Goal: Task Accomplishment & Management: Manage account settings

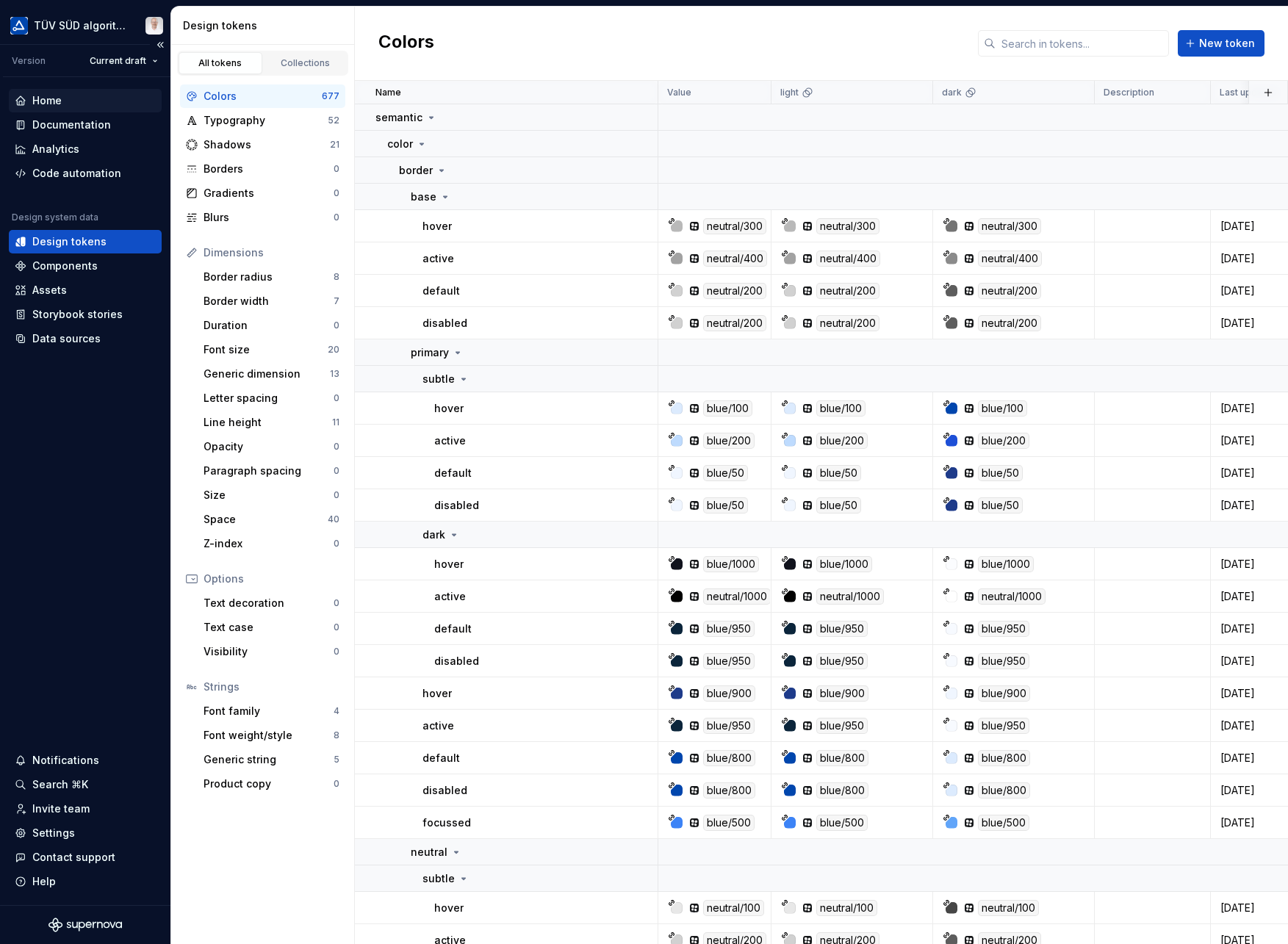
click at [59, 104] on div "Home" at bounding box center [46, 100] width 30 height 14
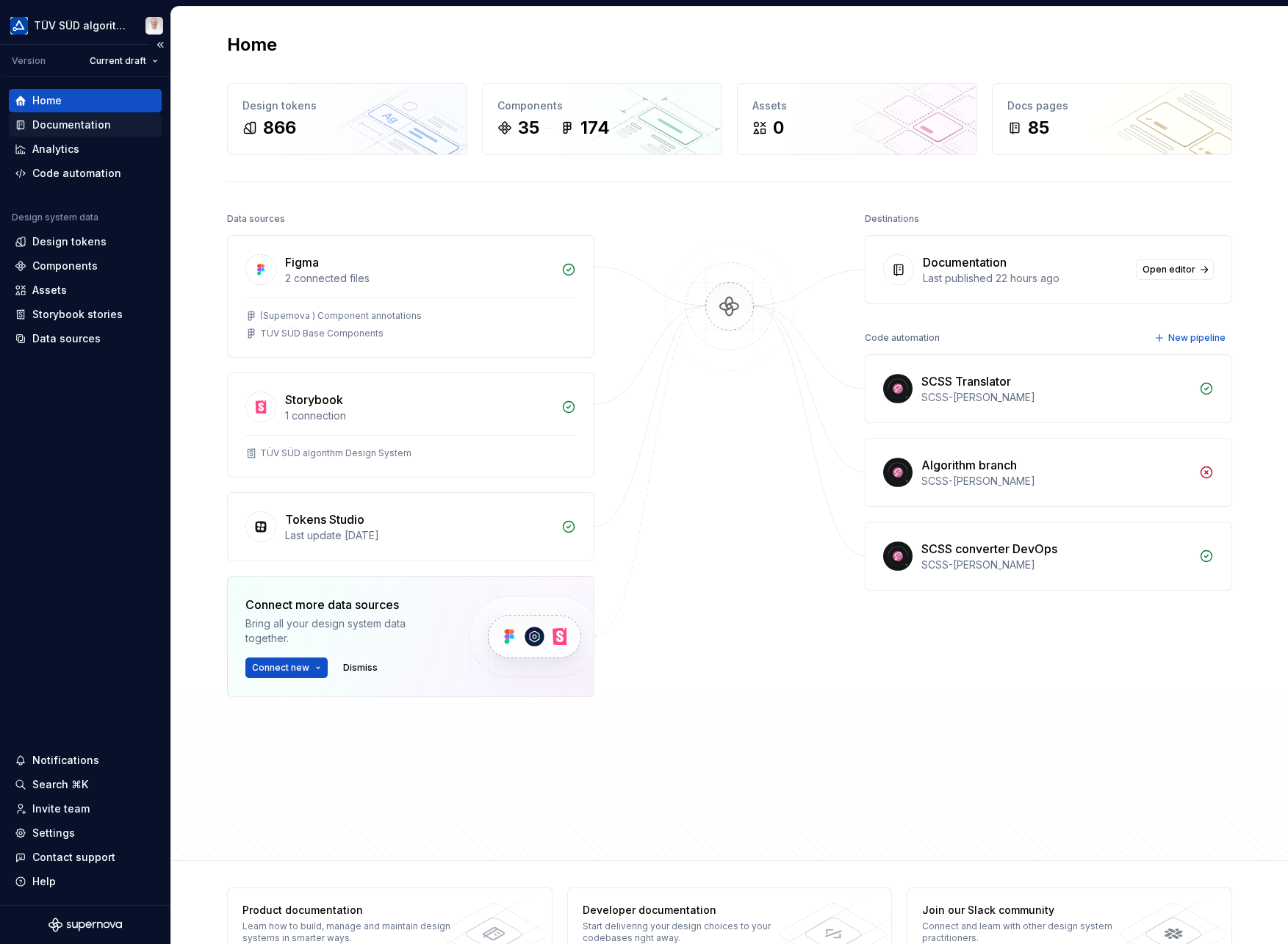
click at [66, 125] on div "Documentation" at bounding box center [71, 124] width 78 height 14
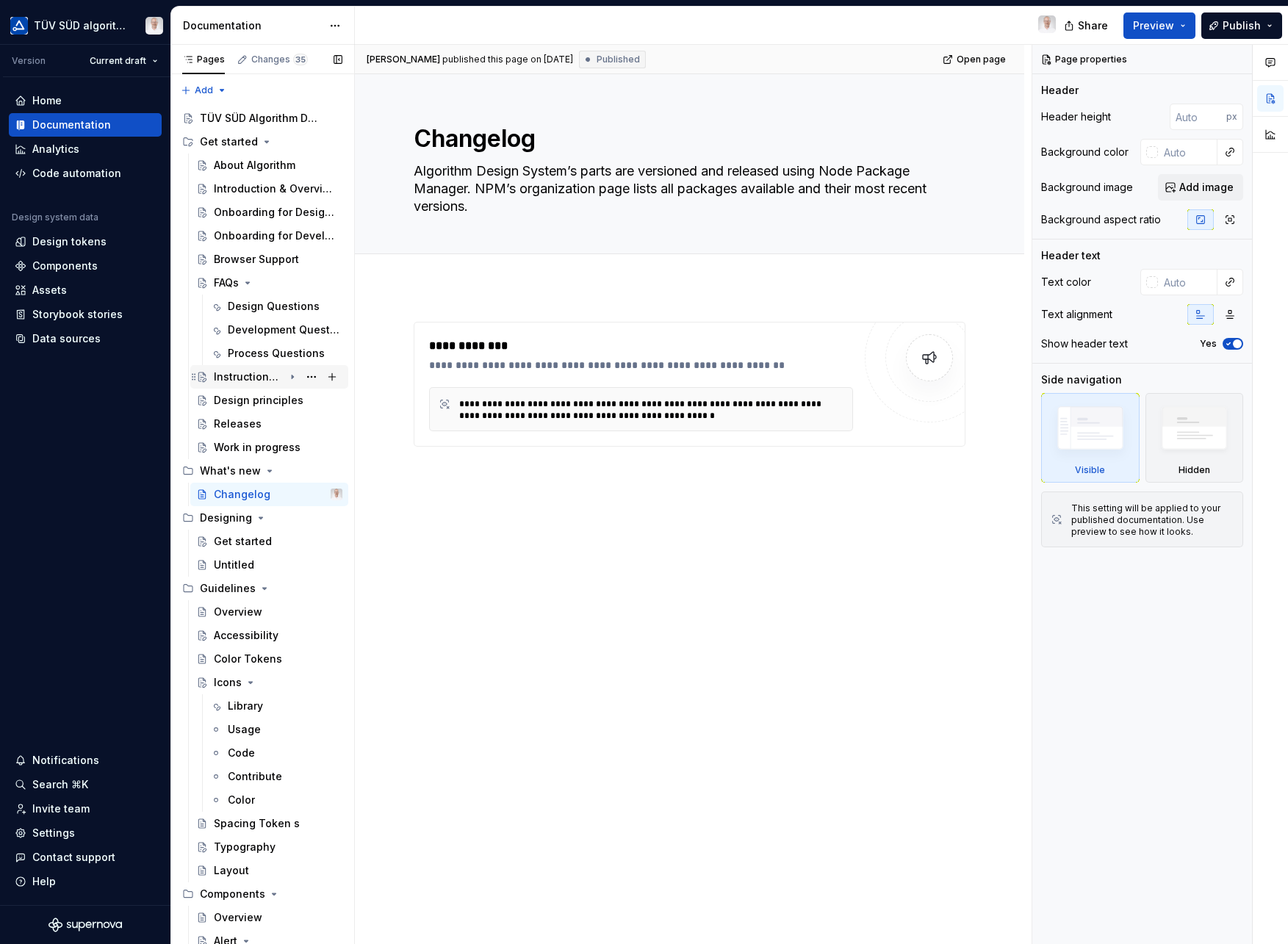
click at [244, 375] on div "Instructions for use" at bounding box center [249, 377] width 70 height 14
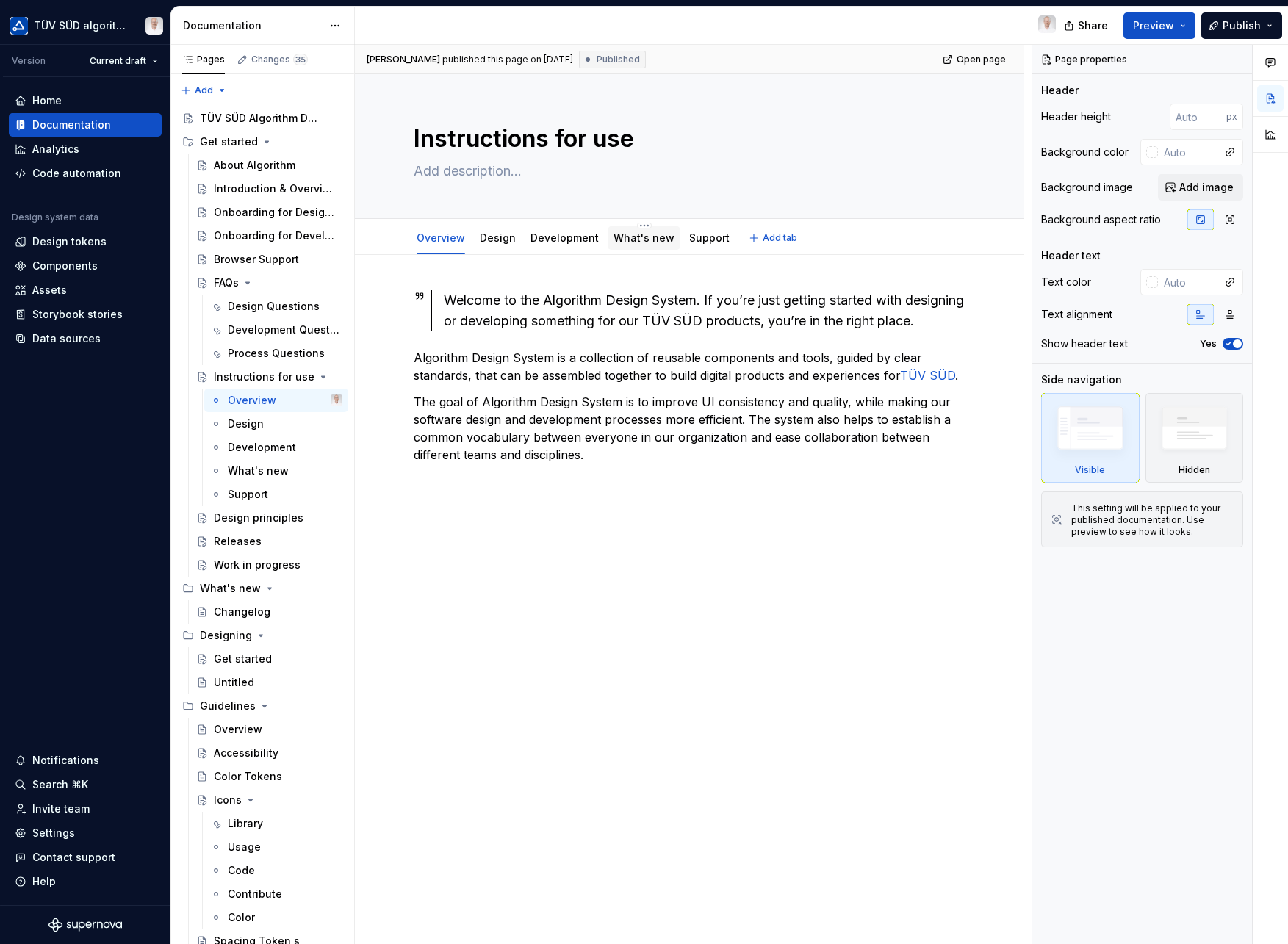
click at [650, 244] on link "What's new" at bounding box center [644, 238] width 61 height 13
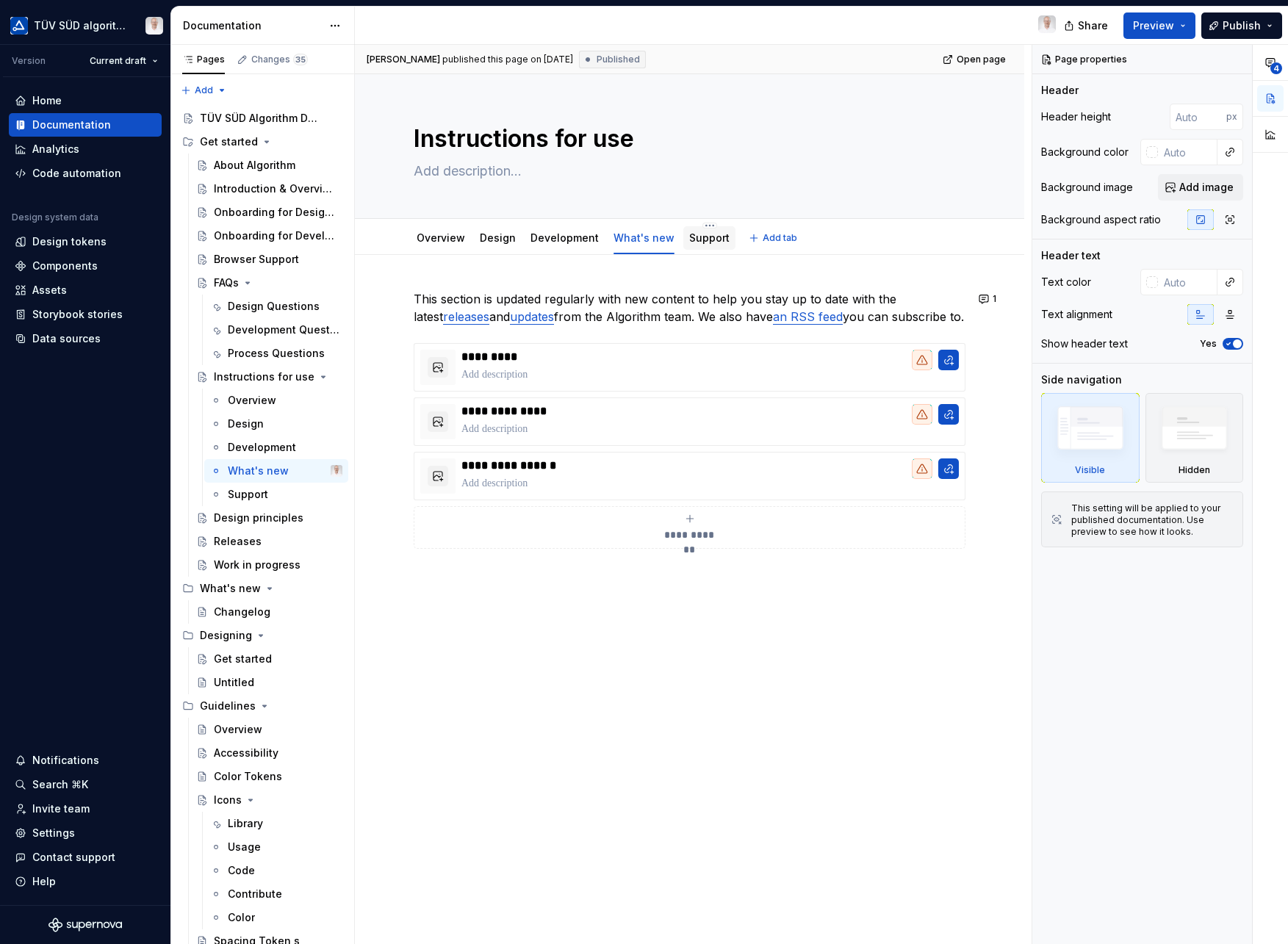
click at [704, 234] on link "Support" at bounding box center [710, 238] width 40 height 13
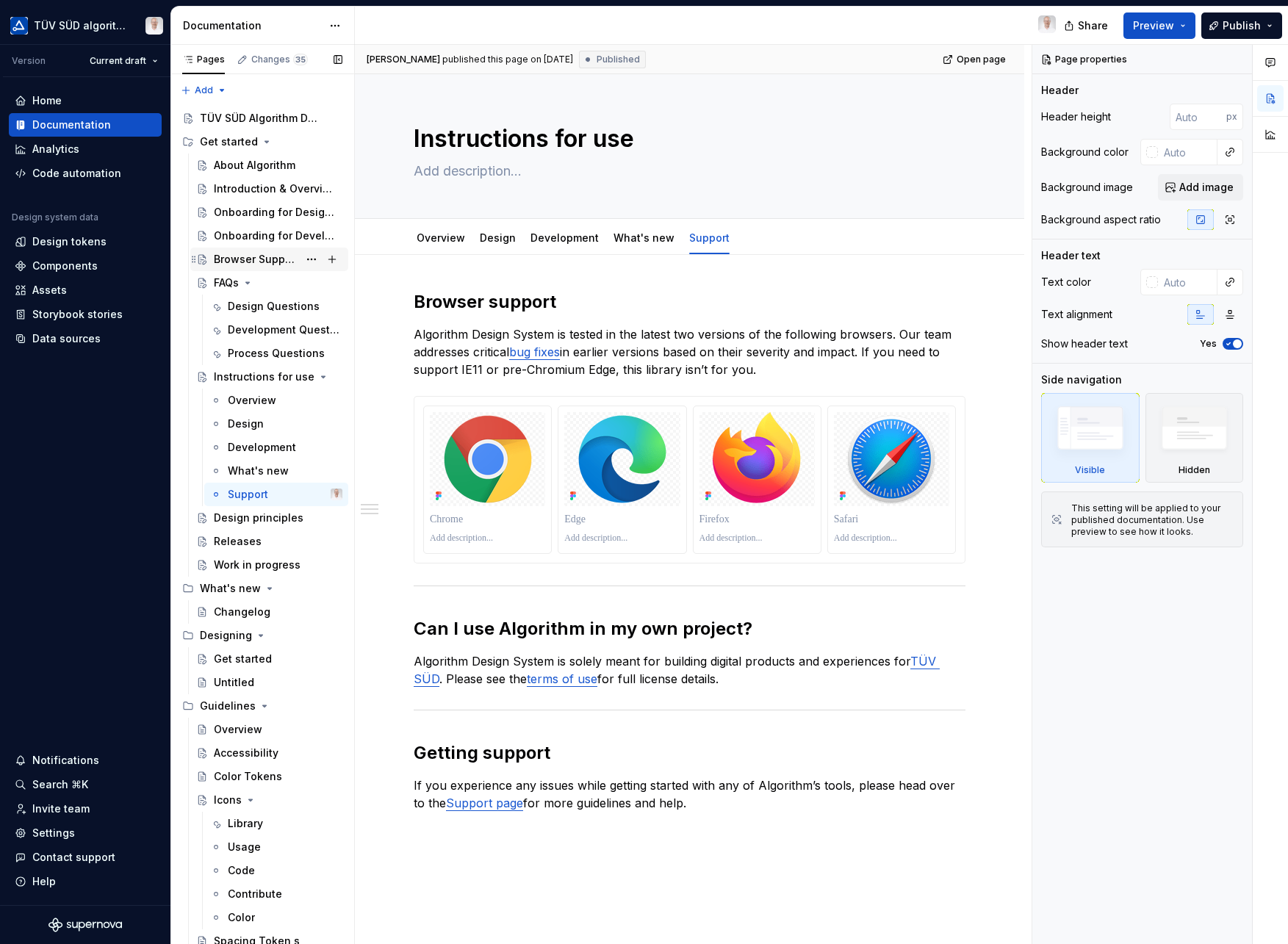
click at [255, 267] on div "Browser Support" at bounding box center [278, 260] width 129 height 20
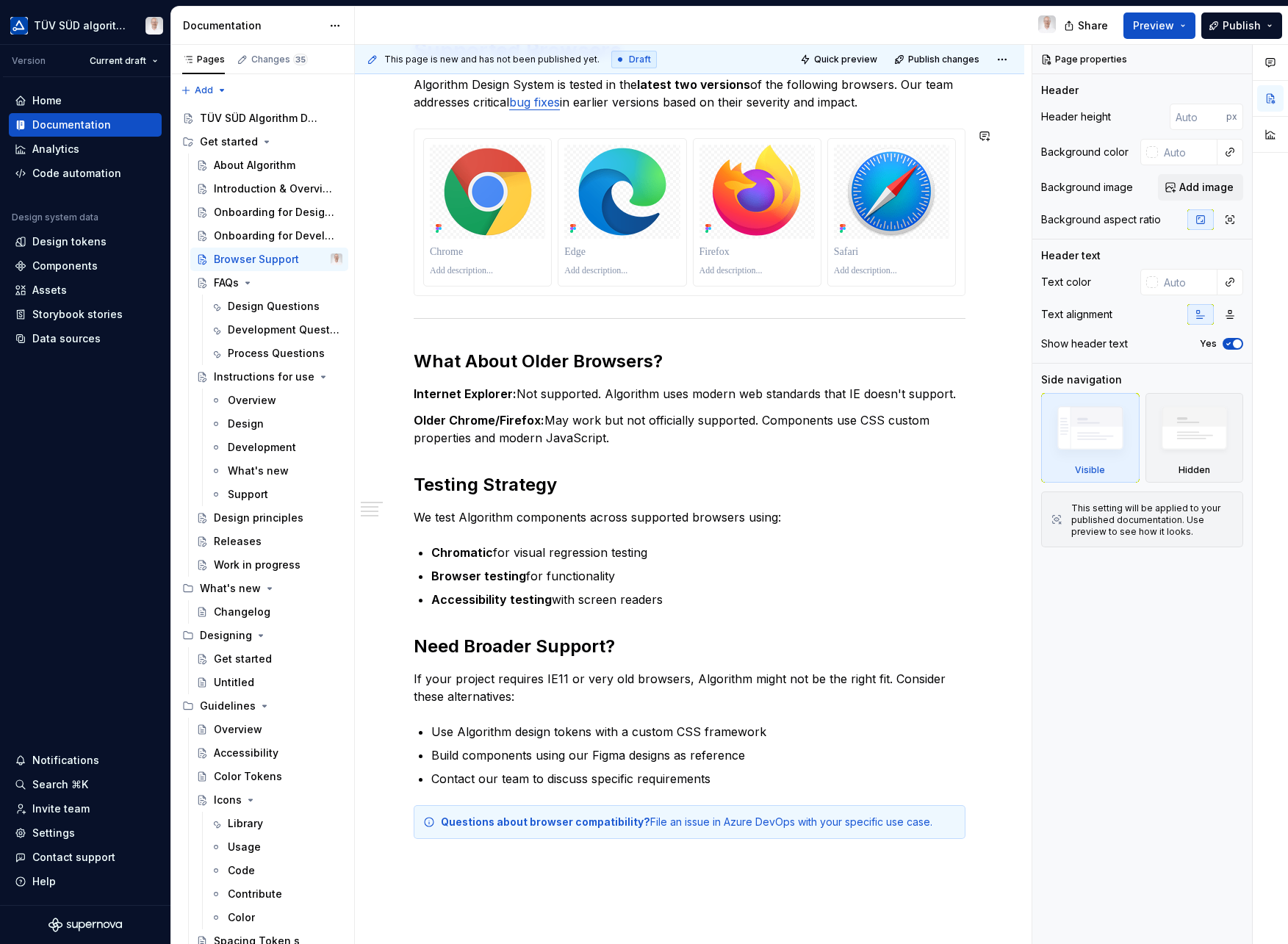
scroll to position [252, 0]
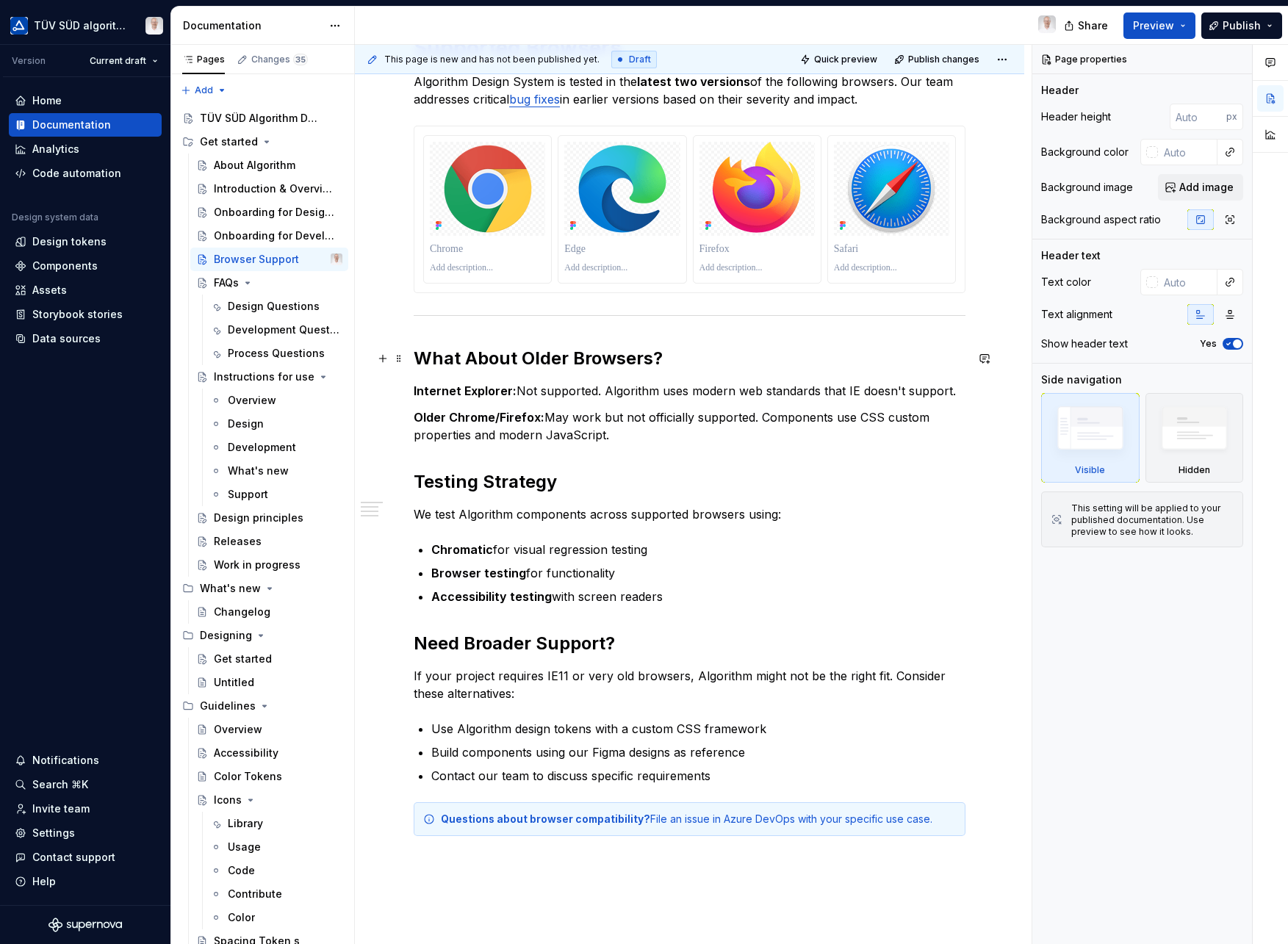
type textarea "*"
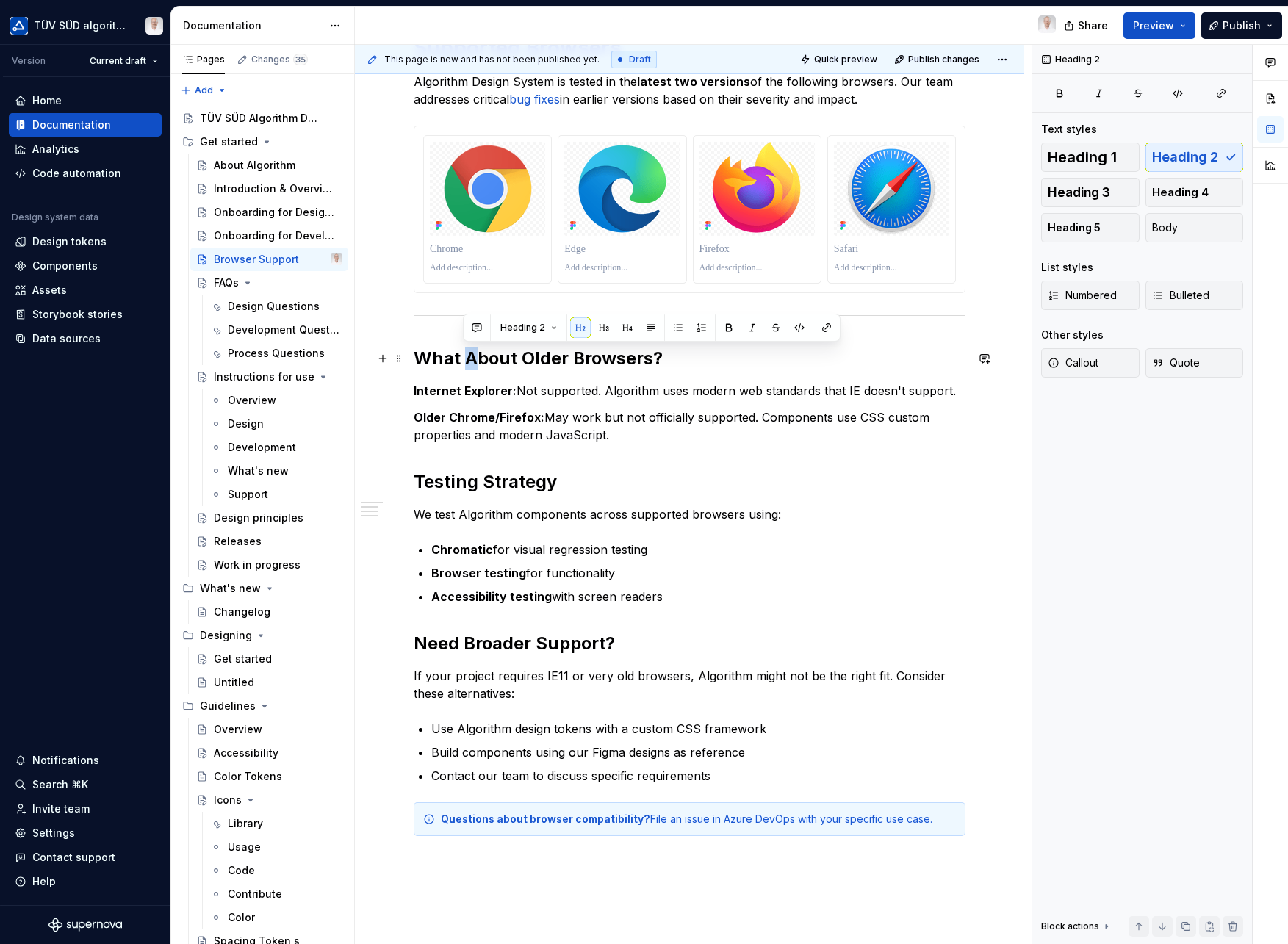
drag, startPoint x: 475, startPoint y: 358, endPoint x: 467, endPoint y: 360, distance: 8.2
click at [467, 360] on h2 "What About Older Browsers?" at bounding box center [690, 359] width 552 height 24
click at [523, 360] on h2 "What about Older Browsers?" at bounding box center [690, 359] width 552 height 24
click at [571, 361] on h2 "What about older Browsers?" at bounding box center [690, 359] width 552 height 24
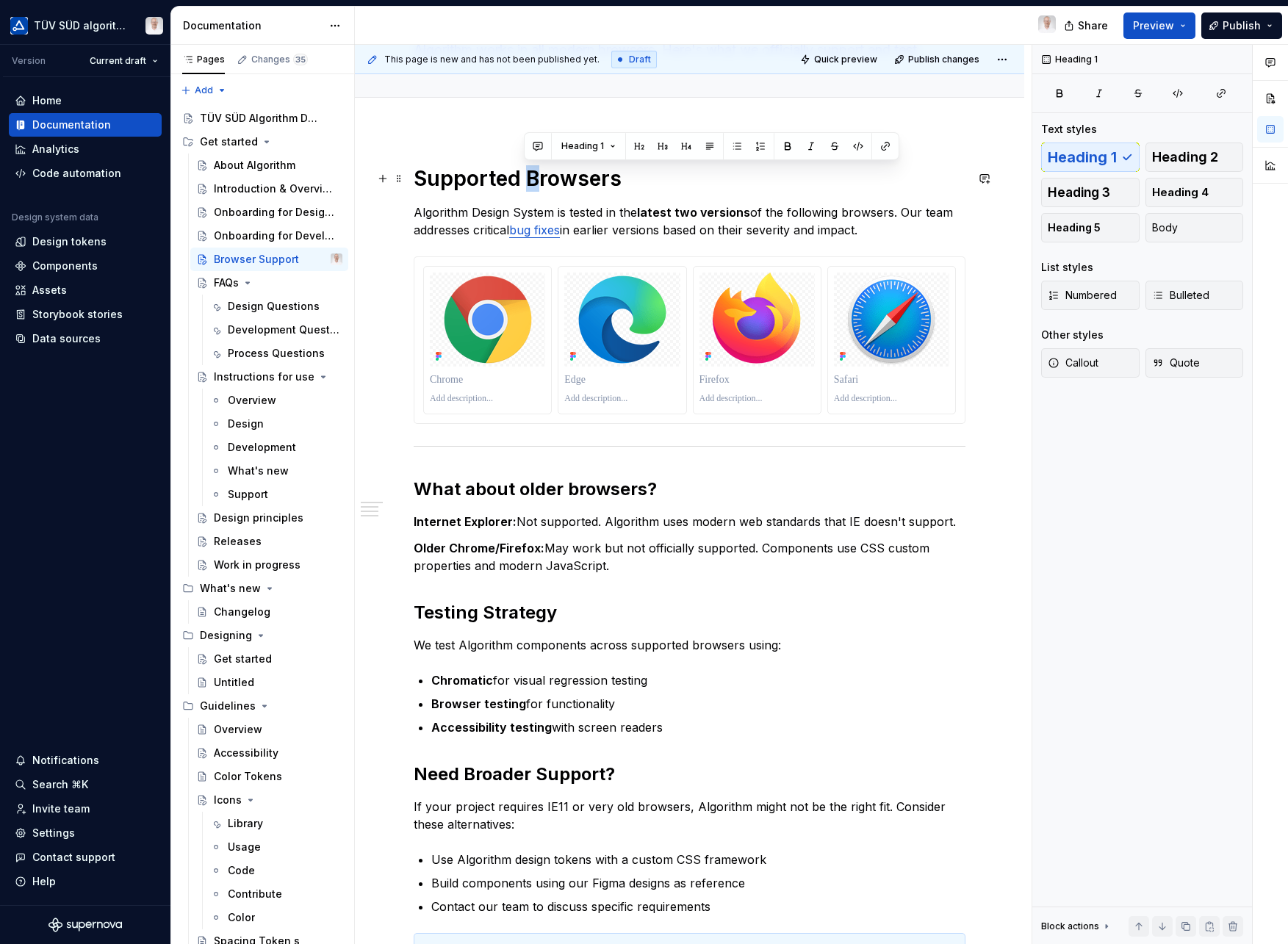
click at [529, 181] on h1 "Supported Browsers" at bounding box center [690, 178] width 552 height 26
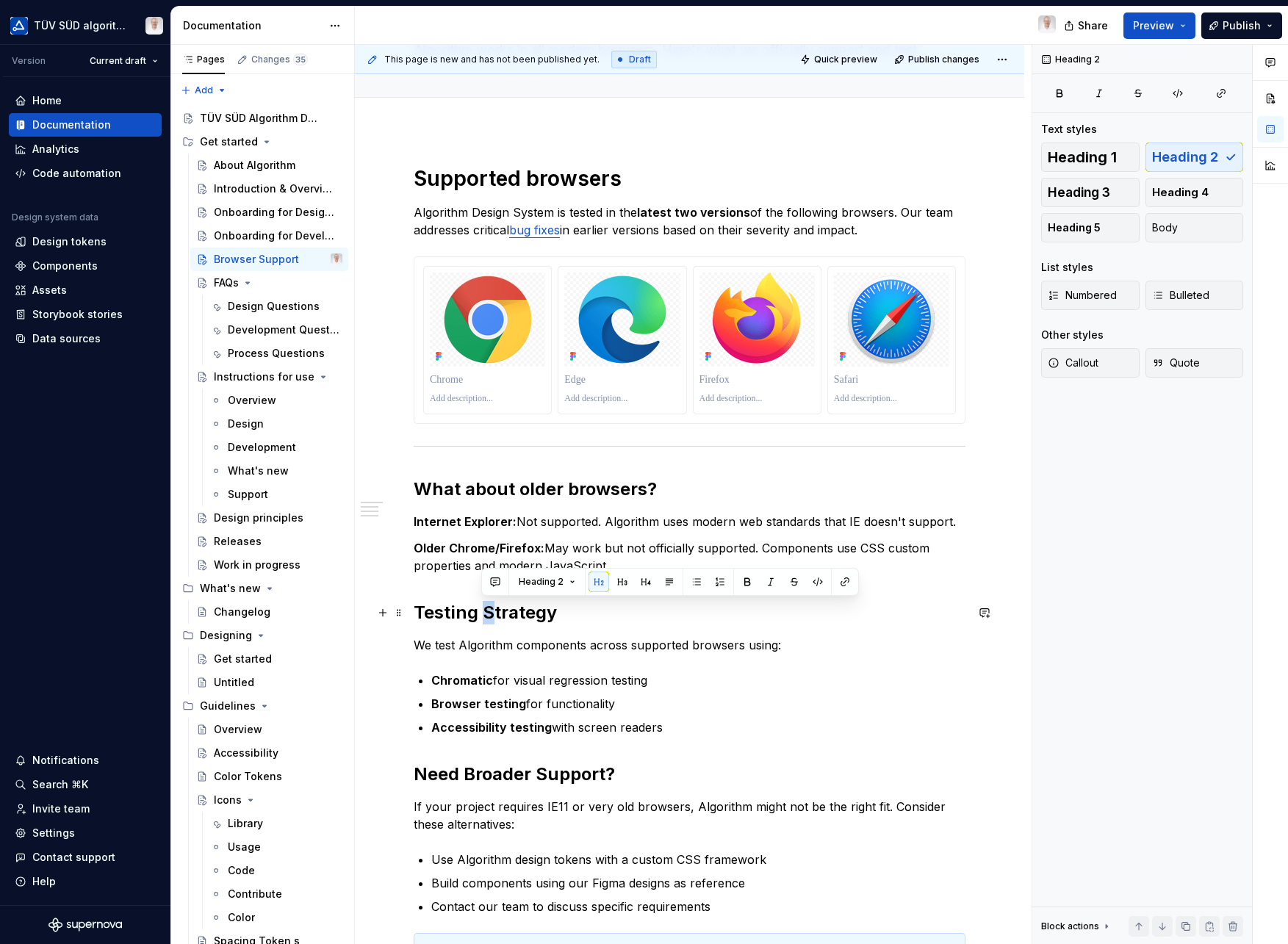
click at [486, 612] on h2 "Testing Strategy" at bounding box center [690, 613] width 552 height 24
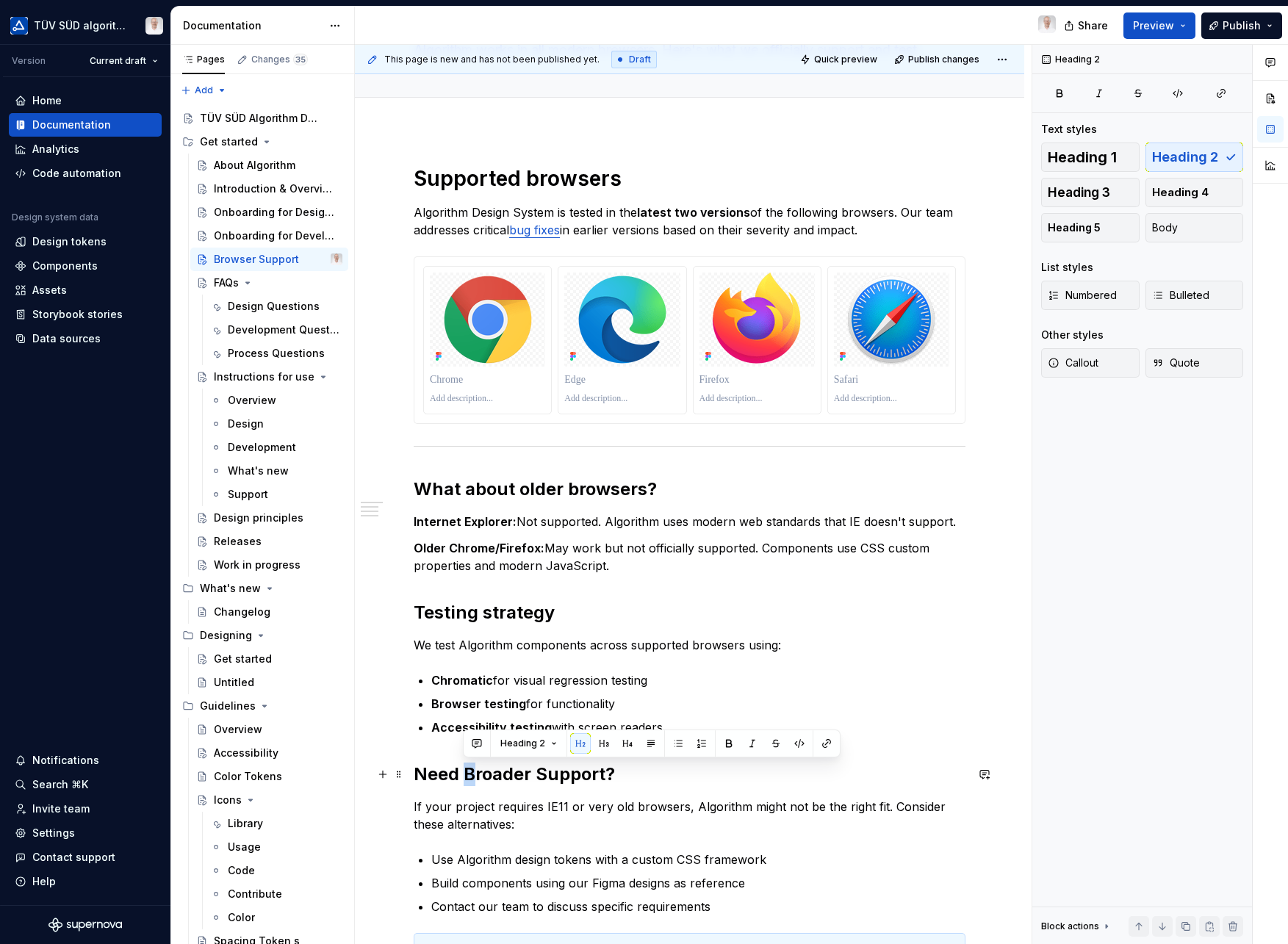
click at [467, 783] on h2 "Need Broader Support?" at bounding box center [690, 775] width 552 height 24
click at [540, 775] on h2 "Need broader Support?" at bounding box center [690, 775] width 552 height 24
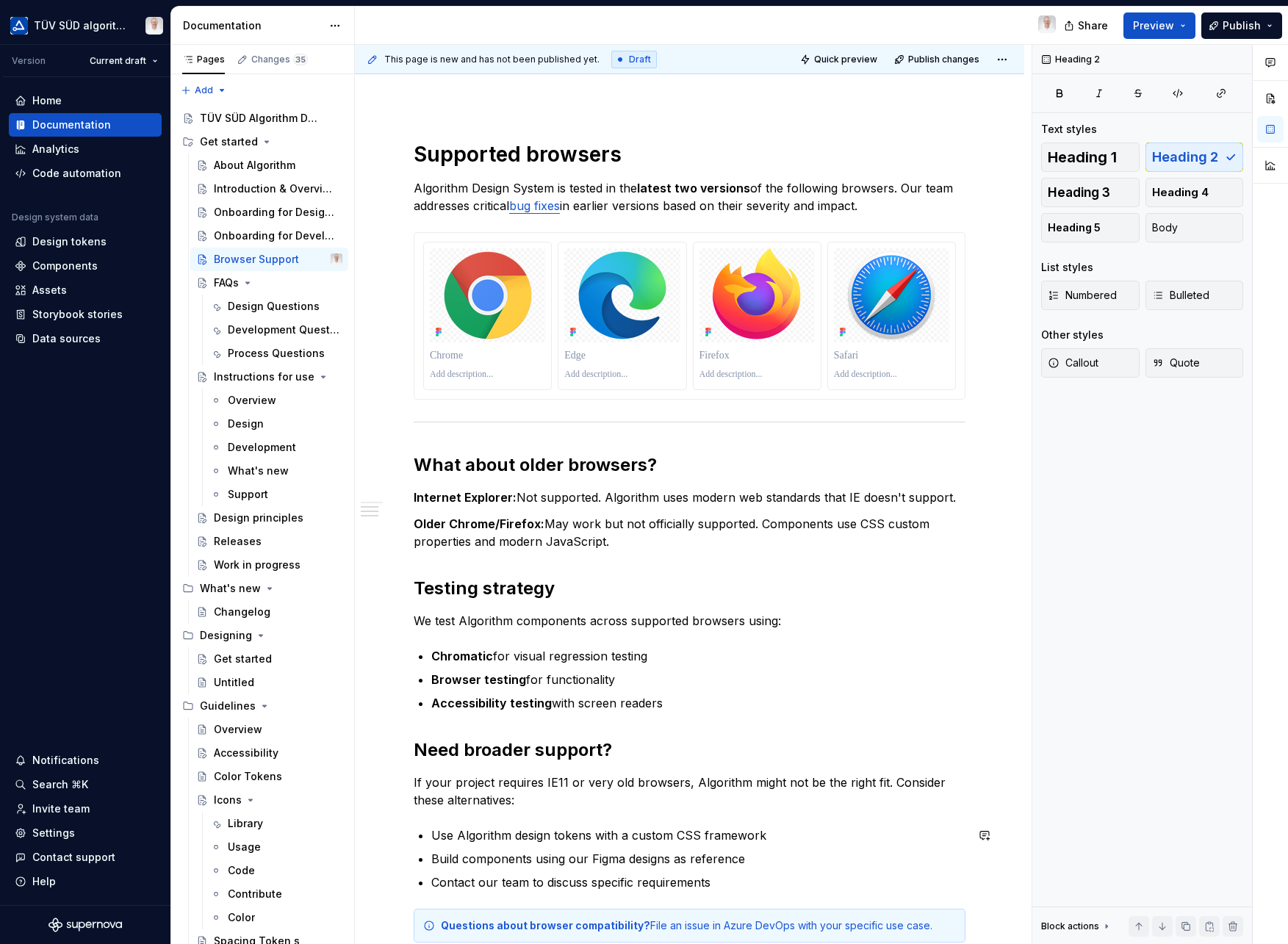
scroll to position [444, 0]
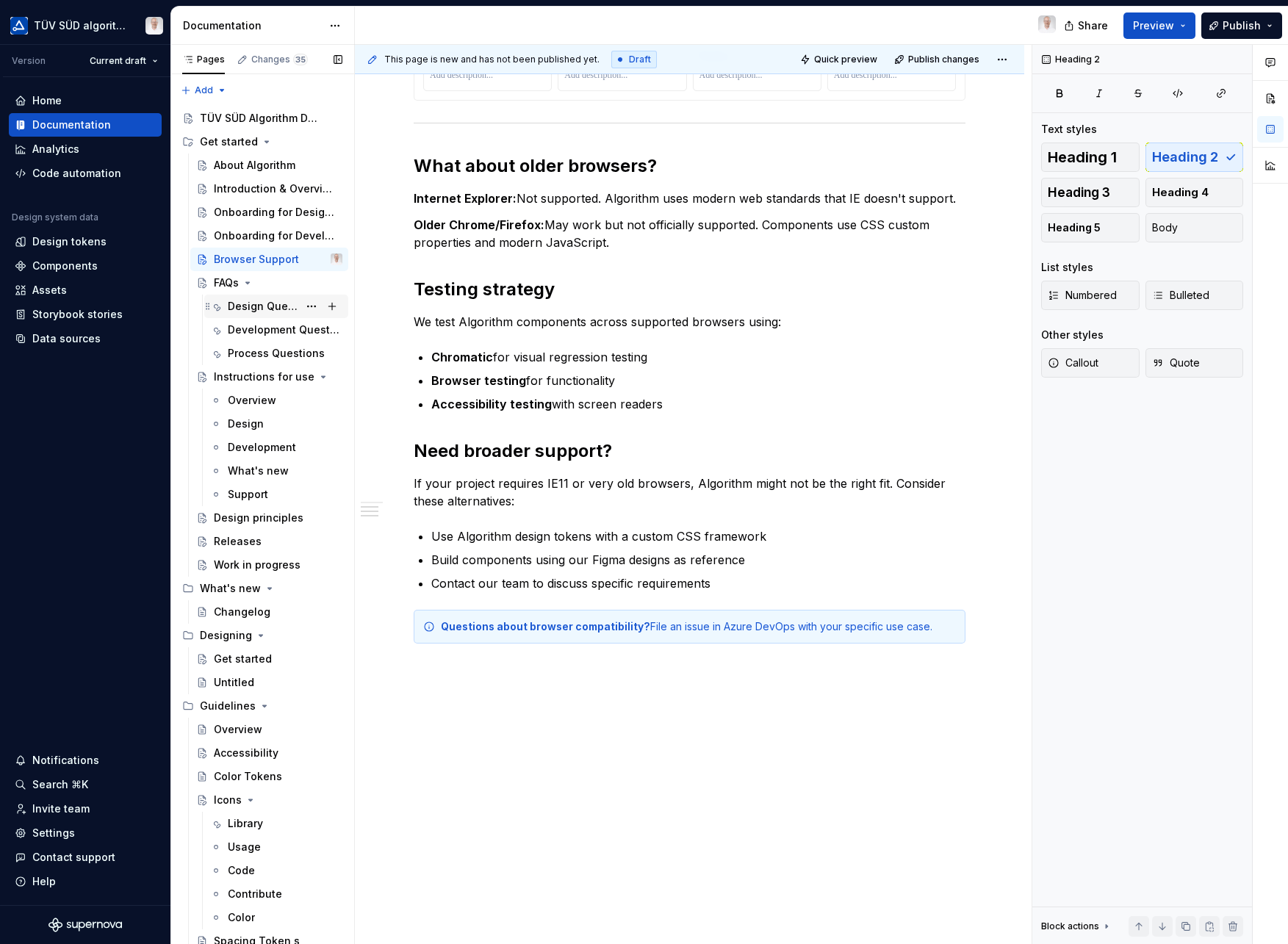
click at [272, 307] on div "Design Questions" at bounding box center [263, 306] width 71 height 14
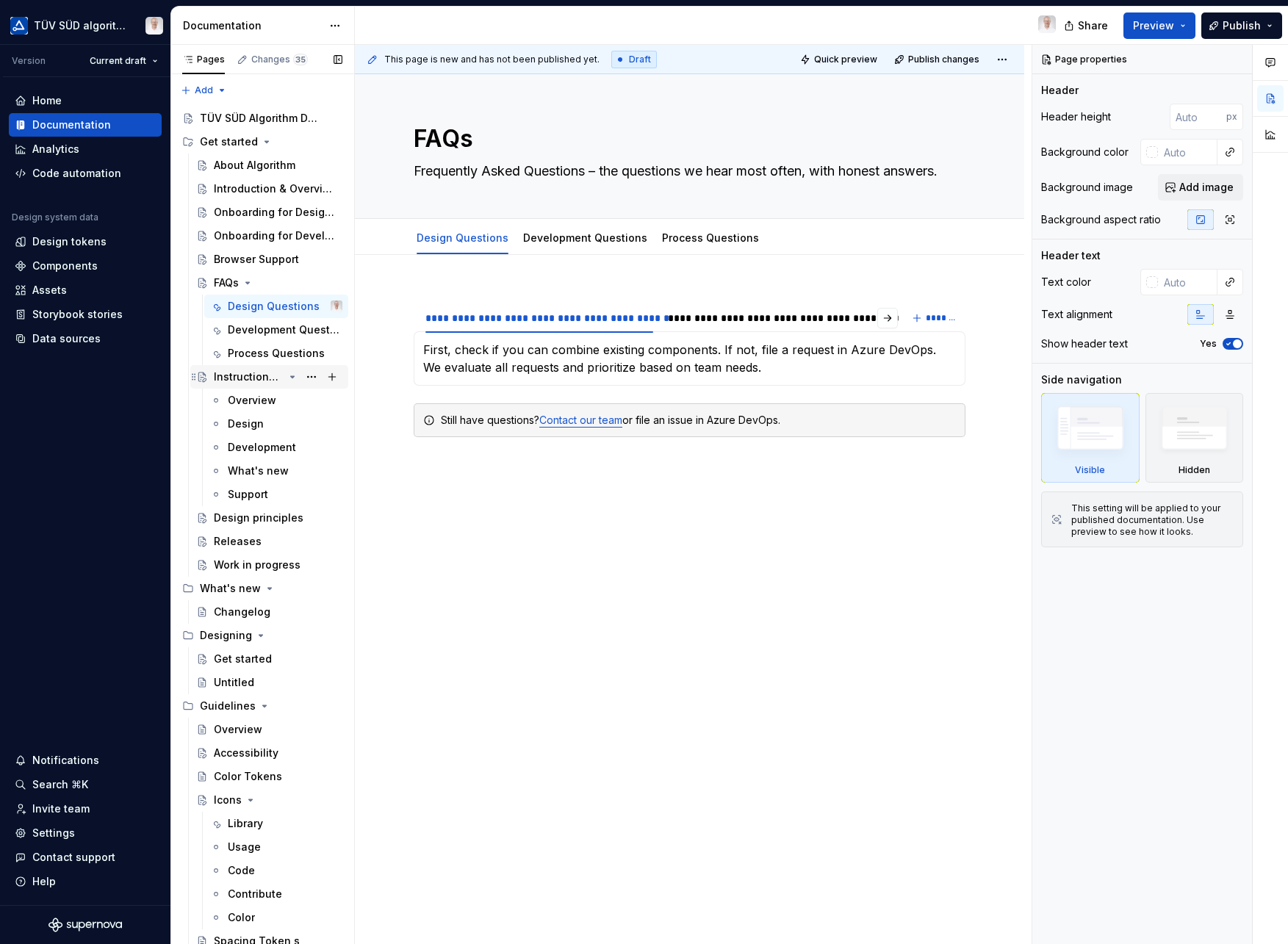
click at [267, 372] on div "Instructions for use" at bounding box center [249, 377] width 70 height 14
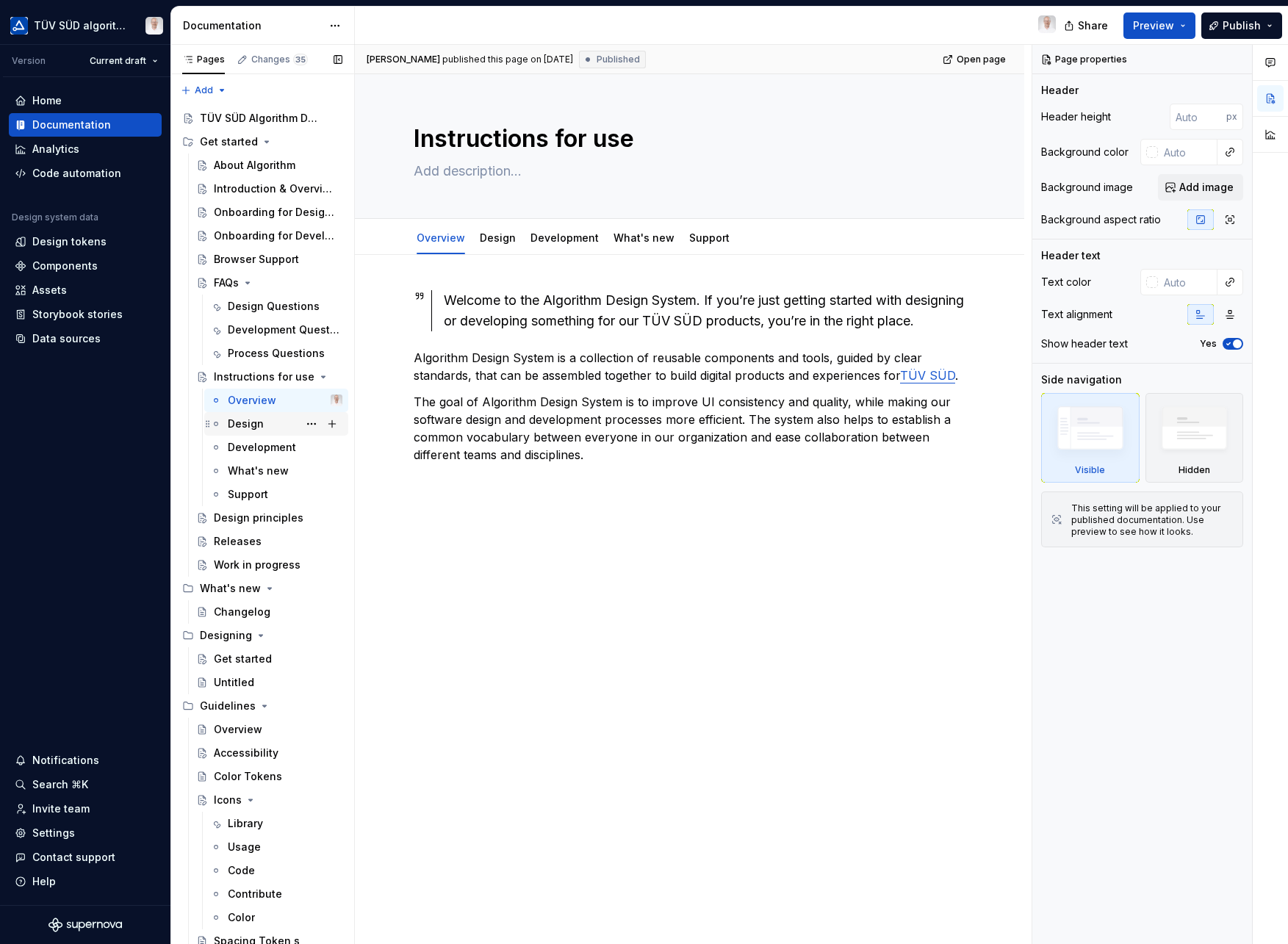
click at [257, 421] on div "Design" at bounding box center [245, 423] width 36 height 14
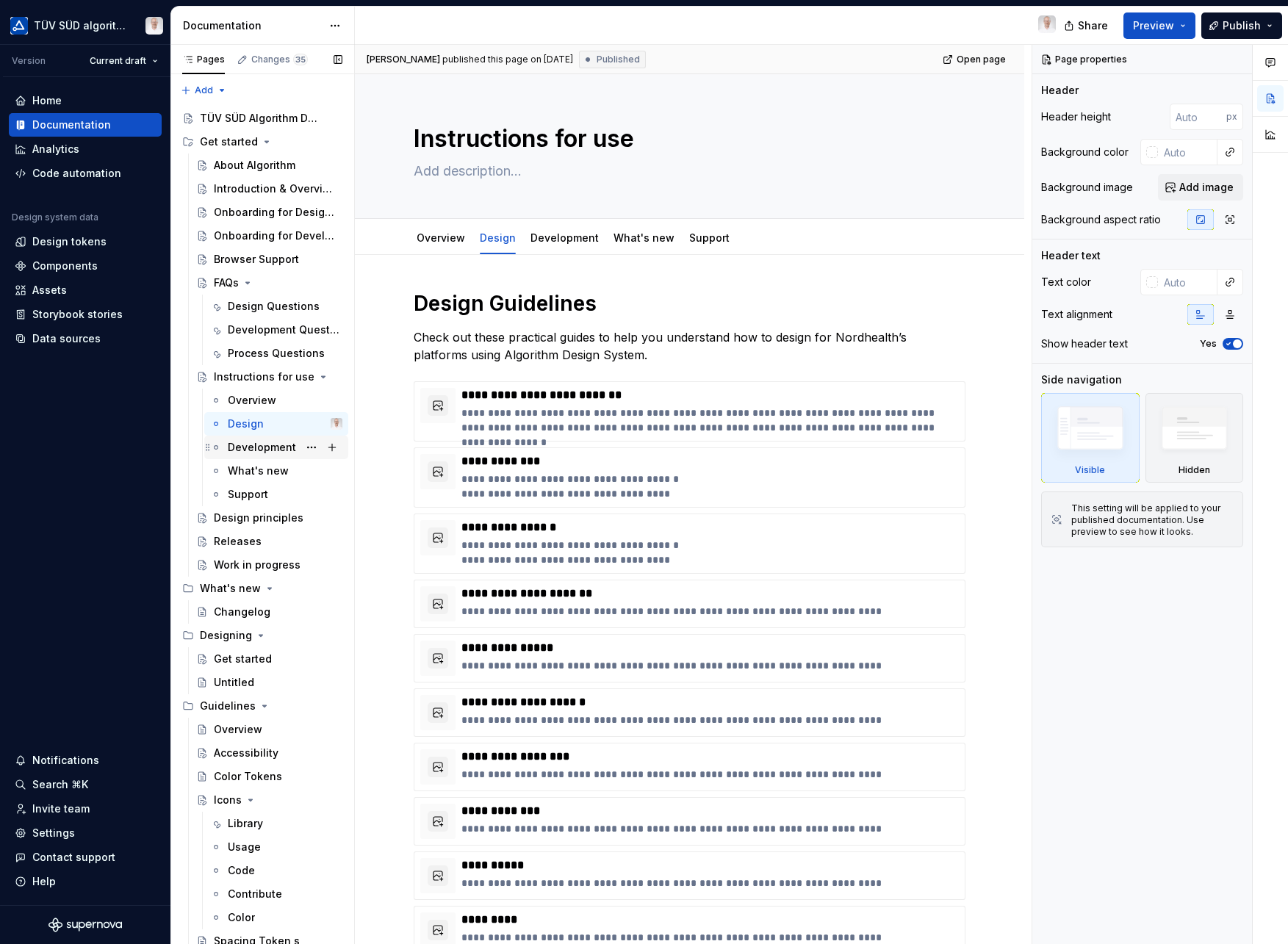
click at [261, 446] on div "Development" at bounding box center [261, 447] width 68 height 14
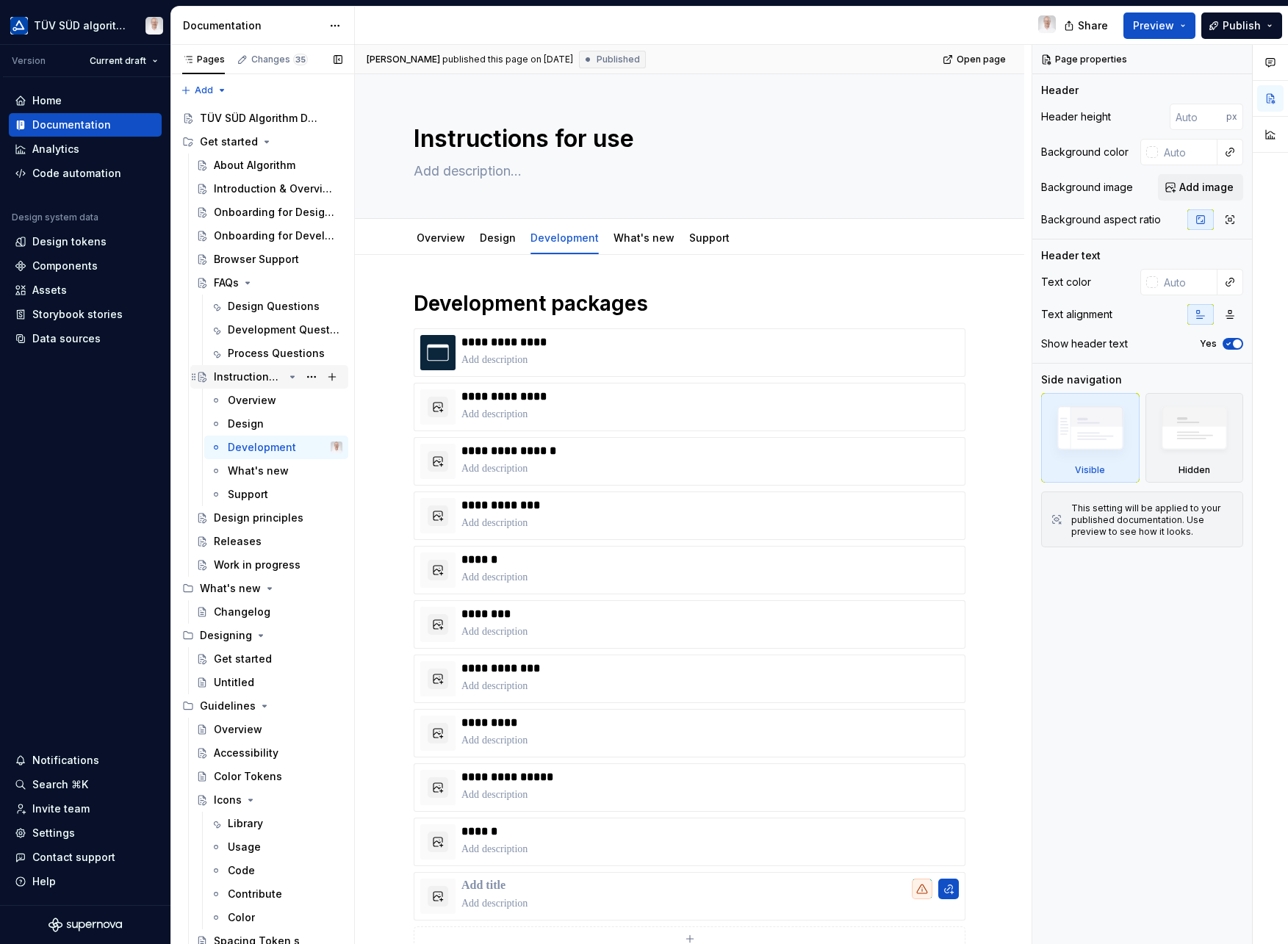
click at [287, 375] on icon "Page tree" at bounding box center [292, 377] width 12 height 12
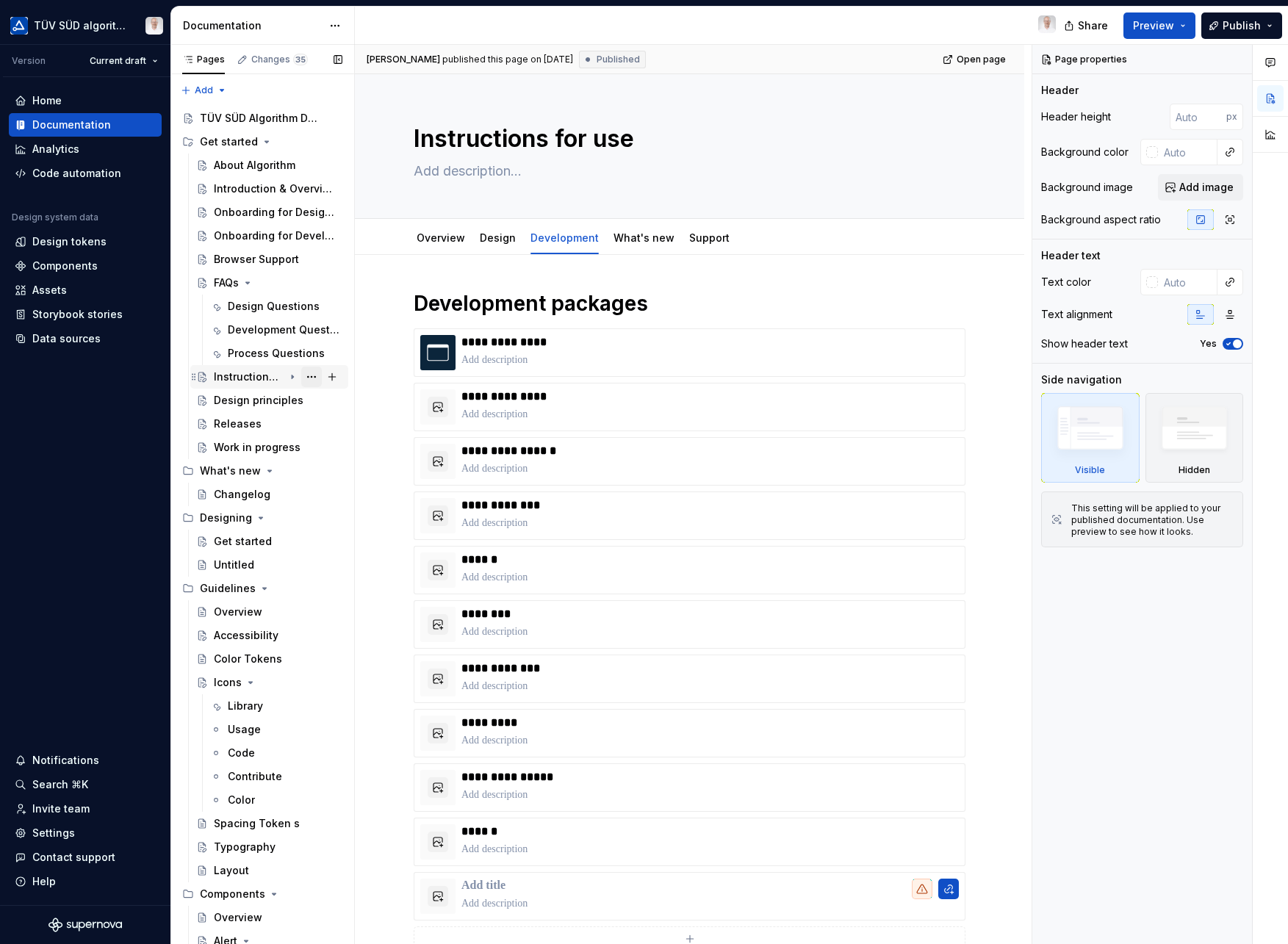
click at [302, 377] on button "Page tree" at bounding box center [311, 377] width 20 height 20
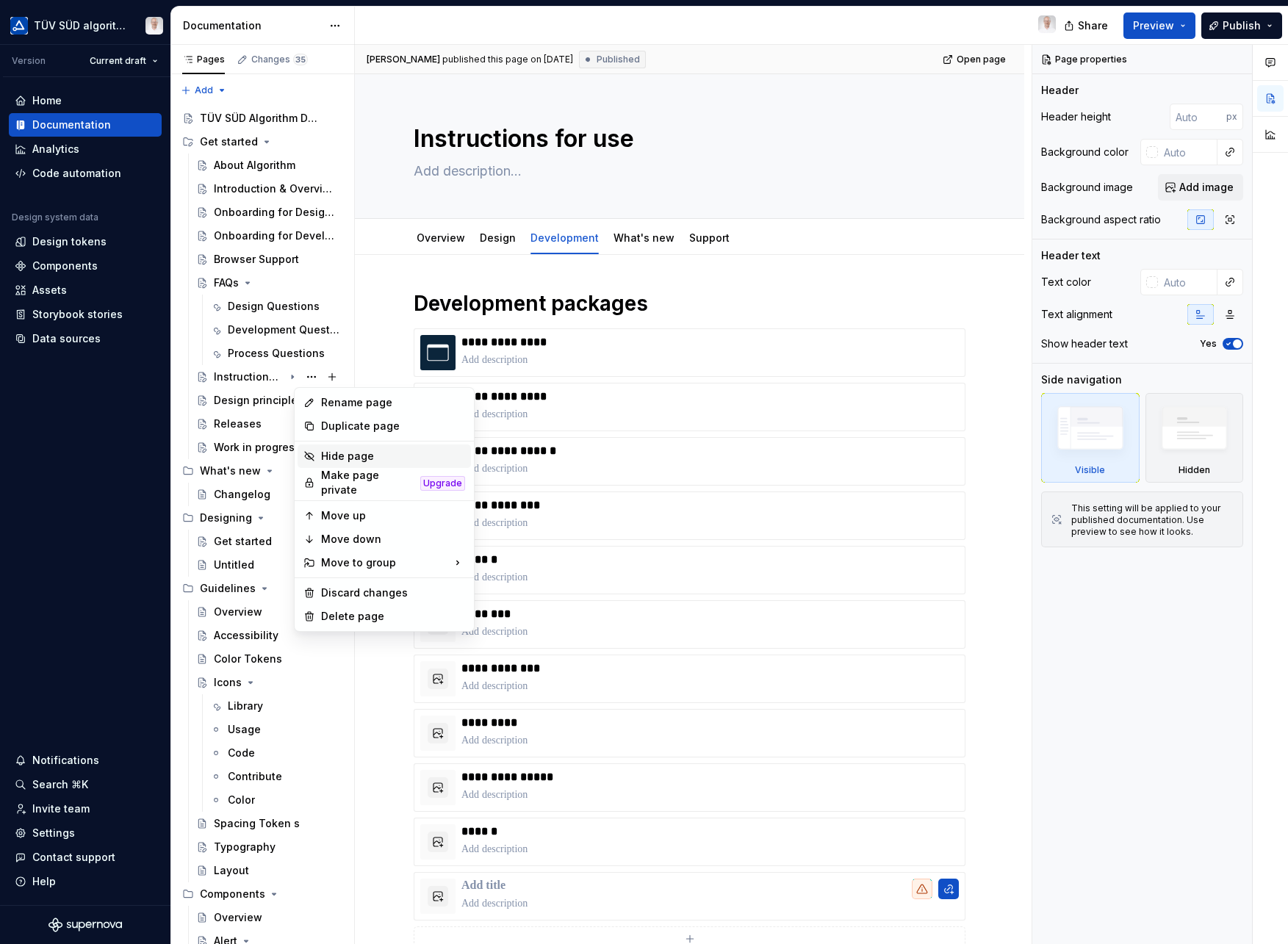
click at [333, 455] on div "Hide page" at bounding box center [393, 456] width 144 height 14
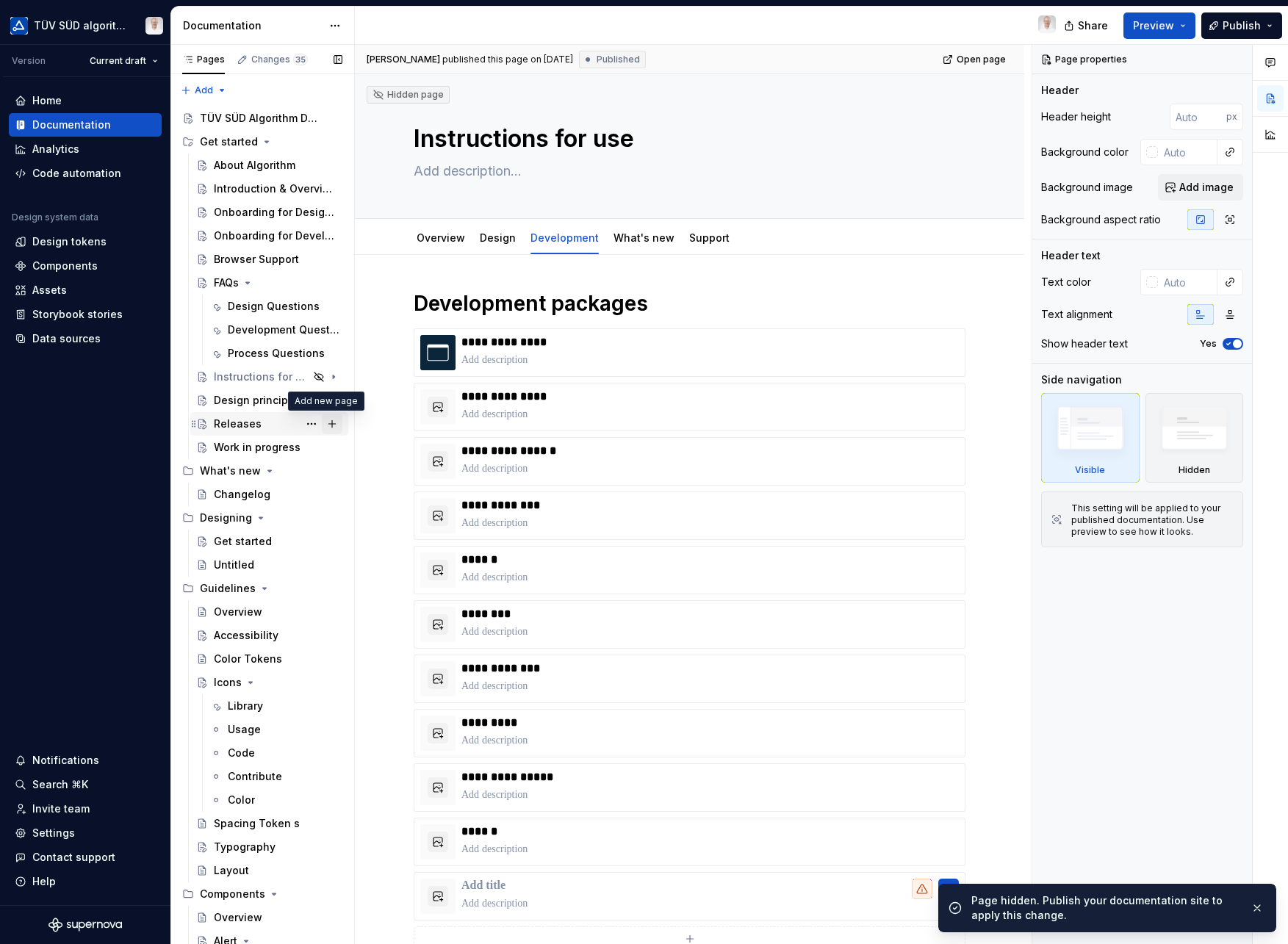
type textarea "*"
type textarea "The TÜV SÜD design system TICA provides a centralized, living source for look a…"
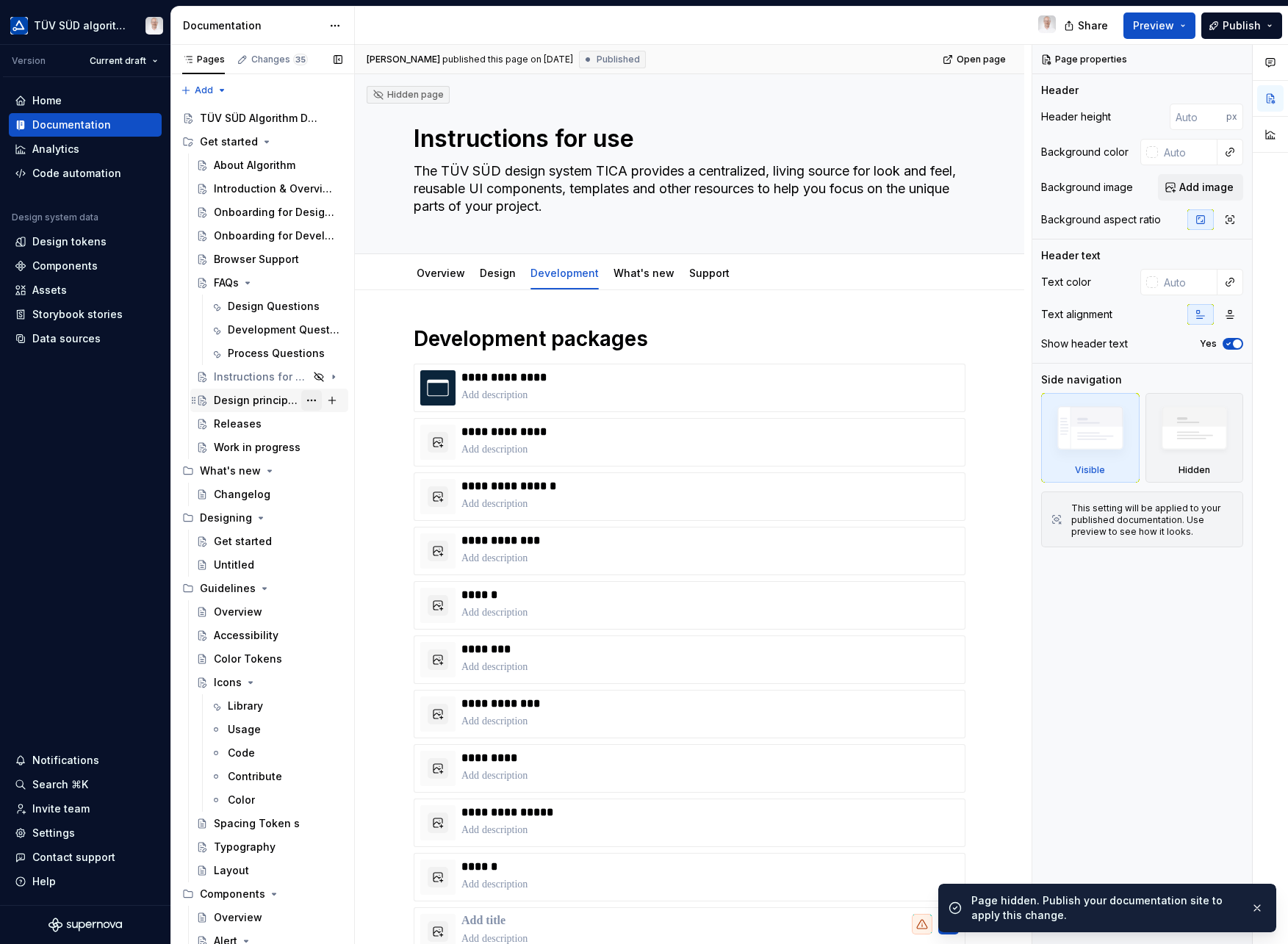
click at [305, 406] on button "Page tree" at bounding box center [311, 400] width 20 height 20
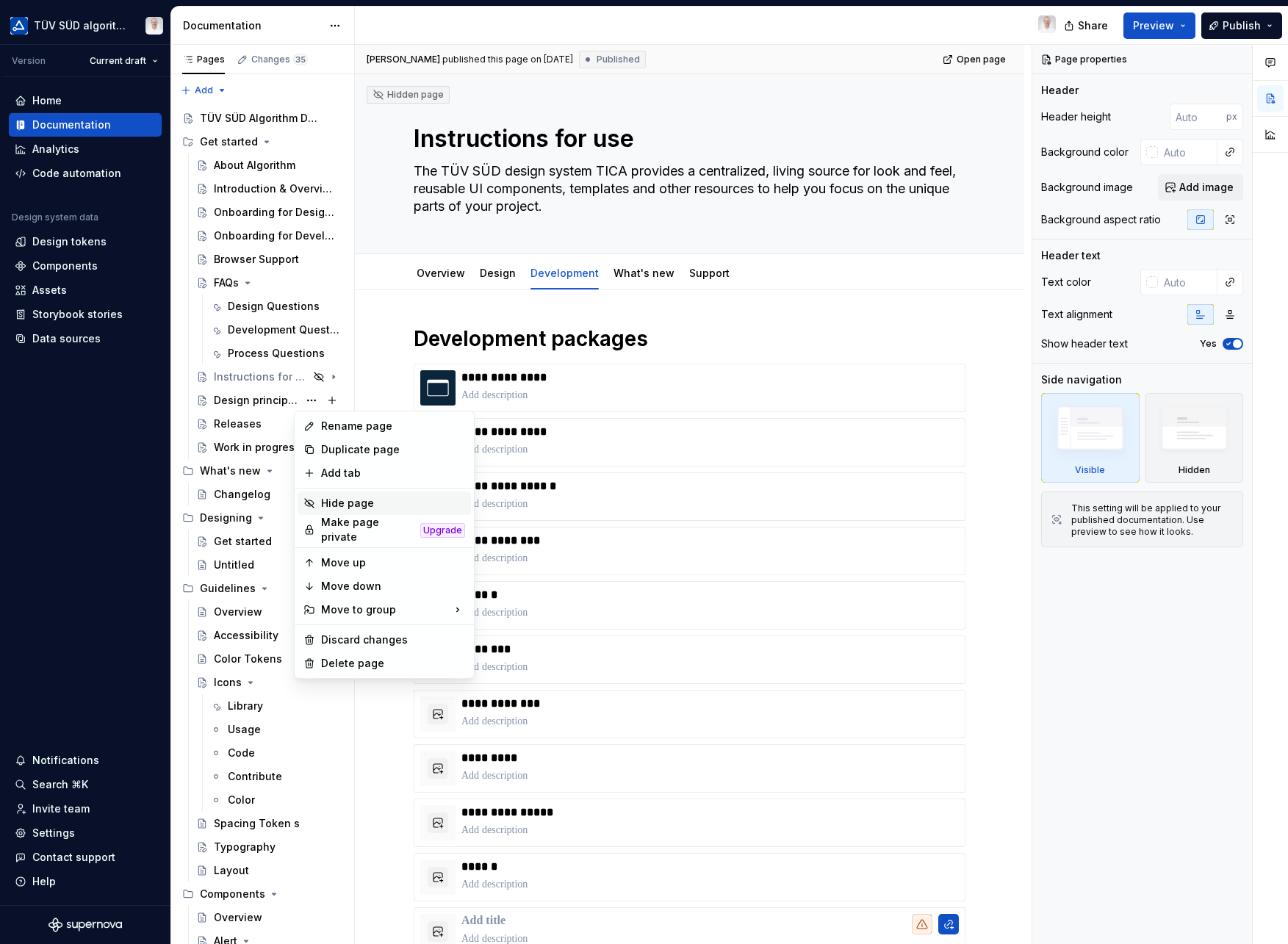
click at [340, 499] on div "Hide page" at bounding box center [393, 502] width 144 height 14
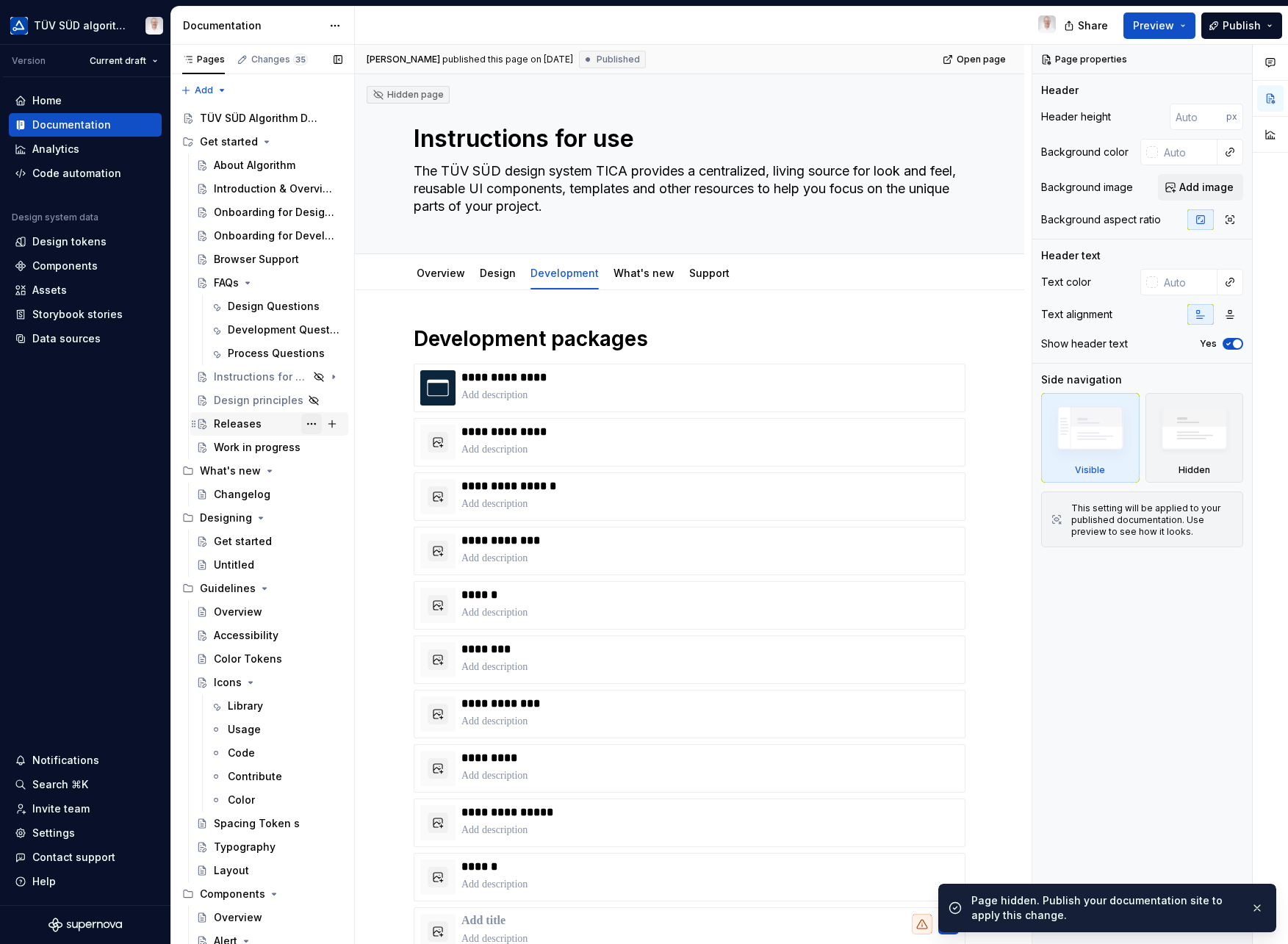
click at [307, 426] on button "Page tree" at bounding box center [311, 424] width 20 height 20
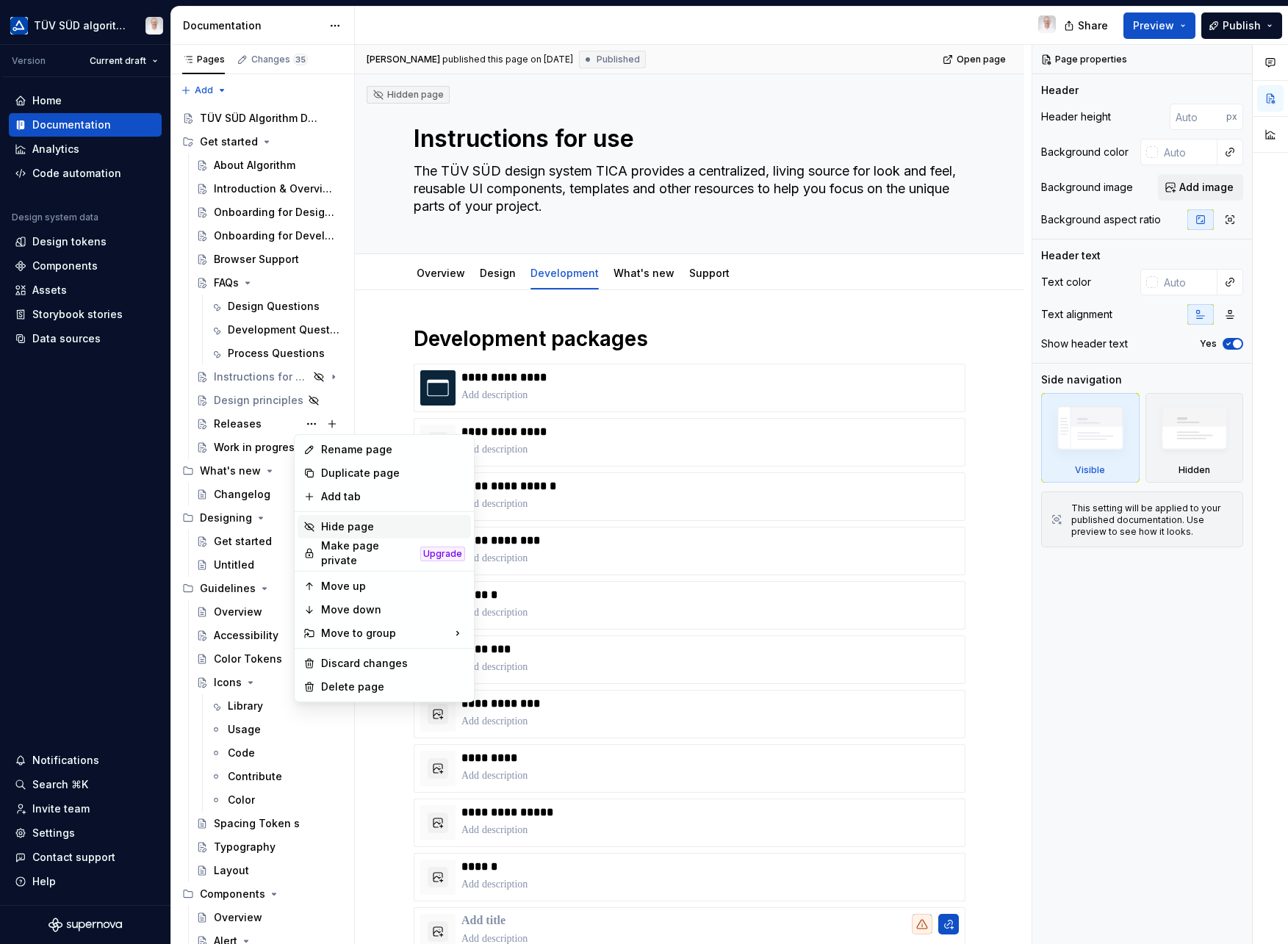
click at [328, 523] on div "Hide page" at bounding box center [393, 526] width 144 height 14
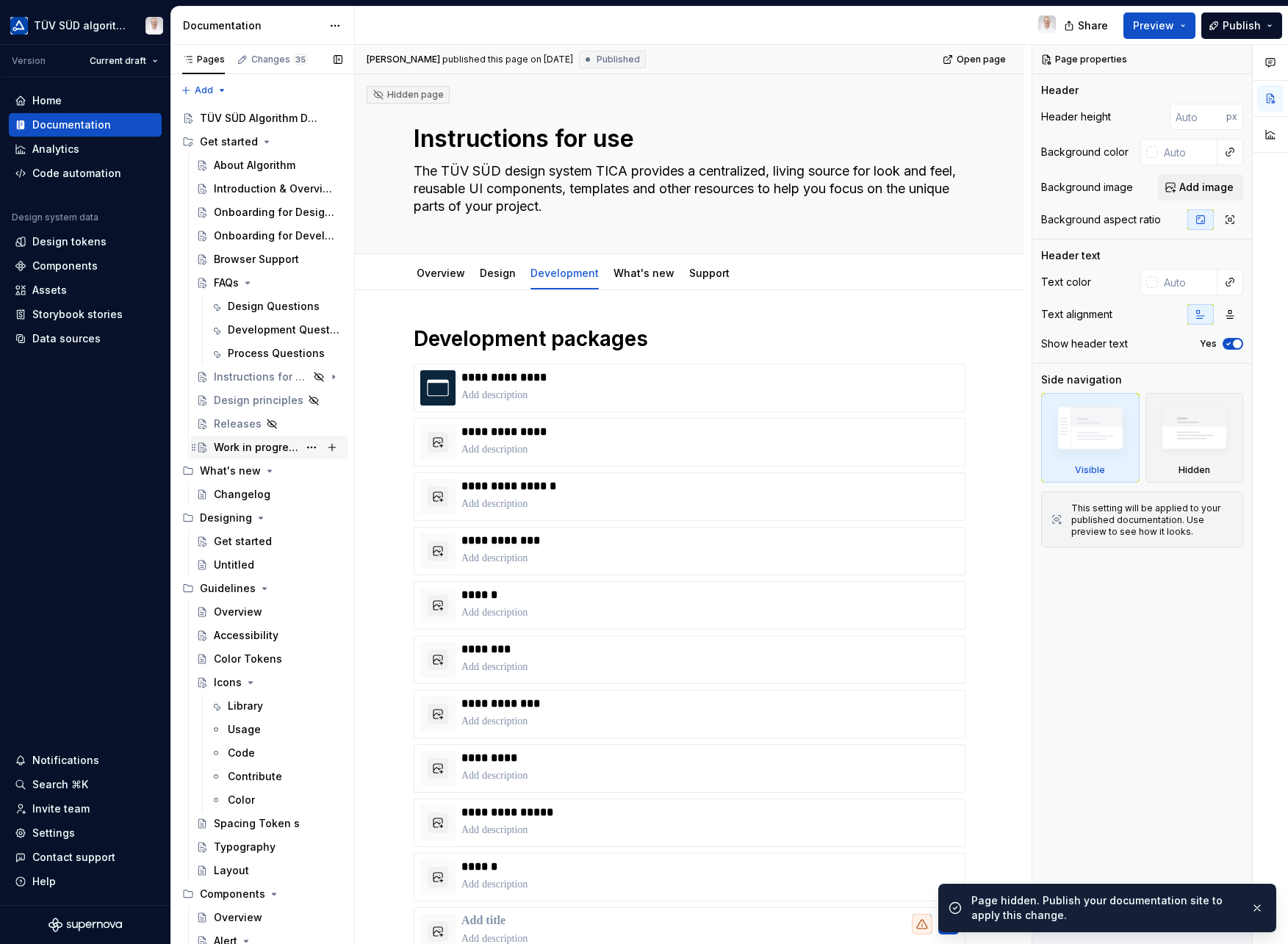
click at [238, 450] on div "Work in progress" at bounding box center [256, 447] width 84 height 14
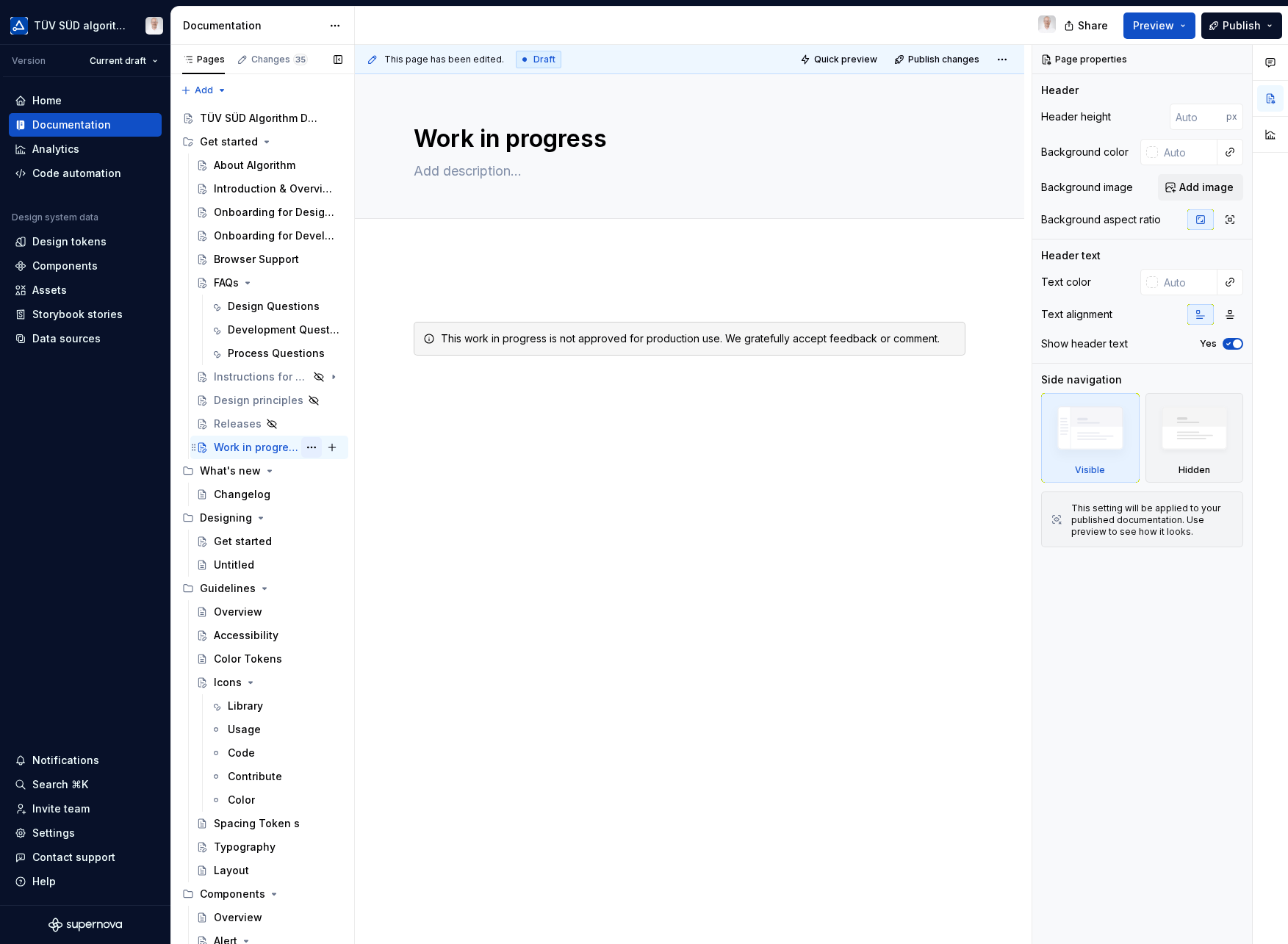
click at [301, 453] on button "Page tree" at bounding box center [311, 448] width 20 height 20
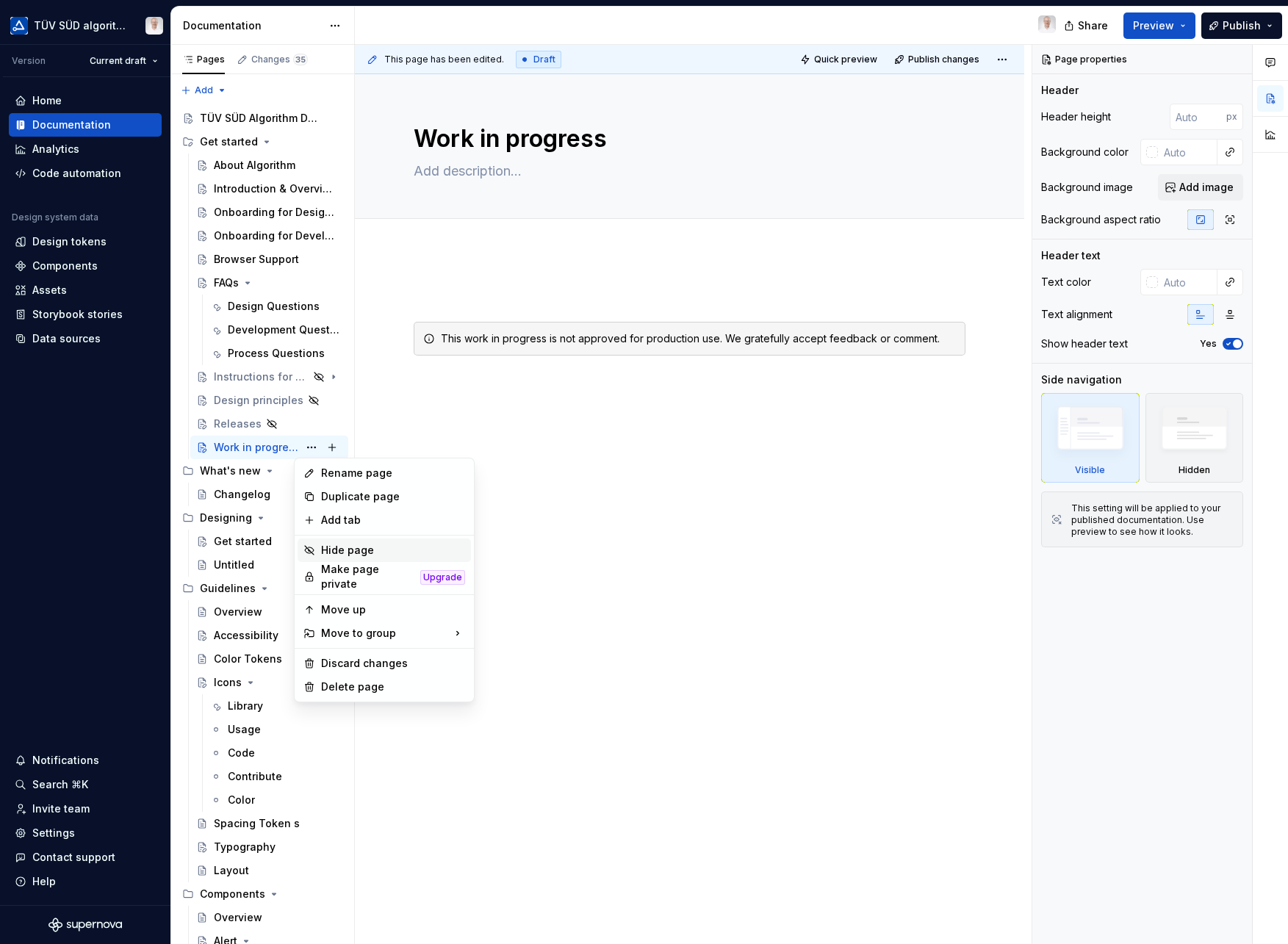
click at [330, 547] on div "Hide page" at bounding box center [393, 550] width 144 height 14
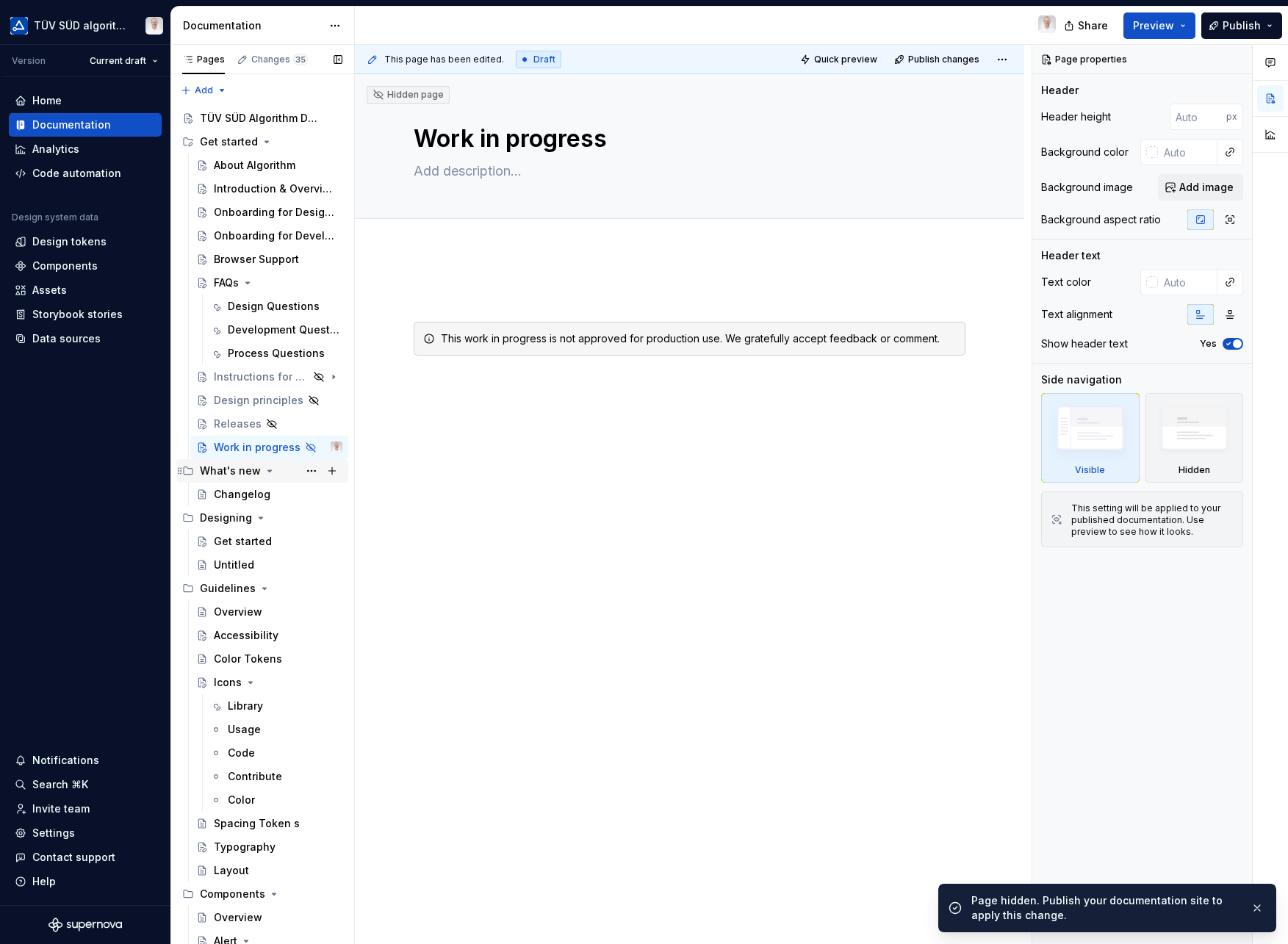
type textarea "*"
type textarea "An opportunity to see early TICA concepts and ideas, and experiment with work i…"
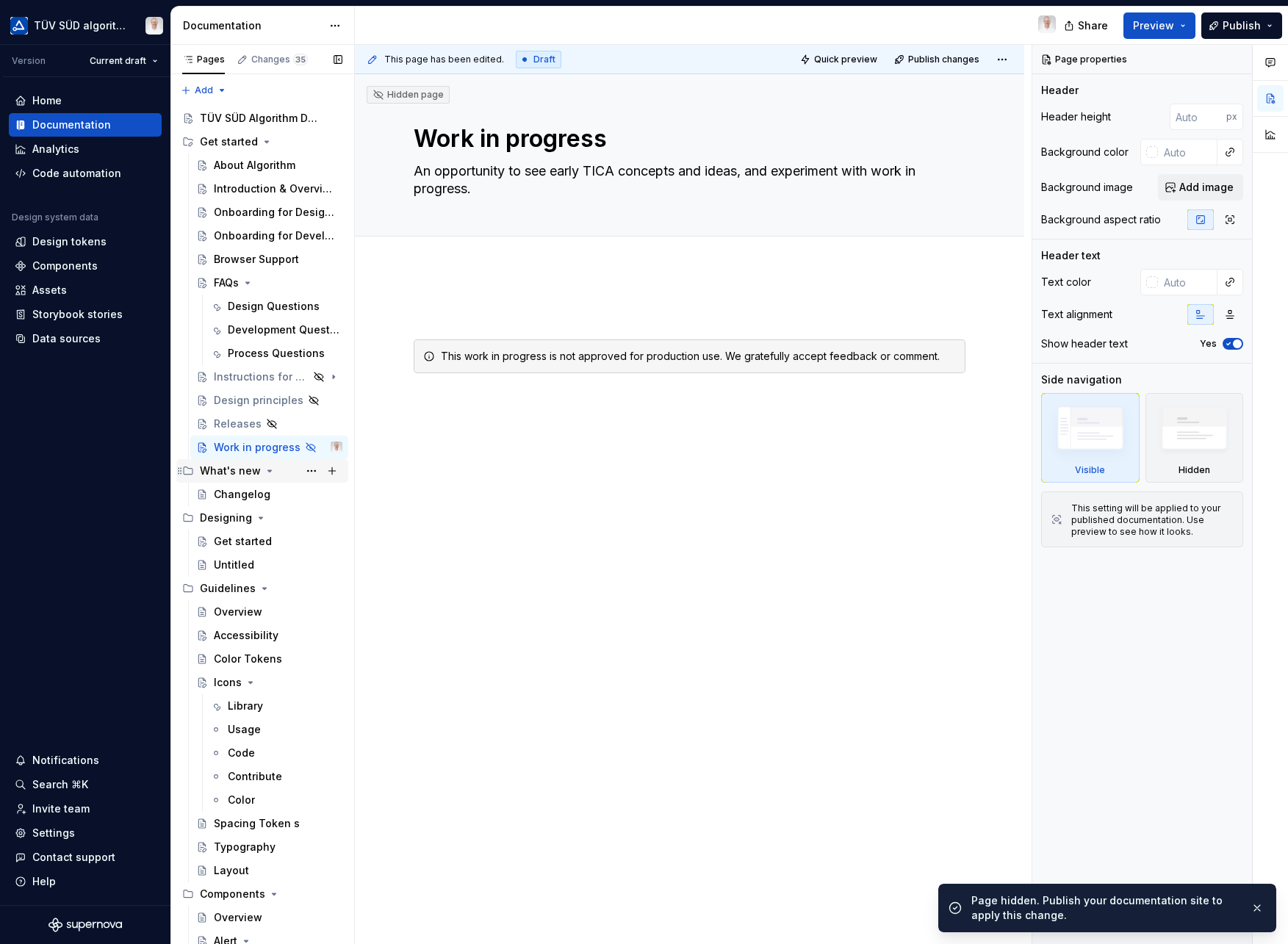
click at [243, 473] on div "What's new" at bounding box center [230, 470] width 61 height 14
click at [245, 474] on div "What's new" at bounding box center [230, 470] width 61 height 14
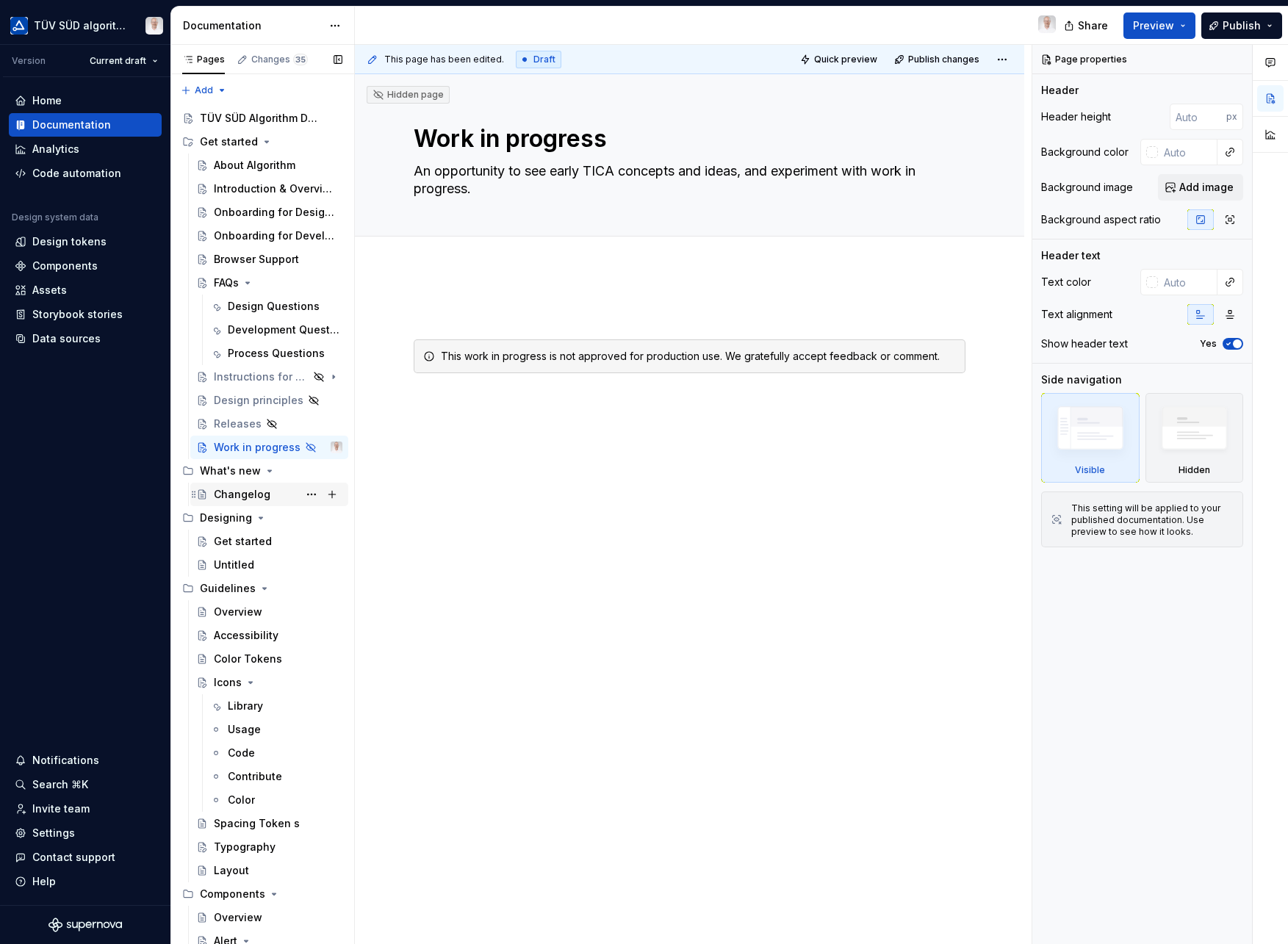
click at [244, 491] on div "Changelog" at bounding box center [242, 494] width 56 height 14
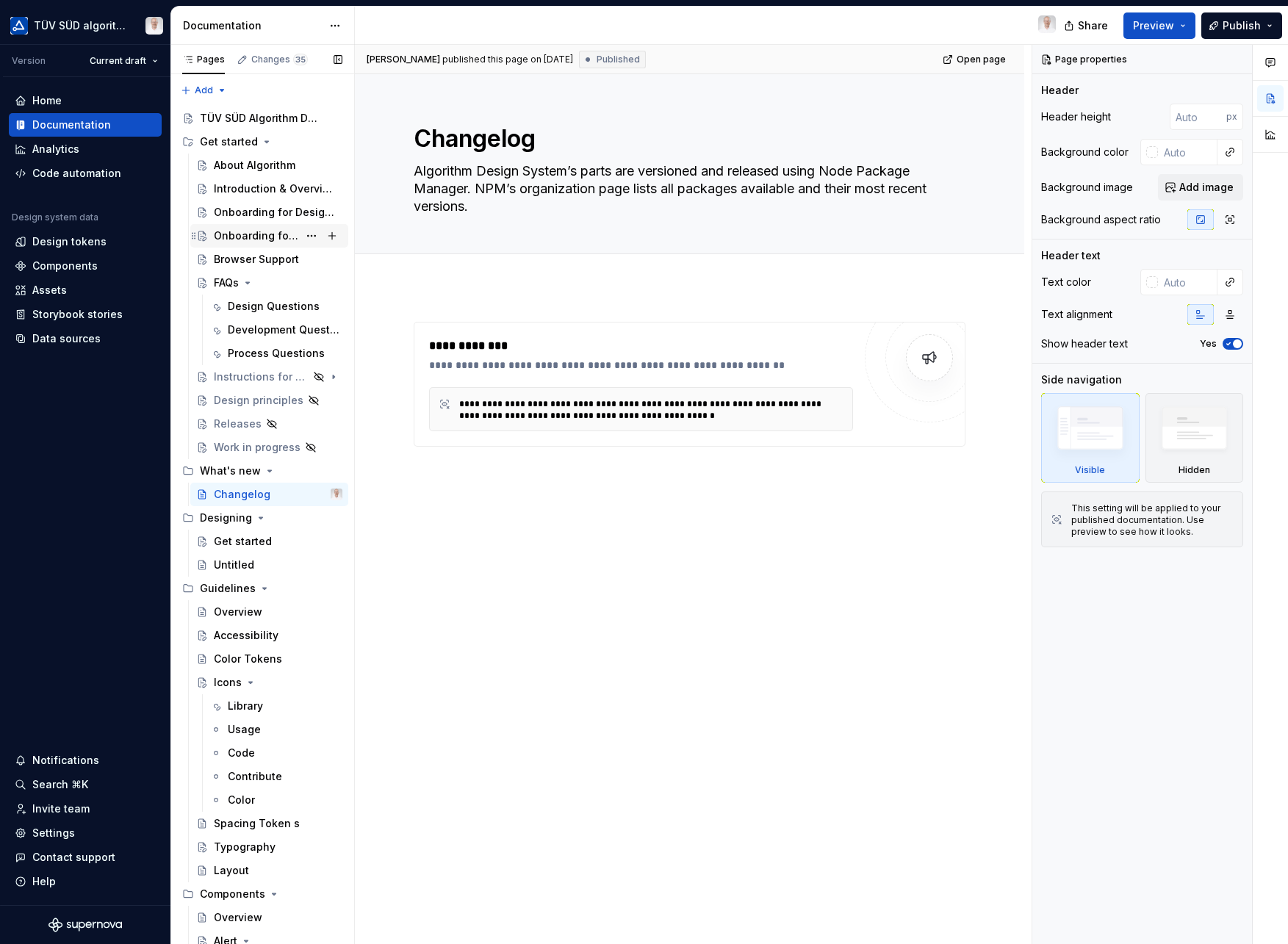
click at [244, 238] on div "Onboarding for Developers" at bounding box center [256, 235] width 84 height 14
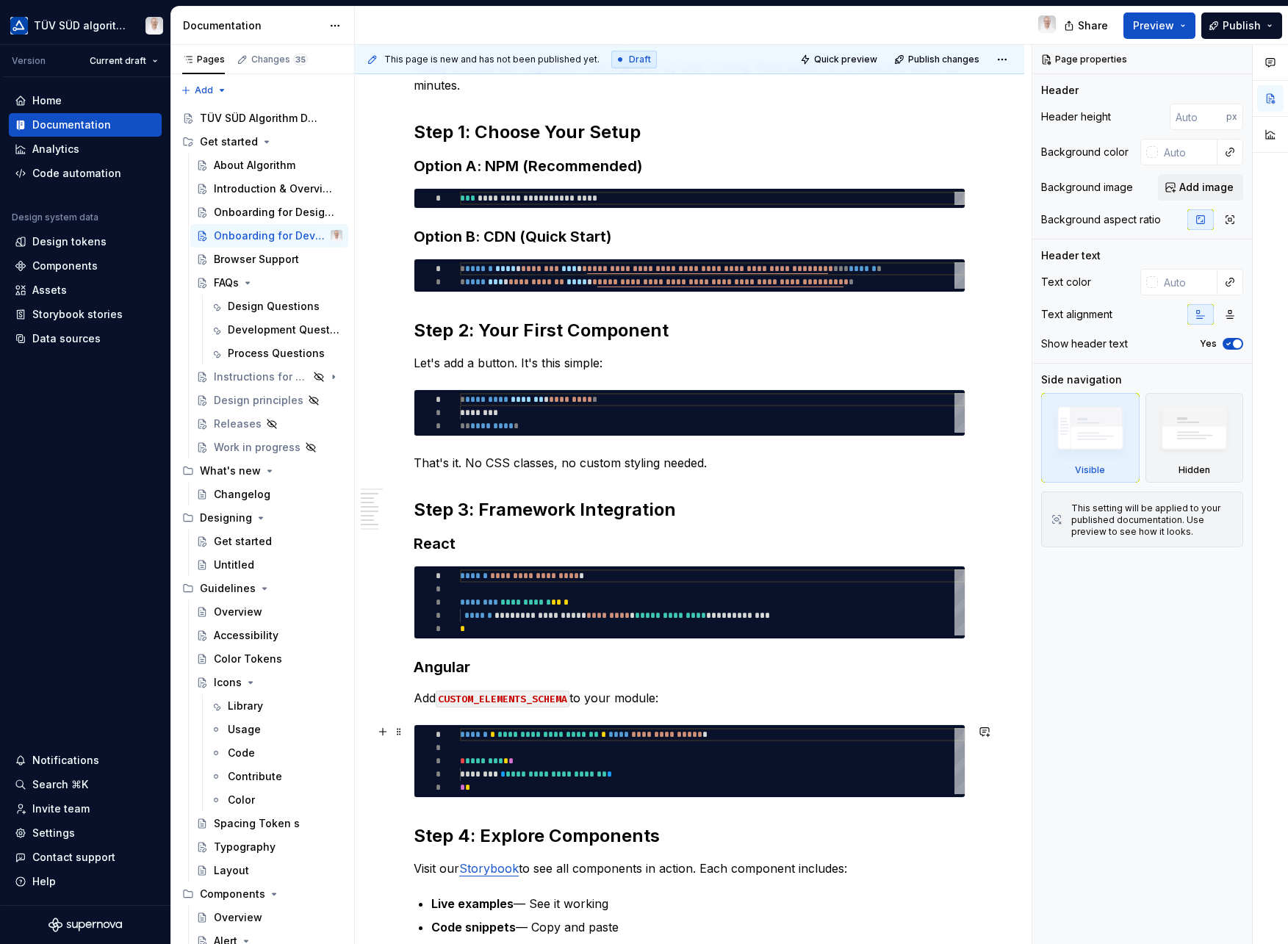
scroll to position [685, 0]
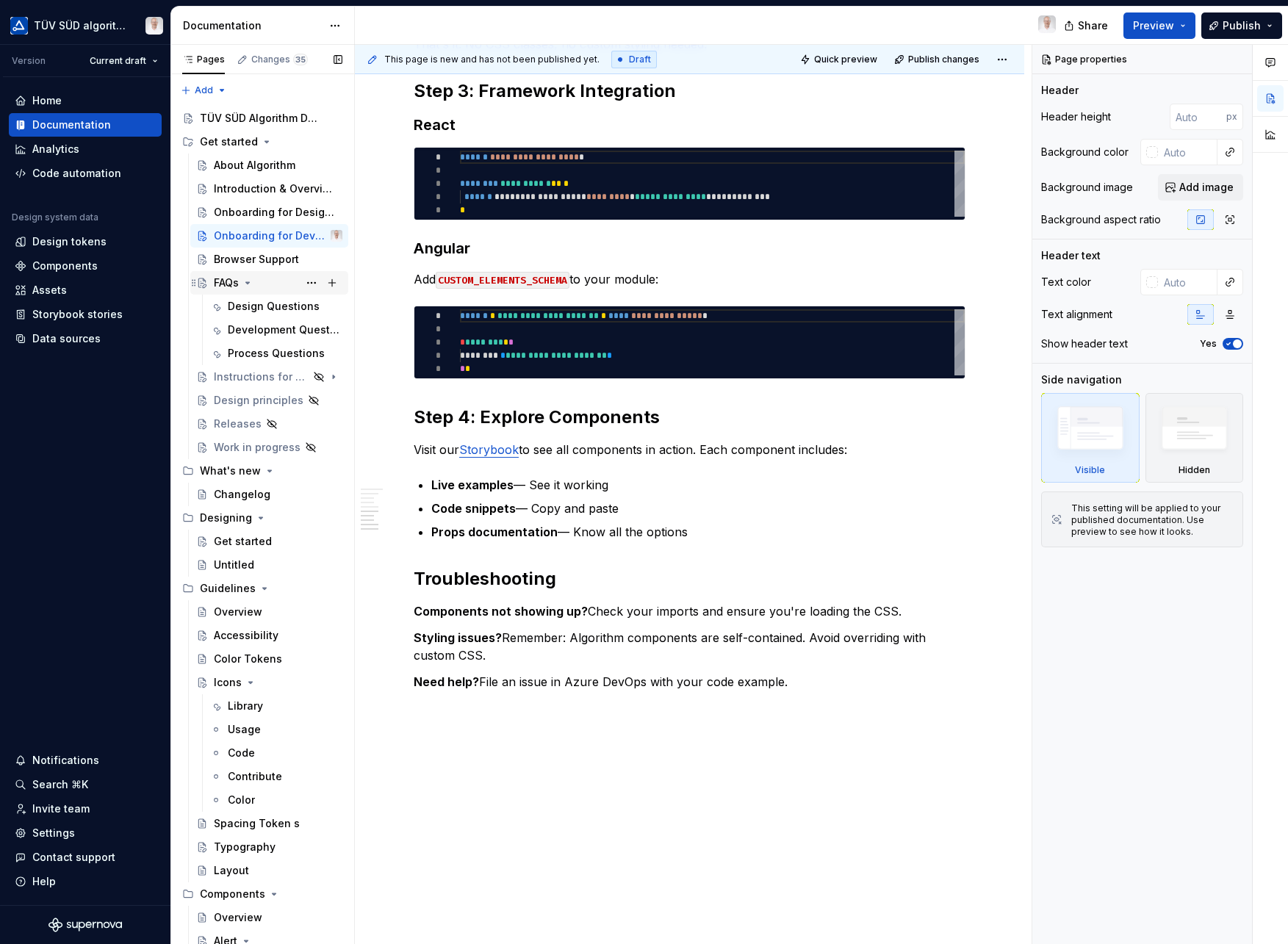
click at [250, 284] on icon "Page tree" at bounding box center [248, 283] width 3 height 2
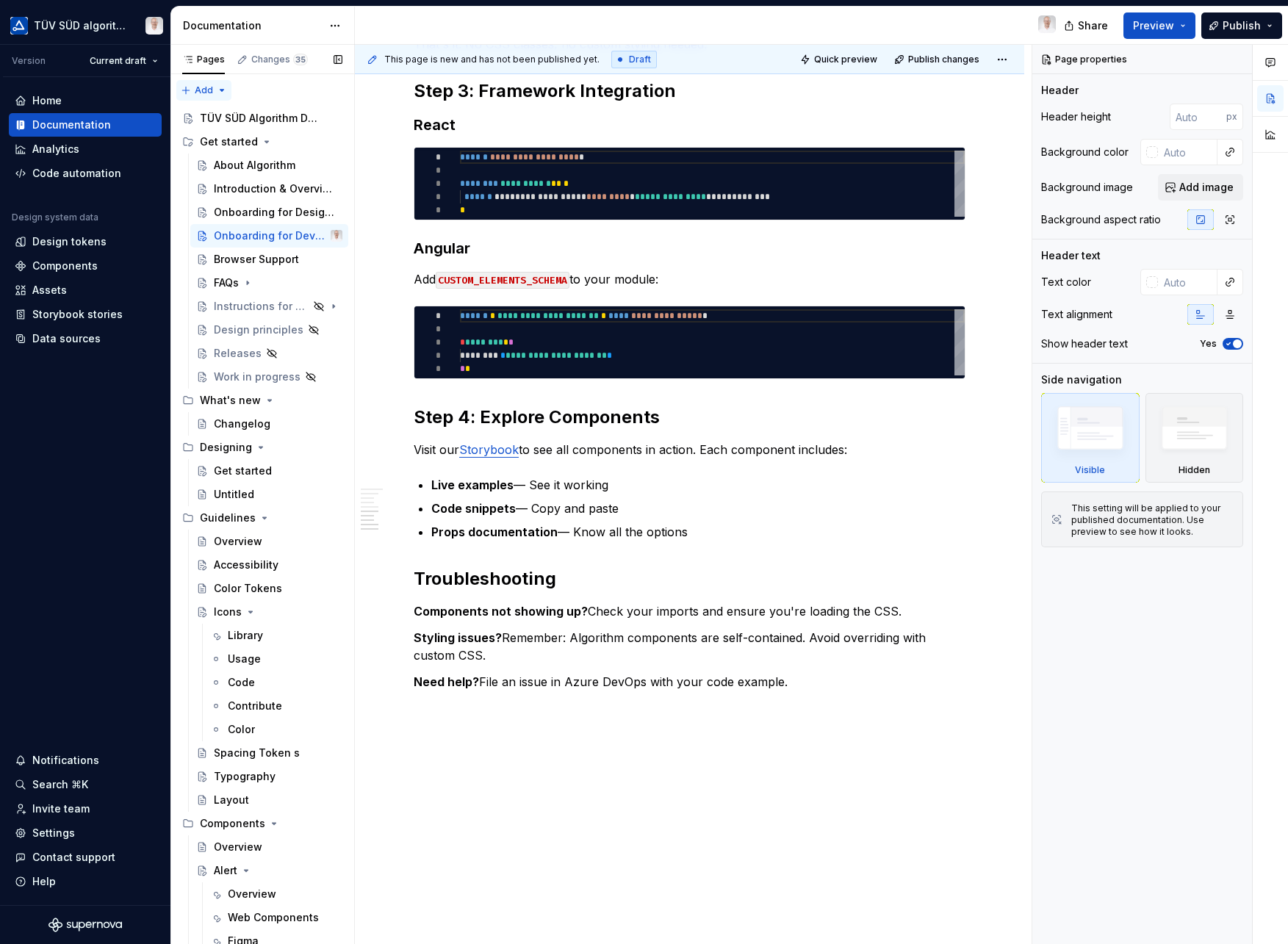
click at [219, 88] on div "Pages Changes 35 Add Accessibility guide for tree Page tree. Navigate the tree …" at bounding box center [262, 497] width 184 height 906
click at [233, 140] on div "New group" at bounding box center [250, 140] width 95 height 14
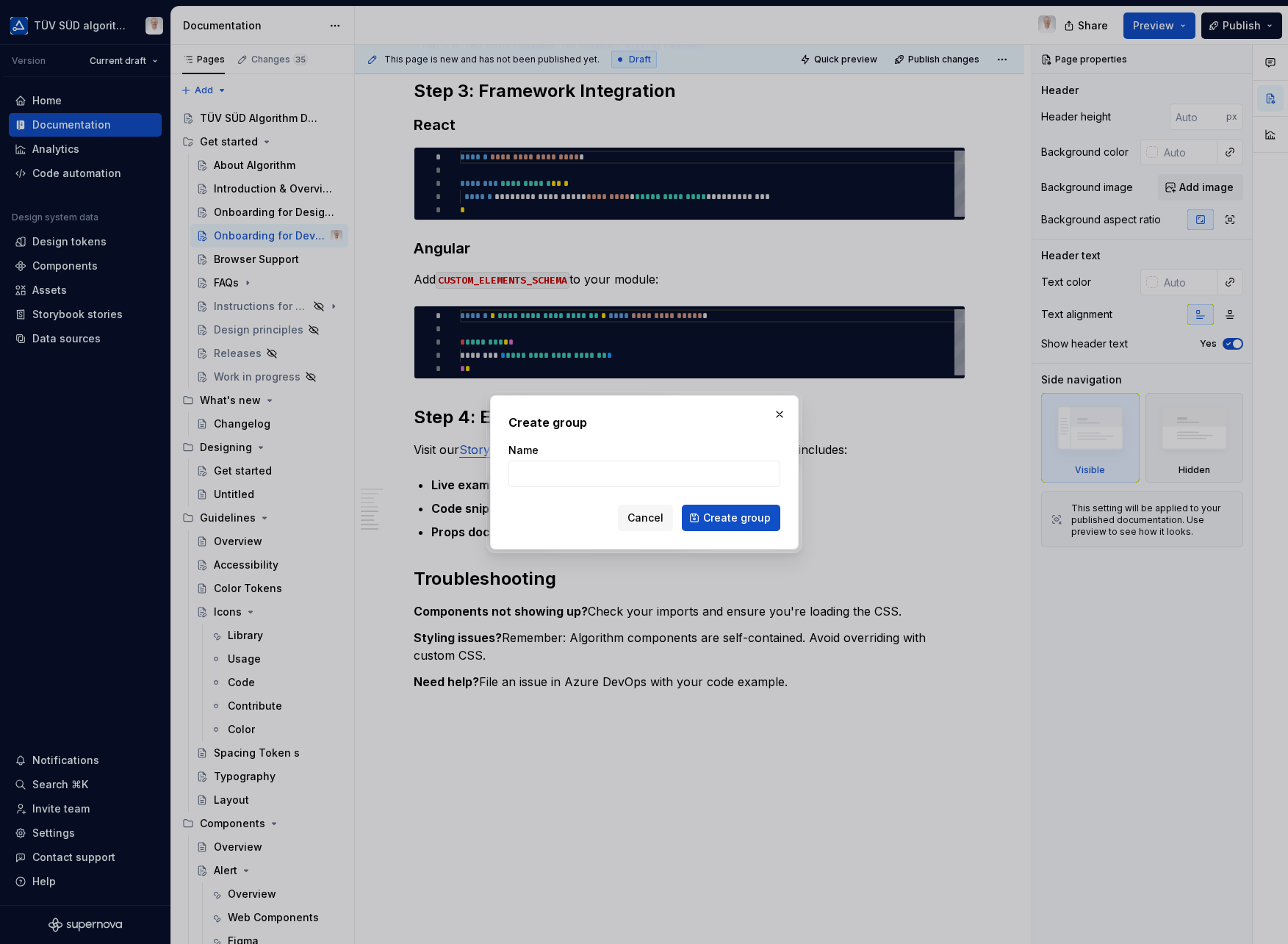
type textarea "*"
type input "Foundations"
click at [732, 518] on button "Create group" at bounding box center [731, 518] width 99 height 26
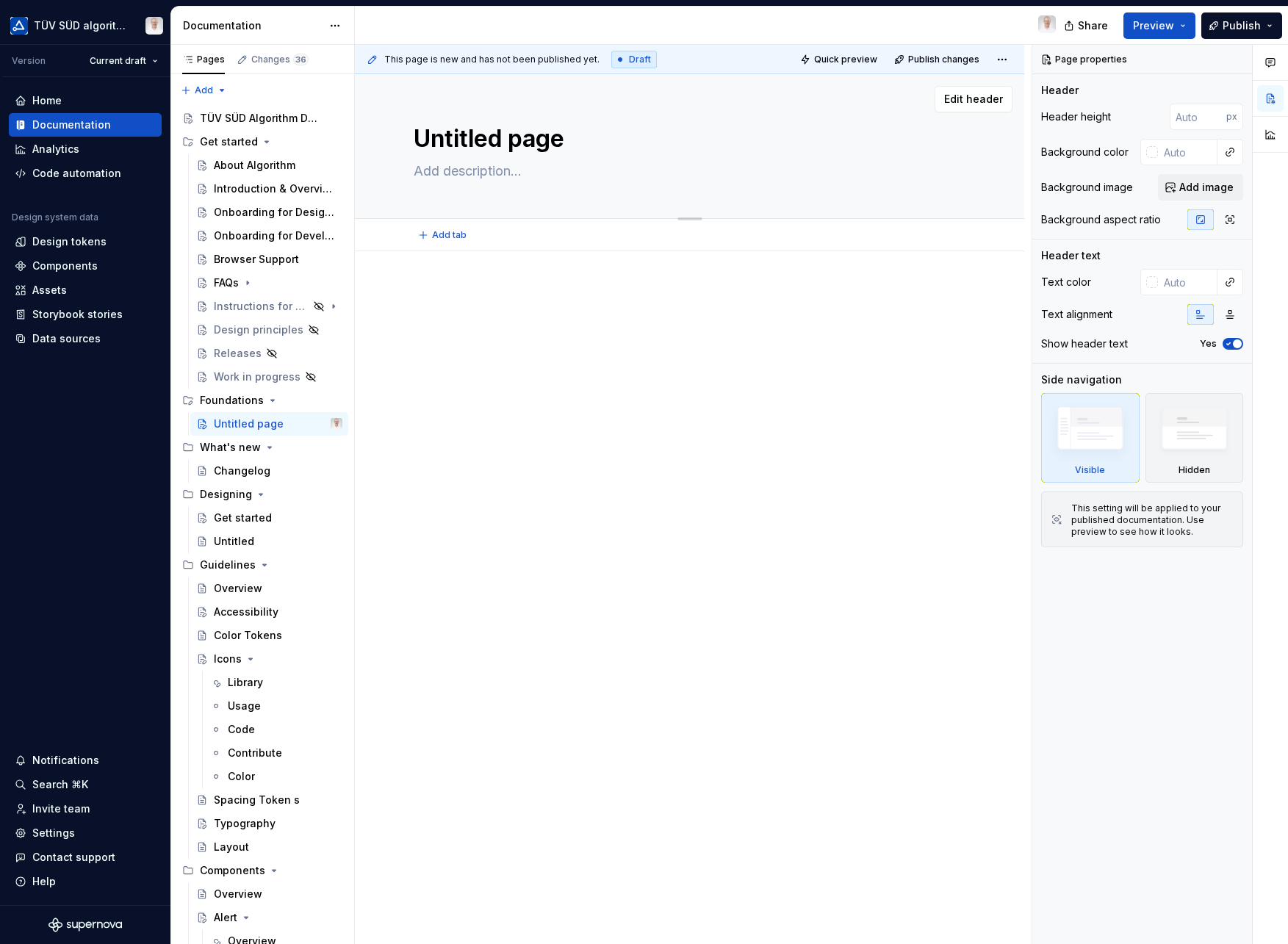
click at [492, 129] on textarea "Untitled page" at bounding box center [686, 139] width 552 height 35
type textarea "*"
type textarea "DUntitled page"
type textarea "*"
type textarea "DEUntitled page"
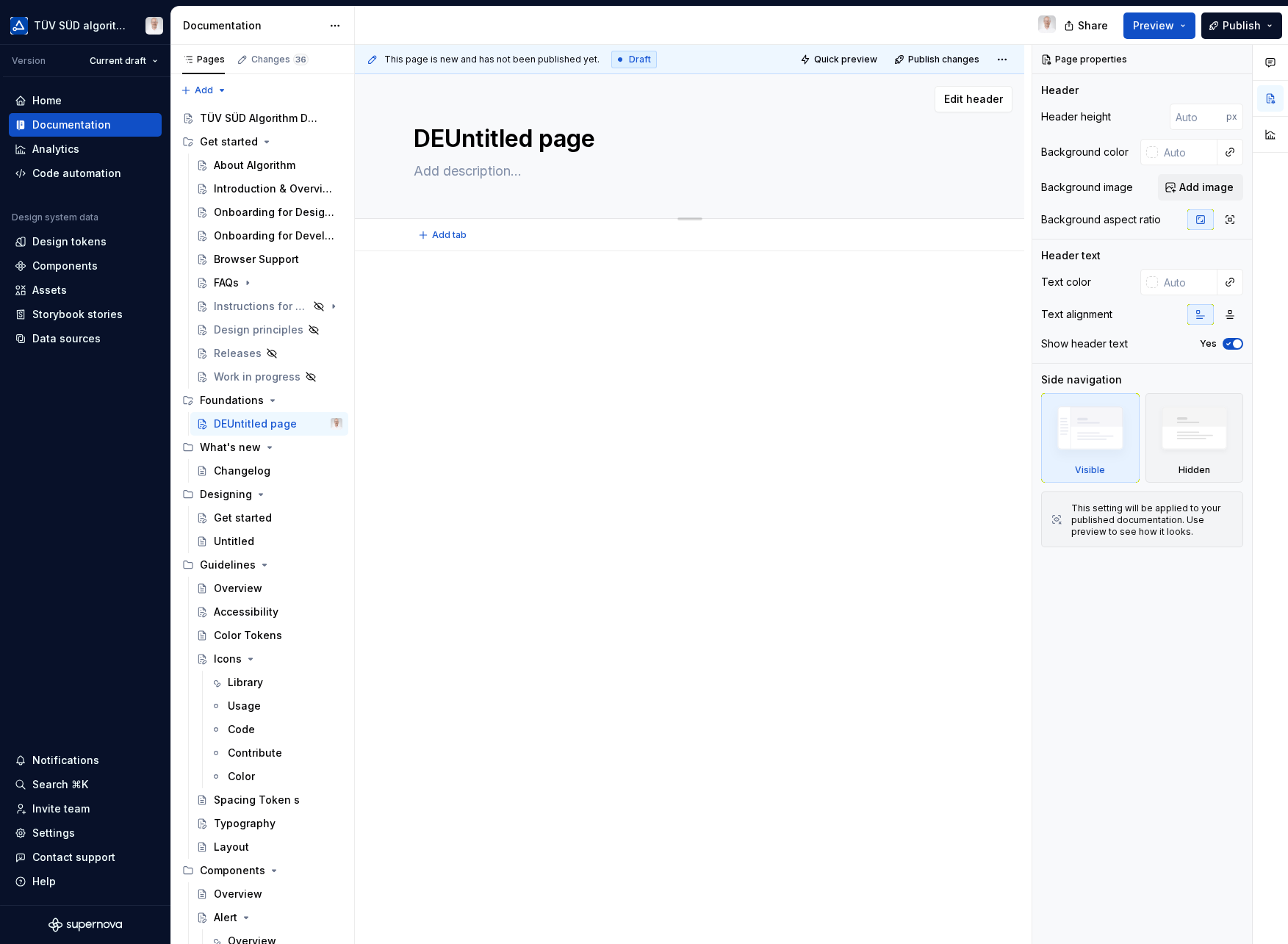
type textarea "*"
type textarea "D"
type textarea "*"
type textarea "De"
type textarea "*"
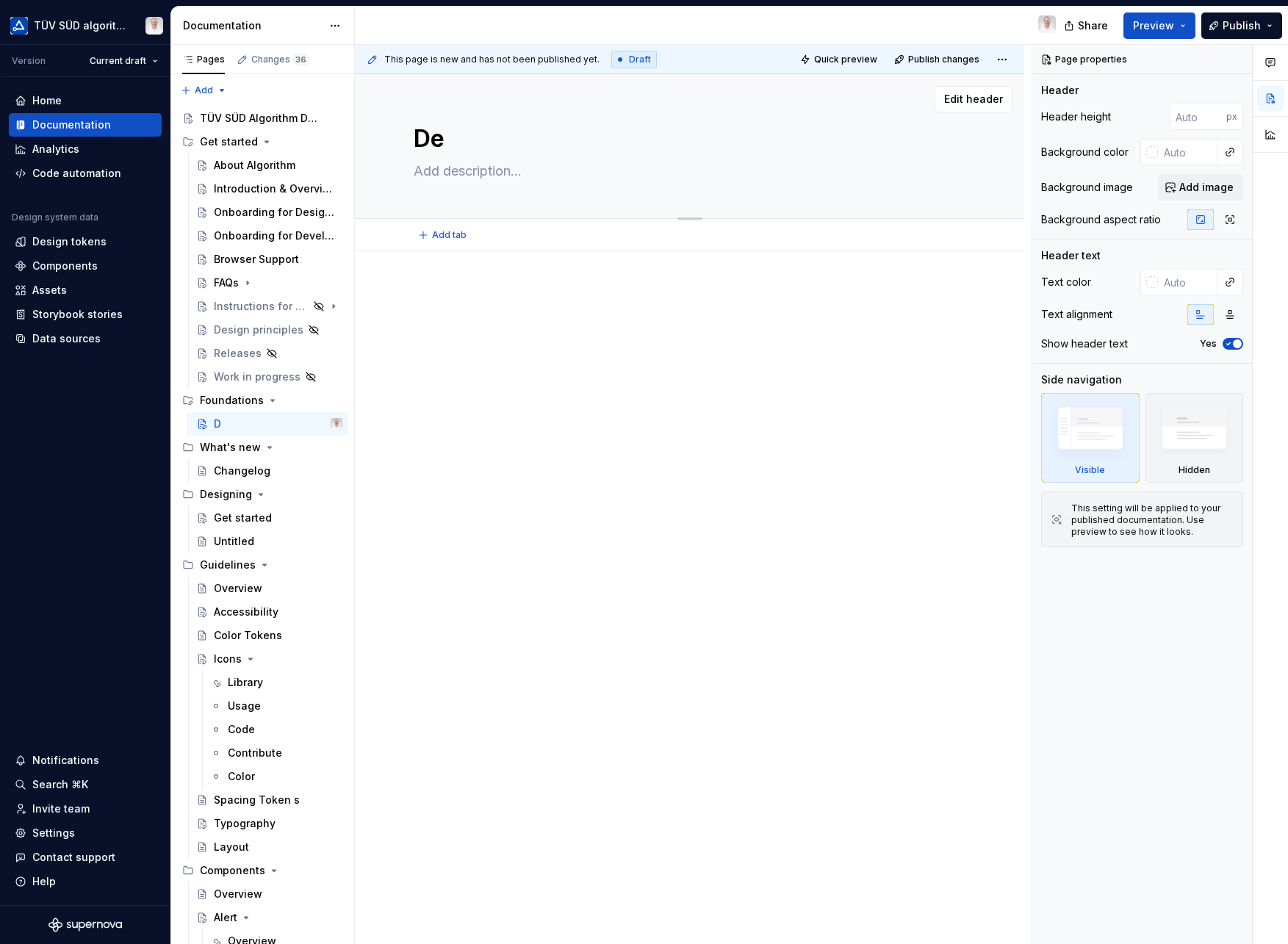
type textarea "Des"
type textarea "*"
type textarea "Desi"
type textarea "*"
type textarea "Desin"
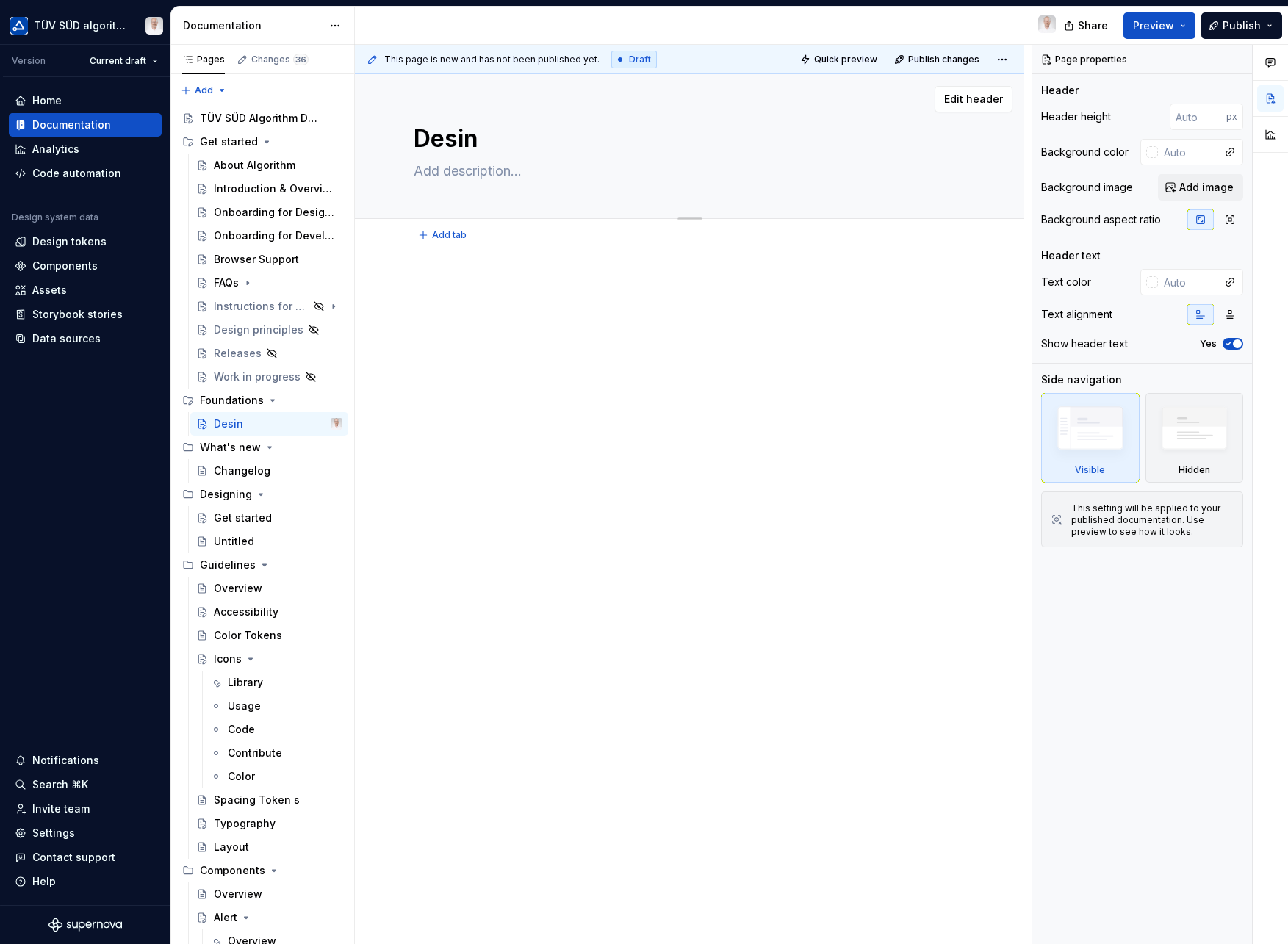
type textarea "*"
type textarea "Desi"
type textarea "*"
type textarea "Desig"
type textarea "*"
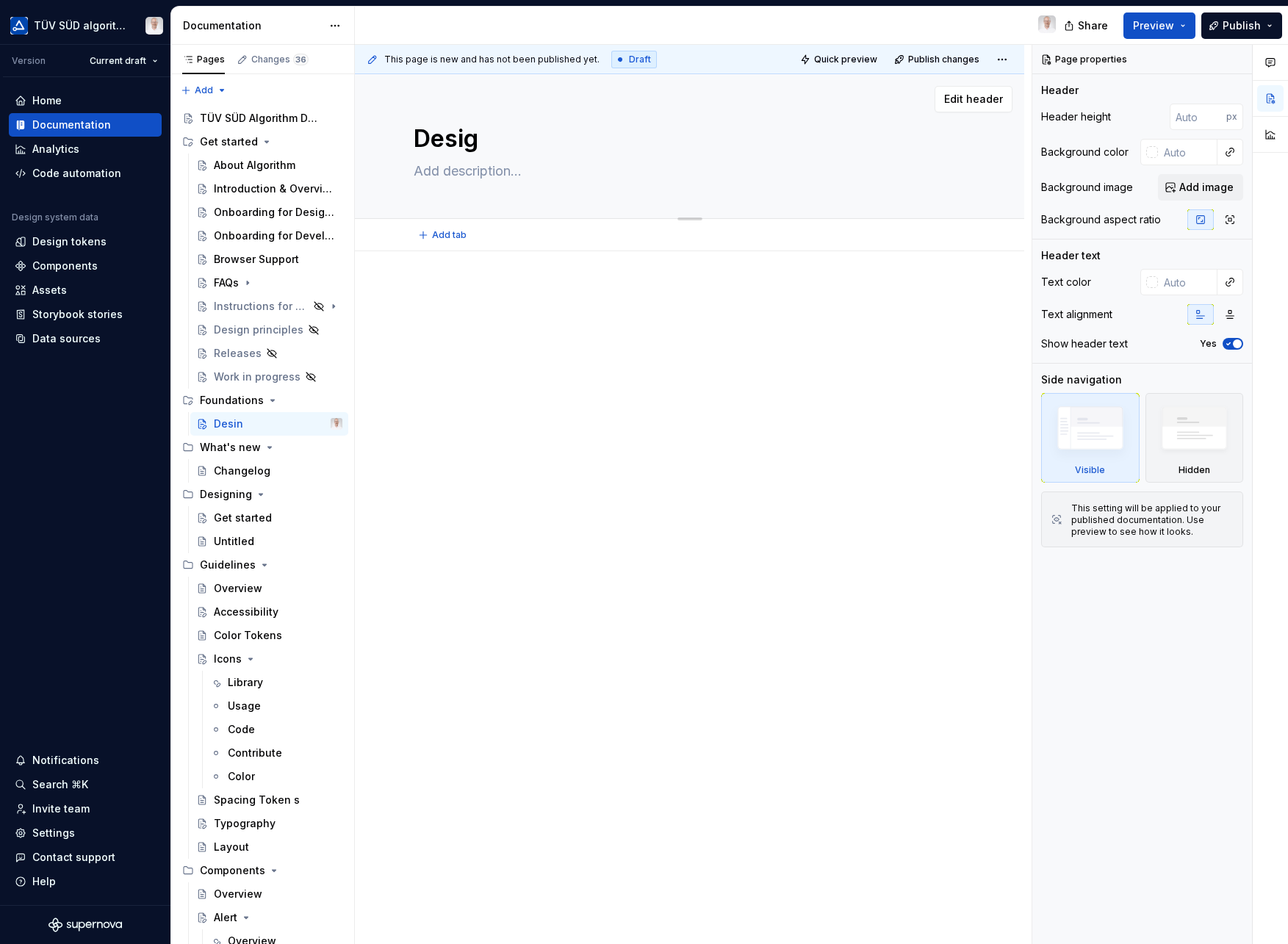
type textarea "Design"
type textarea "*"
type textarea "Design"
type textarea "*"
type textarea "Design T"
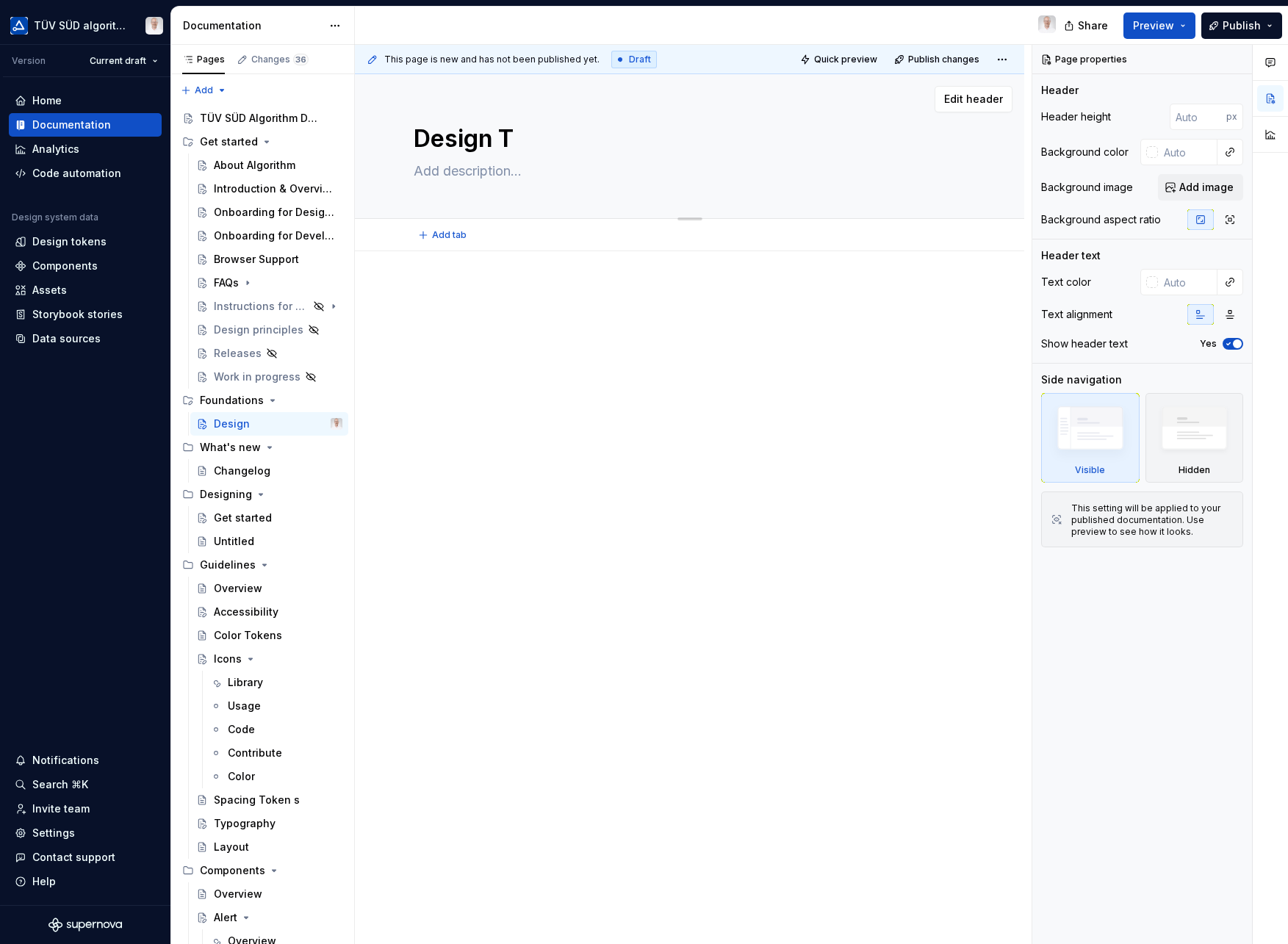
type textarea "*"
type textarea "Design To"
type textarea "*"
type textarea "Design Tok"
type textarea "*"
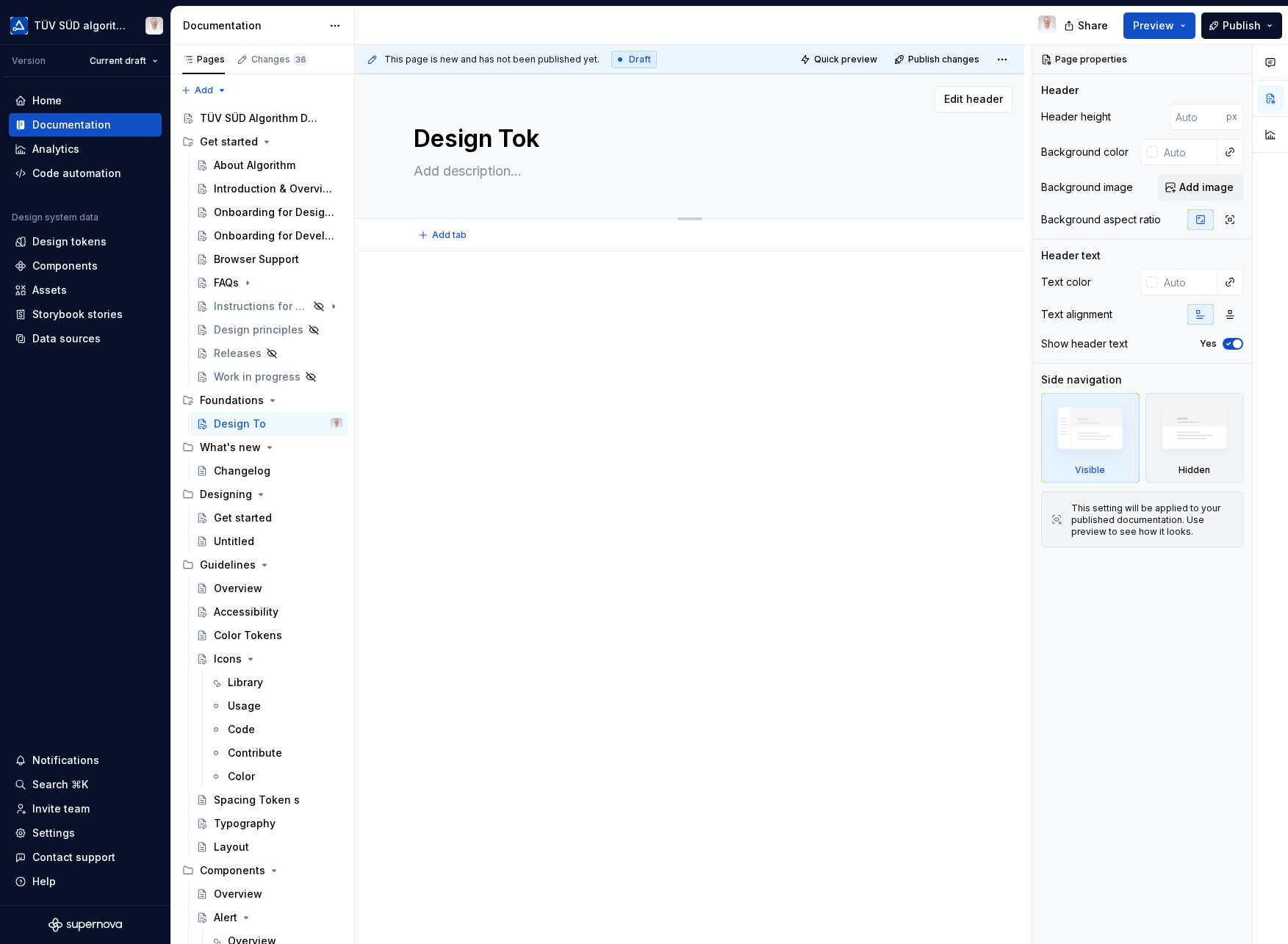
type textarea "Design Toke"
type textarea "*"
type textarea "Design Token"
type textarea "*"
type textarea "Design Tokens"
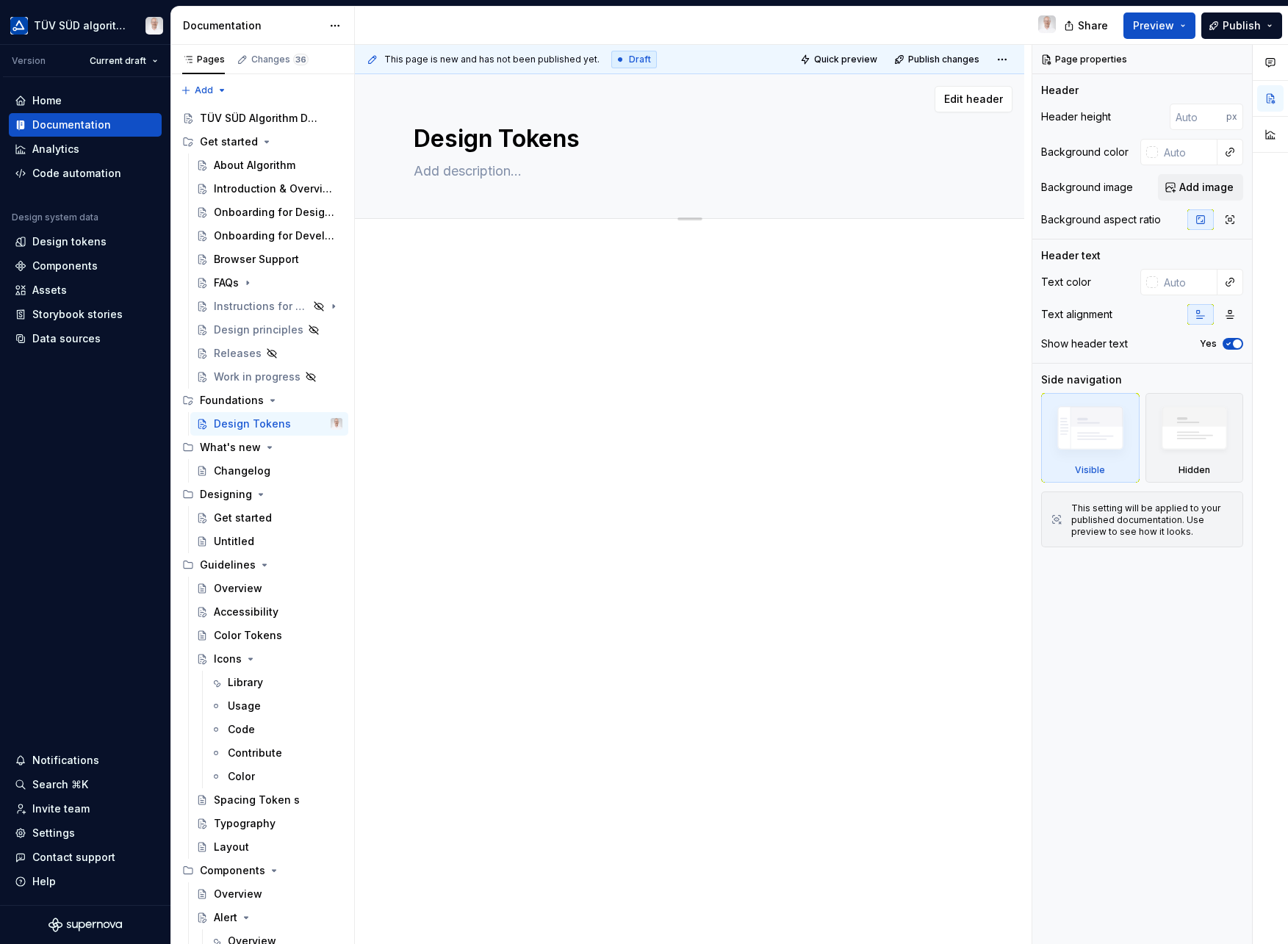
type textarea "*"
type textarea "Design Tokens"
click at [494, 165] on textarea at bounding box center [686, 171] width 552 height 24
paste textarea "The single source of truth for all design decisions"
type textarea "*"
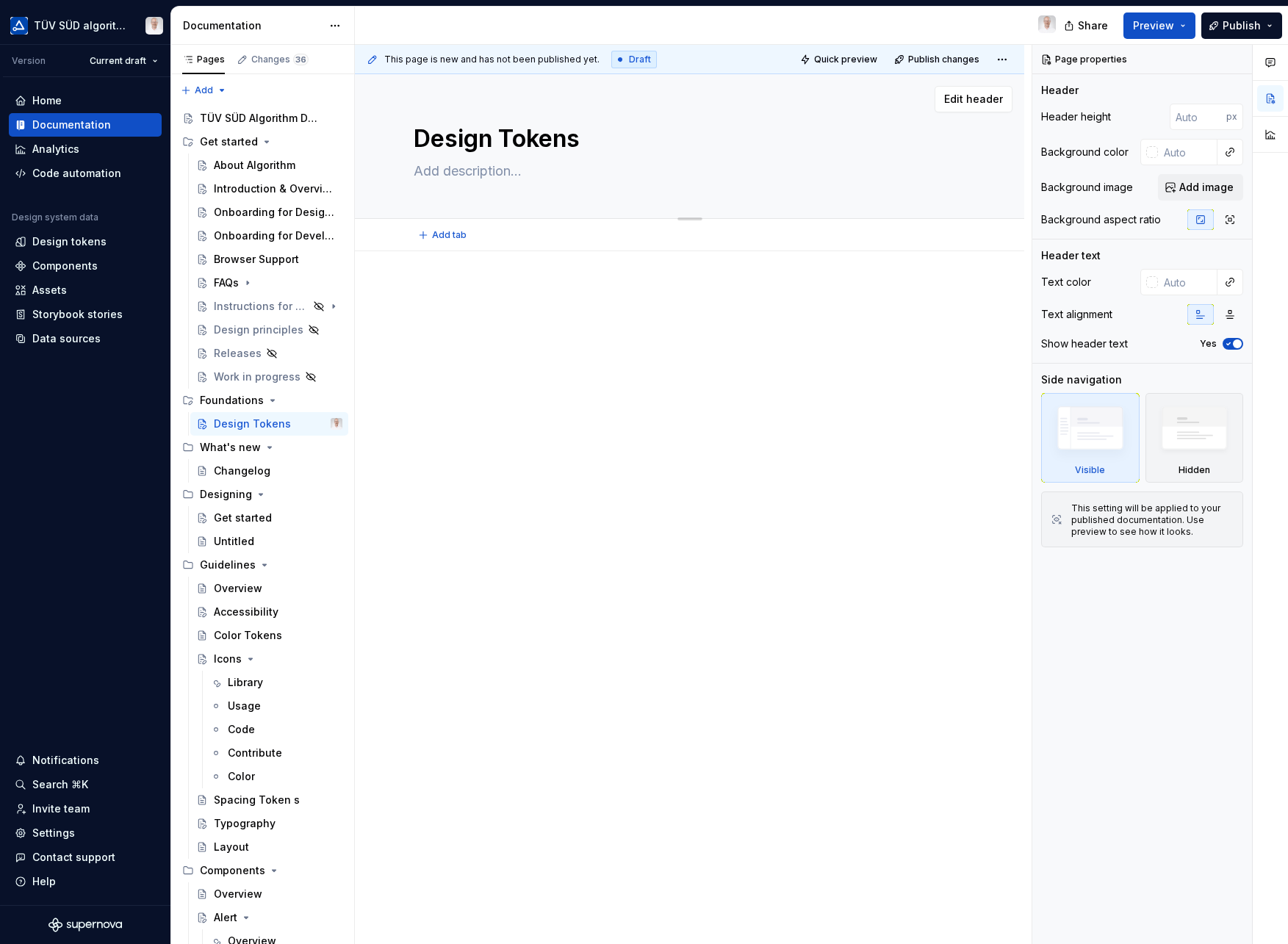
type textarea "The single source of truth for all design decisions"
type textarea "*"
type textarea "The single source of truth for all design decisions"
click at [322, 399] on button "Page tree" at bounding box center [332, 400] width 20 height 20
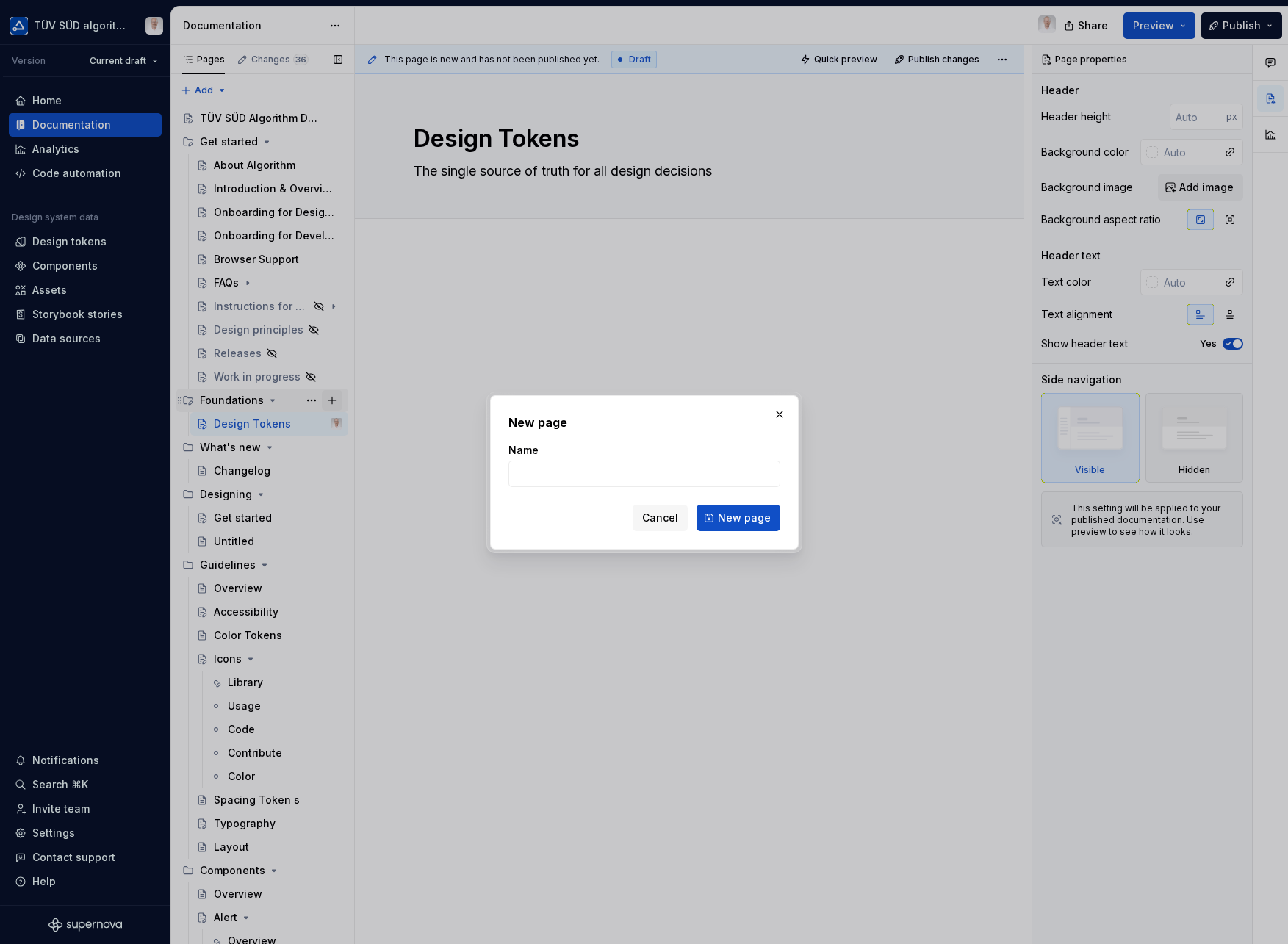
type textarea "*"
type input "Overview"
click at [739, 518] on button "New page" at bounding box center [738, 518] width 83 height 26
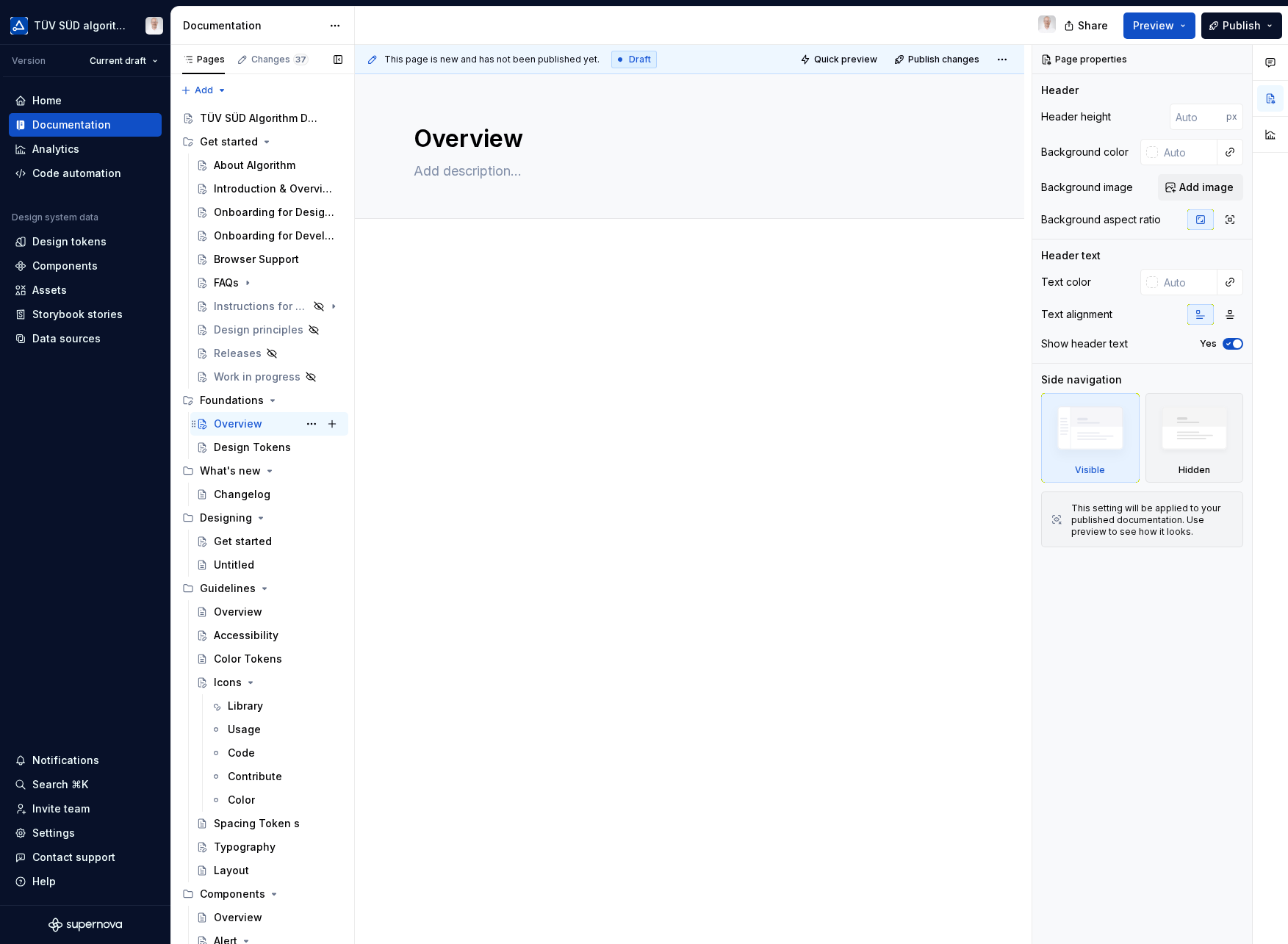
click at [216, 422] on div "Overview" at bounding box center [239, 423] width 49 height 14
click at [438, 276] on div at bounding box center [690, 448] width 669 height 393
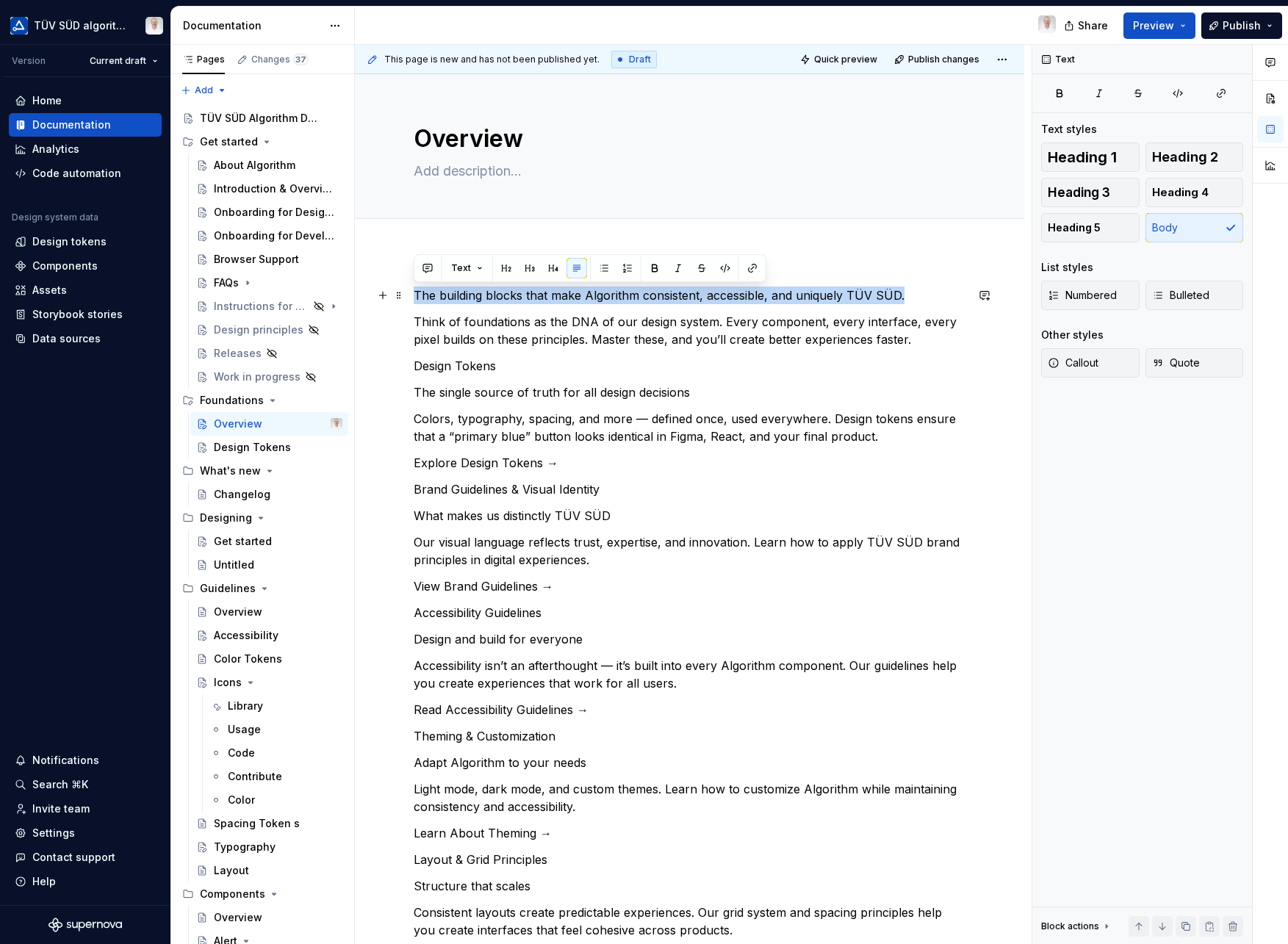
drag, startPoint x: 902, startPoint y: 294, endPoint x: 412, endPoint y: 295, distance: 490.0
click at [412, 295] on div "The building blocks that make Algorithm consistent, accessible, and uniquely TÜ…" at bounding box center [690, 829] width 669 height 1156
copy p "The building blocks that make Algorithm consistent, accessible, and uniquely TÜ…"
click at [431, 174] on textarea at bounding box center [686, 171] width 552 height 24
paste textarea "The building blocks that make Algorithm consistent, accessible, and uniquely TÜ…"
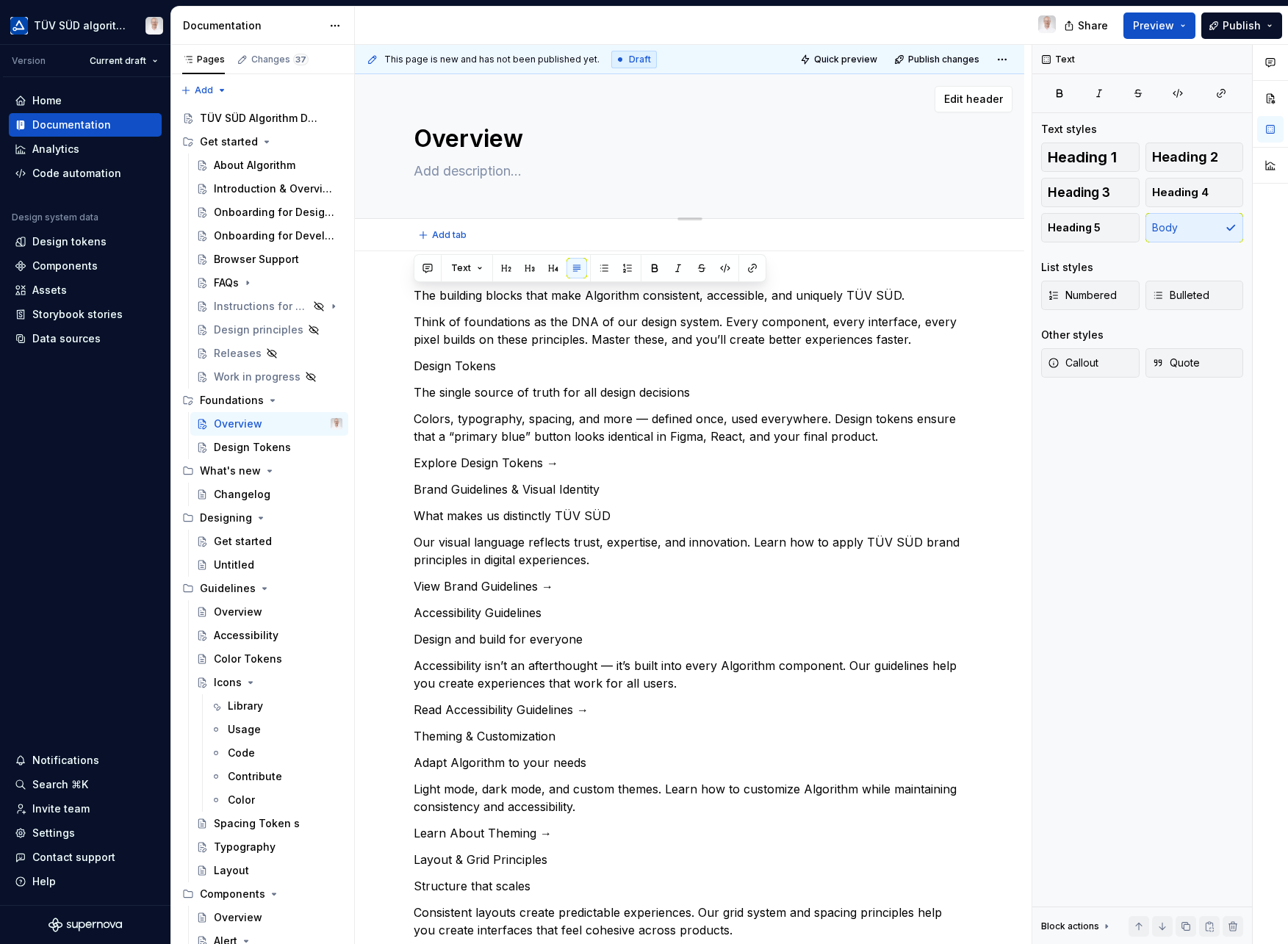
type textarea "*"
type textarea "The building blocks that make Algorithm consistent, accessible, and uniquely TÜ…"
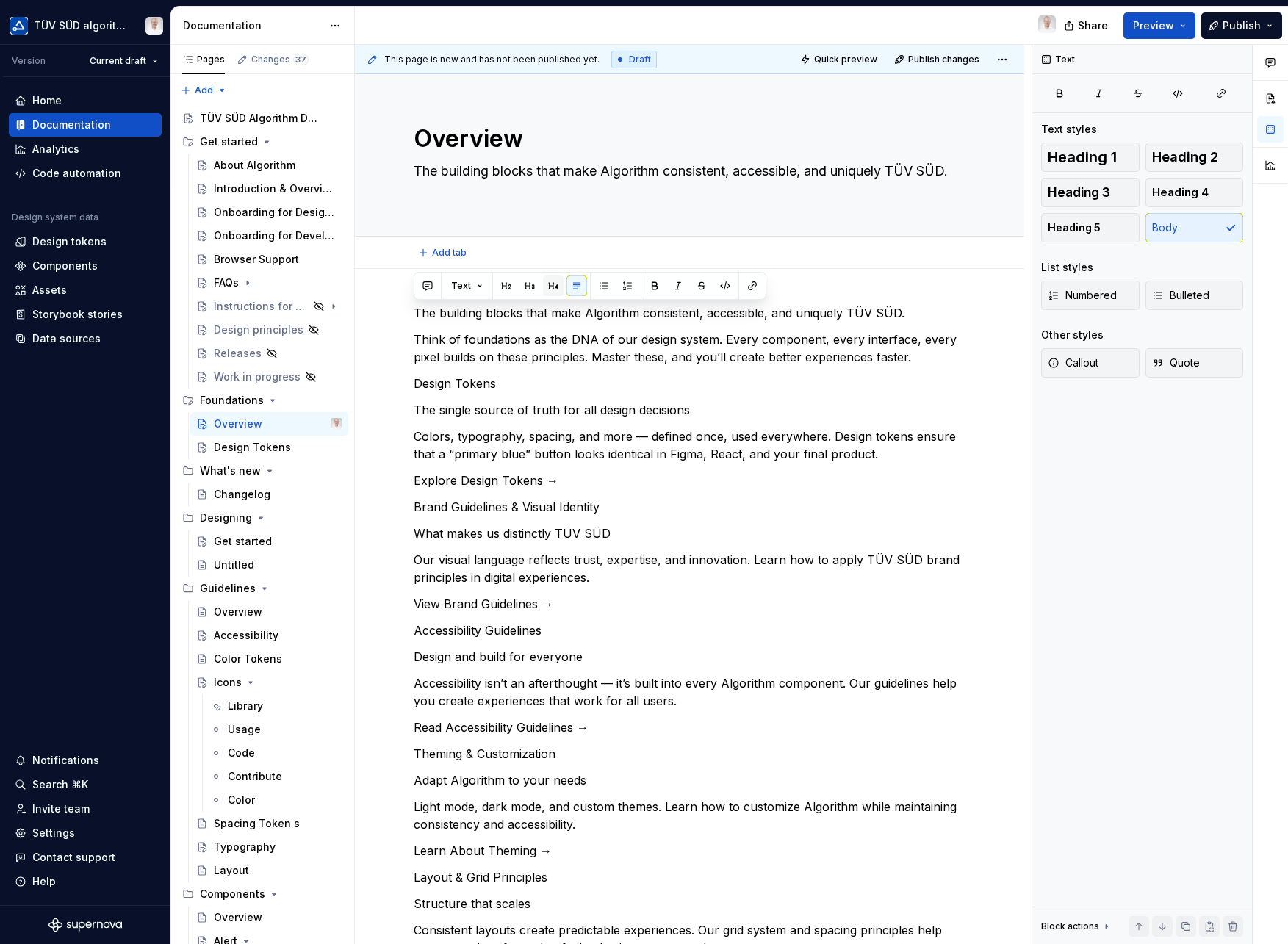
type textarea "*"
type textarea "The building blocks that make Algorithm consistent, accessible, and uniquely TÜ…"
click at [488, 364] on p "Think of foundations as the DNA of our design system. Every component, every in…" at bounding box center [690, 348] width 552 height 35
drag, startPoint x: 416, startPoint y: 340, endPoint x: 414, endPoint y: 318, distance: 22.1
click at [414, 318] on div "The building blocks that make Algorithm consistent, accessible, and uniquely TÜ…" at bounding box center [690, 714] width 552 height 820
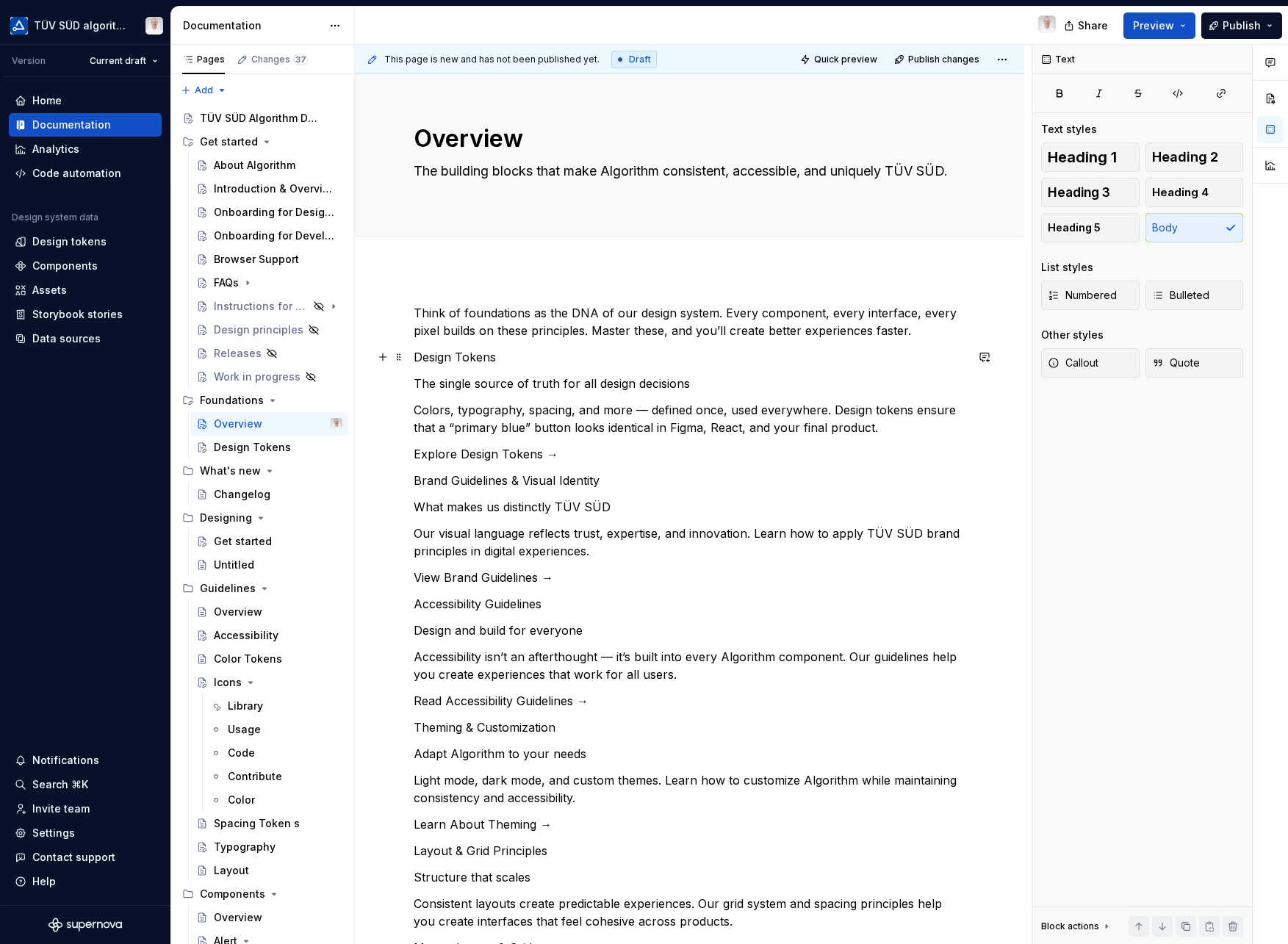
click at [479, 357] on p "Design Tokens" at bounding box center [690, 357] width 552 height 18
click at [549, 334] on button "button" at bounding box center [547, 330] width 20 height 20
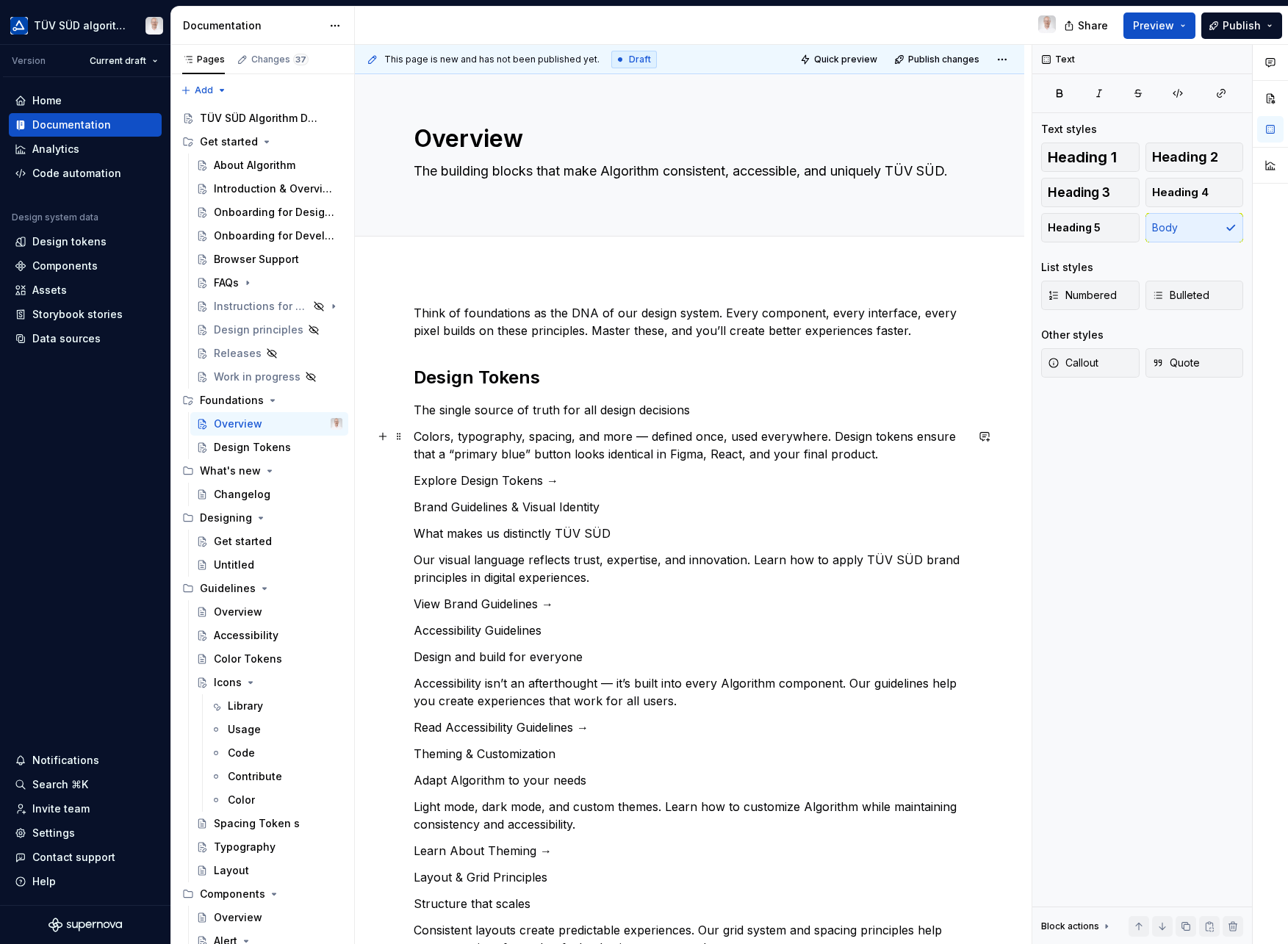
click at [530, 445] on p "Colors, typography, spacing, and more — defined once, used everywhere. Design t…" at bounding box center [690, 445] width 552 height 35
click at [430, 509] on p "Brand Guidelines & Visual Identity" at bounding box center [690, 507] width 552 height 18
click at [510, 475] on button "button" at bounding box center [506, 480] width 20 height 20
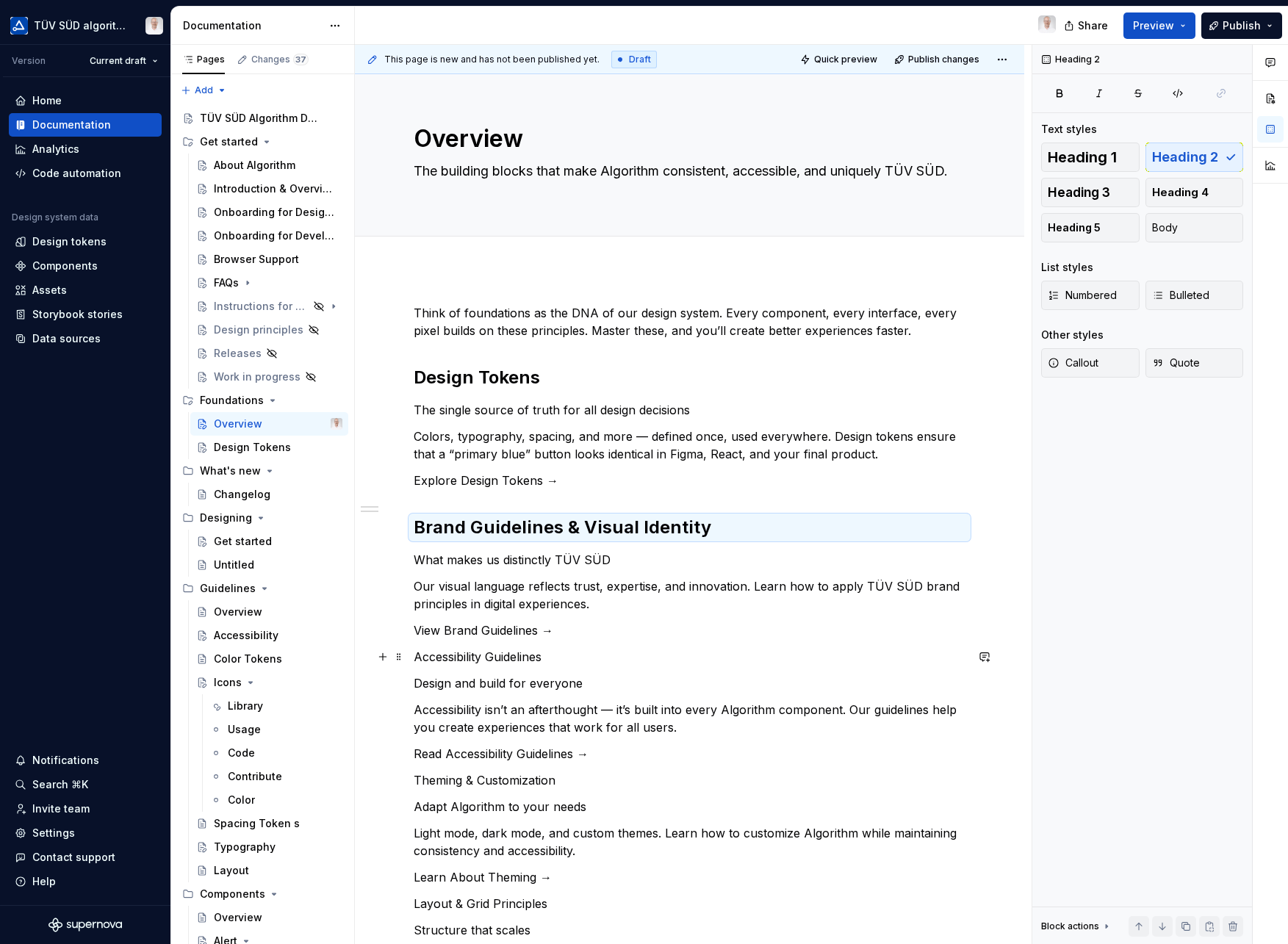
click at [441, 657] on p "Accessibility Guidelines" at bounding box center [690, 657] width 552 height 18
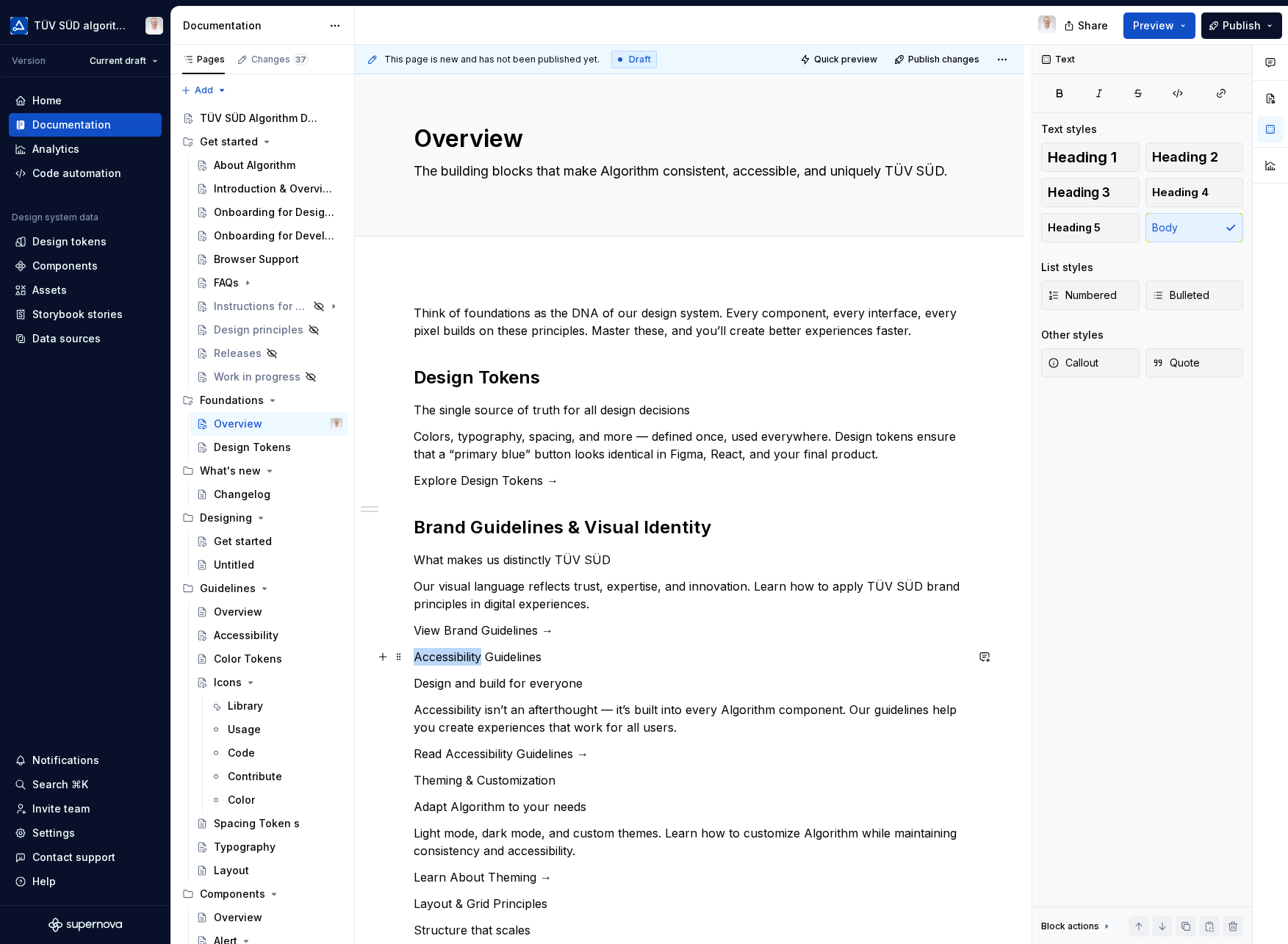
click at [441, 657] on p "Accessibility Guidelines" at bounding box center [690, 657] width 552 height 18
click at [503, 636] on button "button" at bounding box center [506, 630] width 20 height 20
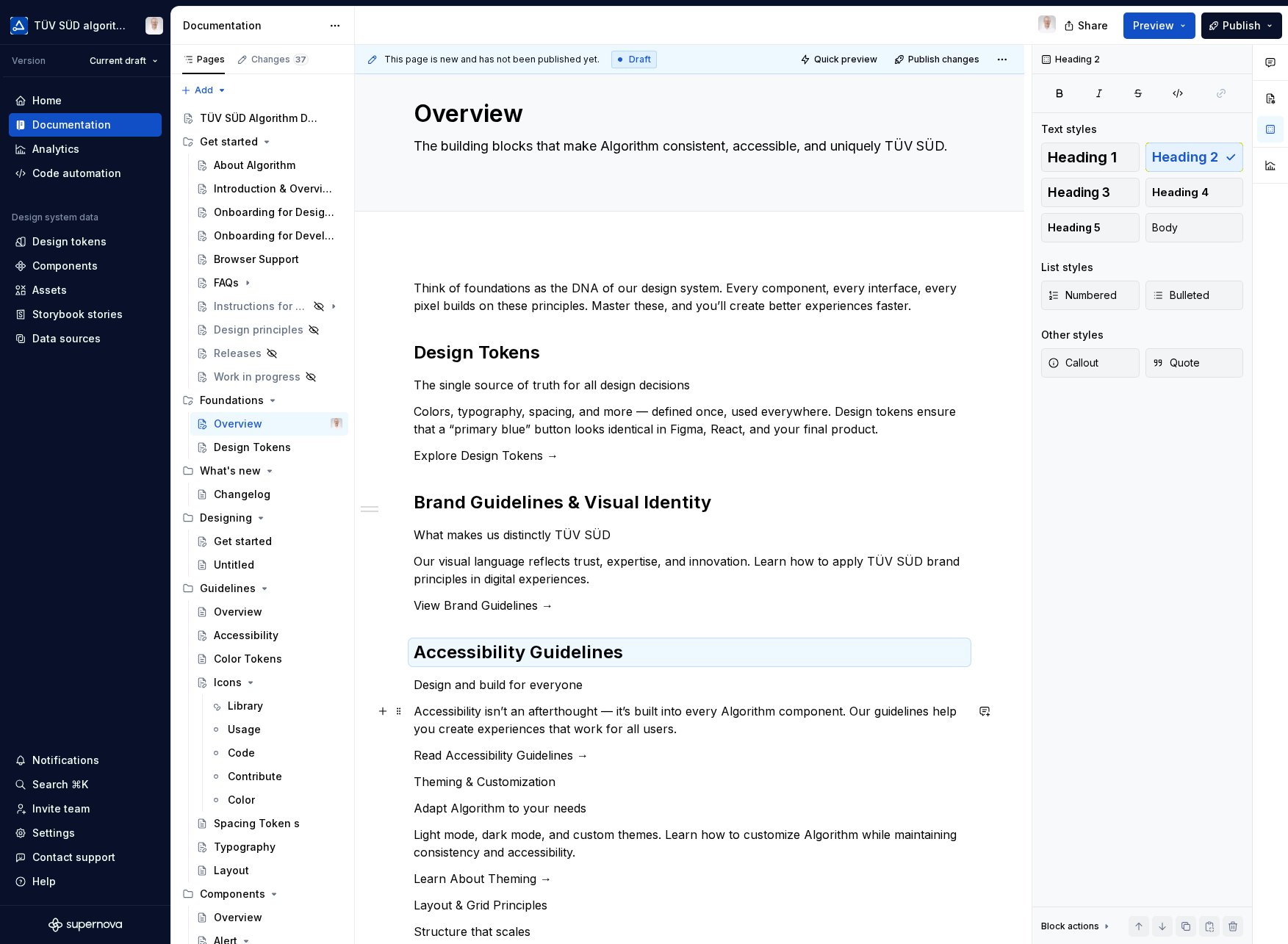
scroll to position [88, 0]
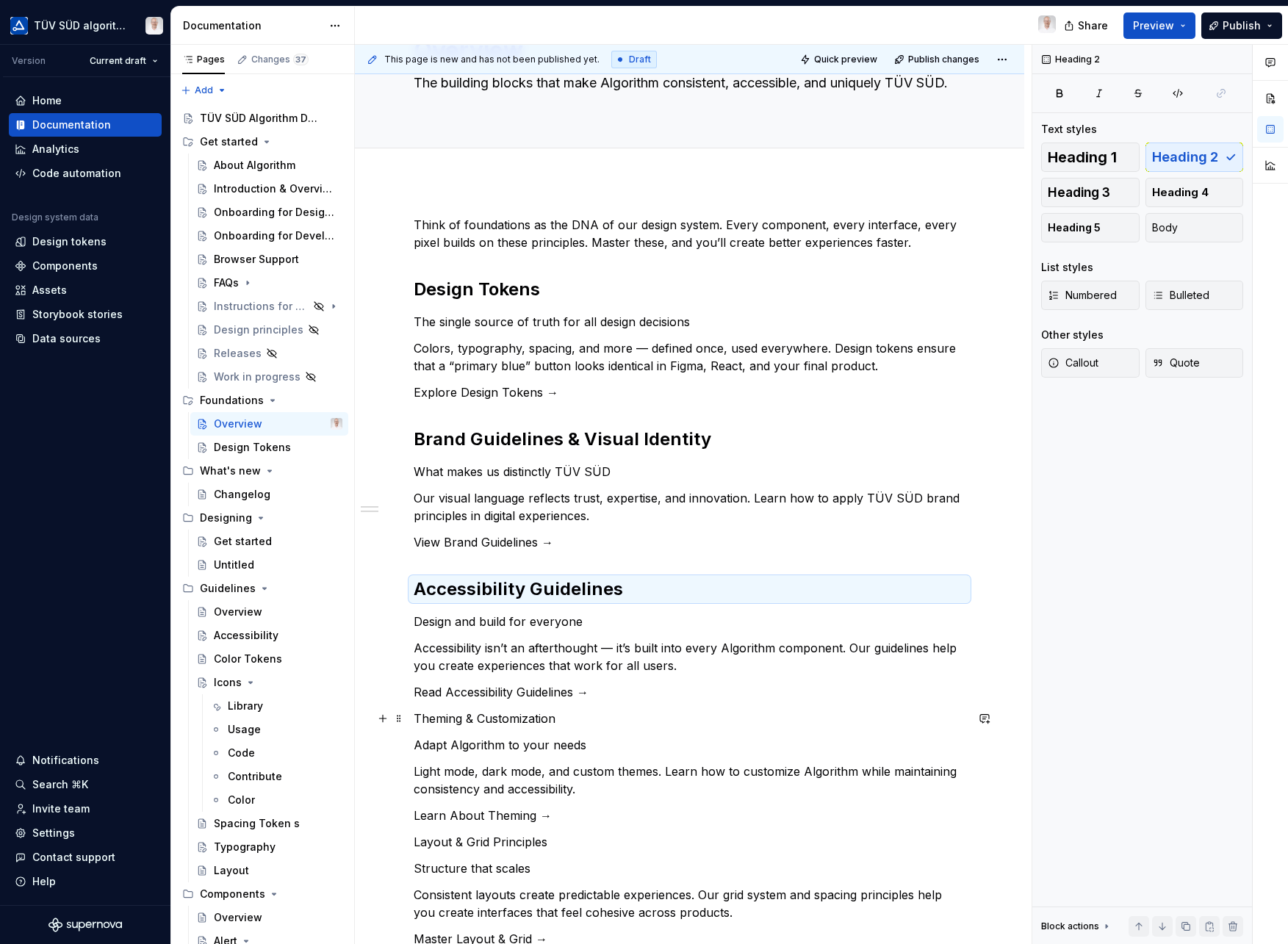
click at [447, 723] on p "Theming & Customization" at bounding box center [690, 718] width 552 height 18
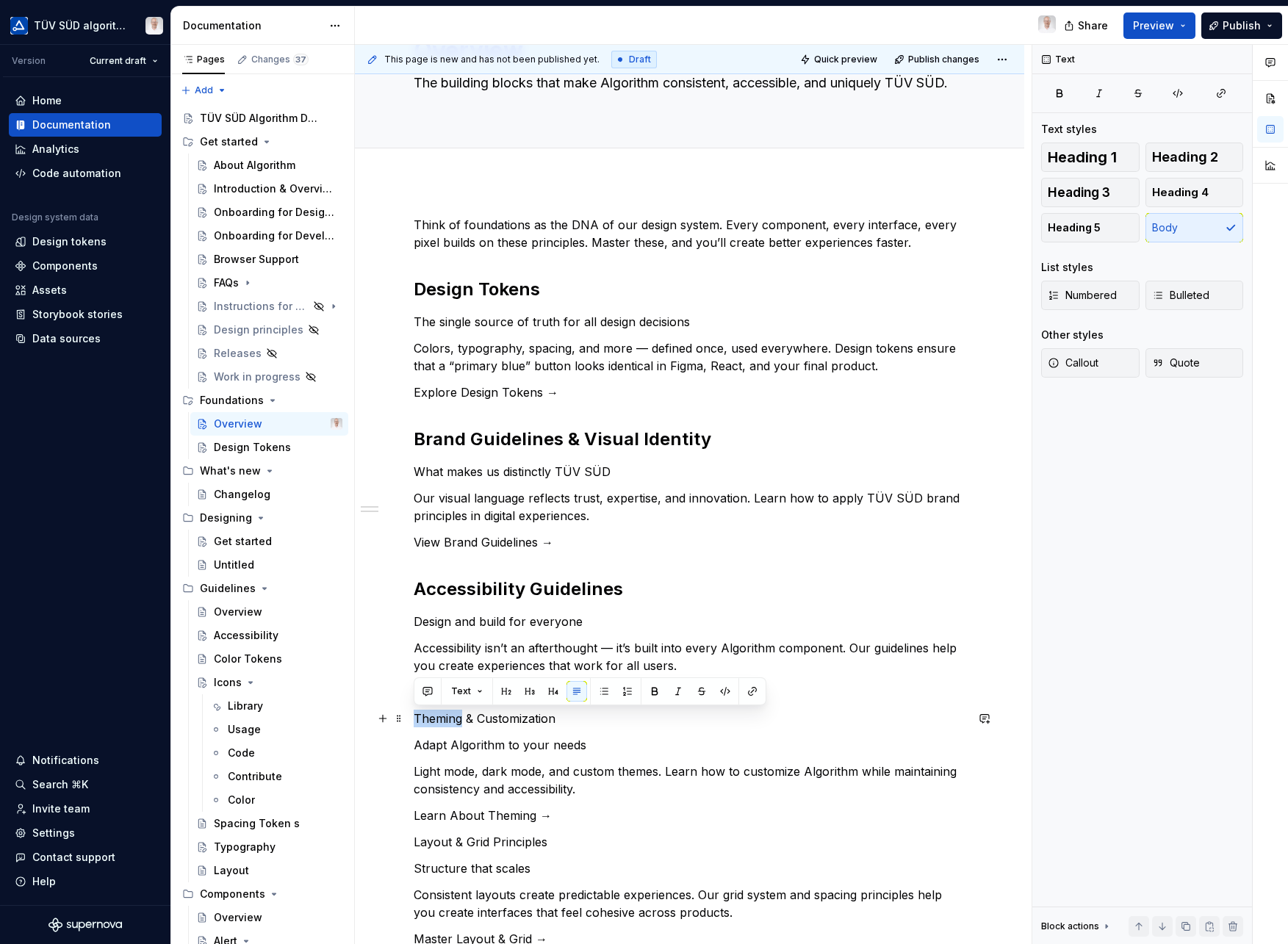
click at [447, 723] on p "Theming & Customization" at bounding box center [690, 718] width 552 height 18
click at [499, 694] on button "button" at bounding box center [506, 691] width 20 height 20
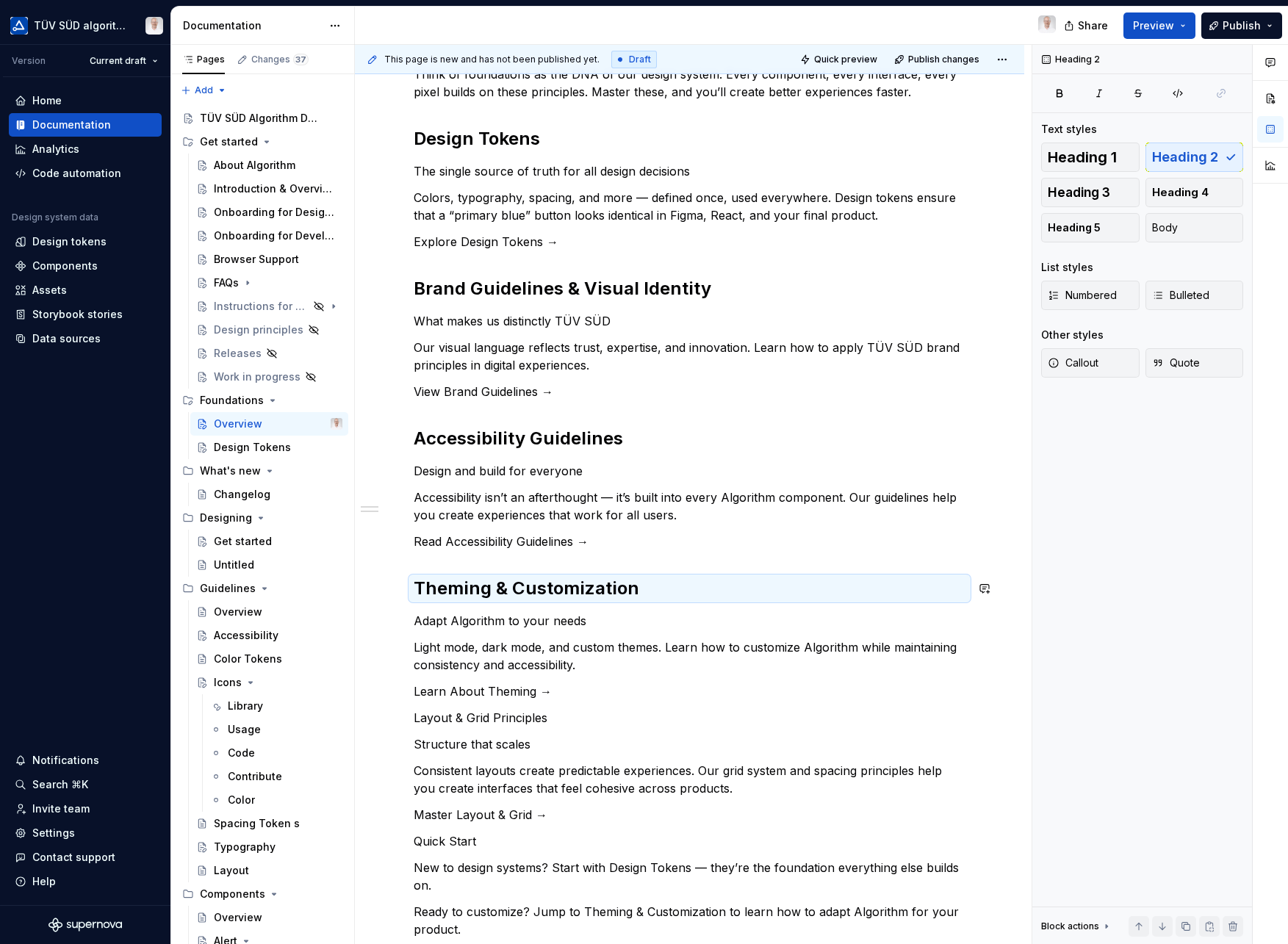
scroll to position [271, 0]
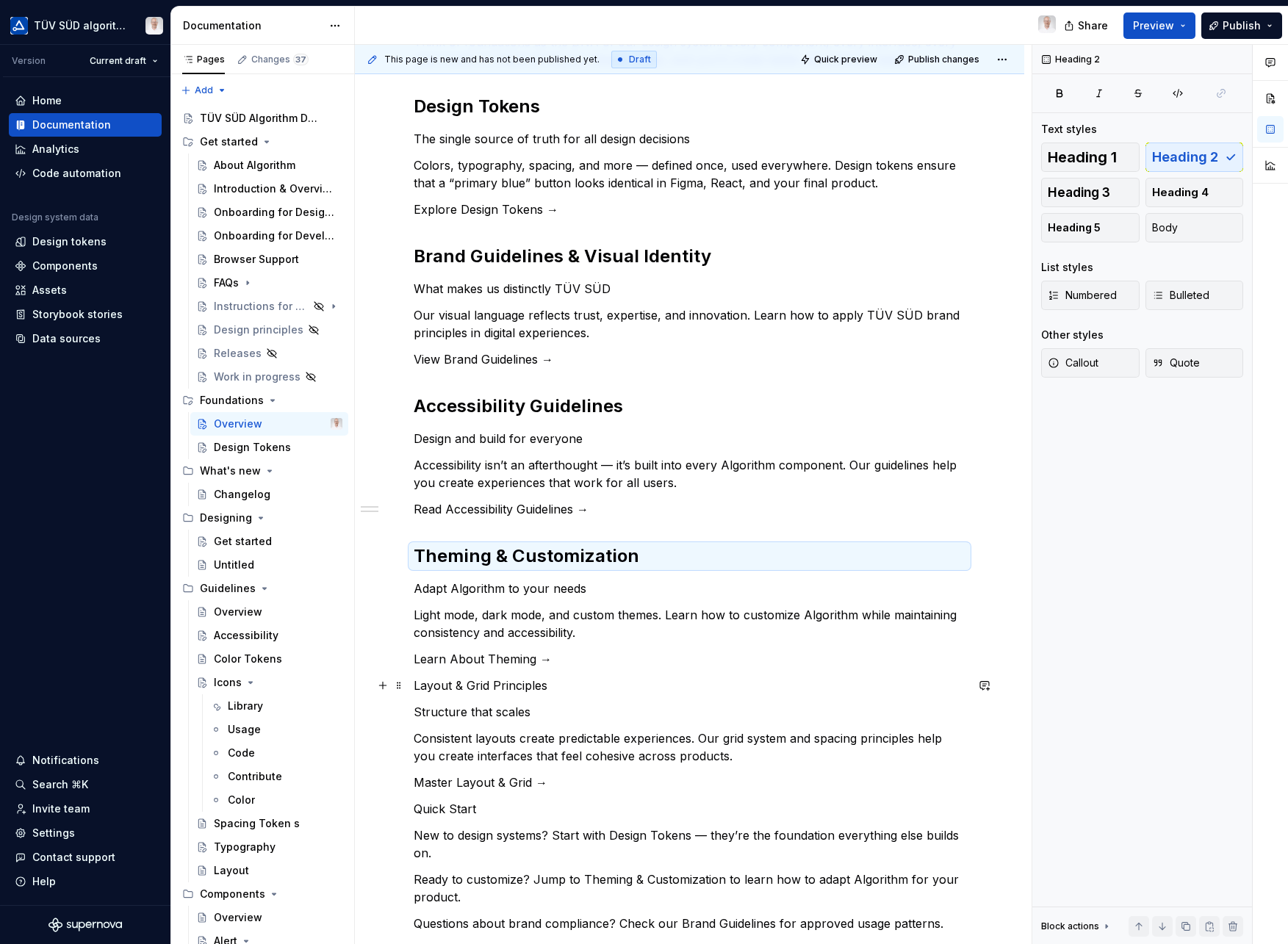
click at [447, 687] on p "Layout & Grid Principles" at bounding box center [690, 685] width 552 height 18
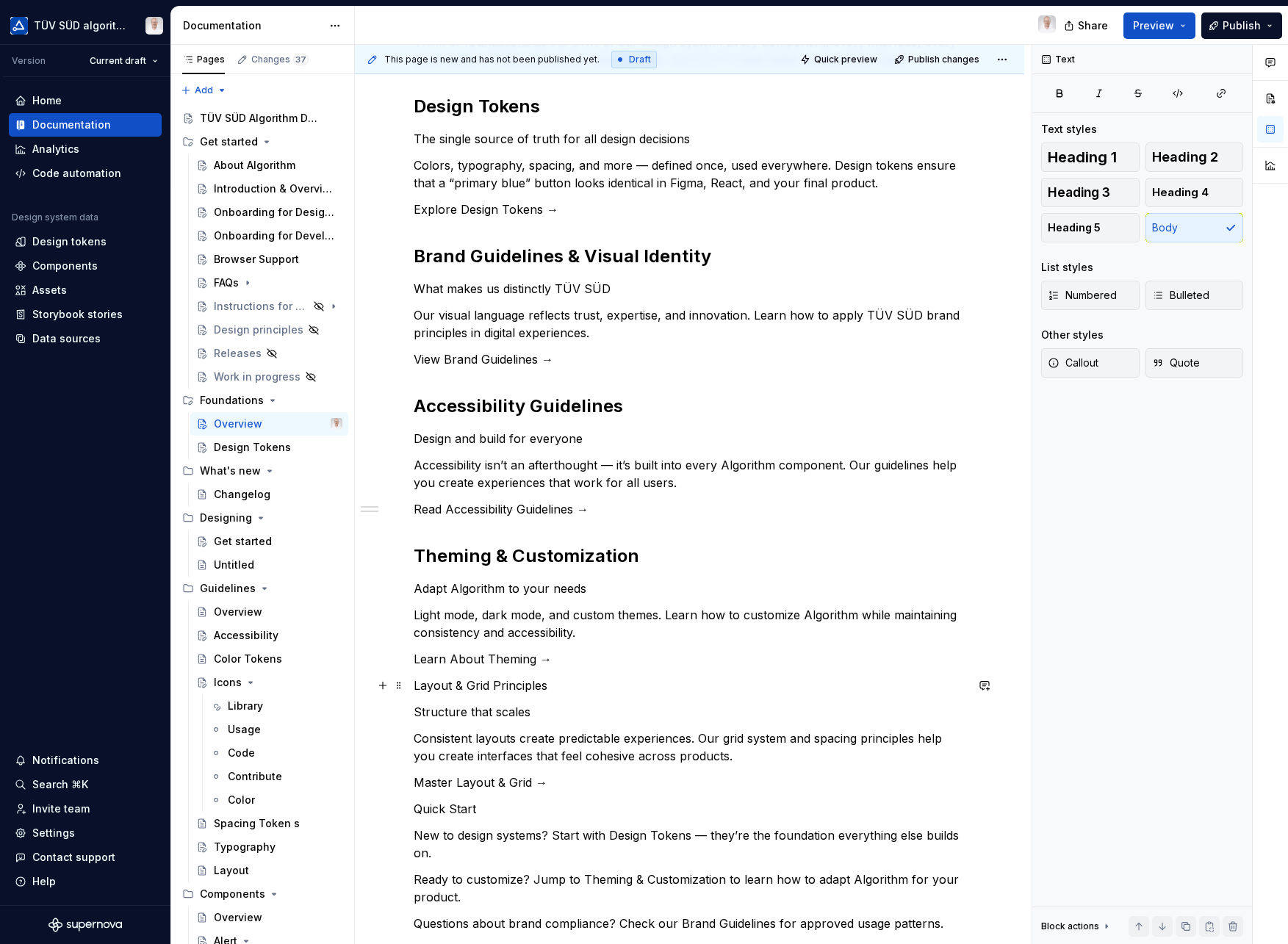
click at [447, 687] on p "Layout & Grid Principles" at bounding box center [690, 685] width 552 height 18
click at [499, 662] on button "button" at bounding box center [506, 658] width 20 height 20
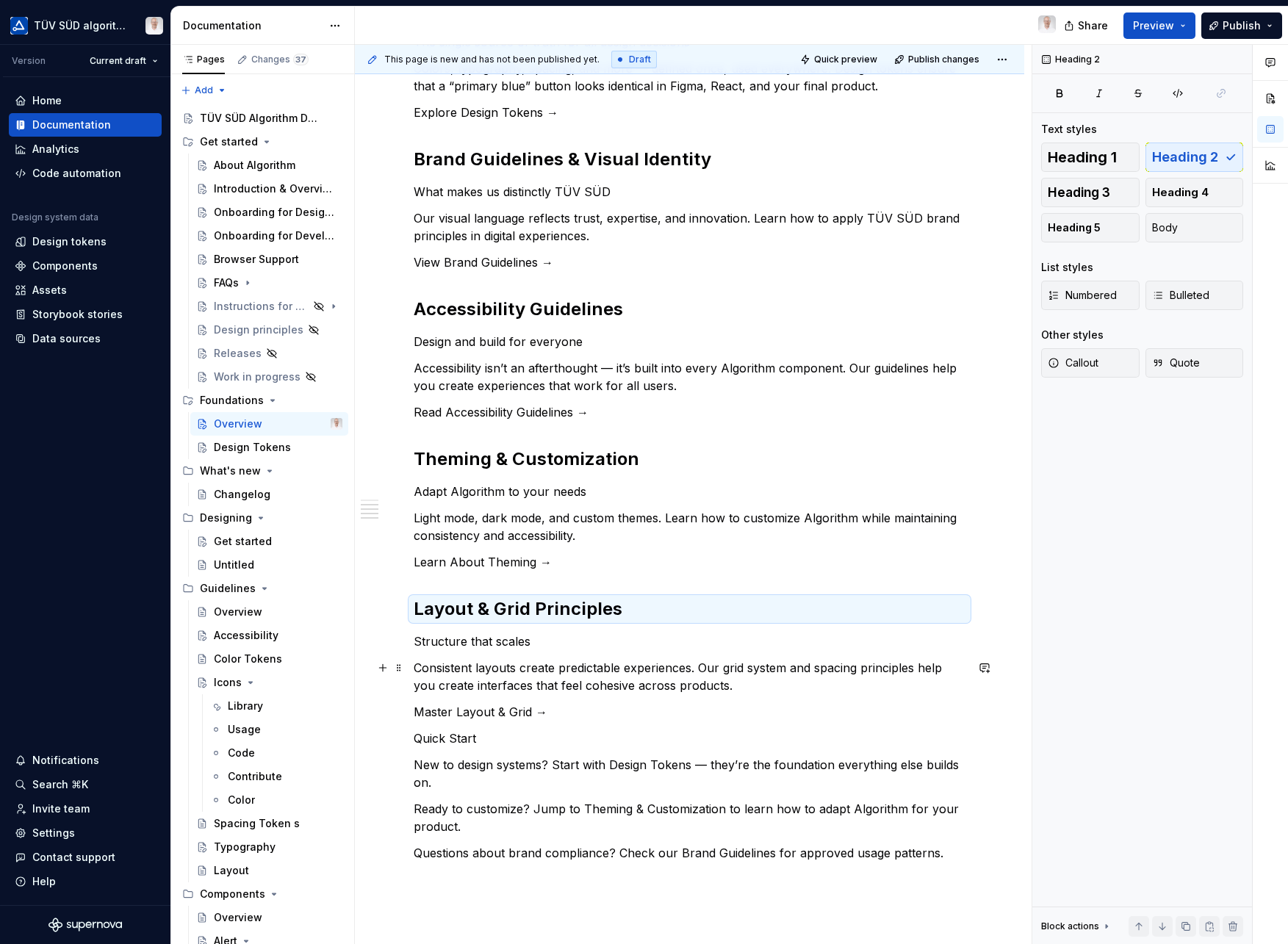
scroll to position [446, 0]
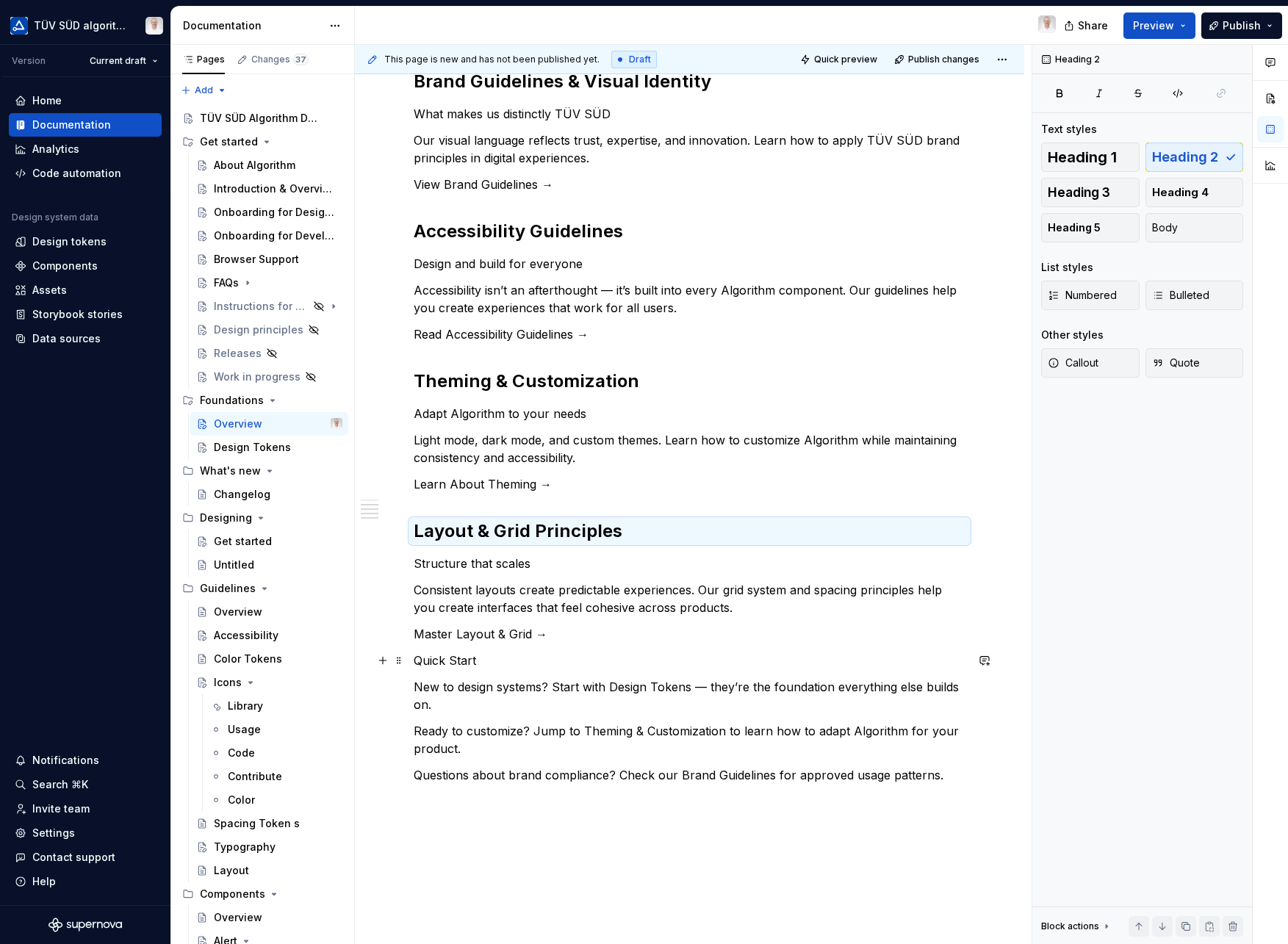
click at [437, 660] on p "Quick Start" at bounding box center [690, 660] width 552 height 18
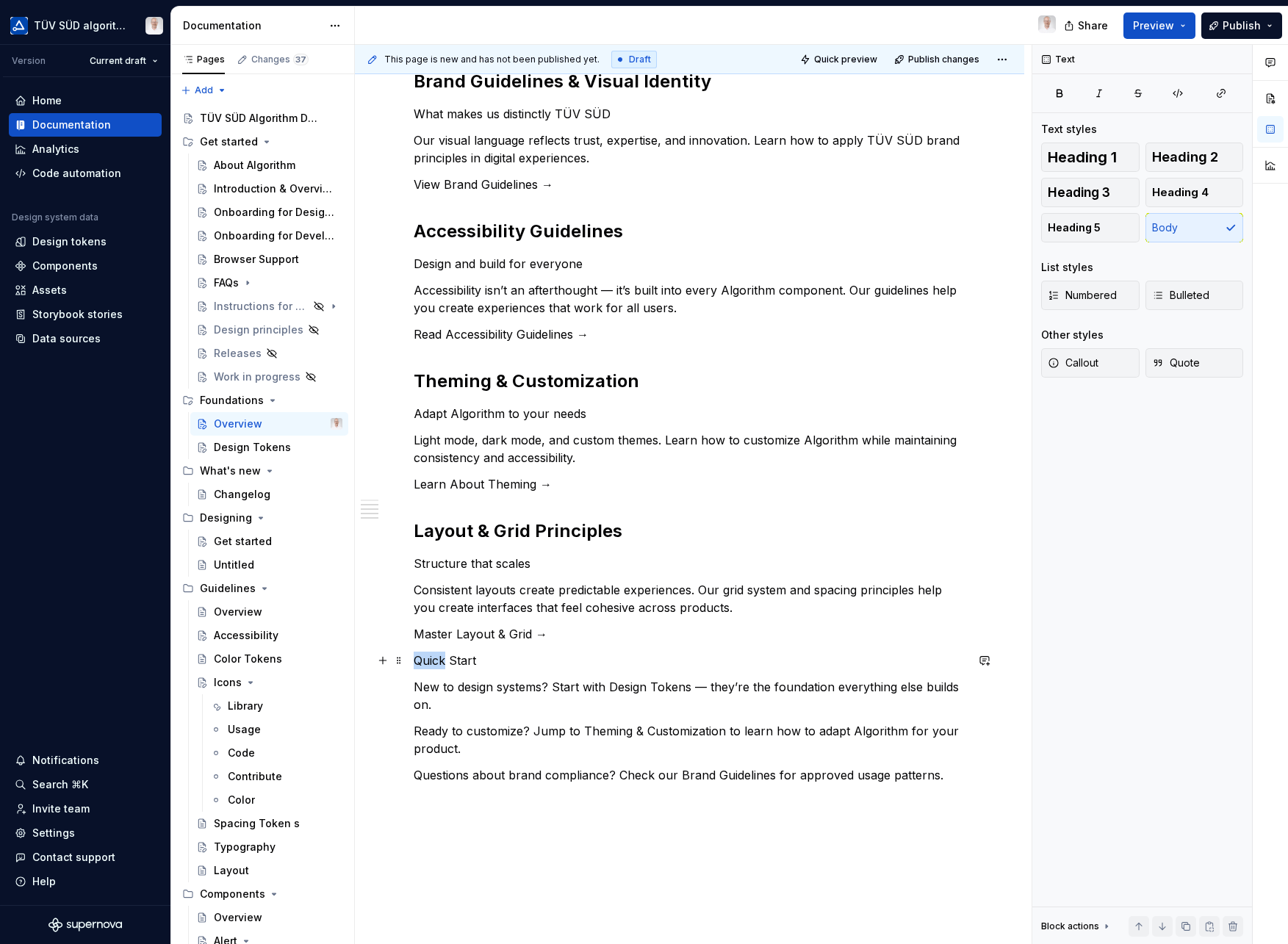
click at [437, 660] on p "Quick Start" at bounding box center [690, 660] width 552 height 18
click at [507, 633] on button "button" at bounding box center [506, 633] width 20 height 20
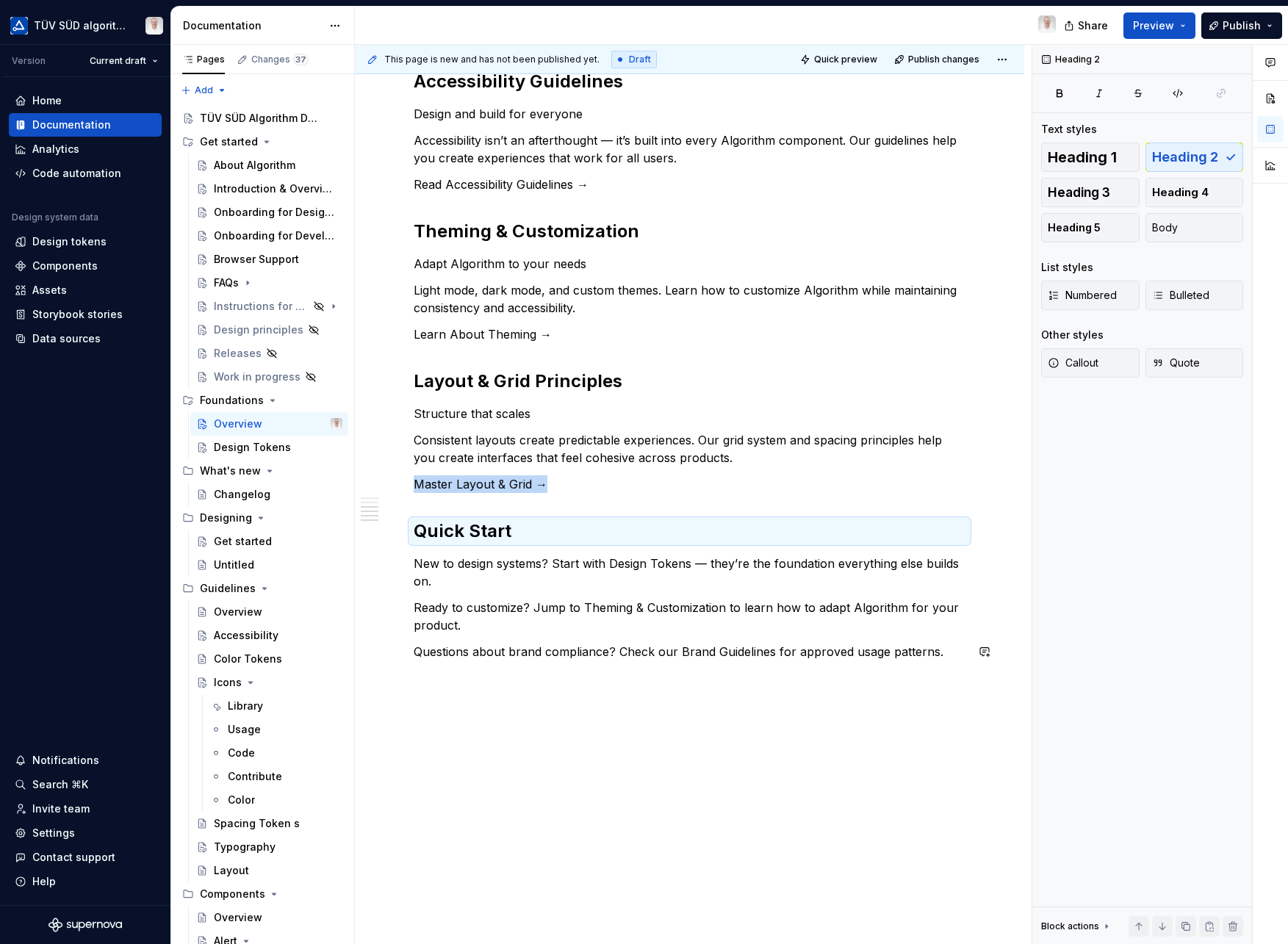
scroll to position [613, 0]
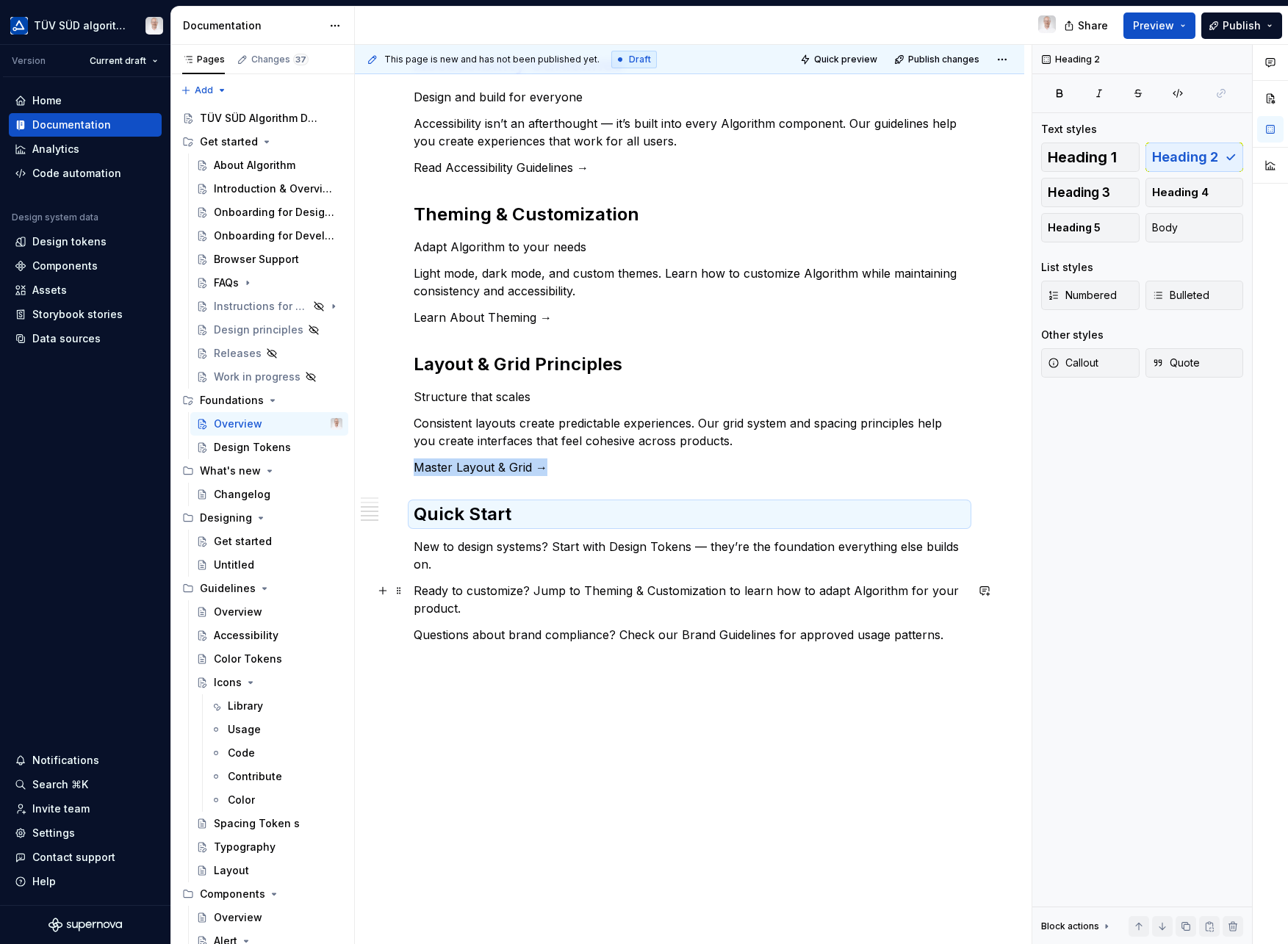
click at [538, 588] on p "Ready to customize? Jump to Theming & Customization to learn how to adapt Algor…" at bounding box center [690, 599] width 552 height 35
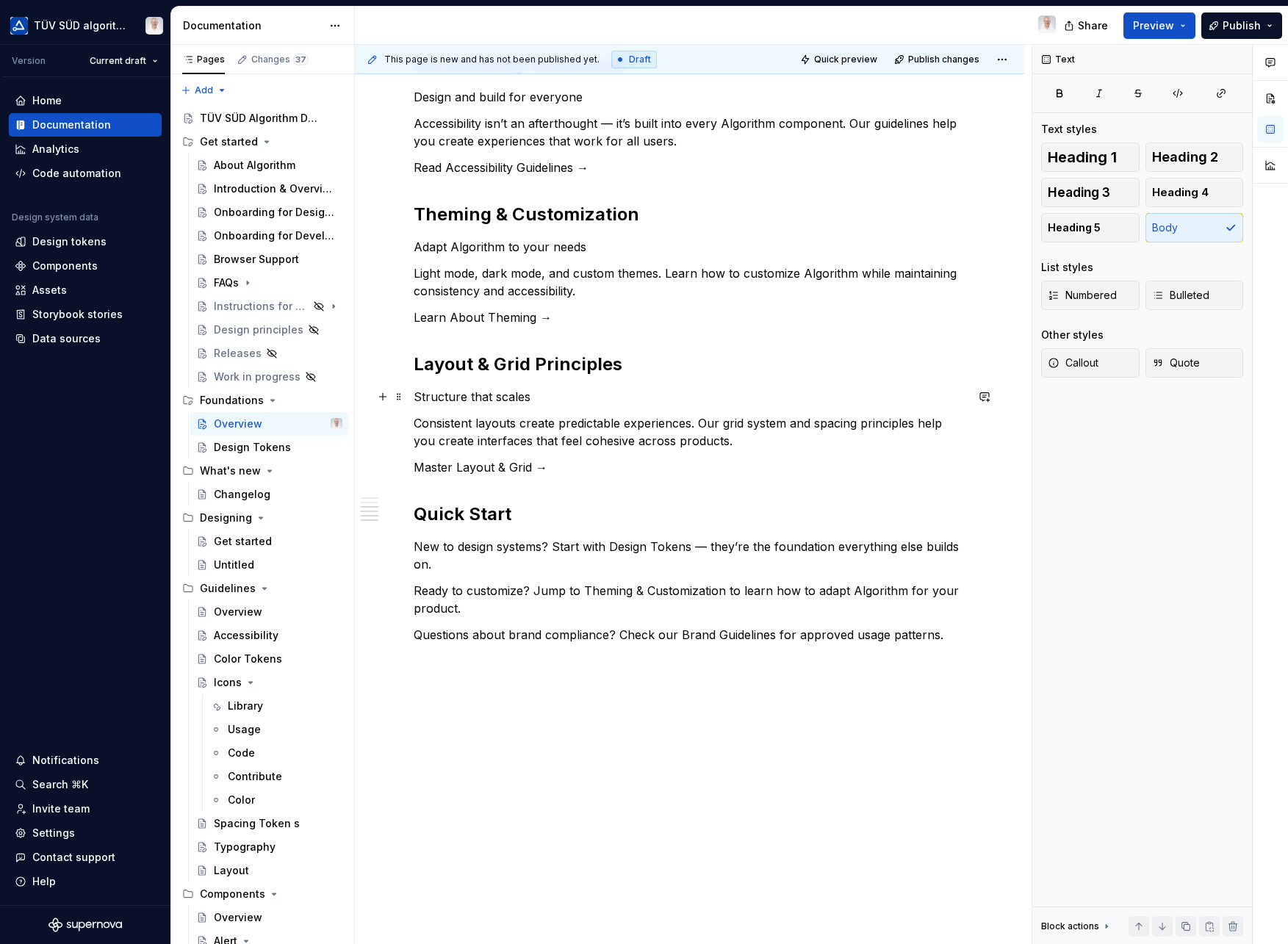
scroll to position [0, 0]
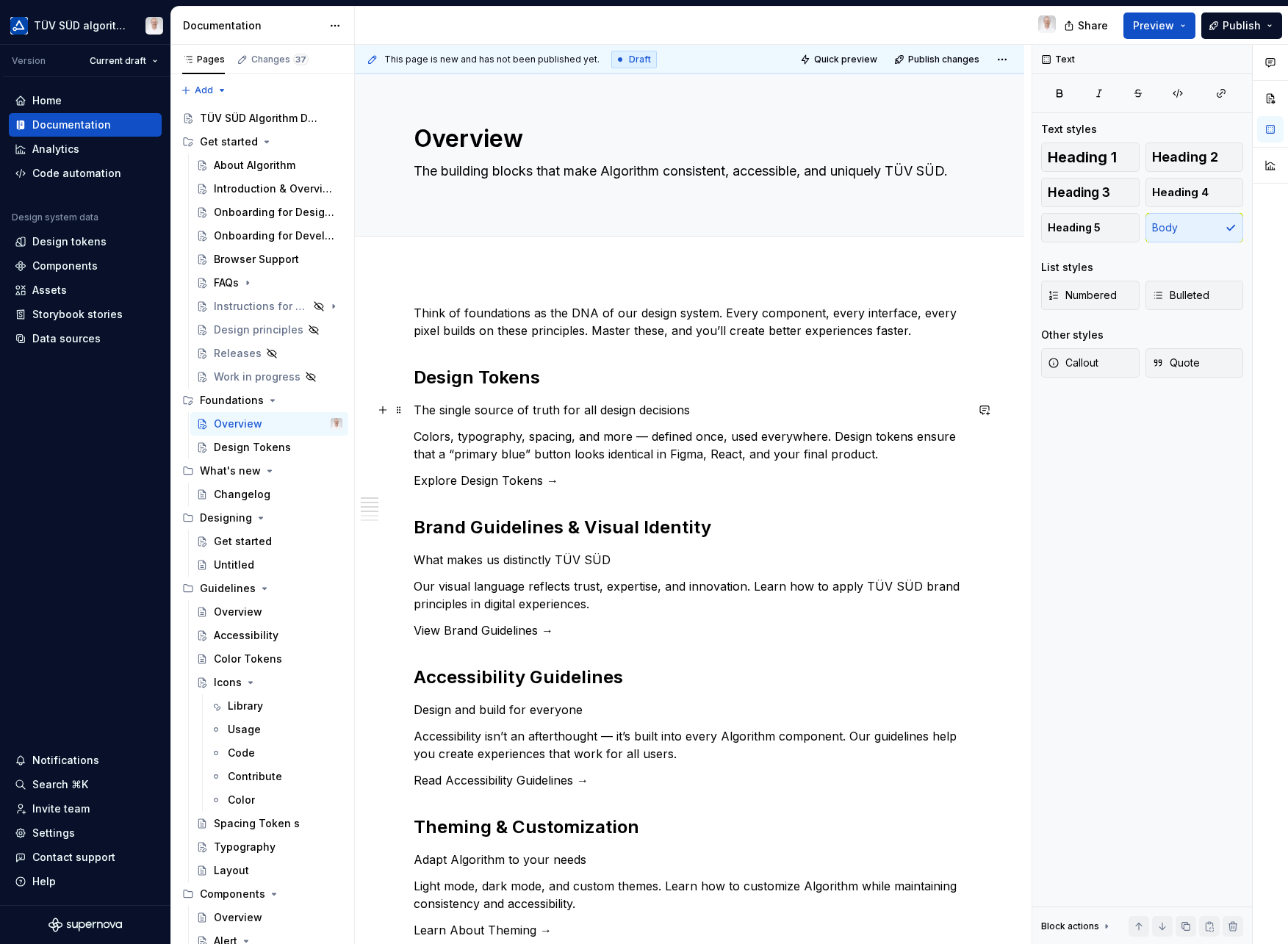
click at [691, 410] on p "The single source of truth for all design decisions" at bounding box center [690, 410] width 552 height 18
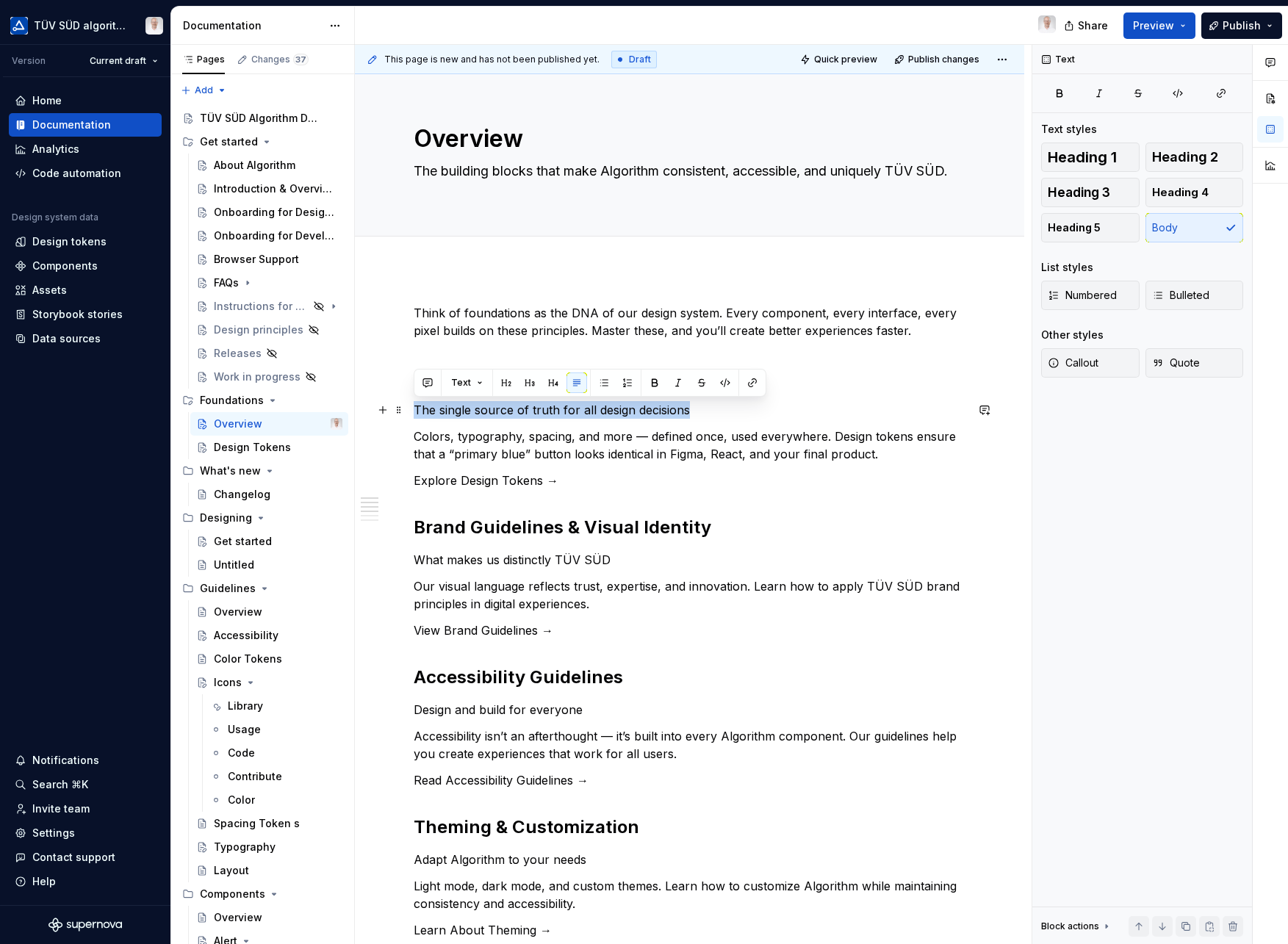
drag, startPoint x: 692, startPoint y: 410, endPoint x: 417, endPoint y: 411, distance: 275.0
click at [417, 411] on p "The single source of truth for all design decisions" at bounding box center [690, 410] width 552 height 18
click at [648, 387] on button "button" at bounding box center [655, 383] width 20 height 20
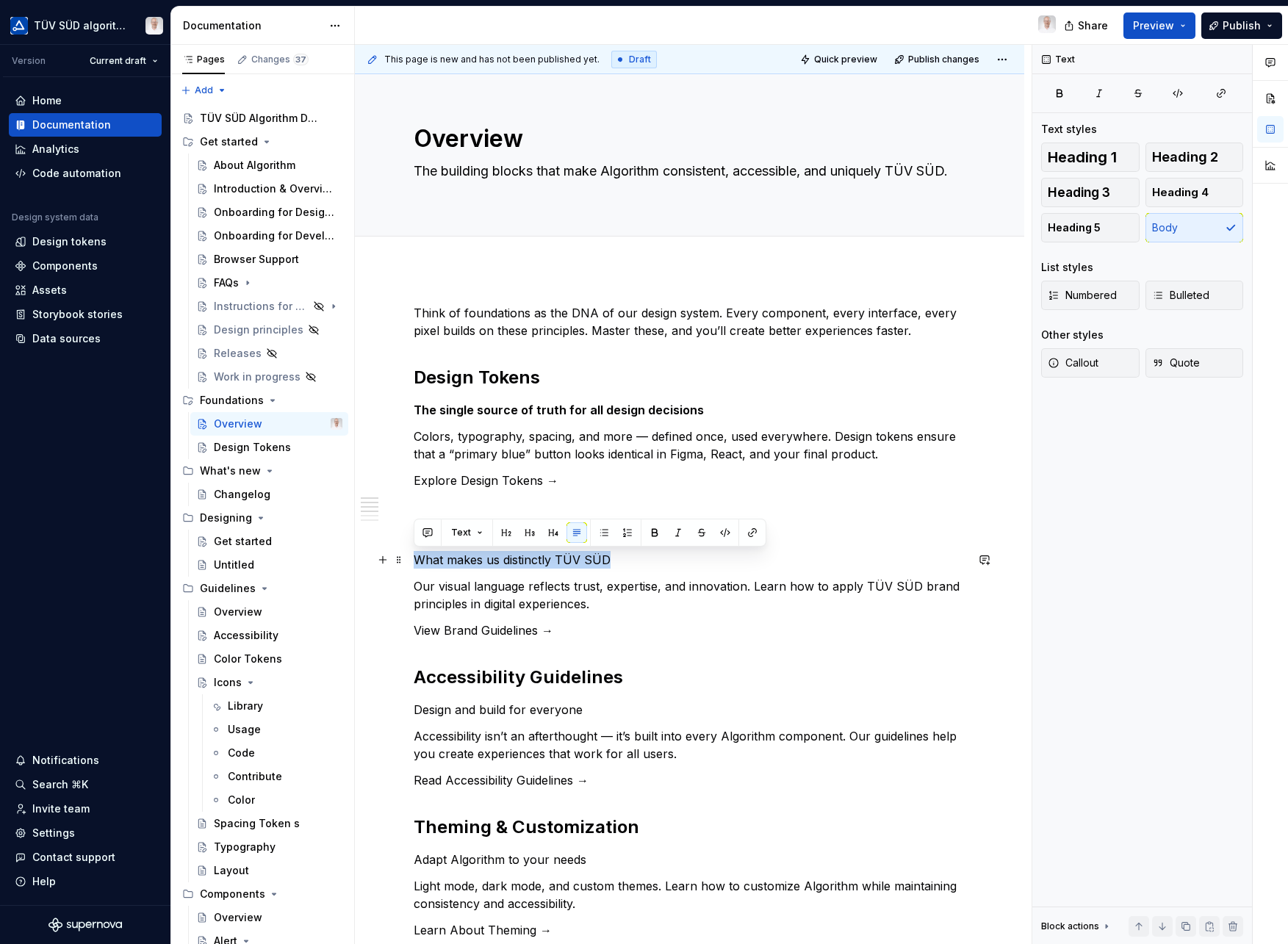
drag, startPoint x: 615, startPoint y: 565, endPoint x: 419, endPoint y: 565, distance: 196.0
click at [419, 565] on p "What makes us distinctly TÜV SÜD" at bounding box center [690, 560] width 552 height 18
click at [658, 530] on button "button" at bounding box center [655, 533] width 20 height 20
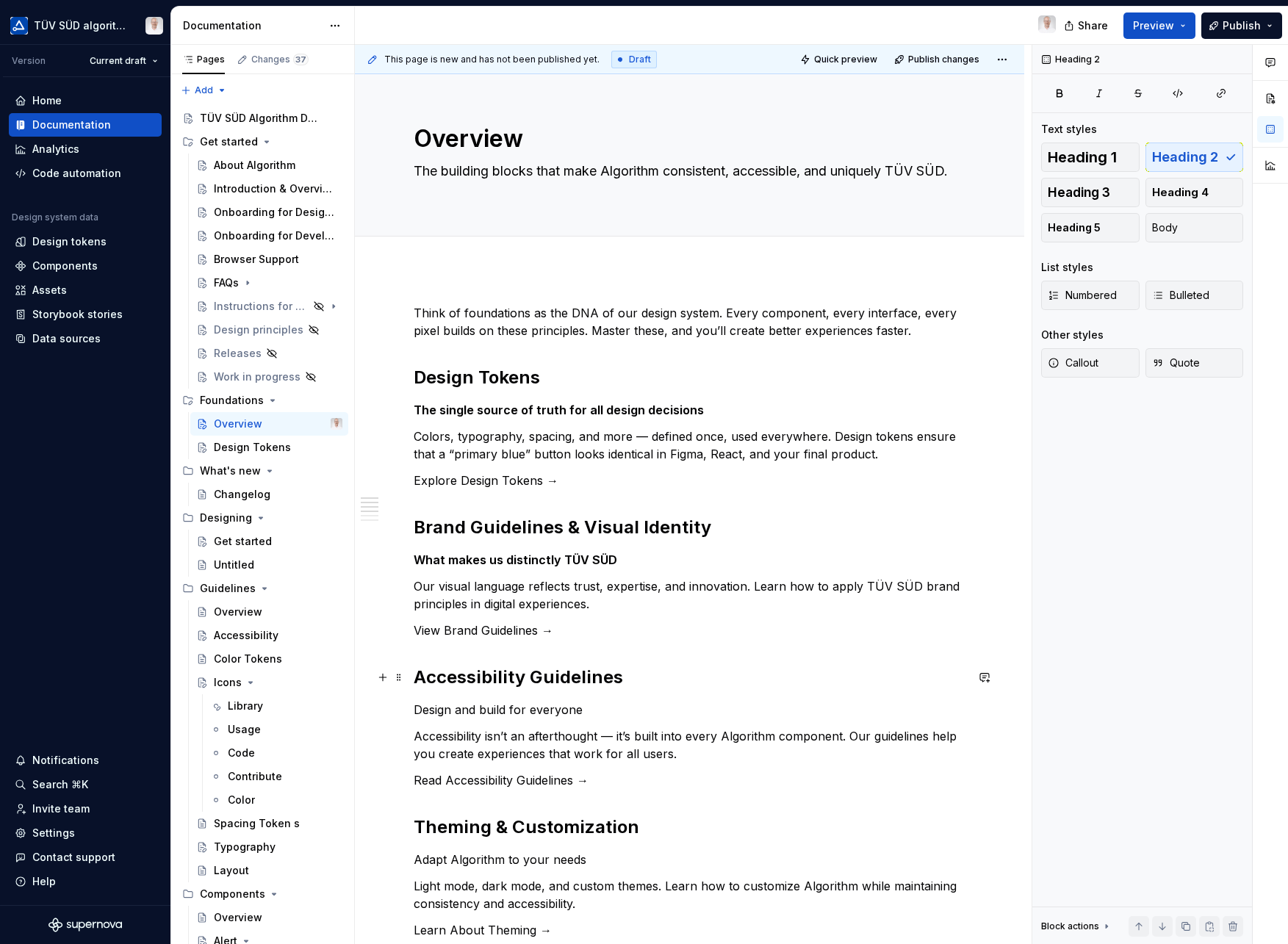
click at [652, 667] on h2 "Accessibility Guidelines" at bounding box center [690, 678] width 552 height 24
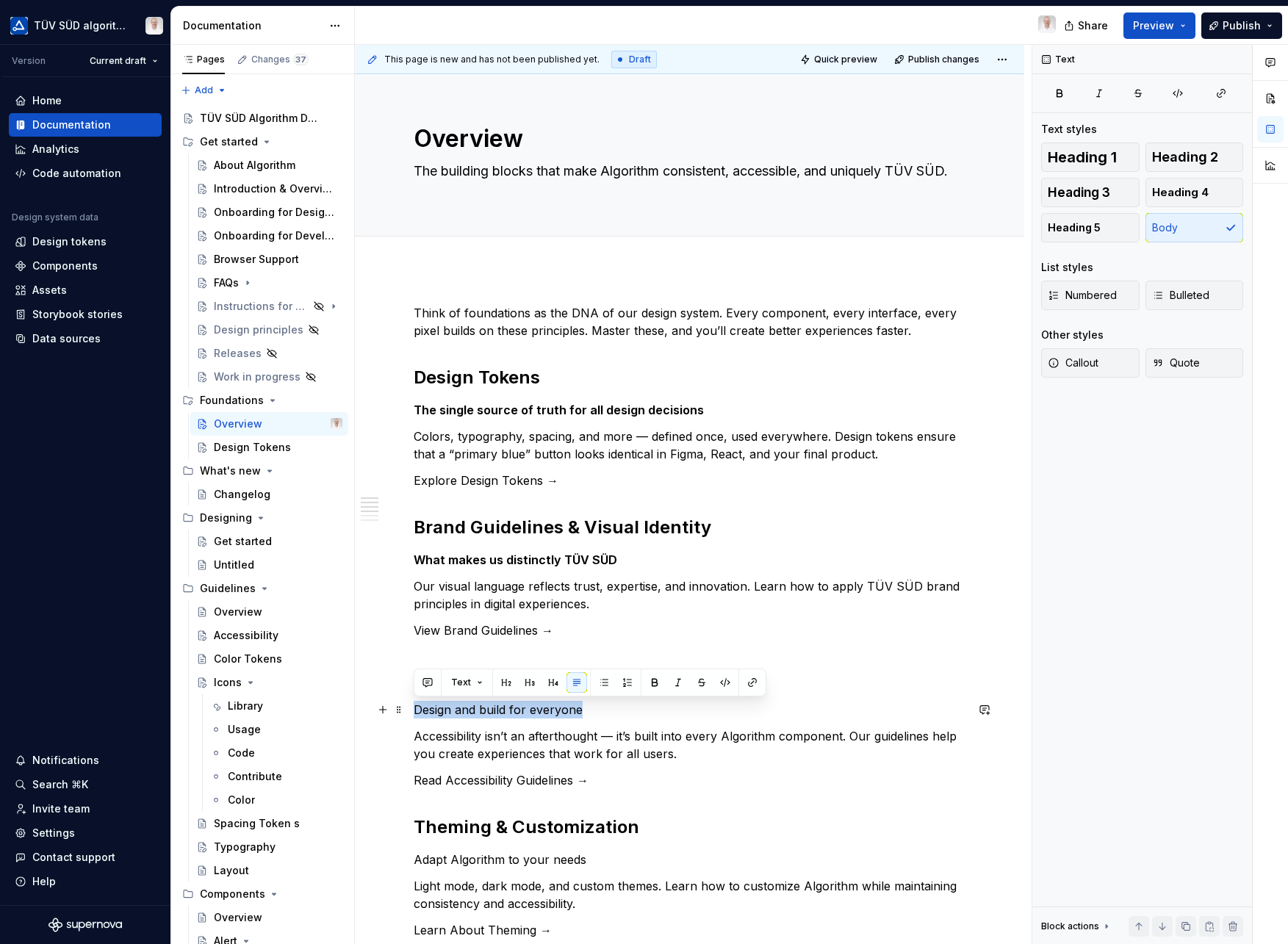
drag, startPoint x: 581, startPoint y: 714, endPoint x: 416, endPoint y: 716, distance: 165.0
click at [416, 715] on p "Design and build for everyone" at bounding box center [690, 710] width 552 height 18
click at [657, 681] on button "button" at bounding box center [655, 683] width 20 height 20
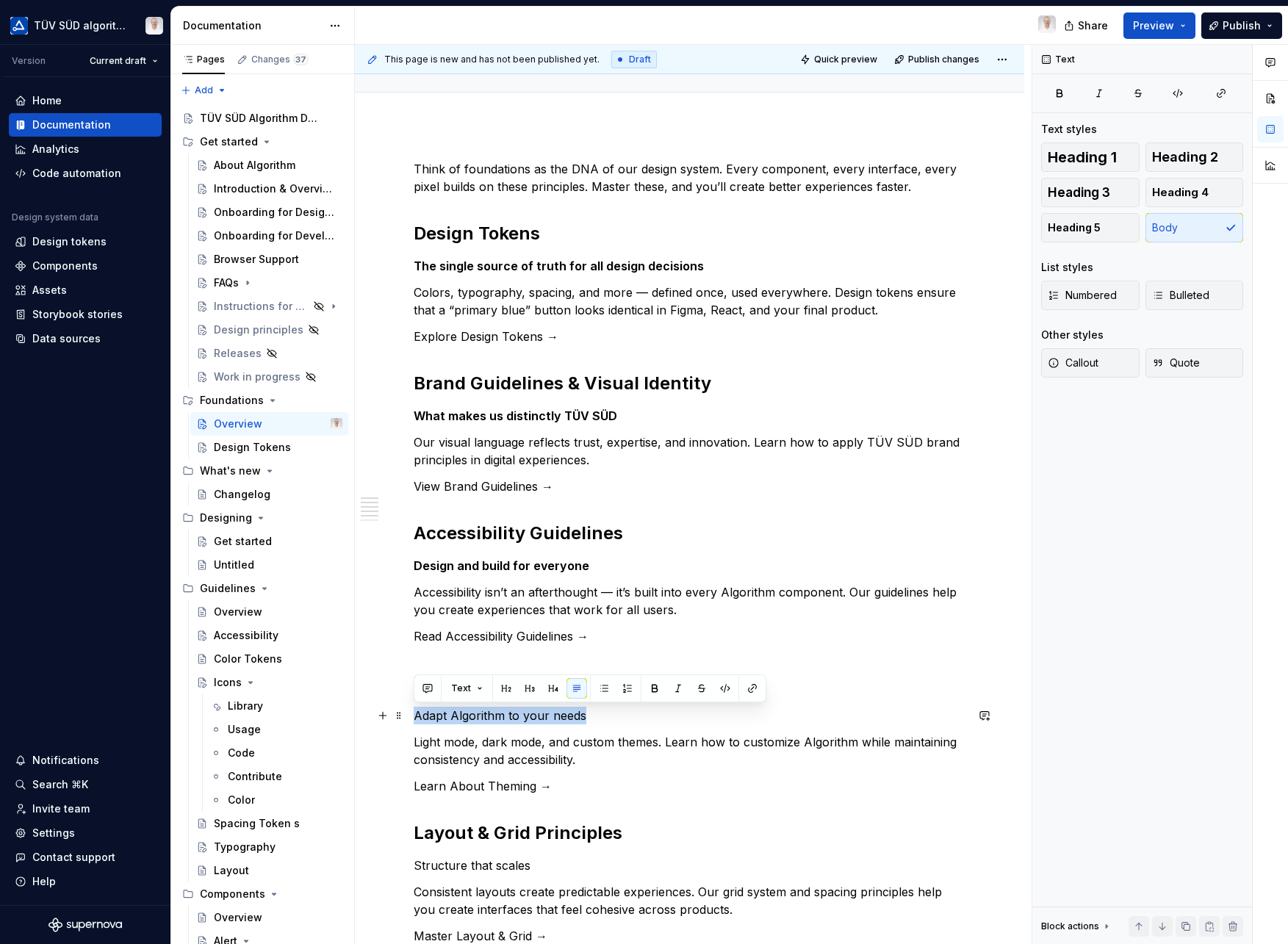
drag, startPoint x: 586, startPoint y: 716, endPoint x: 406, endPoint y: 712, distance: 180.0
click at [406, 712] on div "Think of foundations as the DNA of our design system. Every component, every in…" at bounding box center [690, 769] width 669 height 1289
click at [653, 685] on button "button" at bounding box center [655, 689] width 20 height 20
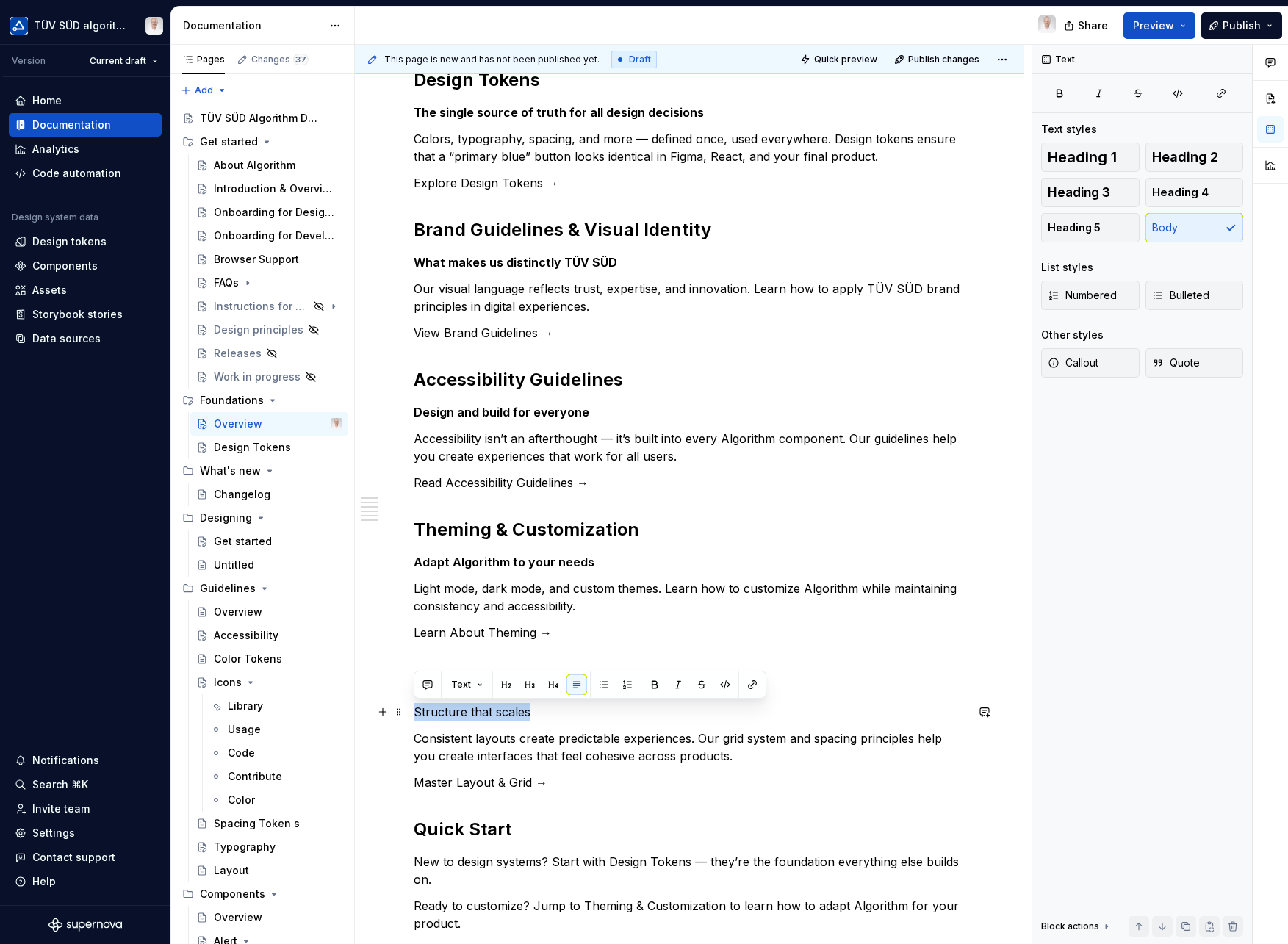
drag, startPoint x: 527, startPoint y: 714, endPoint x: 416, endPoint y: 716, distance: 111.0
click at [416, 716] on p "Structure that scales" at bounding box center [690, 711] width 552 height 18
click at [651, 681] on button "button" at bounding box center [655, 684] width 20 height 20
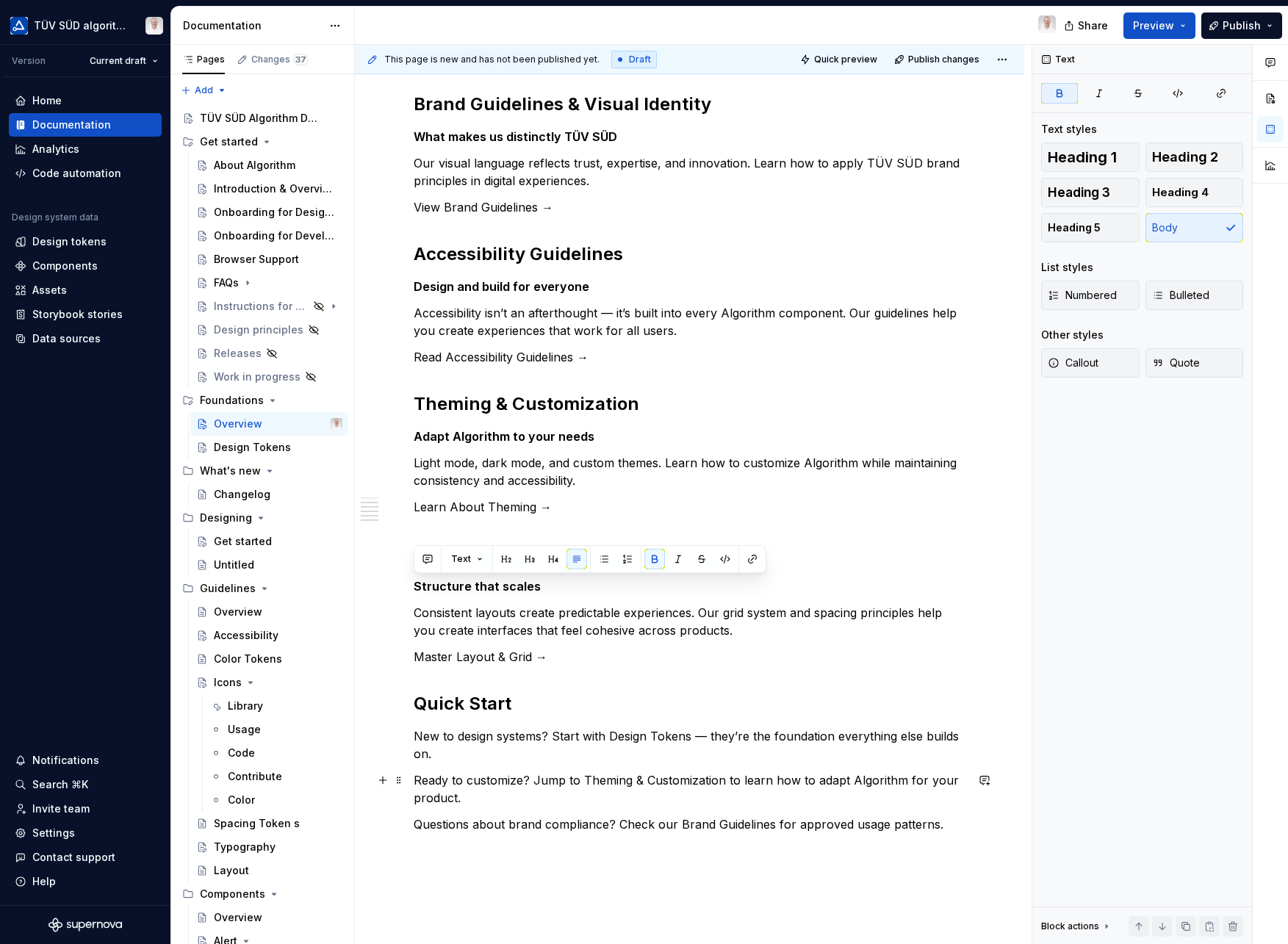
scroll to position [570, 0]
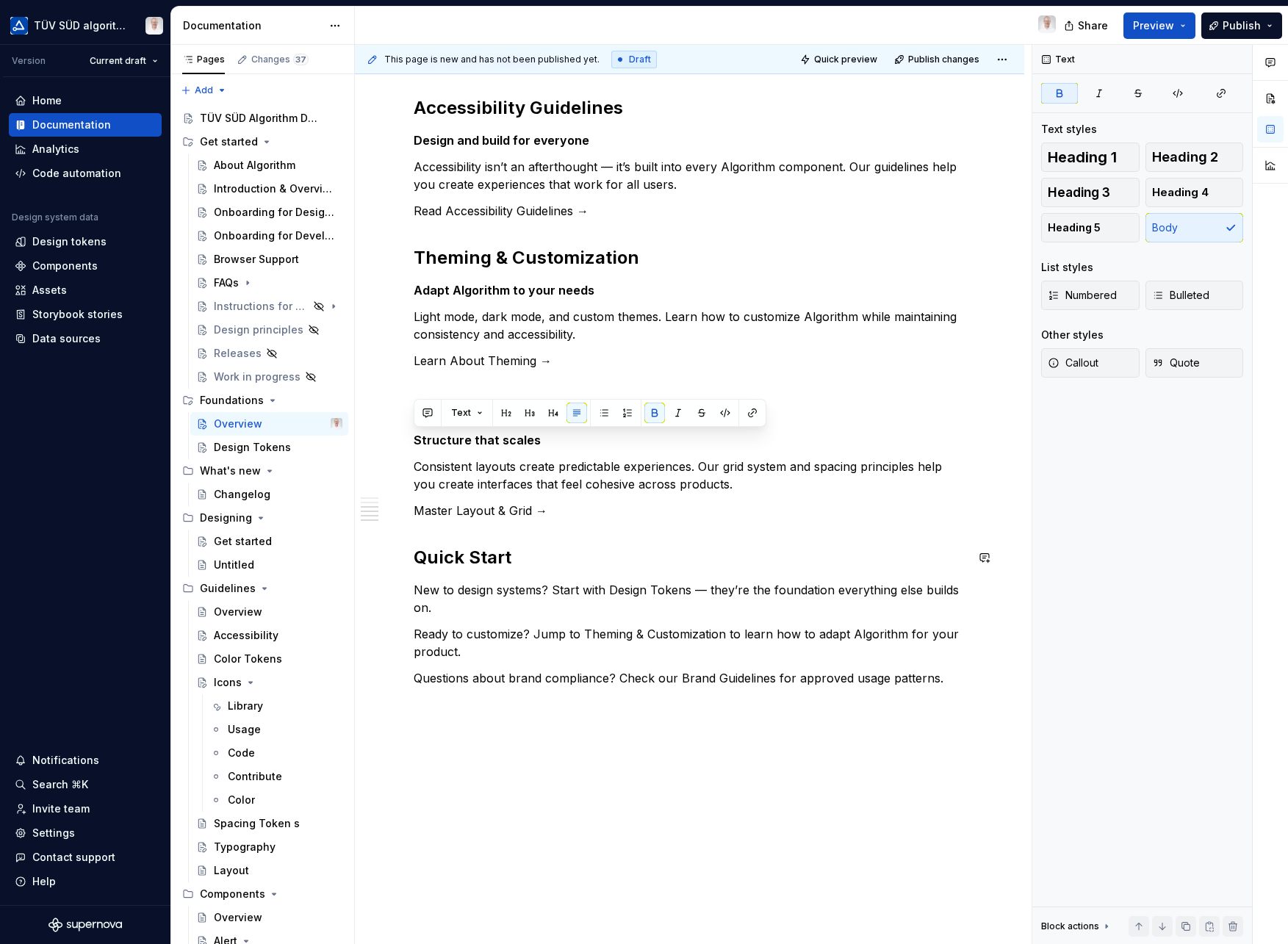
click at [582, 523] on div "Think of foundations as the DNA of our design system. Every component, every in…" at bounding box center [690, 211] width 552 height 952
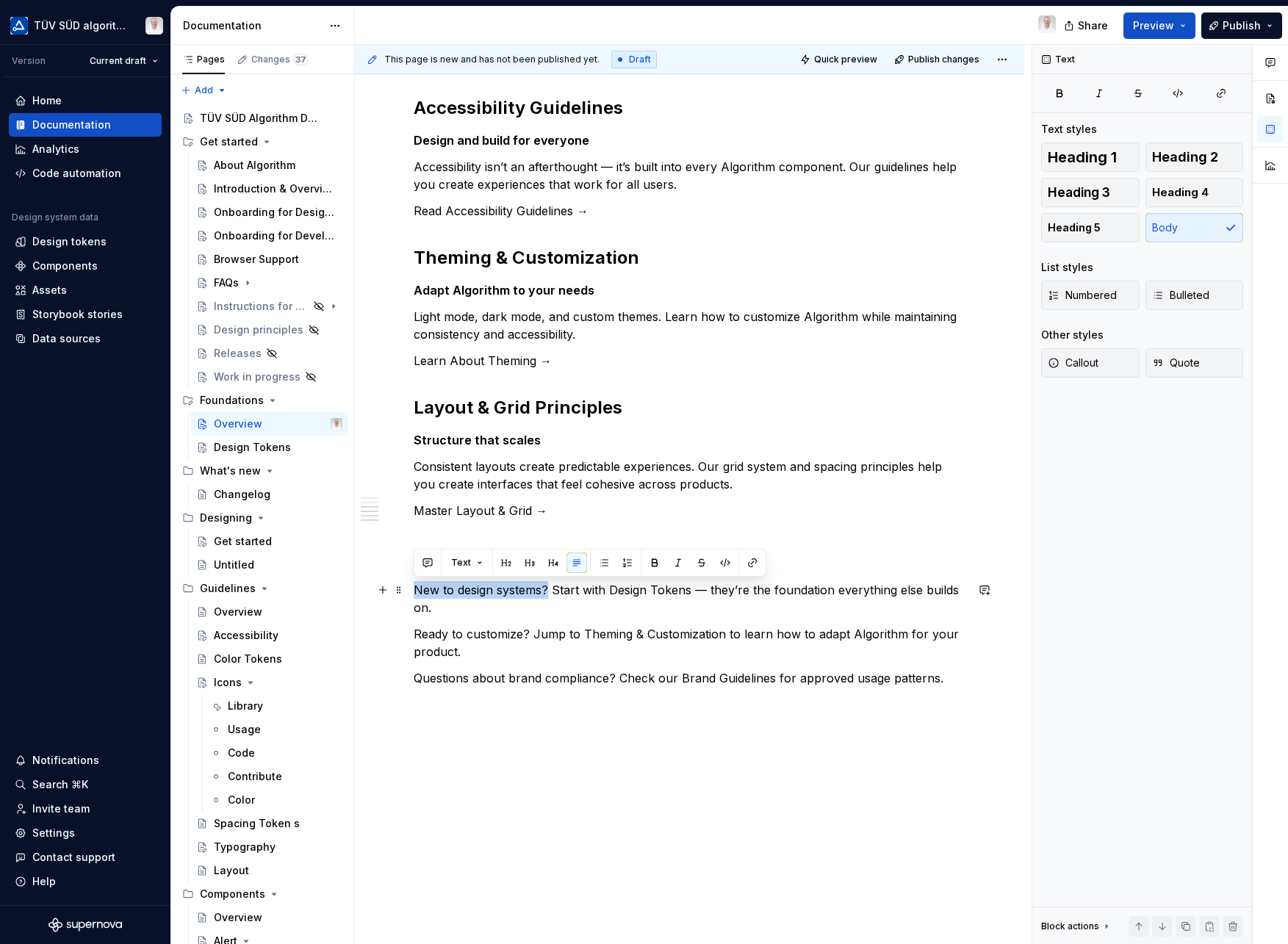
drag, startPoint x: 550, startPoint y: 593, endPoint x: 467, endPoint y: 590, distance: 83.1
click at [416, 594] on p "New to design systems? Start with Design Tokens — they’re the foundation everyt…" at bounding box center [690, 599] width 552 height 35
click at [658, 556] on button "button" at bounding box center [655, 563] width 20 height 20
click at [561, 588] on p "New to design systems? Start with Design Tokens — they’re the foundation everyt…" at bounding box center [690, 599] width 552 height 35
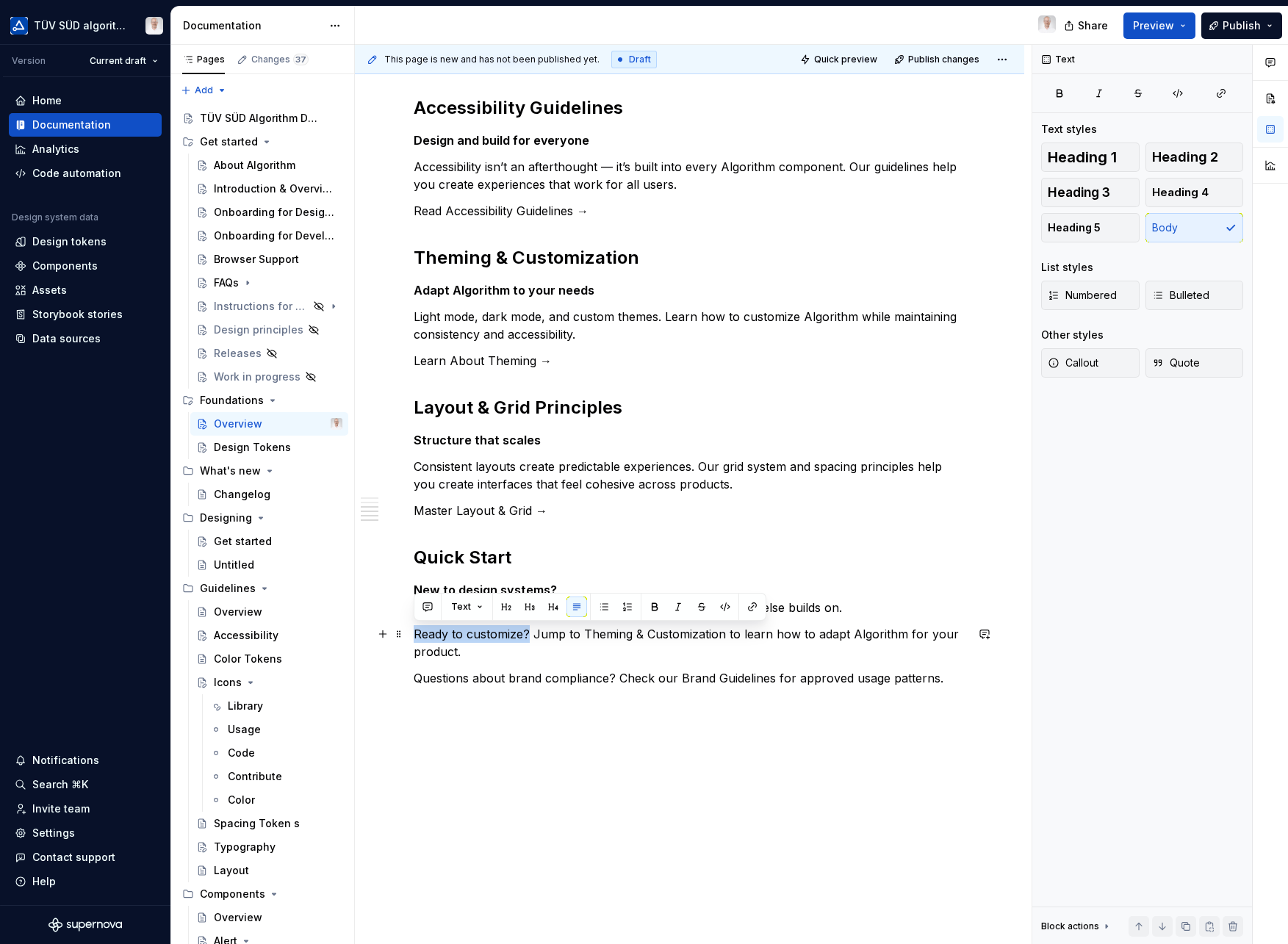
drag, startPoint x: 530, startPoint y: 635, endPoint x: 416, endPoint y: 641, distance: 114.2
click at [416, 641] on p "Ready to customize? Jump to Theming & Customization to learn how to adapt Algor…" at bounding box center [690, 643] width 552 height 35
click at [651, 612] on button "button" at bounding box center [655, 607] width 20 height 20
click at [539, 635] on p "Ready to customize? Jump to Theming & Customization to learn how to adapt Algor…" at bounding box center [690, 643] width 552 height 35
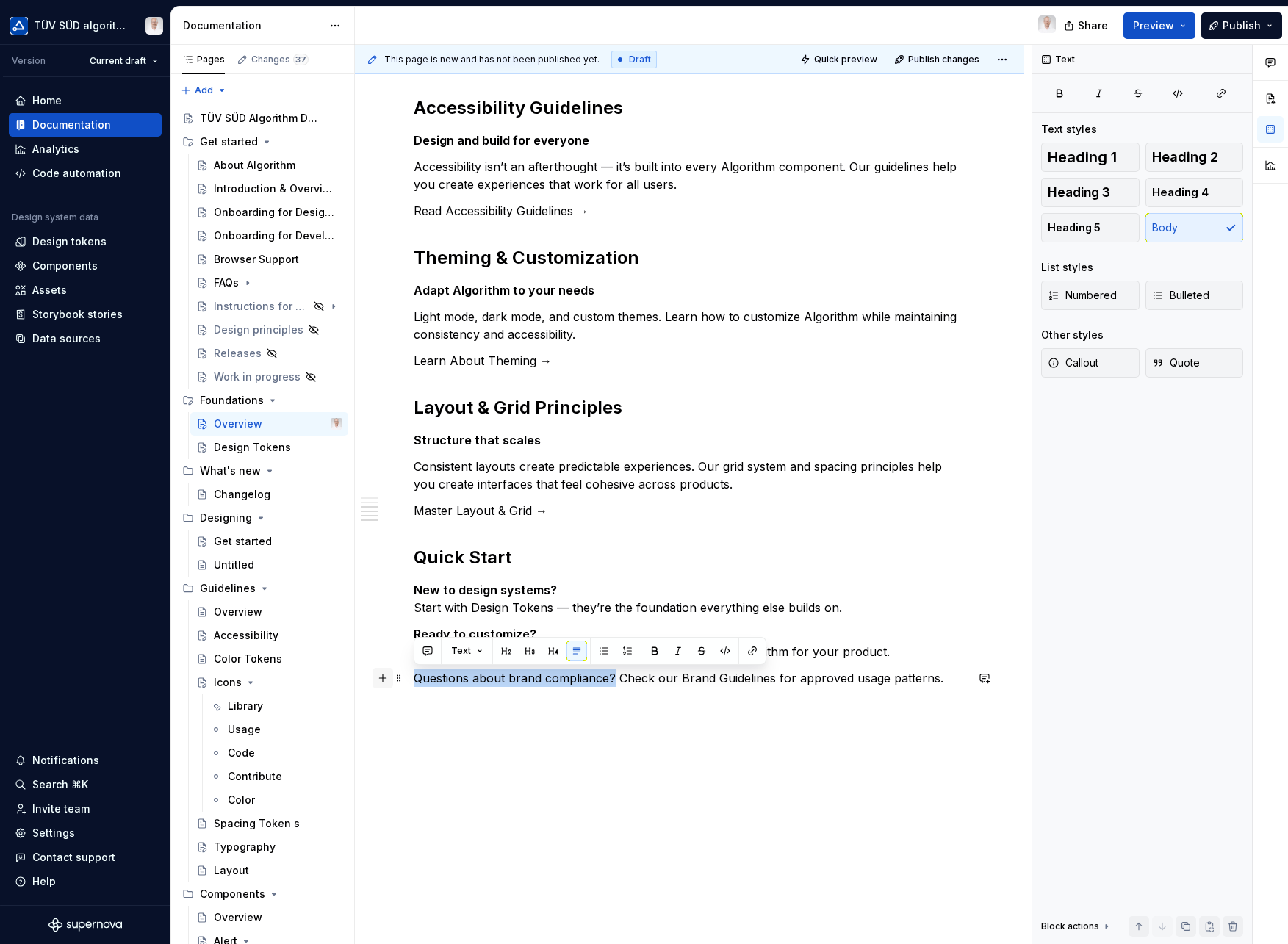
drag, startPoint x: 614, startPoint y: 679, endPoint x: 385, endPoint y: 679, distance: 229.0
click at [414, 679] on div "Think of foundations as the DNA of our design system. Every component, every in…" at bounding box center [690, 219] width 552 height 970
click at [655, 656] on button "button" at bounding box center [655, 651] width 20 height 20
click at [625, 679] on p "Questions about brand compliance? Check our Brand Guidelines for approved usage…" at bounding box center [690, 678] width 552 height 18
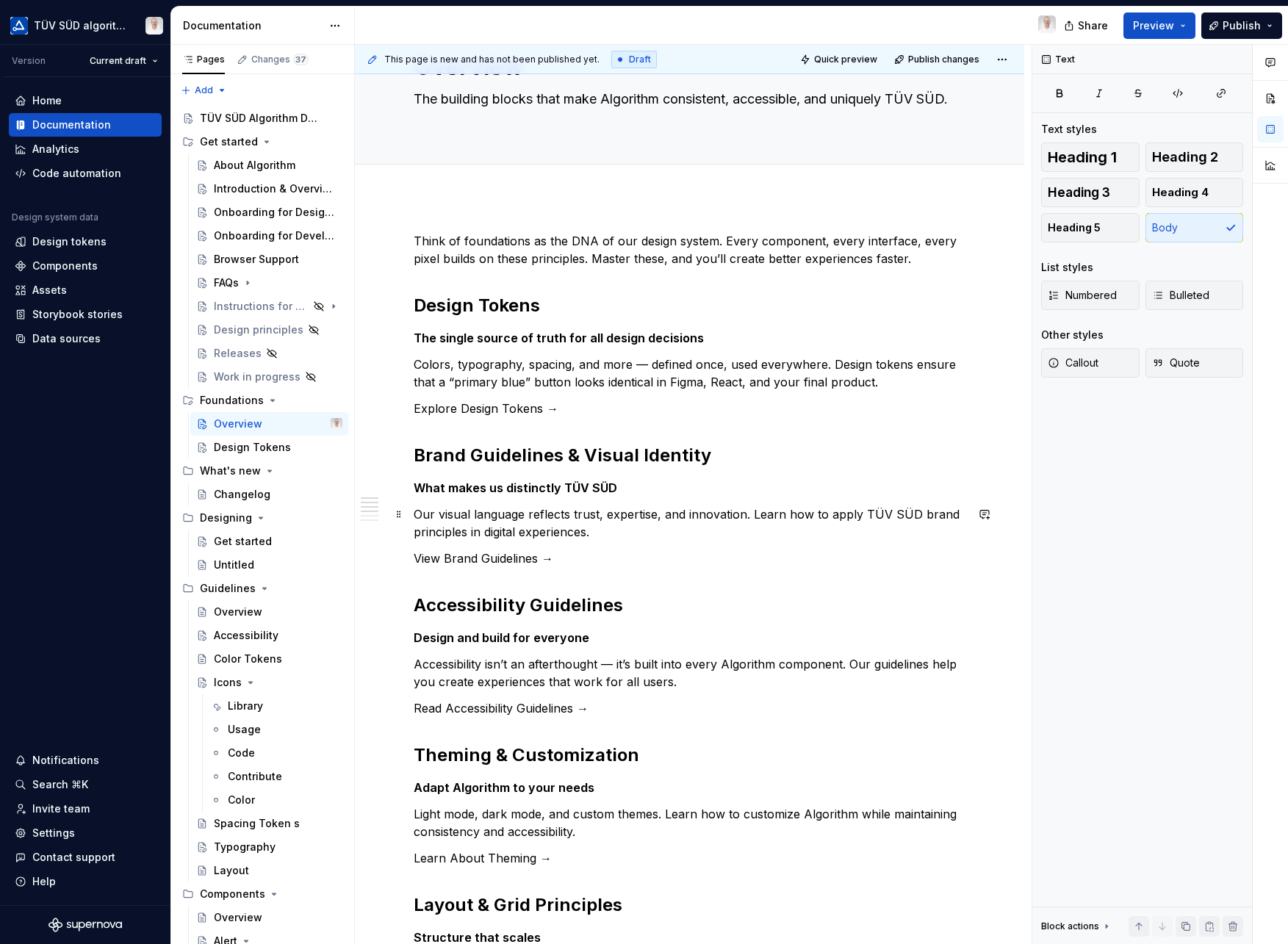
scroll to position [0, 0]
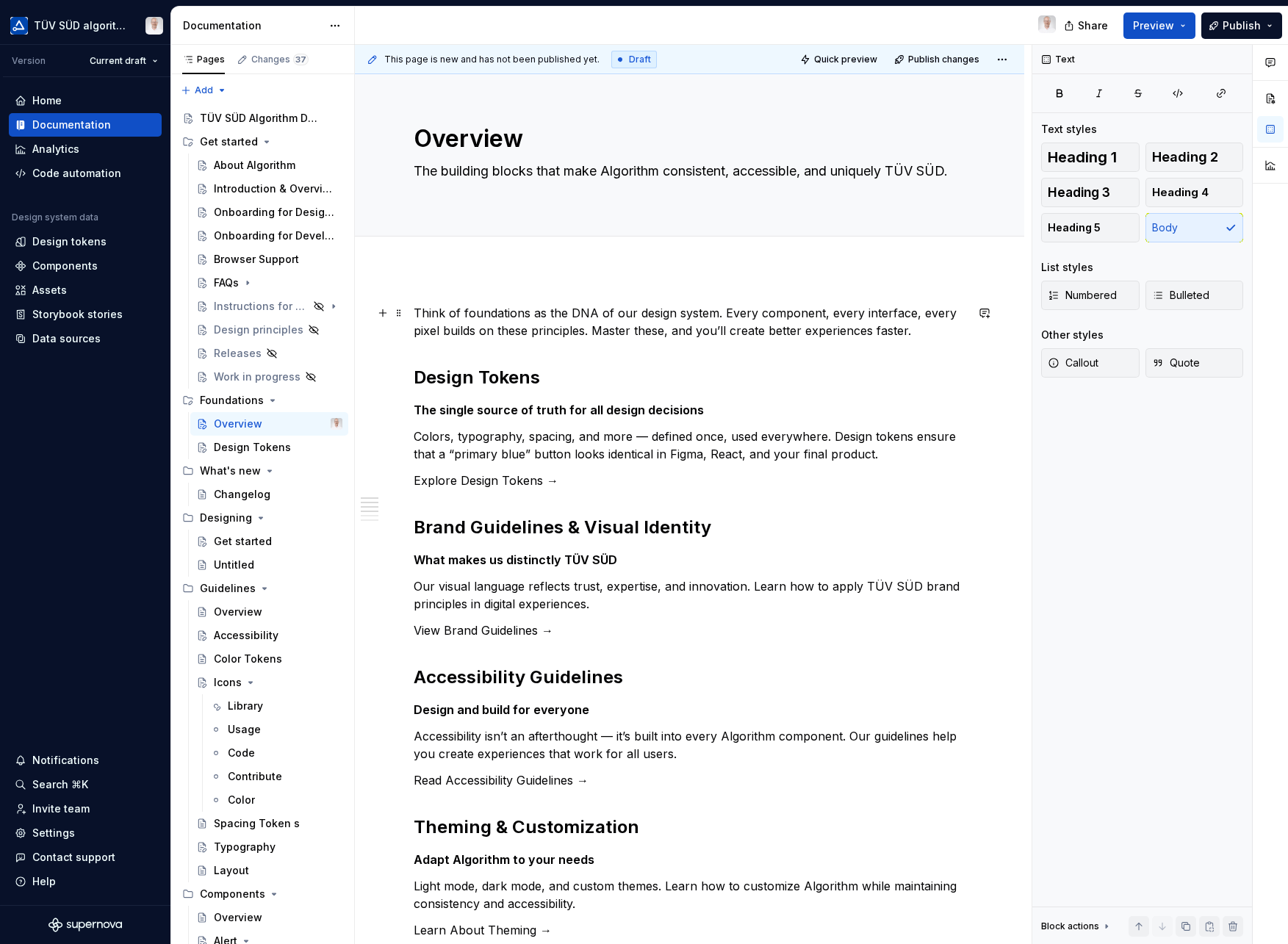
click at [523, 317] on p "Think of foundations as the DNA of our design system. Every component, every in…" at bounding box center [690, 322] width 552 height 35
click at [1087, 231] on span "Heading 5" at bounding box center [1074, 228] width 53 height 14
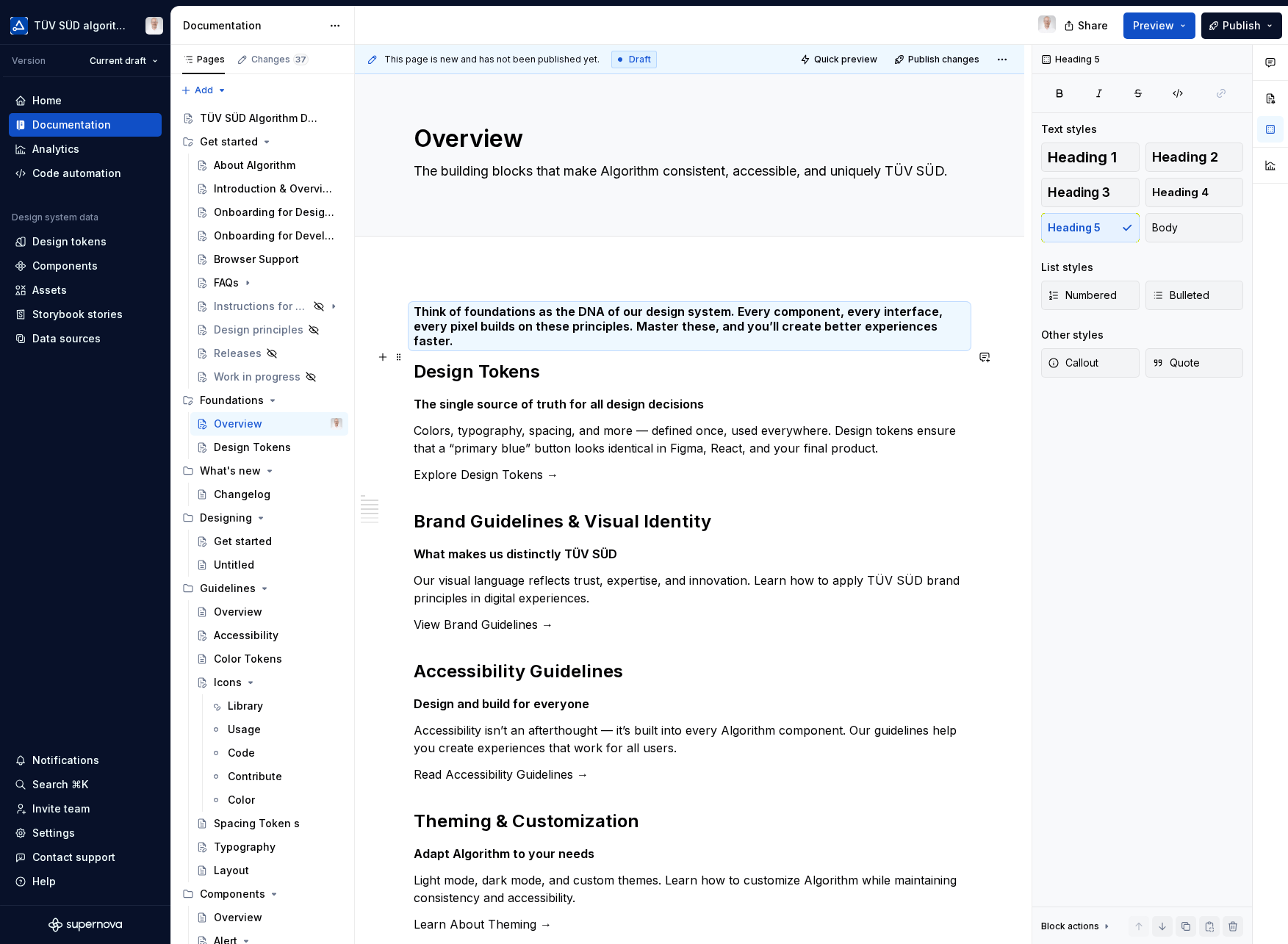
click at [689, 367] on h2 "Design Tokens" at bounding box center [690, 372] width 552 height 24
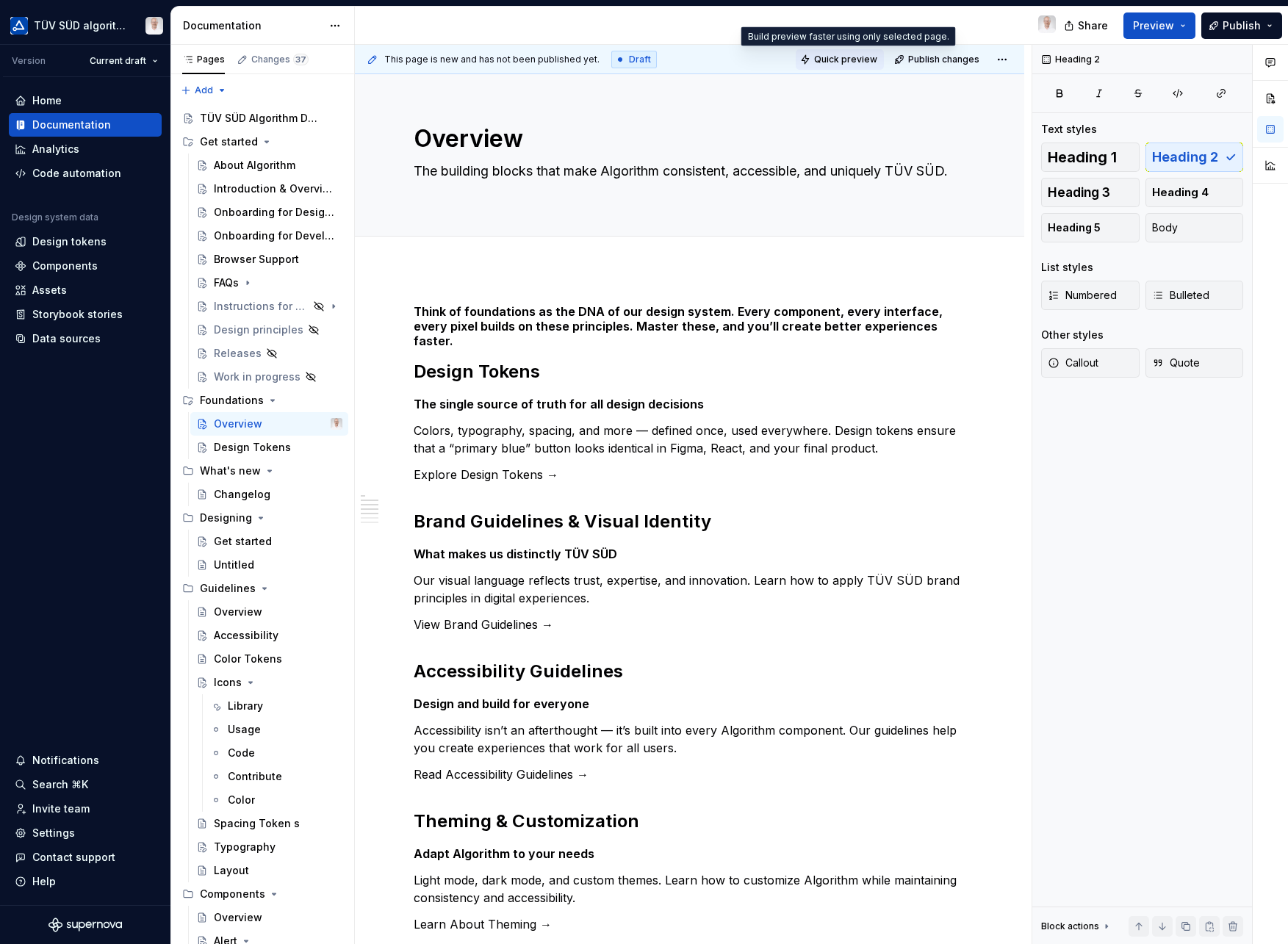
click at [829, 58] on span "Quick preview" at bounding box center [845, 60] width 63 height 12
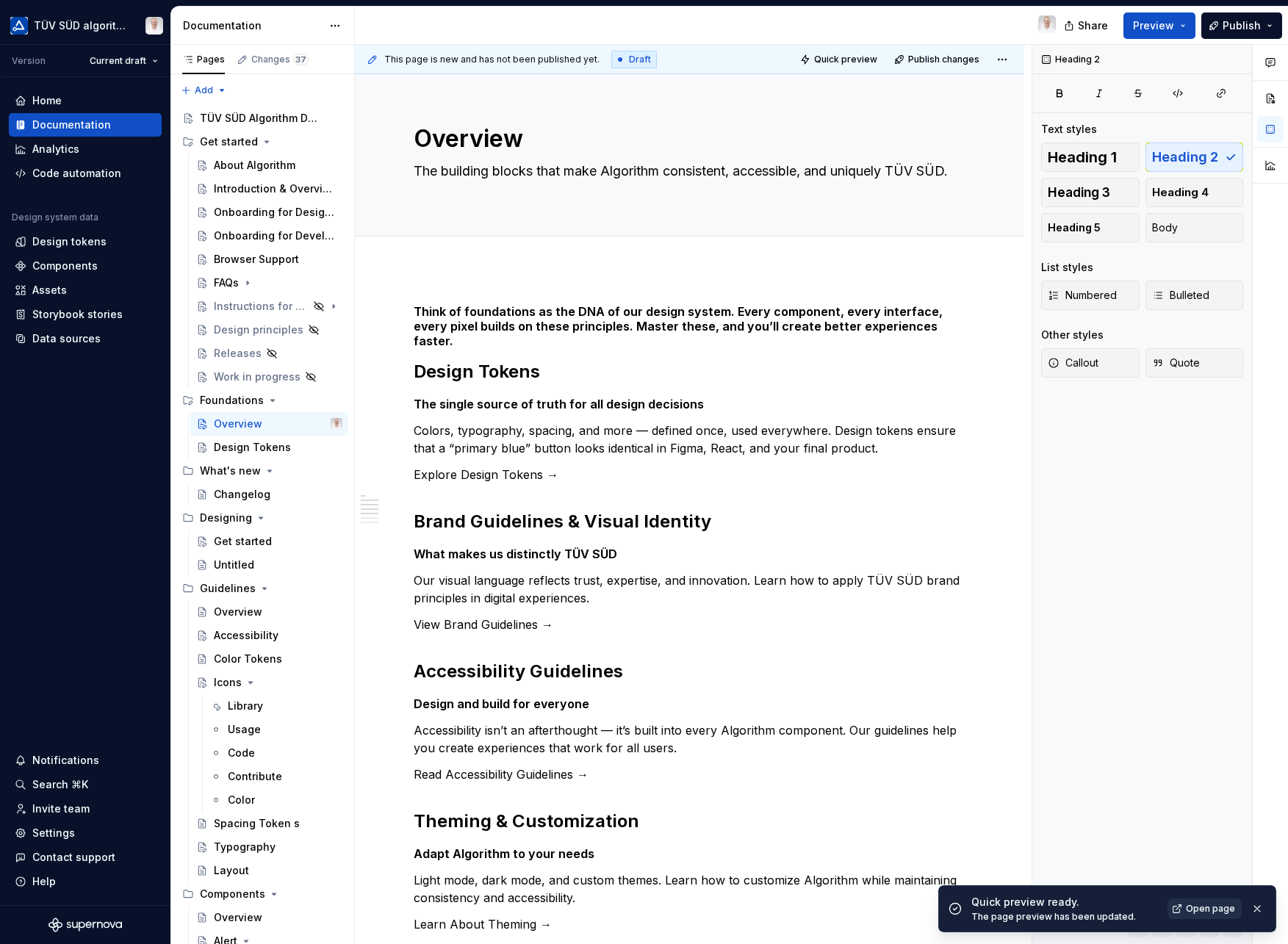
click at [1212, 908] on span "Open page" at bounding box center [1210, 909] width 49 height 12
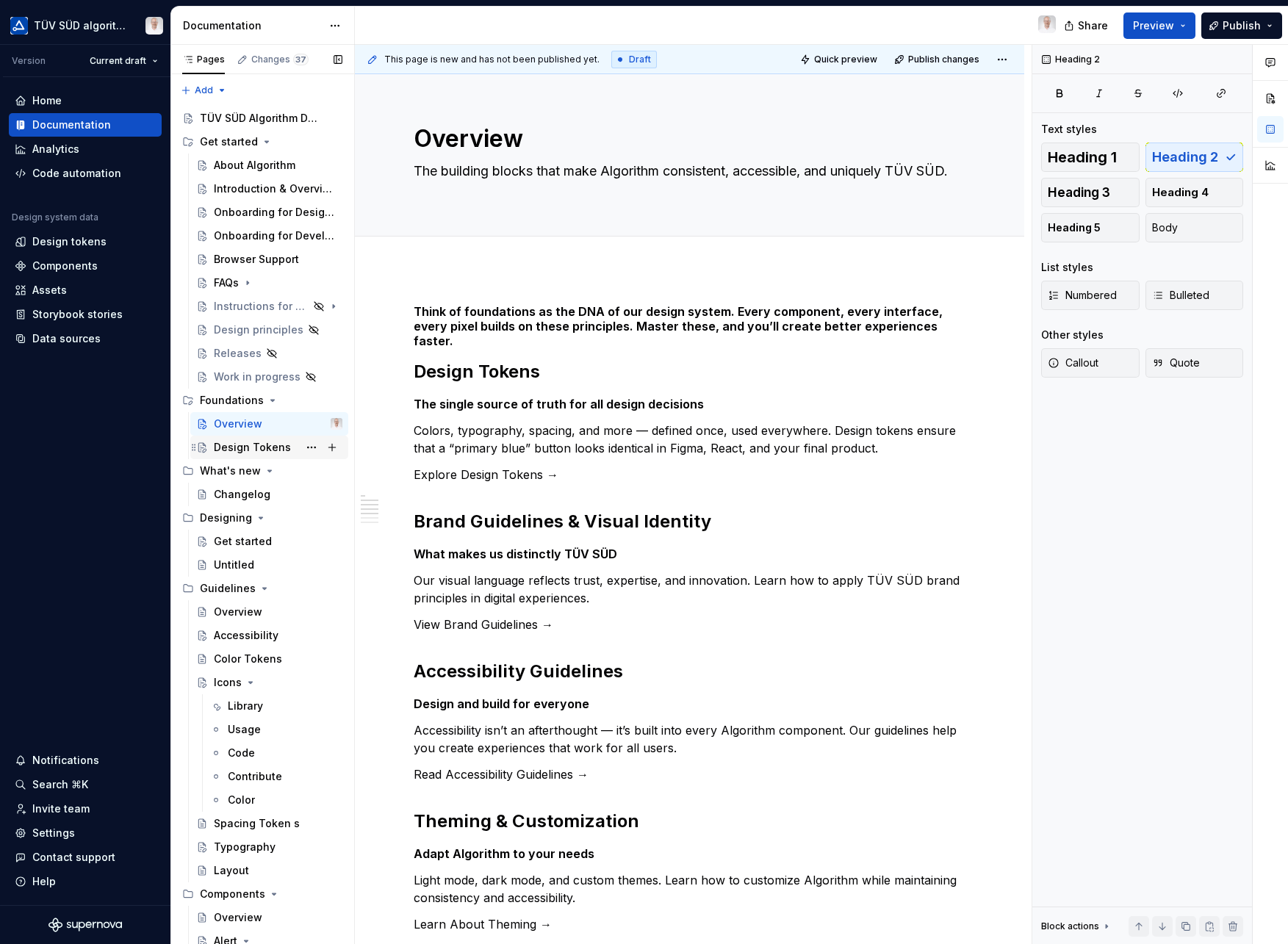
click at [244, 448] on div "Design Tokens" at bounding box center [253, 447] width 78 height 14
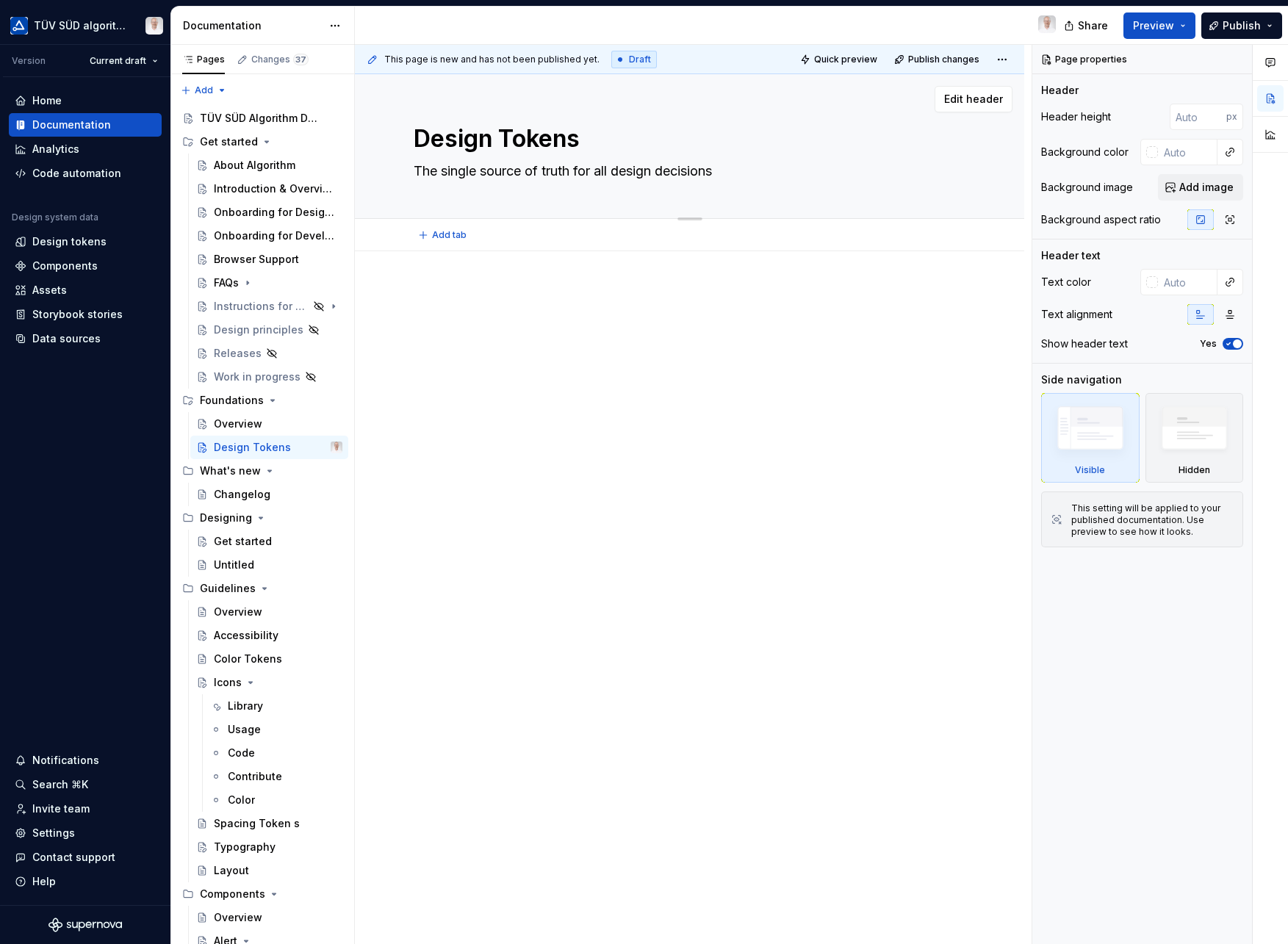
click at [566, 174] on textarea "The single source of truth for all design decisions" at bounding box center [686, 171] width 552 height 24
paste textarea "Design tokens are the heartbeat of Algorithm. They’re named variables that stor…"
type textarea "*"
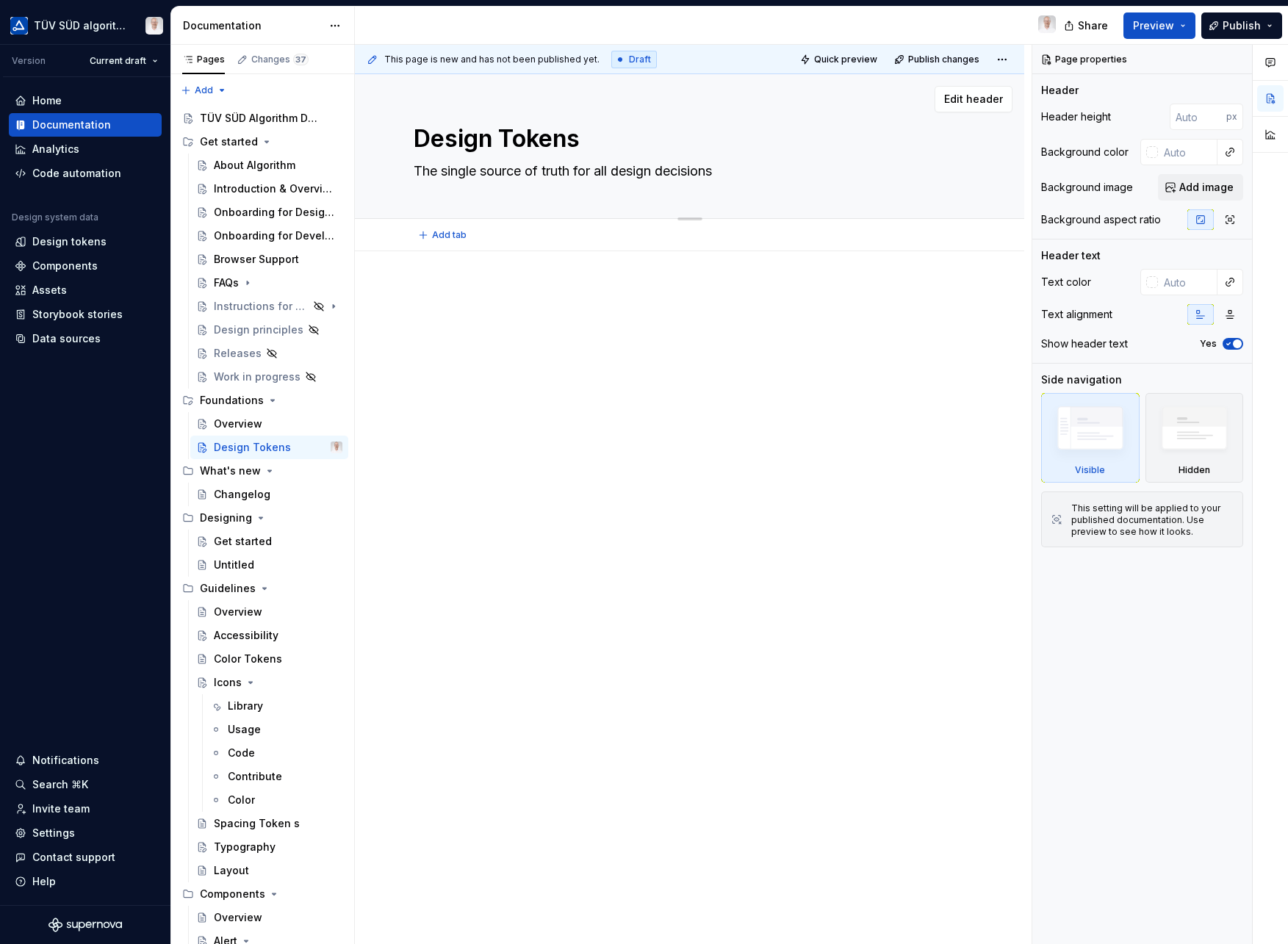
type textarea "Design tokens are the heartbeat of Algorithm. They’re named variables that stor…"
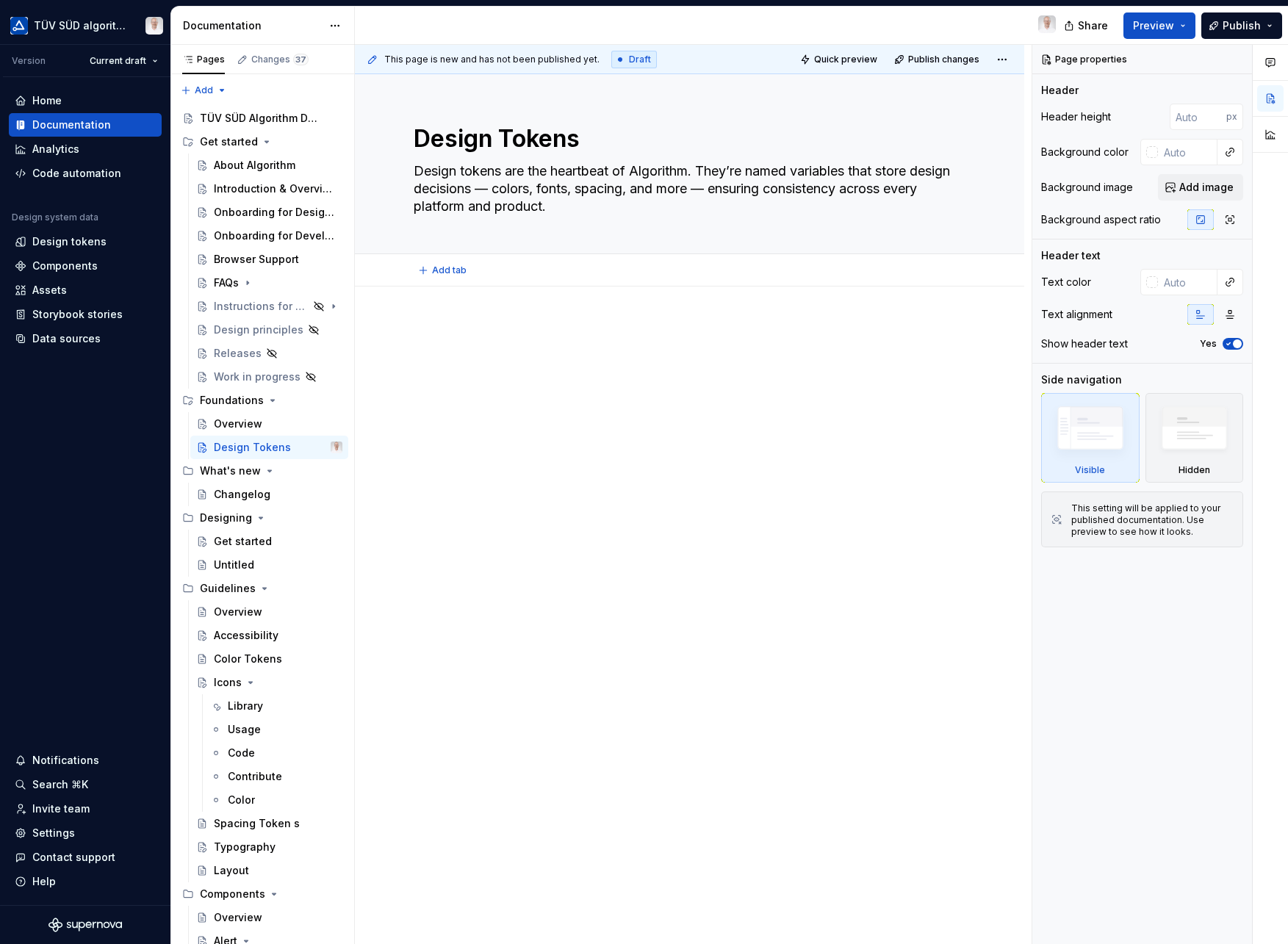
type textarea "*"
type textarea "Design tokens are the heartbeat of Algorithm. They’re named variables that stor…"
click at [436, 298] on div at bounding box center [690, 483] width 669 height 393
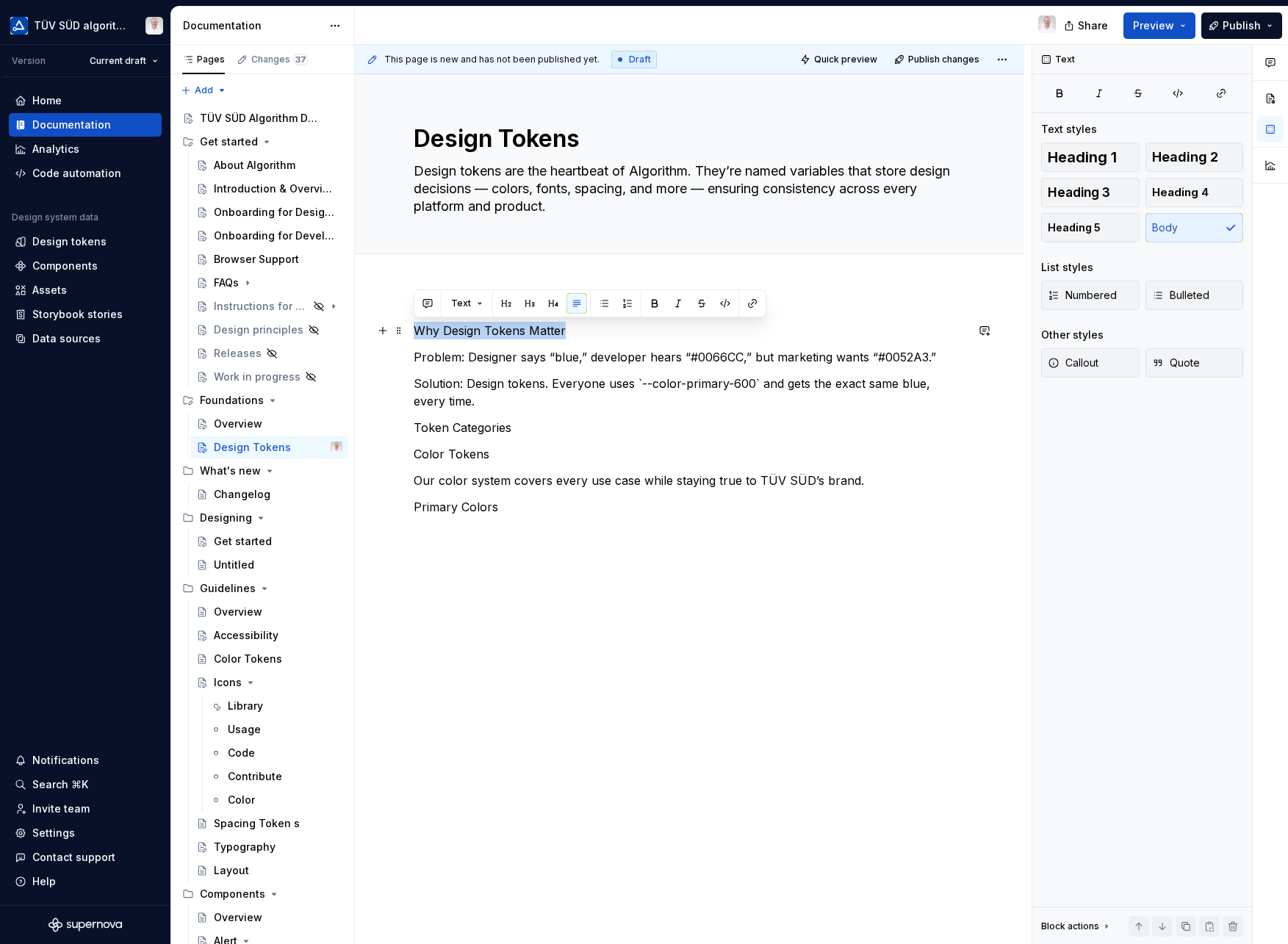
drag, startPoint x: 563, startPoint y: 326, endPoint x: 411, endPoint y: 328, distance: 152.0
click at [410, 328] on div "Why Design Tokens Matter Problem: Designer says “blue,” developer hears “#0066C…" at bounding box center [690, 551] width 669 height 530
click at [507, 305] on button "button" at bounding box center [506, 303] width 20 height 20
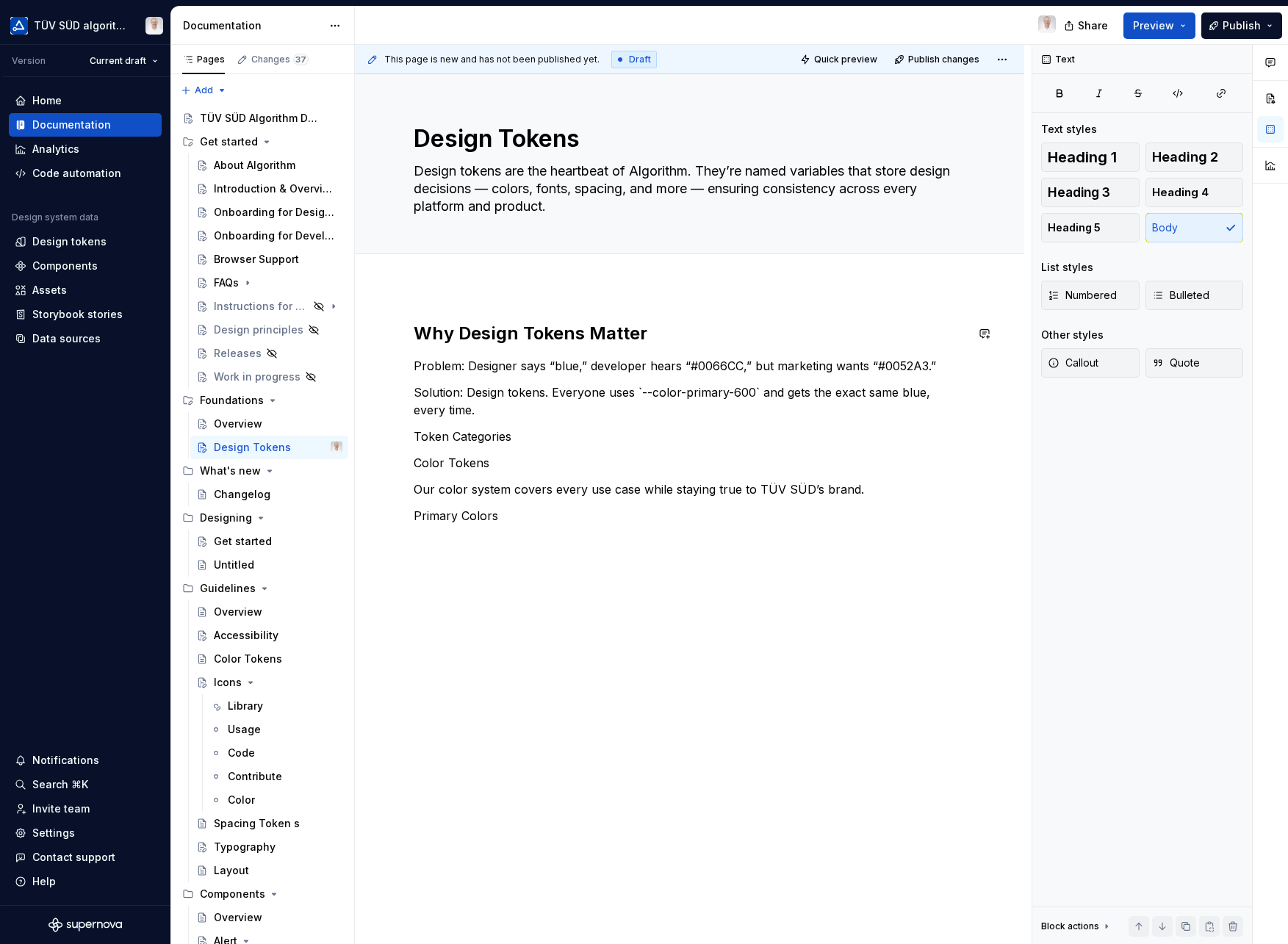
click at [525, 348] on div "Why Design Tokens Matter Problem: Designer says “blue,” developer hears “#0066C…" at bounding box center [690, 423] width 552 height 203
click at [531, 337] on h2 "Why Design Tokens Matter" at bounding box center [690, 334] width 552 height 24
drag, startPoint x: 584, startPoint y: 335, endPoint x: 593, endPoint y: 335, distance: 9.0
click at [593, 335] on h2 "Why Design Tokens Matter" at bounding box center [690, 334] width 552 height 24
drag, startPoint x: 602, startPoint y: 335, endPoint x: 594, endPoint y: 336, distance: 8.1
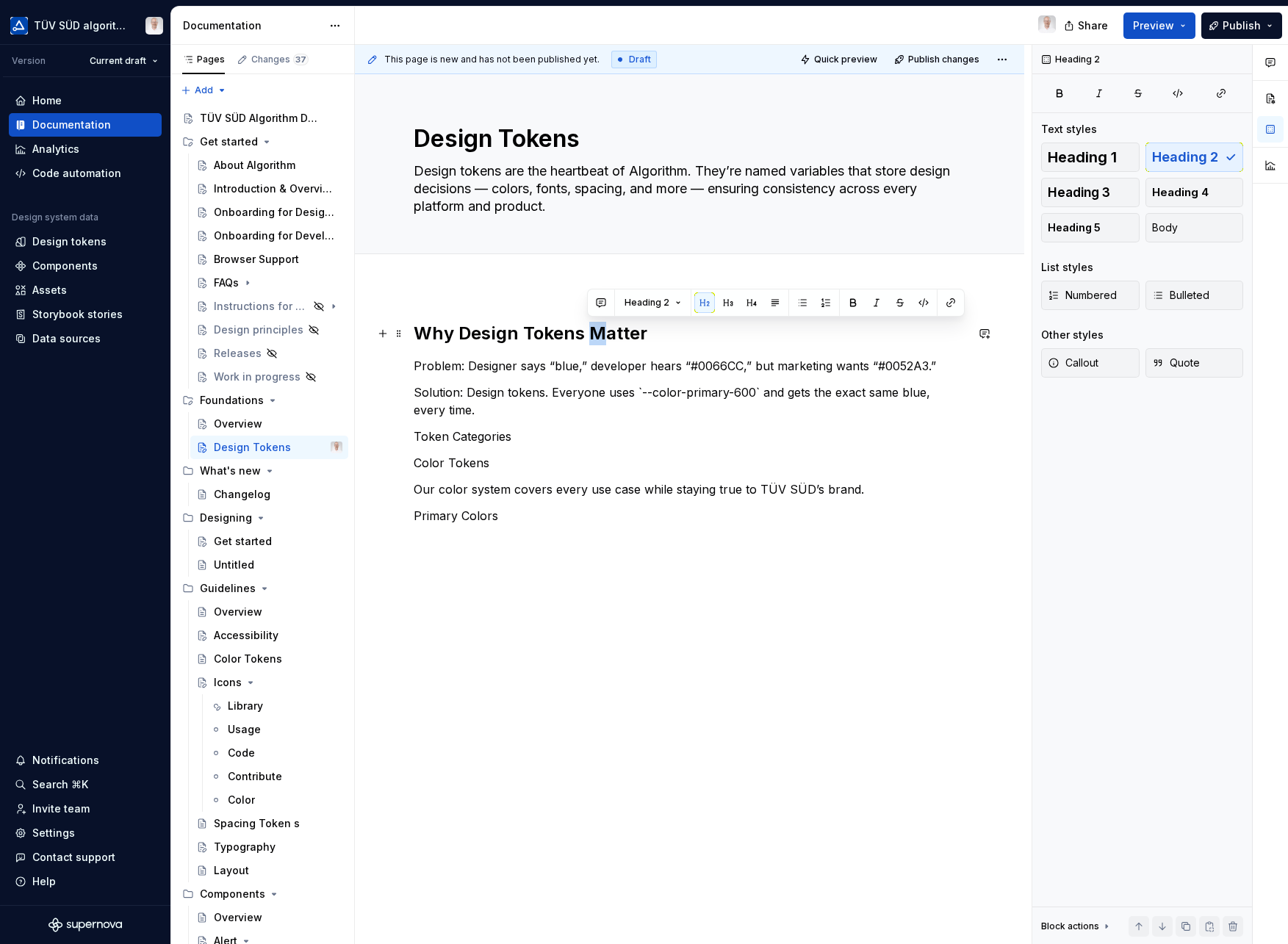
click at [593, 335] on h2 "Why Design Tokens Matter" at bounding box center [690, 334] width 552 height 24
click at [585, 384] on p "Solution: Design tokens. Everyone uses `--color-primary-600` and gets the exact…" at bounding box center [690, 401] width 552 height 35
click at [434, 370] on p "Problem: Designer says “blue,” developer hears “#0066CC,” but marketing wants “…" at bounding box center [690, 366] width 552 height 18
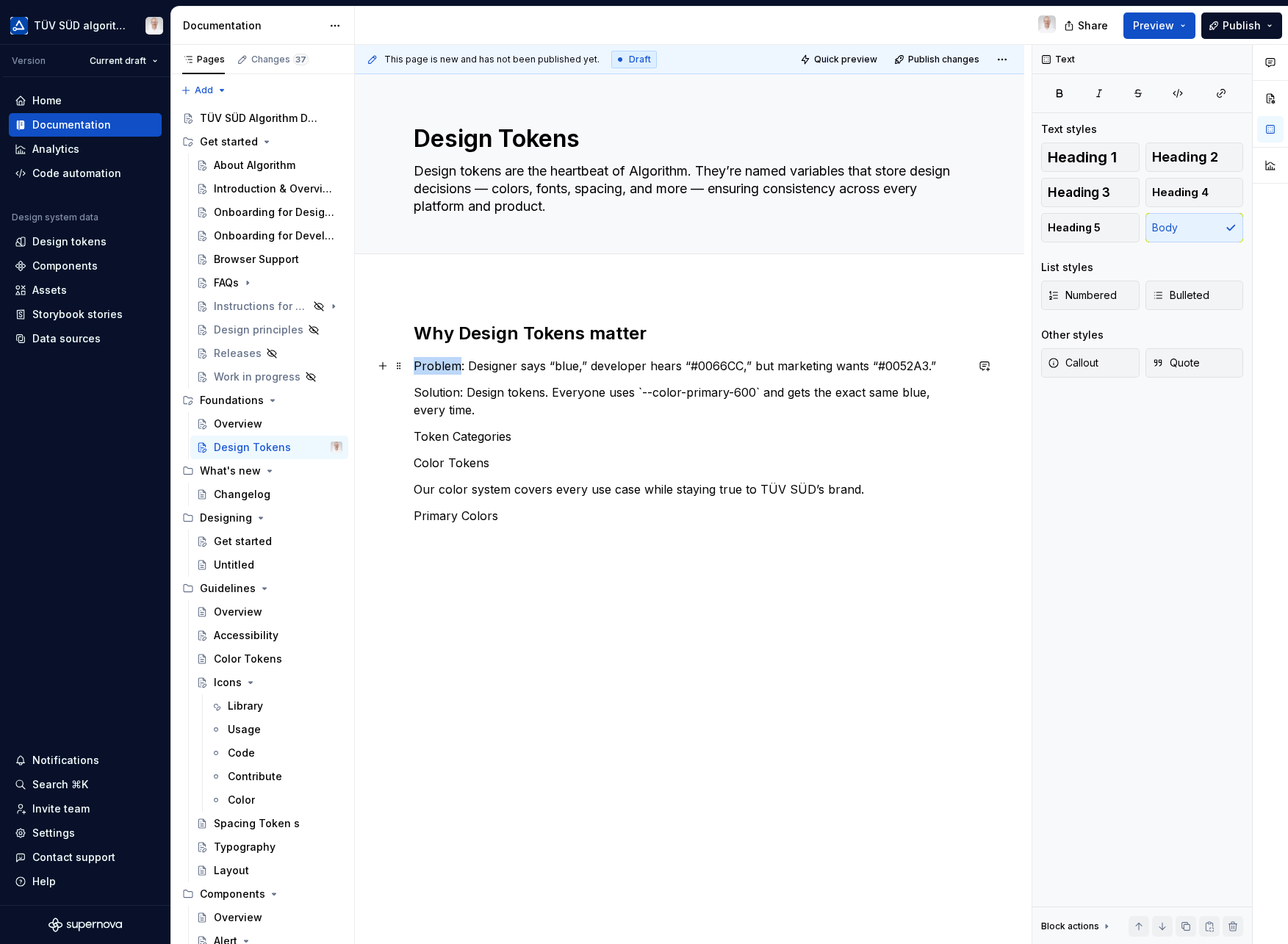
click at [434, 370] on p "Problem: Designer says “blue,” developer hears “#0066CC,” but marketing wants “…" at bounding box center [690, 366] width 552 height 18
click at [449, 361] on p "Problem: Designer says “blue,” developer hears “#0066CC,” but marketing wants “…" at bounding box center [690, 366] width 552 height 18
drag, startPoint x: 450, startPoint y: 364, endPoint x: 411, endPoint y: 362, distance: 39.1
click at [411, 362] on div "Why Design Tokens matter Problem: Designer says “blue,” developer hears “#0066C…" at bounding box center [690, 556] width 669 height 539
click at [651, 341] on button "button" at bounding box center [655, 339] width 20 height 20
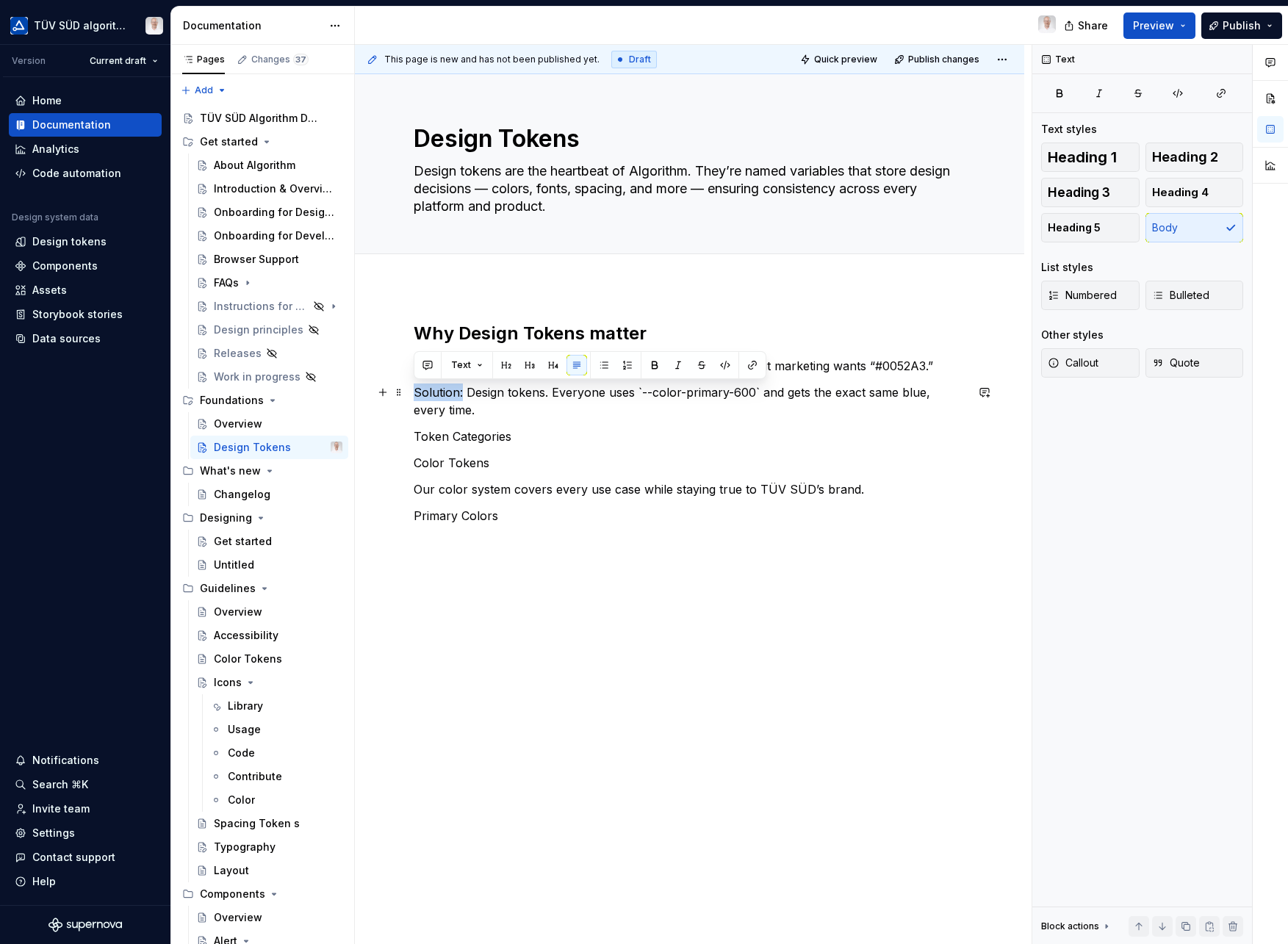
drag, startPoint x: 464, startPoint y: 394, endPoint x: 416, endPoint y: 390, distance: 48.2
click at [416, 390] on p "Solution: Design tokens. Everyone uses `--color-primary-600` and gets the exact…" at bounding box center [690, 401] width 552 height 35
click at [651, 362] on button "button" at bounding box center [655, 365] width 20 height 20
click at [533, 439] on p "Token Categories" at bounding box center [690, 436] width 552 height 18
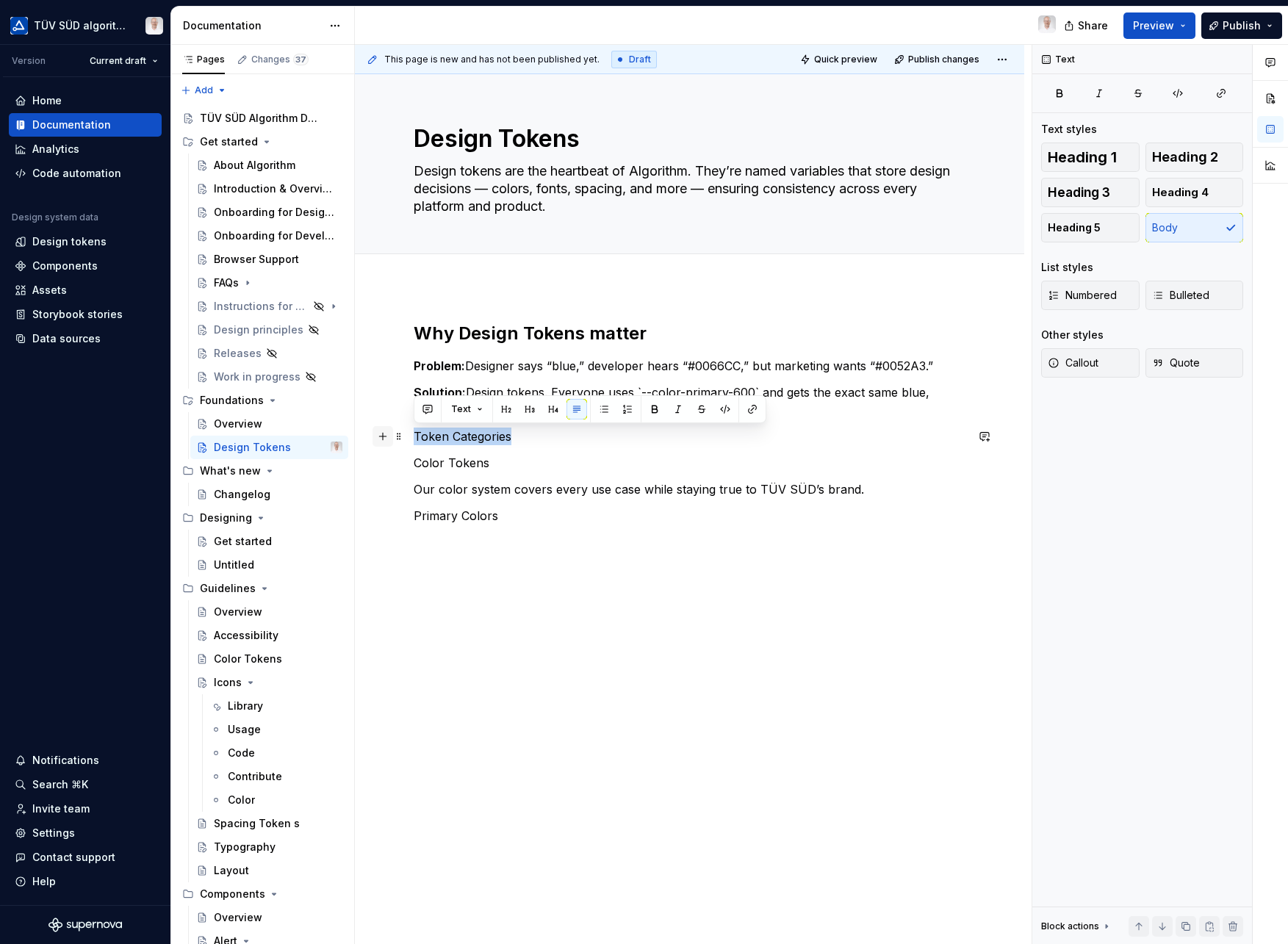
drag, startPoint x: 515, startPoint y: 437, endPoint x: 375, endPoint y: 437, distance: 140.0
click at [414, 437] on div "Why Design Tokens matter Problem: Designer says “blue,” developer hears “#0066C…" at bounding box center [690, 432] width 552 height 221
click at [507, 411] on button "button" at bounding box center [506, 409] width 20 height 20
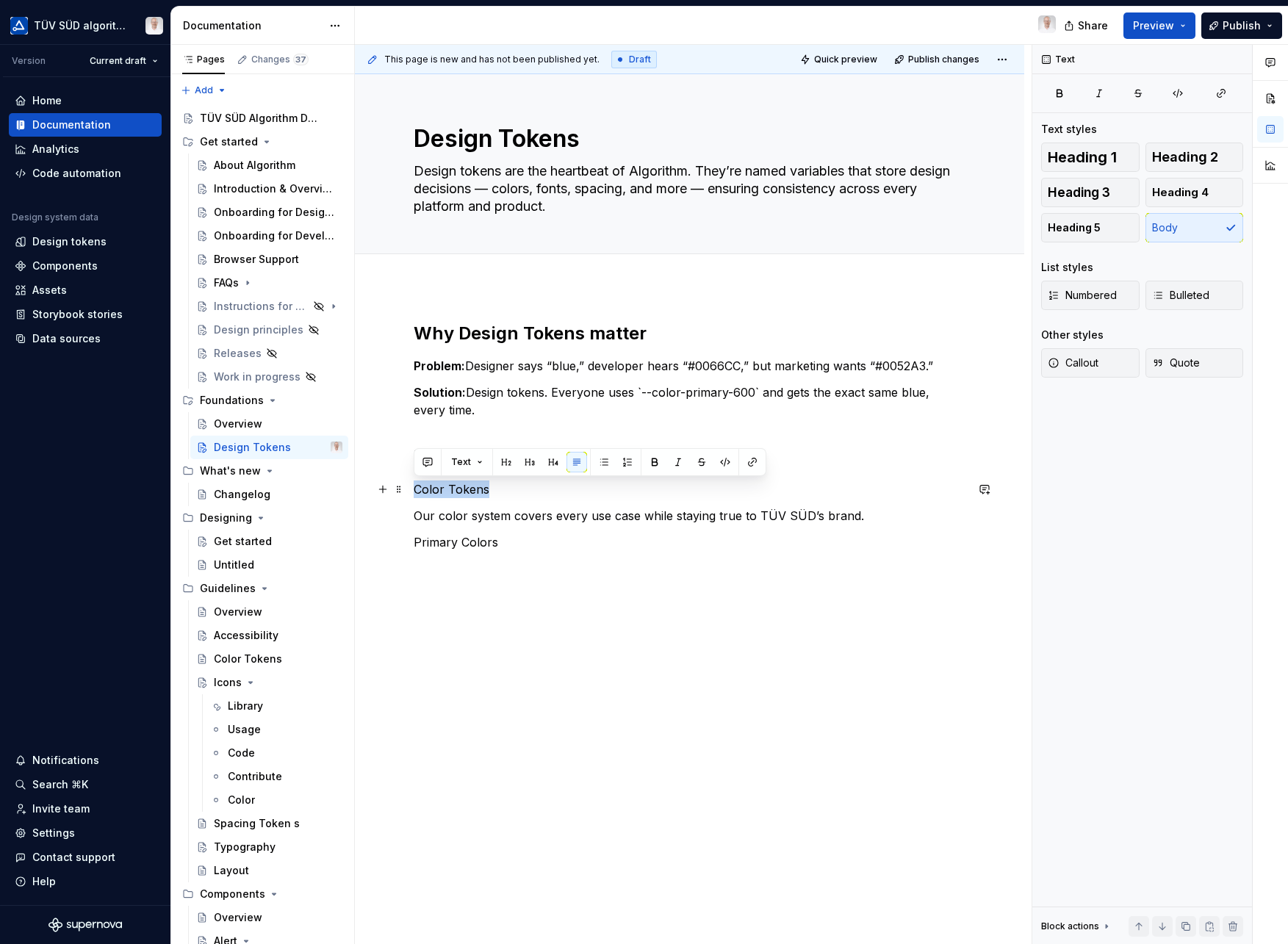
drag, startPoint x: 494, startPoint y: 491, endPoint x: 415, endPoint y: 489, distance: 79.0
click at [415, 489] on p "Color Tokens" at bounding box center [690, 489] width 552 height 18
click at [529, 464] on button "button" at bounding box center [529, 462] width 20 height 20
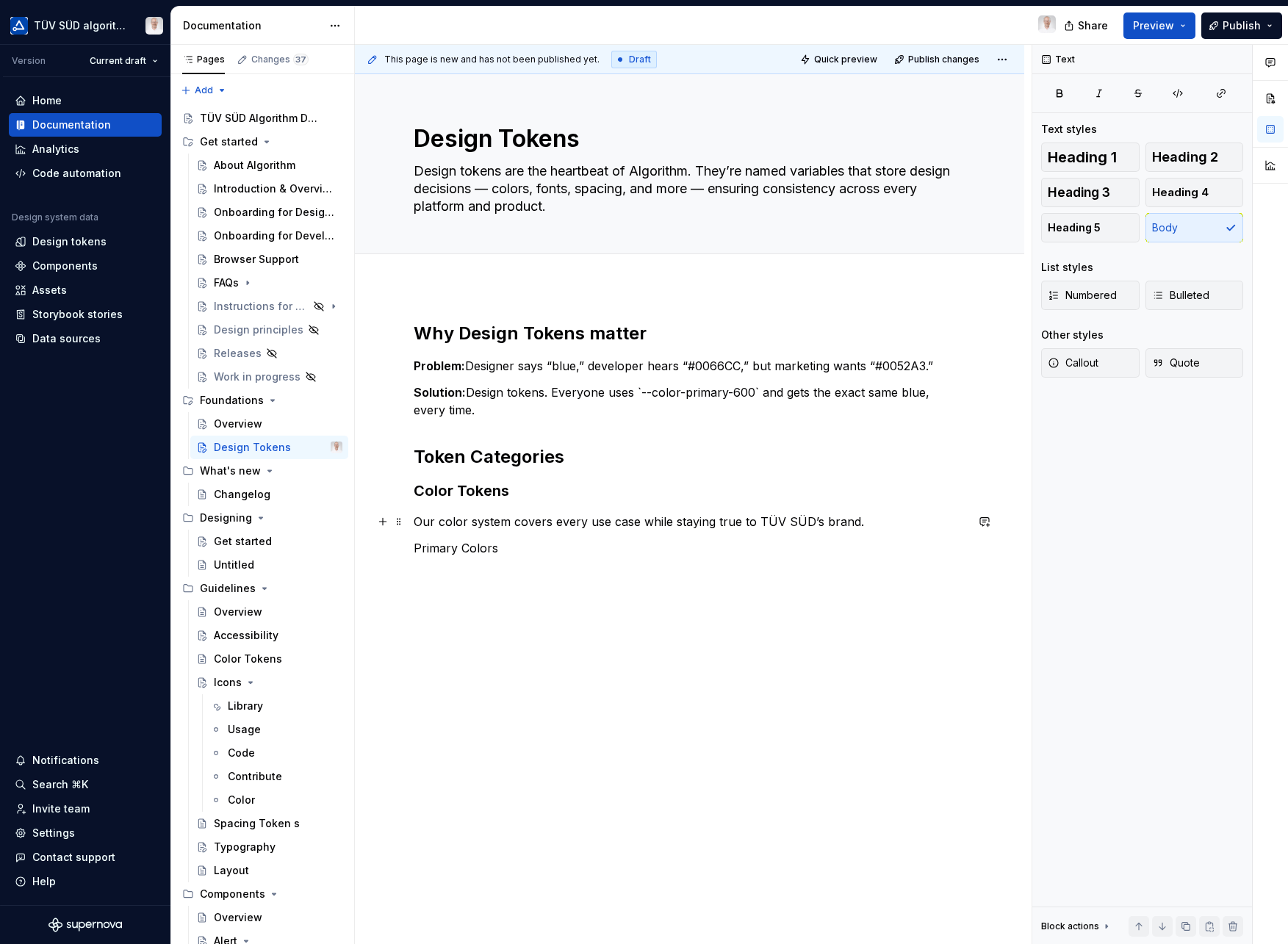
click at [512, 523] on p "Our color system covers every use case while staying true to TÜV SÜD’s brand." at bounding box center [690, 522] width 552 height 18
click at [495, 550] on p "Primary Colors" at bounding box center [690, 548] width 552 height 18
drag, startPoint x: 502, startPoint y: 550, endPoint x: 407, endPoint y: 545, distance: 95.1
click at [407, 545] on div "Why Design Tokens matter Problem: Designer says “blue,” developer hears “#0066C…" at bounding box center [690, 572] width 669 height 571
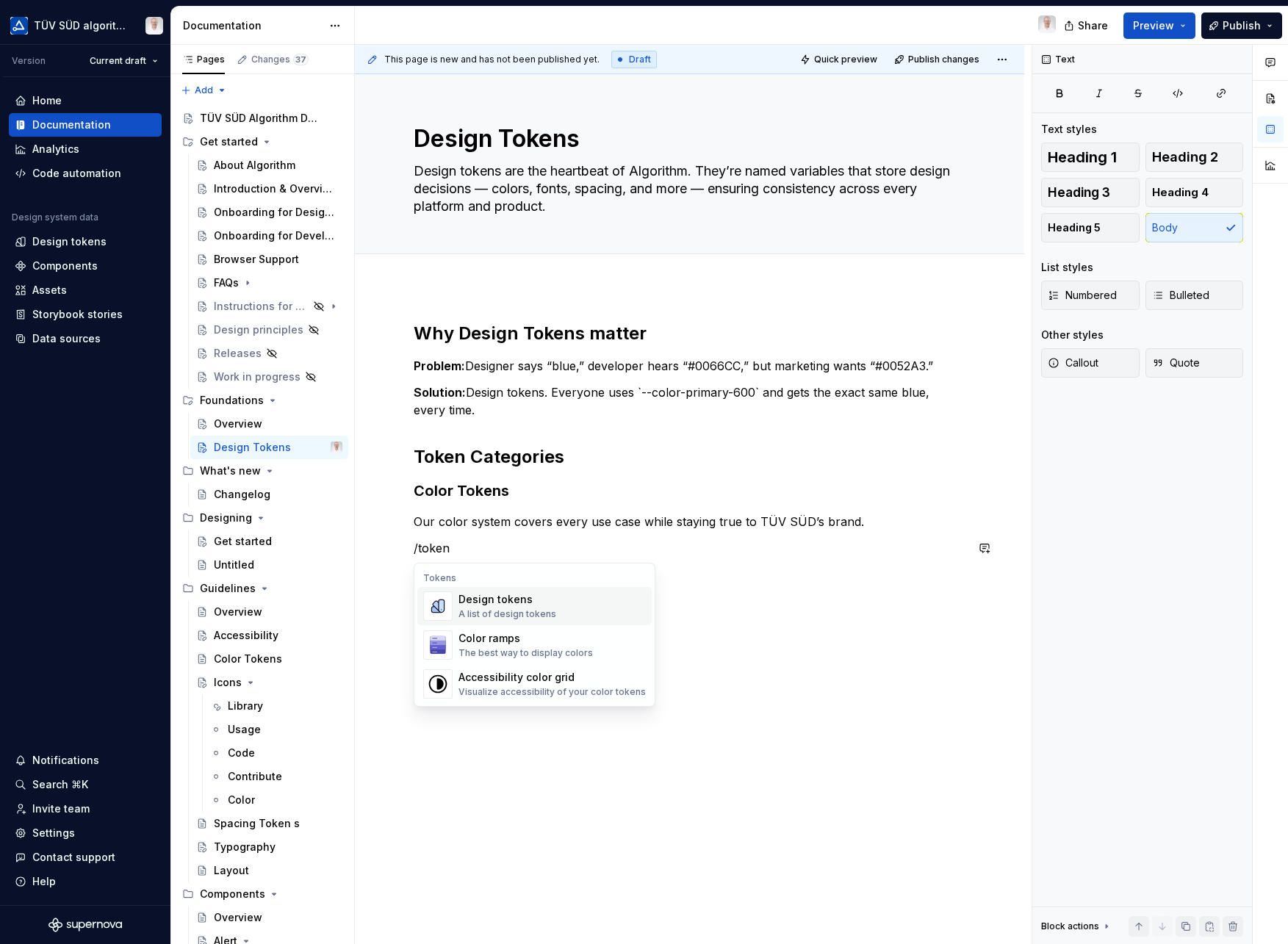
click at [484, 603] on div "Design tokens" at bounding box center [507, 599] width 98 height 14
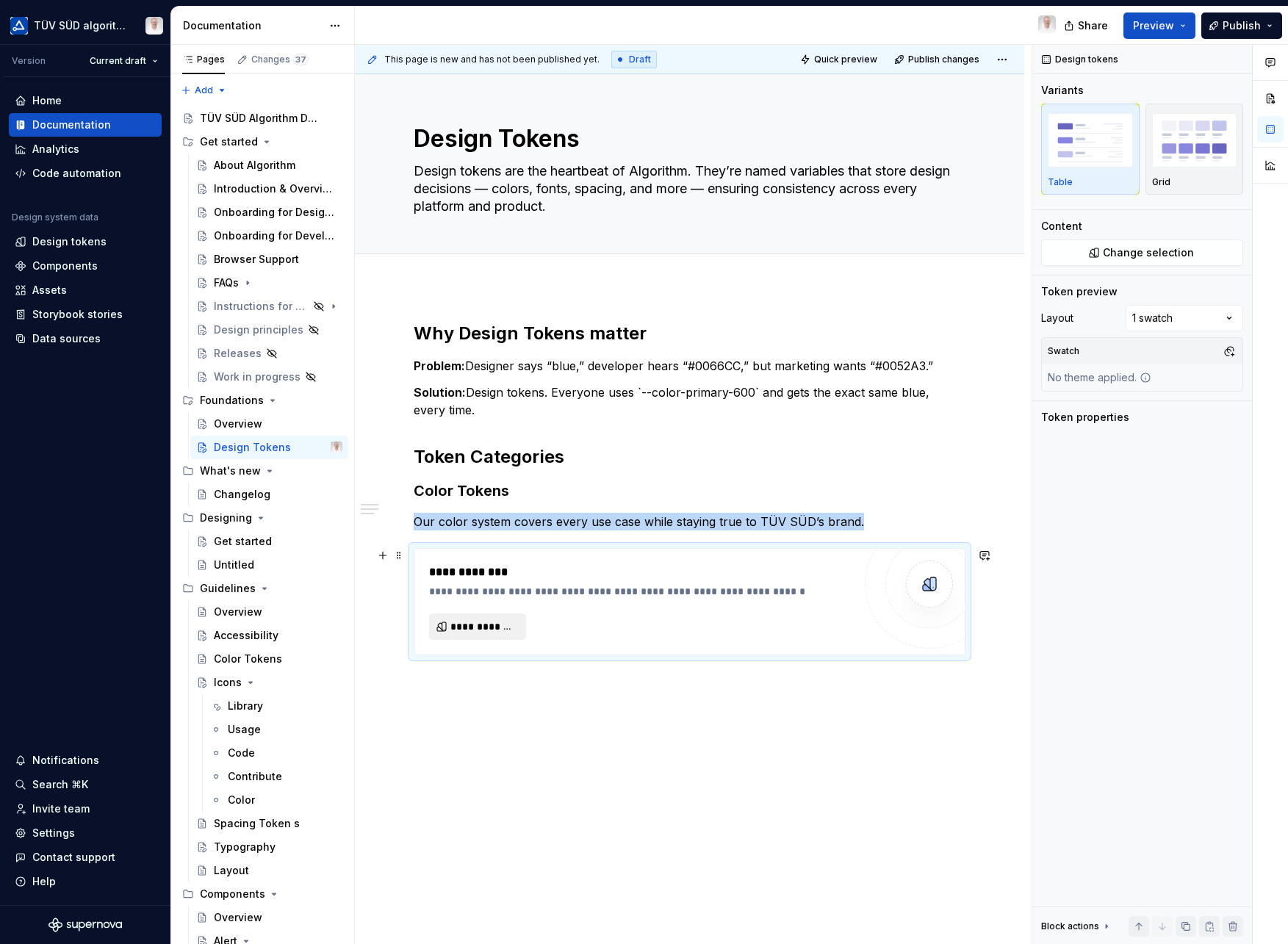
click at [481, 626] on span "**********" at bounding box center [483, 626] width 66 height 14
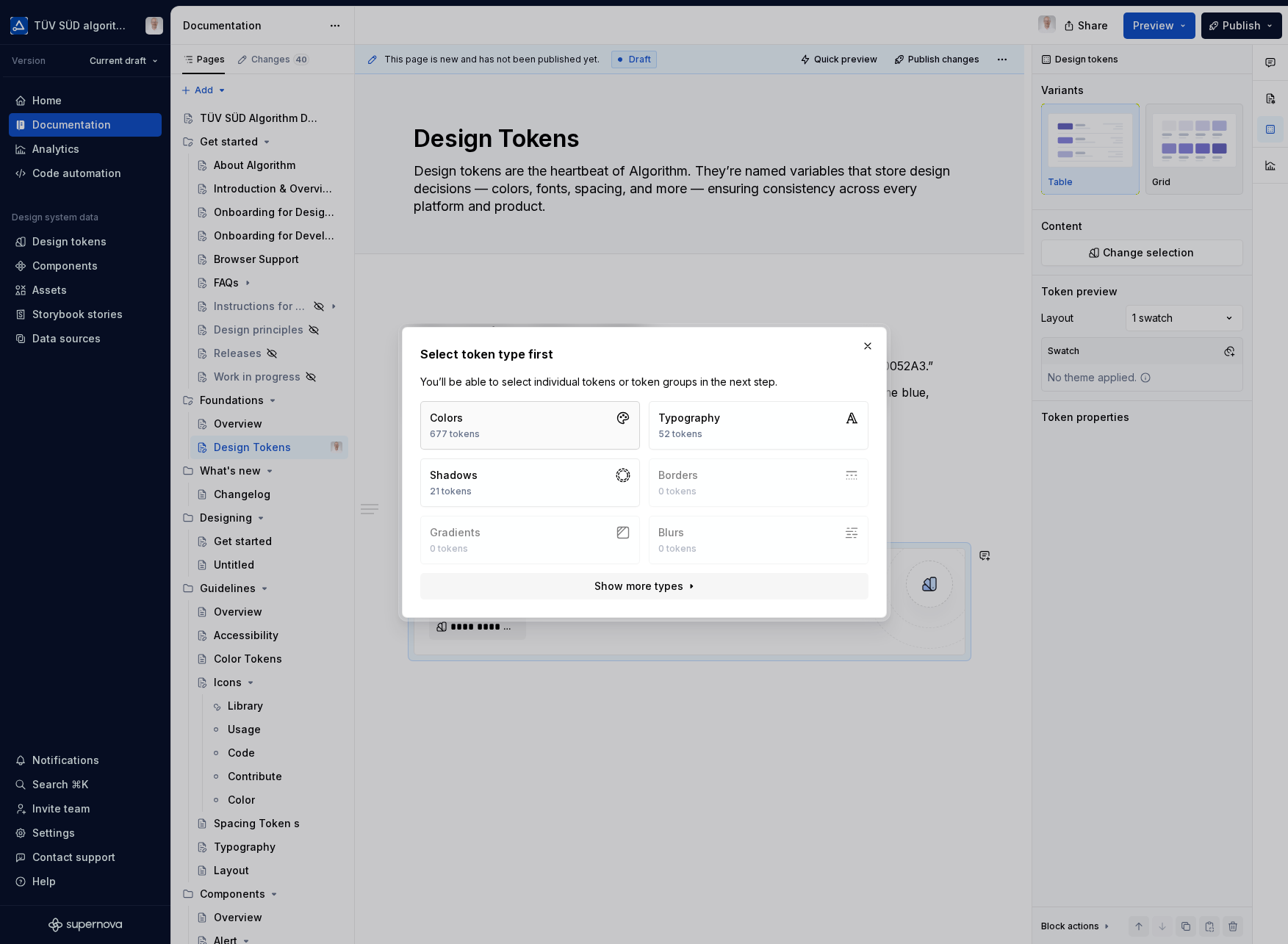
click at [541, 438] on button "Colors 677 tokens" at bounding box center [530, 426] width 220 height 49
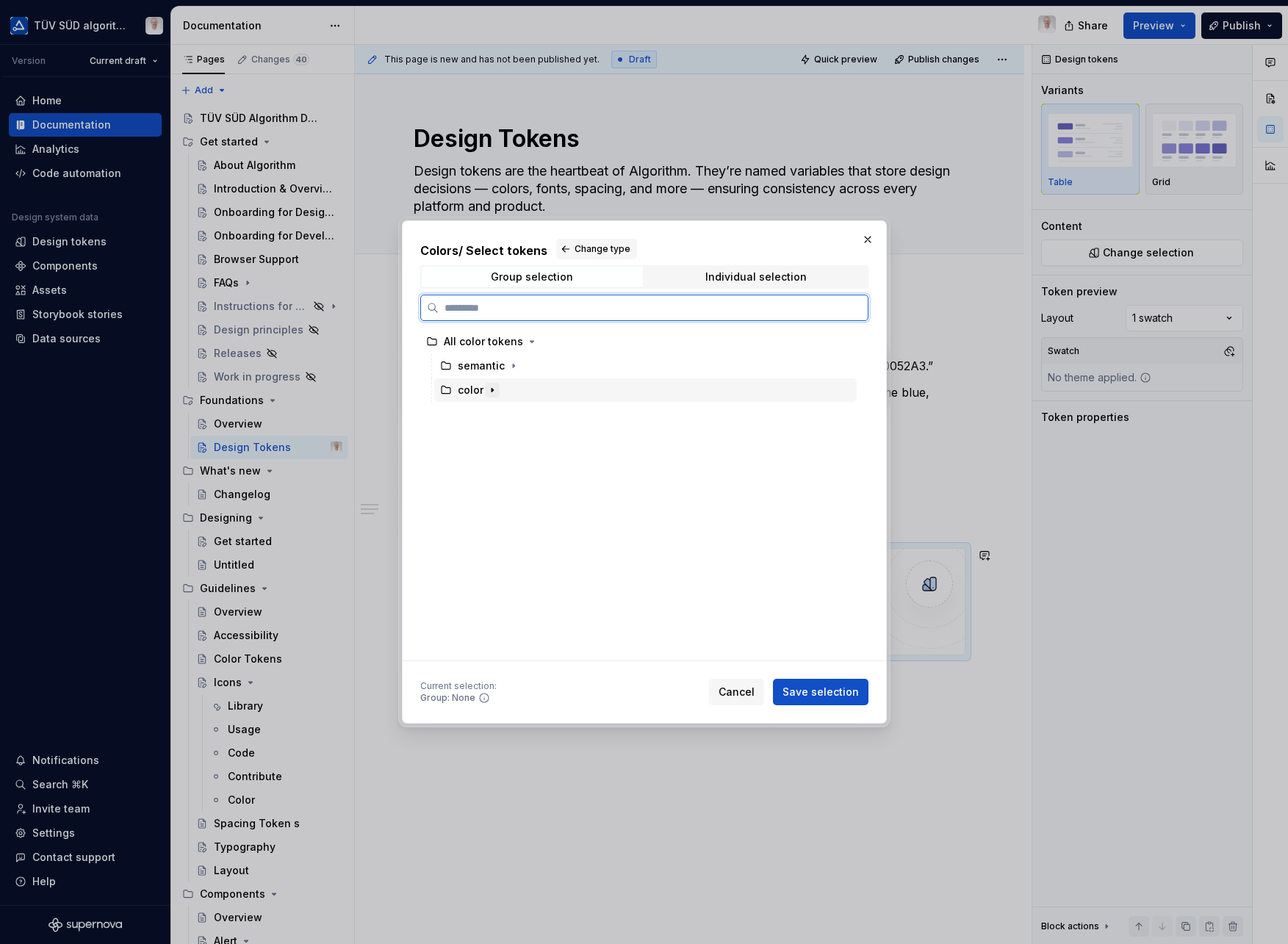
click at [490, 390] on icon "button" at bounding box center [492, 390] width 12 height 12
click at [444, 389] on icon at bounding box center [446, 390] width 12 height 12
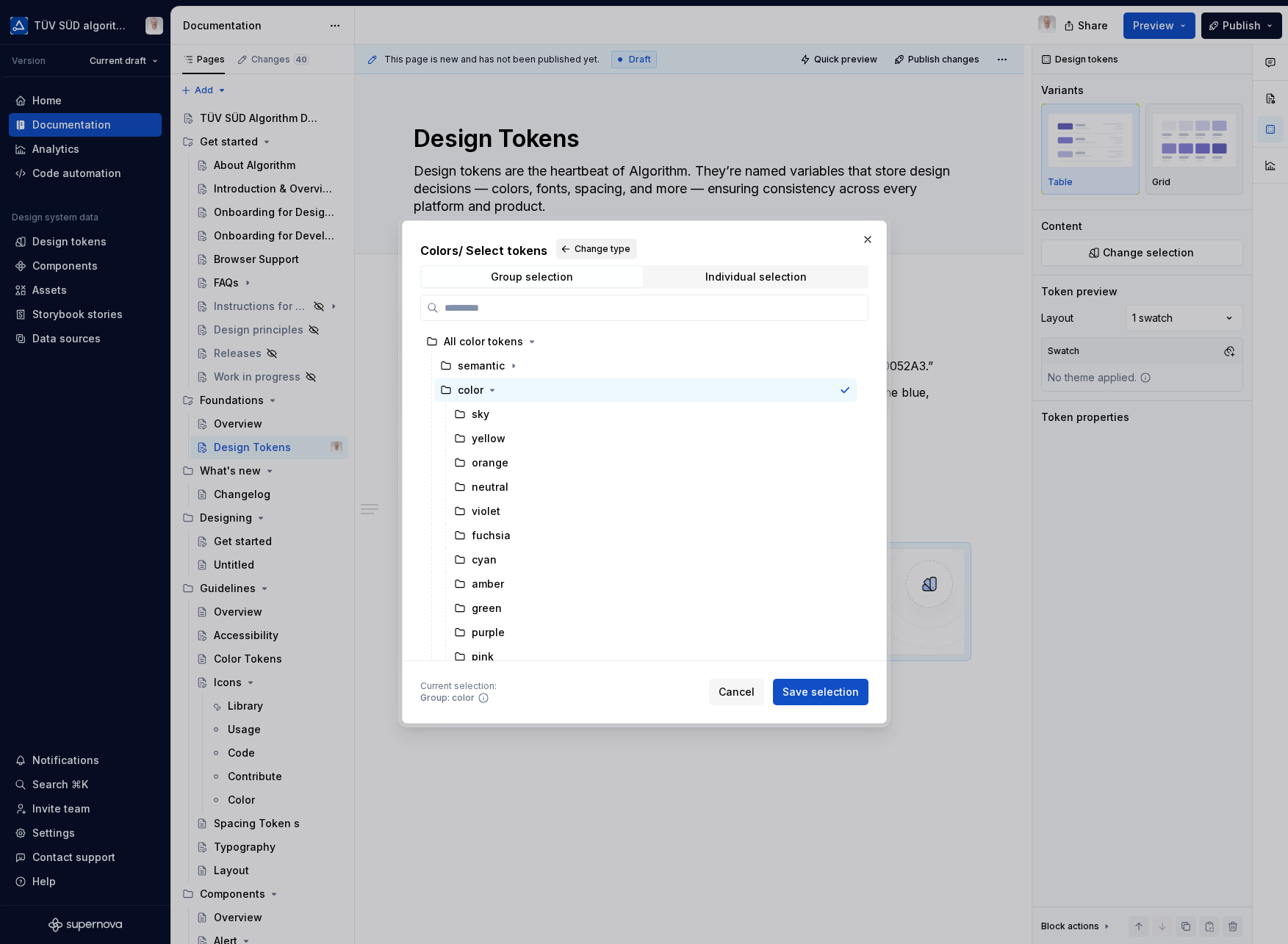
click at [589, 249] on span "Change type" at bounding box center [603, 249] width 56 height 12
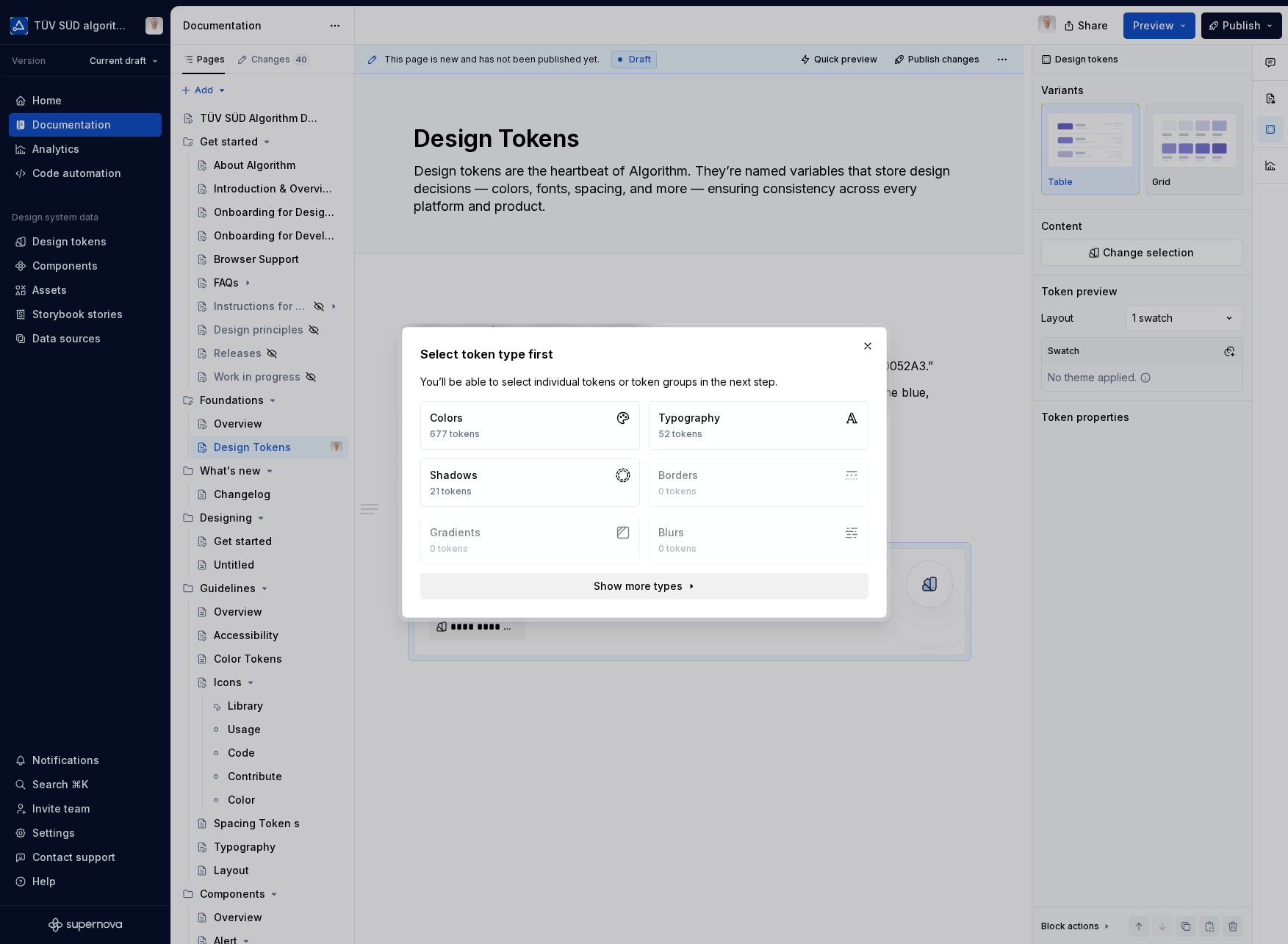
click at [668, 588] on span "Show more types" at bounding box center [637, 586] width 89 height 14
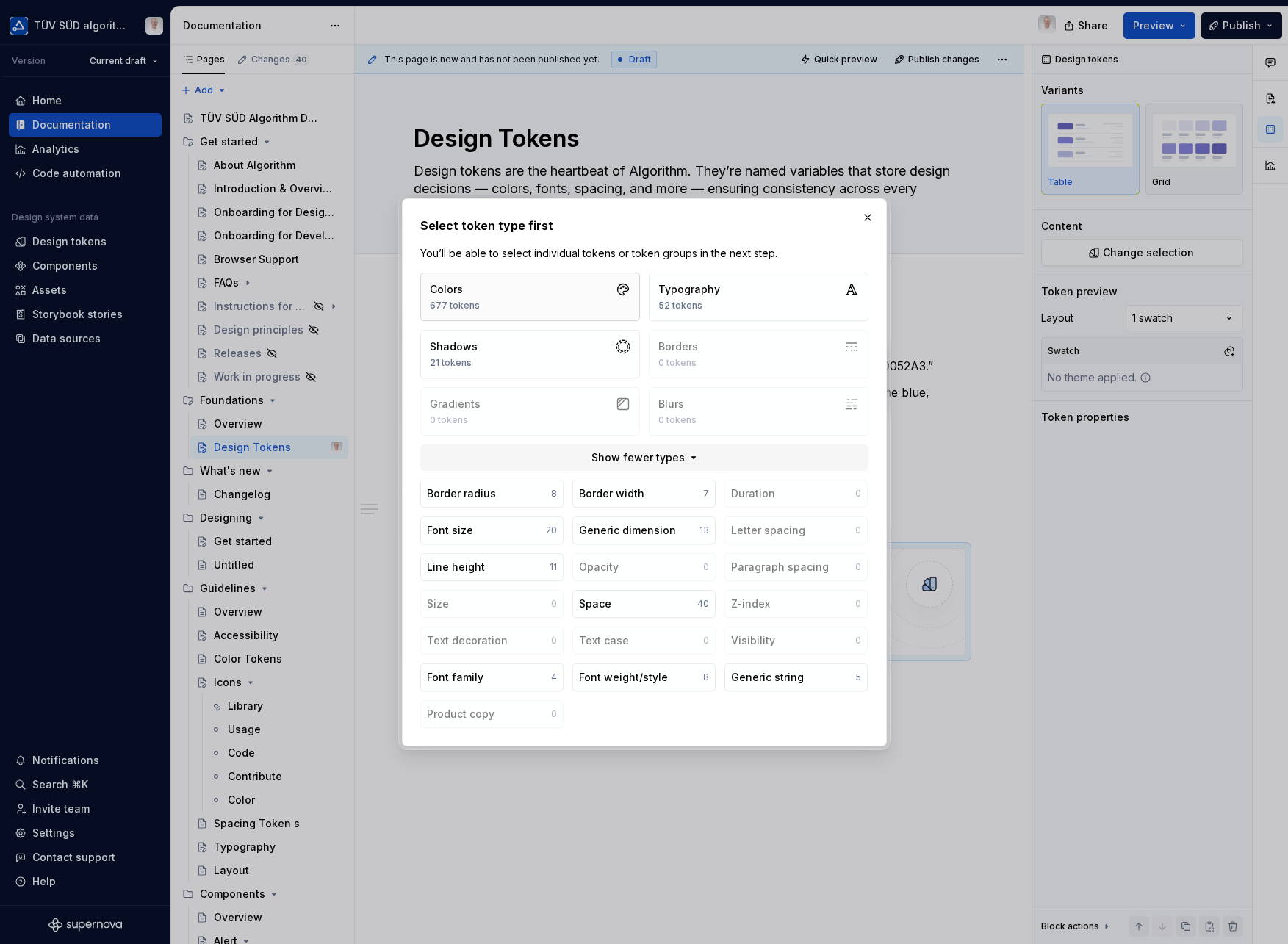
click at [532, 310] on button "Colors 677 tokens" at bounding box center [530, 297] width 220 height 49
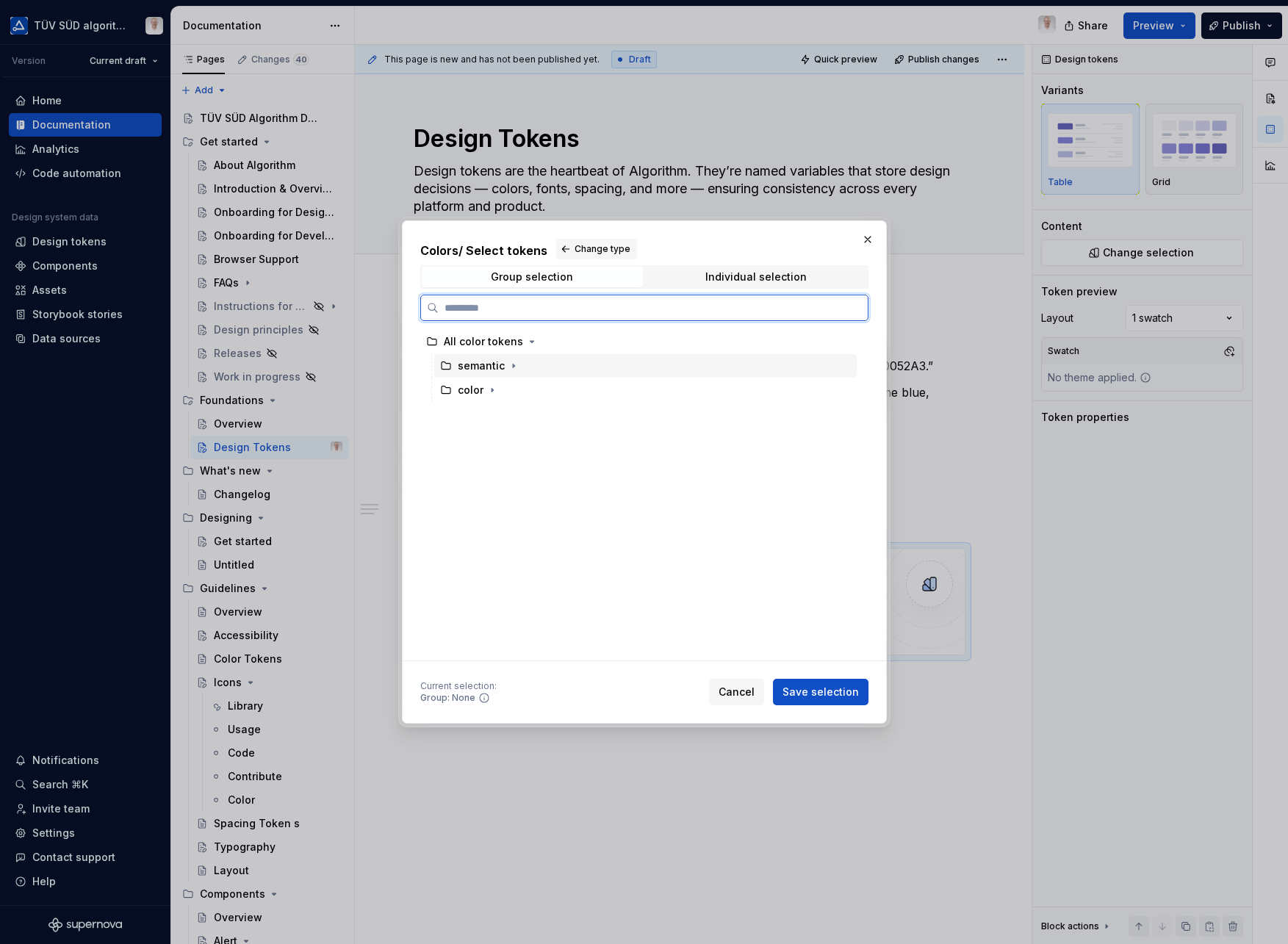
click at [498, 367] on div "semantic" at bounding box center [481, 365] width 47 height 14
click at [508, 368] on icon "button" at bounding box center [513, 366] width 12 height 12
click at [503, 389] on icon "button" at bounding box center [507, 390] width 12 height 12
click at [496, 558] on icon "button" at bounding box center [492, 560] width 12 height 12
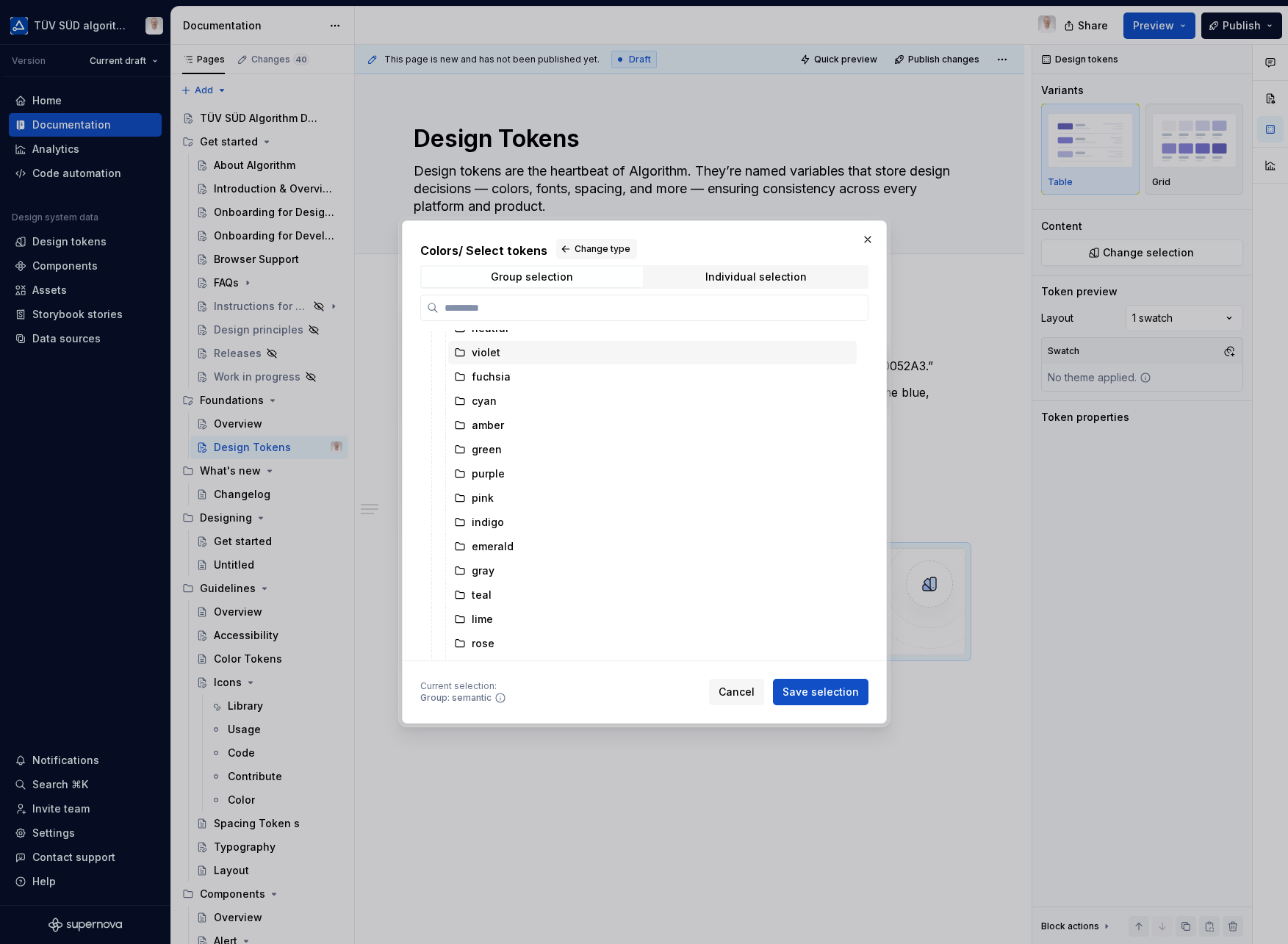
scroll to position [380, 0]
click at [745, 276] on div "Individual selection" at bounding box center [756, 277] width 101 height 12
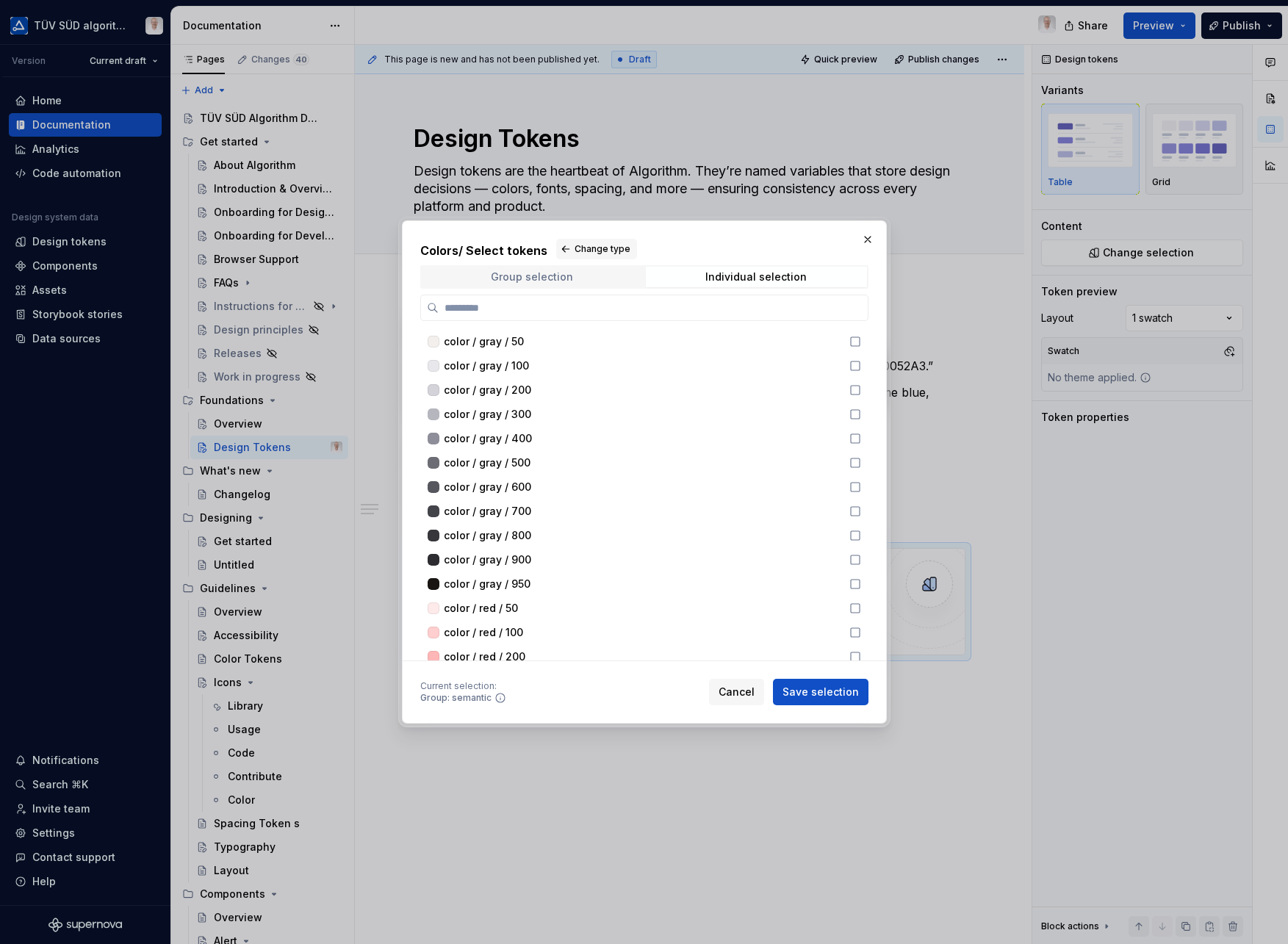
click at [555, 276] on div "Group selection" at bounding box center [532, 277] width 83 height 12
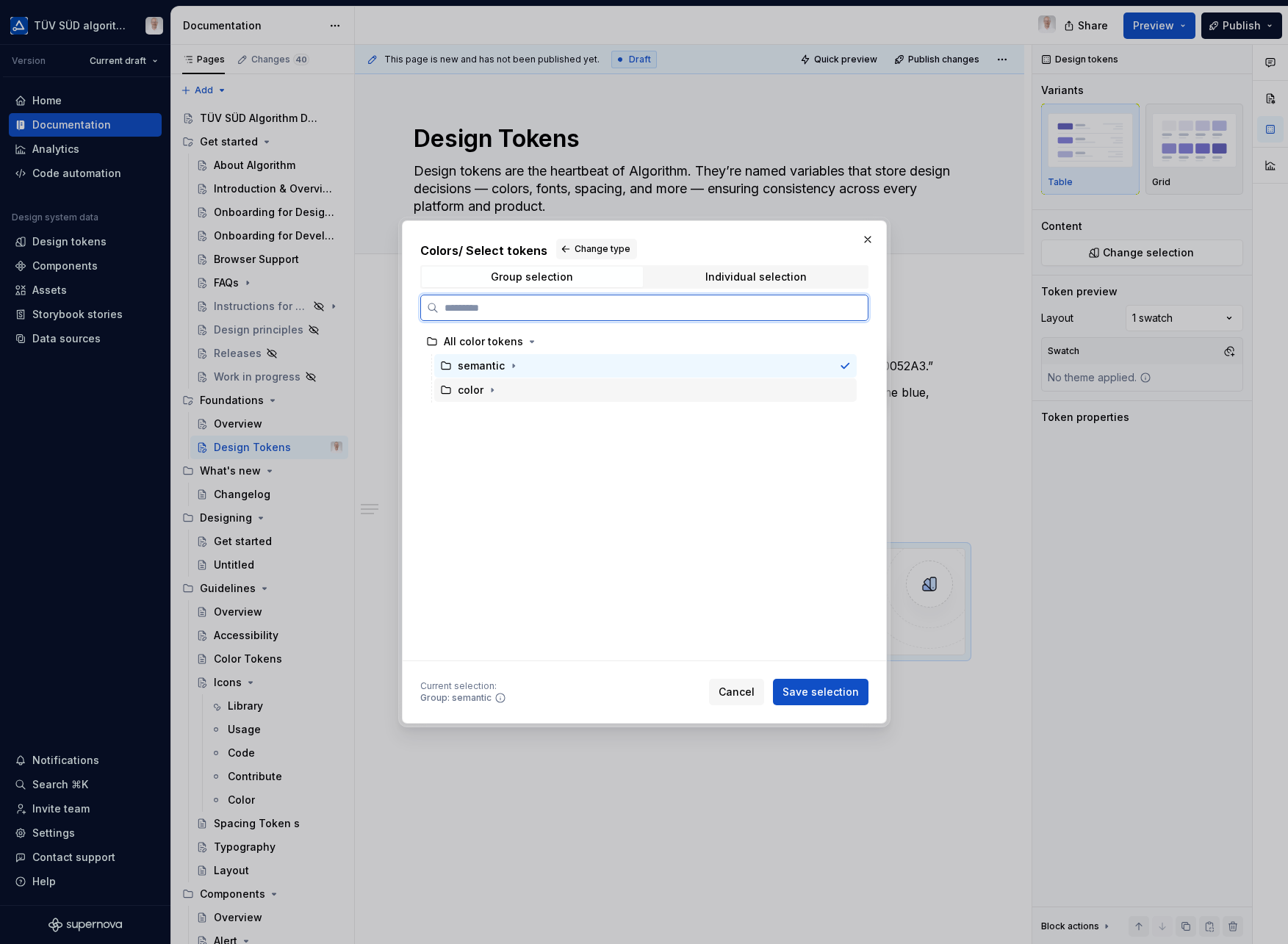
click at [512, 395] on div "color" at bounding box center [645, 390] width 422 height 24
click at [495, 392] on icon "button" at bounding box center [492, 390] width 12 height 12
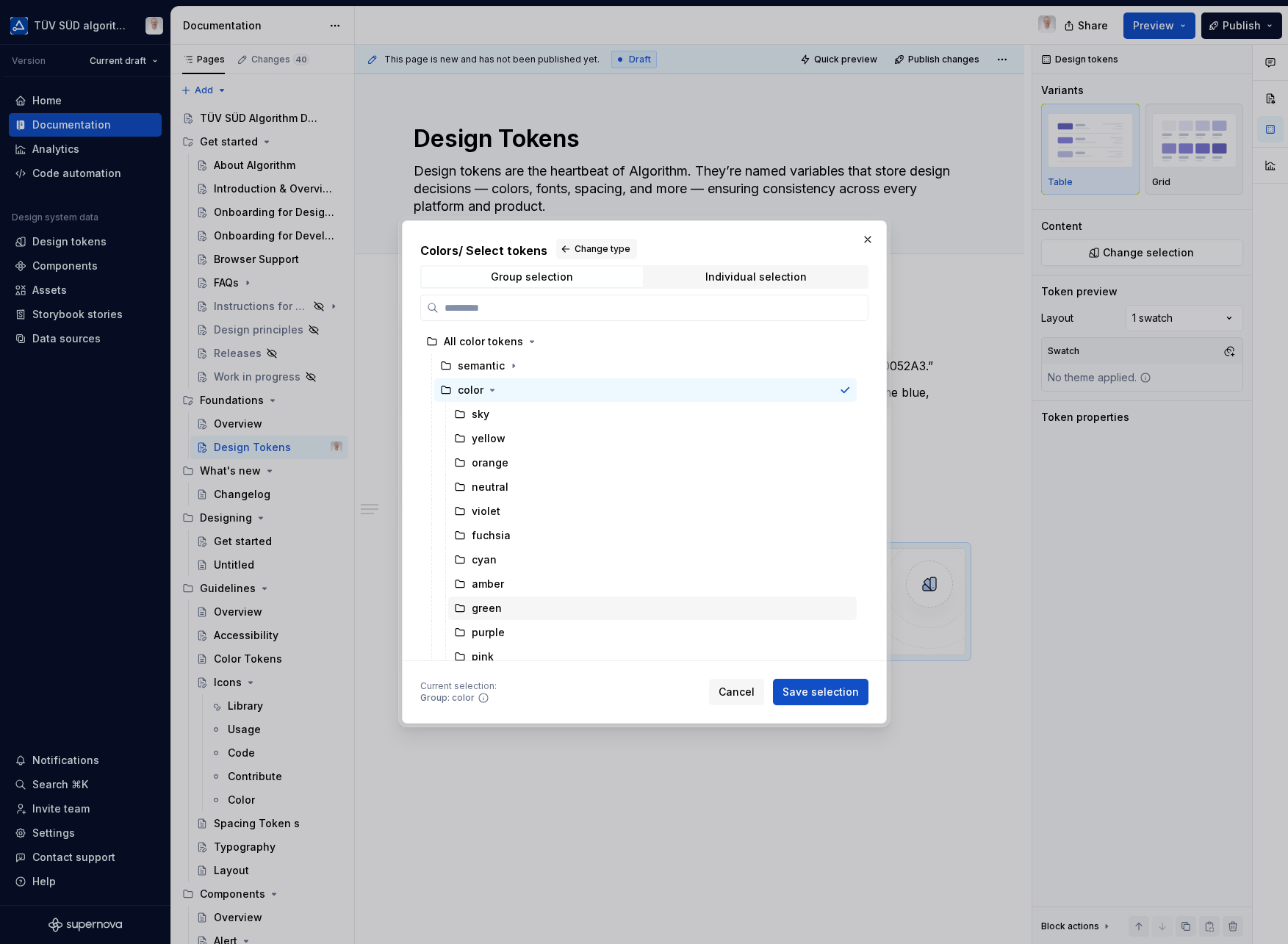
scroll to position [210, 0]
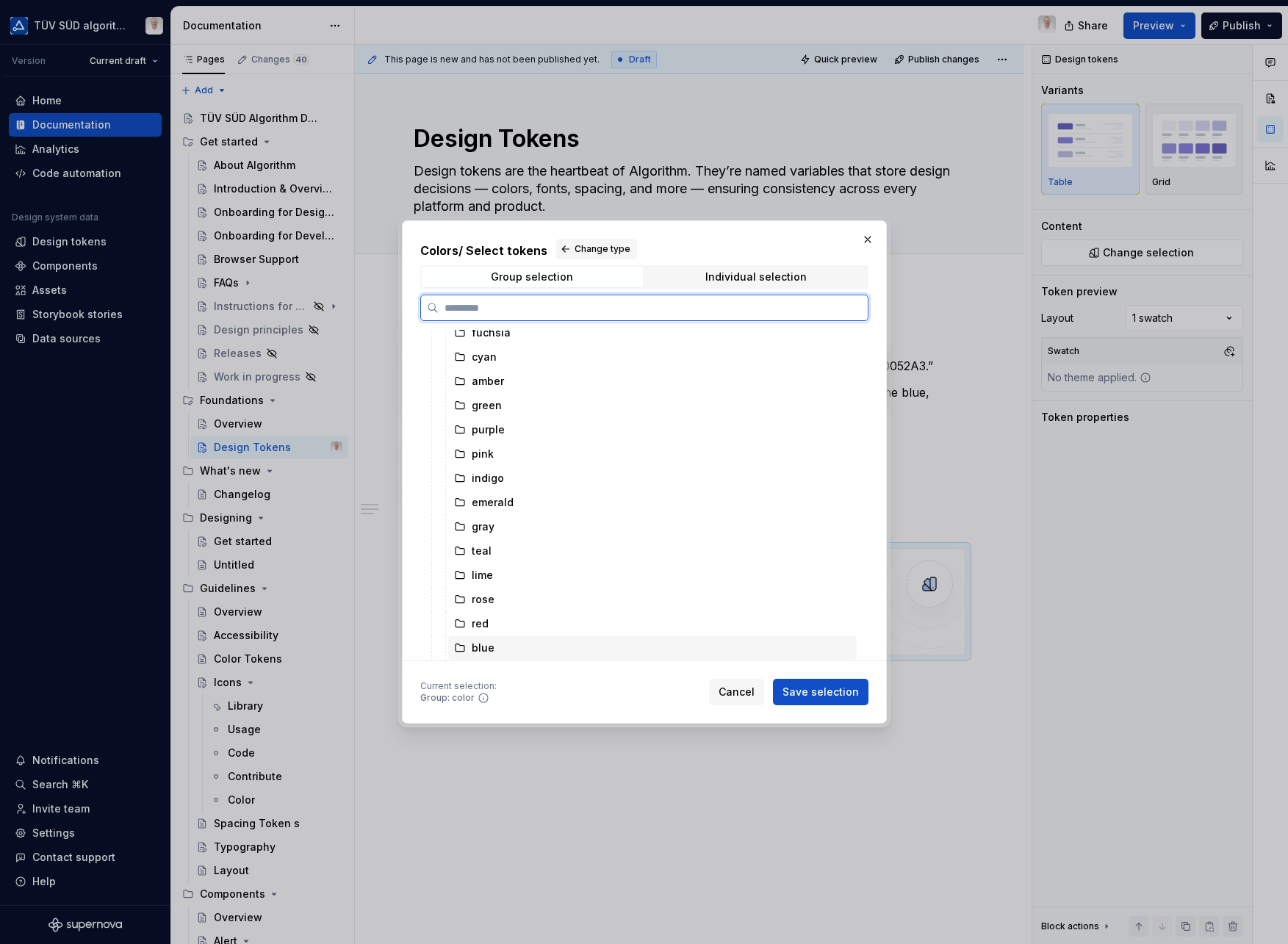
click at [491, 641] on div "blue" at bounding box center [483, 647] width 23 height 14
click at [835, 698] on span "Save selection" at bounding box center [821, 692] width 77 height 14
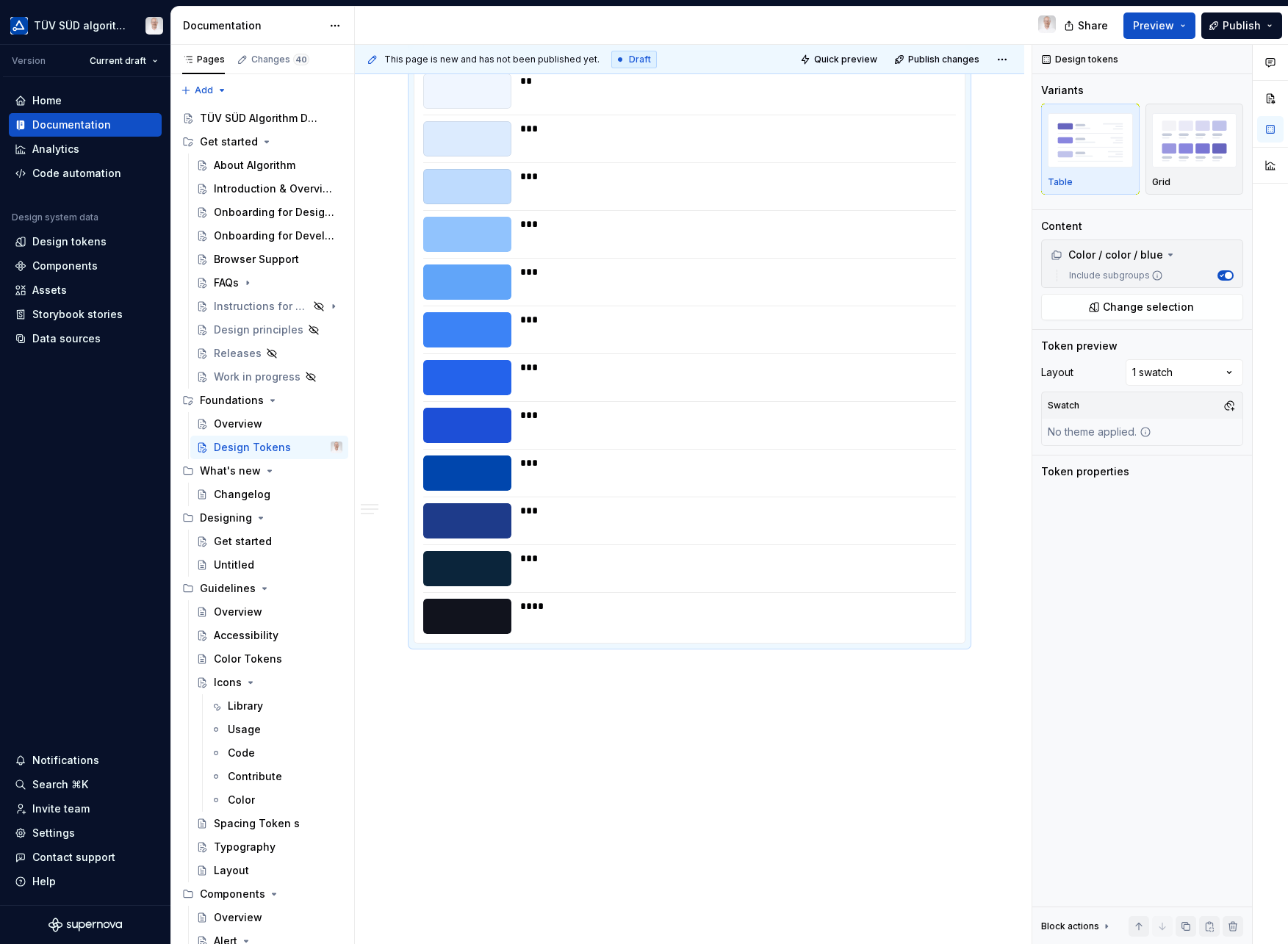
scroll to position [0, 0]
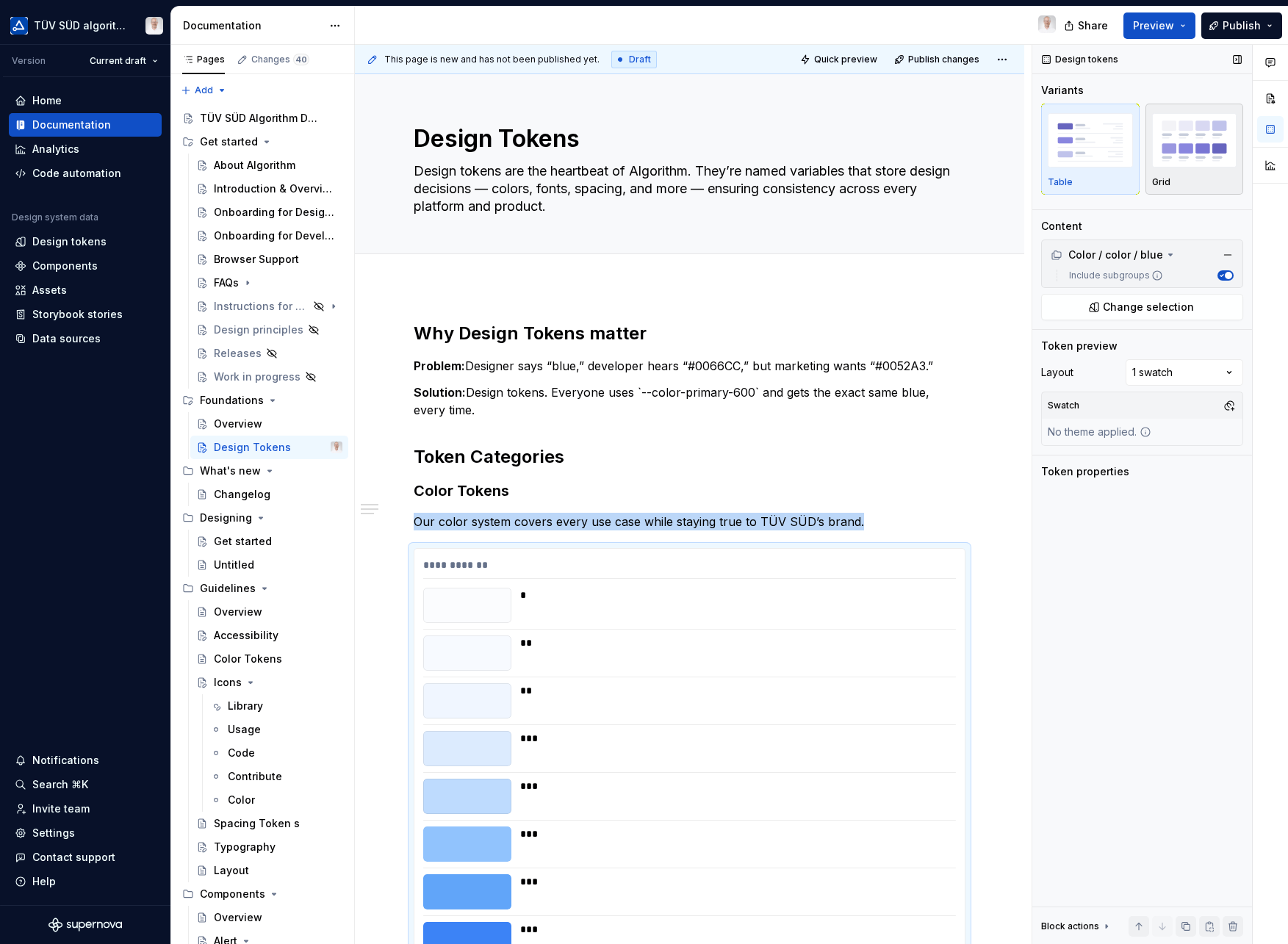
click at [1178, 164] on img "button" at bounding box center [1194, 140] width 85 height 54
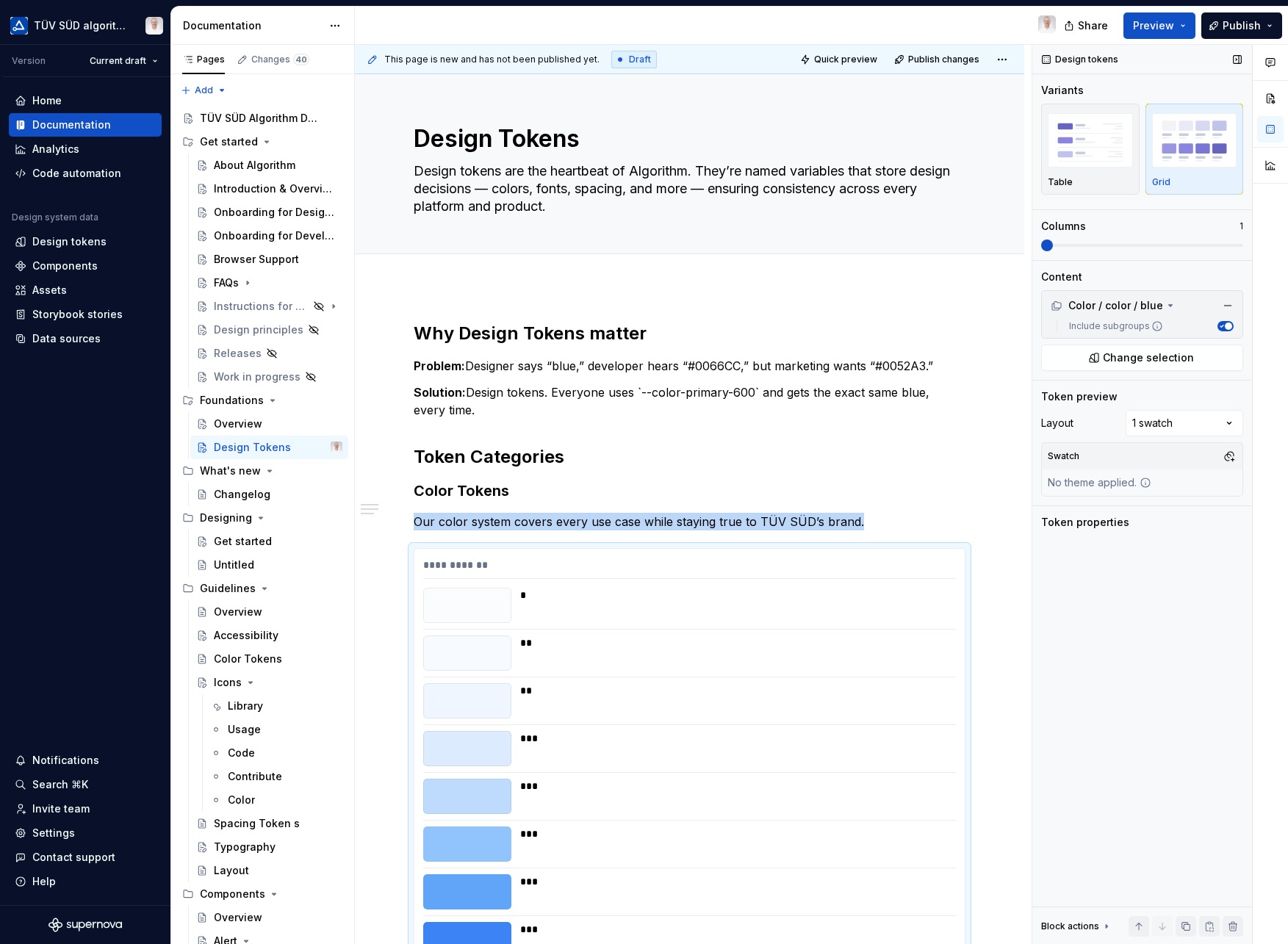
scroll to position [308, 0]
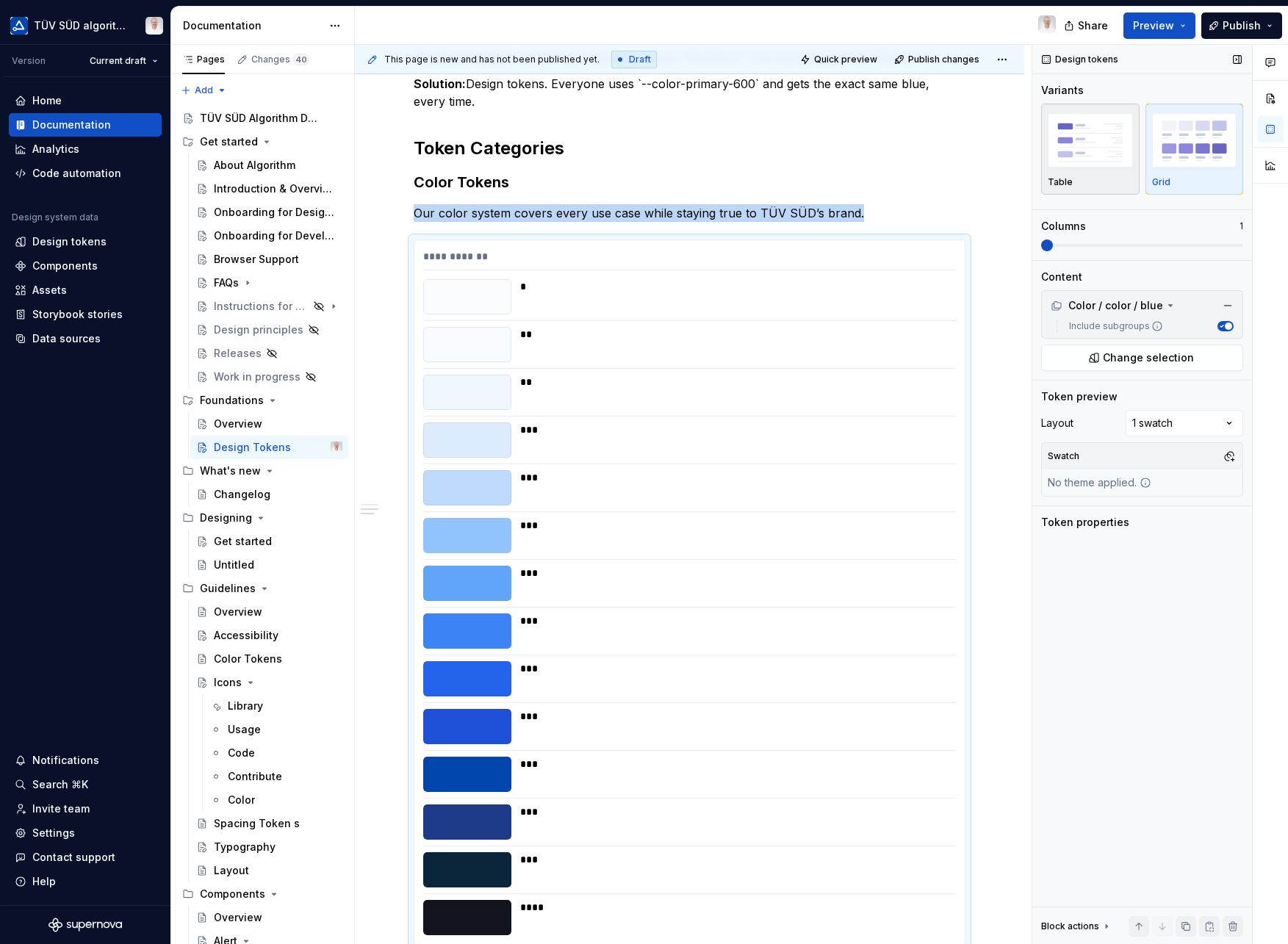
click at [1114, 158] on img "button" at bounding box center [1090, 140] width 85 height 54
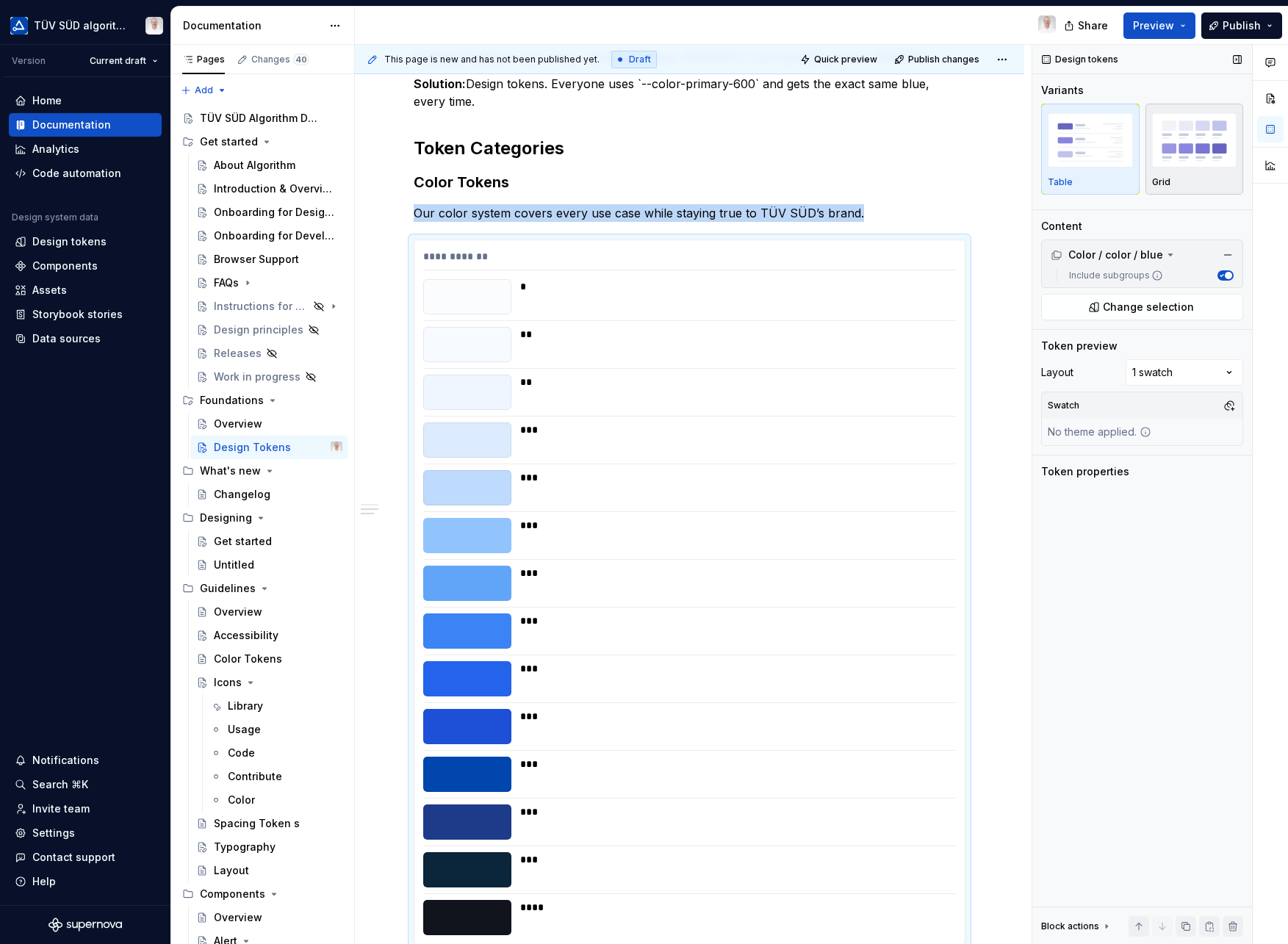
click at [1174, 149] on img "button" at bounding box center [1194, 140] width 85 height 54
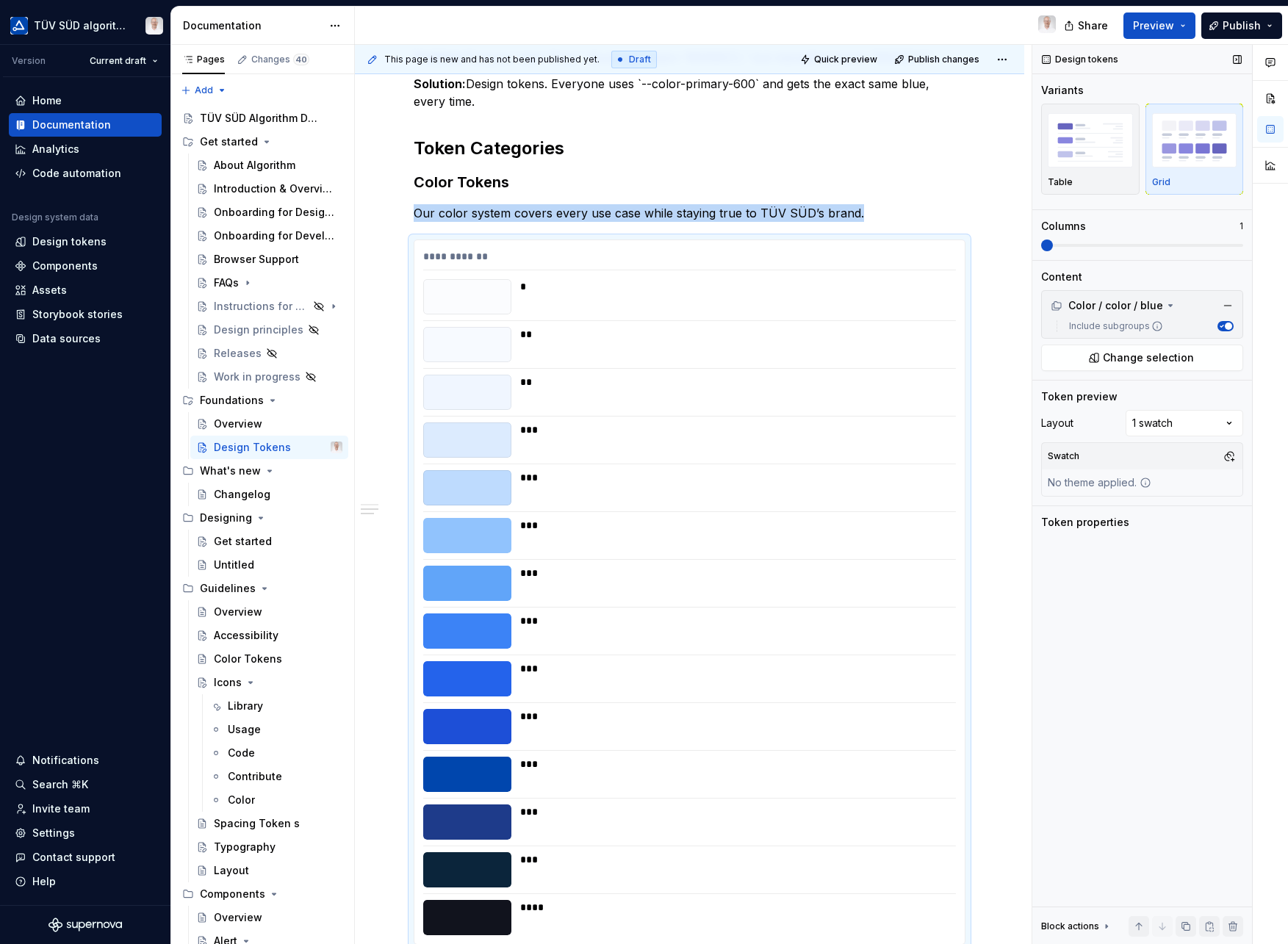
click at [1220, 328] on icon "button" at bounding box center [1221, 326] width 8 height 8
click at [1233, 423] on div "Comments Open comments No comments yet Select ‘Comment’ from the block context …" at bounding box center [1160, 495] width 255 height 900
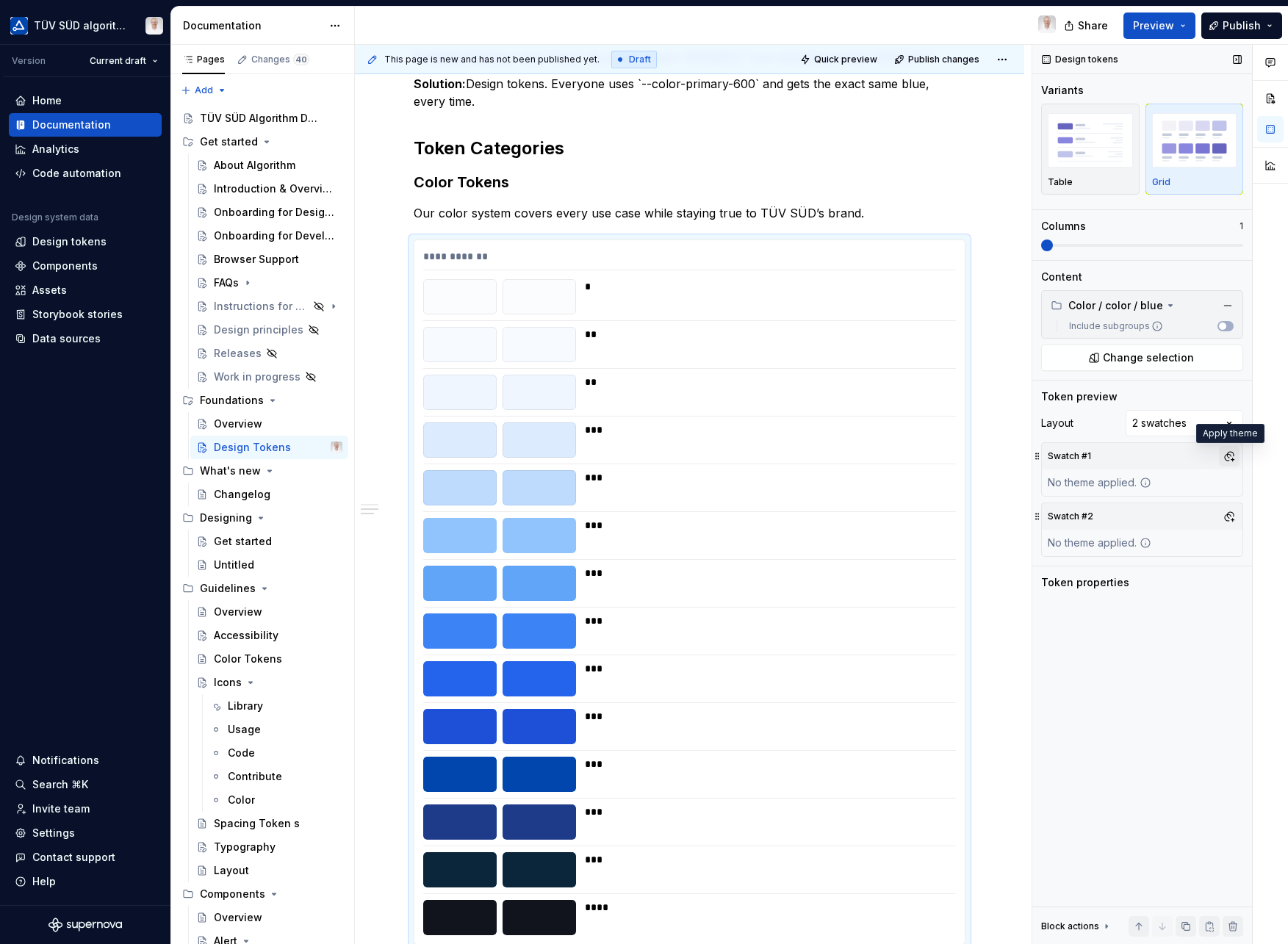
click at [1232, 457] on button "button" at bounding box center [1229, 456] width 20 height 20
click at [1077, 511] on div "Suggestions" at bounding box center [1079, 512] width 12 height 12
drag, startPoint x: 1148, startPoint y: 617, endPoint x: 1173, endPoint y: 585, distance: 40.6
click at [1148, 617] on div "Comments Open comments No comments yet Select ‘Comment’ from the block context …" at bounding box center [1160, 495] width 255 height 900
click at [1234, 517] on button "button" at bounding box center [1229, 517] width 20 height 20
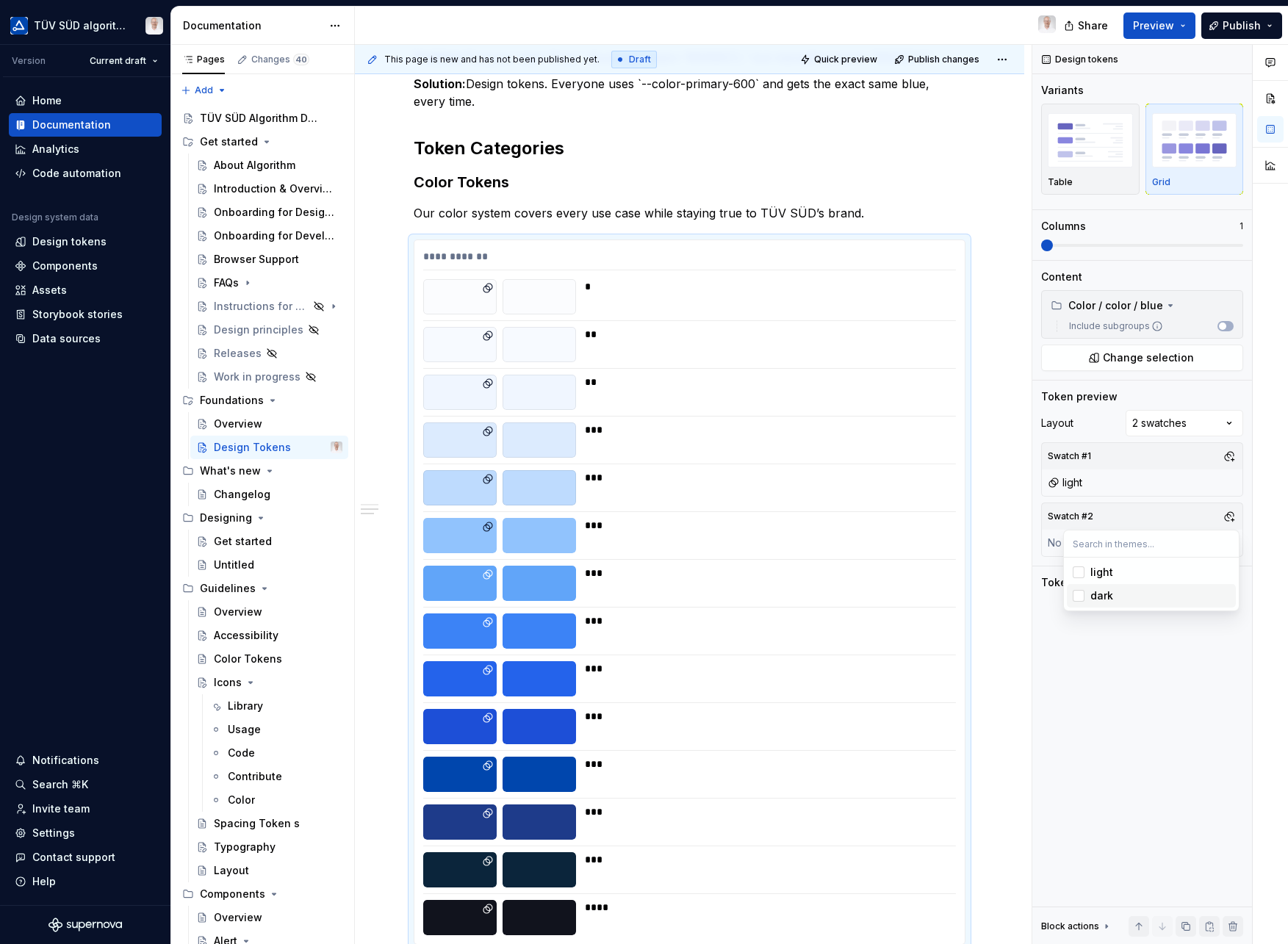
click at [1081, 595] on div "Suggestions" at bounding box center [1079, 596] width 12 height 12
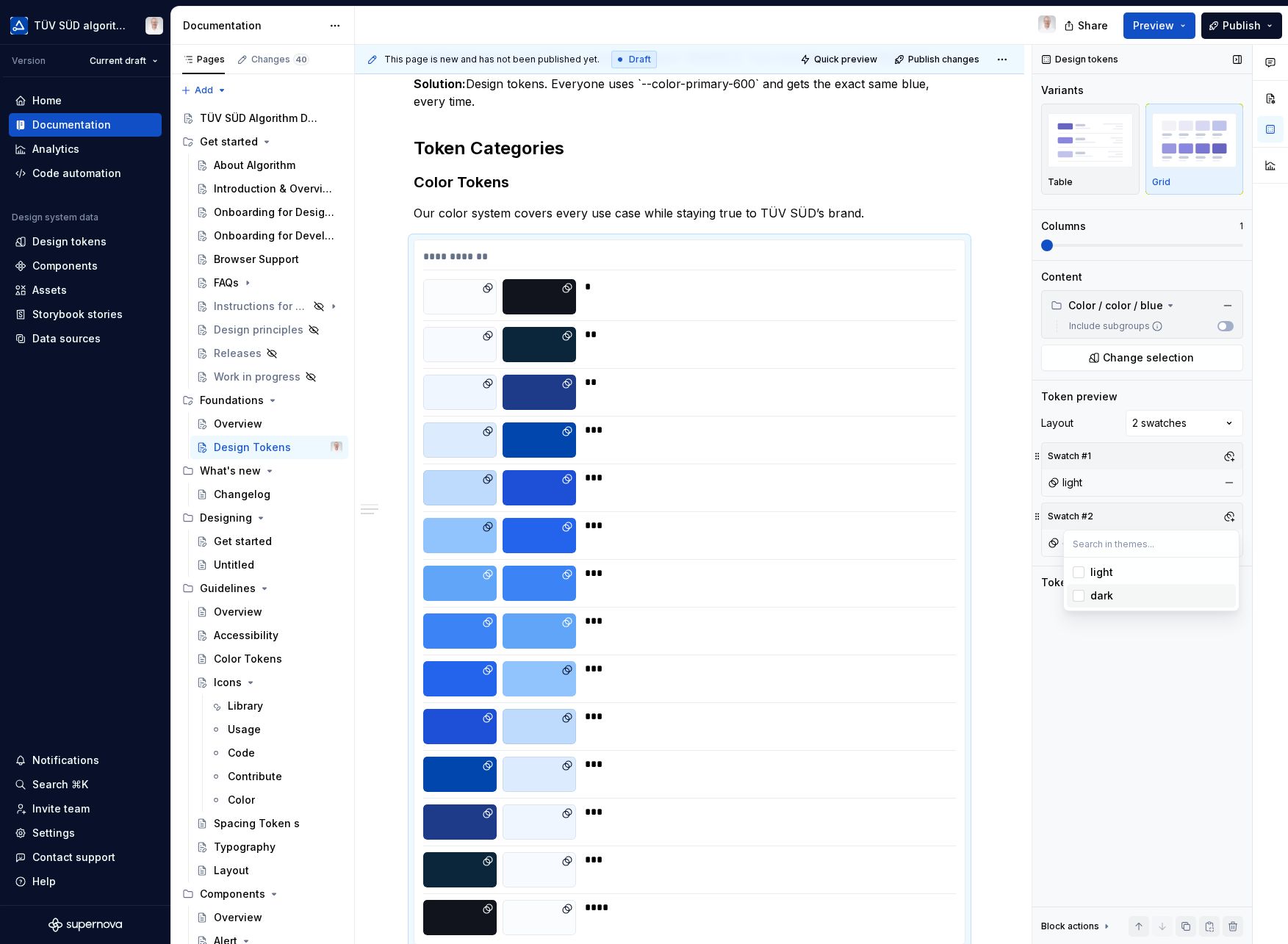
click at [1110, 641] on div "Comments Open comments No comments yet Select ‘Comment’ from the block context …" at bounding box center [1160, 495] width 255 height 900
click at [834, 65] on span "Quick preview" at bounding box center [845, 60] width 63 height 12
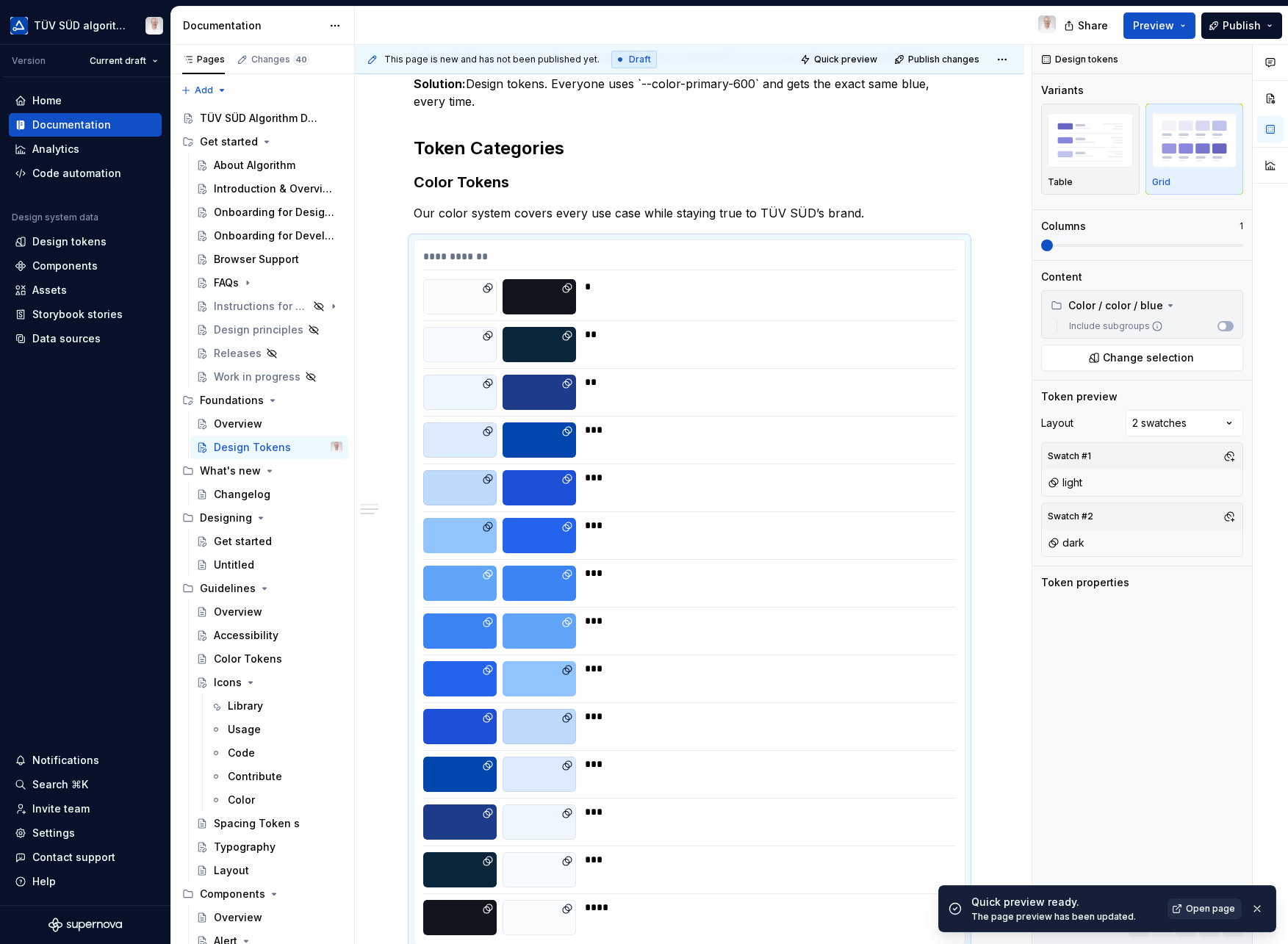
click at [1201, 909] on span "Open page" at bounding box center [1210, 909] width 49 height 12
click at [668, 249] on div "**********" at bounding box center [690, 592] width 550 height 704
click at [1084, 166] on img "button" at bounding box center [1090, 140] width 85 height 54
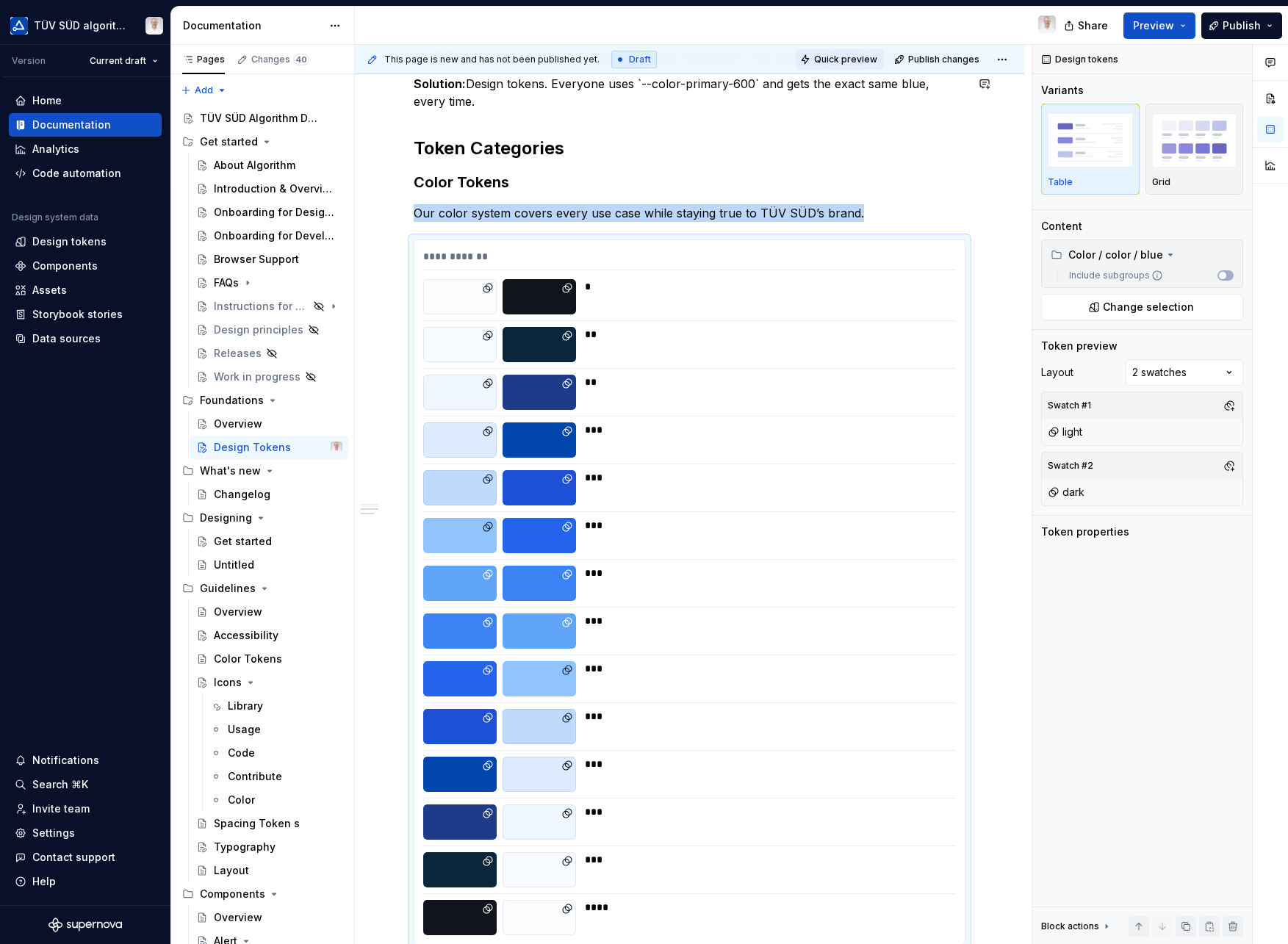
click at [850, 62] on span "Quick preview" at bounding box center [845, 60] width 63 height 12
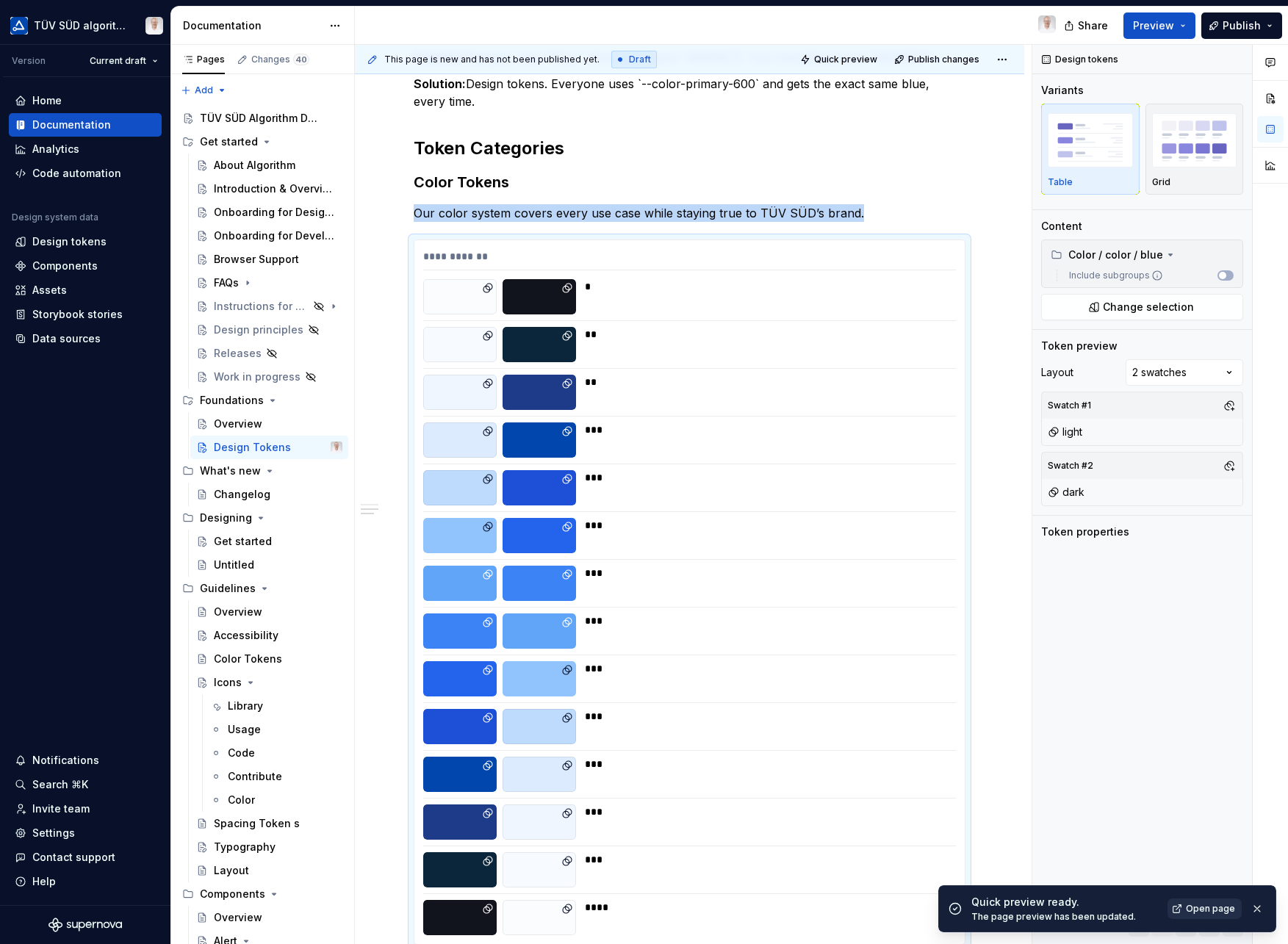
click at [1208, 909] on span "Open page" at bounding box center [1210, 909] width 49 height 12
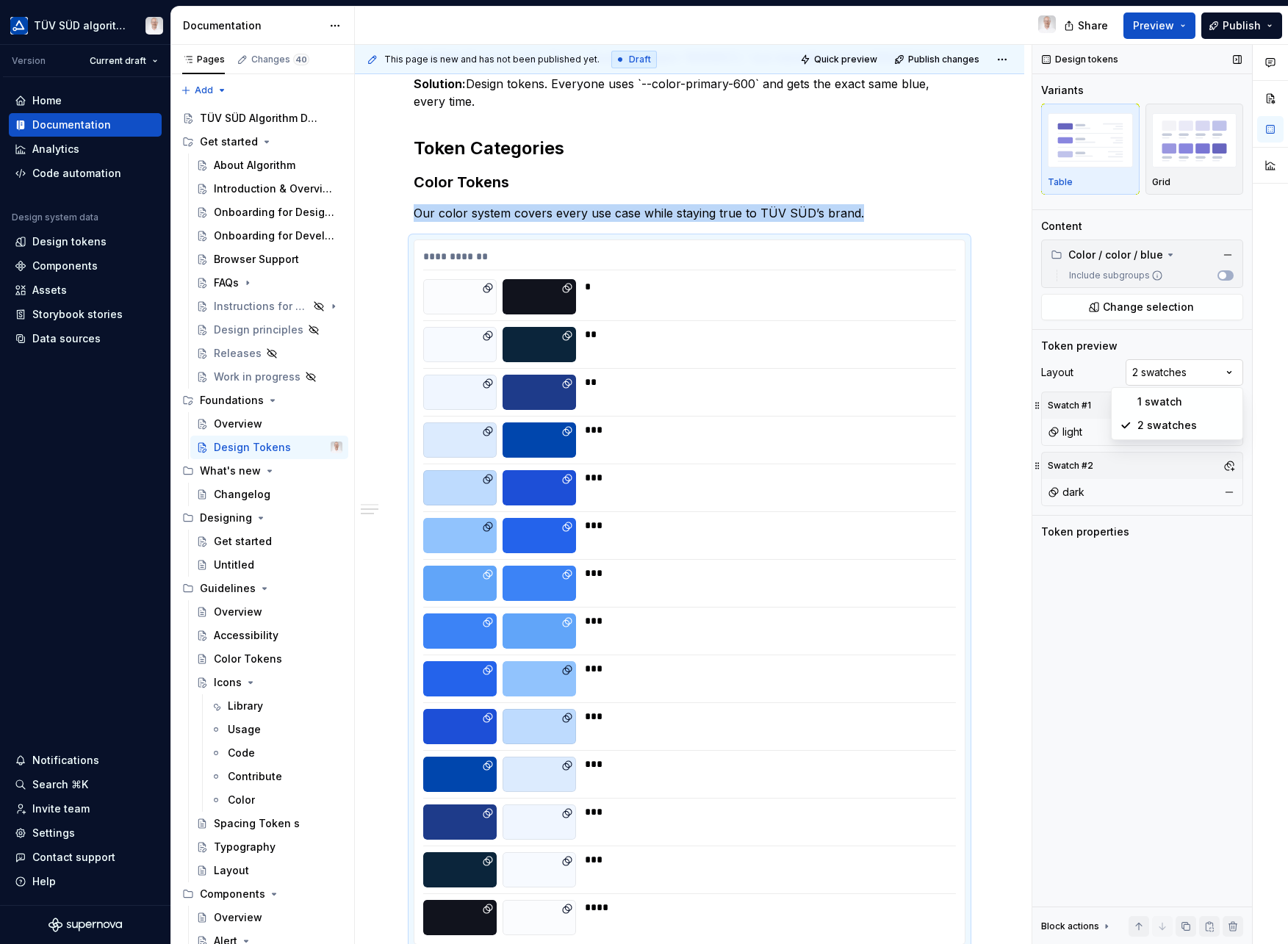
click at [1170, 376] on div "Comments Open comments No comments yet Select ‘Comment’ from the block context …" at bounding box center [1160, 495] width 255 height 900
click at [1165, 347] on div "Comments Open comments No comments yet Select ‘Comment’ from the block context …" at bounding box center [1160, 495] width 255 height 900
click at [1071, 533] on div "Token properties" at bounding box center [1085, 531] width 89 height 14
click at [1055, 530] on div "Token properties" at bounding box center [1085, 531] width 89 height 14
click at [1109, 537] on div "Token properties" at bounding box center [1085, 531] width 89 height 14
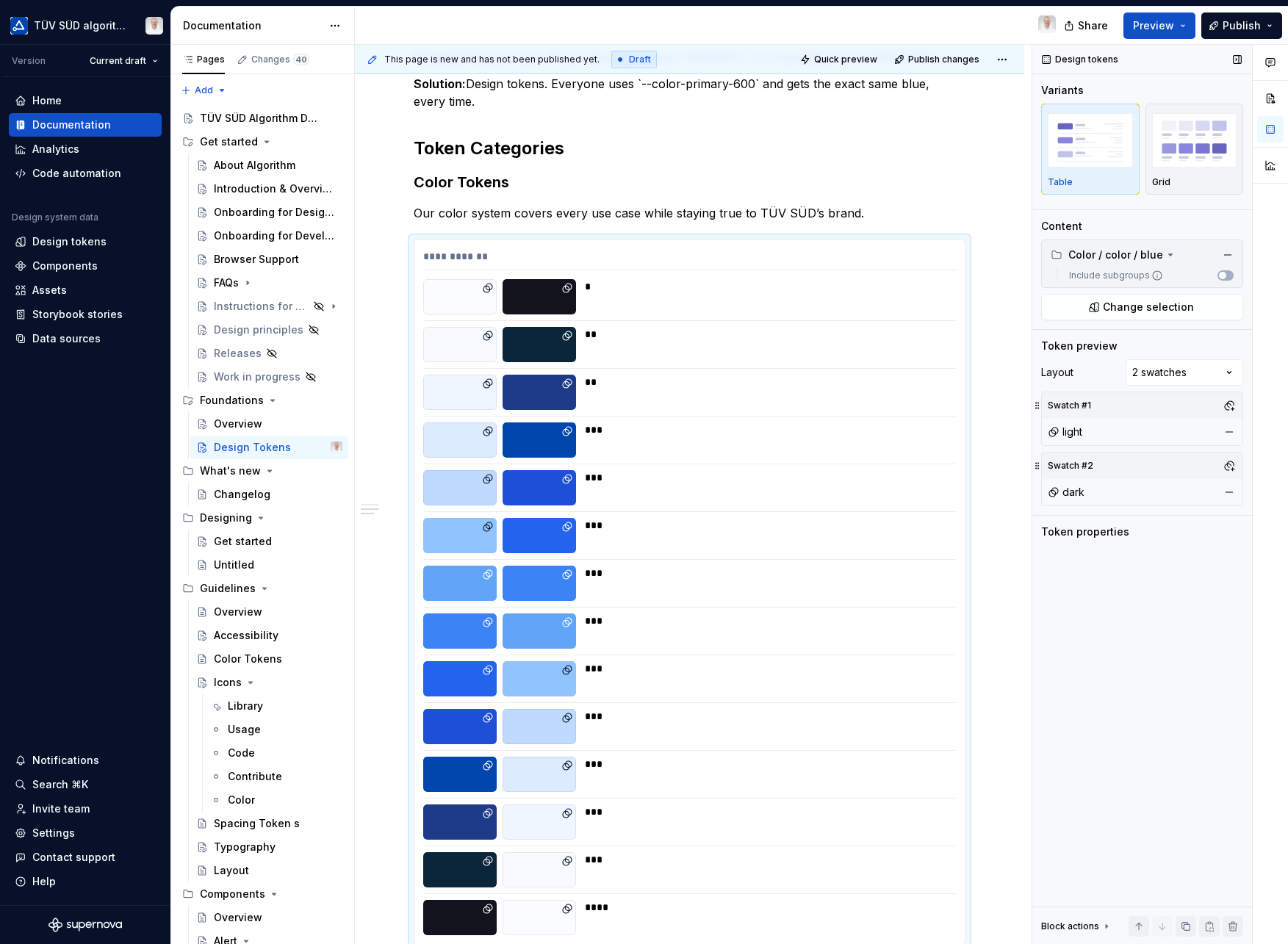
click at [1159, 594] on div "Design tokens Variants Table Grid Content Color / color / blue Include subgroup…" at bounding box center [1142, 495] width 220 height 900
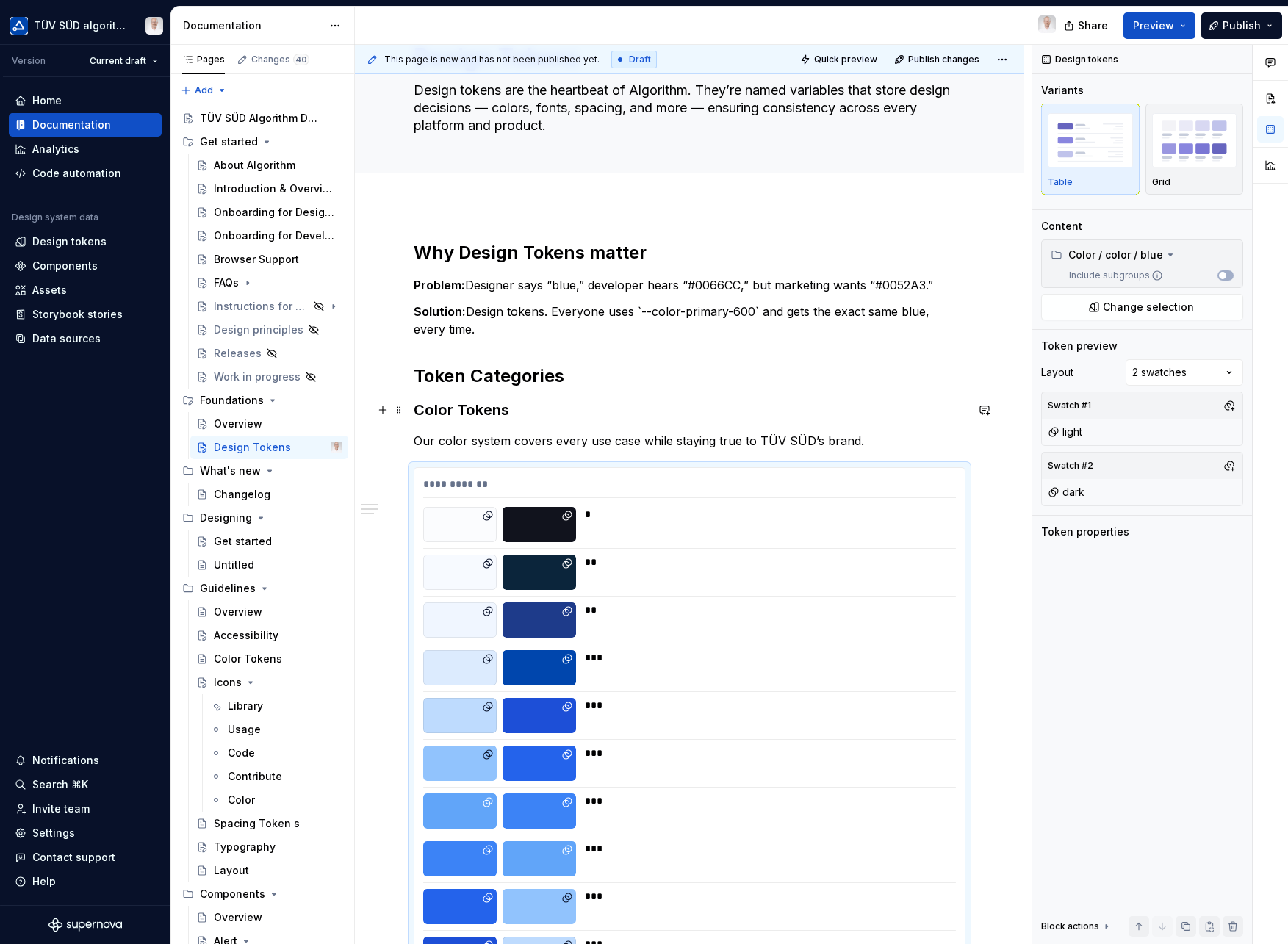
click at [468, 409] on h3 "Color Tokens" at bounding box center [690, 410] width 552 height 20
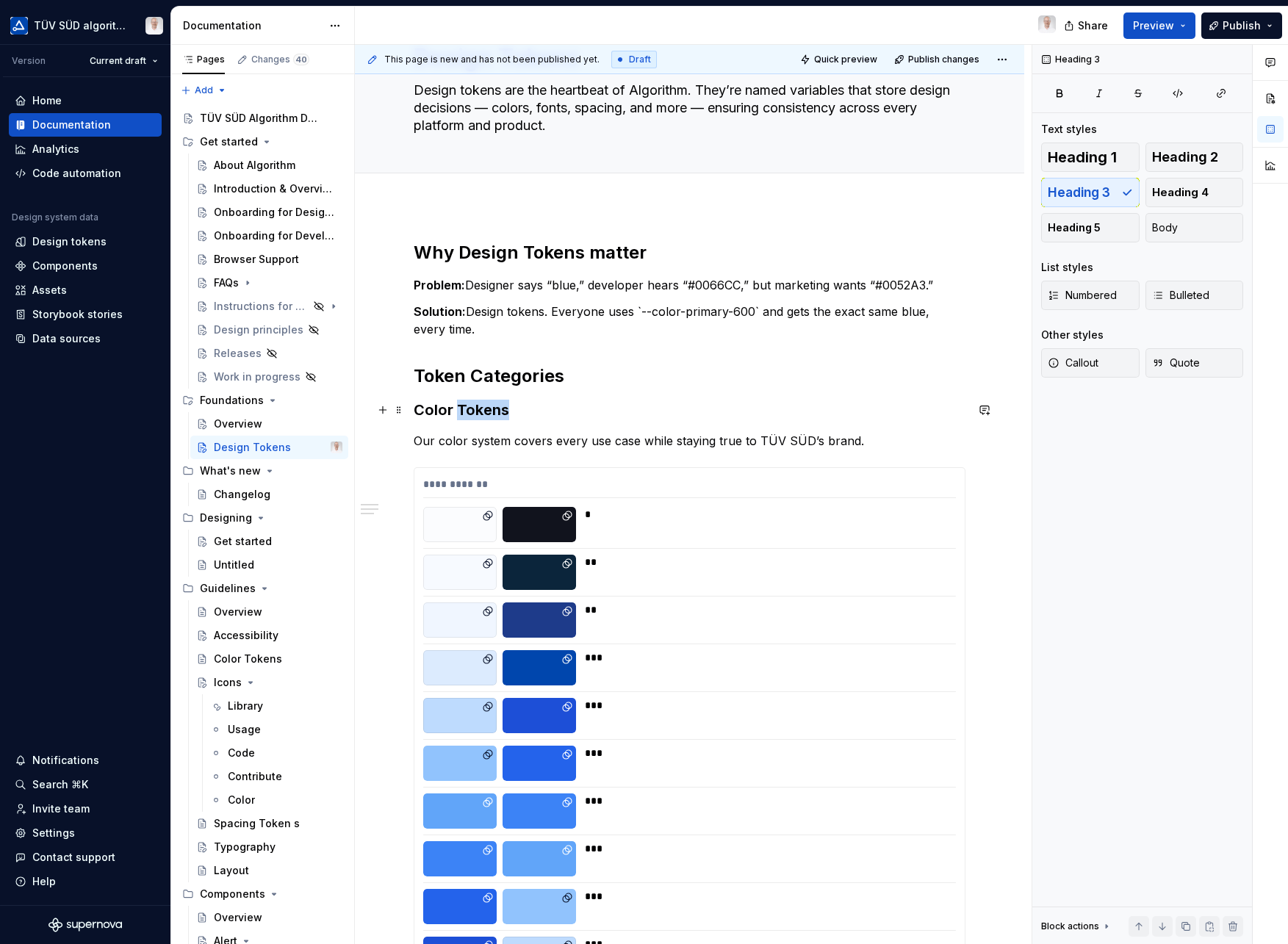
click at [468, 409] on h3 "Color Tokens" at bounding box center [690, 410] width 552 height 20
click at [427, 409] on h3 "Color Tokens" at bounding box center [690, 410] width 552 height 20
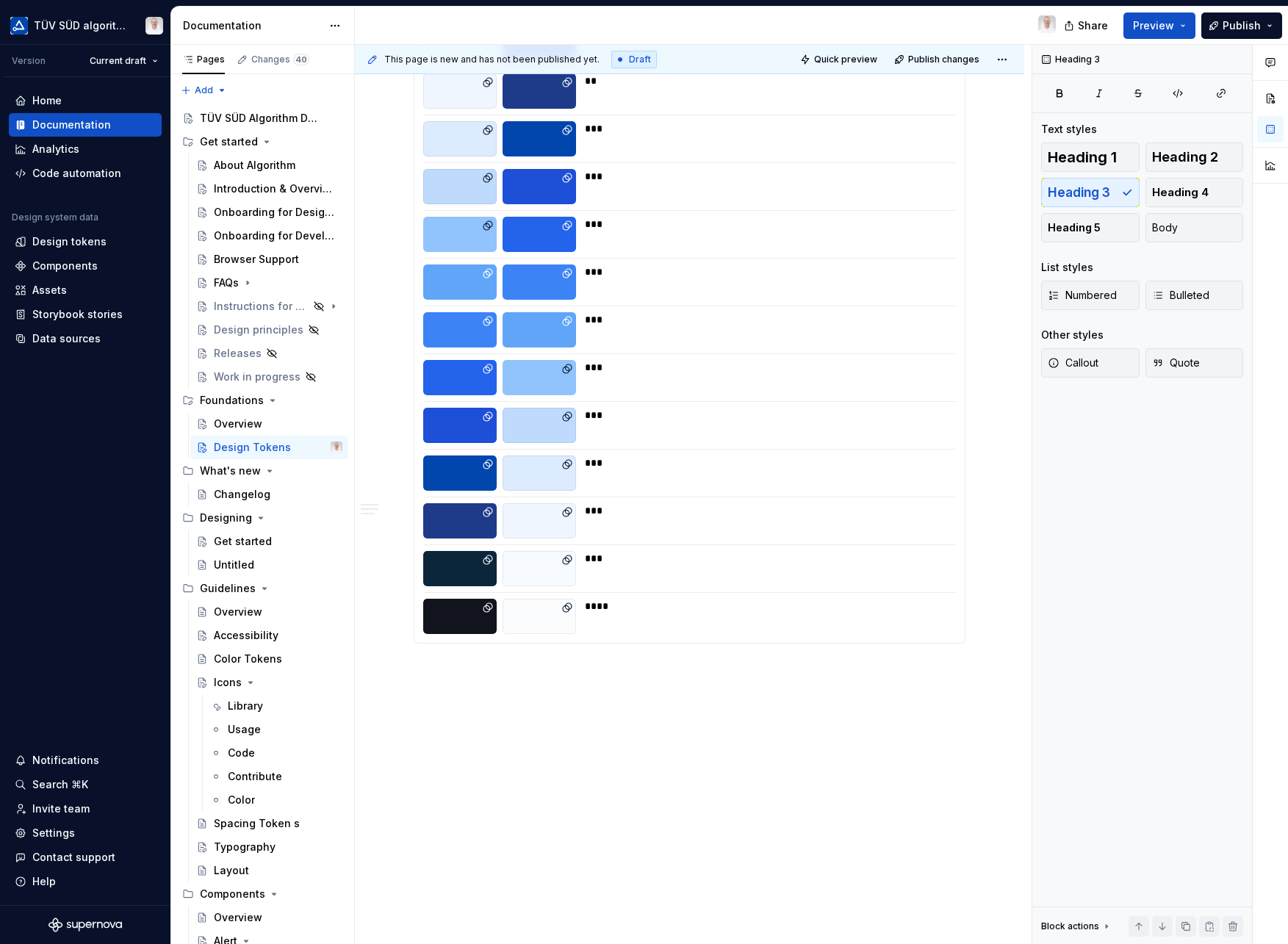
click at [468, 695] on div "**********" at bounding box center [690, 310] width 669 height 1268
click at [500, 665] on p "Typography Token" at bounding box center [690, 670] width 552 height 18
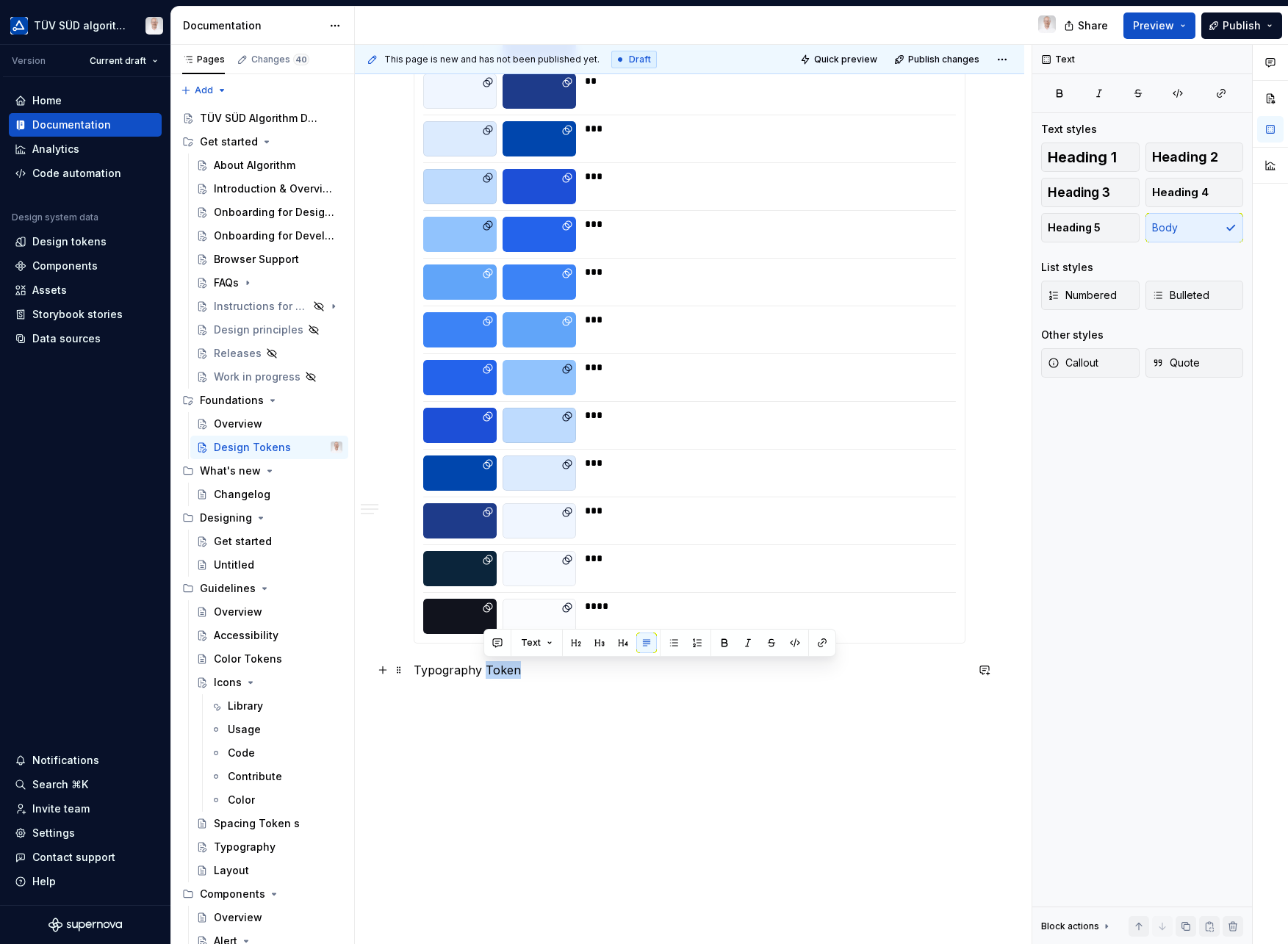
click at [500, 665] on p "Typography Token" at bounding box center [690, 670] width 552 height 18
click at [593, 644] on button "button" at bounding box center [599, 643] width 20 height 20
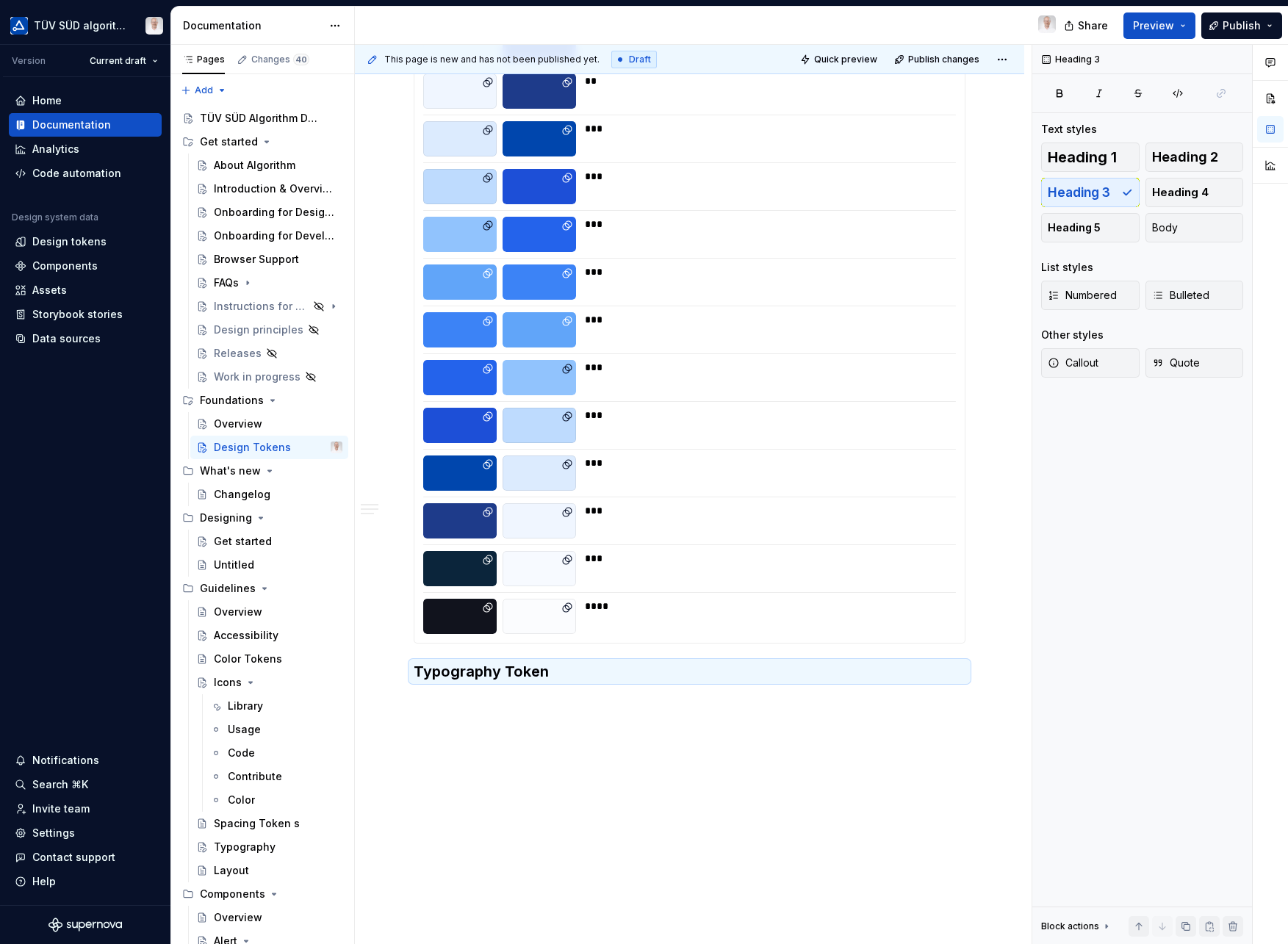
click at [432, 652] on div "**********" at bounding box center [690, 196] width 552 height 970
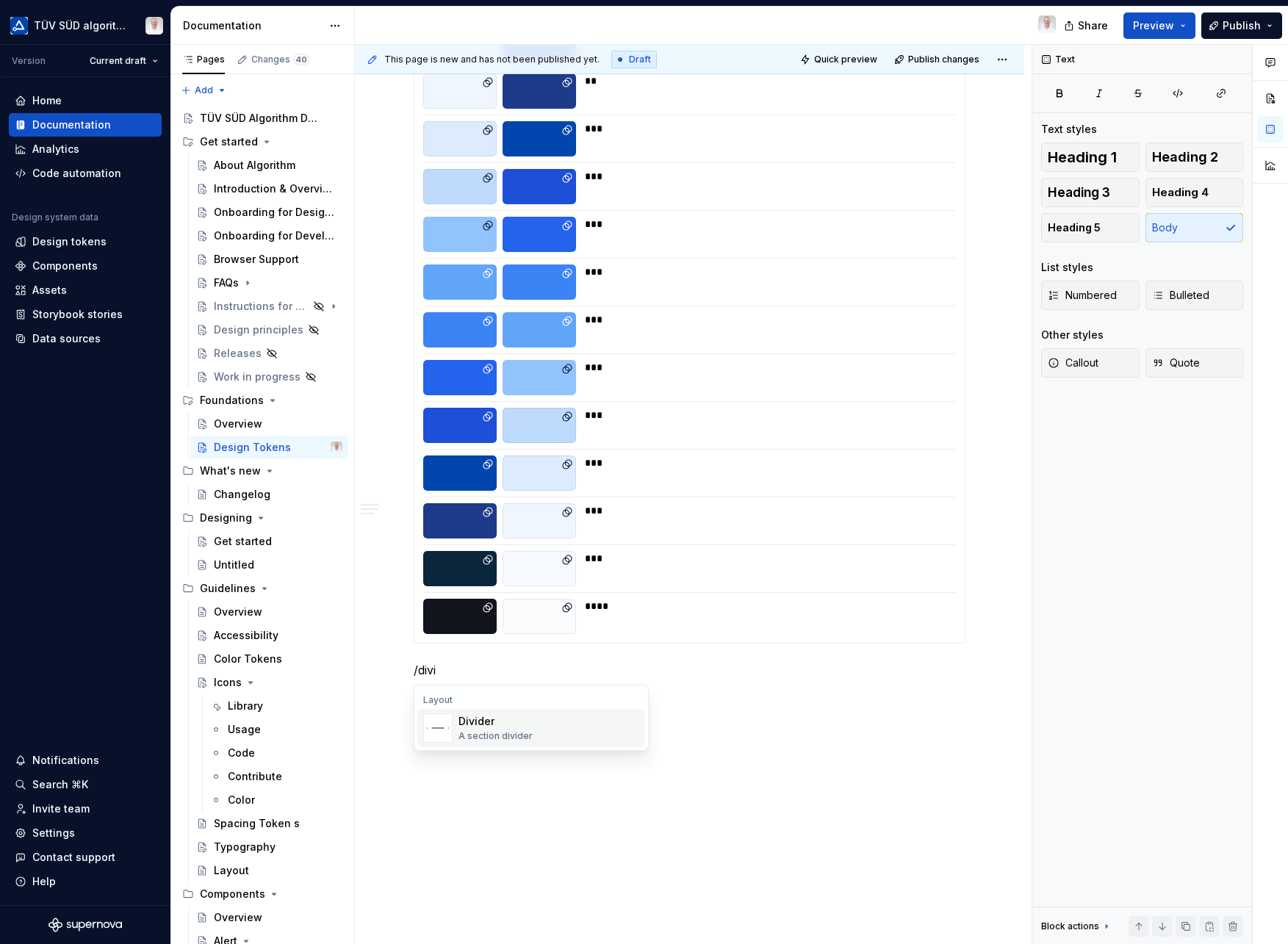
click at [464, 731] on div "A section divider" at bounding box center [496, 737] width 74 height 12
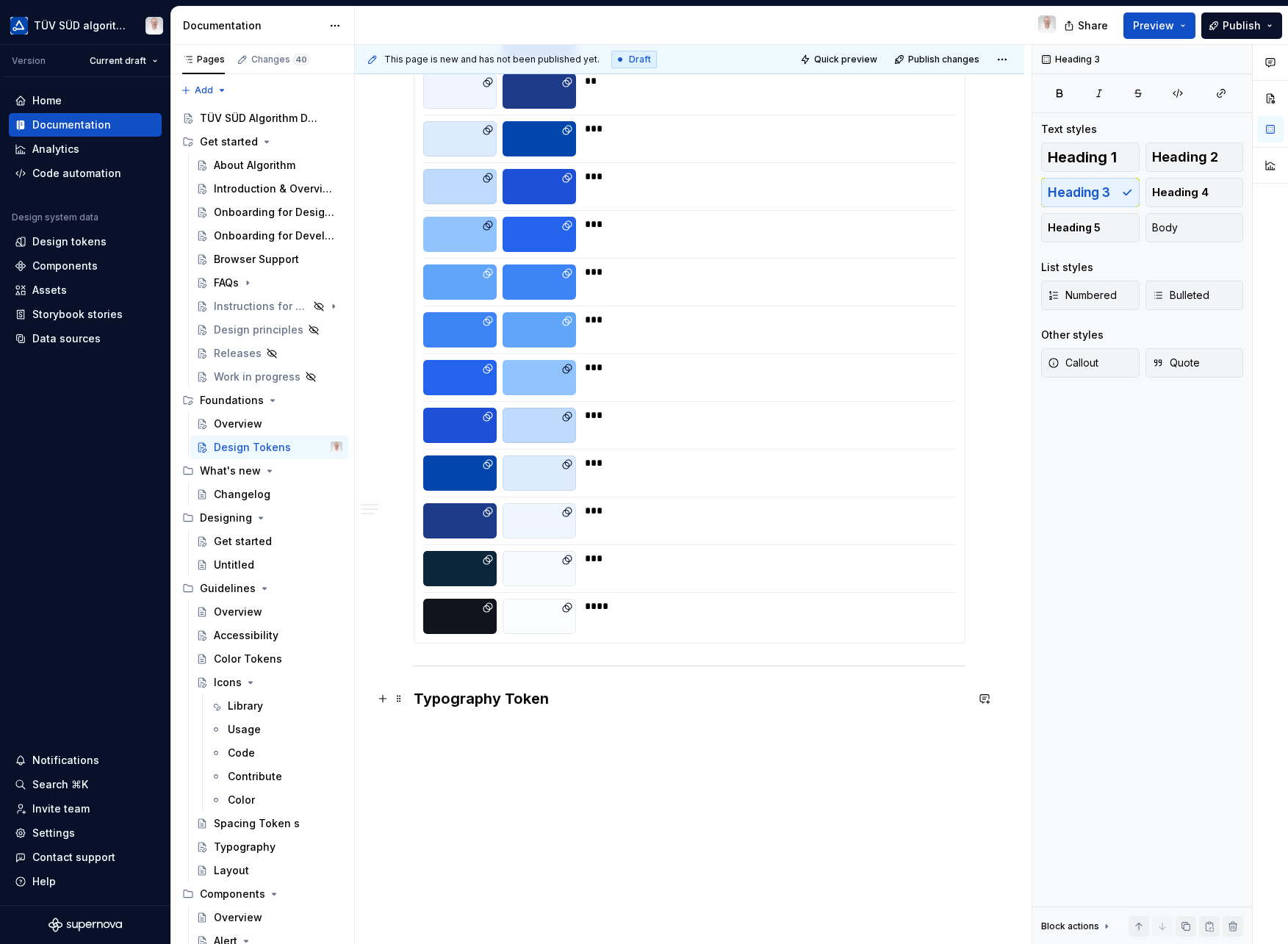
click at [565, 702] on h3 "Typography Token" at bounding box center [690, 699] width 552 height 20
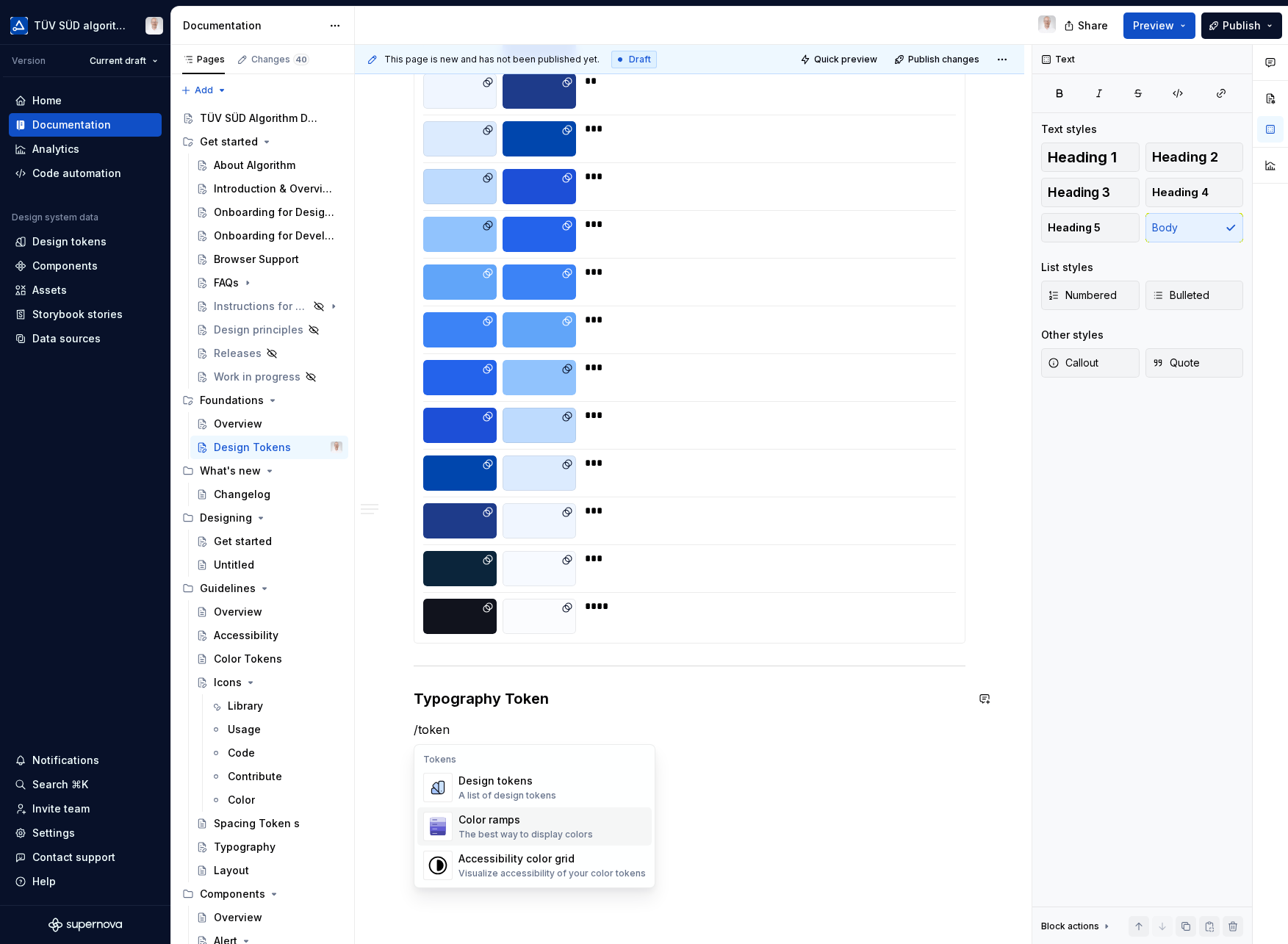
click at [502, 829] on div "Color ramps The best way to display colors" at bounding box center [526, 826] width 135 height 28
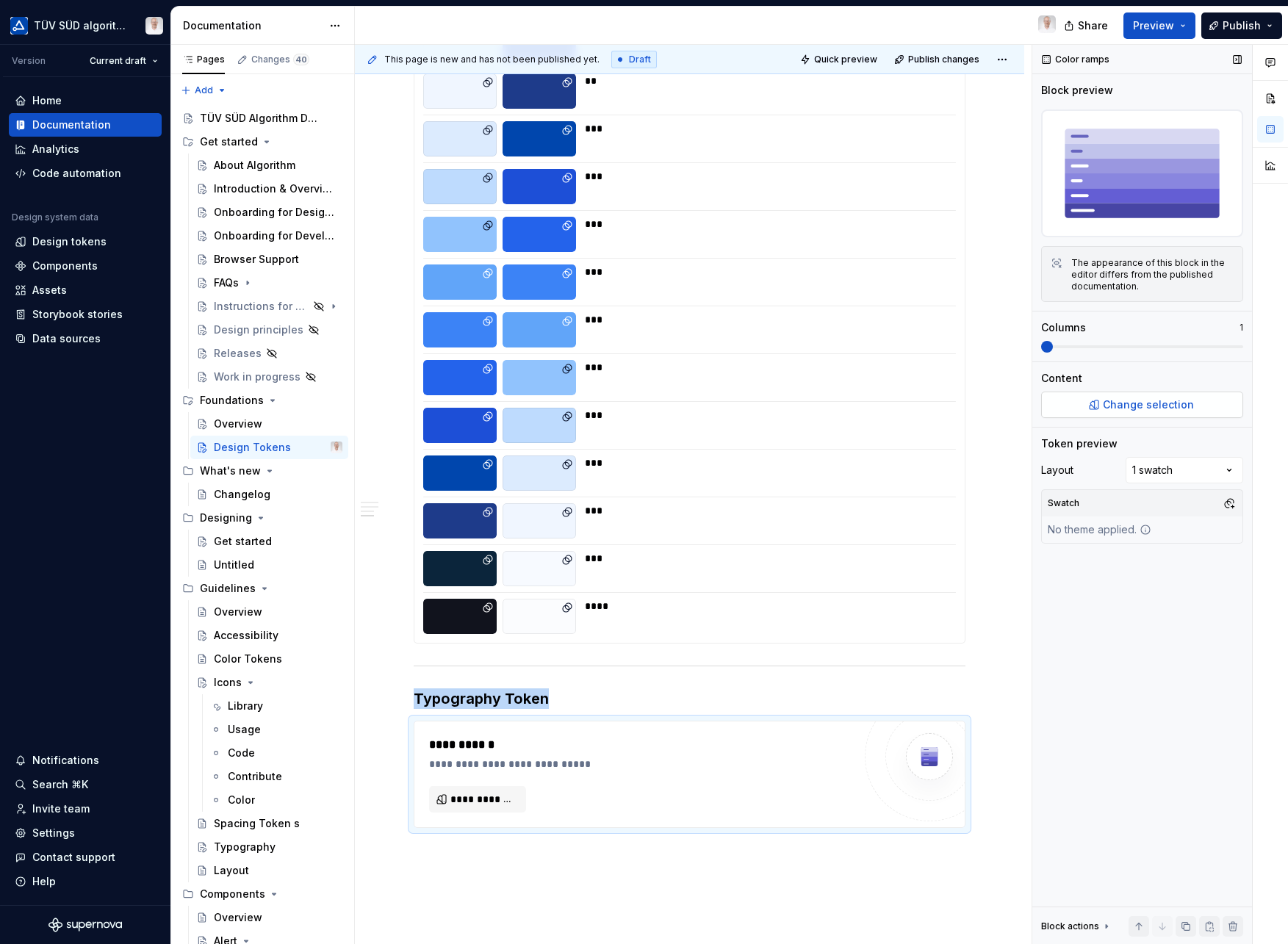
click at [1103, 400] on button "Change selection" at bounding box center [1142, 405] width 202 height 26
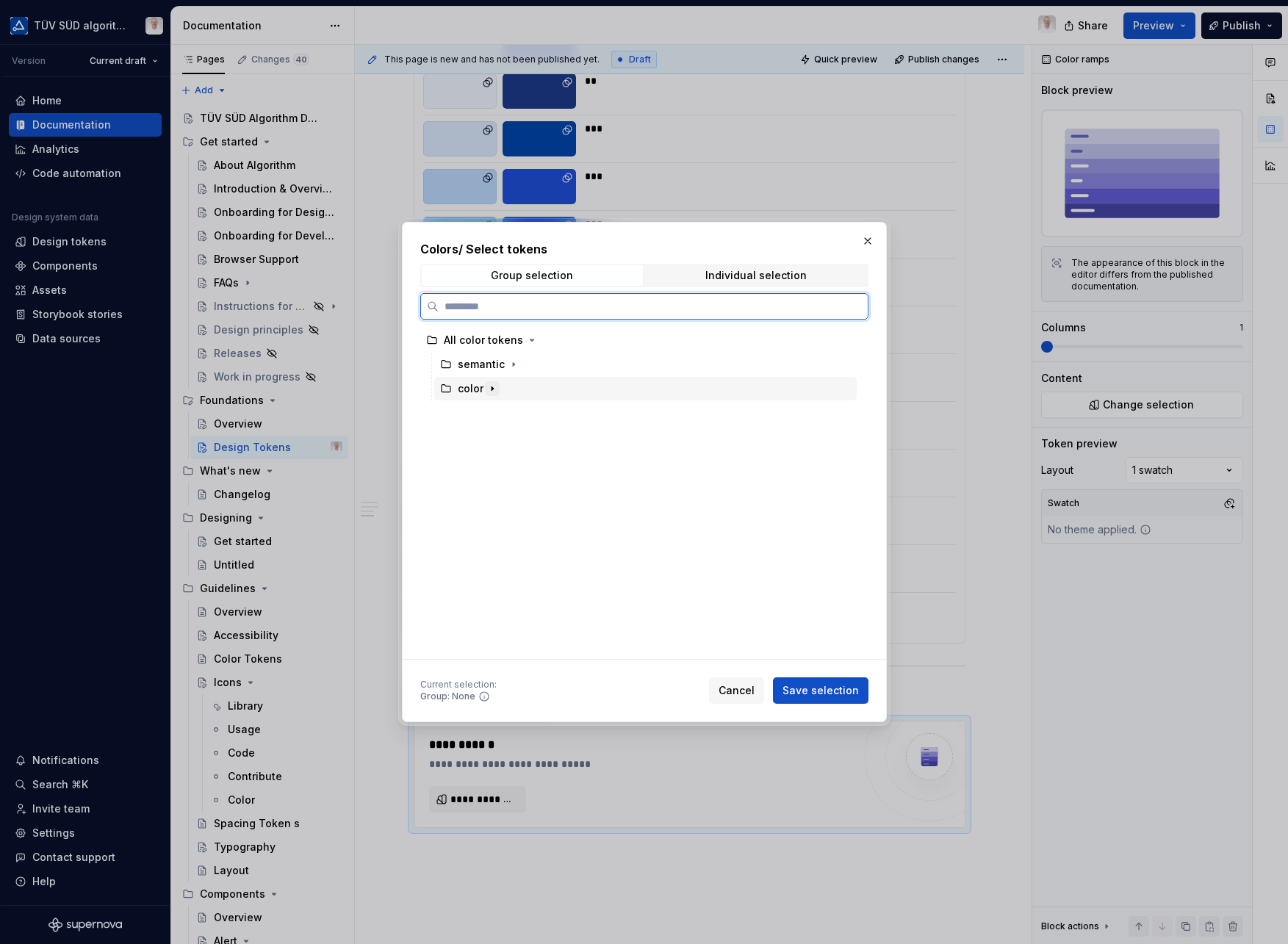
click at [490, 389] on icon "button" at bounding box center [492, 389] width 12 height 12
click at [491, 389] on icon "button" at bounding box center [492, 389] width 3 height 2
click at [489, 388] on icon "button" at bounding box center [492, 389] width 12 height 12
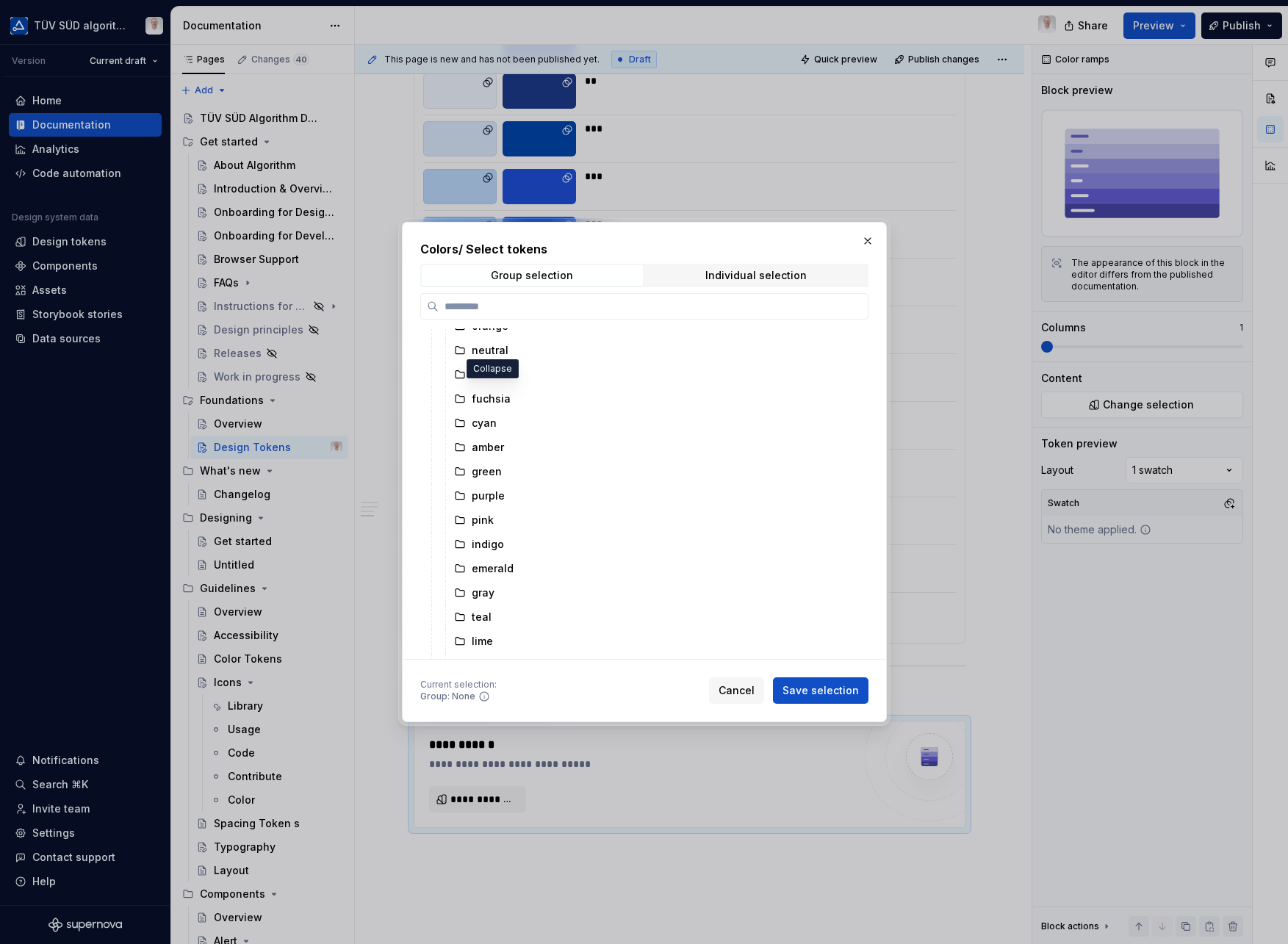
scroll to position [210, 0]
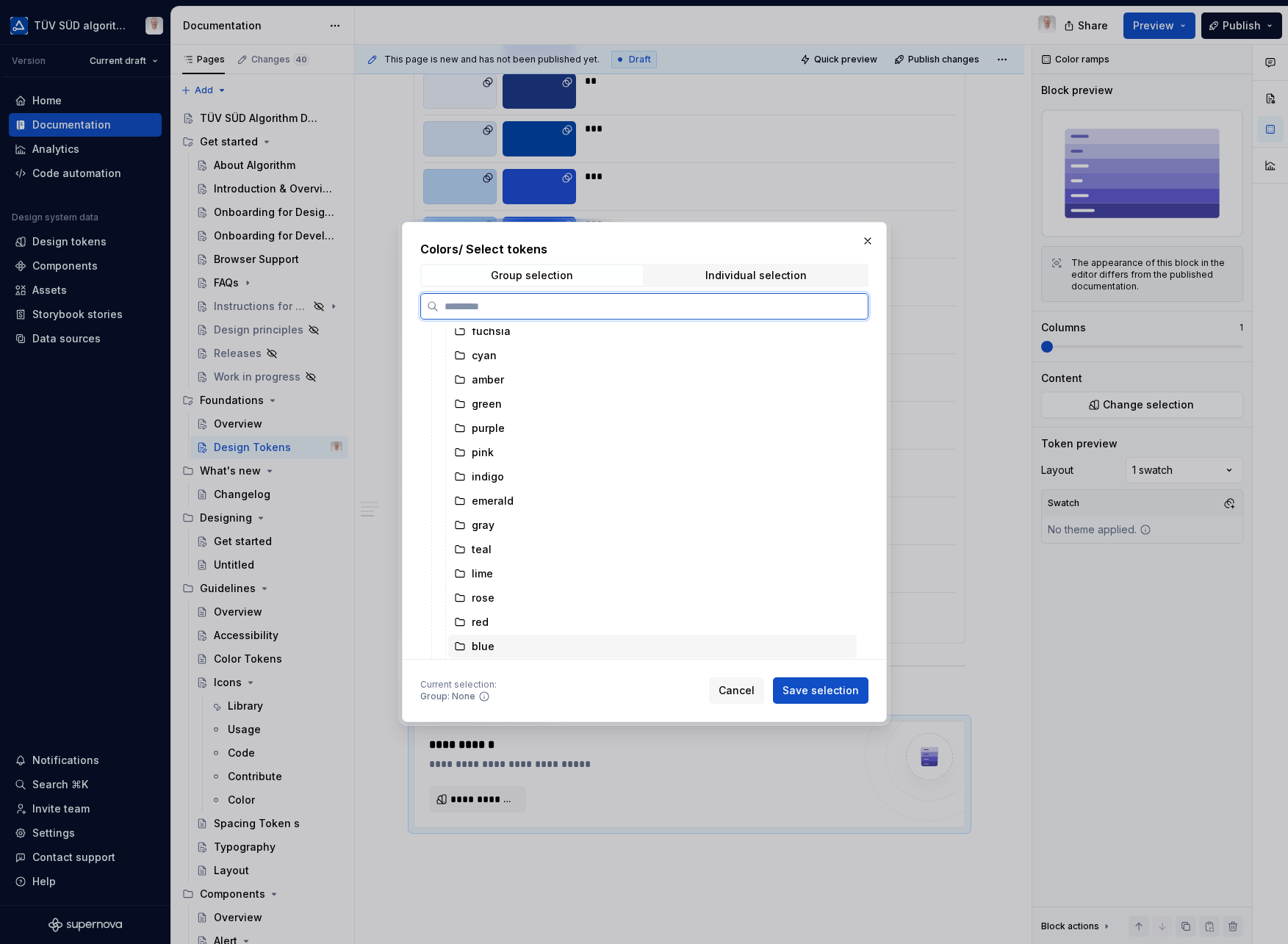
click at [477, 646] on div "blue" at bounding box center [652, 646] width 409 height 24
click at [825, 693] on span "Save selection" at bounding box center [821, 690] width 77 height 14
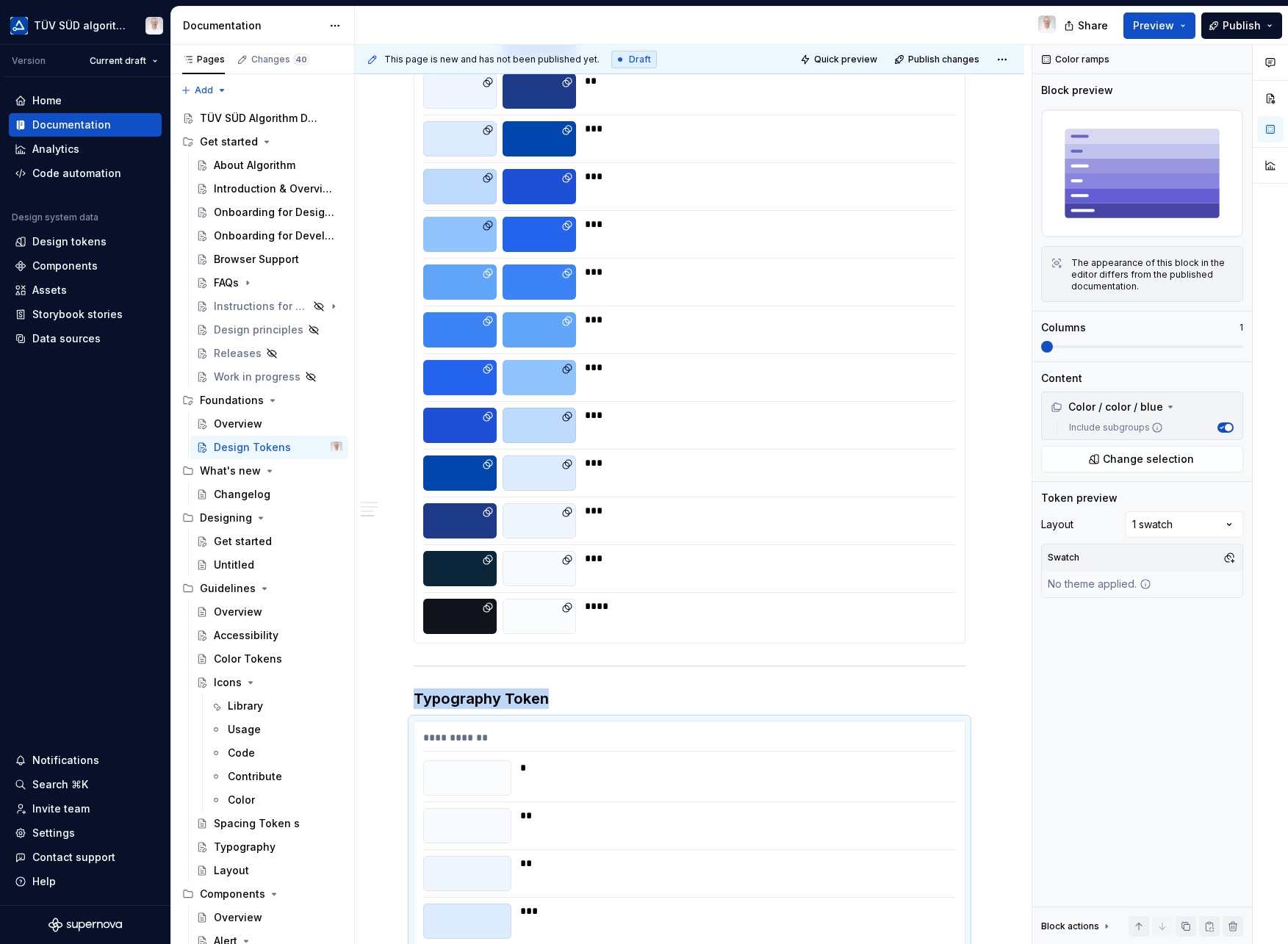
scroll to position [1092, 0]
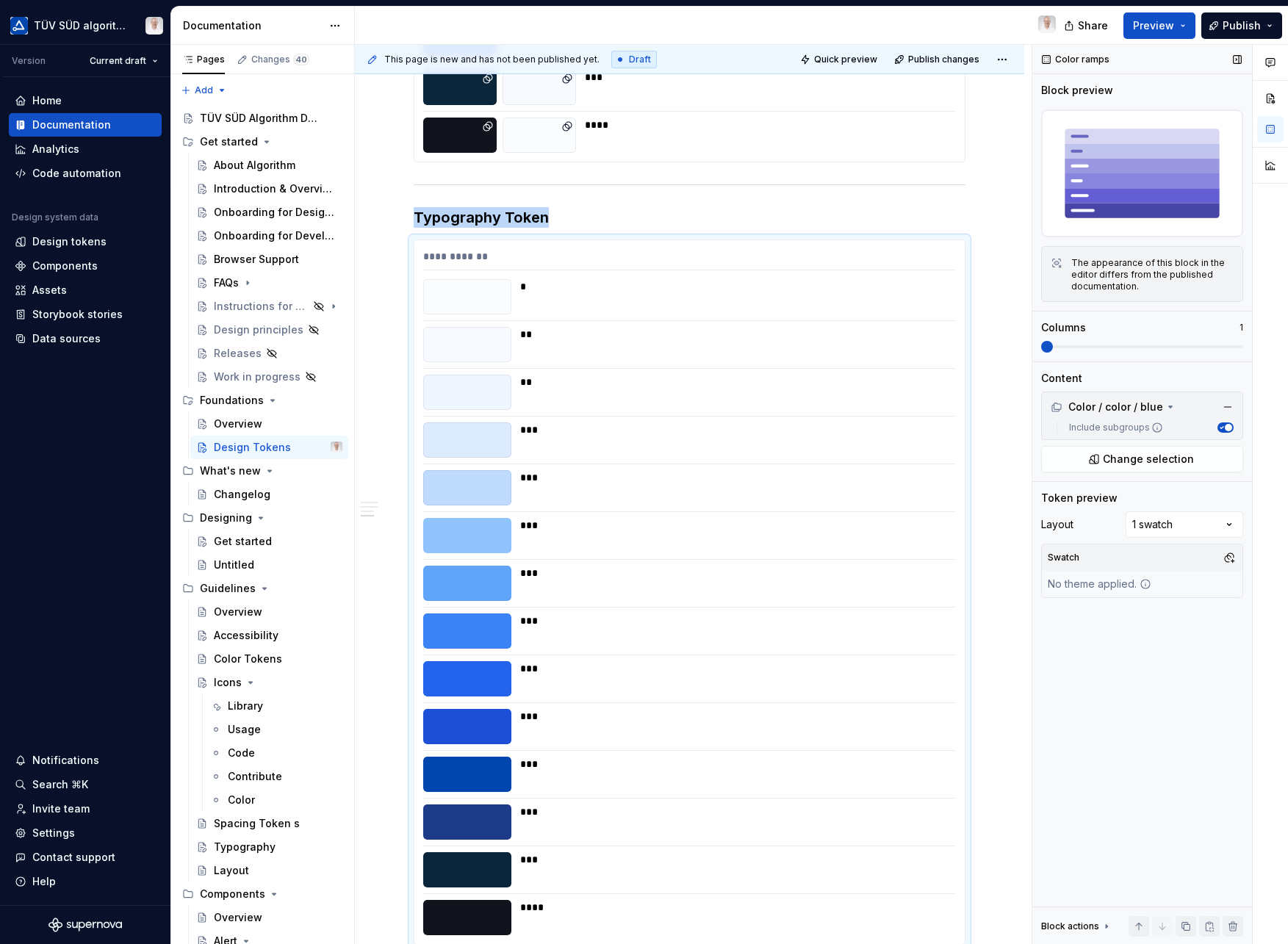
click at [1226, 426] on span "button" at bounding box center [1228, 427] width 8 height 8
click at [1200, 526] on div "Comments Open comments No comments yet Select ‘Comment’ from the block context …" at bounding box center [1160, 495] width 255 height 900
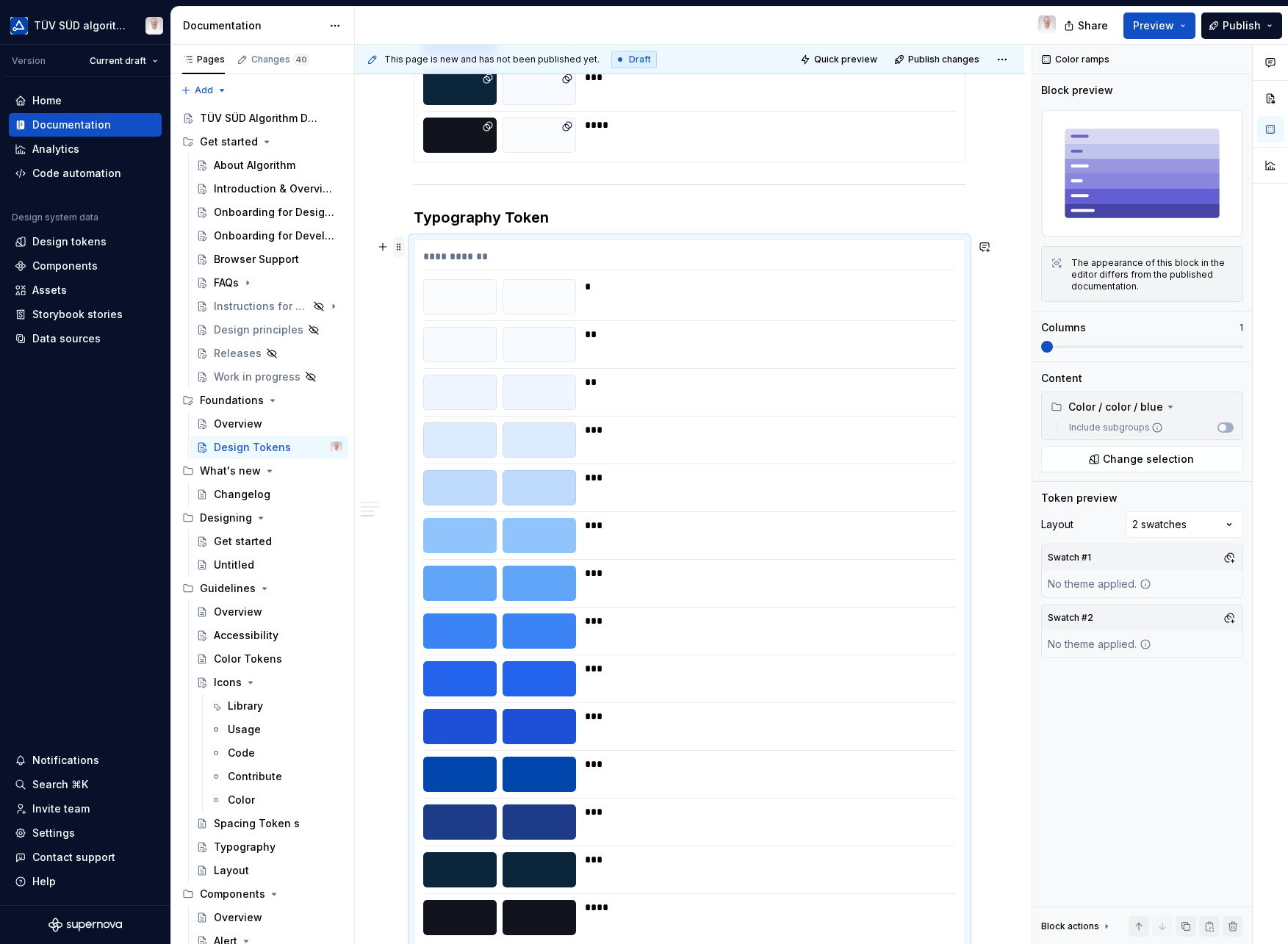
click at [400, 246] on span at bounding box center [399, 247] width 12 height 20
click at [444, 378] on div "Delete" at bounding box center [468, 380] width 95 height 14
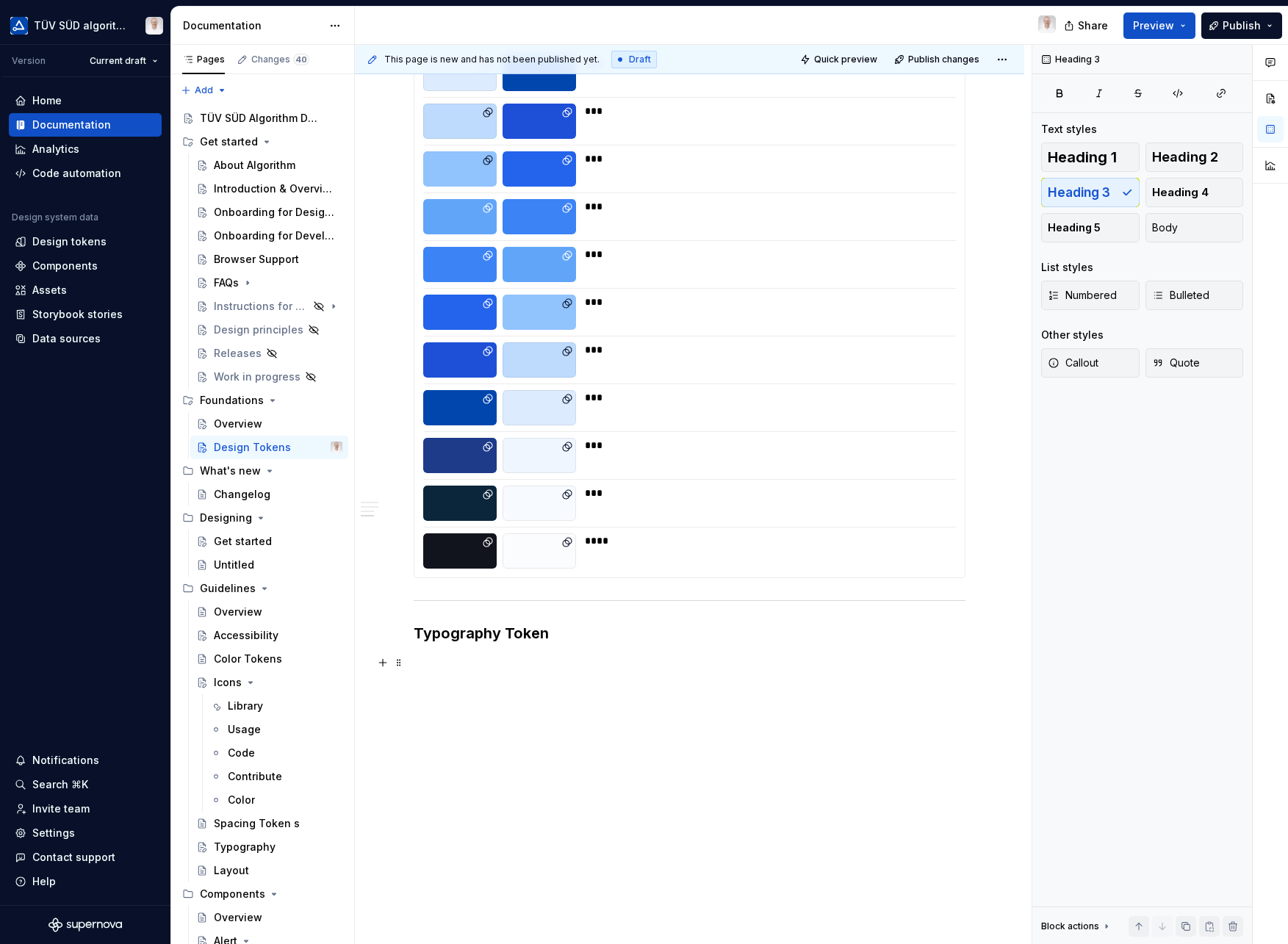
scroll to position [675, 0]
click at [440, 665] on div "**********" at bounding box center [690, 278] width 669 height 1333
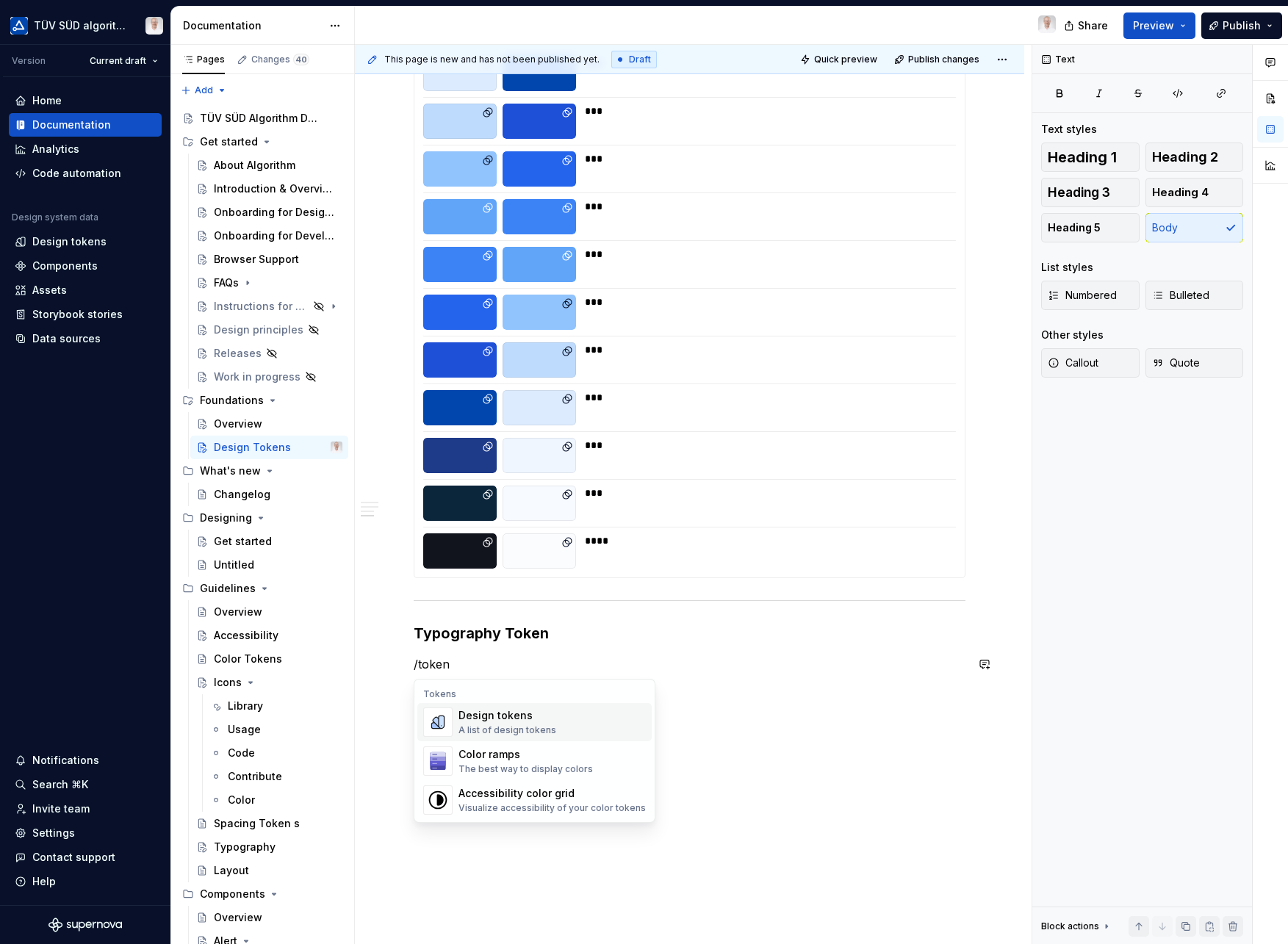
click at [477, 725] on div "A list of design tokens" at bounding box center [507, 731] width 98 height 12
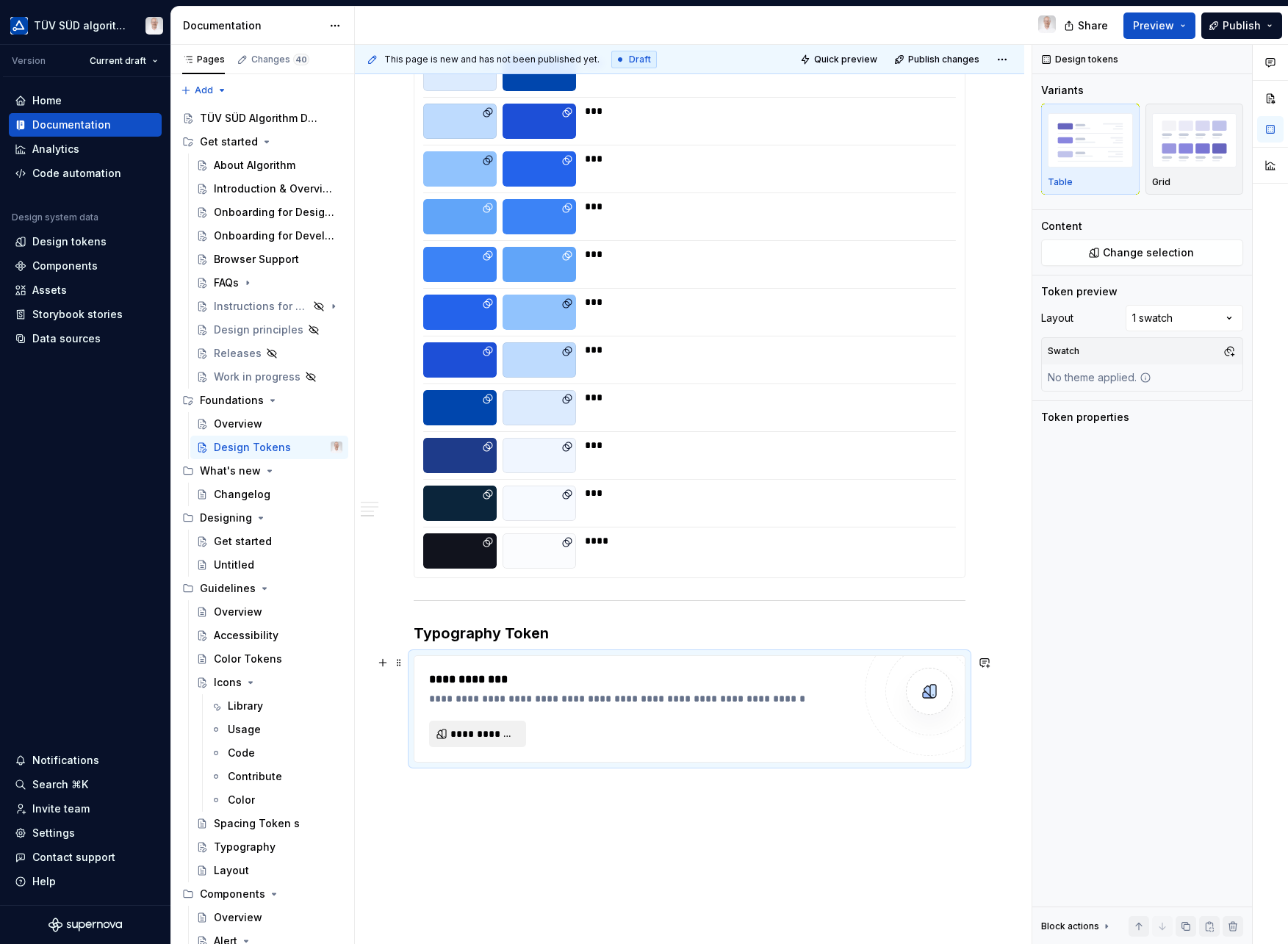
click at [486, 730] on span "**********" at bounding box center [483, 733] width 66 height 14
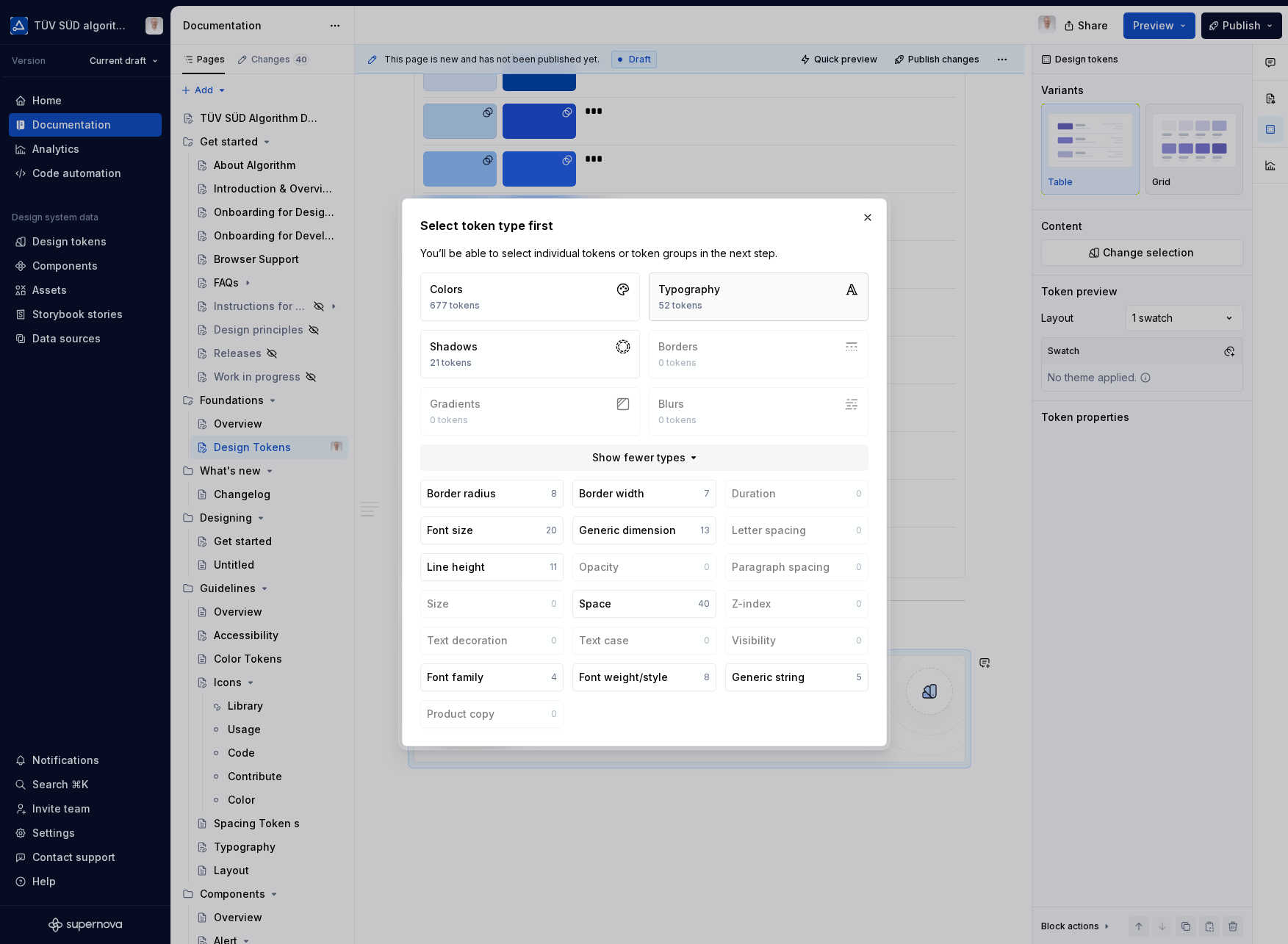
click at [705, 297] on div "Typography 52 tokens" at bounding box center [689, 297] width 62 height 30
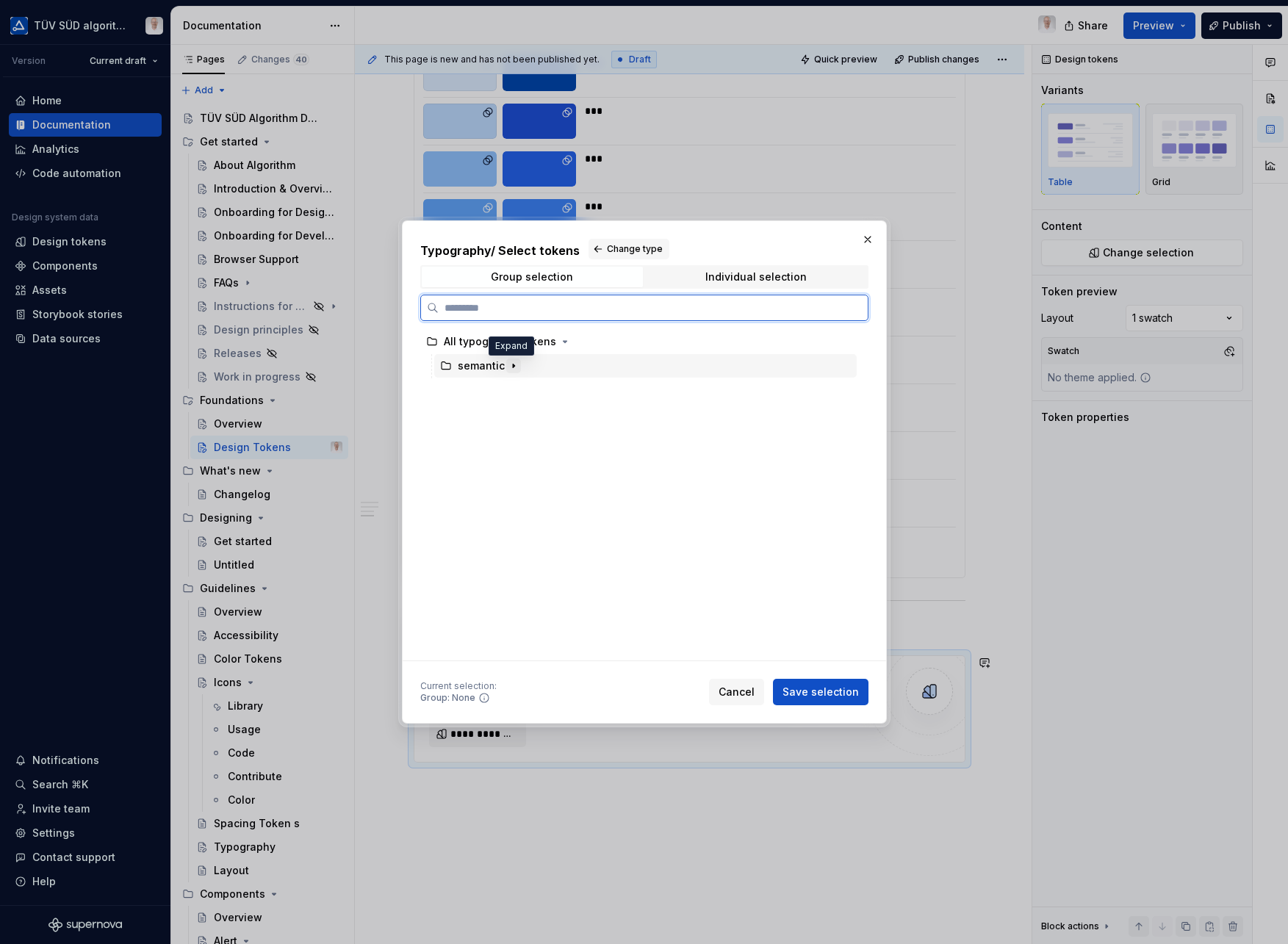
click at [507, 367] on icon "button" at bounding box center [513, 366] width 12 height 12
click at [534, 389] on icon "button" at bounding box center [539, 390] width 12 height 12
click at [507, 394] on div "typography" at bounding box center [502, 389] width 59 height 14
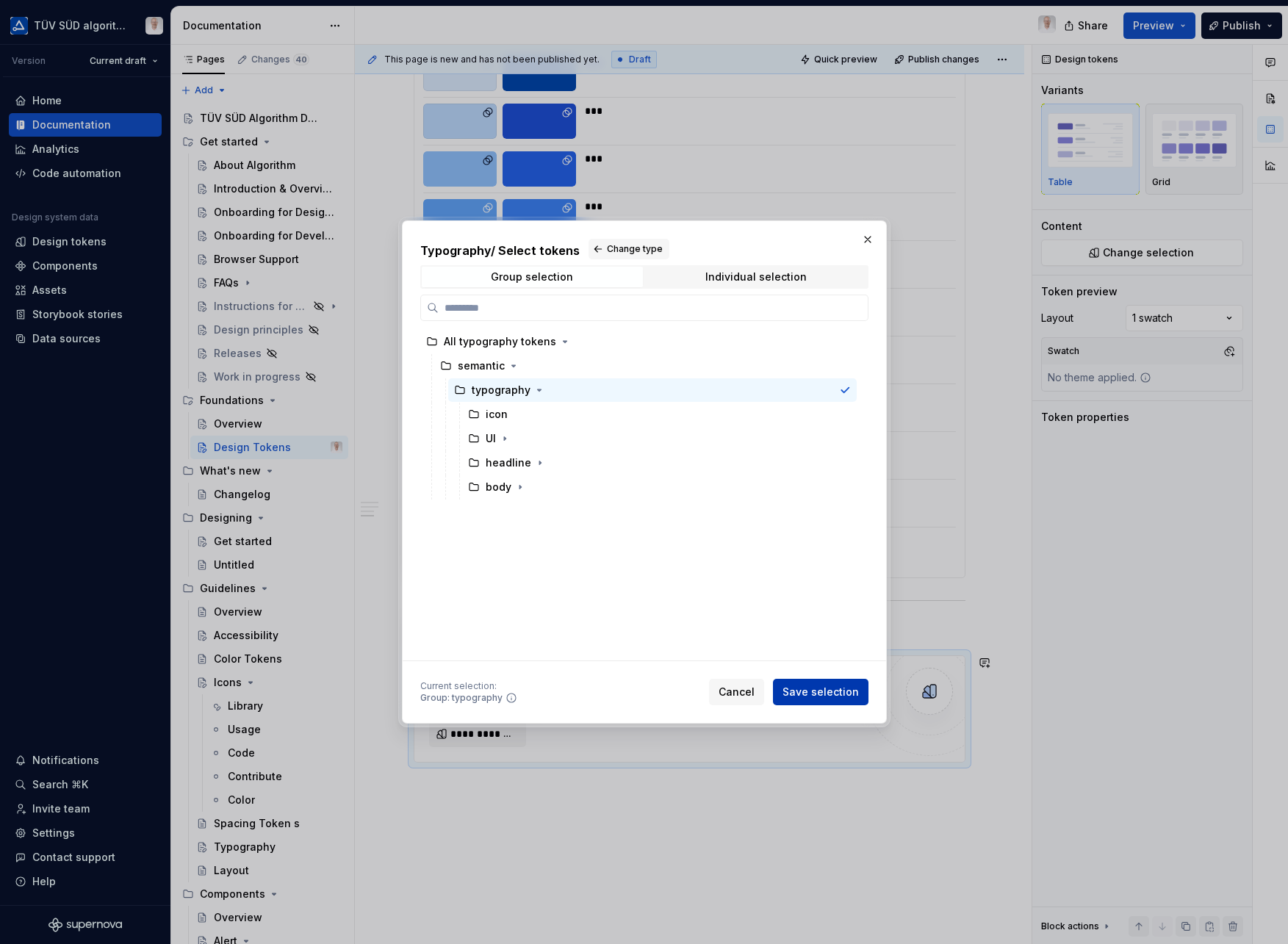
click at [820, 689] on span "Save selection" at bounding box center [821, 692] width 77 height 14
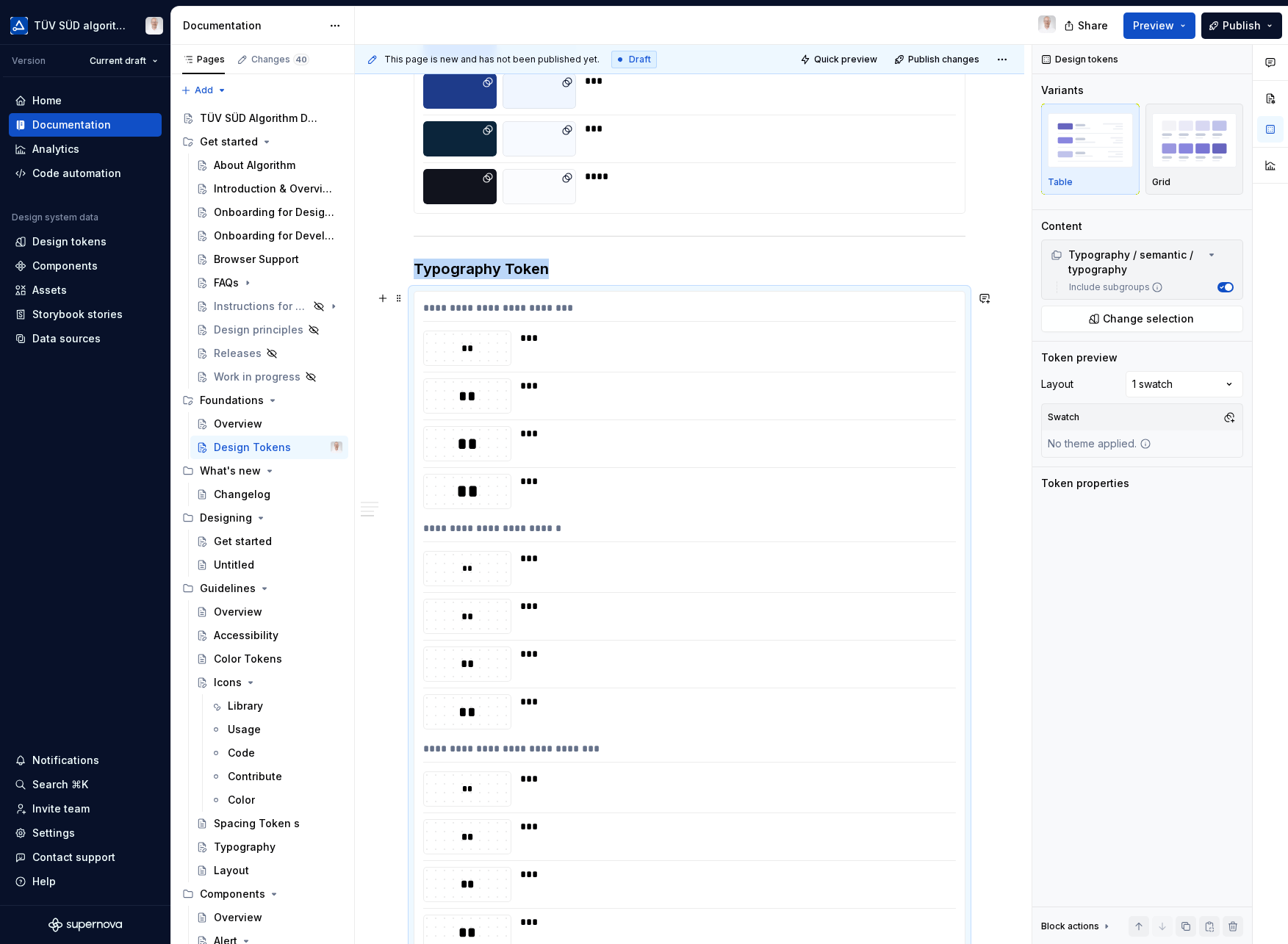
scroll to position [858, 0]
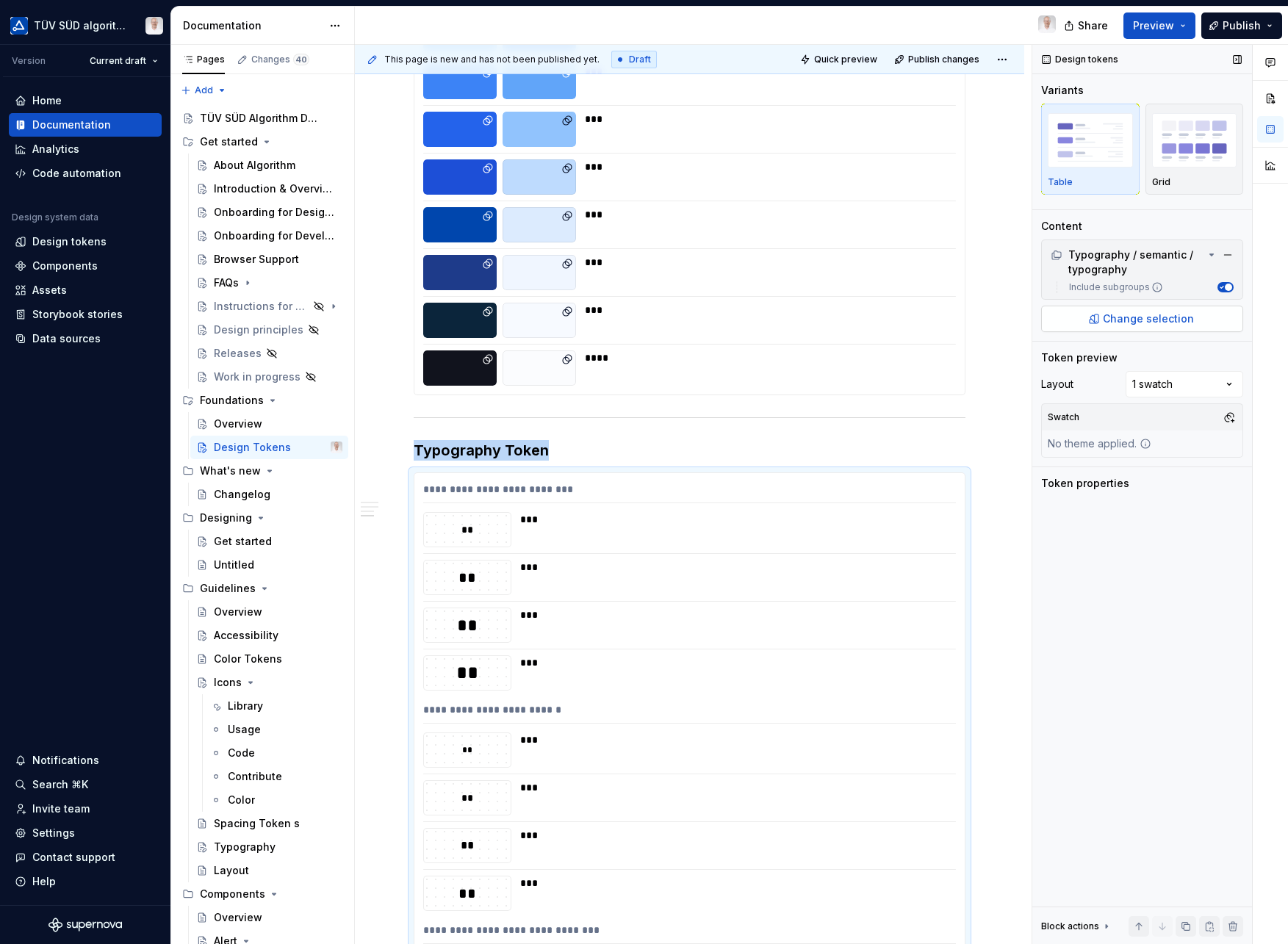
click at [1141, 322] on span "Change selection" at bounding box center [1149, 319] width 91 height 14
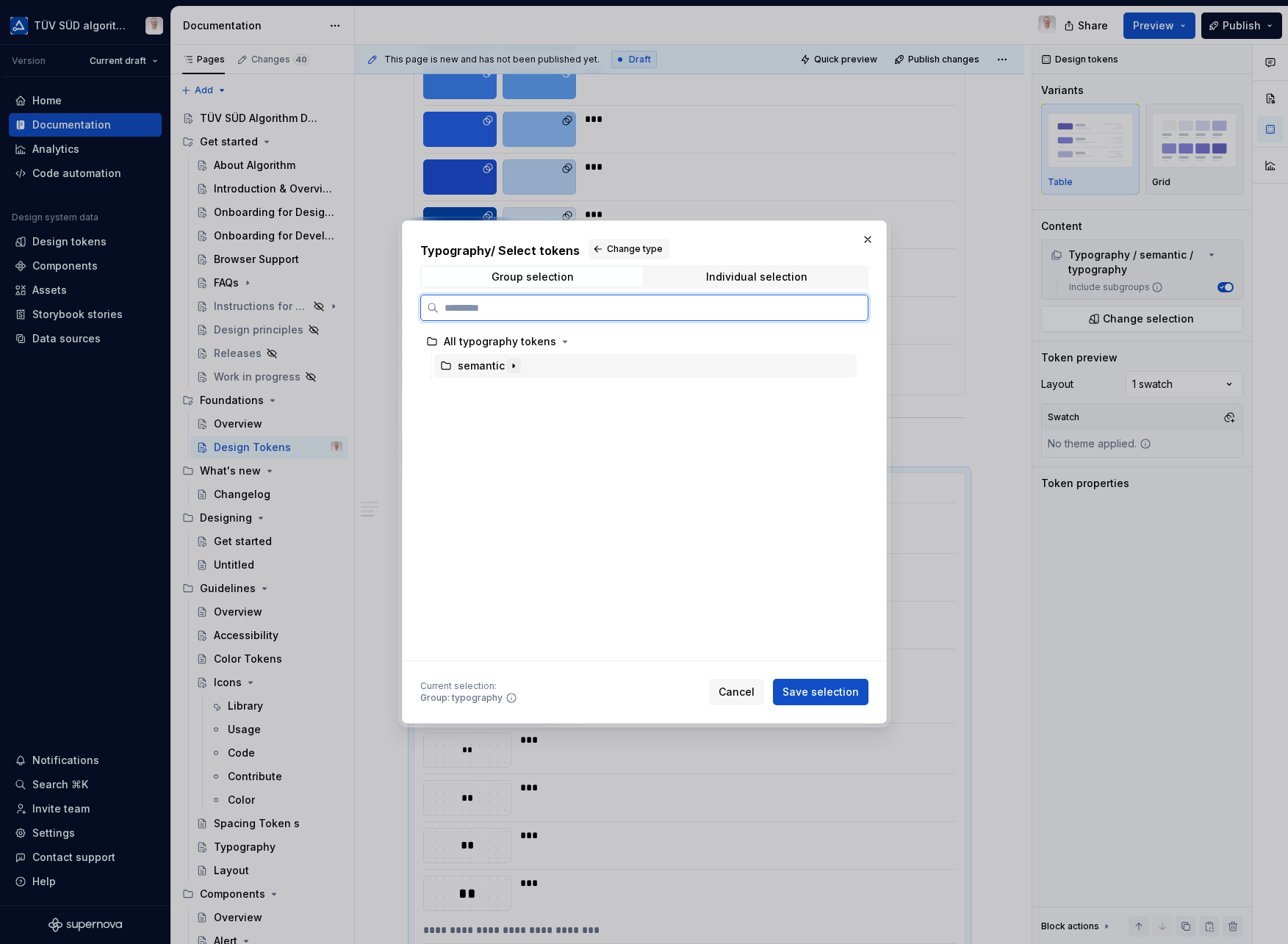
click at [513, 367] on icon "button" at bounding box center [513, 366] width 12 height 12
click at [534, 393] on icon "button" at bounding box center [539, 390] width 12 height 12
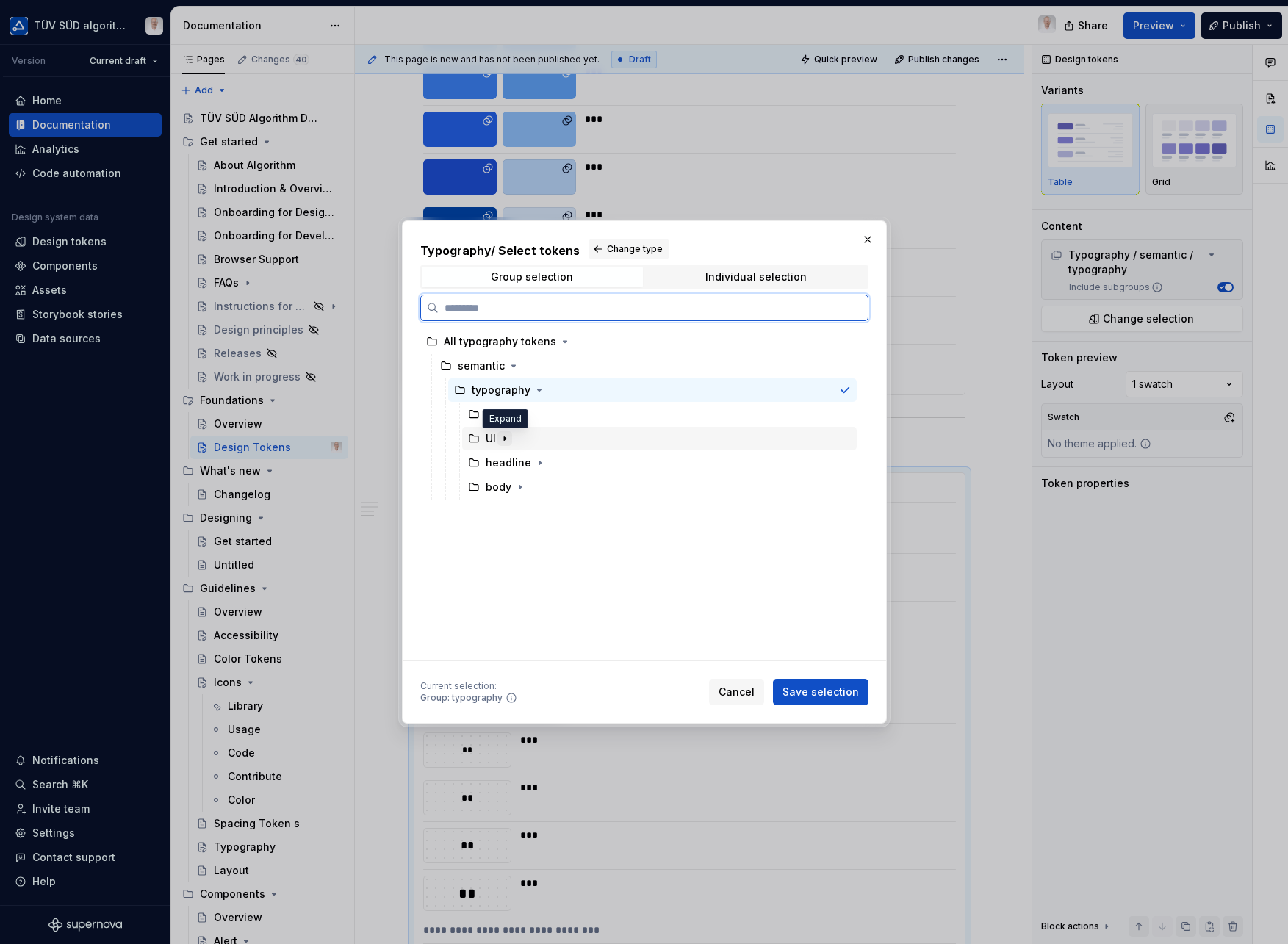
click at [507, 439] on icon "button" at bounding box center [505, 439] width 12 height 12
click at [528, 440] on div "UI" at bounding box center [659, 439] width 394 height 24
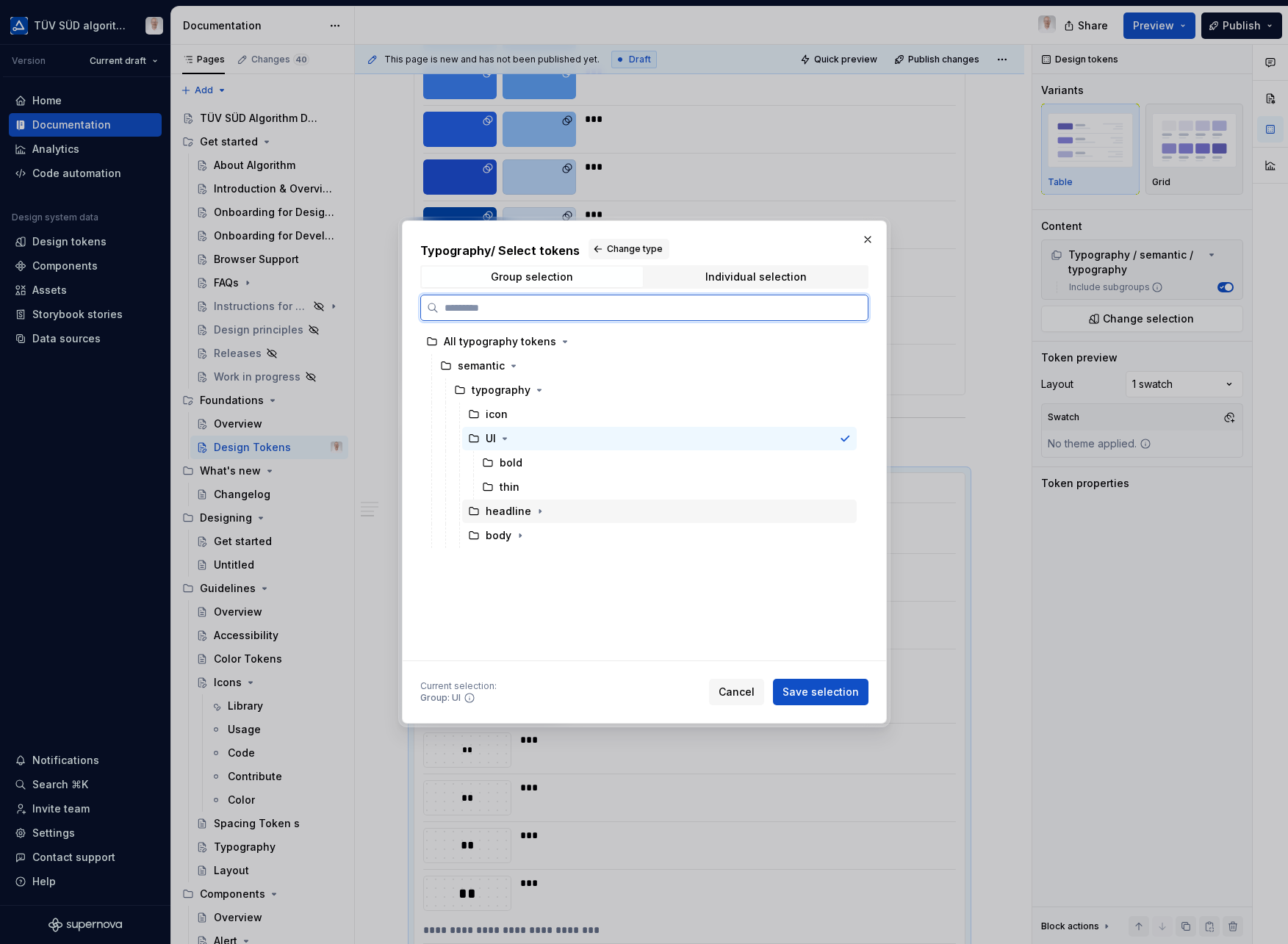
click at [559, 513] on div "headline" at bounding box center [659, 512] width 394 height 24
click at [559, 445] on div "UI" at bounding box center [659, 439] width 394 height 24
click at [563, 512] on div "headline" at bounding box center [659, 512] width 394 height 24
click at [567, 437] on div "UI" at bounding box center [659, 439] width 394 height 24
click at [554, 391] on div "typography" at bounding box center [652, 390] width 409 height 24
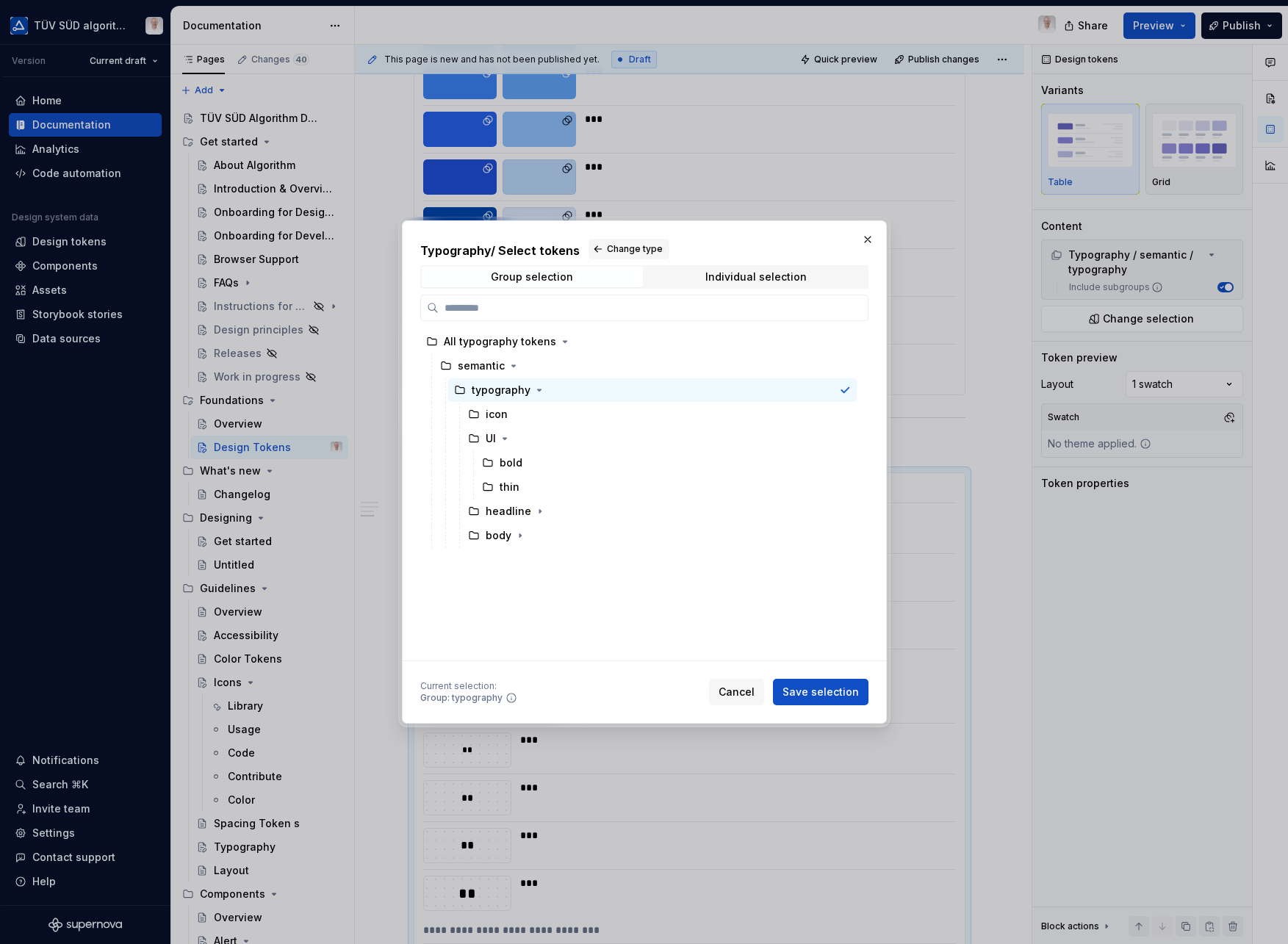
drag, startPoint x: 811, startPoint y: 691, endPoint x: 822, endPoint y: 685, distance: 12.5
click at [811, 690] on span "Save selection" at bounding box center [821, 692] width 77 height 14
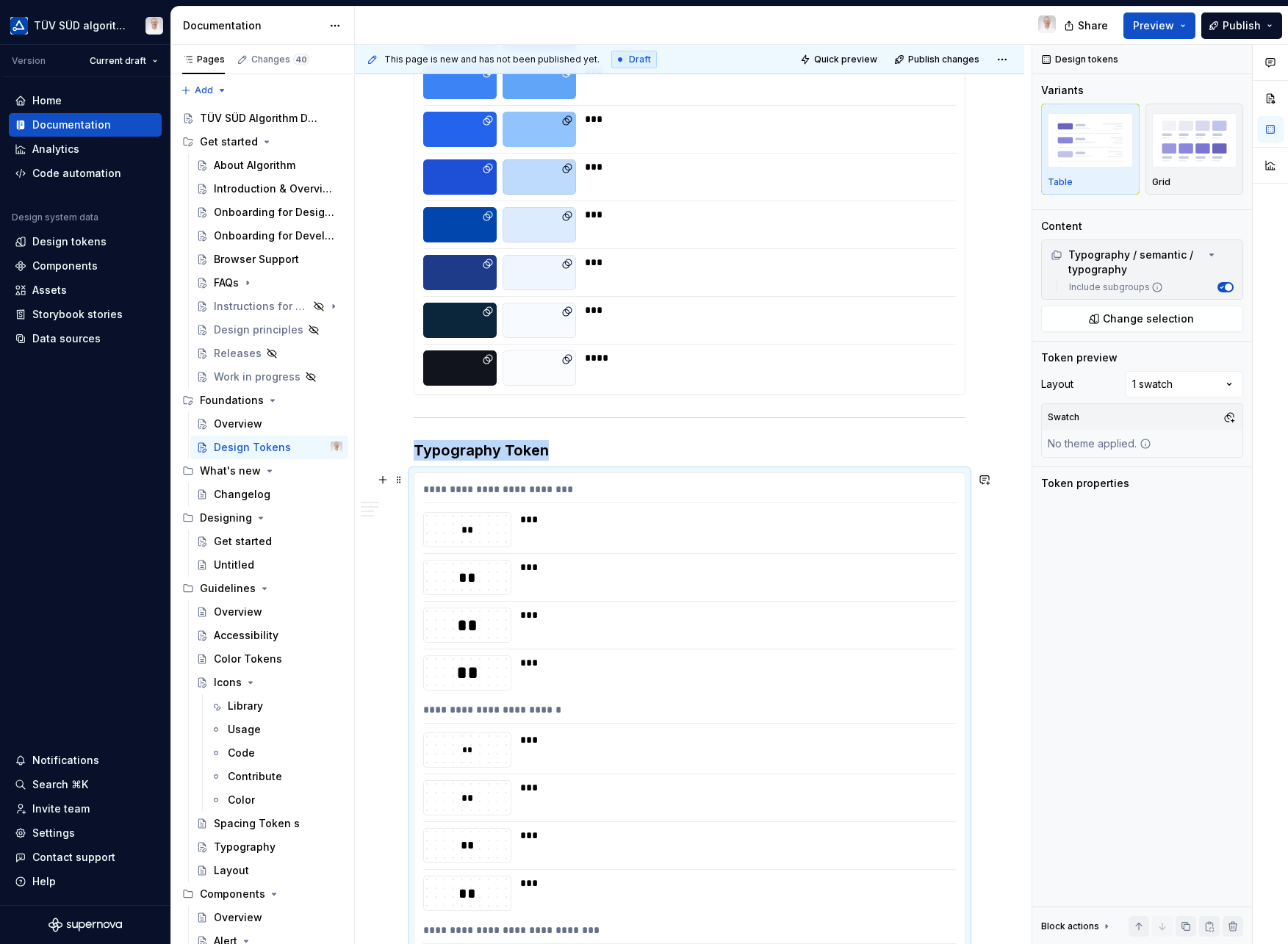
scroll to position [1286, 0]
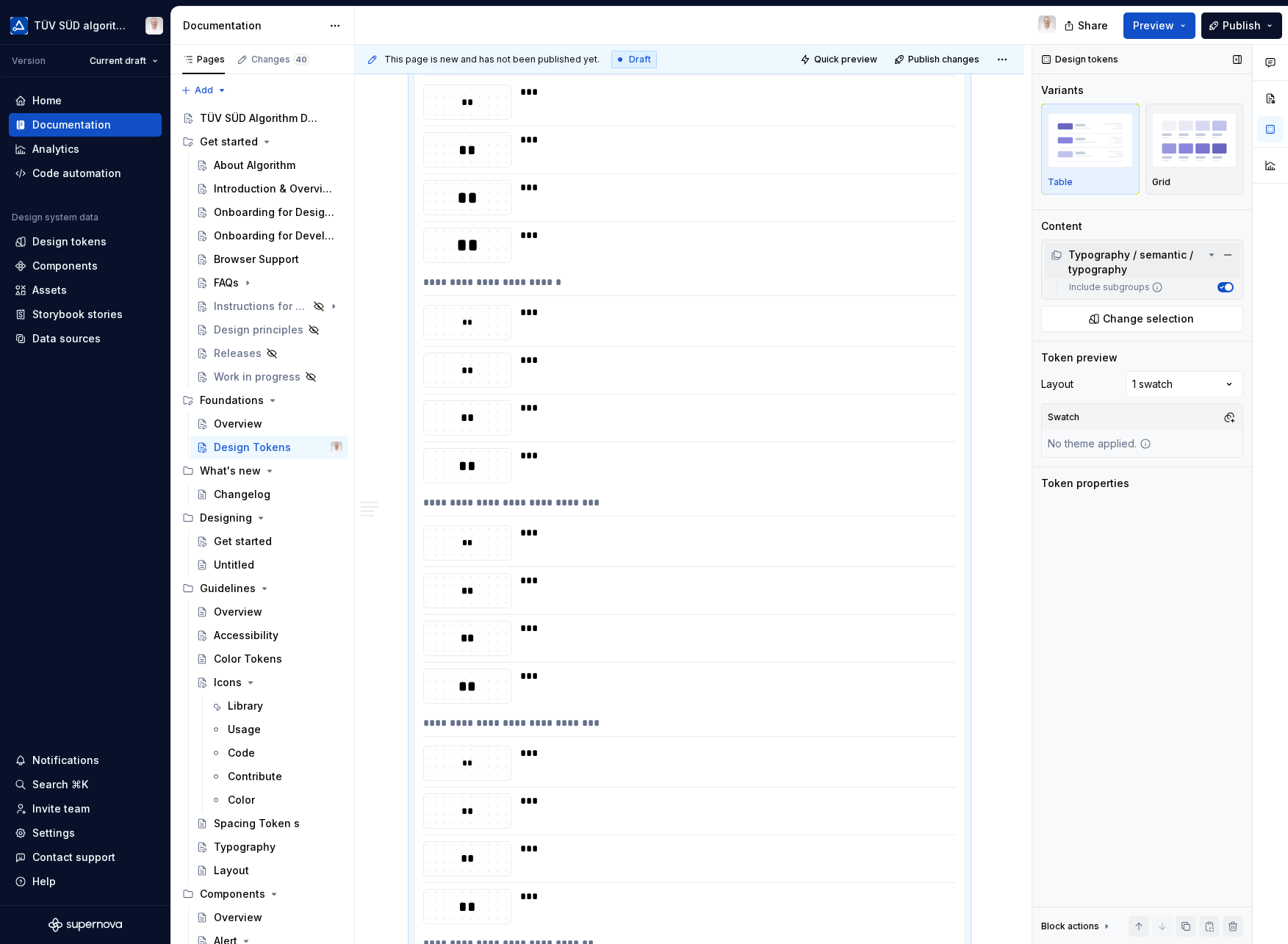
click at [1213, 255] on icon at bounding box center [1212, 255] width 3 height 2
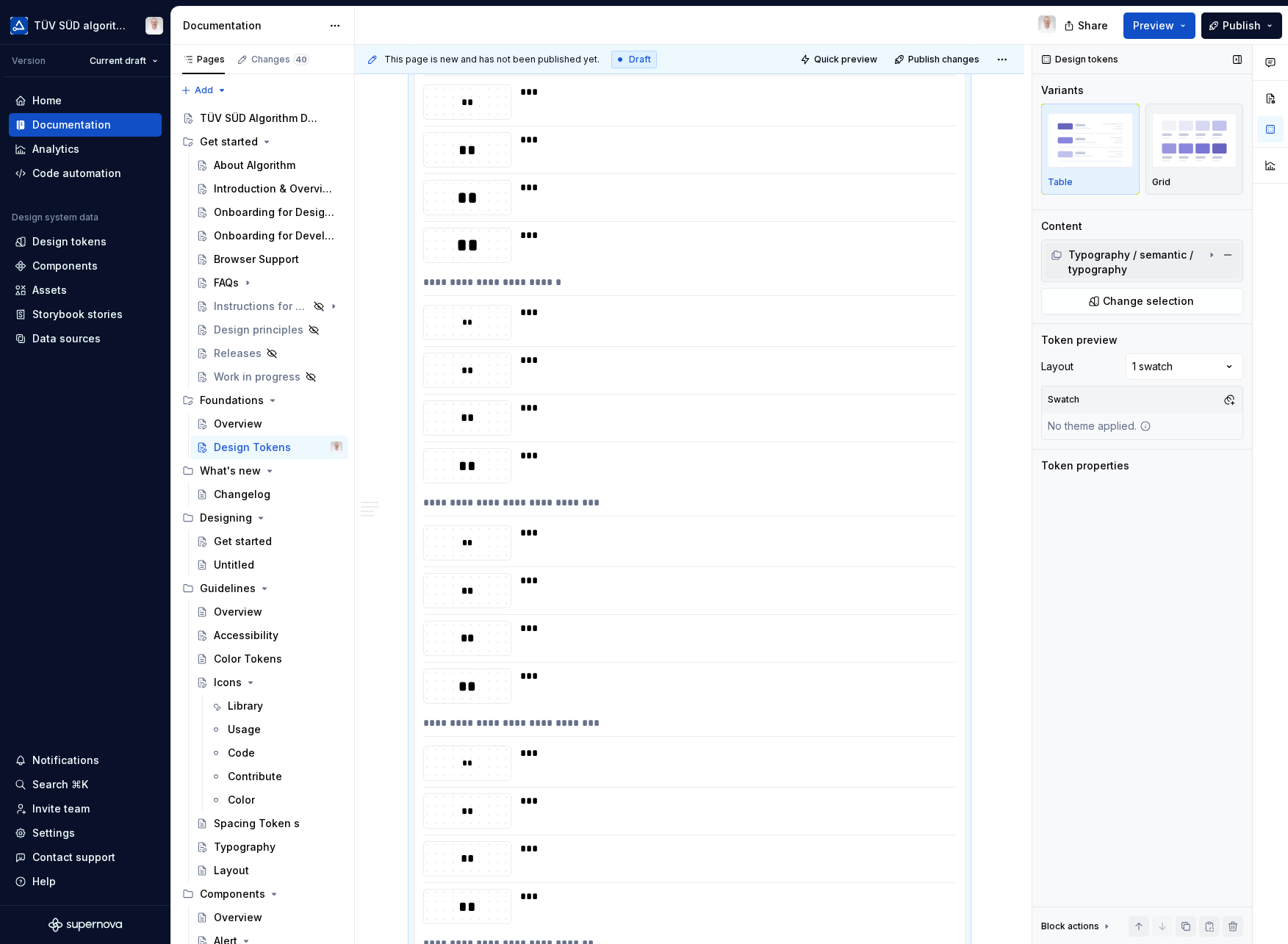
click at [1213, 255] on icon at bounding box center [1212, 255] width 2 height 3
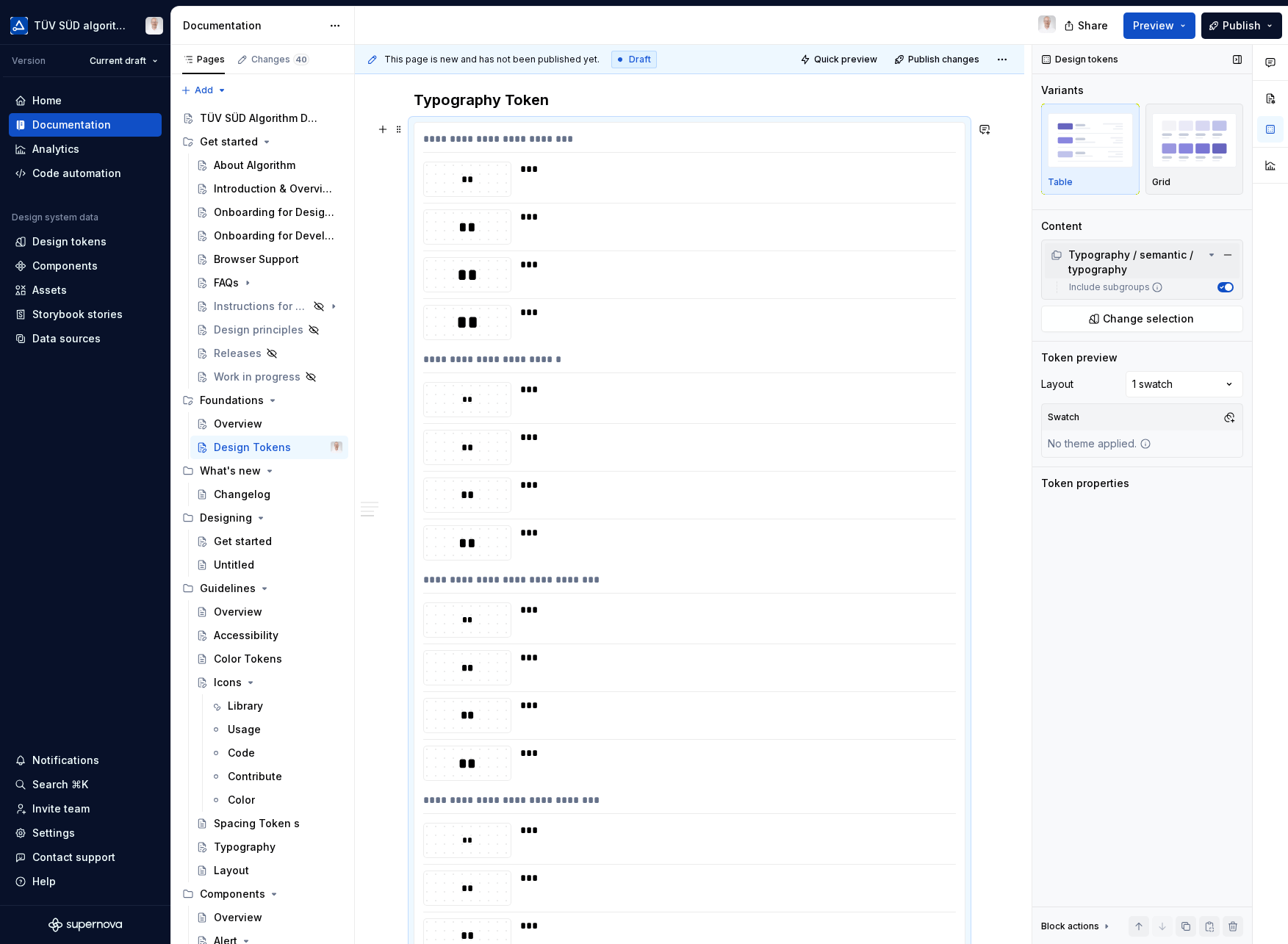
scroll to position [969, 0]
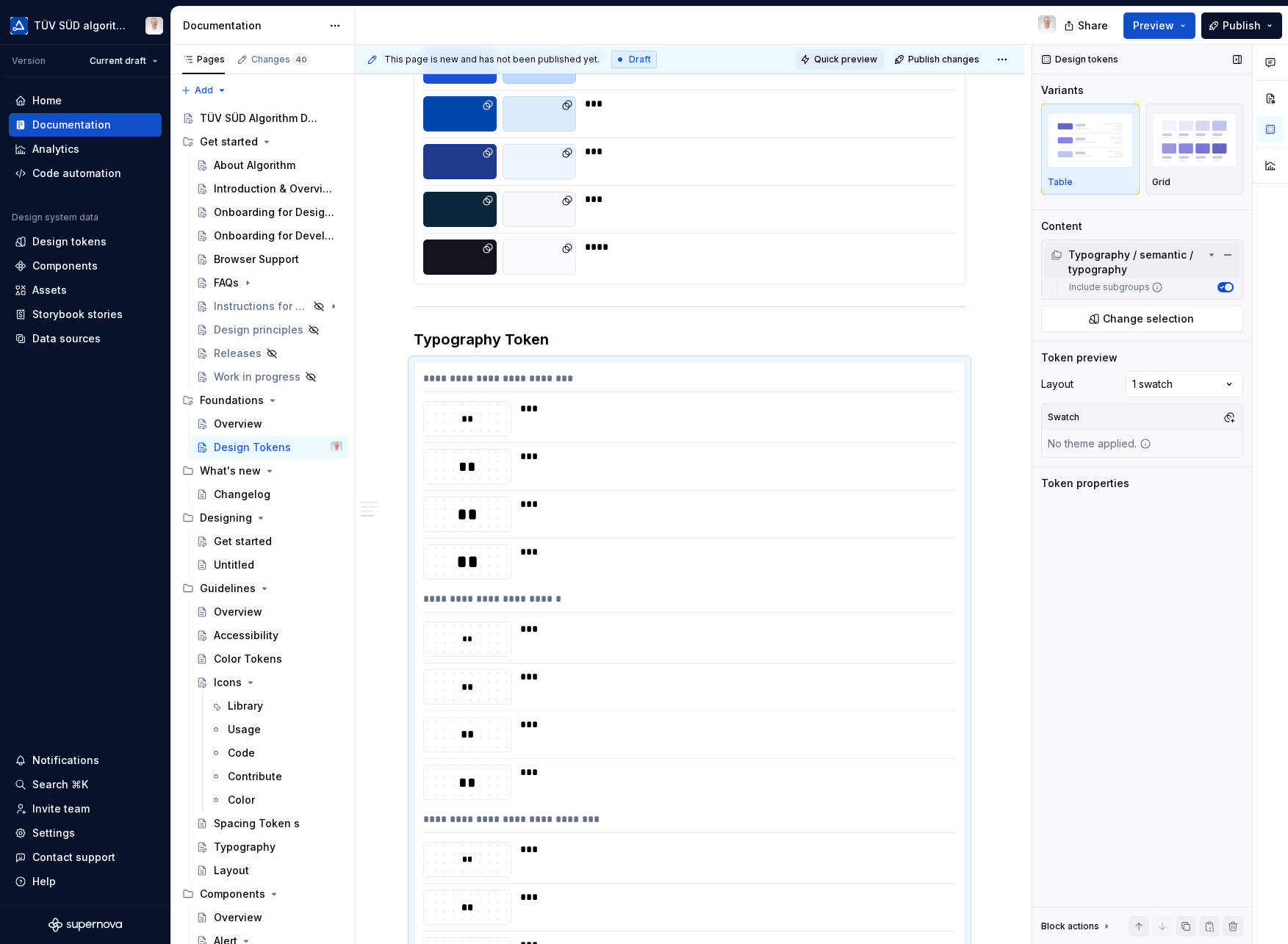
click at [850, 65] on span "Quick preview" at bounding box center [845, 60] width 63 height 12
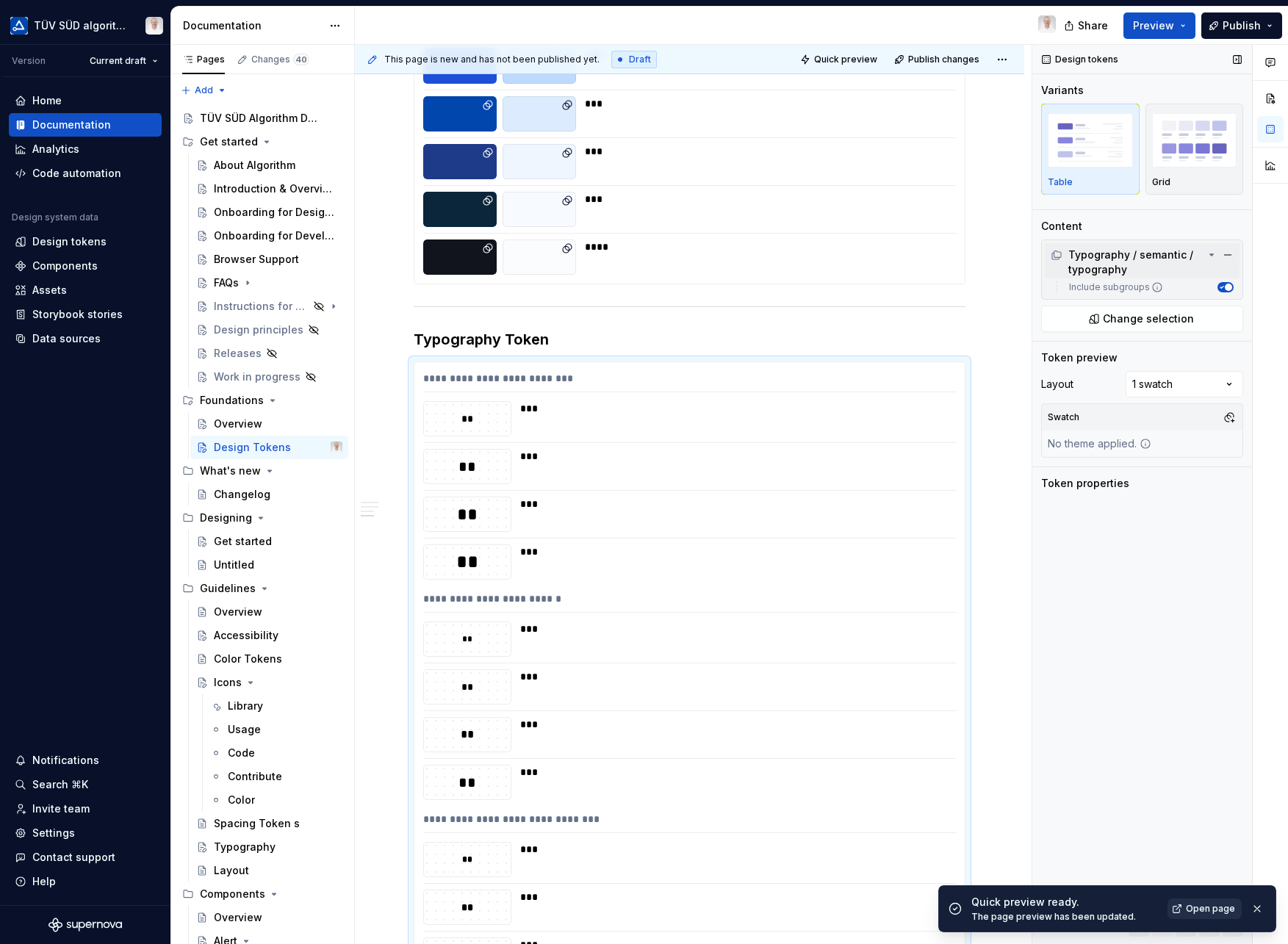
click at [1213, 913] on span "Open page" at bounding box center [1210, 909] width 49 height 12
click at [78, 241] on div "Design tokens" at bounding box center [69, 241] width 74 height 14
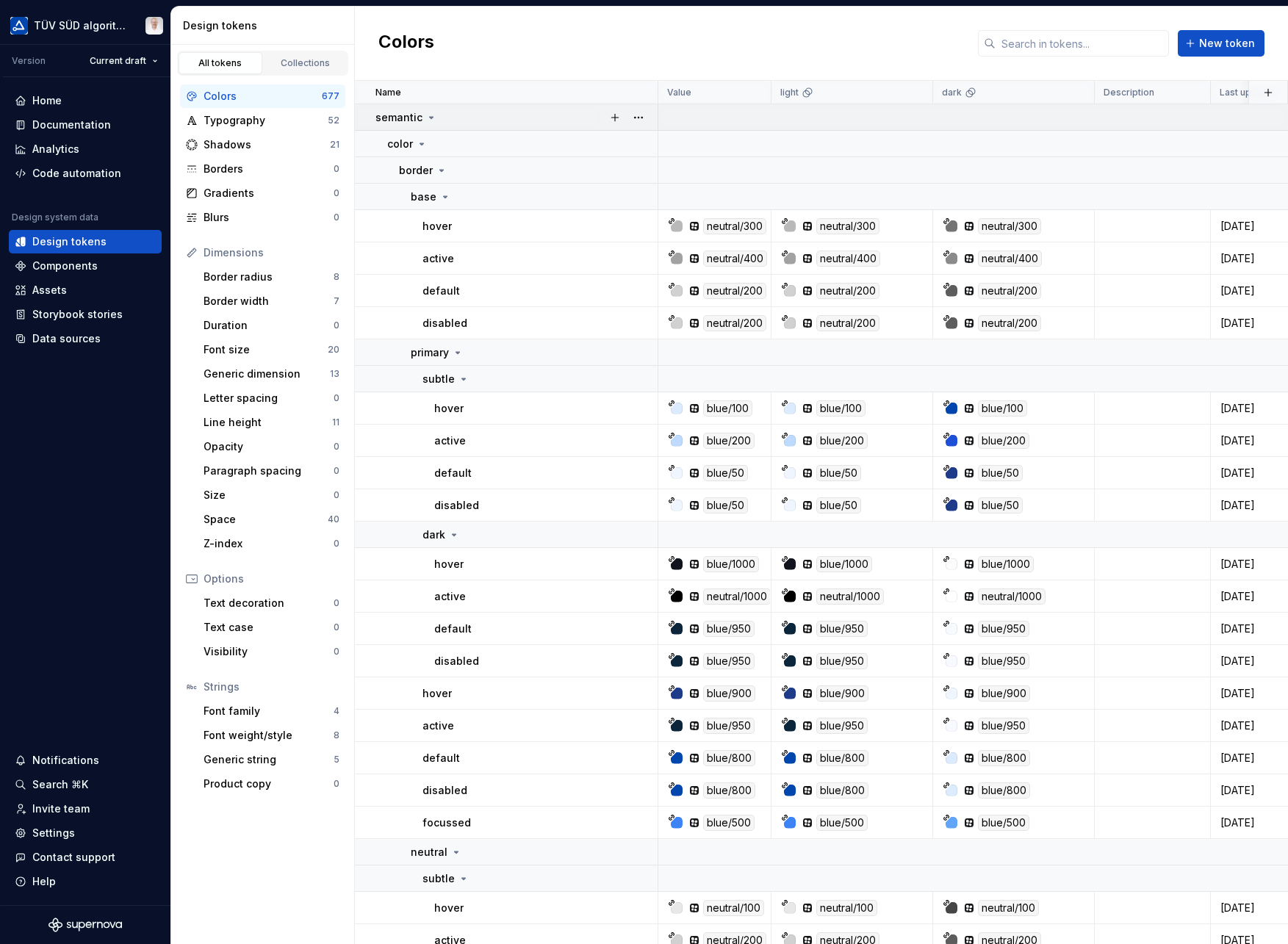
click at [430, 117] on icon at bounding box center [432, 118] width 3 height 2
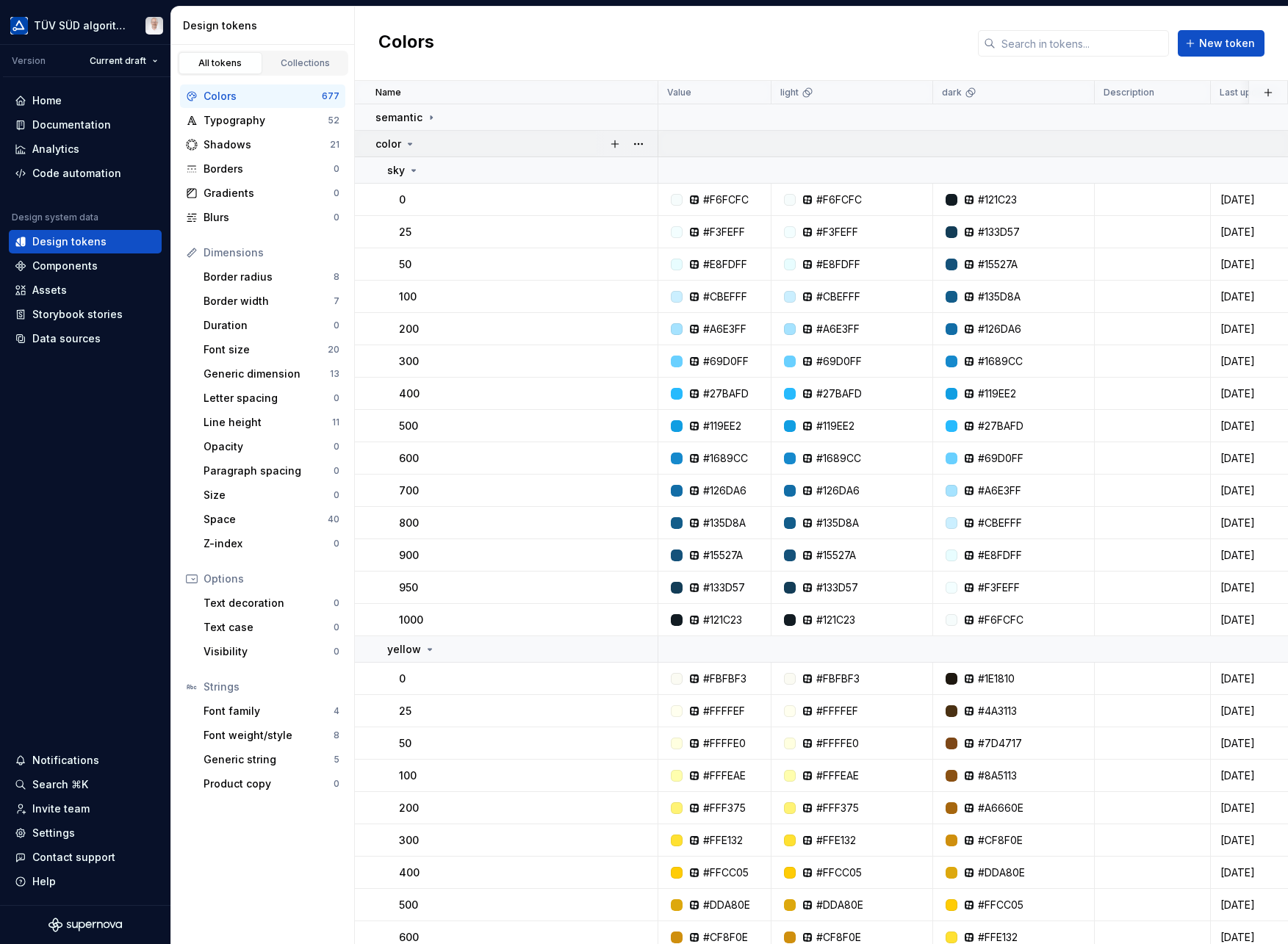
click at [410, 145] on icon at bounding box center [411, 144] width 3 height 2
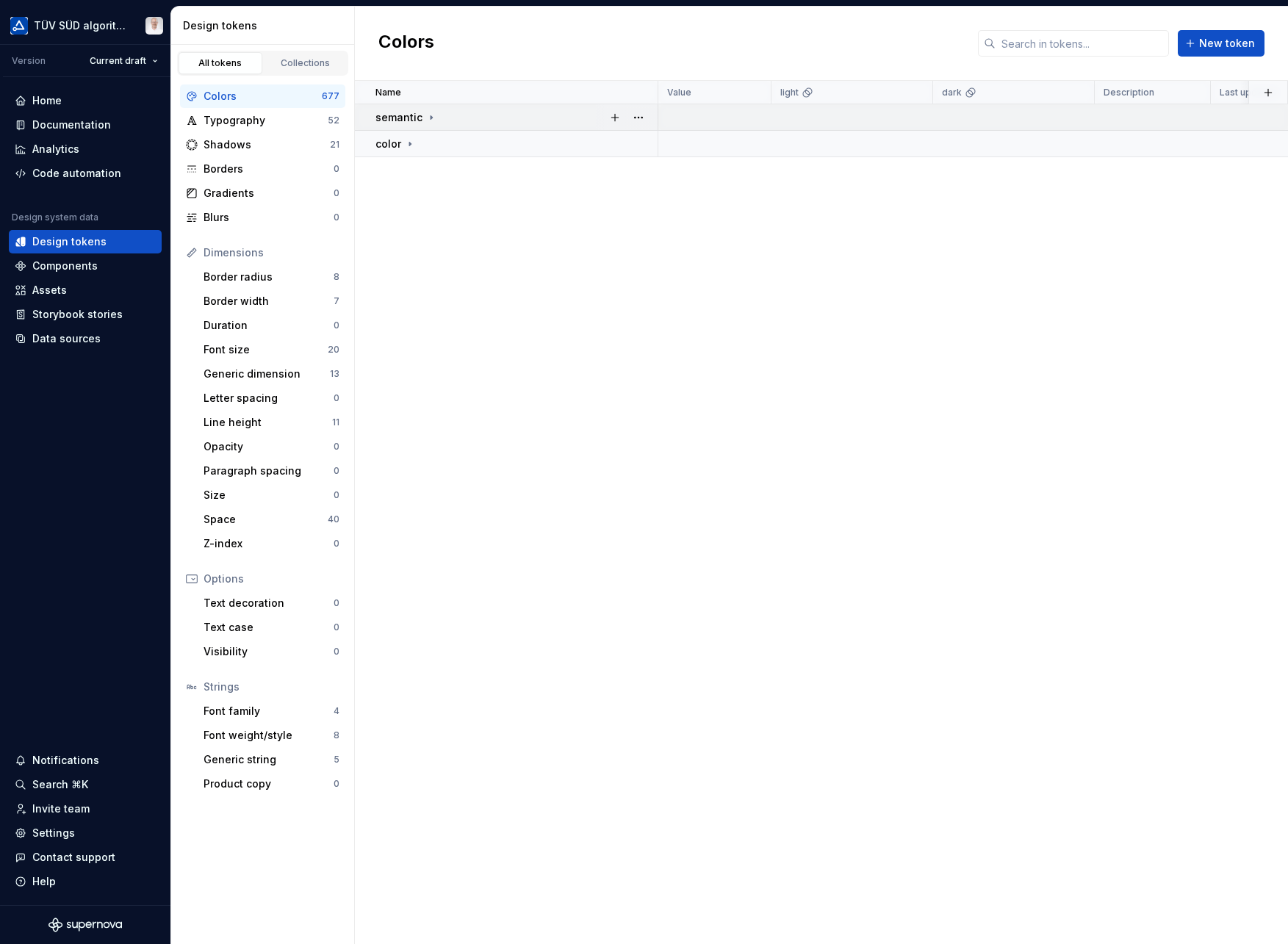
click at [432, 116] on icon at bounding box center [432, 118] width 12 height 12
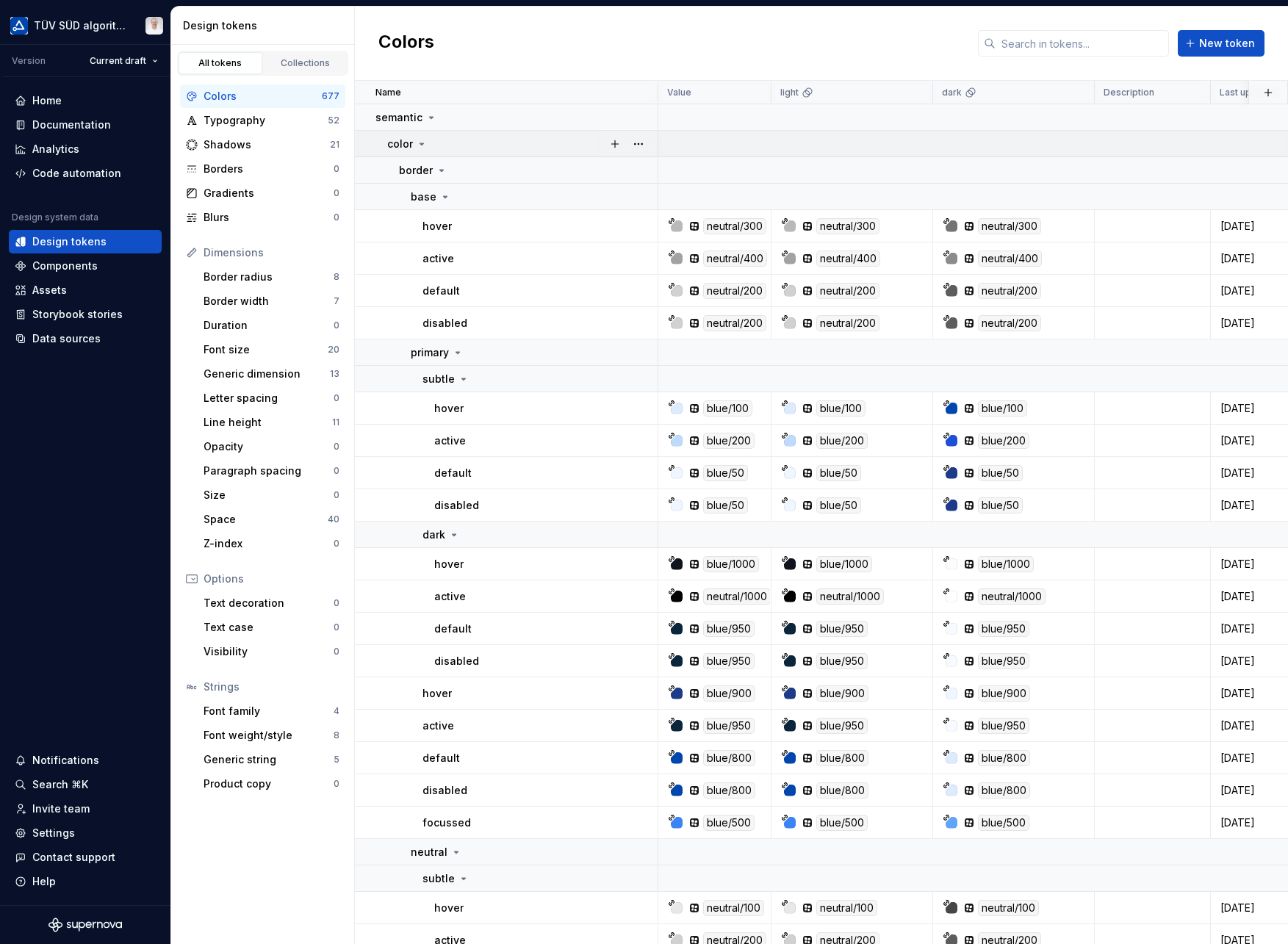
click at [418, 145] on icon at bounding box center [421, 144] width 12 height 12
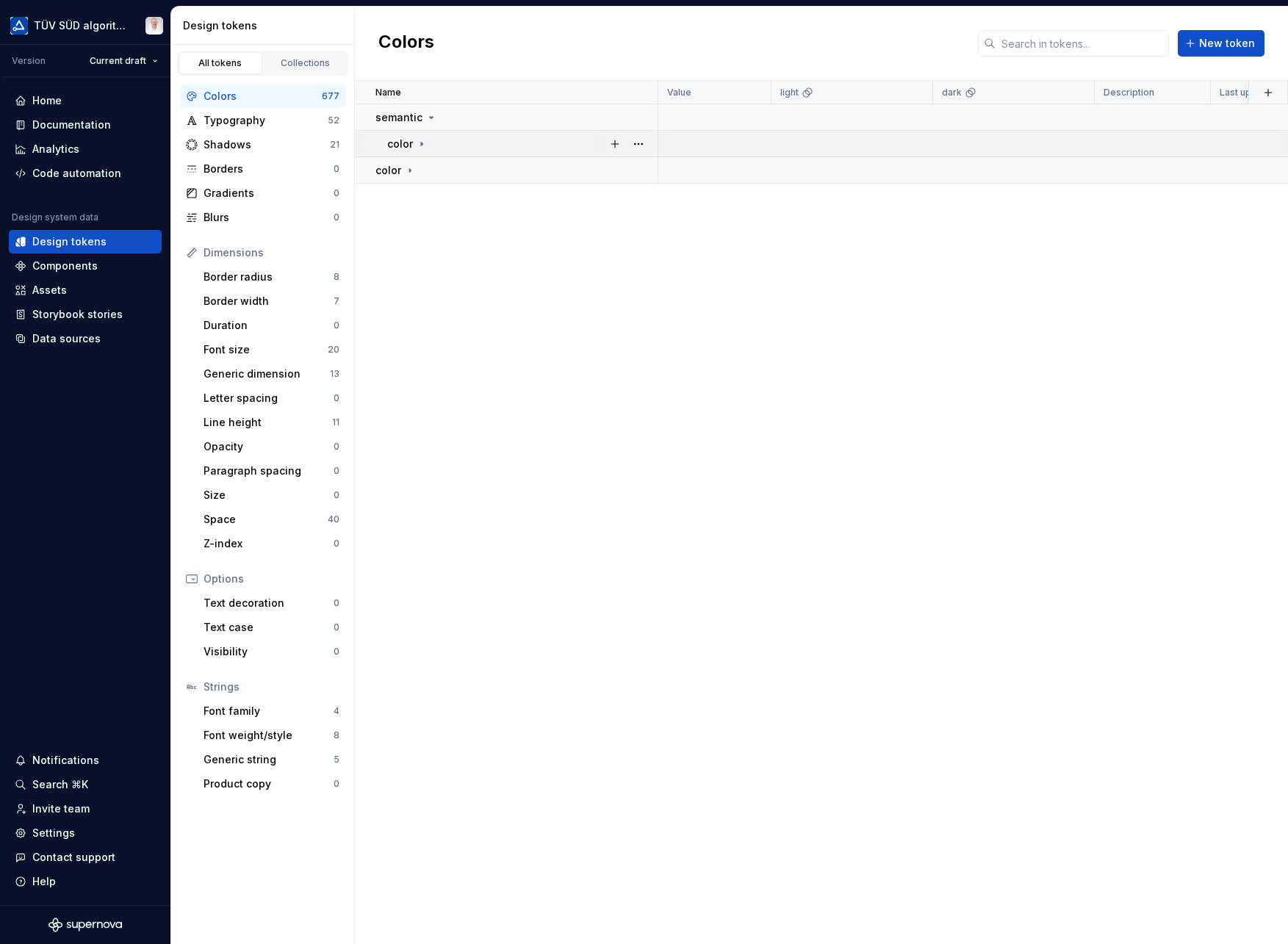
click at [418, 145] on icon at bounding box center [421, 144] width 12 height 12
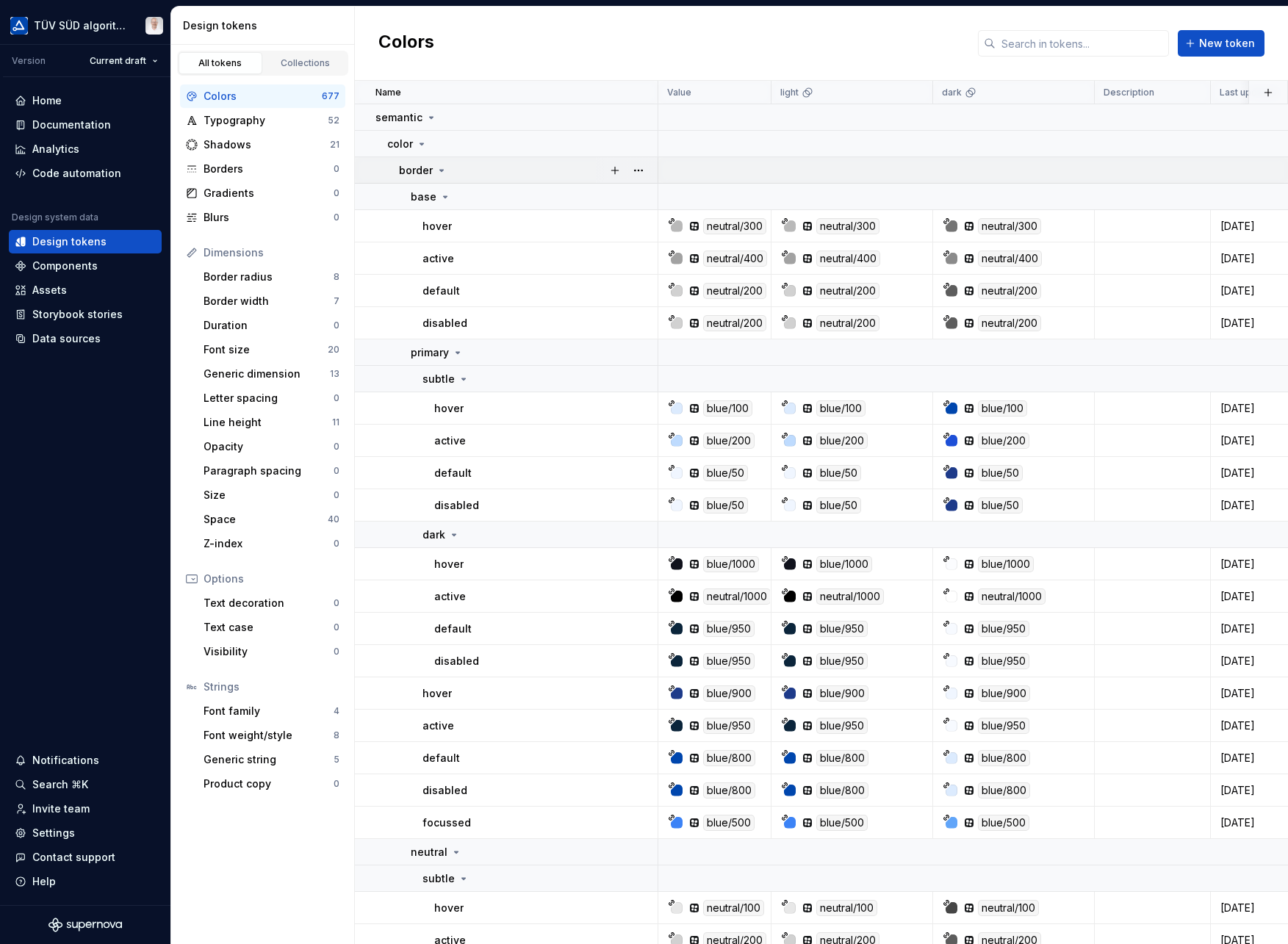
click at [440, 169] on icon at bounding box center [442, 170] width 3 height 2
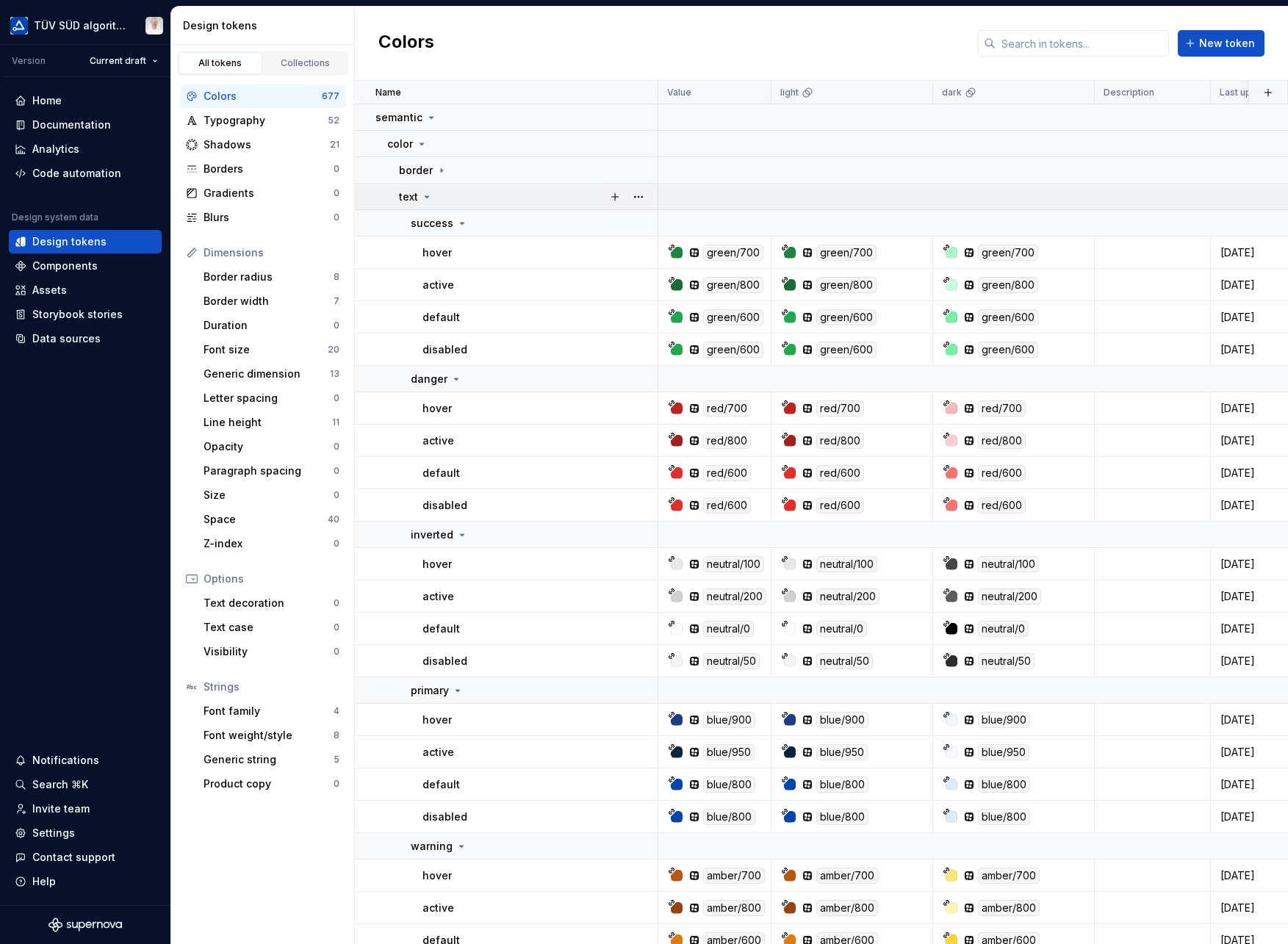
click at [427, 196] on icon at bounding box center [427, 197] width 3 height 2
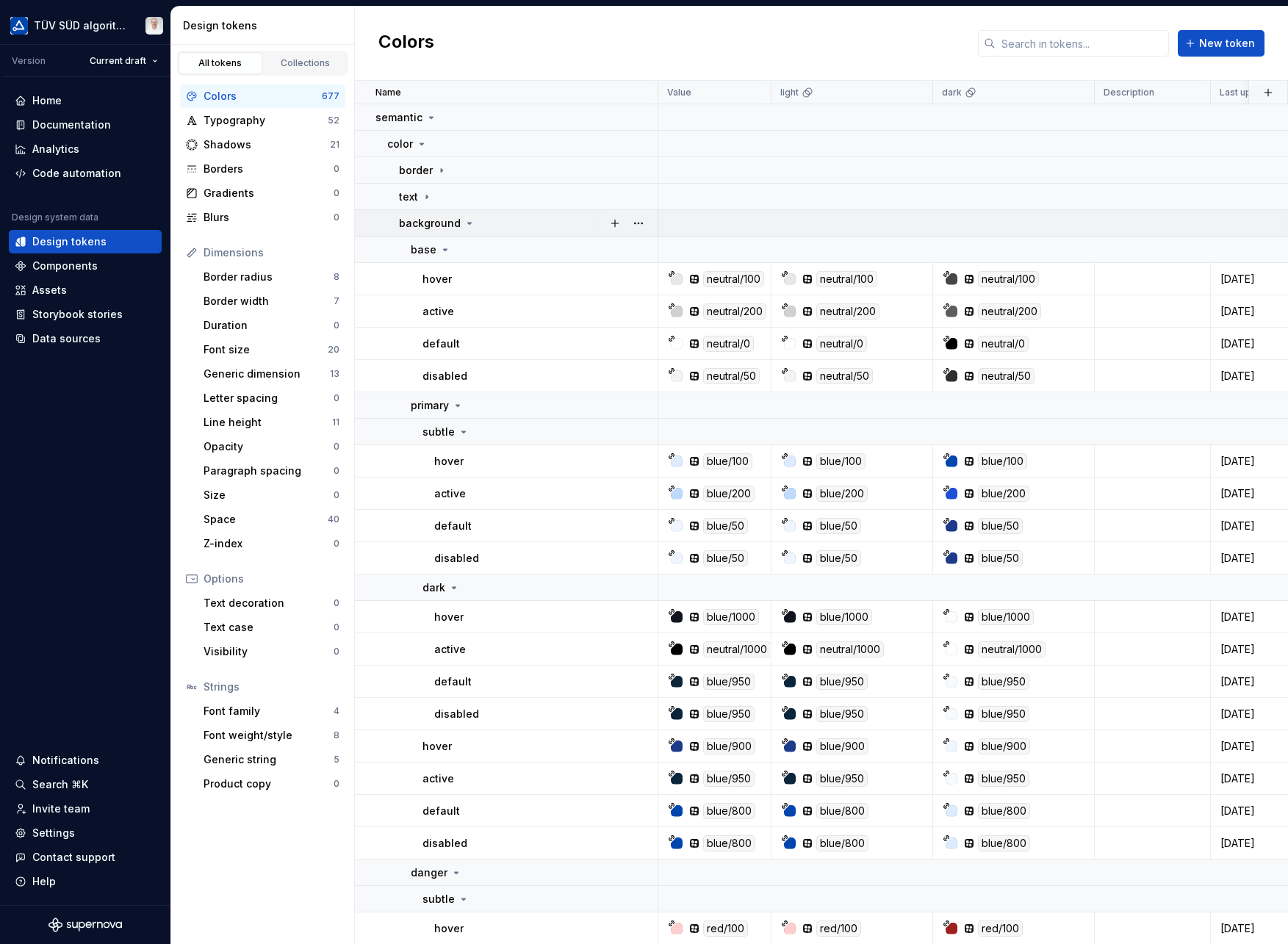
click at [464, 223] on icon at bounding box center [470, 223] width 12 height 12
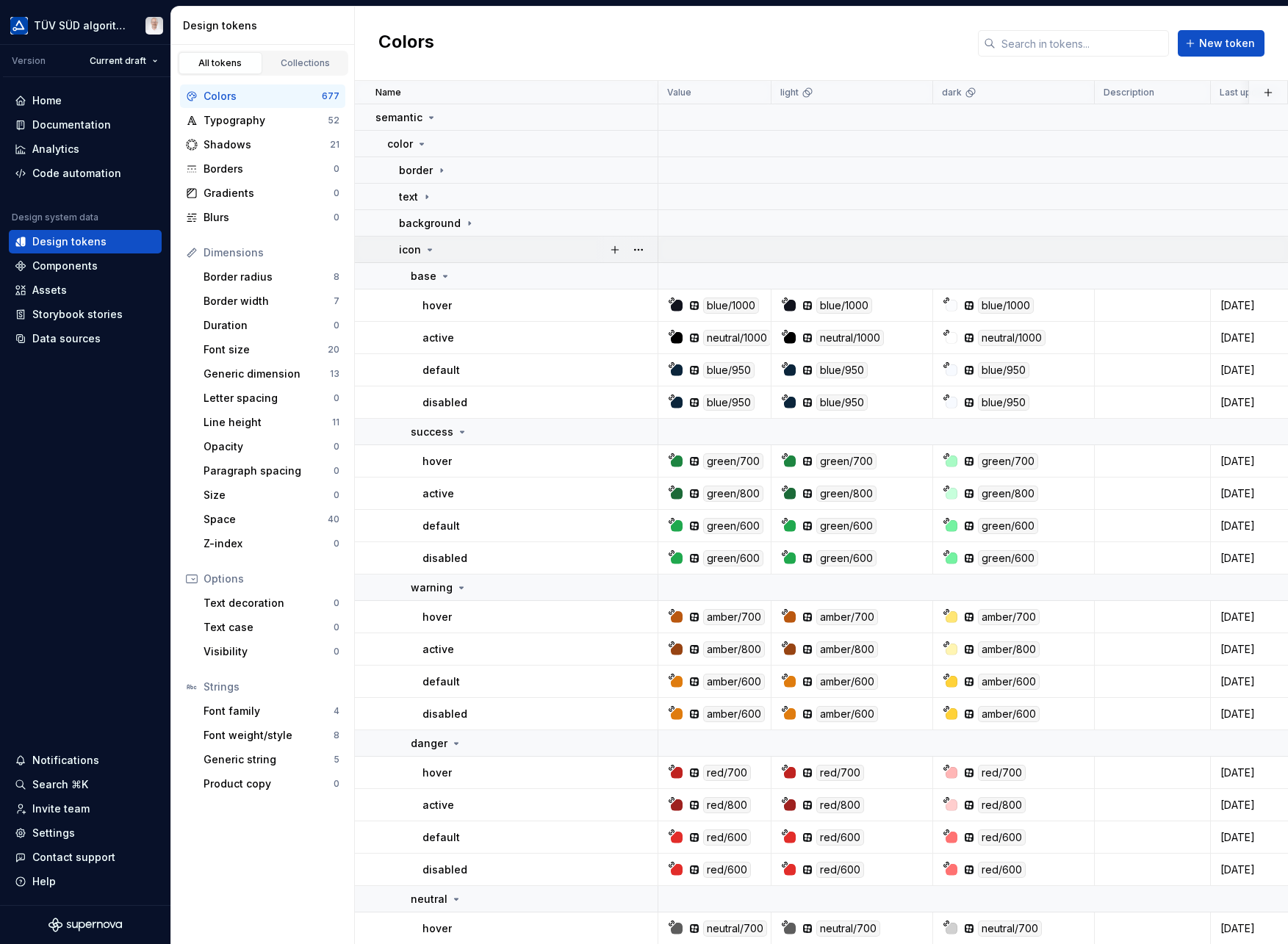
click at [428, 249] on icon at bounding box center [430, 250] width 3 height 2
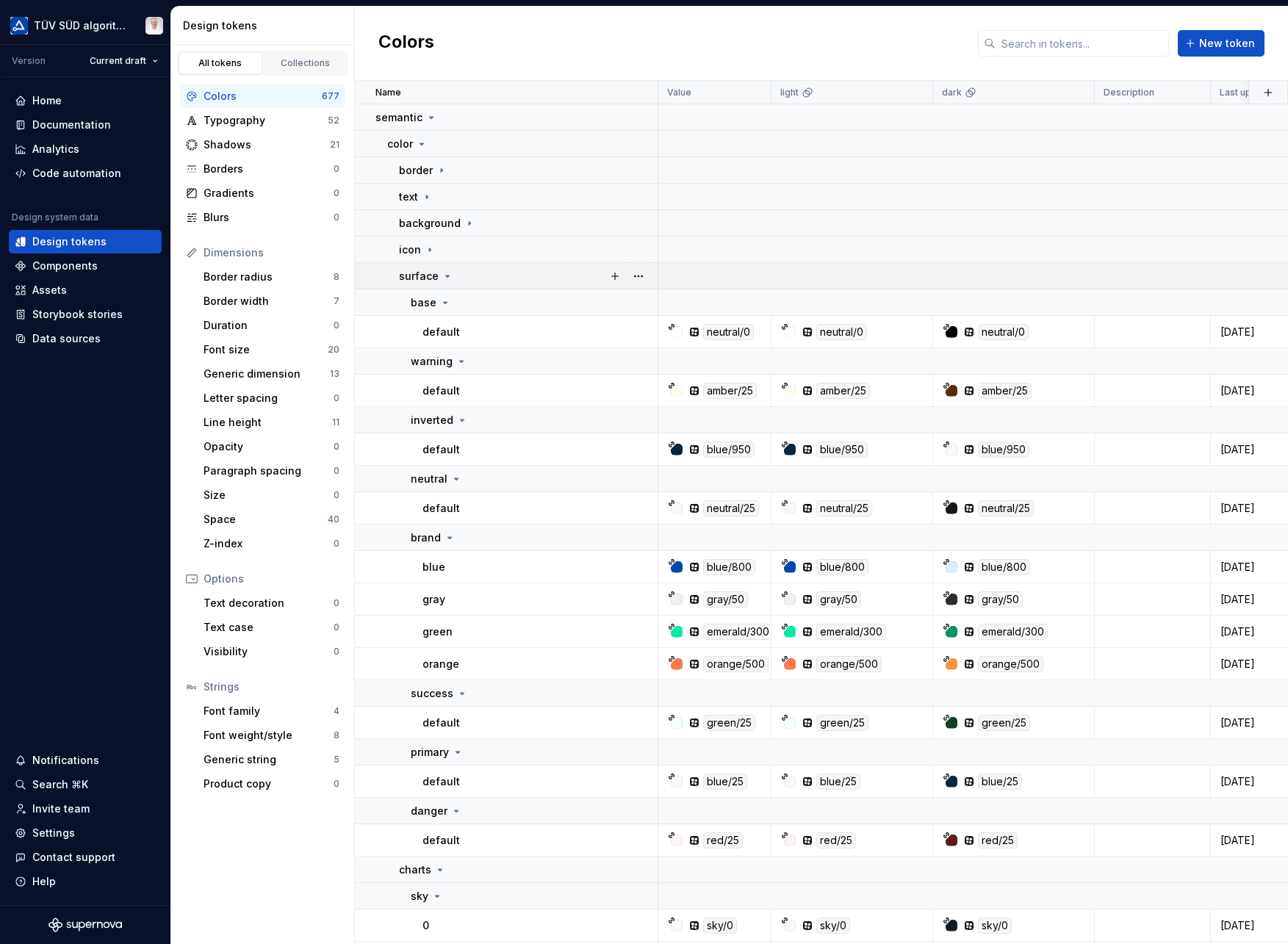
click at [445, 280] on icon at bounding box center [448, 276] width 12 height 12
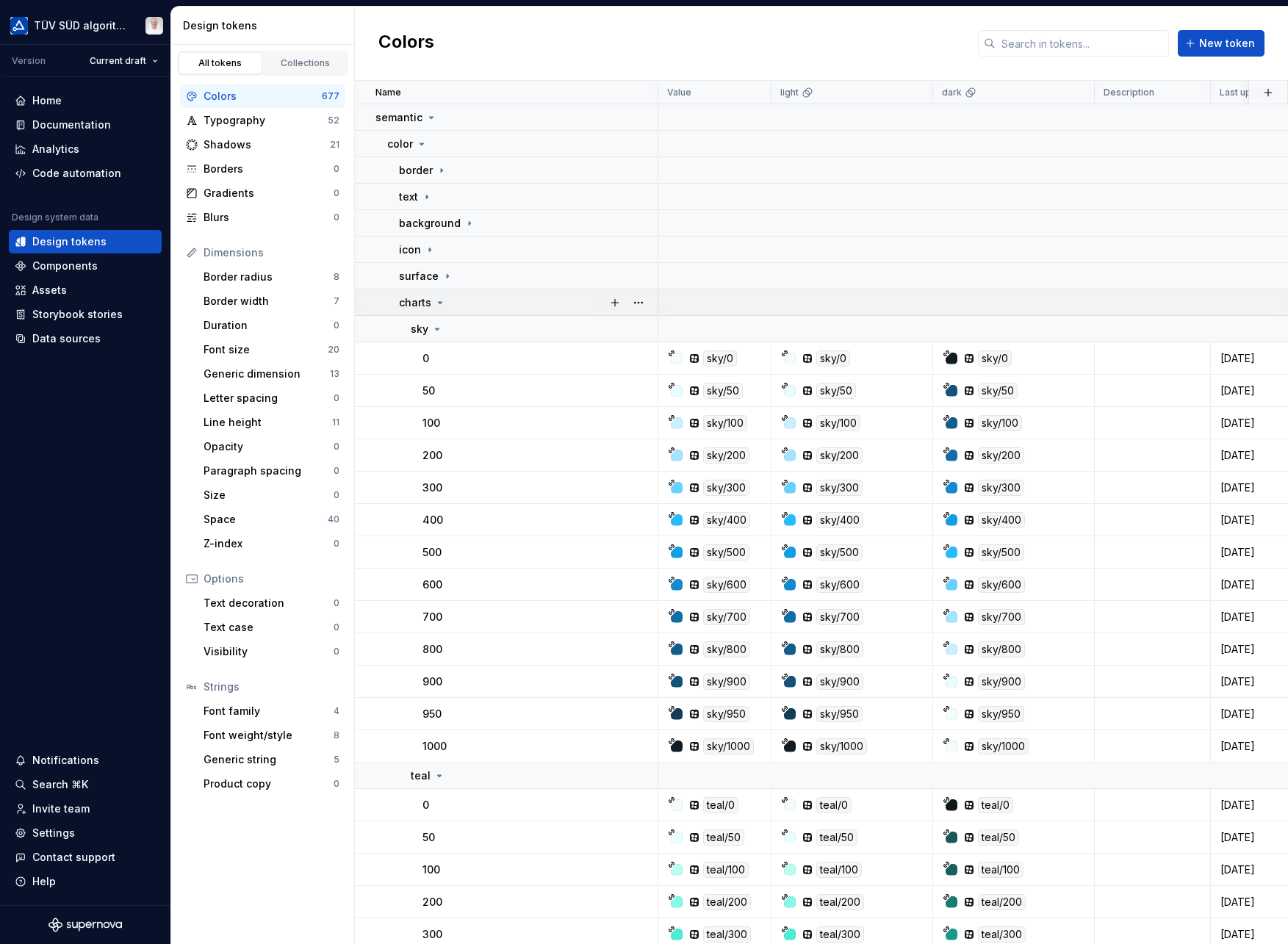
click at [438, 301] on icon at bounding box center [440, 303] width 12 height 12
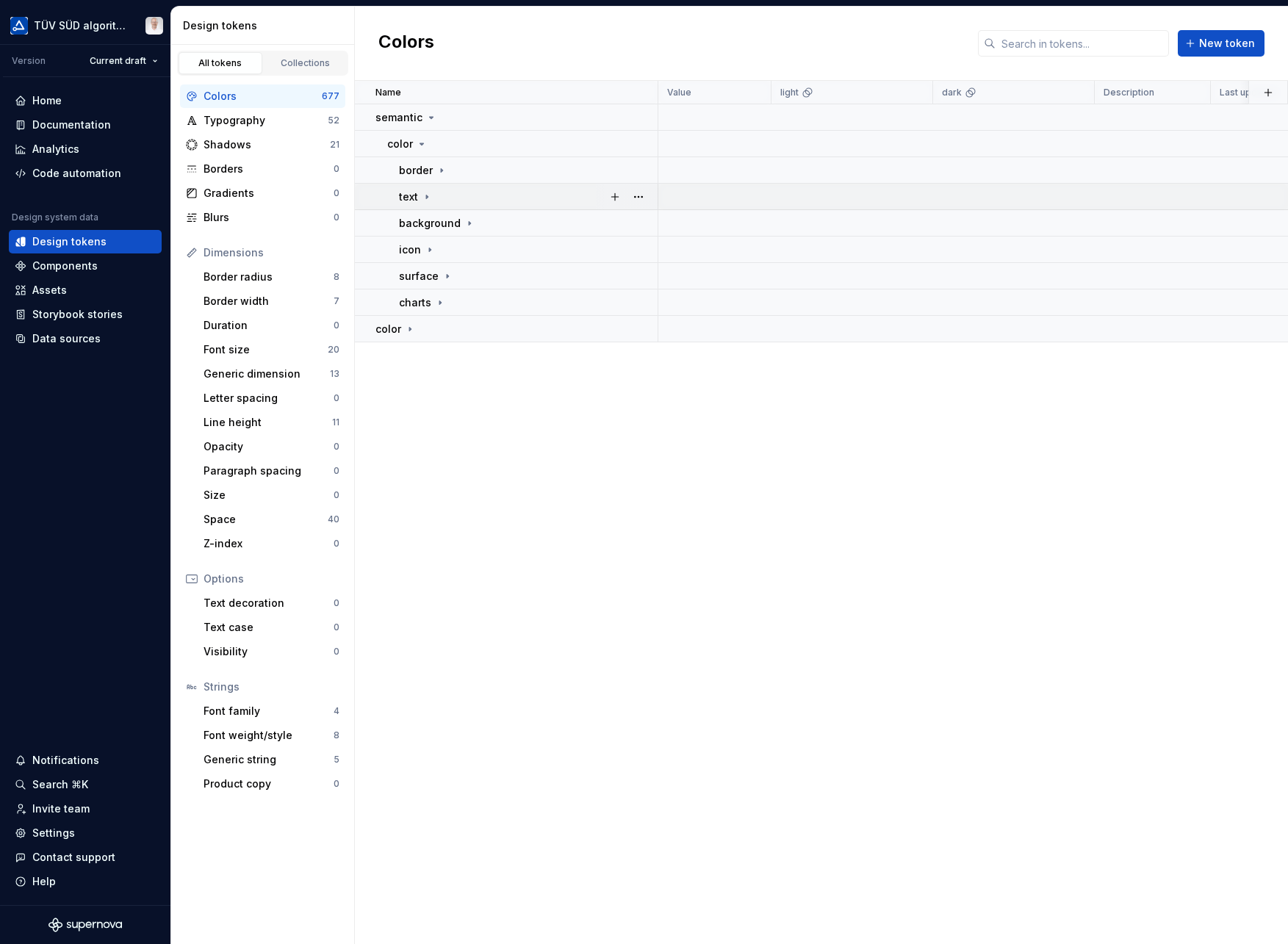
click at [427, 198] on icon at bounding box center [427, 196] width 2 height 3
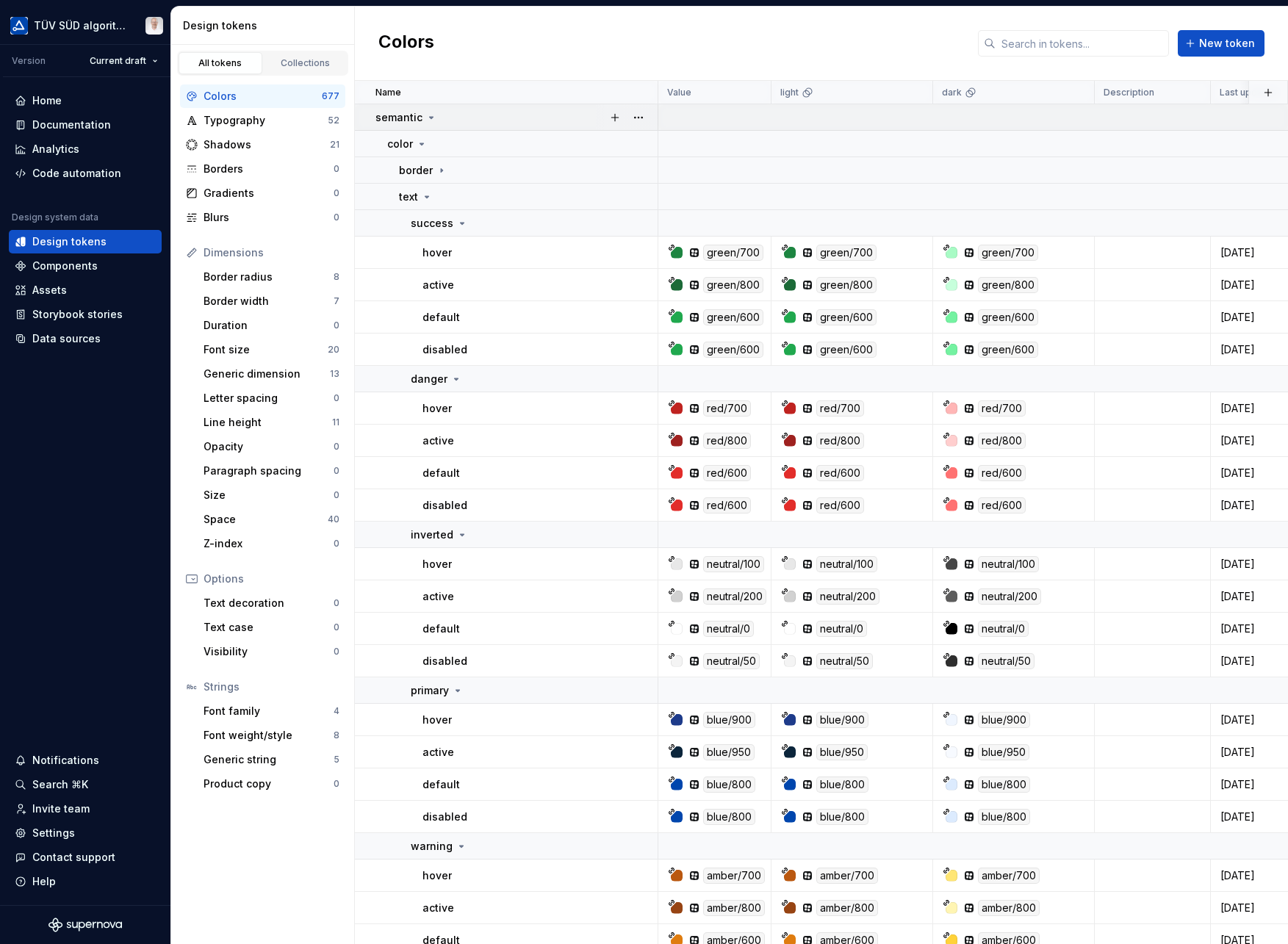
click at [427, 120] on icon at bounding box center [432, 118] width 12 height 12
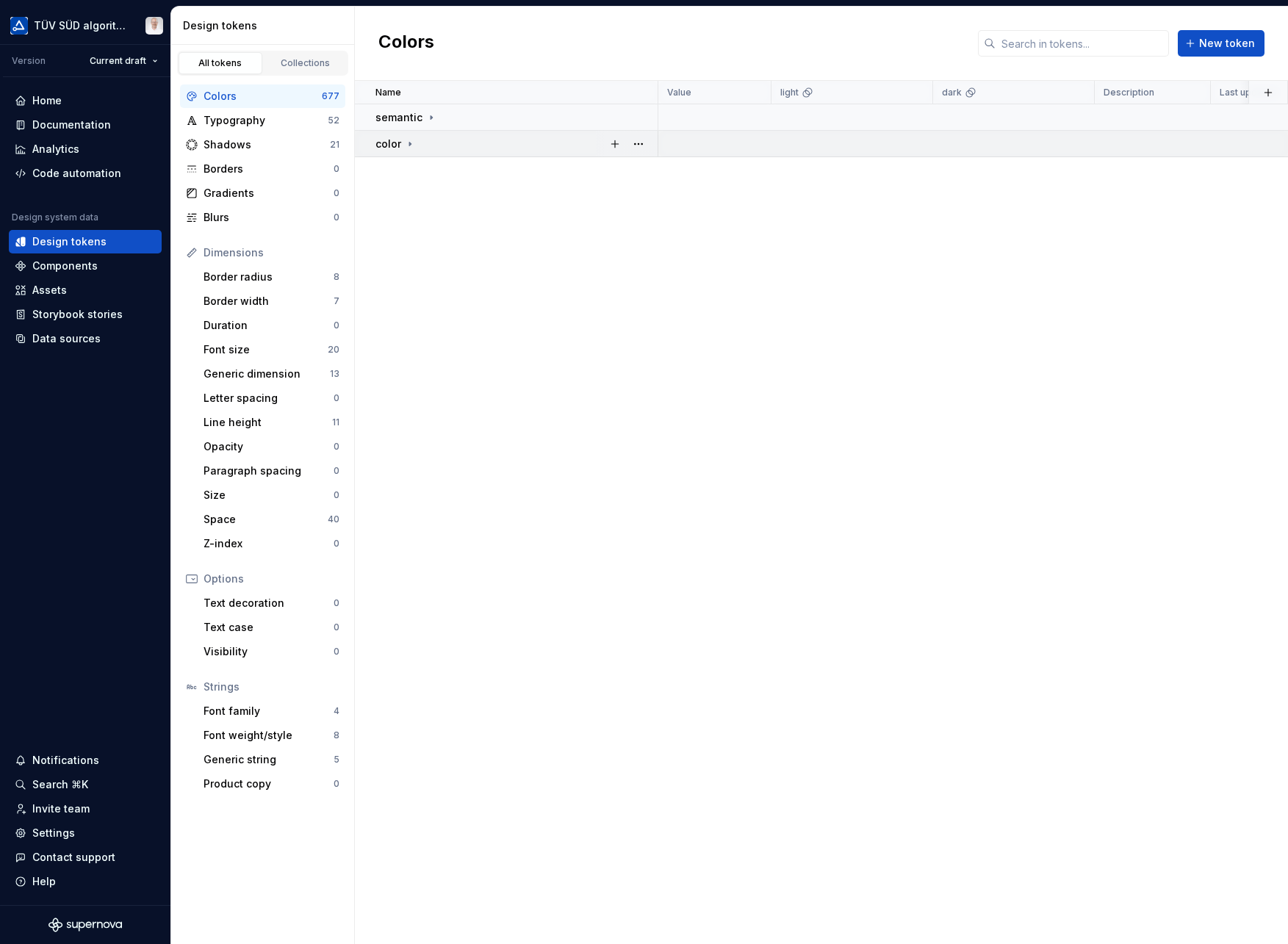
click at [410, 142] on icon at bounding box center [411, 143] width 2 height 3
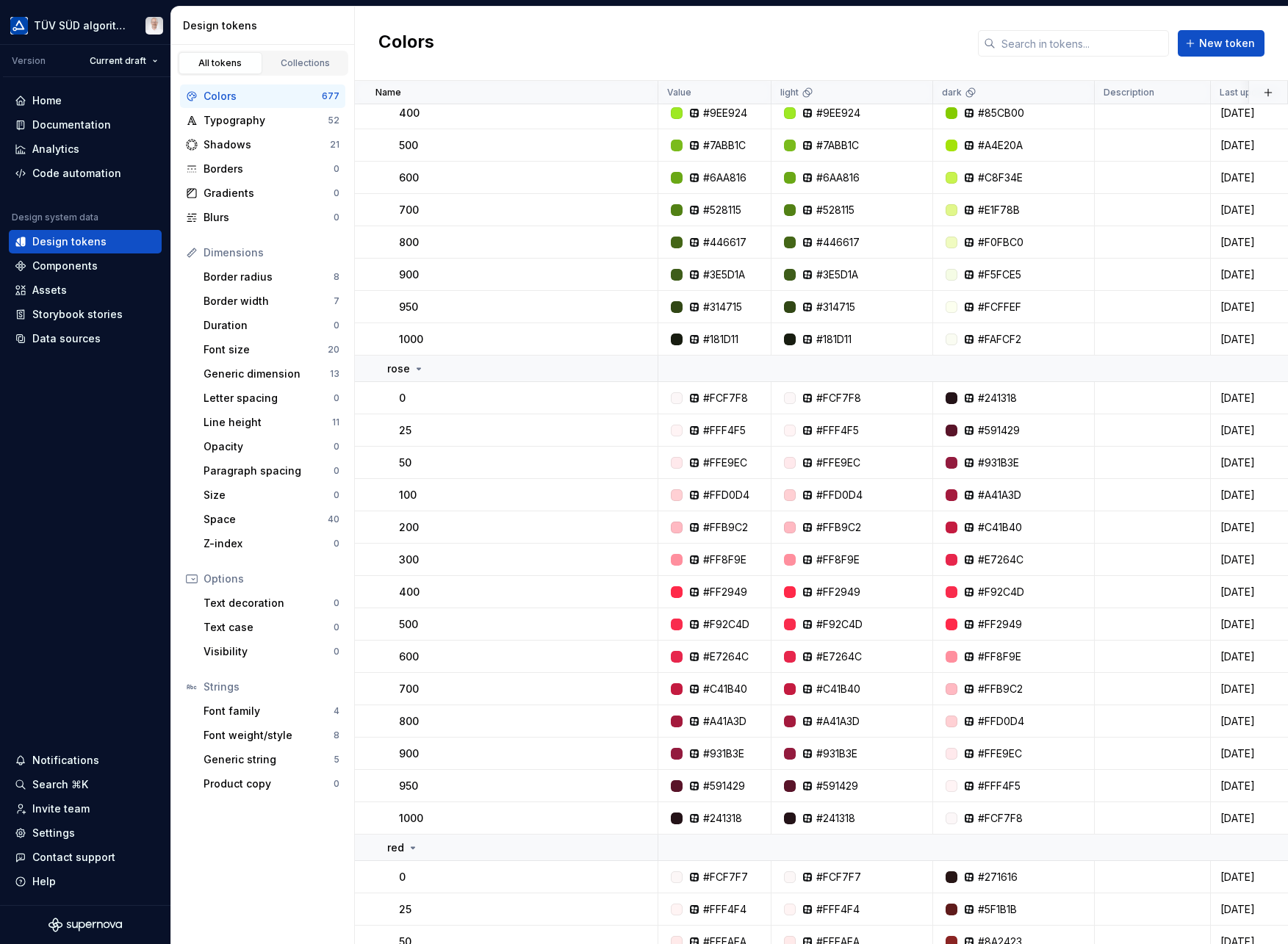
scroll to position [8323, 0]
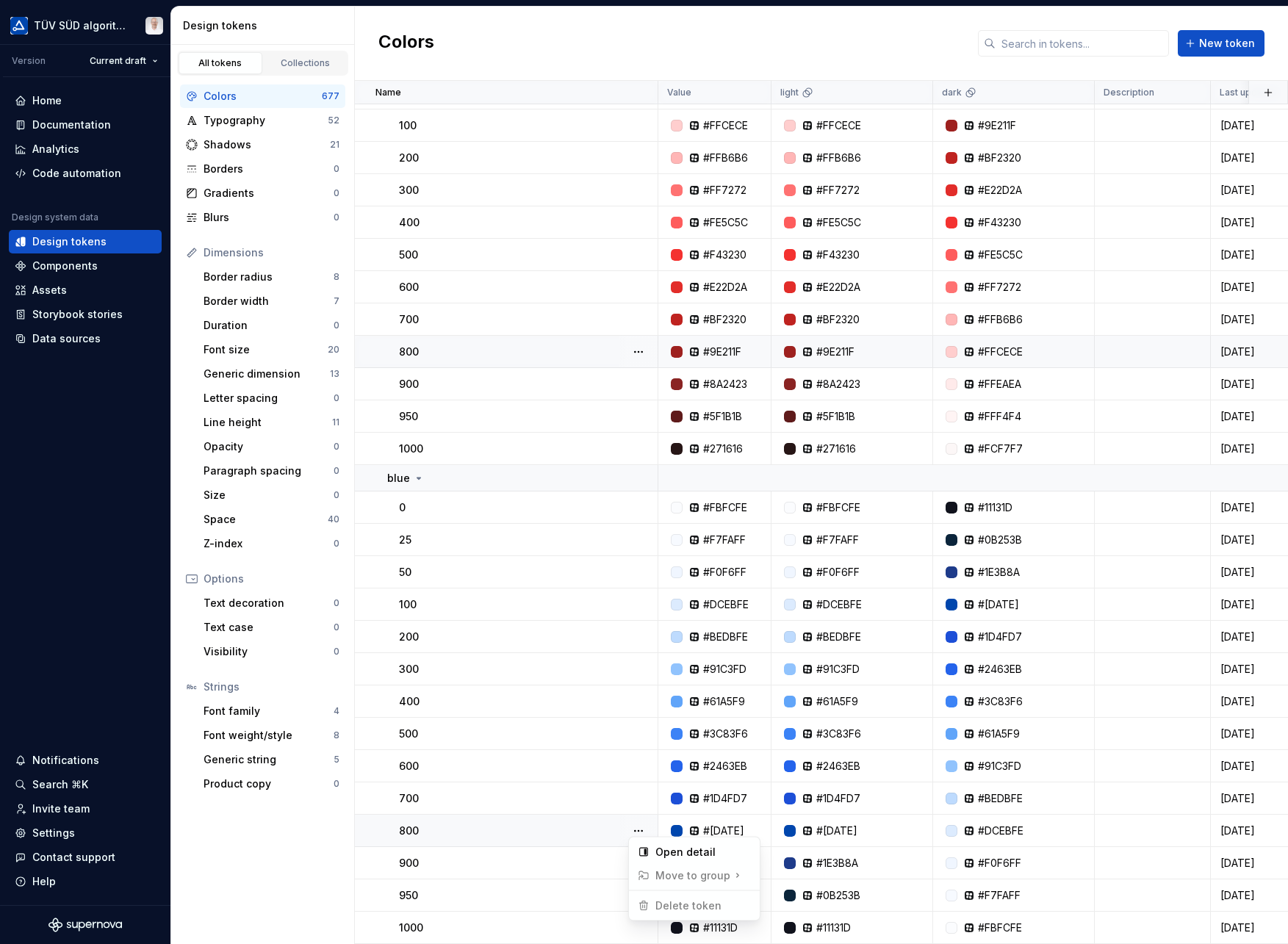
click at [636, 827] on button "button" at bounding box center [638, 831] width 20 height 20
click at [676, 857] on div "Open detail" at bounding box center [703, 852] width 95 height 14
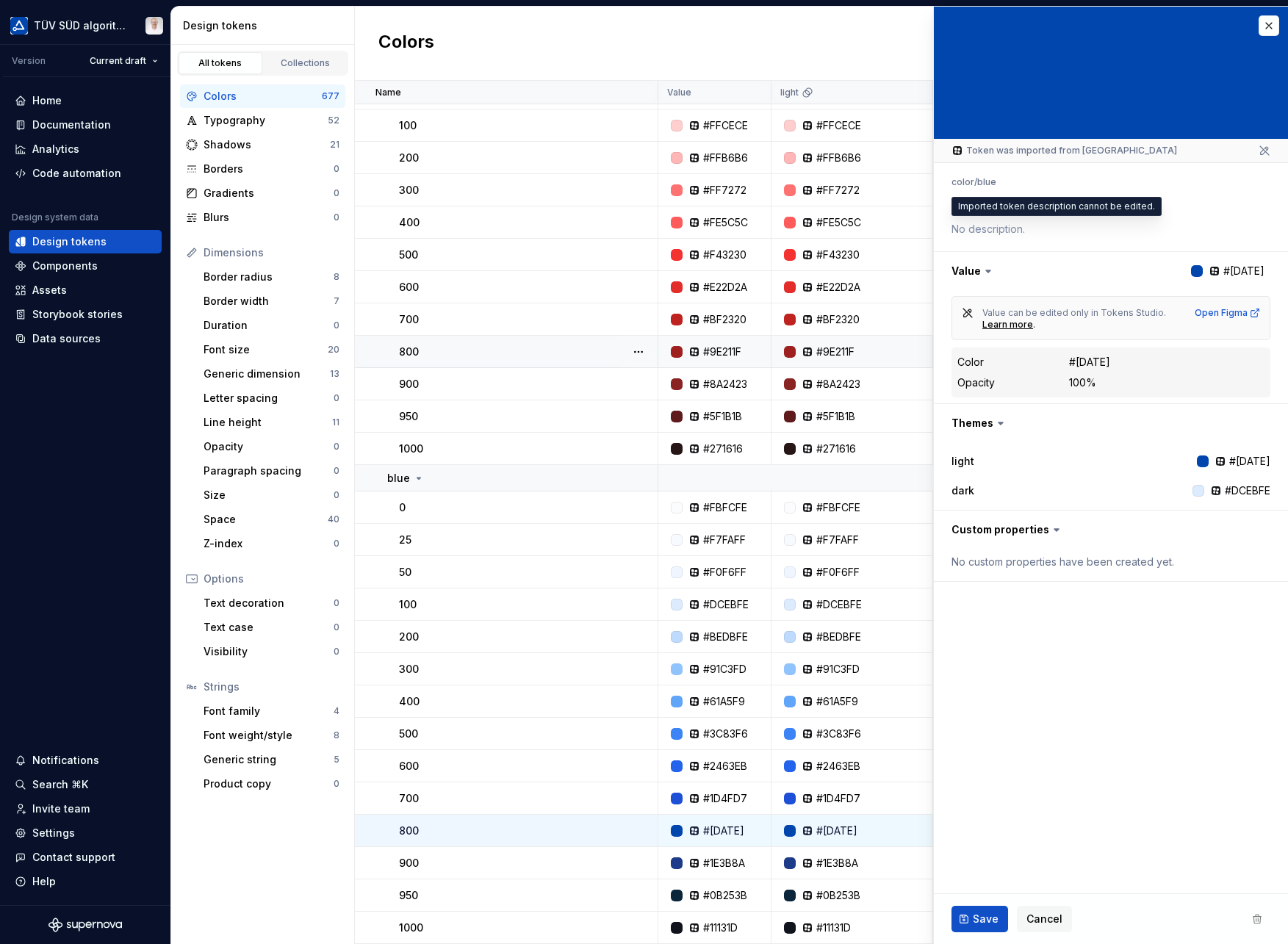
click at [972, 229] on textarea at bounding box center [1108, 229] width 319 height 20
click at [984, 230] on textarea at bounding box center [1108, 229] width 319 height 20
click at [997, 230] on textarea at bounding box center [1108, 229] width 319 height 20
click at [1016, 565] on div "No custom properties have been created yet." at bounding box center [1111, 561] width 319 height 14
click at [956, 566] on div "No custom properties have been created yet." at bounding box center [1111, 561] width 319 height 14
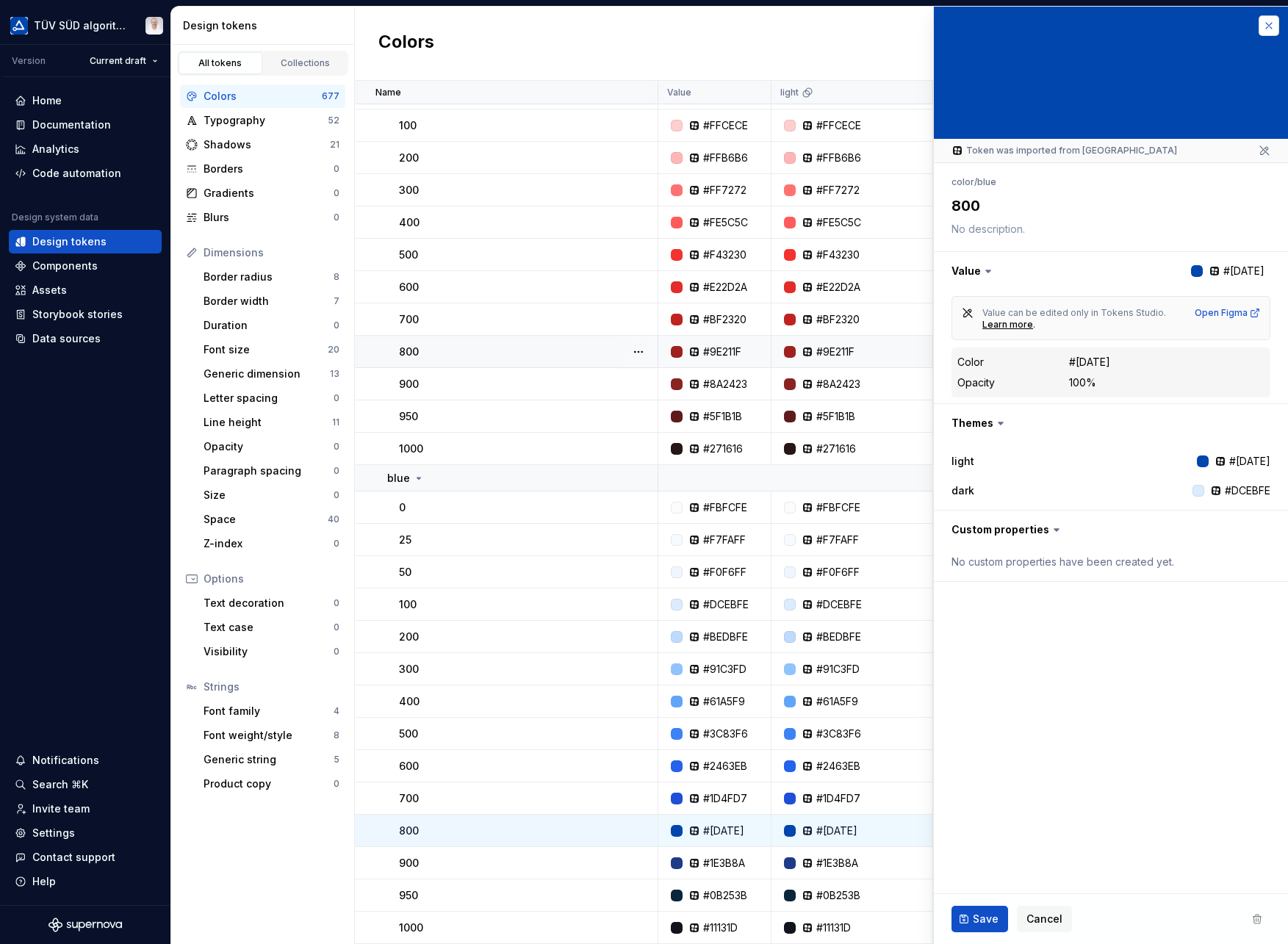
click at [1270, 24] on button "button" at bounding box center [1269, 25] width 20 height 20
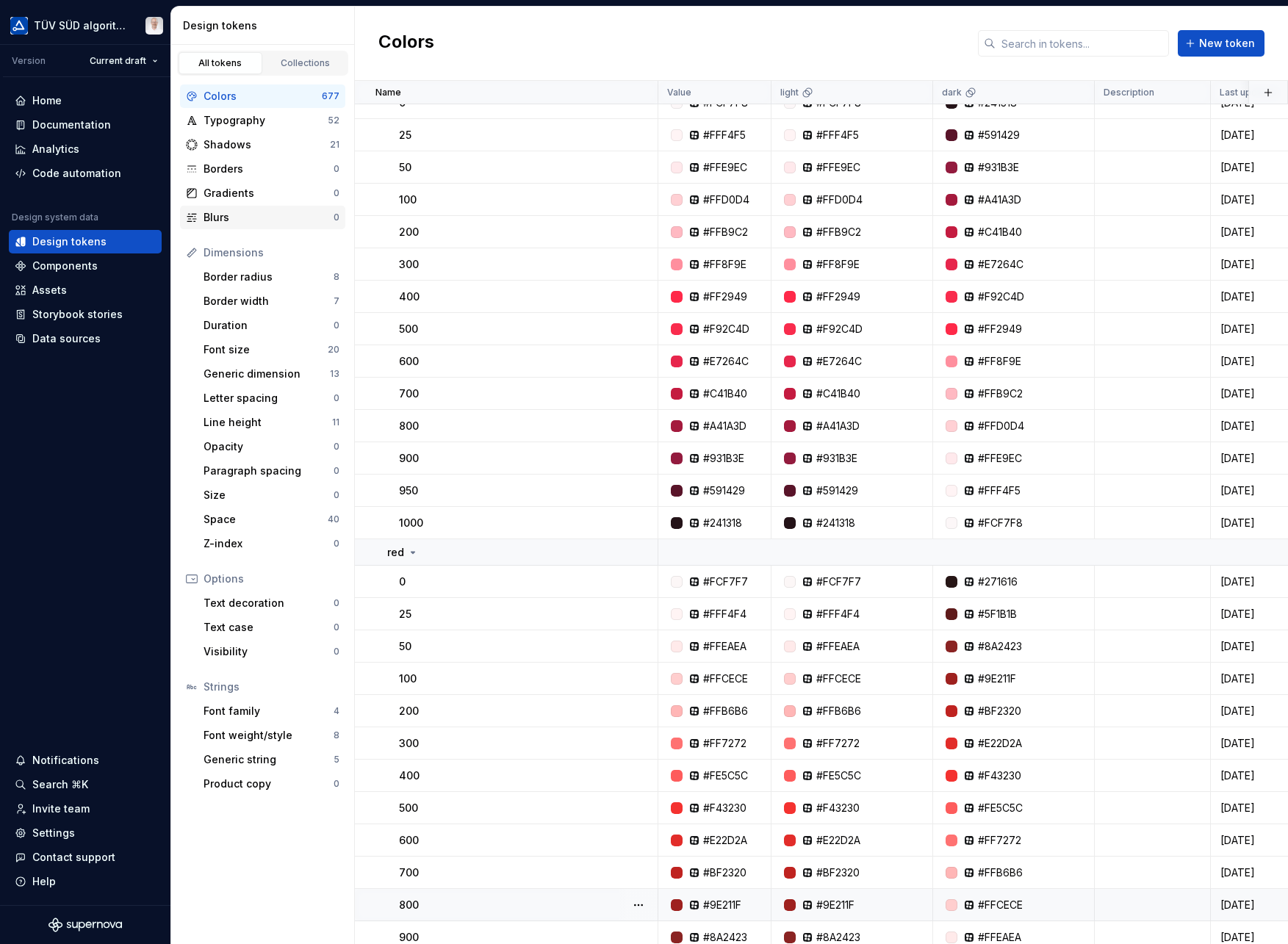
scroll to position [7763, 0]
click at [64, 126] on div "Documentation" at bounding box center [71, 124] width 78 height 14
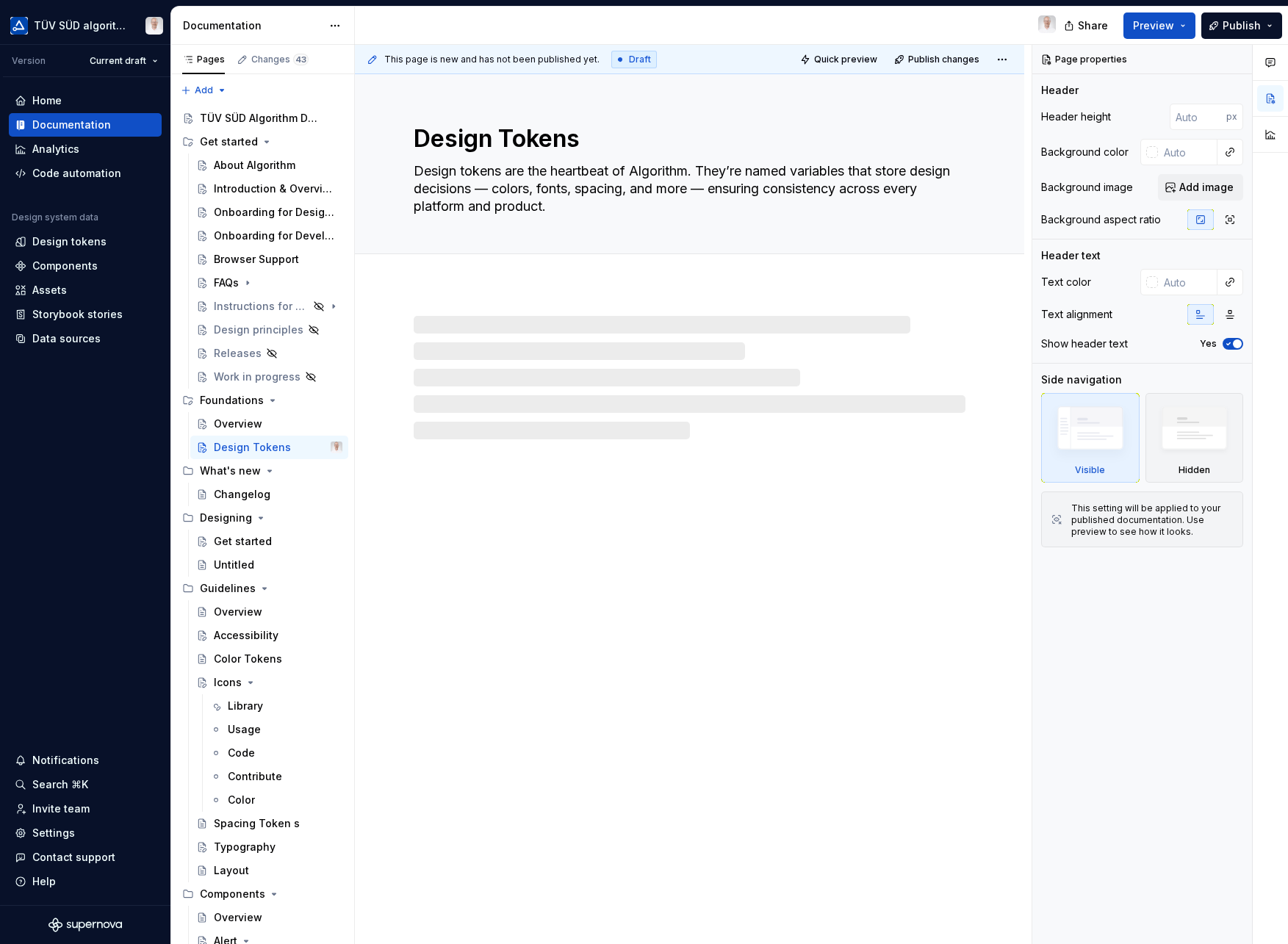
type textarea "*"
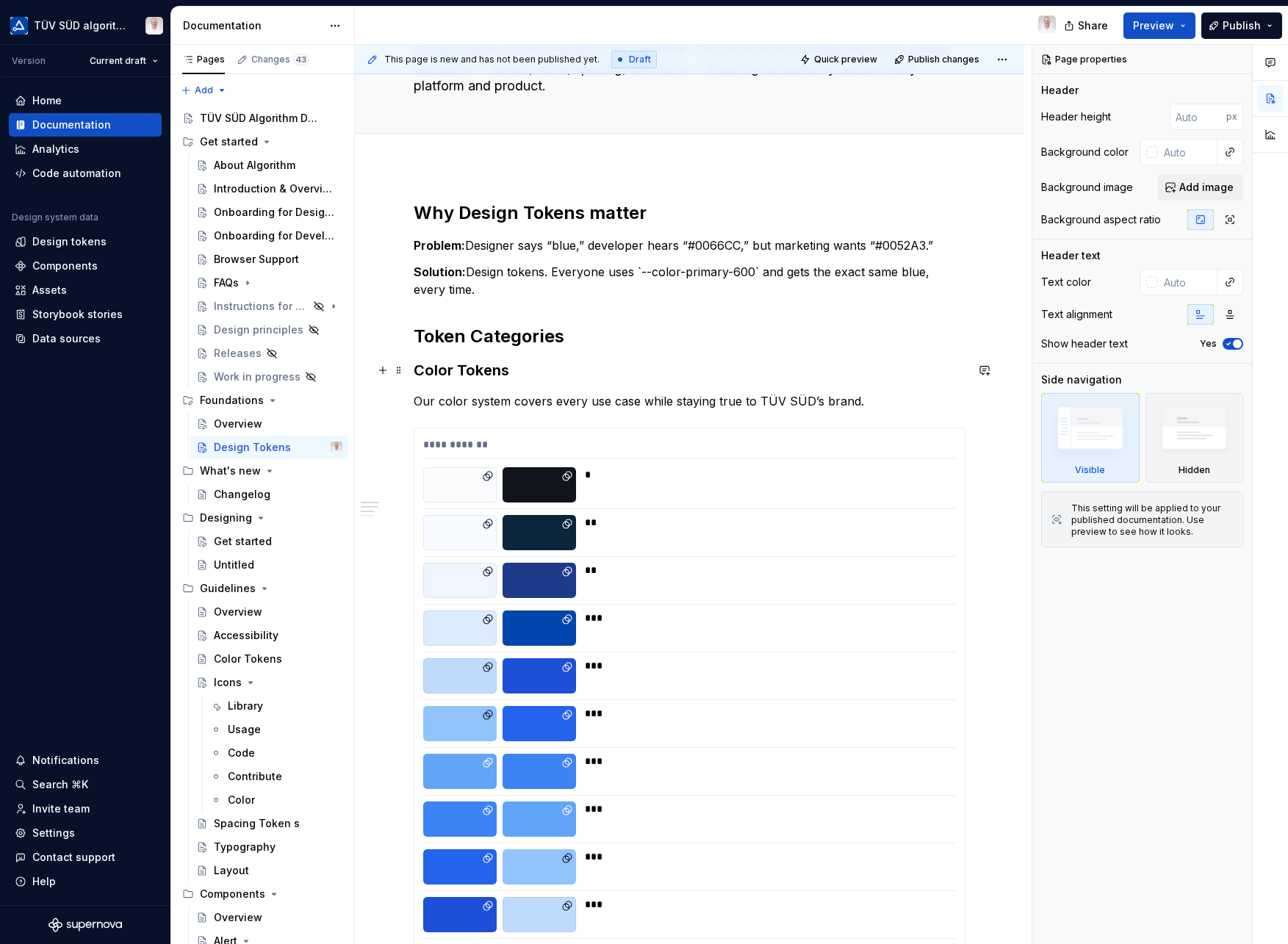
scroll to position [274, 0]
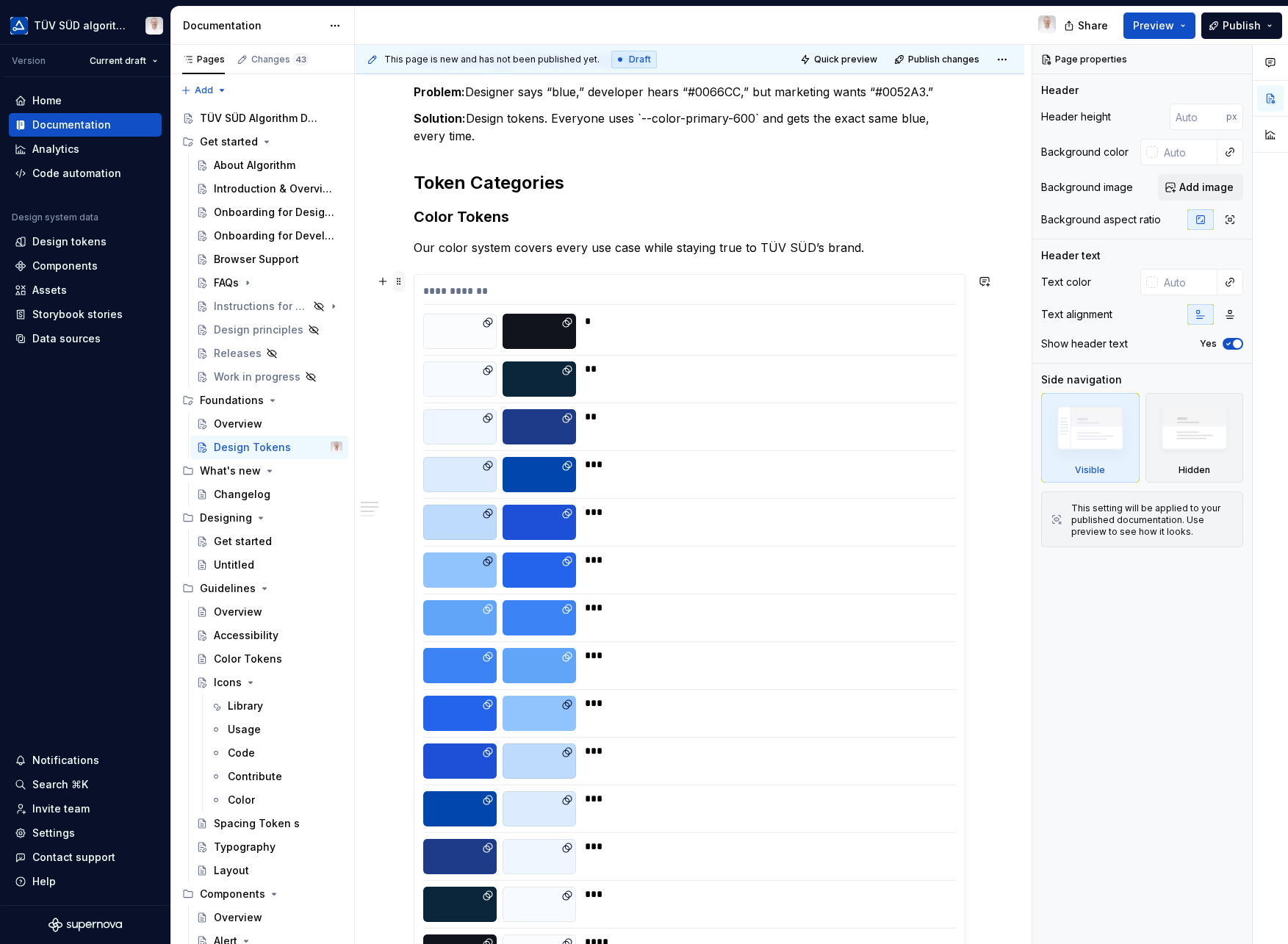
click at [395, 286] on span at bounding box center [399, 282] width 12 height 20
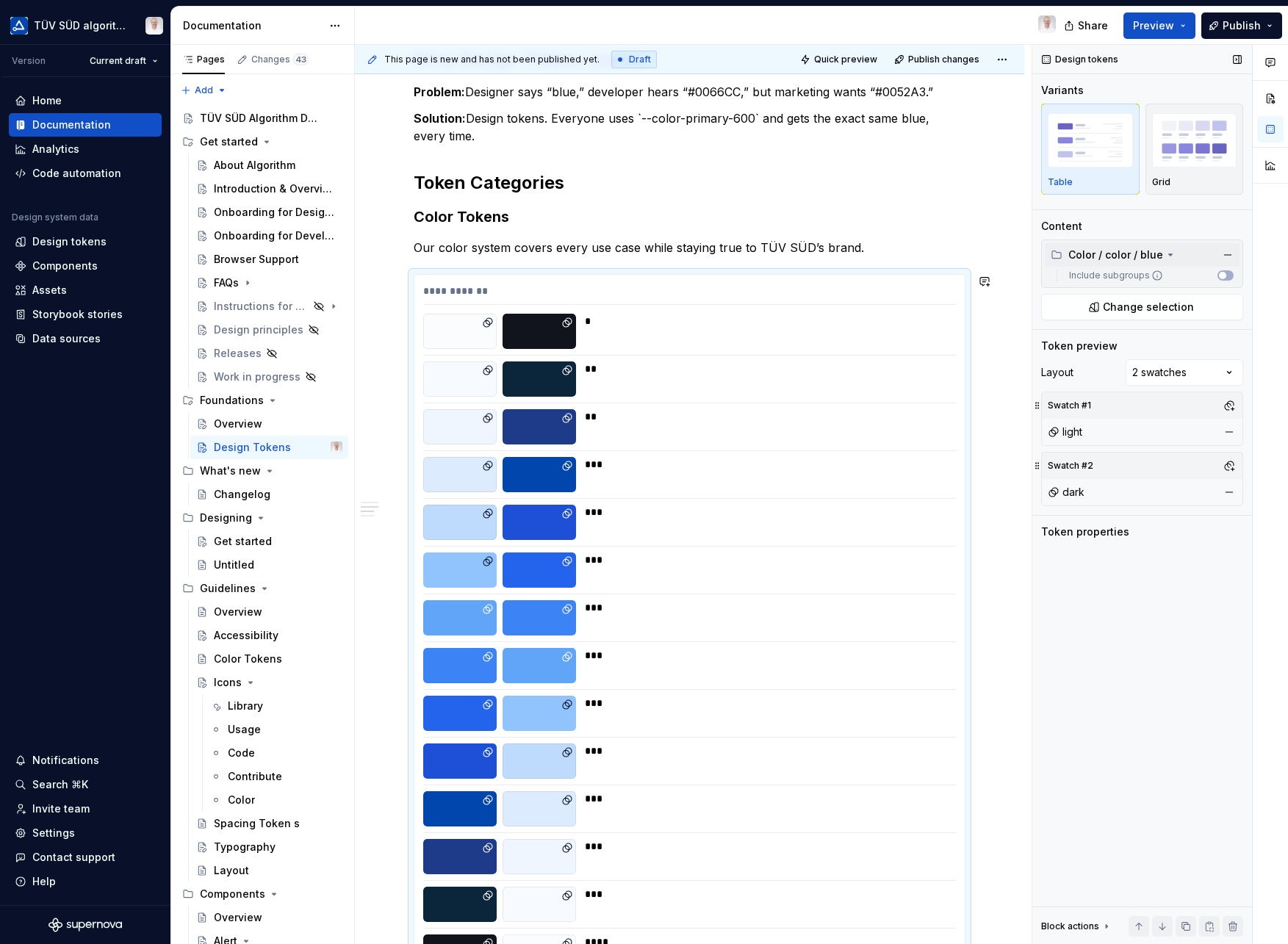
scroll to position [308, 0]
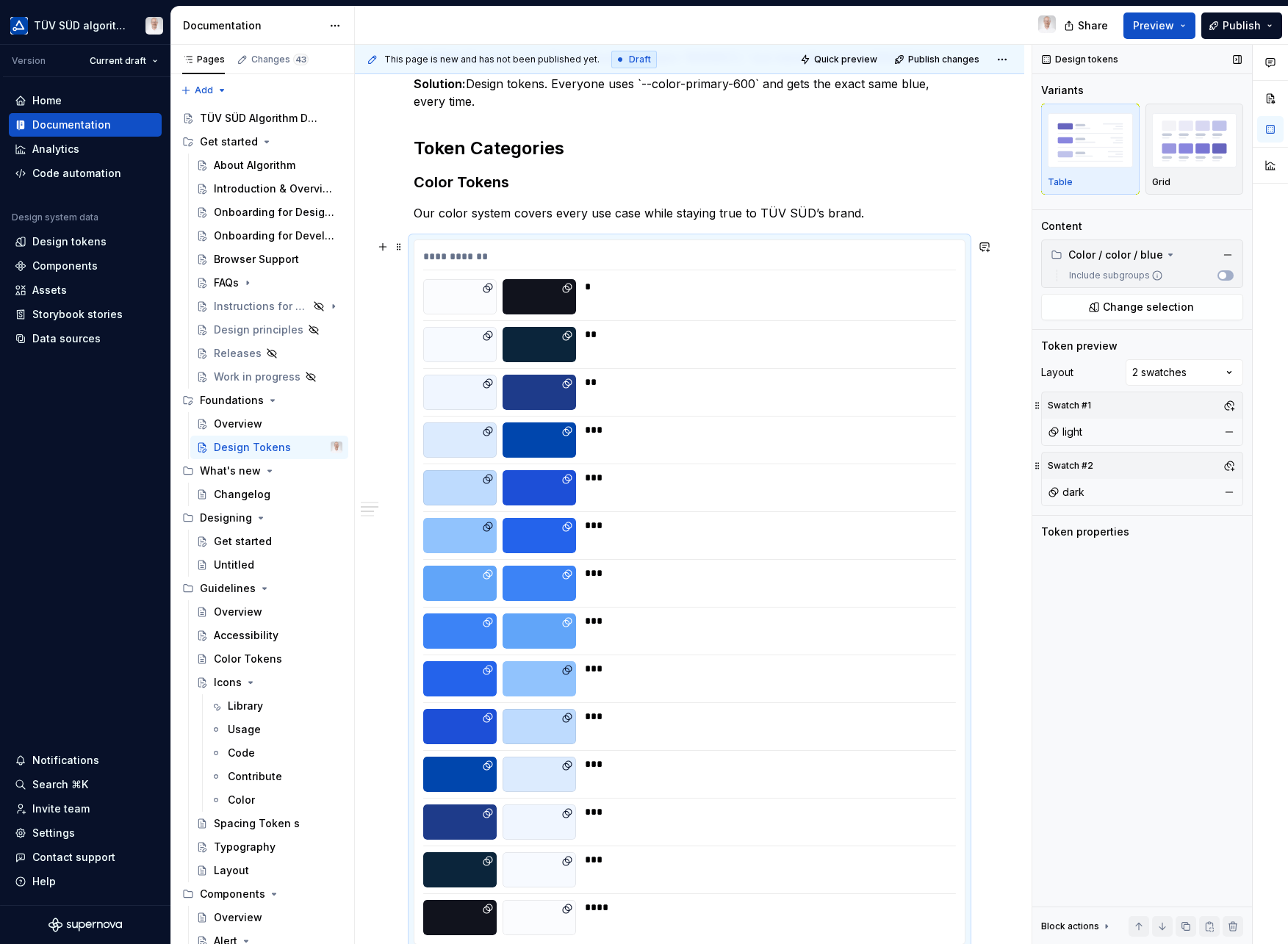
click at [523, 261] on div "**********" at bounding box center [690, 260] width 533 height 21
click at [1230, 259] on button "button" at bounding box center [1228, 255] width 20 height 20
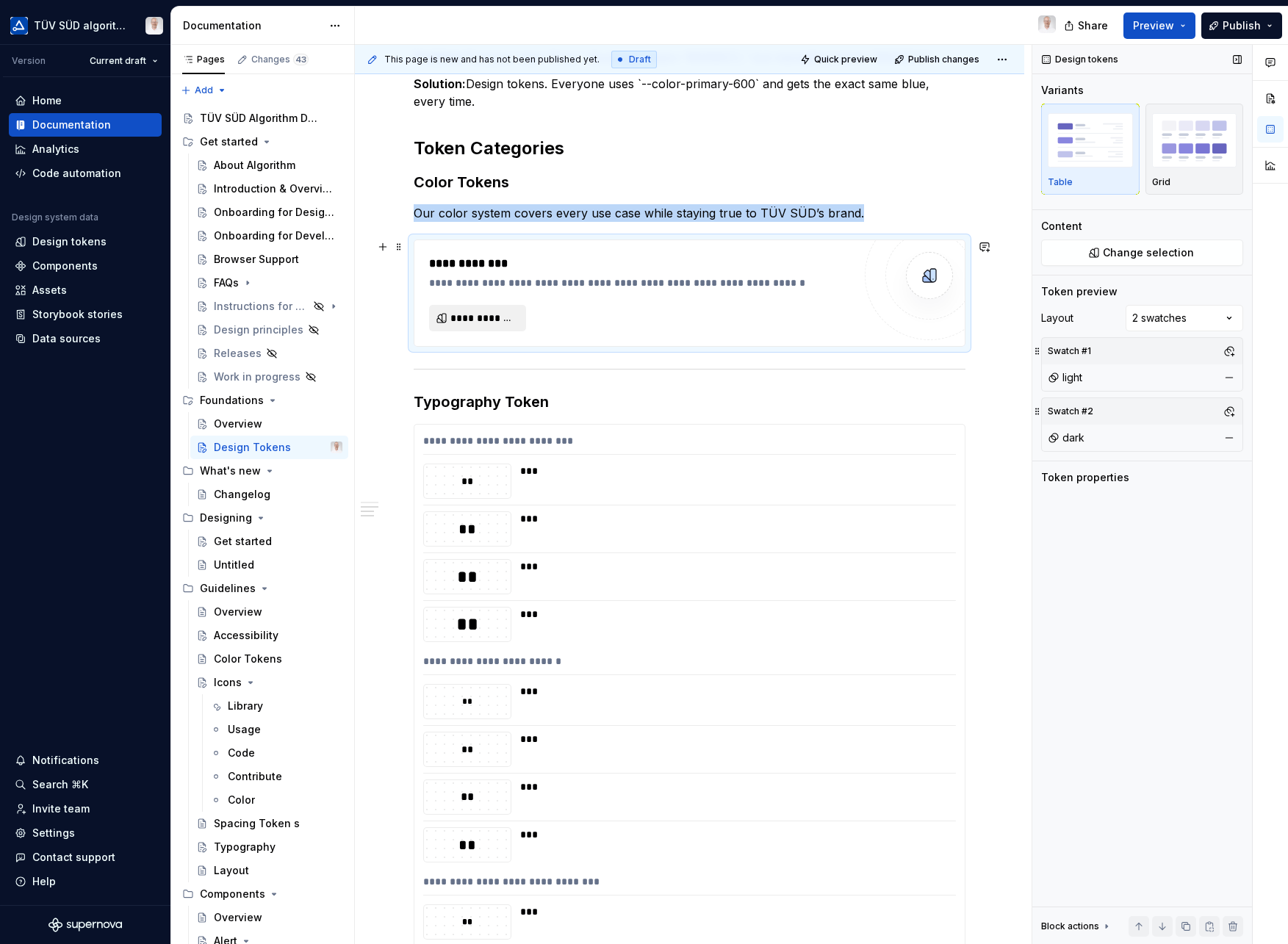
click at [480, 320] on span "**********" at bounding box center [483, 318] width 66 height 14
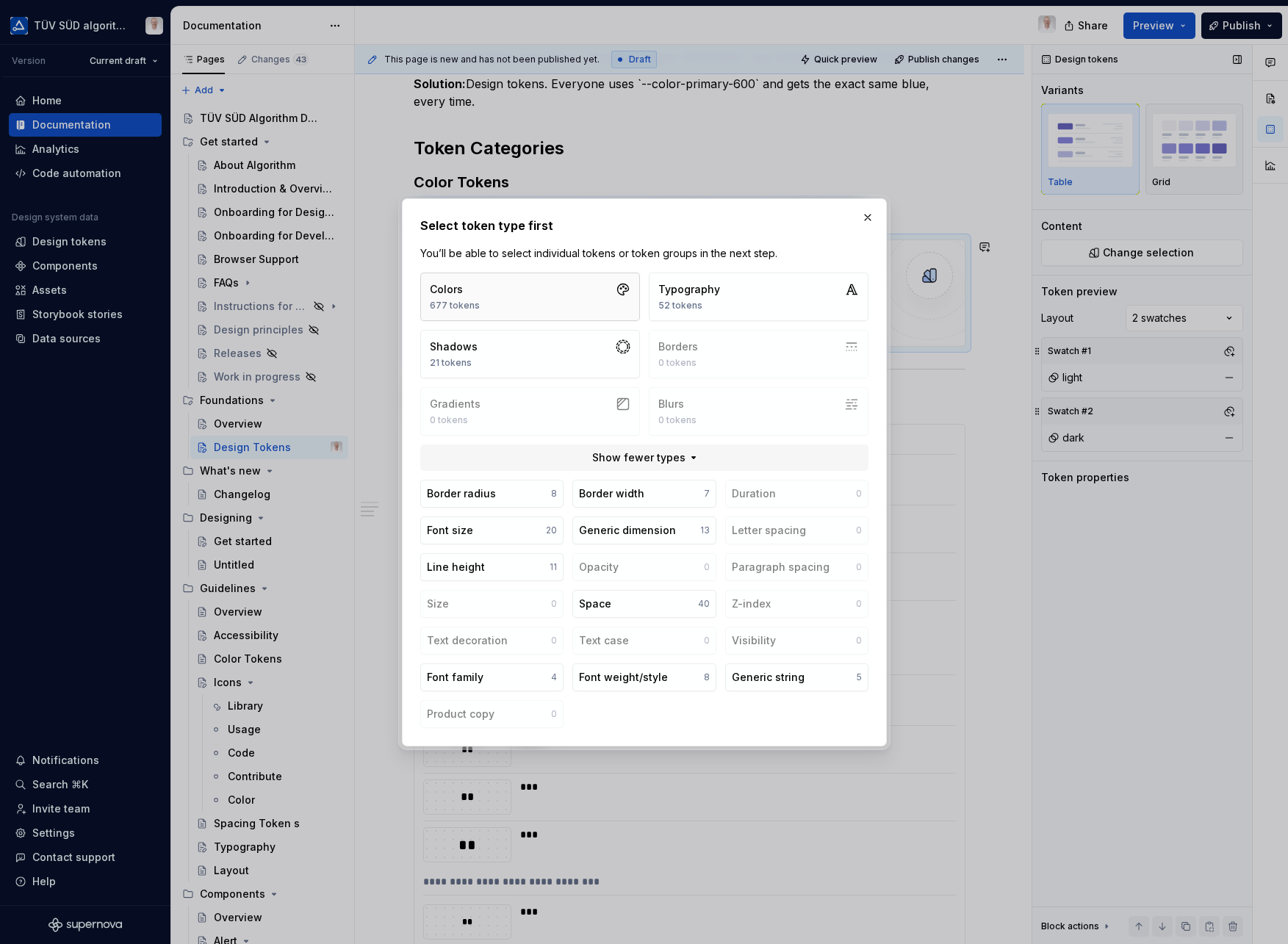
click at [483, 304] on button "Colors 677 tokens" at bounding box center [530, 297] width 220 height 49
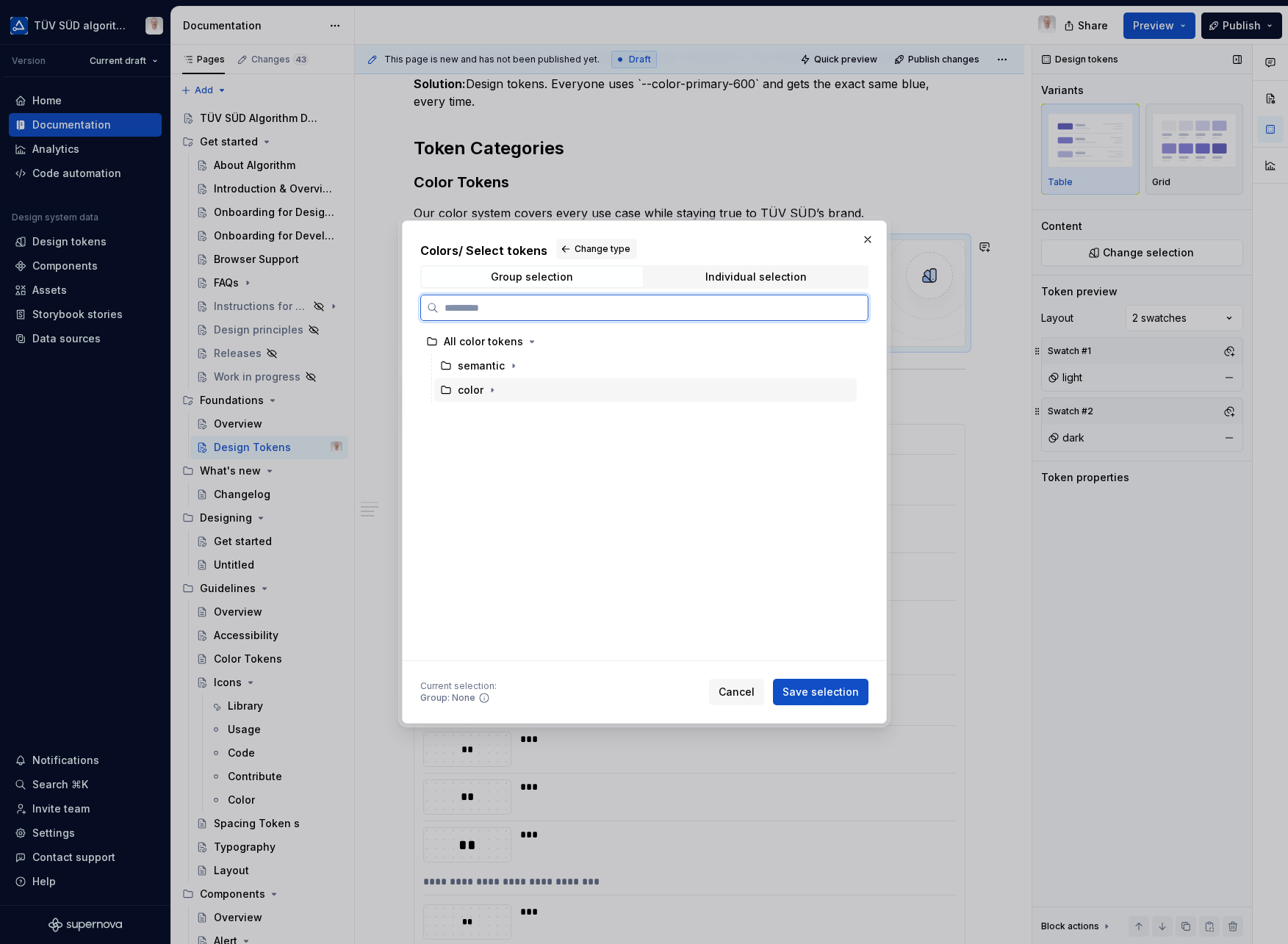
click at [480, 387] on div "color" at bounding box center [470, 389] width 26 height 14
click at [493, 390] on icon "button" at bounding box center [492, 390] width 12 height 12
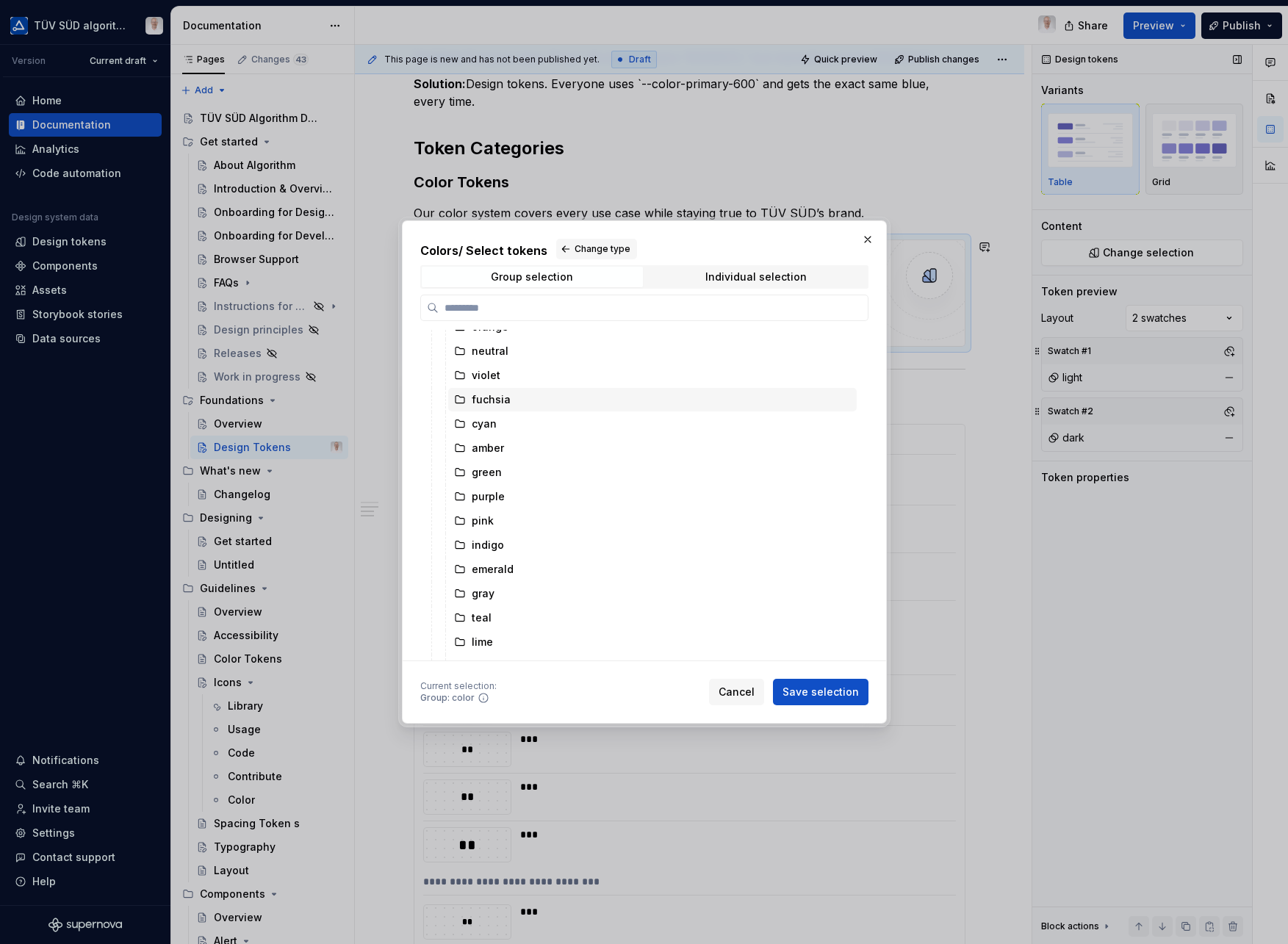
scroll to position [210, 0]
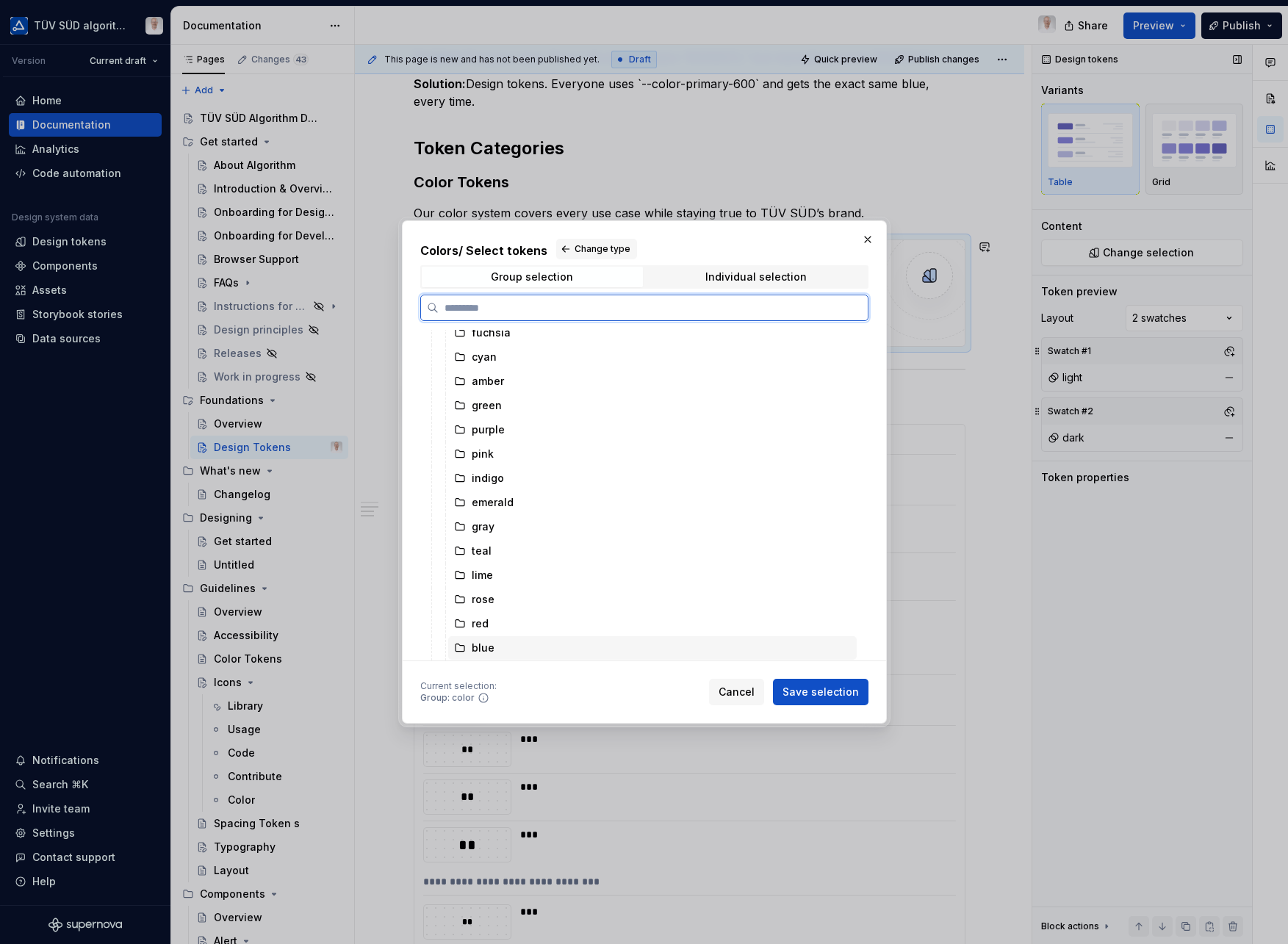
click at [508, 638] on div "blue" at bounding box center [652, 648] width 409 height 24
click at [480, 641] on div "blue" at bounding box center [483, 647] width 23 height 14
click at [722, 282] on div "Individual selection" at bounding box center [756, 277] width 101 height 12
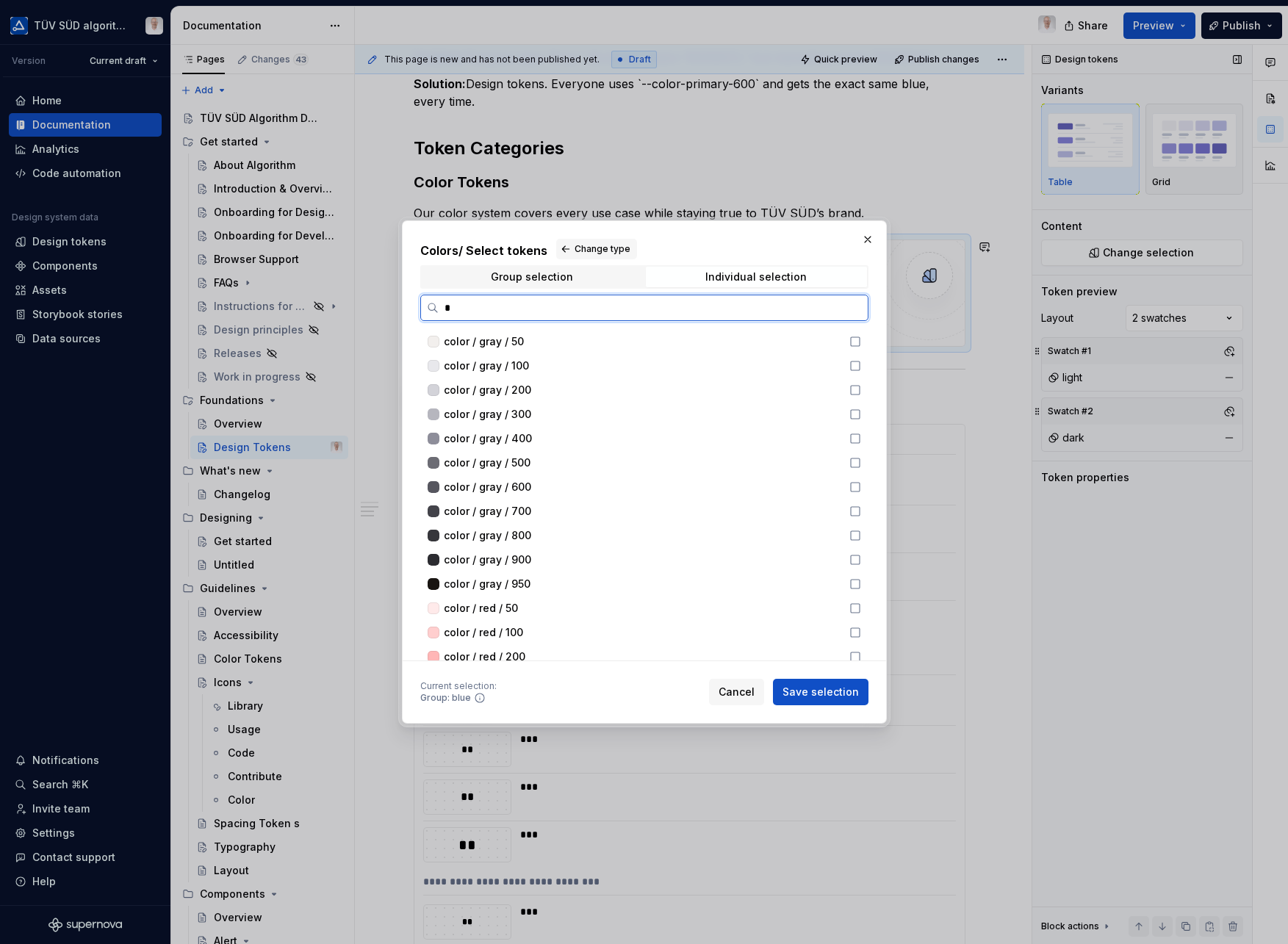
type input "**"
type textarea "*"
type input "****"
click at [499, 540] on span "color / blue / 800" at bounding box center [488, 535] width 88 height 14
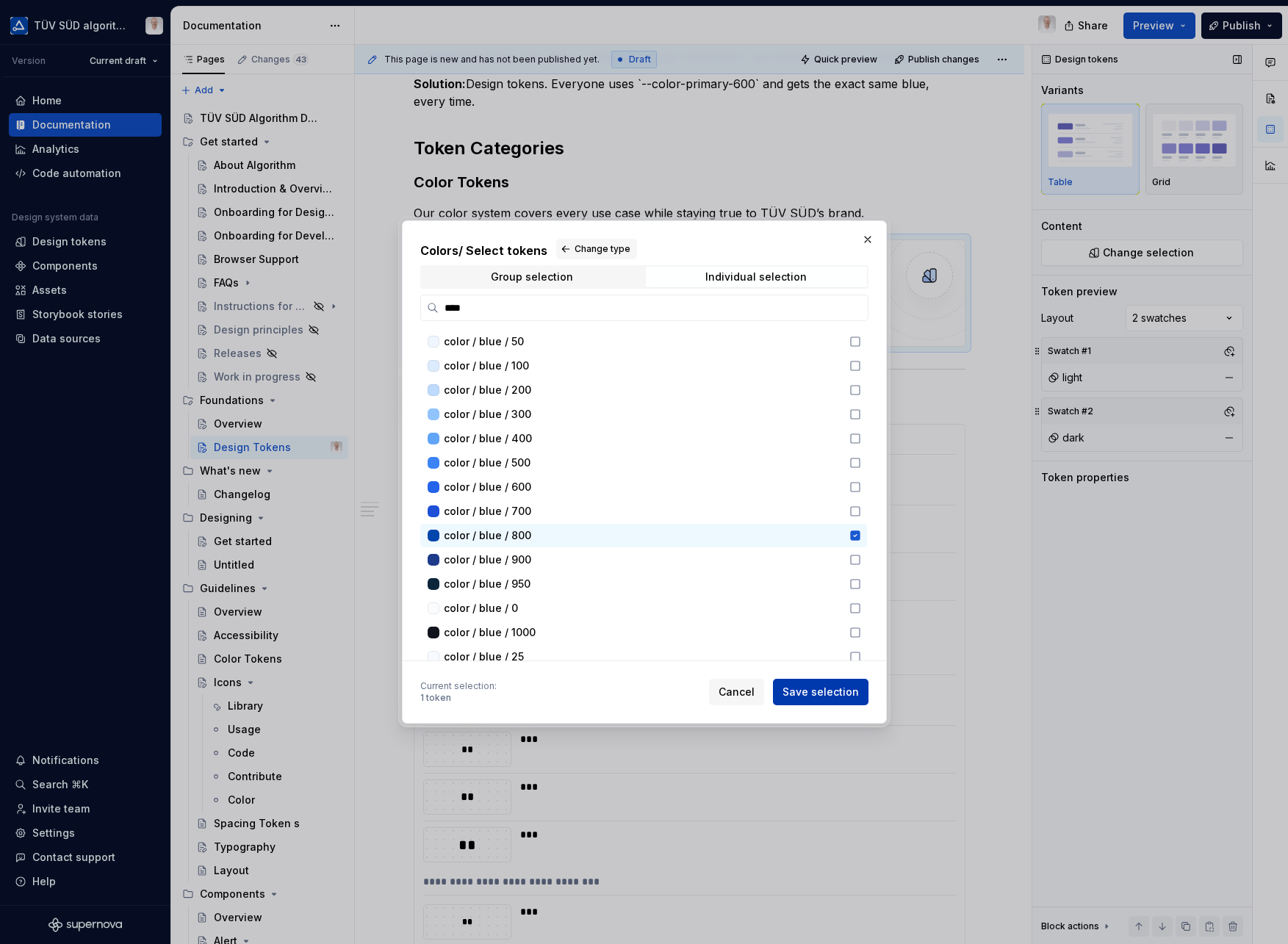
click at [833, 690] on span "Save selection" at bounding box center [821, 692] width 77 height 14
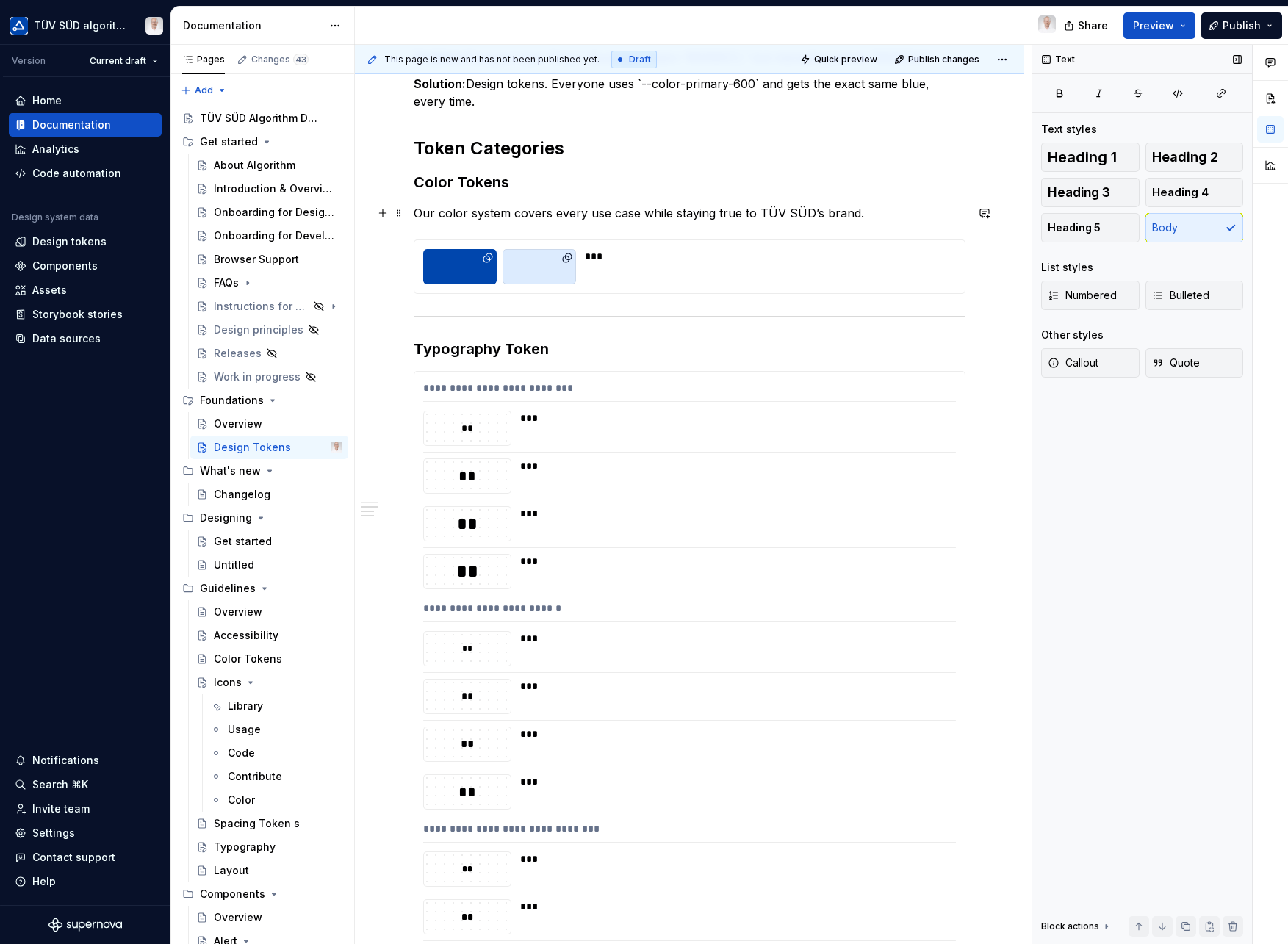
click at [857, 216] on p "Our color system covers every use case while staying true to TÜV SÜD’s brand." at bounding box center [690, 212] width 552 height 18
click at [735, 255] on div "***" at bounding box center [766, 256] width 362 height 14
click at [868, 213] on p "Our color system covers every use case while staying true to TÜV SÜD’s brand." at bounding box center [690, 212] width 552 height 18
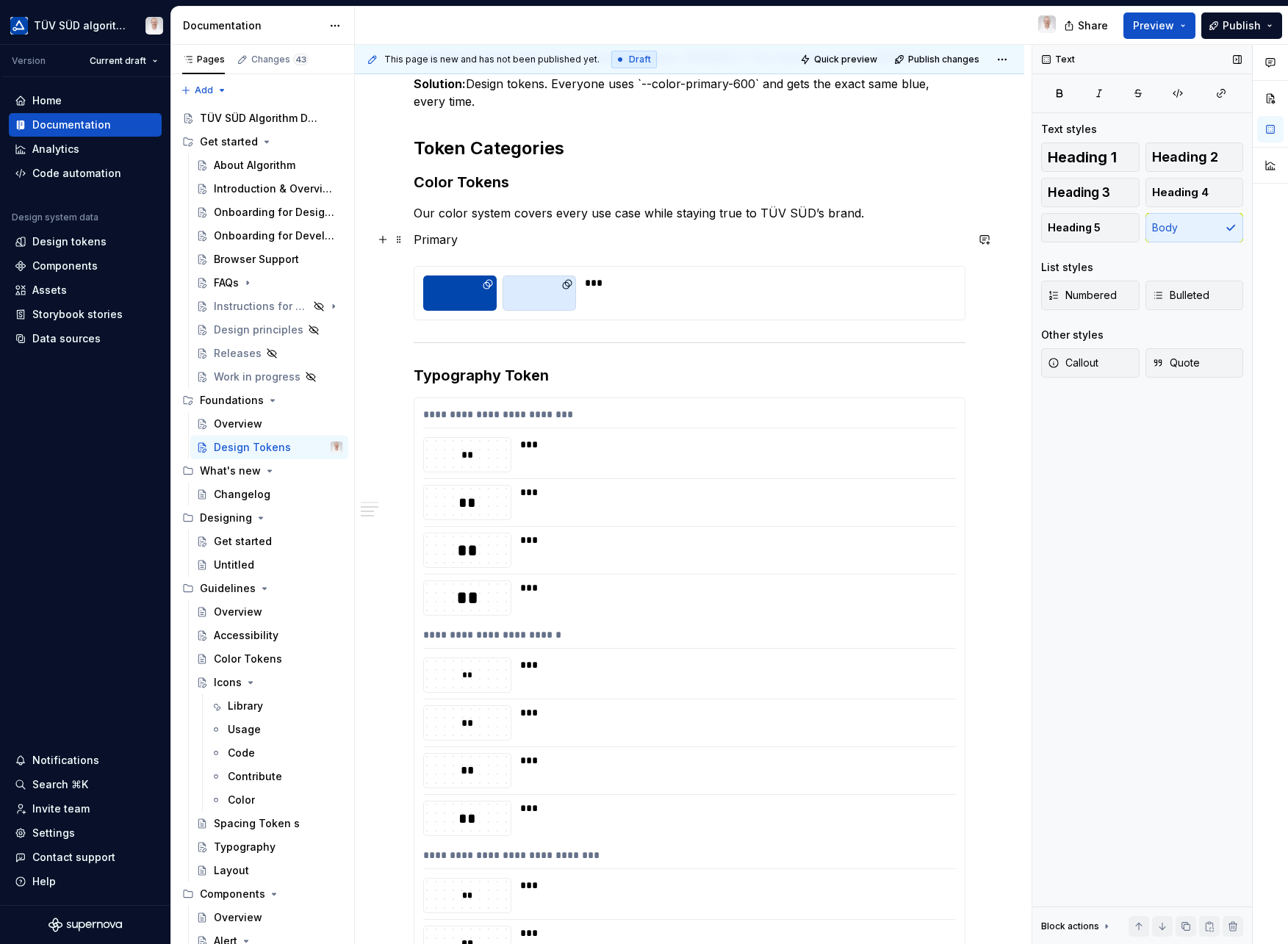
click at [440, 242] on p "Primary" at bounding box center [690, 239] width 552 height 18
click at [560, 213] on button "button" at bounding box center [553, 212] width 20 height 20
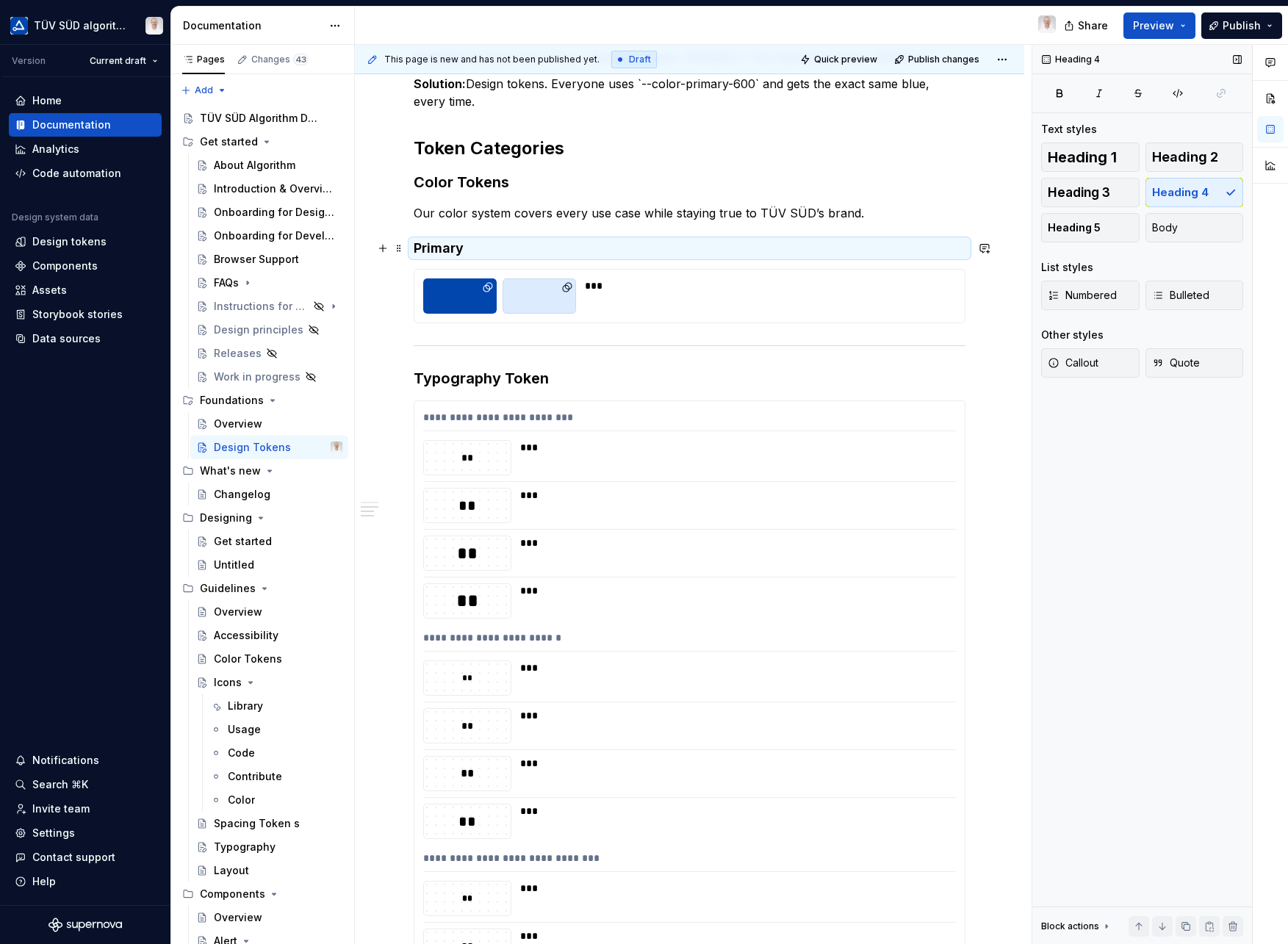
click at [480, 246] on h4 "Primary" at bounding box center [690, 248] width 552 height 18
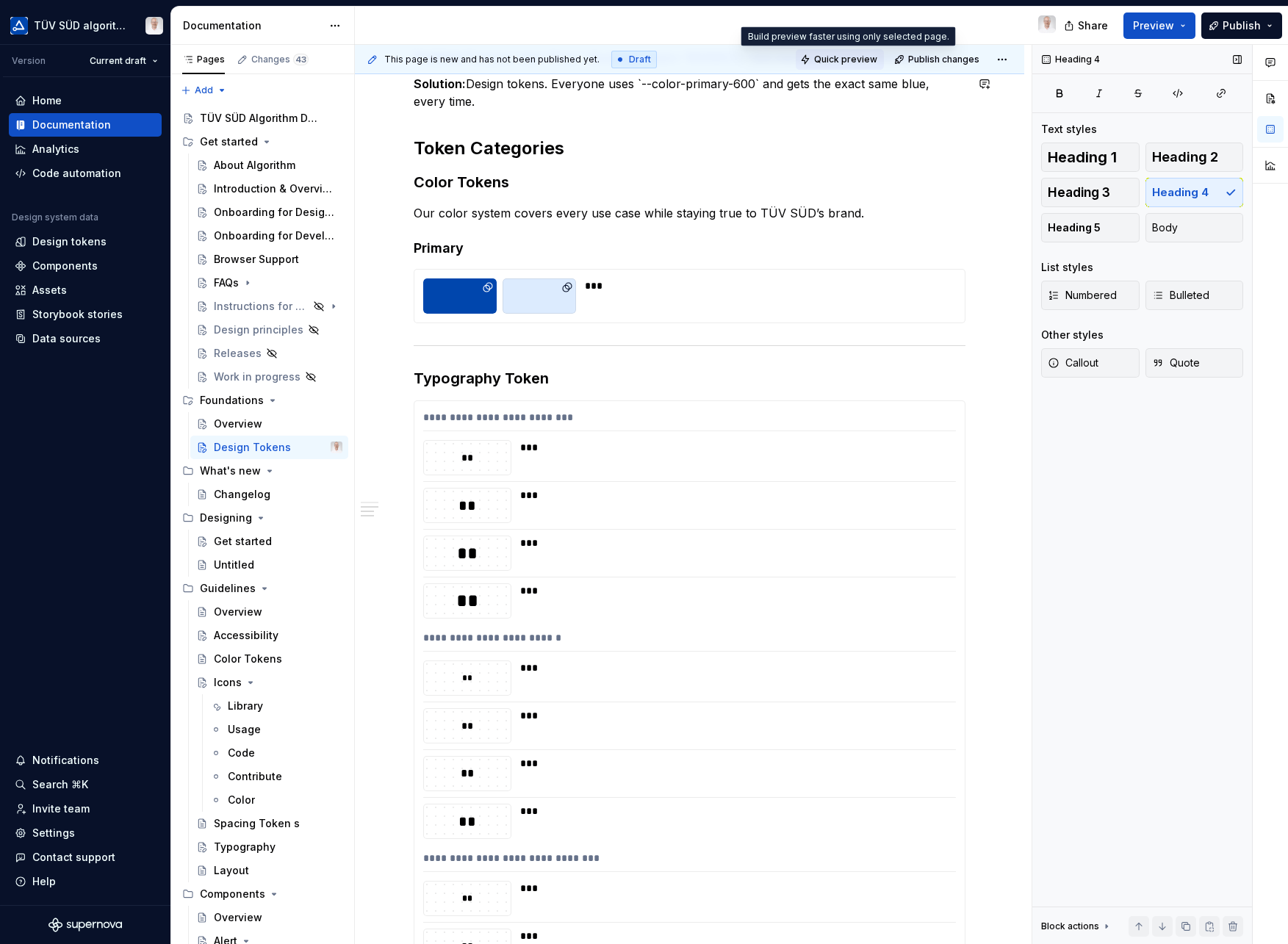
click at [866, 64] on span "Quick preview" at bounding box center [845, 60] width 63 height 12
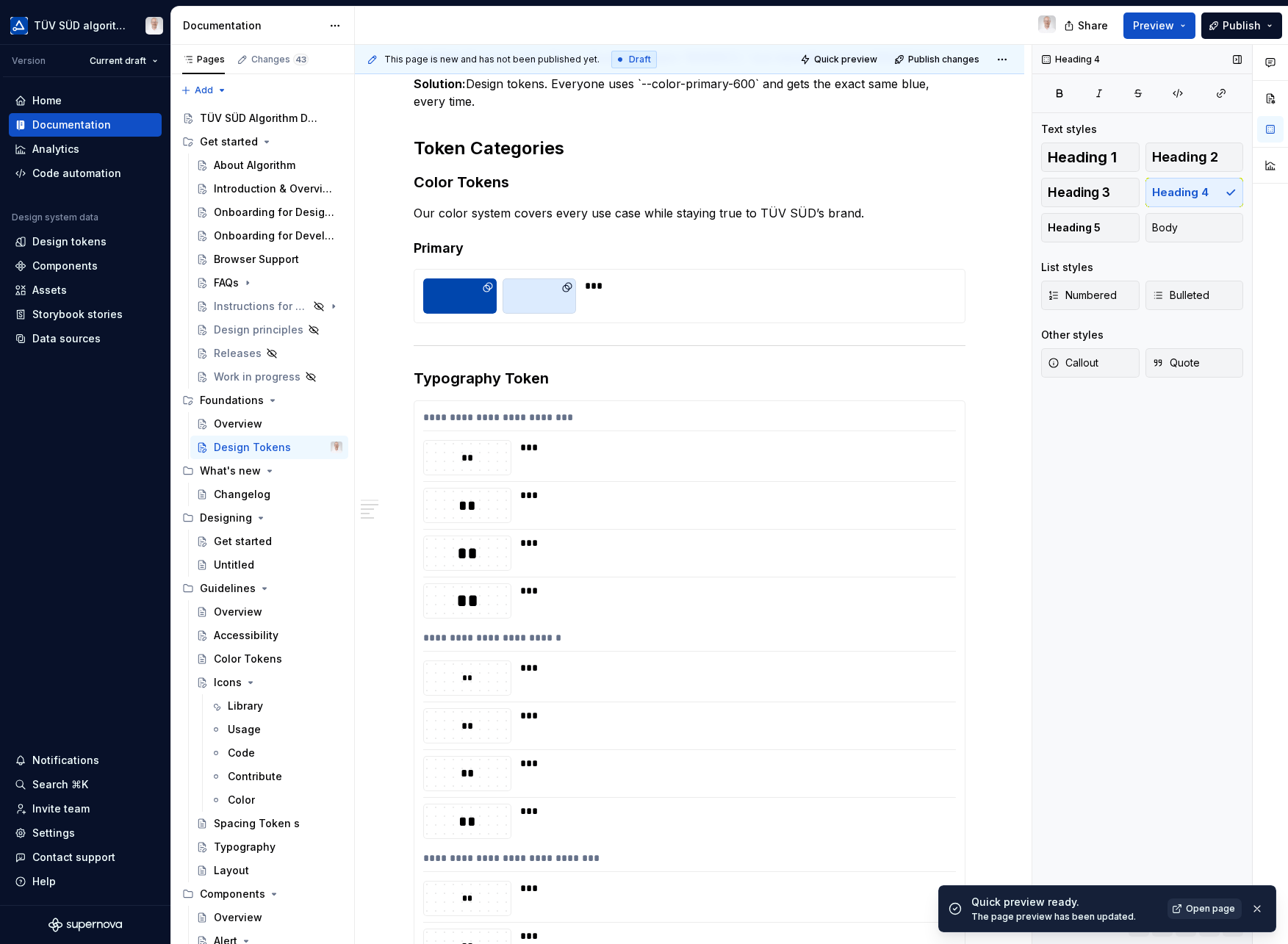
click at [1199, 909] on span "Open page" at bounding box center [1210, 909] width 49 height 12
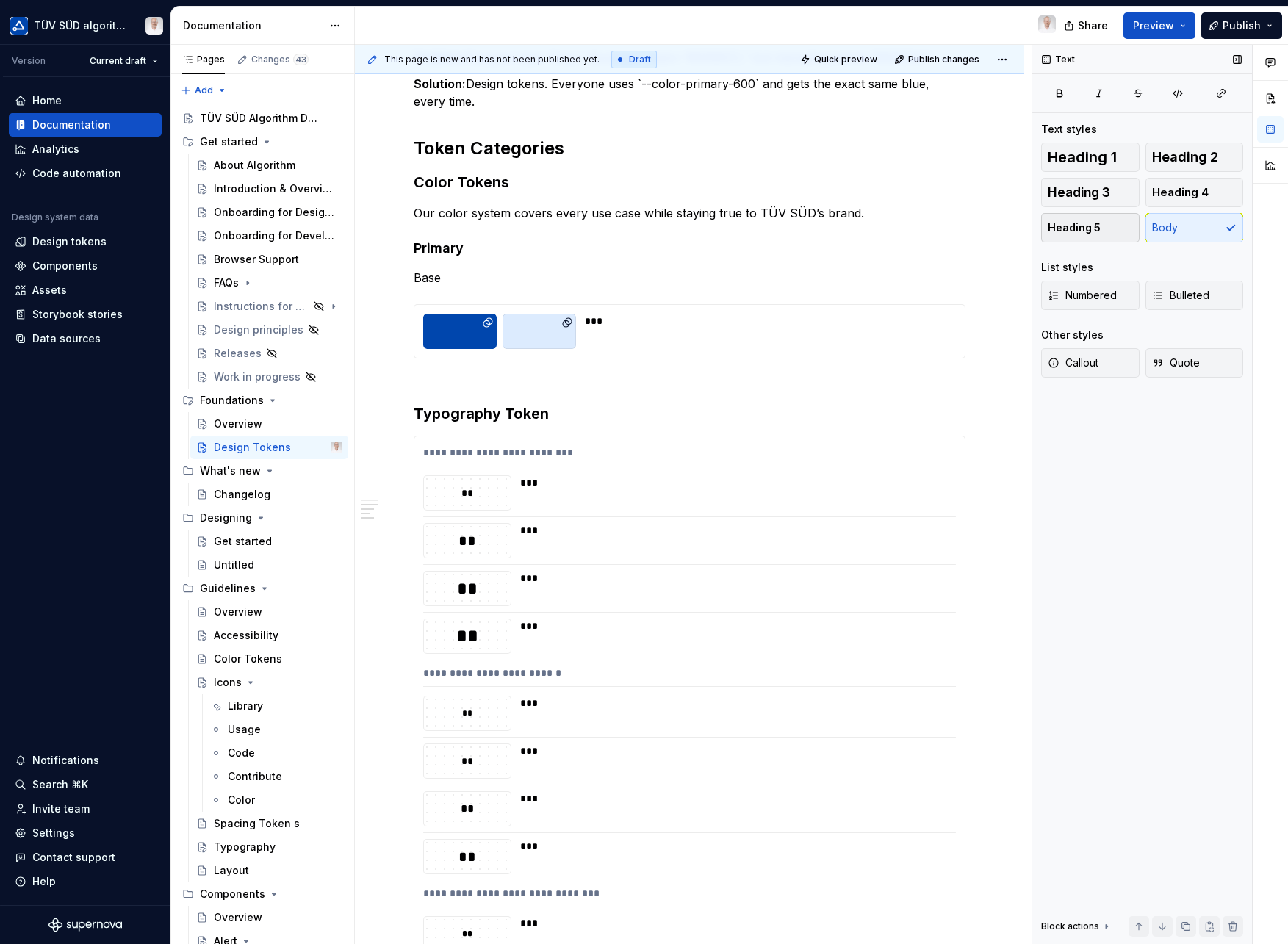
click at [1098, 225] on button "Heading 5" at bounding box center [1090, 228] width 99 height 30
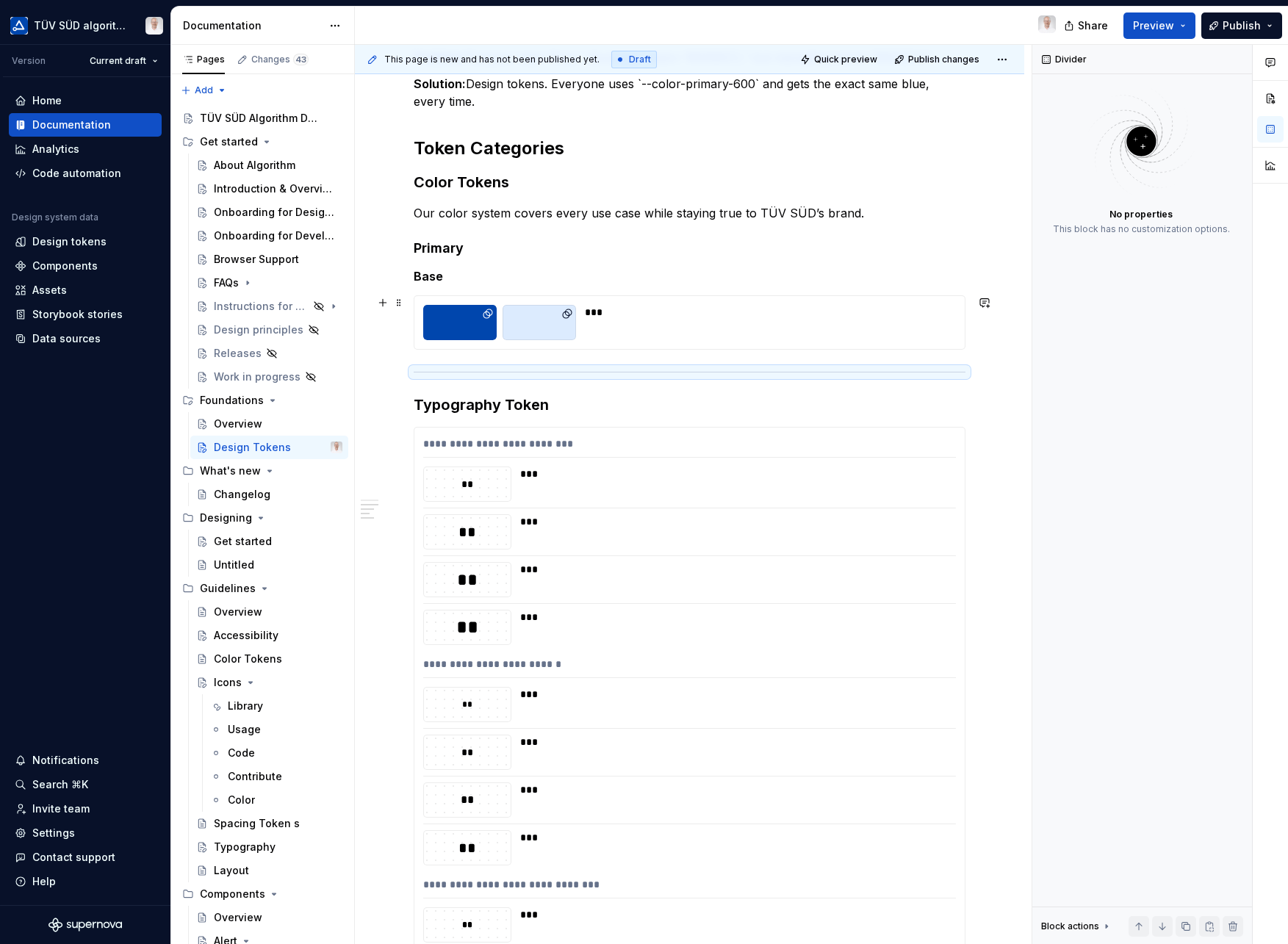
click at [381, 370] on button "button" at bounding box center [383, 374] width 20 height 20
click at [399, 303] on span at bounding box center [399, 303] width 12 height 20
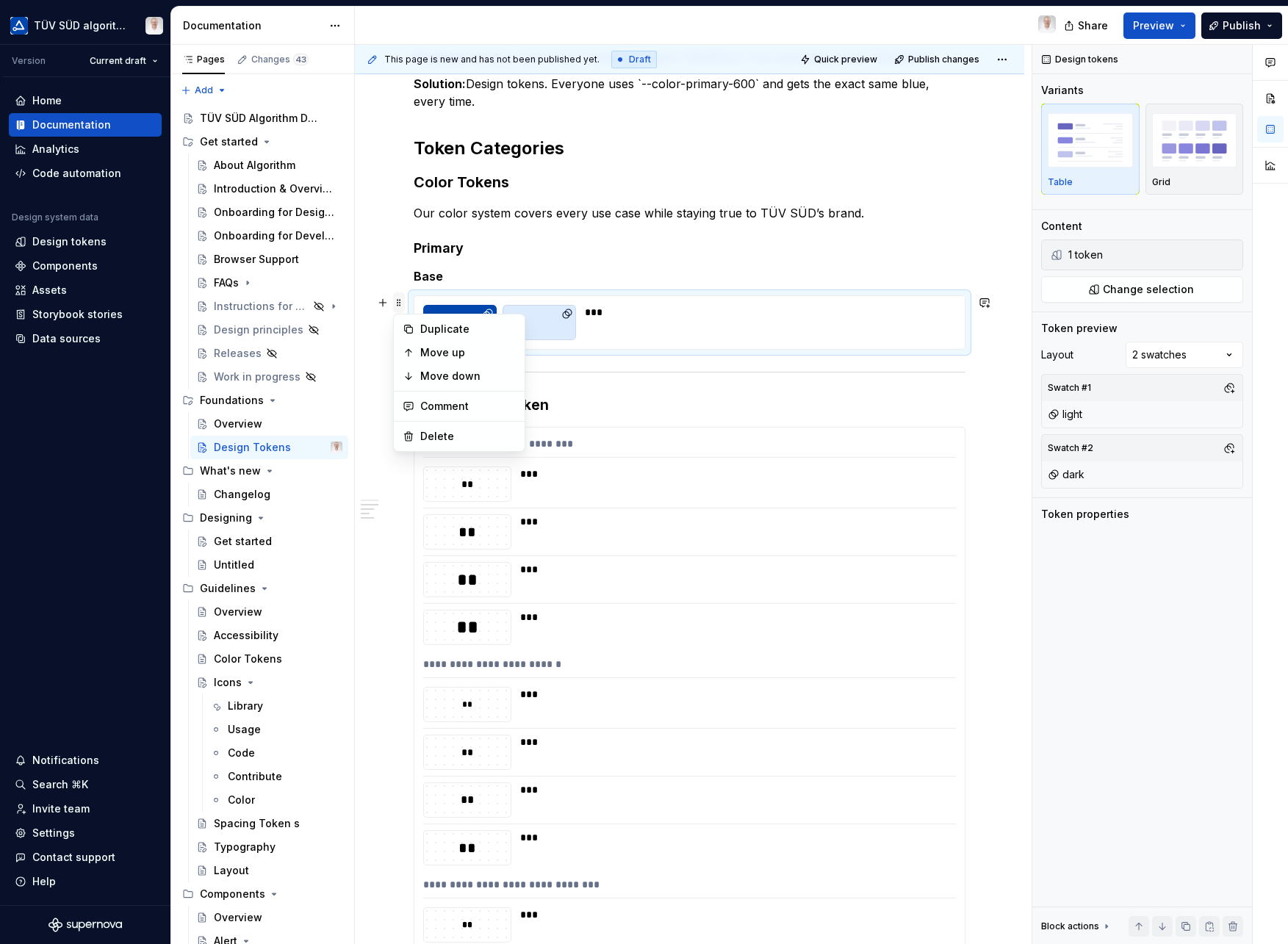
type textarea "*"
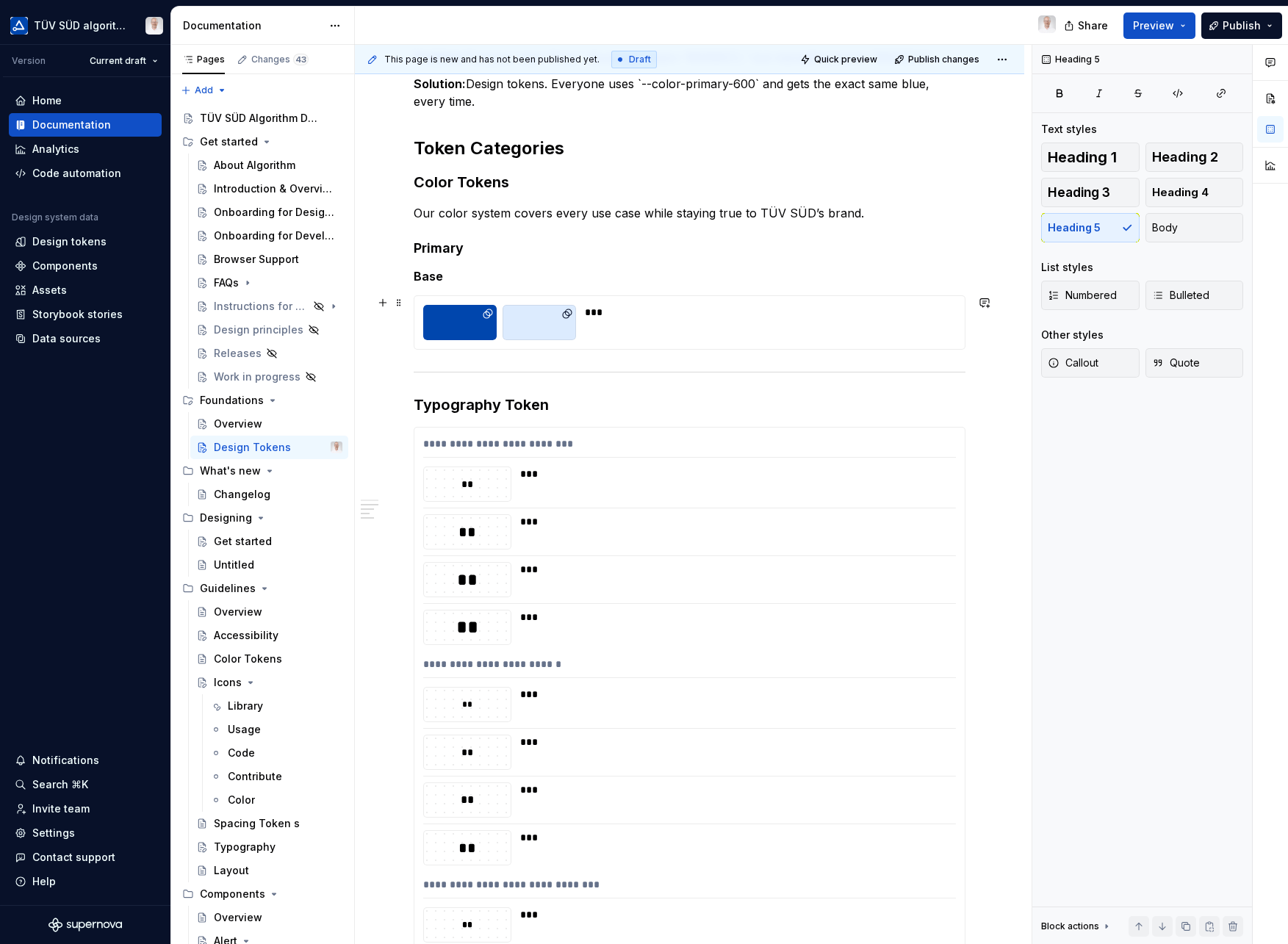
click at [423, 272] on h5 "Base" at bounding box center [690, 276] width 552 height 14
click at [400, 310] on span at bounding box center [399, 303] width 12 height 20
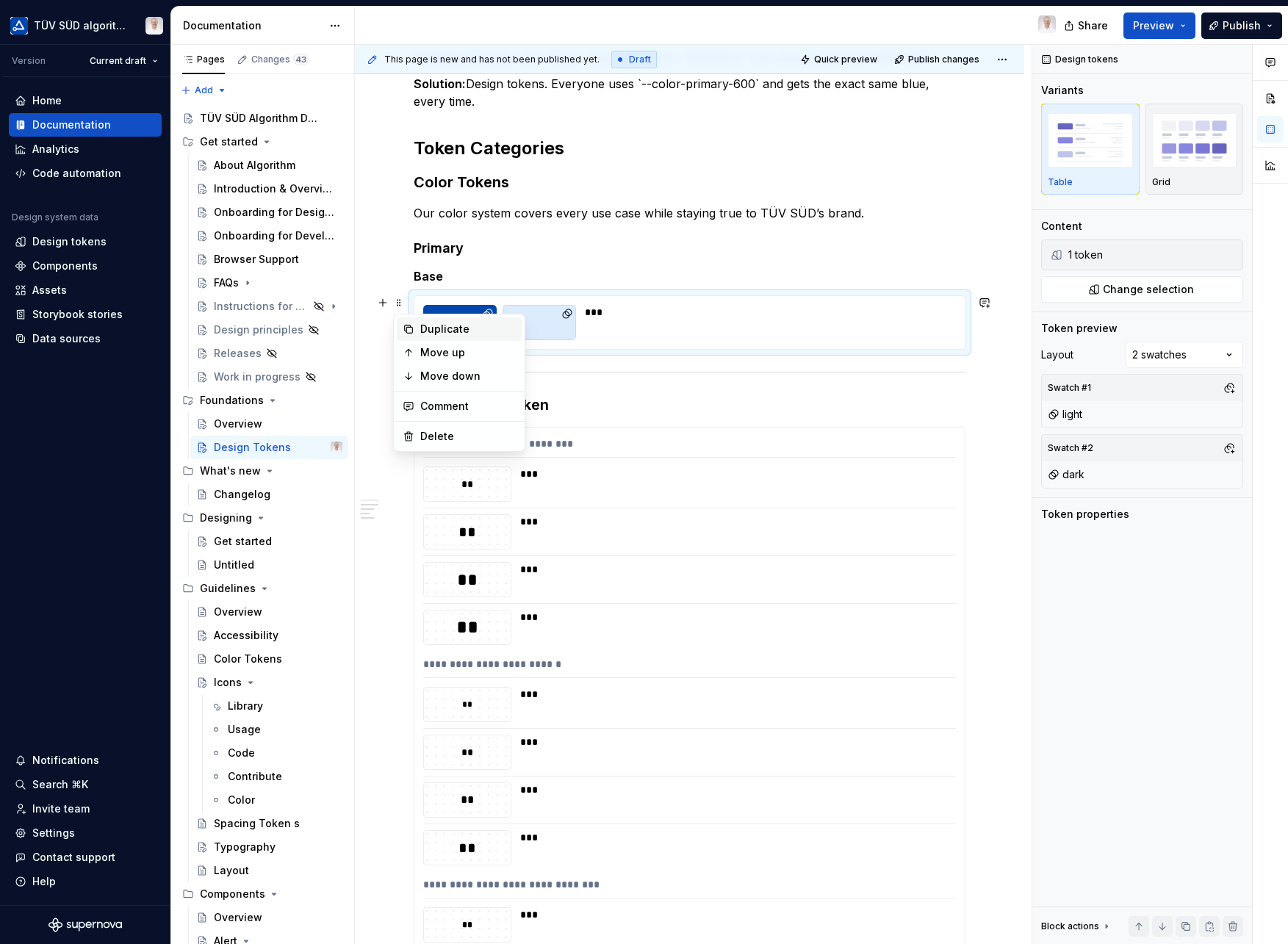
click at [420, 331] on div "Duplicate" at bounding box center [459, 330] width 125 height 24
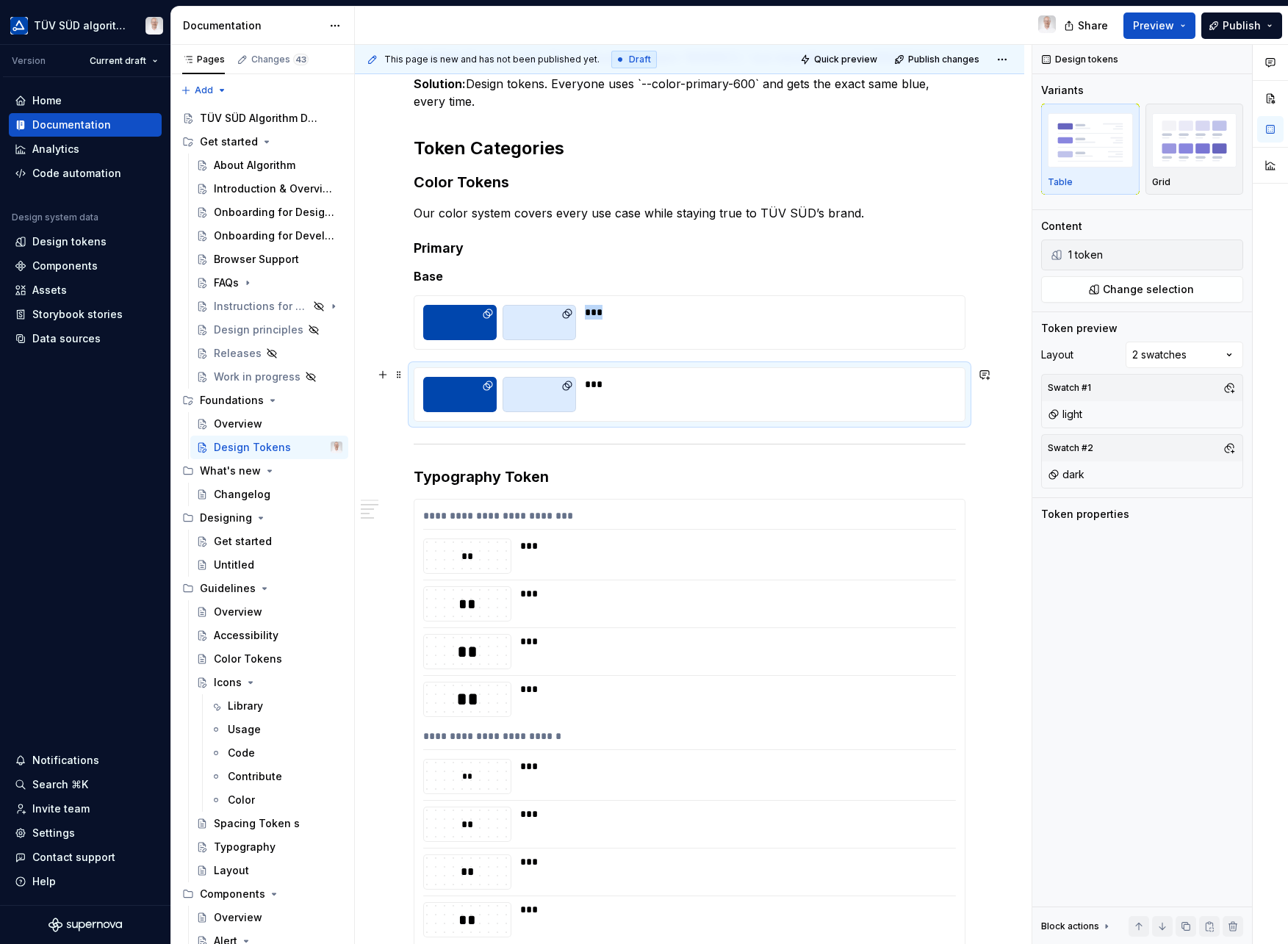
click at [435, 367] on div "***" at bounding box center [690, 394] width 552 height 55
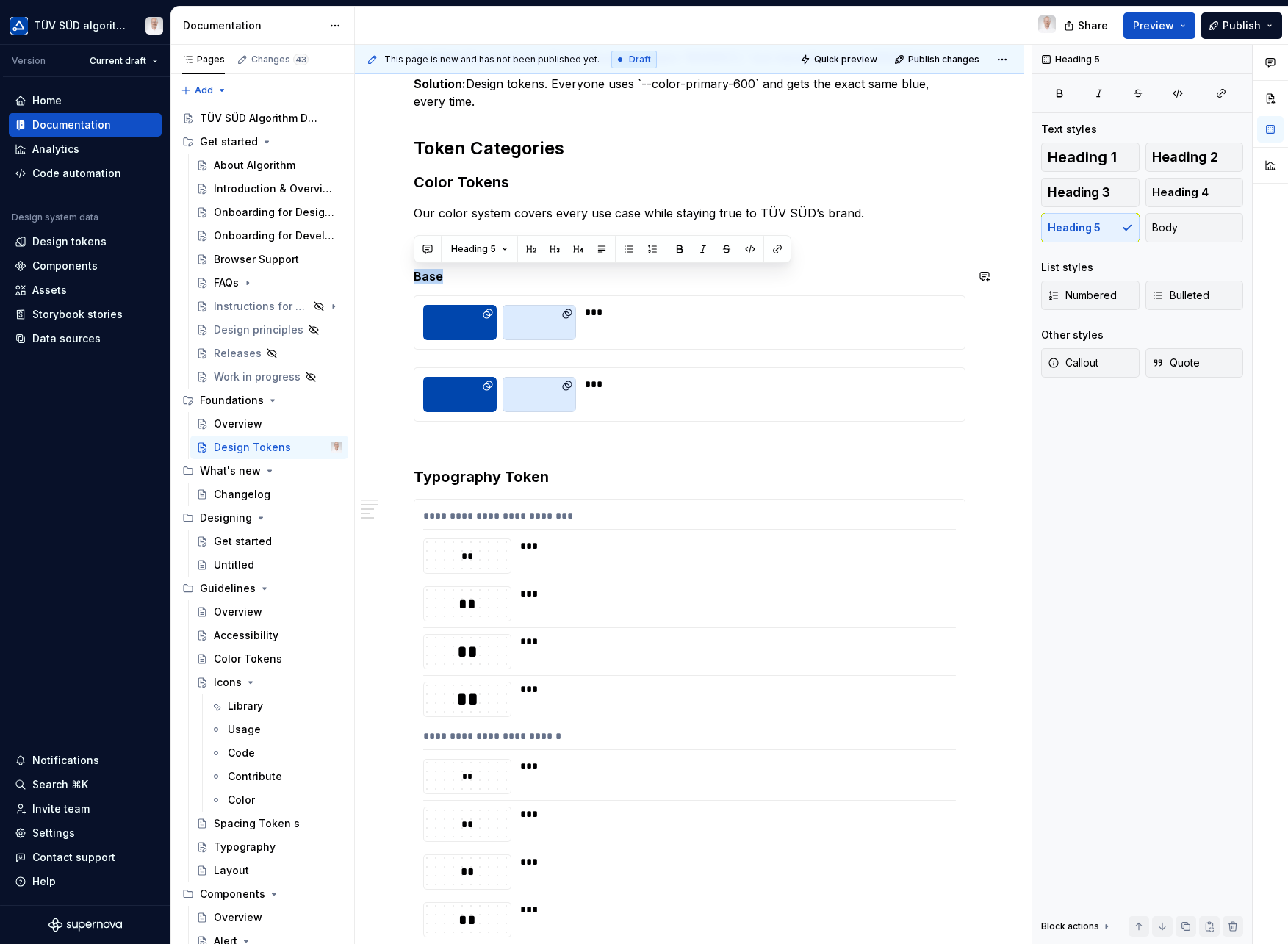
click at [625, 350] on div "***" at bounding box center [690, 322] width 552 height 55
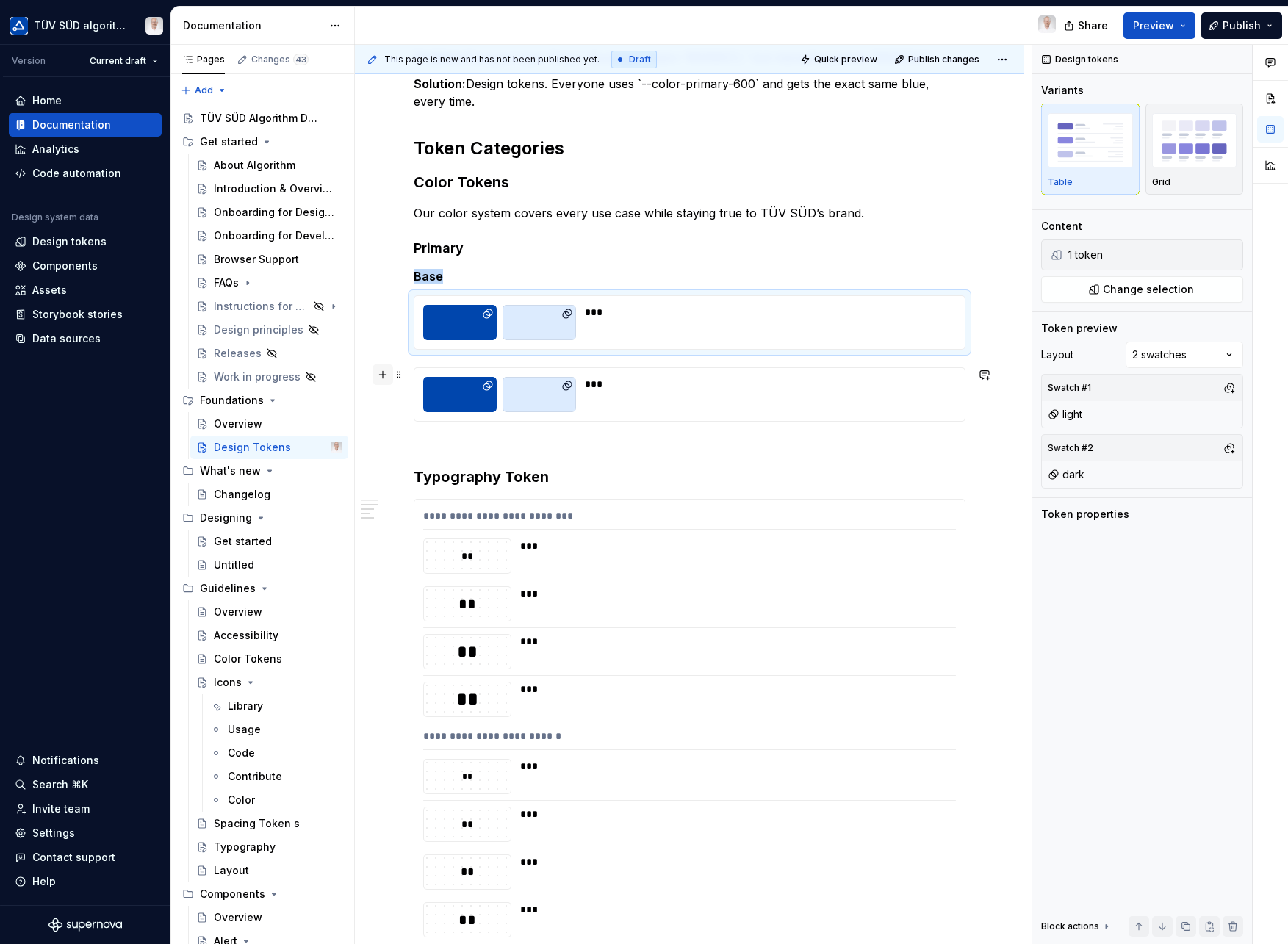
click at [378, 377] on button "button" at bounding box center [383, 374] width 20 height 20
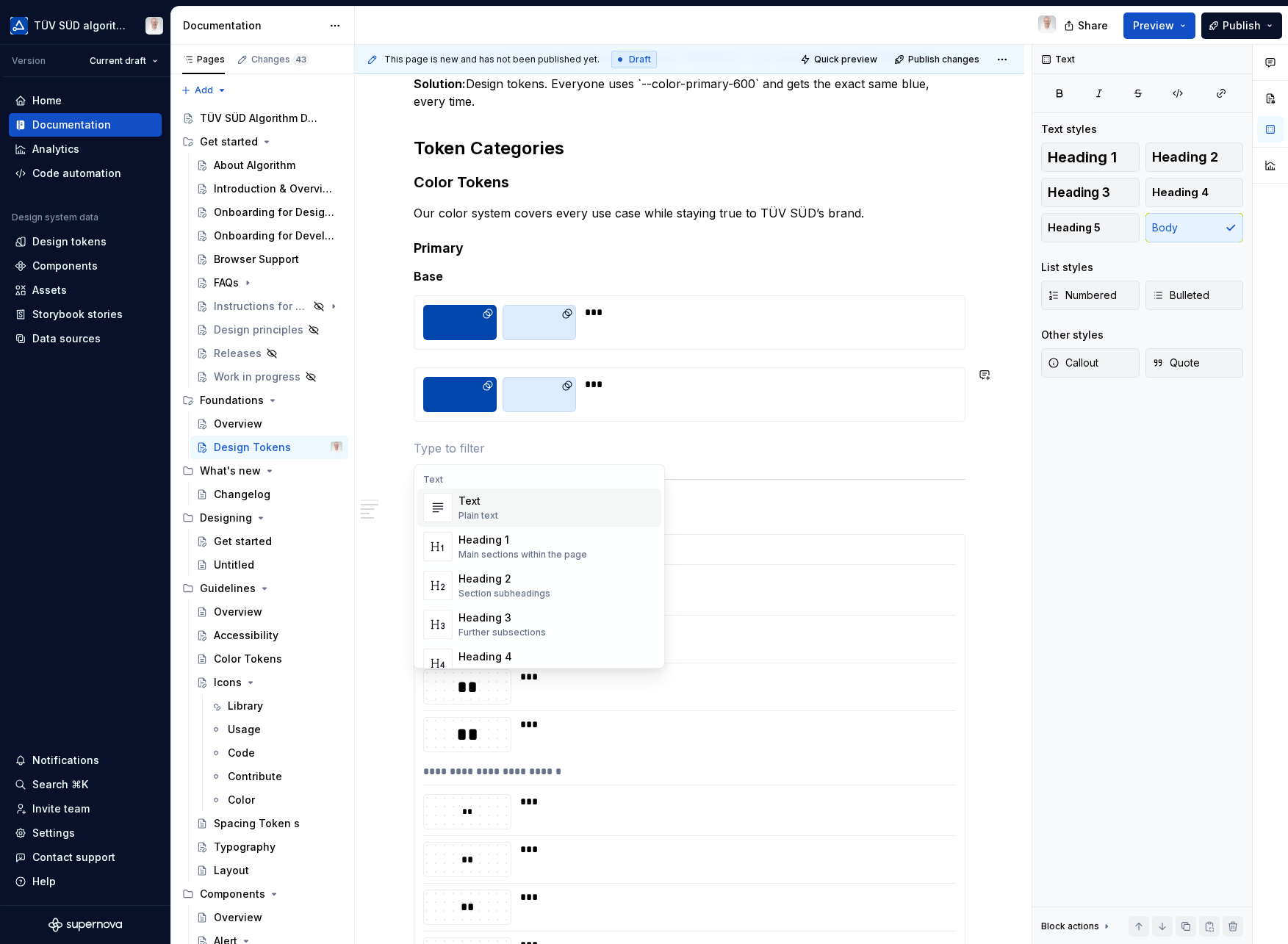
scroll to position [7, 0]
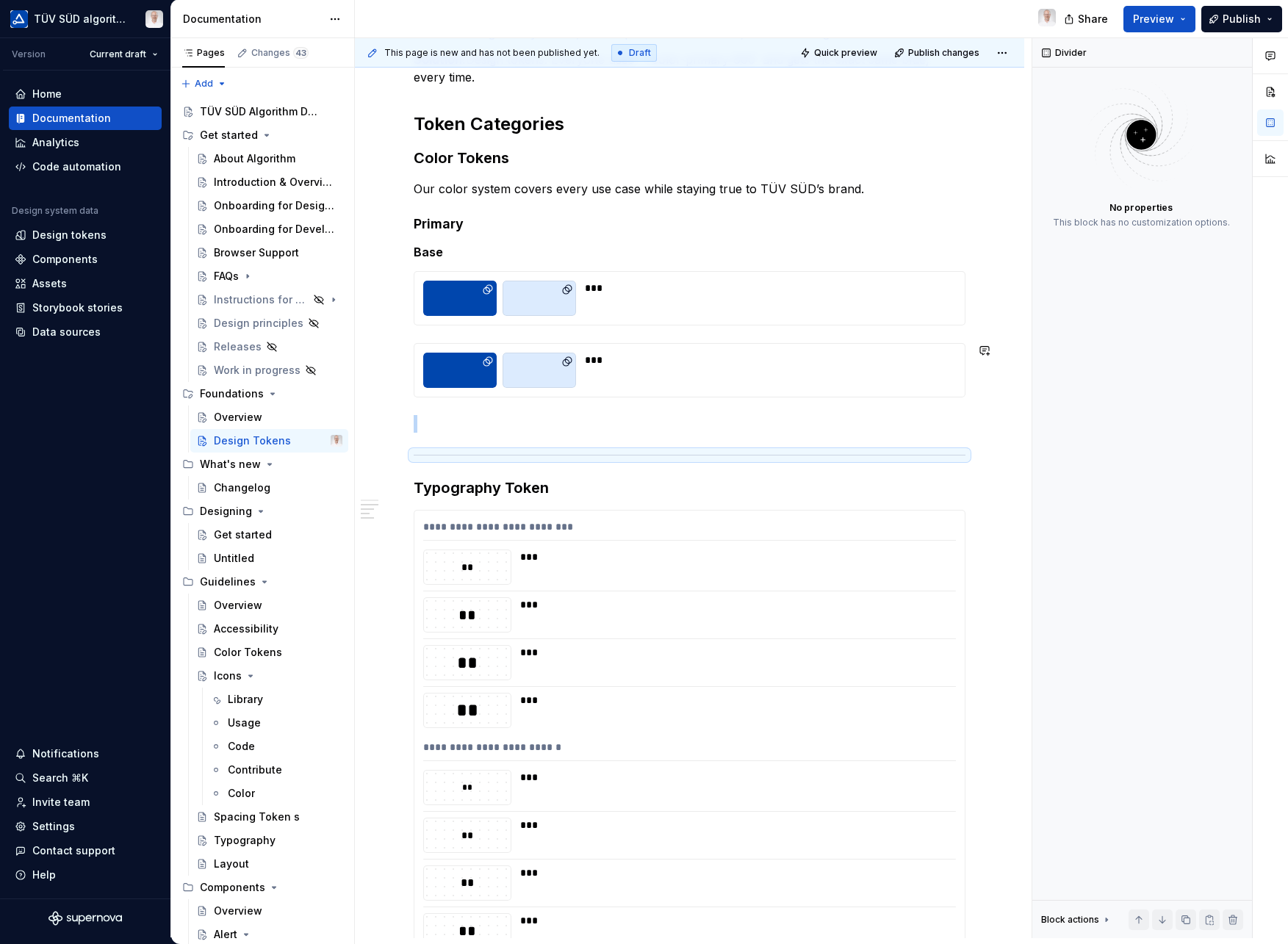
click at [479, 453] on div at bounding box center [690, 454] width 552 height 9
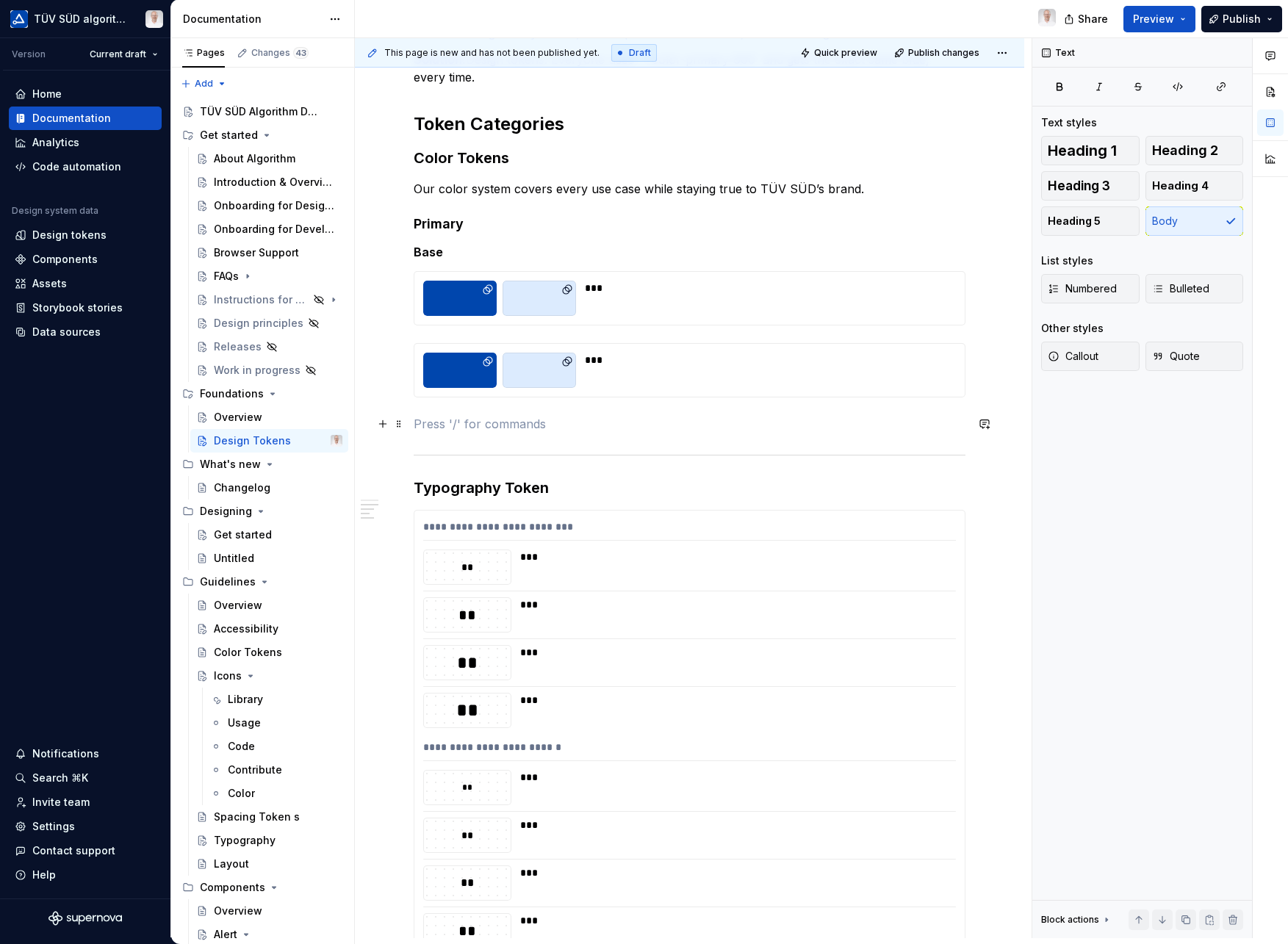
click at [445, 421] on p at bounding box center [690, 424] width 552 height 18
click at [666, 373] on div "***" at bounding box center [766, 370] width 362 height 35
click at [517, 424] on p "Semantic" at bounding box center [690, 424] width 552 height 18
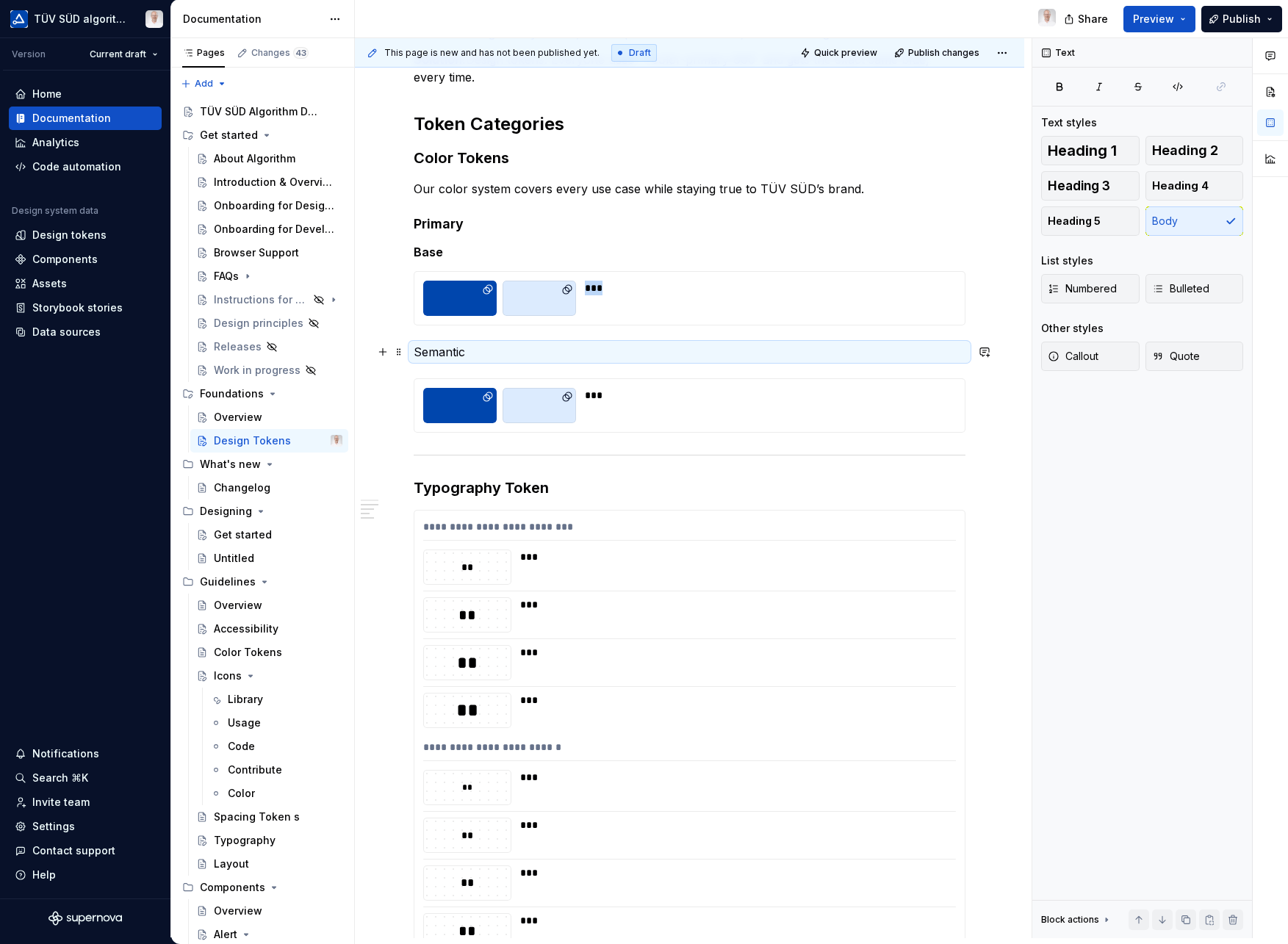
click at [456, 353] on p "Semantic" at bounding box center [690, 351] width 552 height 18
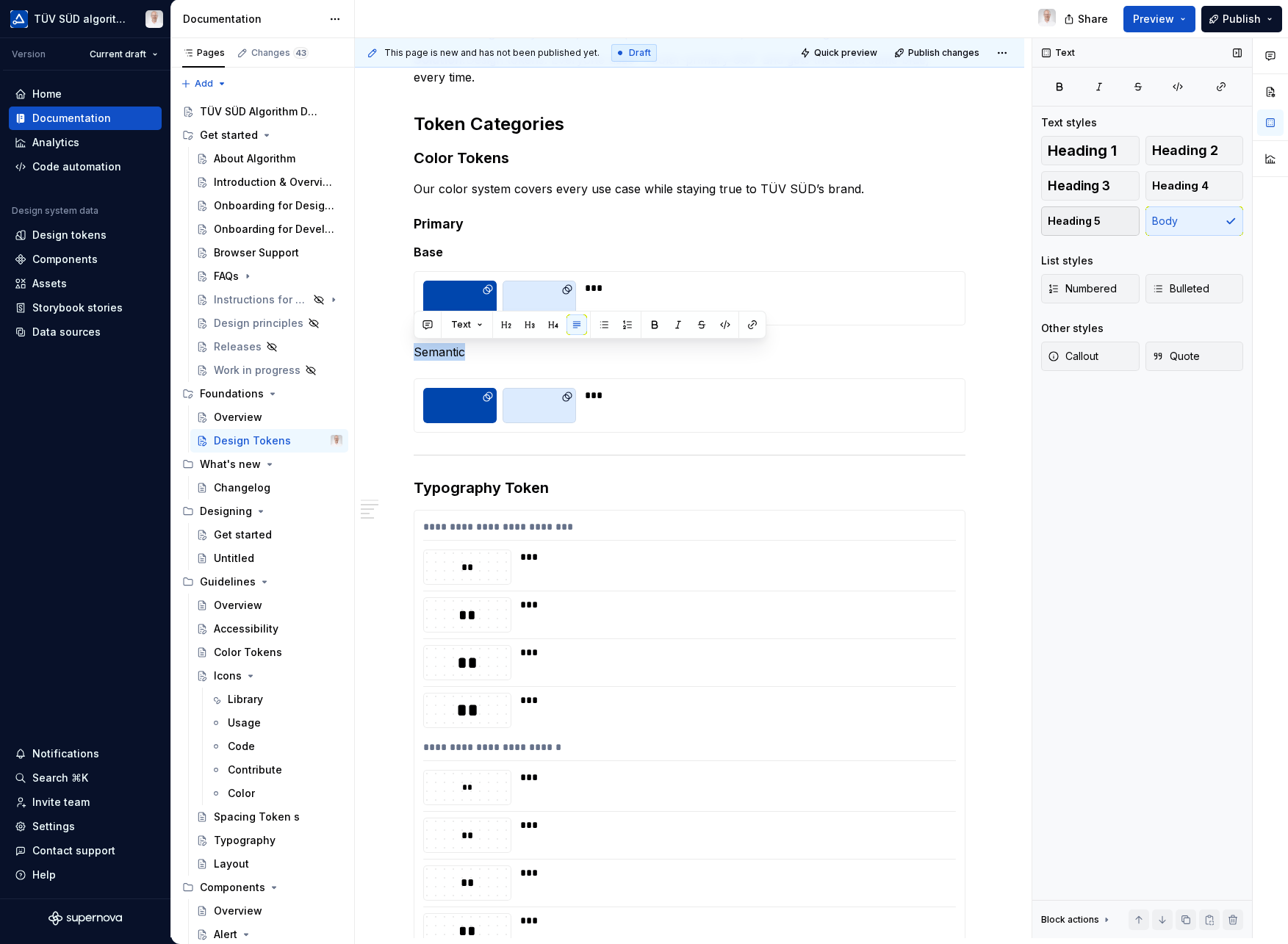
click at [1079, 225] on span "Heading 5" at bounding box center [1074, 221] width 53 height 14
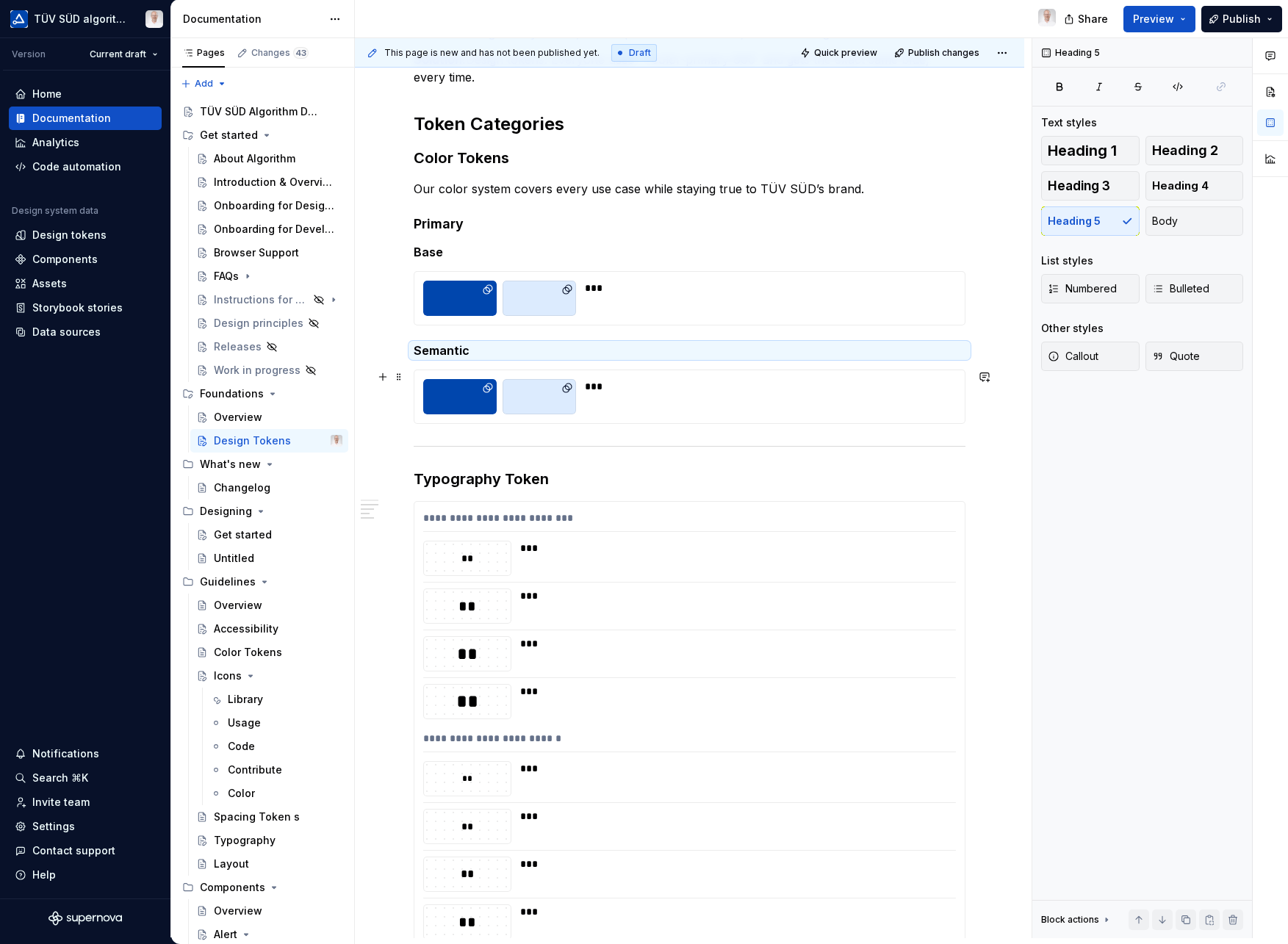
click at [668, 381] on div "***" at bounding box center [766, 386] width 362 height 14
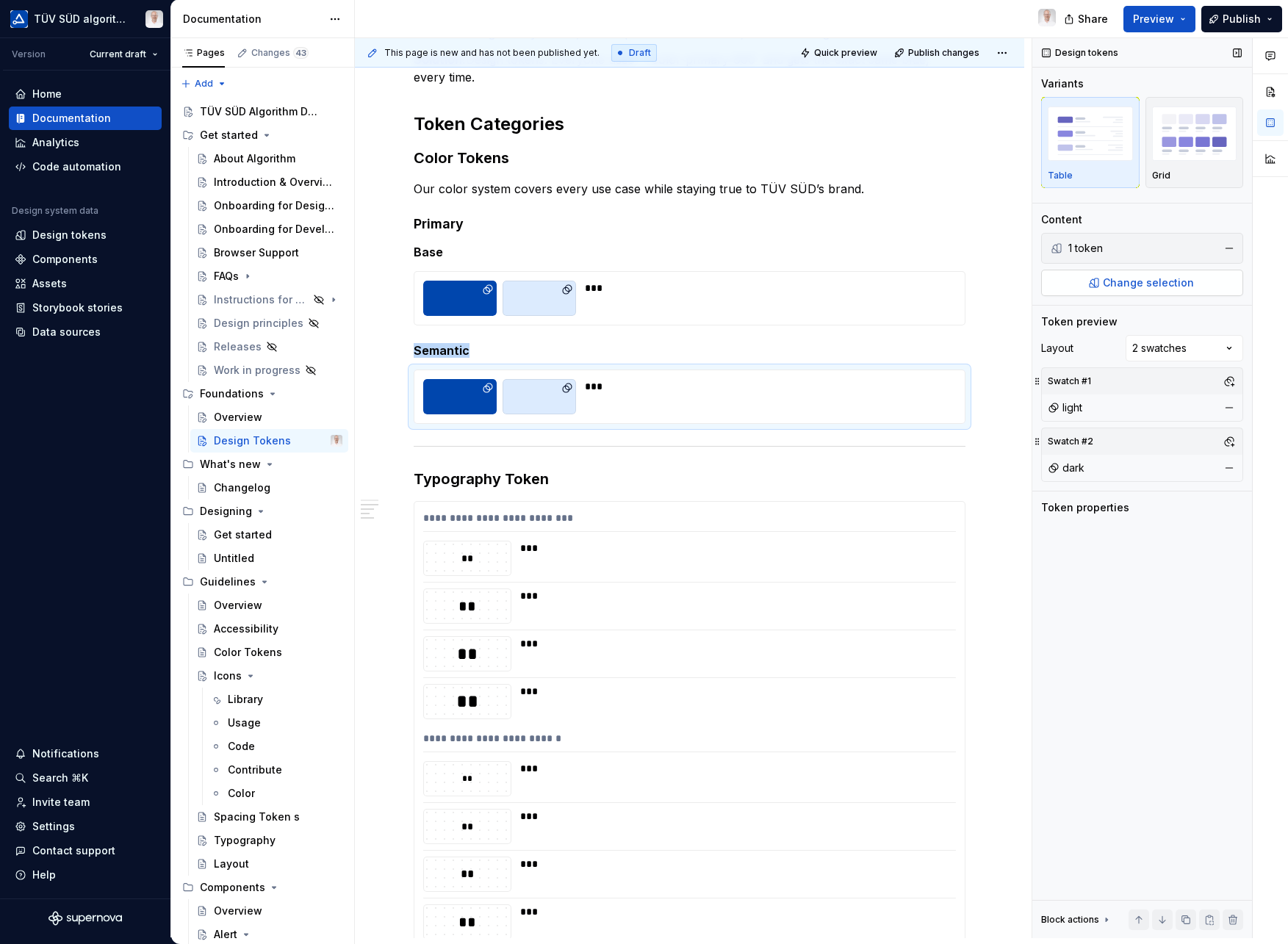
click at [1133, 281] on span "Change selection" at bounding box center [1149, 282] width 91 height 14
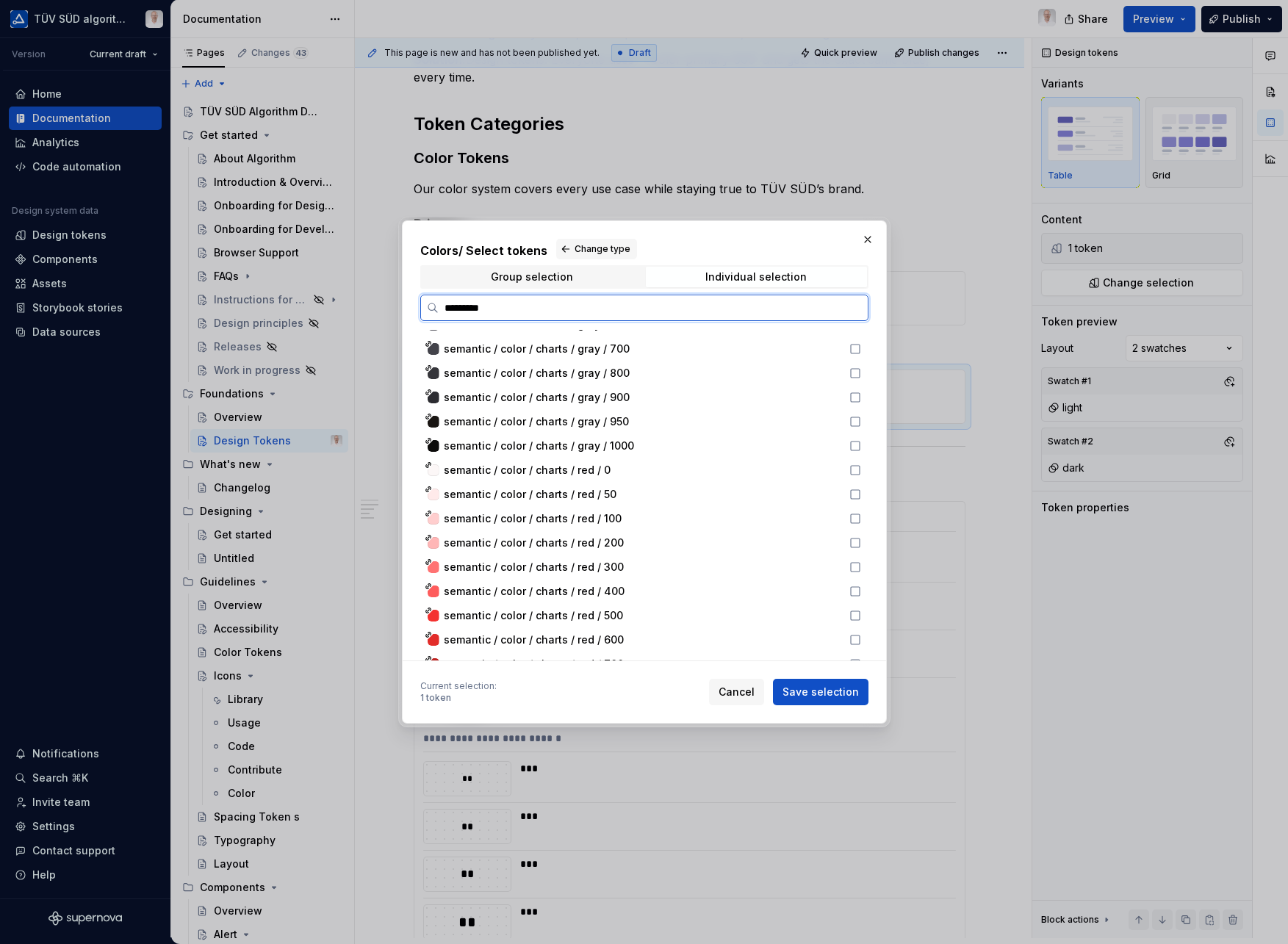
scroll to position [0, 0]
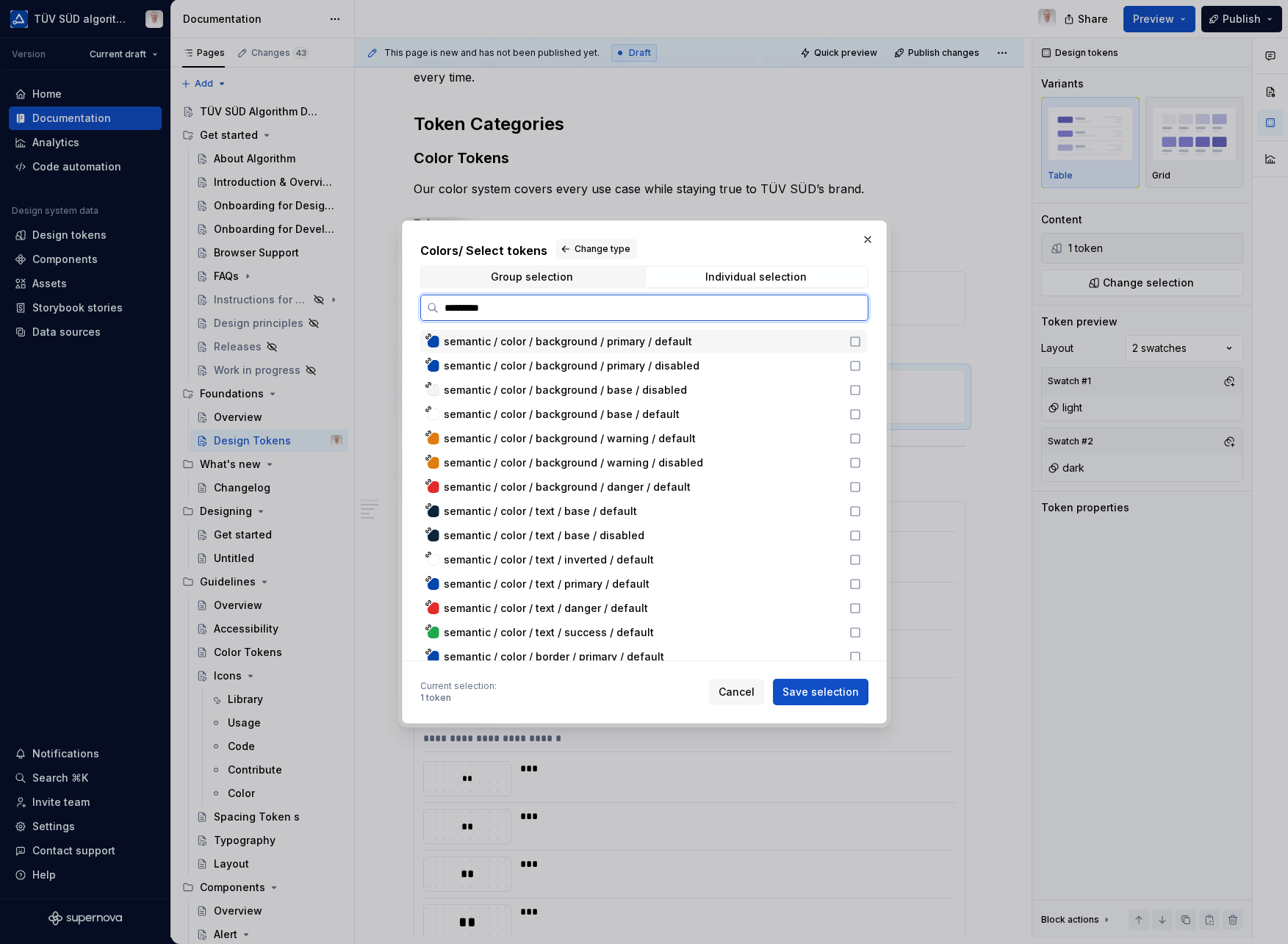
type input "********"
click at [515, 347] on span "semantic / color / background / primary / default" at bounding box center [568, 341] width 249 height 14
click at [839, 696] on span "Save selection" at bounding box center [821, 692] width 77 height 14
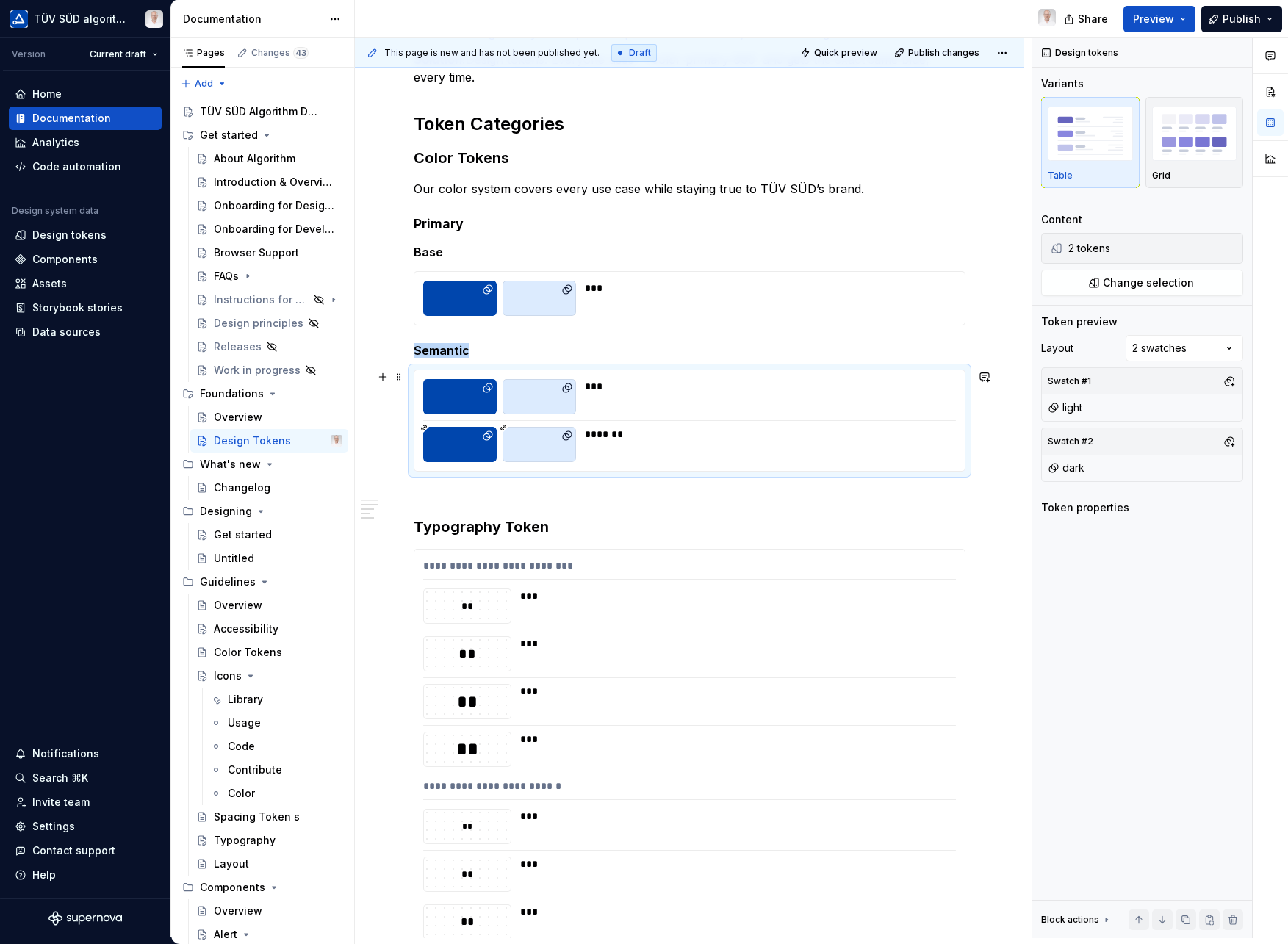
click at [631, 376] on div "*** *******" at bounding box center [690, 420] width 550 height 100
click at [597, 415] on div "*** *******" at bounding box center [690, 420] width 550 height 100
click at [663, 430] on div "*******" at bounding box center [766, 434] width 362 height 14
click at [653, 405] on div "***" at bounding box center [766, 397] width 362 height 35
click at [1232, 249] on button "button" at bounding box center [1229, 248] width 20 height 20
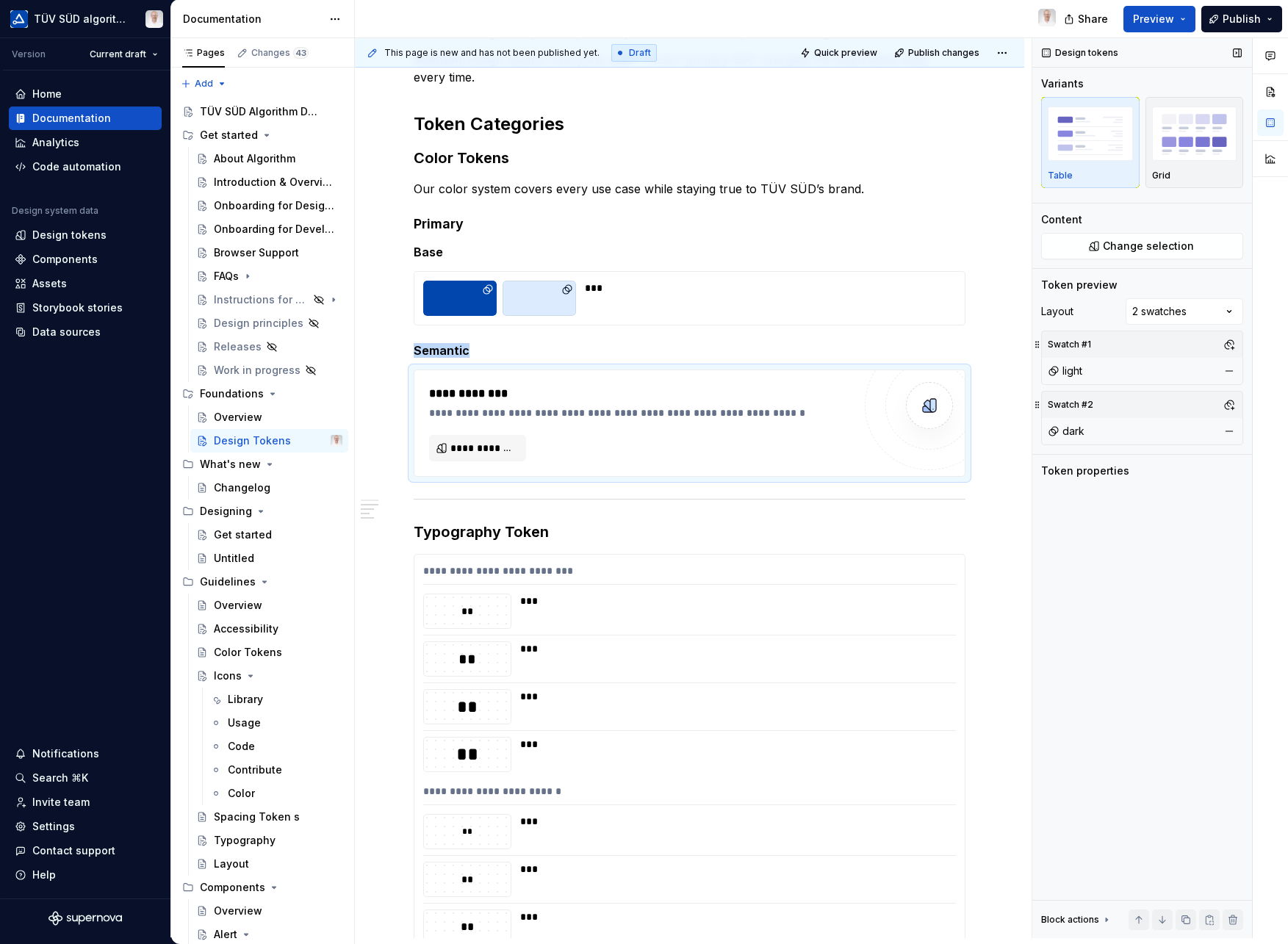
type textarea "*"
click at [703, 408] on div "**********" at bounding box center [641, 412] width 424 height 14
click at [502, 453] on span "**********" at bounding box center [483, 448] width 66 height 14
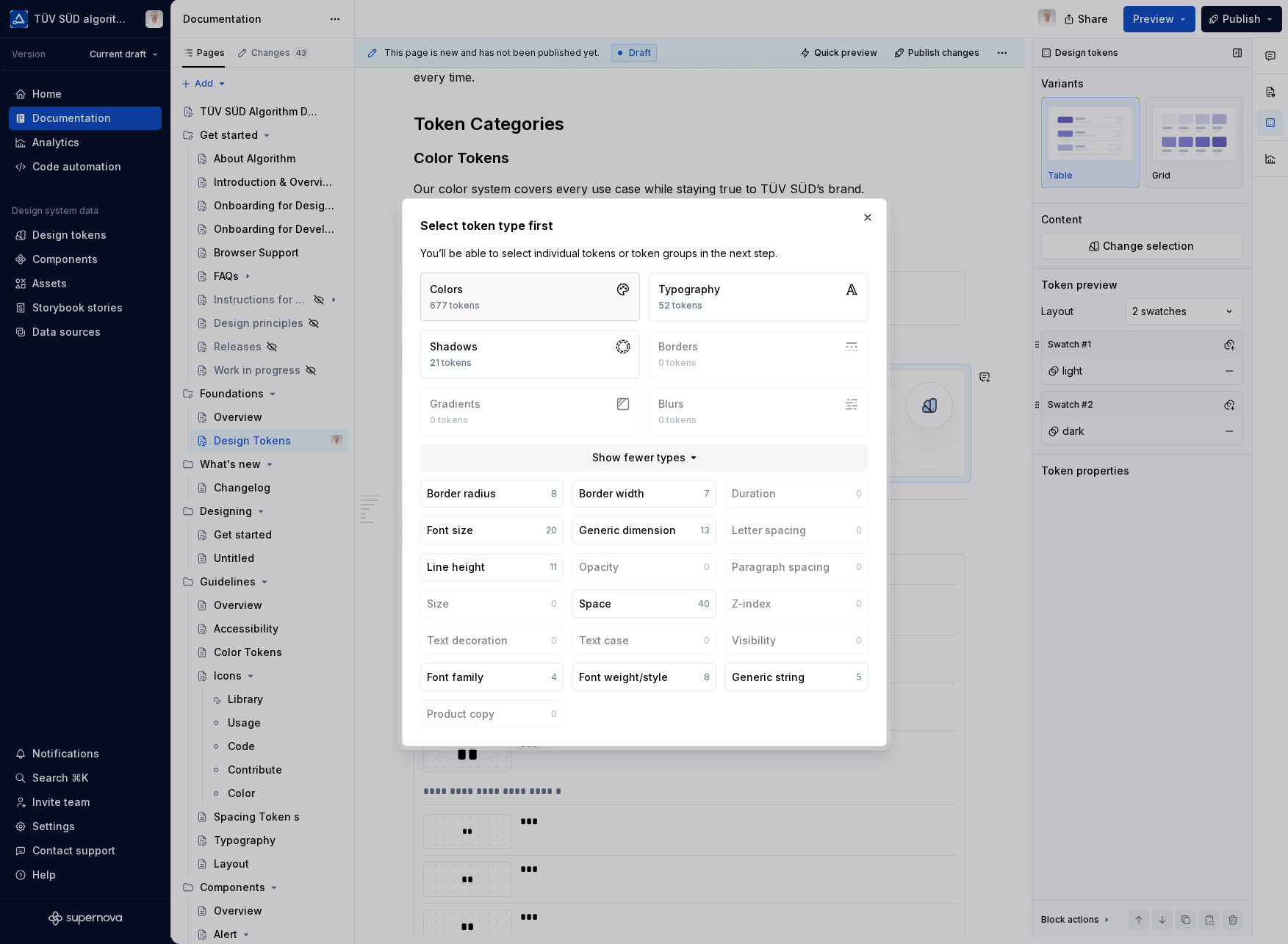
click at [504, 281] on button "Colors 677 tokens" at bounding box center [530, 297] width 220 height 49
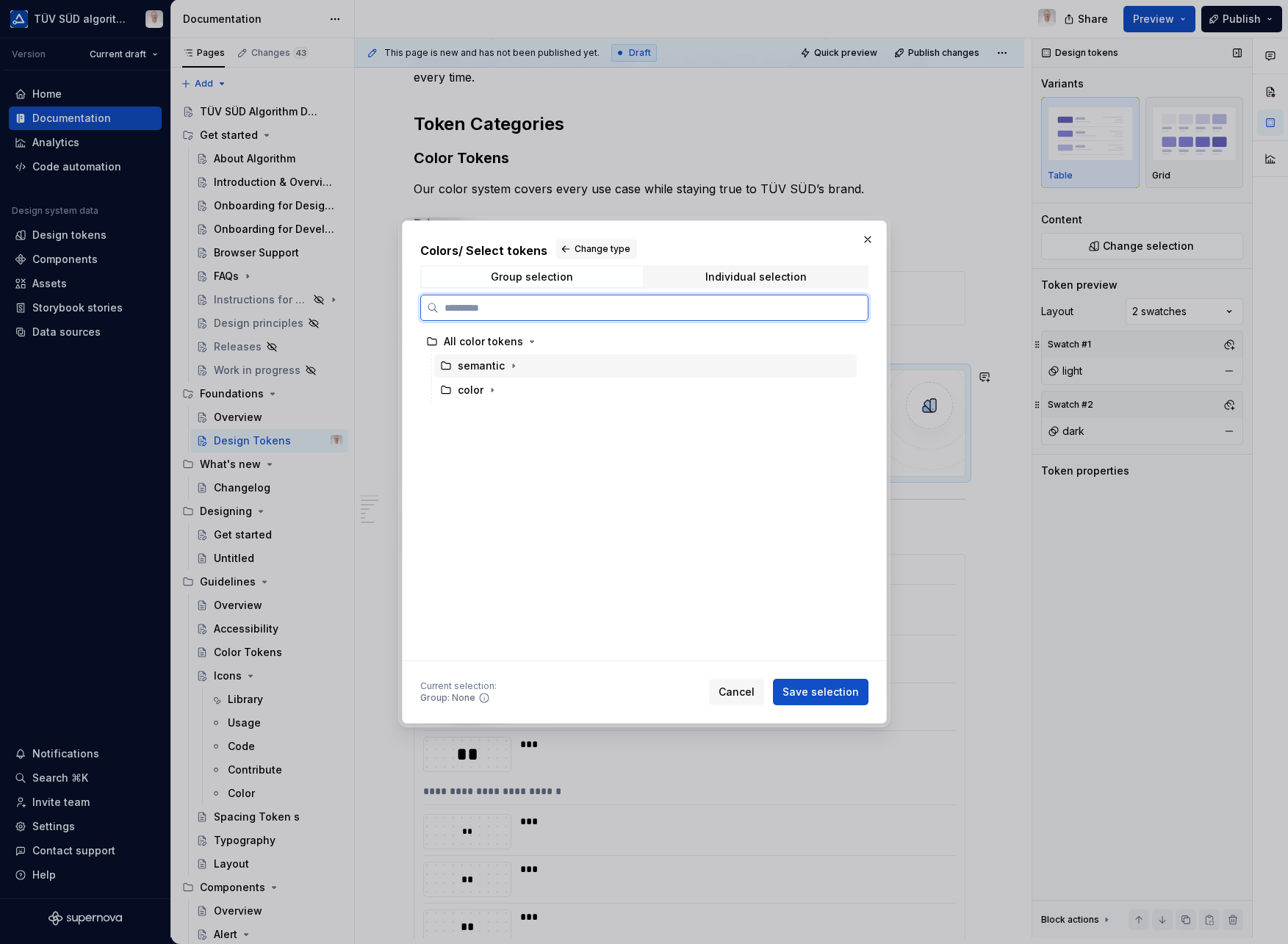
click at [486, 371] on div "semantic" at bounding box center [481, 365] width 47 height 14
click at [513, 367] on icon "button" at bounding box center [513, 366] width 12 height 12
click at [507, 391] on icon "button" at bounding box center [507, 390] width 12 height 12
click at [550, 463] on icon "button" at bounding box center [556, 463] width 12 height 12
click at [545, 513] on icon "button" at bounding box center [547, 512] width 12 height 12
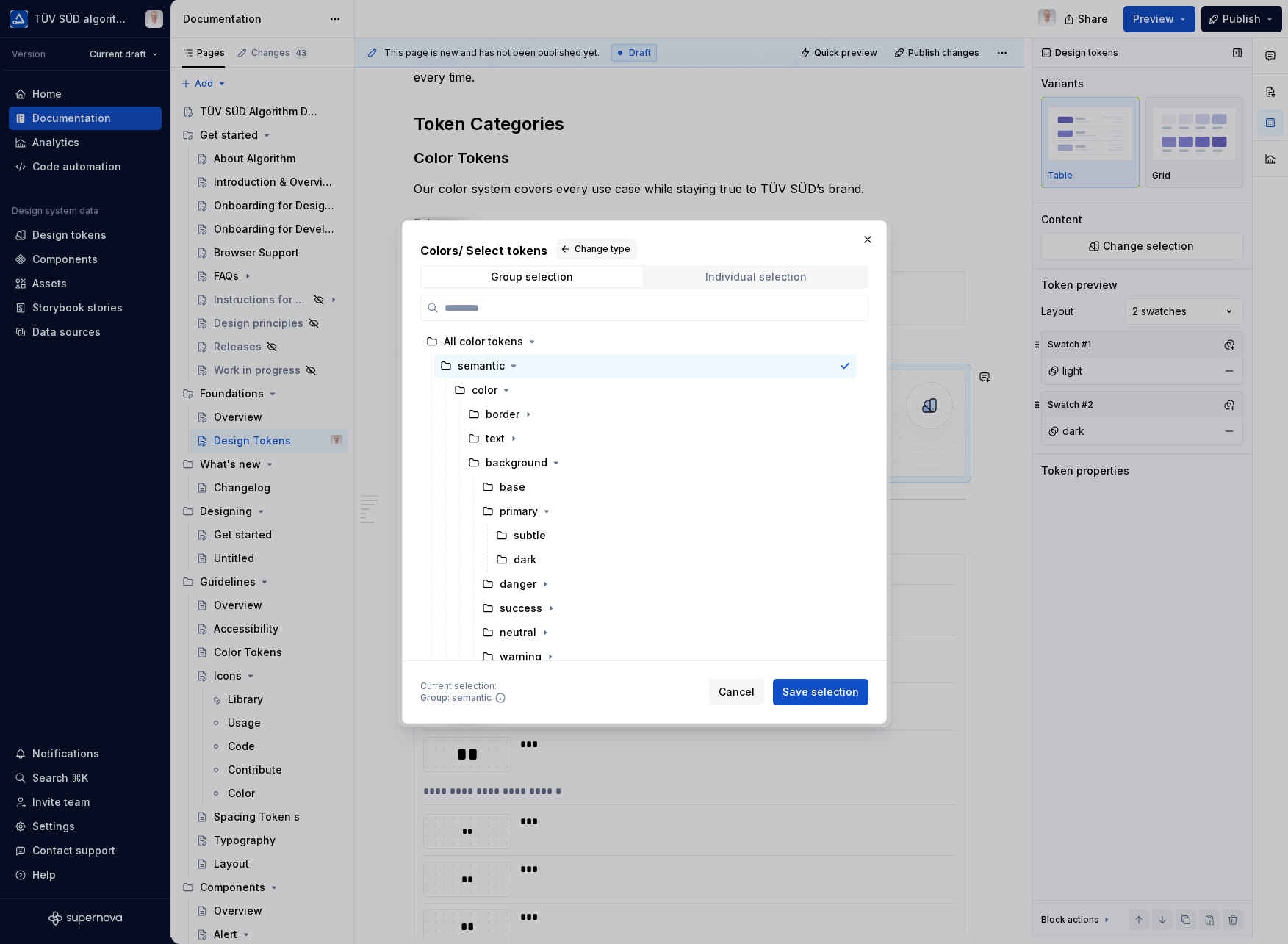
click at [734, 272] on div "Individual selection" at bounding box center [756, 277] width 101 height 12
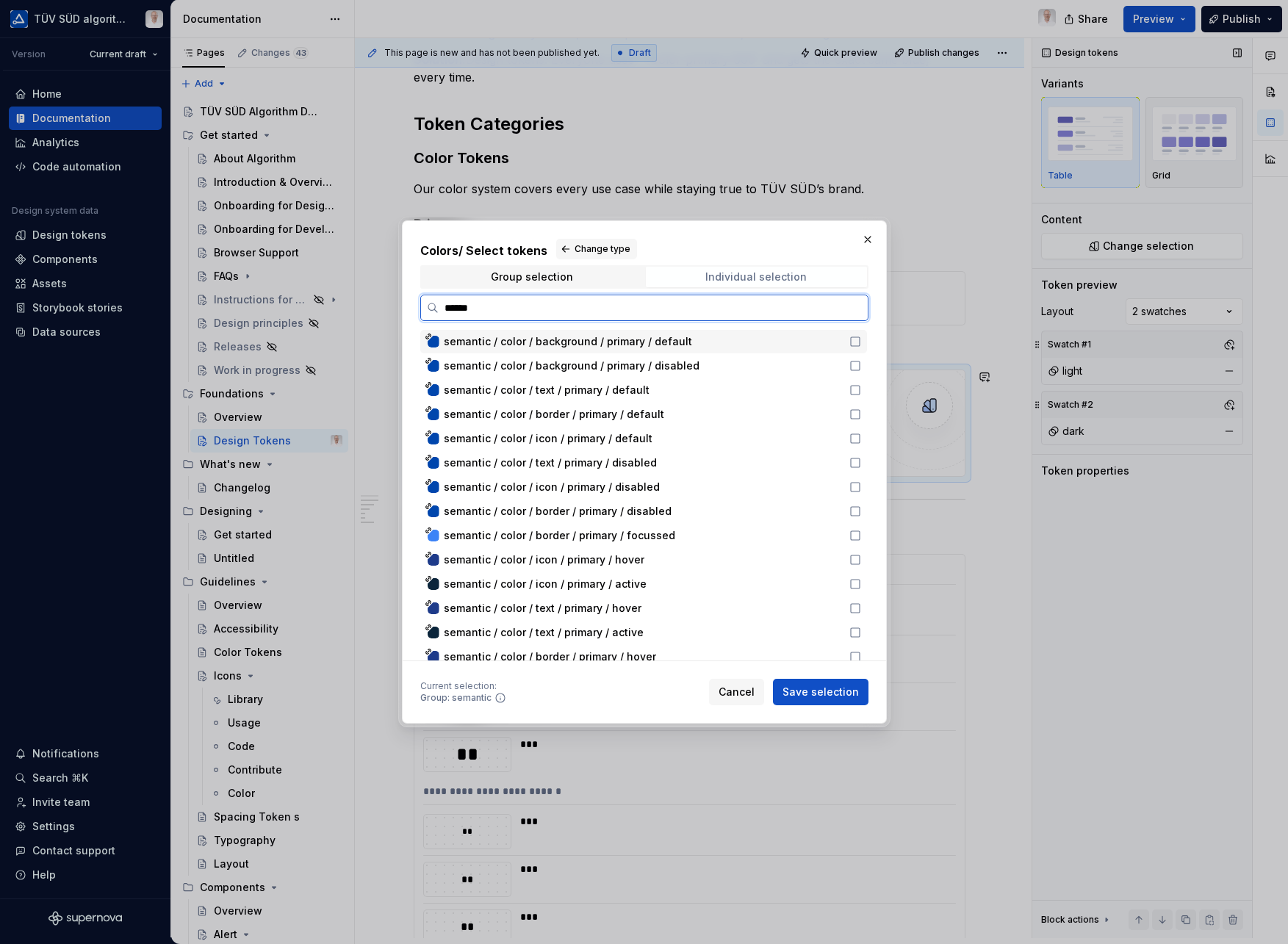
type input "*******"
click at [858, 342] on icon at bounding box center [856, 341] width 12 height 12
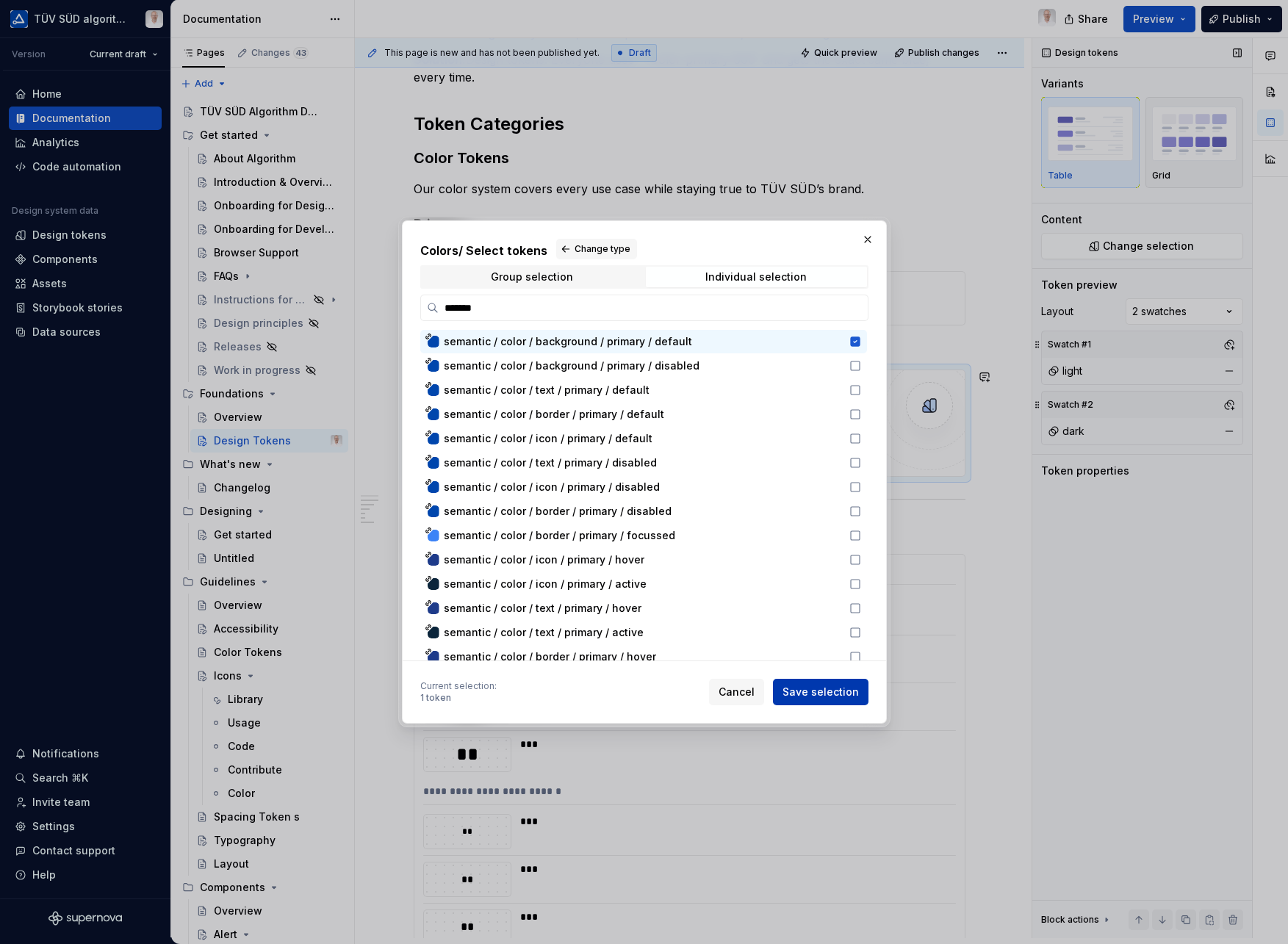
click at [817, 696] on span "Save selection" at bounding box center [821, 692] width 77 height 14
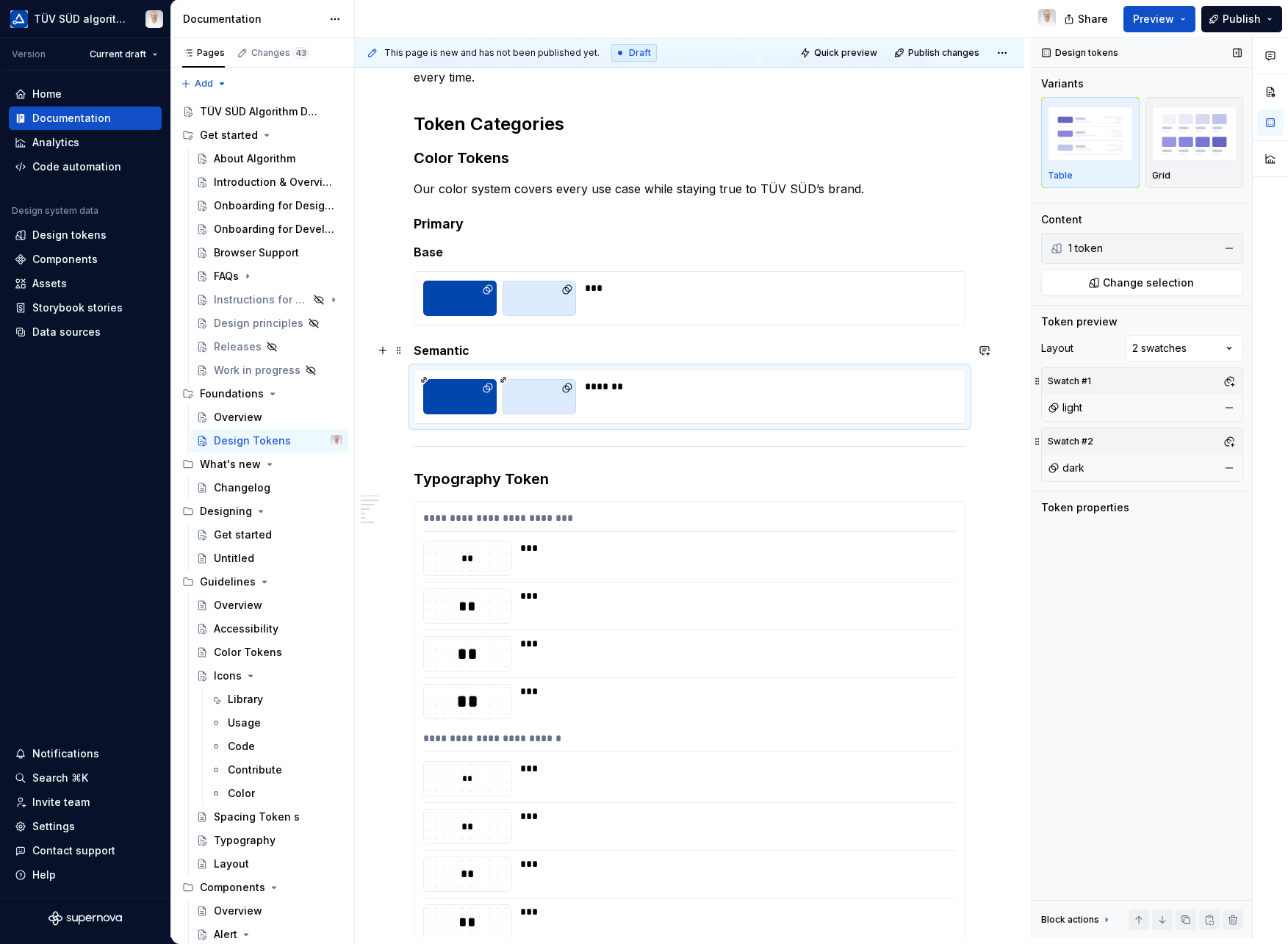
click at [623, 349] on h5 "Semantic" at bounding box center [690, 350] width 552 height 14
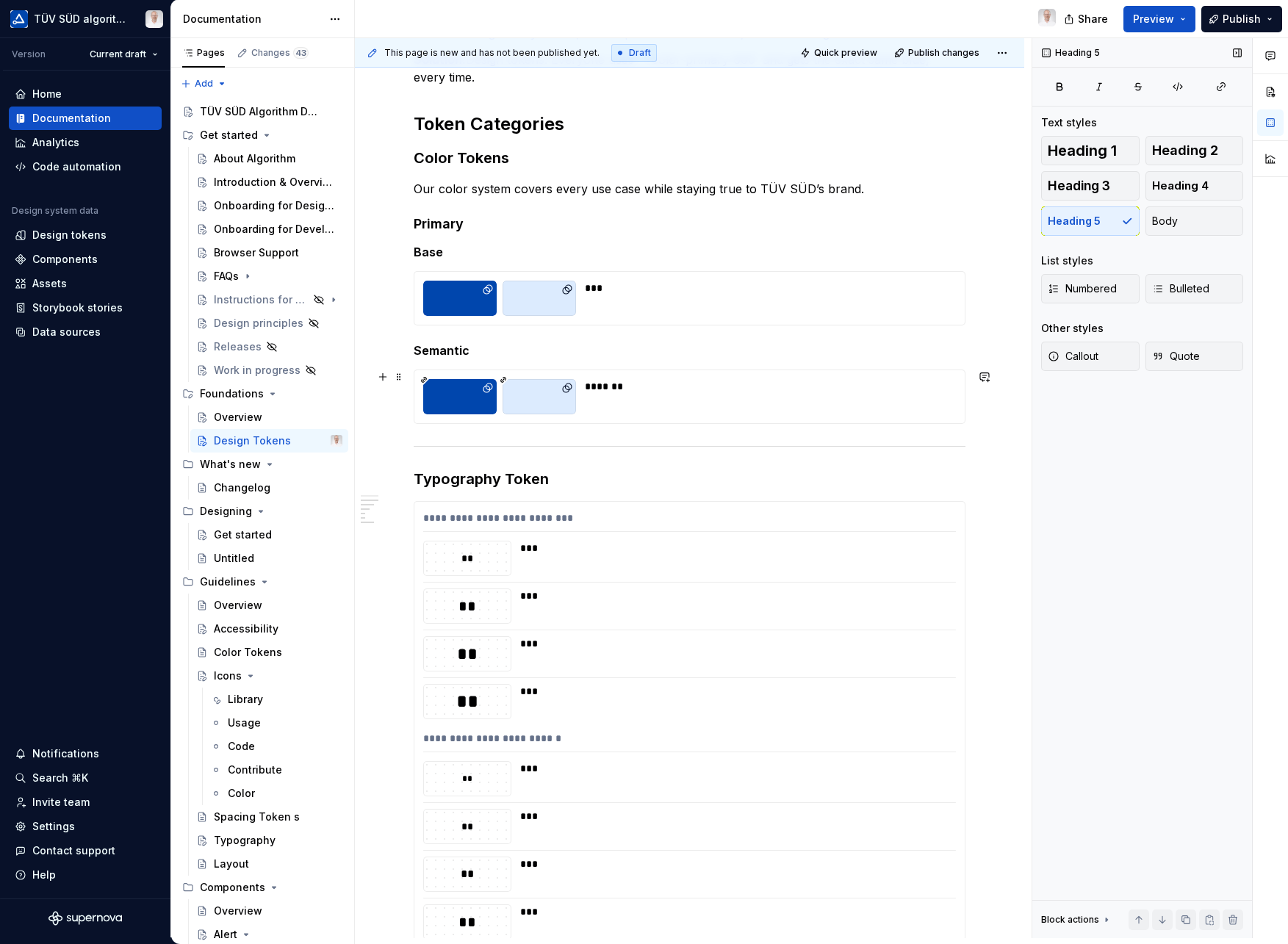
click at [414, 376] on div "*******" at bounding box center [690, 397] width 552 height 55
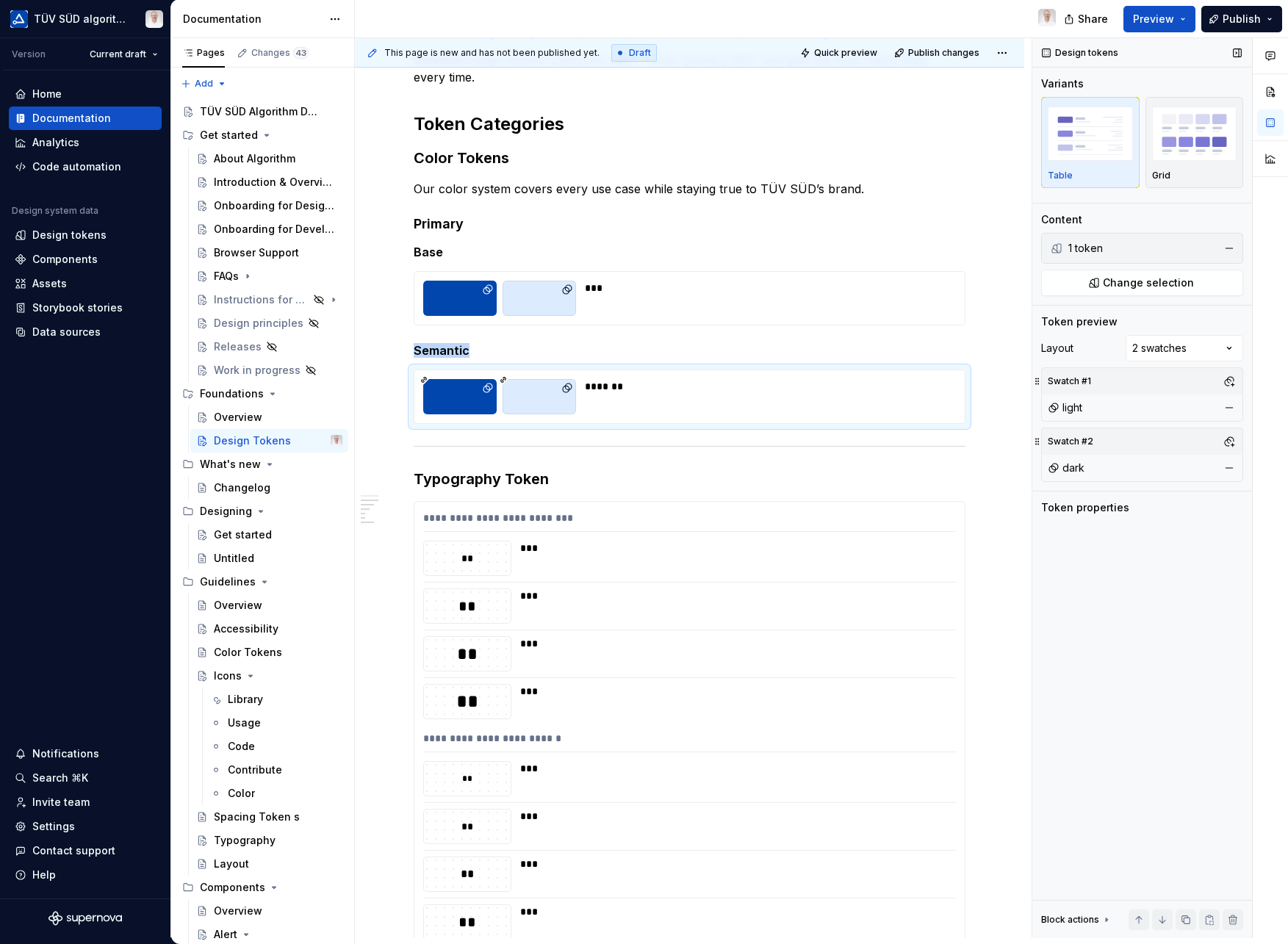
click at [1112, 149] on img "button" at bounding box center [1090, 133] width 85 height 54
click at [1226, 358] on div "Comments Open comments No comments yet Select ‘Comment’ from the block context …" at bounding box center [1160, 488] width 255 height 900
click at [862, 56] on span "Quick preview" at bounding box center [845, 53] width 63 height 12
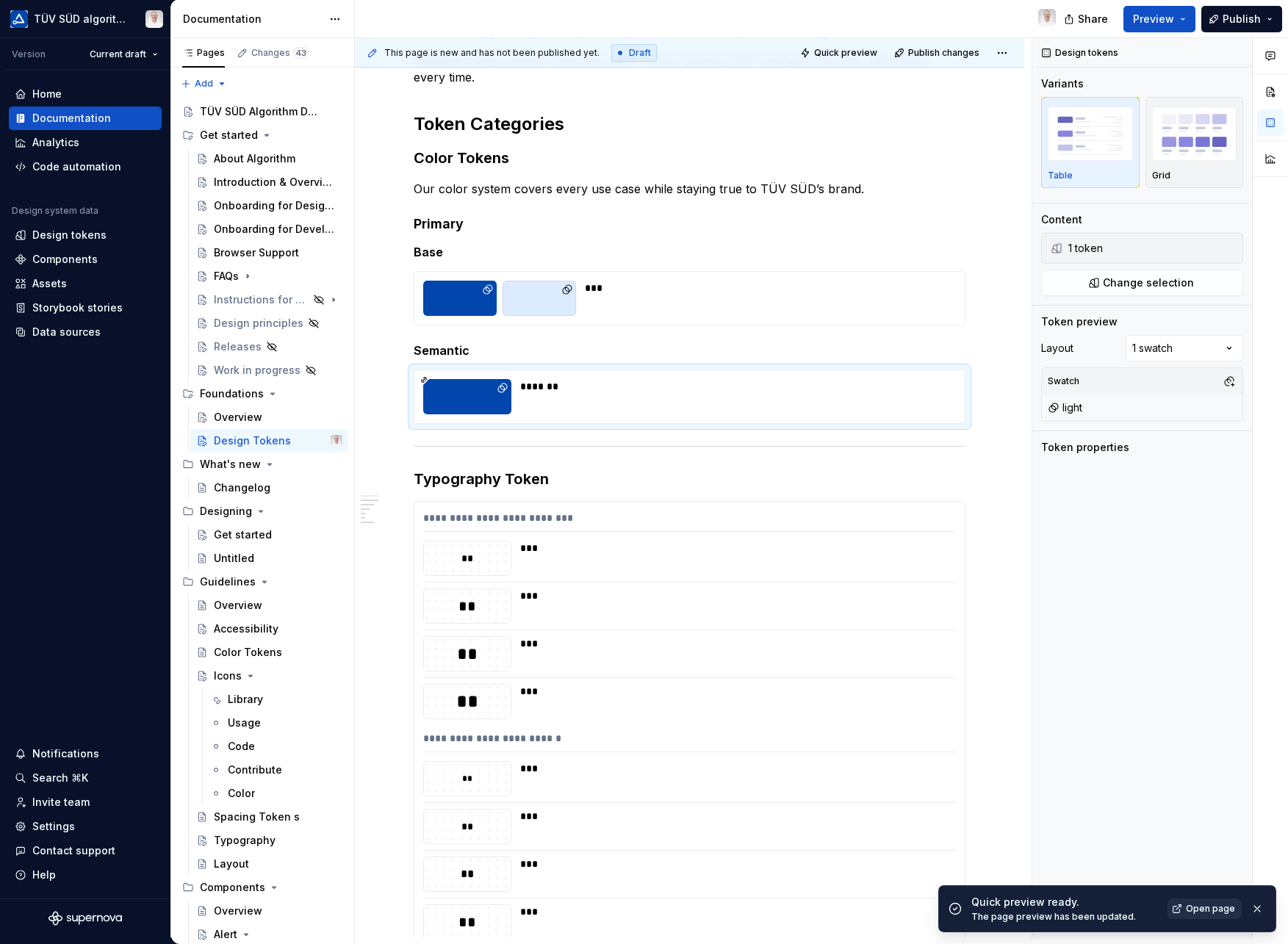
click at [1210, 907] on span "Open page" at bounding box center [1210, 909] width 49 height 12
click at [431, 255] on h5 "Base" at bounding box center [690, 251] width 552 height 14
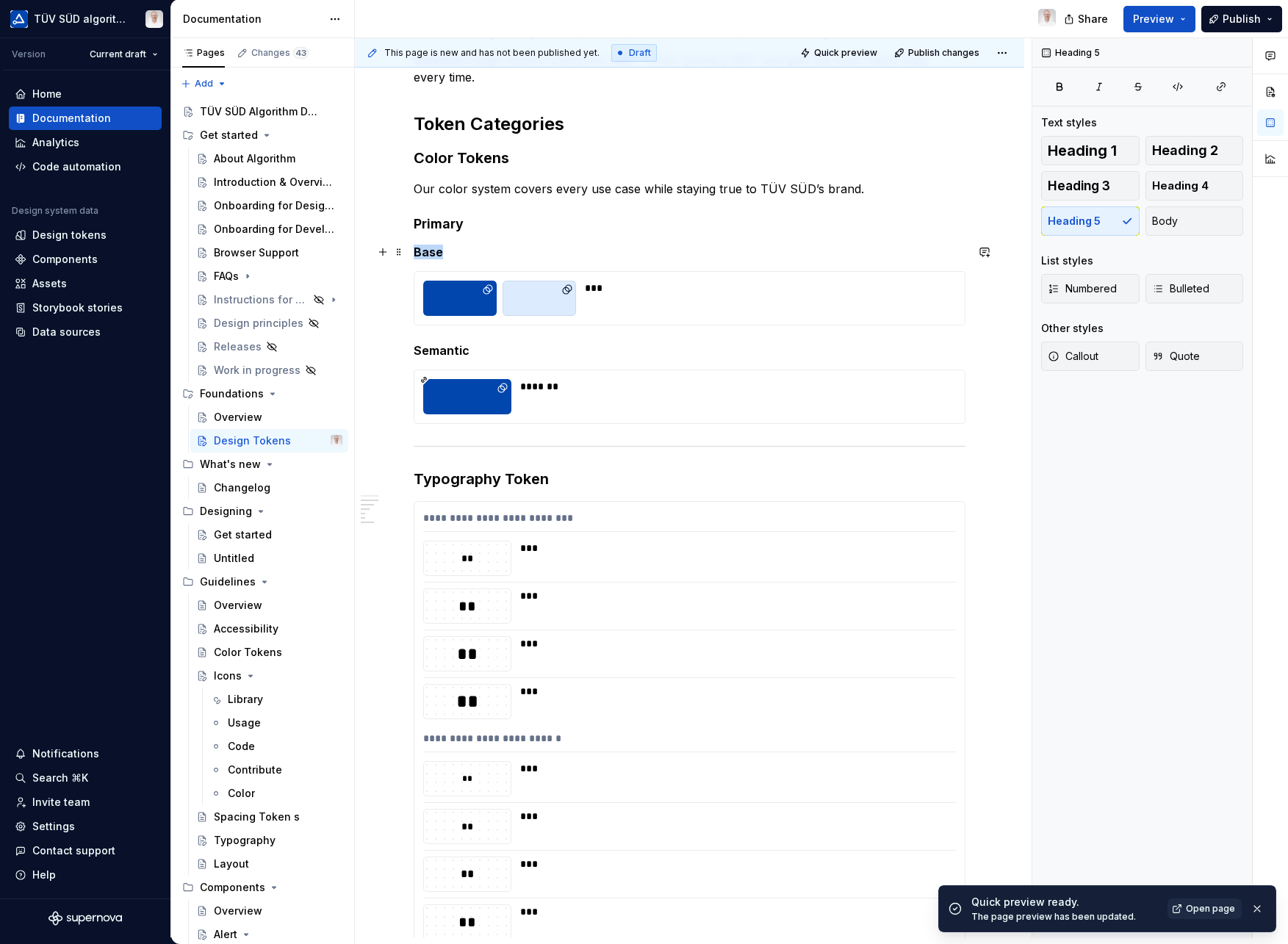
click at [431, 255] on h5 "Base" at bounding box center [690, 251] width 552 height 14
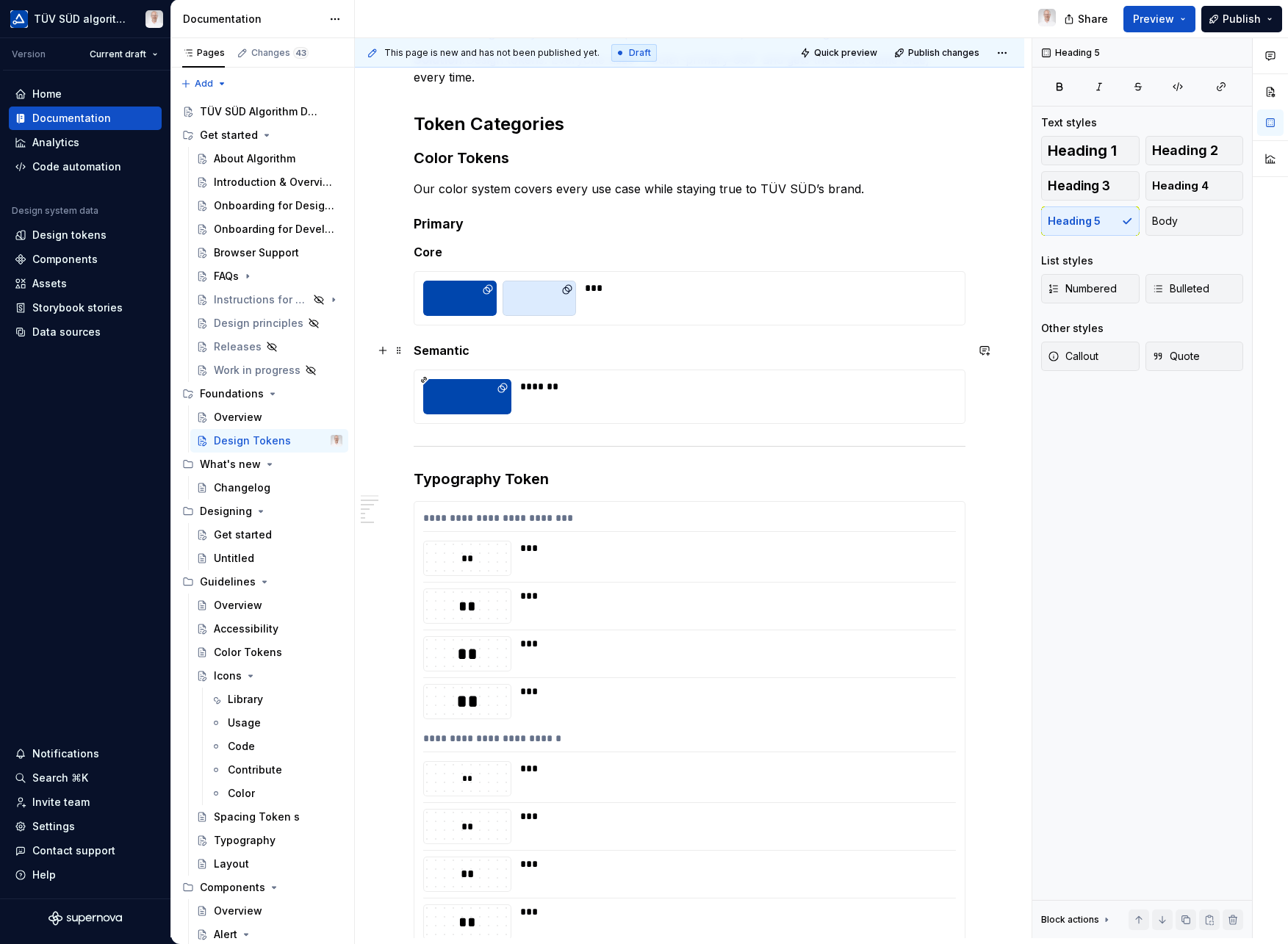
click at [523, 357] on h5 "Semantic" at bounding box center [690, 350] width 552 height 14
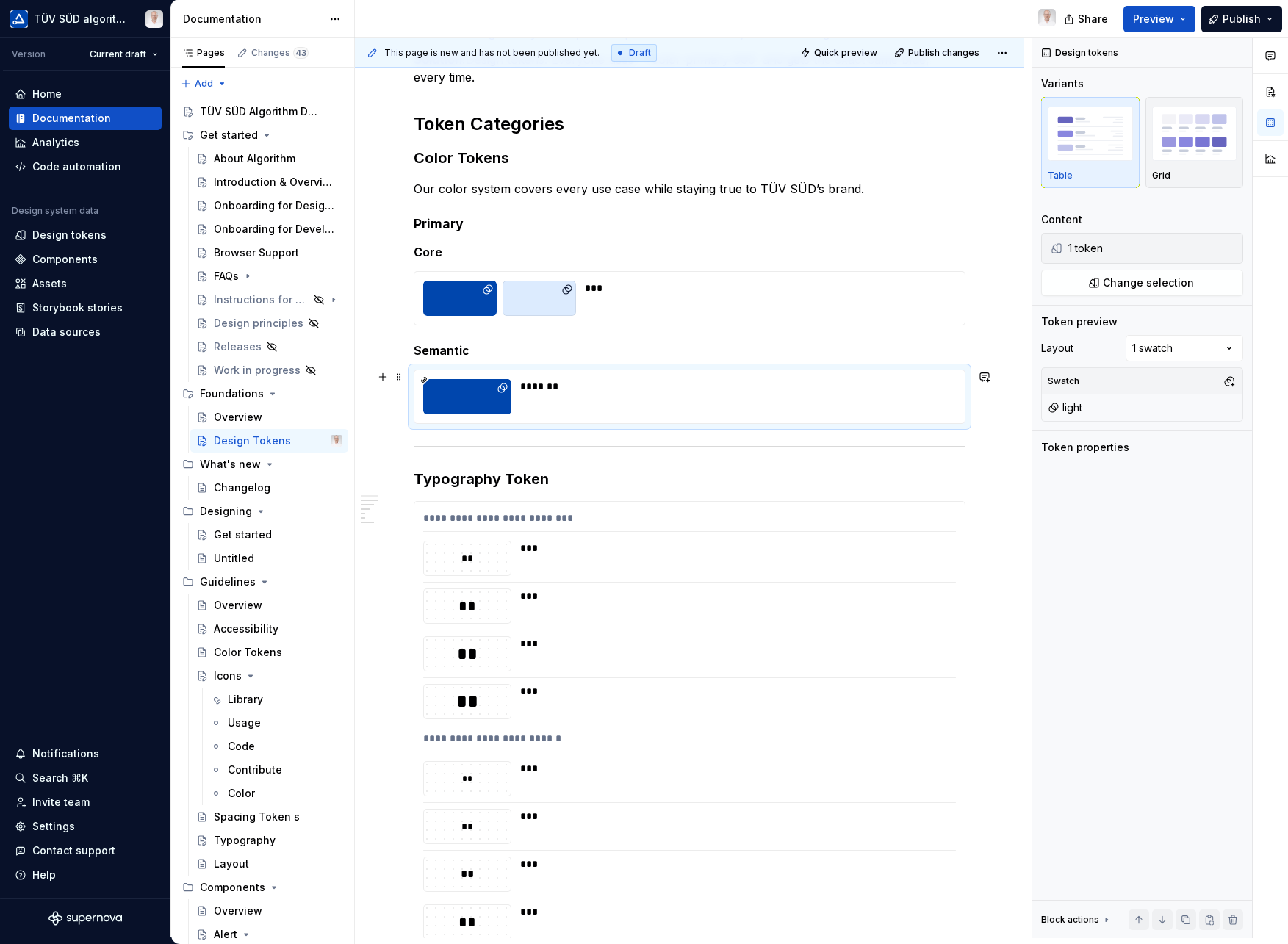
click at [545, 408] on div "*******" at bounding box center [733, 397] width 427 height 35
click at [1189, 158] on img "button" at bounding box center [1194, 133] width 85 height 54
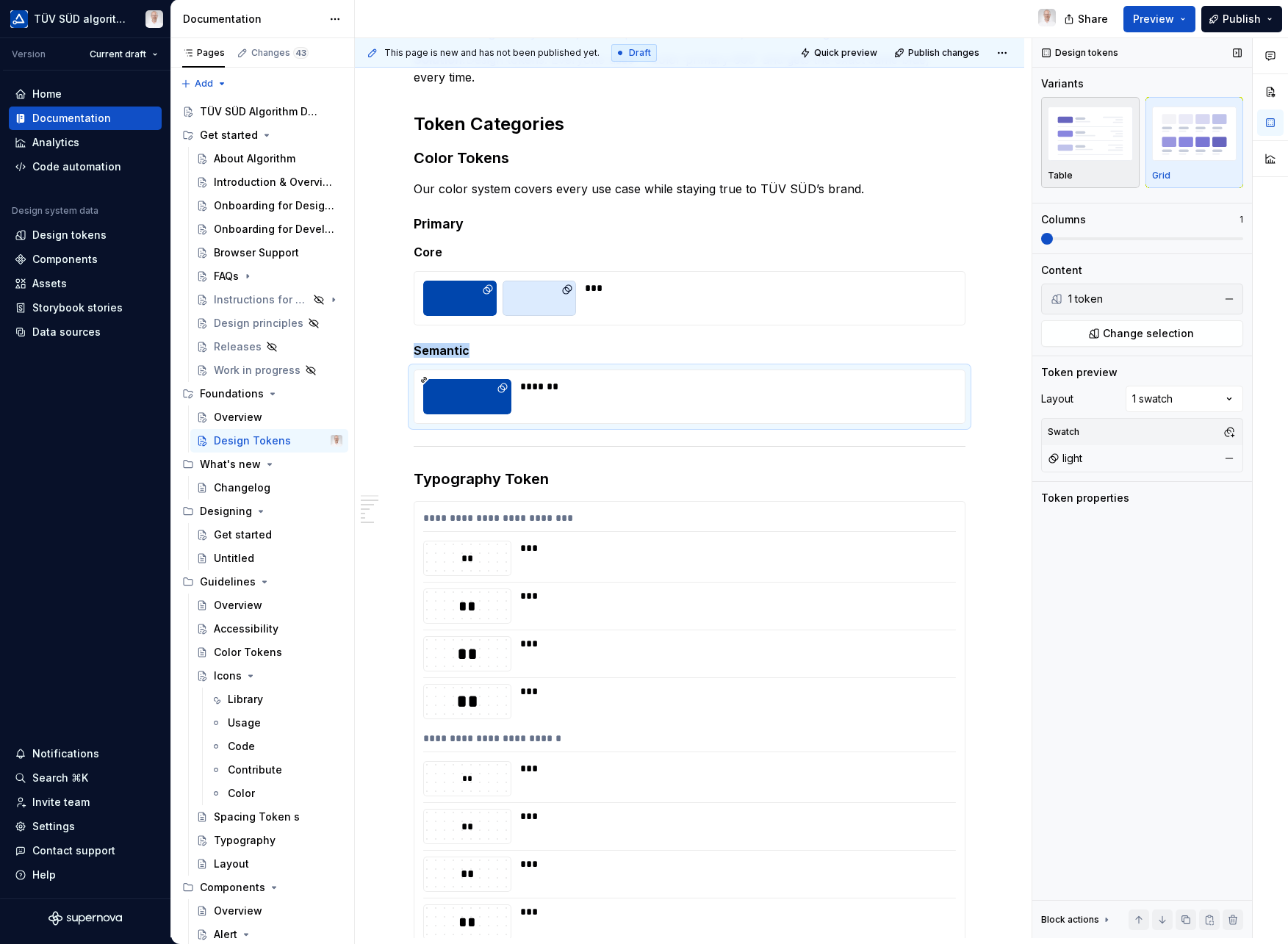
click at [1108, 153] on img "button" at bounding box center [1090, 133] width 85 height 54
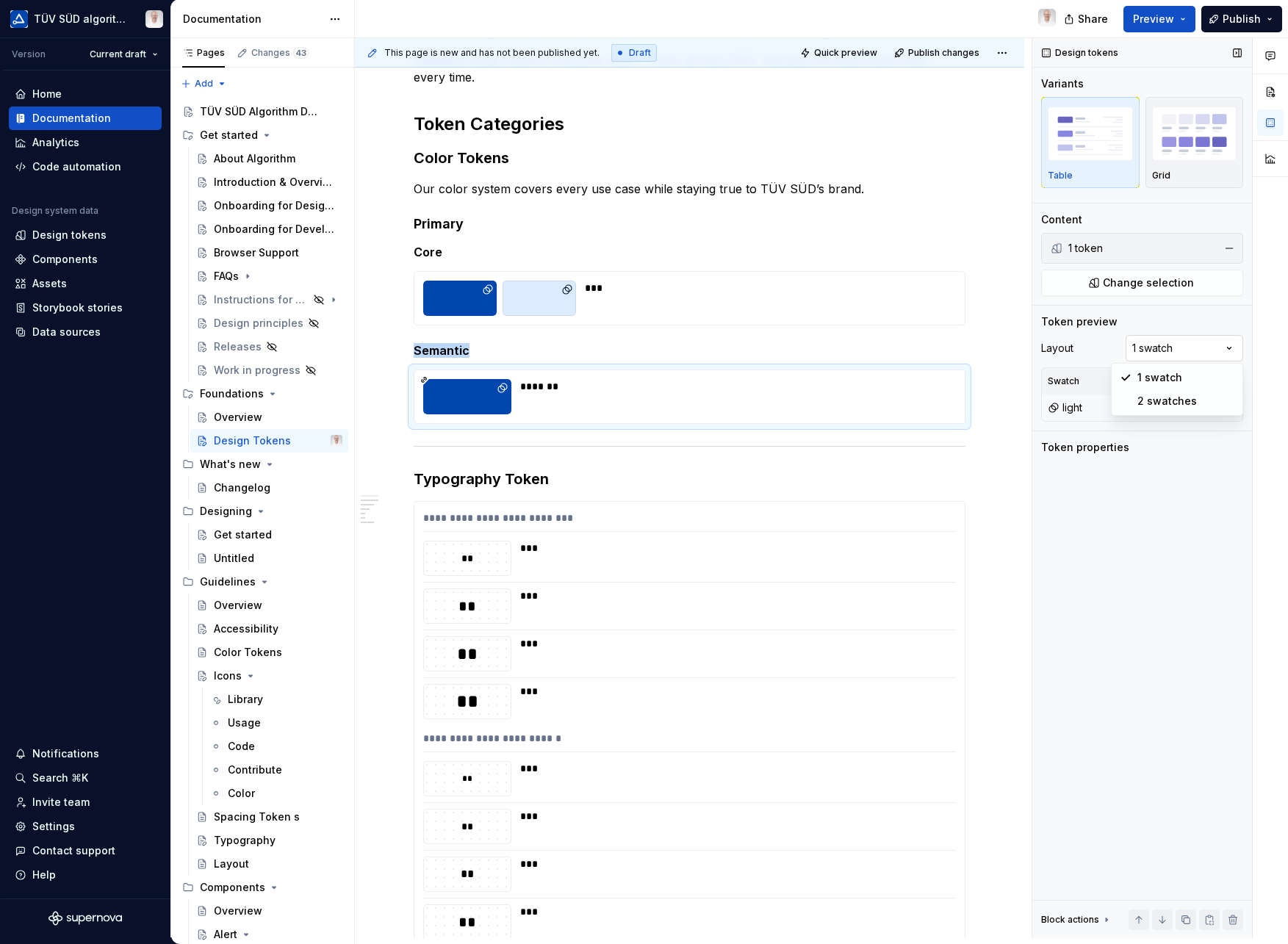
click at [1227, 352] on div "Comments Open comments No comments yet Select ‘Comment’ from the block context …" at bounding box center [1160, 488] width 255 height 900
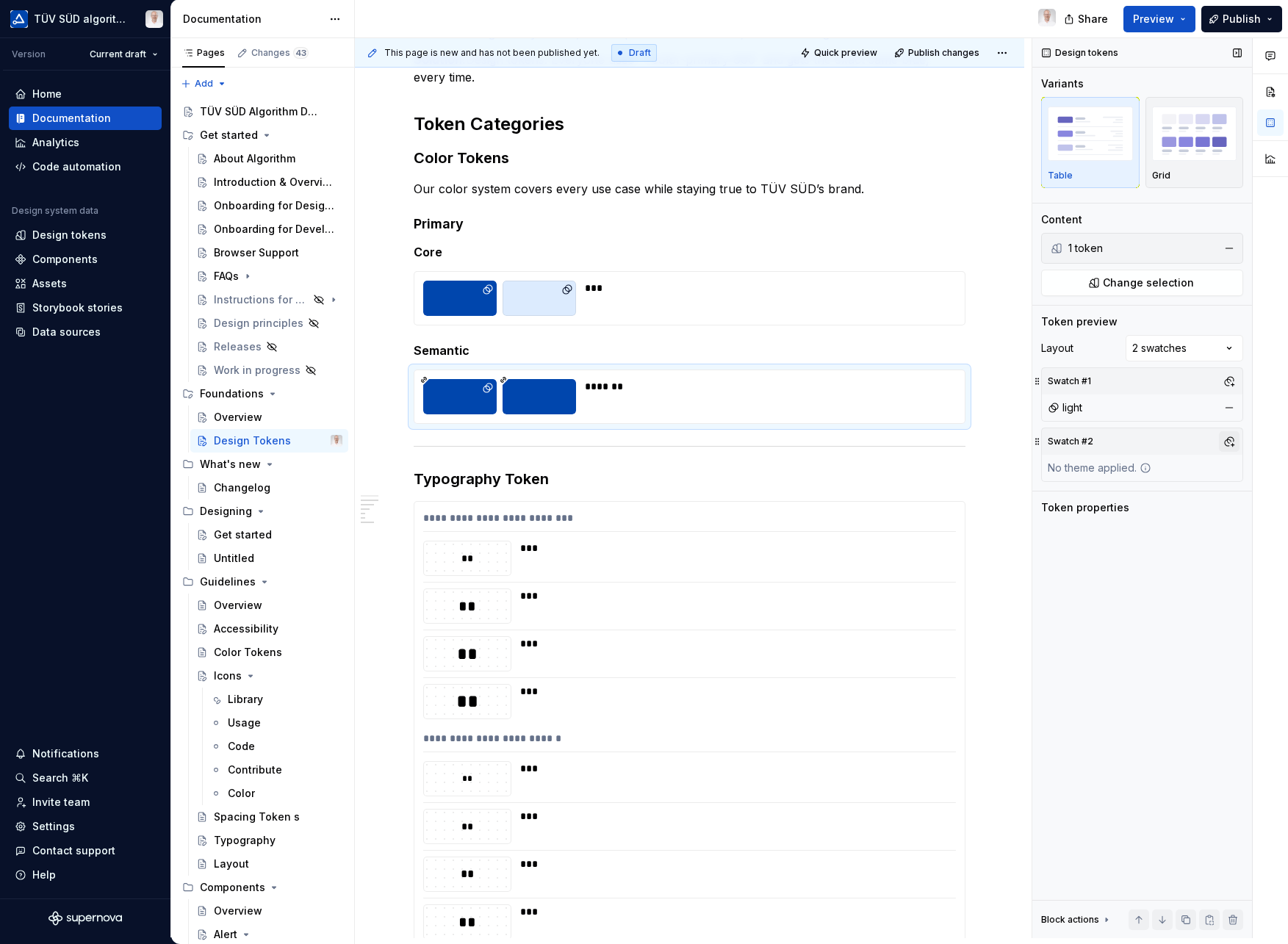
click at [1234, 445] on button "button" at bounding box center [1229, 442] width 20 height 20
click at [1101, 518] on div "dark" at bounding box center [1102, 520] width 23 height 14
drag, startPoint x: 1109, startPoint y: 596, endPoint x: 1089, endPoint y: 592, distance: 20.4
click at [1109, 597] on div "Comments Open comments No comments yet Select ‘Comment’ from the block context …" at bounding box center [1160, 488] width 255 height 900
click at [255, 420] on div "Overview" at bounding box center [239, 416] width 49 height 14
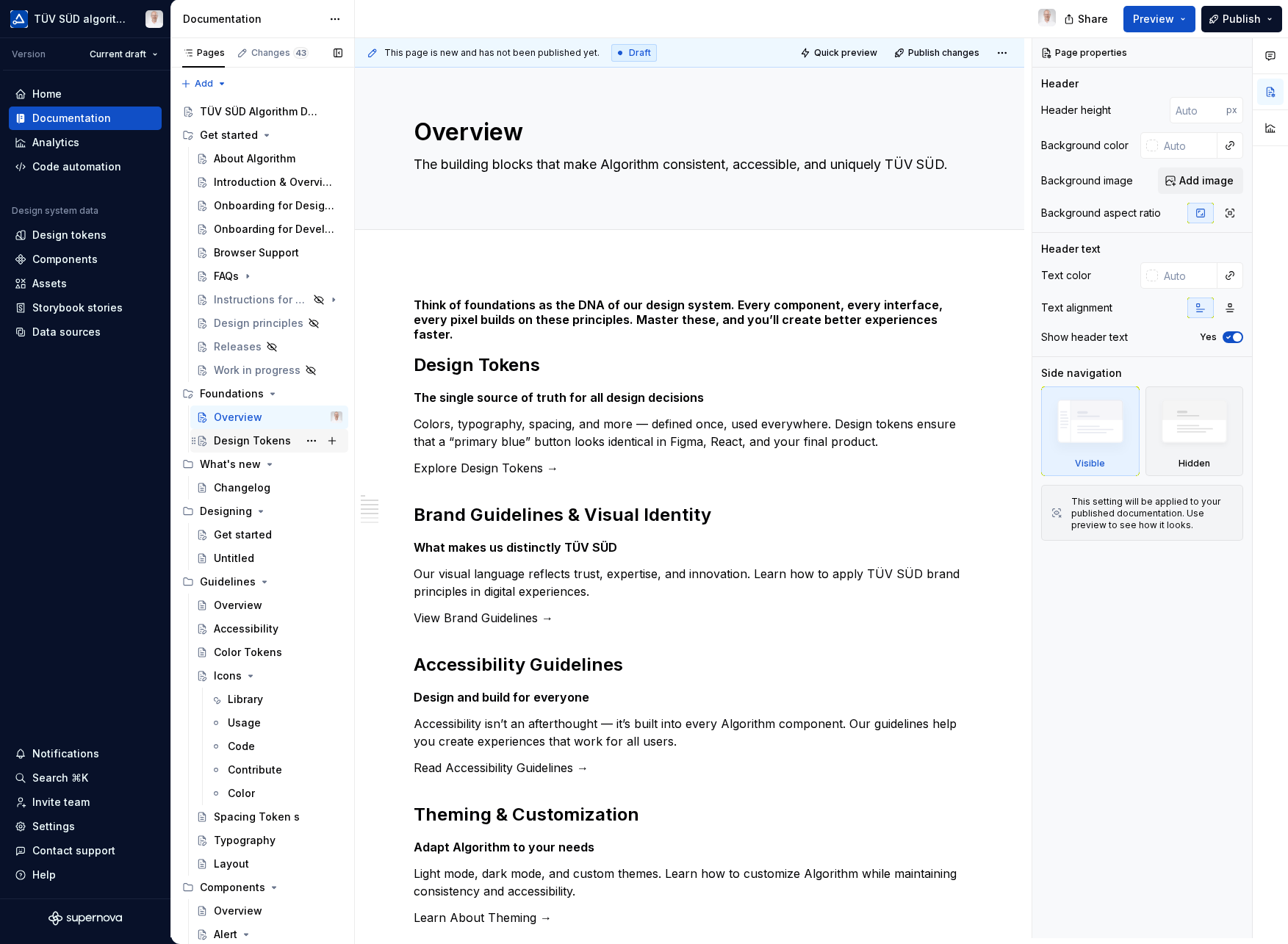
click at [271, 444] on div "Design Tokens" at bounding box center [253, 440] width 78 height 14
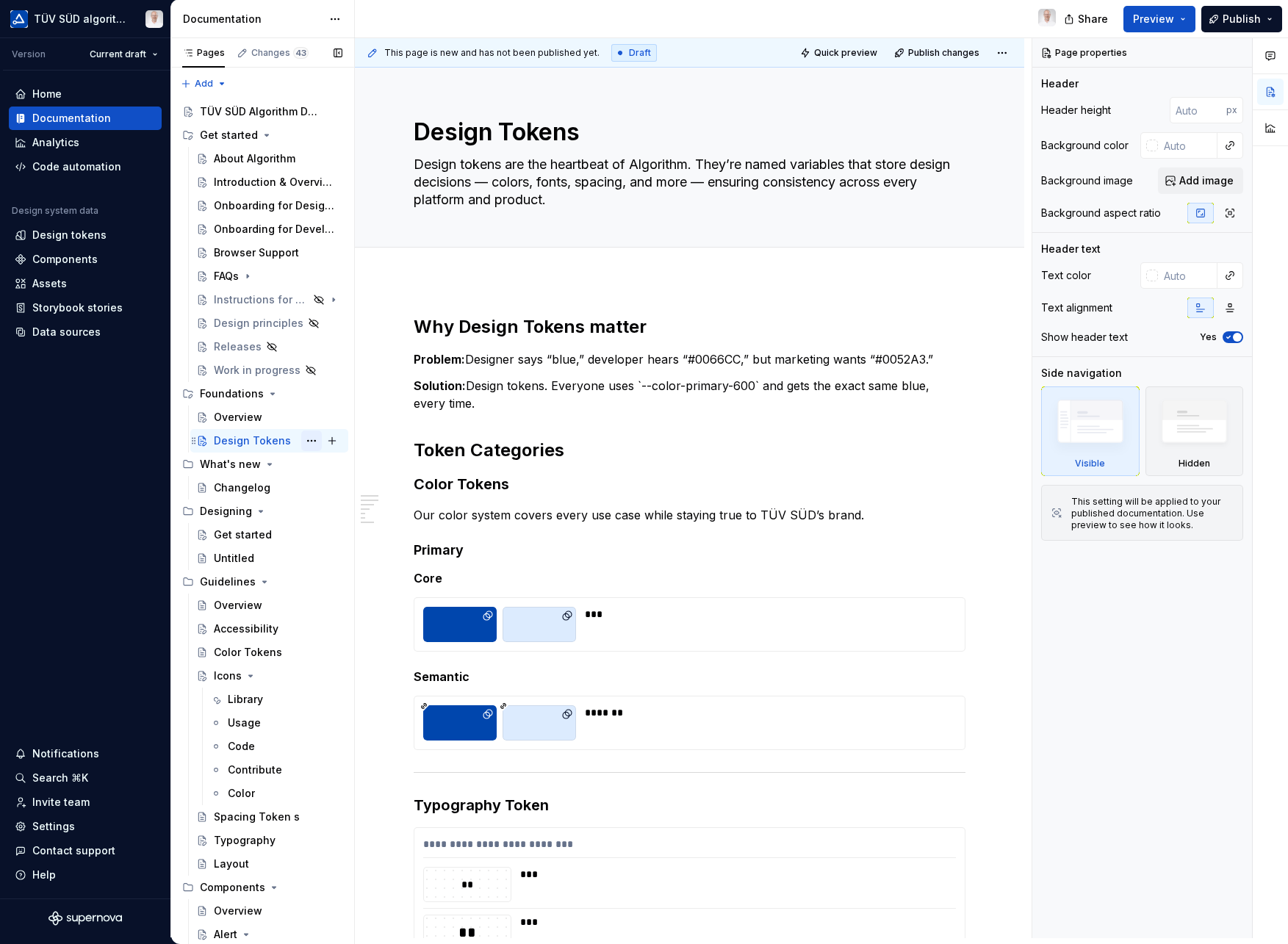
click at [308, 439] on button "Page tree" at bounding box center [311, 441] width 20 height 20
click at [323, 442] on div "Pages Changes 43 Add Accessibility guide for tree Page tree. Navigate the tree …" at bounding box center [262, 491] width 184 height 906
click at [325, 442] on button "Page tree" at bounding box center [332, 441] width 20 height 20
type textarea "*"
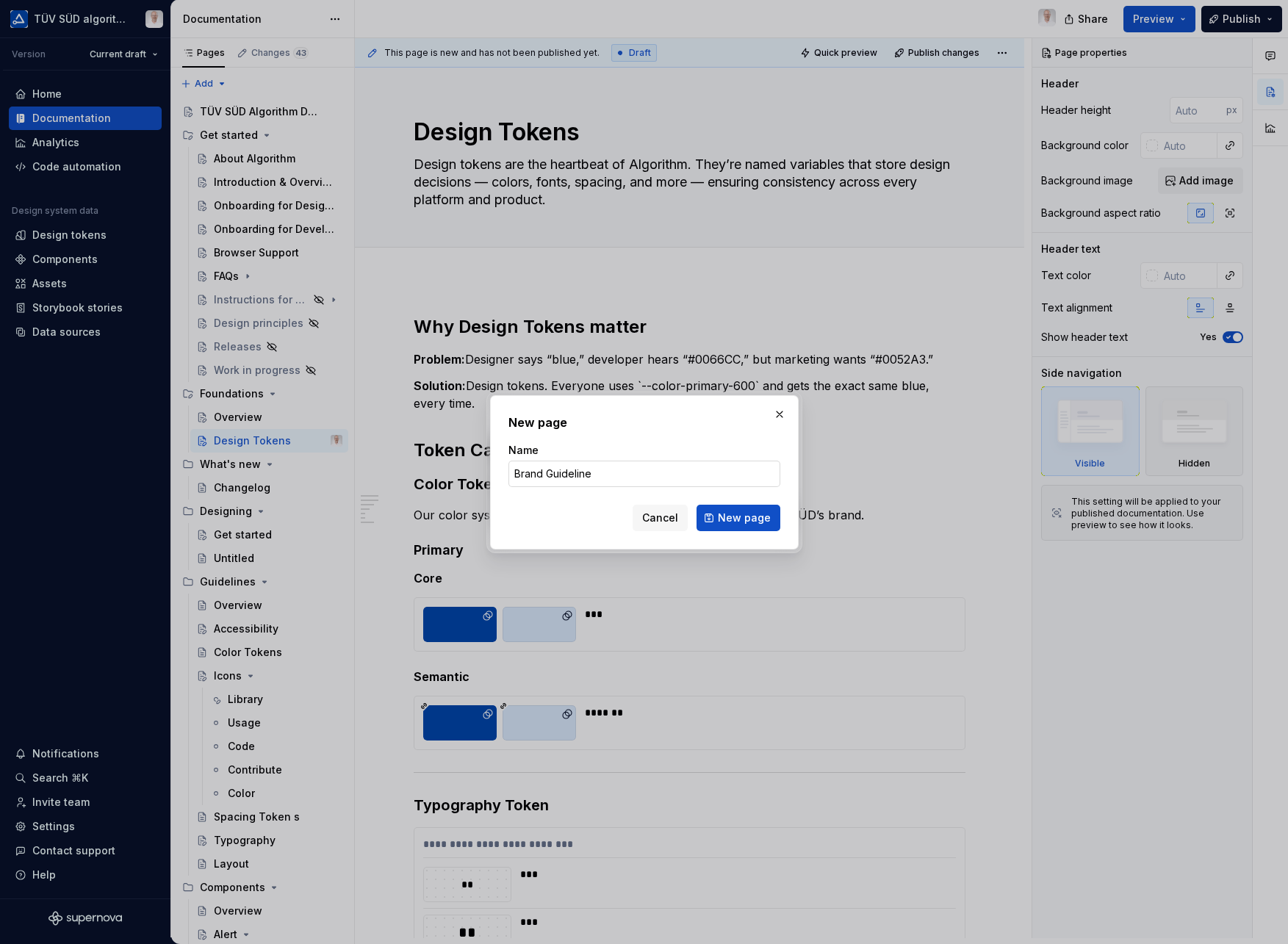
type input "Brand Guidelines"
click at [739, 518] on button "New page" at bounding box center [738, 518] width 83 height 26
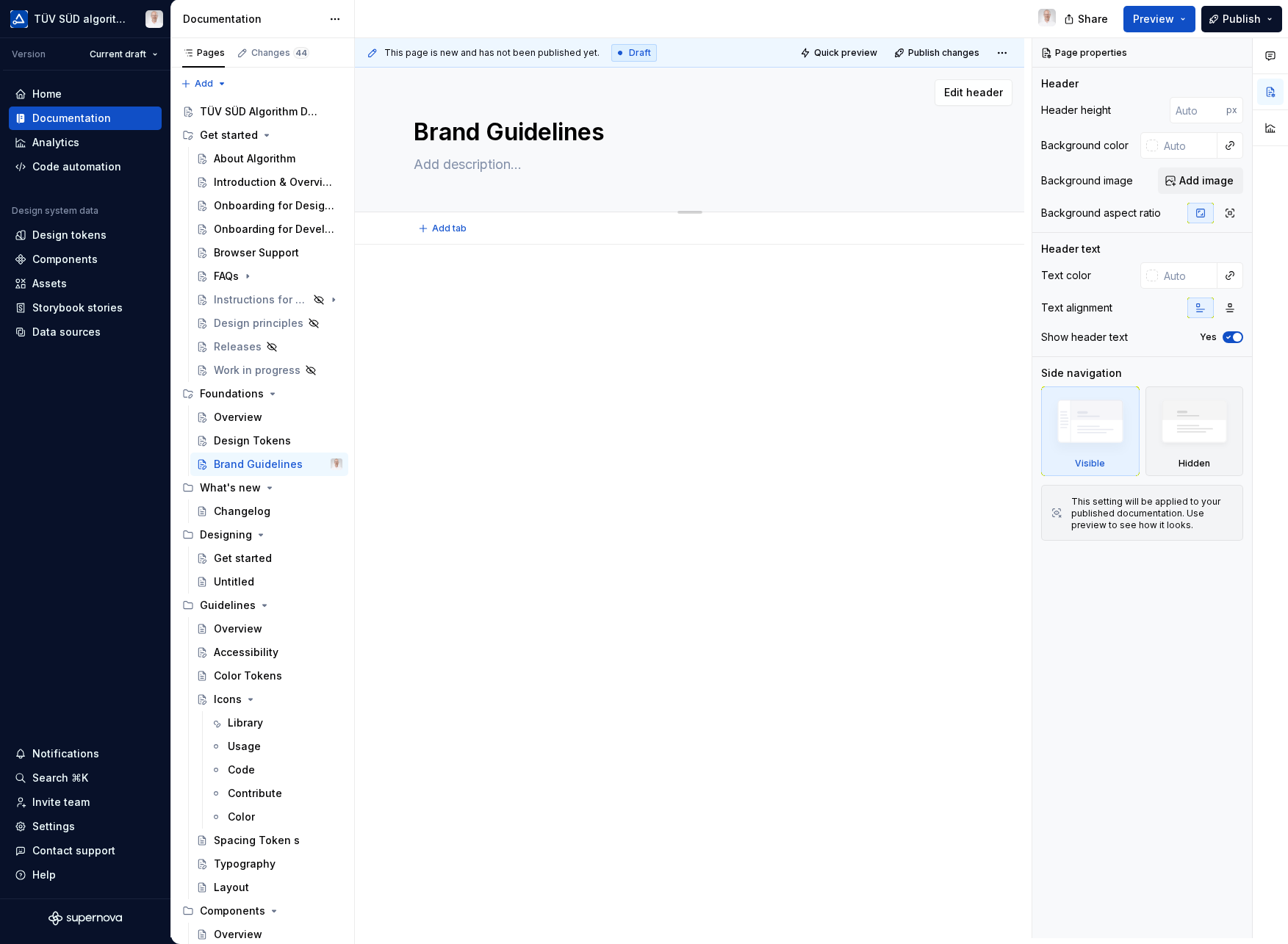
click at [486, 160] on textarea at bounding box center [686, 164] width 552 height 24
paste textarea "Algorithm carries TÜV SÜD’s visual DNA into every digital experience. Here’s ho…"
type textarea "*"
type textarea "Algorithm carries TÜV SÜD’s visual DNA into every digital experience. Here’s ho…"
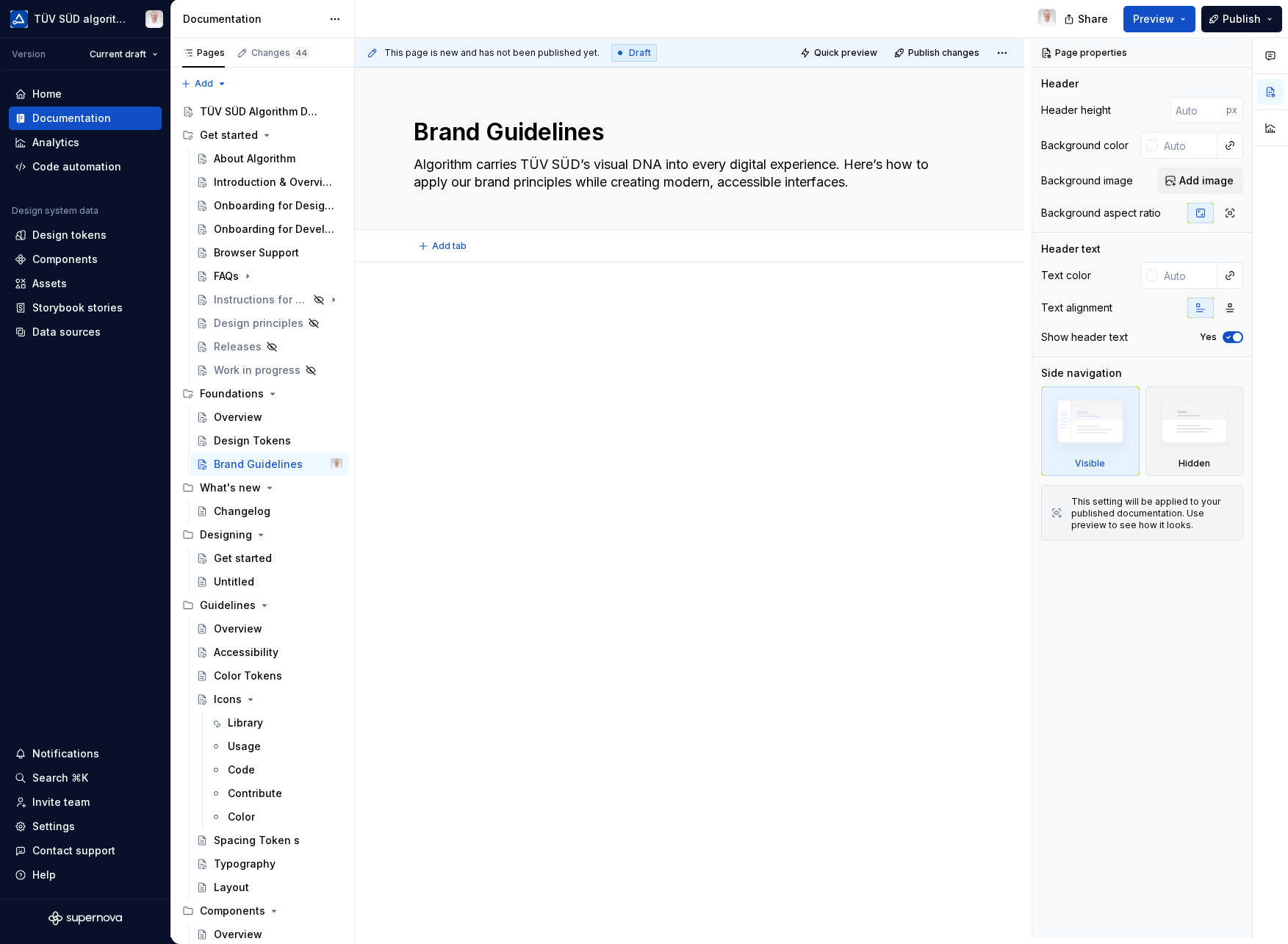
type textarea "*"
type textarea "Algorithm carries TÜV SÜD’s visual DNA into every digital experience. Here’s ho…"
click at [445, 292] on div at bounding box center [690, 459] width 669 height 393
click at [322, 467] on button "Page tree" at bounding box center [332, 464] width 20 height 20
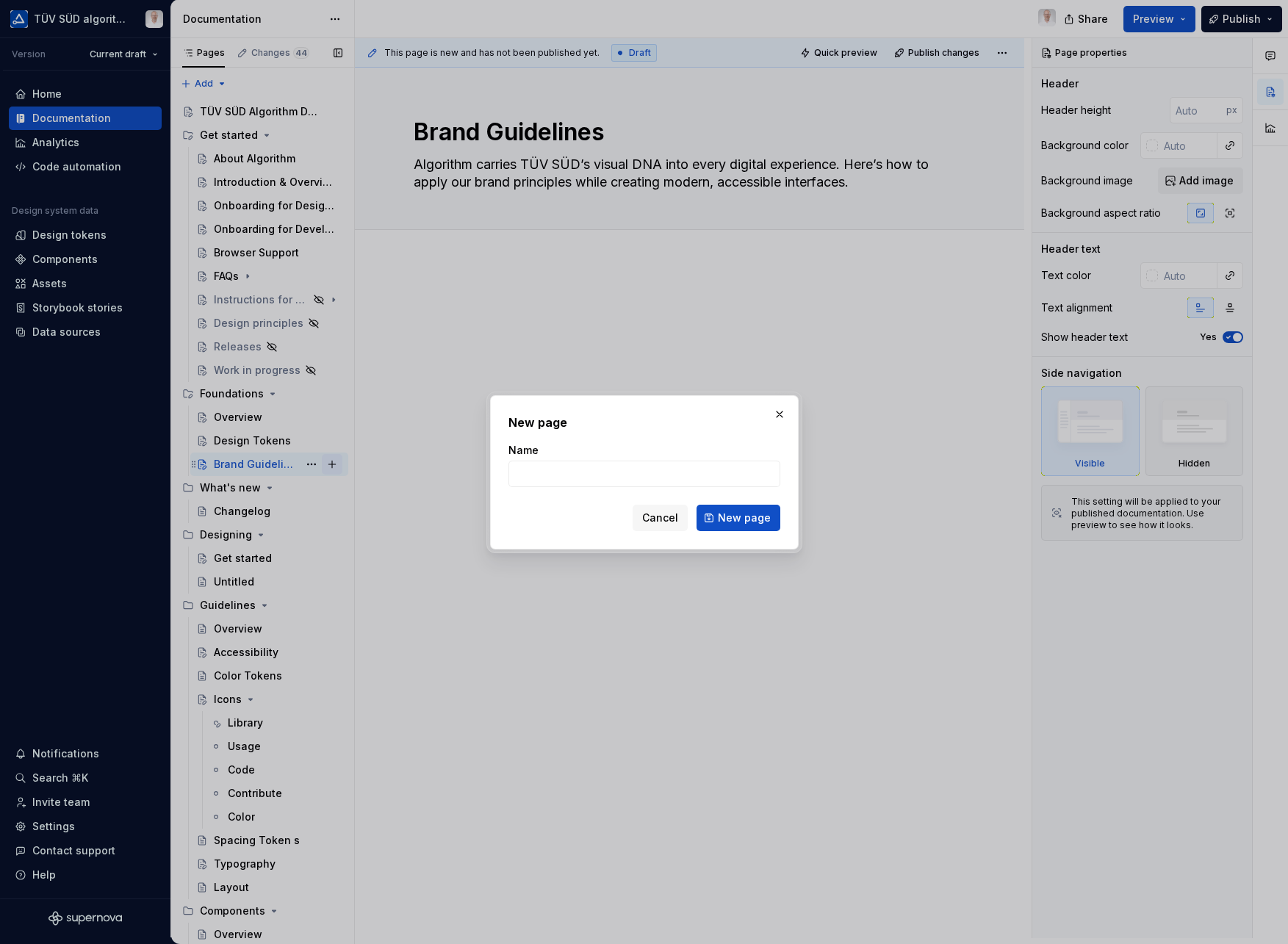
type textarea "*"
type input "Accessibility Guidelines"
click at [763, 520] on span "New page" at bounding box center [744, 518] width 53 height 14
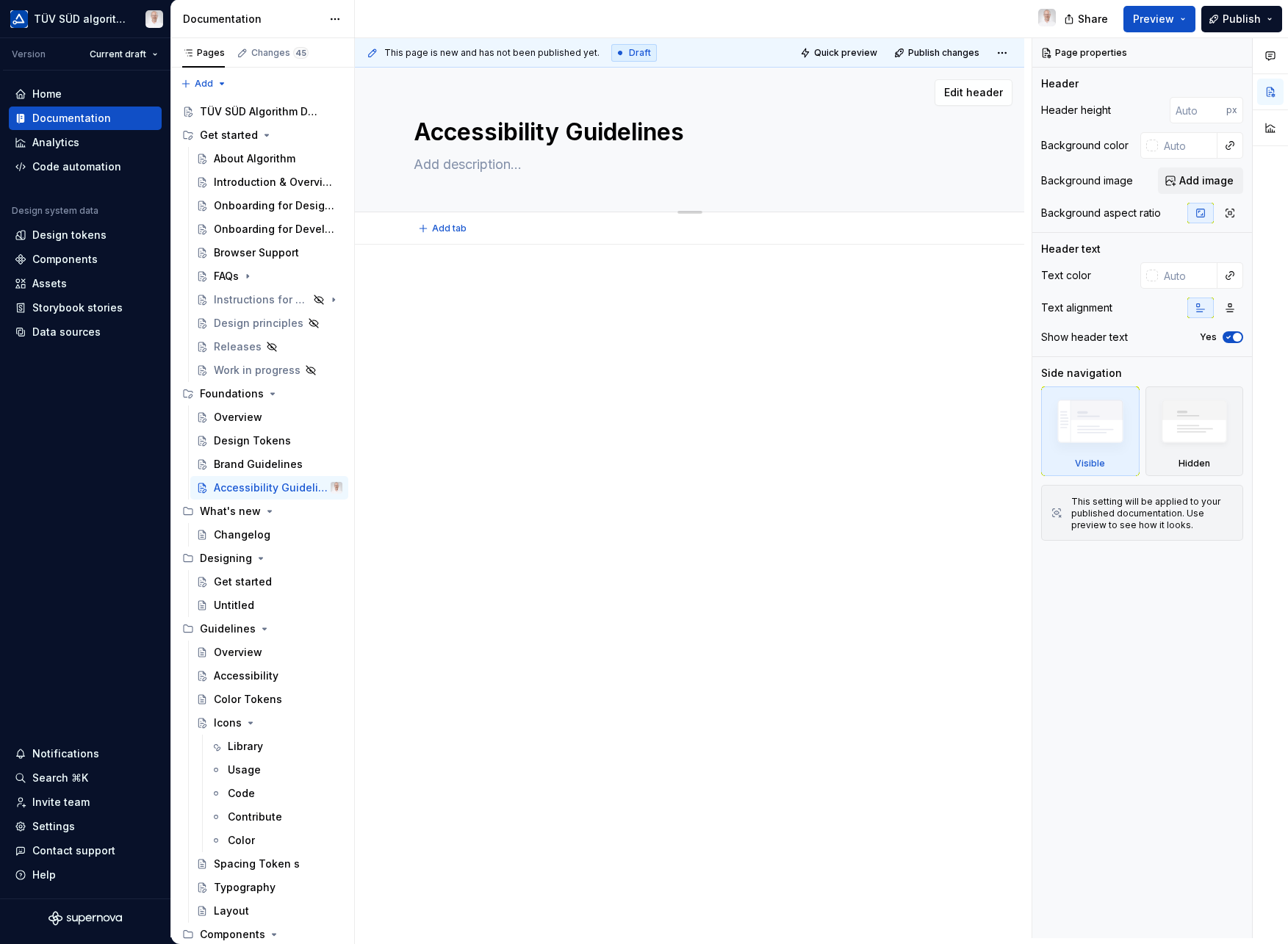
click at [488, 168] on textarea at bounding box center [686, 164] width 552 height 24
paste textarea "Accessible design isn’t a feature — it’s a responsibility. Algorithm components…"
type textarea "*"
type textarea "Accessible design isn’t a feature — it’s a responsibility. Algorithm components…"
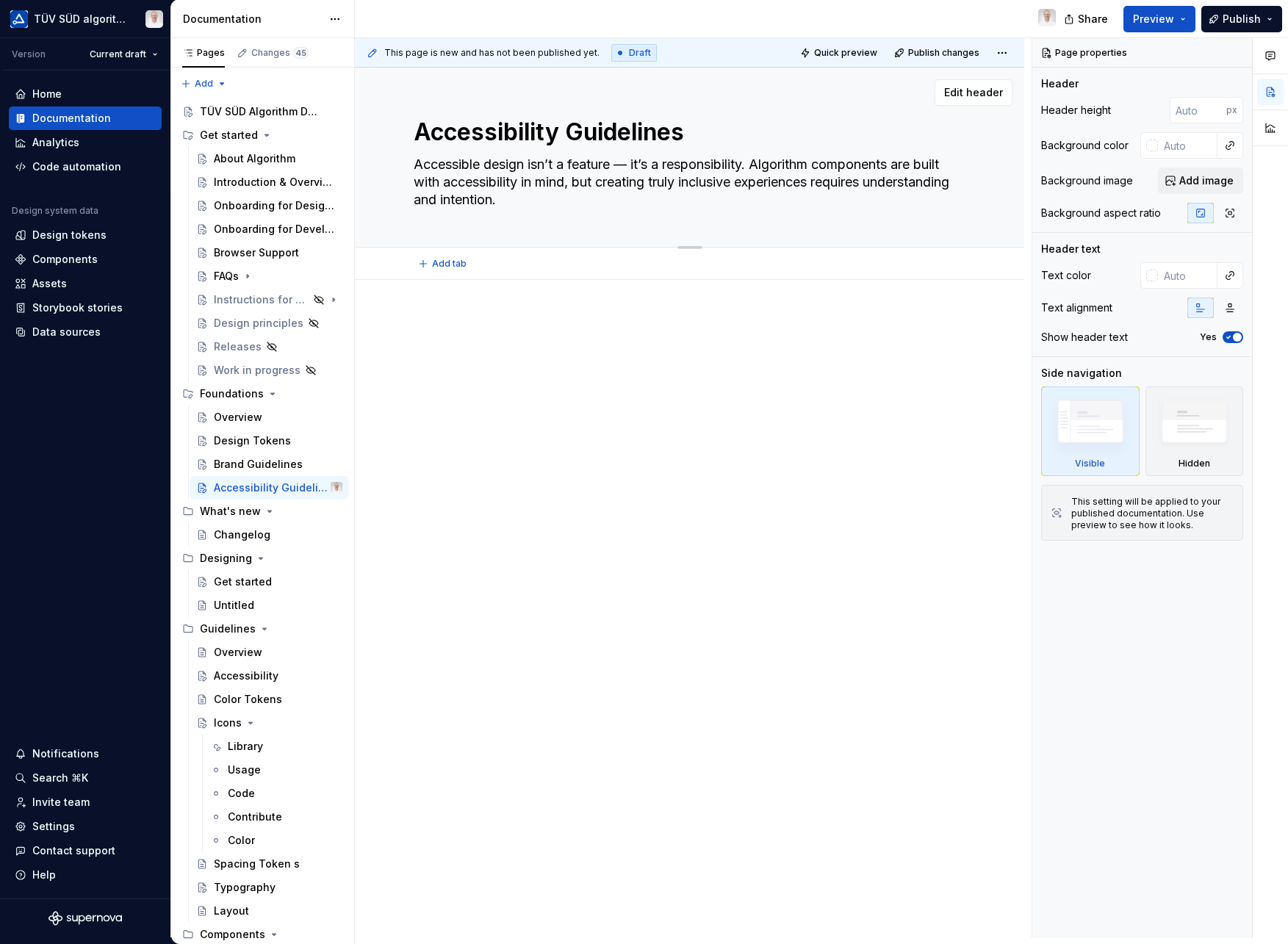
click at [622, 164] on textarea "Accessible design isn’t a feature — it’s a responsibility. Algorithm components…" at bounding box center [686, 182] width 552 height 59
click at [679, 169] on textarea "Accessible design isn’t a feature — it’s a responsibility. Algorithm components…" at bounding box center [686, 182] width 552 height 59
type textarea "*"
type textarea "Accessible design isn’t a feature — it’s a responsibility. Algorithm components…"
click at [444, 282] on div at bounding box center [690, 476] width 669 height 393
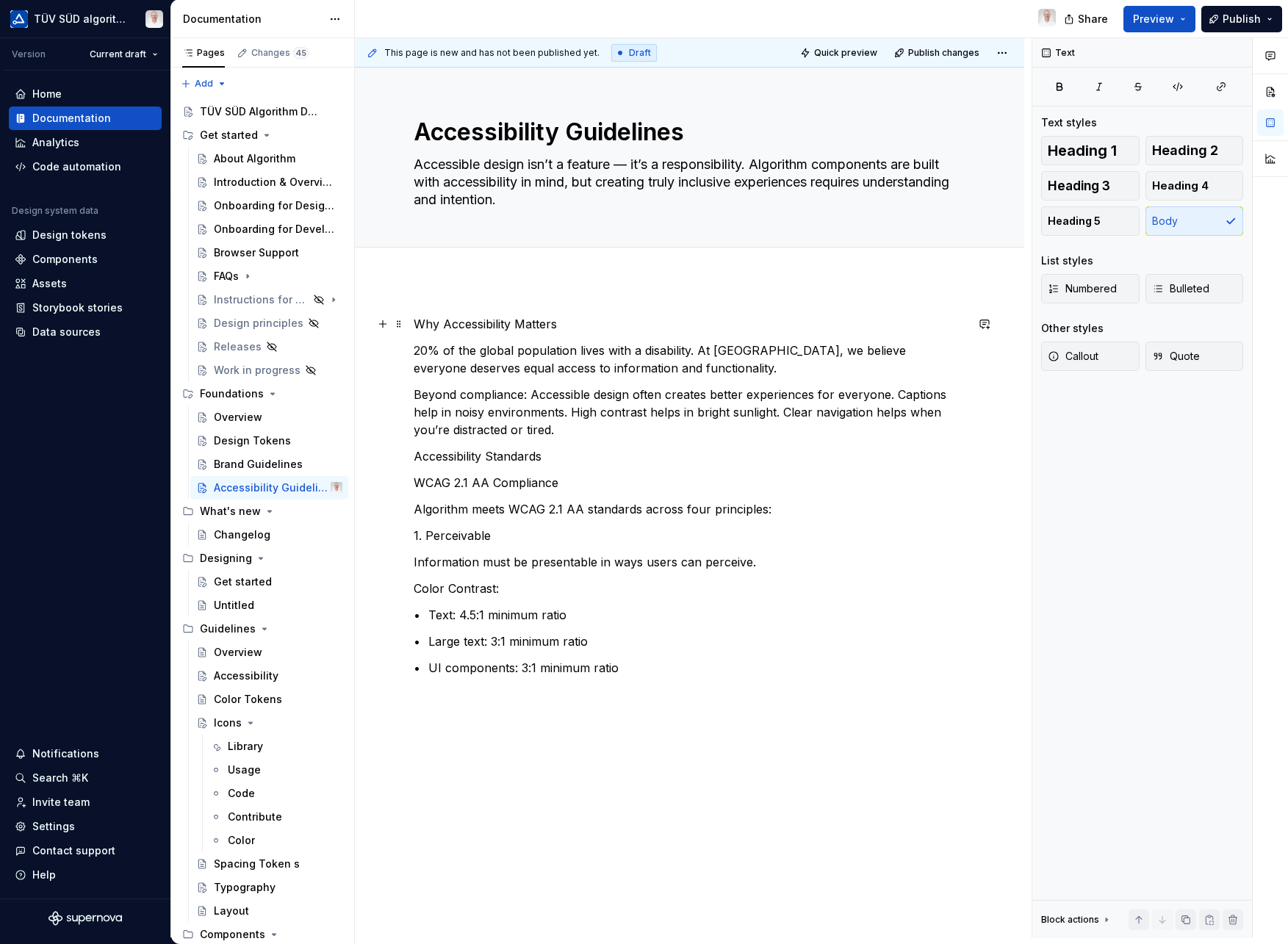
click at [486, 324] on p "Why Accessibility Matters" at bounding box center [690, 324] width 552 height 18
click at [533, 301] on button "button" at bounding box center [534, 297] width 20 height 20
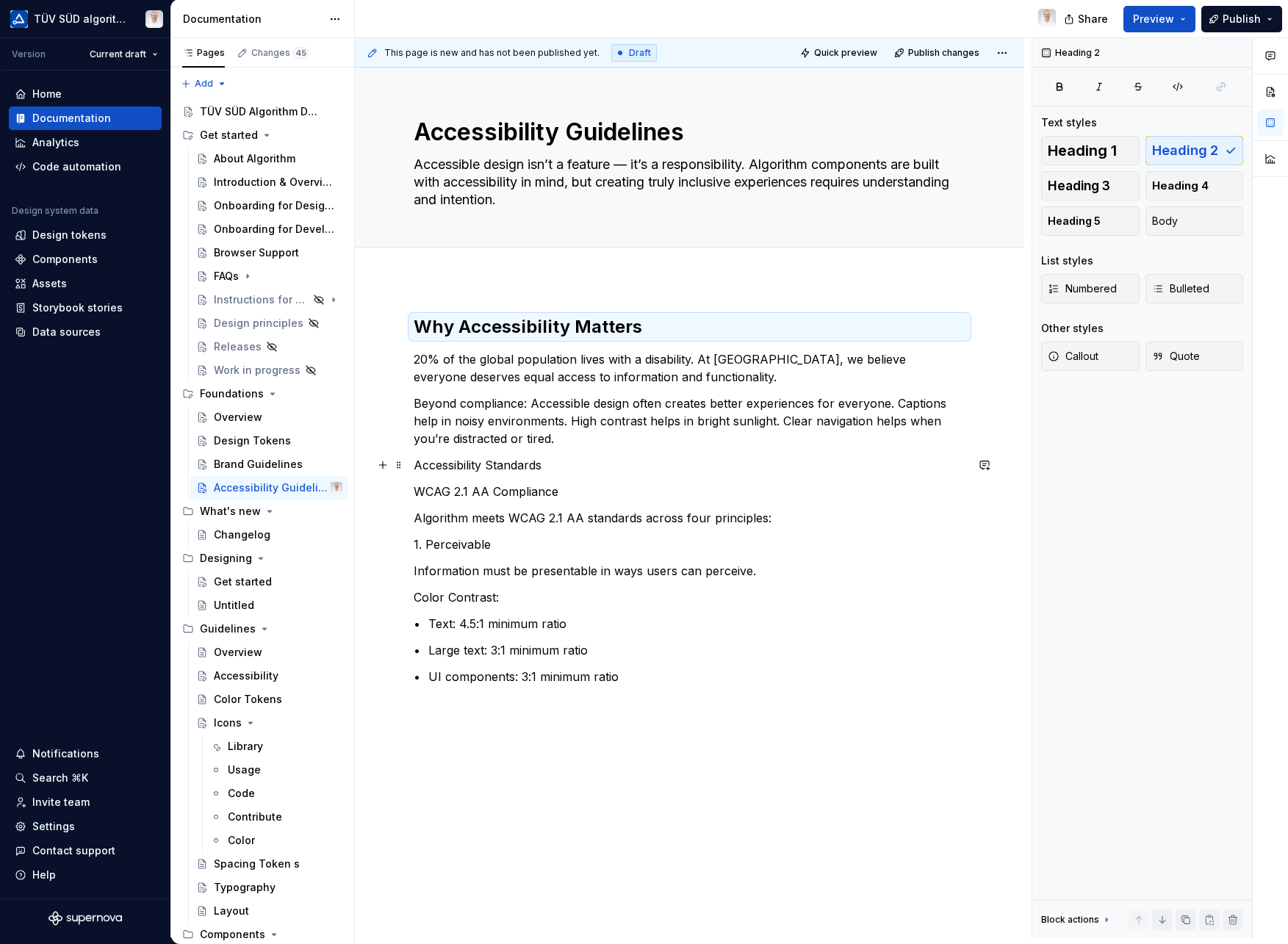
click at [503, 467] on p "Accessibility Standards" at bounding box center [690, 464] width 552 height 18
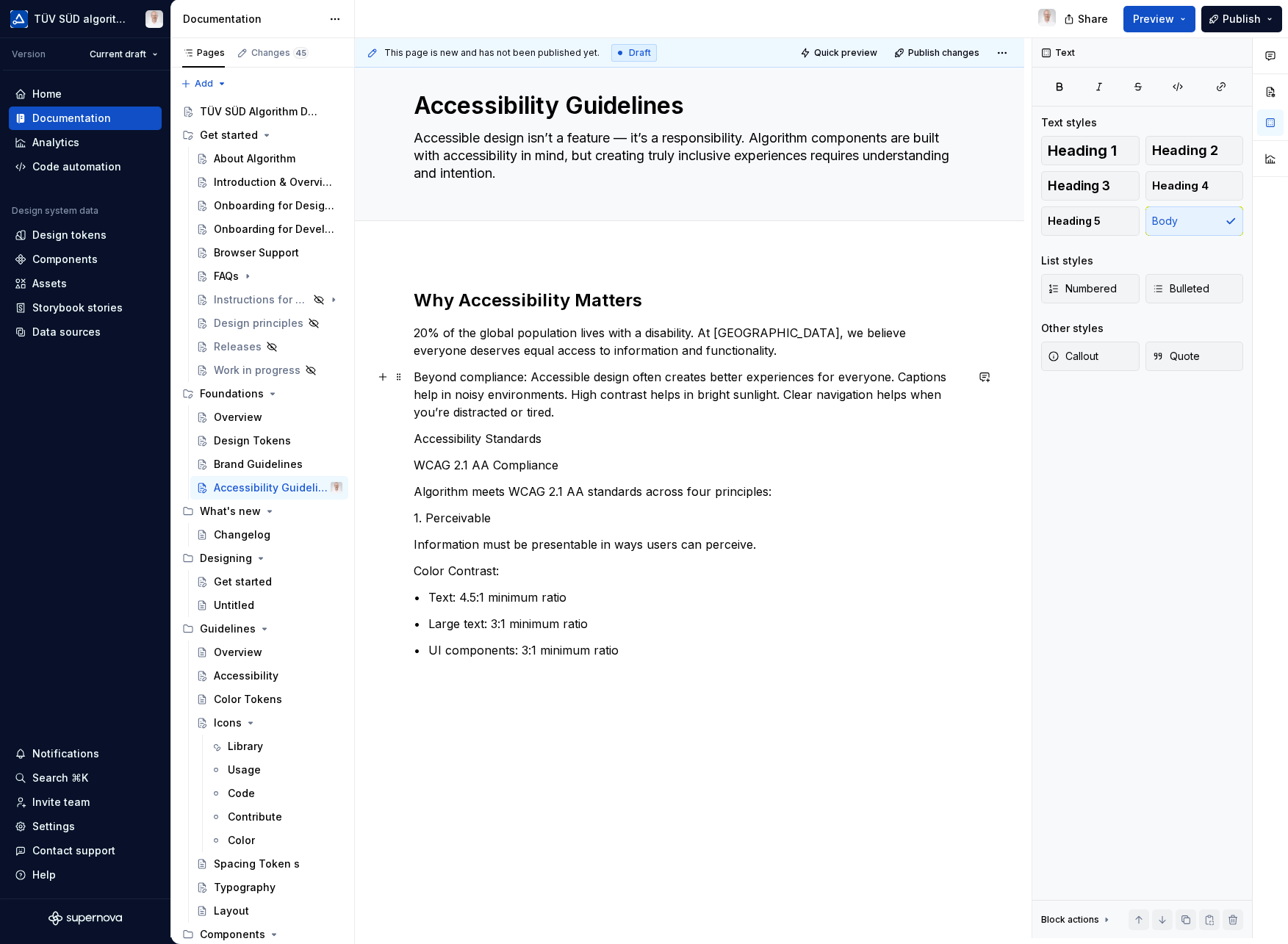
scroll to position [49, 0]
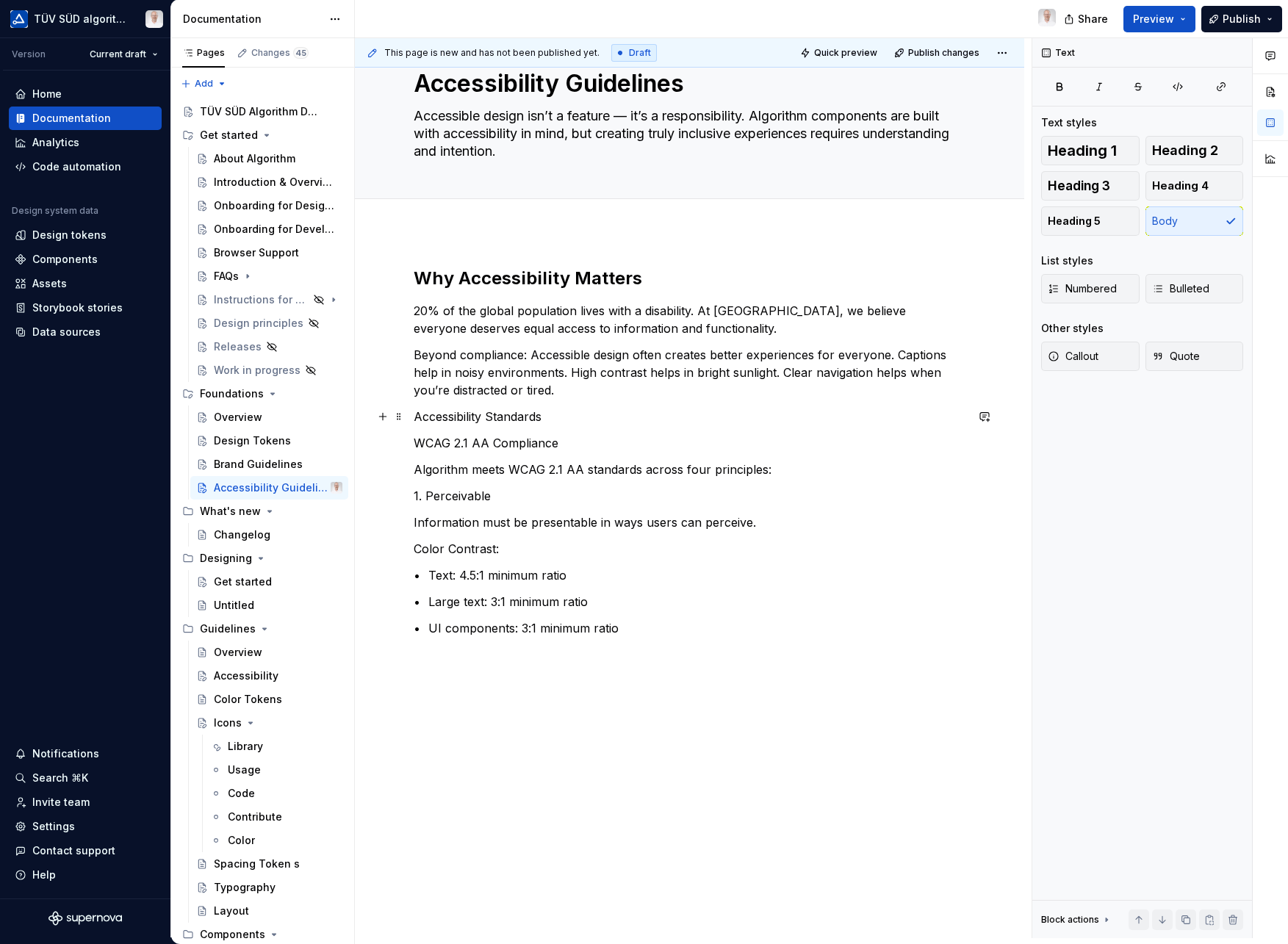
click at [465, 415] on p "Accessibility Standards" at bounding box center [690, 416] width 552 height 18
click at [529, 389] on button "button" at bounding box center [529, 389] width 20 height 20
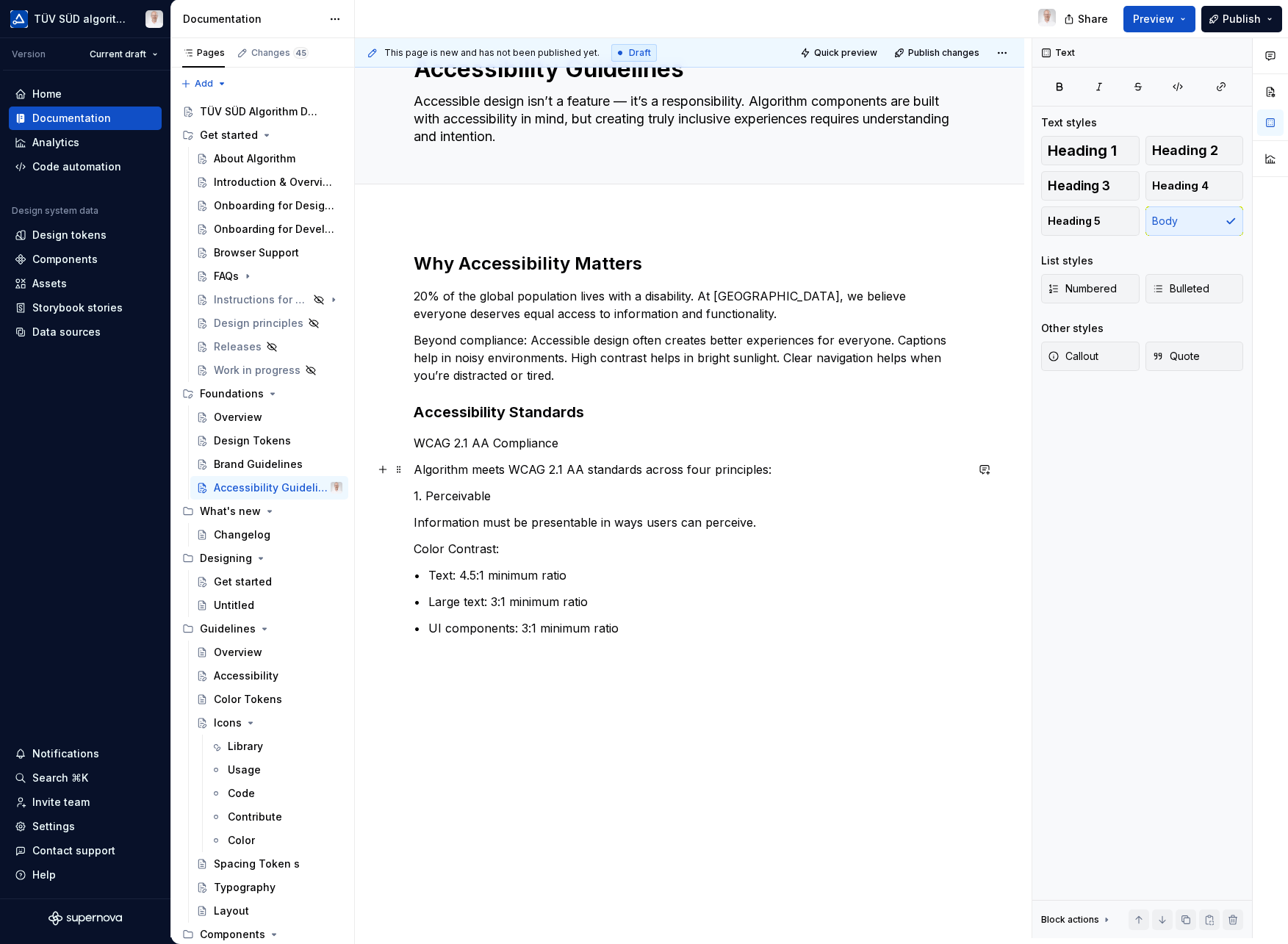
click at [555, 469] on p "Algorithm meets WCAG 2.1 AA standards across four principles:" at bounding box center [690, 469] width 552 height 18
click at [453, 502] on p "1. Perceivable" at bounding box center [690, 496] width 552 height 18
click at [515, 469] on button "button" at bounding box center [518, 469] width 20 height 20
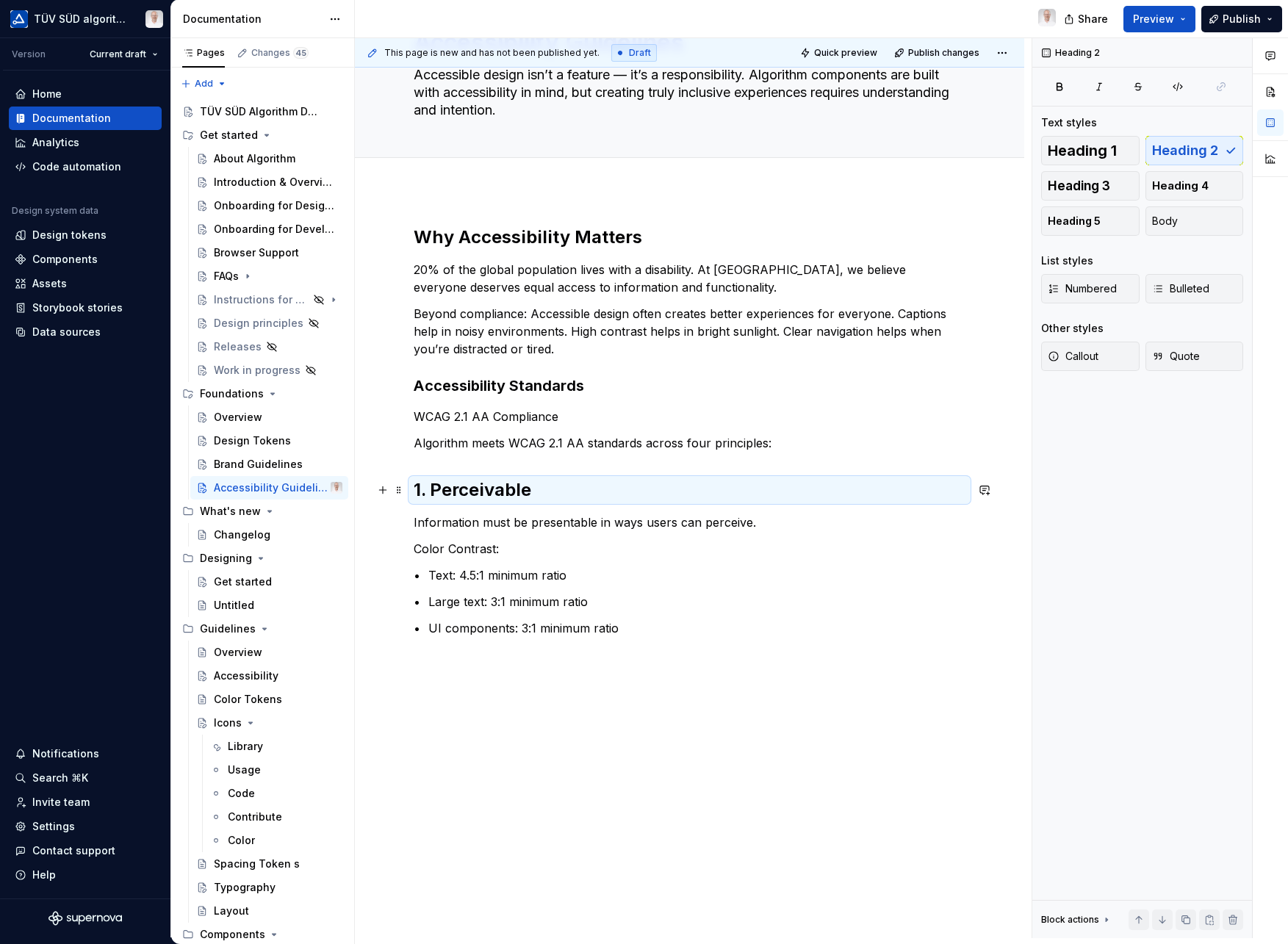
click at [478, 496] on h2 "1. Perceivable" at bounding box center [690, 491] width 552 height 24
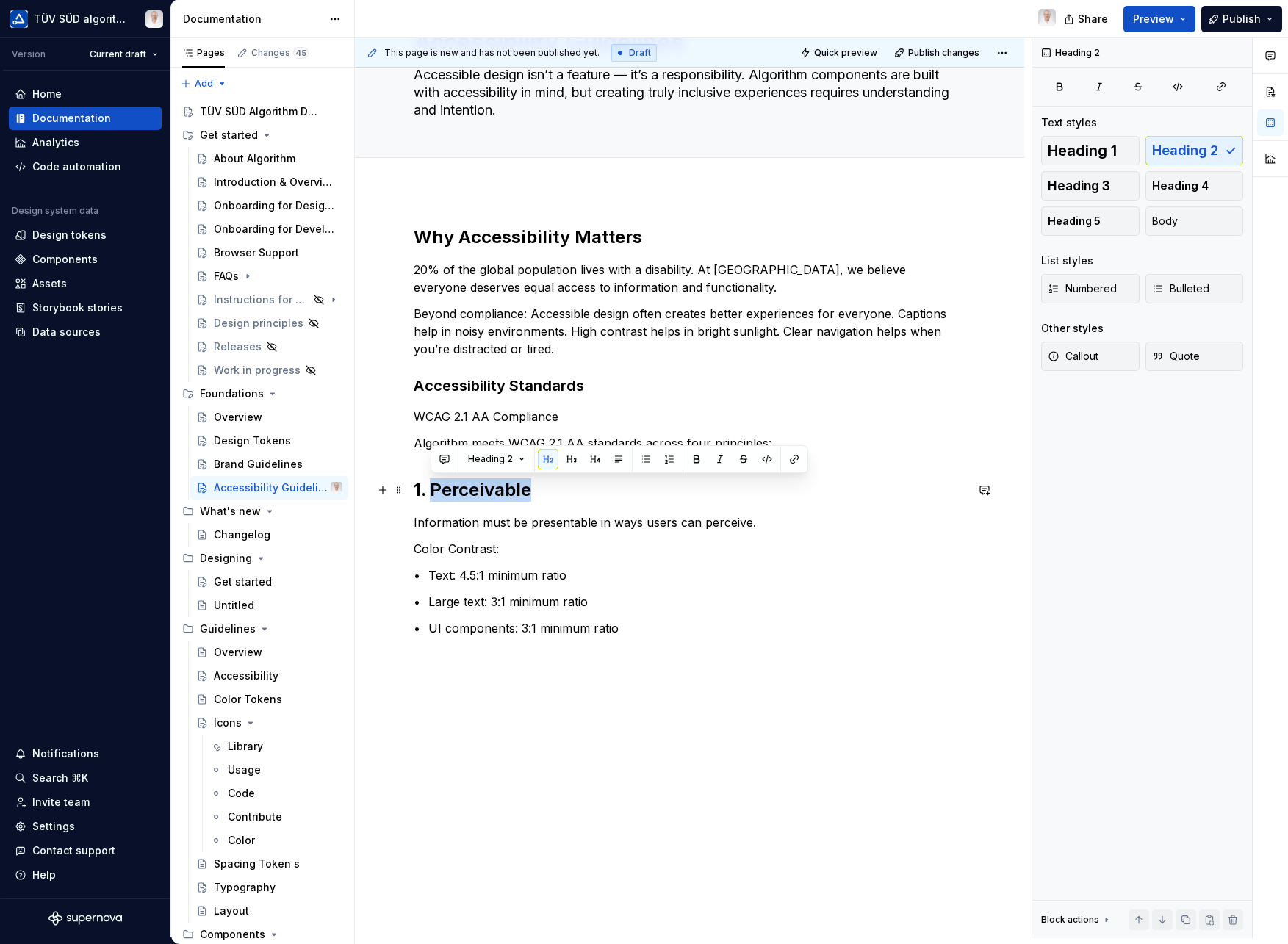
type textarea "*"
click at [565, 464] on button "button" at bounding box center [572, 459] width 20 height 20
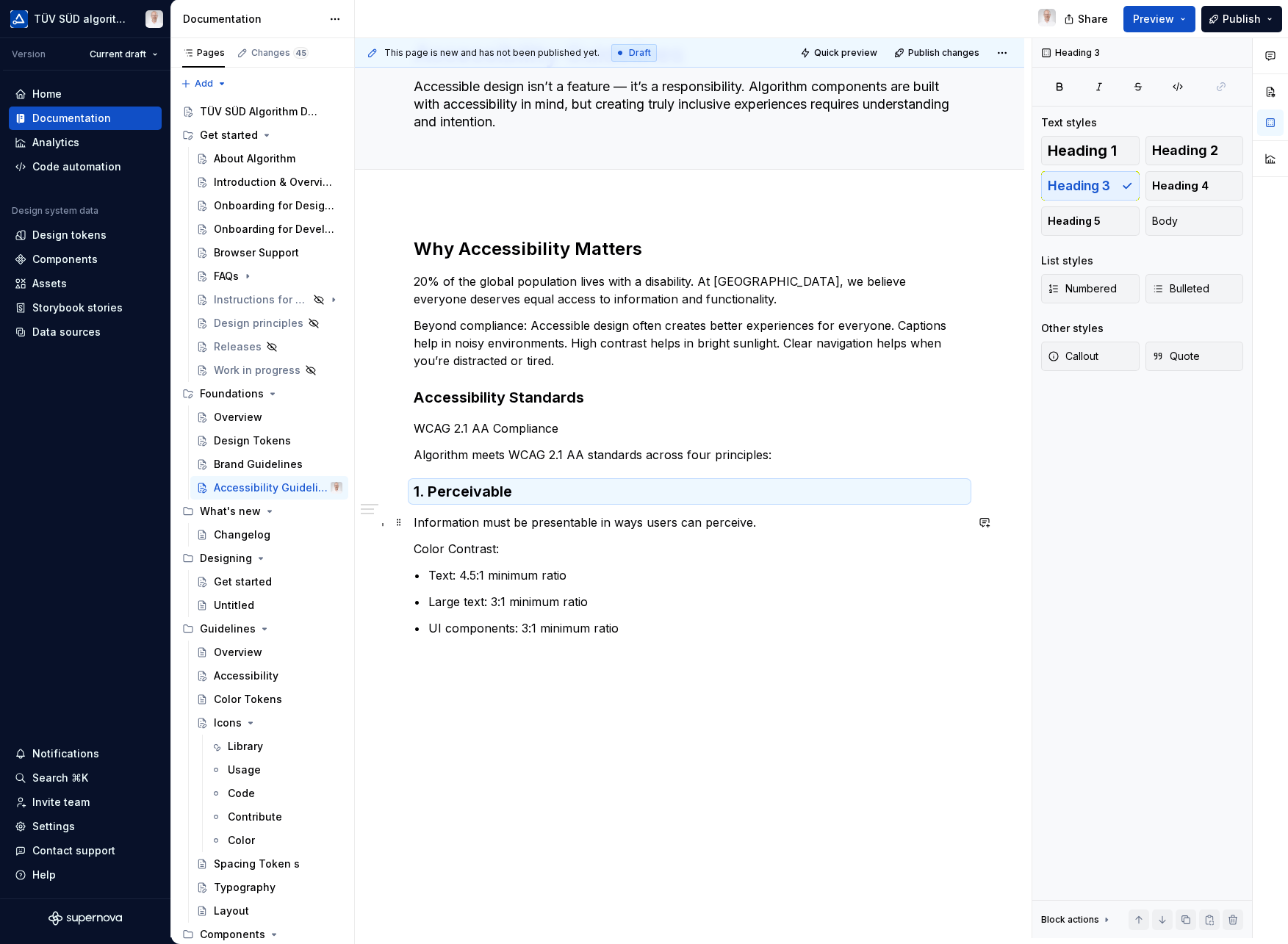
click at [470, 524] on p "Information must be presentable in ways users can perceive." at bounding box center [690, 522] width 552 height 18
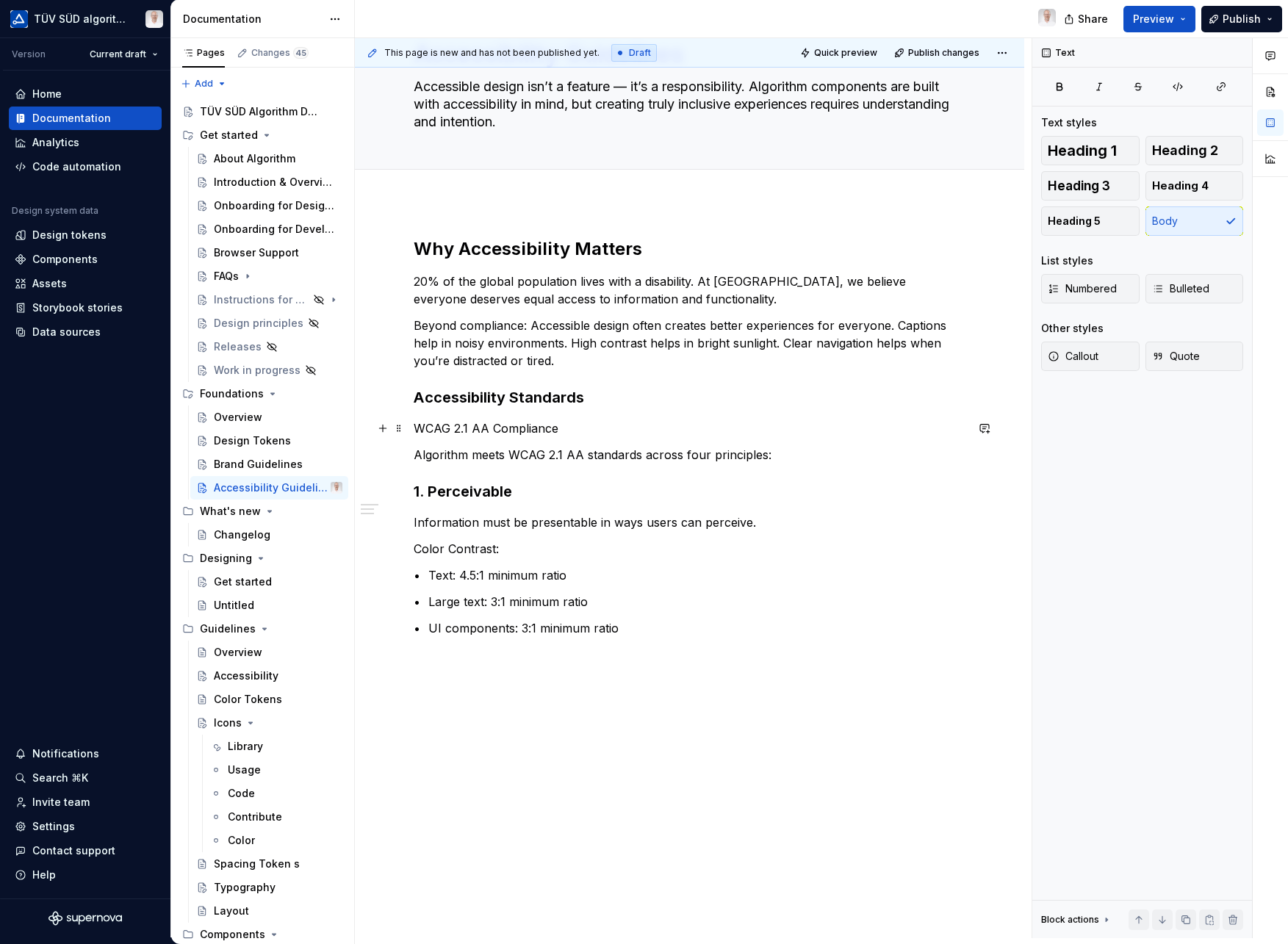
click at [484, 432] on p "WCAG 2.1 AA Compliance" at bounding box center [690, 428] width 552 height 18
drag, startPoint x: 555, startPoint y: 429, endPoint x: 416, endPoint y: 428, distance: 139.0
click at [416, 428] on p "WCAG 2.1 AA Compliance" at bounding box center [690, 428] width 552 height 18
click at [647, 400] on button "button" at bounding box center [655, 401] width 20 height 20
click at [494, 450] on p "Algorithm meets WCAG 2.1 AA standards across four principles:" at bounding box center [690, 454] width 552 height 18
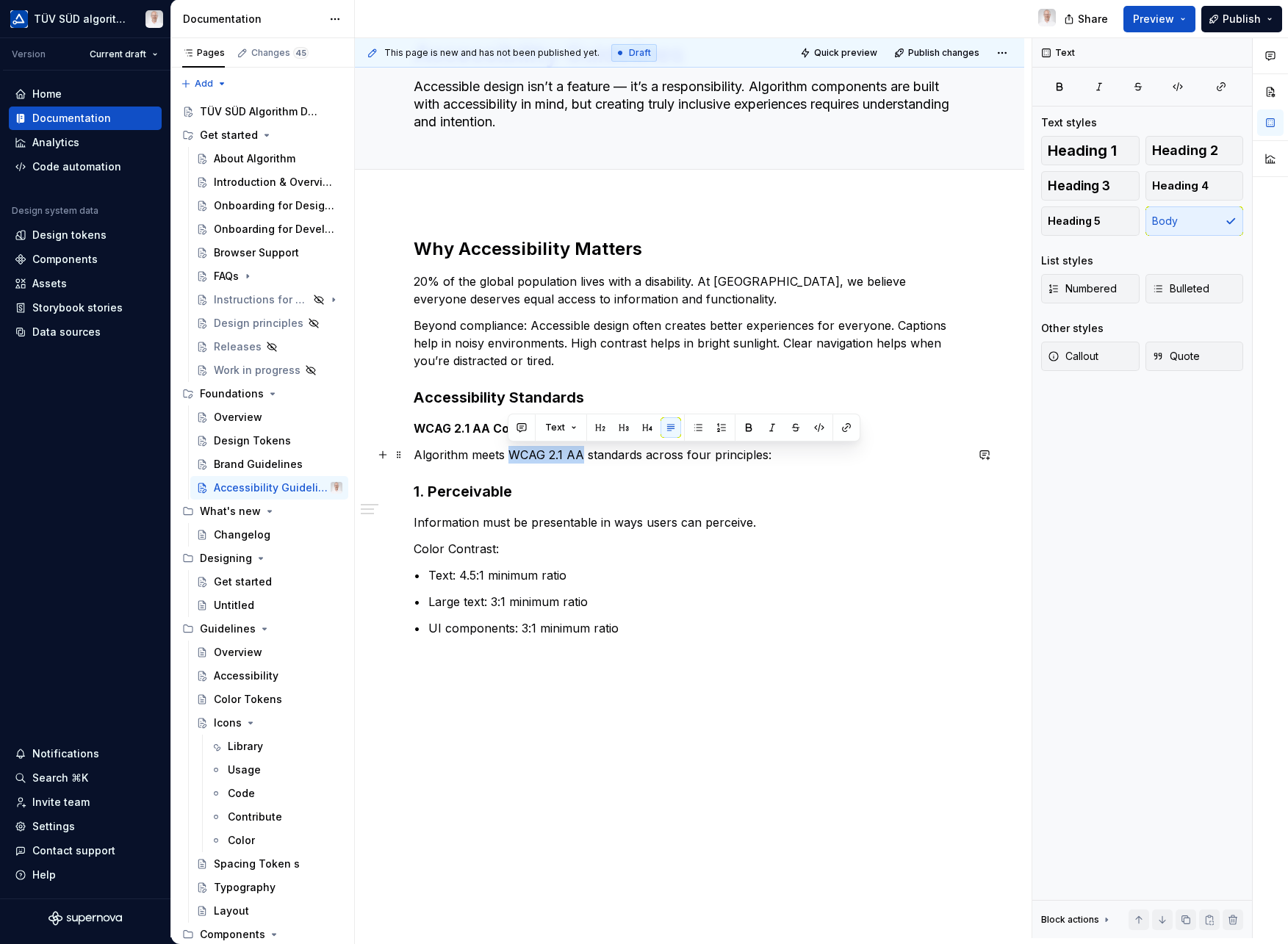
drag, startPoint x: 512, startPoint y: 455, endPoint x: 582, endPoint y: 456, distance: 70.0
click at [582, 456] on p "Algorithm meets WCAG 2.1 AA standards across four principles:" at bounding box center [690, 454] width 552 height 18
click at [751, 428] on button "button" at bounding box center [749, 427] width 20 height 20
click at [539, 527] on p "Information must be presentable in ways users can perceive." at bounding box center [690, 522] width 552 height 18
click at [656, 630] on p "• UI components: 3:1 minimum ratio" at bounding box center [690, 628] width 552 height 18
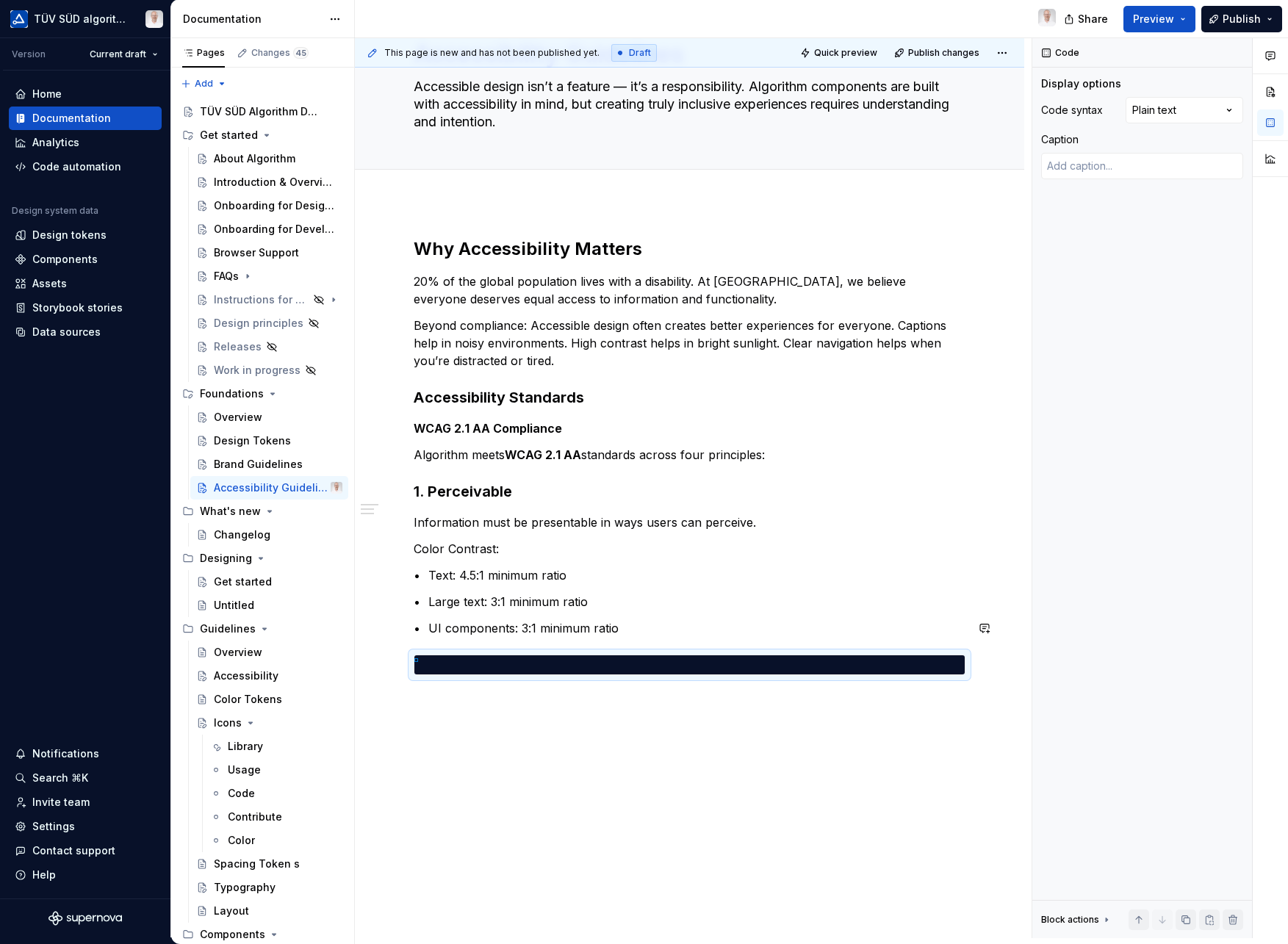
scroll to position [0, 0]
type textarea "*"
type textarea "**********"
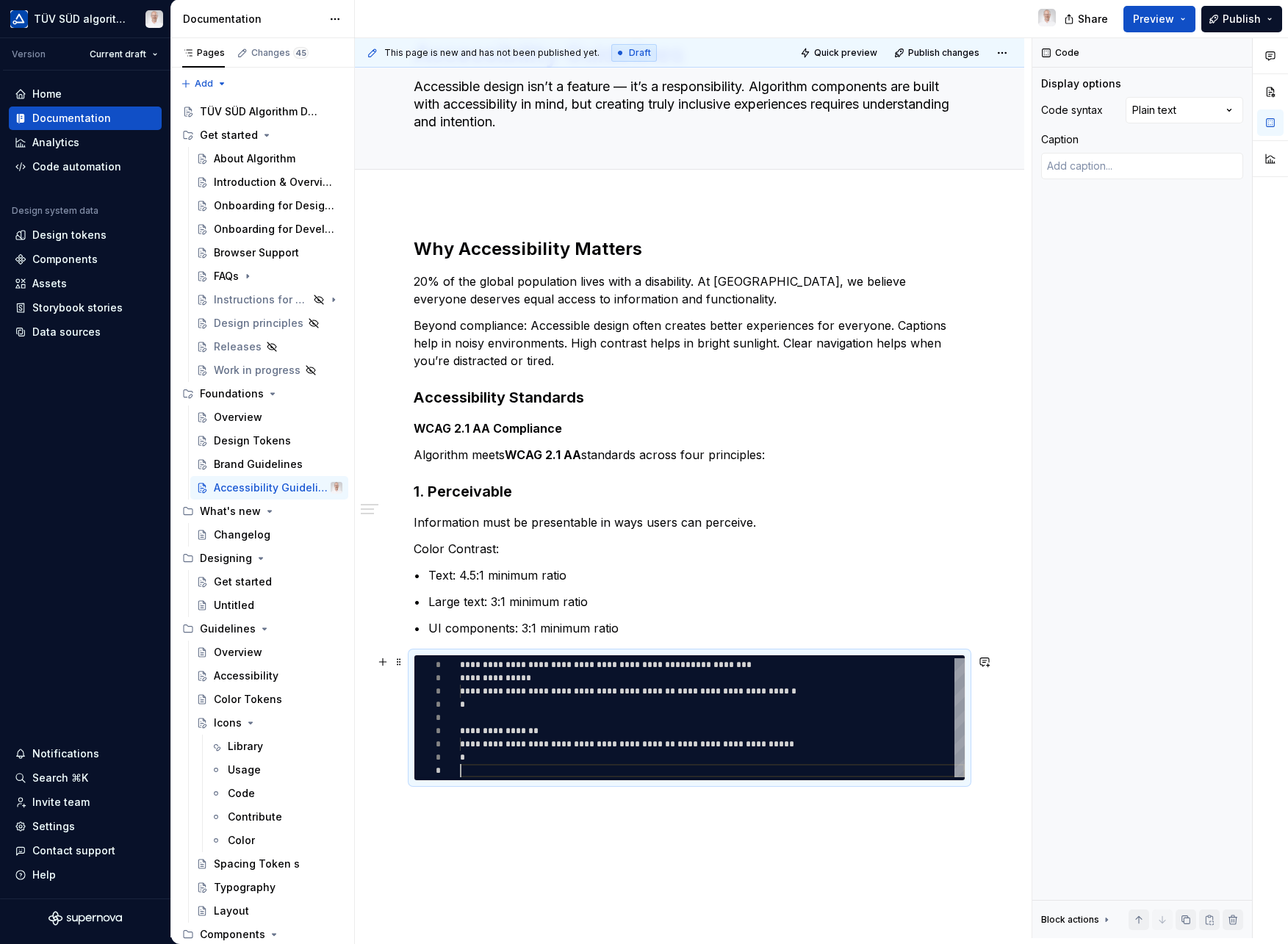
scroll to position [106, 0]
click at [1197, 112] on div "Comments Open comments No comments yet Select ‘Comment’ from the block context …" at bounding box center [1160, 488] width 255 height 900
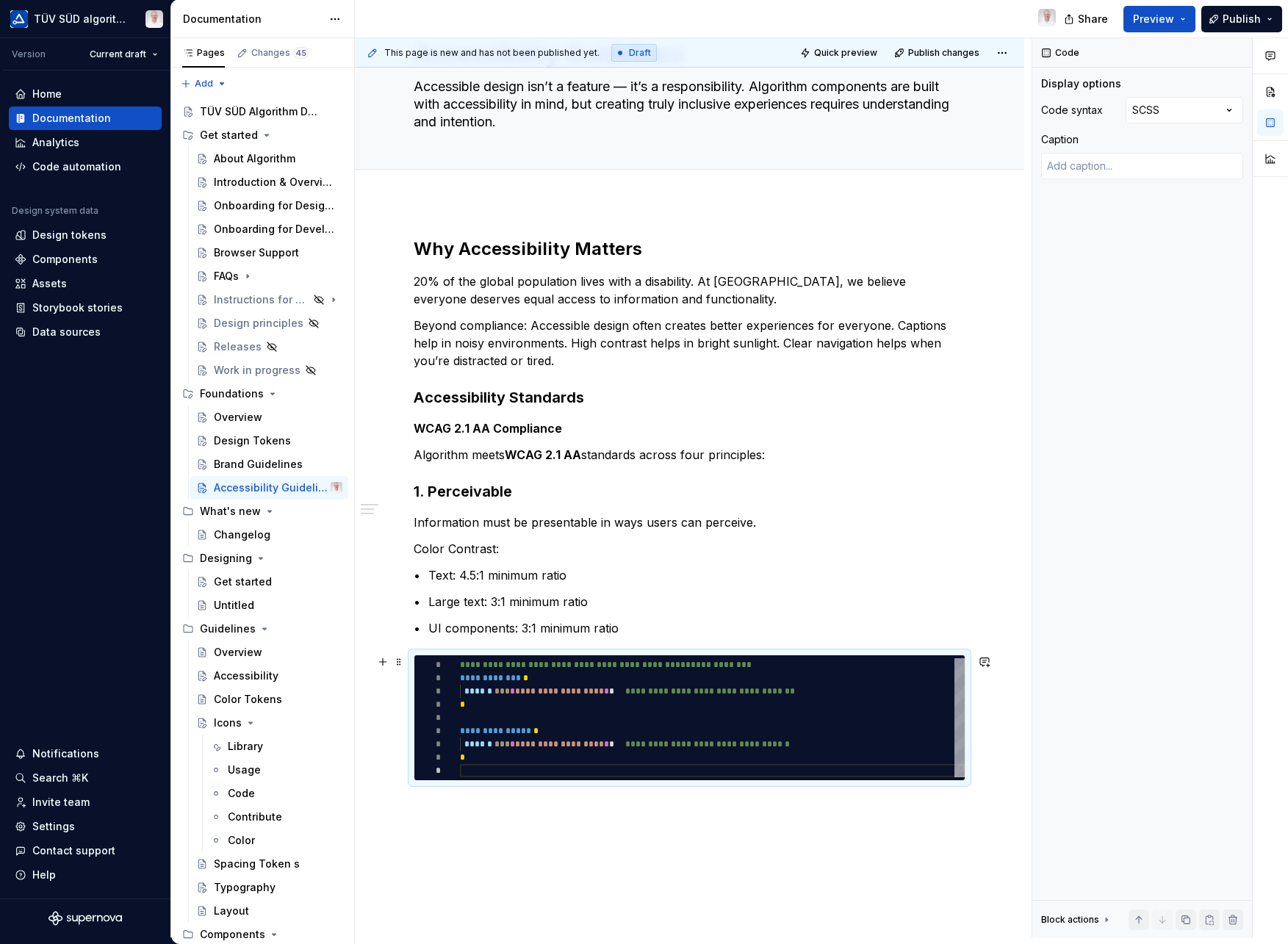
scroll to position [187, 0]
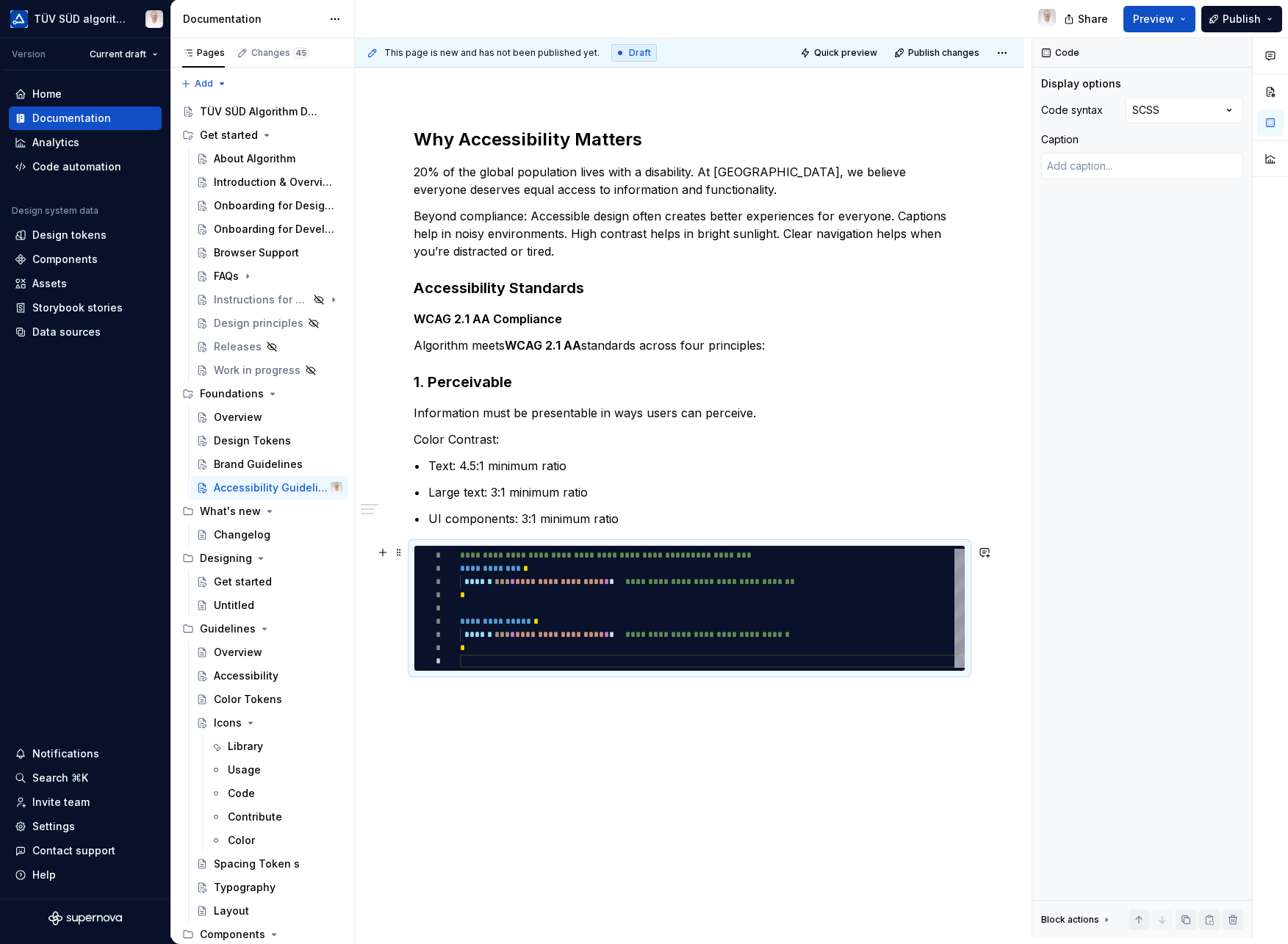
click at [474, 663] on div at bounding box center [712, 662] width 505 height 13
type textarea "*"
type textarea "**********"
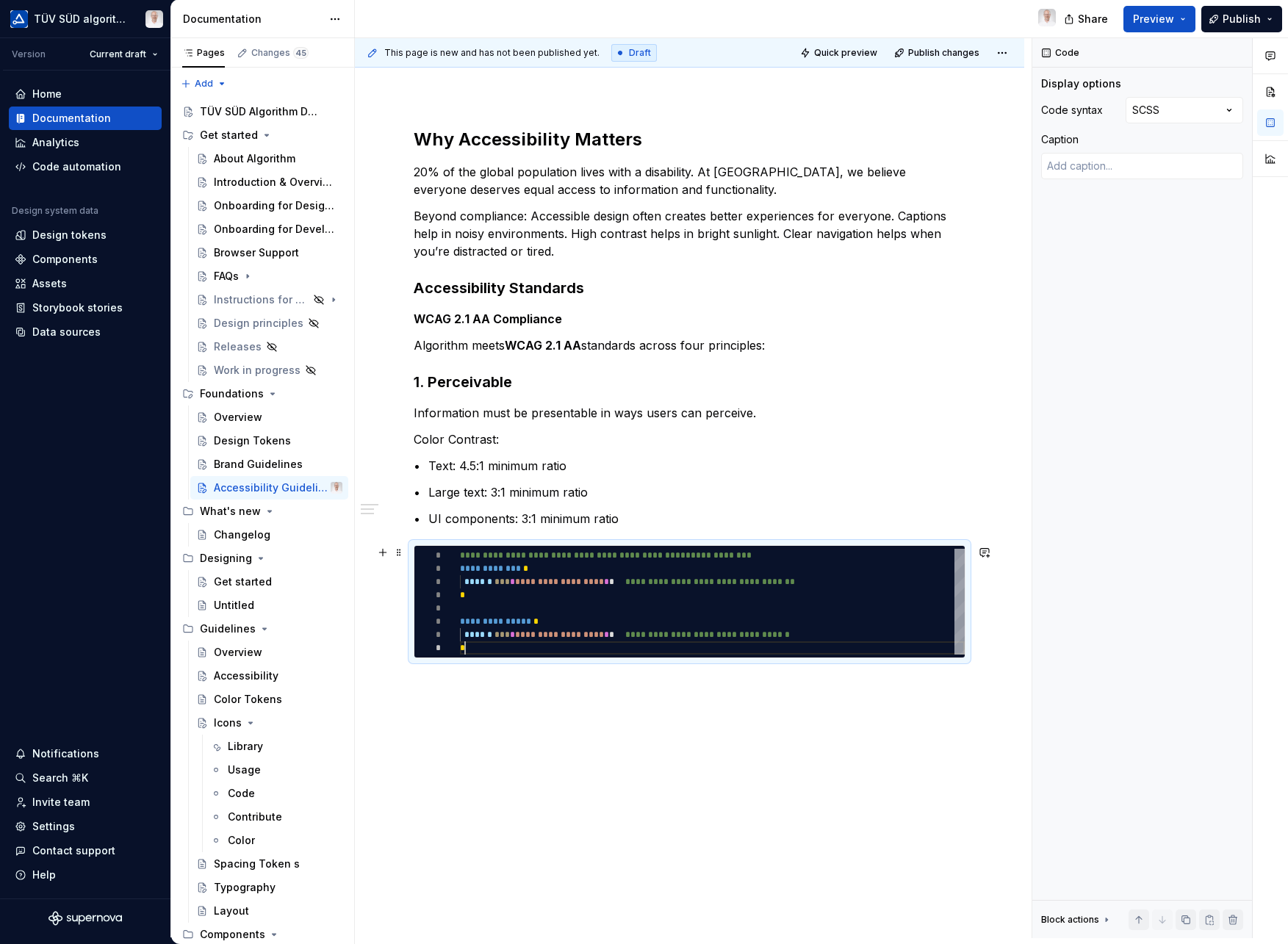
scroll to position [93, 5]
click at [979, 682] on div "This page is new and has not been published yet. Draft Quick preview Publish ch…" at bounding box center [693, 488] width 677 height 900
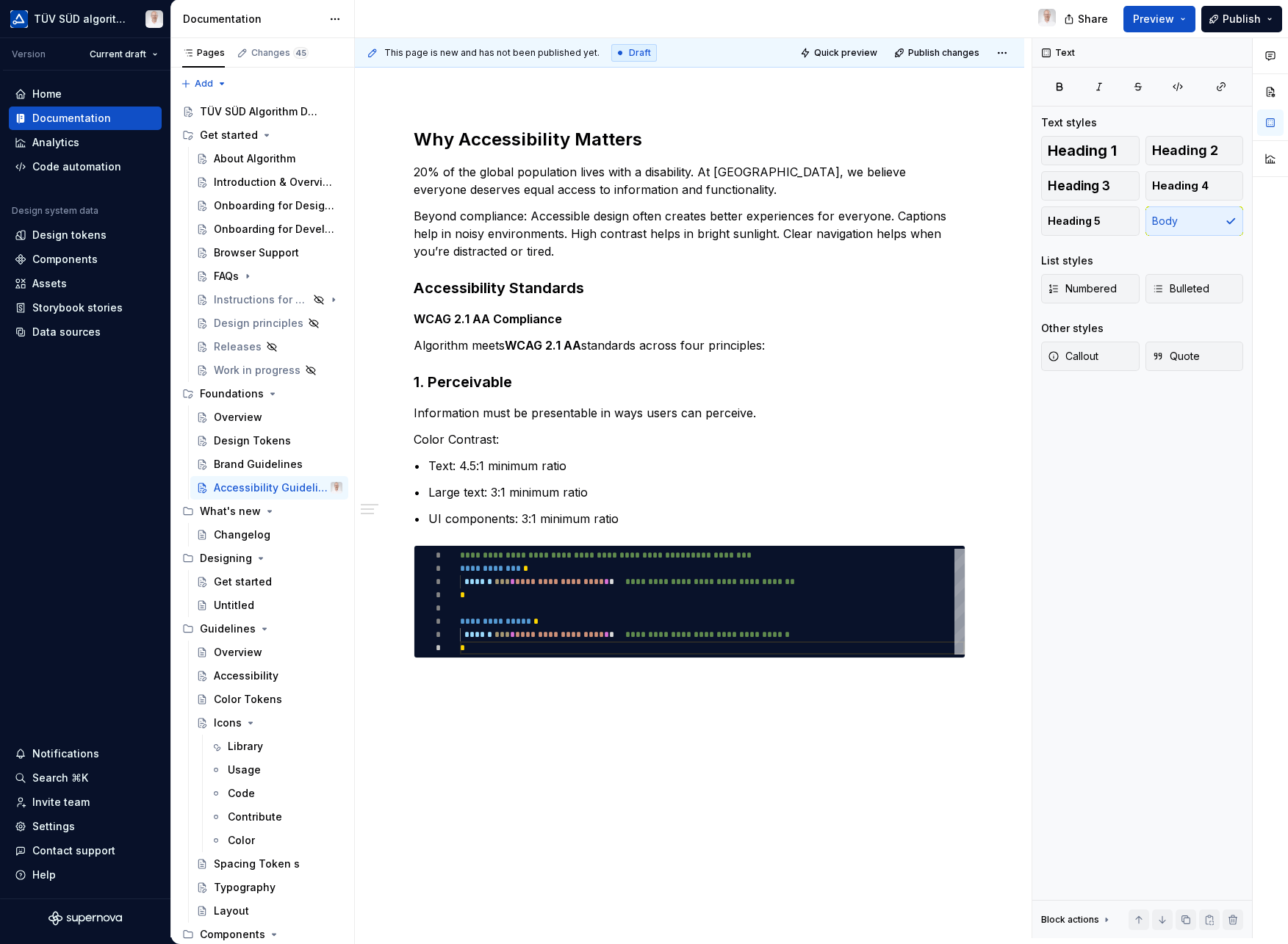
click at [416, 697] on div "This page is new and has not been published yet. Draft Quick preview Publish ch…" at bounding box center [693, 488] width 677 height 900
click at [435, 685] on div "This page is new and has not been published yet. Draft Quick preview Publish ch…" at bounding box center [693, 488] width 677 height 900
click at [435, 679] on div "**********" at bounding box center [690, 526] width 669 height 867
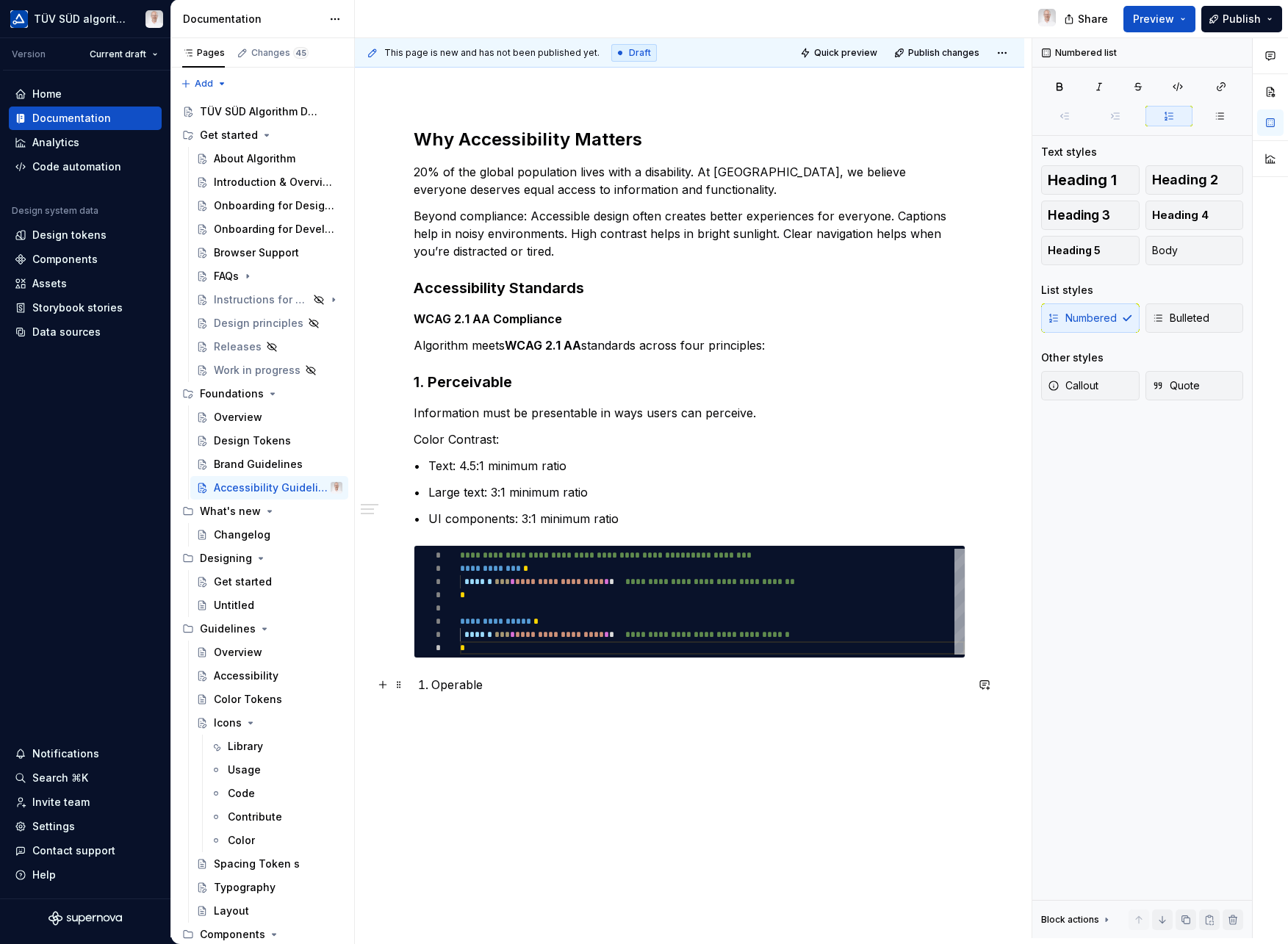
click at [465, 684] on p "Operable" at bounding box center [699, 684] width 534 height 18
click at [586, 662] on button "button" at bounding box center [589, 657] width 20 height 20
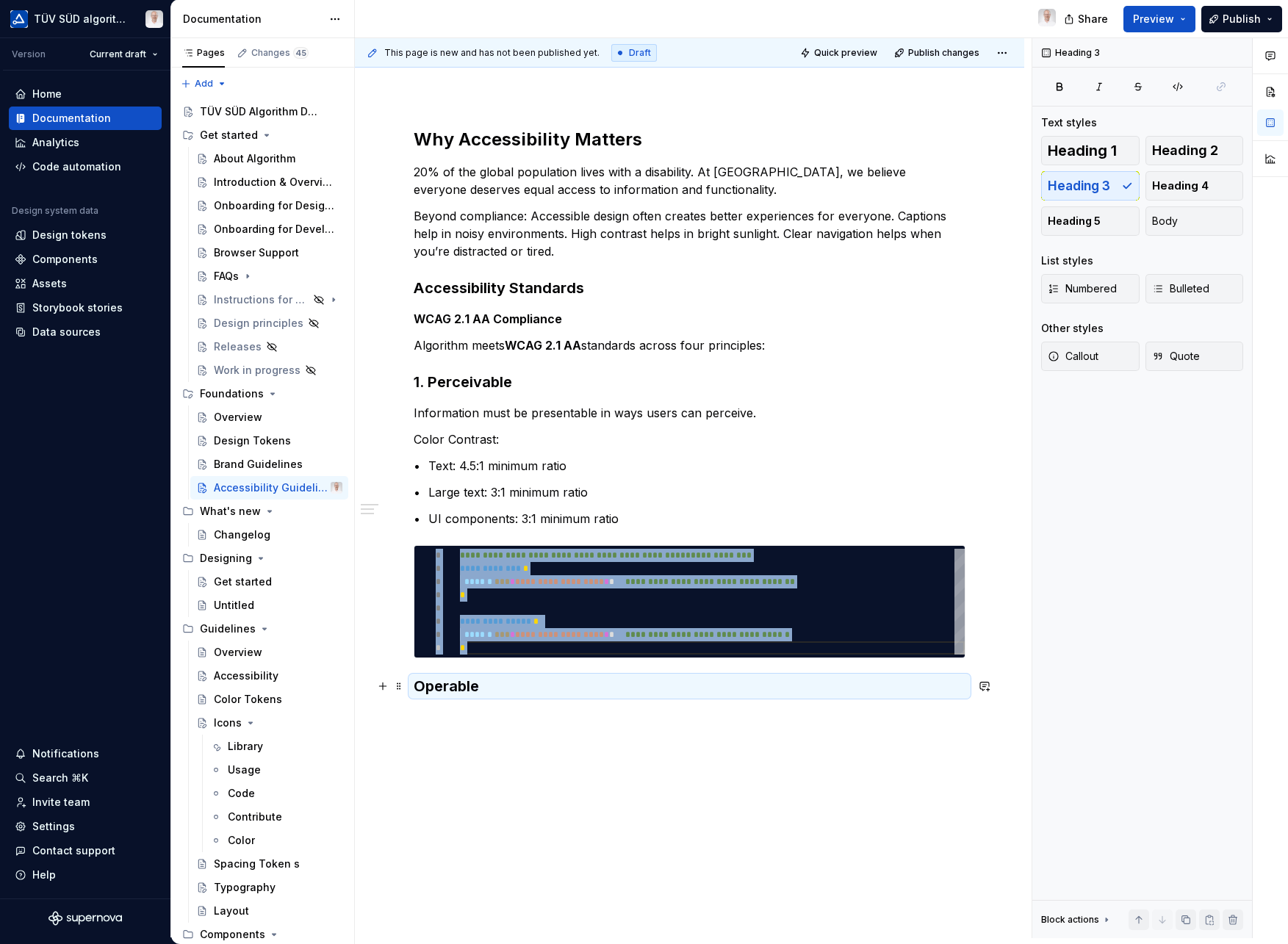
click at [416, 691] on h3 "Operable" at bounding box center [690, 686] width 552 height 20
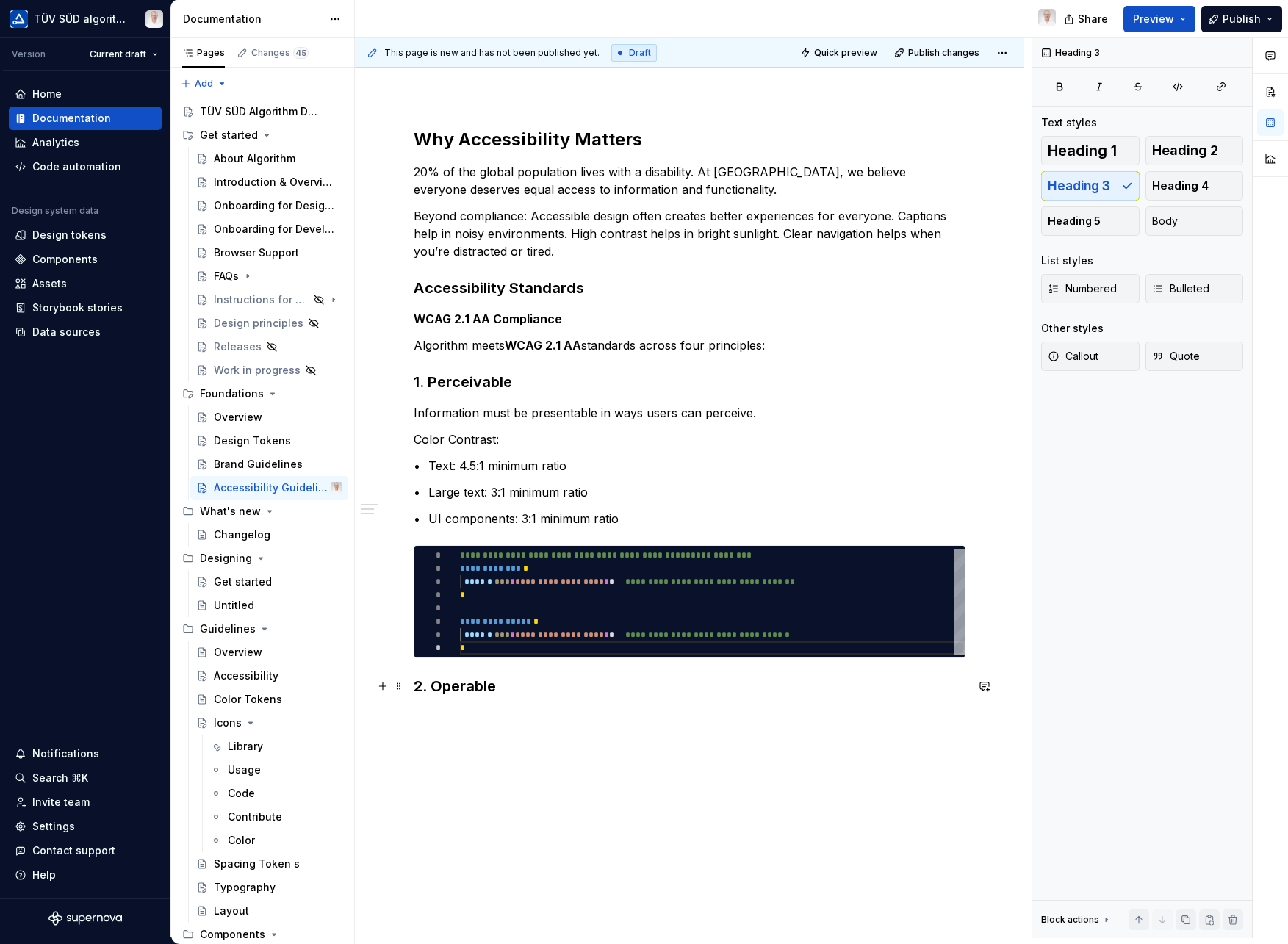
click at [537, 688] on h3 "2. Operable" at bounding box center [690, 686] width 552 height 20
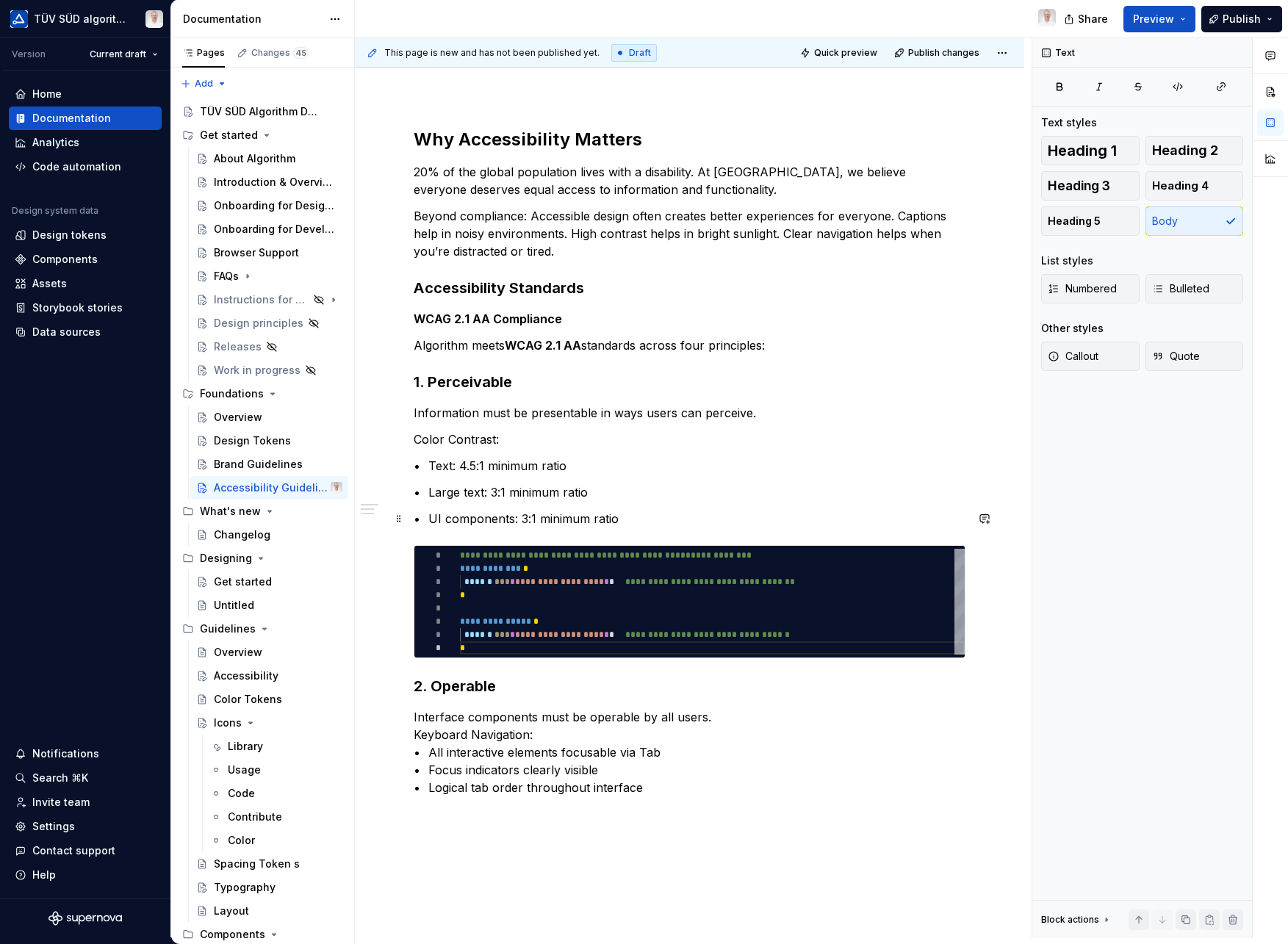
click at [677, 518] on p "• UI components: 3:1 minimum ratio" at bounding box center [690, 518] width 552 height 18
click at [781, 586] on span "**********" at bounding box center [710, 582] width 169 height 8
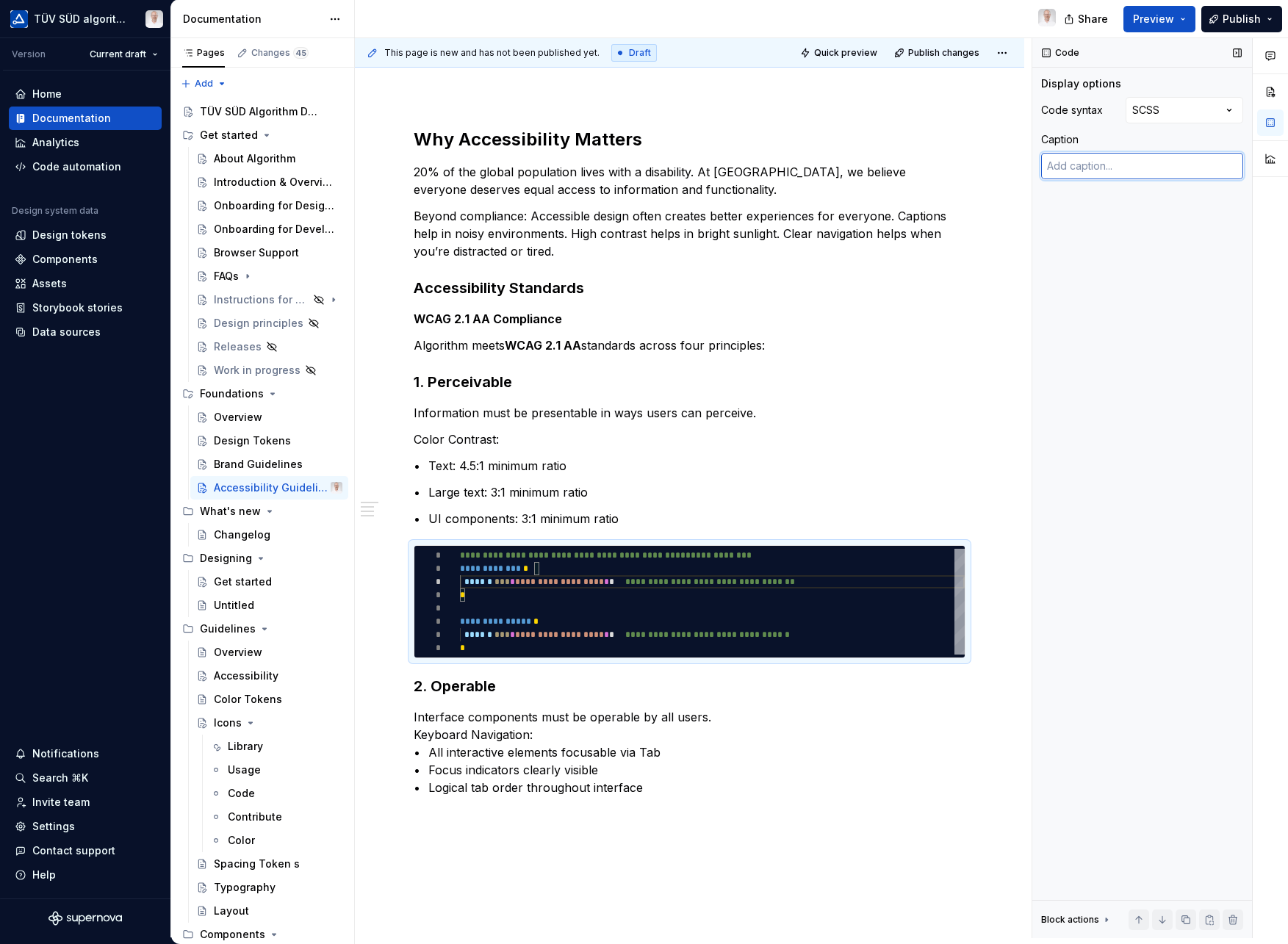
drag, startPoint x: 1122, startPoint y: 155, endPoint x: 1126, endPoint y: 167, distance: 12.6
click at [1122, 155] on textarea at bounding box center [1142, 165] width 202 height 26
type textarea "*"
type textarea "E"
type textarea "*"
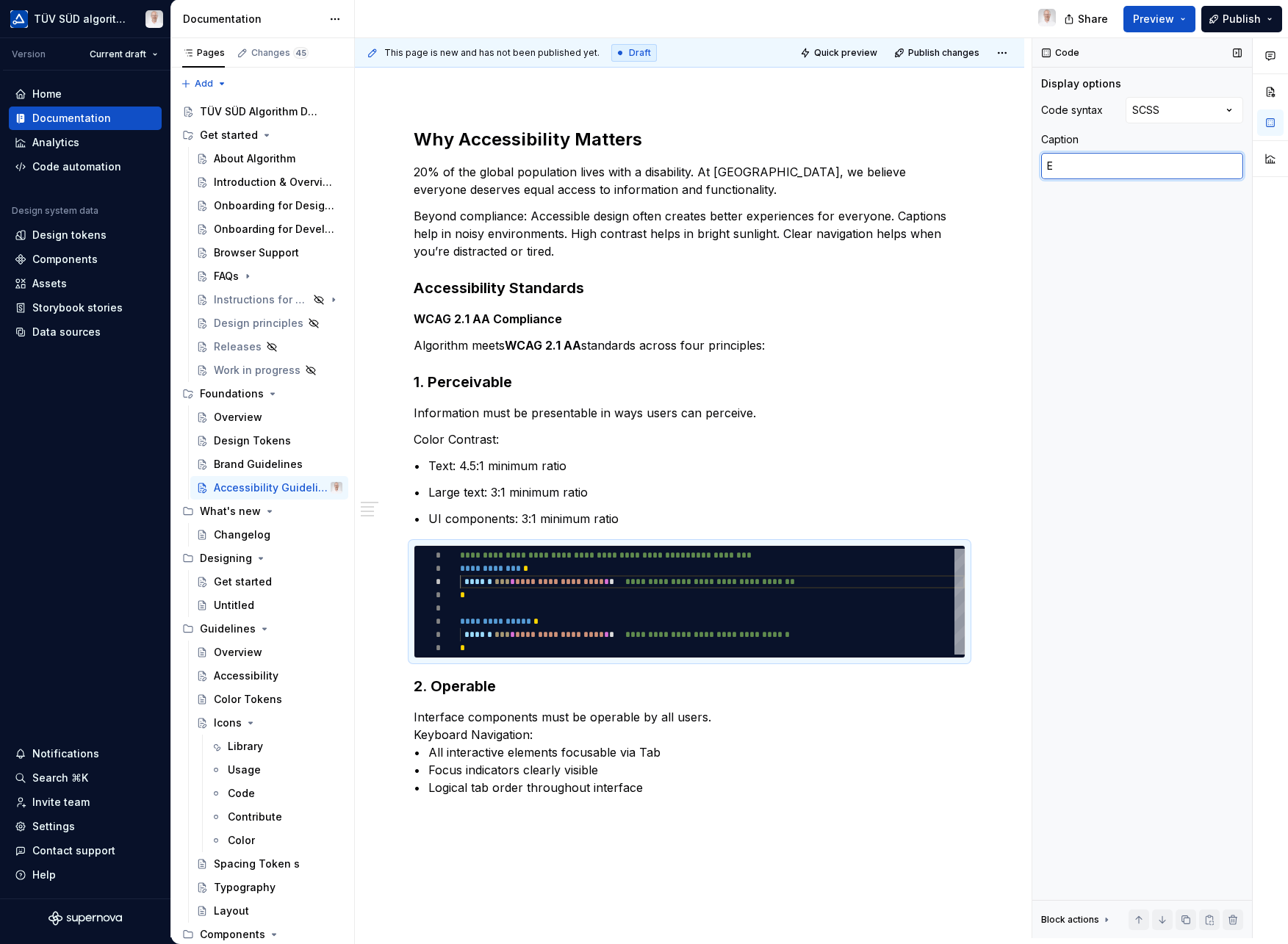
type textarea "Ex"
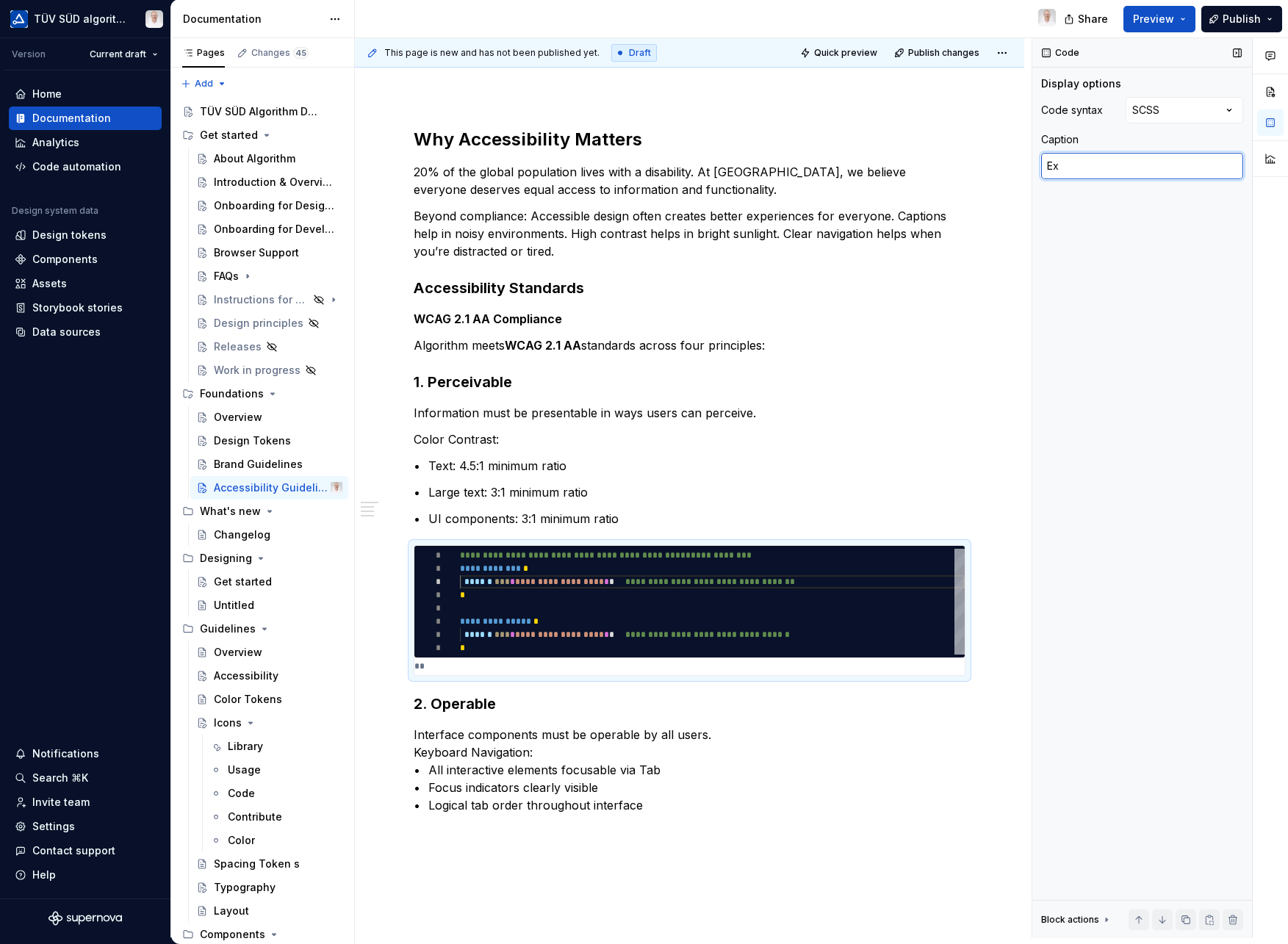
type textarea "*"
type textarea "Exa"
type textarea "*"
type textarea "Exam"
type textarea "*"
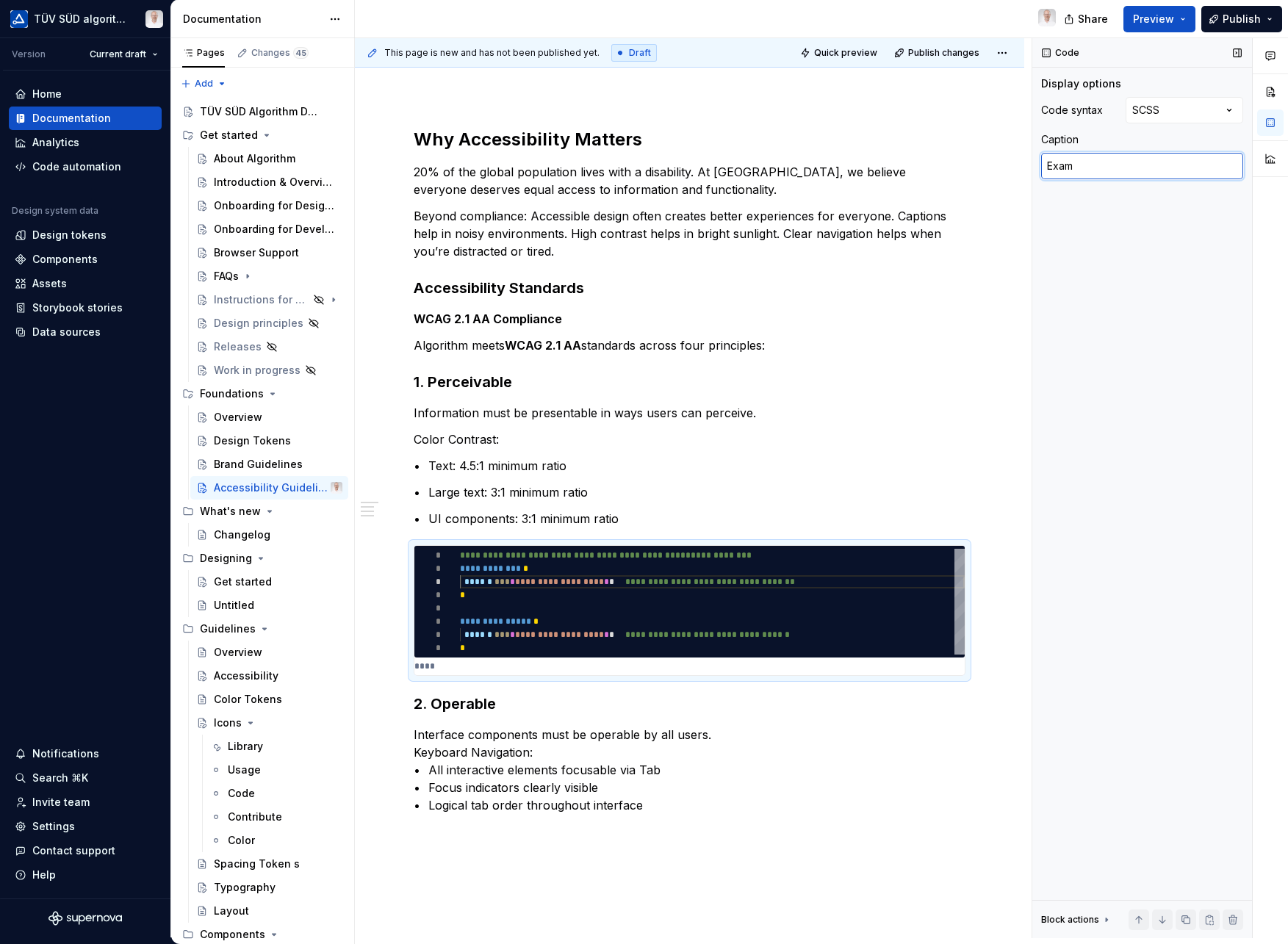
type textarea "Examp"
type textarea "*"
type textarea "Exampl"
type textarea "*"
type textarea "Example"
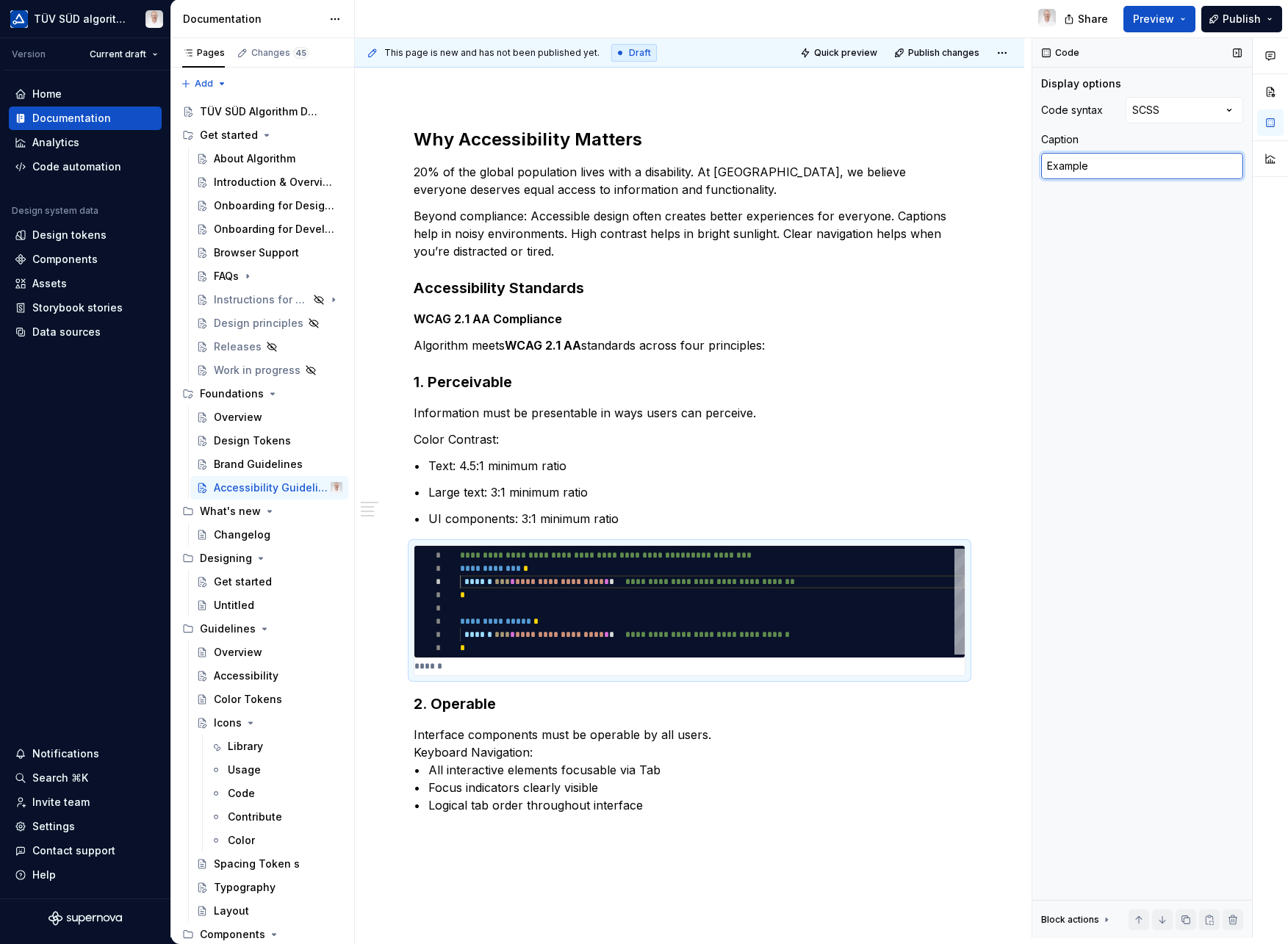
type textarea "*"
type textarea "Examples"
type textarea "*"
type textarea "Examples"
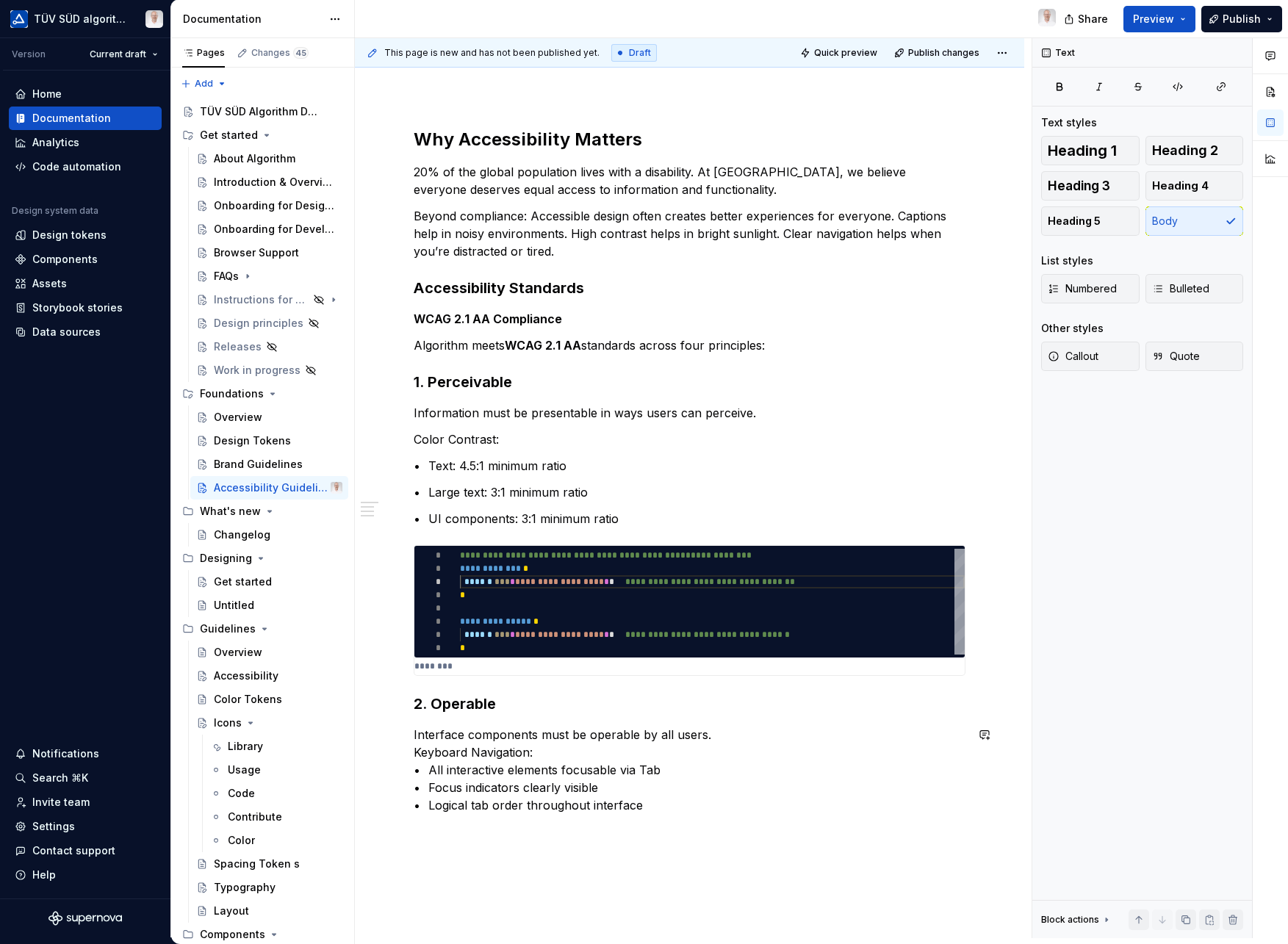
click at [689, 851] on div "**********" at bounding box center [690, 604] width 669 height 1023
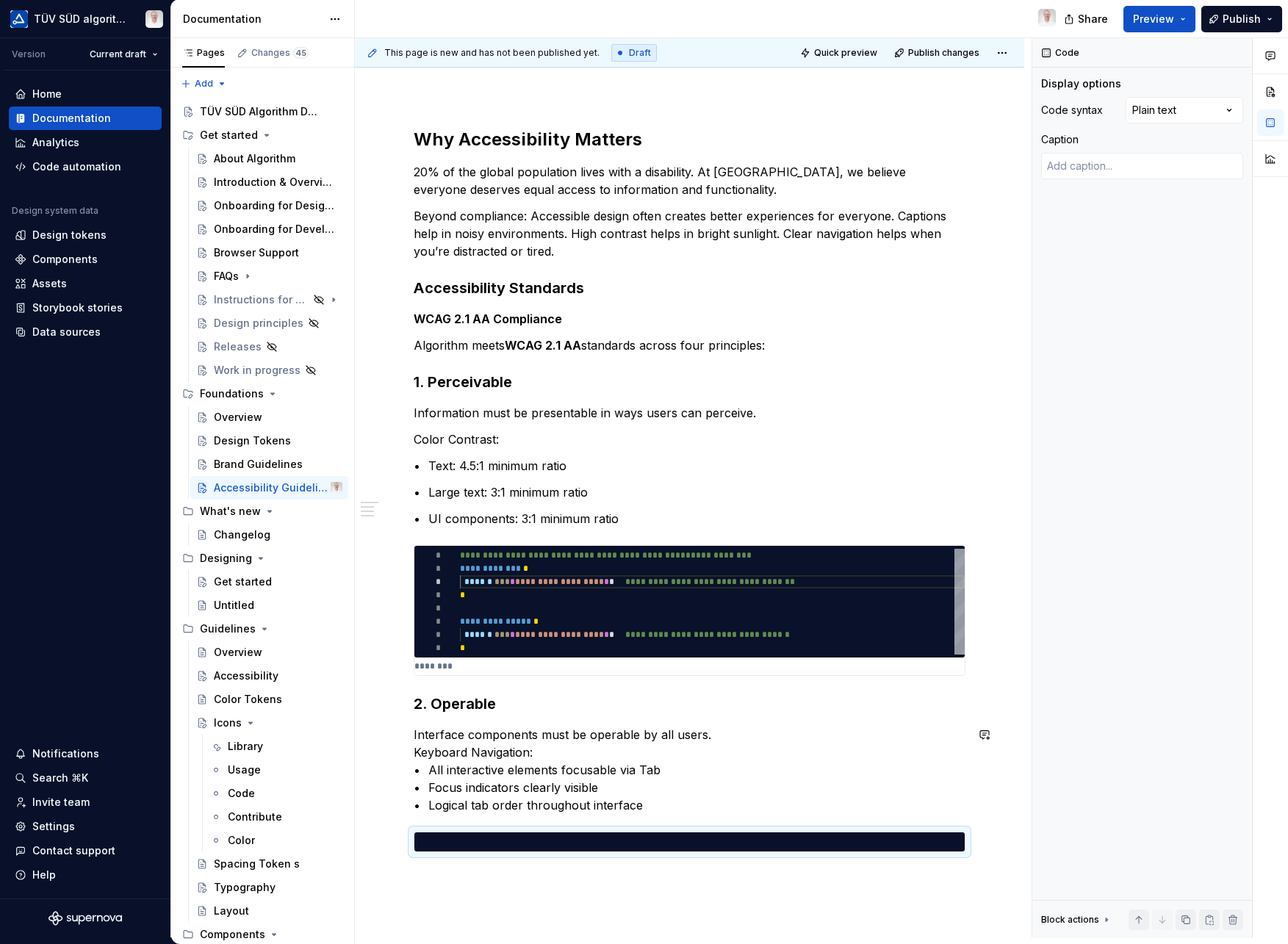
scroll to position [0, 0]
type textarea "*"
type textarea "**********"
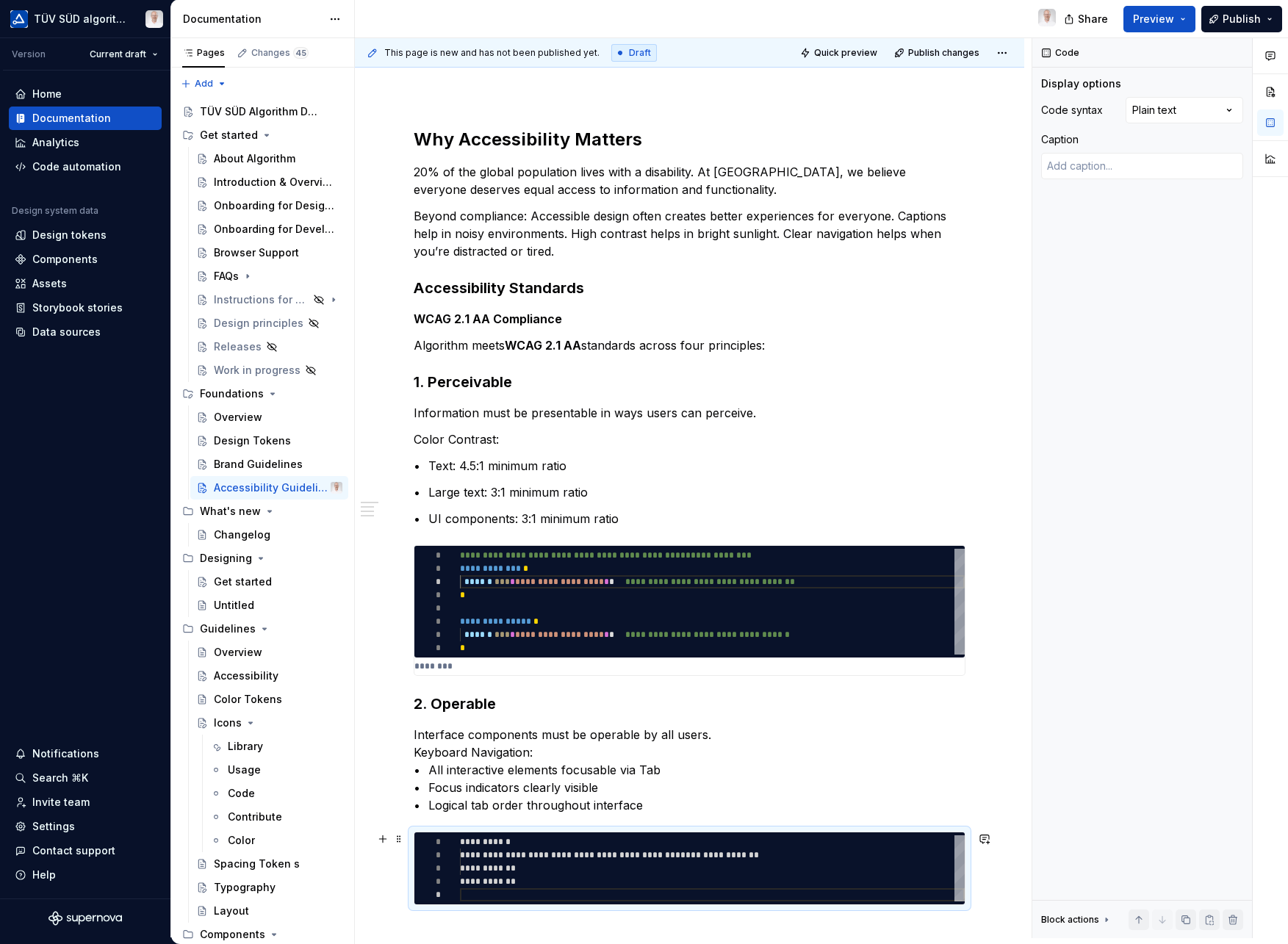
type textarea "*"
type textarea "**********"
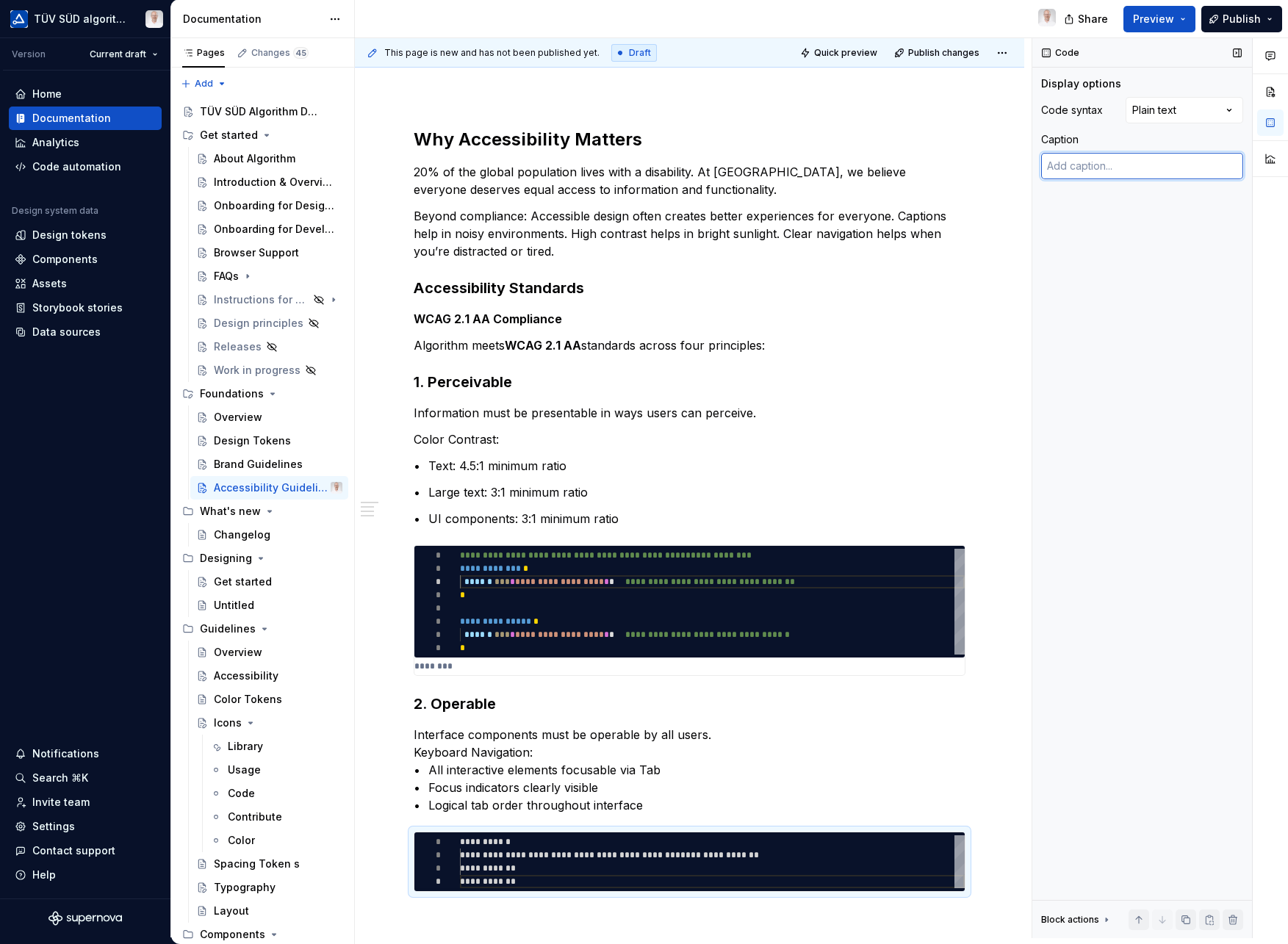
click at [1127, 161] on textarea at bounding box center [1142, 165] width 202 height 26
type textarea "*"
type textarea "E"
type textarea "*"
type textarea "Ex"
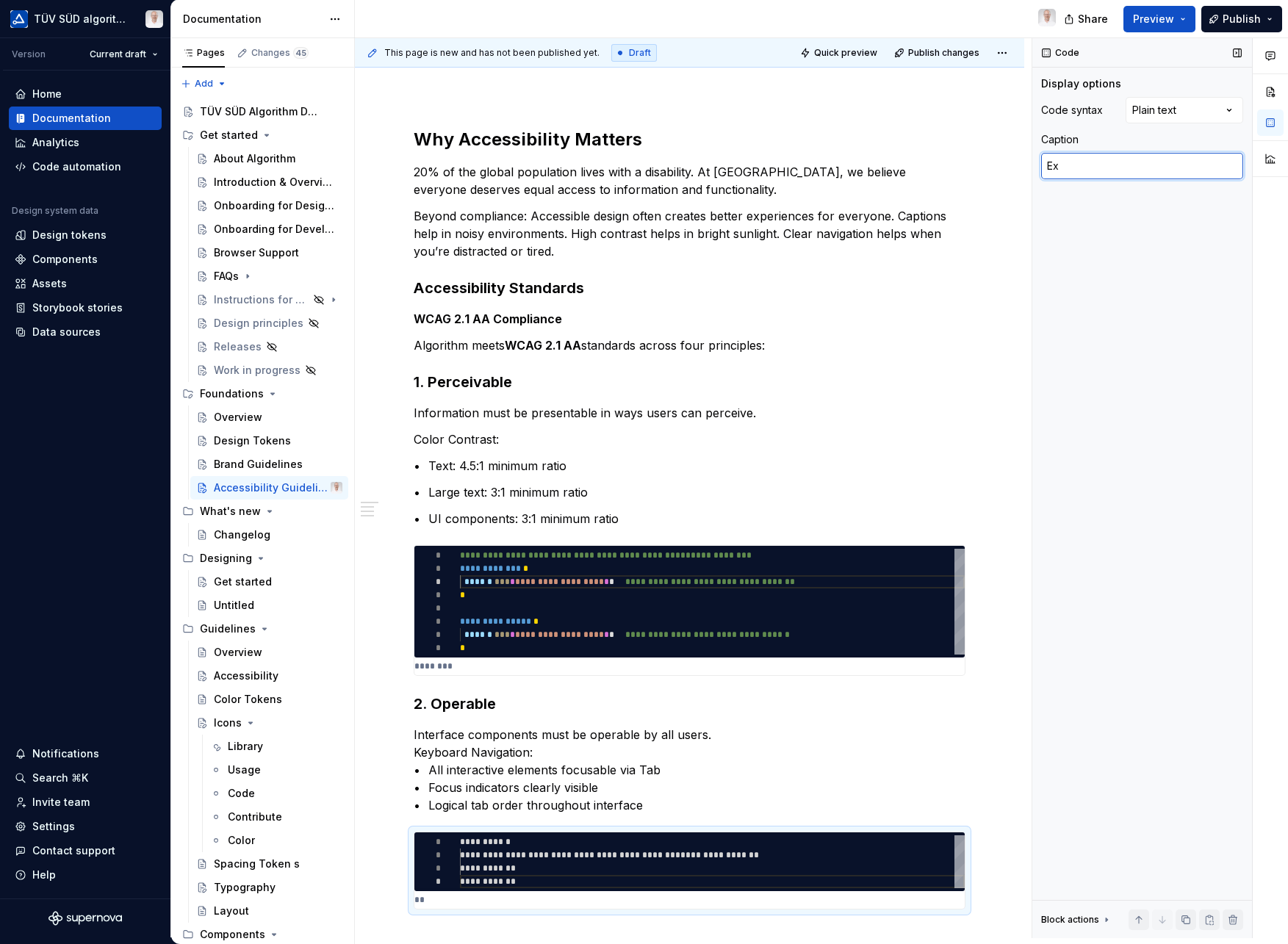
type textarea "*"
type textarea "Exa"
type textarea "*"
type textarea "Exam"
type textarea "*"
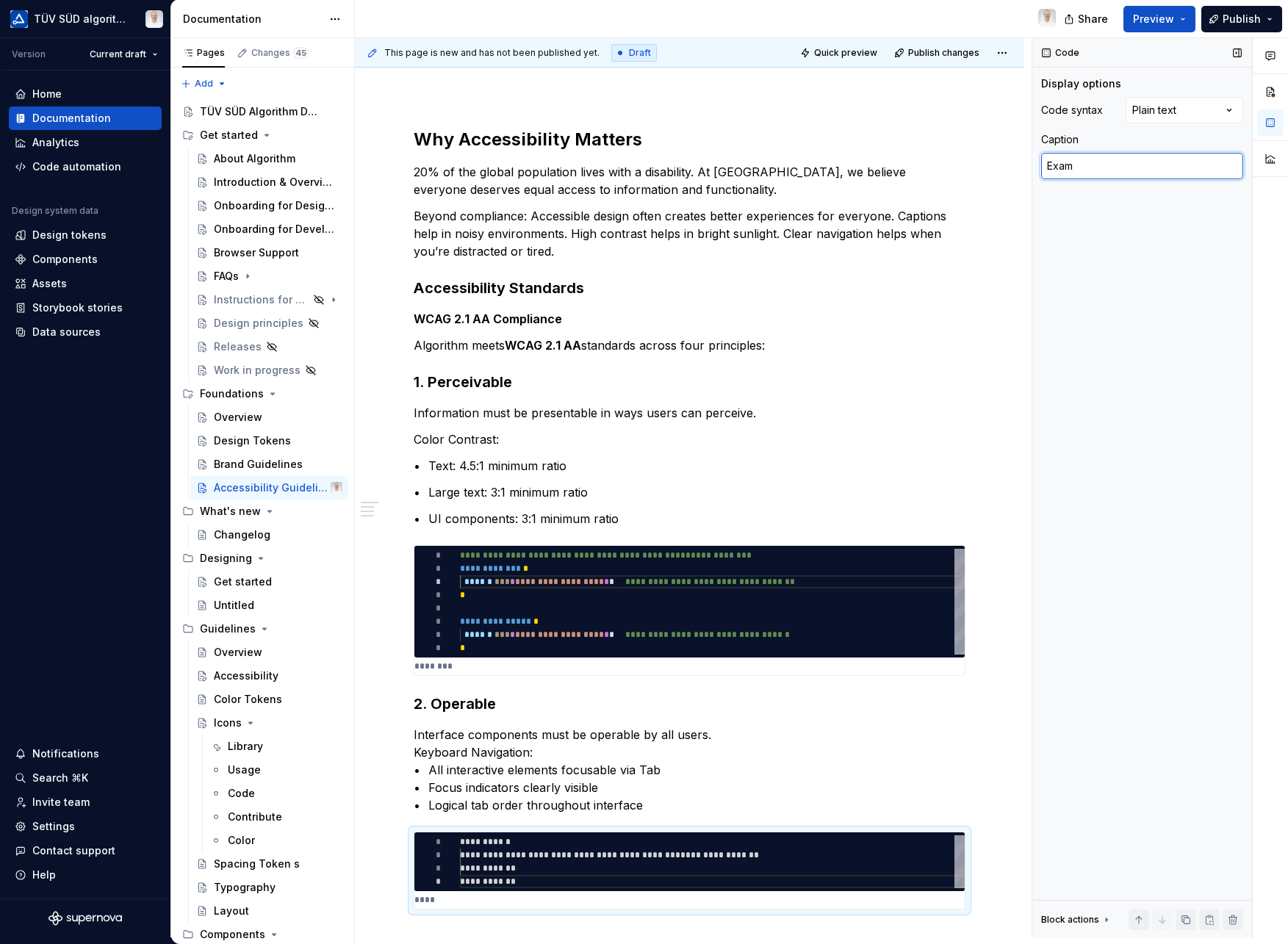
type textarea "Examp"
type textarea "*"
type textarea "Exampl"
type textarea "*"
type textarea "Example"
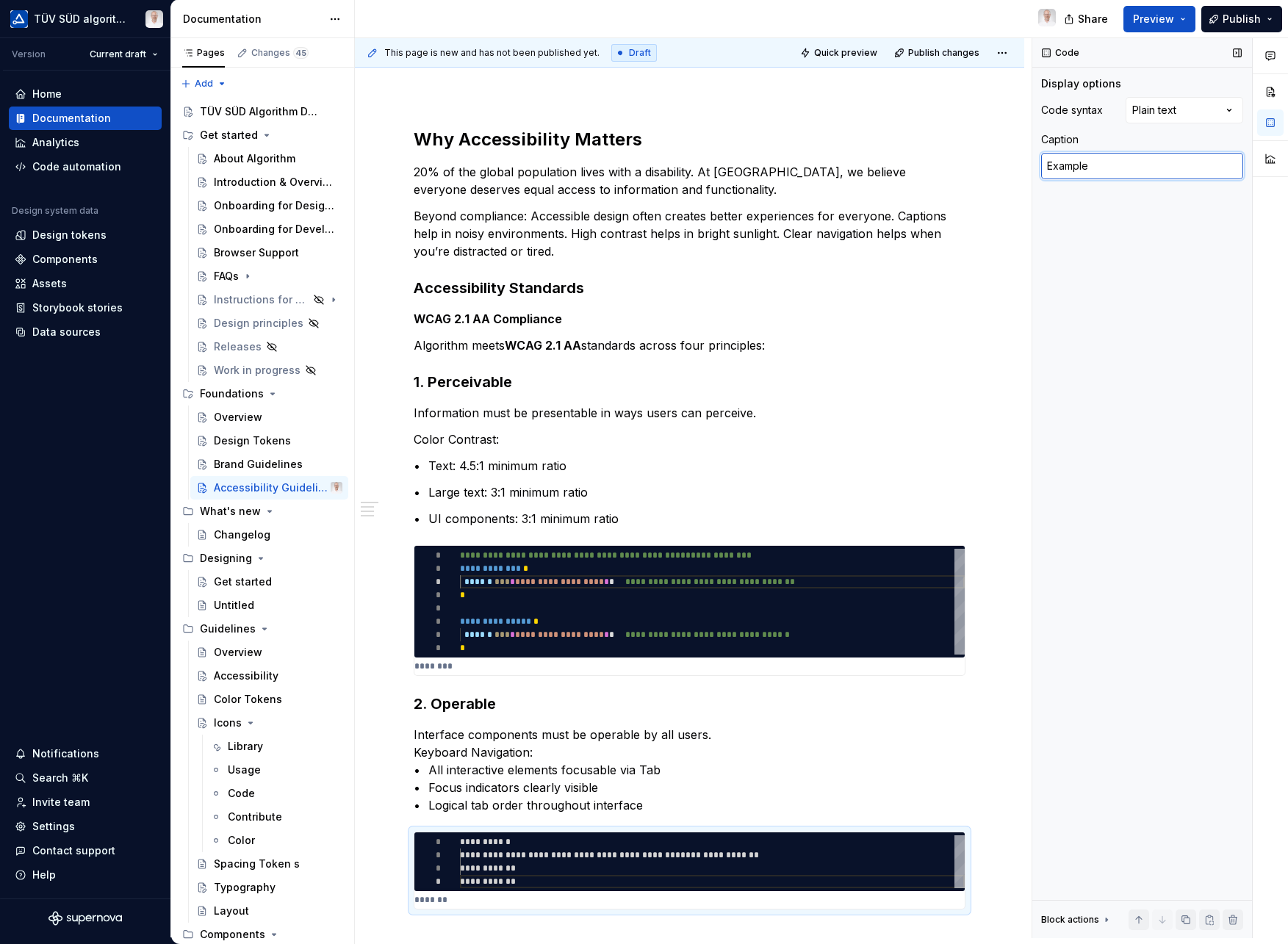
type textarea "*"
type textarea "Example"
type textarea "*"
type textarea "Example"
click at [362, 766] on div "**********" at bounding box center [690, 652] width 669 height 1118
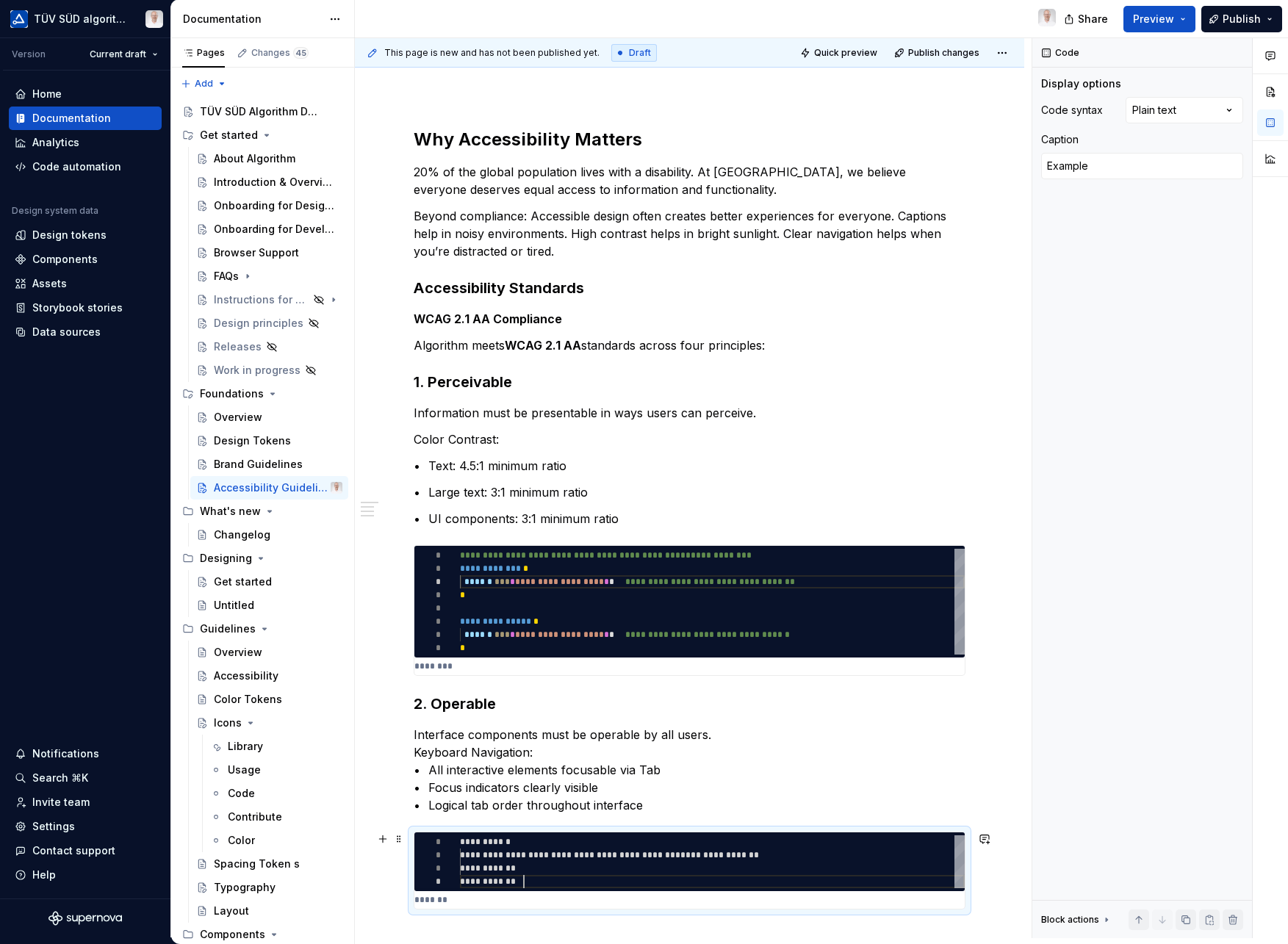
click at [905, 867] on div "**********" at bounding box center [712, 869] width 505 height 13
click at [1210, 115] on div "Comments Open comments No comments yet Select ‘Comment’ from the block context …" at bounding box center [1160, 488] width 255 height 900
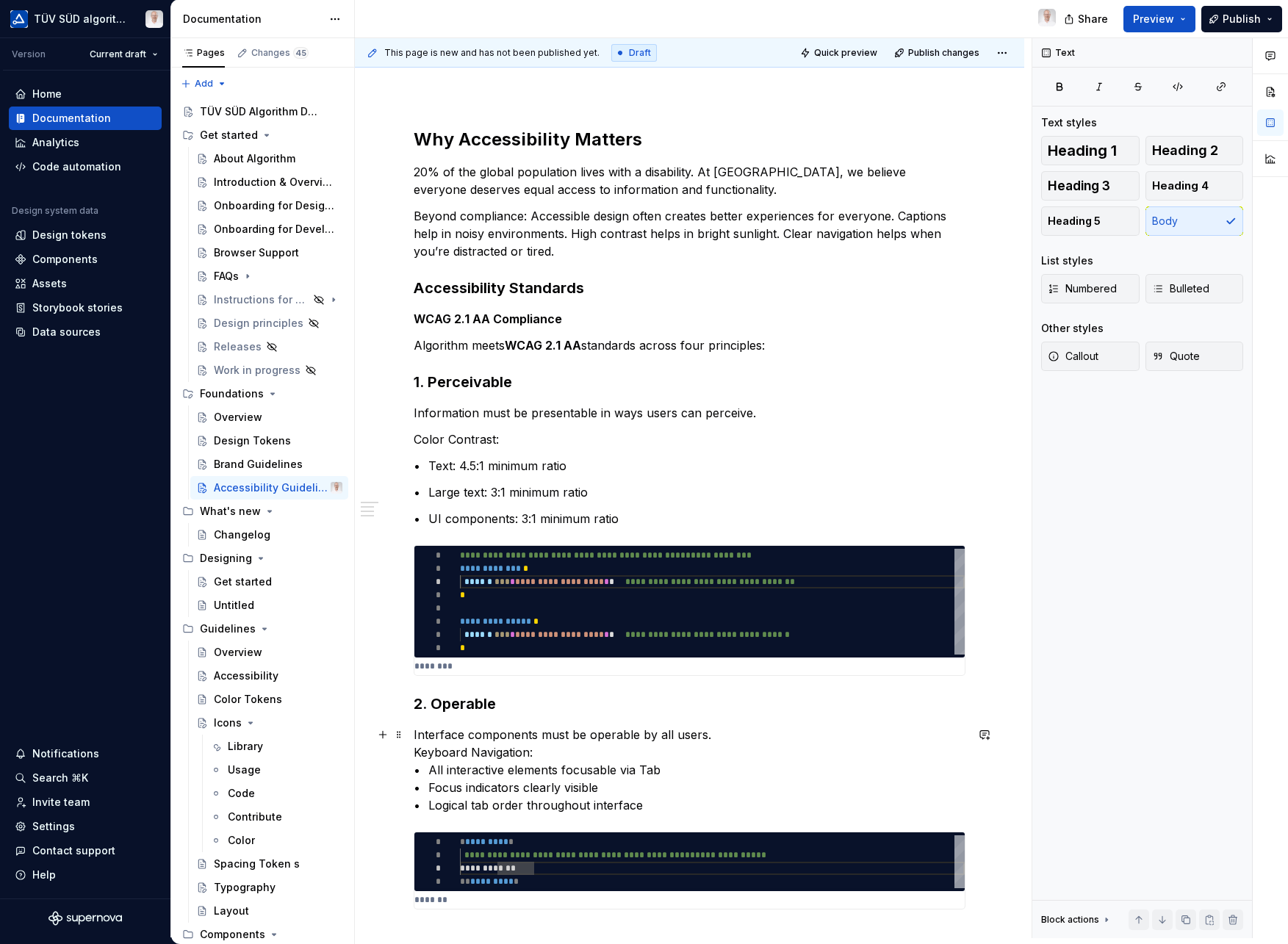
click at [1017, 787] on div "**********" at bounding box center [690, 652] width 669 height 1118
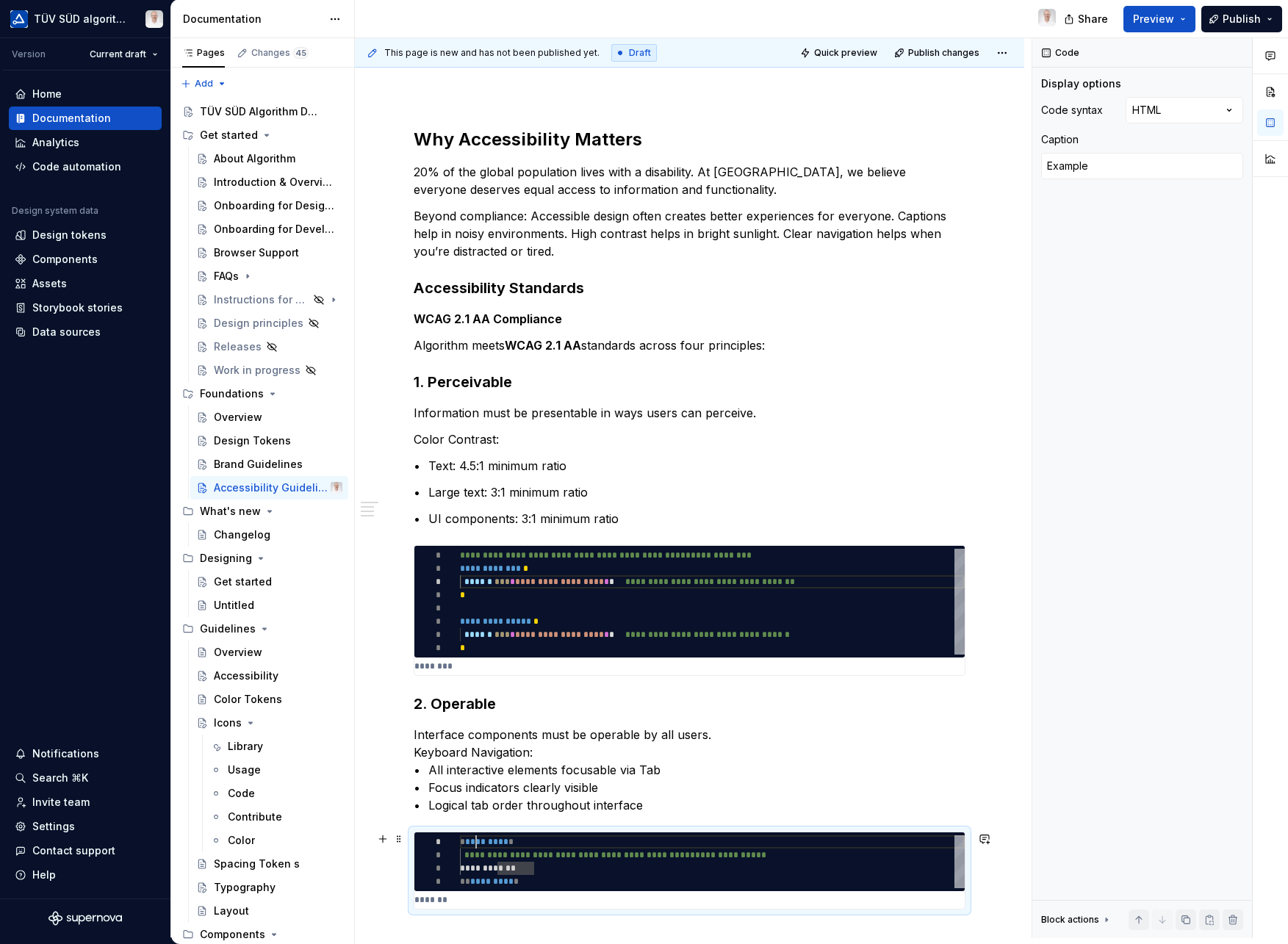
type textarea "*"
type textarea "**********"
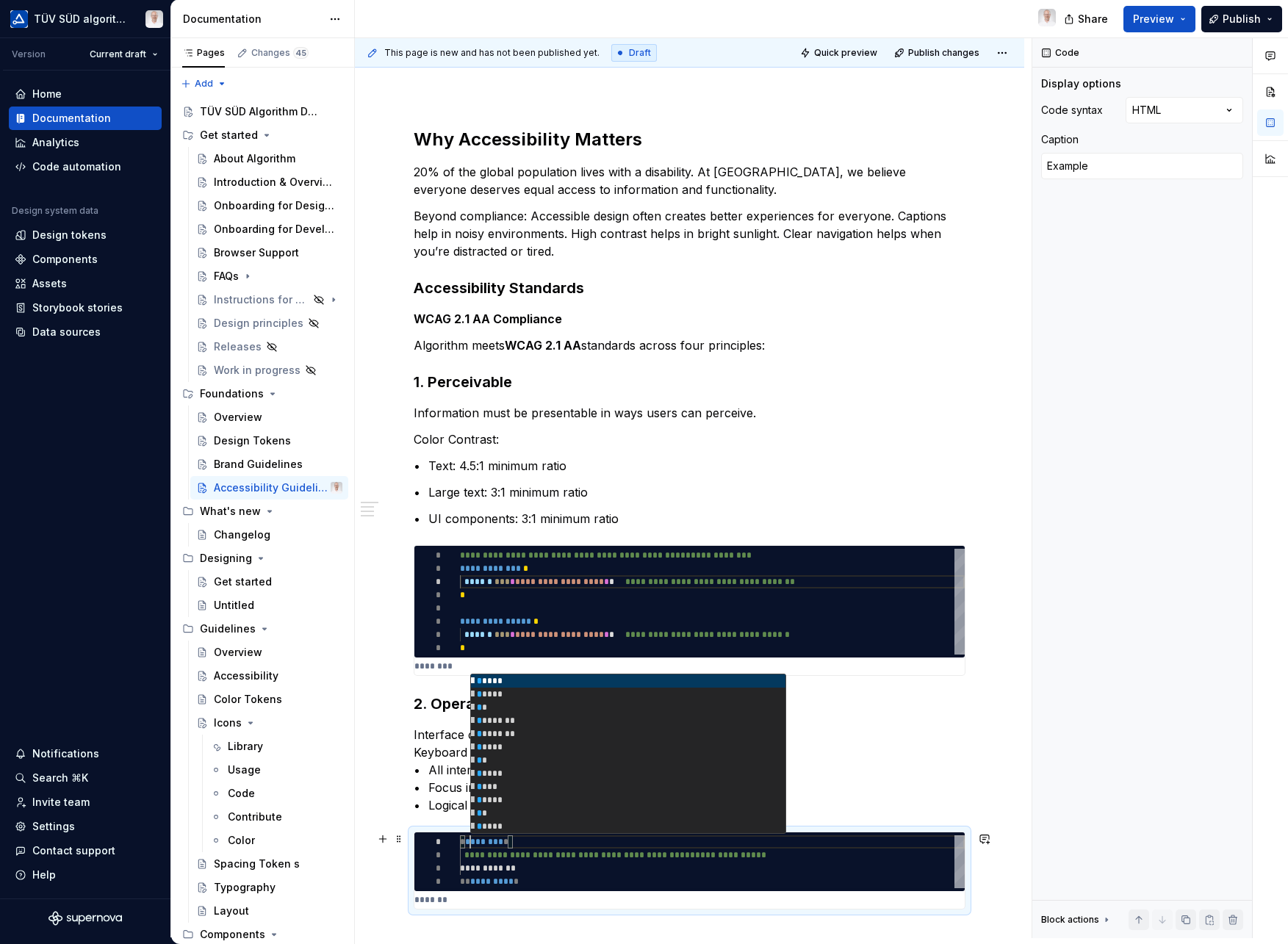
type textarea "*"
type textarea "**********"
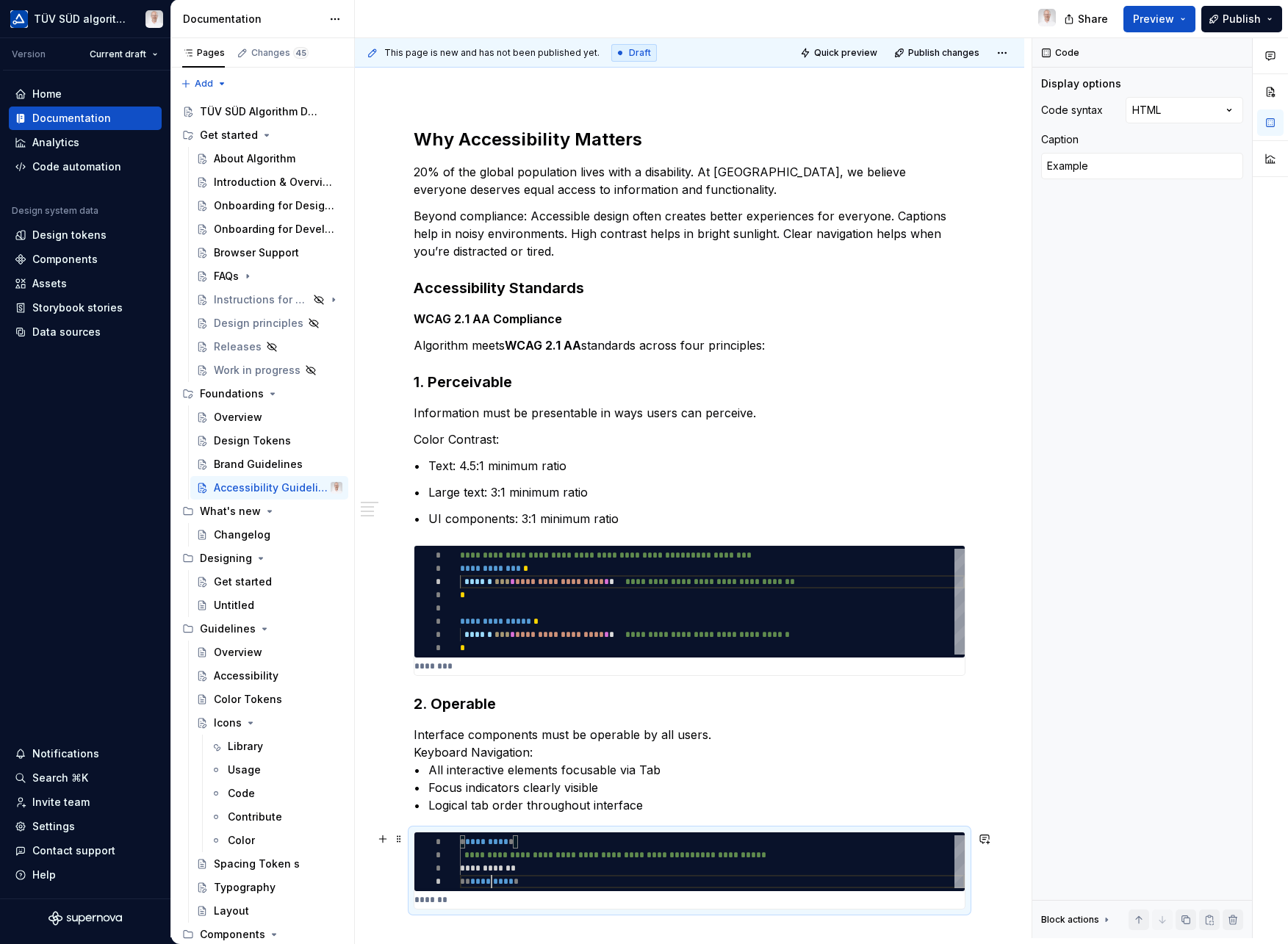
click at [491, 884] on span "*********" at bounding box center [491, 882] width 43 height 8
type textarea "*"
type textarea "**********"
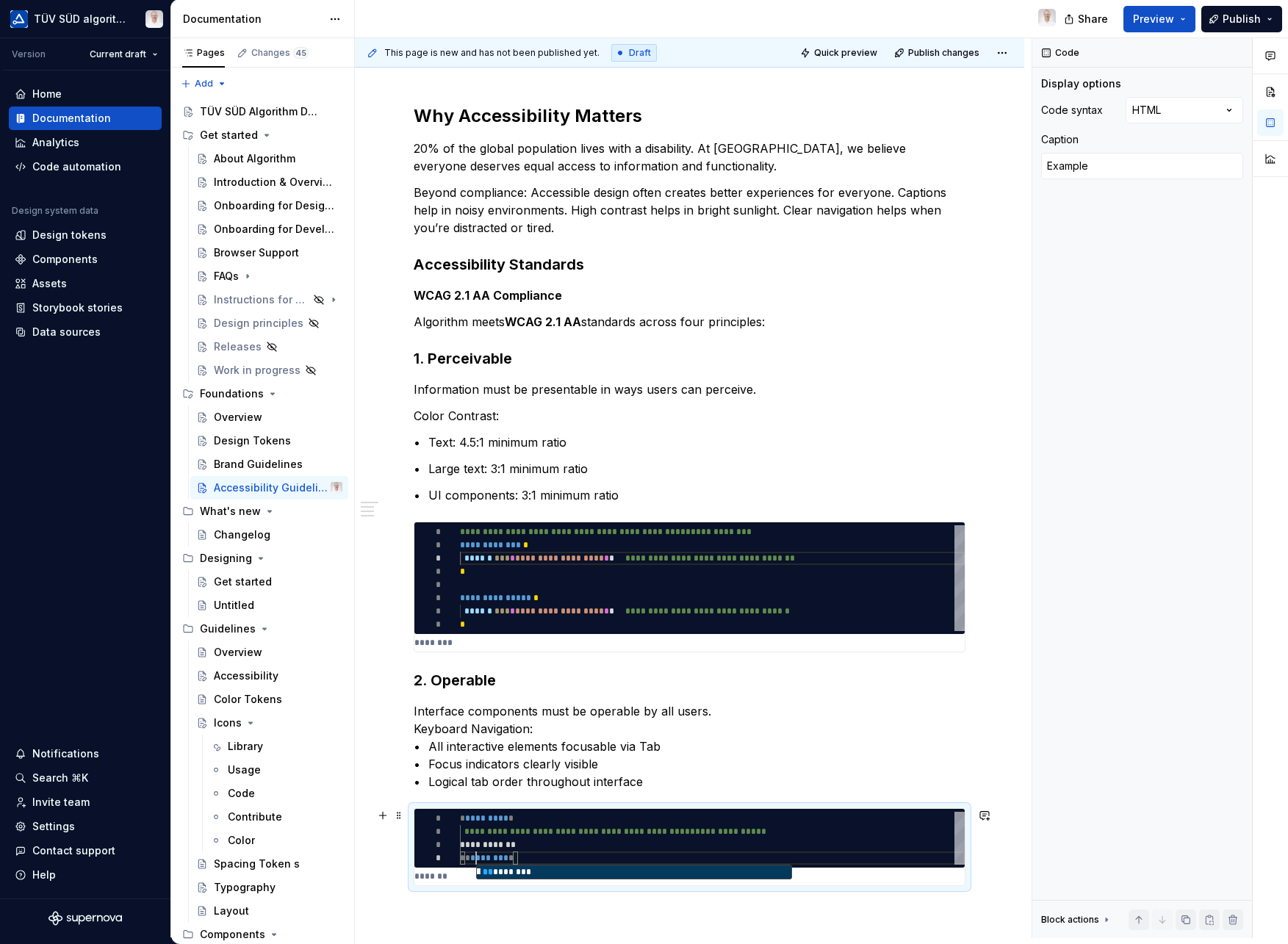
type textarea "*"
type textarea "**********"
click at [990, 857] on div "**********" at bounding box center [690, 628] width 669 height 1118
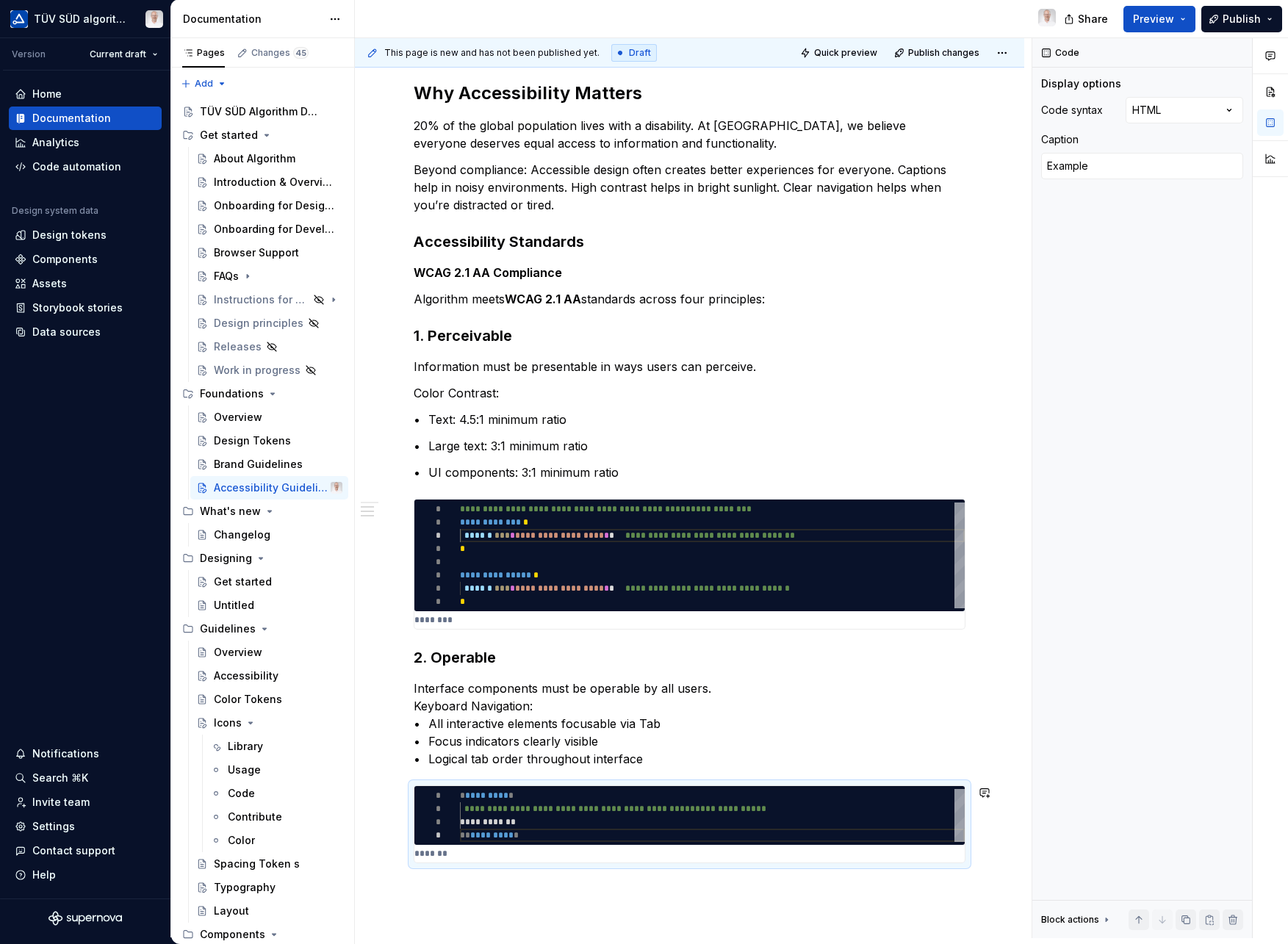
scroll to position [311, 0]
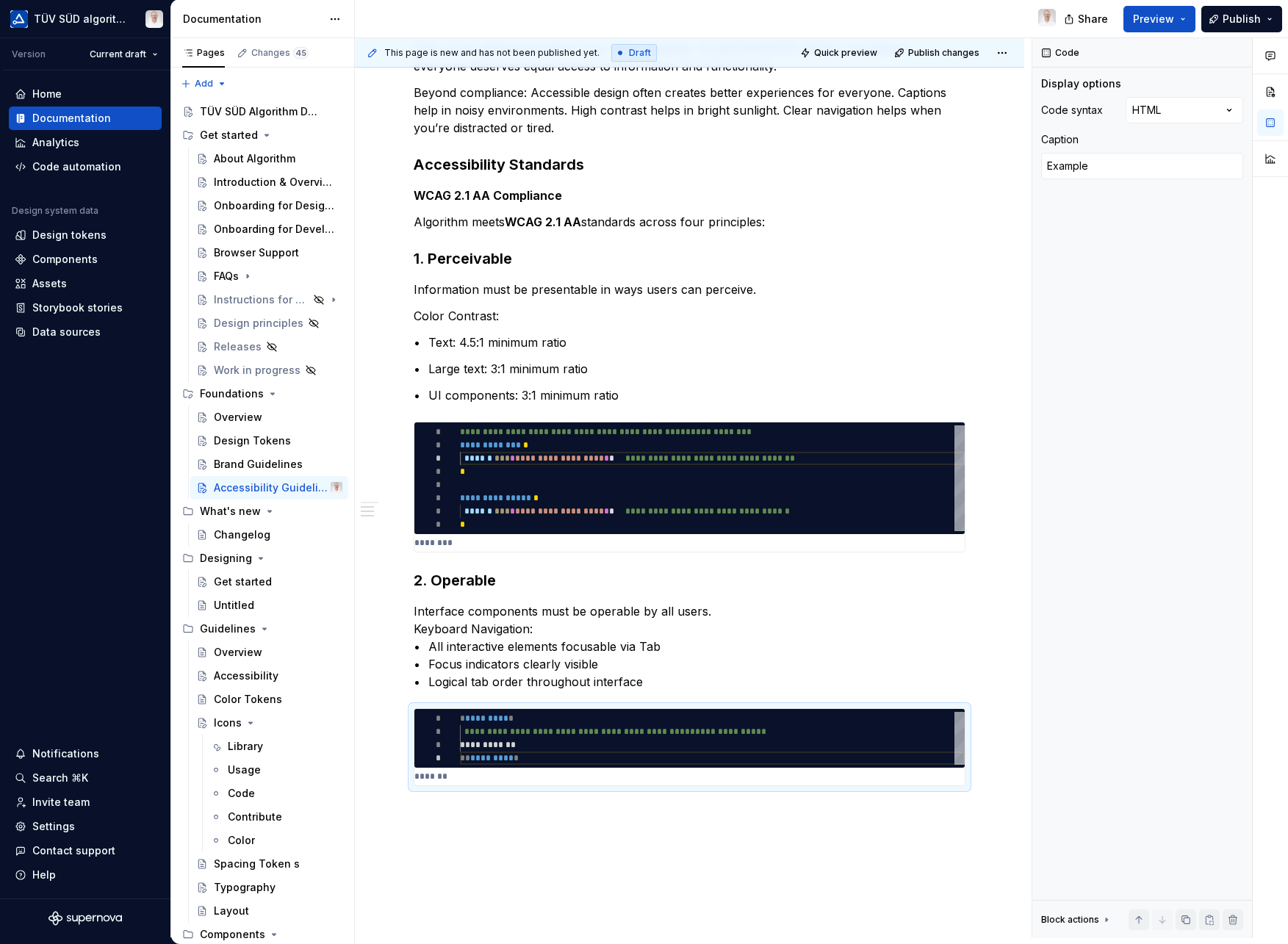
click at [450, 816] on div "**********" at bounding box center [690, 528] width 669 height 1118
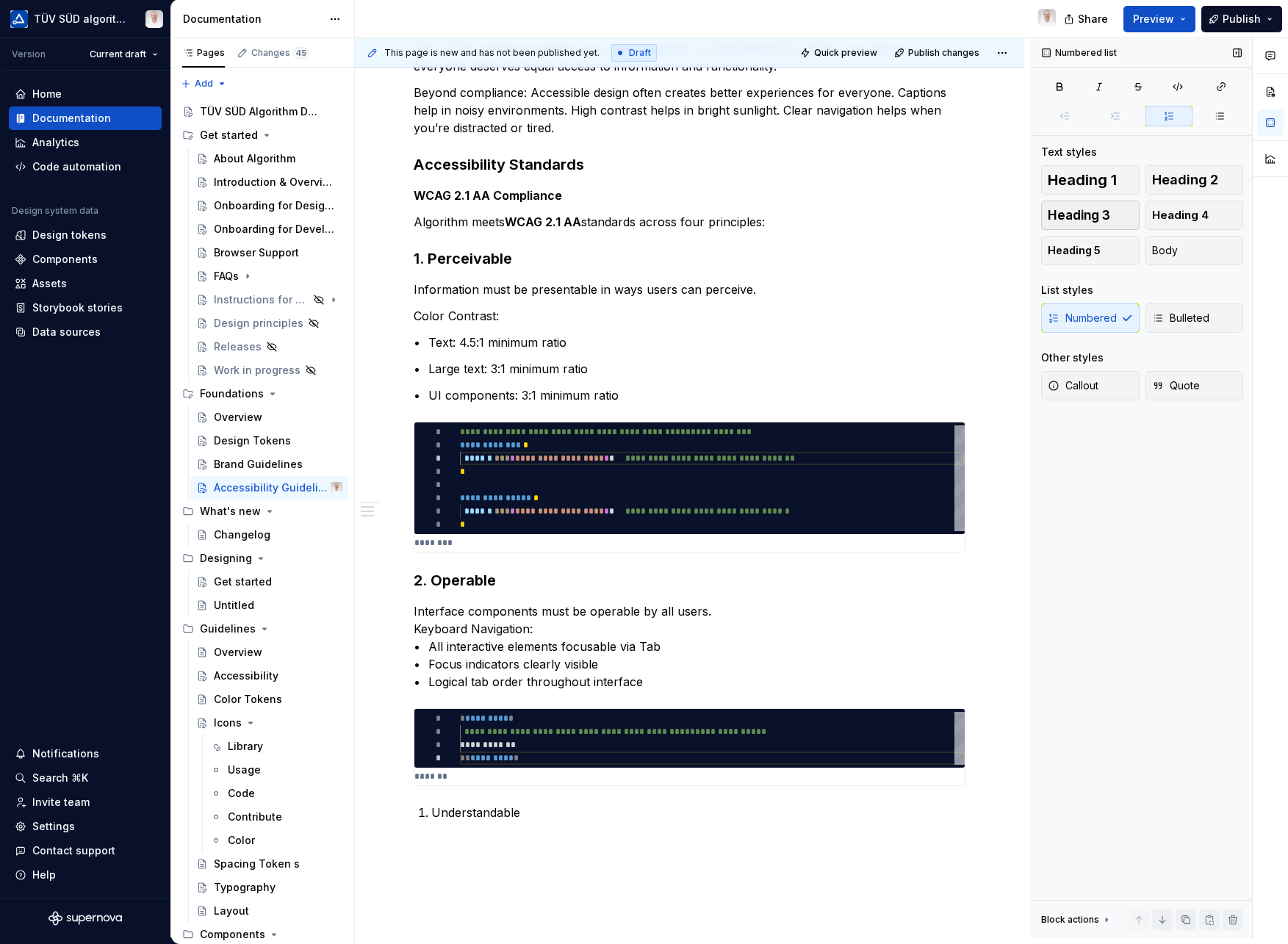
click at [1103, 220] on span "Heading 3" at bounding box center [1079, 215] width 62 height 14
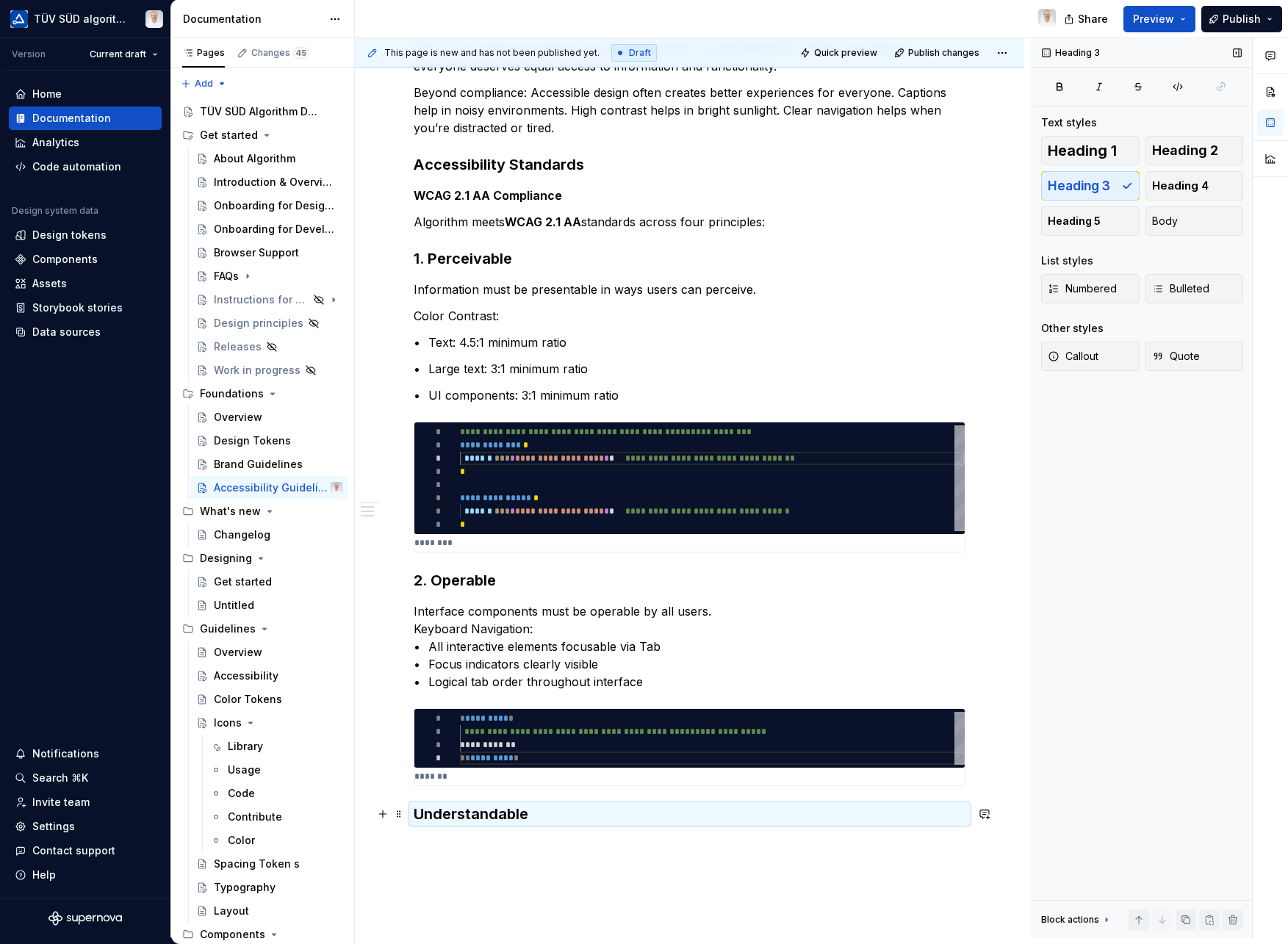
click at [416, 814] on h3 "Understandable" at bounding box center [690, 814] width 552 height 20
click at [566, 810] on h3 "3. Understandable" at bounding box center [690, 814] width 552 height 20
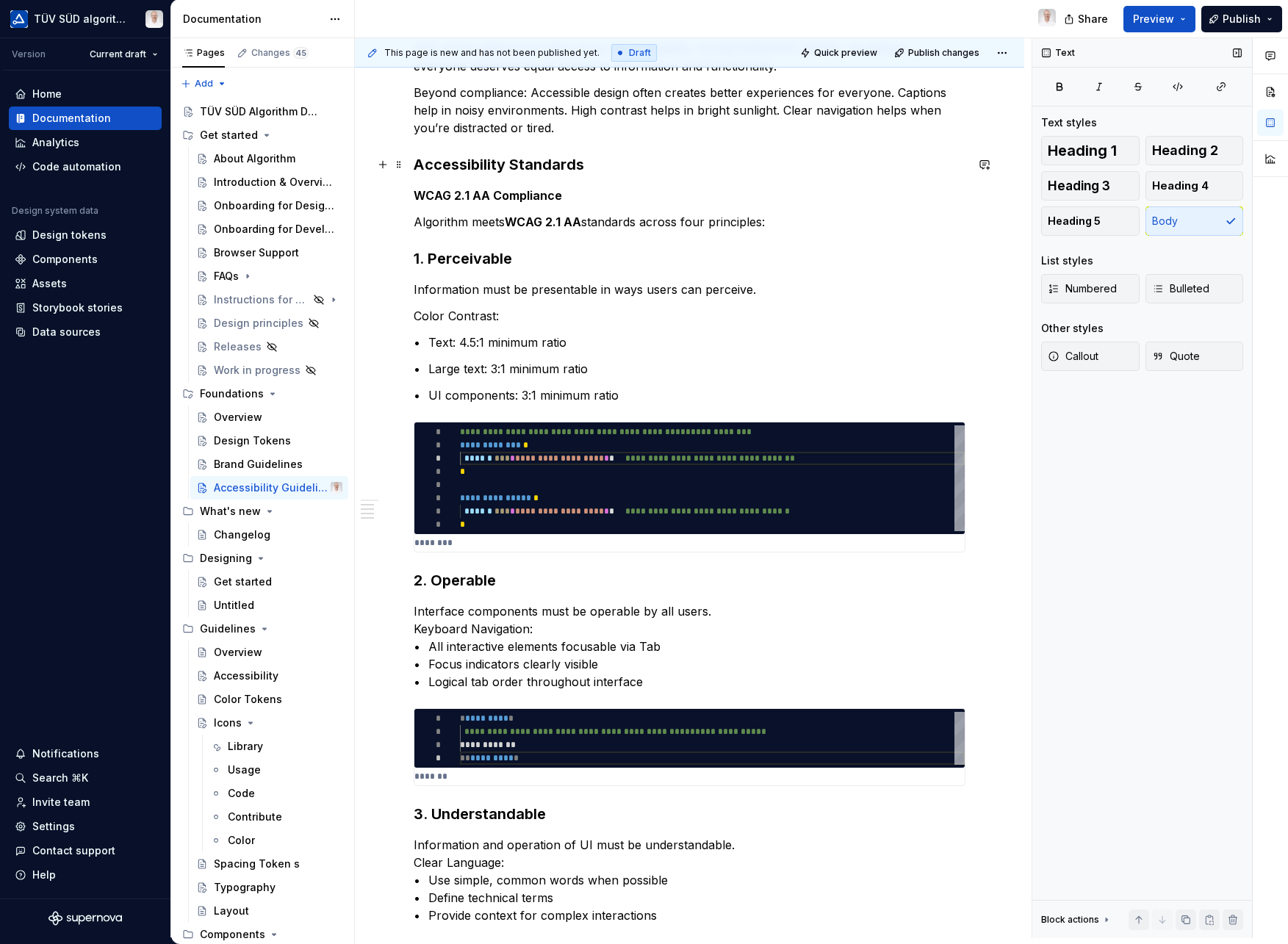
click at [475, 164] on h3 "Accessibility Standards" at bounding box center [690, 164] width 552 height 20
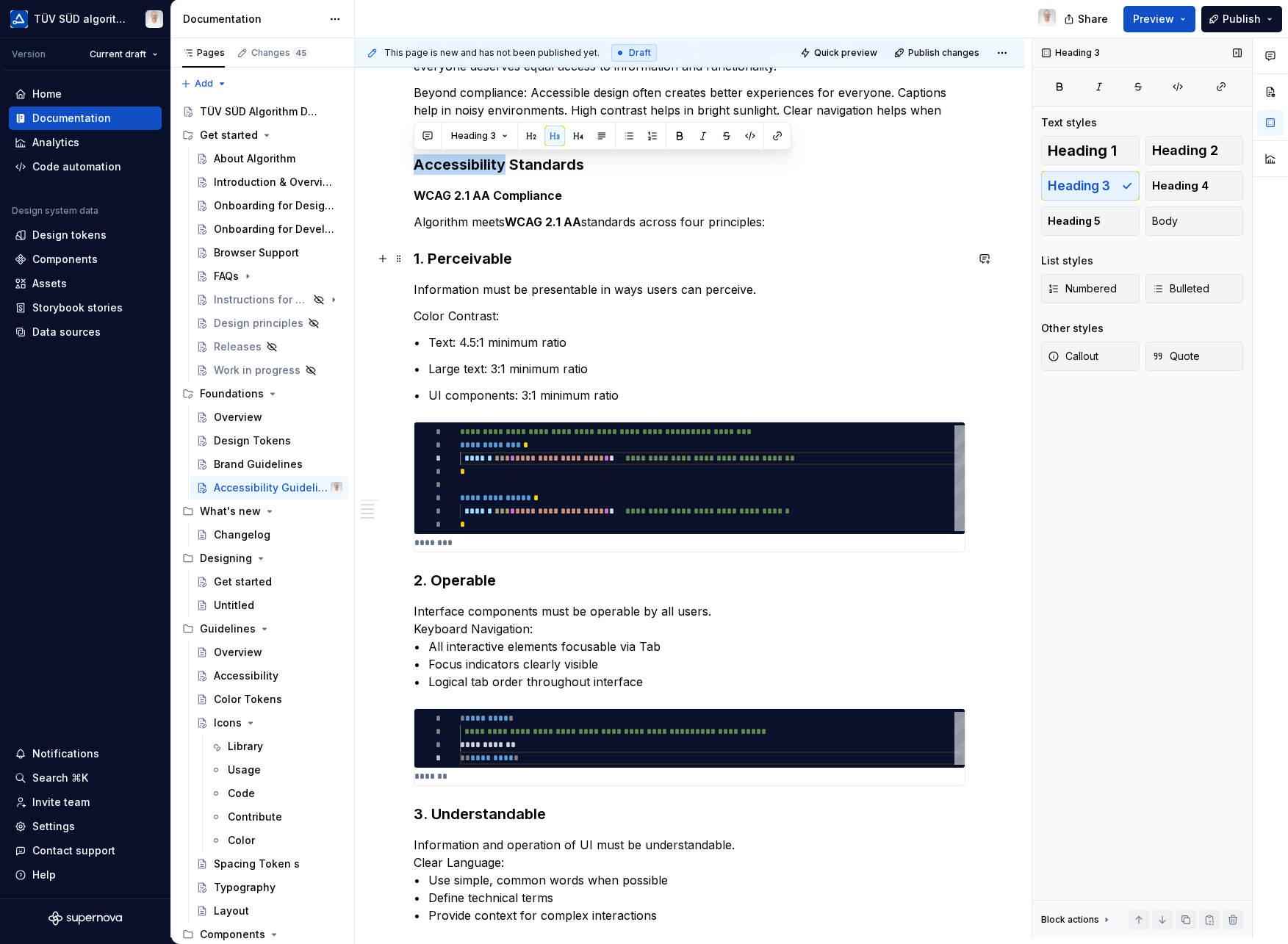
click at [467, 260] on h3 "1. Perceivable" at bounding box center [690, 259] width 552 height 20
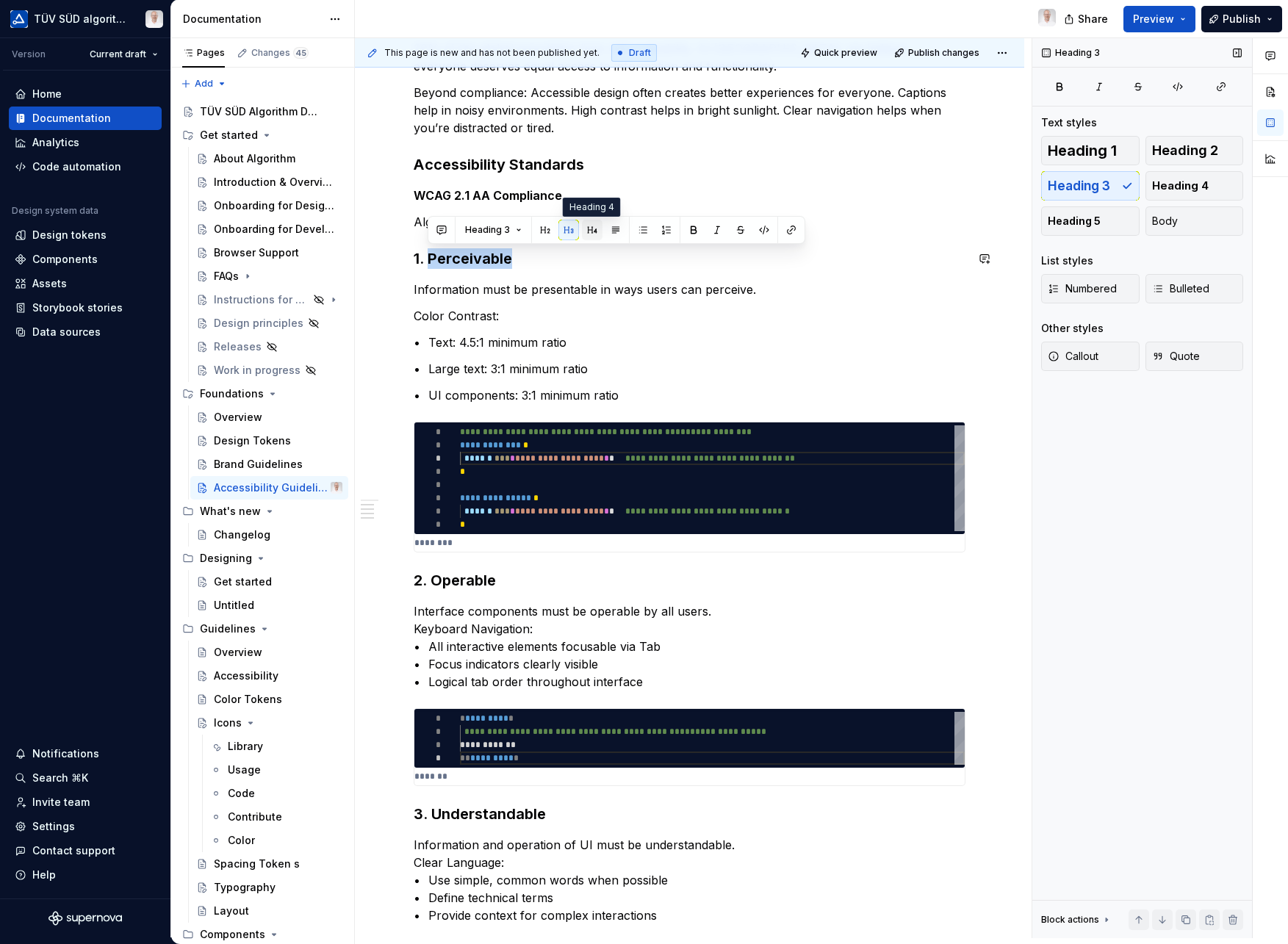
click at [588, 235] on button "button" at bounding box center [592, 230] width 20 height 20
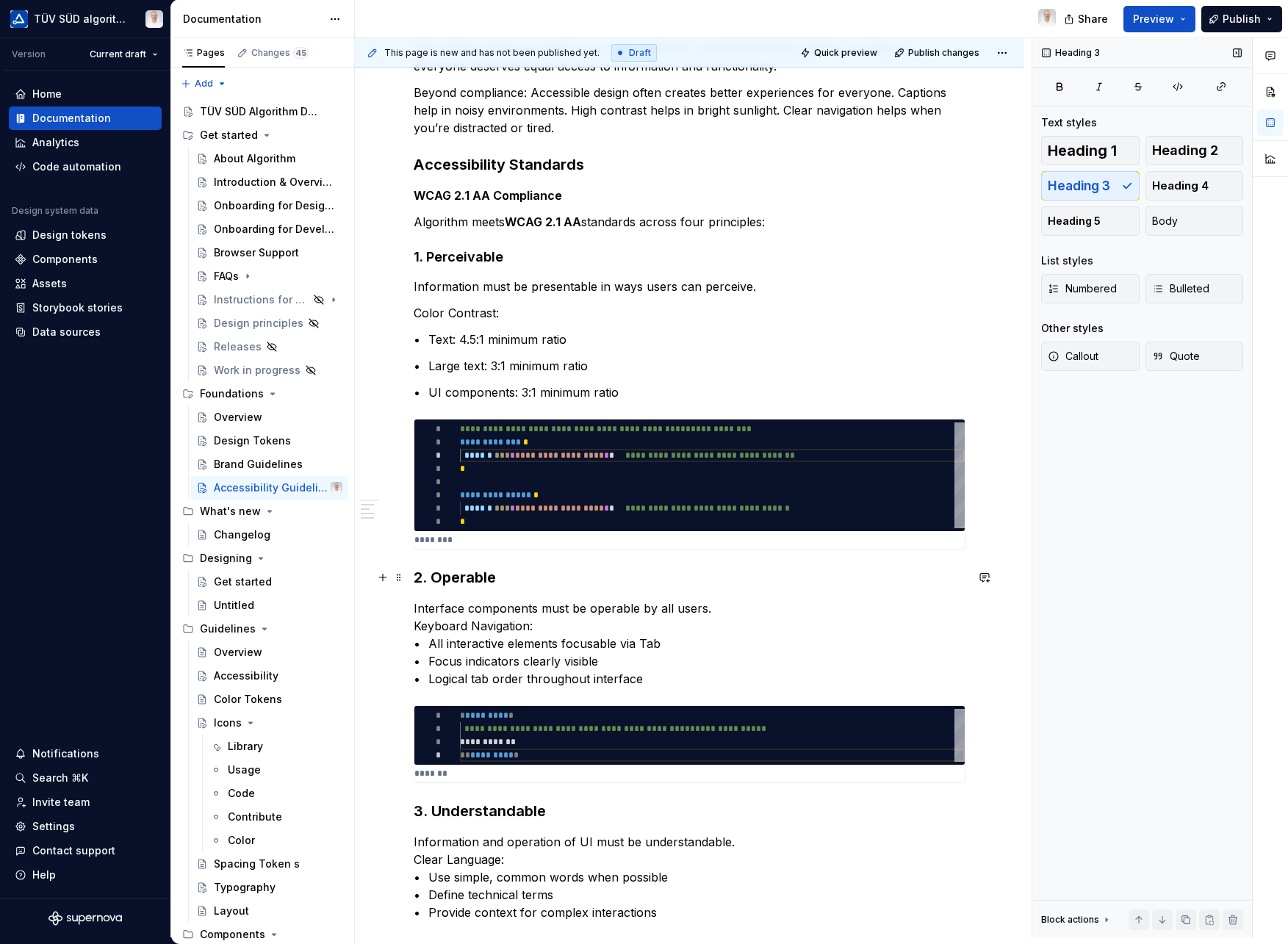
click at [459, 582] on h3 "2. Operable" at bounding box center [690, 577] width 552 height 20
click at [600, 553] on button "button" at bounding box center [595, 549] width 20 height 20
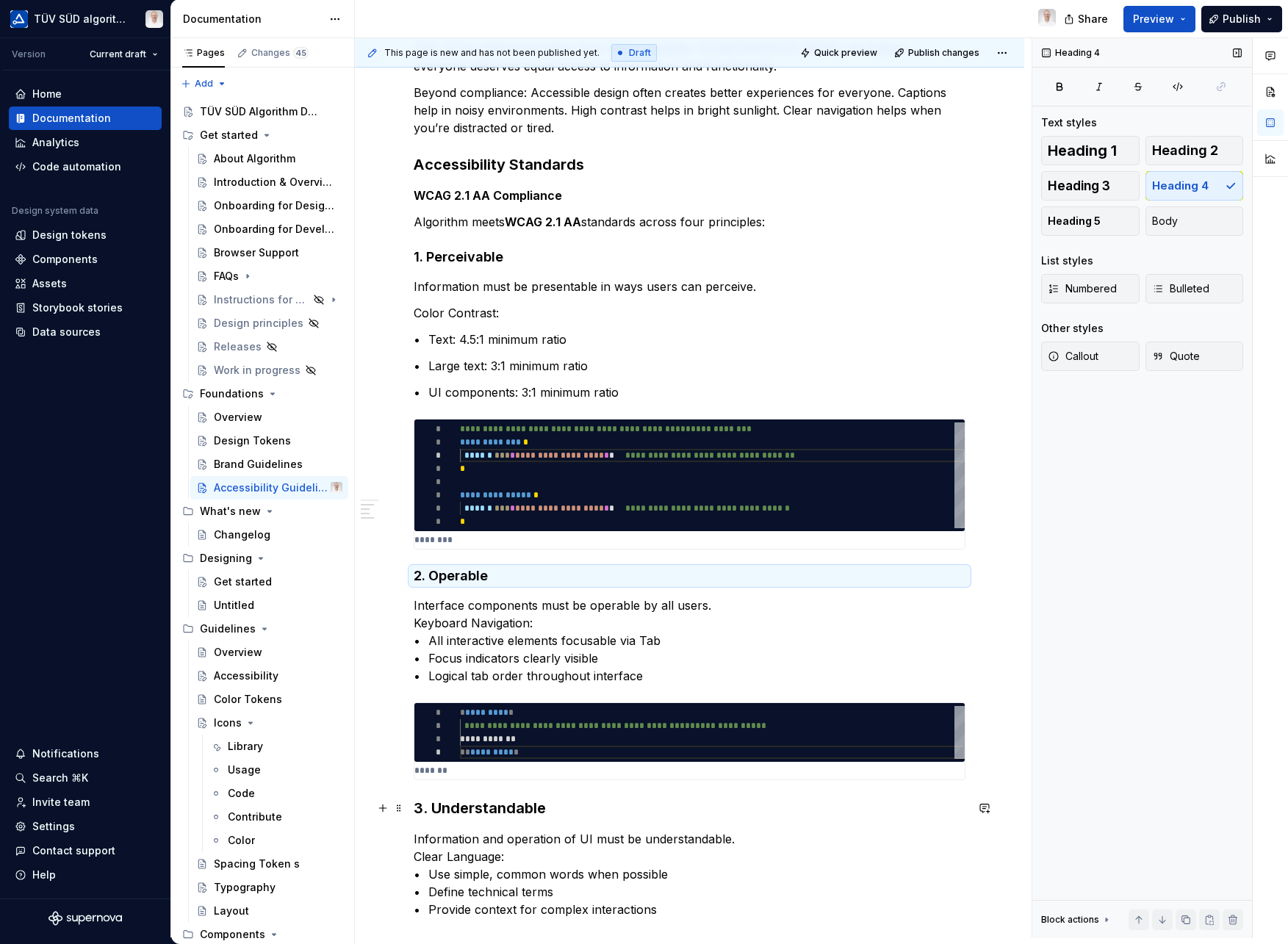
click at [467, 814] on h3 "3. Understandable" at bounding box center [690, 808] width 552 height 20
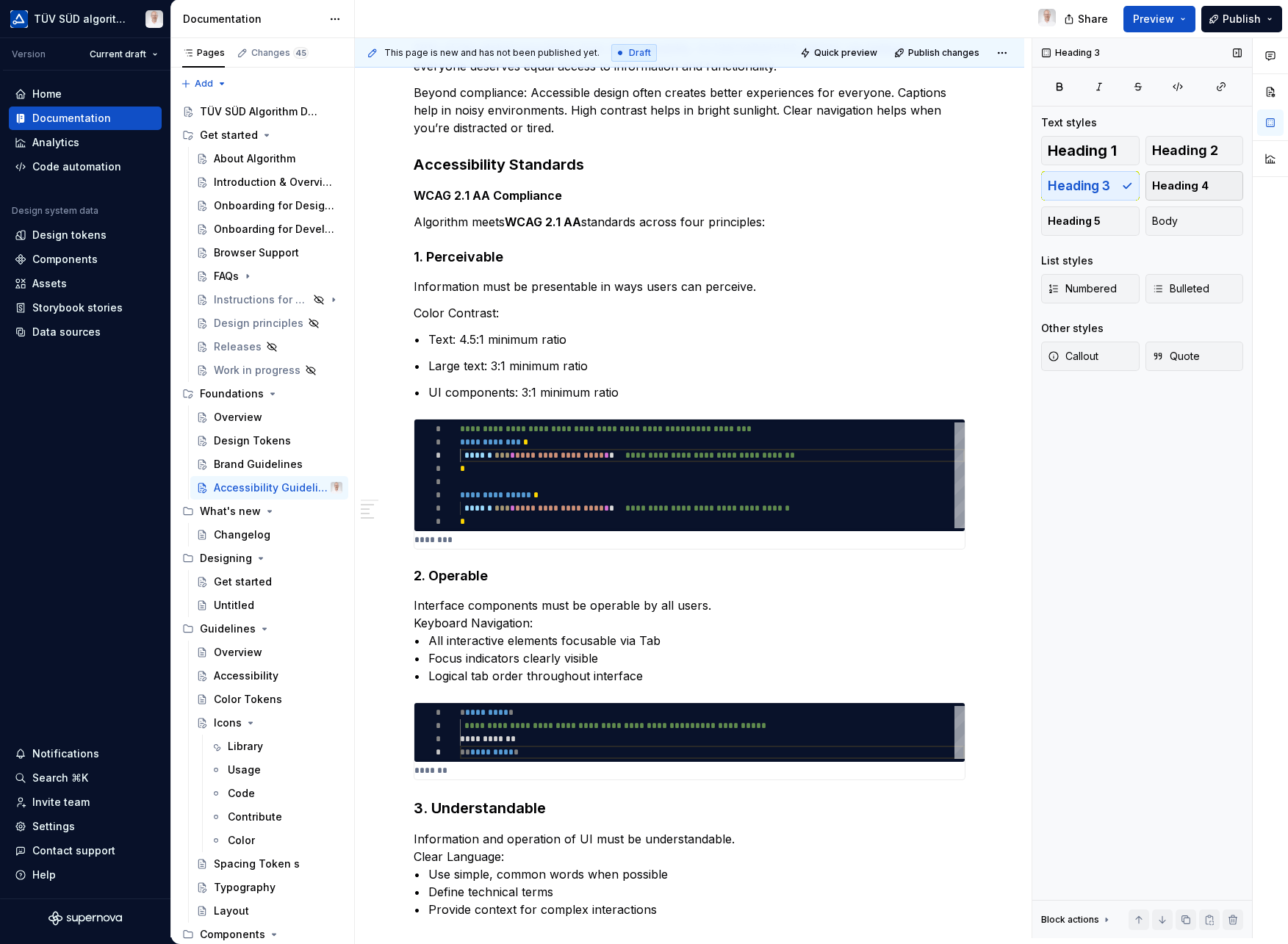
click at [1178, 181] on span "Heading 4" at bounding box center [1180, 185] width 56 height 14
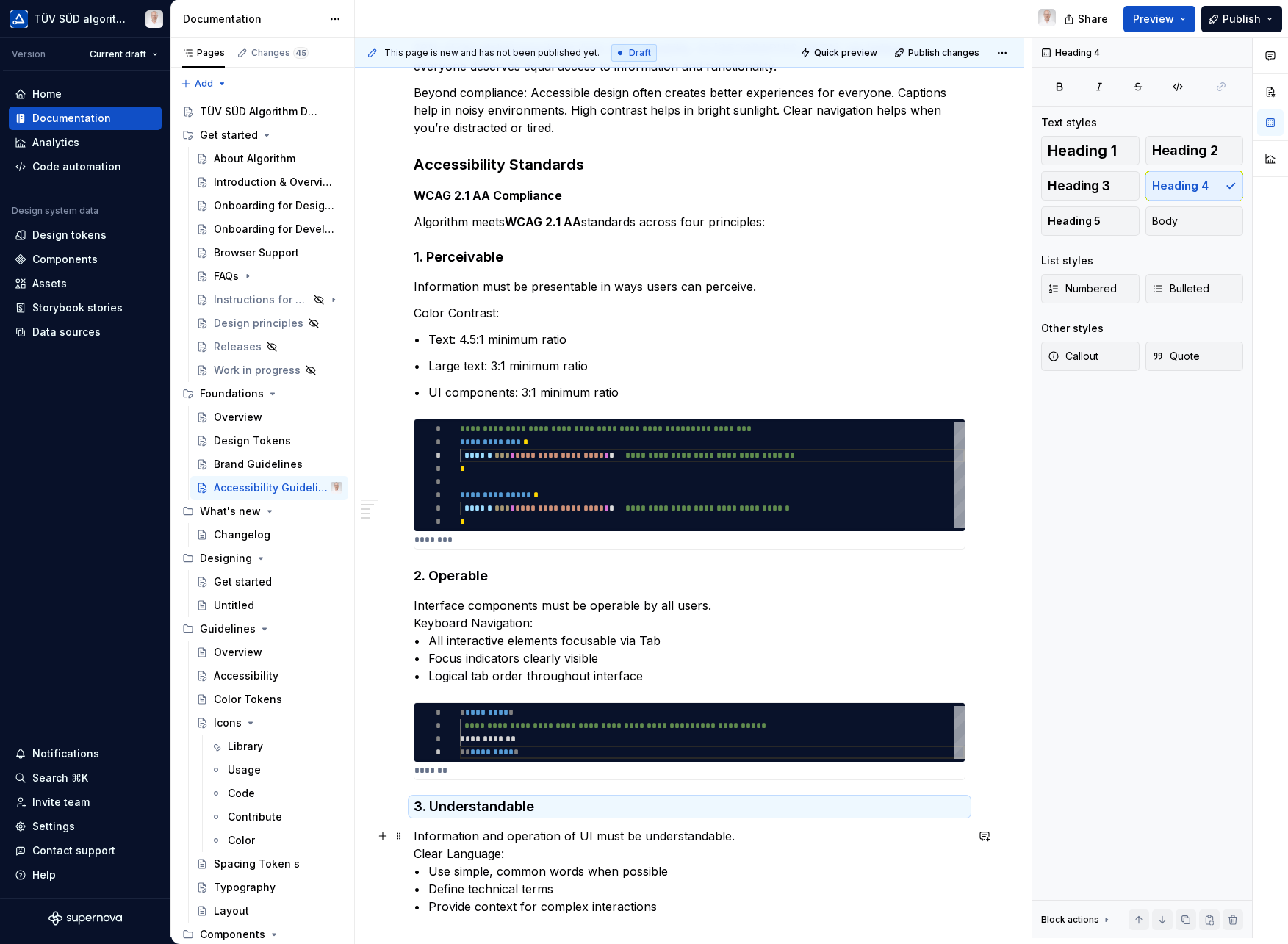
click at [702, 896] on p "Information and operation of UI must be understandable. Clear Language: • Use s…" at bounding box center [690, 872] width 552 height 88
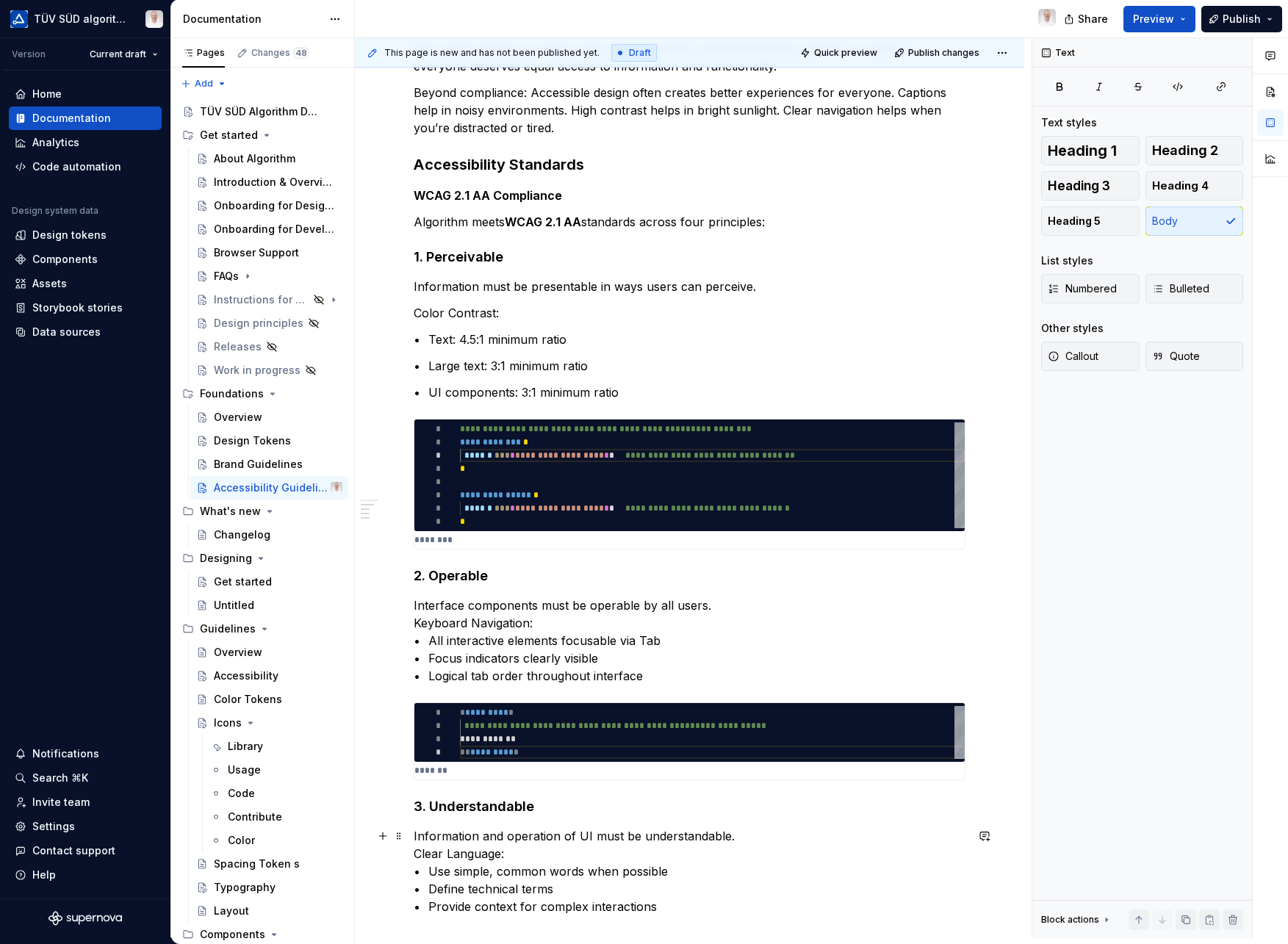
click at [417, 854] on p "Information and operation of UI must be understandable. Clear Language: • Use s…" at bounding box center [690, 872] width 552 height 88
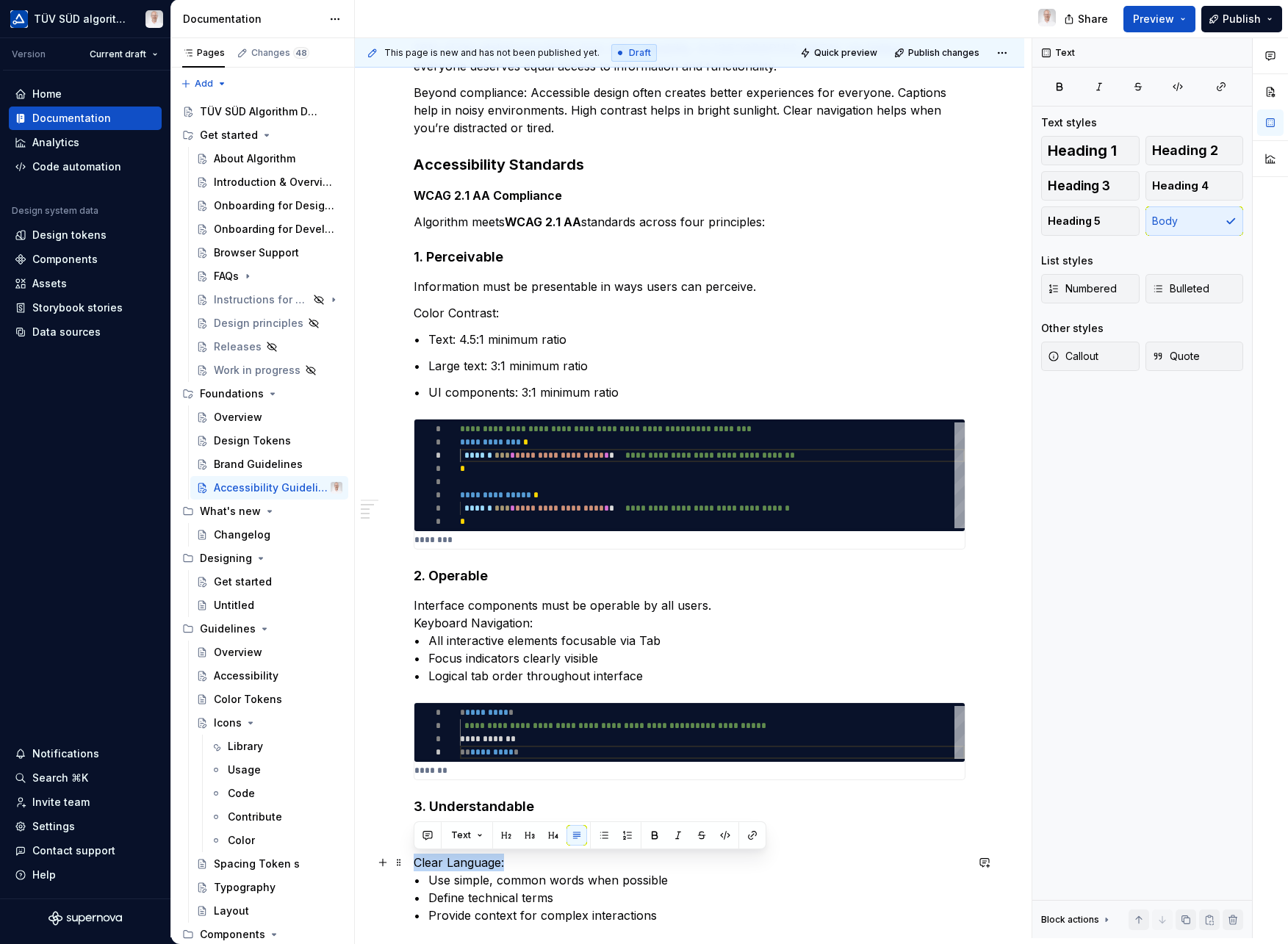
drag, startPoint x: 509, startPoint y: 866, endPoint x: 416, endPoint y: 864, distance: 93.0
click at [416, 864] on p "Clear Language: • Use simple, common words when possible • Define technical ter…" at bounding box center [690, 889] width 552 height 71
click at [657, 835] on button "button" at bounding box center [655, 835] width 20 height 20
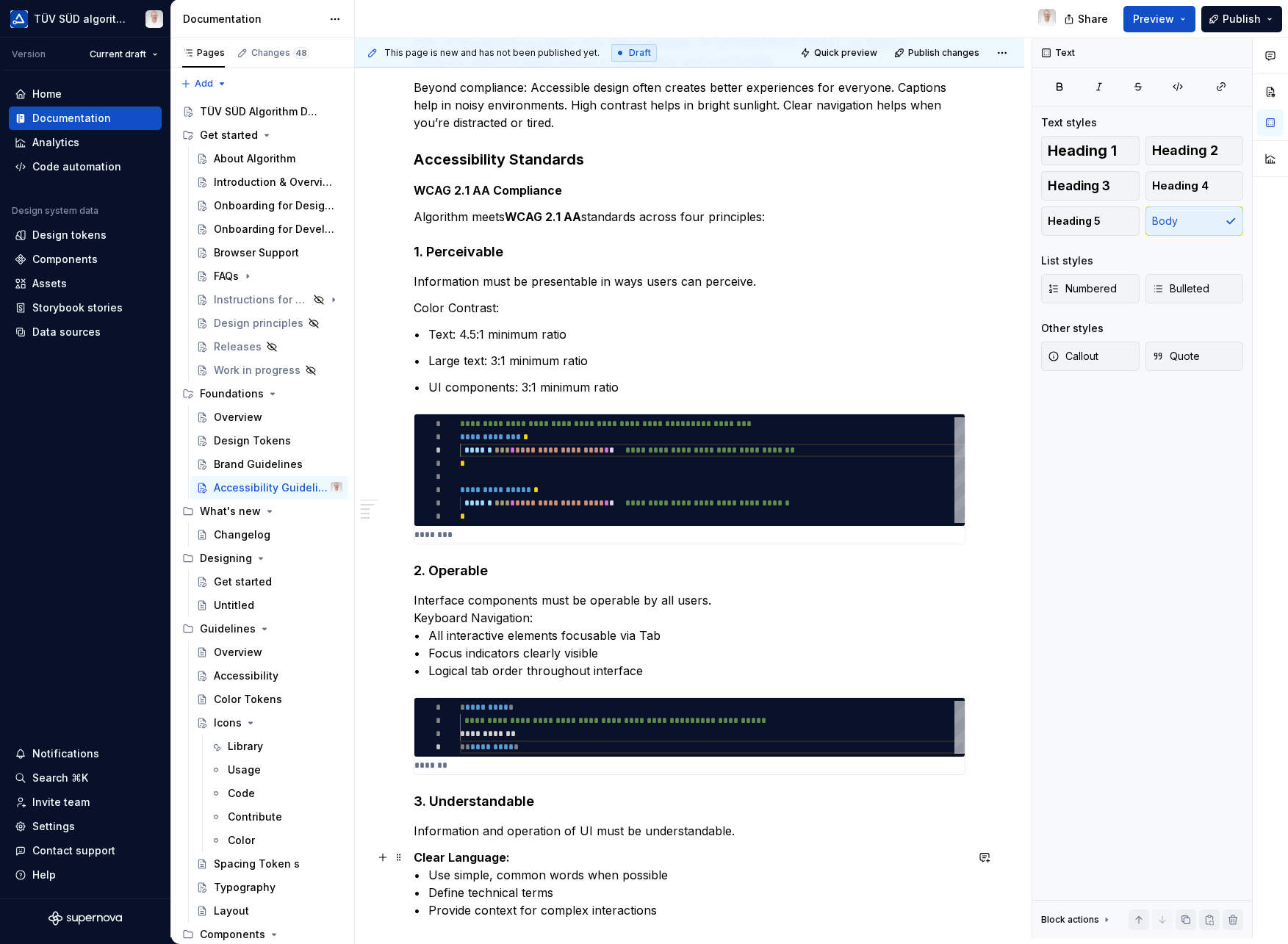
click at [559, 891] on p "Clear Language: • Use simple, common words when possible • Define technical ter…" at bounding box center [690, 884] width 552 height 71
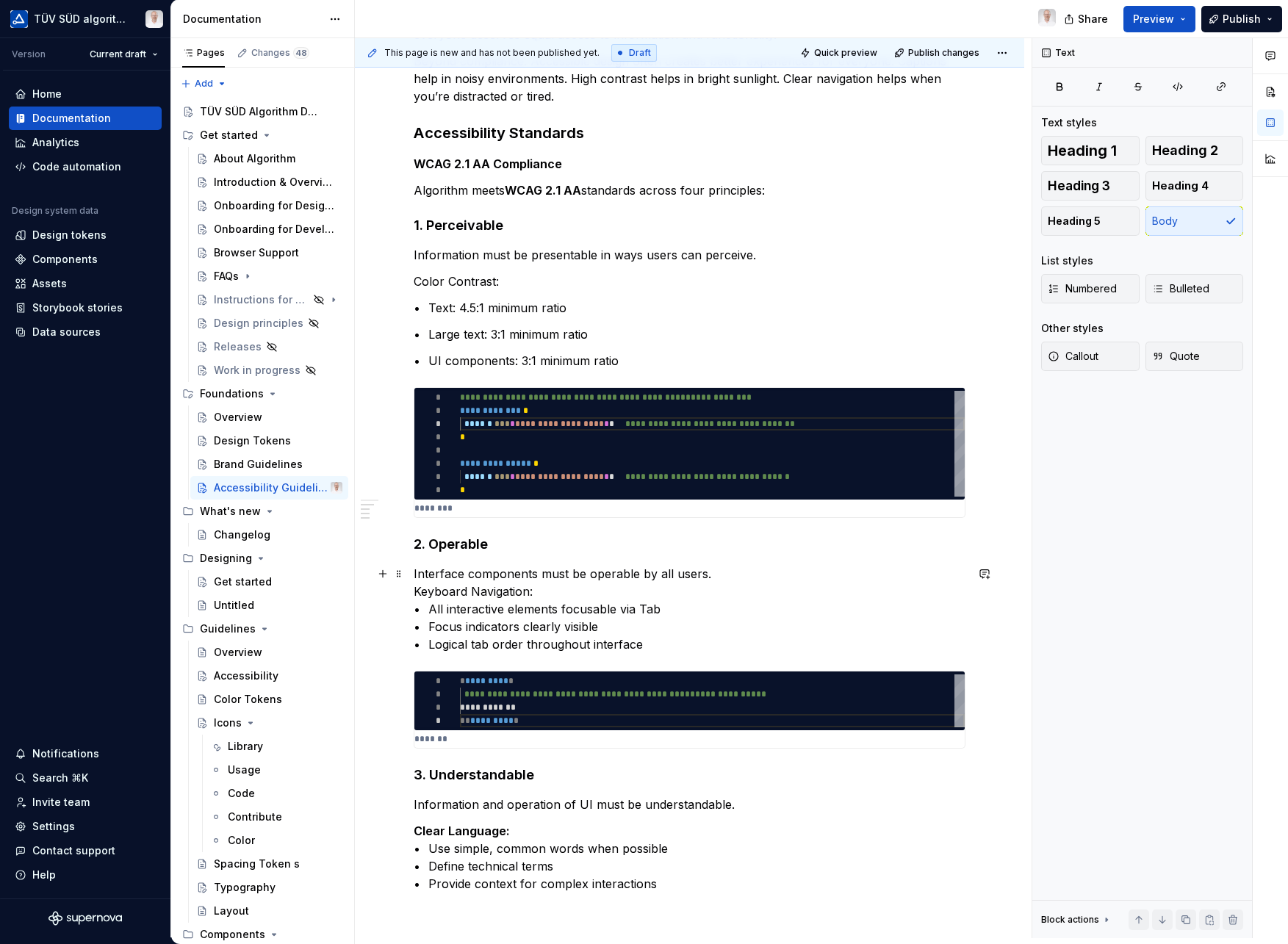
click at [423, 592] on p "Interface components must be operable by all users. Keyboard Navigation: • All …" at bounding box center [690, 609] width 552 height 88
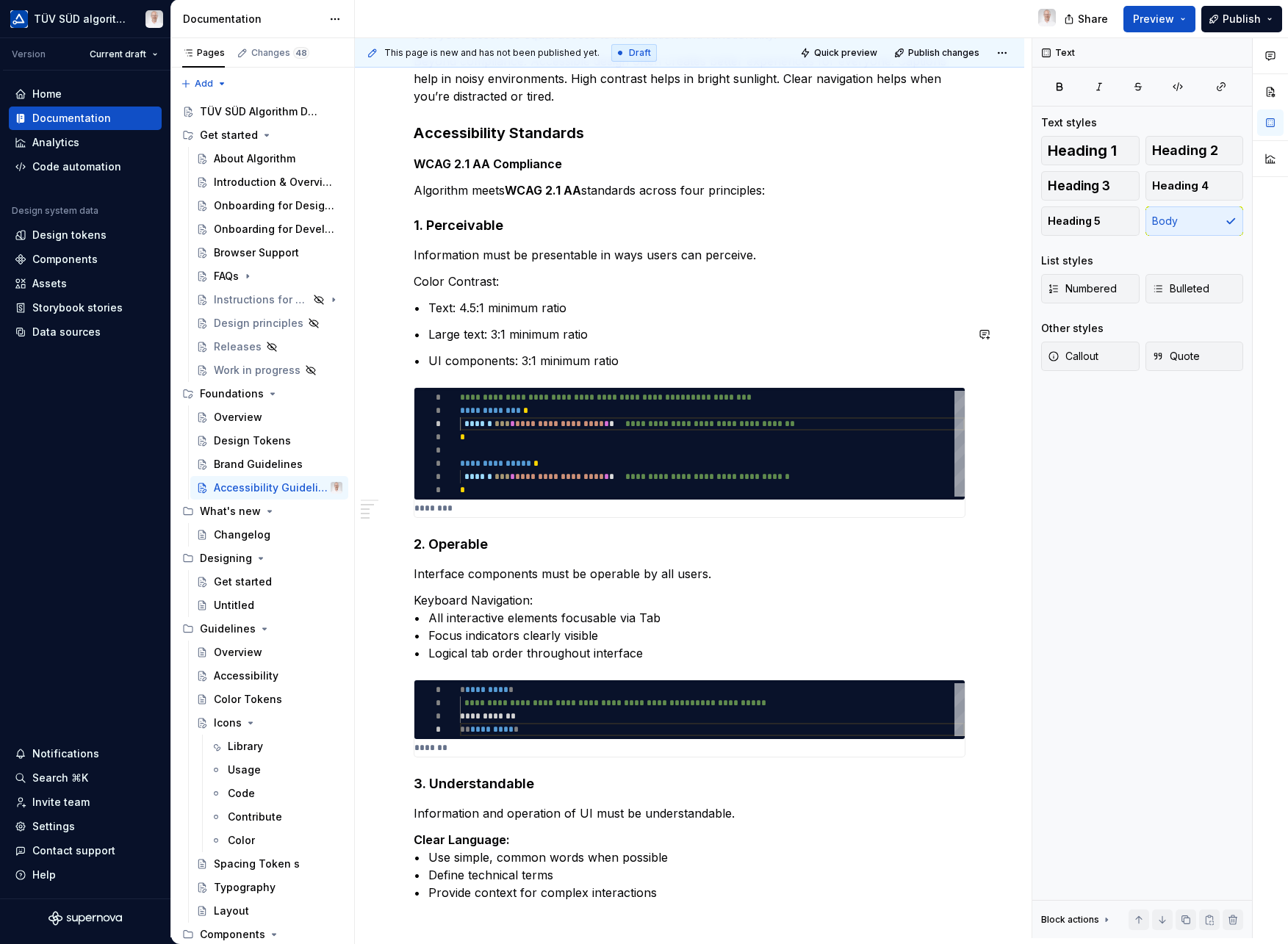
click at [563, 322] on div "**********" at bounding box center [690, 437] width 552 height 929
drag, startPoint x: 499, startPoint y: 281, endPoint x: 384, endPoint y: 287, distance: 115.2
click at [414, 287] on div "**********" at bounding box center [690, 446] width 552 height 947
click at [652, 259] on button "button" at bounding box center [655, 254] width 20 height 20
click at [557, 346] on div "**********" at bounding box center [690, 437] width 552 height 929
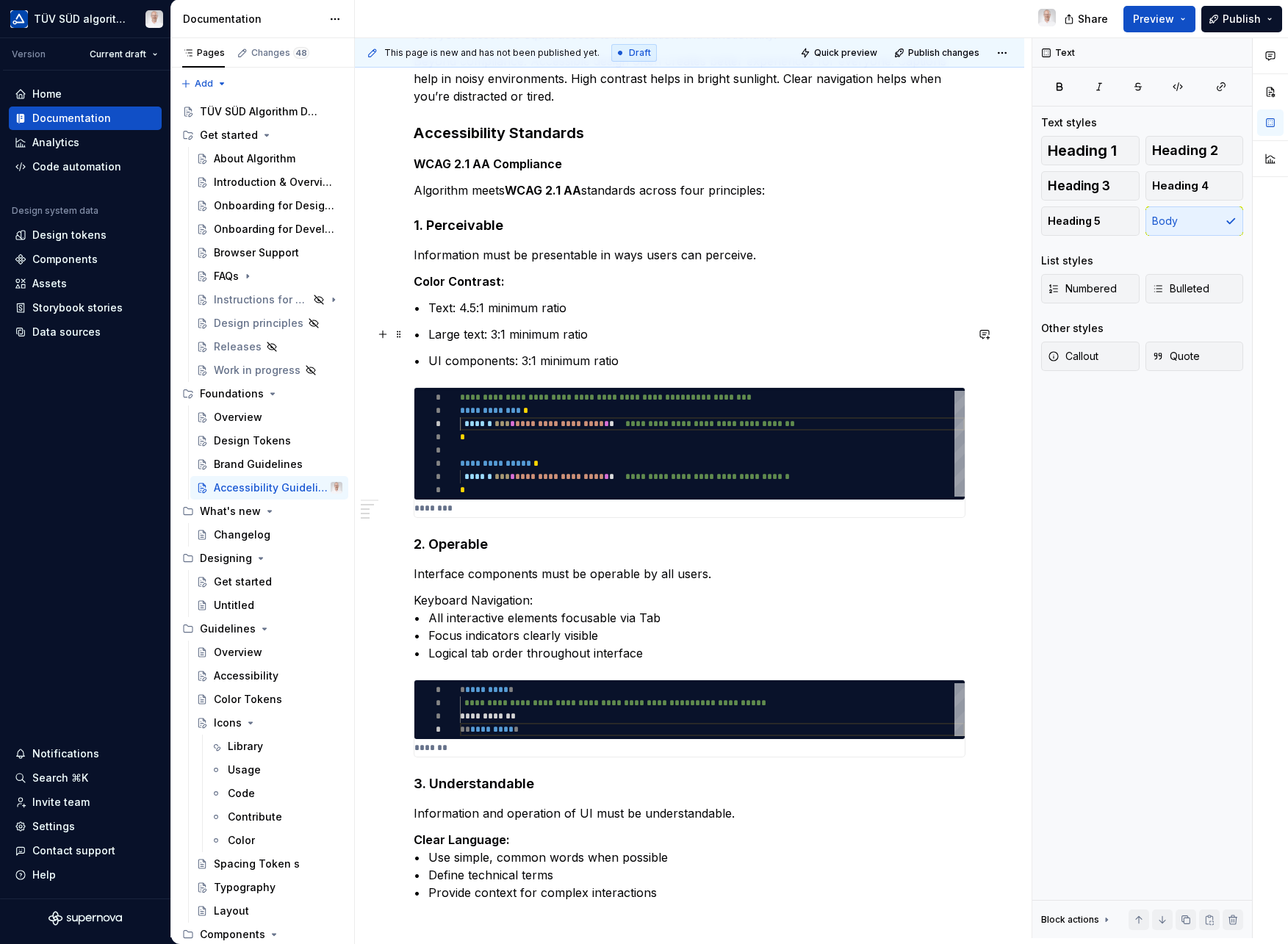
scroll to position [444, 0]
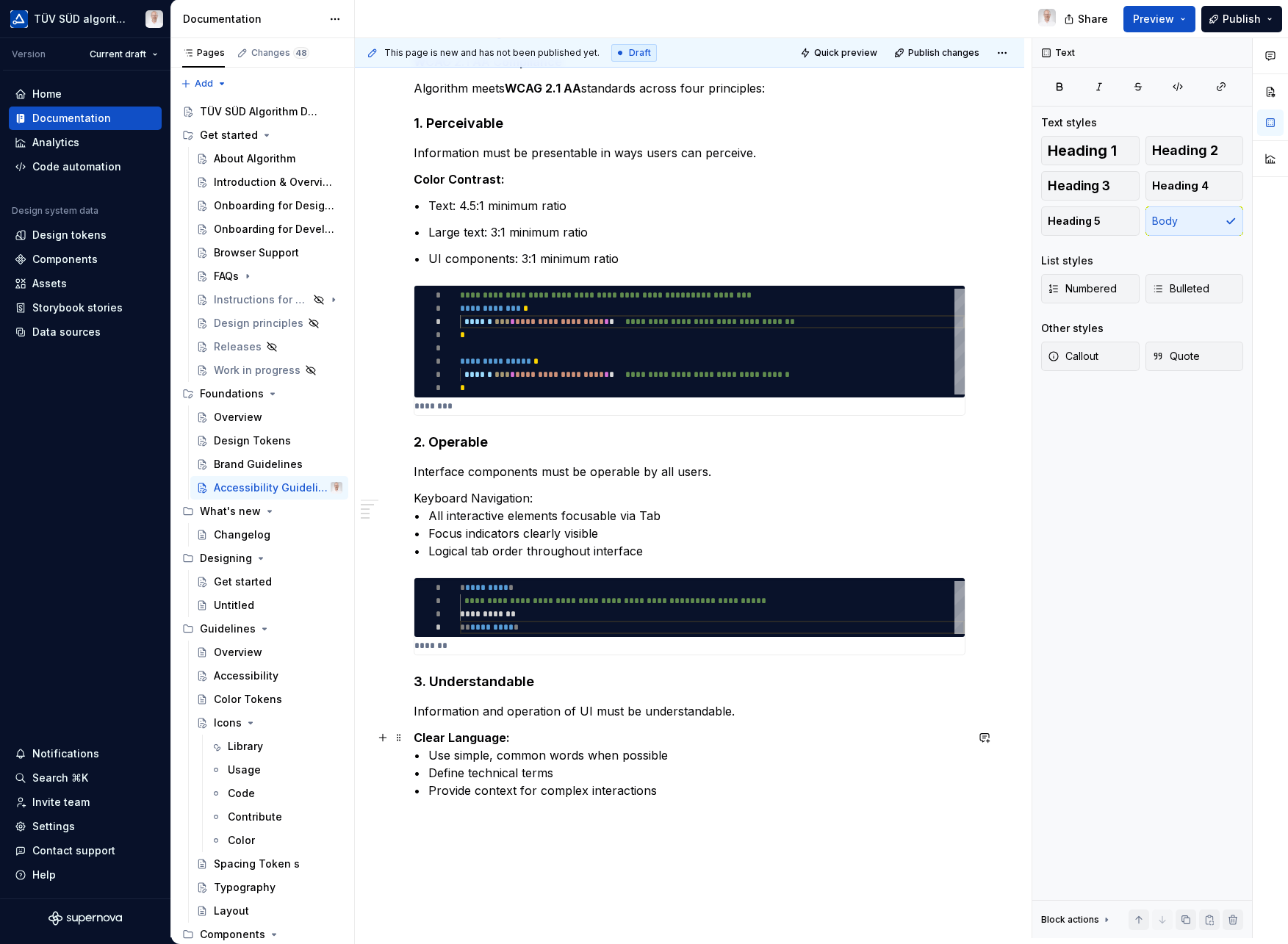
click at [698, 792] on p "Clear Language: • Use simple, common words when possible • Define technical ter…" at bounding box center [690, 764] width 552 height 71
click at [1111, 190] on button "Heading 3" at bounding box center [1090, 185] width 99 height 30
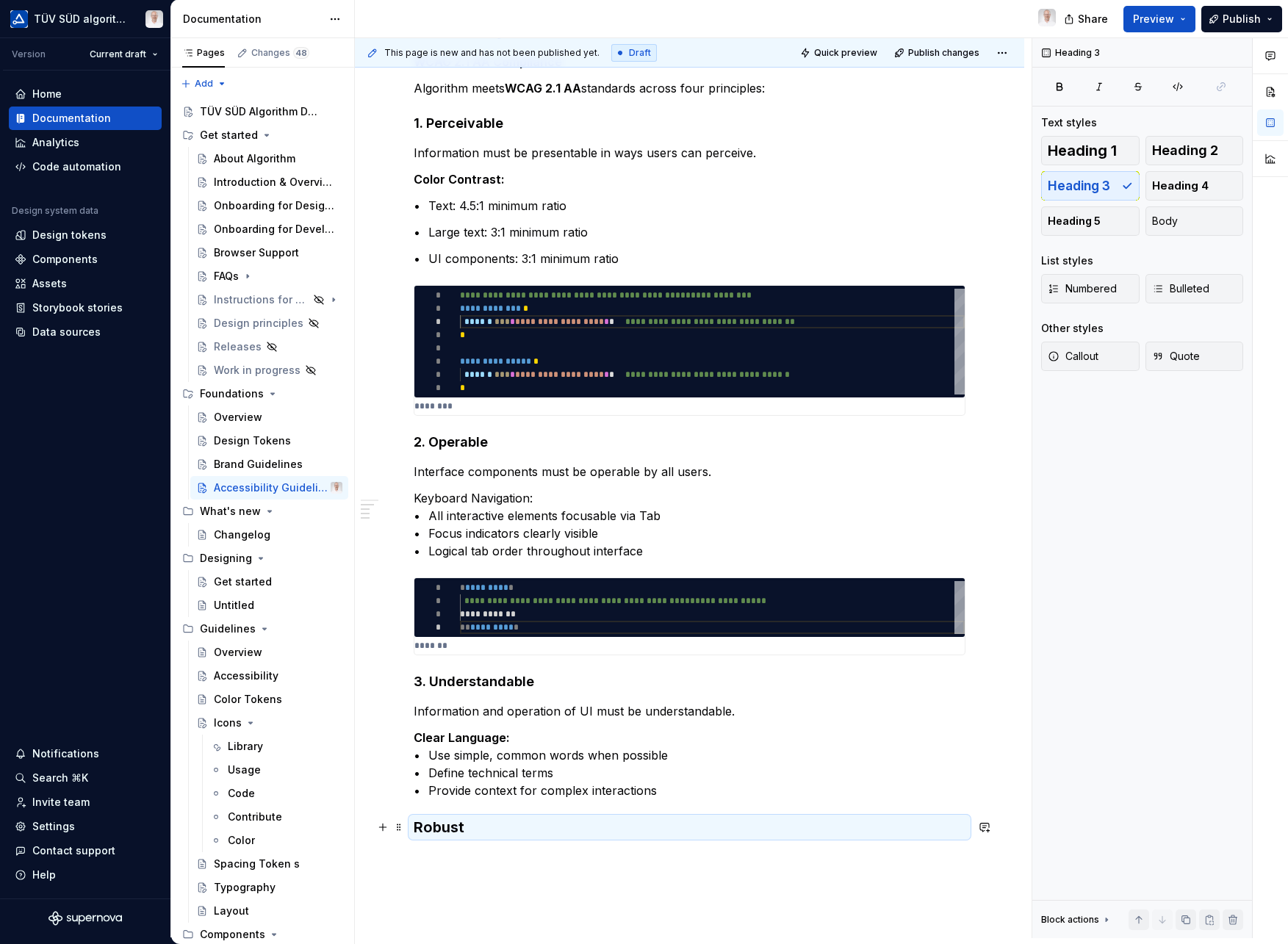
click at [417, 830] on h3 "Robust" at bounding box center [690, 827] width 552 height 20
click at [484, 684] on h4 "3. Understandable" at bounding box center [690, 682] width 552 height 18
click at [464, 829] on h3 "4. Robust" at bounding box center [690, 827] width 552 height 20
click at [1207, 176] on button "Heading 4" at bounding box center [1194, 185] width 99 height 30
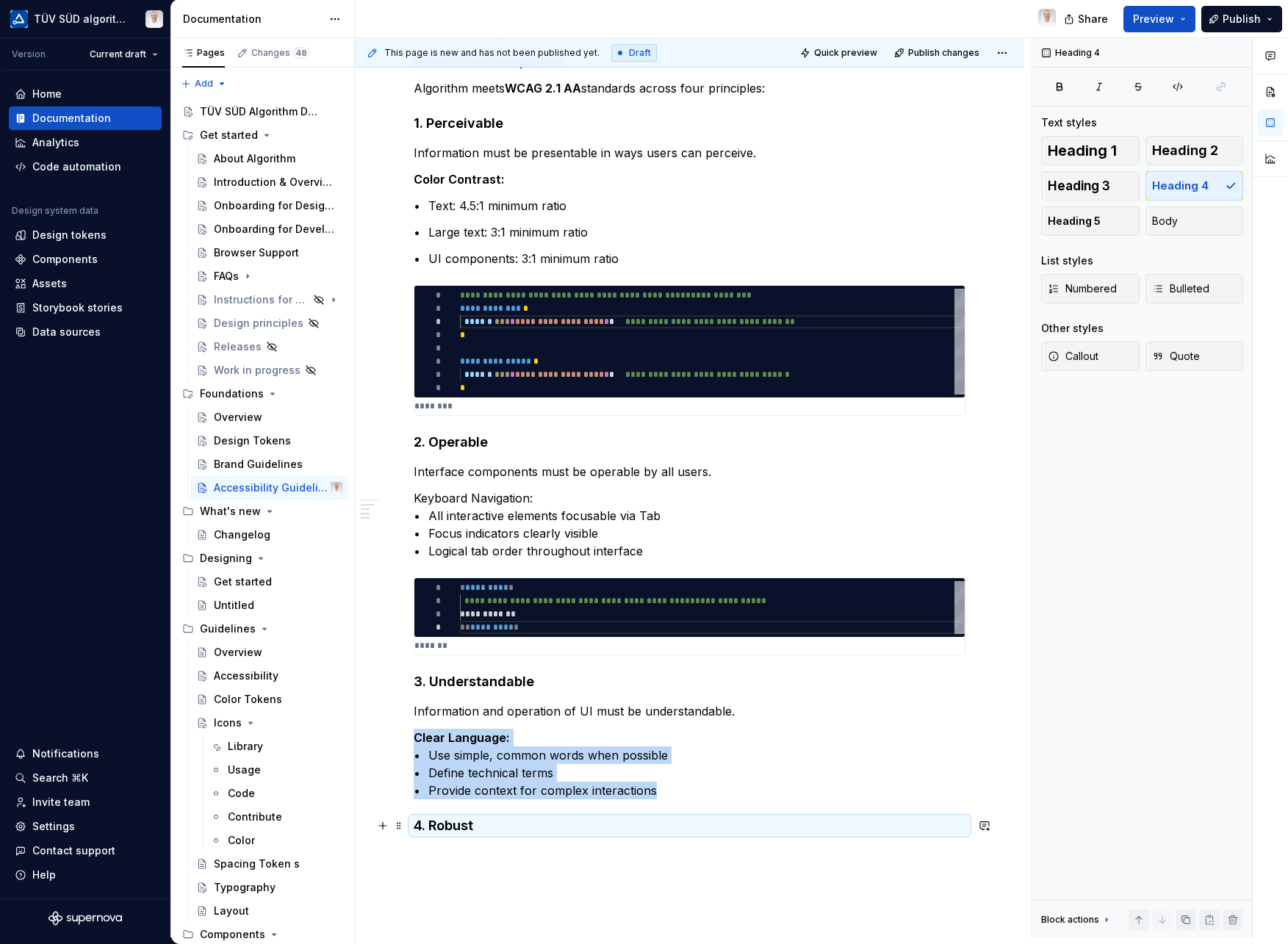
click at [496, 827] on h4 "4. Robust" at bounding box center [690, 825] width 552 height 18
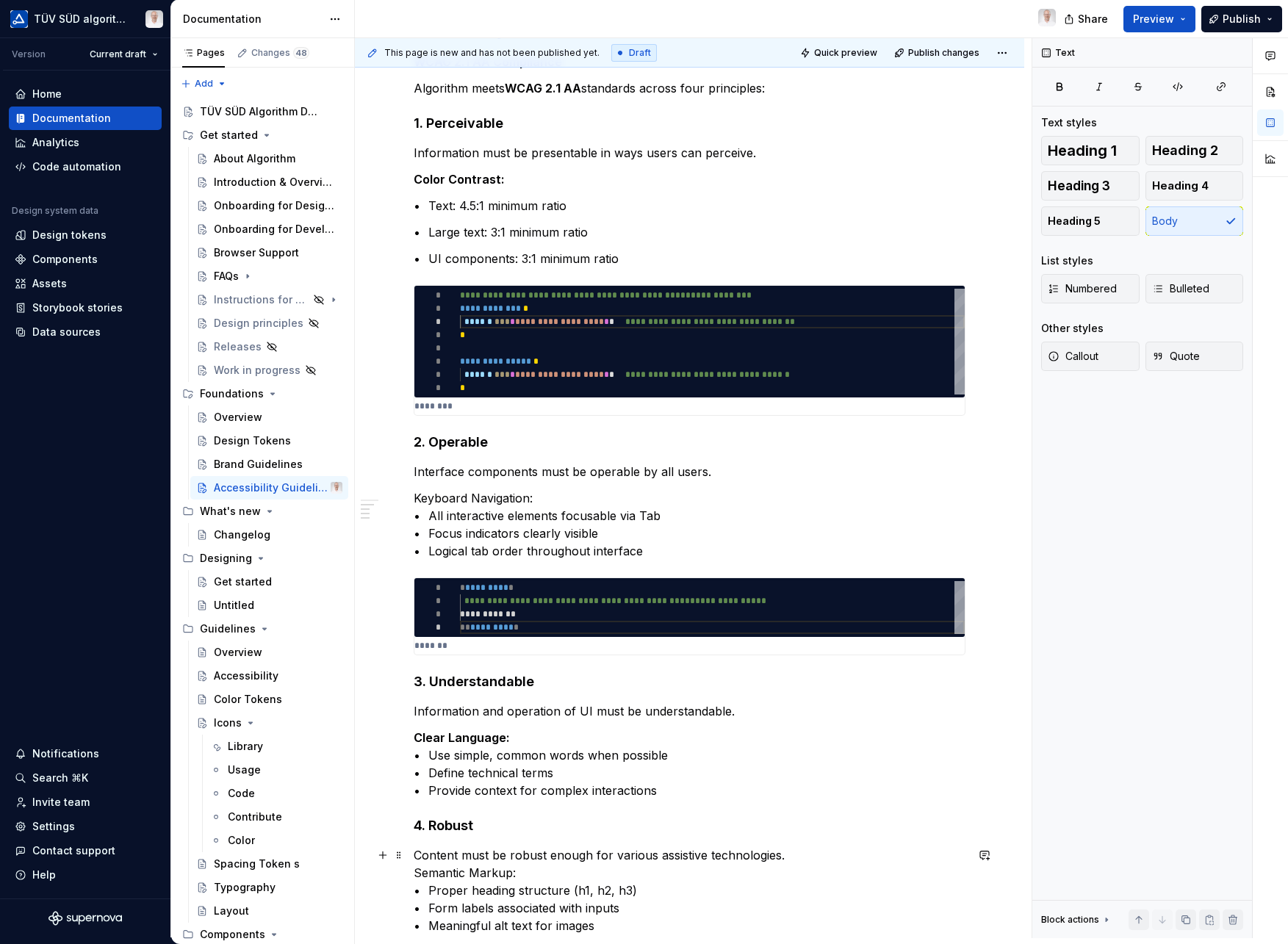
click at [417, 871] on p "Content must be robust enough for various assistive technologies. Semantic Mark…" at bounding box center [690, 890] width 552 height 88
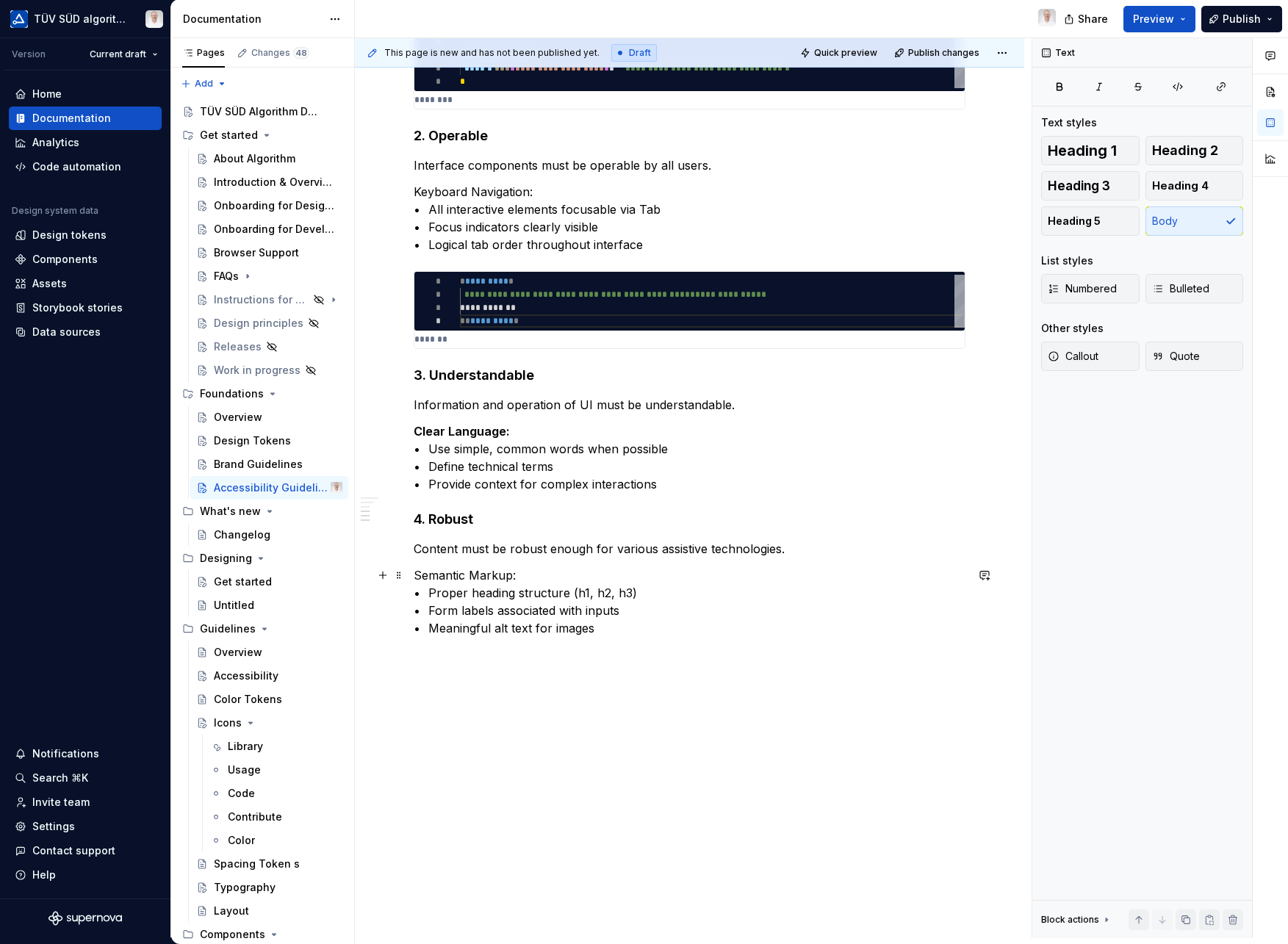
click at [523, 582] on p "Semantic Markup: • Proper heading structure (h1, h2, h3) • Form labels associat…" at bounding box center [690, 602] width 552 height 71
drag, startPoint x: 520, startPoint y: 577, endPoint x: 416, endPoint y: 577, distance: 104.0
click at [416, 577] on p "Semantic Markup: • Proper heading structure (h1, h2, h3) • Form labels associat…" at bounding box center [690, 602] width 552 height 71
click at [648, 545] on button "button" at bounding box center [655, 548] width 20 height 20
click at [604, 606] on p "Semantic Markup: • Proper heading structure (h1, h2, h3) • Form labels associat…" at bounding box center [690, 602] width 552 height 71
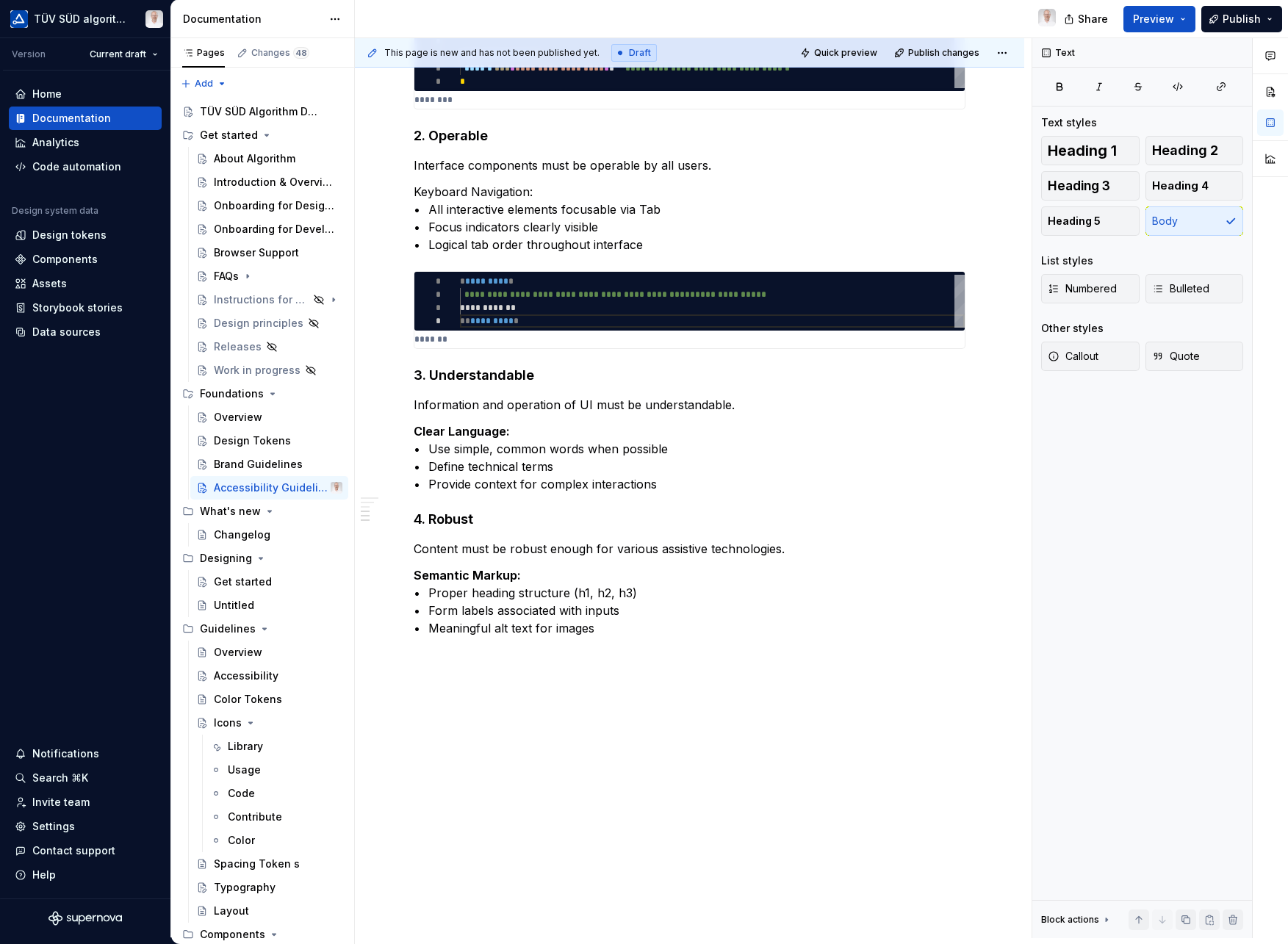
click at [658, 639] on div "**********" at bounding box center [690, 110] width 552 height 1091
click at [550, 649] on p "Using Algorithm Components Accessibly Form Components Always provide labels:" at bounding box center [690, 672] width 552 height 53
click at [1120, 179] on button "Heading 3" at bounding box center [1090, 185] width 99 height 30
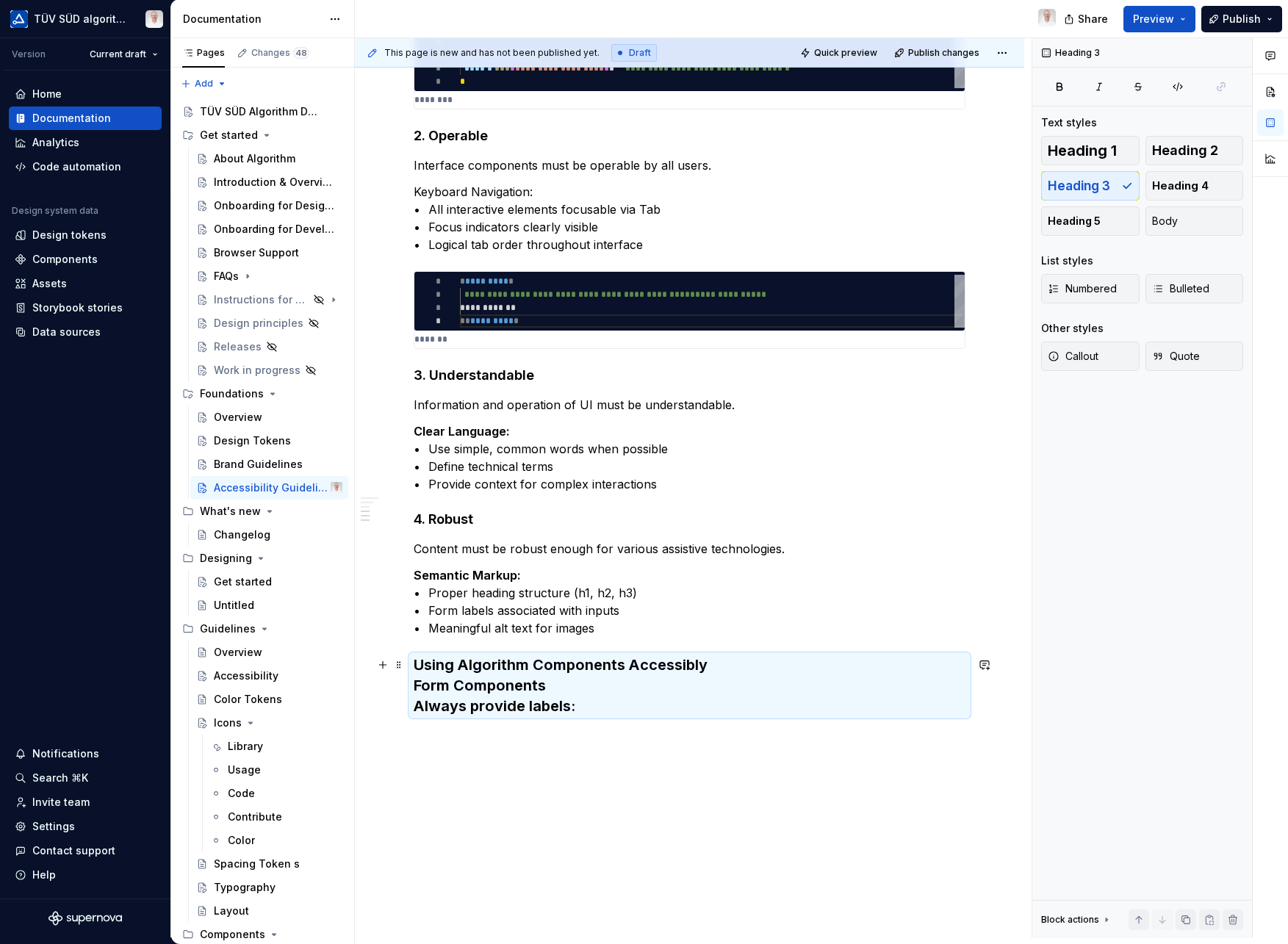
click at [736, 659] on h3 "Using Algorithm Components Accessibly Form Components Always provide labels:" at bounding box center [690, 685] width 552 height 62
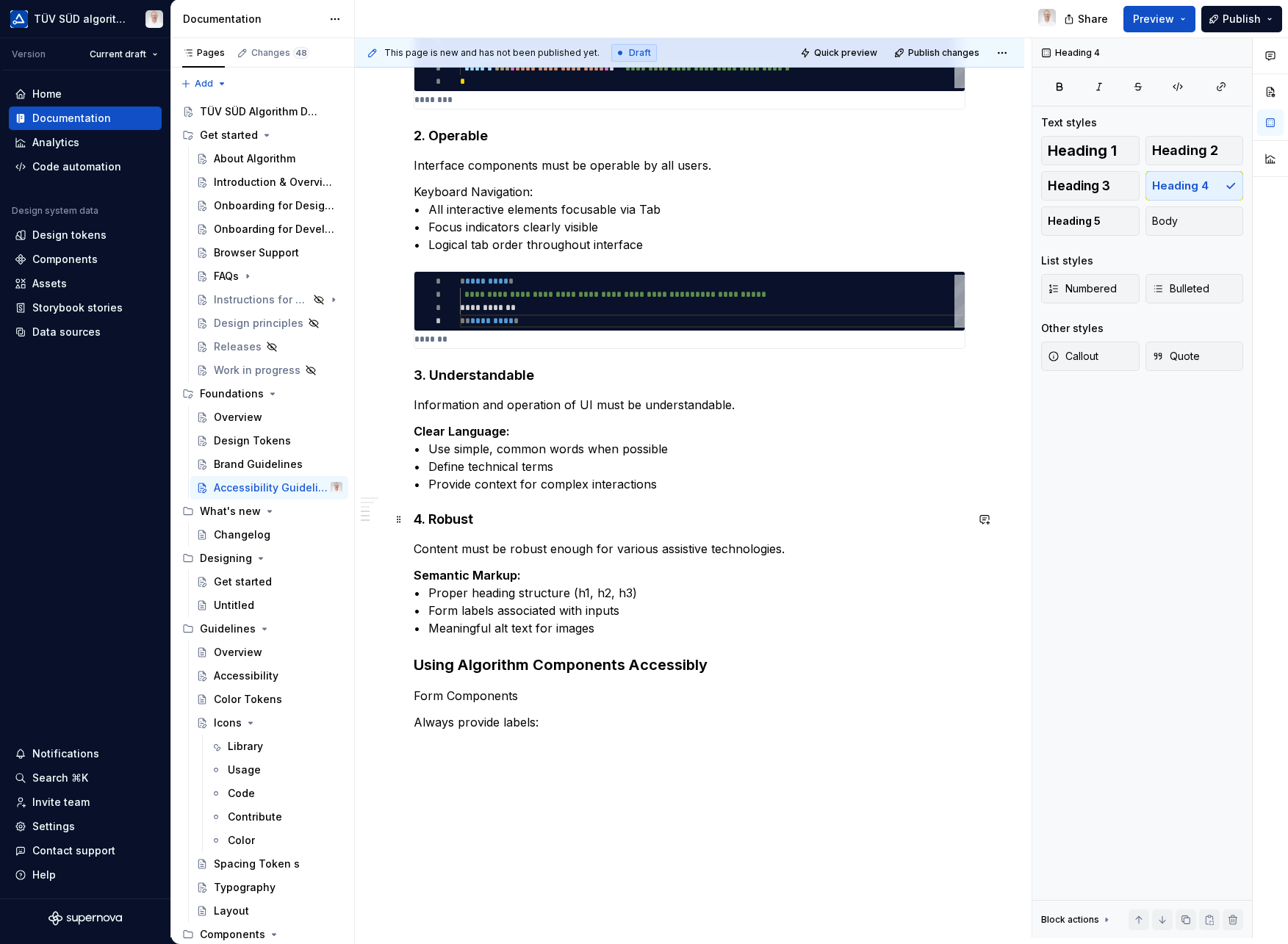
click at [450, 519] on h4 "4. Robust" at bounding box center [690, 519] width 552 height 18
click at [480, 669] on h3 "Using Algorithm Components Accessibly" at bounding box center [690, 665] width 552 height 20
click at [463, 720] on p "Always provide labels:" at bounding box center [690, 722] width 552 height 18
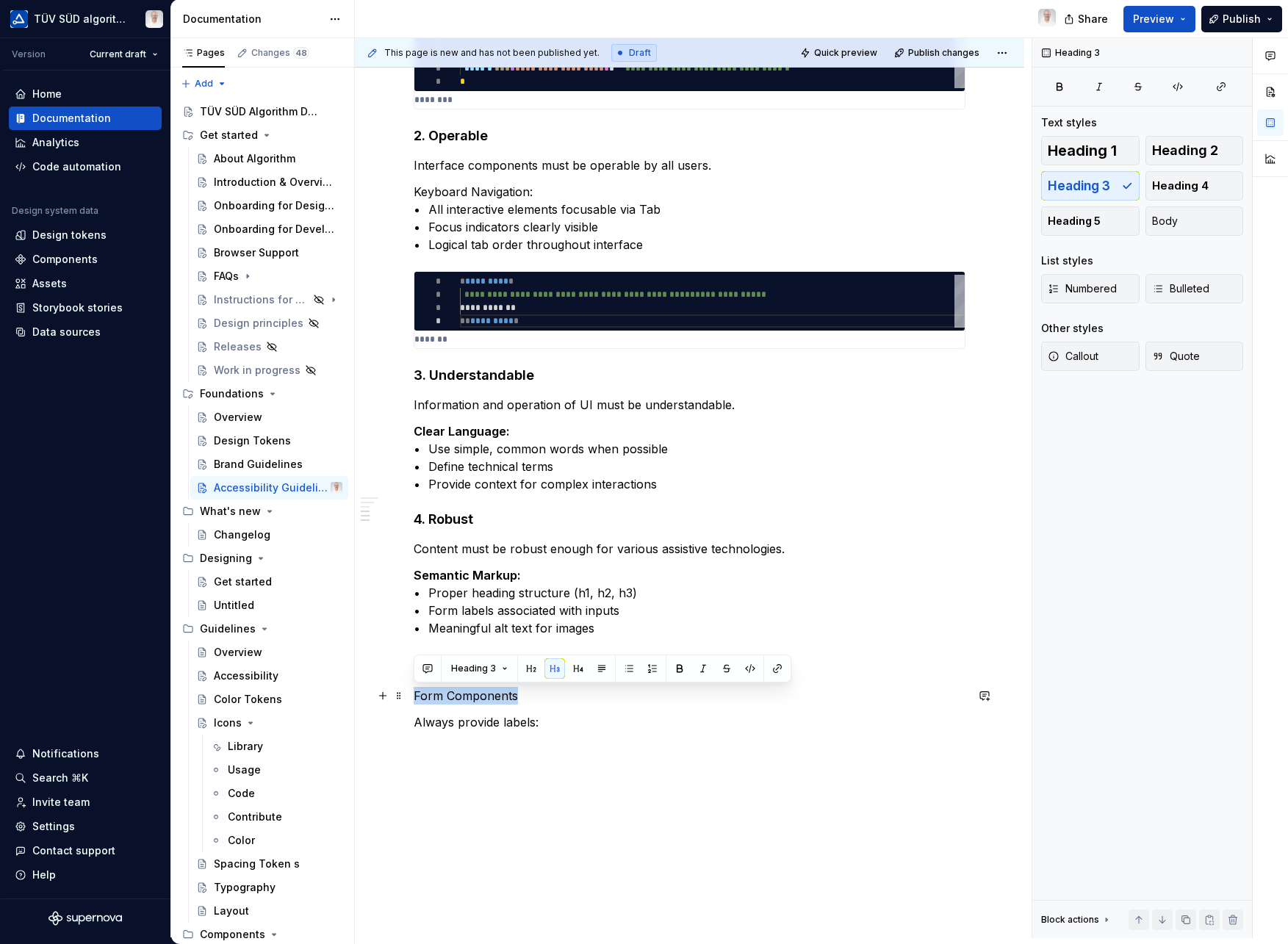
drag, startPoint x: 526, startPoint y: 696, endPoint x: 414, endPoint y: 696, distance: 112.0
click at [414, 696] on p "Form Components" at bounding box center [690, 695] width 552 height 18
click at [1198, 193] on button "Heading 4" at bounding box center [1194, 185] width 99 height 30
click at [545, 724] on p "Always provide labels:" at bounding box center [690, 725] width 552 height 18
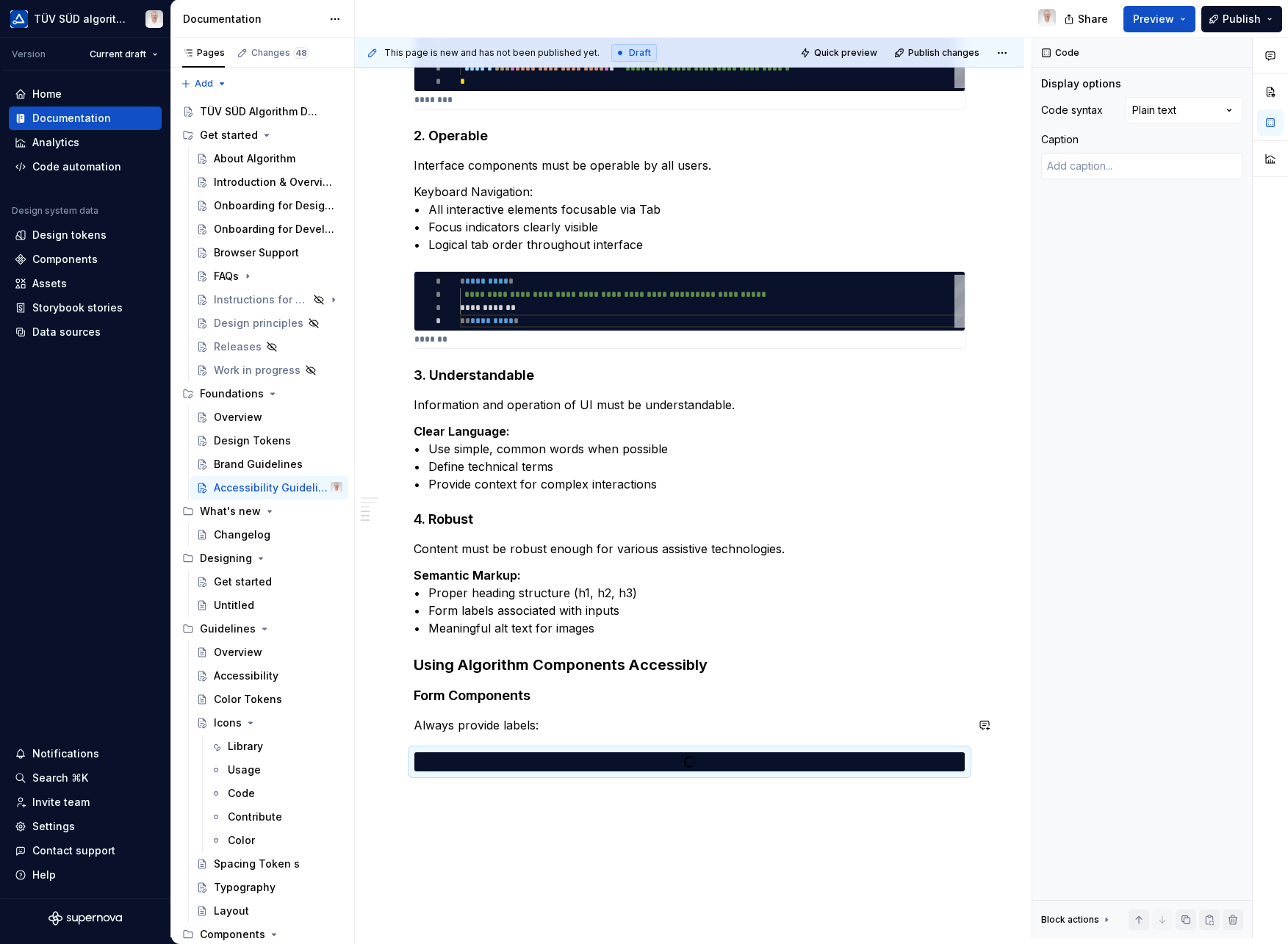
scroll to position [0, 0]
click at [521, 765] on div at bounding box center [712, 762] width 505 height 13
type textarea "*"
type textarea "**********"
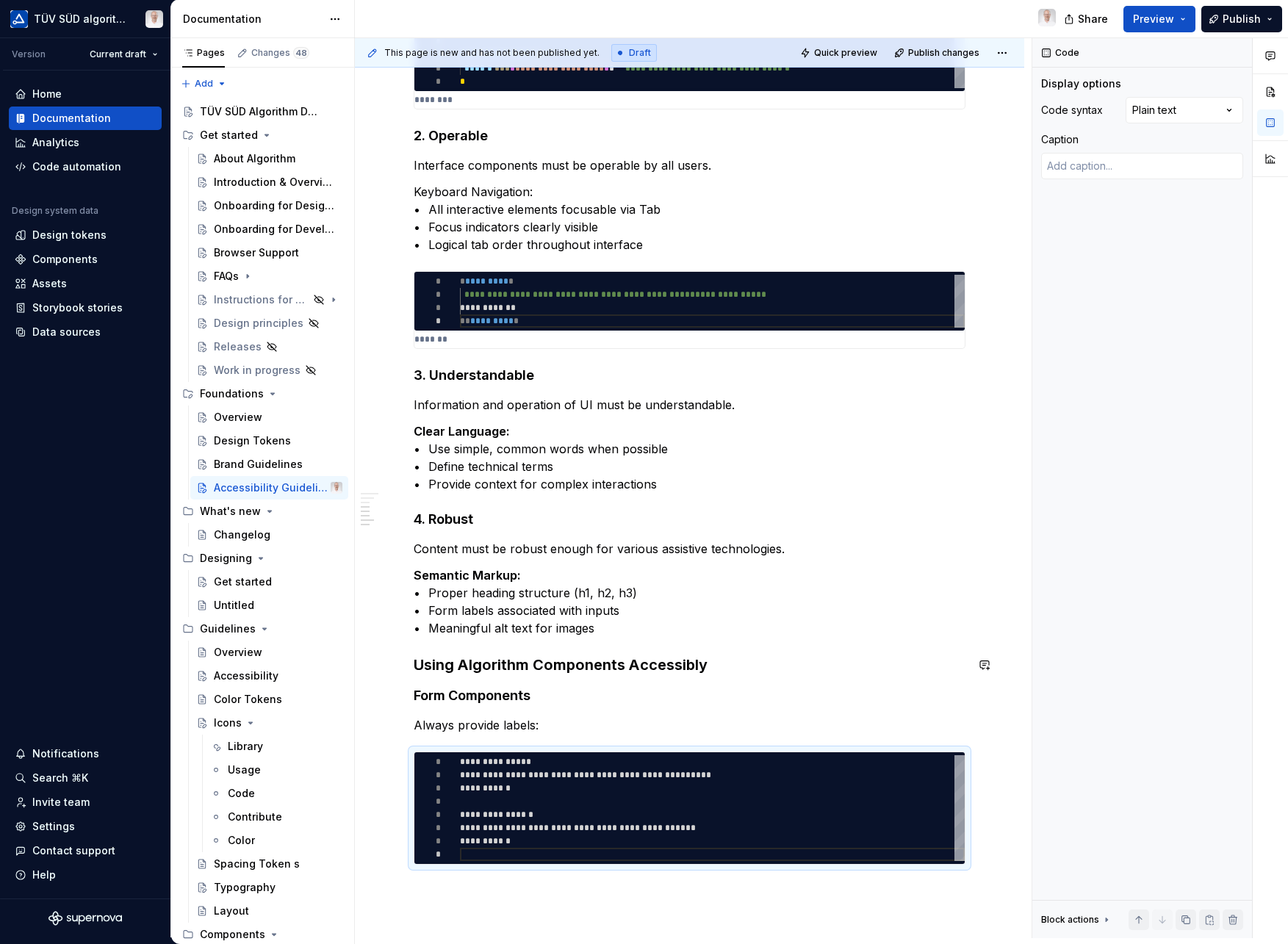
type textarea "*"
type textarea "**********"
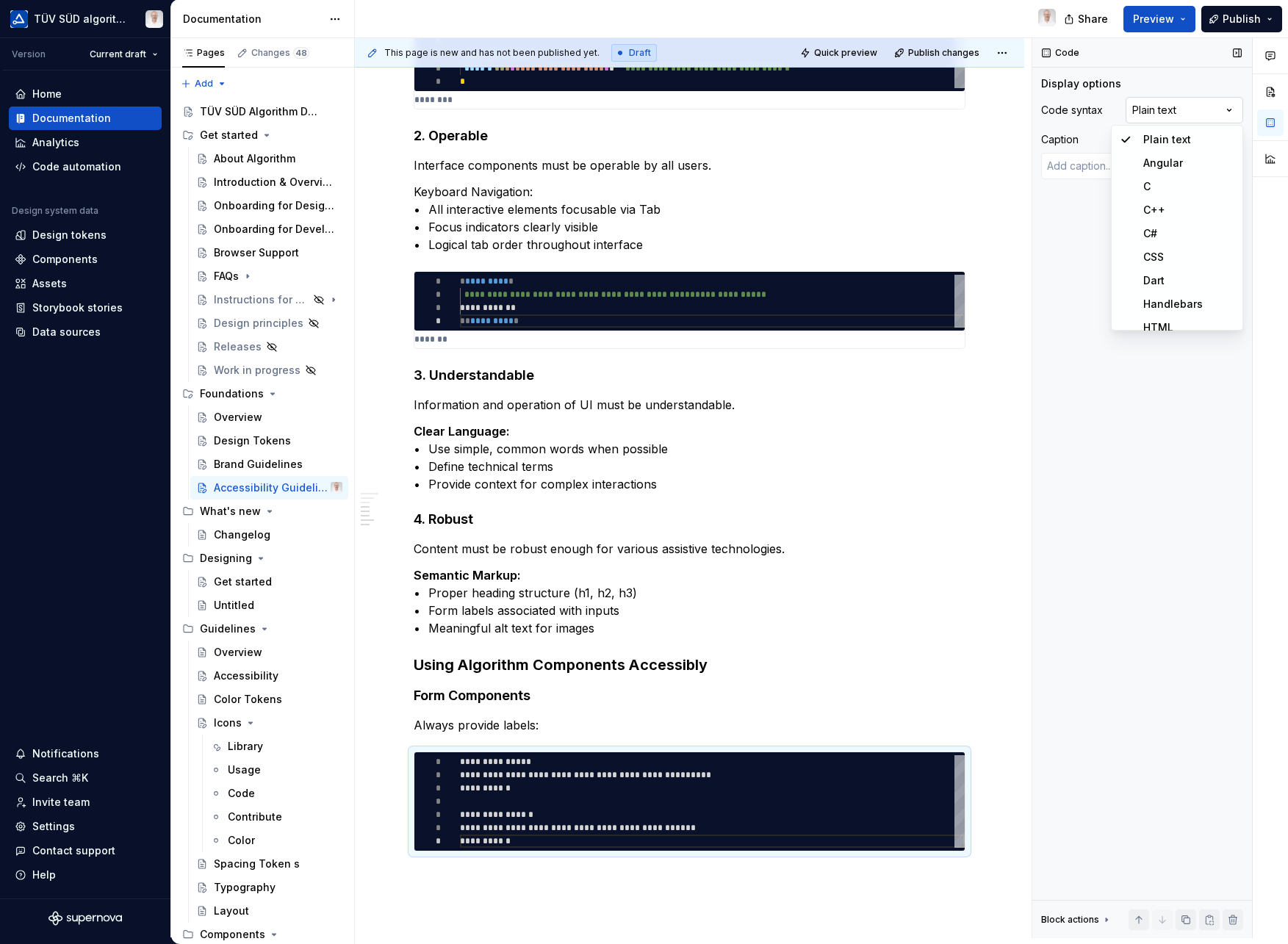
click at [1184, 111] on div "Comments Open comments No comments yet Select ‘Comment’ from the block context …" at bounding box center [1160, 488] width 255 height 900
click at [477, 777] on span "********" at bounding box center [484, 775] width 38 height 8
type textarea "*"
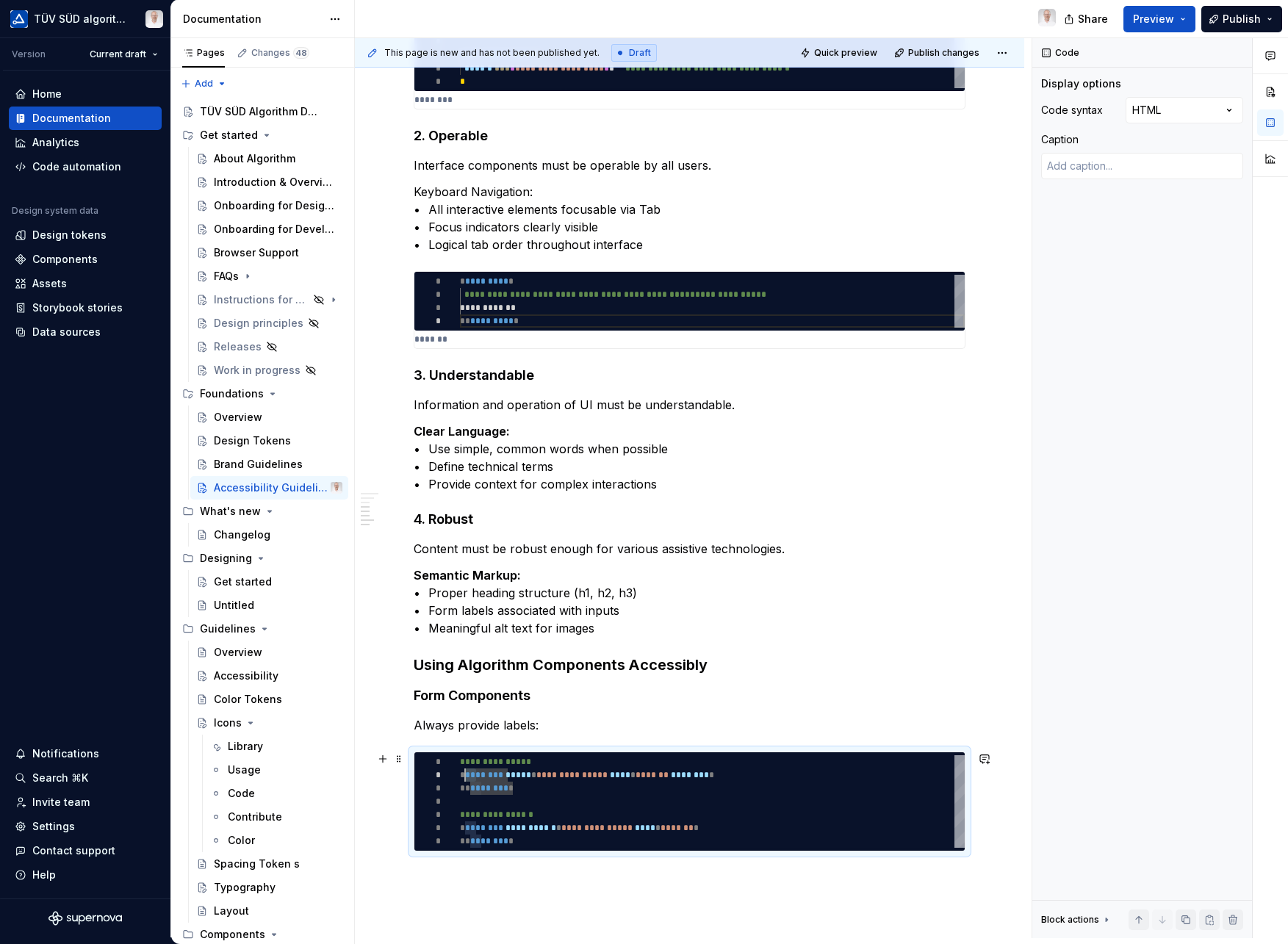
type textarea "**********"
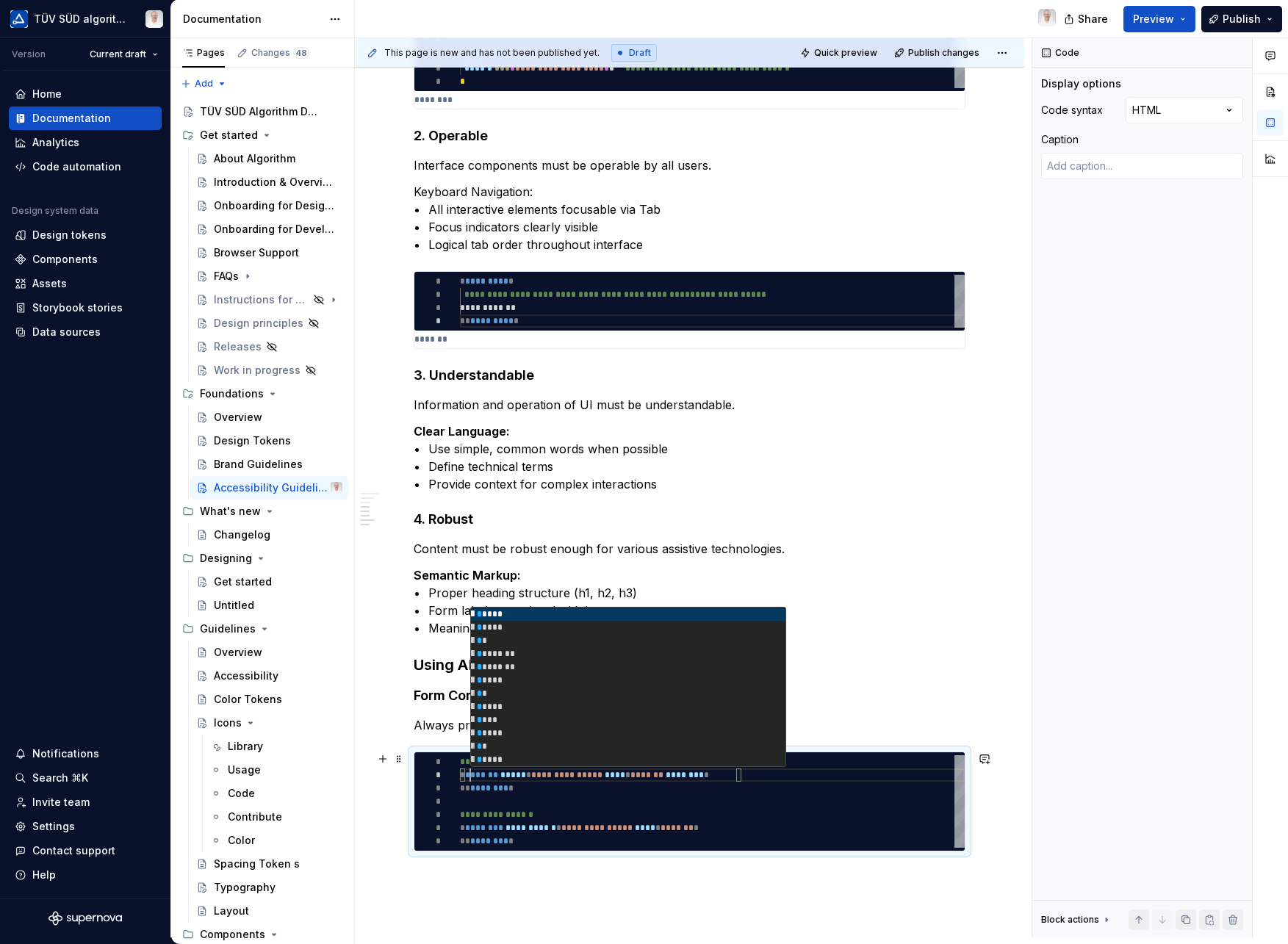
type textarea "*"
type textarea "**********"
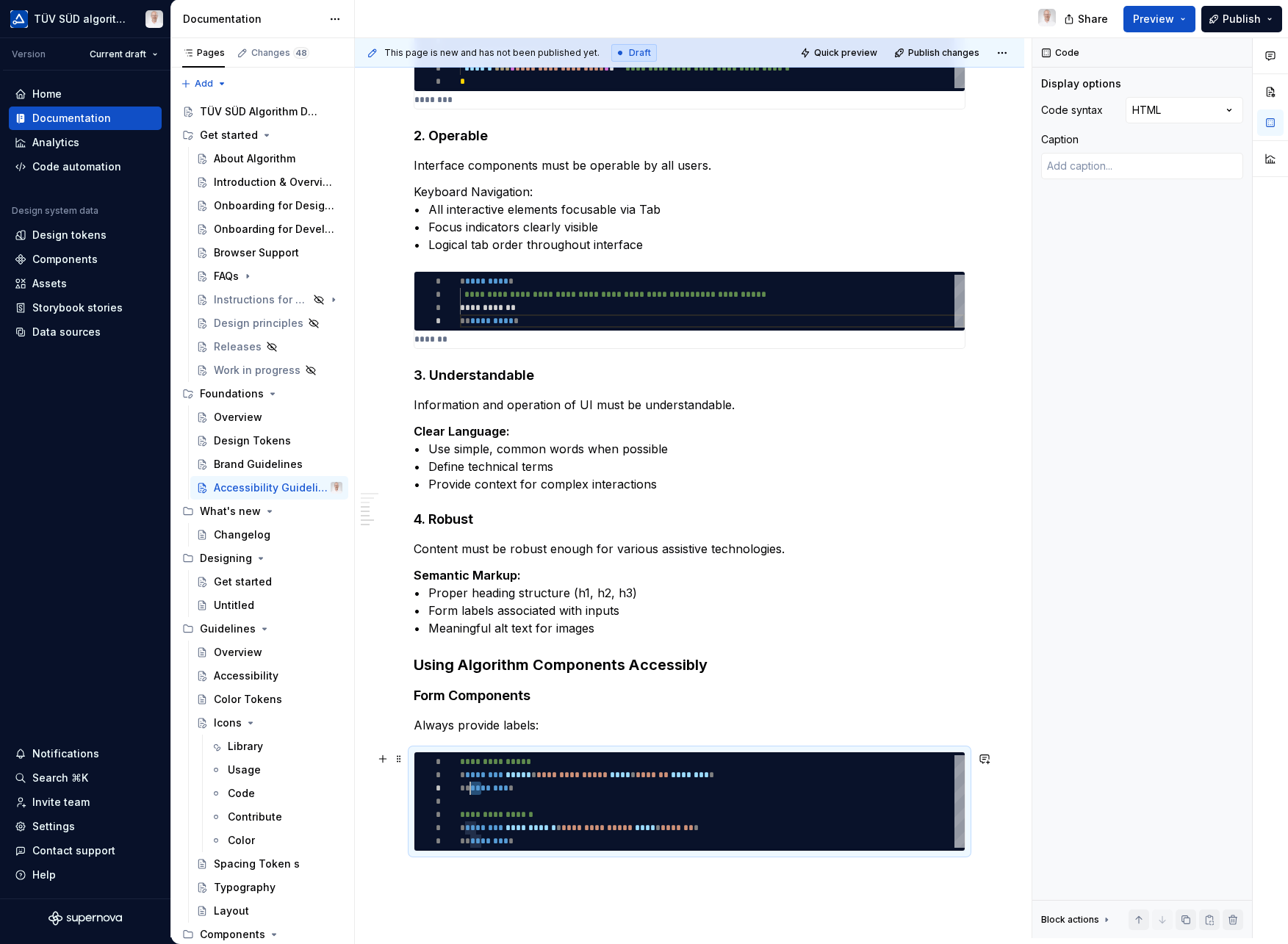
type textarea "*"
type textarea "**********"
type textarea "*"
type textarea "**********"
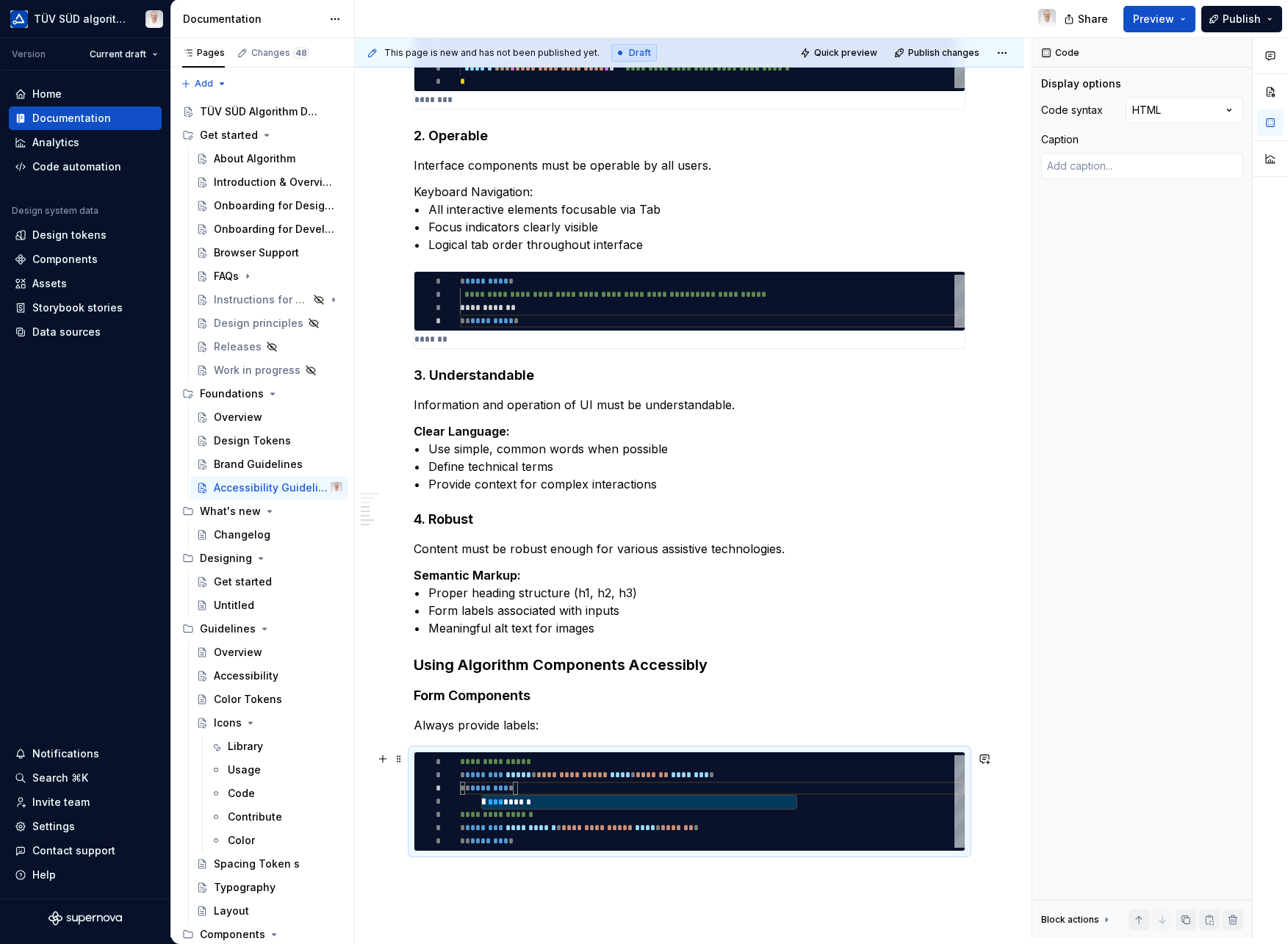
click at [478, 827] on span "********" at bounding box center [484, 828] width 38 height 8
type textarea "*"
type textarea "**********"
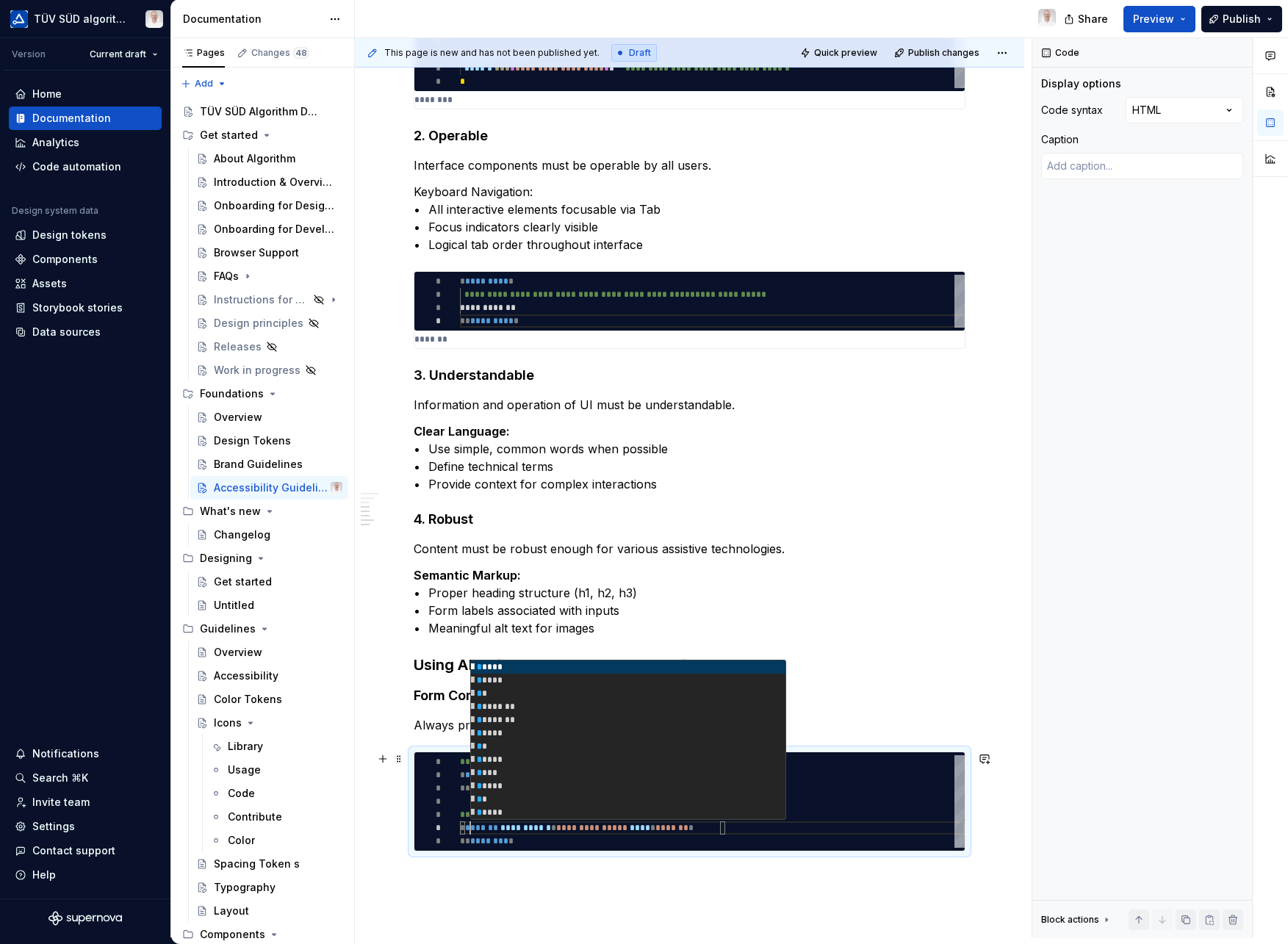
type textarea "*"
type textarea "**********"
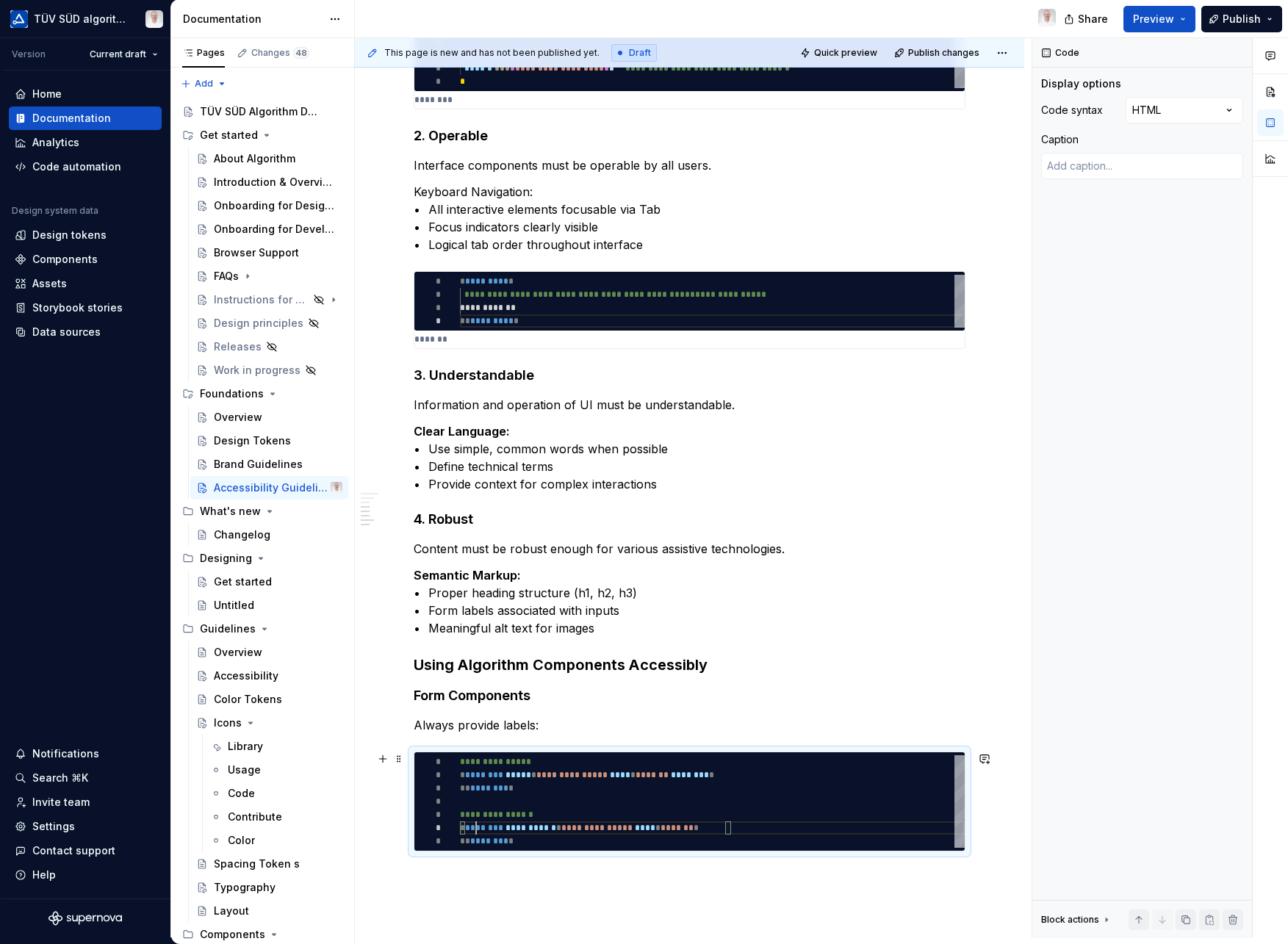
scroll to position [79, 16]
type textarea "*"
type textarea "**********"
type textarea "*"
type textarea "**********"
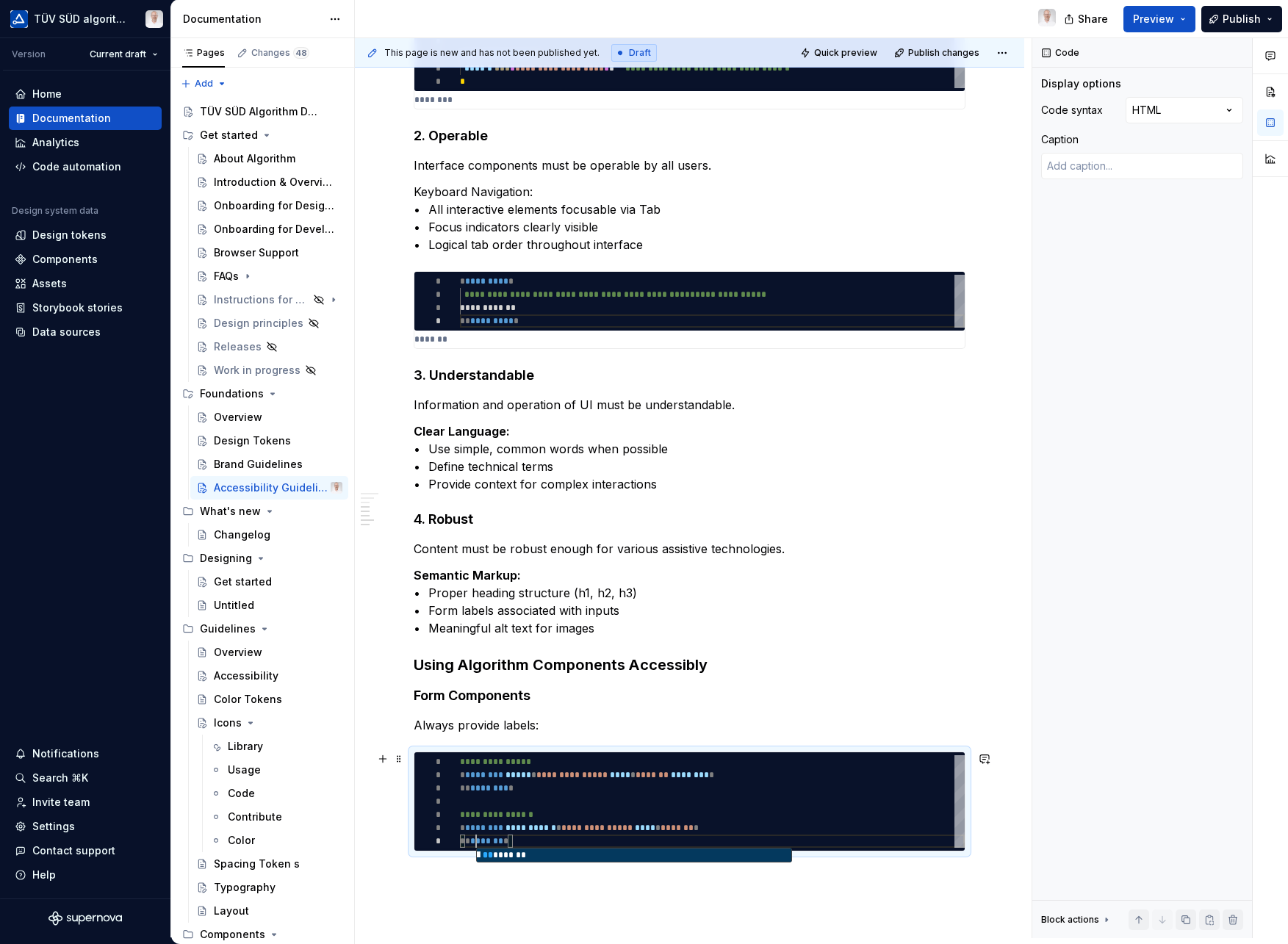
scroll to position [79, 21]
type textarea "*"
type textarea "**********"
click at [562, 863] on div "**********" at bounding box center [690, 217] width 552 height 1305
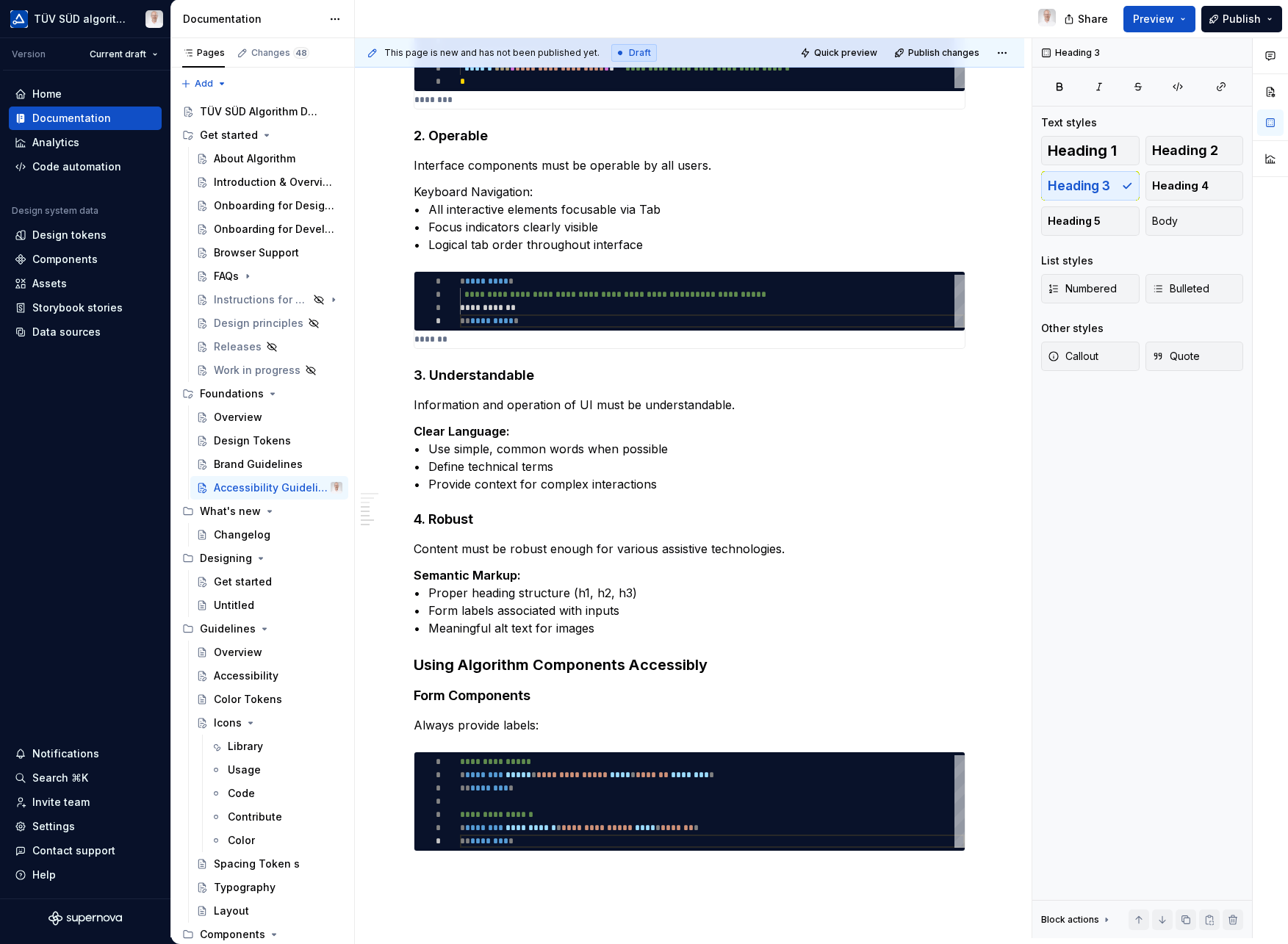
click at [435, 874] on div "**********" at bounding box center [690, 341] width 669 height 1624
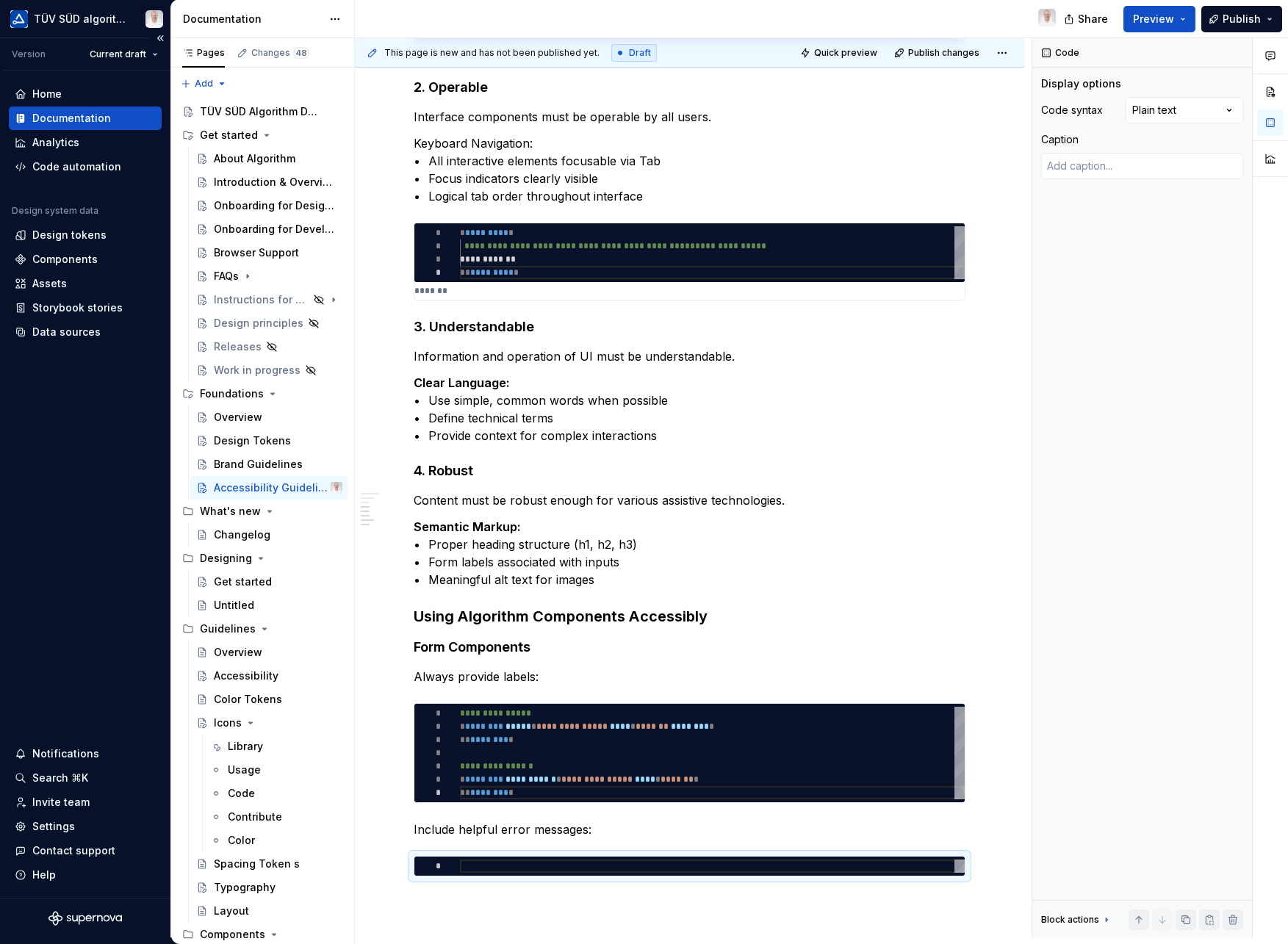
scroll to position [806, 0]
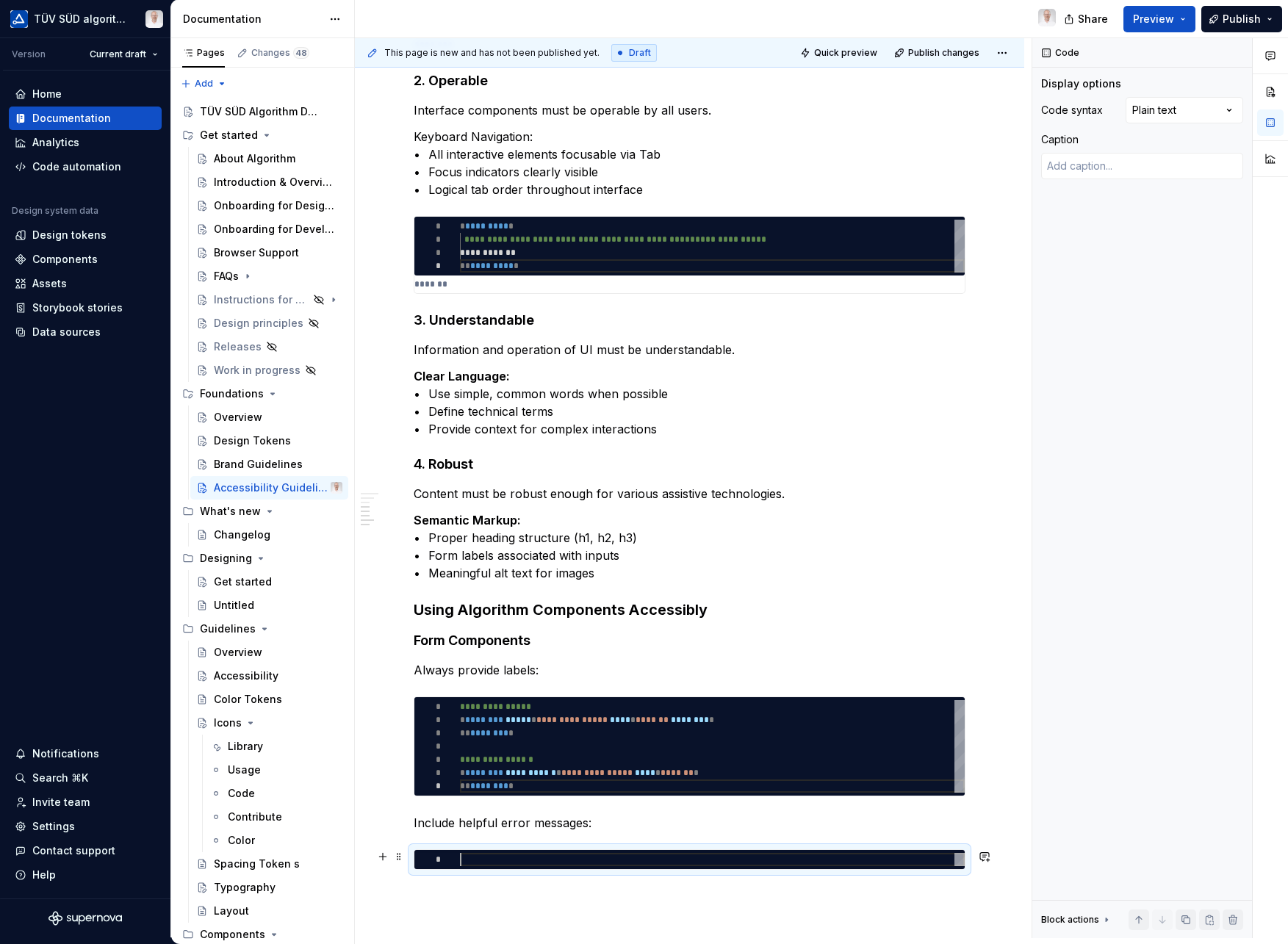
click at [467, 862] on div at bounding box center [712, 860] width 505 height 13
type textarea "*"
type textarea "**********"
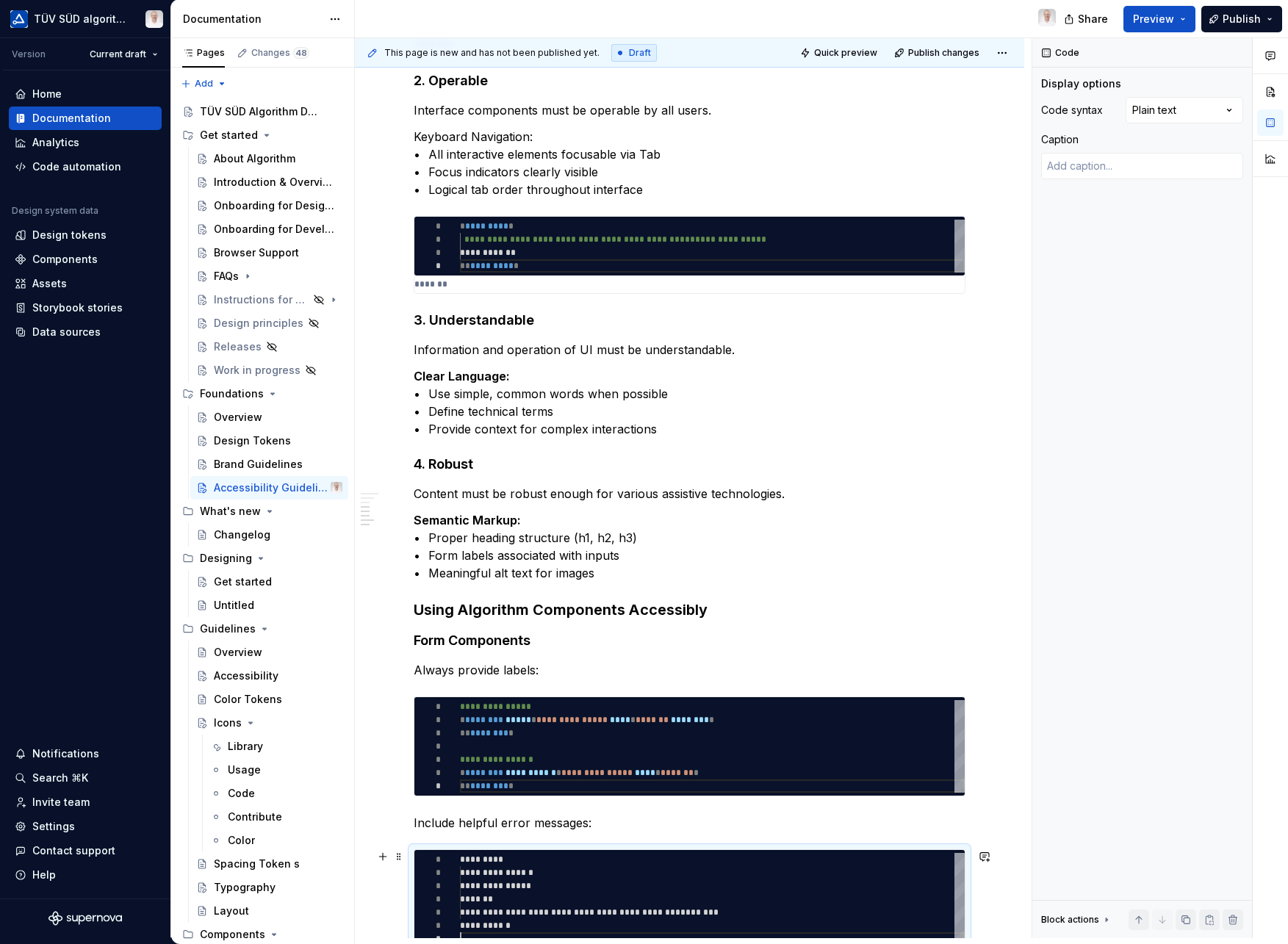
scroll to position [79, 0]
click at [1179, 104] on div "Comments Open comments No comments yet Select ‘Comment’ from the block context …" at bounding box center [1160, 488] width 255 height 900
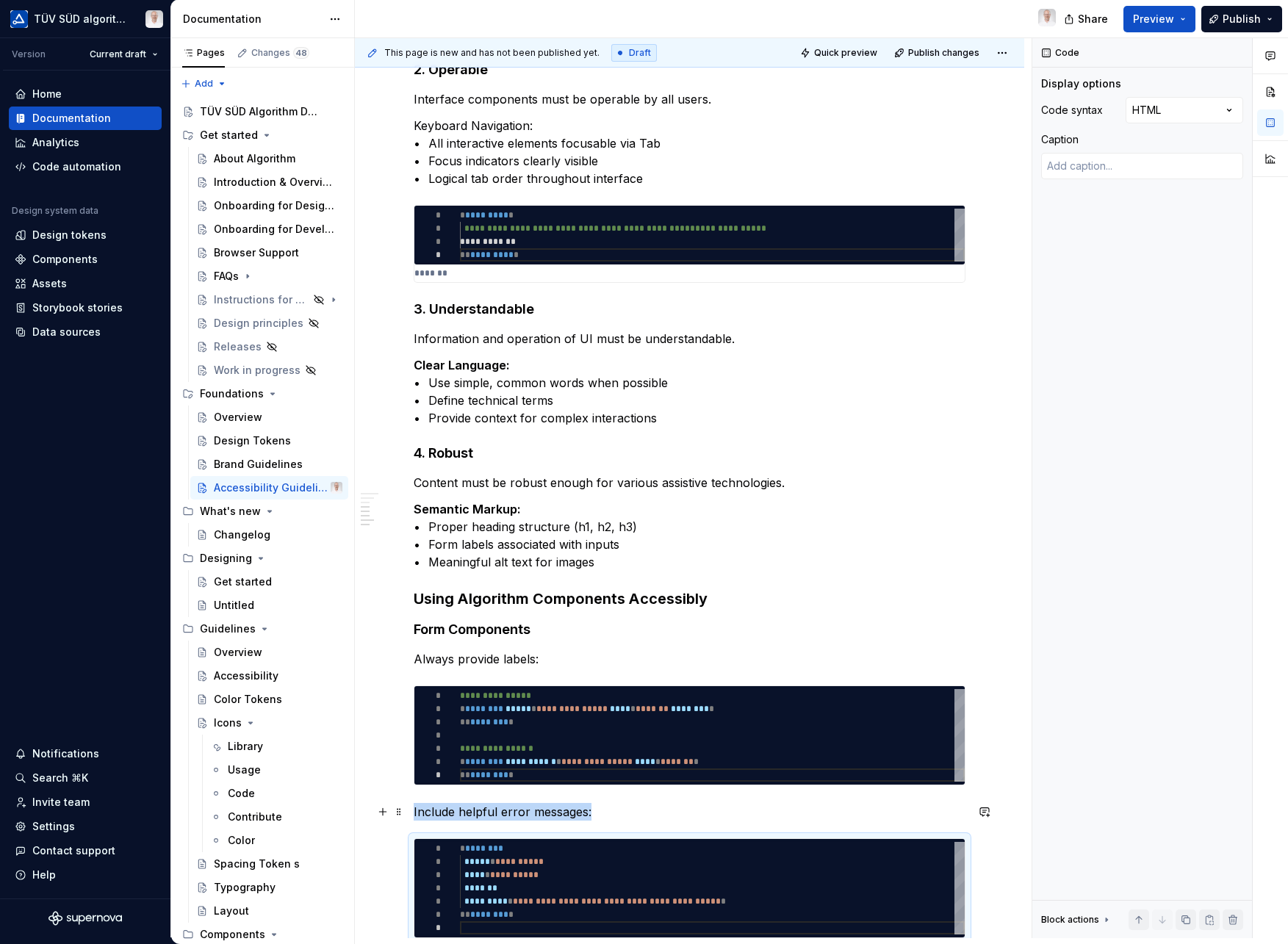
scroll to position [839, 0]
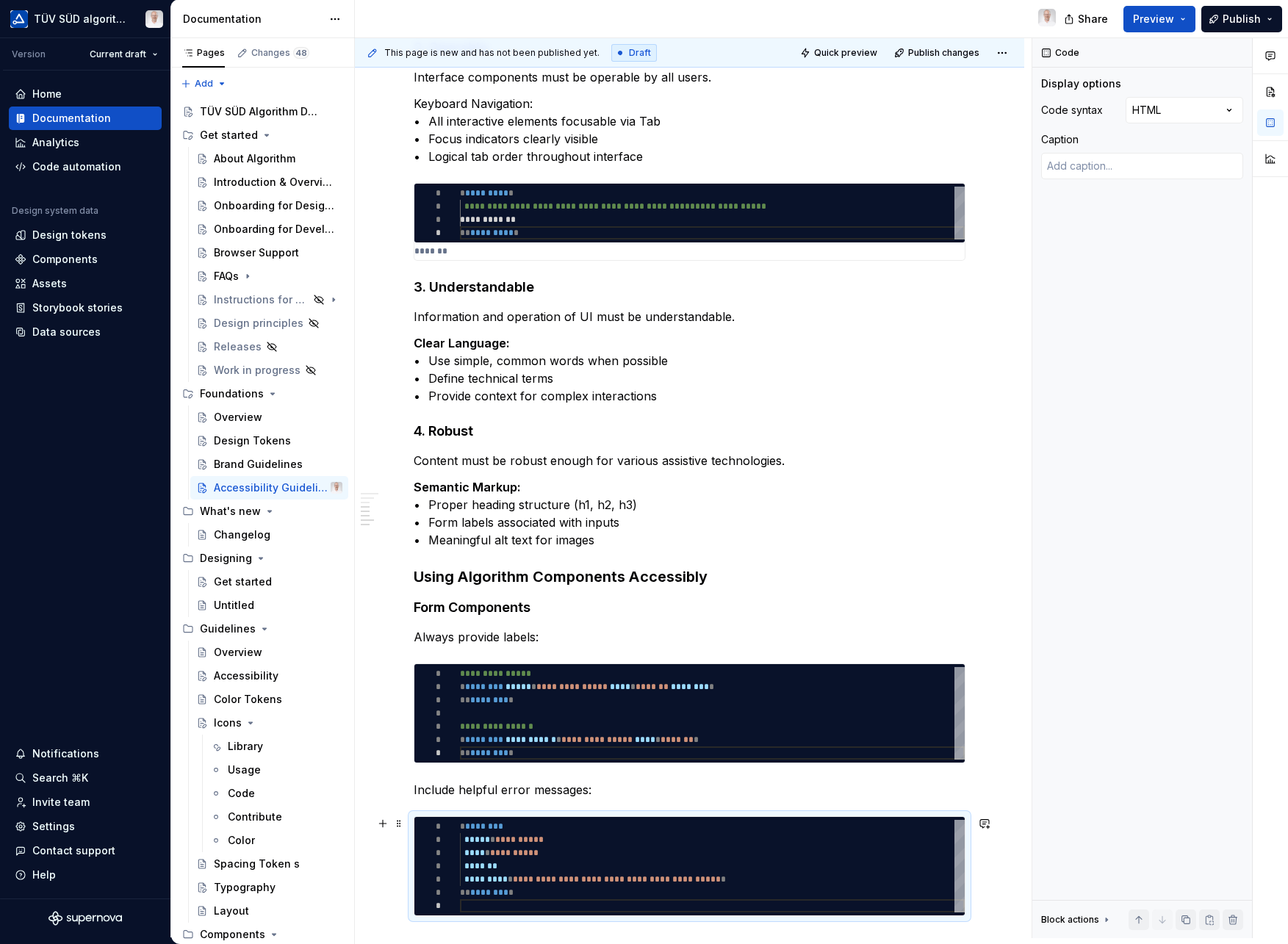
click at [478, 829] on span "********" at bounding box center [484, 827] width 38 height 8
type textarea "*"
type textarea "**********"
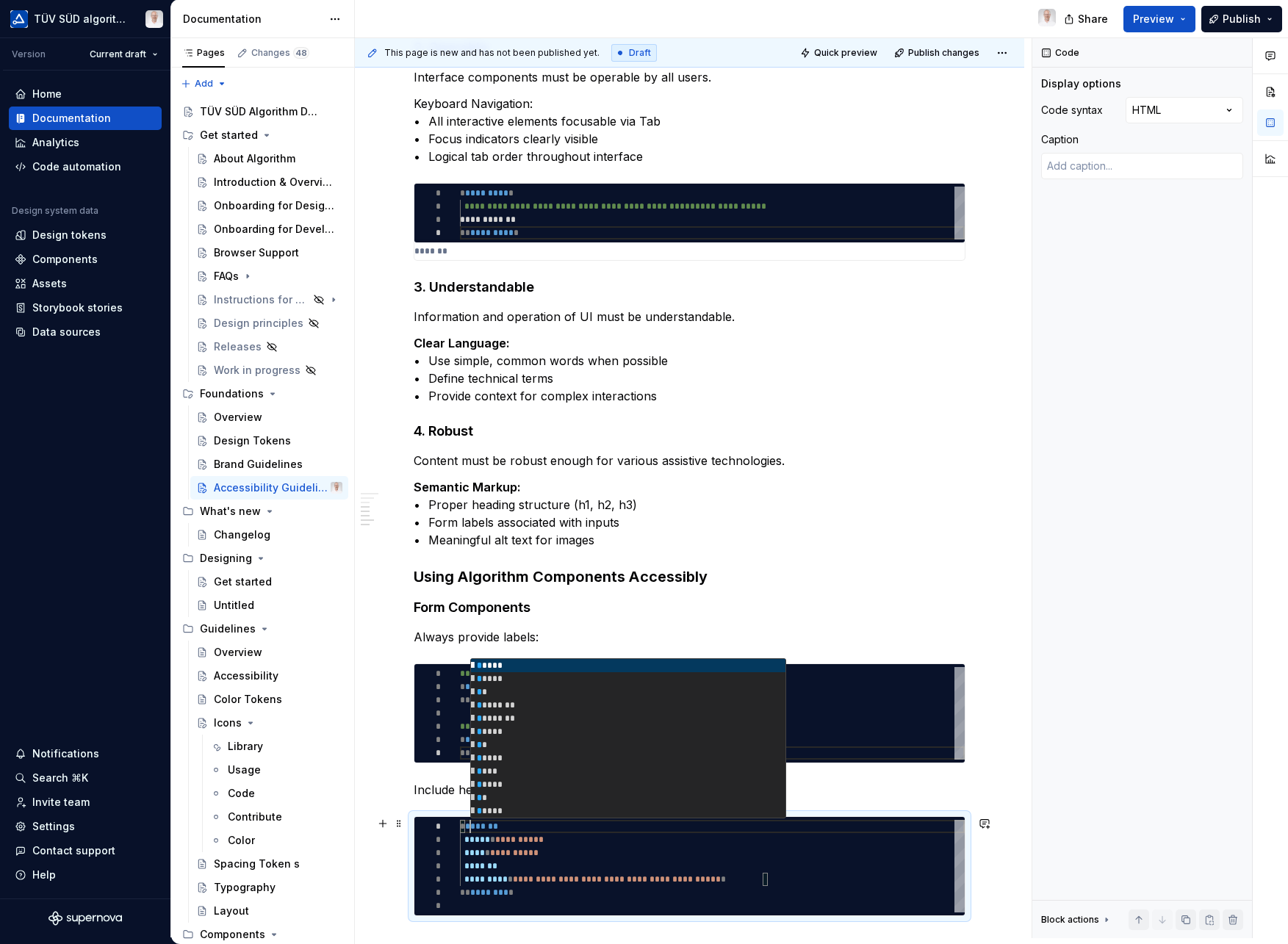
scroll to position [0, 16]
type textarea "*"
type textarea "**********"
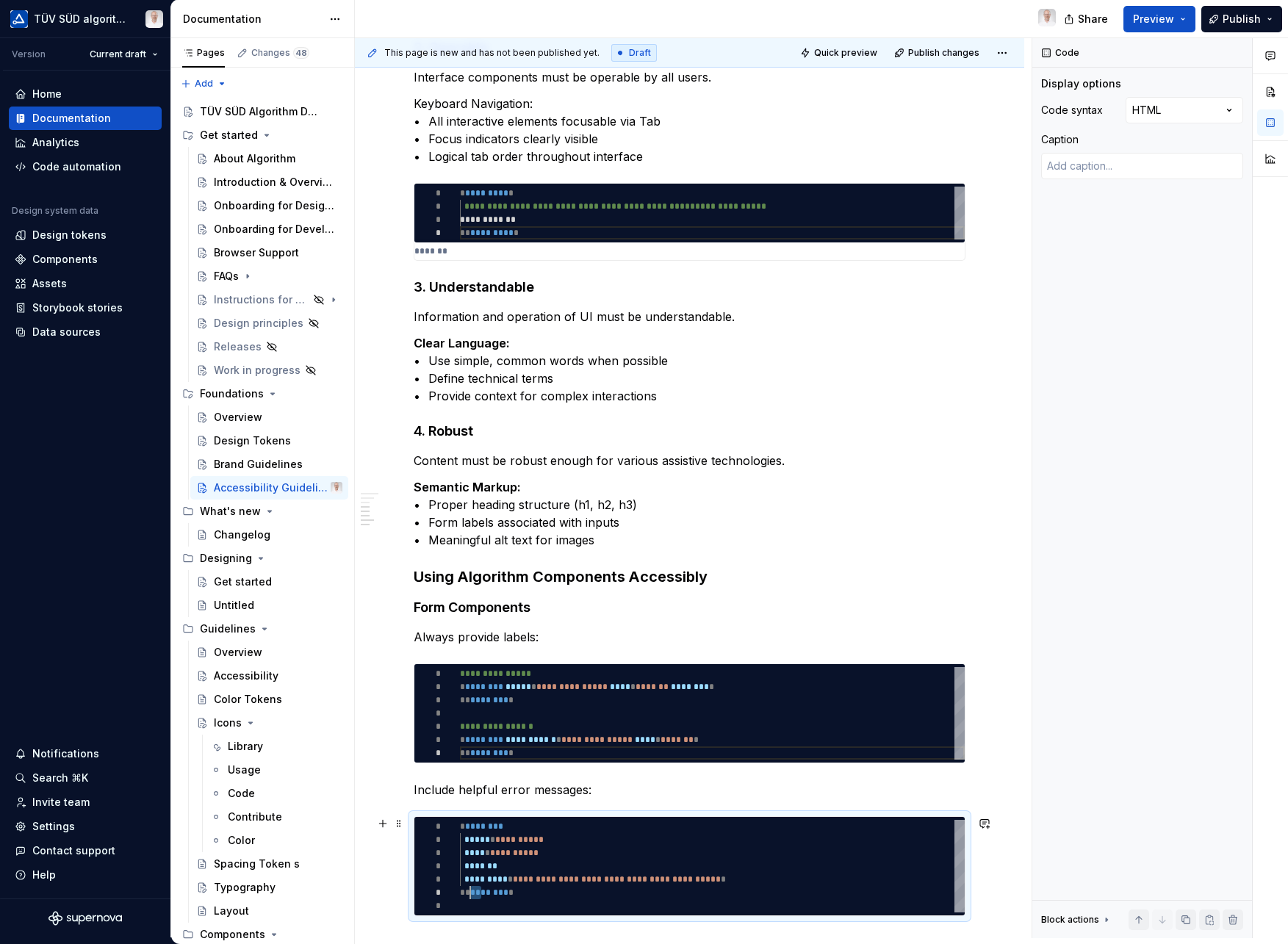
type textarea "*"
type textarea "**********"
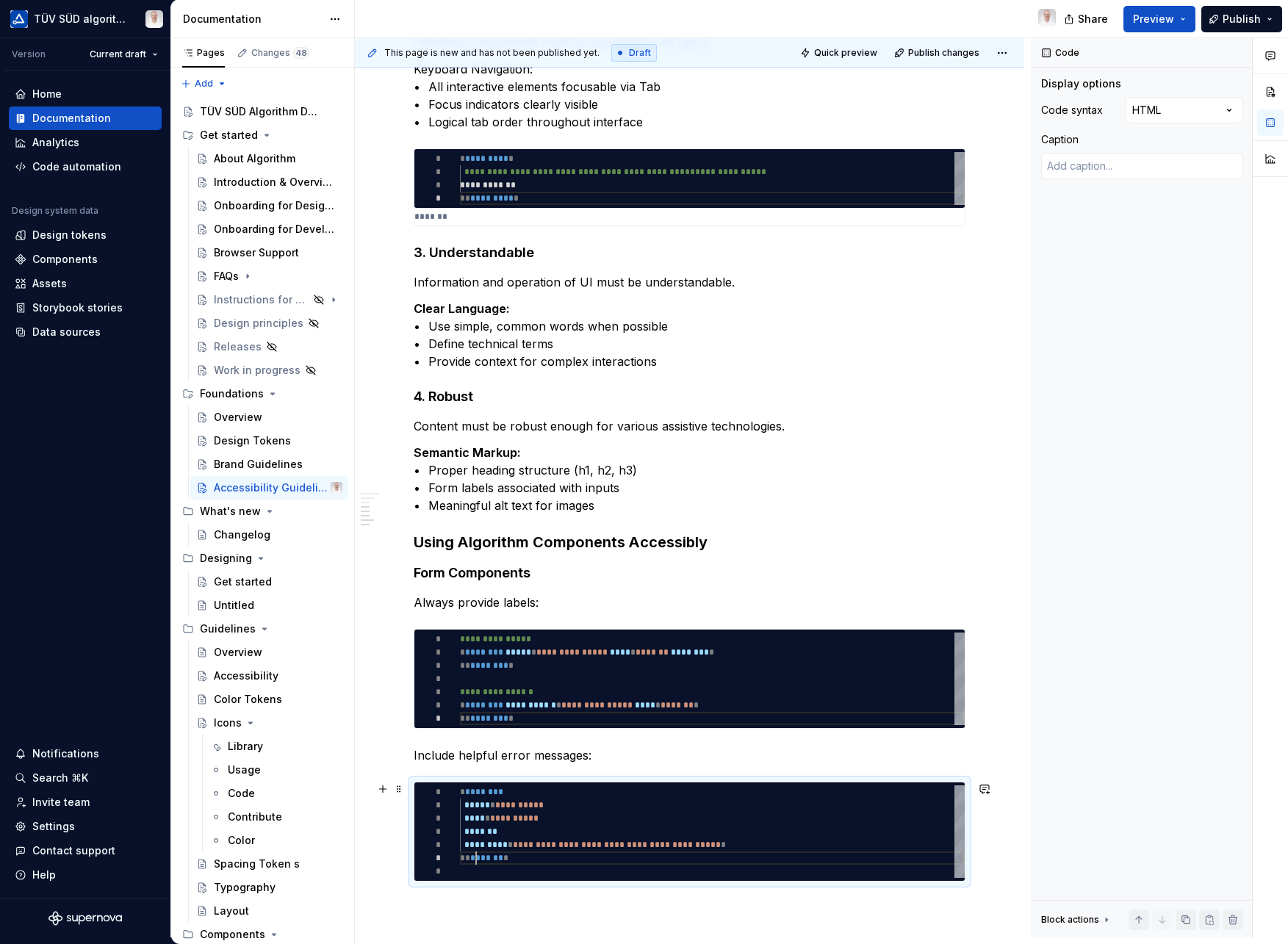
type textarea "*"
type textarea "**********"
type textarea "*"
type textarea "**********"
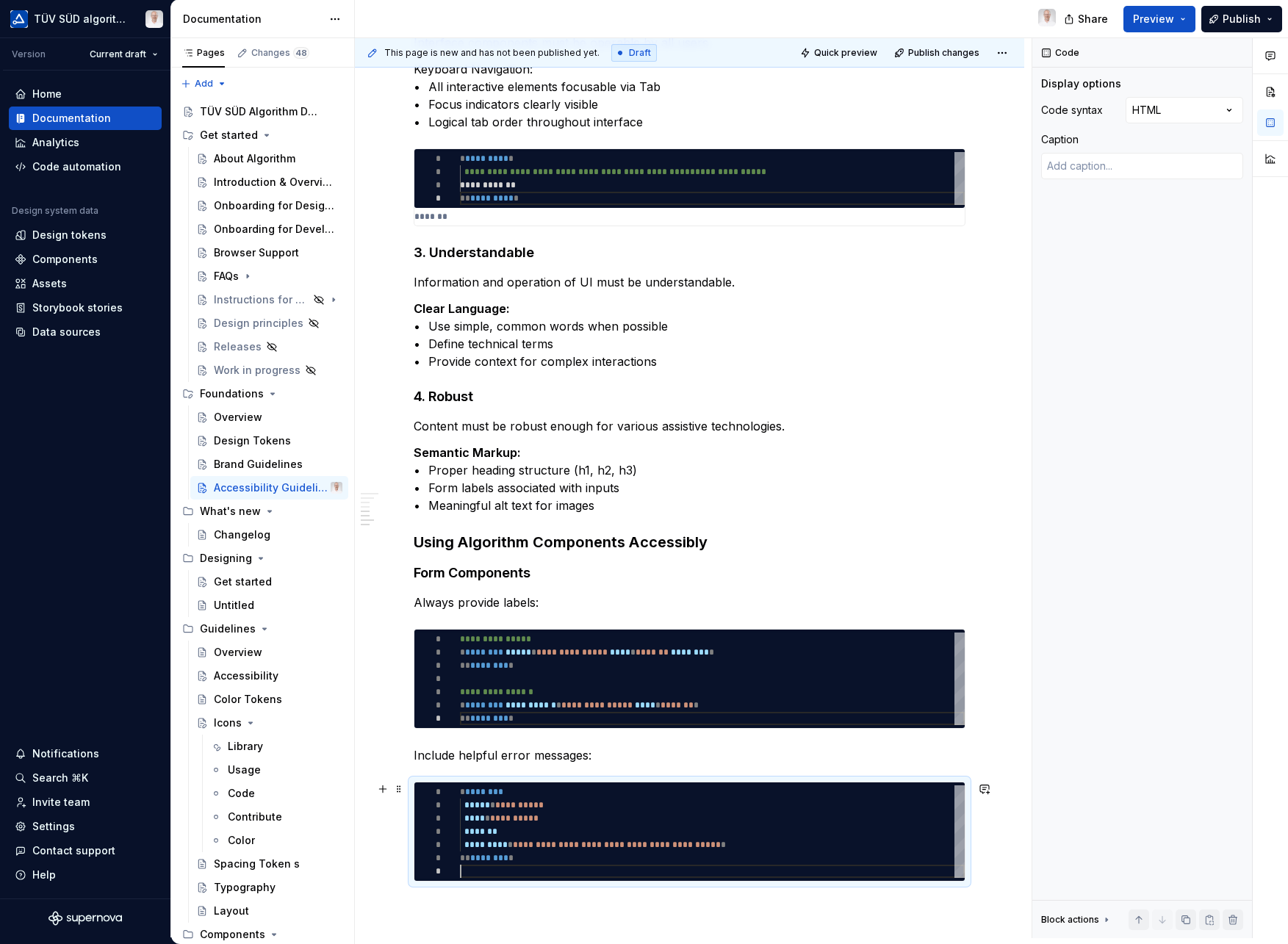
click at [700, 872] on div at bounding box center [712, 872] width 505 height 13
type textarea "*"
type textarea "**********"
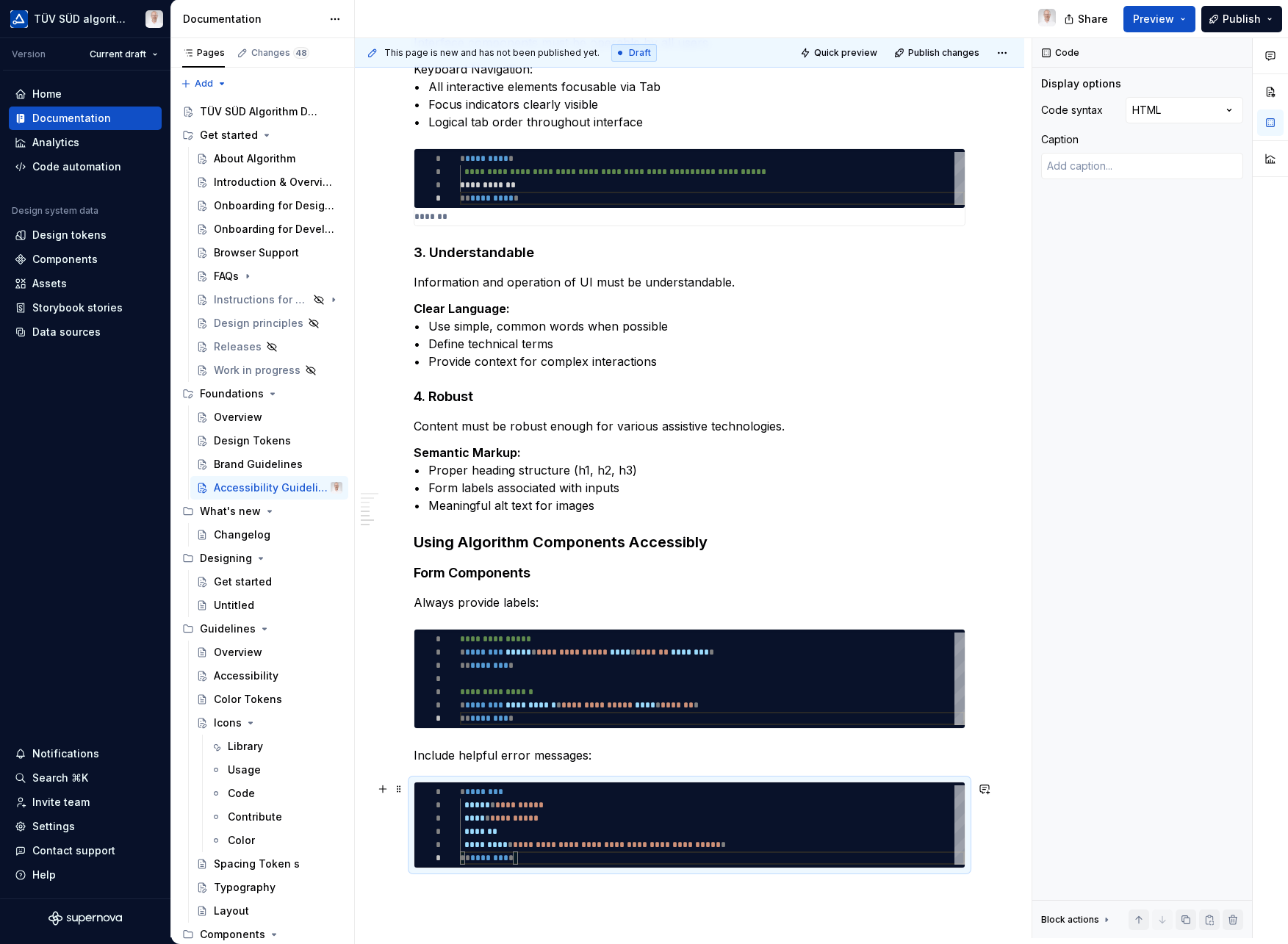
click at [1019, 837] on div "**********" at bounding box center [690, 288] width 669 height 1763
click at [856, 896] on div "**********" at bounding box center [690, 288] width 669 height 1763
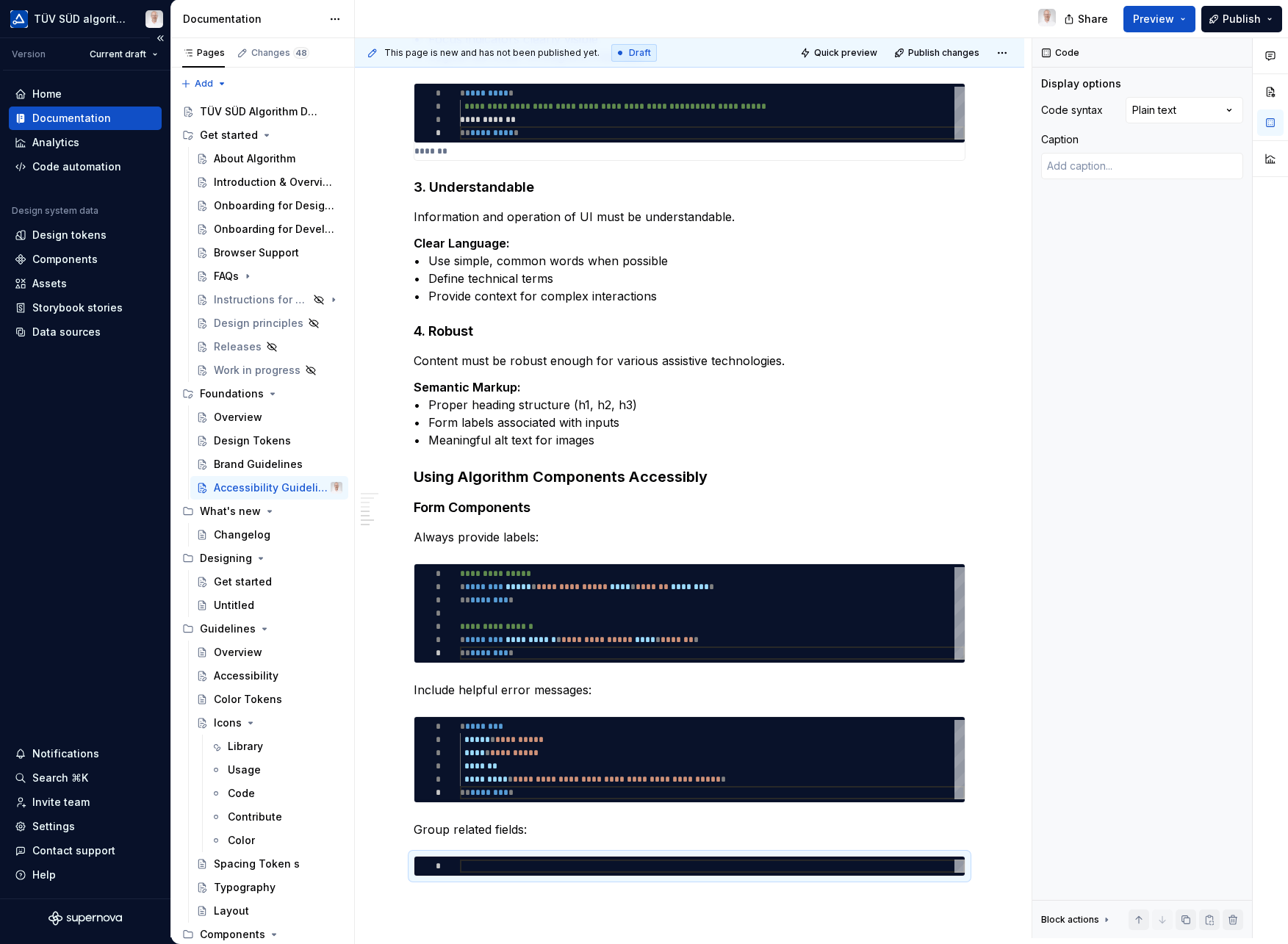
scroll to position [946, 0]
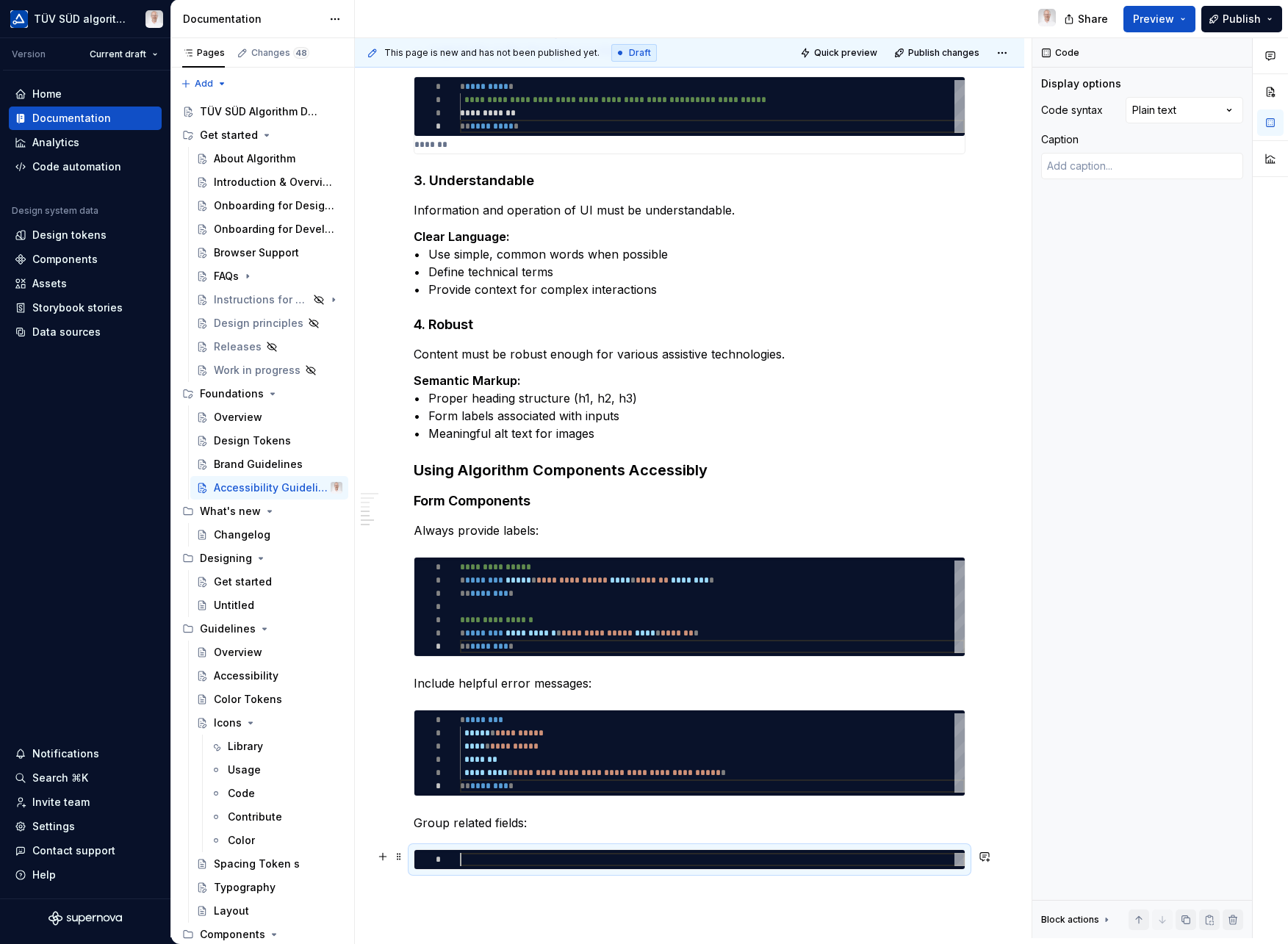
click at [450, 857] on div at bounding box center [437, 860] width 46 height 13
type textarea "*"
type textarea "**********"
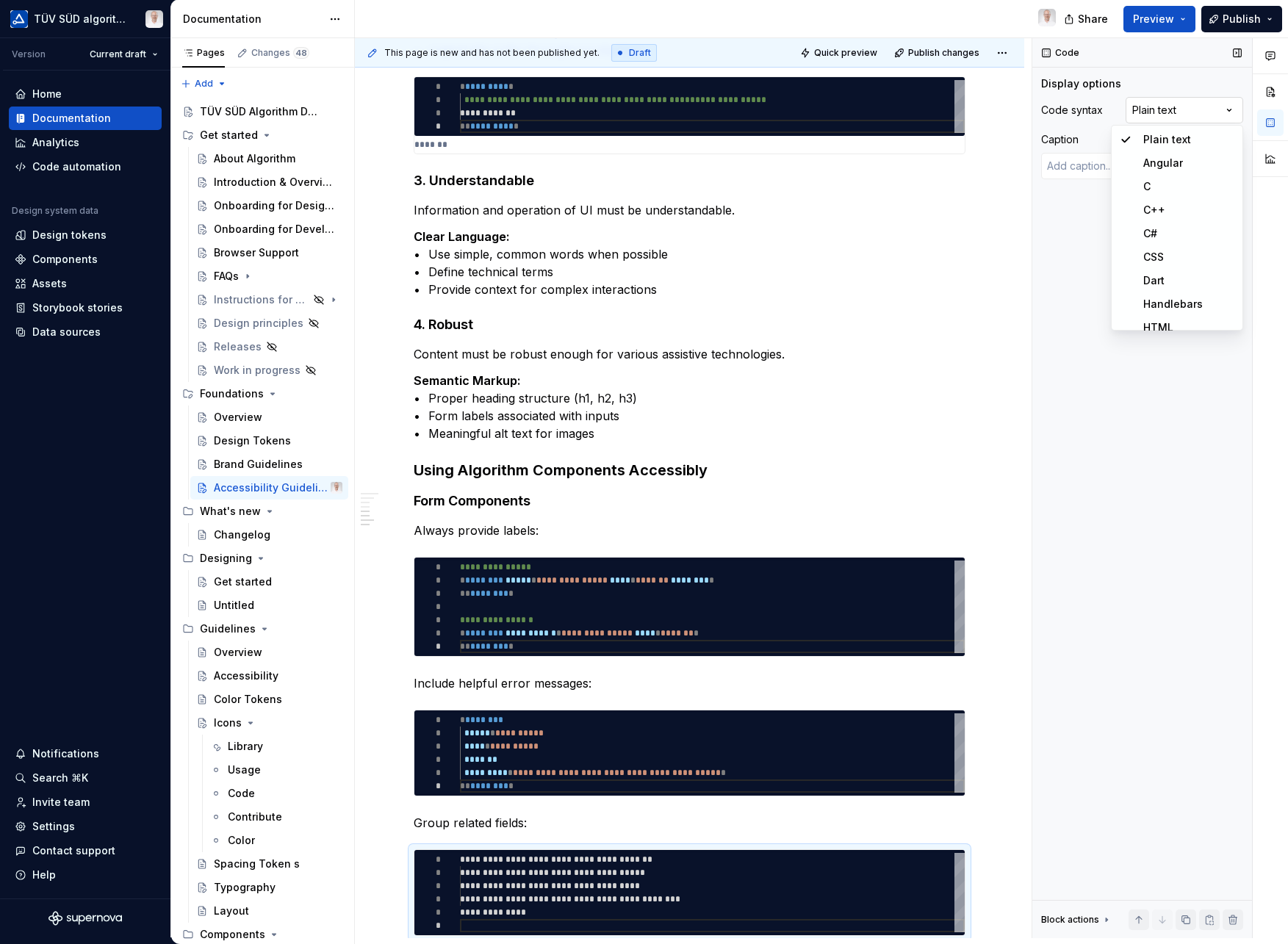
click at [1175, 108] on div "Comments Open comments No comments yet Select ‘Comment’ from the block context …" at bounding box center [1160, 488] width 255 height 900
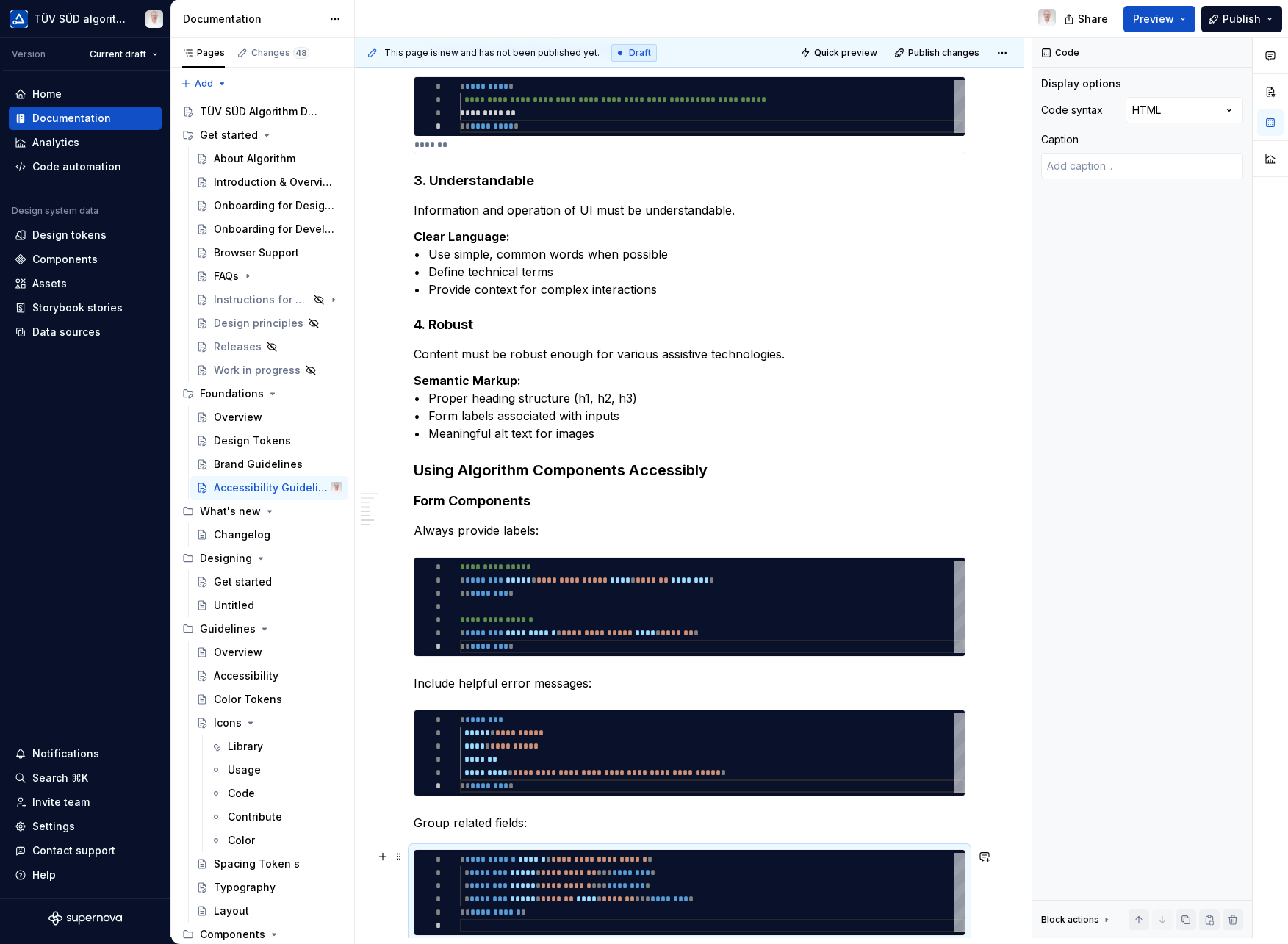
click at [565, 873] on span "**********" at bounding box center [569, 873] width 56 height 8
click at [474, 863] on span "**********" at bounding box center [491, 860] width 51 height 8
type textarea "*"
type textarea "**********"
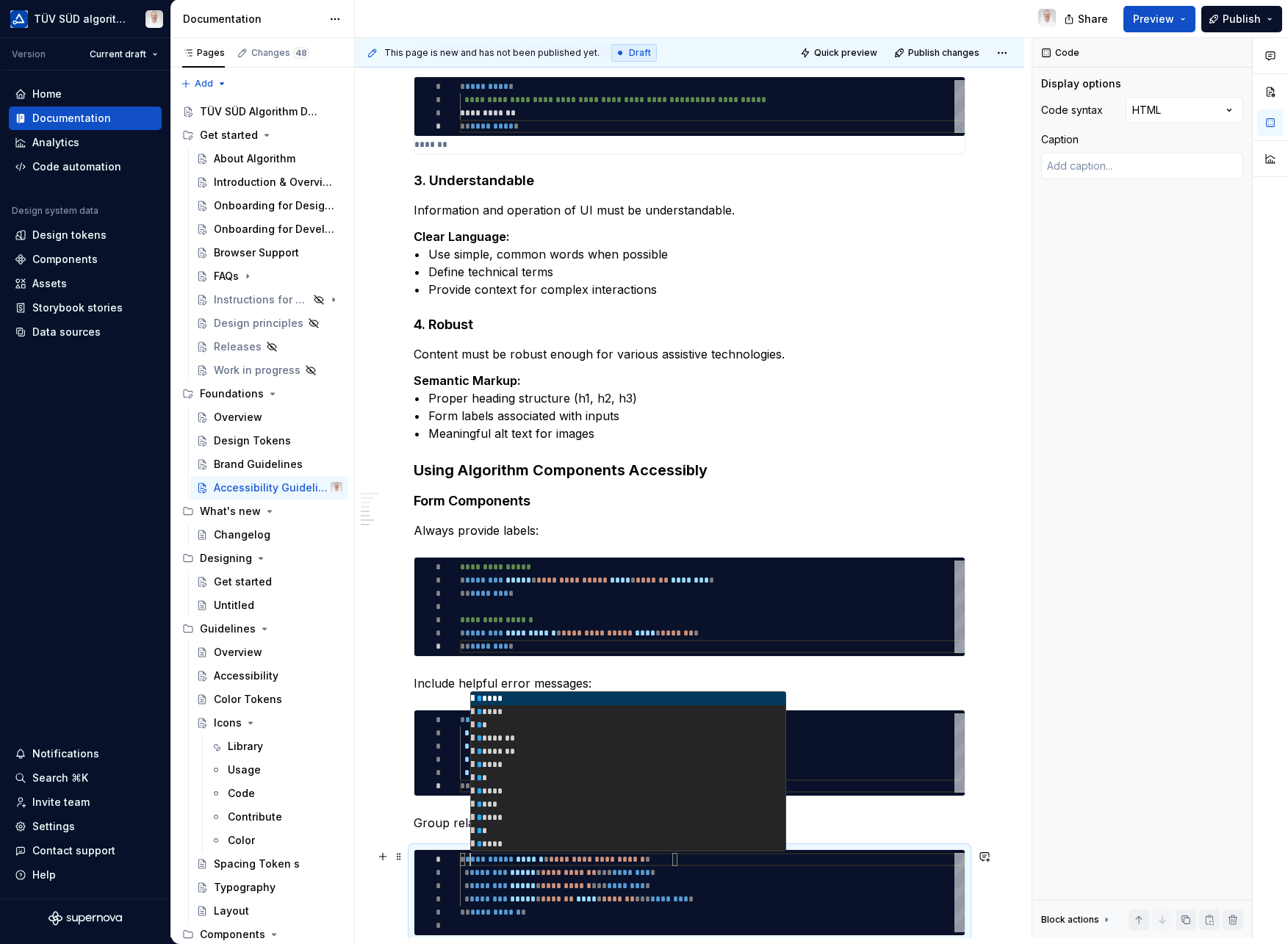
type textarea "*"
type textarea "**********"
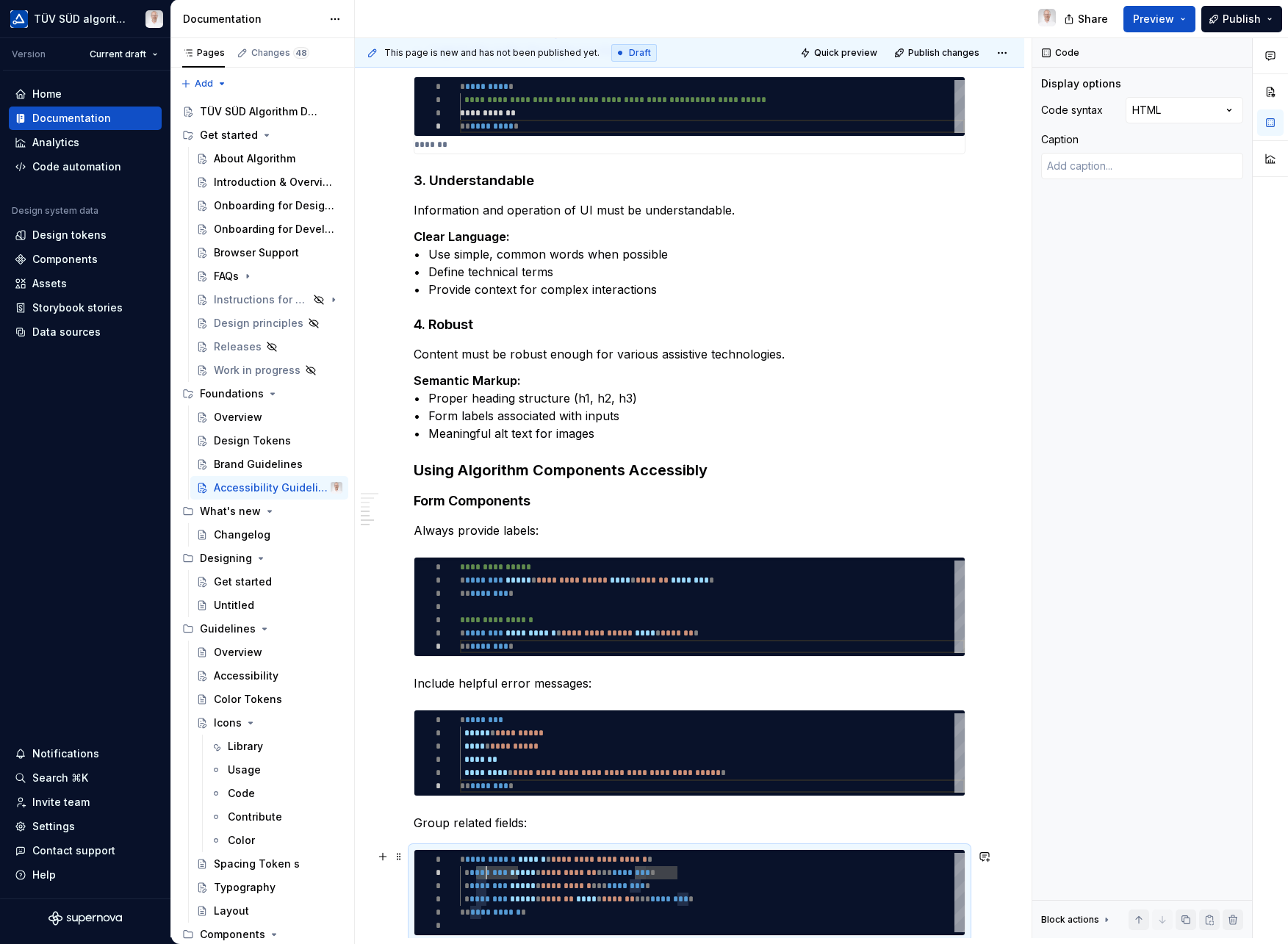
type textarea "*"
type textarea "**********"
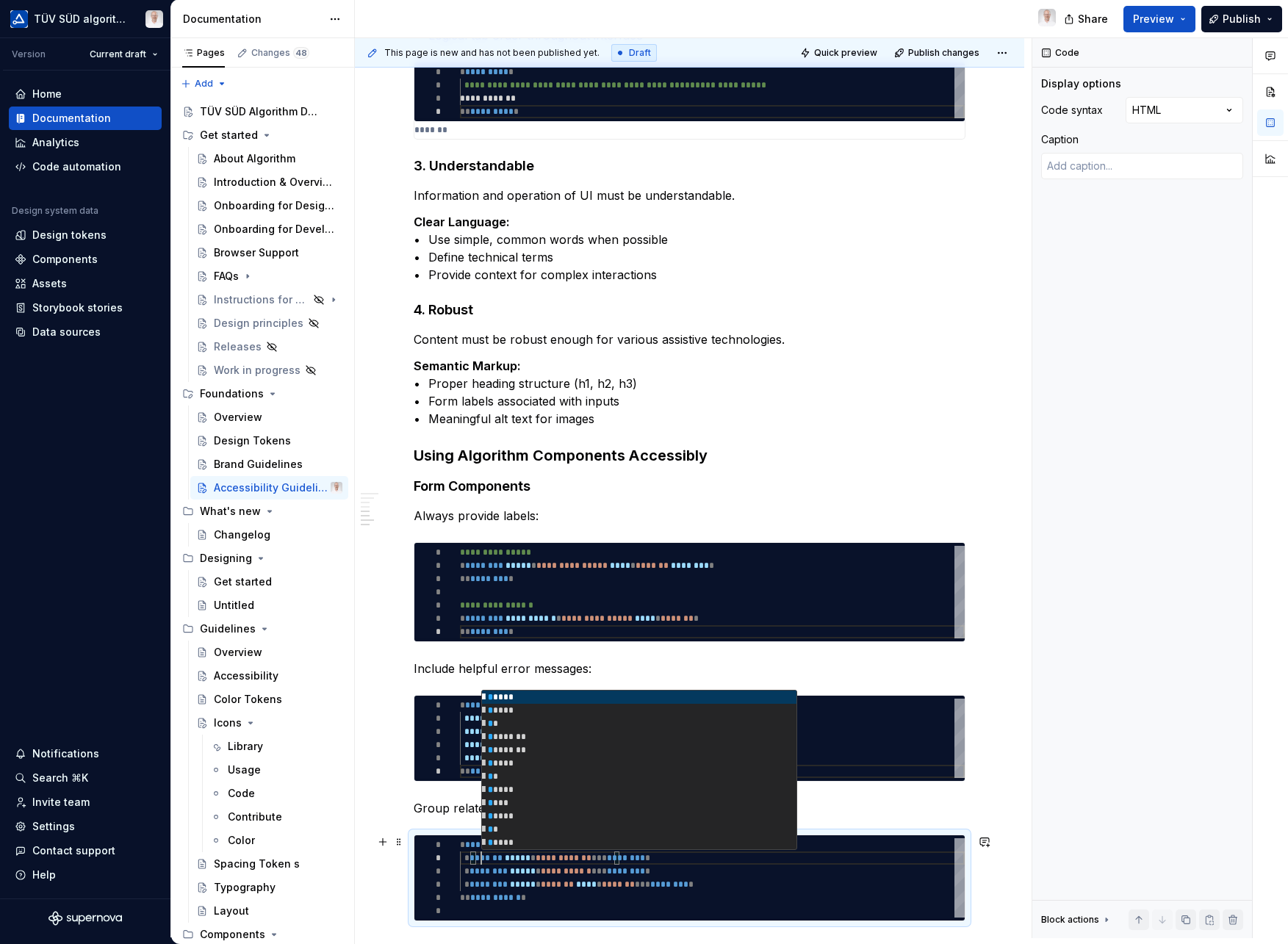
type textarea "*"
type textarea "**********"
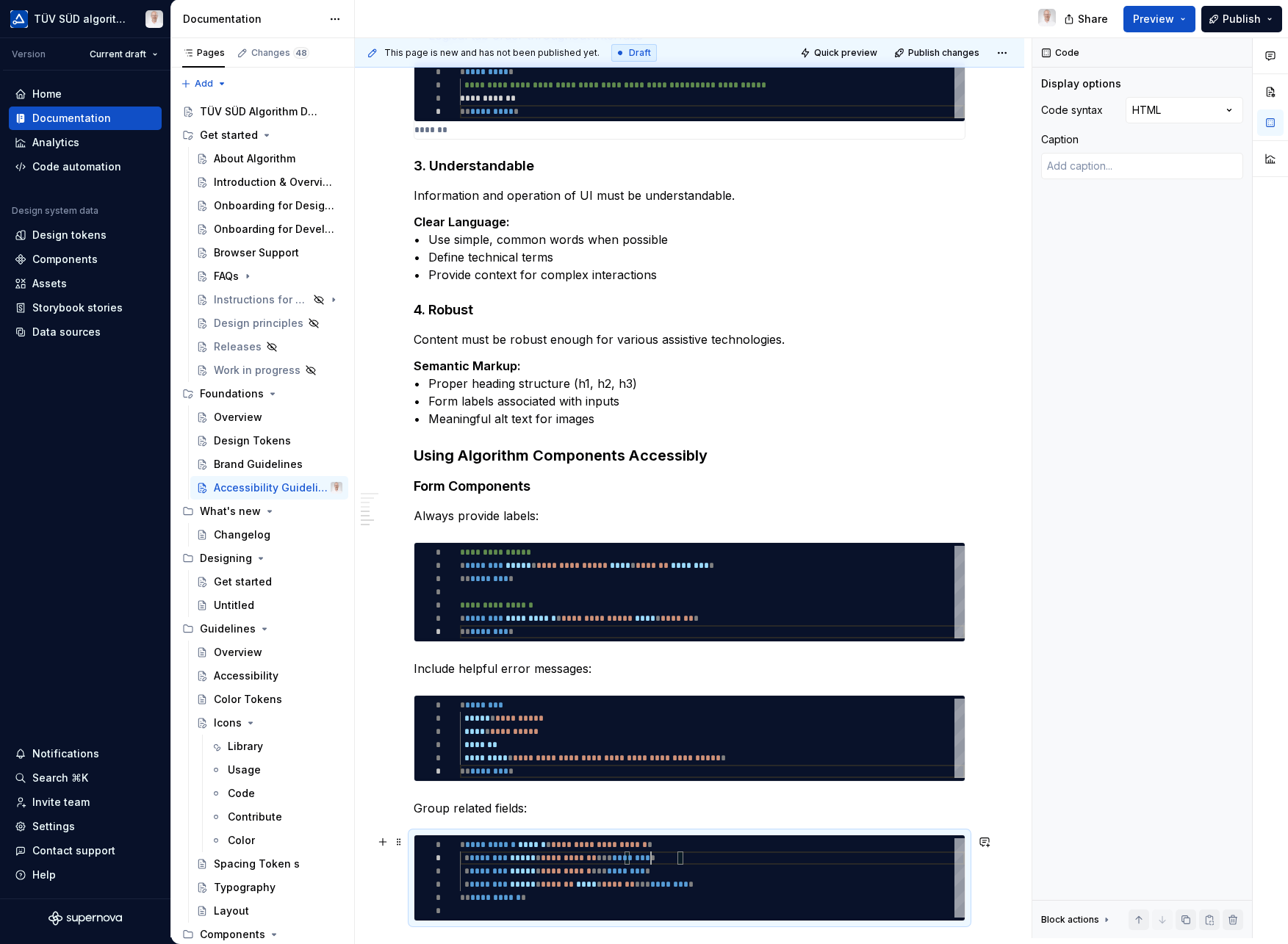
scroll to position [13, 186]
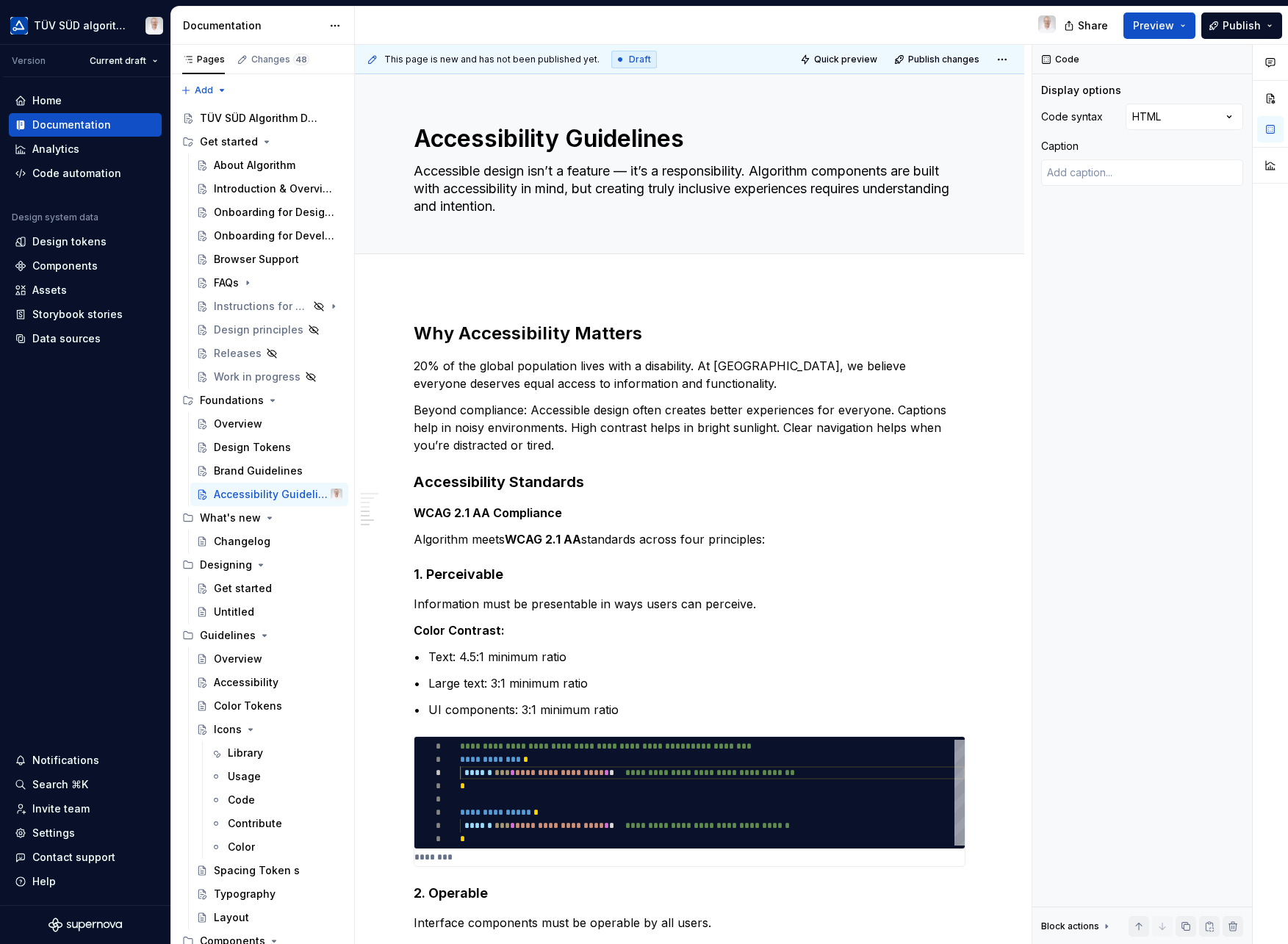
type textarea "**********"
type textarea "*"
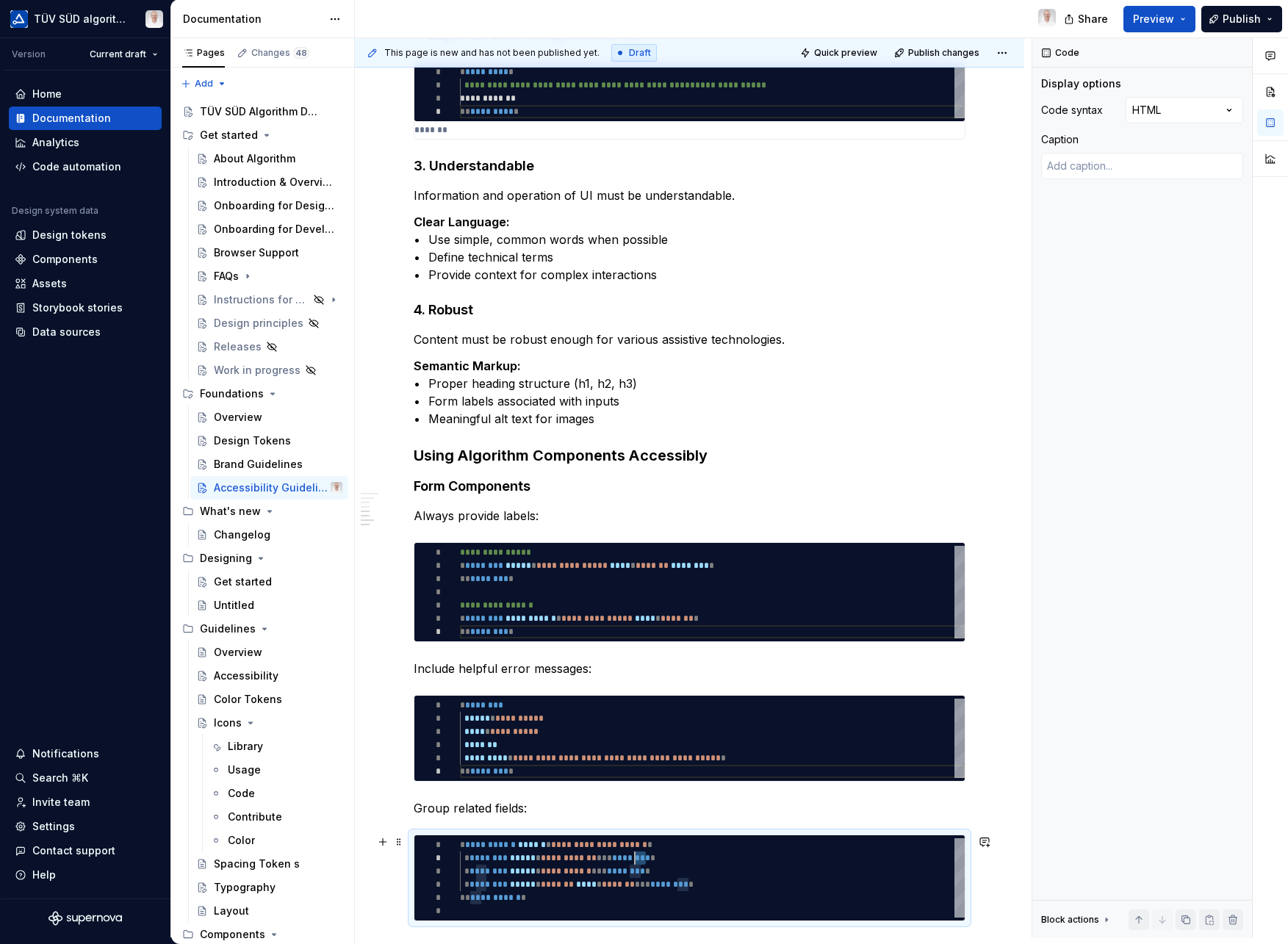
type textarea "**********"
type textarea "*"
type textarea "**********"
type textarea "*"
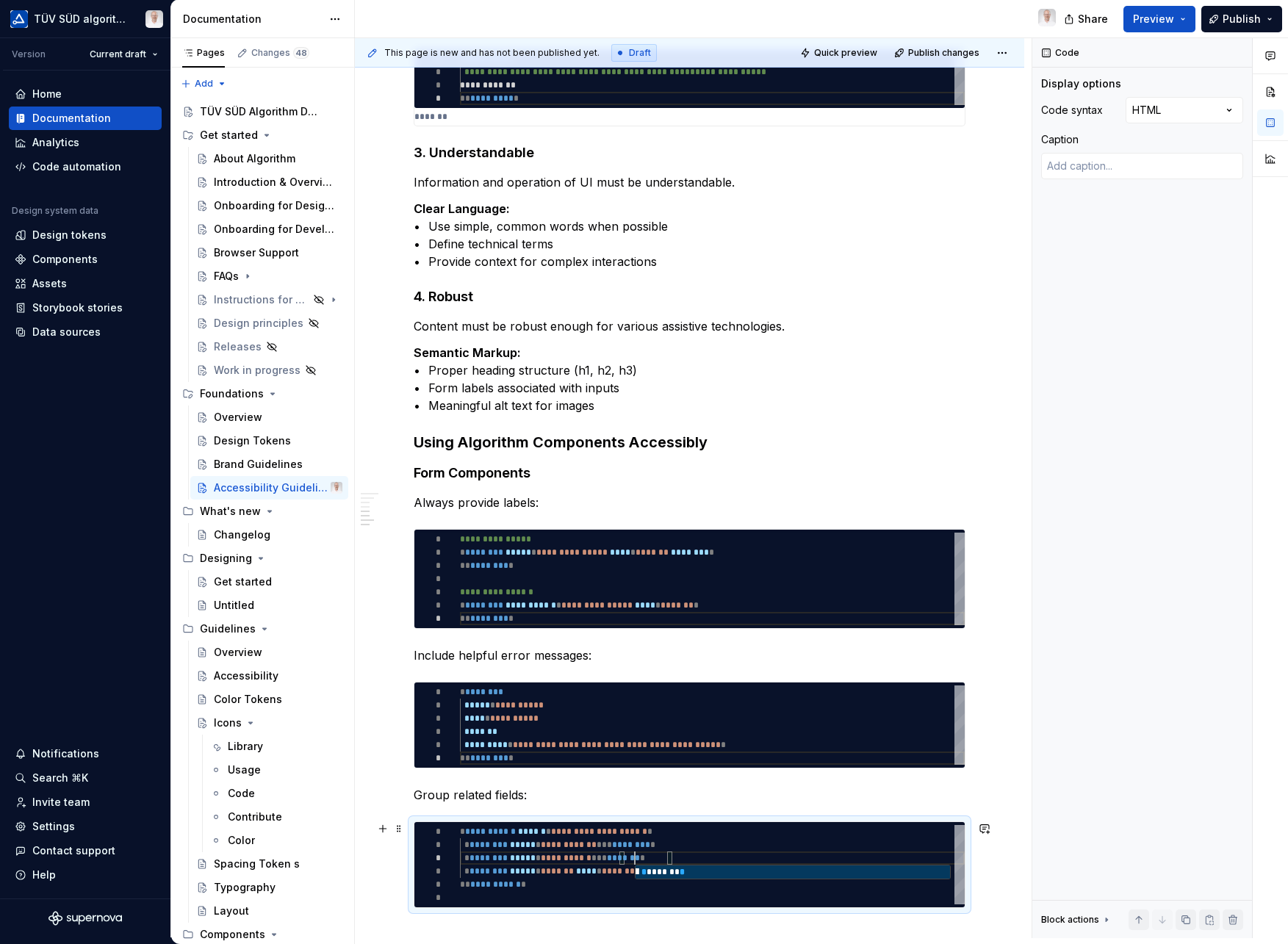
type textarea "**********"
type textarea "*"
type textarea "**********"
type textarea "*"
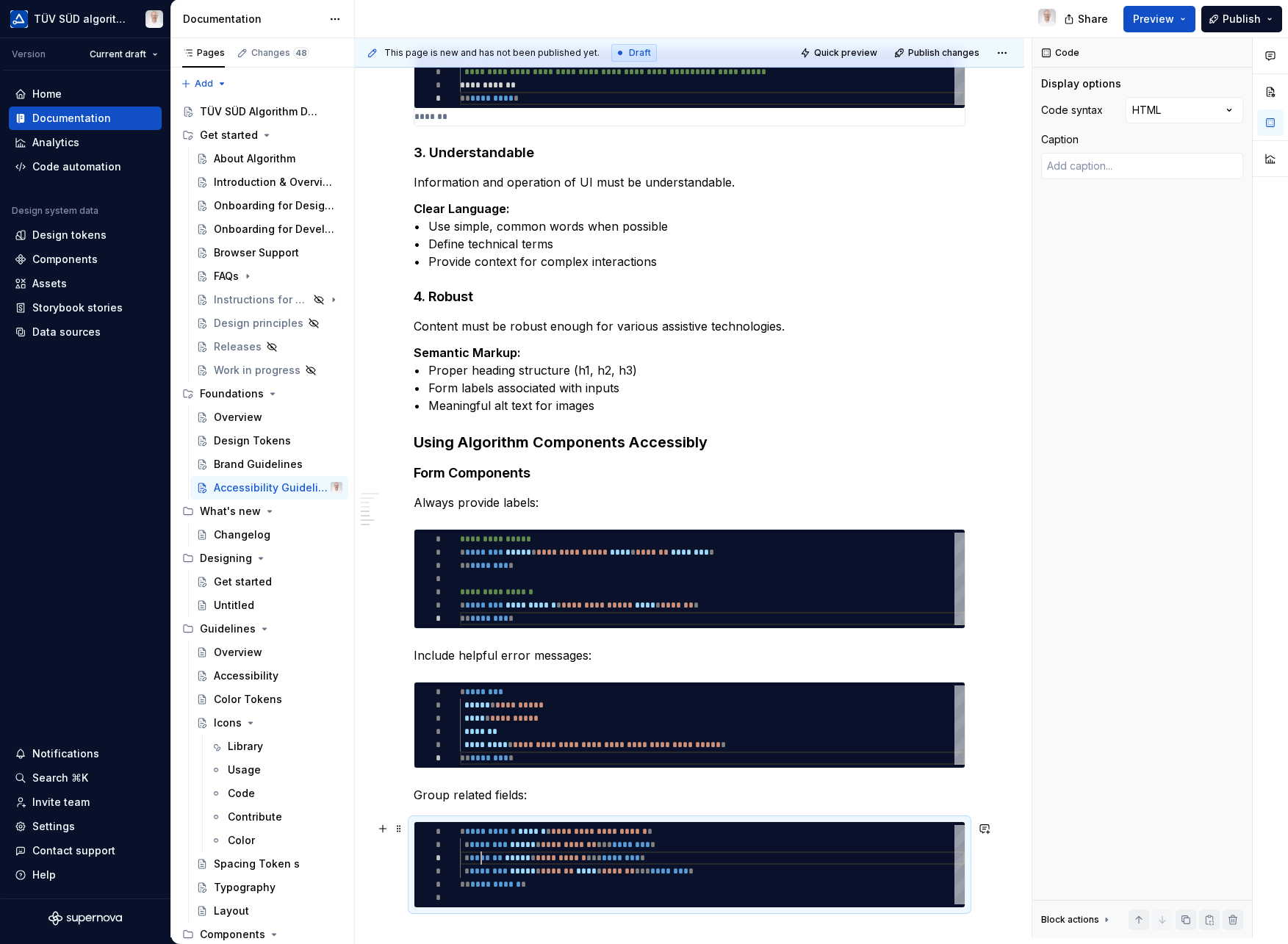
type textarea "**********"
type textarea "*"
type textarea "**********"
type textarea "*"
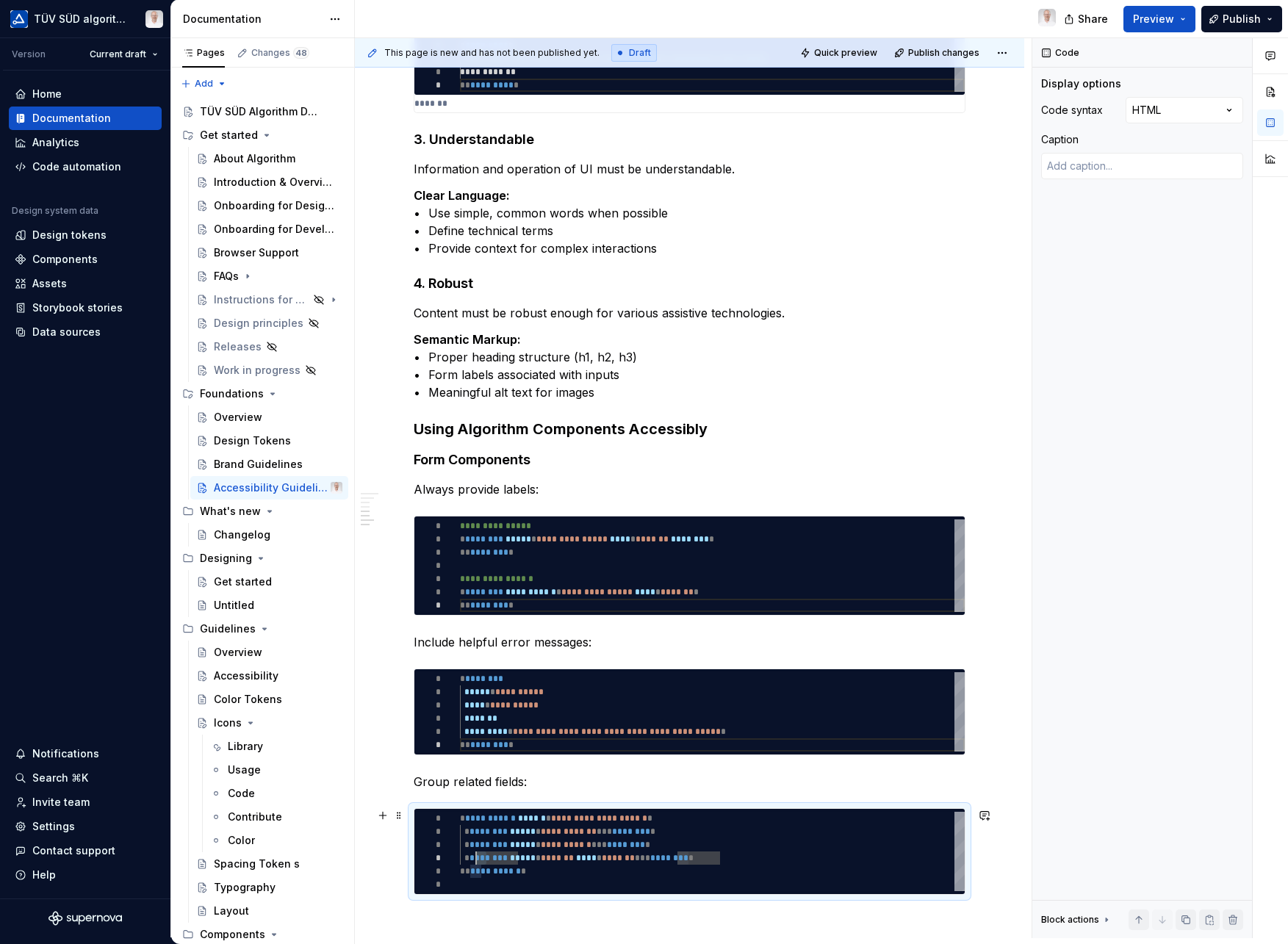
type textarea "**********"
type textarea "*"
type textarea "**********"
type textarea "*"
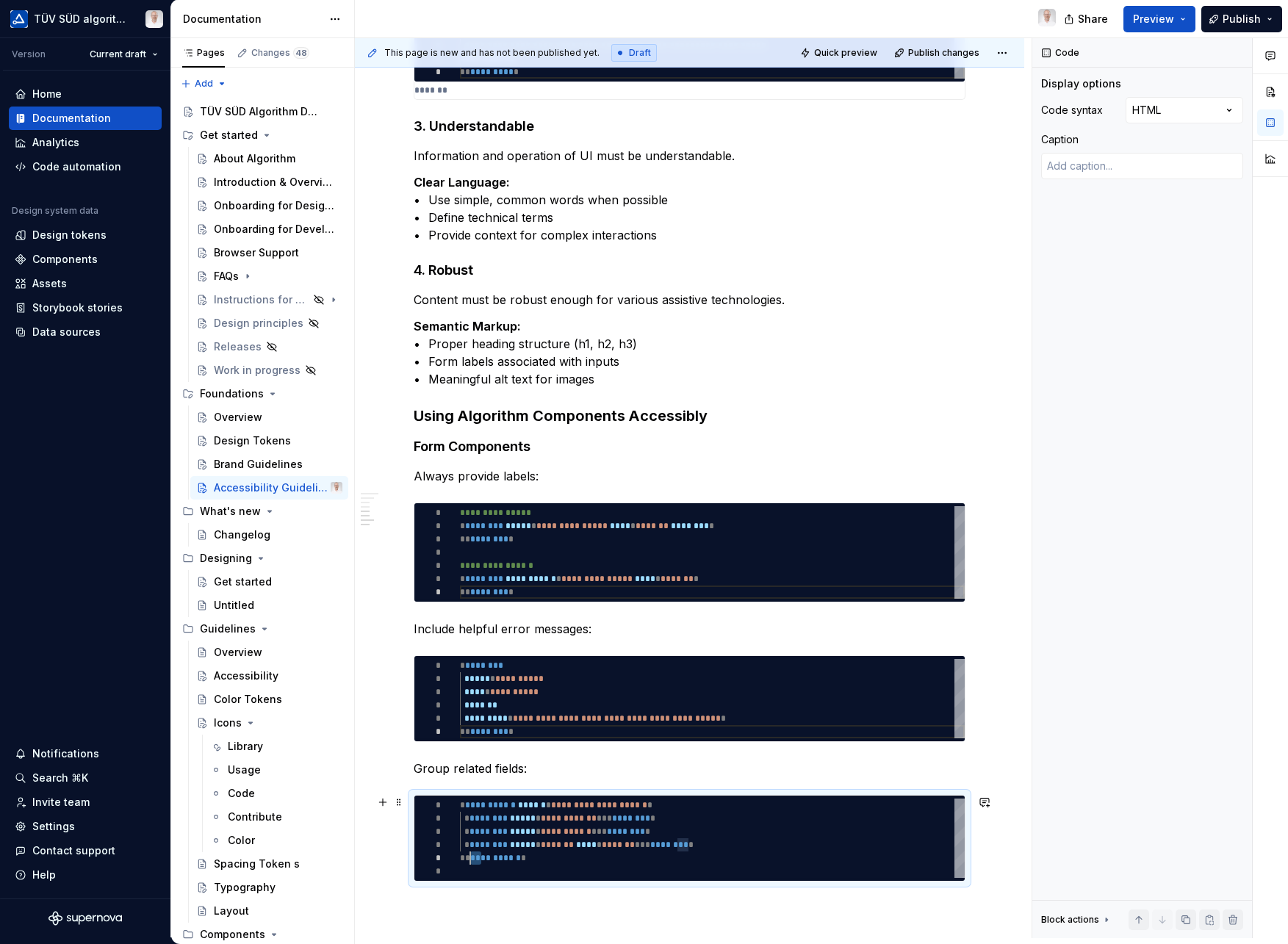
type textarea "**********"
type textarea "*"
click at [681, 845] on span "********" at bounding box center [669, 845] width 38 height 8
click at [680, 845] on span "********" at bounding box center [669, 845] width 38 height 8
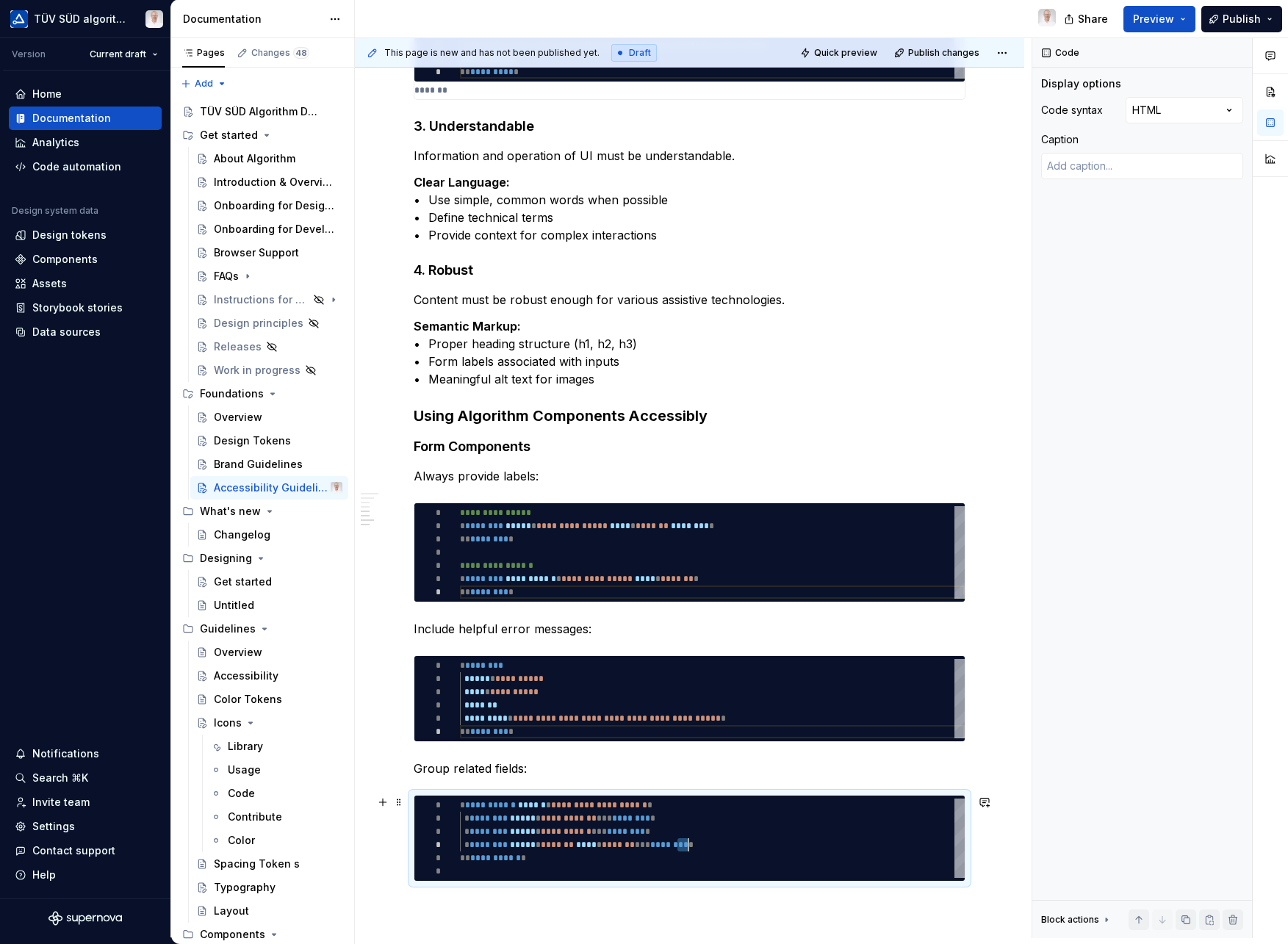
type textarea "**********"
type textarea "*"
type textarea "**********"
type textarea "*"
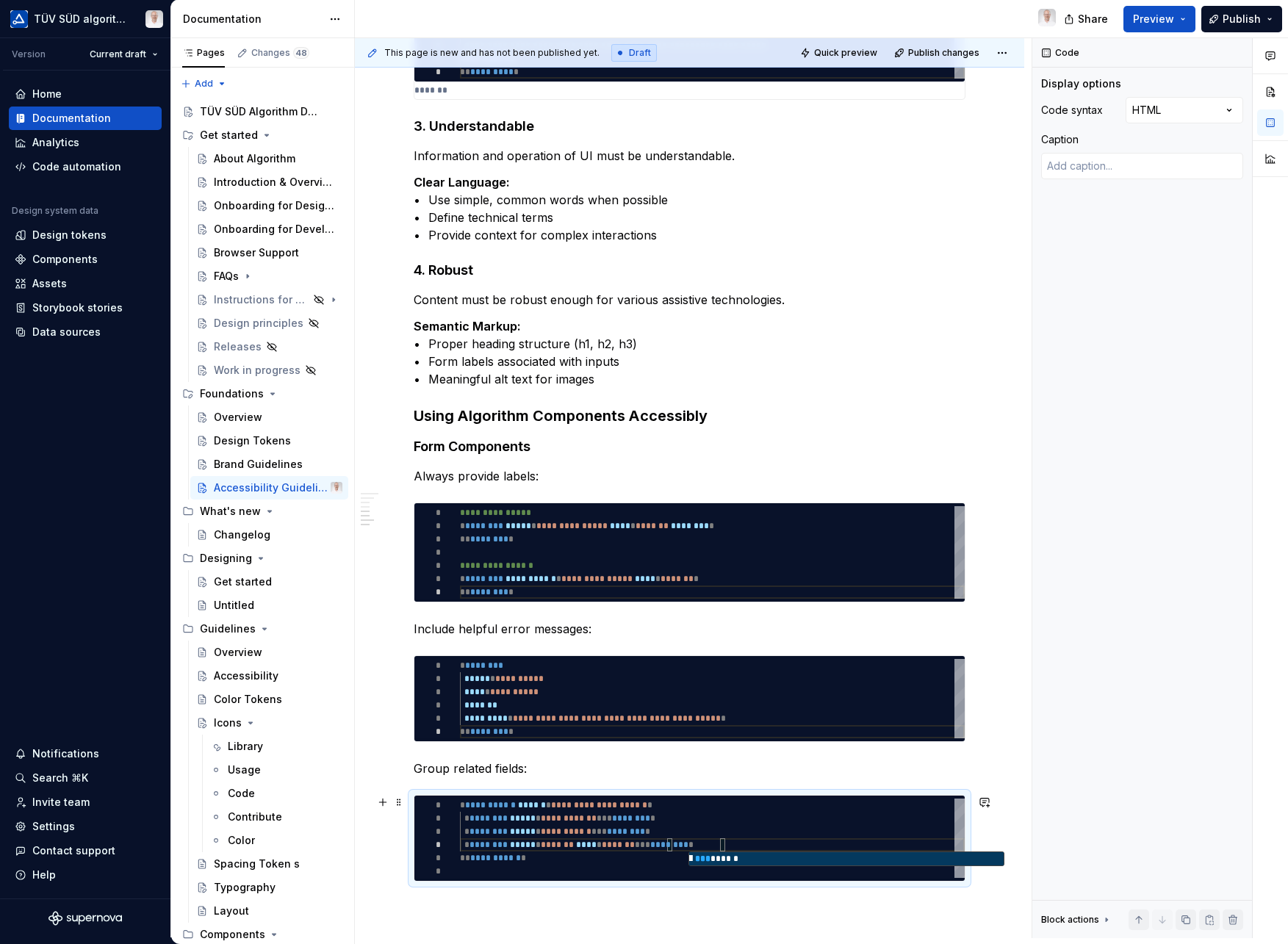
type textarea "**********"
click at [657, 882] on div "**********" at bounding box center [690, 838] width 552 height 87
click at [435, 909] on div "**********" at bounding box center [690, 232] width 669 height 1903
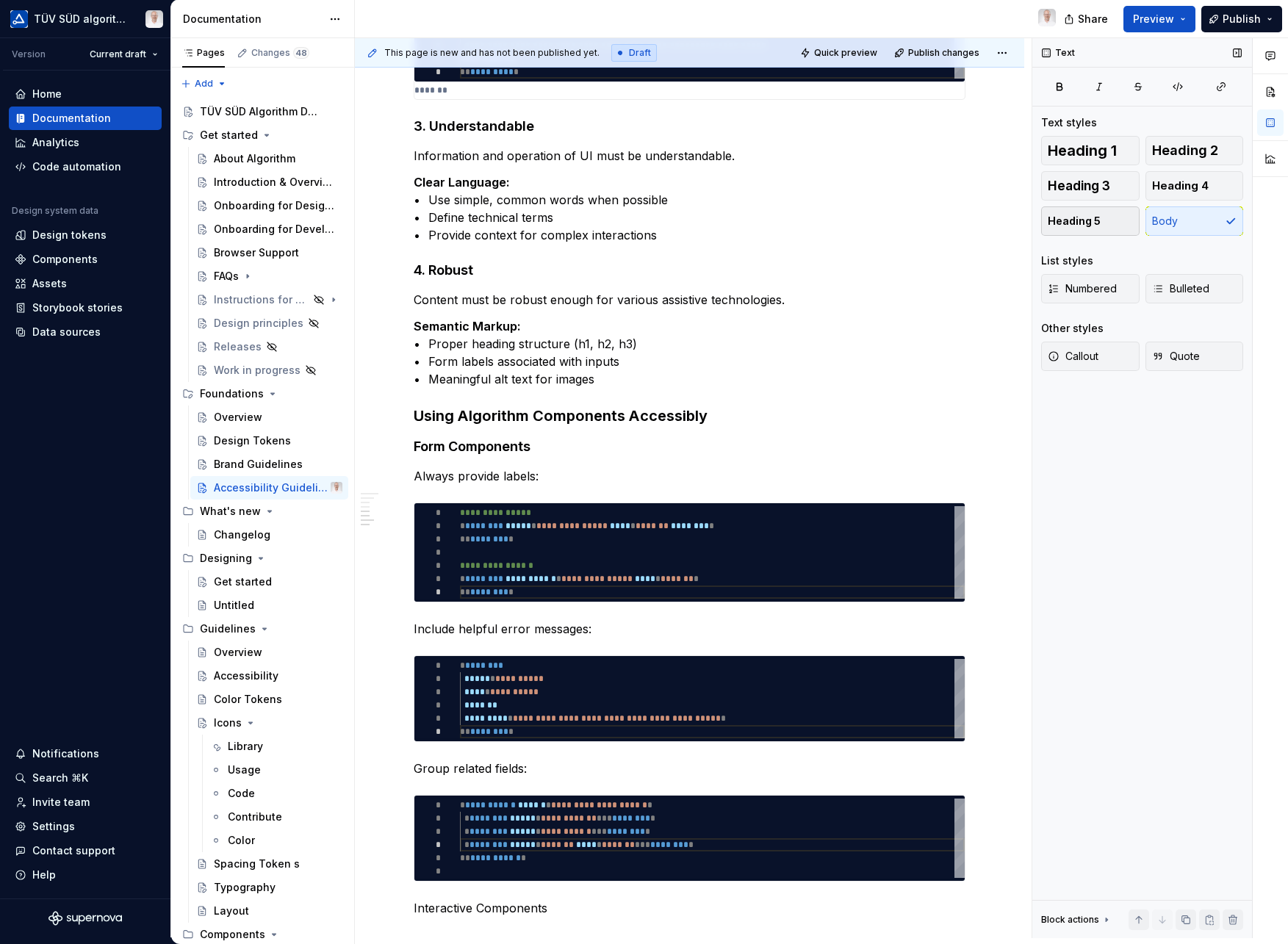
click at [1107, 223] on button "Heading 5" at bounding box center [1090, 221] width 99 height 30
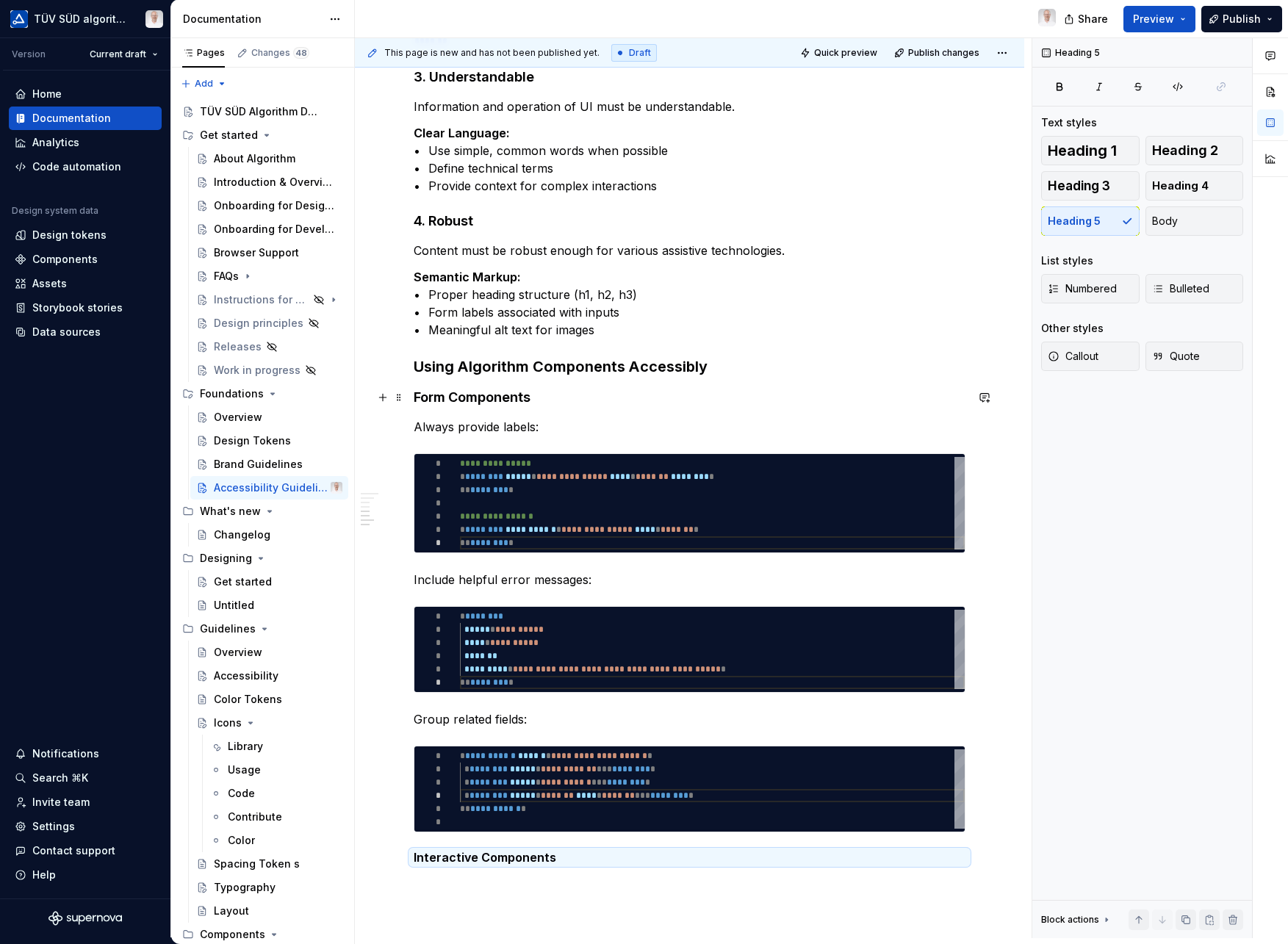
click at [496, 400] on h4 "Form Components" at bounding box center [690, 397] width 552 height 18
click at [464, 276] on strong "Semantic Markup:" at bounding box center [467, 276] width 107 height 14
click at [444, 226] on h4 "4. Robust" at bounding box center [690, 221] width 552 height 18
click at [481, 397] on h4 "Form Components" at bounding box center [690, 397] width 552 height 18
click at [473, 860] on h5 "Interactive Components" at bounding box center [690, 857] width 552 height 14
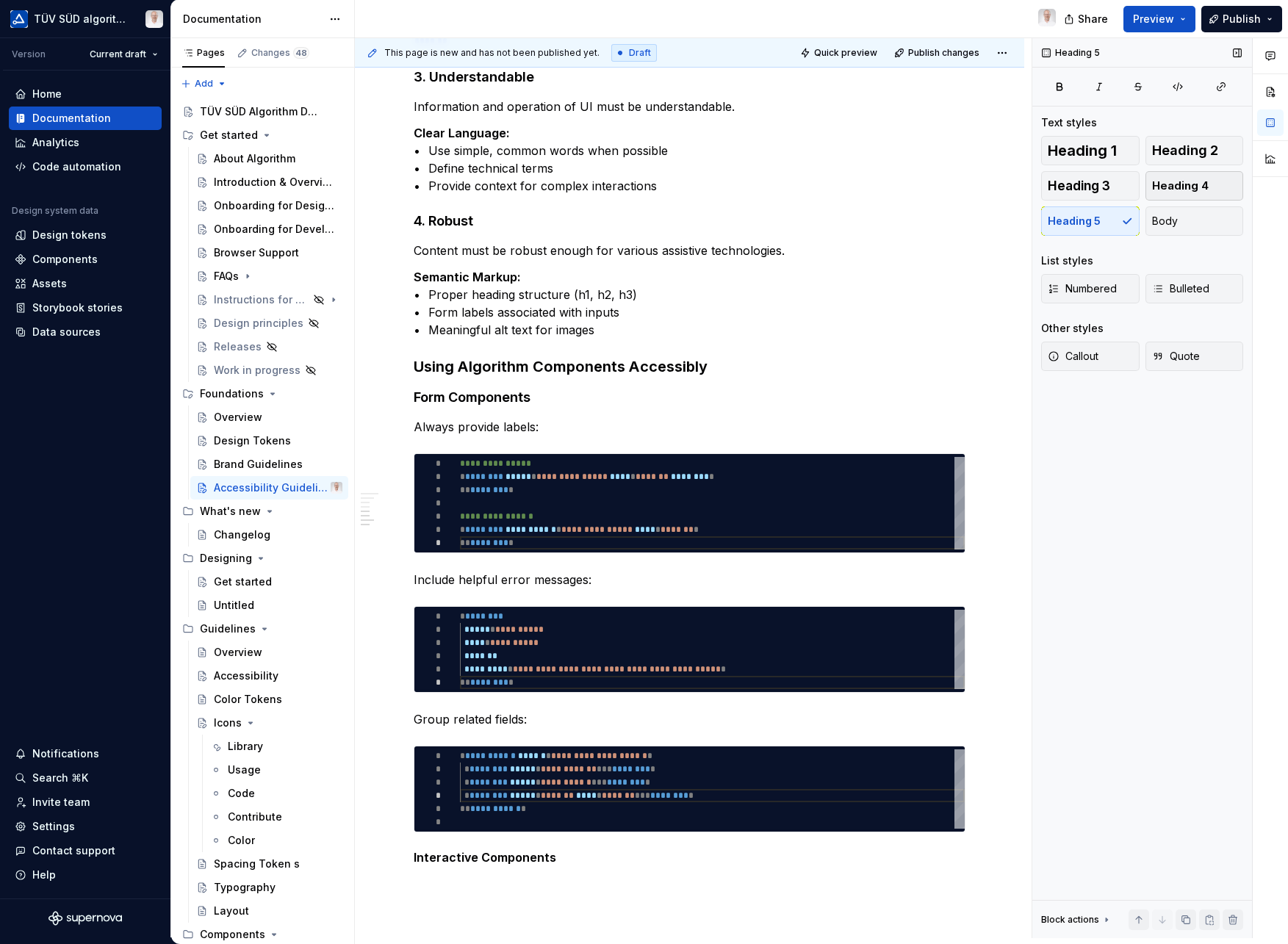
click at [1223, 181] on button "Heading 4" at bounding box center [1194, 185] width 99 height 30
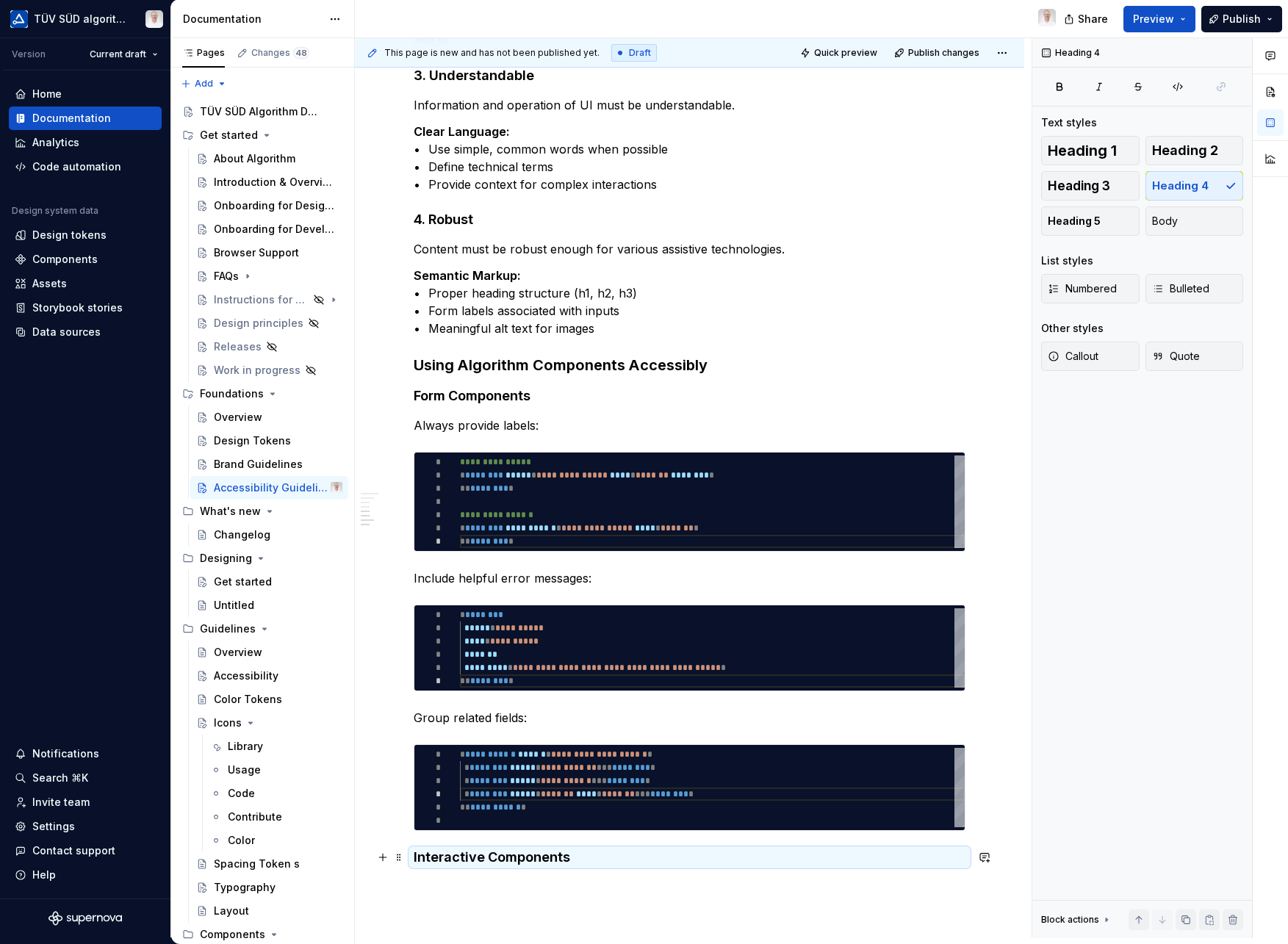
click at [586, 862] on h4 "Interactive Components" at bounding box center [690, 857] width 552 height 18
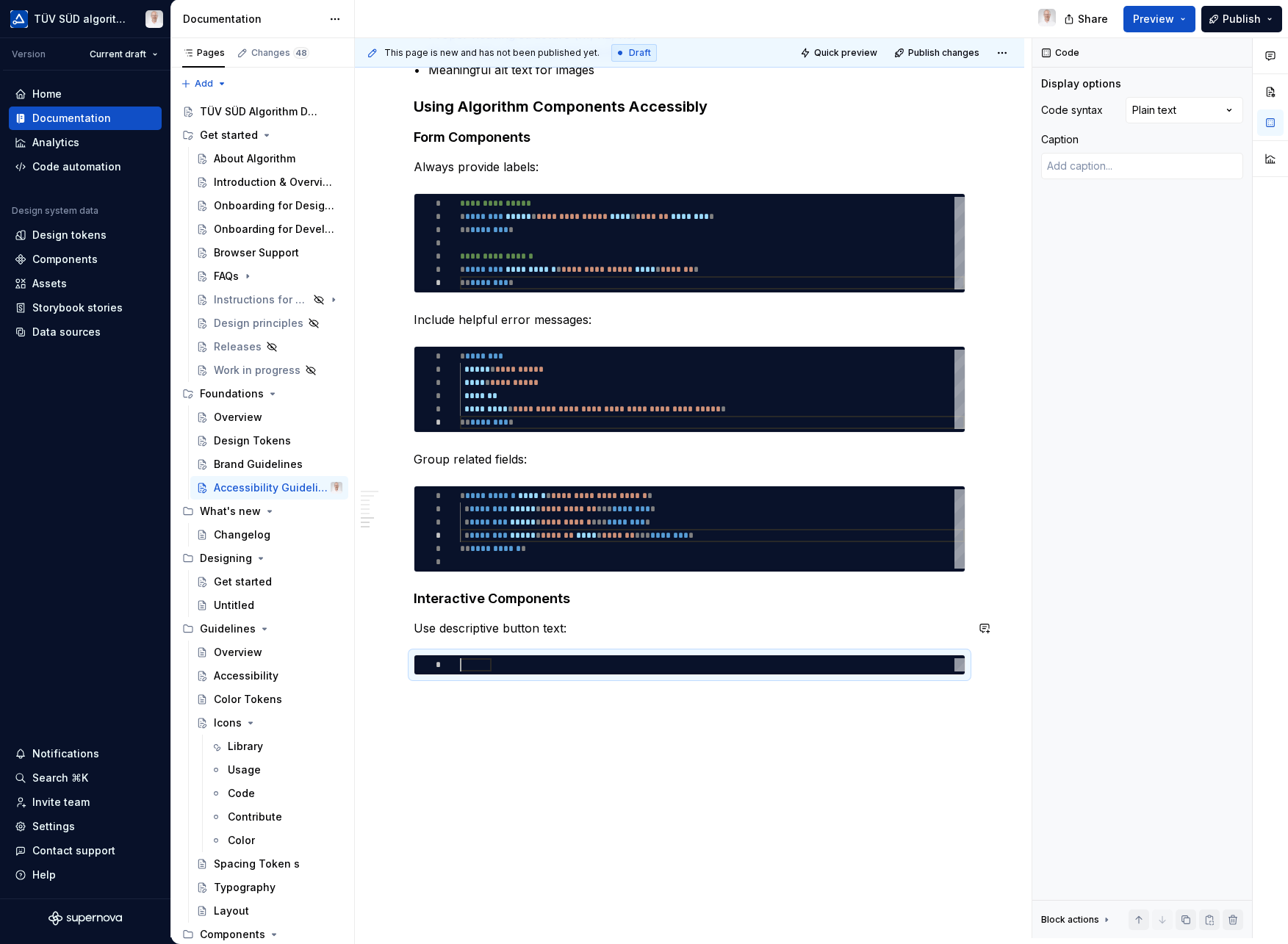
scroll to position [0, 0]
click at [486, 660] on div at bounding box center [712, 665] width 505 height 13
type textarea "*"
type textarea "**********"
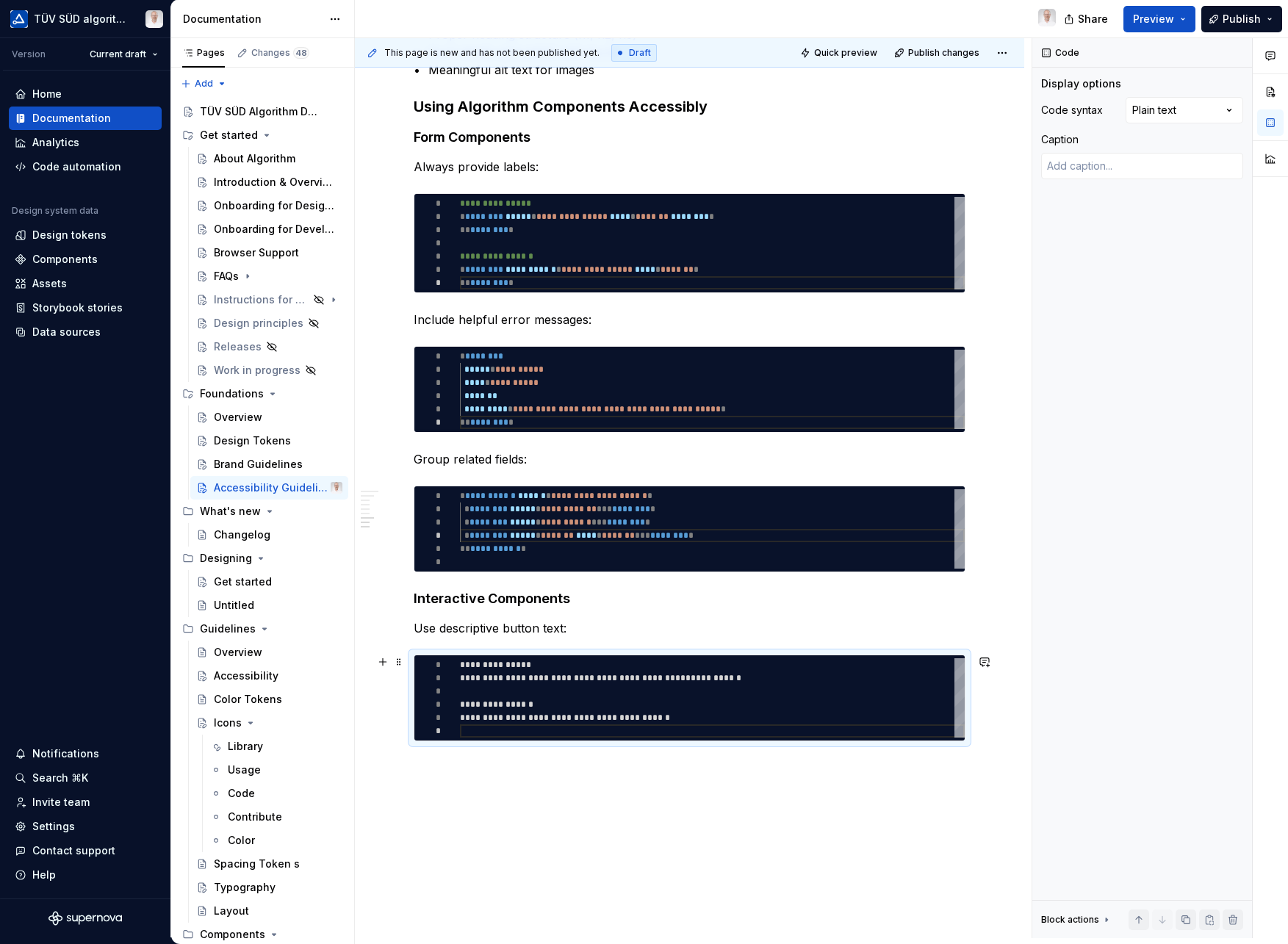
type textarea "*"
type textarea "**********"
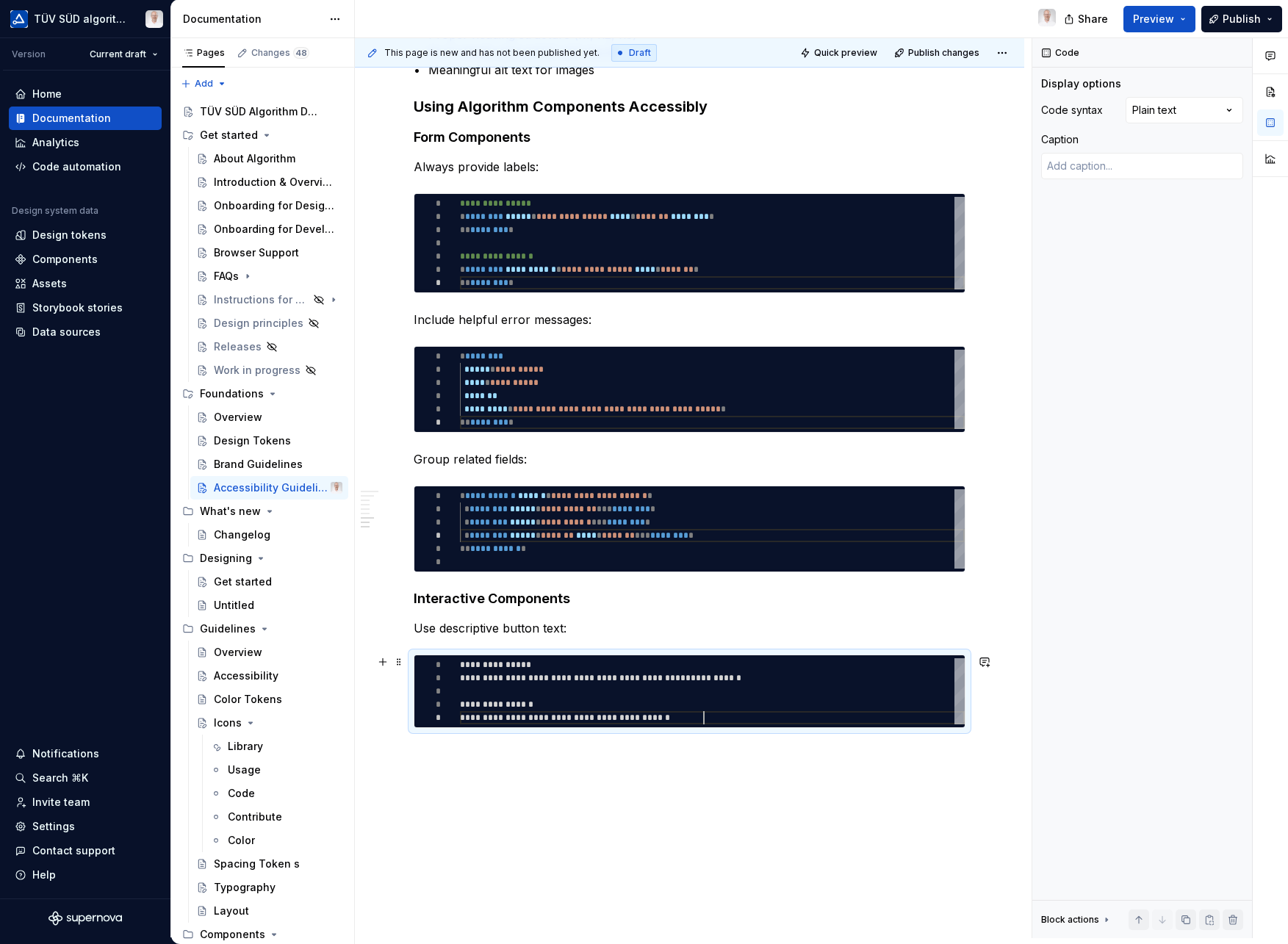
scroll to position [53, 244]
click at [1219, 112] on div "Comments Open comments No comments yet Select ‘Comment’ from the block context …" at bounding box center [1160, 488] width 255 height 900
click at [474, 678] on span "*********" at bounding box center [486, 678] width 43 height 8
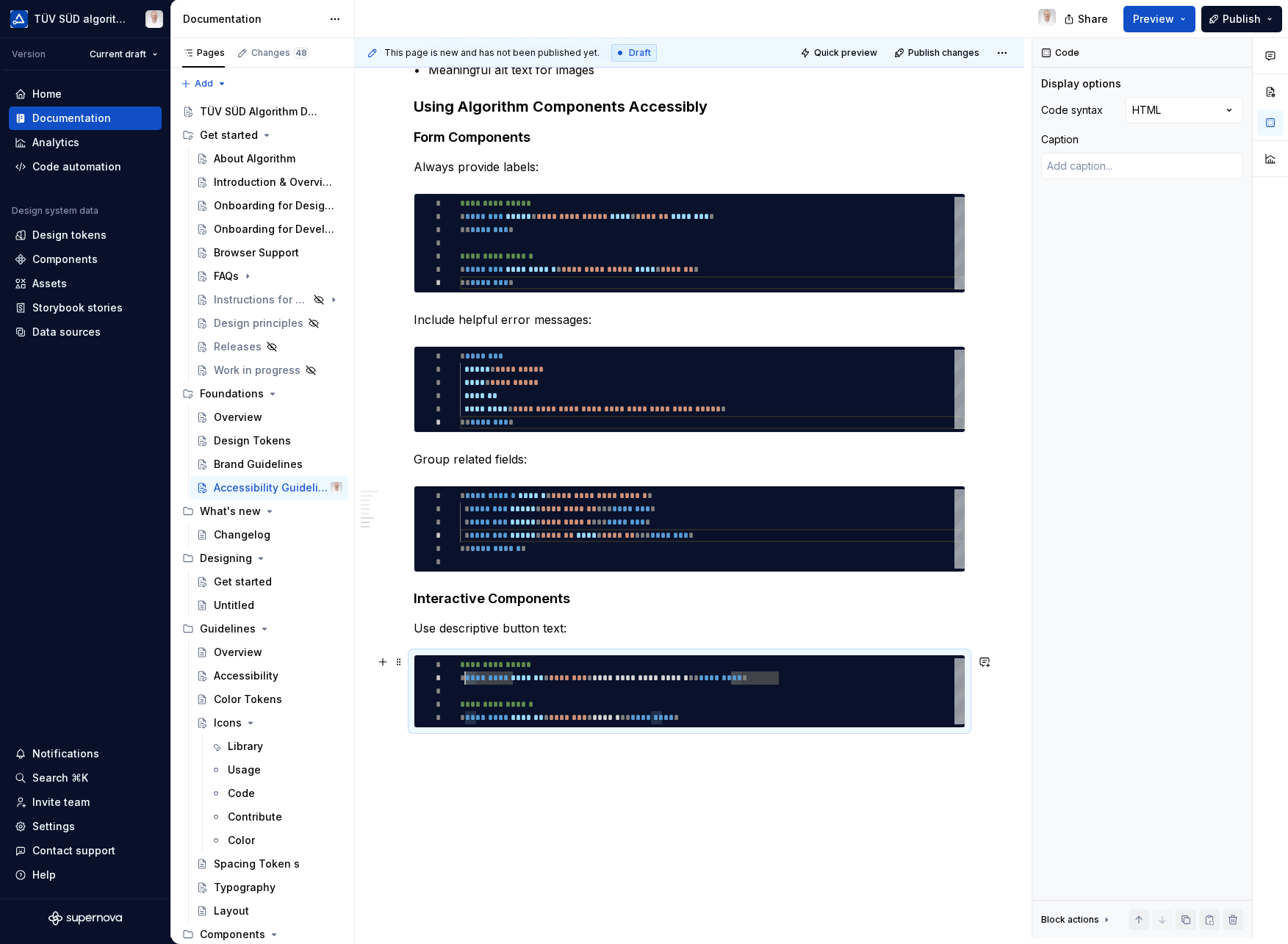
type textarea "*"
type textarea "**********"
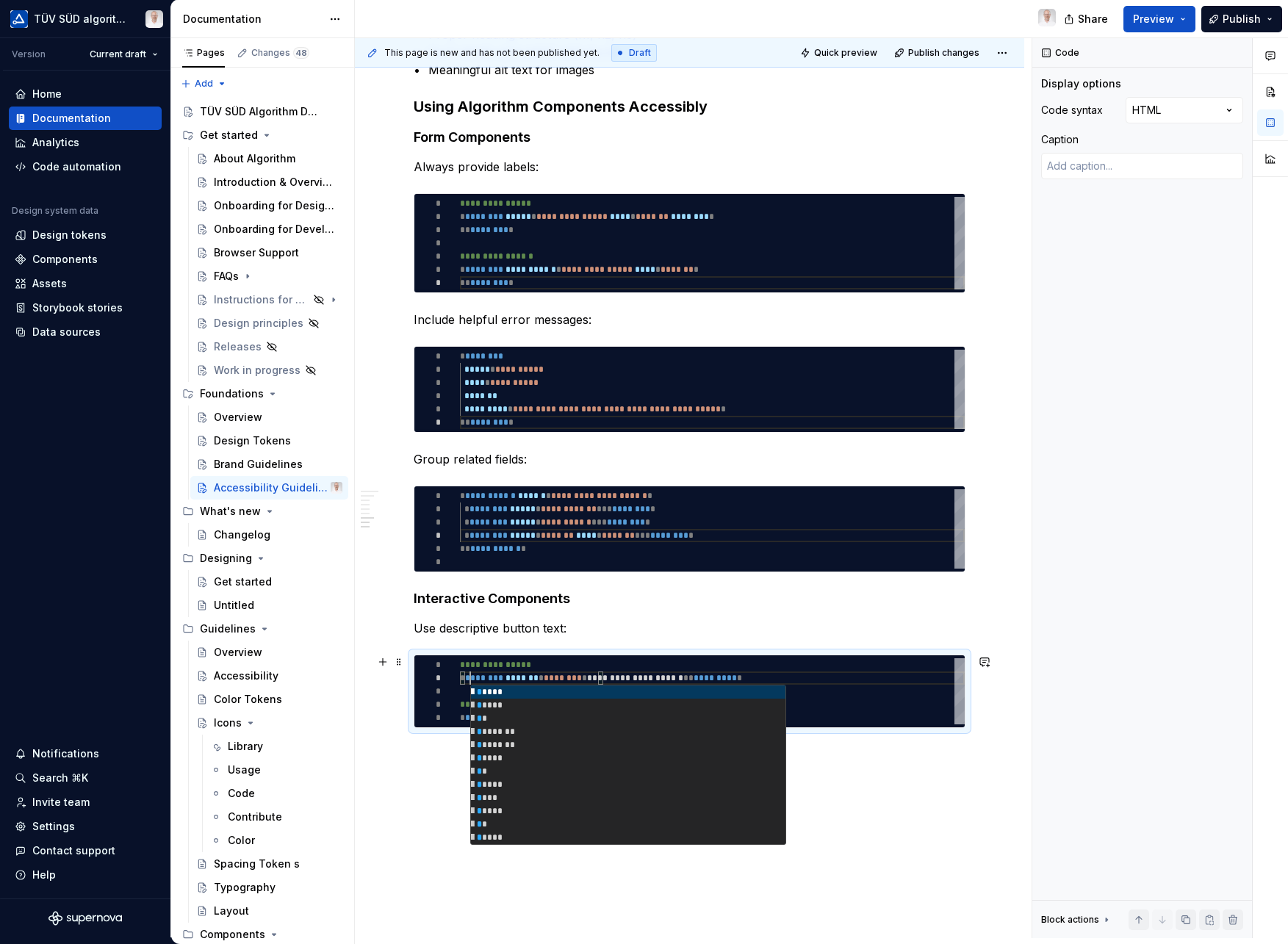
type textarea "*"
type textarea "**********"
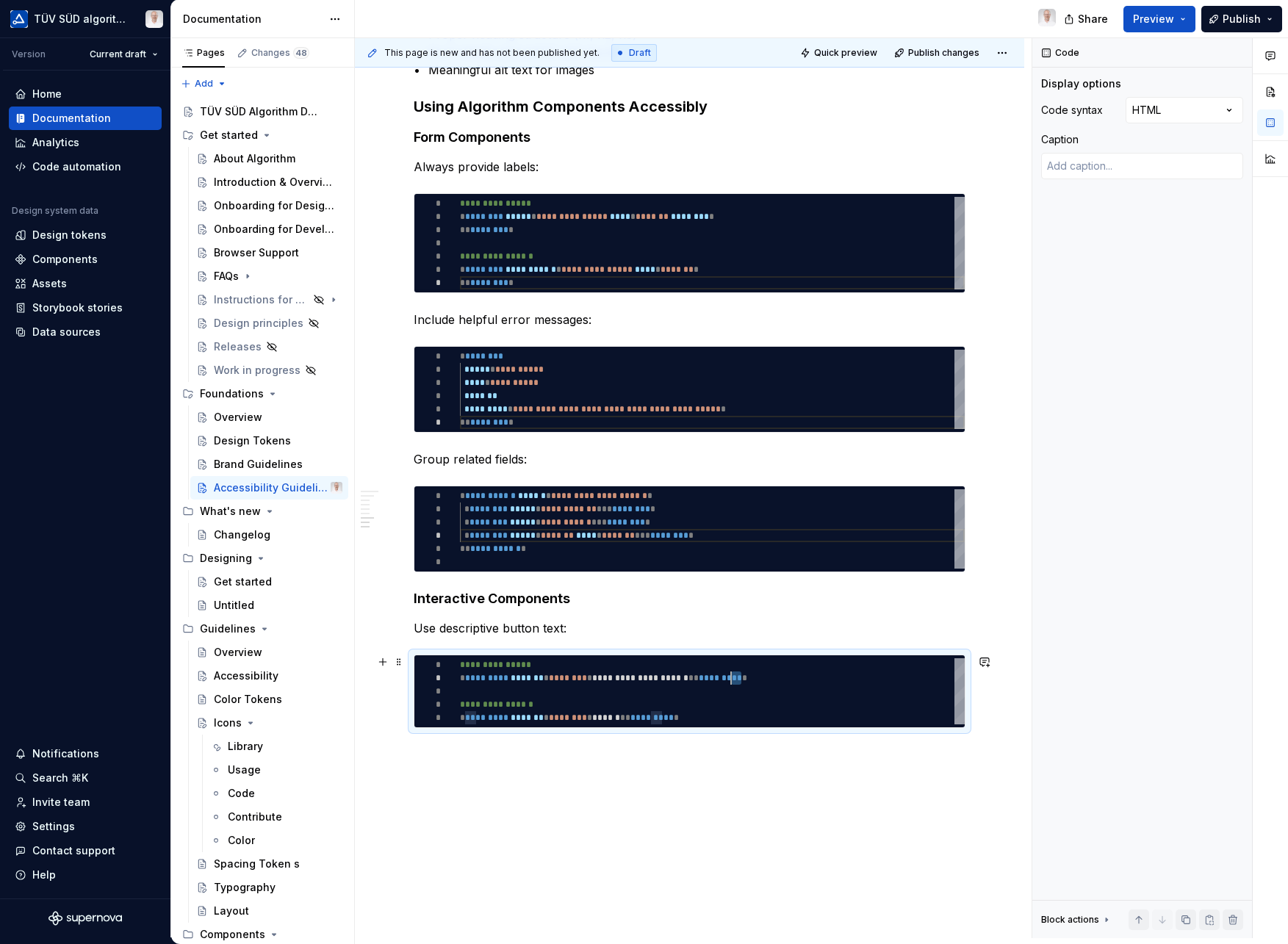
type textarea "*"
type textarea "**********"
type textarea "*"
type textarea "**********"
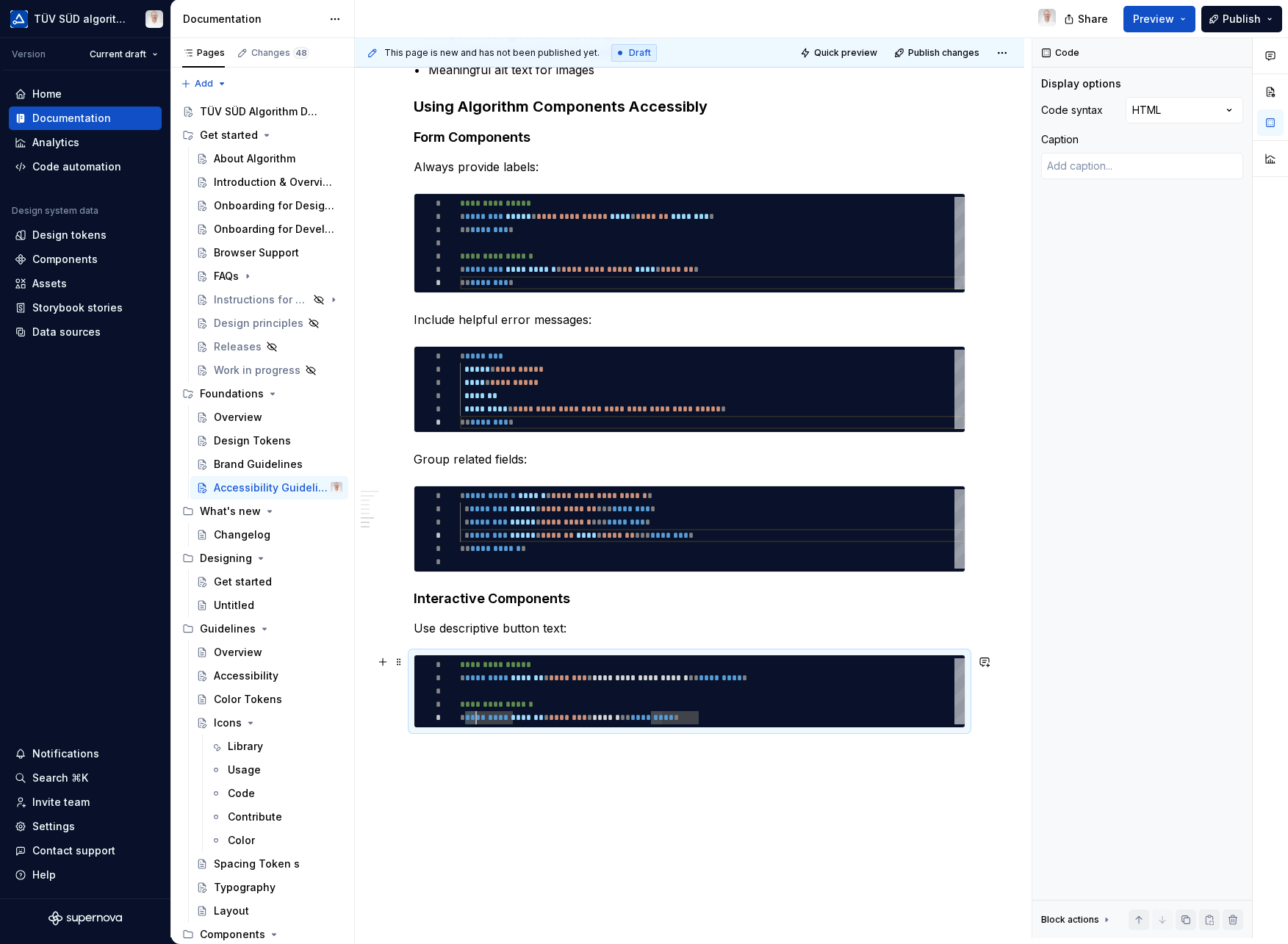
type textarea "*"
type textarea "**********"
type textarea "*"
type textarea "**********"
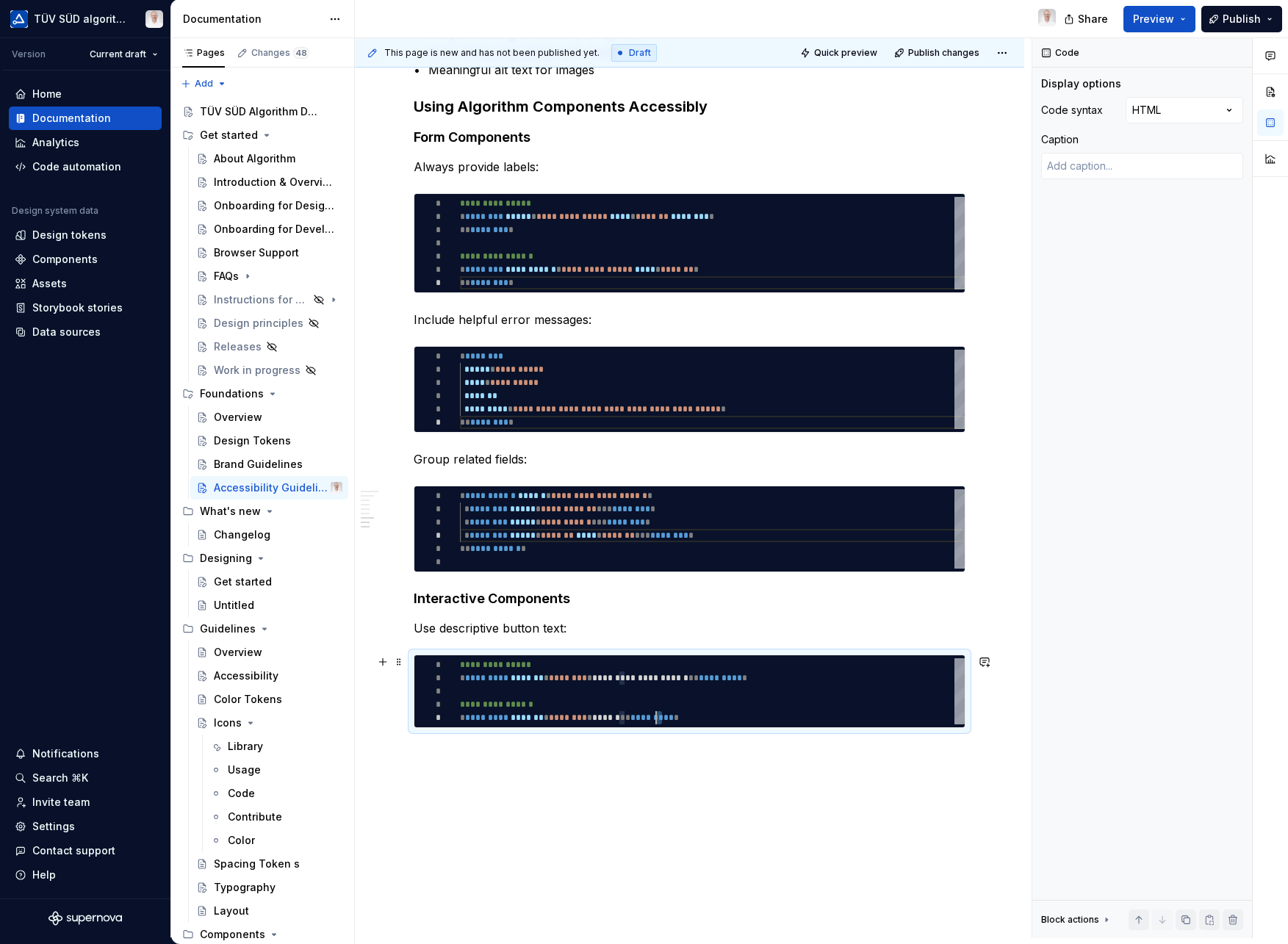
type textarea "*"
type textarea "**********"
type textarea "*"
type textarea "**********"
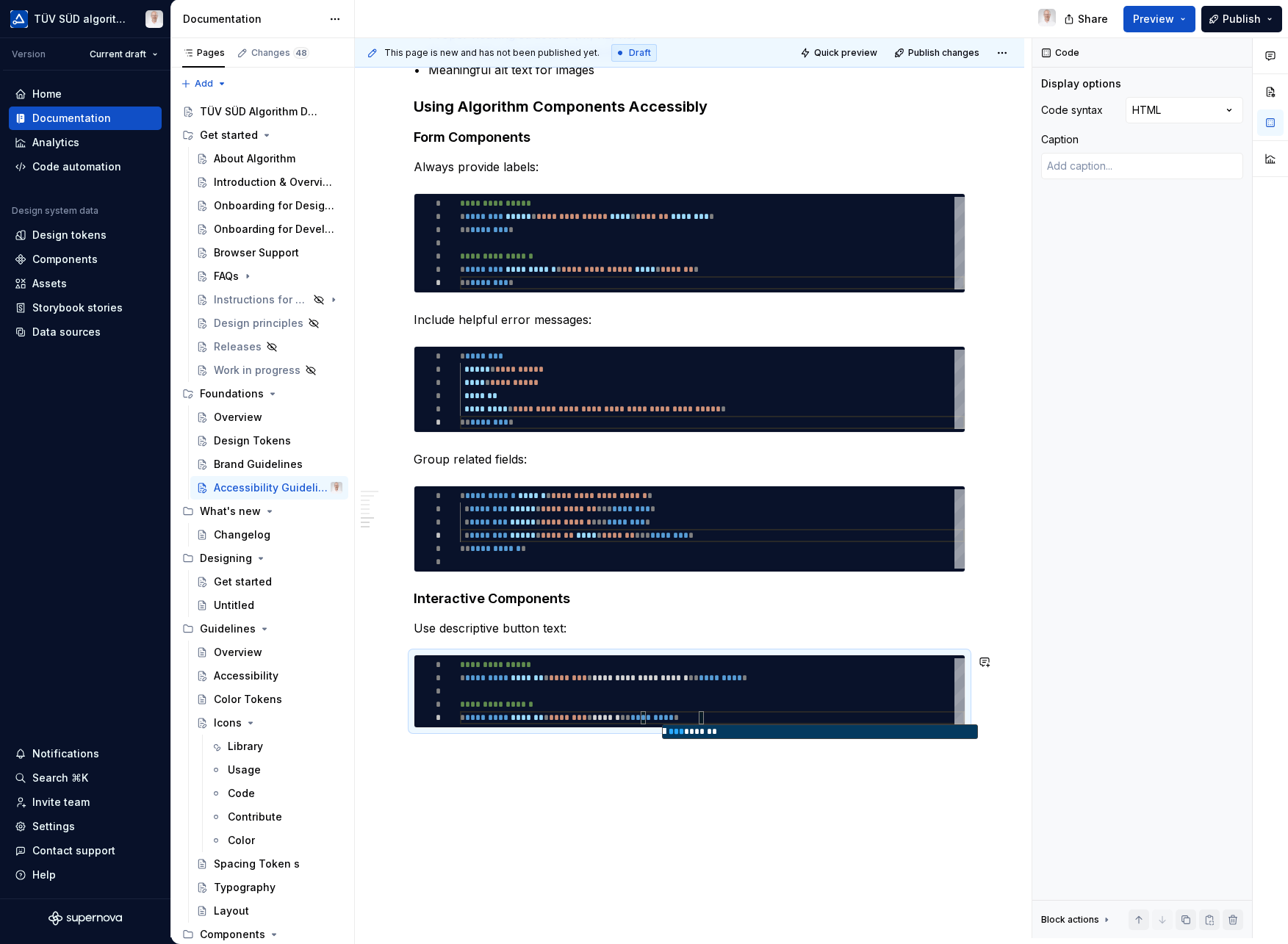
click at [763, 800] on div "This page is new and has not been published yet. Draft Quick preview Publish ch…" at bounding box center [693, 488] width 677 height 900
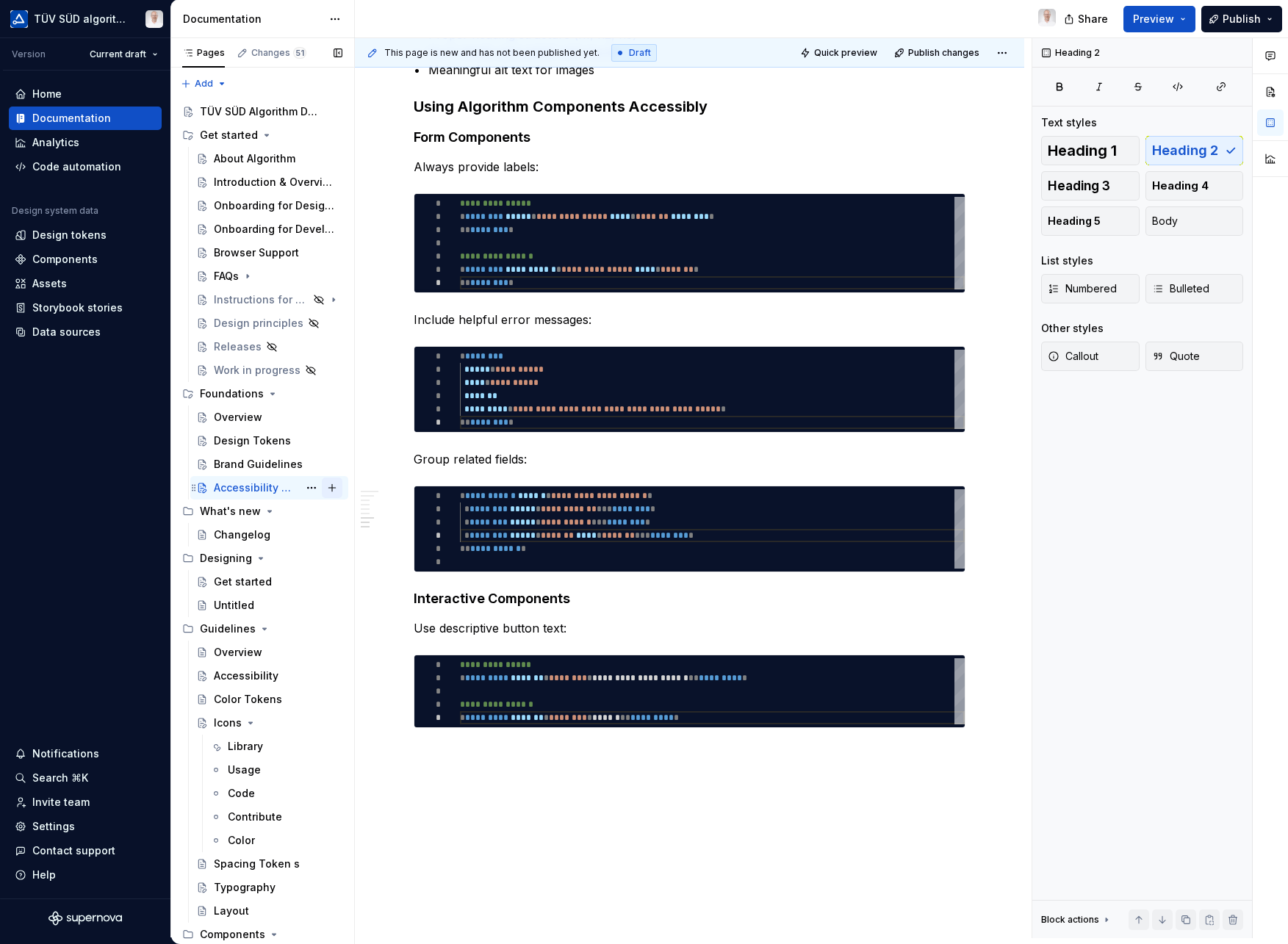
click at [324, 491] on button "Page tree" at bounding box center [332, 488] width 20 height 20
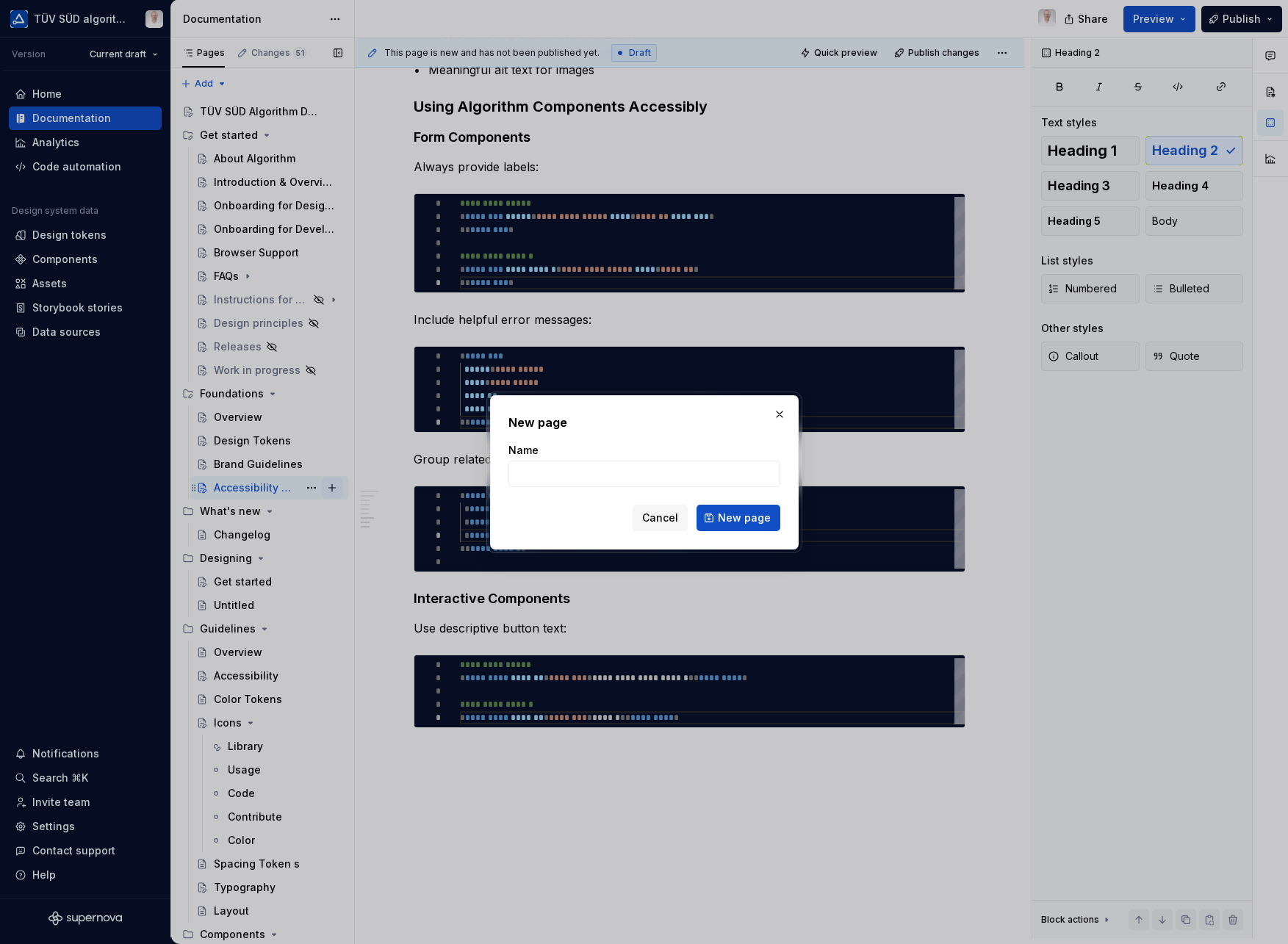
type textarea "*"
type input "Layout & Grid"
click at [739, 518] on button "New page" at bounding box center [738, 518] width 83 height 26
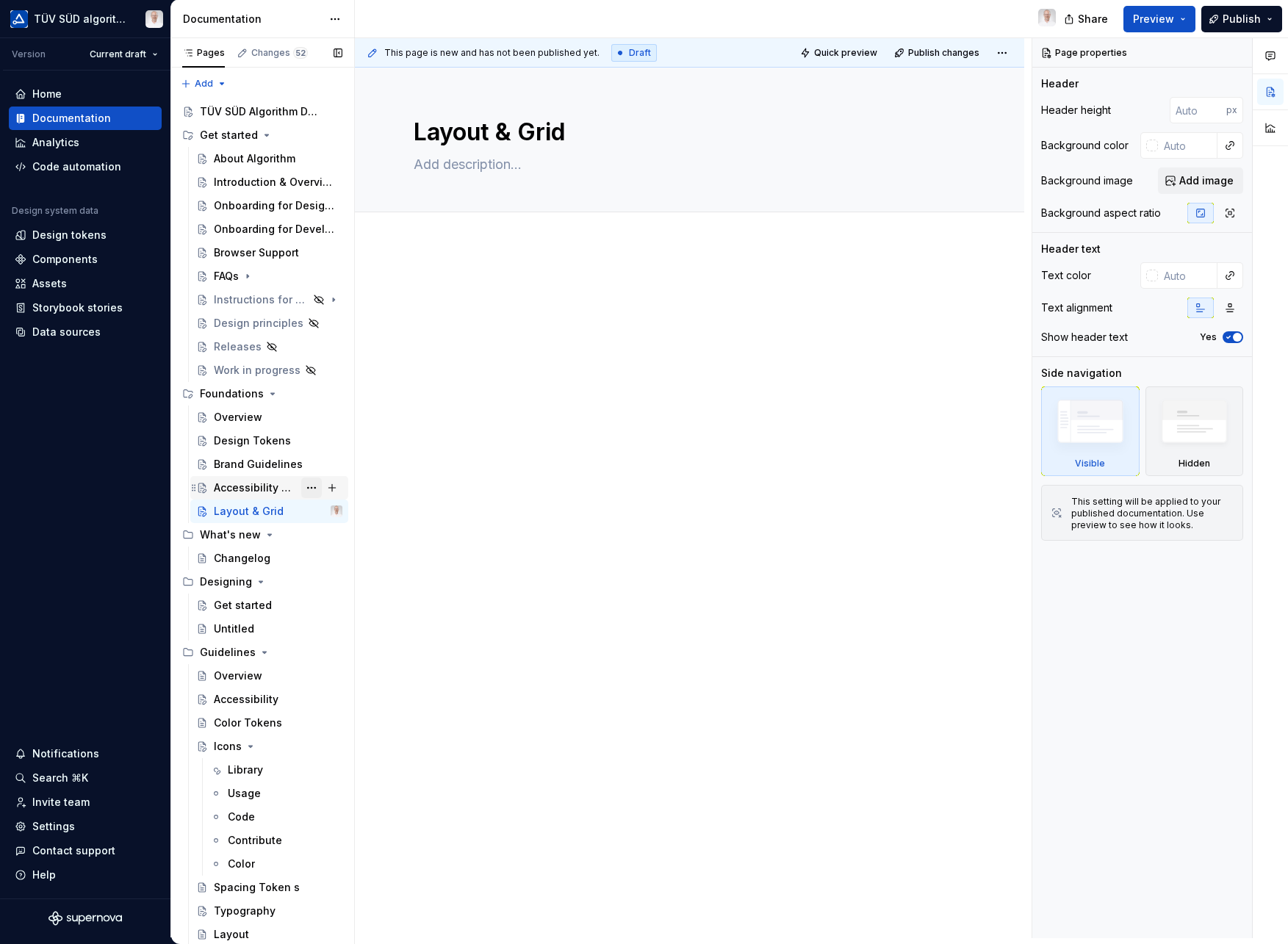
click at [301, 489] on button "Page tree" at bounding box center [311, 488] width 20 height 20
type textarea "*"
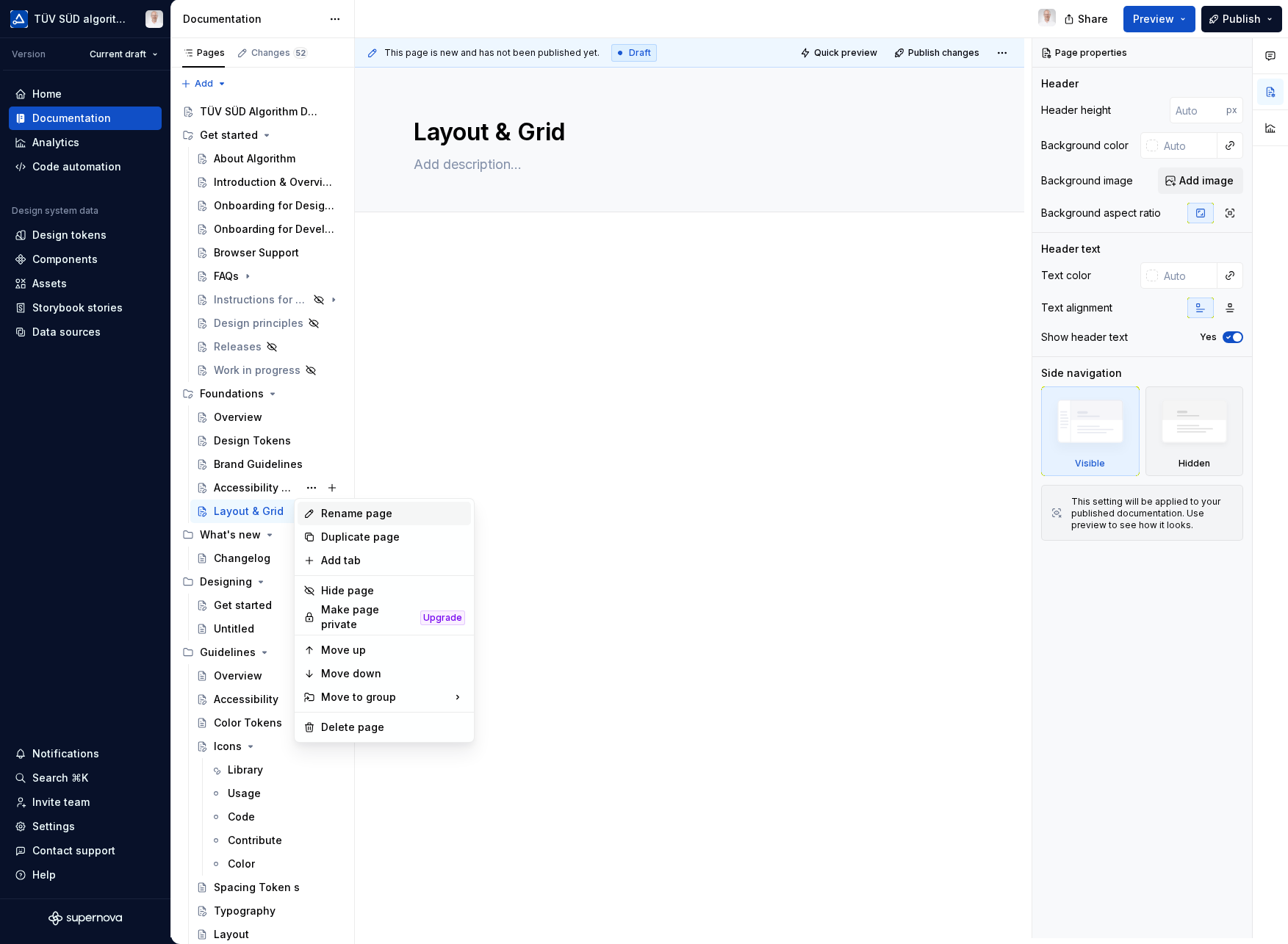
click at [328, 522] on div "Rename page" at bounding box center [384, 513] width 174 height 24
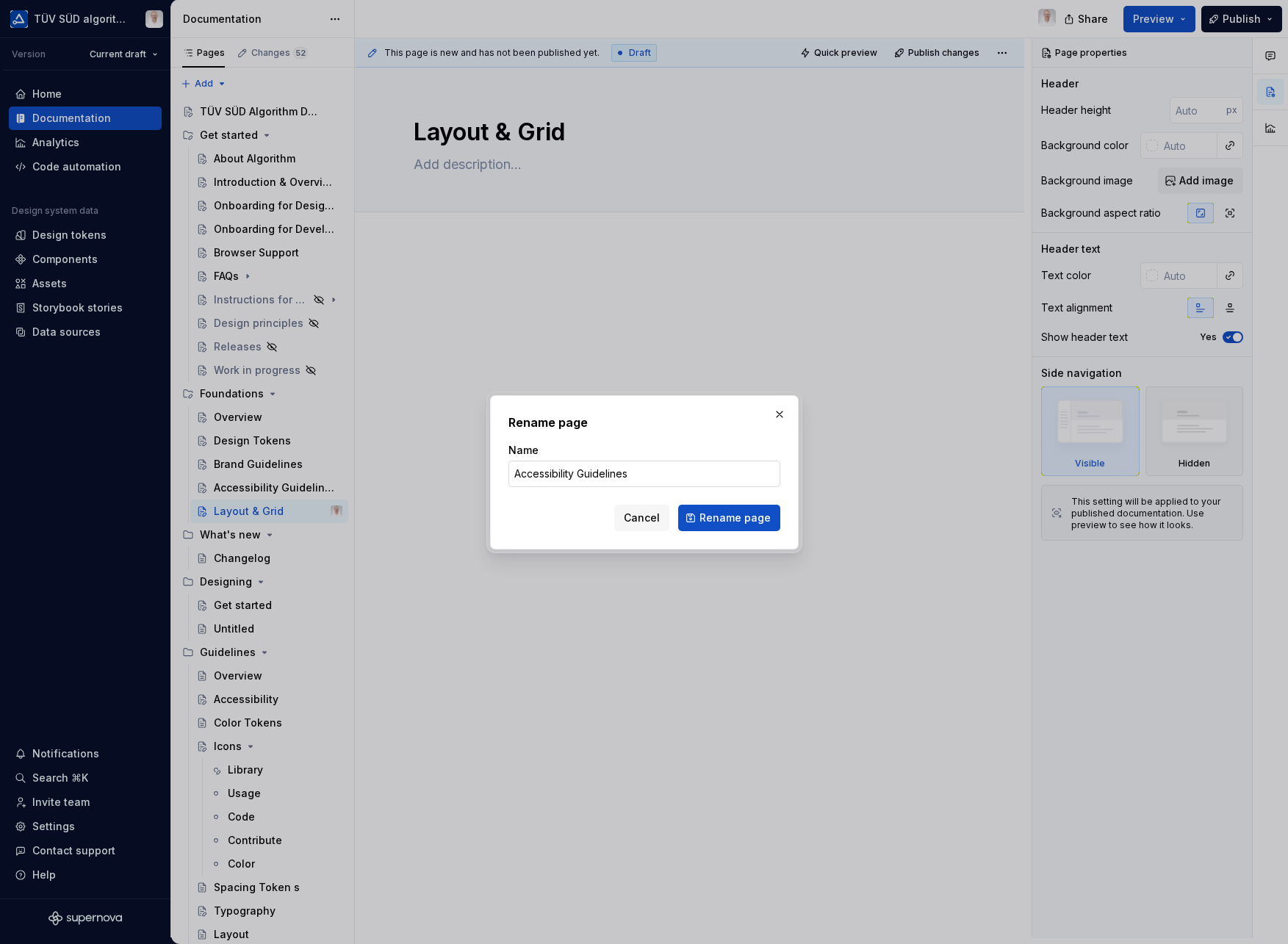
click at [580, 467] on input "Accessibility Guidelines" at bounding box center [644, 474] width 272 height 26
drag, startPoint x: 577, startPoint y: 474, endPoint x: 812, endPoint y: 469, distance: 235.1
click at [812, 469] on div "Rename page Name Accessibility Guidelines Cancel Rename page" at bounding box center [644, 472] width 1288 height 944
type input "Accessibility"
click at [731, 518] on button "Rename page" at bounding box center [729, 518] width 102 height 26
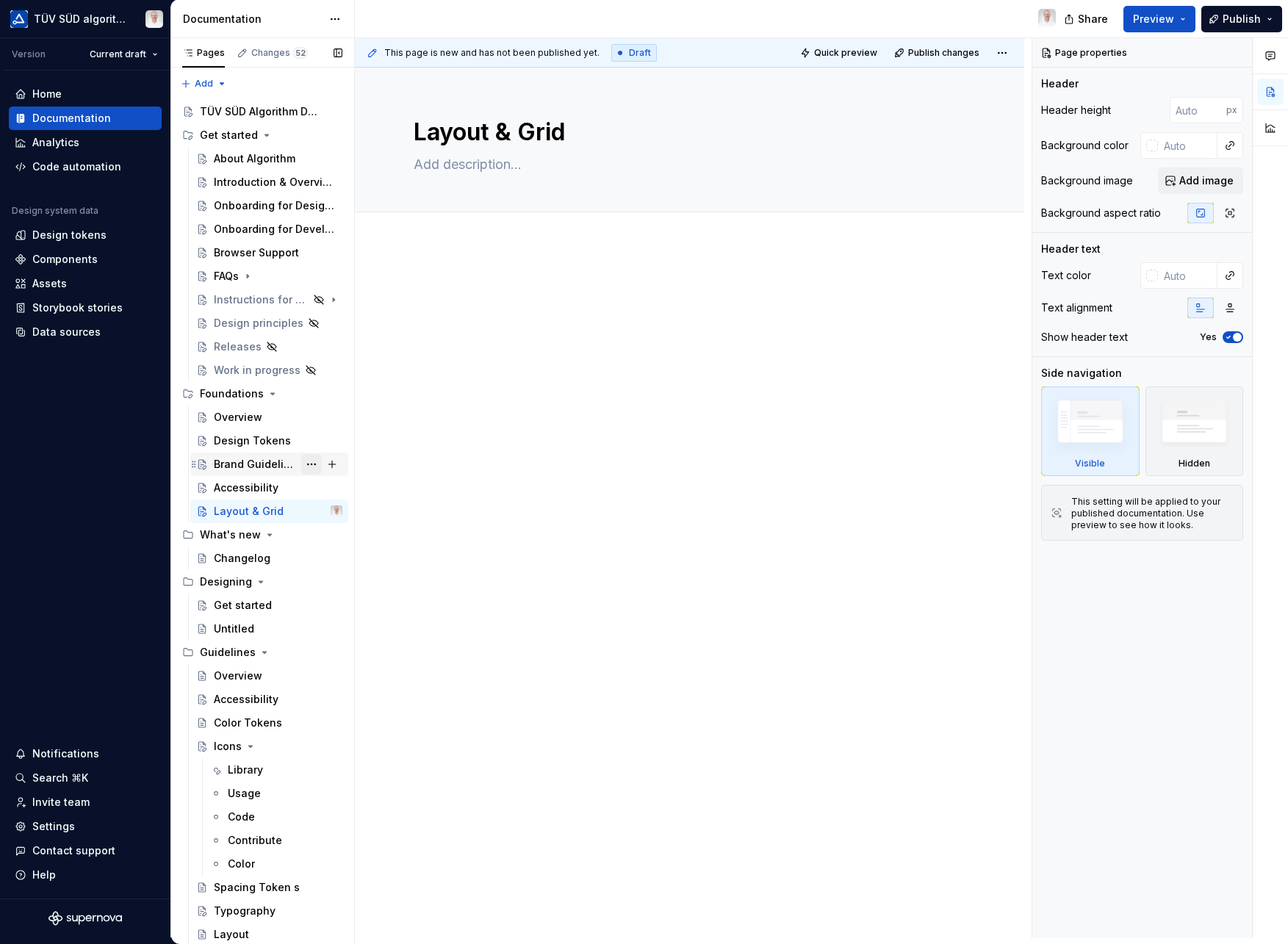
click at [310, 464] on button "Page tree" at bounding box center [311, 464] width 20 height 20
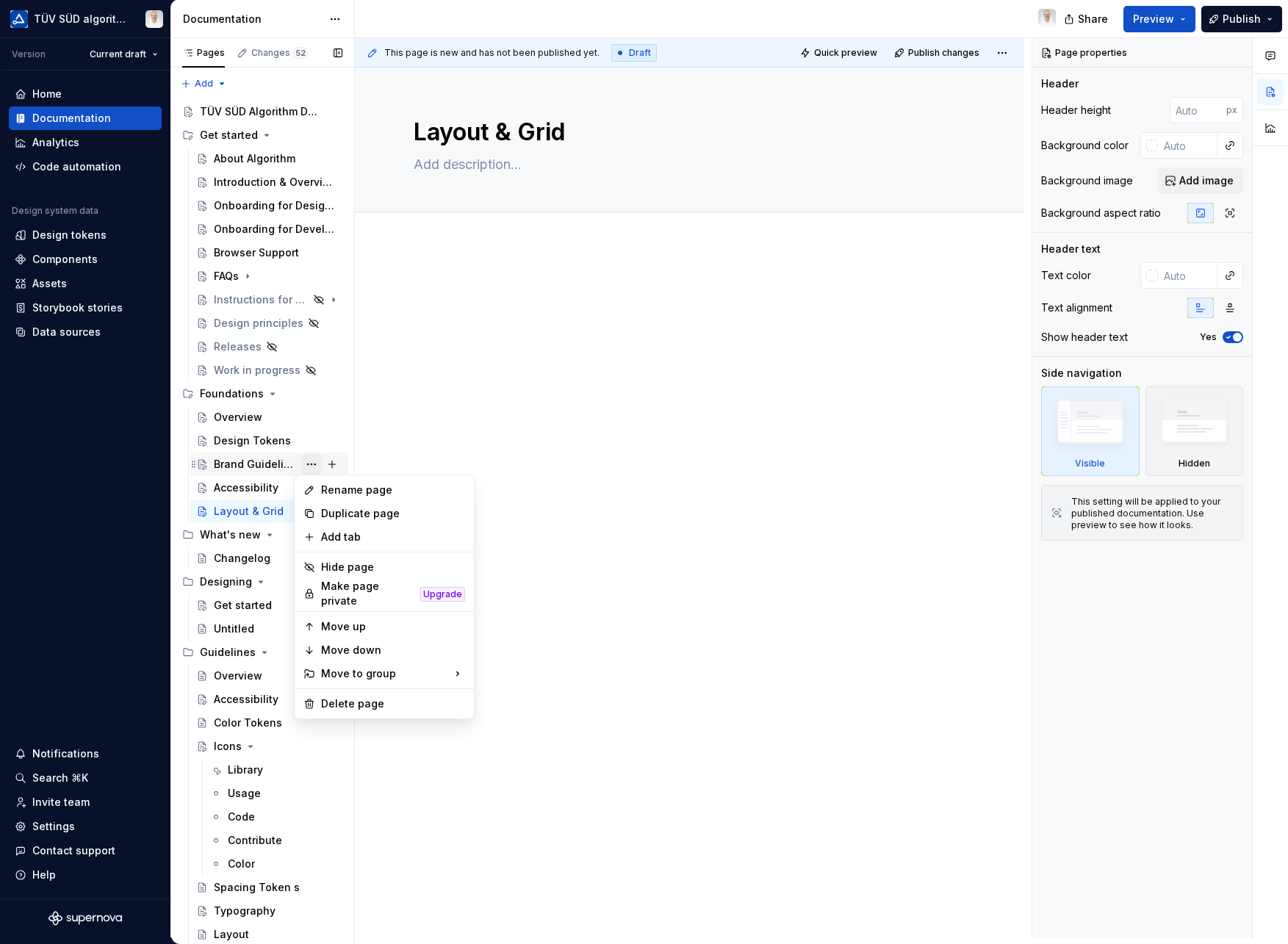
type textarea "*"
click at [336, 496] on div "Rename page" at bounding box center [393, 490] width 144 height 14
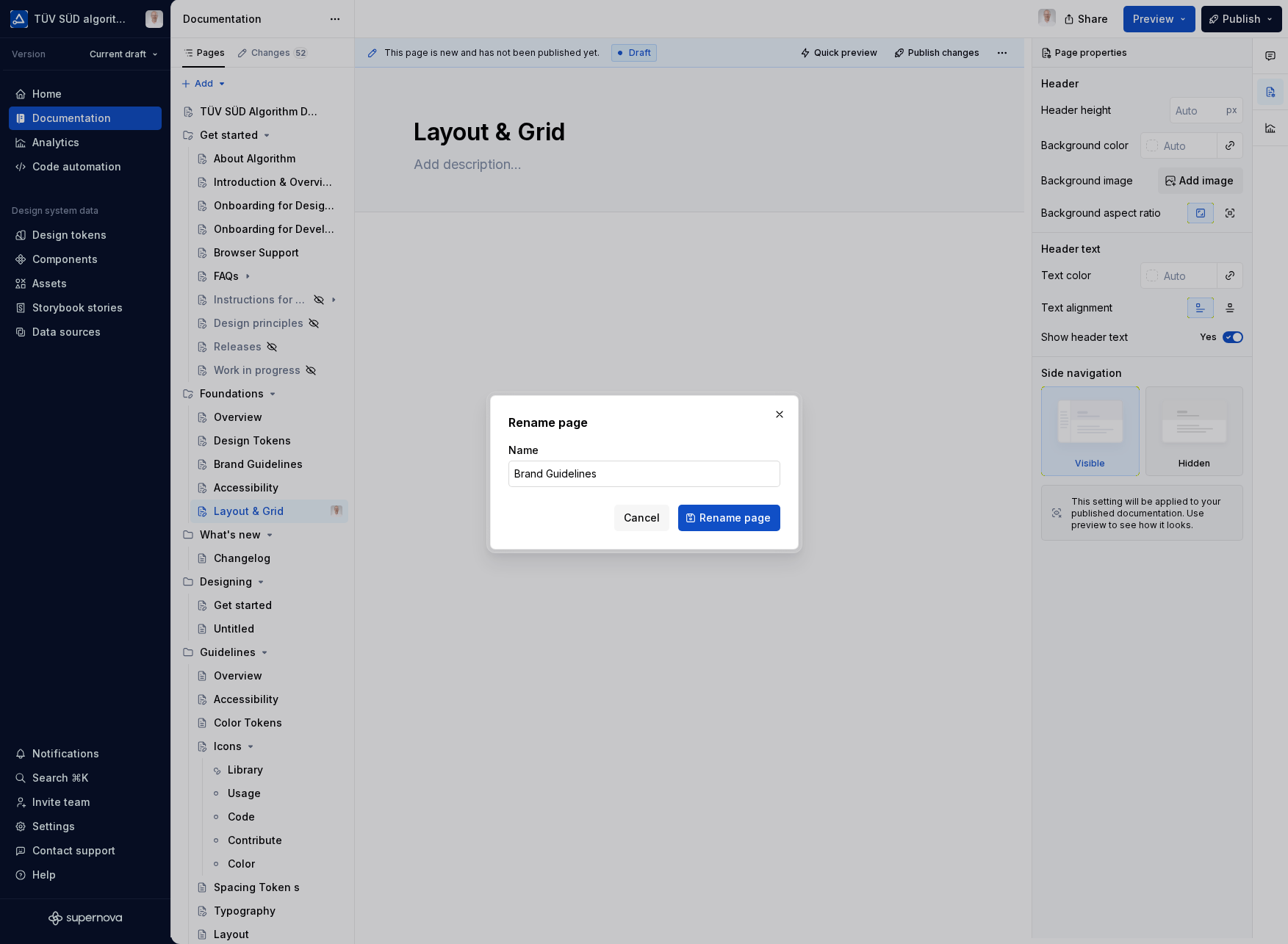
click at [617, 474] on input "Brand Guidelines" at bounding box center [644, 474] width 272 height 26
drag, startPoint x: 544, startPoint y: 471, endPoint x: 822, endPoint y: 485, distance: 278.4
click at [790, 471] on div "Rename page Name Brand Guidelines Cancel Rename page" at bounding box center [645, 472] width 309 height 154
type input "Brand"
click at [731, 518] on button "Rename page" at bounding box center [729, 518] width 102 height 26
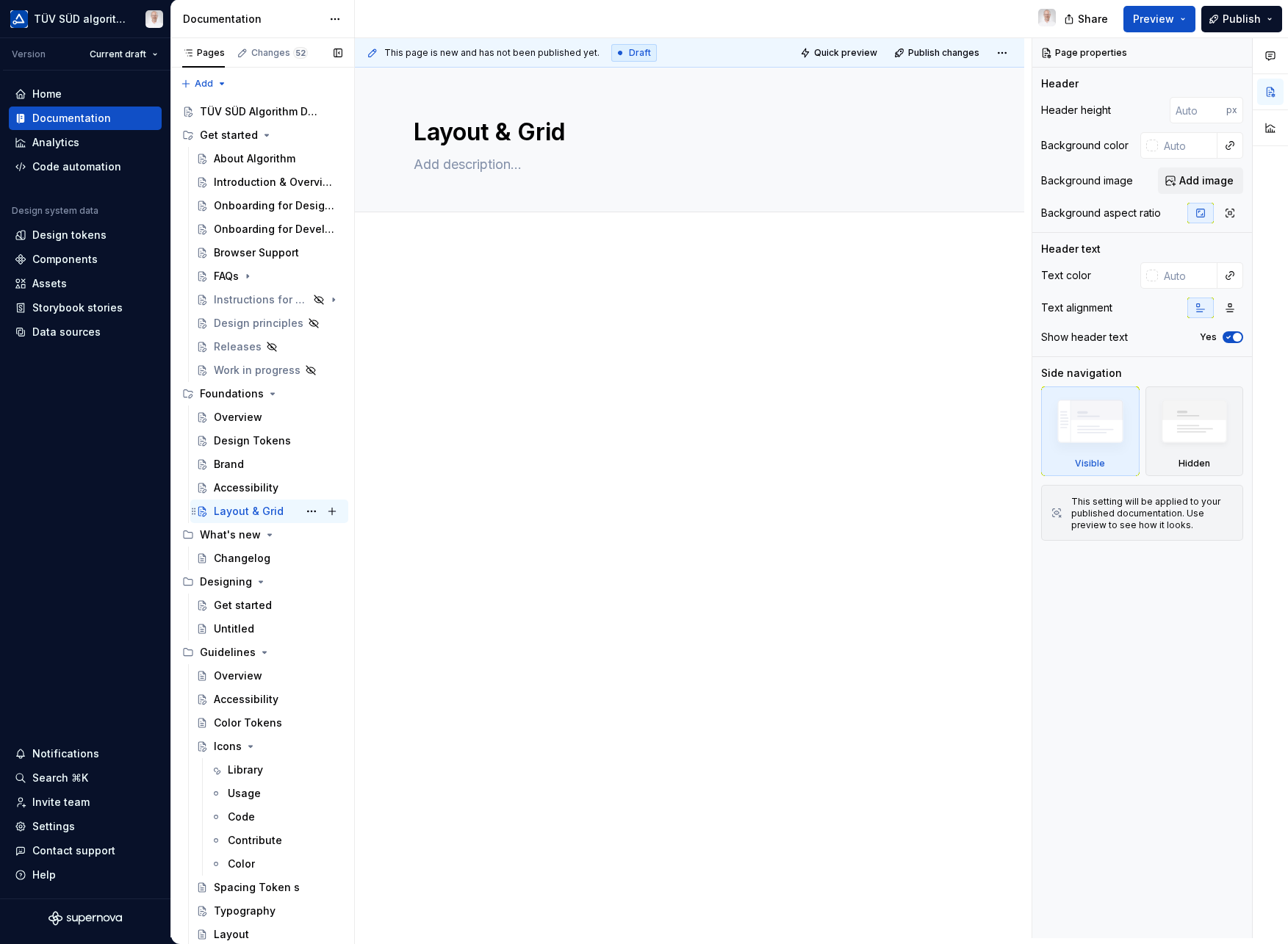
click at [254, 515] on div "Layout & Grid" at bounding box center [249, 511] width 70 height 14
click at [493, 169] on textarea at bounding box center [686, 164] width 552 height 24
paste textarea "Consistent layouts create predictable, scannable experiences. Algorithm’s grid …"
type textarea "*"
type textarea "Consistent layouts create predictable, scannable experiences. Algorithm’s grid …"
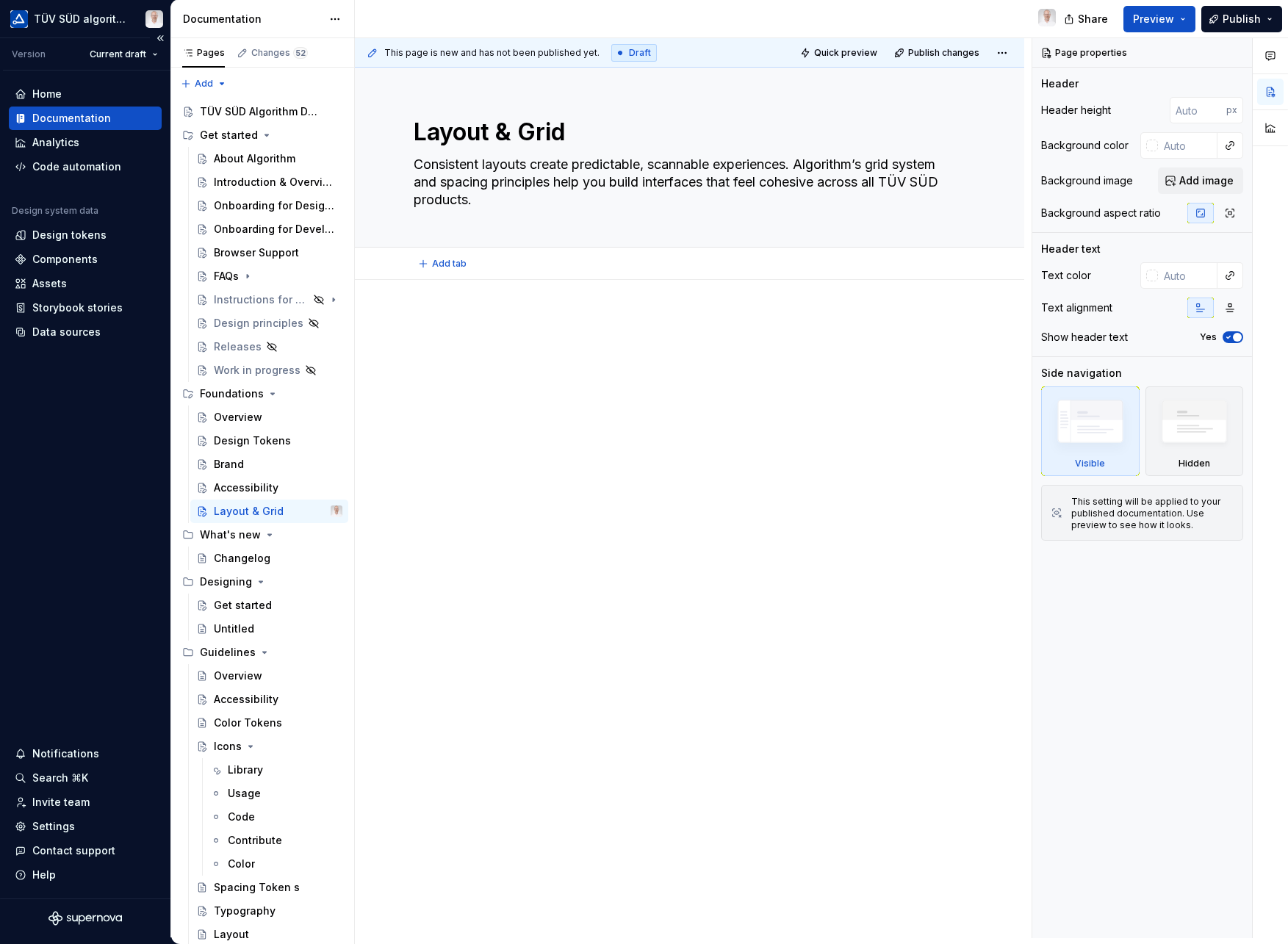
type textarea "*"
type textarea "Consistent layouts create predictable, scannable experiences. Algorithm’s grid …"
click at [452, 280] on div at bounding box center [690, 476] width 669 height 393
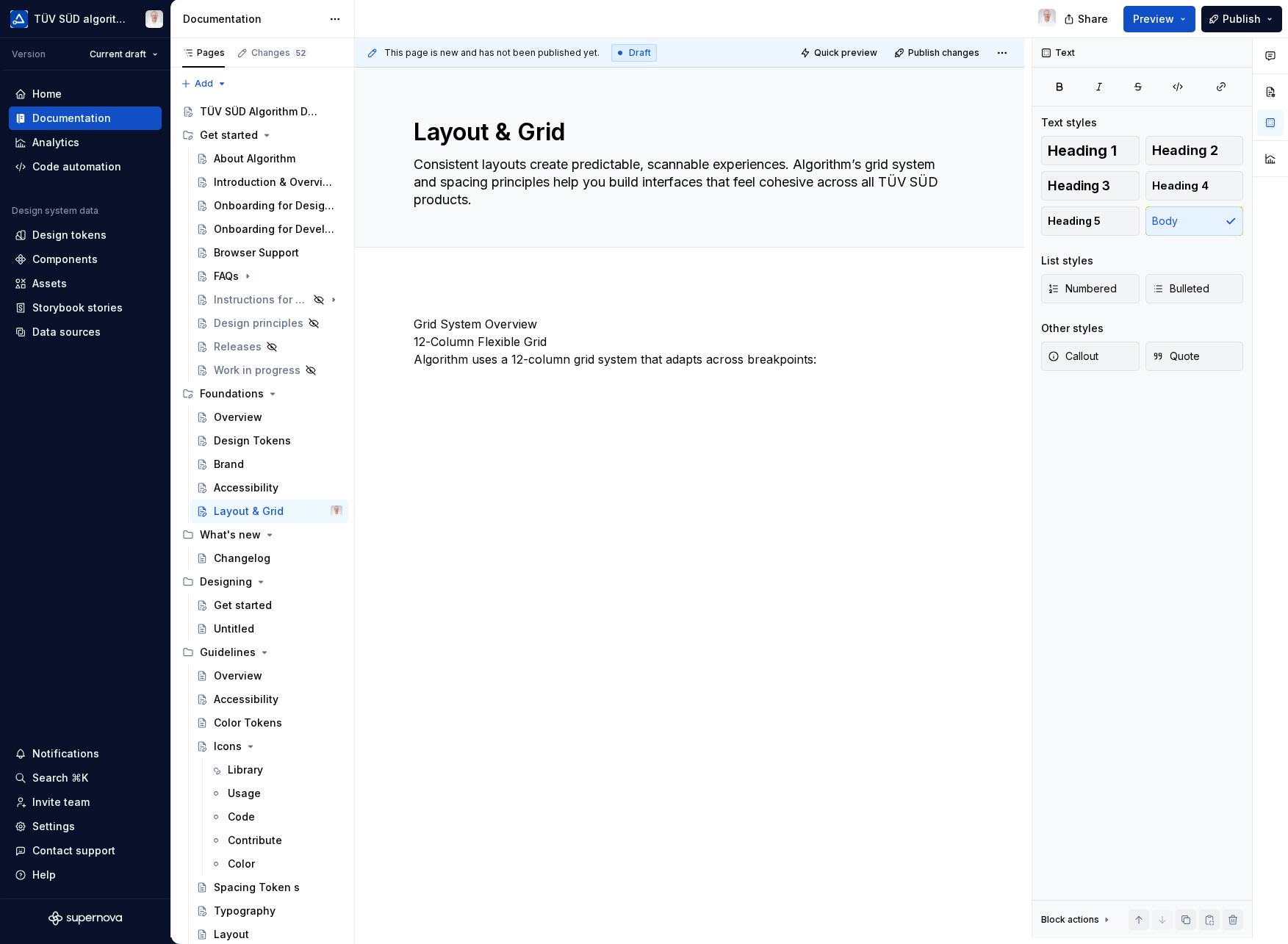
click at [437, 298] on div "Grid System Overview 12-Column Flexible Grid Algorithm uses a 12-column grid sy…" at bounding box center [690, 476] width 669 height 393
click at [463, 327] on p "Grid System Overview 12-Column Flexible Grid Algorithm uses a 12-column grid sy…" at bounding box center [690, 341] width 552 height 53
click at [1089, 152] on span "Heading 1" at bounding box center [1082, 150] width 69 height 14
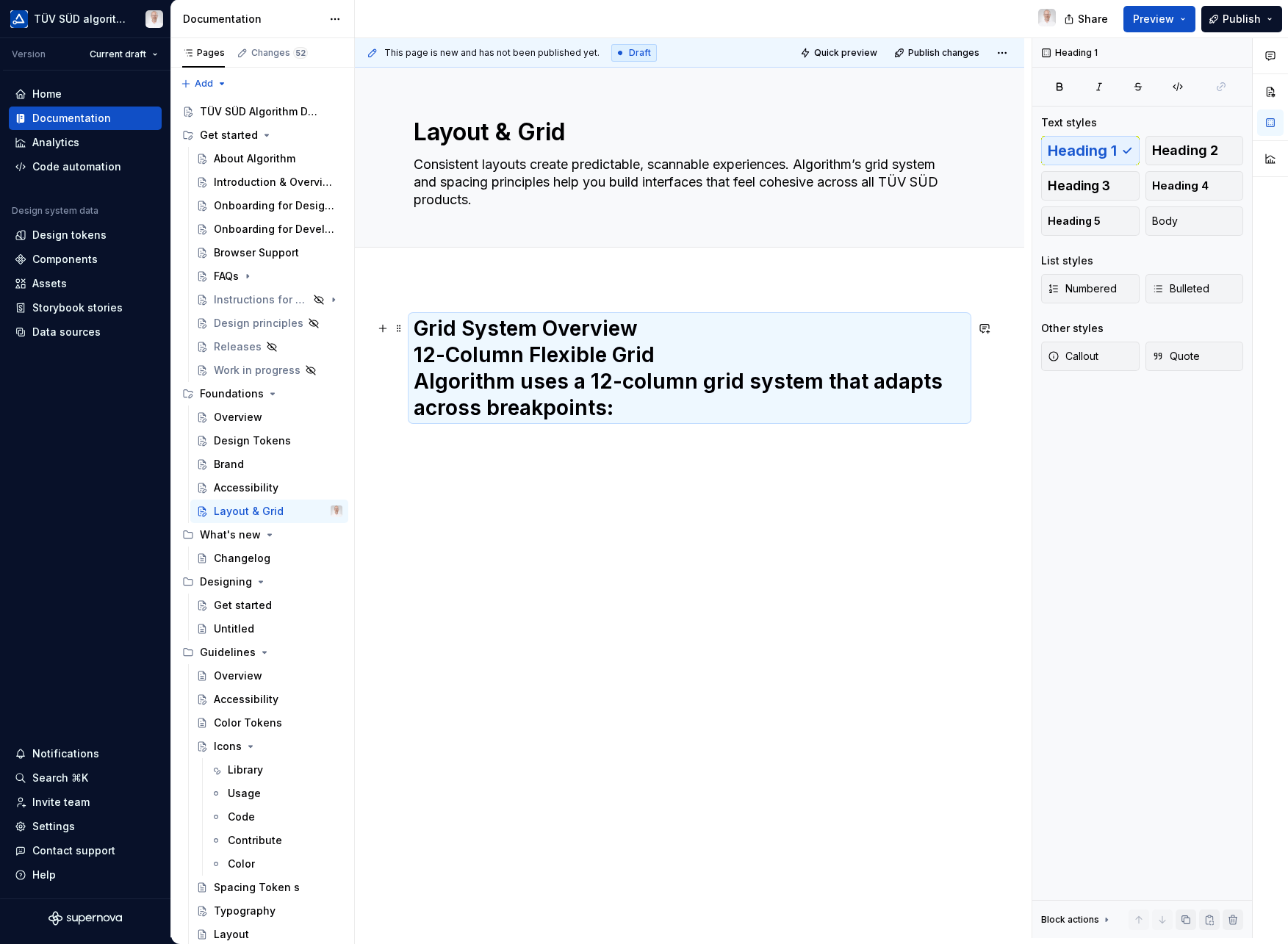
click at [663, 335] on h1 "Grid System Overview 12-Column Flexible Grid Algorithm uses a 12-column grid sy…" at bounding box center [690, 368] width 552 height 106
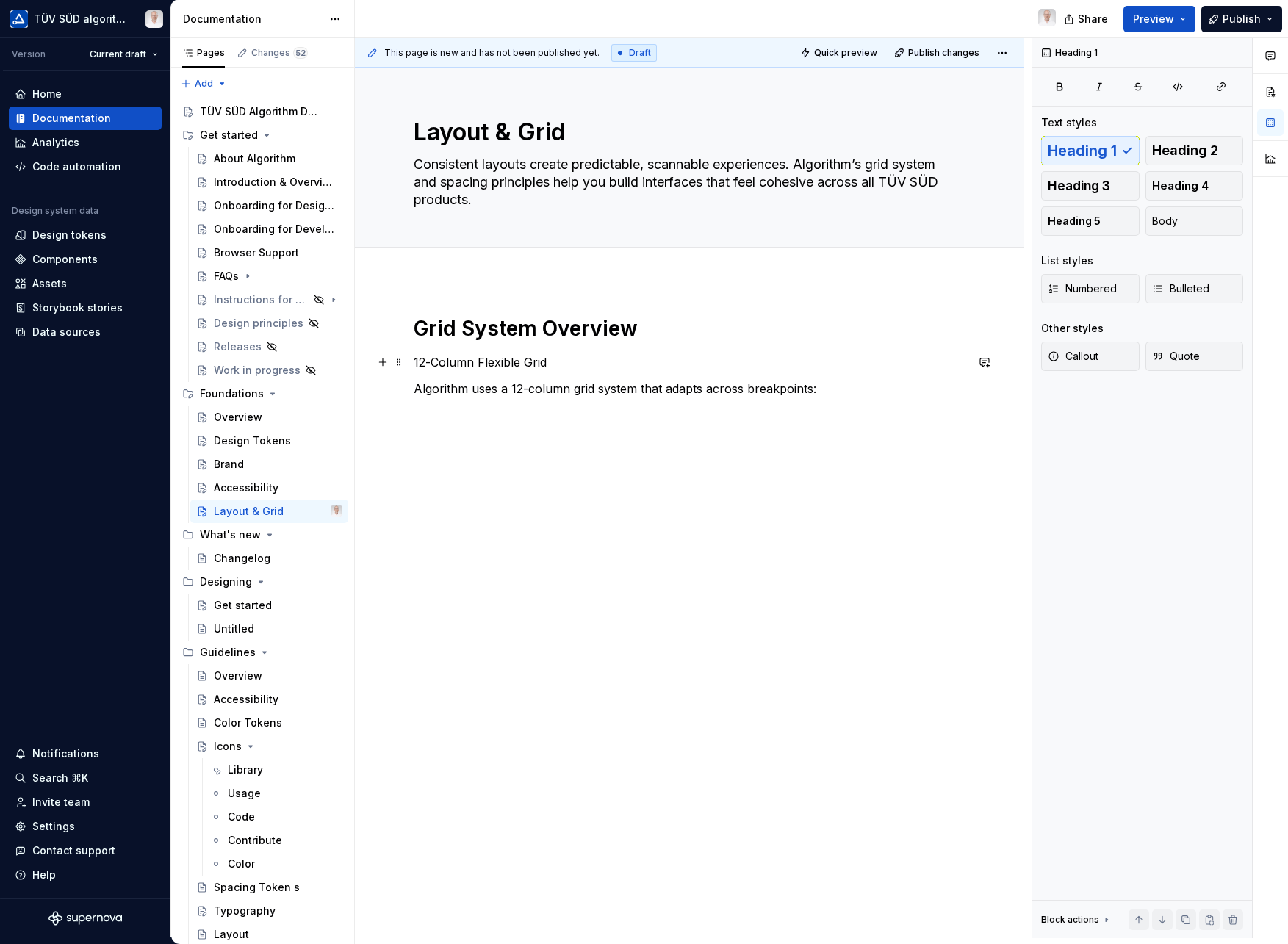
click at [514, 362] on p "12-Column Flexible Grid" at bounding box center [690, 362] width 552 height 18
click at [1161, 161] on button "Heading 2" at bounding box center [1194, 150] width 99 height 30
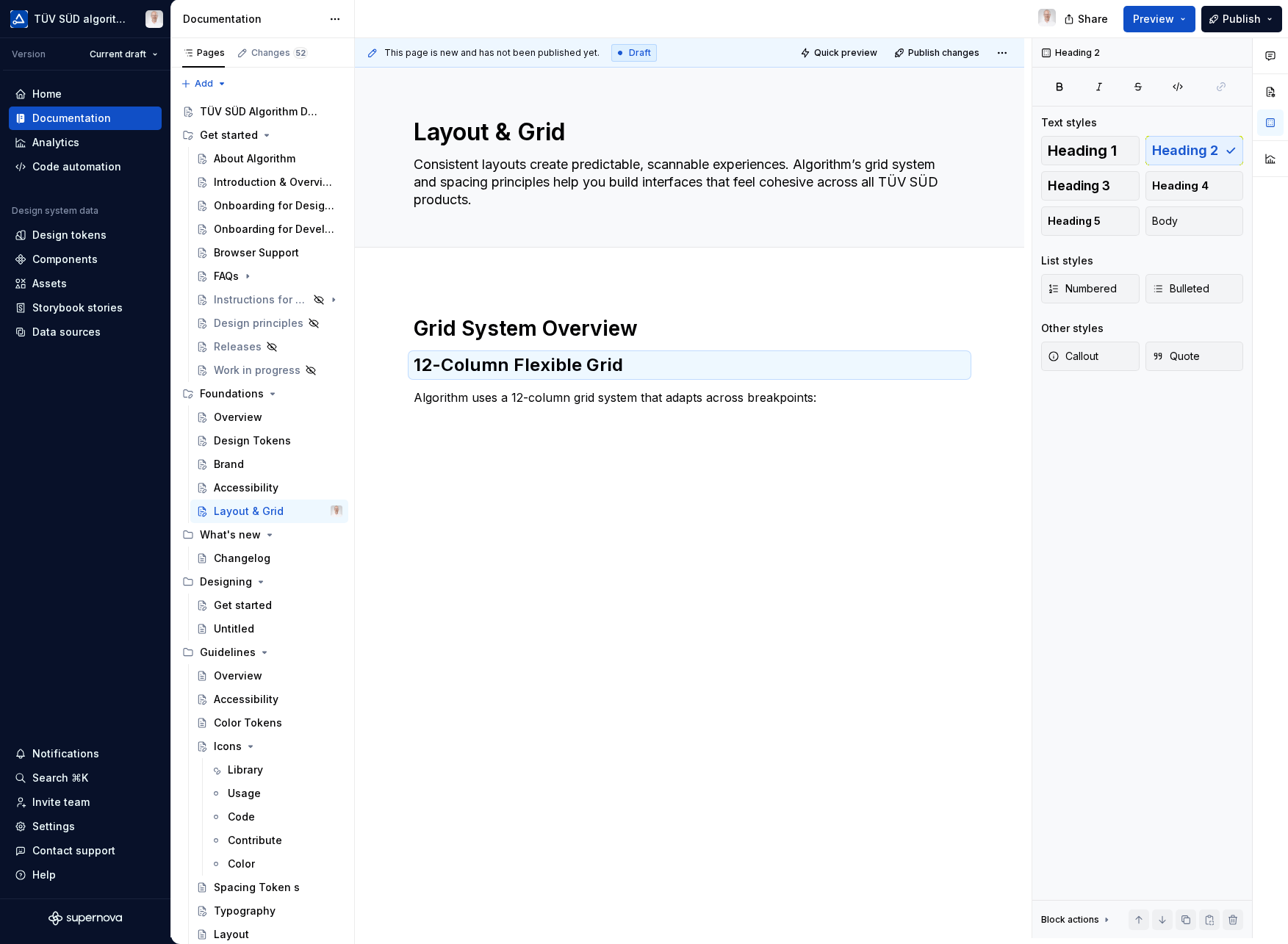
type textarea "*"
click at [645, 370] on h2 "12-Column Flexible Grid" at bounding box center [690, 365] width 552 height 24
click at [826, 397] on p "Algorithm uses a 12-column grid system that adapts across breakpoints:" at bounding box center [690, 397] width 552 height 18
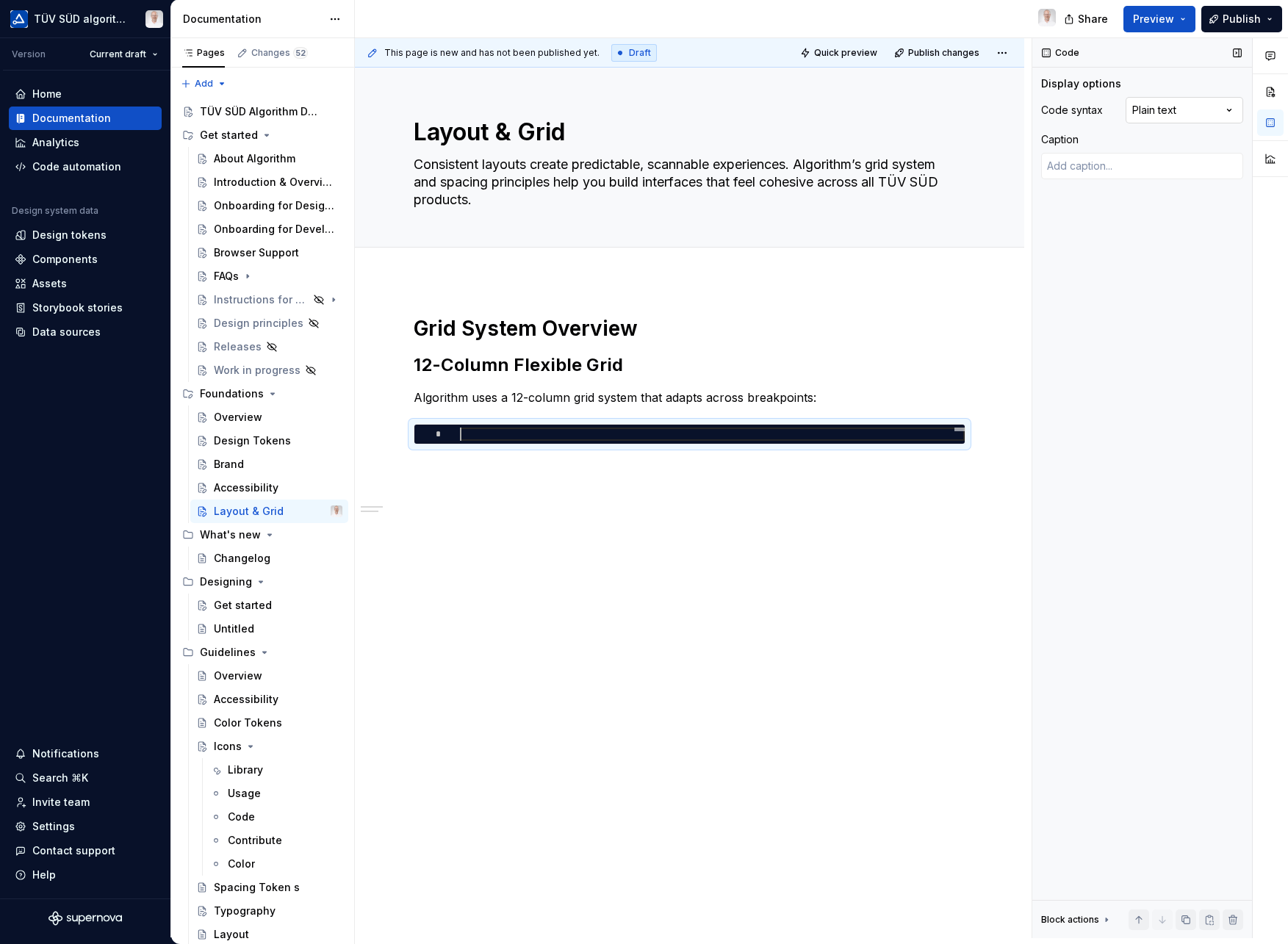
click at [1215, 115] on div "Comments Open comments No comments yet Select ‘Comment’ from the block context …" at bounding box center [1160, 488] width 255 height 900
click at [481, 433] on div at bounding box center [712, 434] width 505 height 13
type textarea "*"
type textarea "**********"
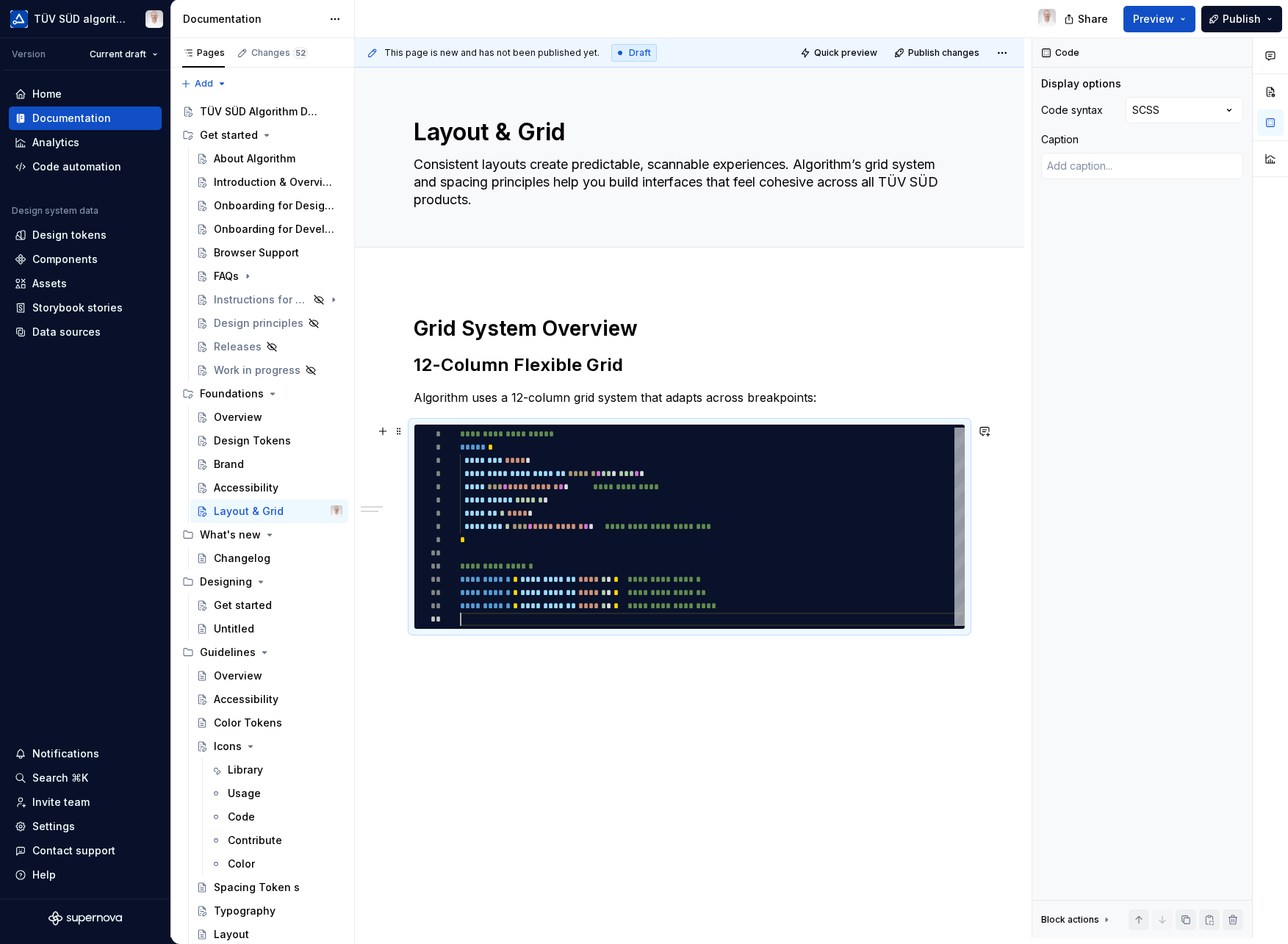
scroll to position [53, 0]
type textarea "*"
type textarea "**********"
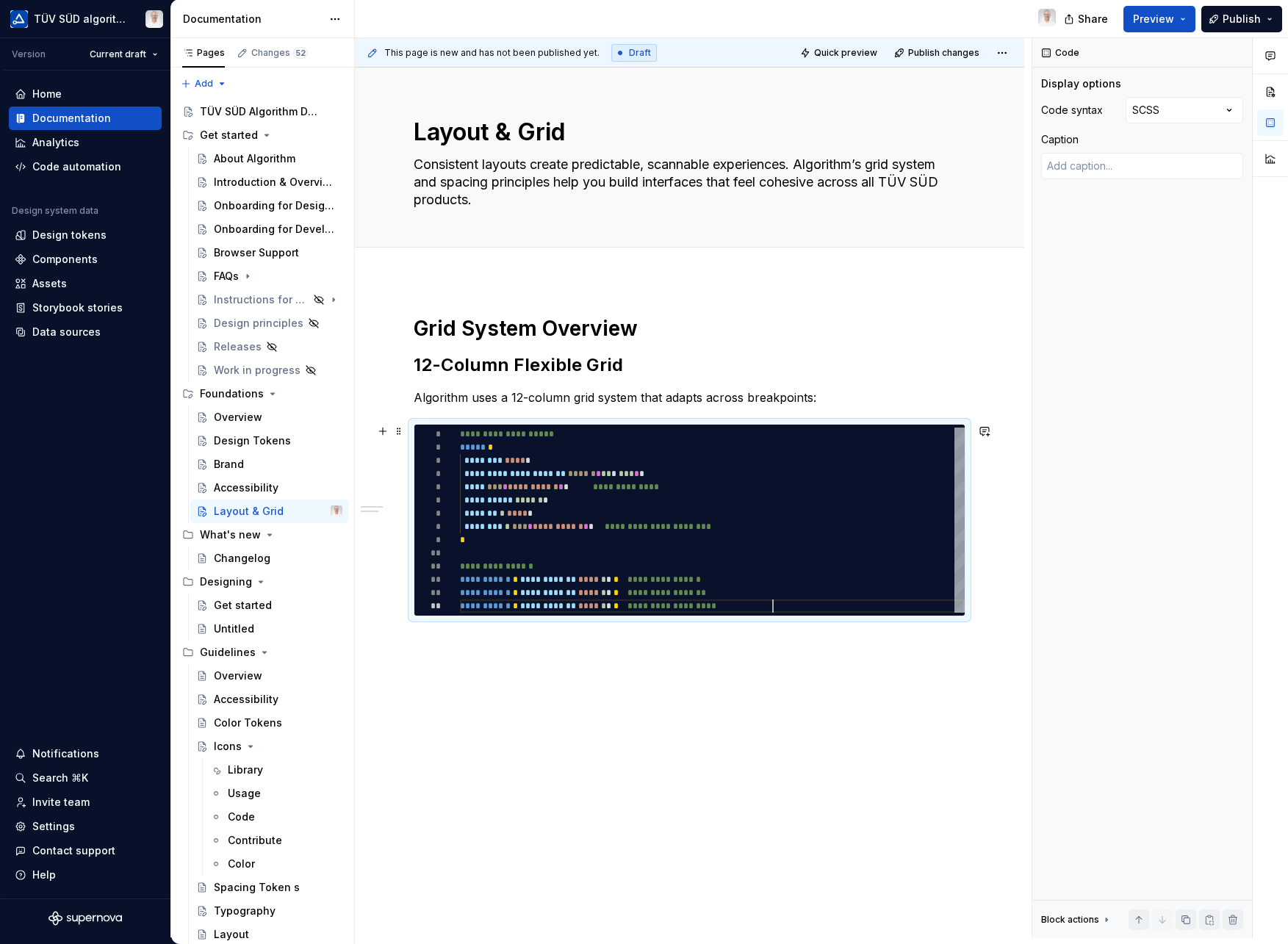
scroll to position [40, 313]
click at [780, 698] on div "**********" at bounding box center [690, 598] width 669 height 638
click at [1032, 550] on div "**********" at bounding box center [694, 488] width 678 height 900
click at [244, 479] on div "Accessibility" at bounding box center [278, 488] width 129 height 20
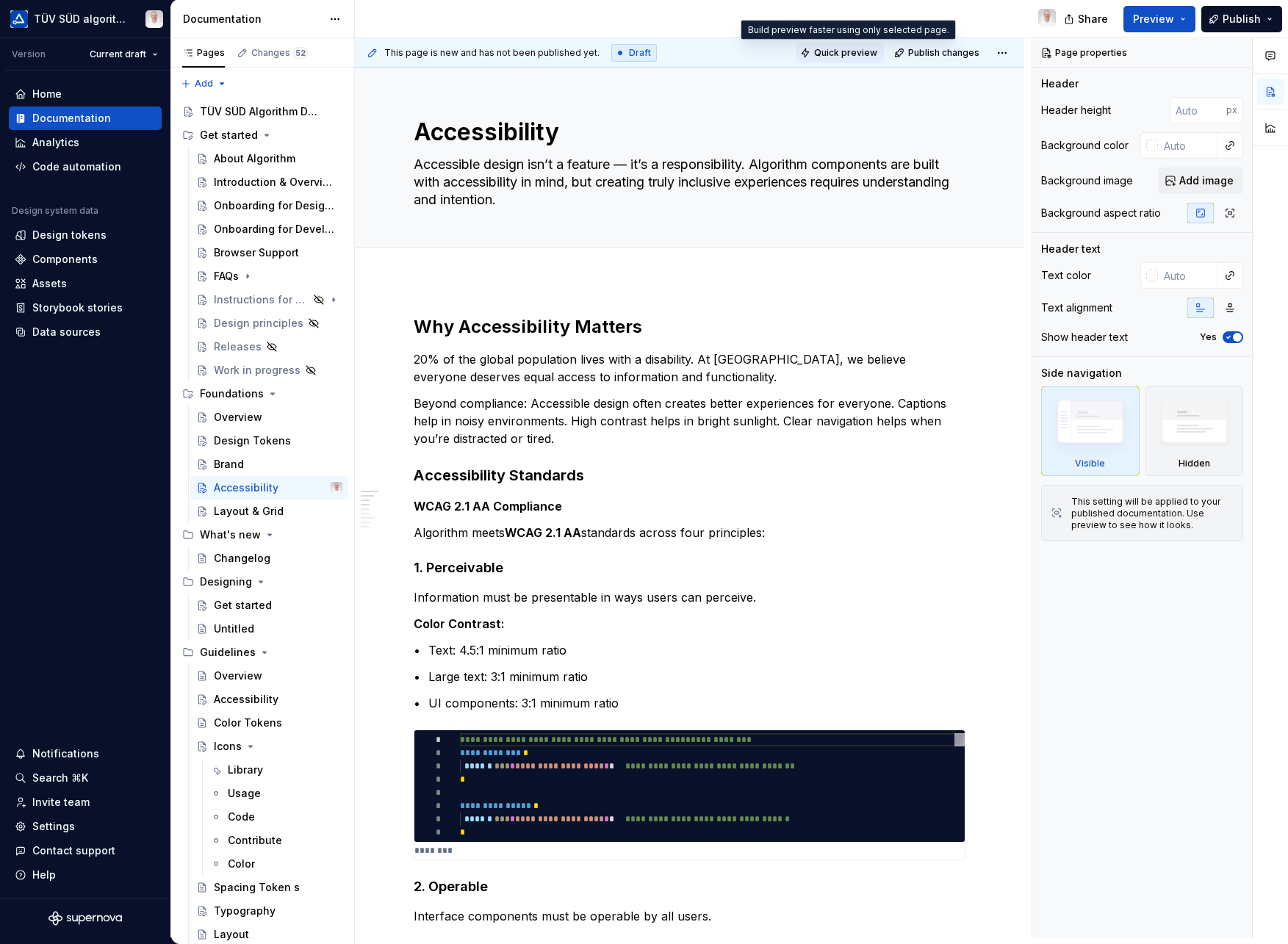
click at [835, 51] on span "Quick preview" at bounding box center [845, 53] width 63 height 12
click at [849, 54] on span "Quick preview" at bounding box center [845, 53] width 63 height 12
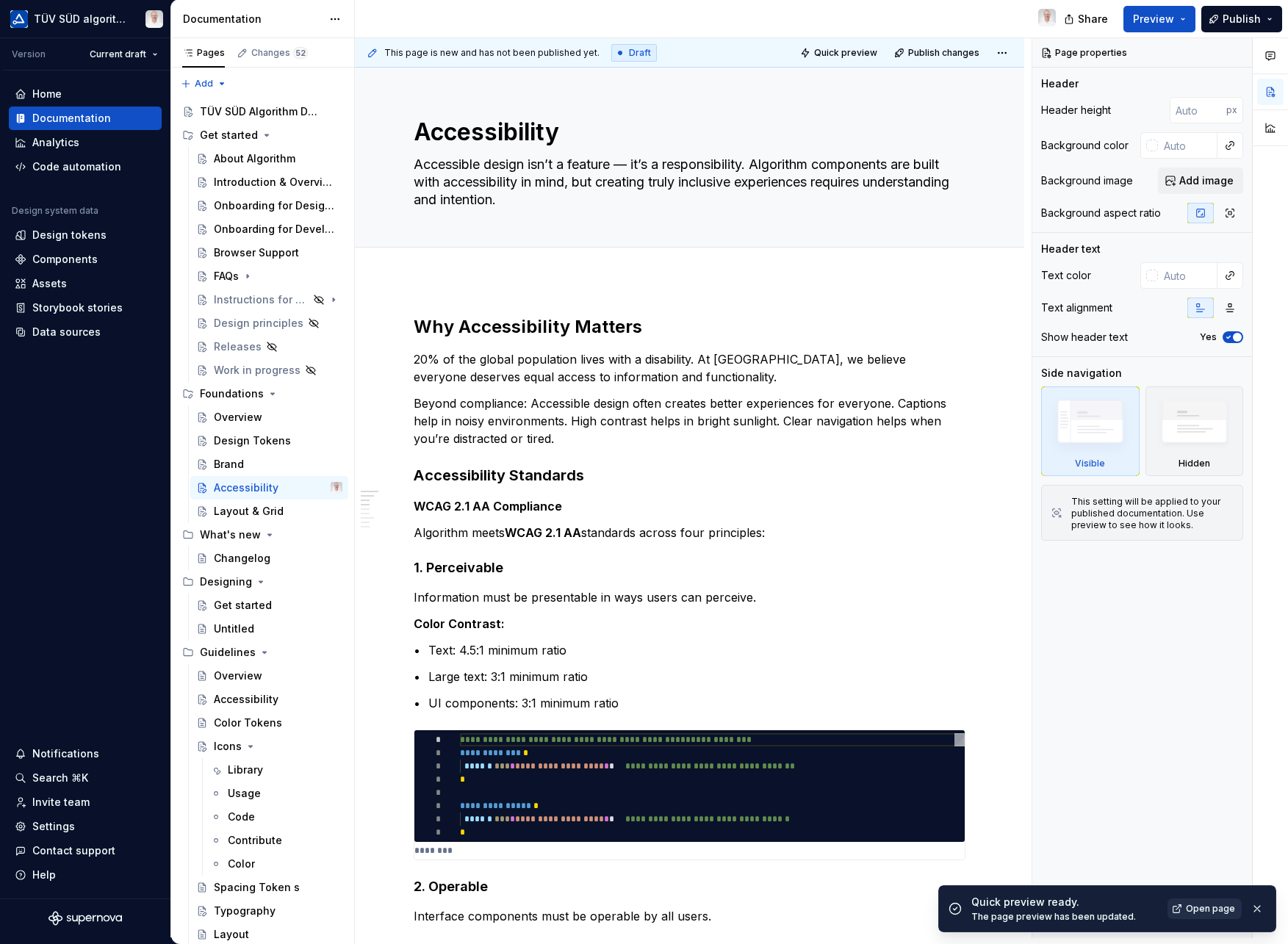
click at [1197, 914] on span "Open page" at bounding box center [1210, 909] width 49 height 12
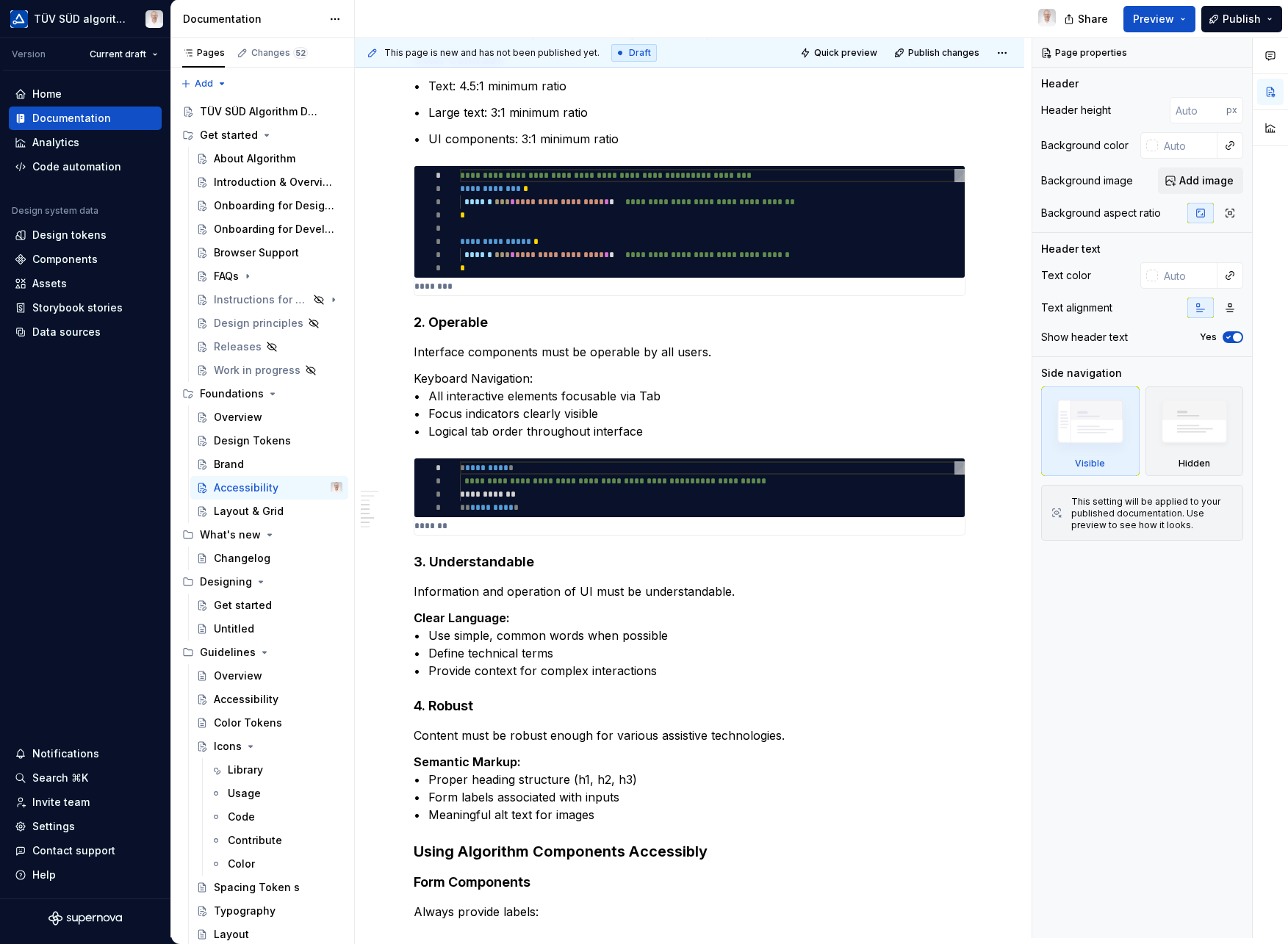
scroll to position [801, 0]
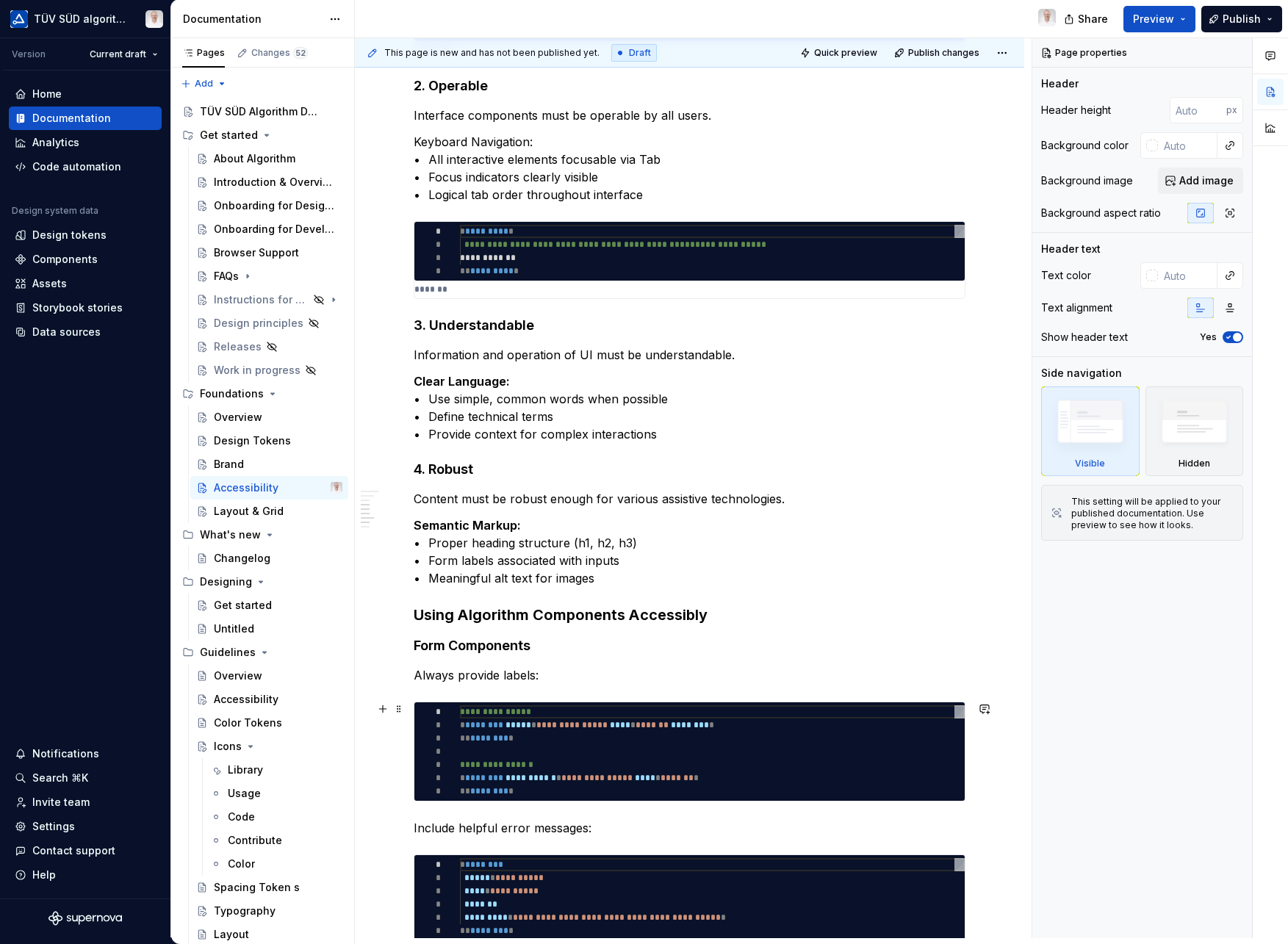
click at [445, 794] on div "*" at bounding box center [437, 791] width 46 height 13
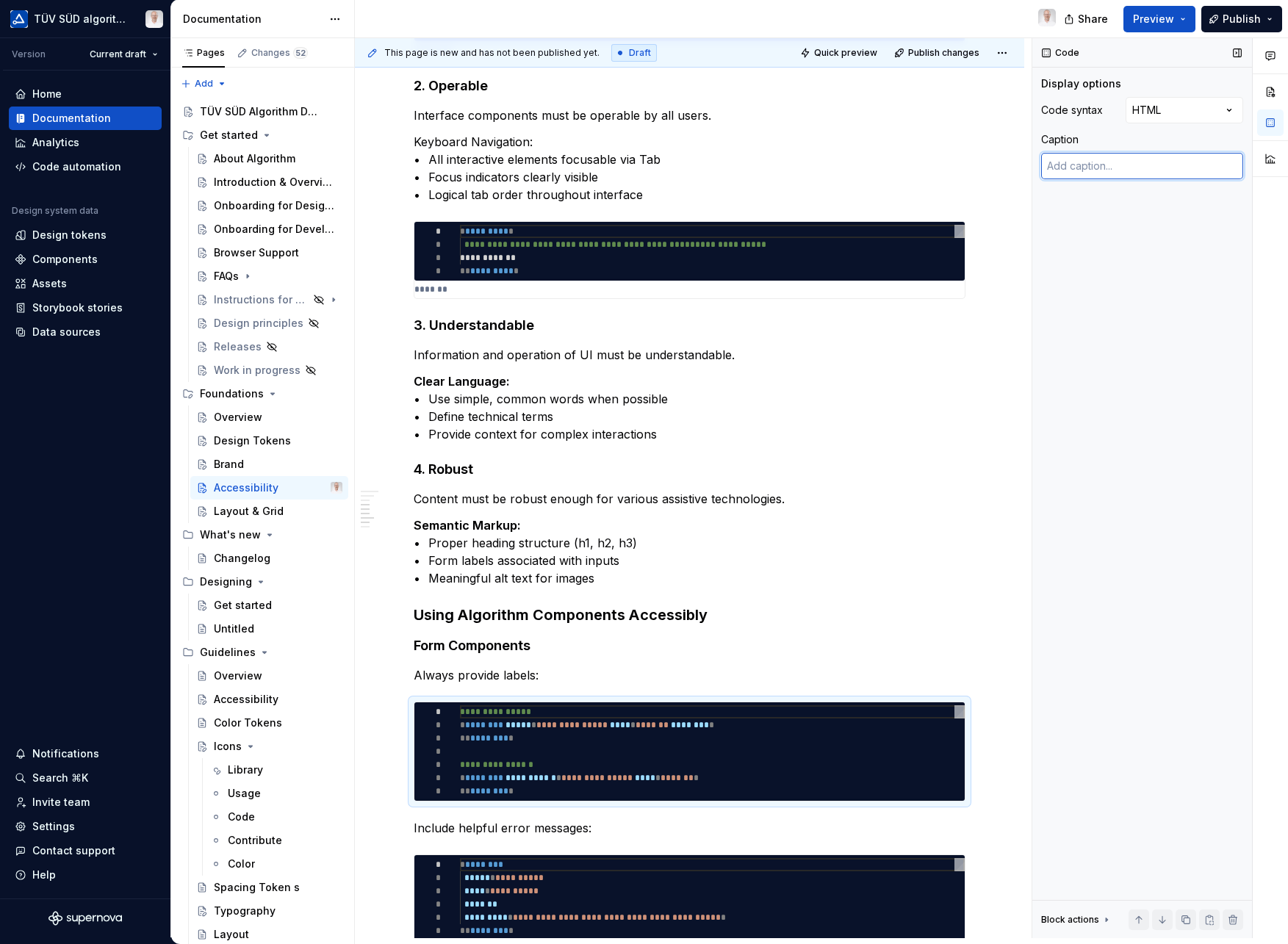
click at [1108, 172] on textarea at bounding box center [1142, 165] width 202 height 26
type textarea "*"
type textarea "E"
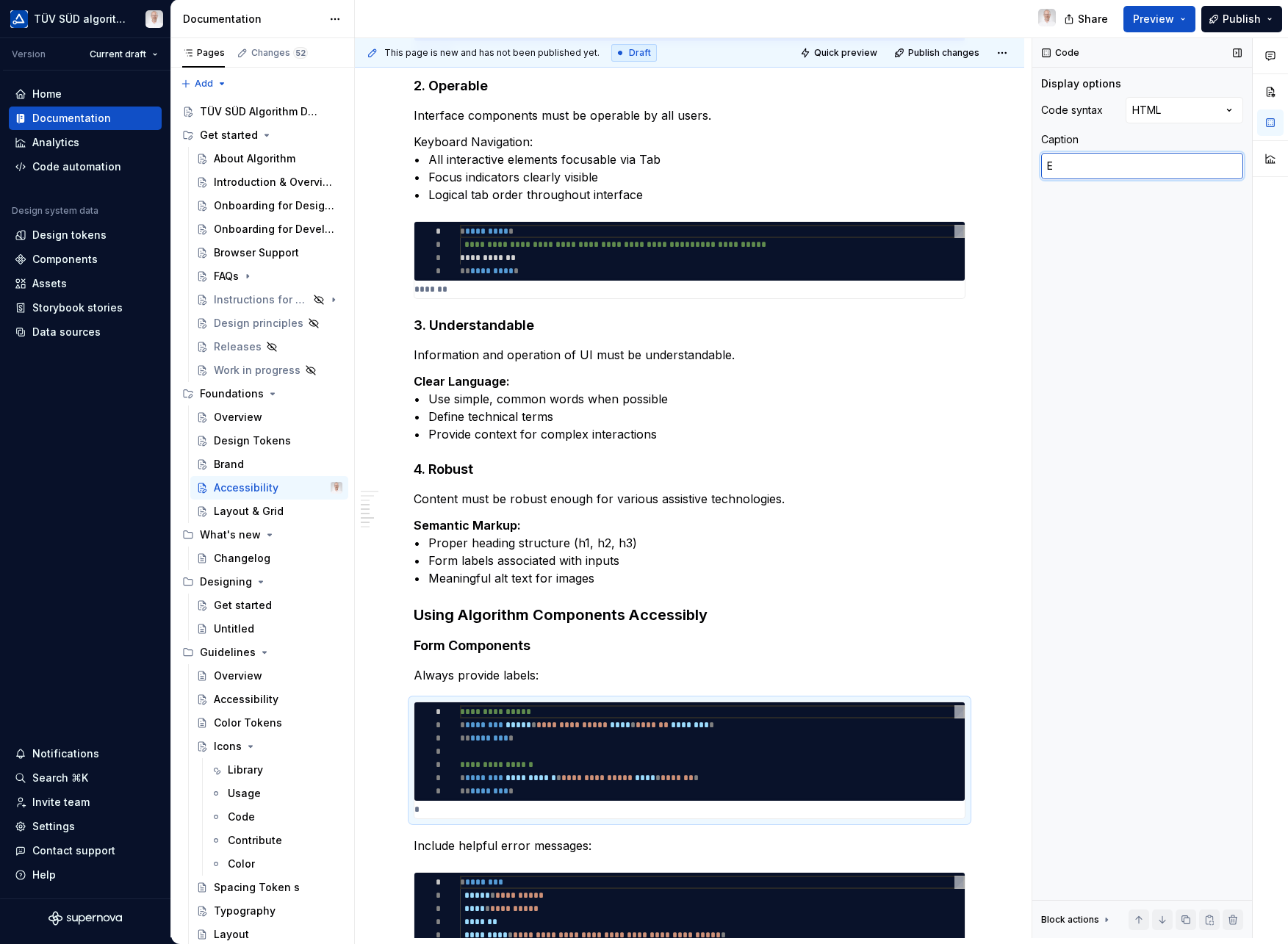
type textarea "*"
type textarea "Ex"
type textarea "*"
type textarea "Exa"
type textarea "*"
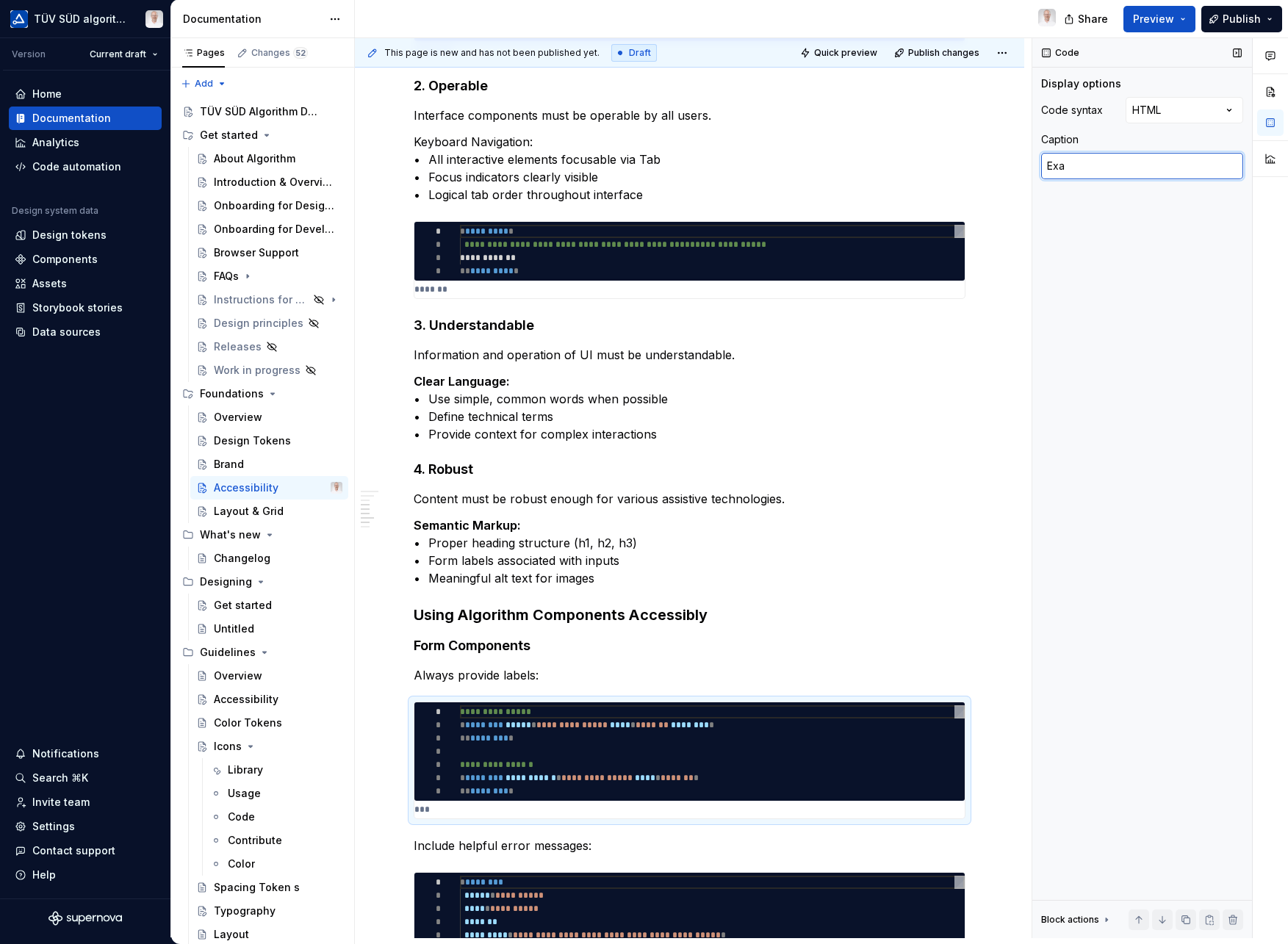
type textarea "Exam"
type textarea "*"
type textarea "Examp"
type textarea "*"
type textarea "Exampl"
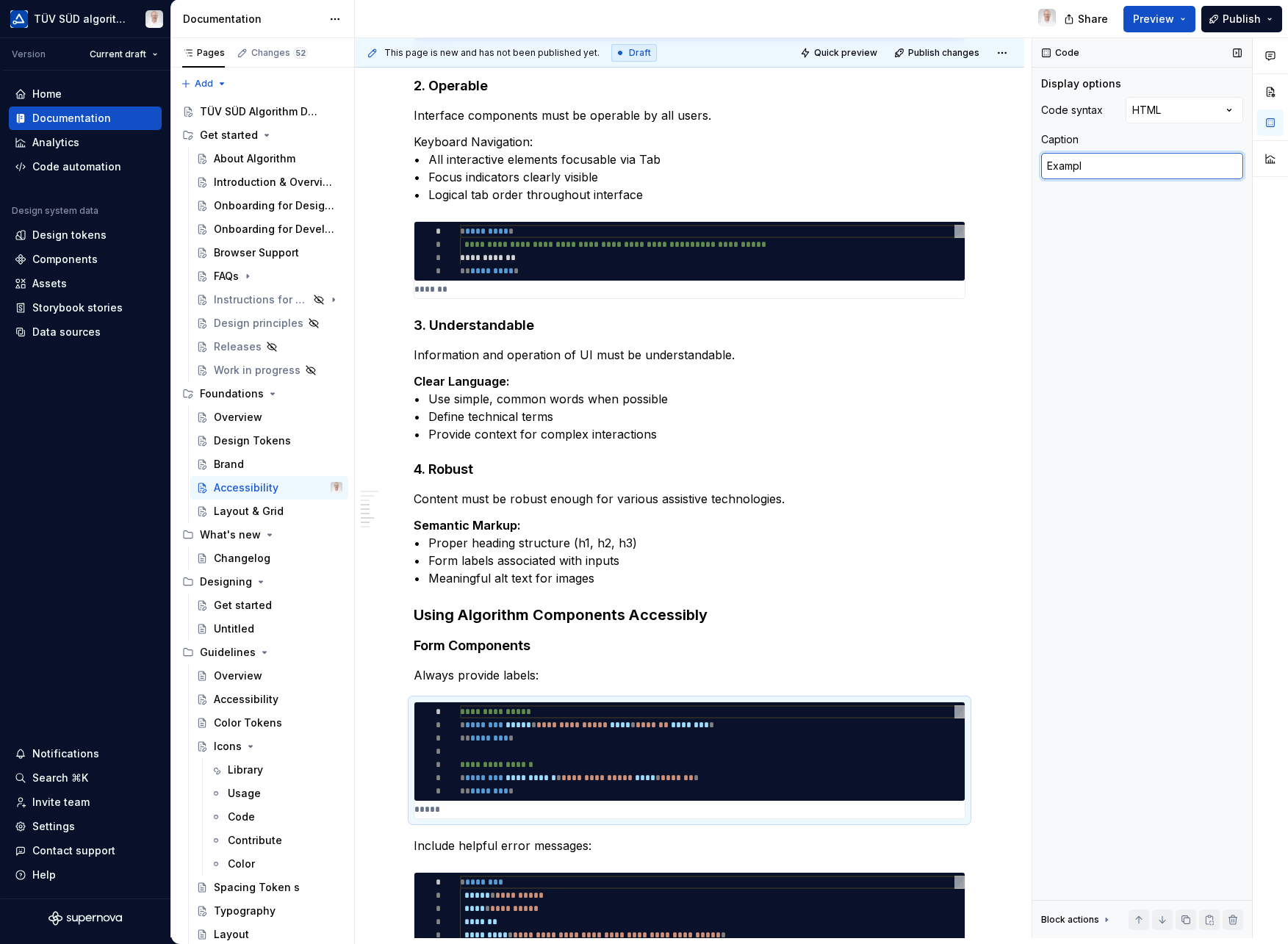
type textarea "*"
type textarea "Example"
type textarea "*"
type textarea "Example"
type textarea "*"
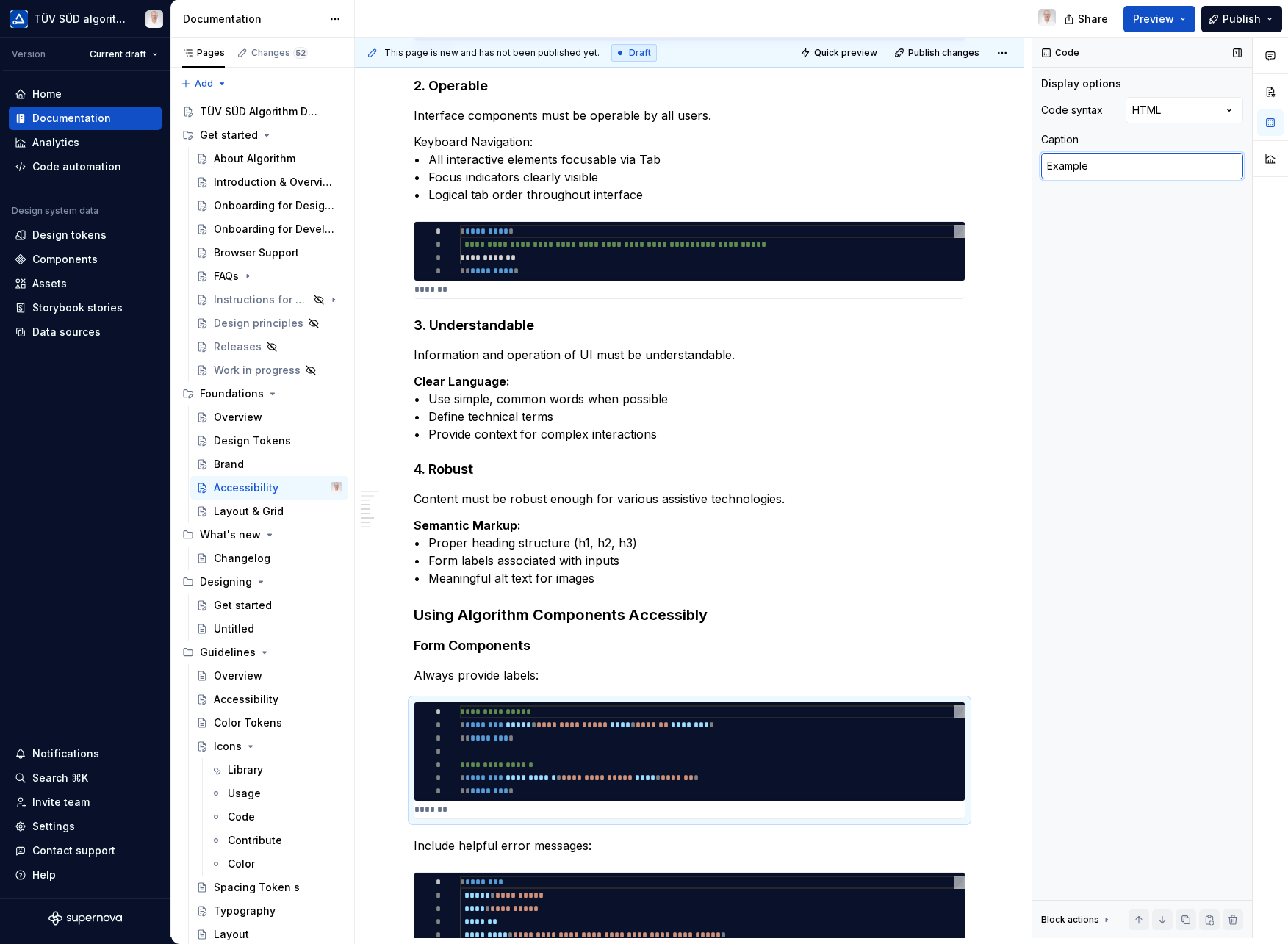
type textarea "Example"
click at [1173, 328] on div "Code Display options Code syntax HTML Caption Example Block actions Move up Mov…" at bounding box center [1142, 488] width 220 height 900
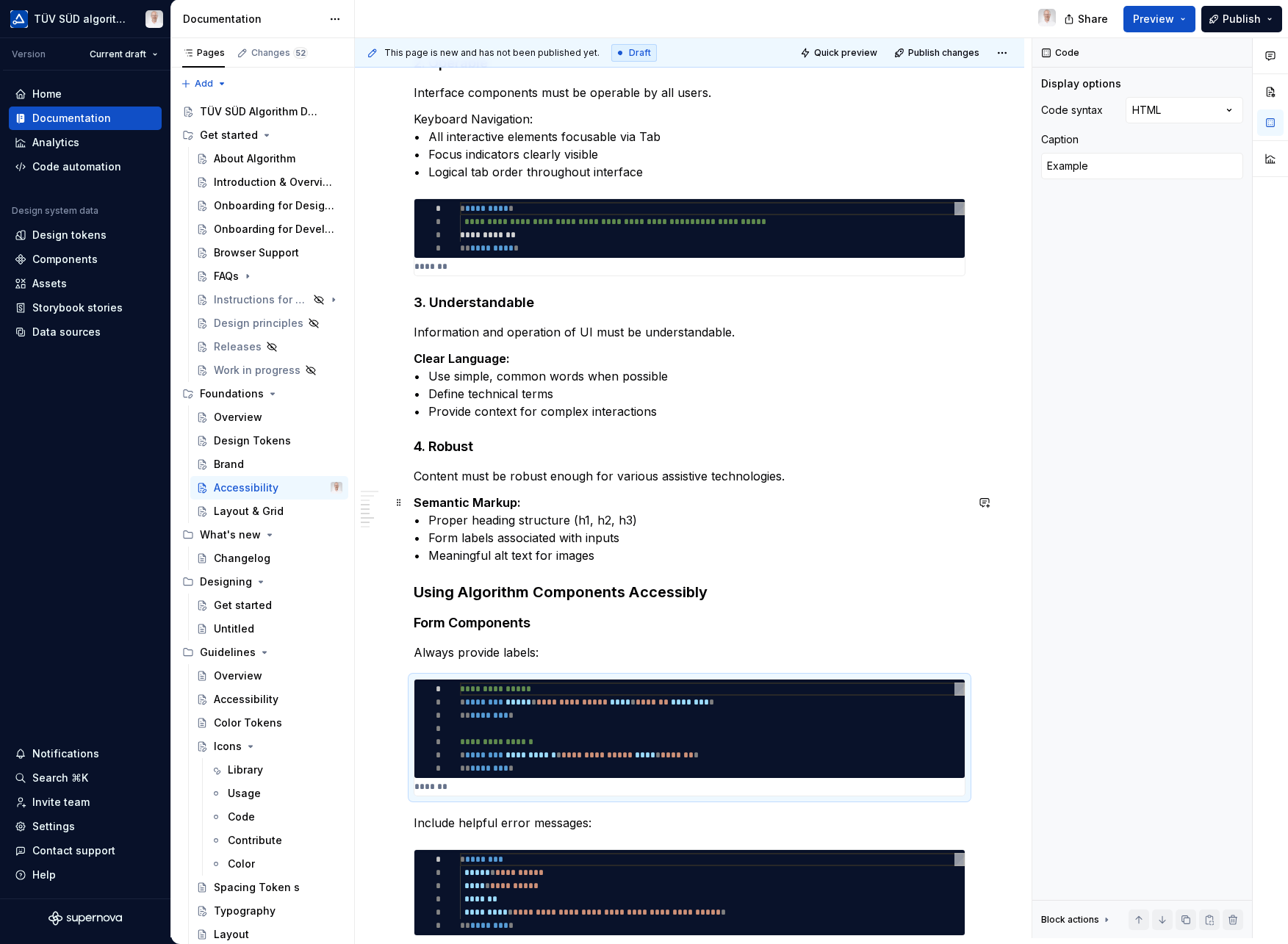
scroll to position [1007, 0]
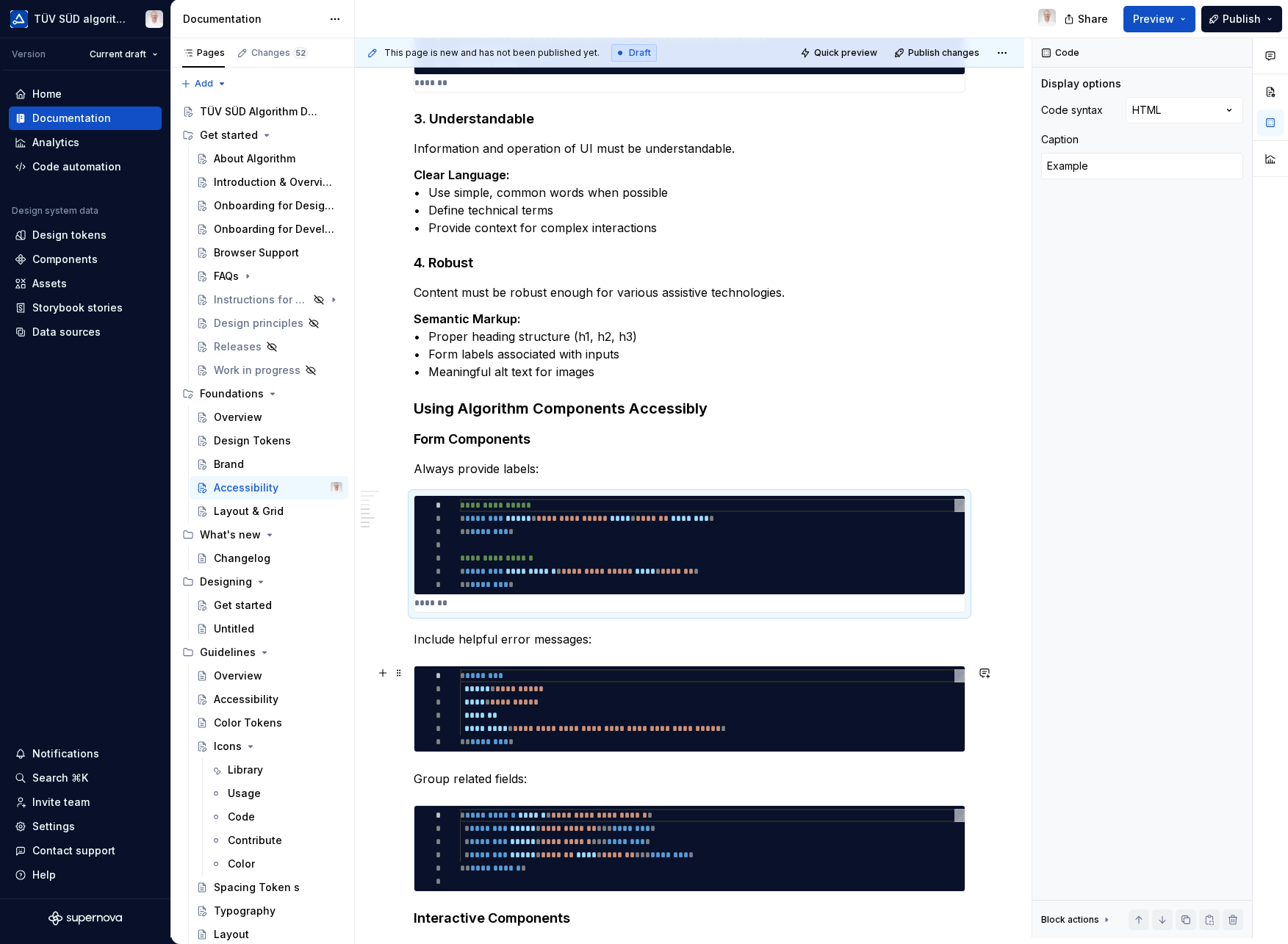
type textarea "*"
type textarea "**********"
click at [1118, 169] on textarea at bounding box center [1142, 165] width 202 height 26
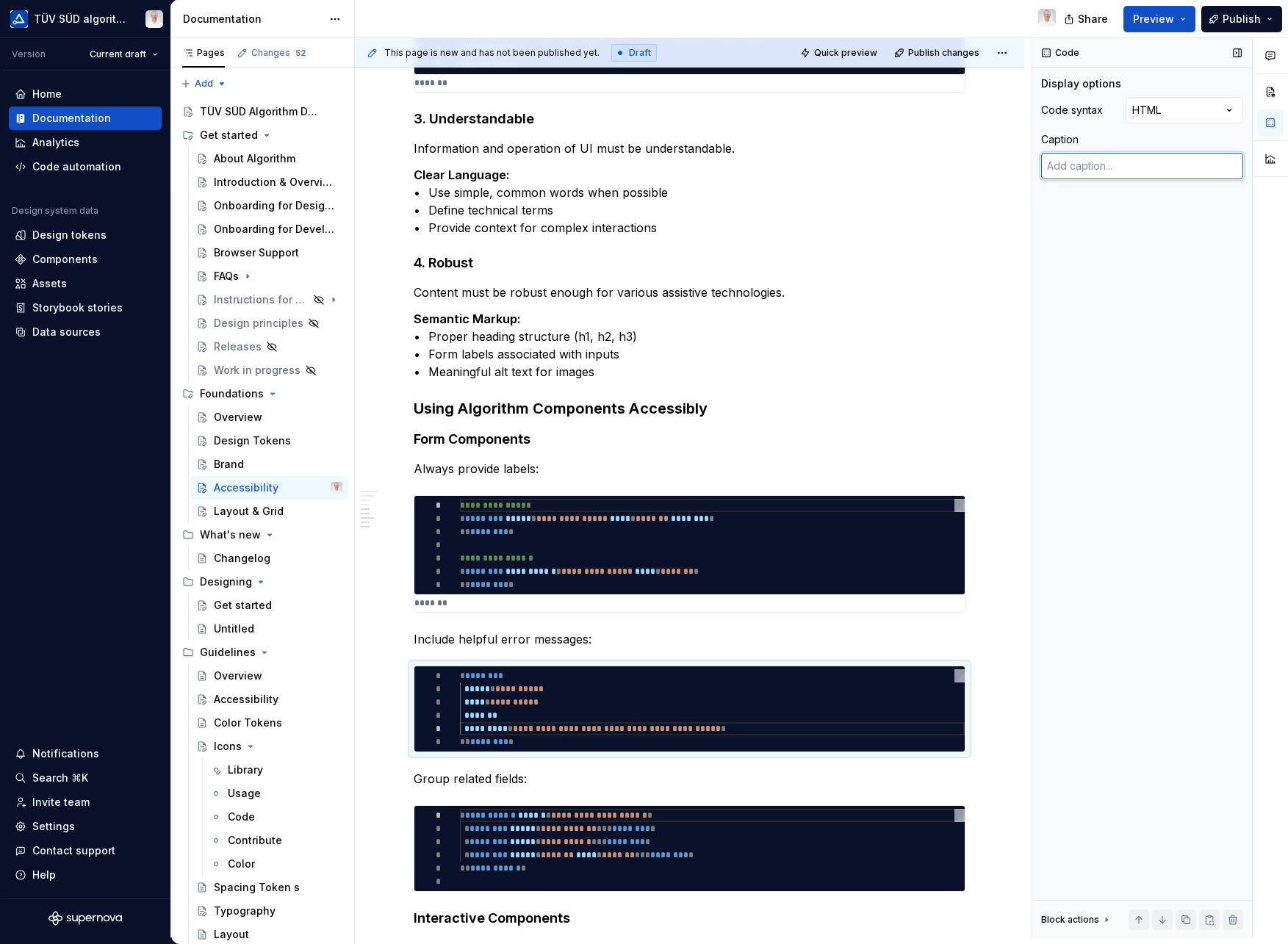
type textarea "*"
type textarea "E"
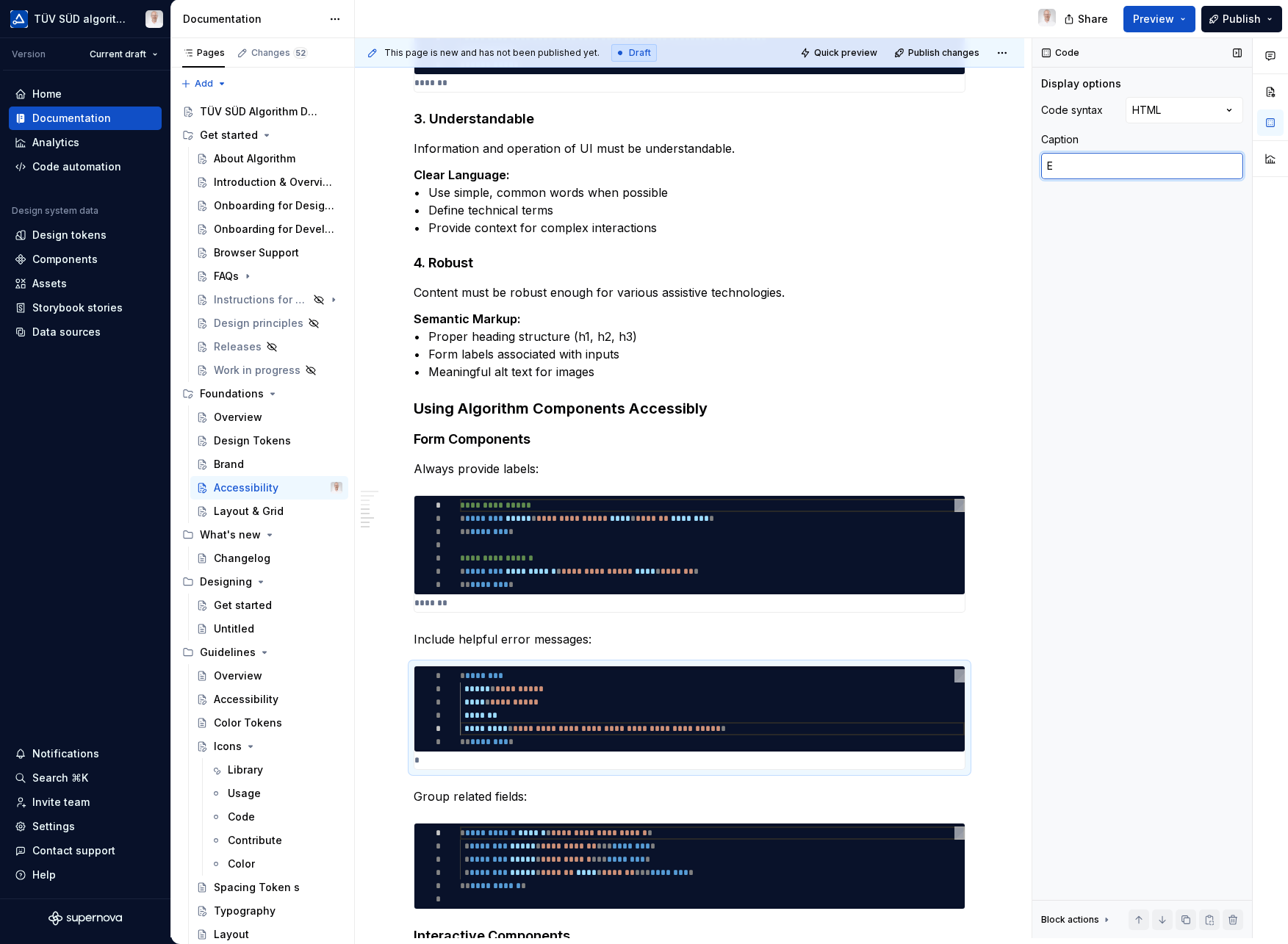
type textarea "*"
type textarea "Ex"
type textarea "*"
type textarea "Exa"
type textarea "*"
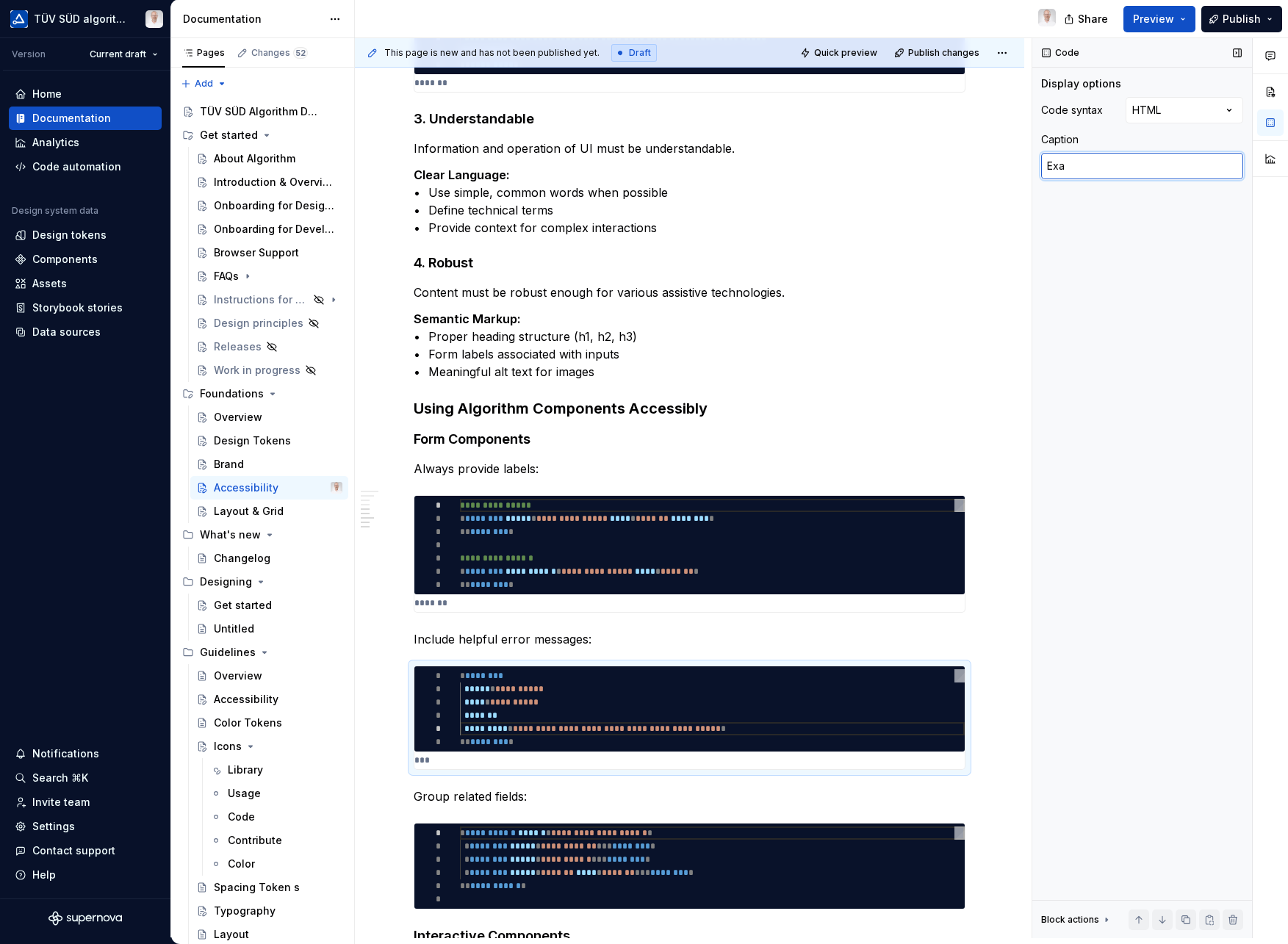
type textarea "Exam"
type textarea "*"
type textarea "Examp"
type textarea "*"
type textarea "Exampl"
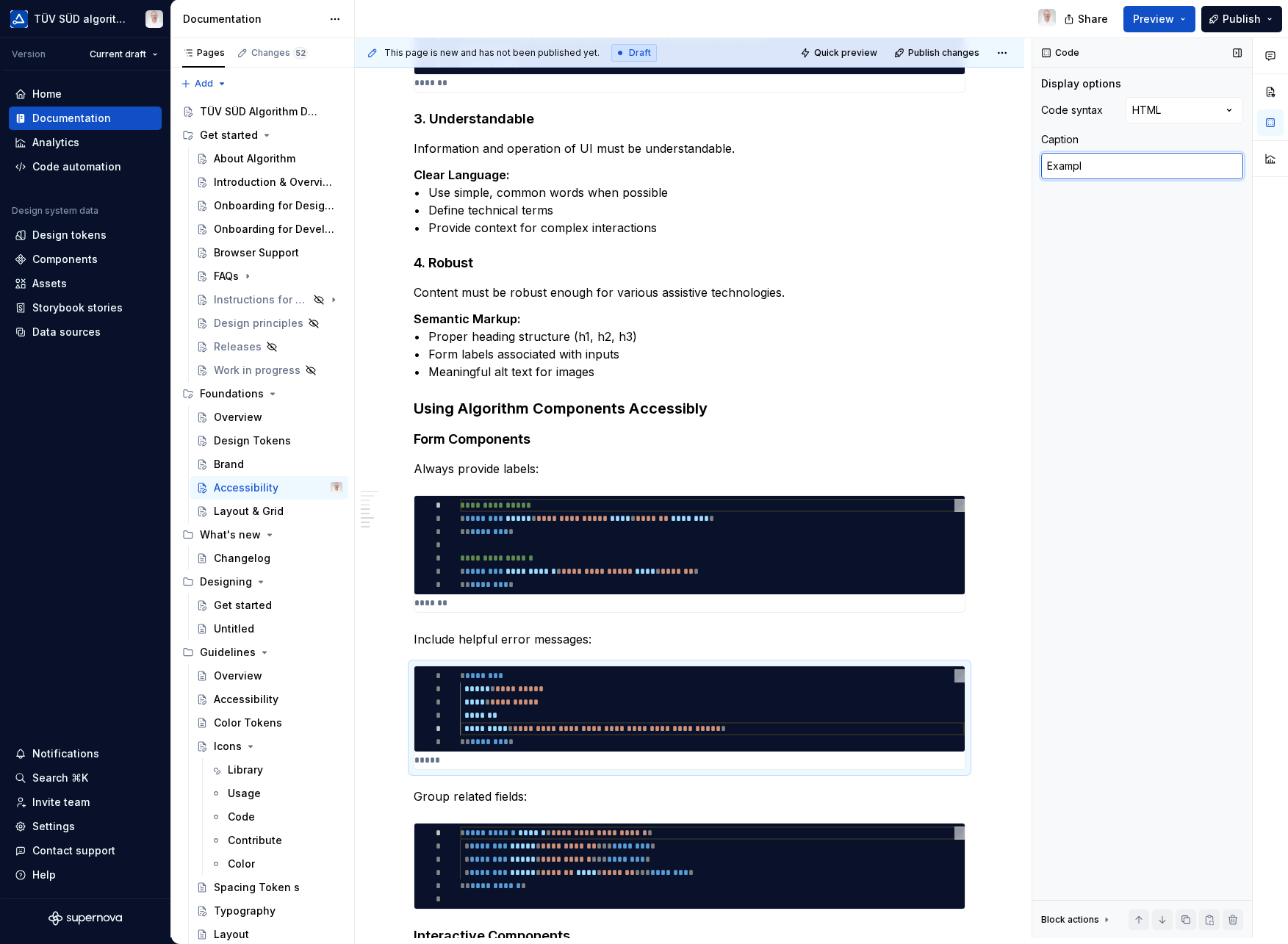
type textarea "*"
type textarea "Example"
type textarea "*"
type textarea "Example"
type textarea "*"
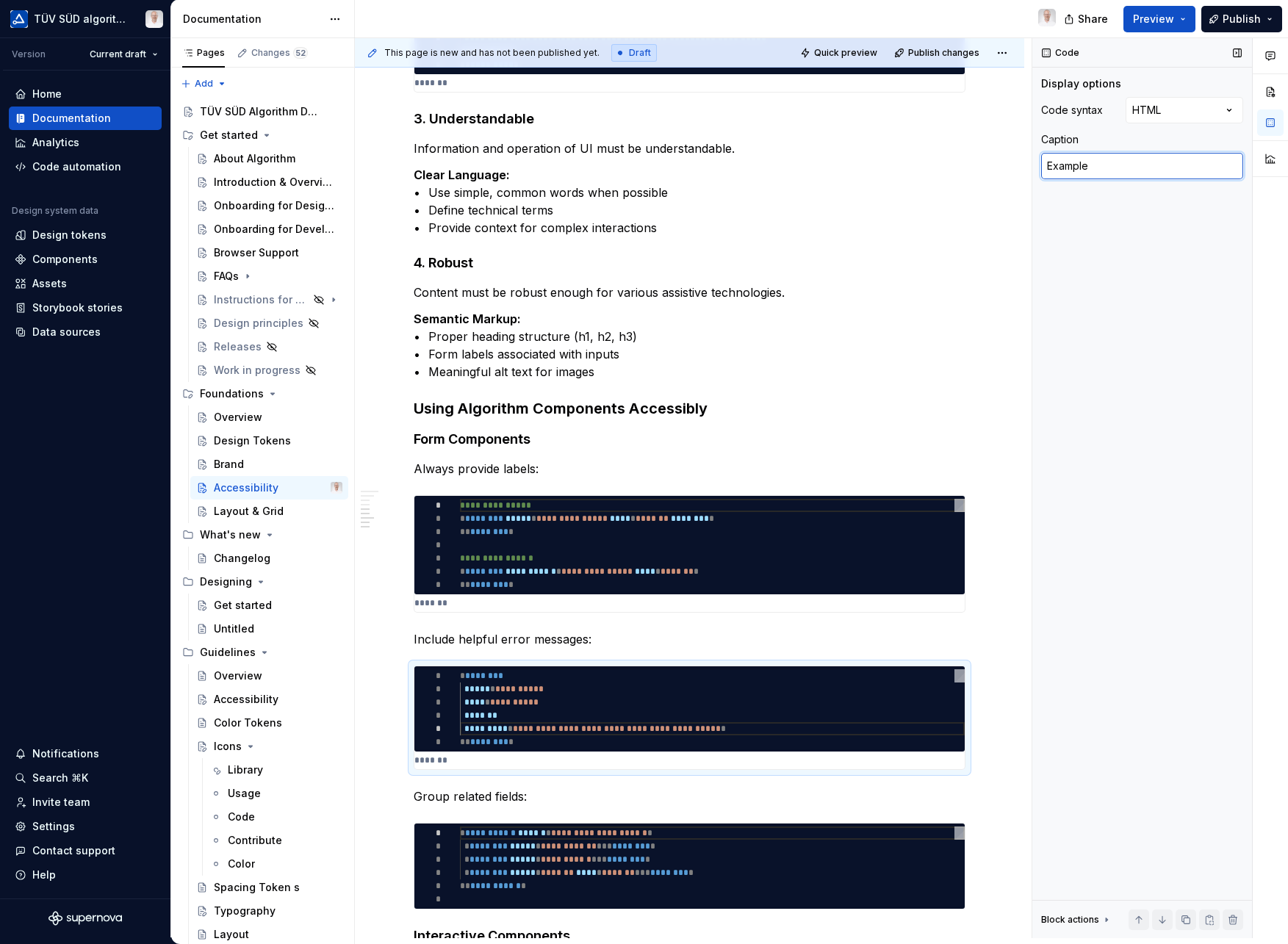
type textarea "Example"
click at [1244, 394] on div "Code Display options Code syntax HTML Caption Example Block actions Move up Mov…" at bounding box center [1142, 488] width 220 height 900
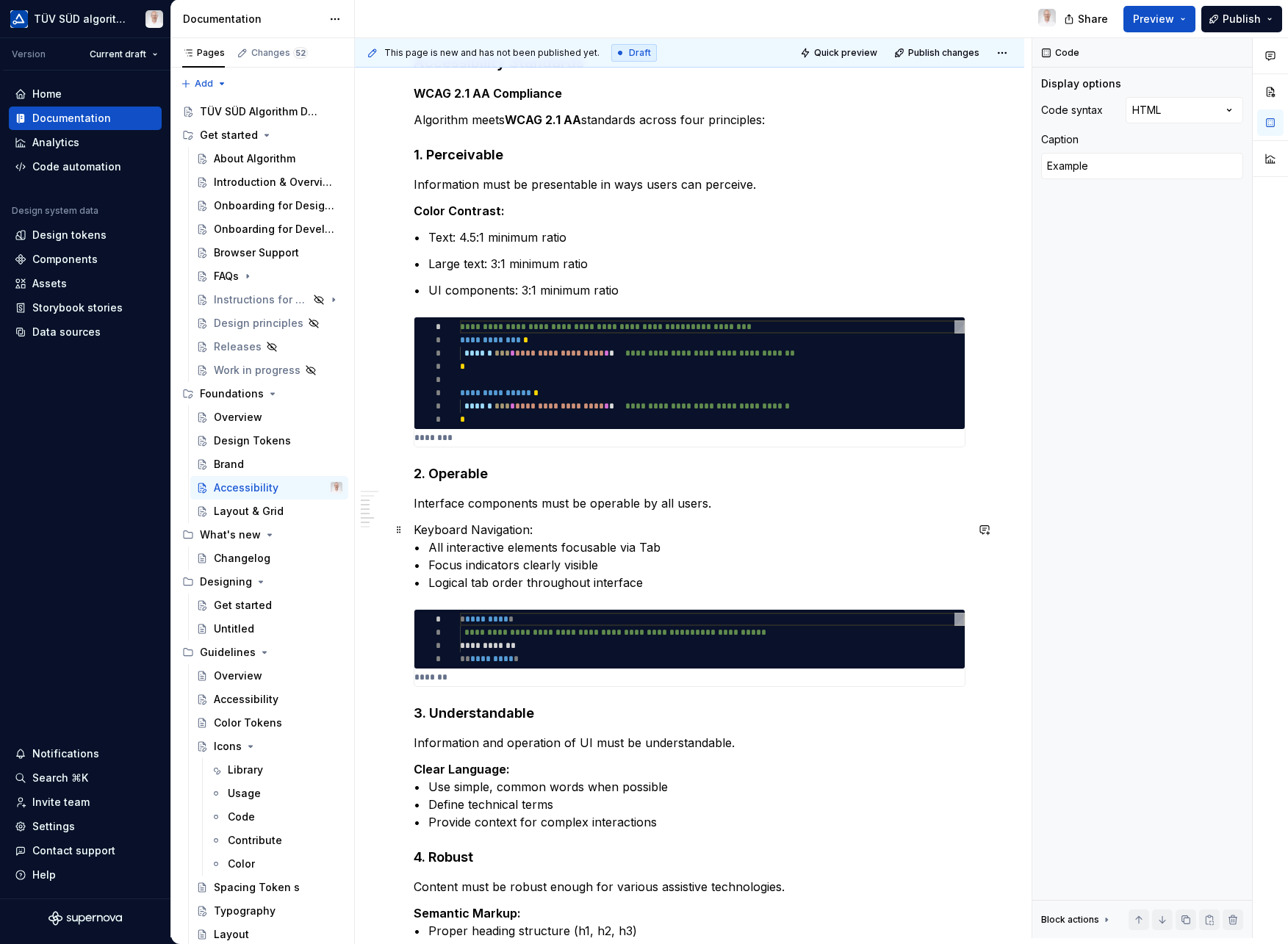
scroll to position [625, 0]
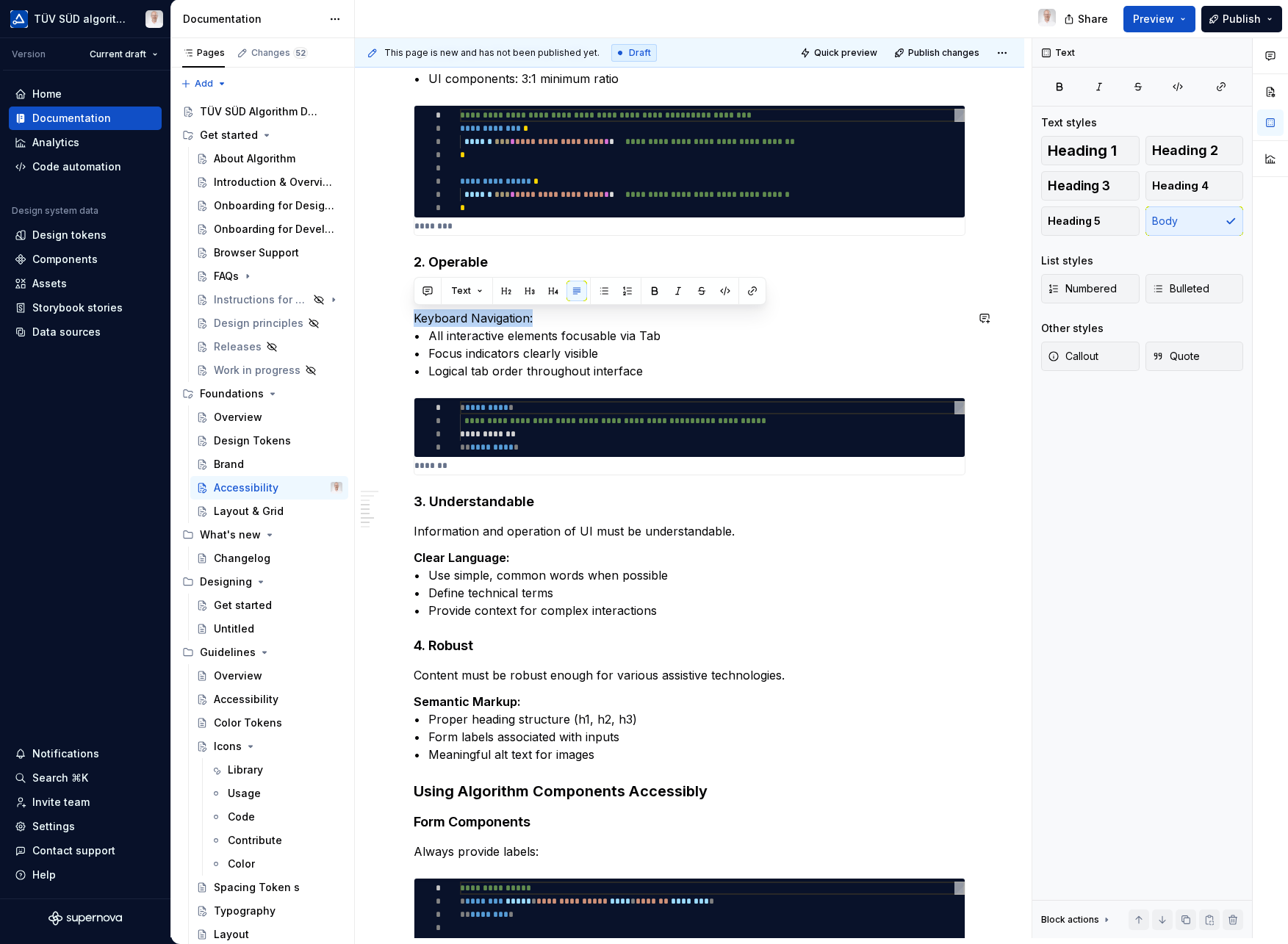
drag, startPoint x: 536, startPoint y: 316, endPoint x: 395, endPoint y: 306, distance: 141.4
click at [390, 304] on div "**********" at bounding box center [690, 702] width 669 height 2094
click at [657, 290] on button "button" at bounding box center [655, 291] width 20 height 20
click at [679, 356] on p "Keyboard Navigation: • All interactive elements focusable via Tab • Focus indic…" at bounding box center [690, 345] width 552 height 71
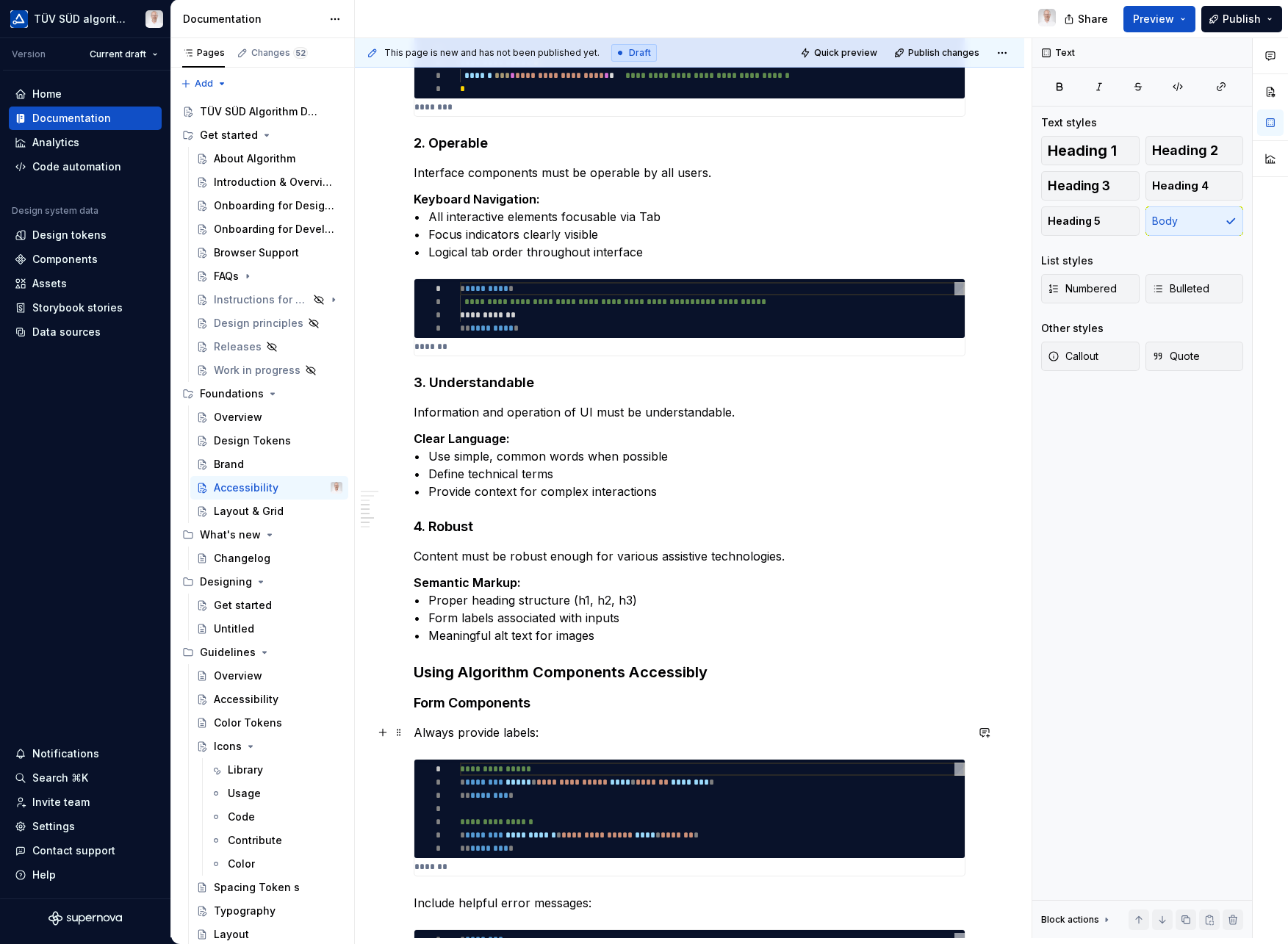
scroll to position [833, 0]
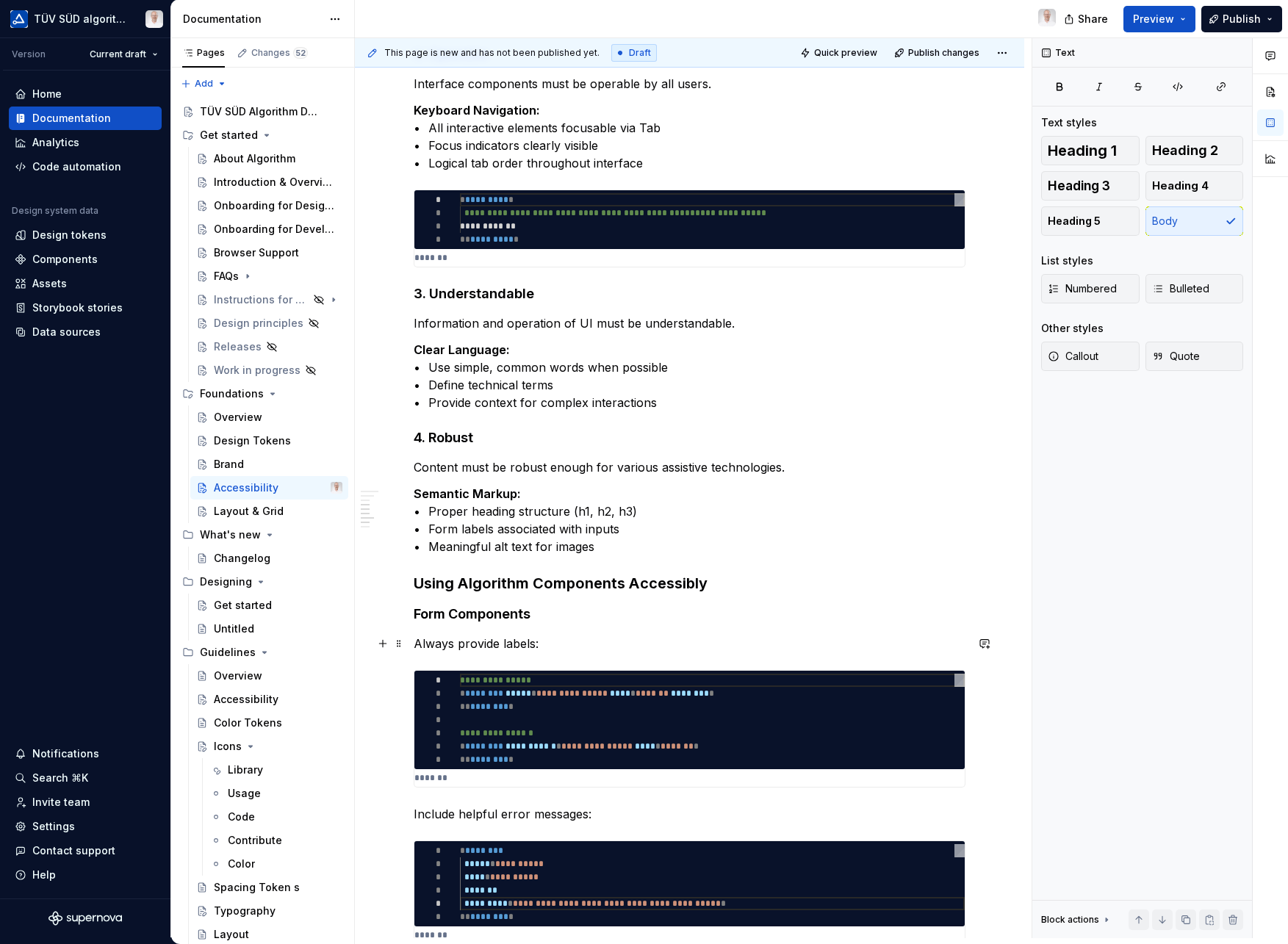
click at [553, 640] on p "Always provide labels:" at bounding box center [690, 643] width 552 height 18
click at [476, 645] on p "Always provide labels:" at bounding box center [690, 643] width 552 height 18
click at [1192, 225] on button "Body" at bounding box center [1194, 221] width 99 height 30
click at [494, 469] on p "Content must be robust enough for various assistive technologies." at bounding box center [690, 467] width 552 height 18
click at [506, 330] on p "Information and operation of UI must be understandable." at bounding box center [690, 323] width 552 height 18
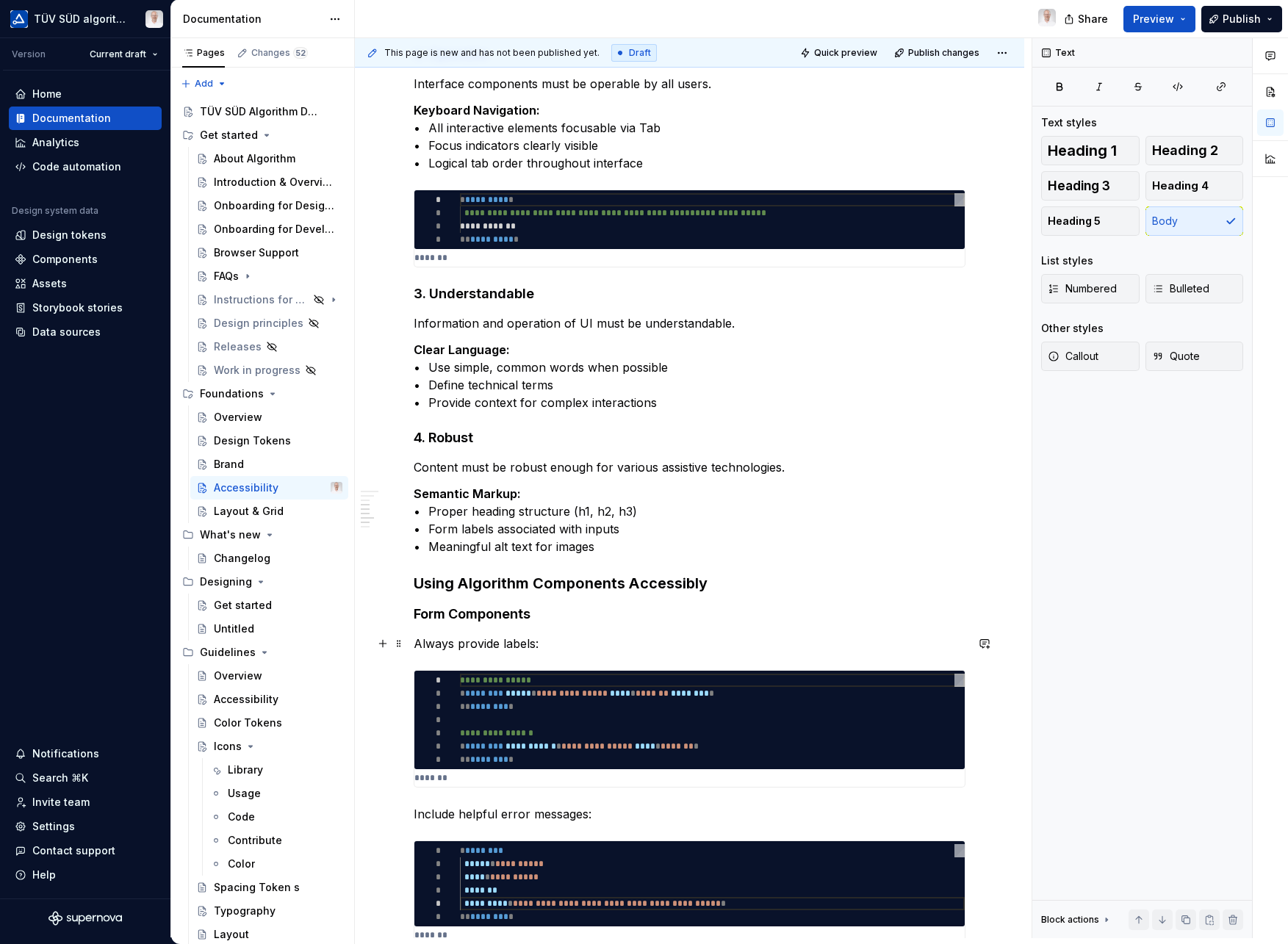
click at [487, 641] on p "Always provide labels:" at bounding box center [690, 643] width 552 height 18
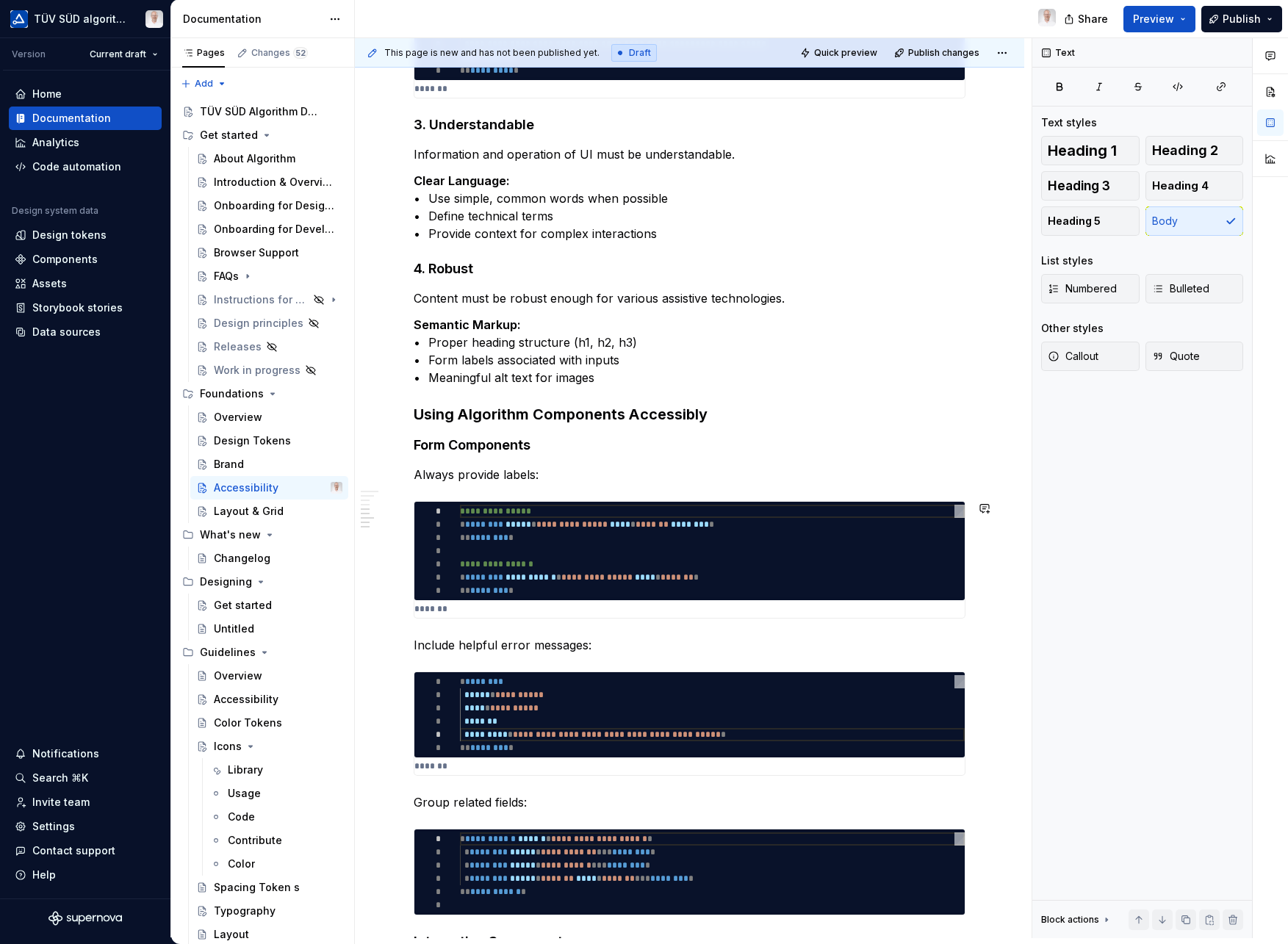
scroll to position [1174, 0]
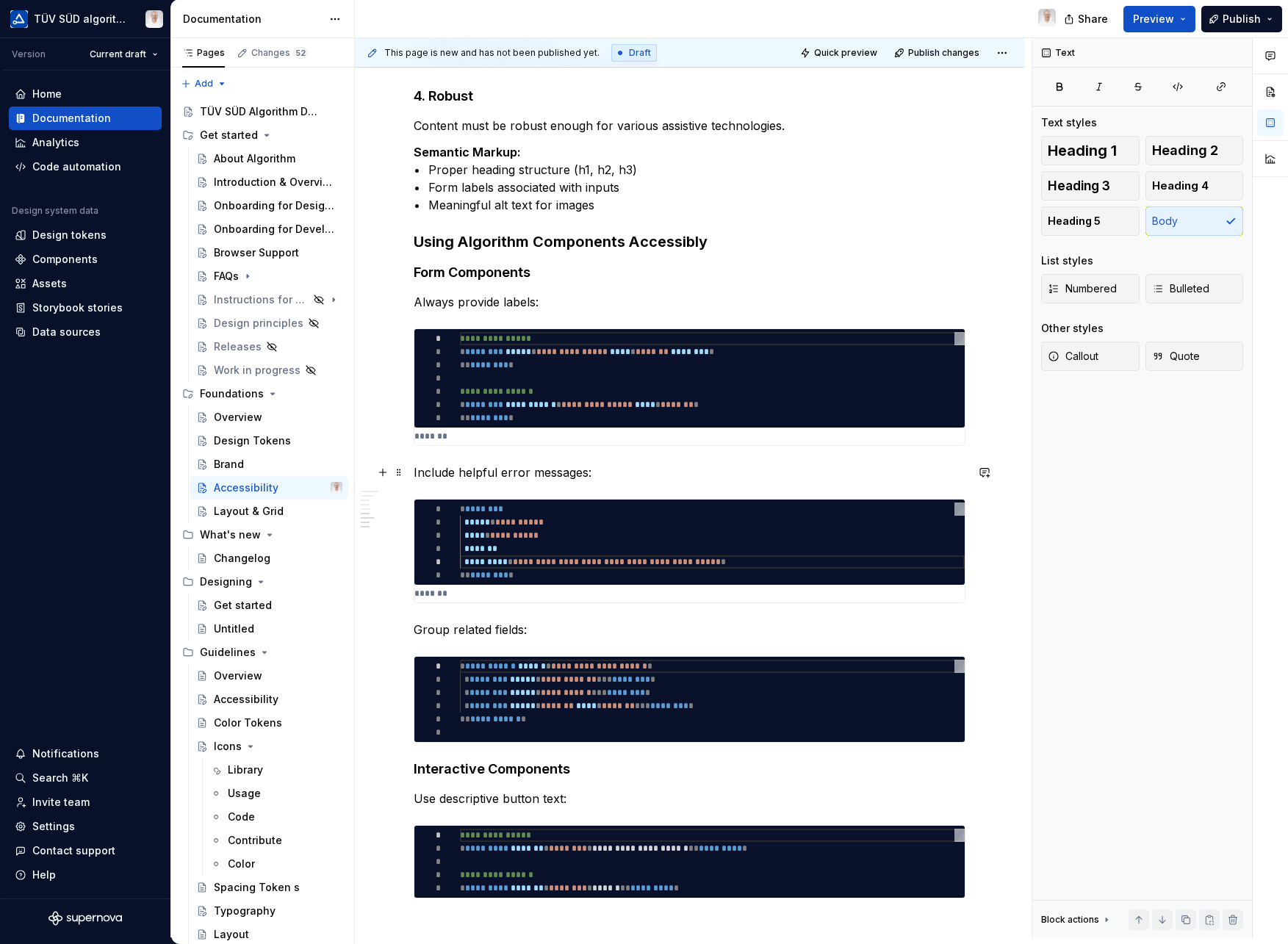
click at [486, 465] on p "Include helpful error messages:" at bounding box center [690, 472] width 552 height 18
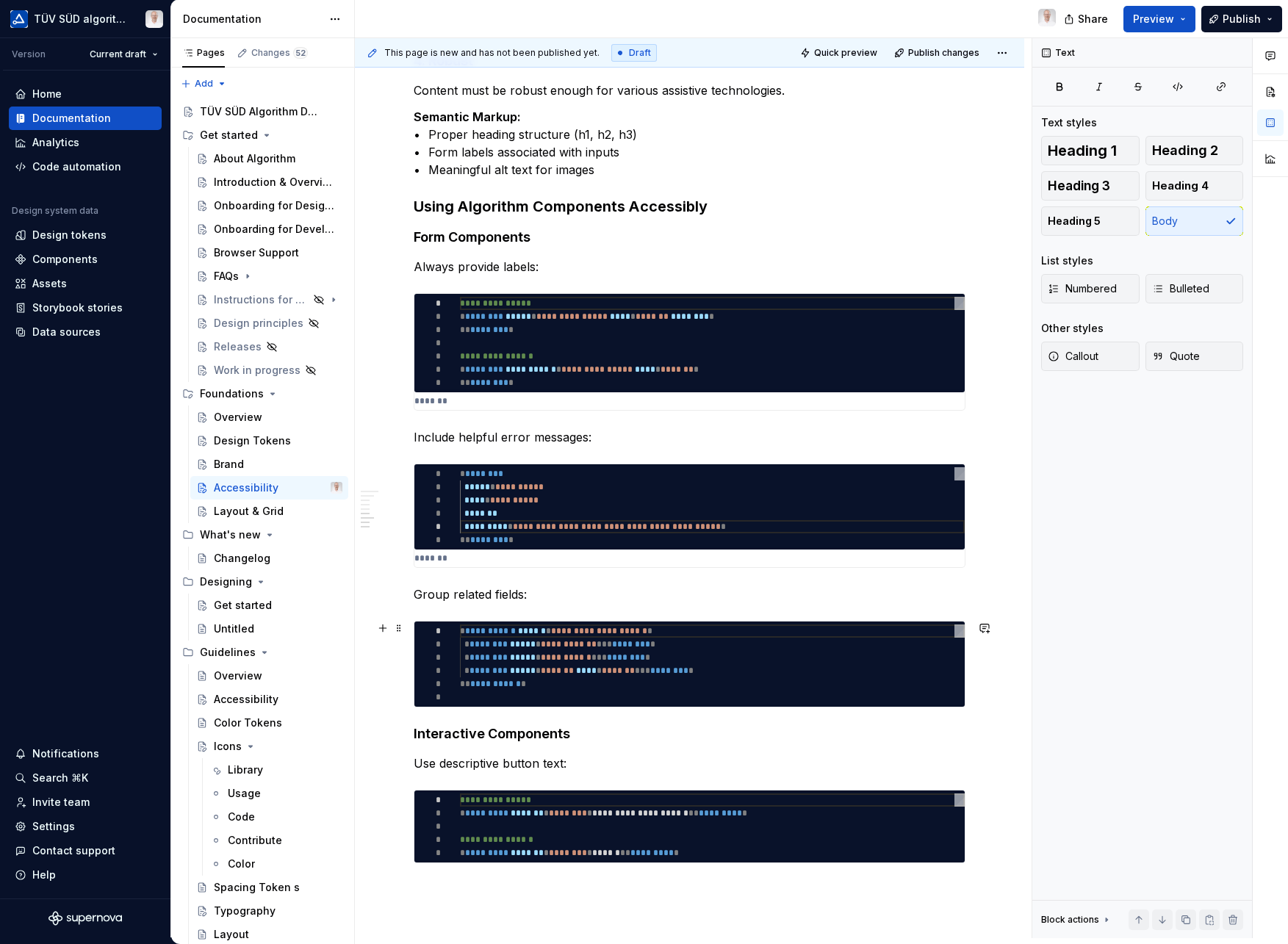
type textarea "*"
type textarea "**********"
click at [529, 644] on span "*****" at bounding box center [523, 644] width 26 height 8
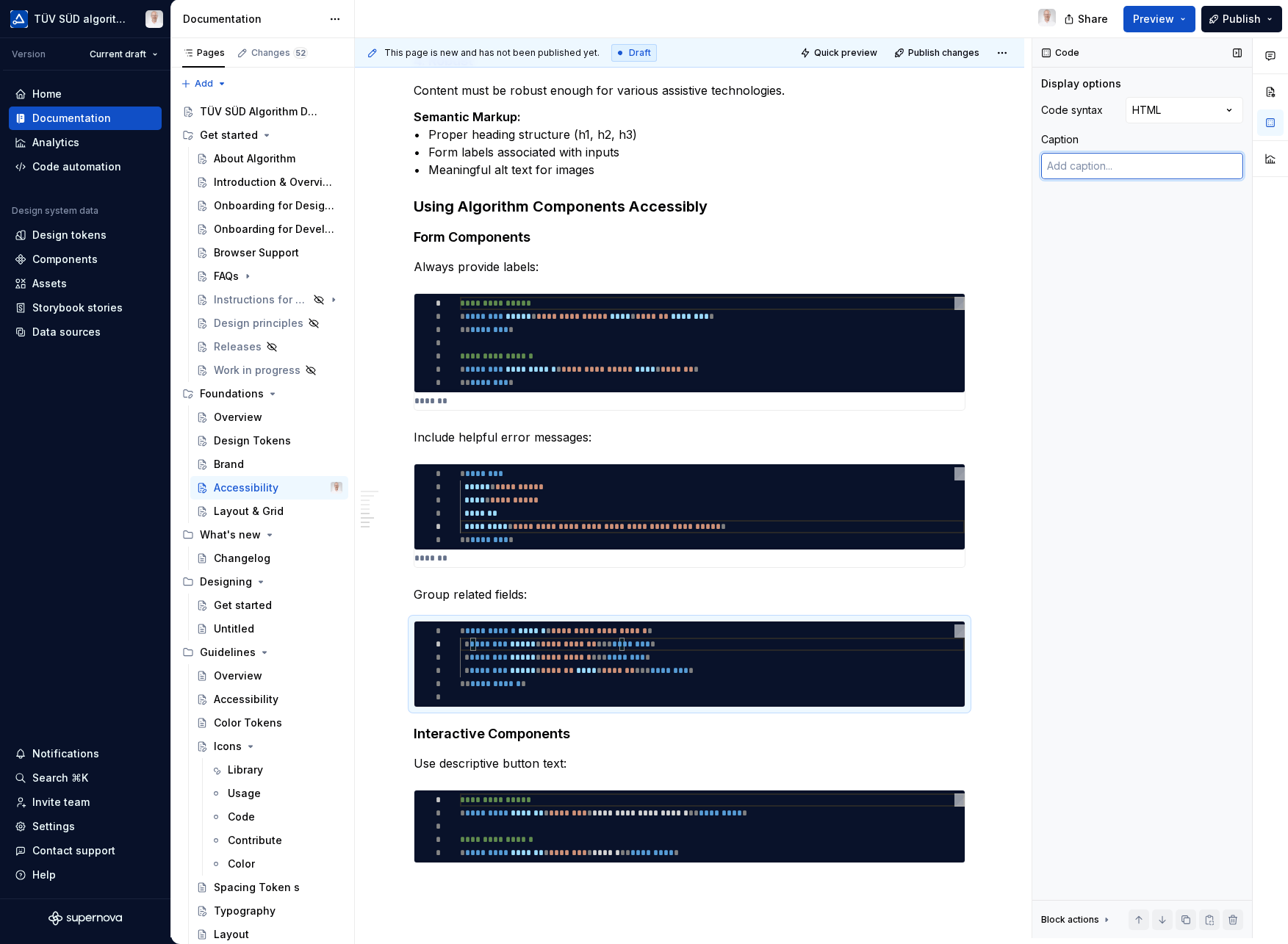
click at [1102, 172] on textarea at bounding box center [1142, 165] width 202 height 26
type textarea "*"
type textarea "E"
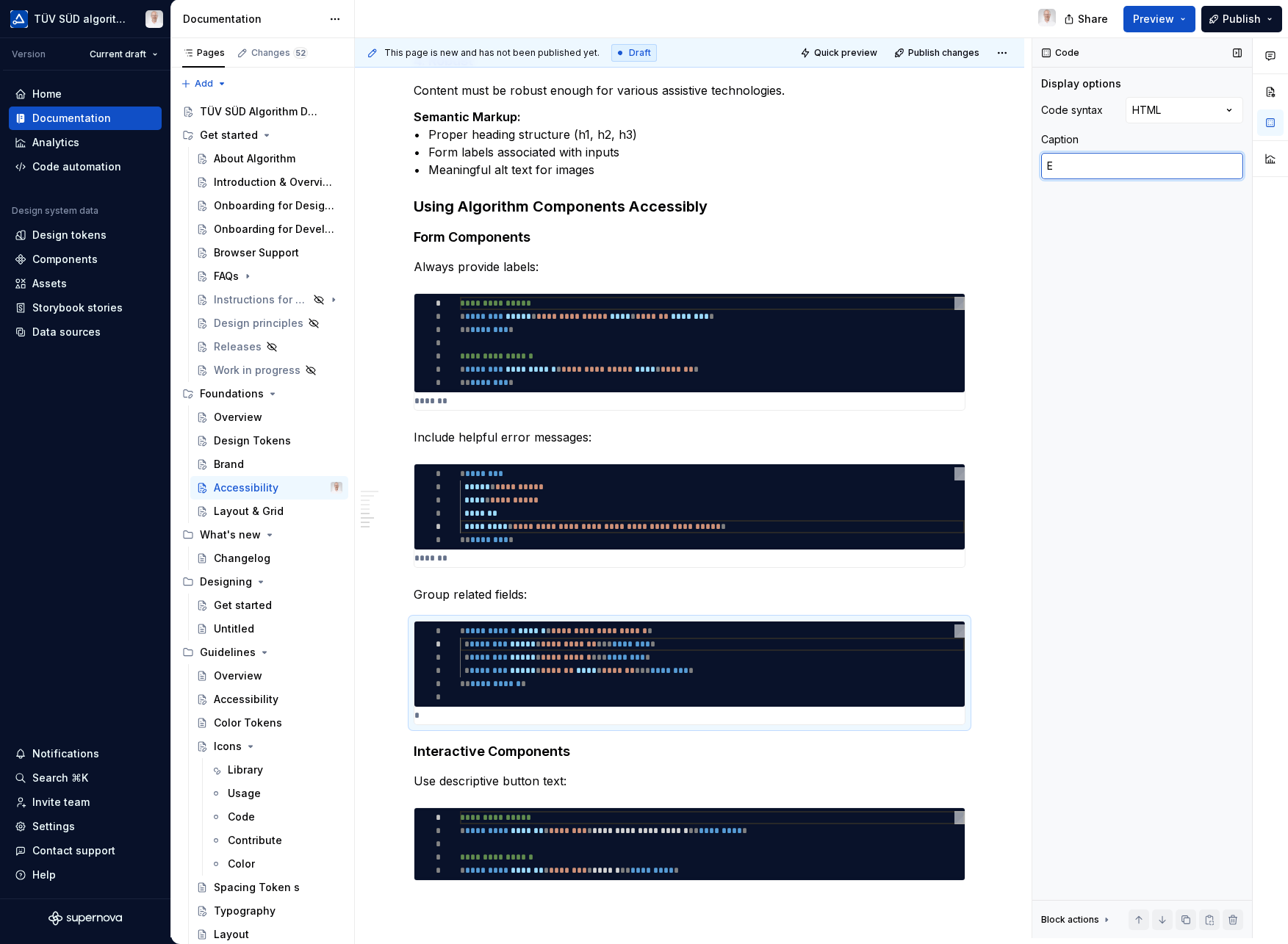
type textarea "*"
type textarea "Ex"
type textarea "*"
type textarea "Exa"
type textarea "*"
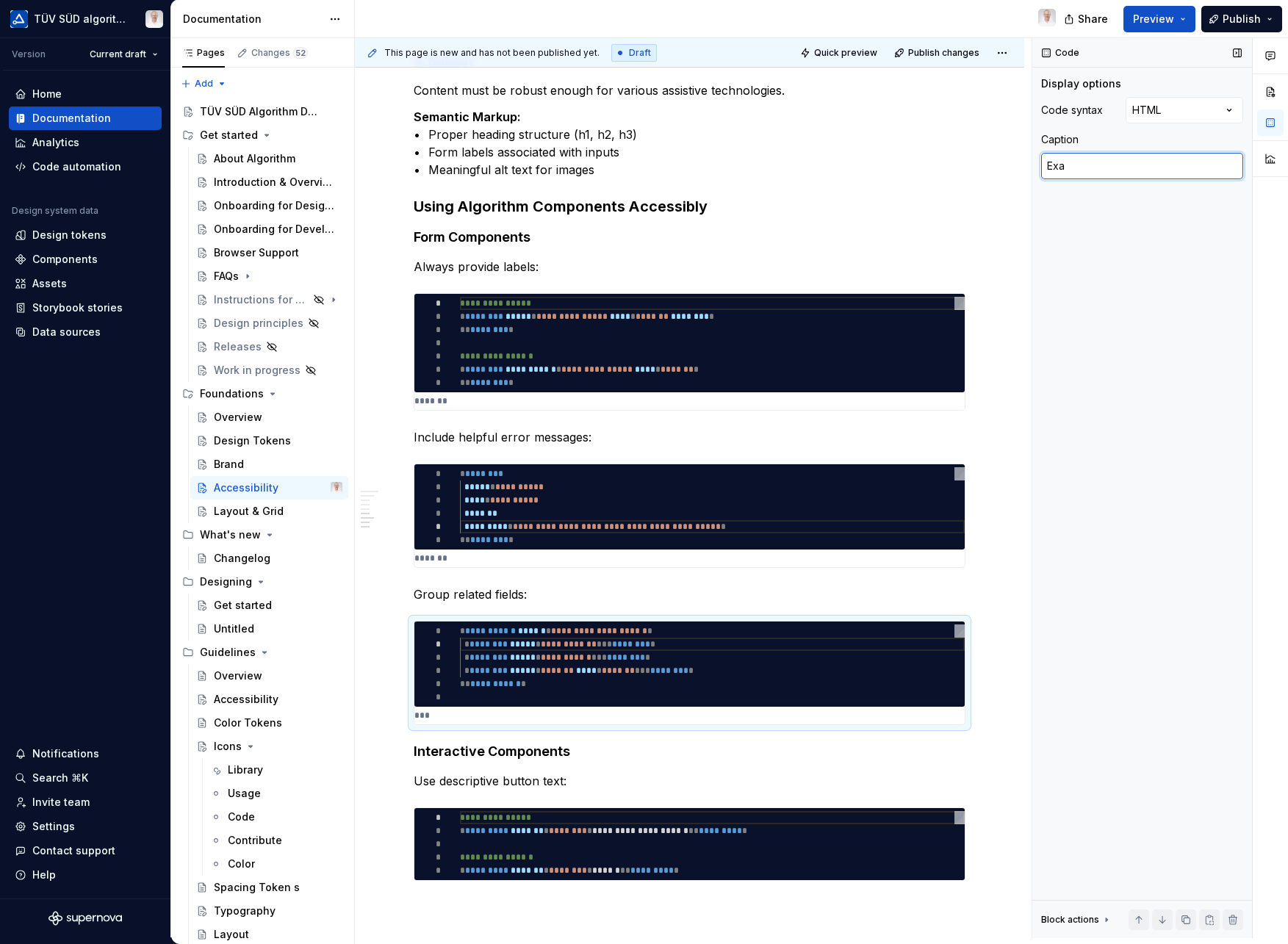
type textarea "Exam"
type textarea "*"
type textarea "Examp"
type textarea "*"
type textarea "Exampl"
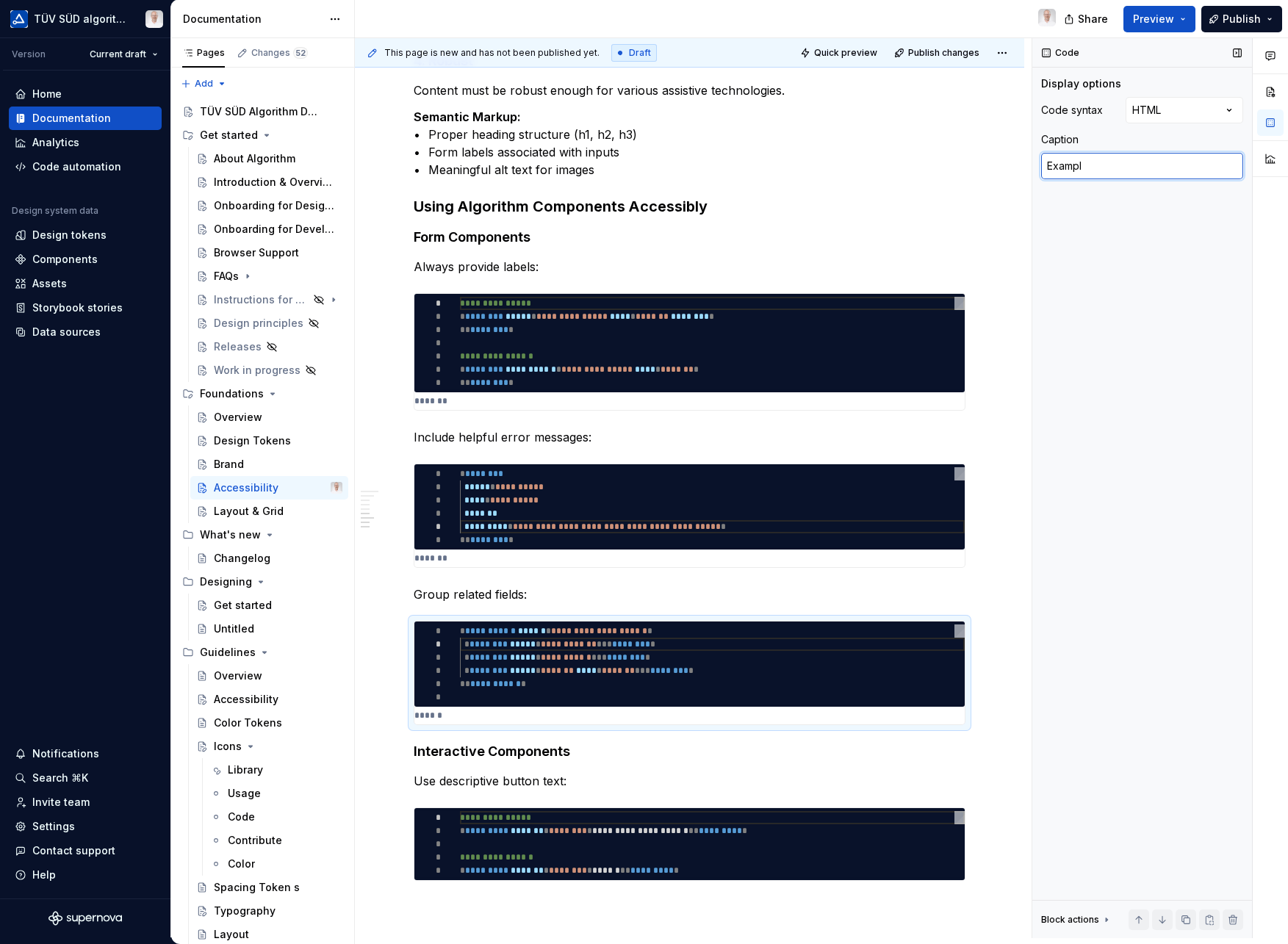
type textarea "*"
type textarea "Example"
type textarea "*"
type textarea "Example"
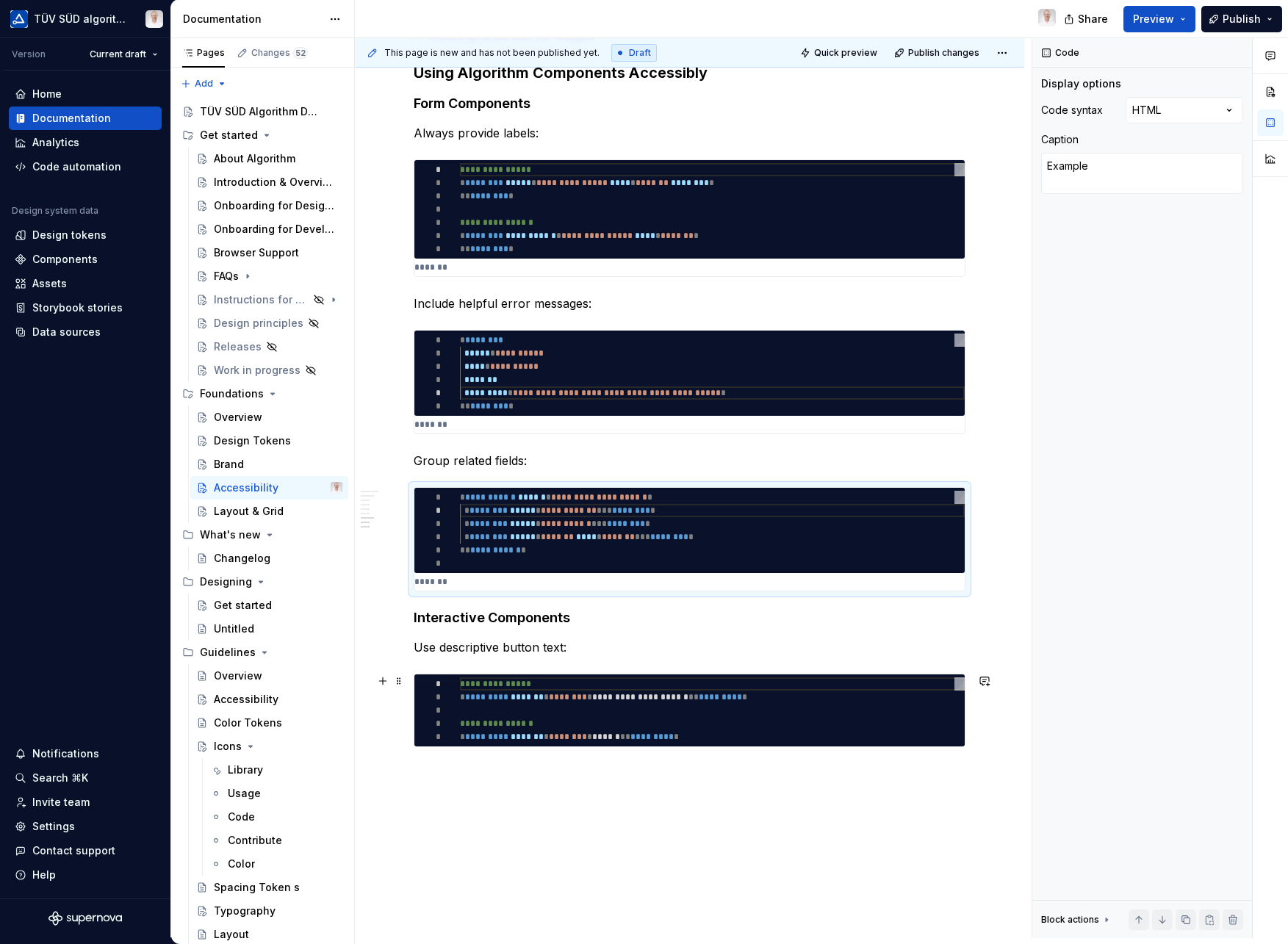
type textarea "*"
type textarea "**********"
click at [506, 716] on div at bounding box center [712, 711] width 505 height 13
click at [1076, 165] on textarea at bounding box center [1142, 165] width 202 height 26
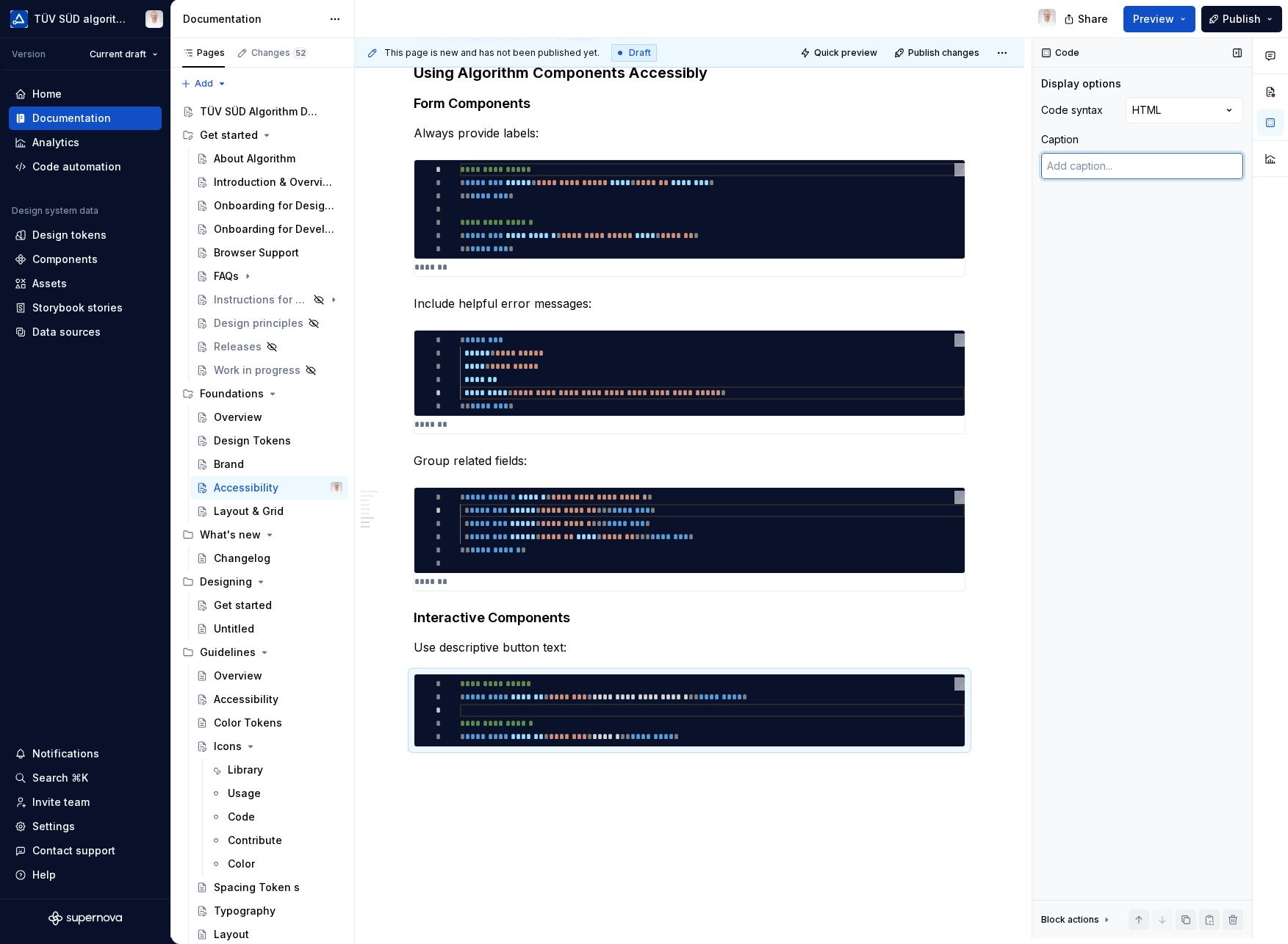
type textarea "*"
type textarea "E"
type textarea "*"
type textarea "Ex"
type textarea "*"
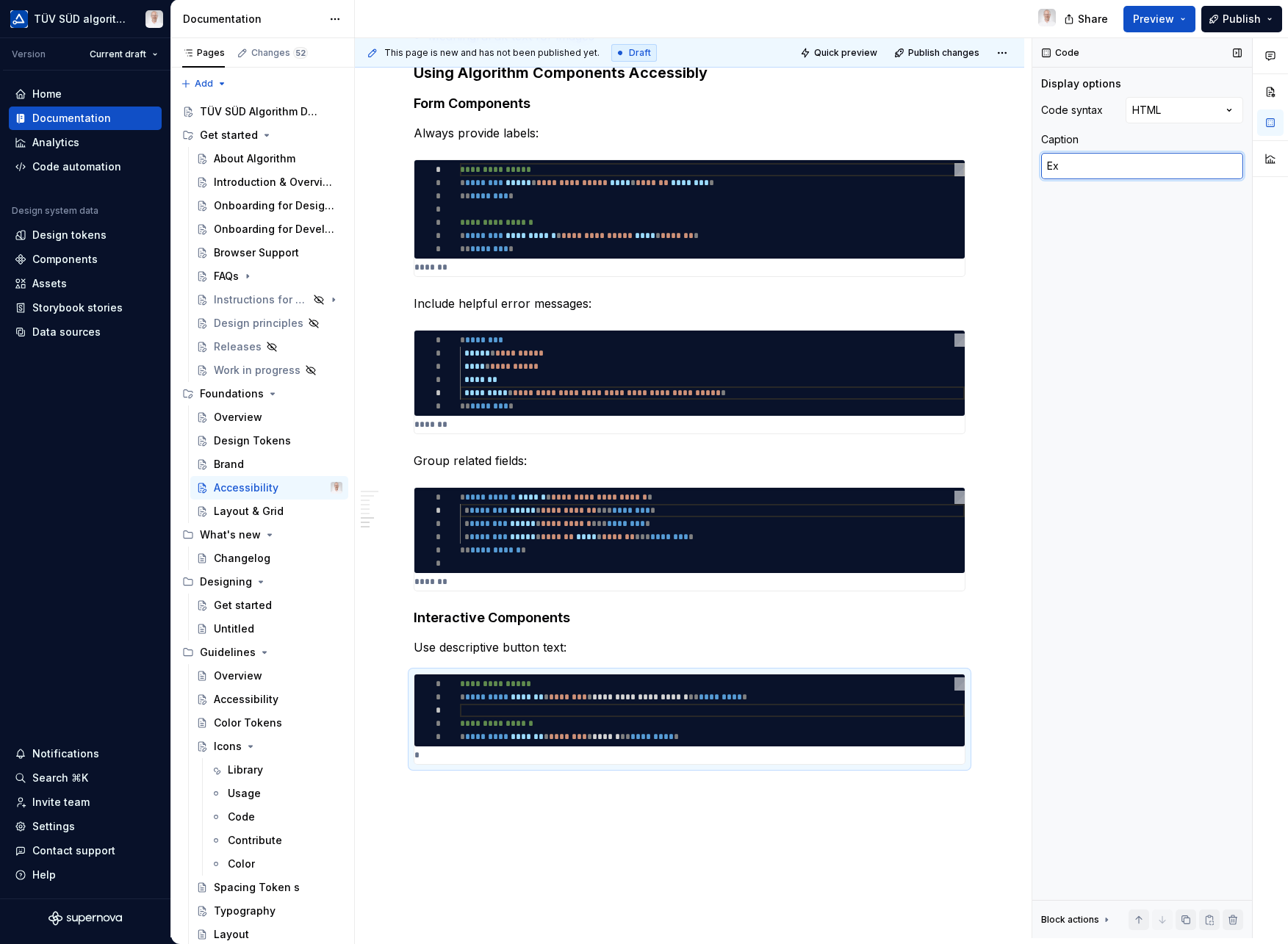
type textarea "Exa"
type textarea "*"
type textarea "Exam"
type textarea "*"
type textarea "Examp"
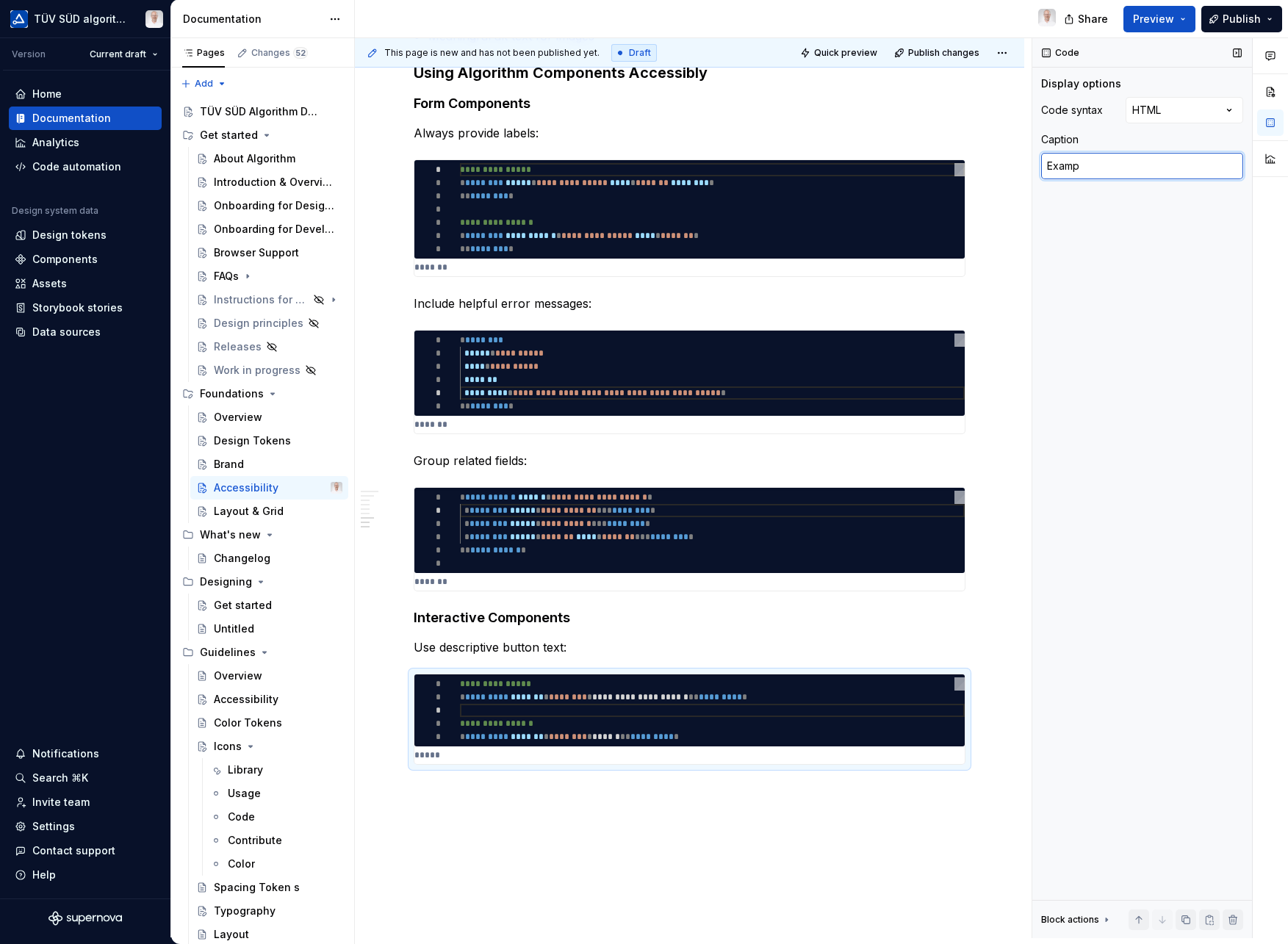
type textarea "*"
type textarea "Exampl"
type textarea "*"
type textarea "Example"
type textarea "*"
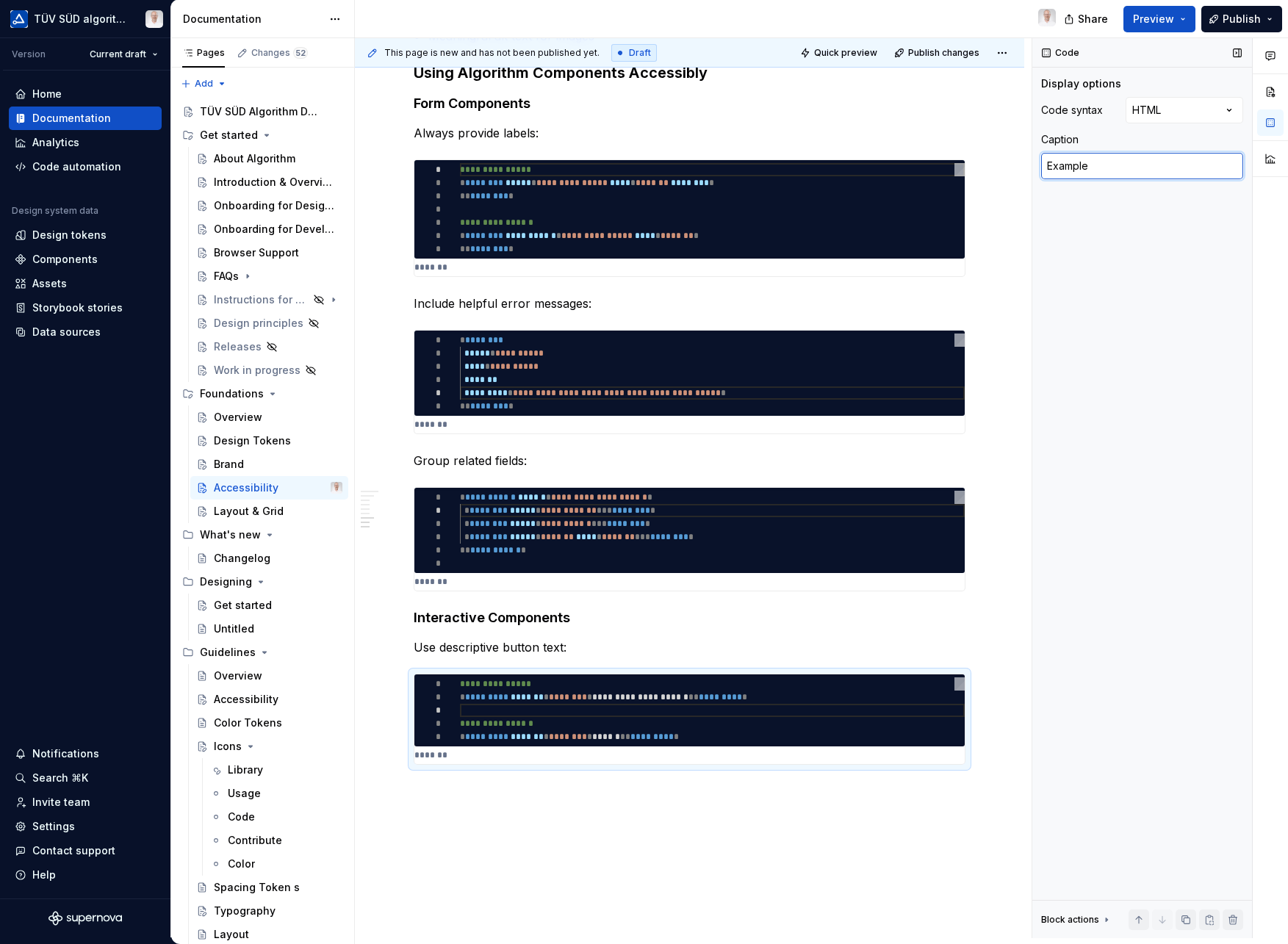
type textarea "Example"
type textarea "*"
type textarea "Example"
click at [1106, 354] on div "Code Display options Code syntax HTML Caption Example Block actions Move up Mov…" at bounding box center [1142, 488] width 220 height 900
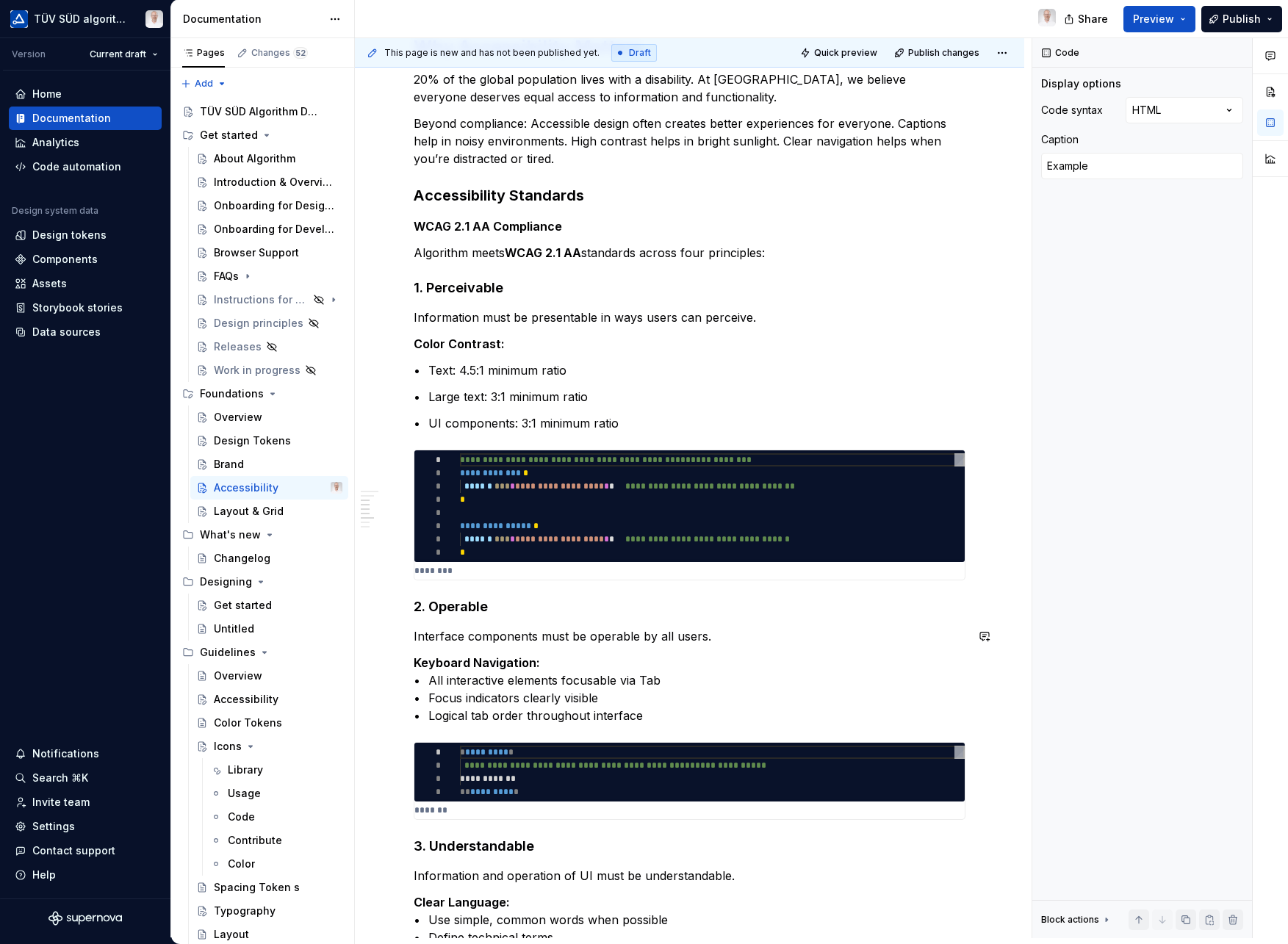
scroll to position [43, 0]
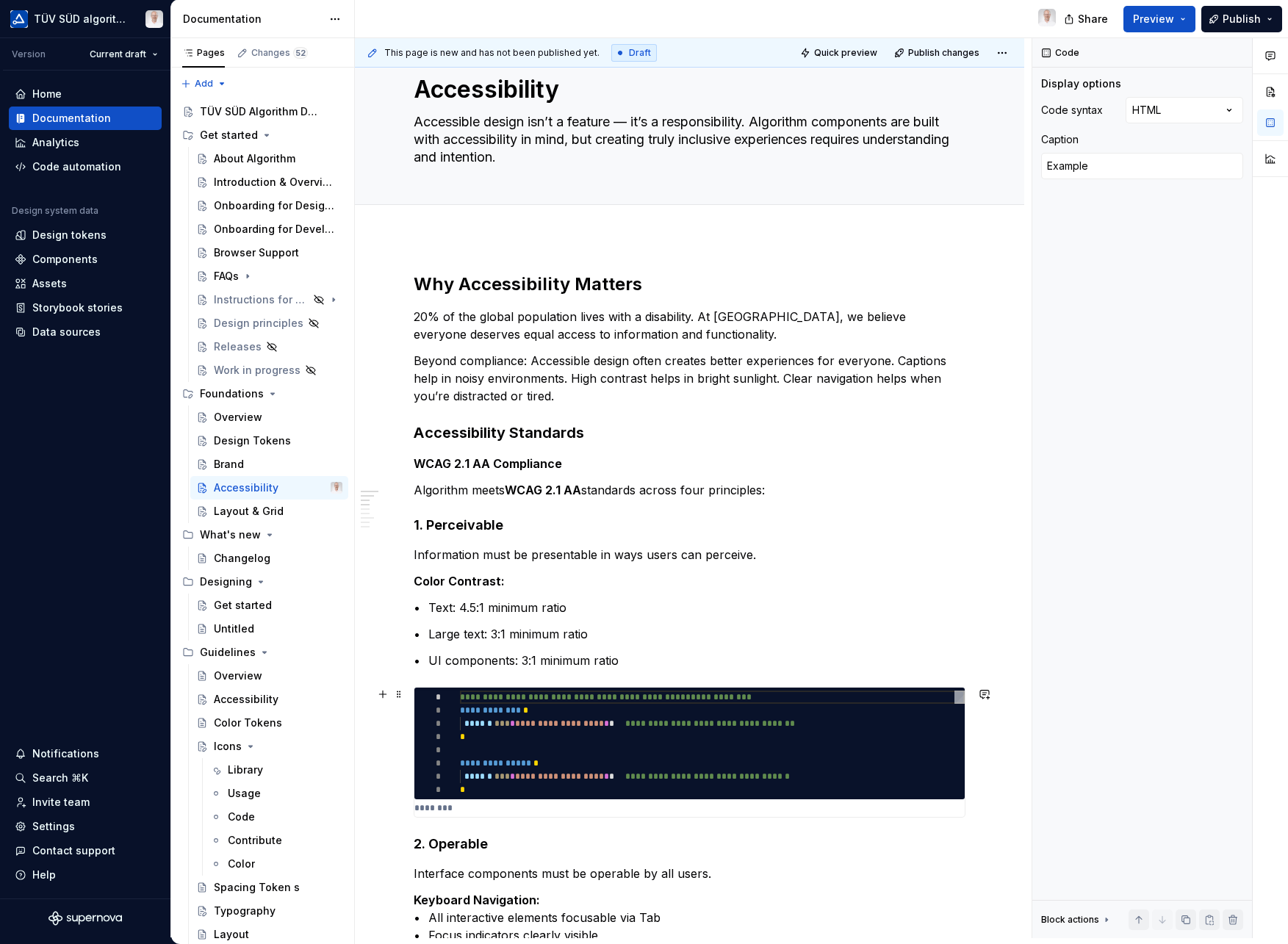
type textarea "*"
type textarea "**********"
type textarea "Examples"
click at [483, 750] on div at bounding box center [712, 750] width 505 height 13
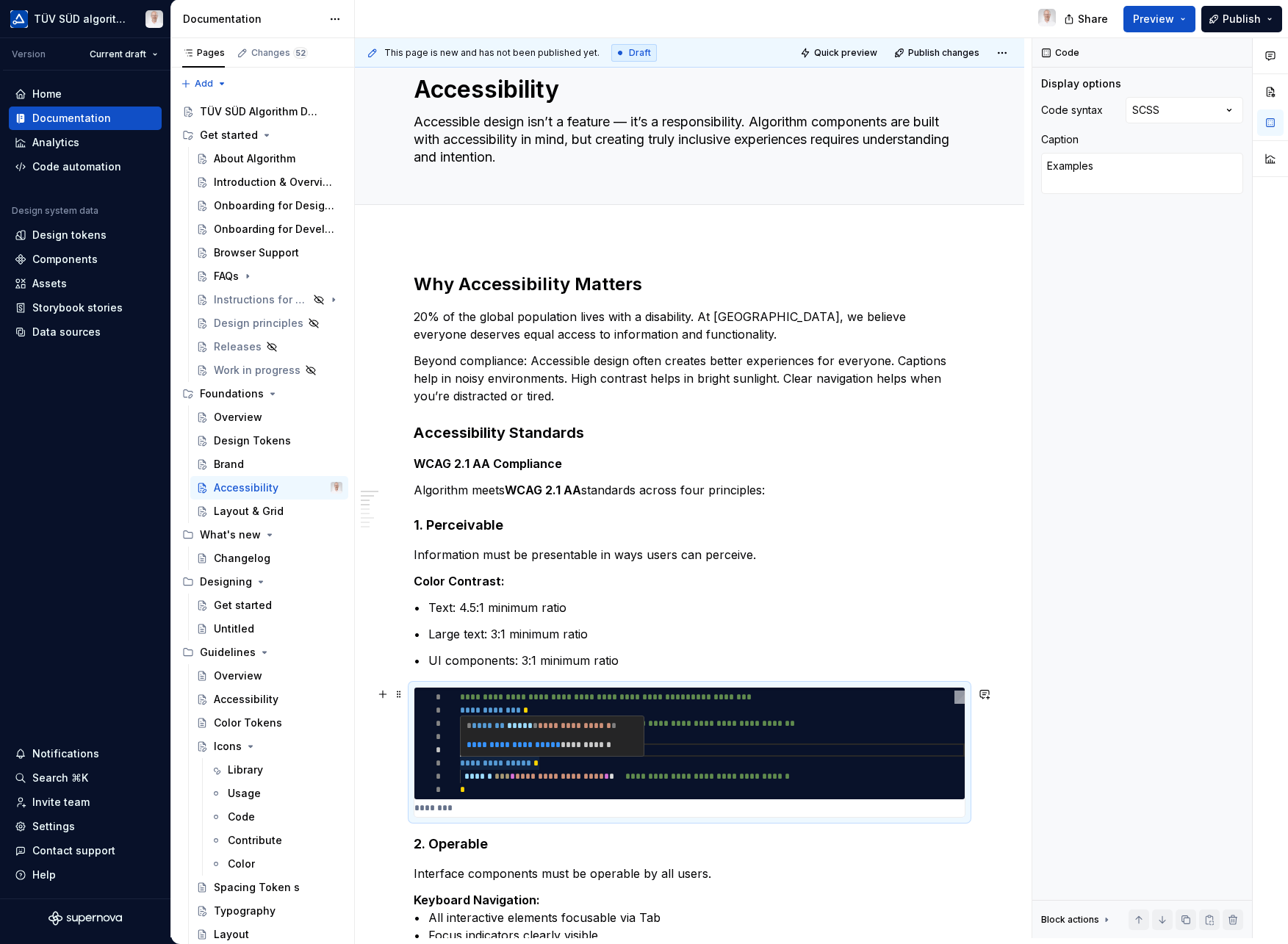
type textarea "*"
type textarea "**********"
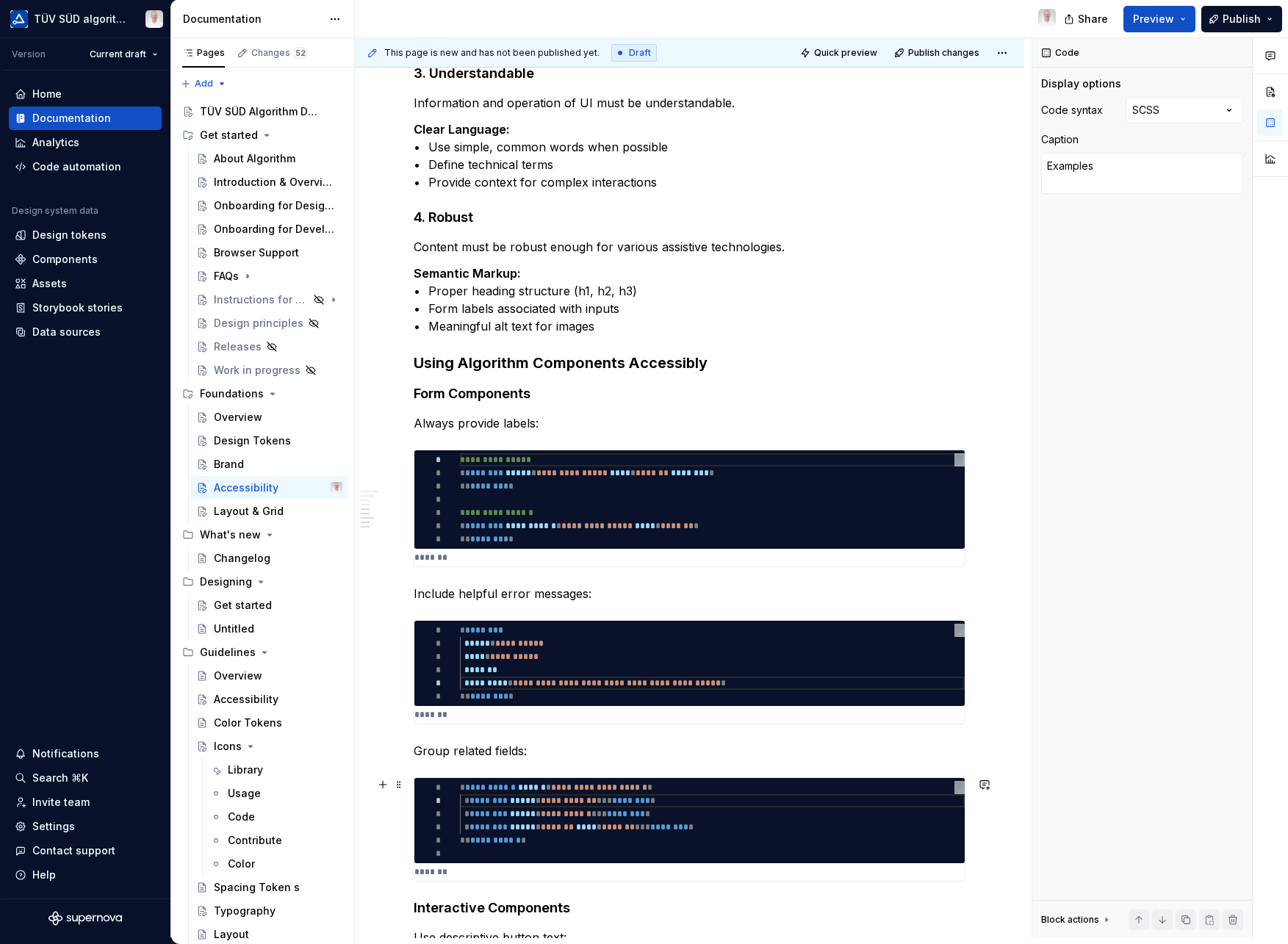
scroll to position [1043, 0]
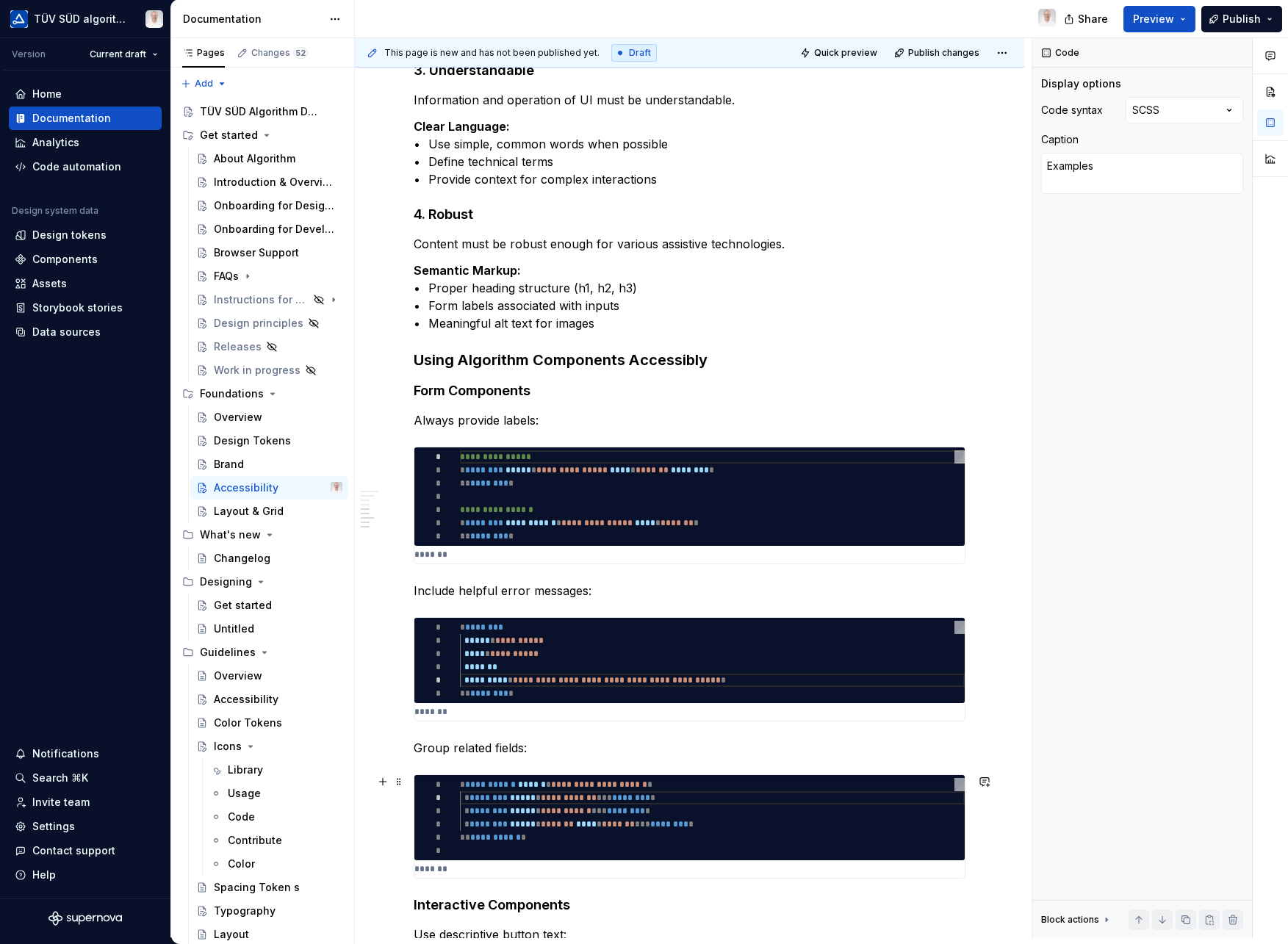
type textarea "*"
type textarea "Example"
click at [565, 856] on div at bounding box center [712, 851] width 505 height 13
type textarea "*"
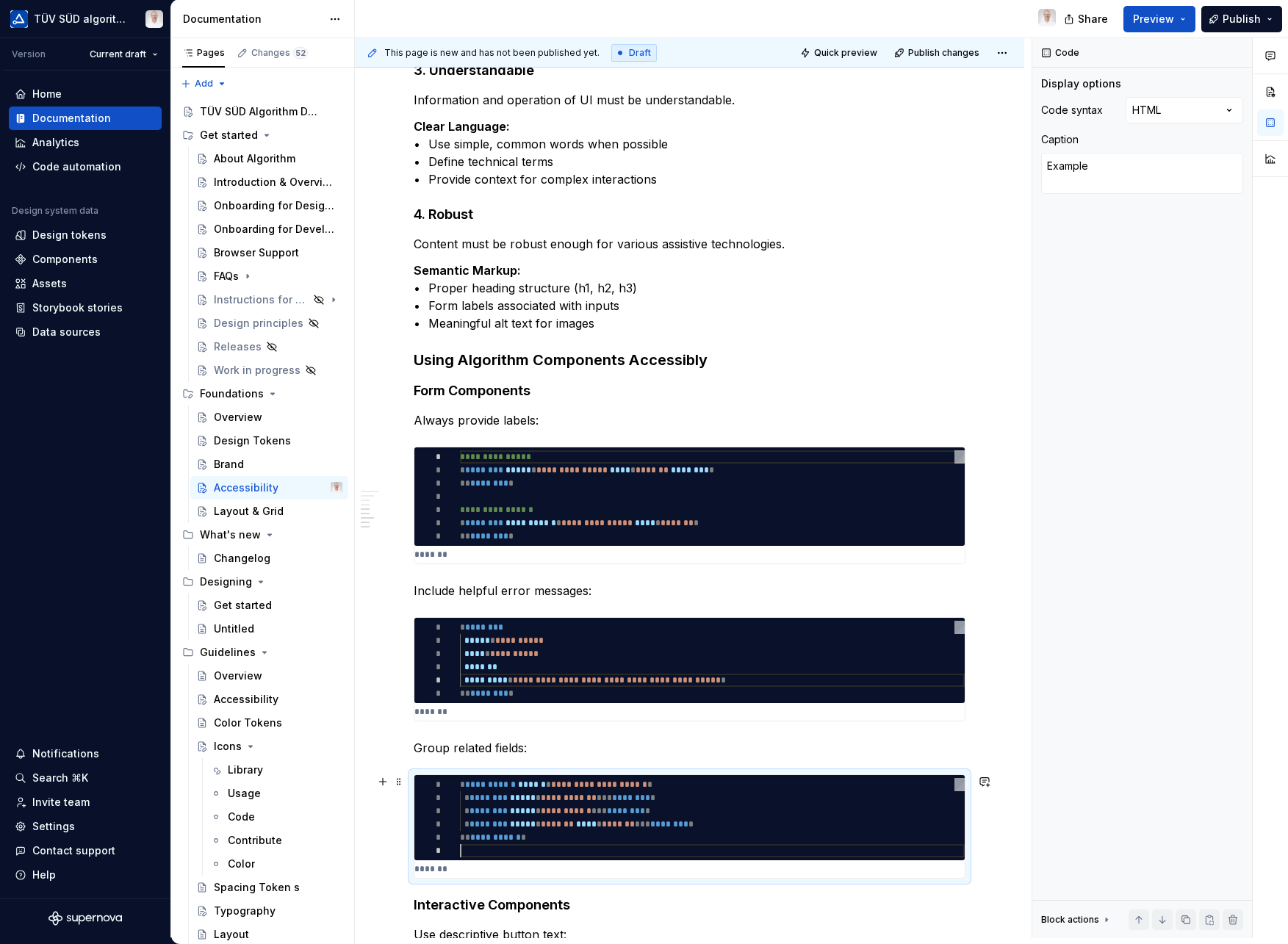
type textarea "**********"
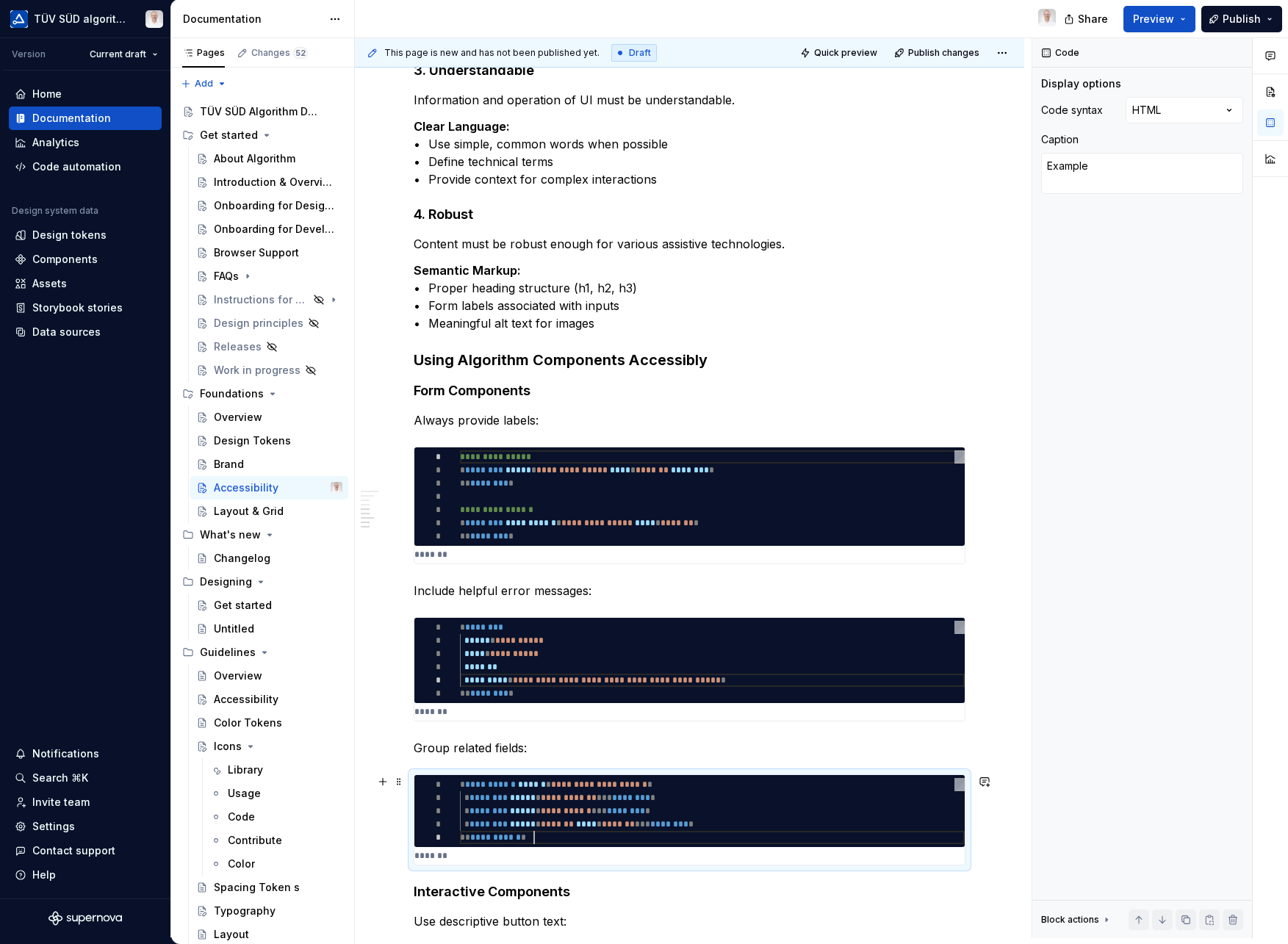
scroll to position [53, 74]
click at [1004, 831] on div "**********" at bounding box center [690, 288] width 669 height 2103
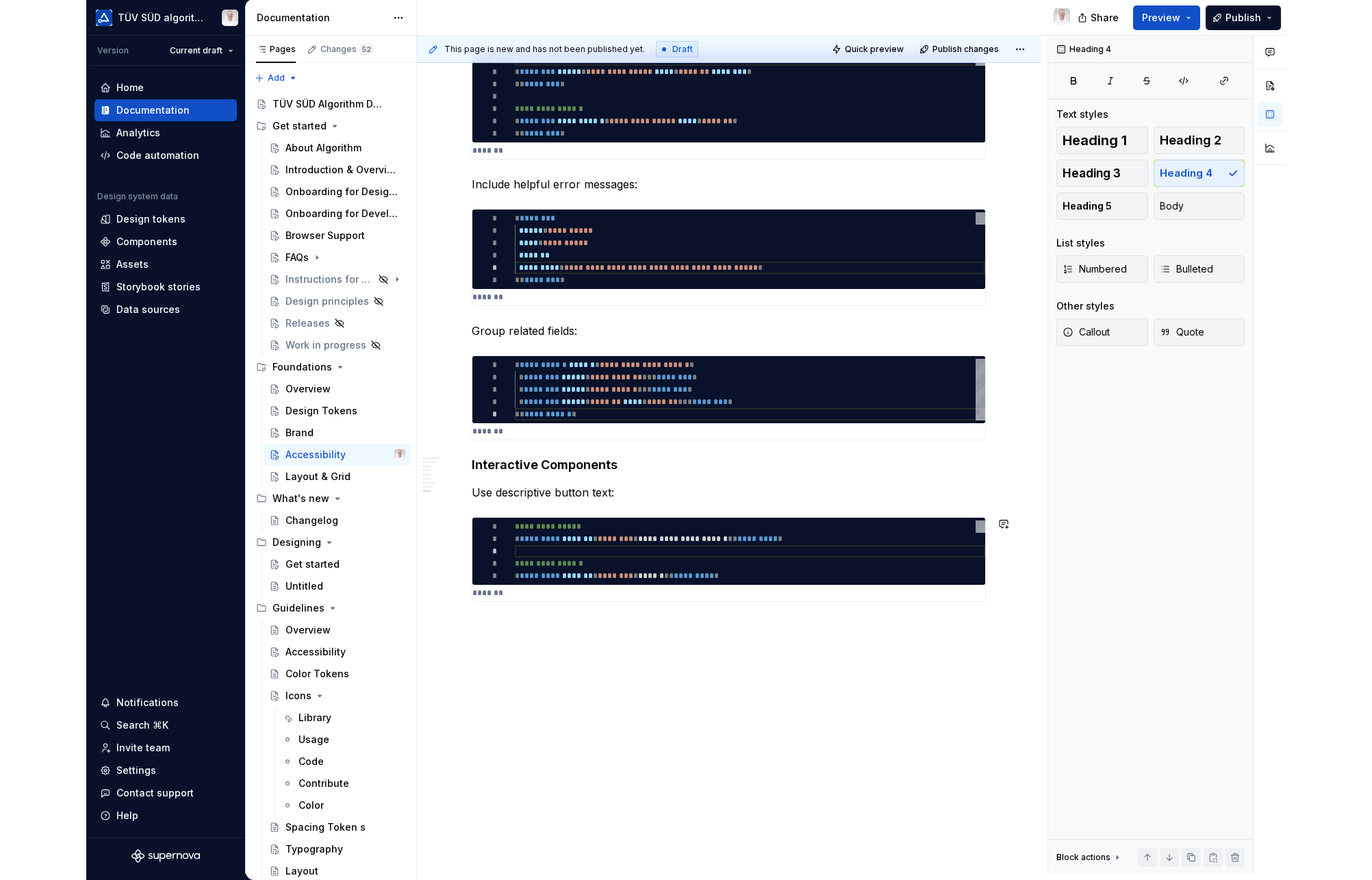
scroll to position [1347, 0]
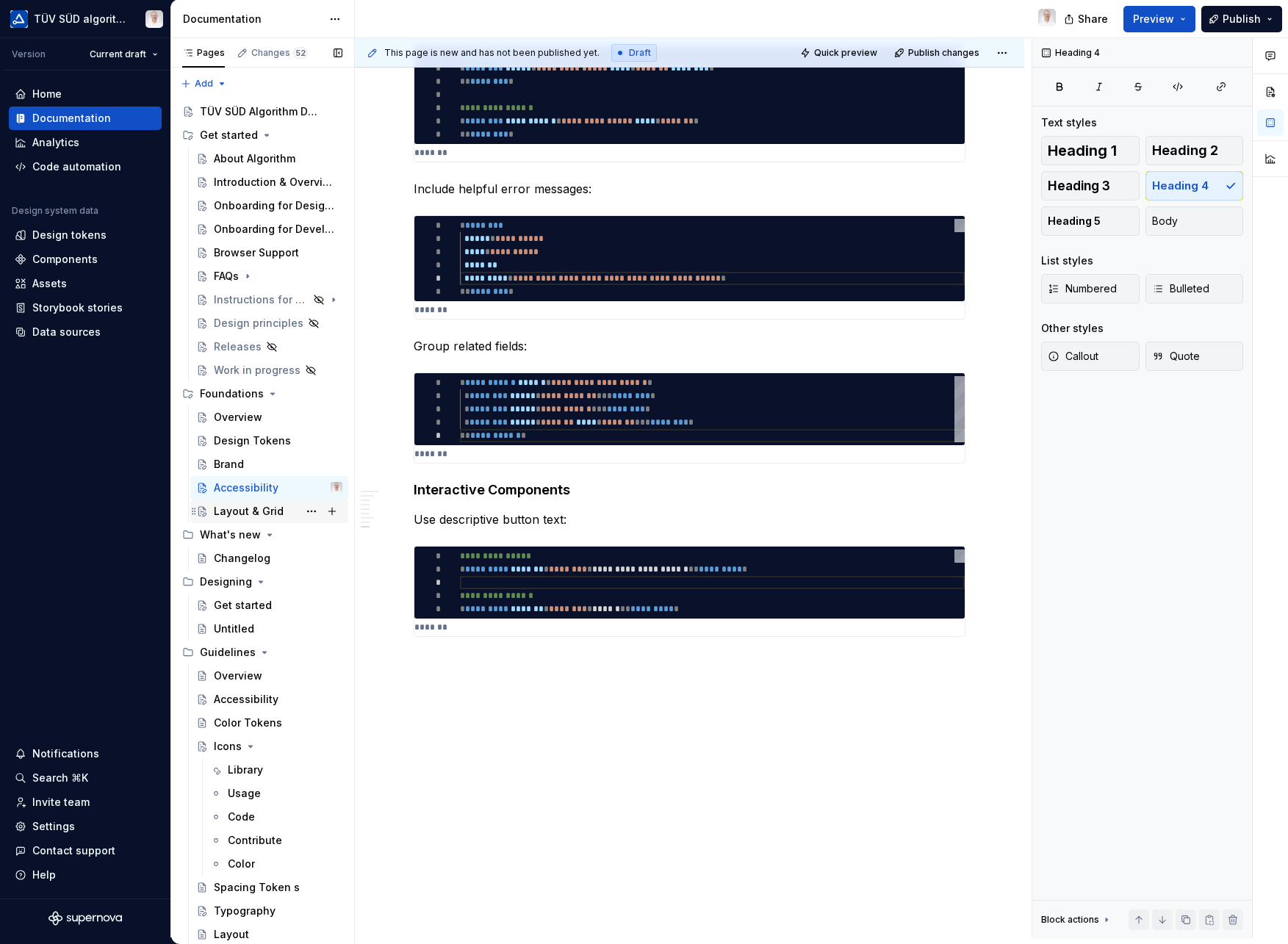
click at [250, 510] on div "Layout & Grid" at bounding box center [249, 511] width 70 height 14
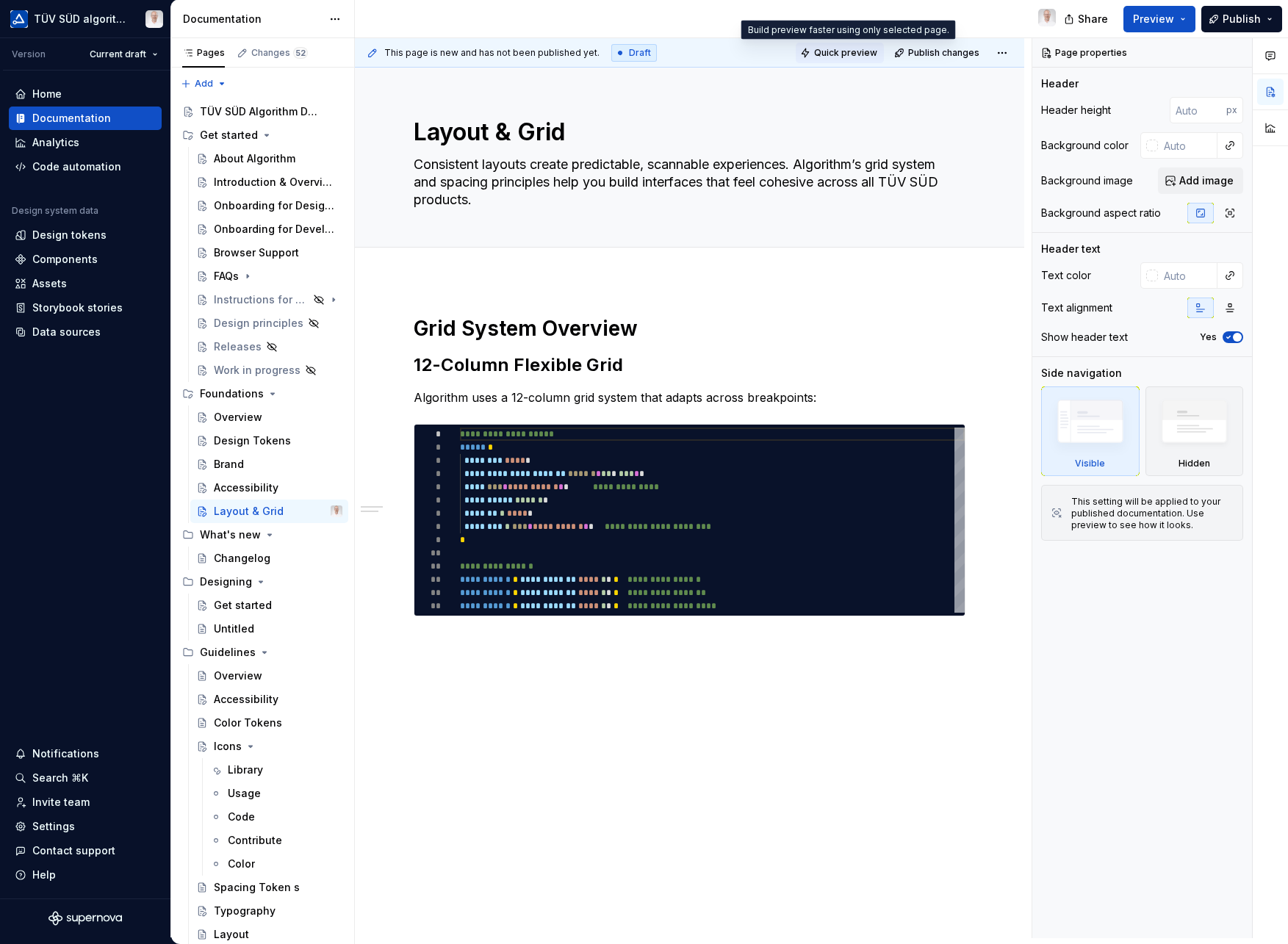
click at [859, 46] on button "Quick preview" at bounding box center [840, 53] width 89 height 20
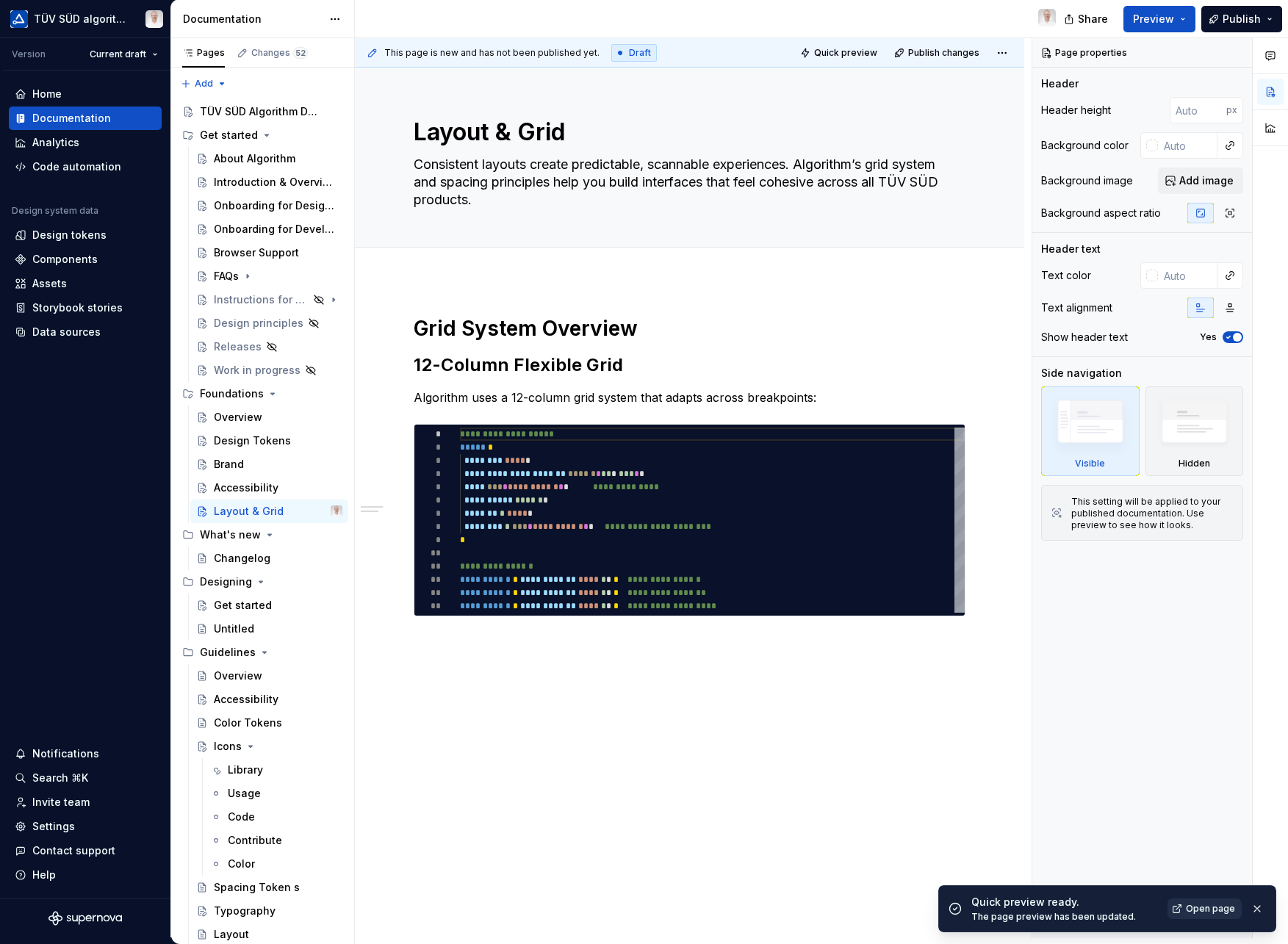
click at [1201, 913] on span "Open page" at bounding box center [1210, 909] width 49 height 12
click at [464, 394] on p "Algorithm uses a 12-column grid system that adapts across breakpoints:" at bounding box center [690, 397] width 552 height 18
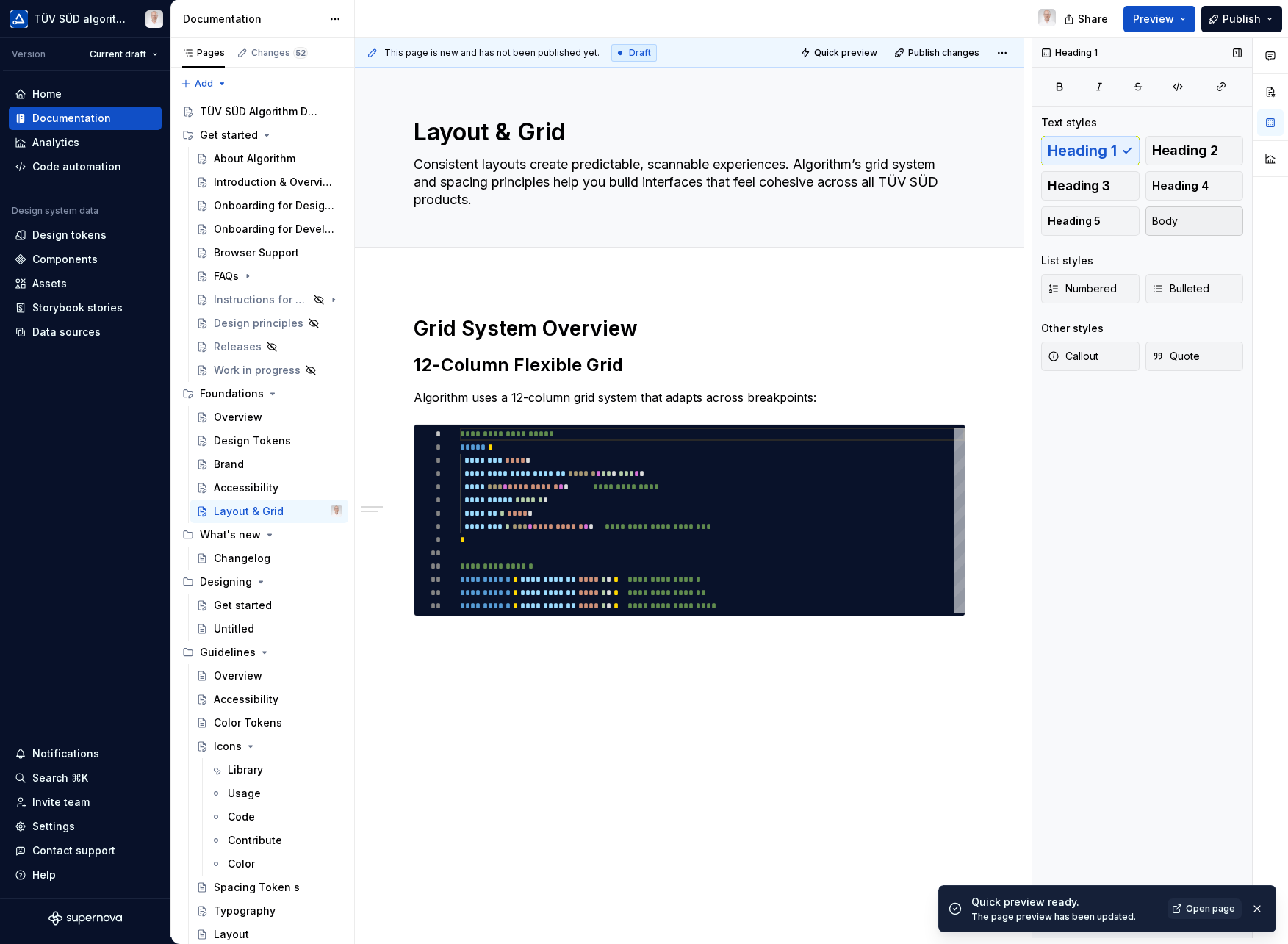
click at [1171, 214] on span "Body" at bounding box center [1165, 221] width 26 height 14
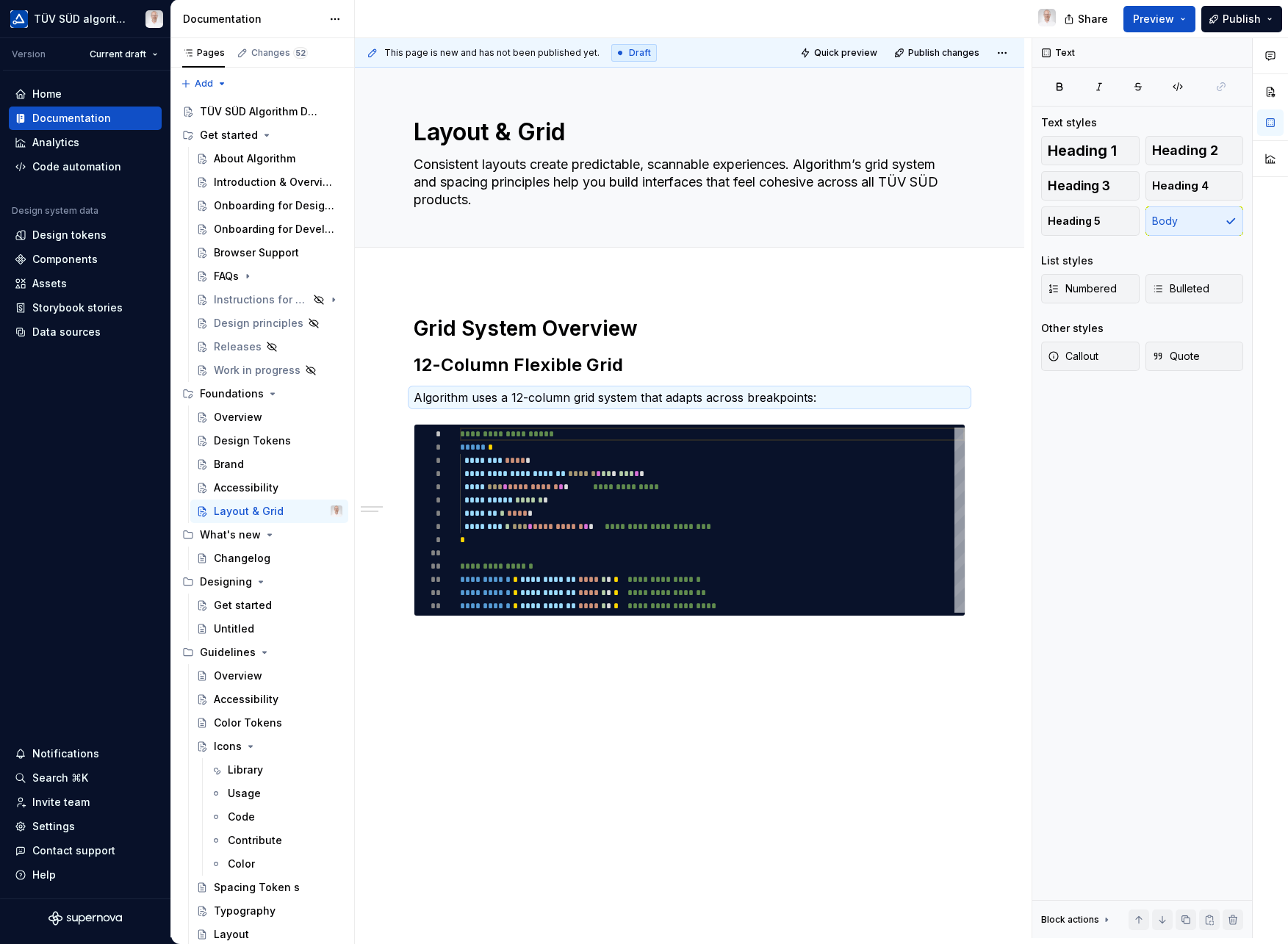
click at [720, 697] on div "**********" at bounding box center [690, 598] width 669 height 638
click at [264, 134] on icon "Page tree" at bounding box center [267, 135] width 12 height 12
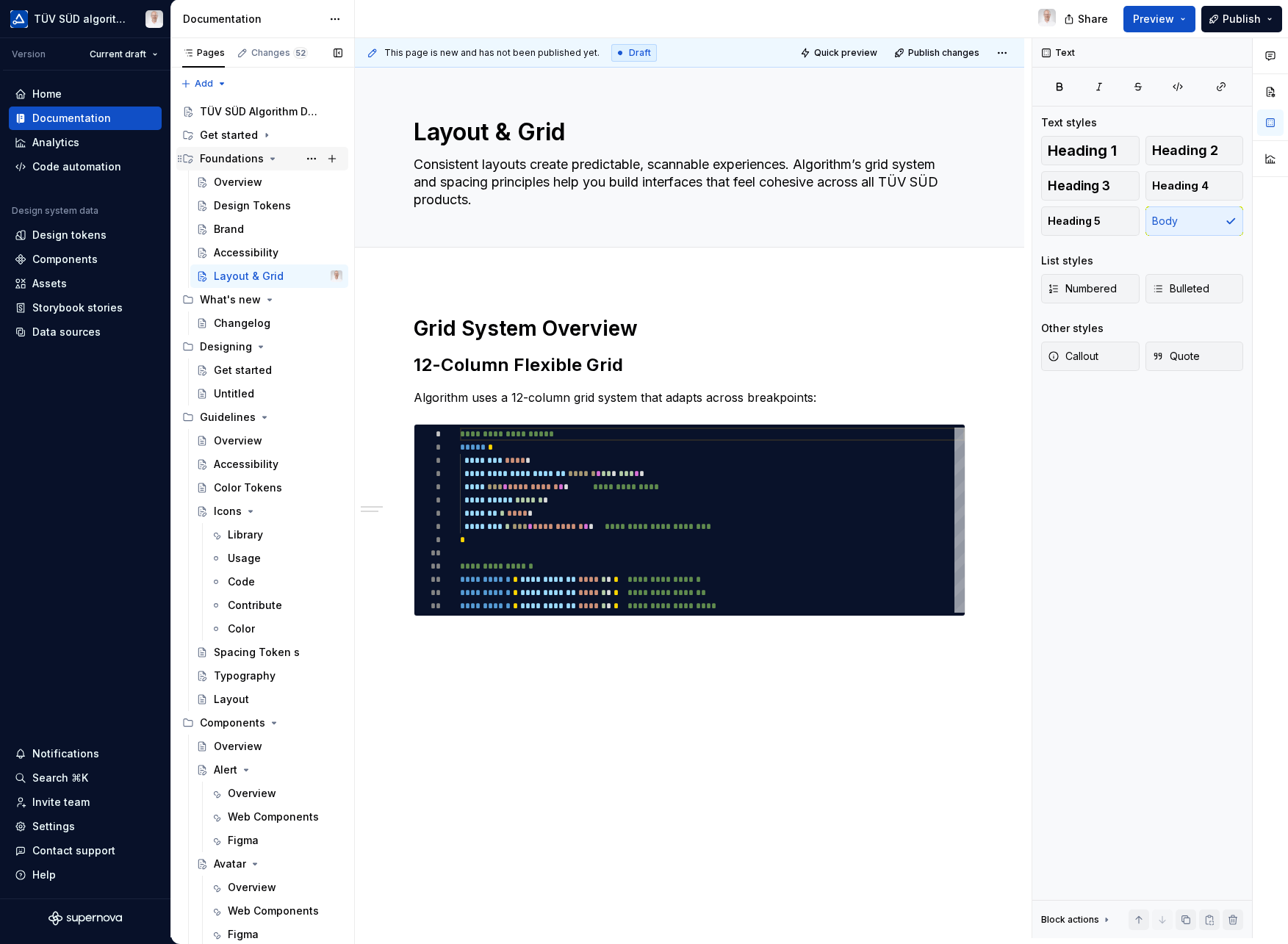
click at [271, 158] on icon "Page tree" at bounding box center [273, 158] width 3 height 2
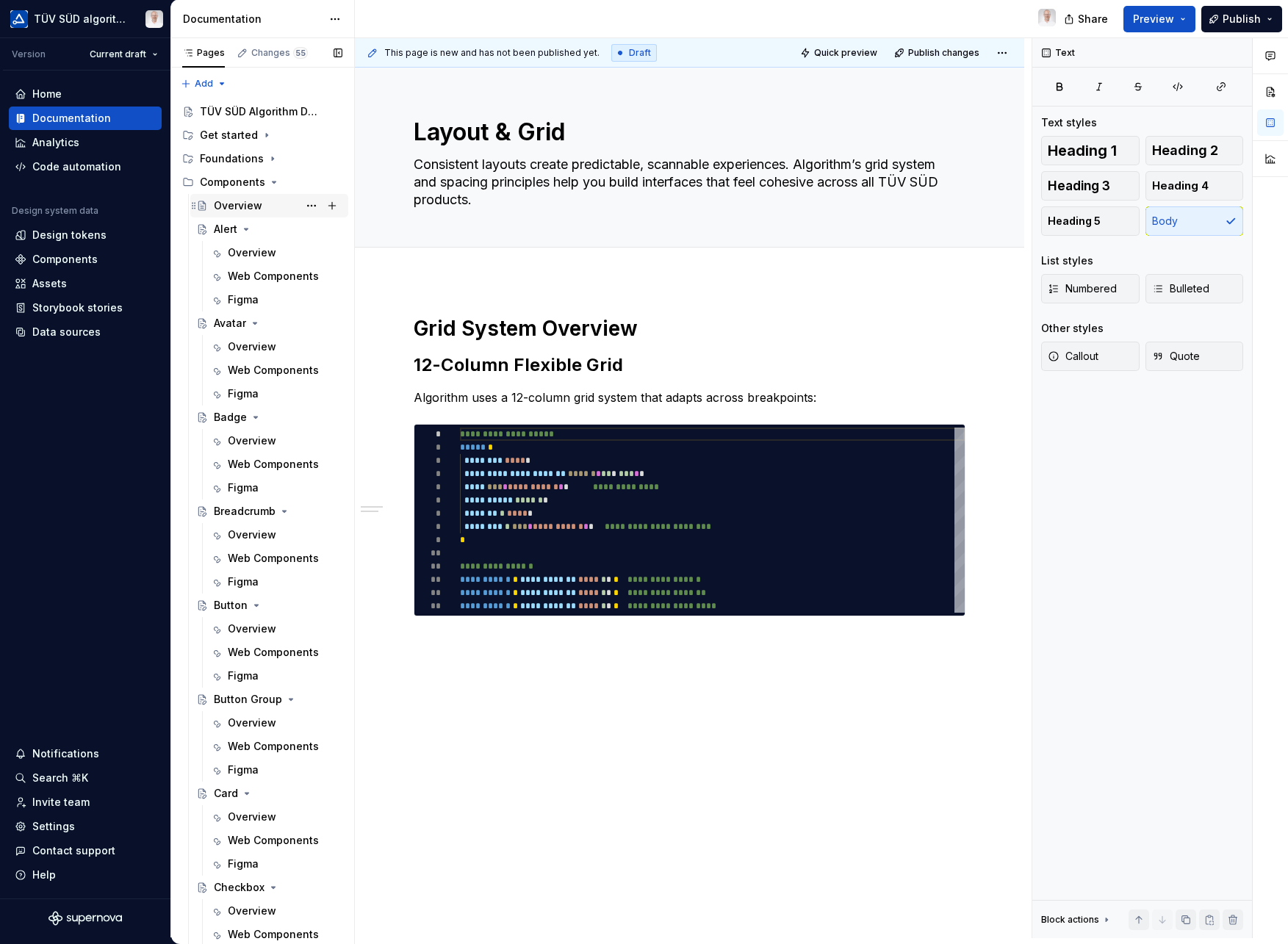
click at [240, 208] on div "Overview" at bounding box center [239, 205] width 49 height 14
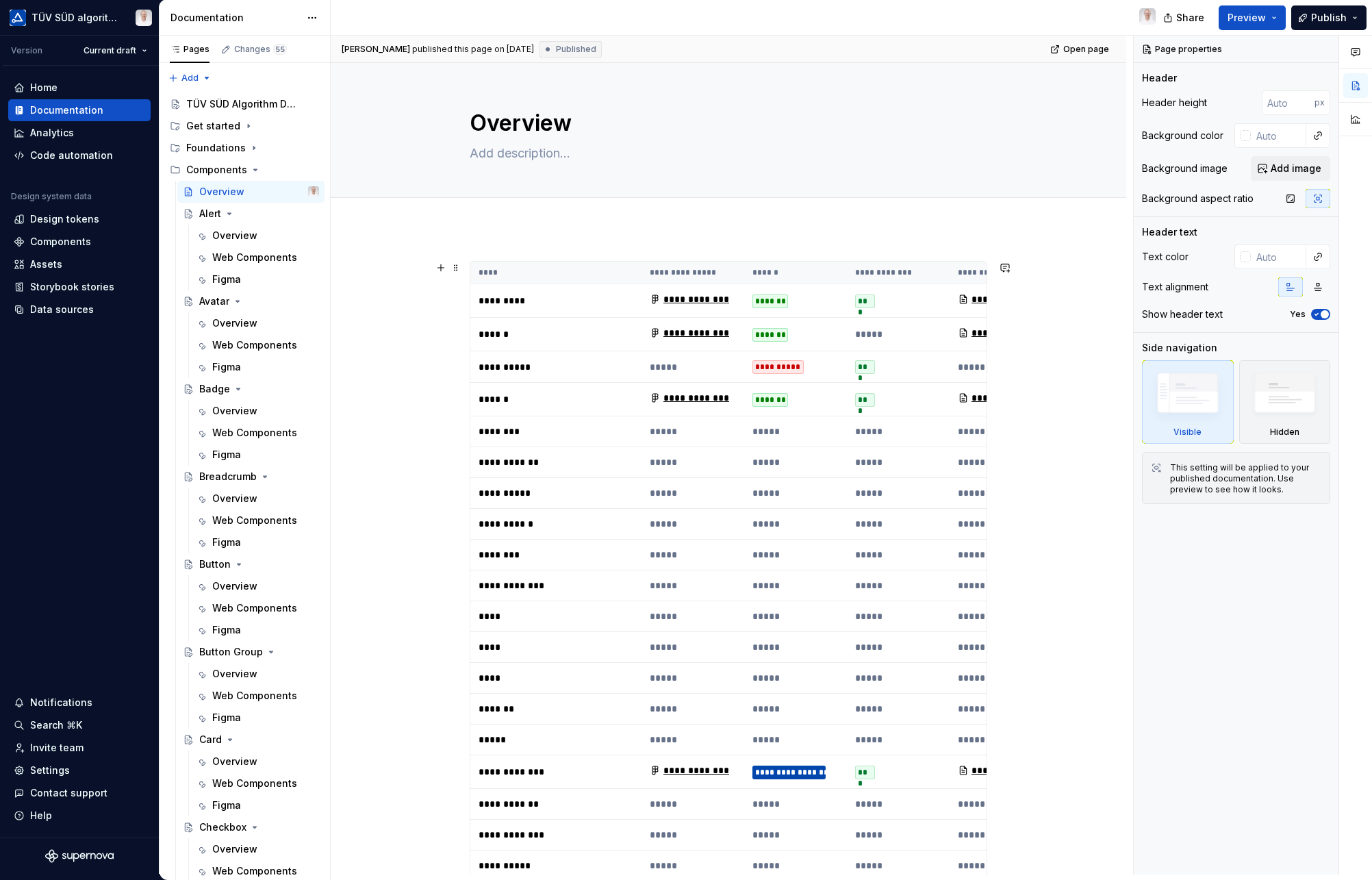
click at [617, 275] on th "****" at bounding box center [556, 273] width 171 height 23
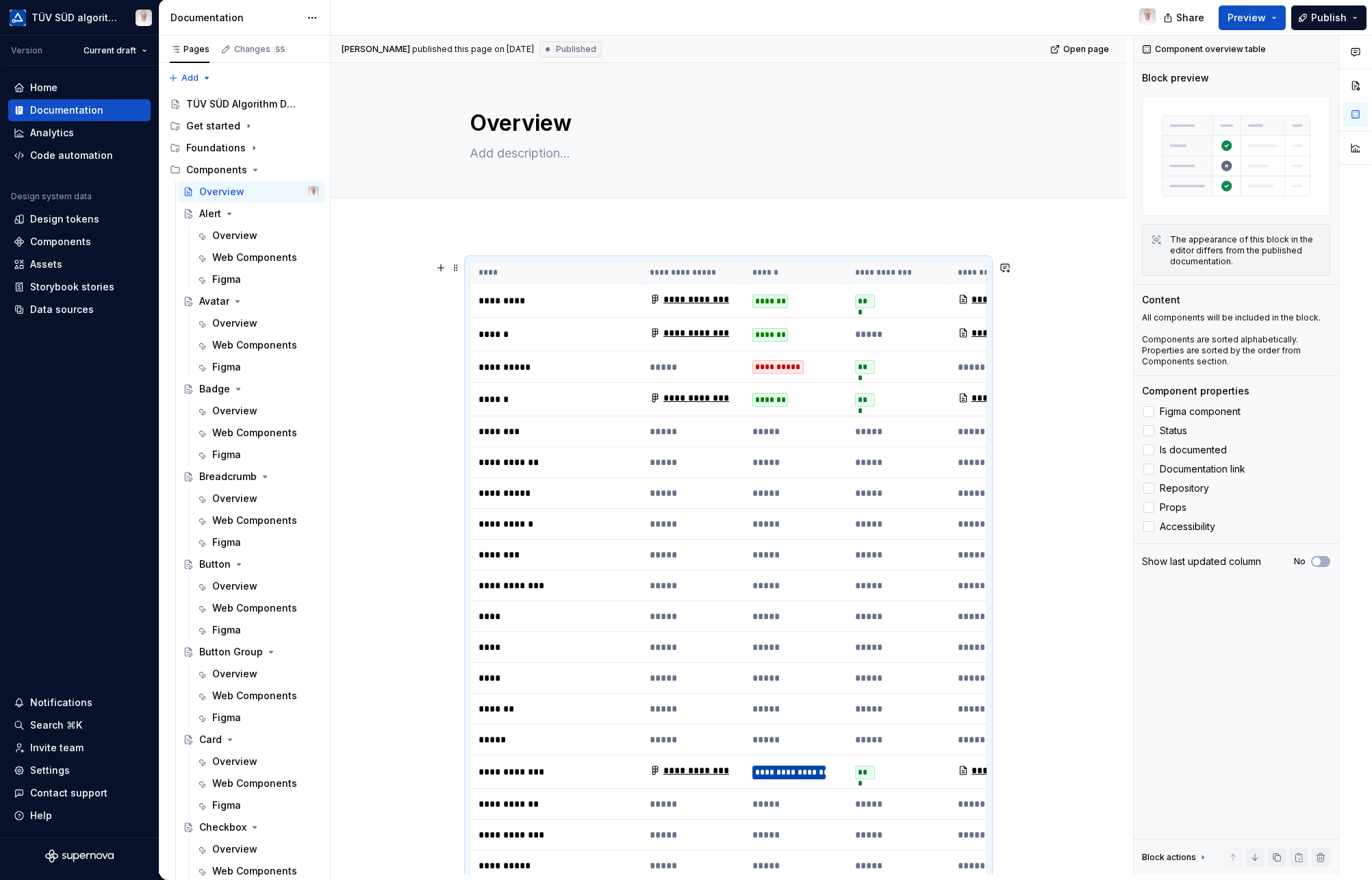
click at [531, 270] on th "****" at bounding box center [556, 273] width 171 height 23
click at [1151, 525] on div at bounding box center [1149, 526] width 11 height 11
click at [946, 51] on span "Quick preview" at bounding box center [960, 50] width 59 height 11
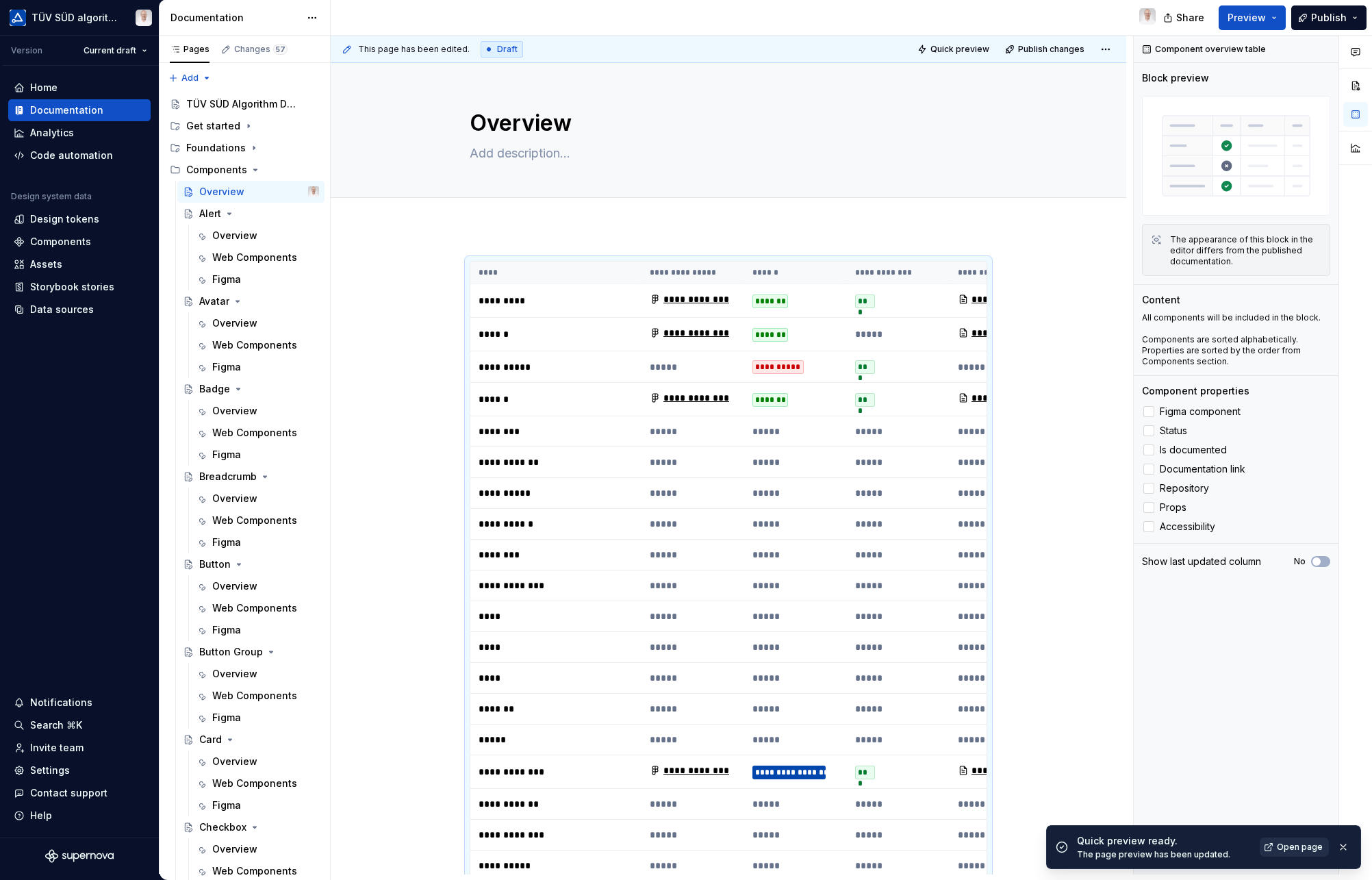
click at [1199, 846] on span "Open page" at bounding box center [1300, 847] width 46 height 11
click at [565, 295] on p "*********" at bounding box center [555, 300] width 155 height 13
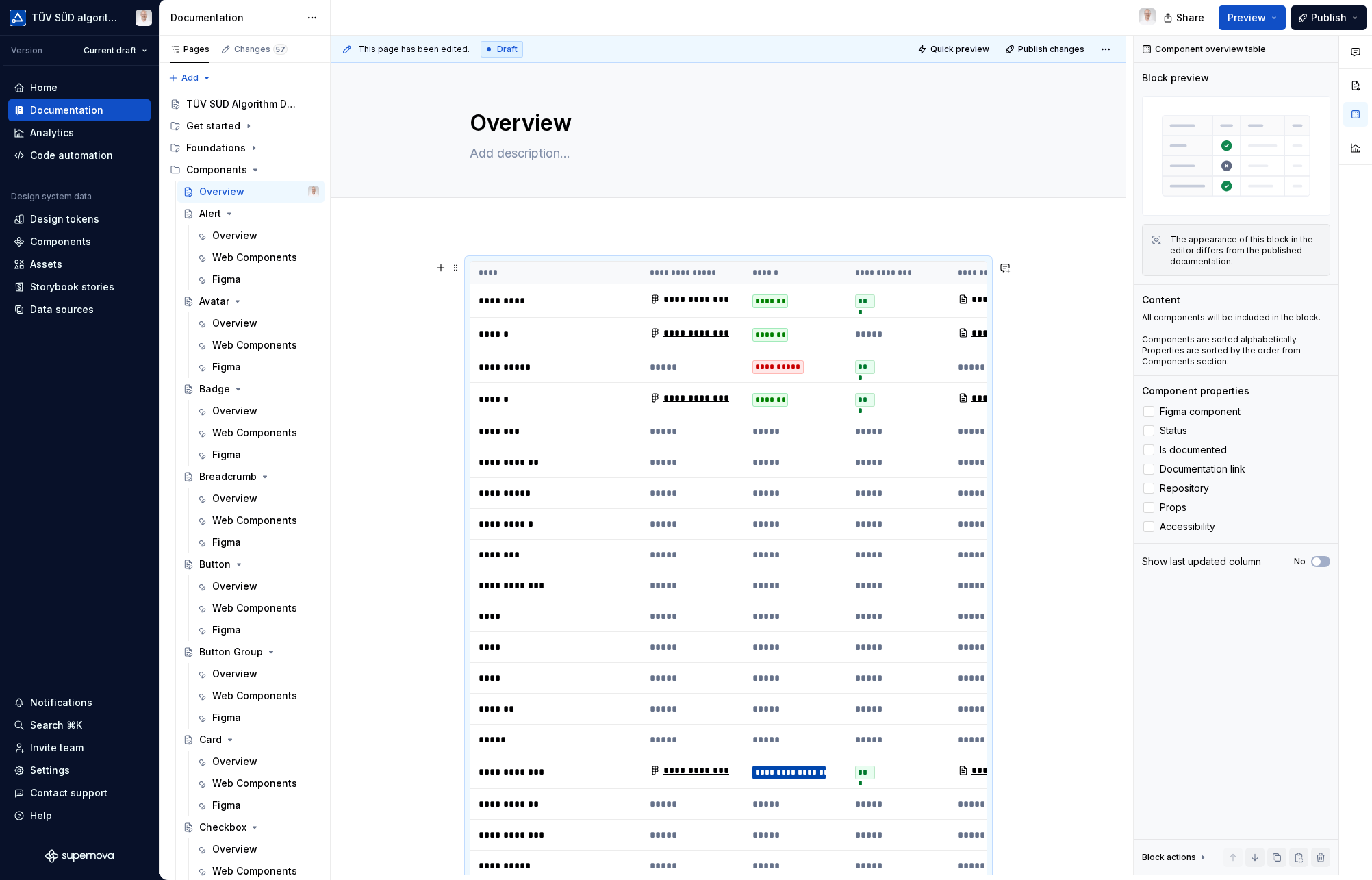
click at [559, 263] on th "****" at bounding box center [556, 273] width 171 height 23
click at [1151, 508] on div at bounding box center [1149, 508] width 11 height 11
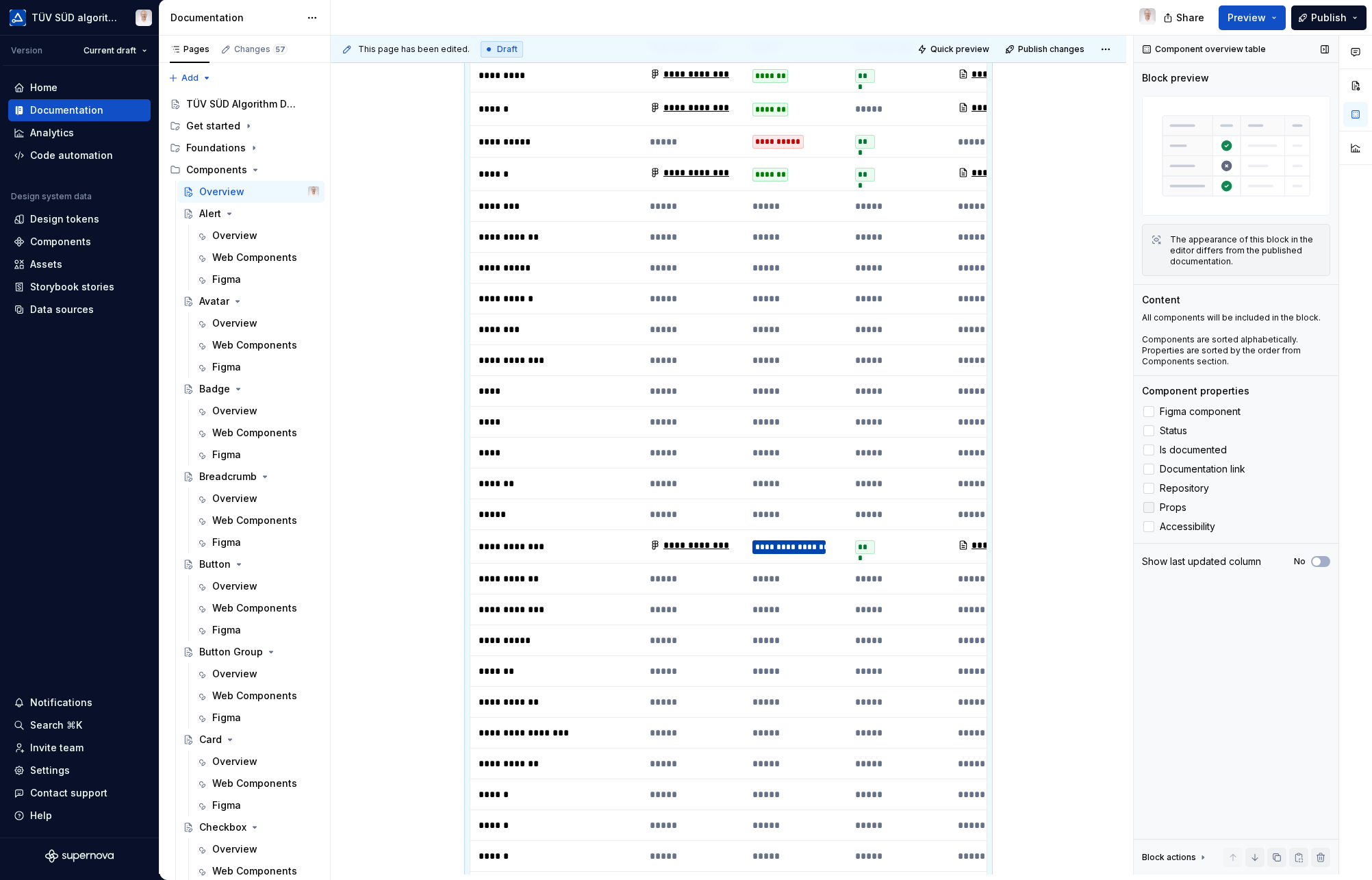
click at [1149, 508] on icon at bounding box center [1149, 508] width 0 height 0
click at [1151, 510] on div at bounding box center [1149, 508] width 11 height 11
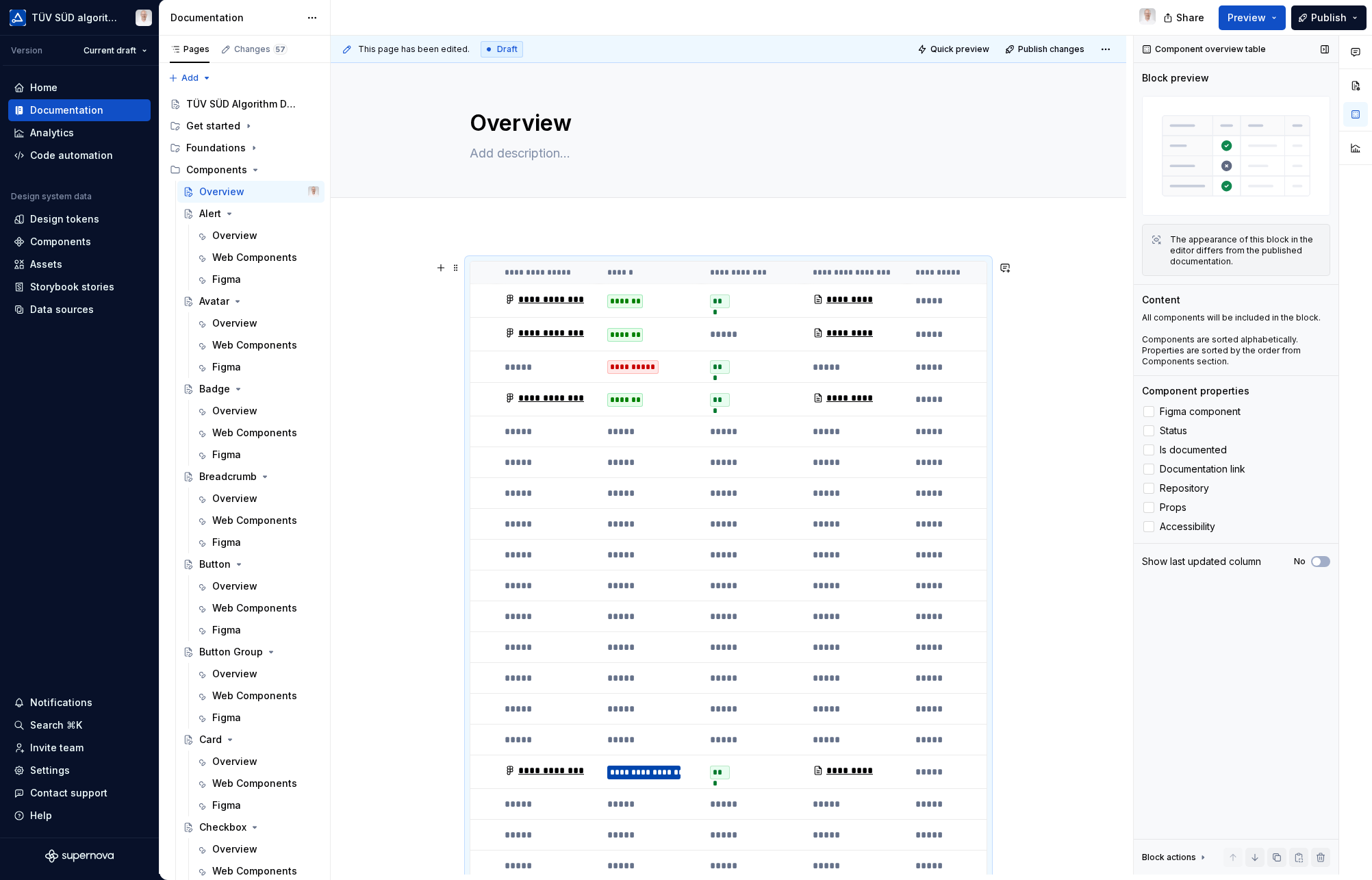
scroll to position [0, 374]
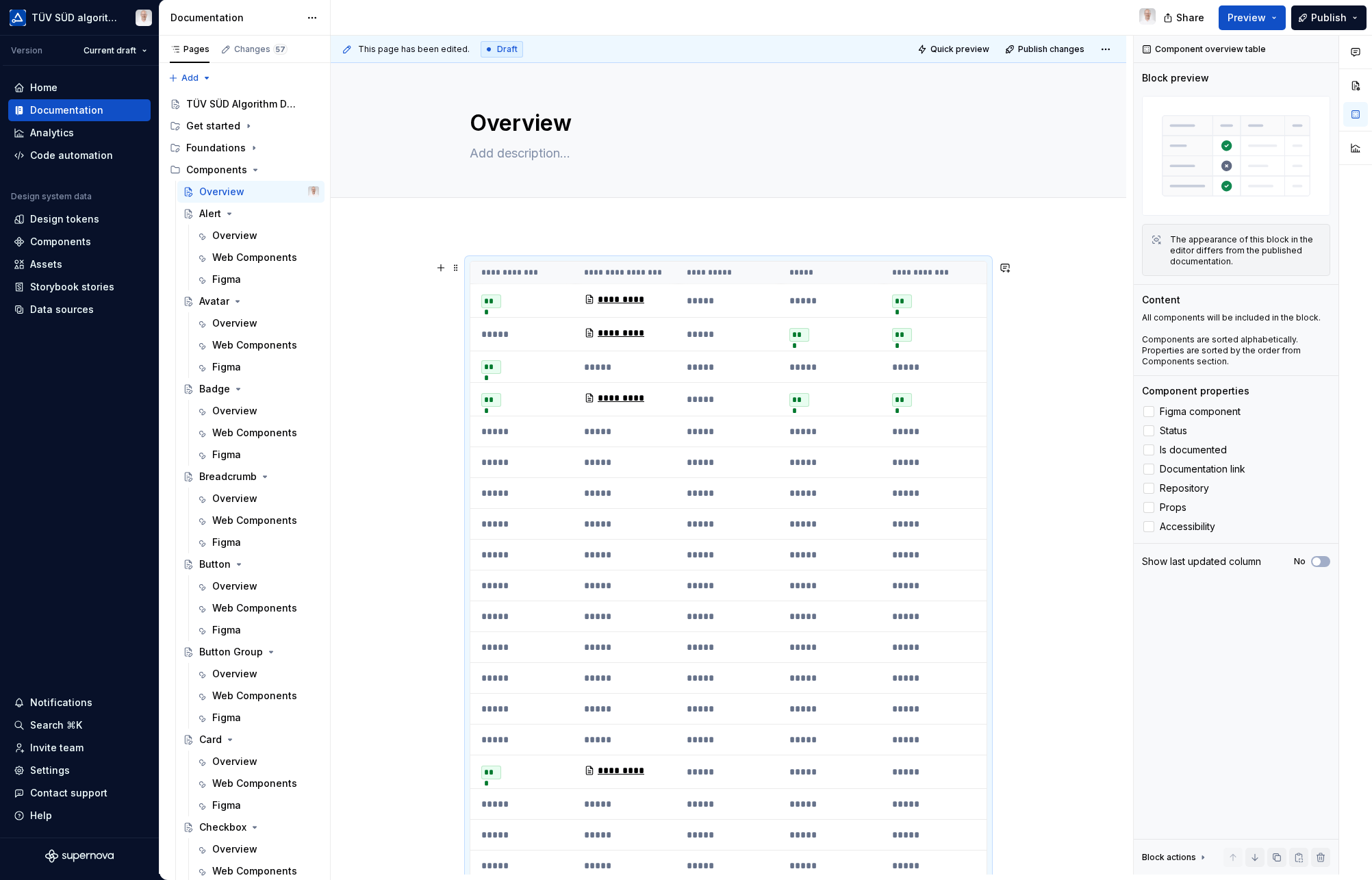
drag, startPoint x: 924, startPoint y: 548, endPoint x: 665, endPoint y: 581, distance: 261.1
click at [665, 581] on tbody "**********" at bounding box center [541, 830] width 890 height 1091
type textarea "*"
click at [46, 770] on div "Settings" at bounding box center [49, 770] width 40 height 13
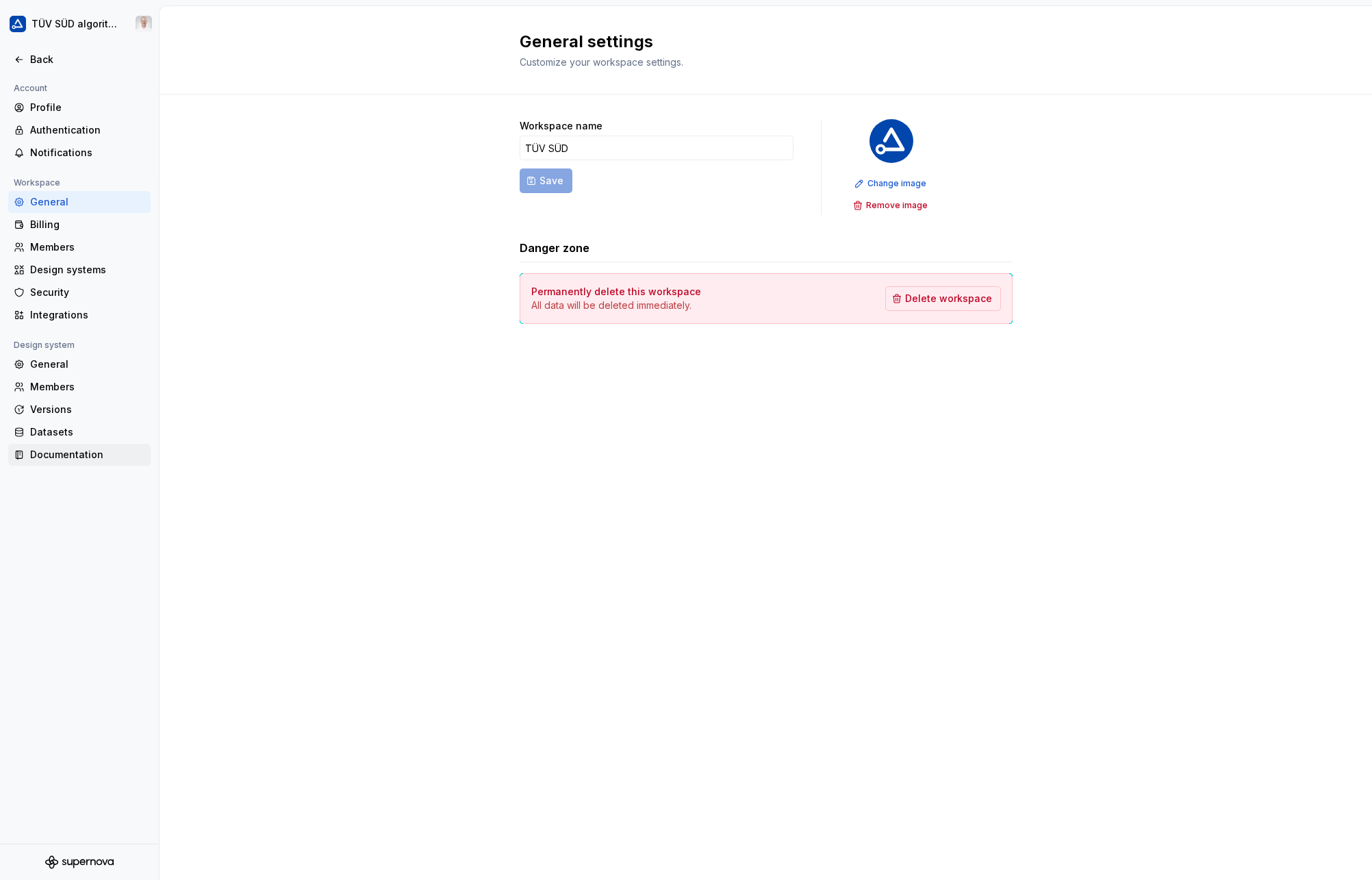
click at [53, 452] on div "Documentation" at bounding box center [87, 454] width 115 height 13
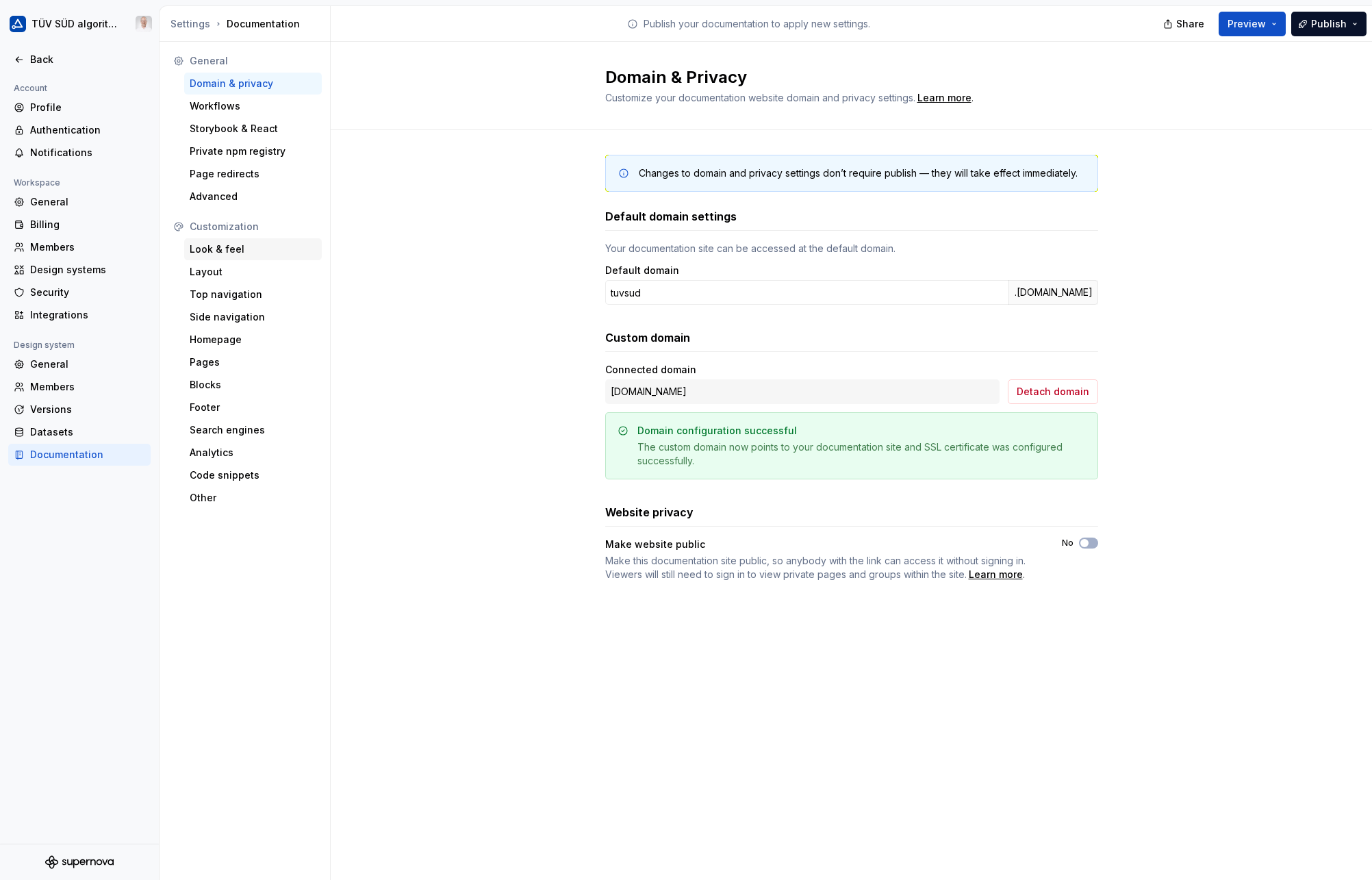
click at [232, 249] on div "Look & feel" at bounding box center [252, 249] width 126 height 13
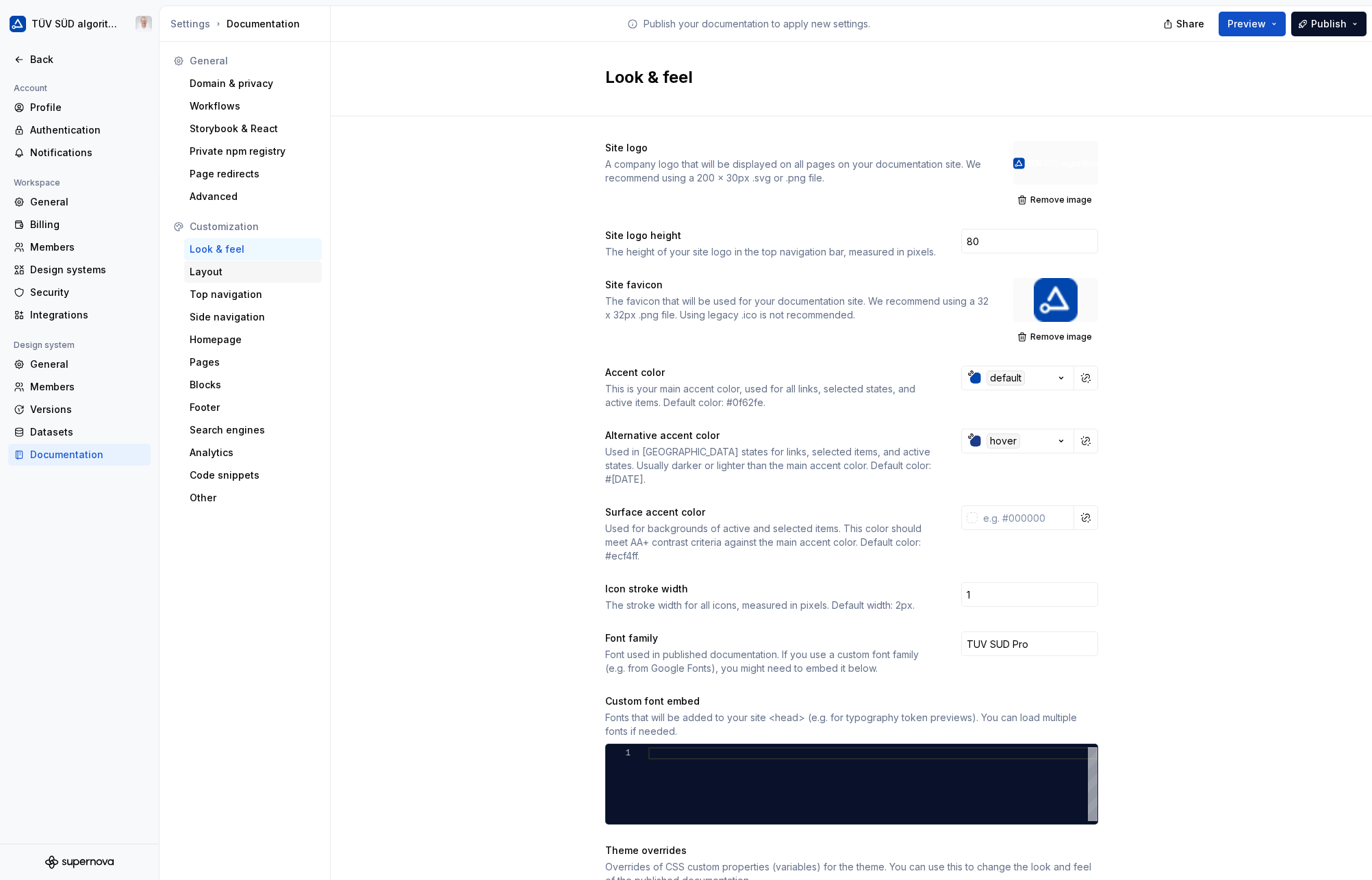
click at [227, 273] on div "Layout" at bounding box center [252, 271] width 126 height 13
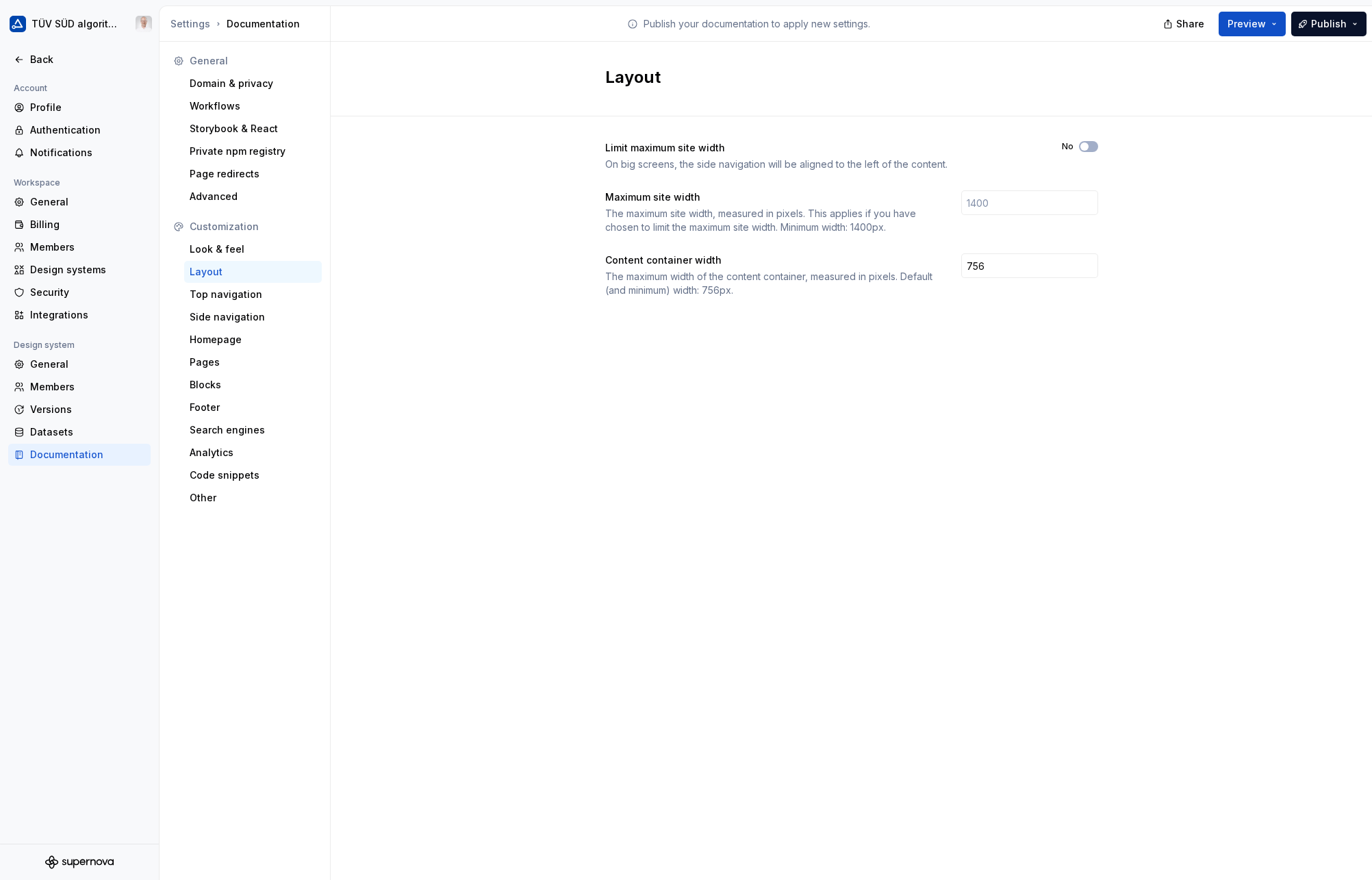
click at [535, 299] on div "Limit maximum site width On big screens, the side navigation will be aligned to…" at bounding box center [851, 233] width 1041 height 233
drag, startPoint x: 1002, startPoint y: 266, endPoint x: 920, endPoint y: 269, distance: 82.1
click at [920, 269] on div "Content container width The maximum width of the content container, measured in…" at bounding box center [852, 276] width 493 height 44
type input "1400"
click at [1093, 495] on div "Layout Limit maximum site width On big screens, the side navigation will be ali…" at bounding box center [851, 460] width 1041 height 838
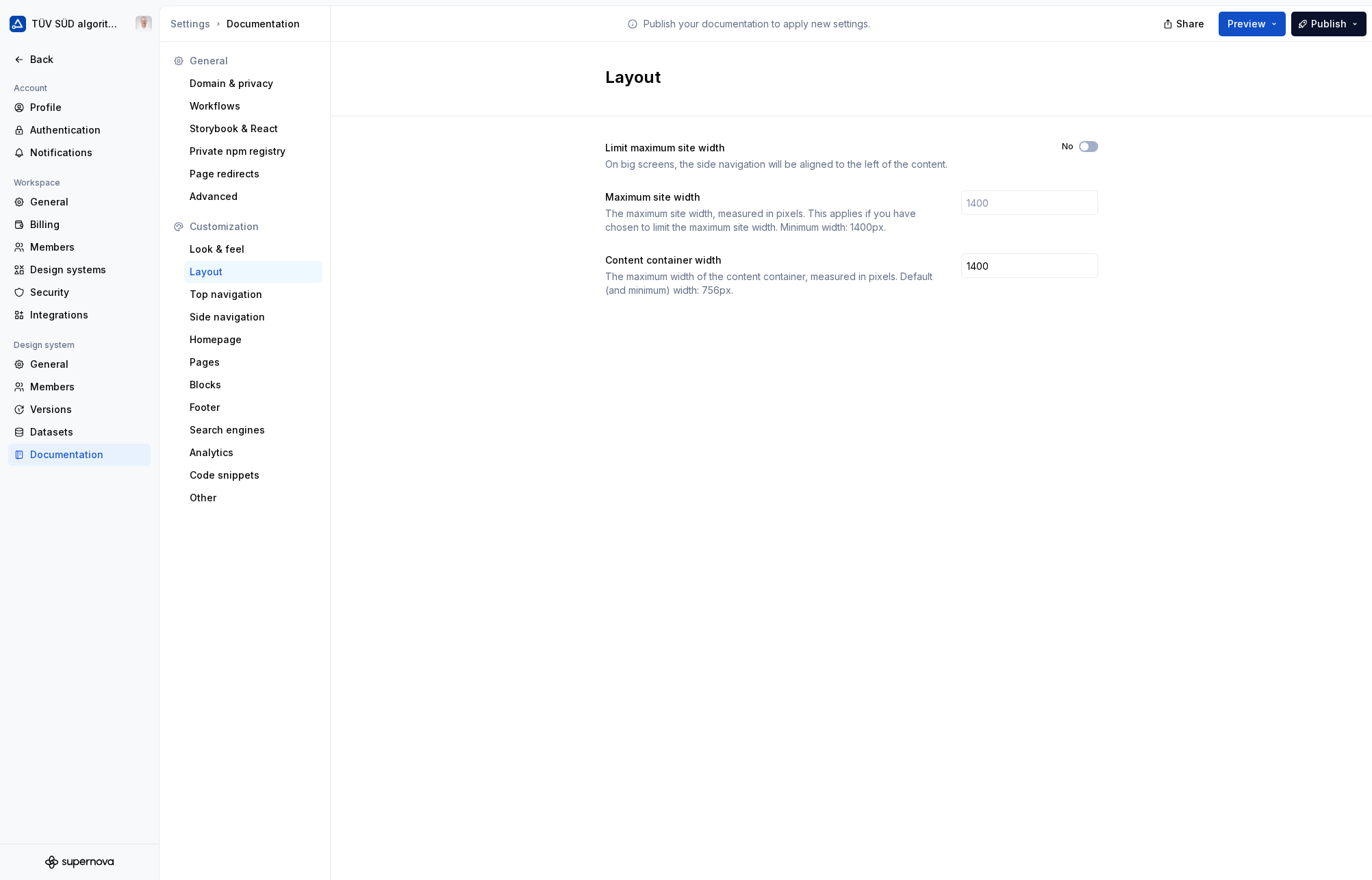
click at [636, 431] on div "Layout Limit maximum site width On big screens, the side navigation will be ali…" at bounding box center [851, 460] width 1041 height 838
click at [39, 57] on div "Back" at bounding box center [87, 59] width 115 height 13
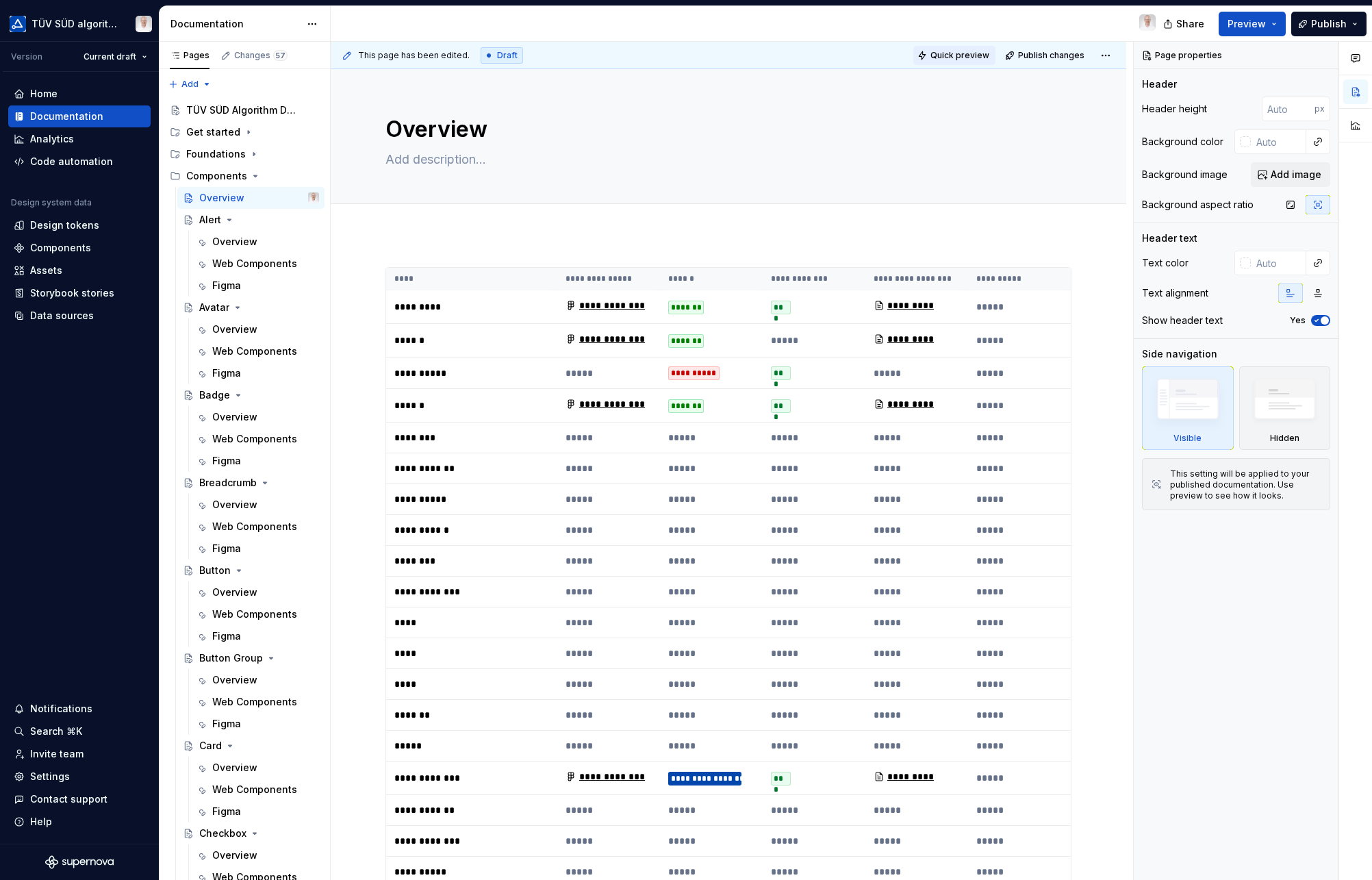
click at [959, 61] on button "Quick preview" at bounding box center [954, 55] width 82 height 19
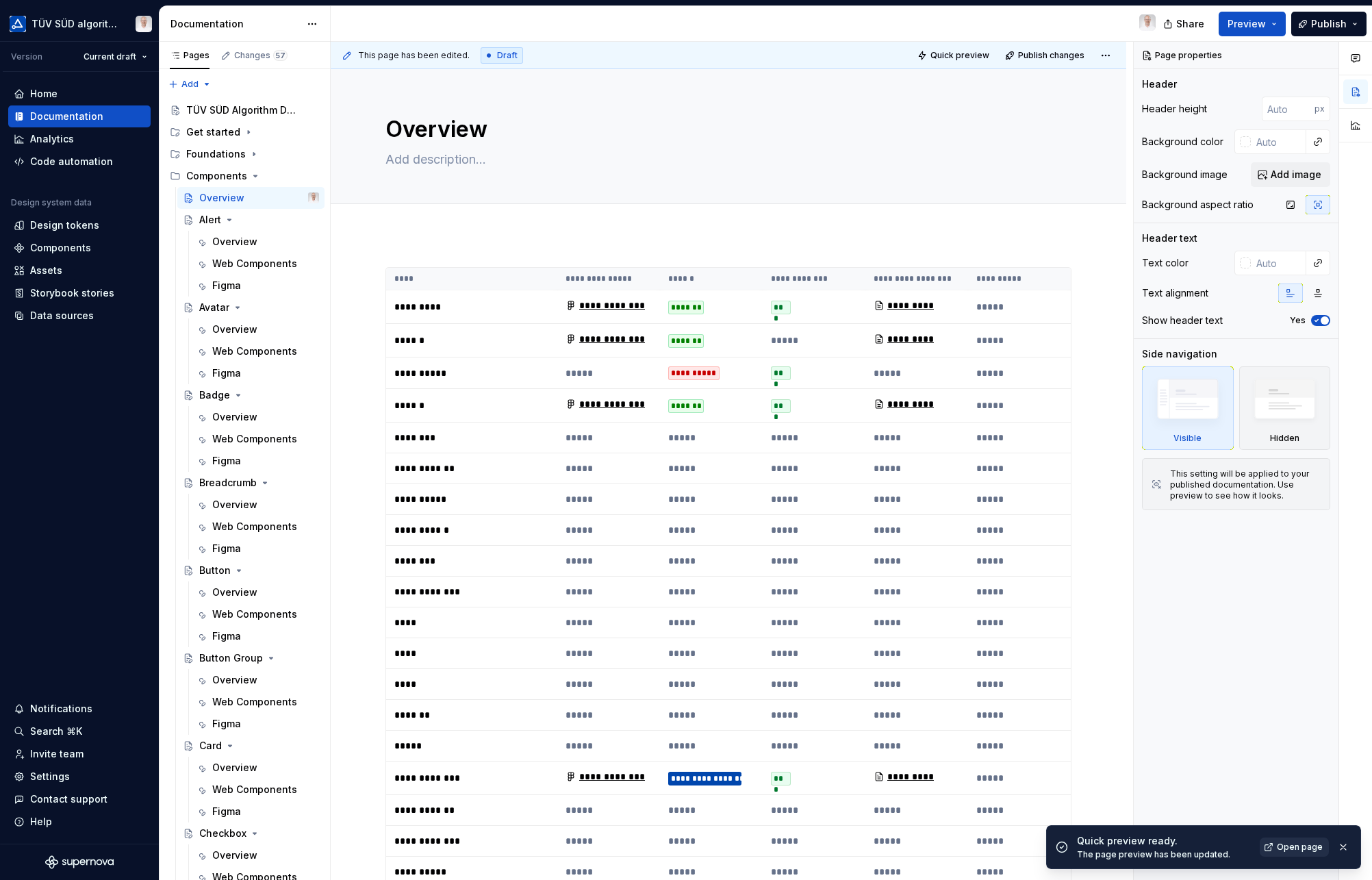
click at [1199, 847] on span "Open page" at bounding box center [1300, 847] width 46 height 11
click at [1199, 32] on button "Publish" at bounding box center [1329, 24] width 75 height 24
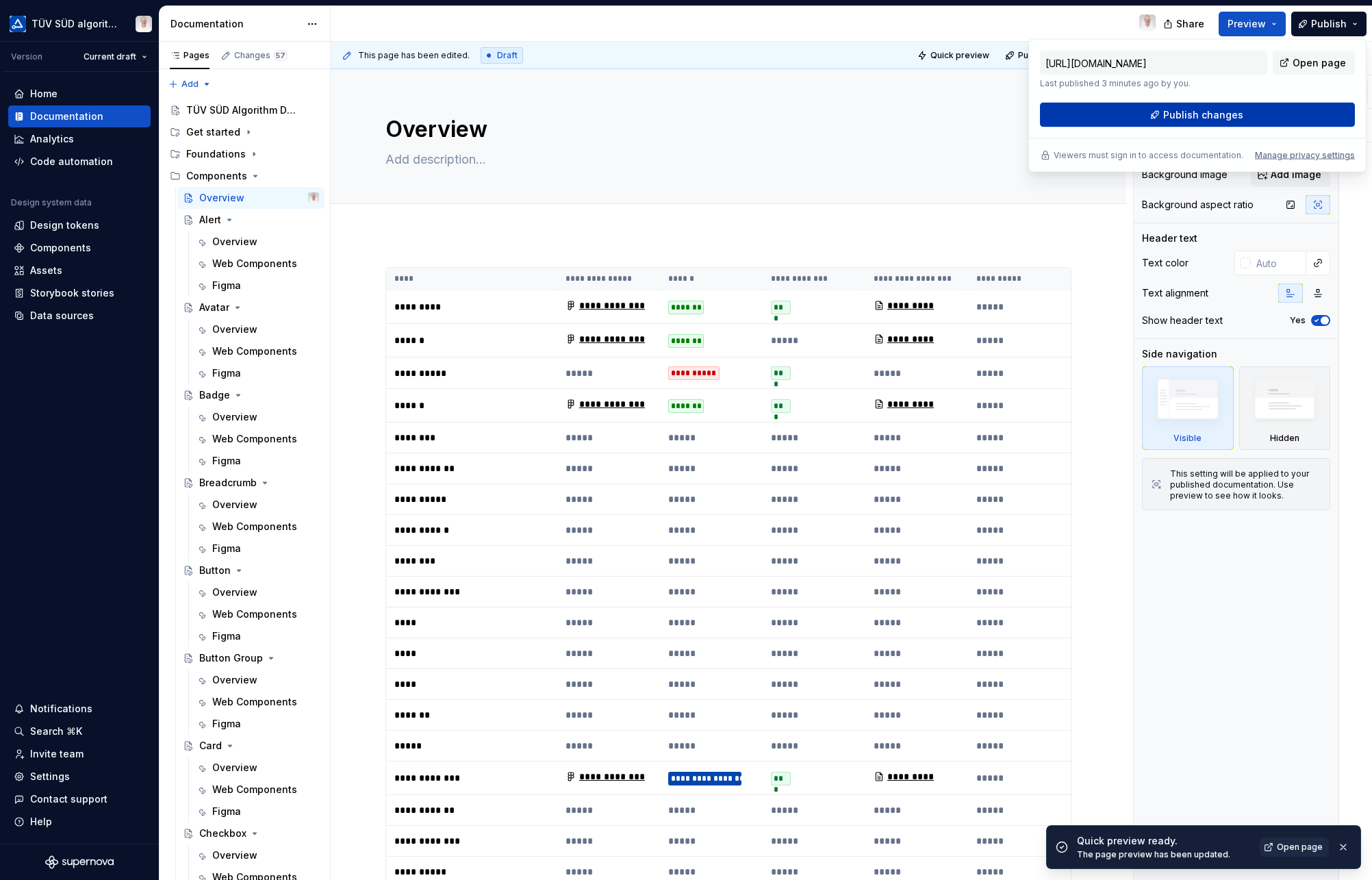
click at [1199, 110] on span "Publish changes" at bounding box center [1203, 115] width 80 height 13
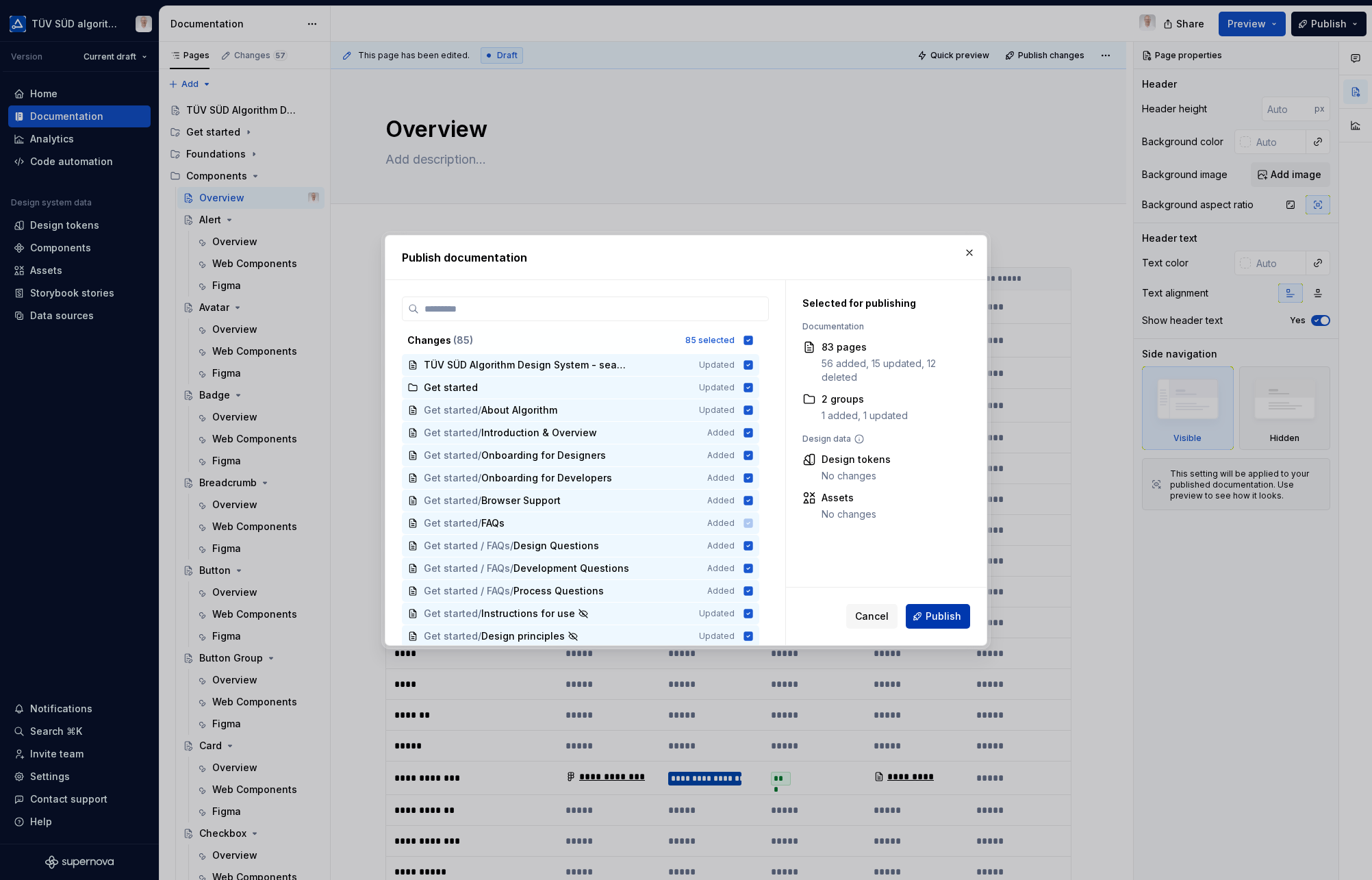
click at [958, 613] on span "Publish" at bounding box center [943, 616] width 35 height 13
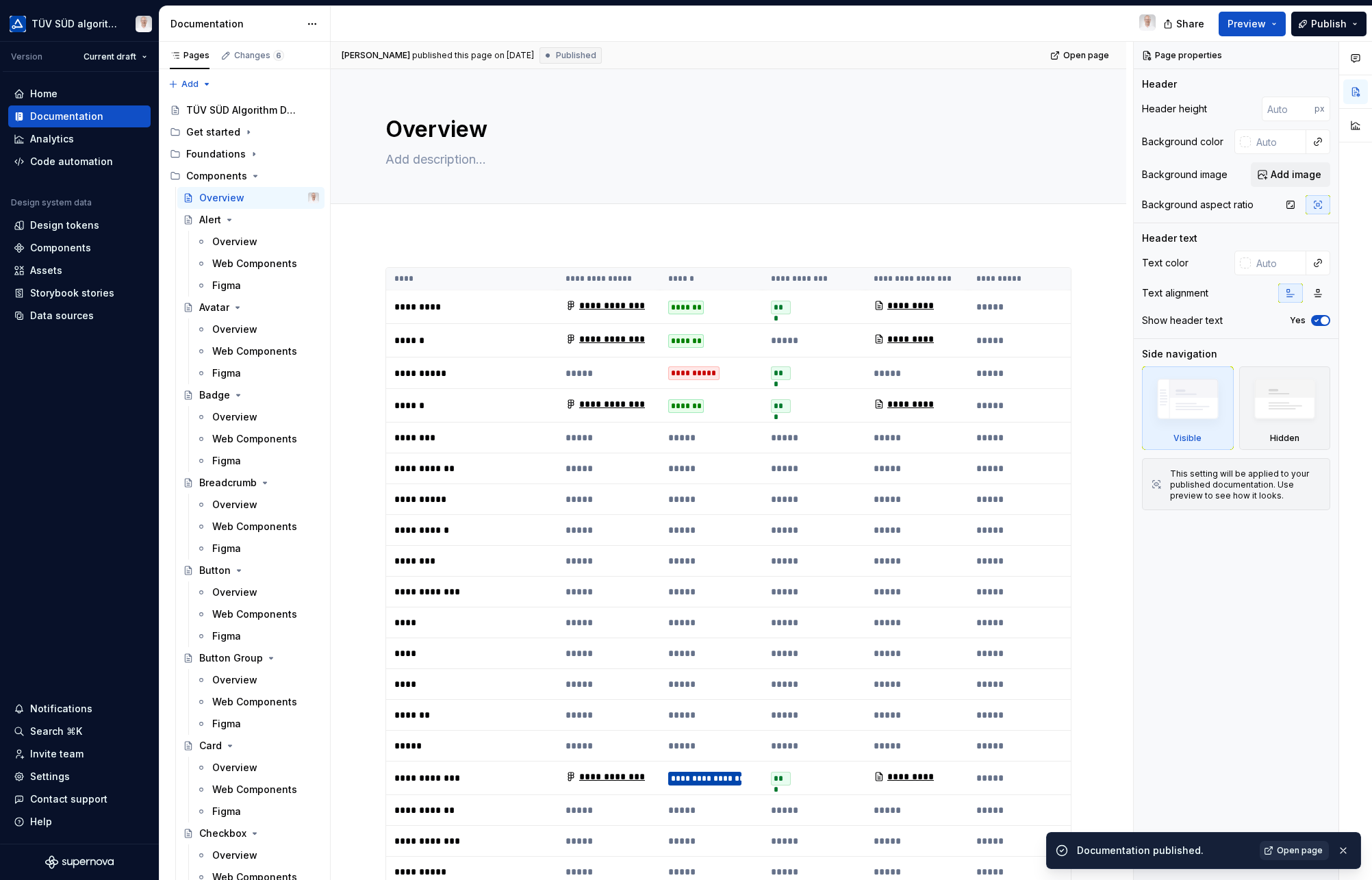
click at [1199, 857] on link "Open page" at bounding box center [1294, 851] width 69 height 19
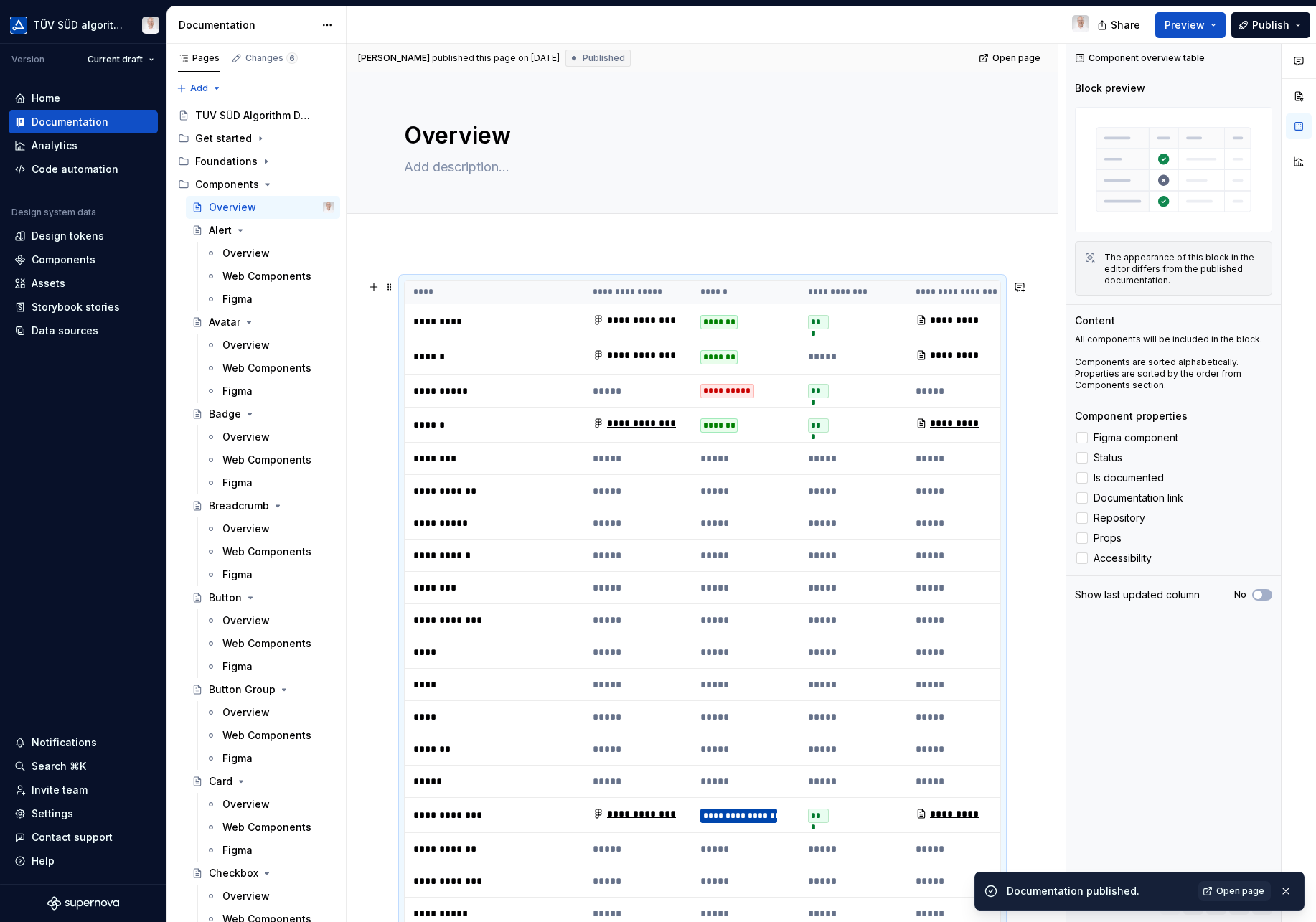
click at [509, 330] on td "*********" at bounding box center [495, 322] width 179 height 35
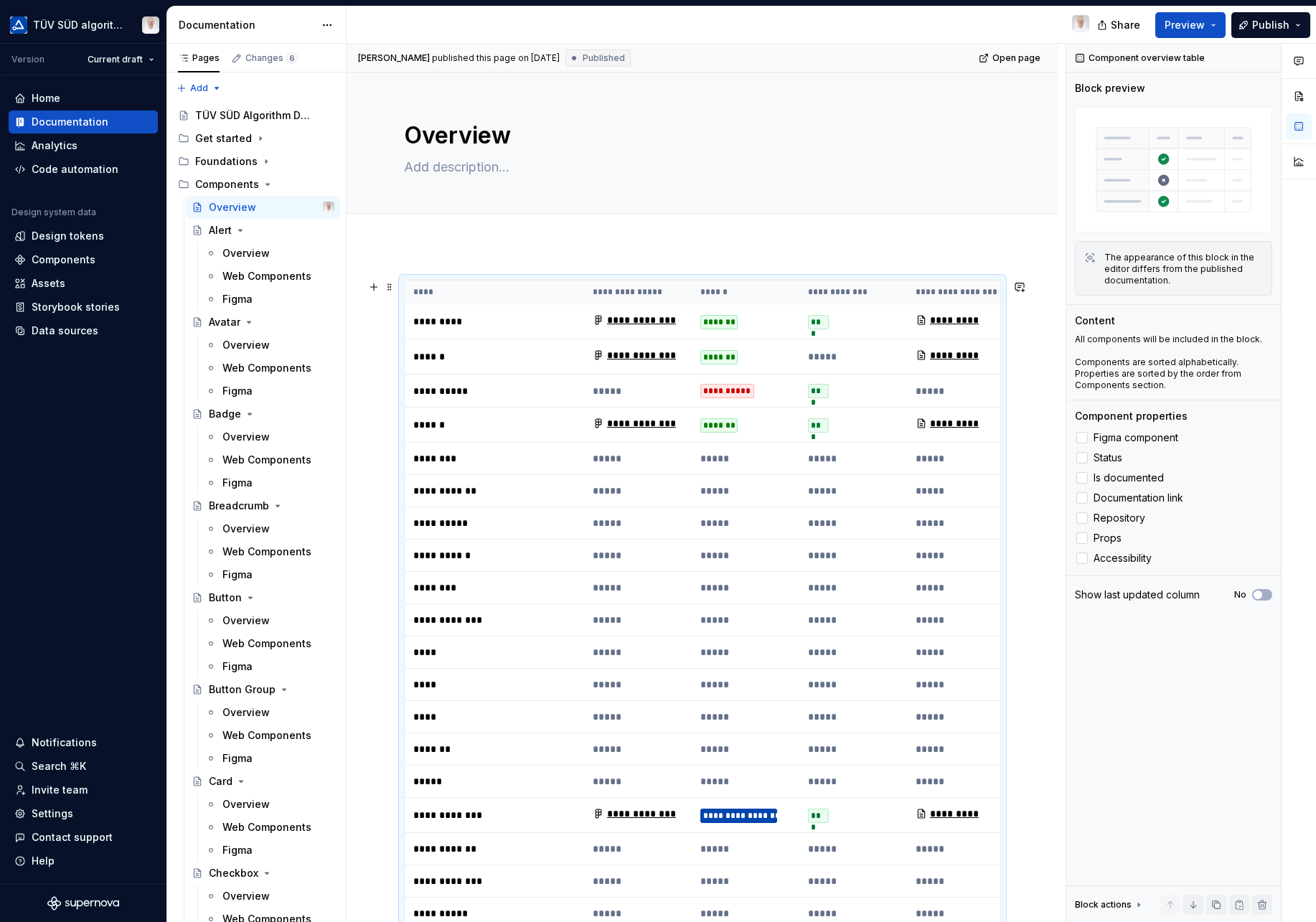
click at [434, 324] on p "*********" at bounding box center [494, 321] width 162 height 14
drag, startPoint x: 888, startPoint y: 322, endPoint x: 993, endPoint y: 326, distance: 105.1
click at [993, 325] on tr "**********" at bounding box center [871, 322] width 932 height 35
click at [553, 285] on th "****" at bounding box center [495, 292] width 179 height 24
click at [434, 326] on p "*********" at bounding box center [494, 321] width 162 height 14
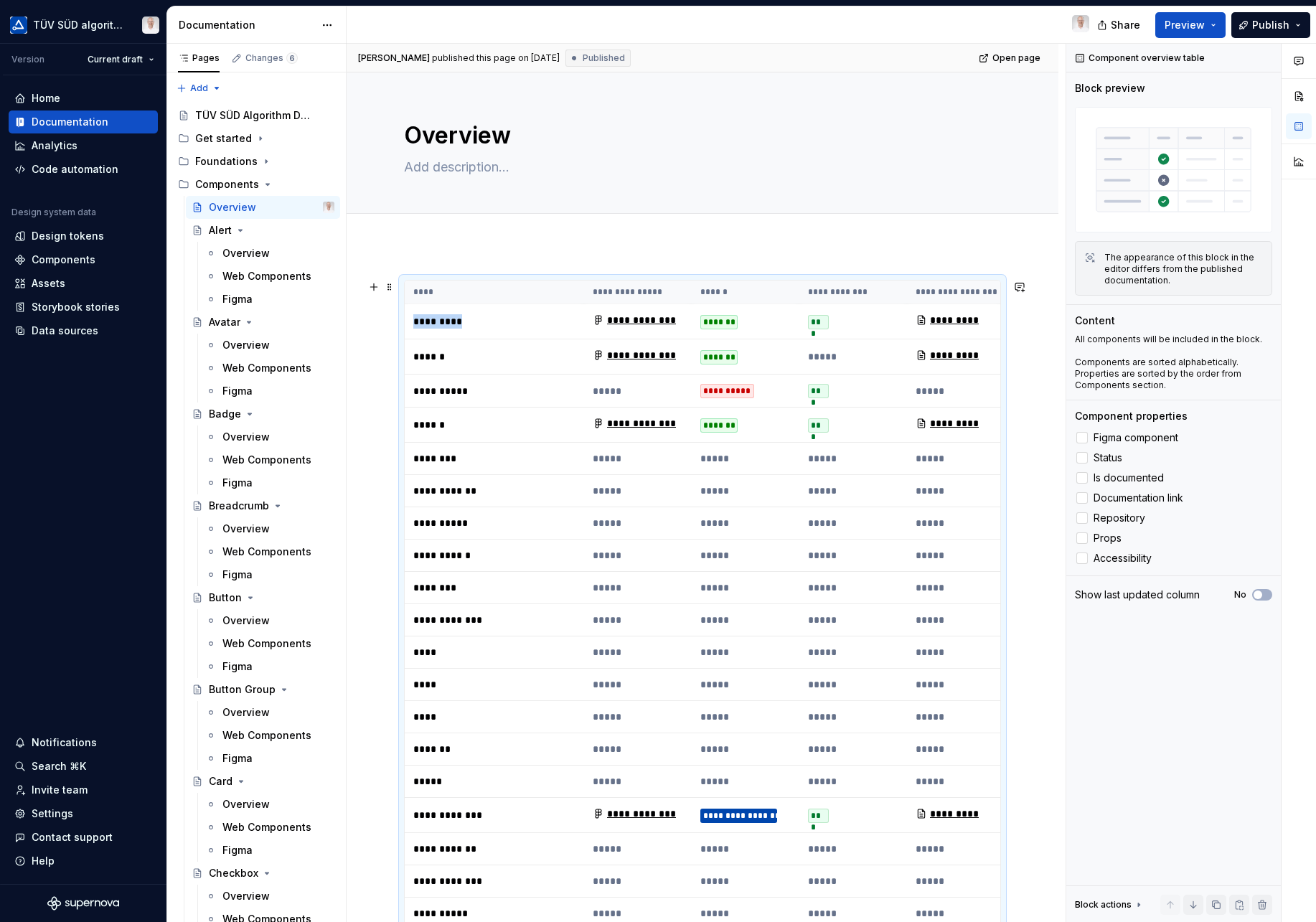
drag, startPoint x: 434, startPoint y: 326, endPoint x: 448, endPoint y: 327, distance: 14.0
click at [434, 326] on p "*********" at bounding box center [494, 321] width 162 height 14
click at [739, 314] on td "*******" at bounding box center [745, 322] width 108 height 35
click at [726, 324] on div "*******" at bounding box center [718, 322] width 37 height 14
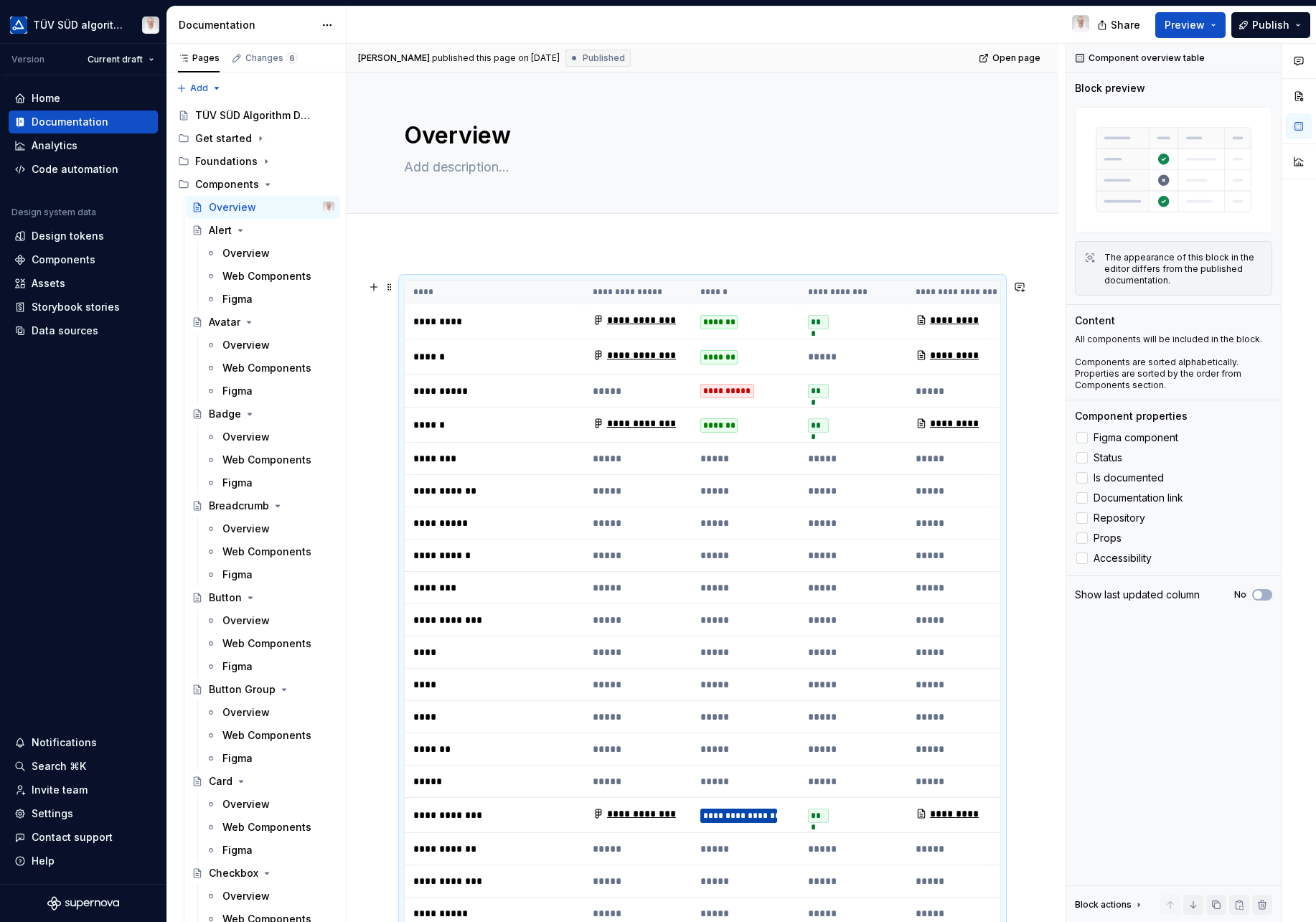
click at [824, 322] on div "***" at bounding box center [818, 322] width 21 height 14
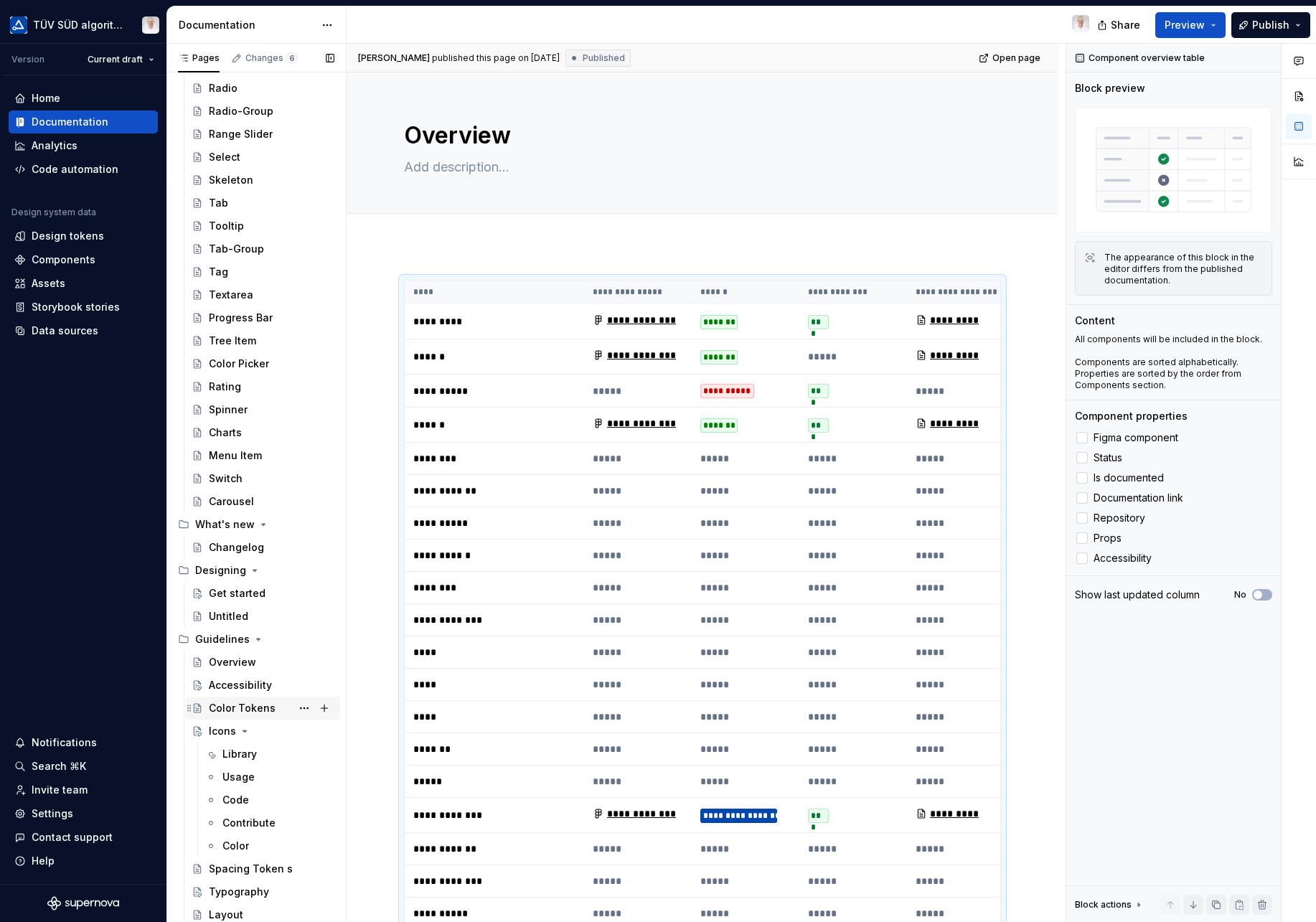
scroll to position [1452, 0]
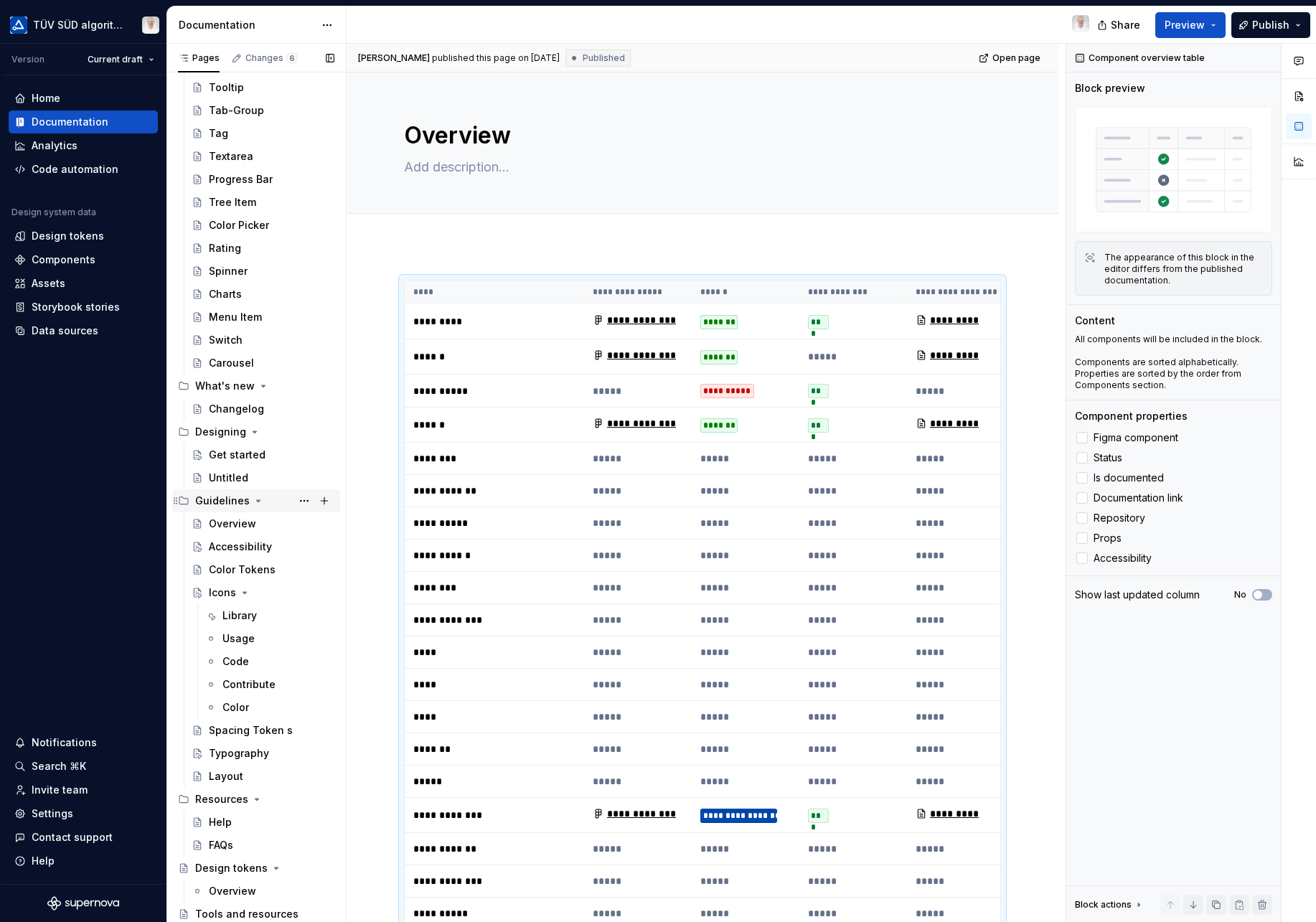
click at [255, 504] on icon "Page tree" at bounding box center [258, 501] width 12 height 12
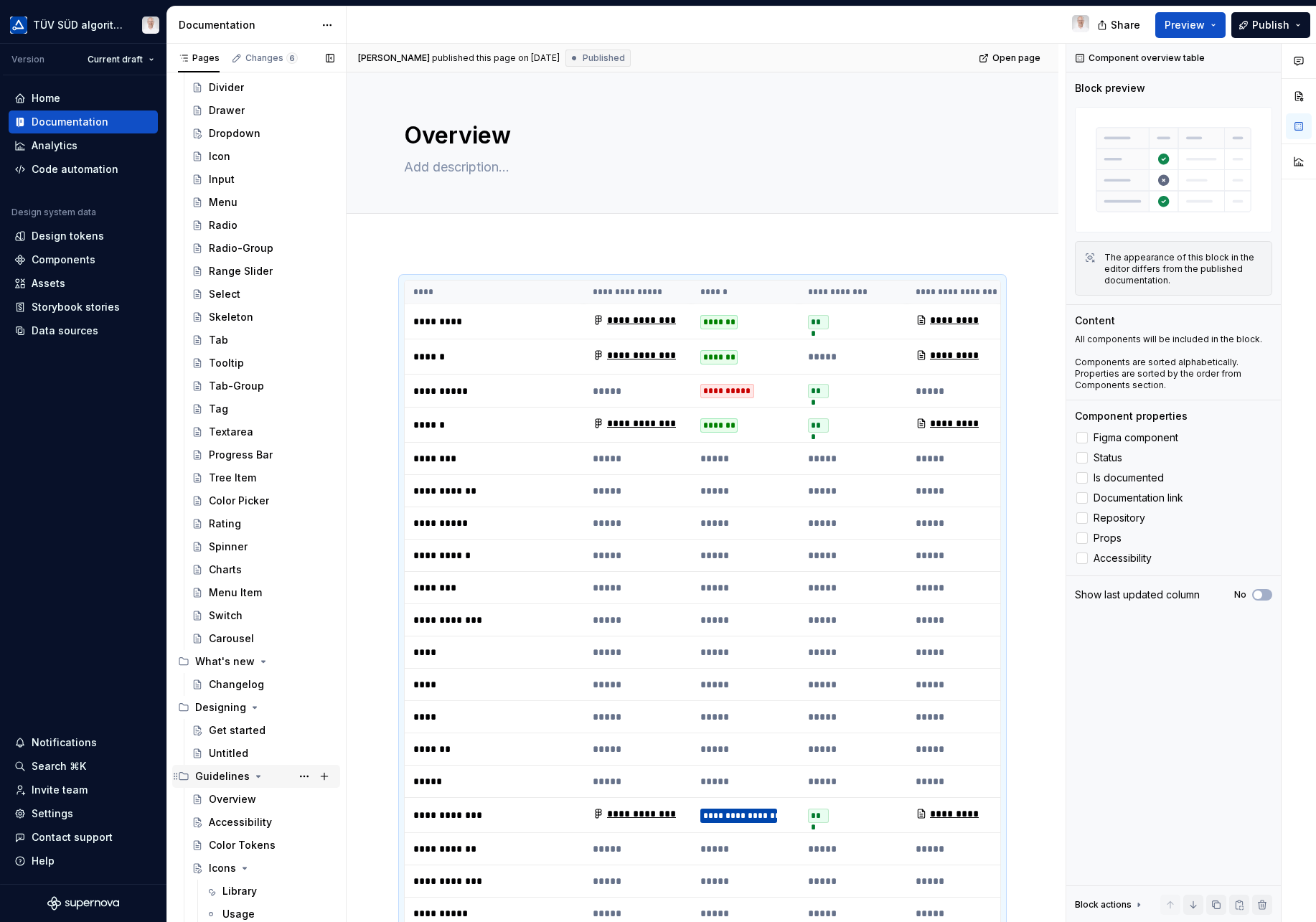
click at [255, 504] on div "Color Picker" at bounding box center [239, 501] width 60 height 14
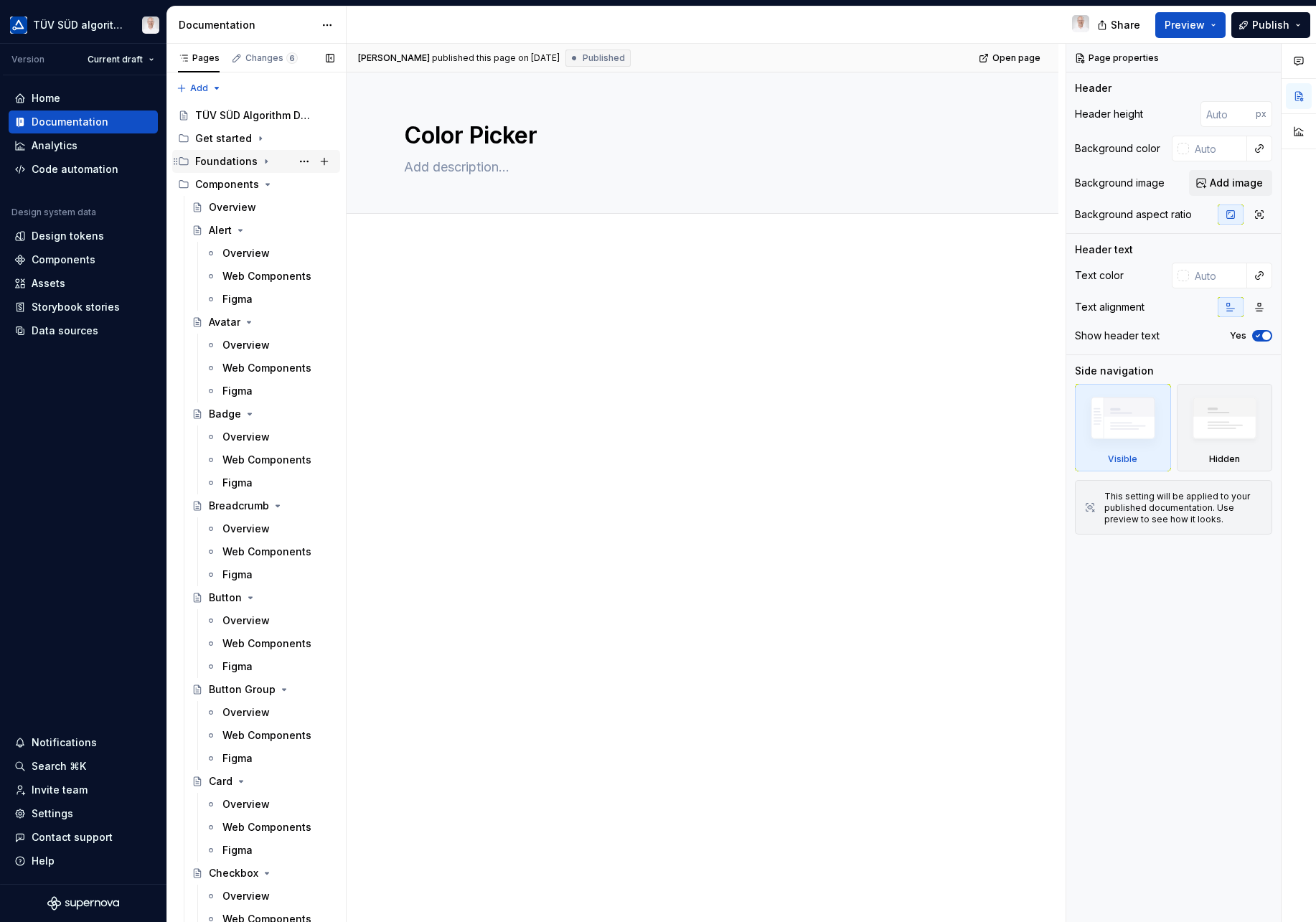
click at [266, 161] on icon "Page tree" at bounding box center [267, 161] width 2 height 3
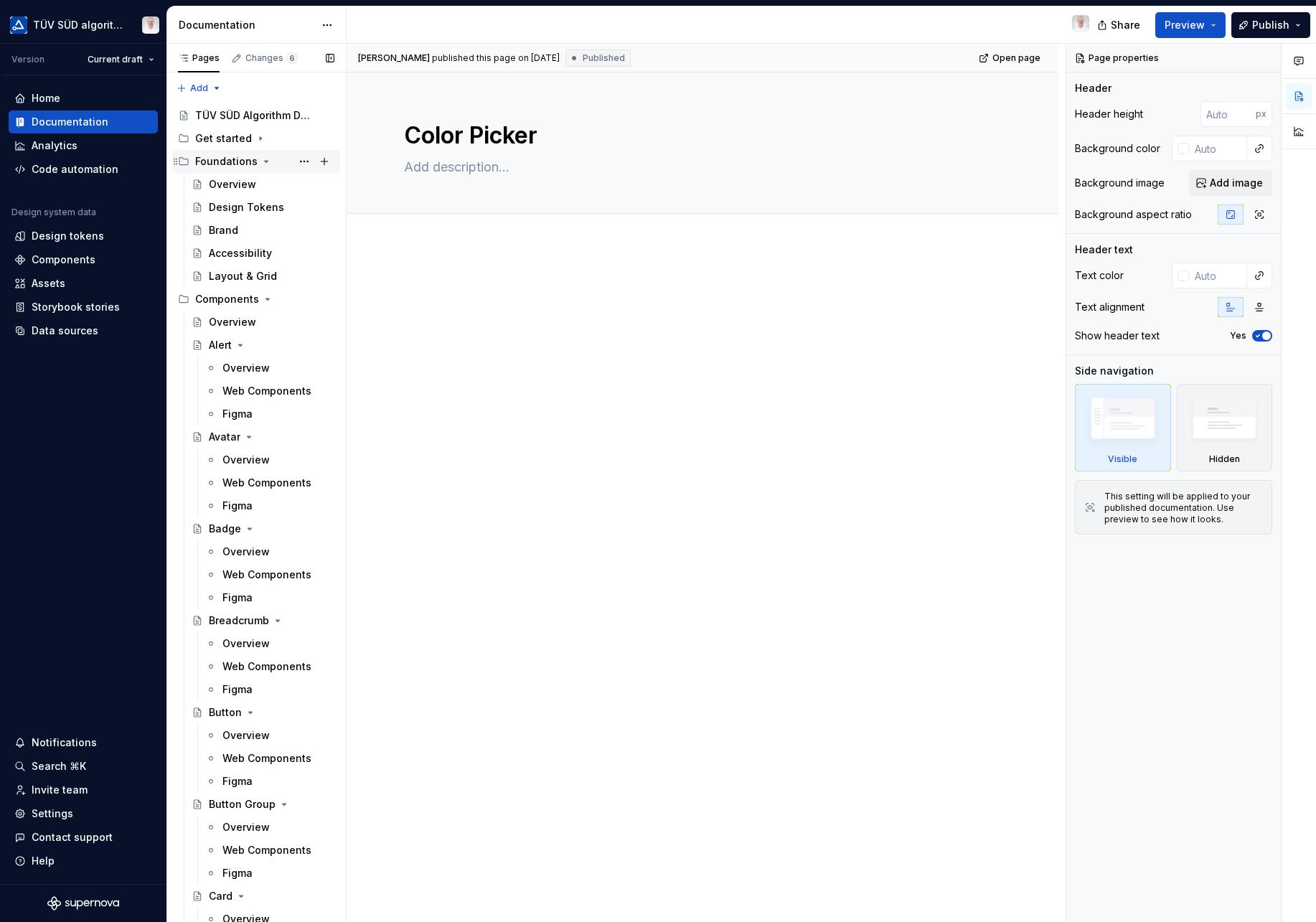
click at [265, 161] on icon "Page tree" at bounding box center [267, 161] width 3 height 2
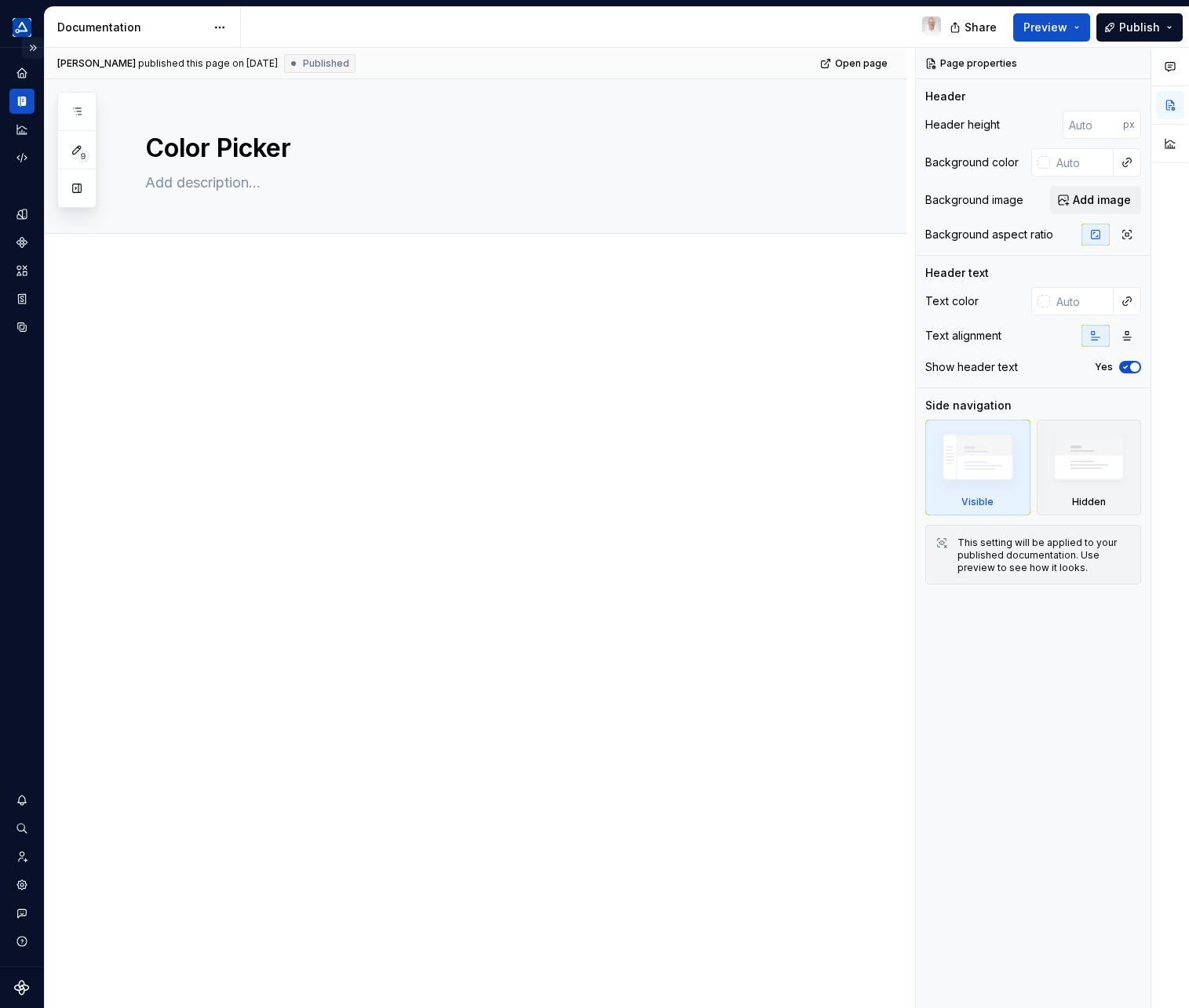
click at [28, 52] on button "Expand sidebar" at bounding box center [32, 48] width 22 height 22
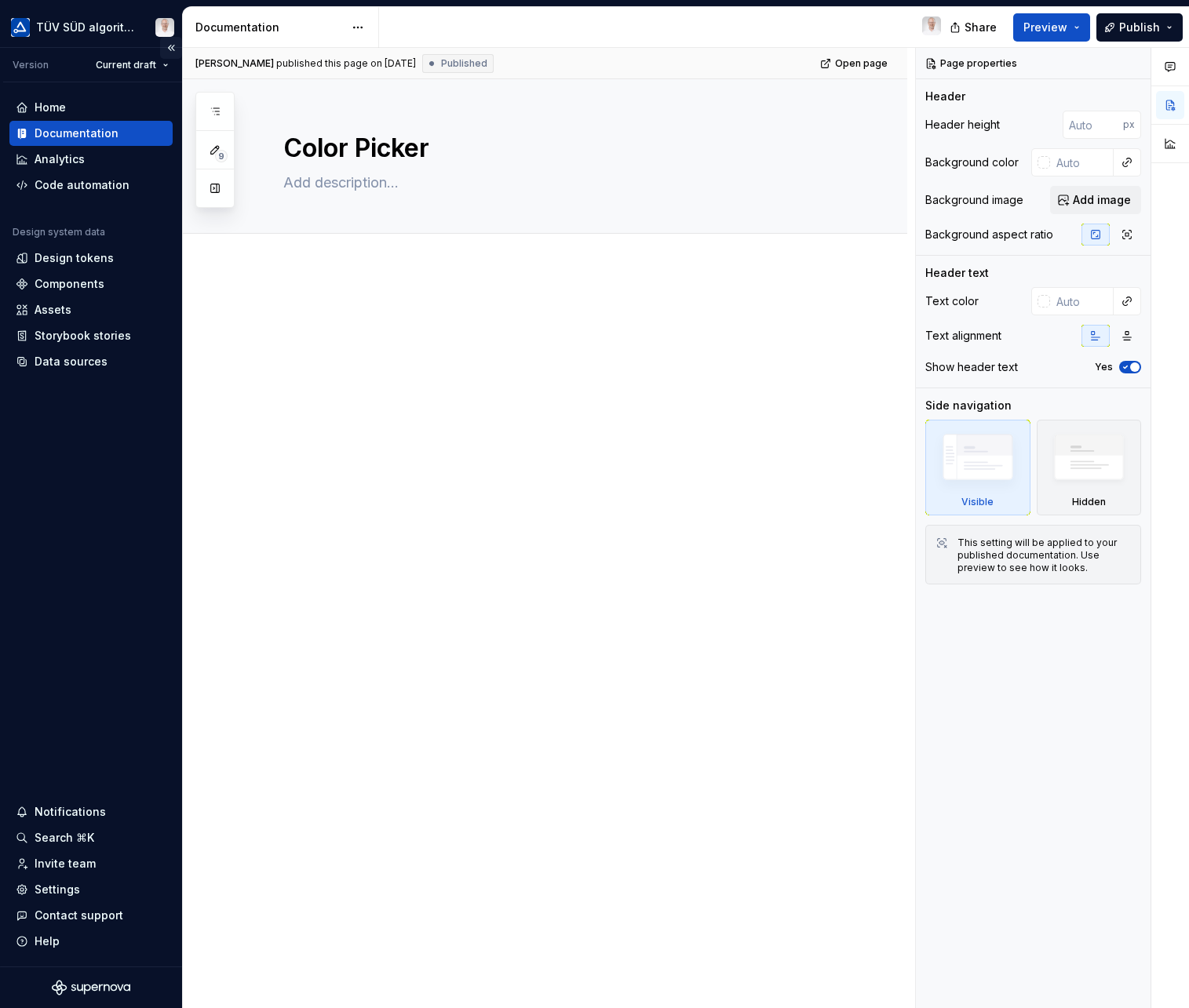
type textarea "*"
click at [72, 887] on div "Settings" at bounding box center [57, 889] width 46 height 15
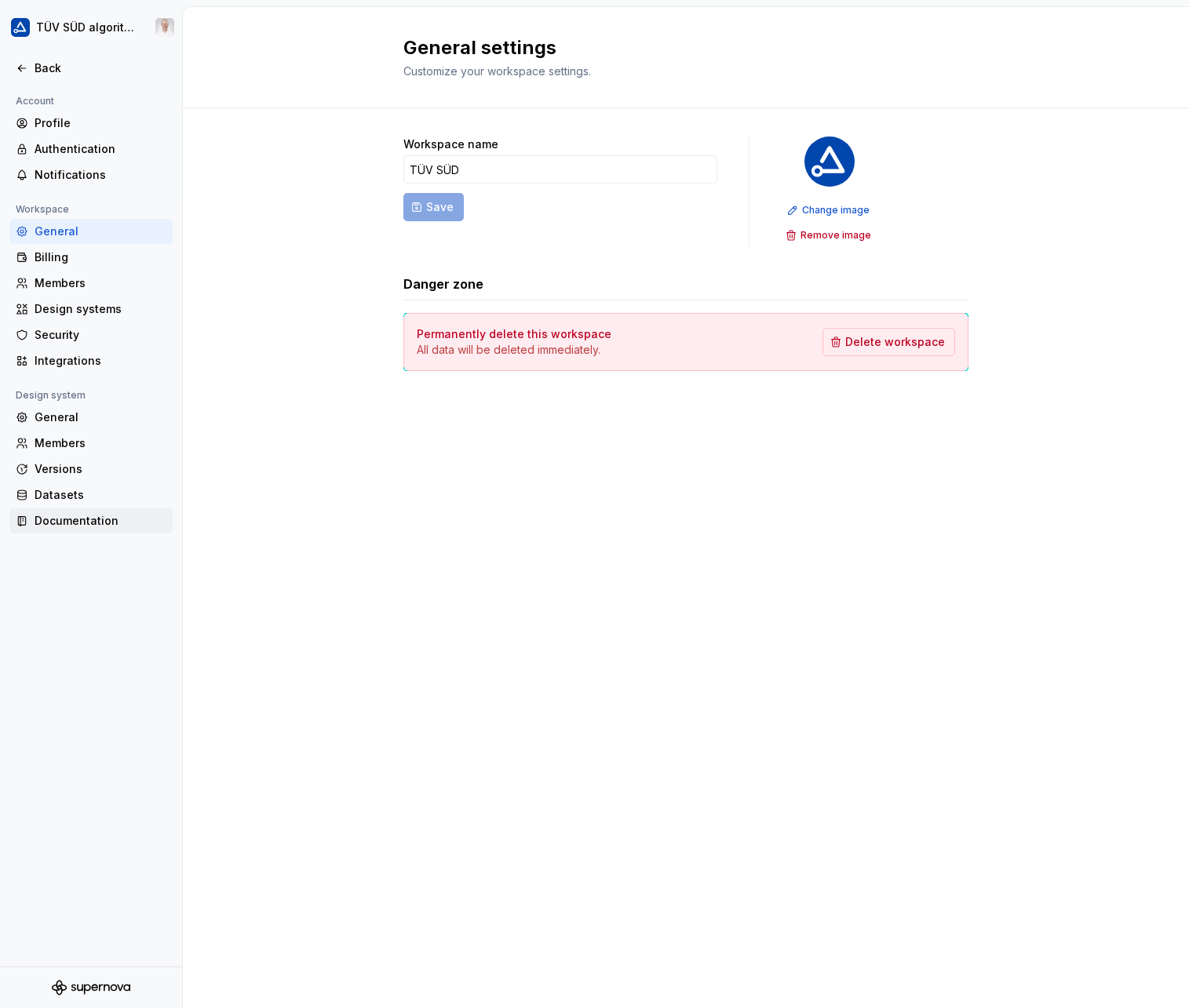
click at [77, 524] on div "Documentation" at bounding box center [100, 520] width 131 height 15
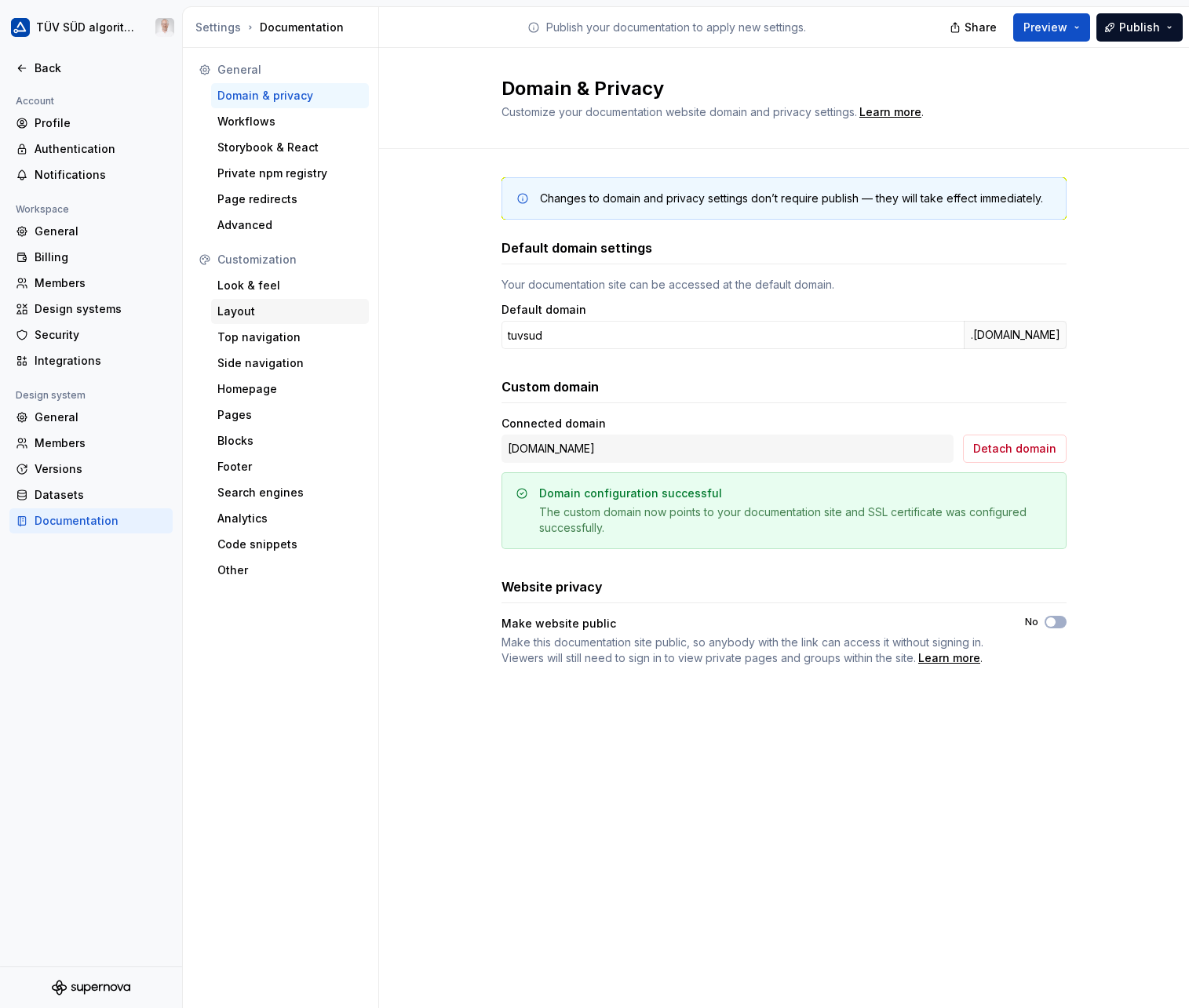
click at [241, 308] on div "Layout" at bounding box center [289, 310] width 145 height 15
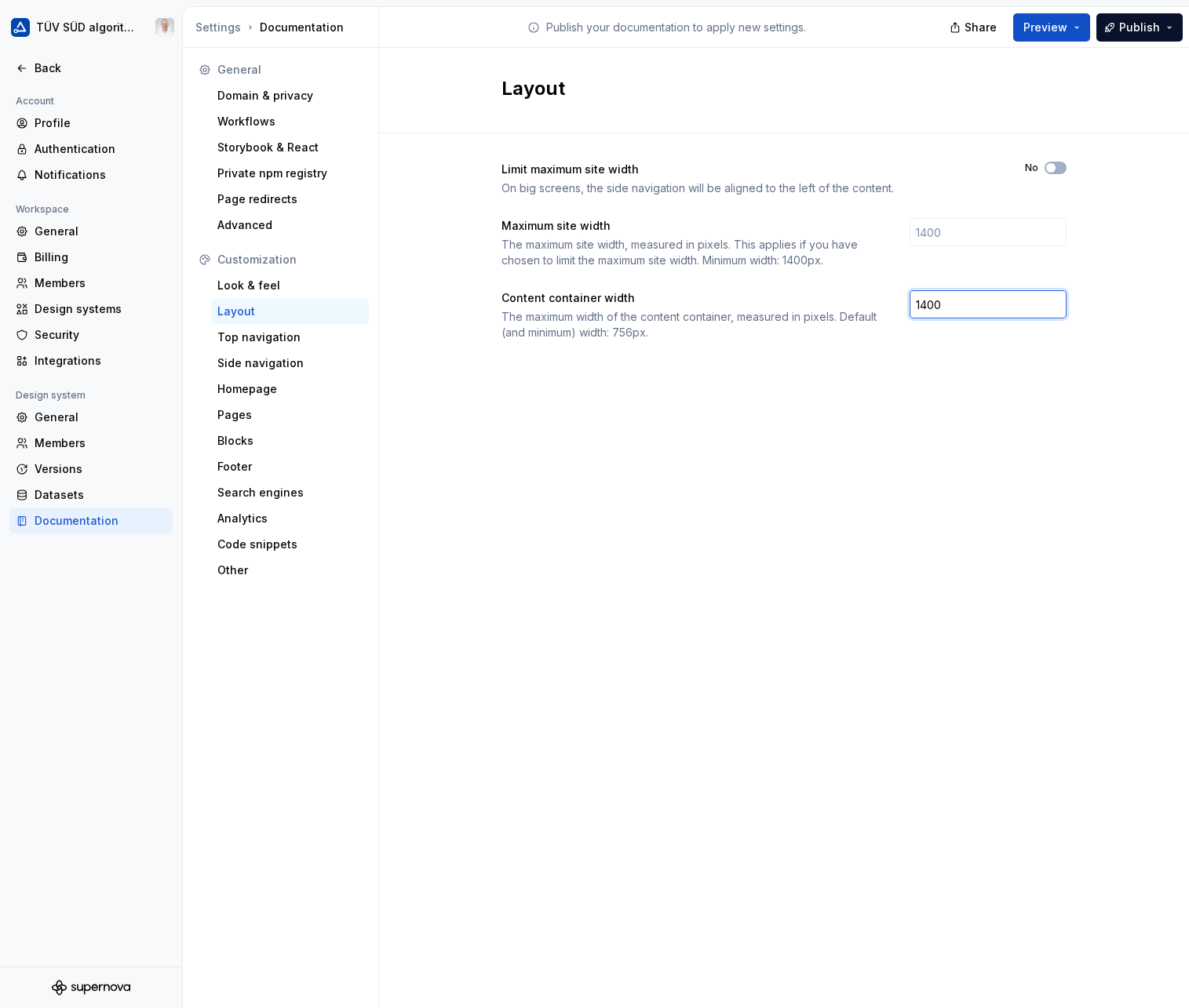
drag, startPoint x: 982, startPoint y: 303, endPoint x: 868, endPoint y: 299, distance: 114.1
click at [868, 299] on div "Content container width The maximum width of the content container, measured in…" at bounding box center [784, 316] width 565 height 50
type input "800"
click at [1130, 22] on span "Publish" at bounding box center [1139, 27] width 41 height 15
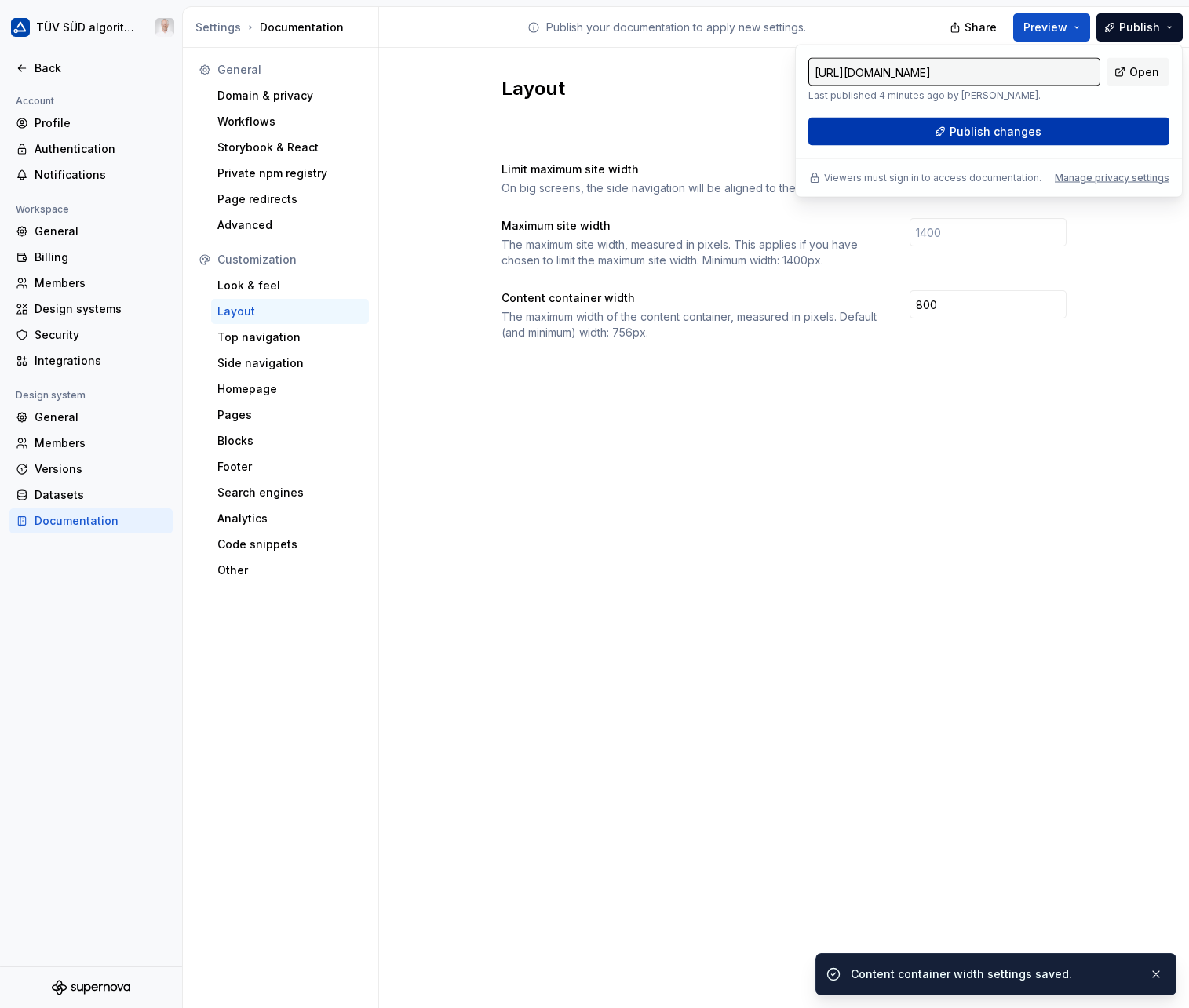
click at [1010, 125] on span "Publish changes" at bounding box center [995, 131] width 92 height 15
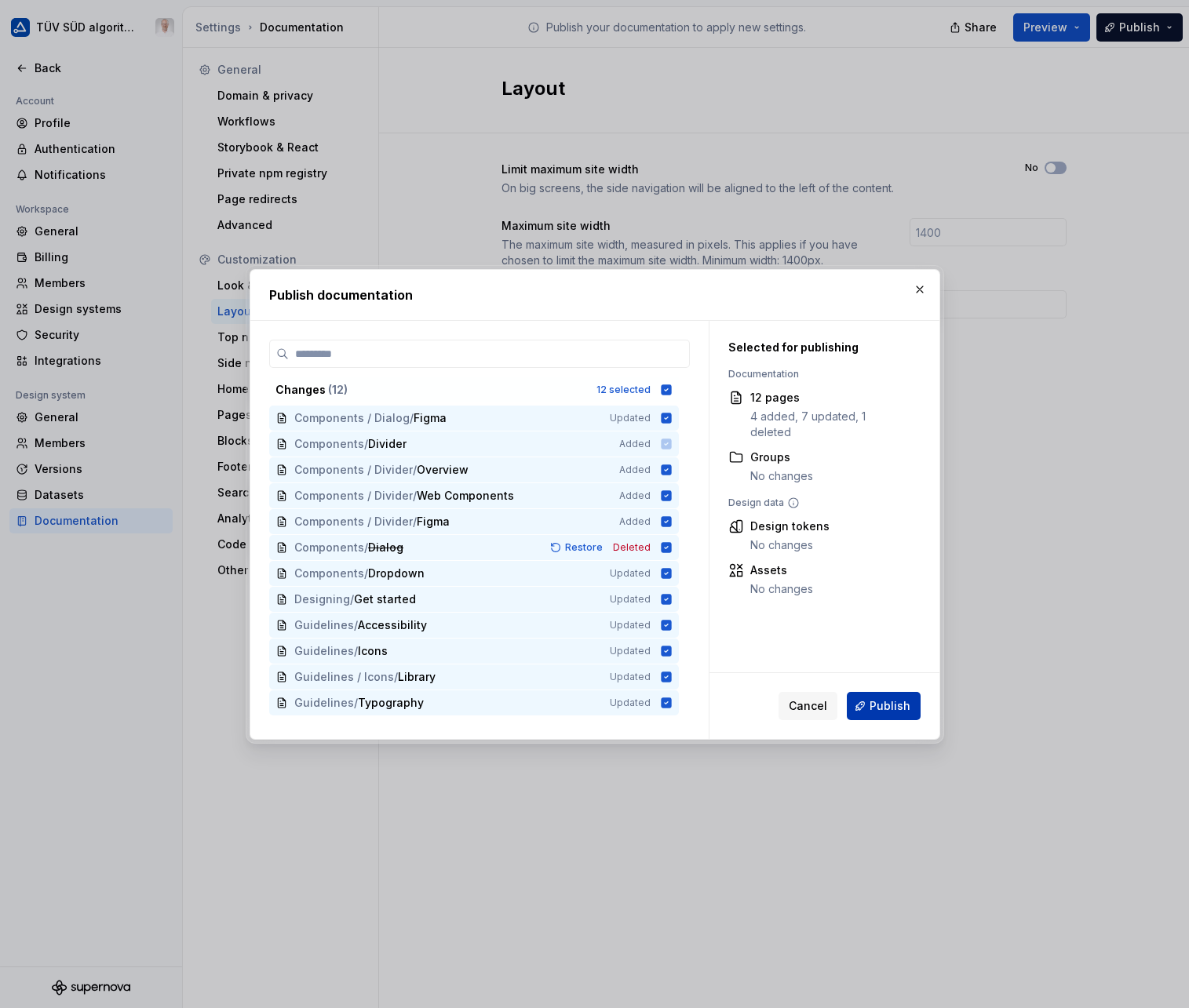
click at [891, 704] on span "Publish" at bounding box center [889, 706] width 41 height 15
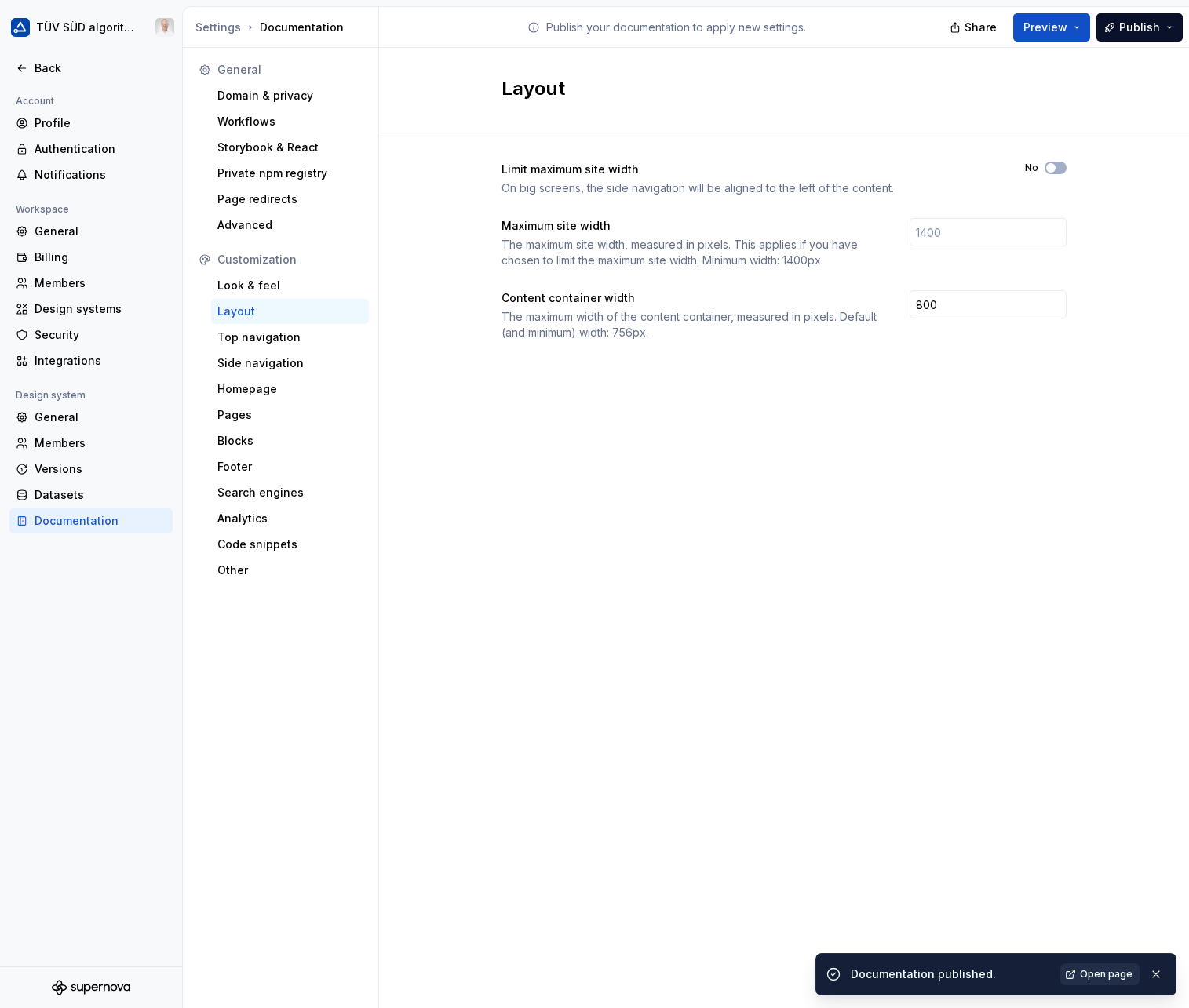
click at [1124, 976] on span "Open page" at bounding box center [1106, 975] width 52 height 13
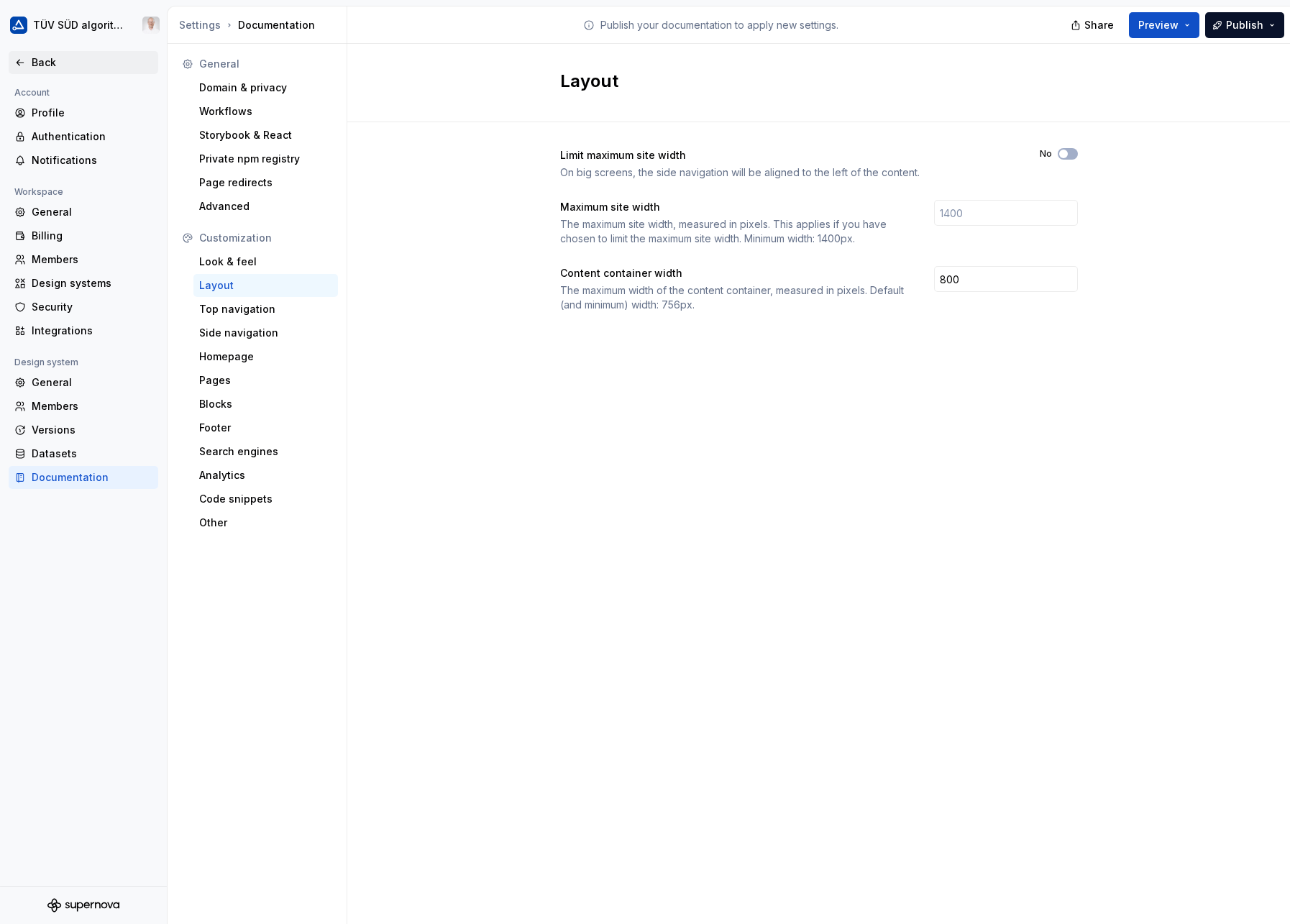
click at [21, 59] on icon at bounding box center [20, 63] width 12 height 12
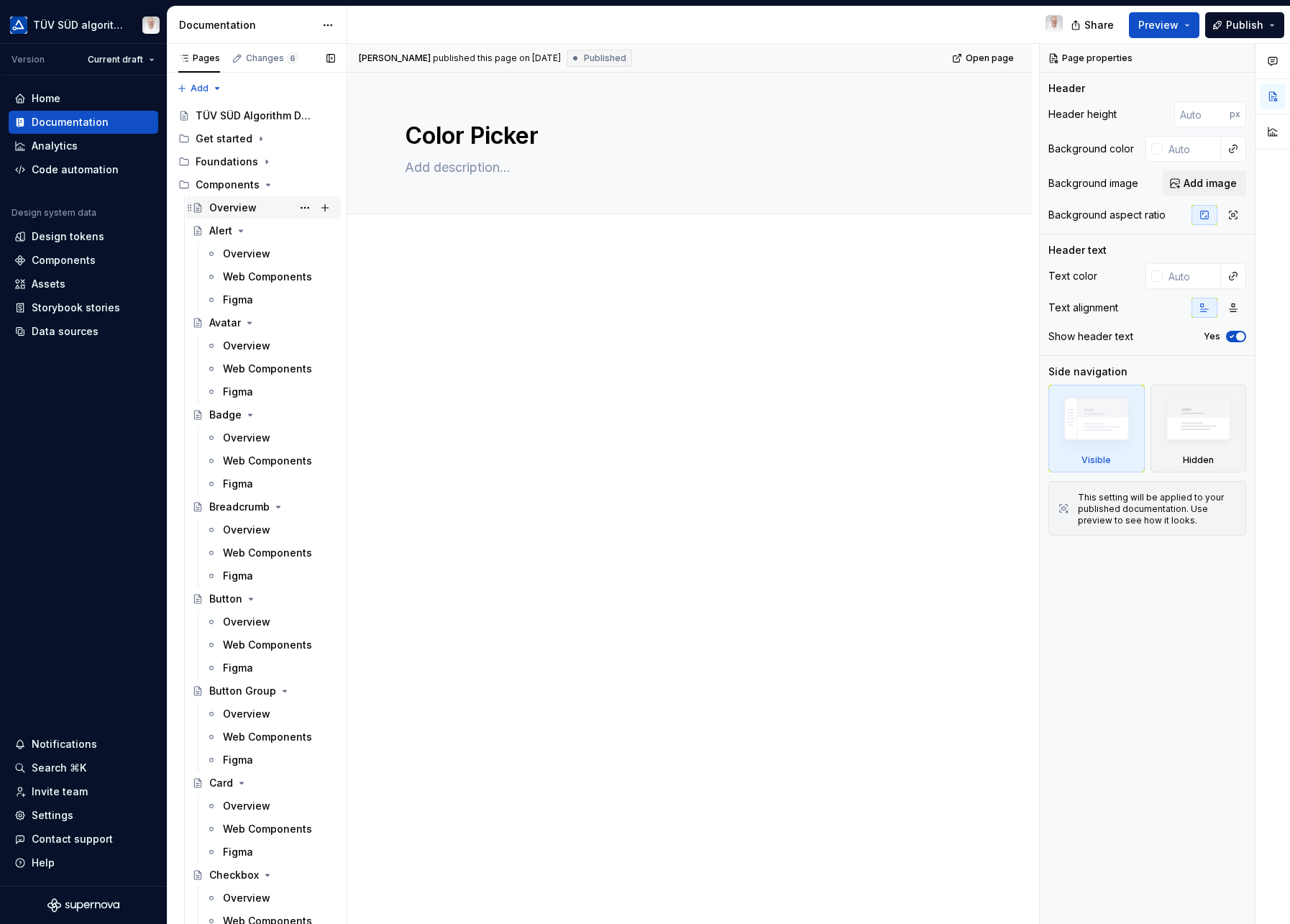
click at [230, 201] on div "Overview" at bounding box center [233, 207] width 48 height 14
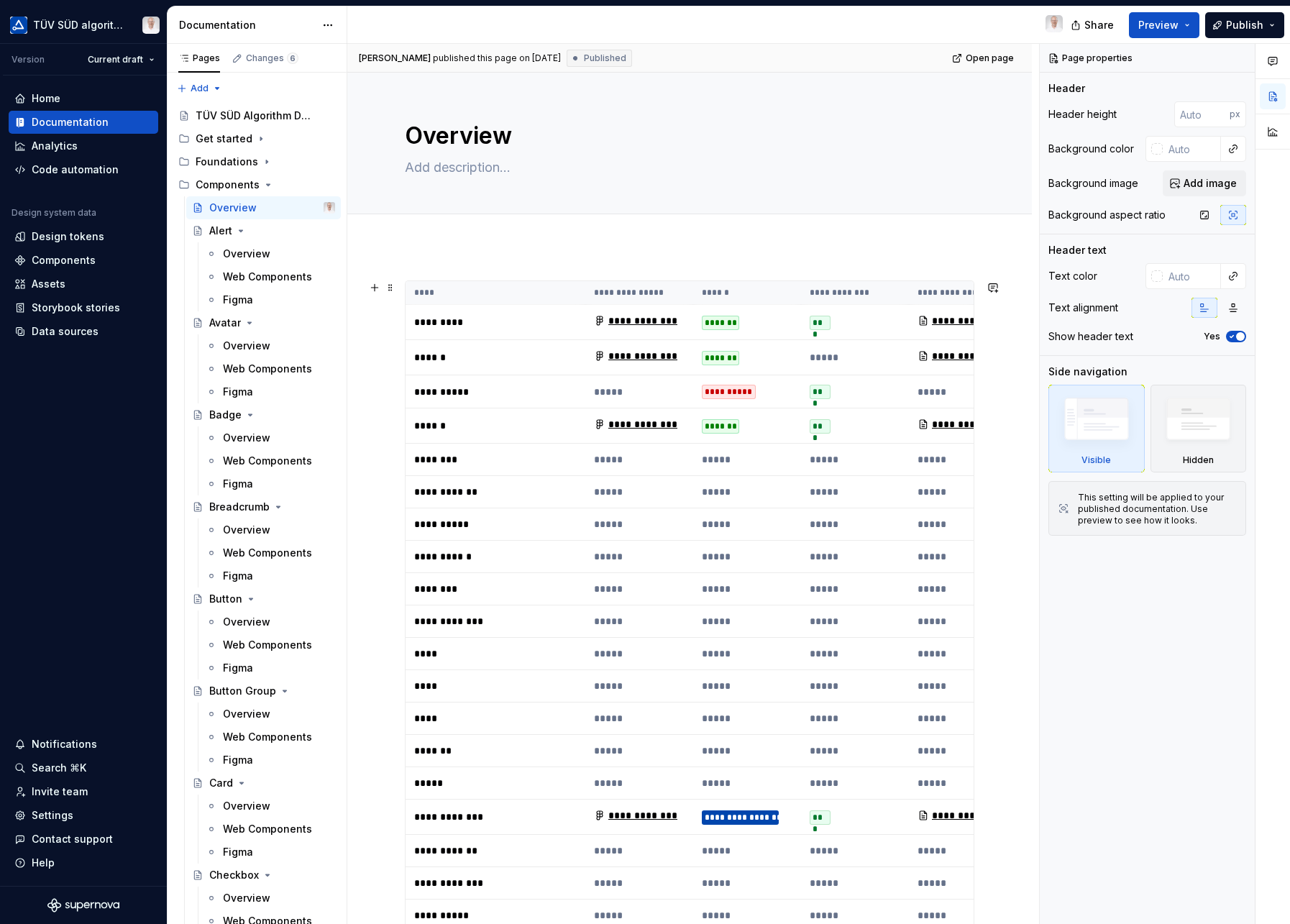
click at [524, 290] on th "****" at bounding box center [496, 293] width 180 height 24
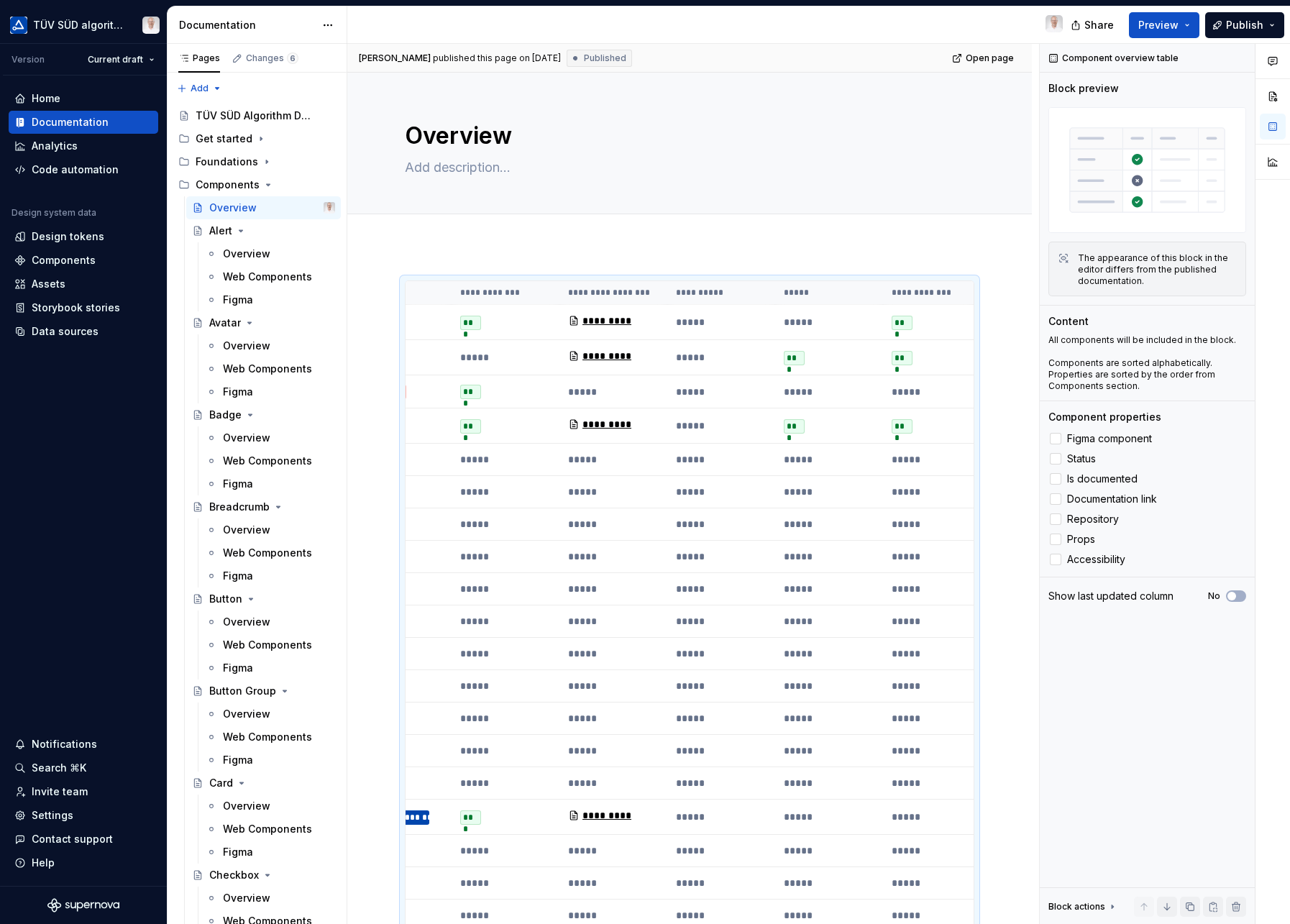
scroll to position [0, 367]
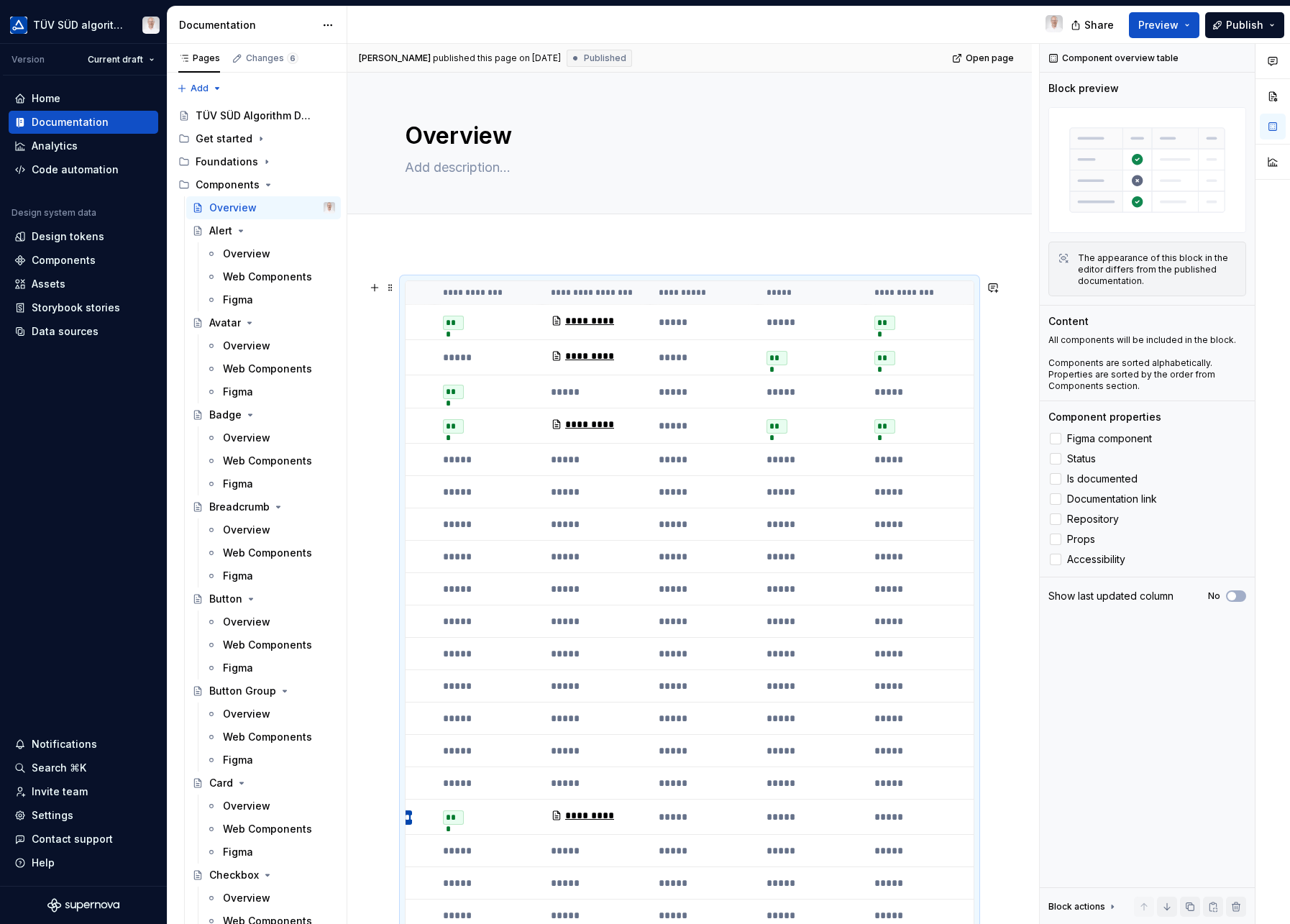
drag, startPoint x: 902, startPoint y: 325, endPoint x: 675, endPoint y: 340, distance: 227.5
click at [675, 340] on tbody "**********" at bounding box center [506, 878] width 935 height 1145
drag, startPoint x: 817, startPoint y: 559, endPoint x: 406, endPoint y: 562, distance: 411.0
click at [406, 566] on tr "**********" at bounding box center [506, 557] width 935 height 32
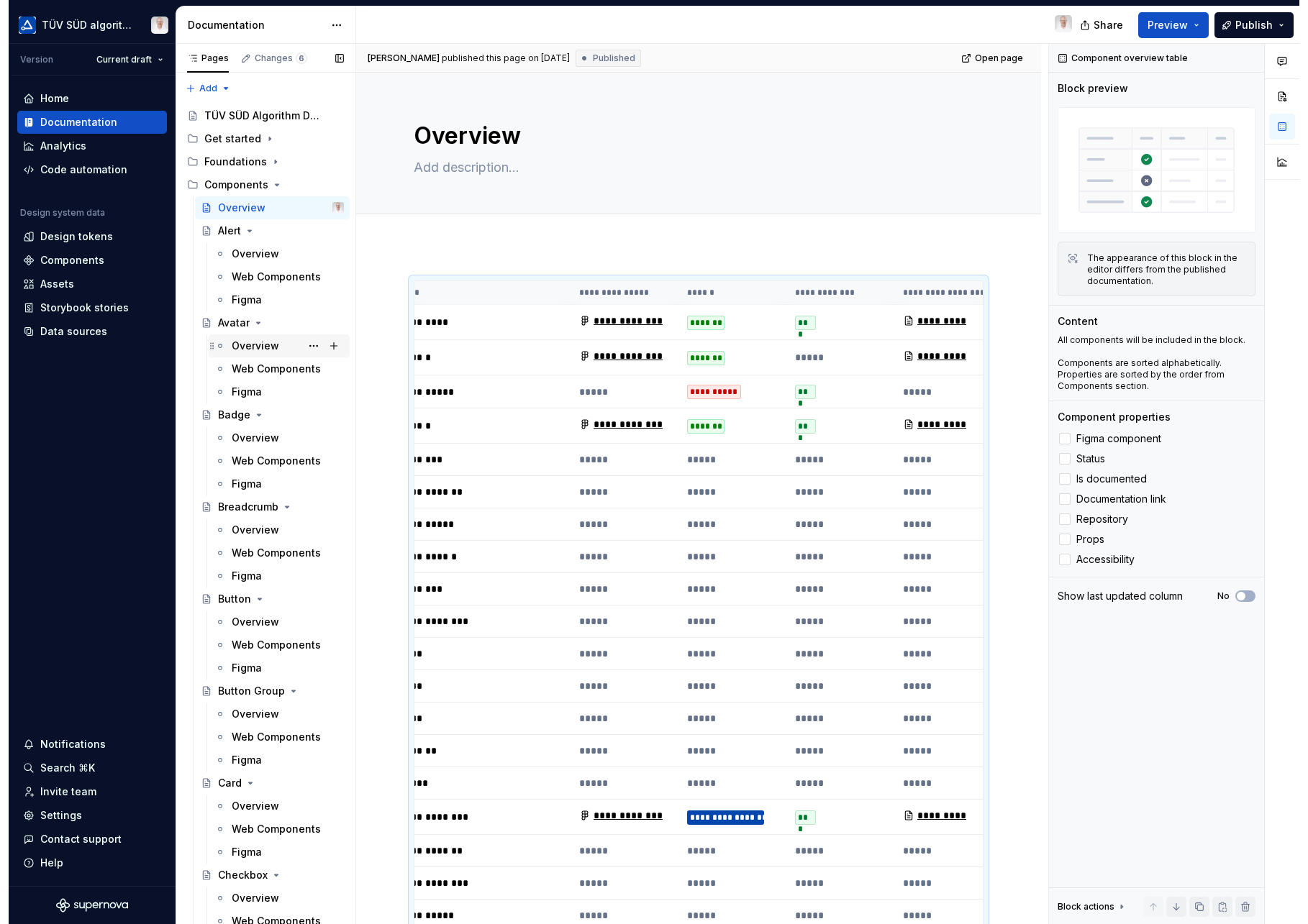
scroll to position [0, 0]
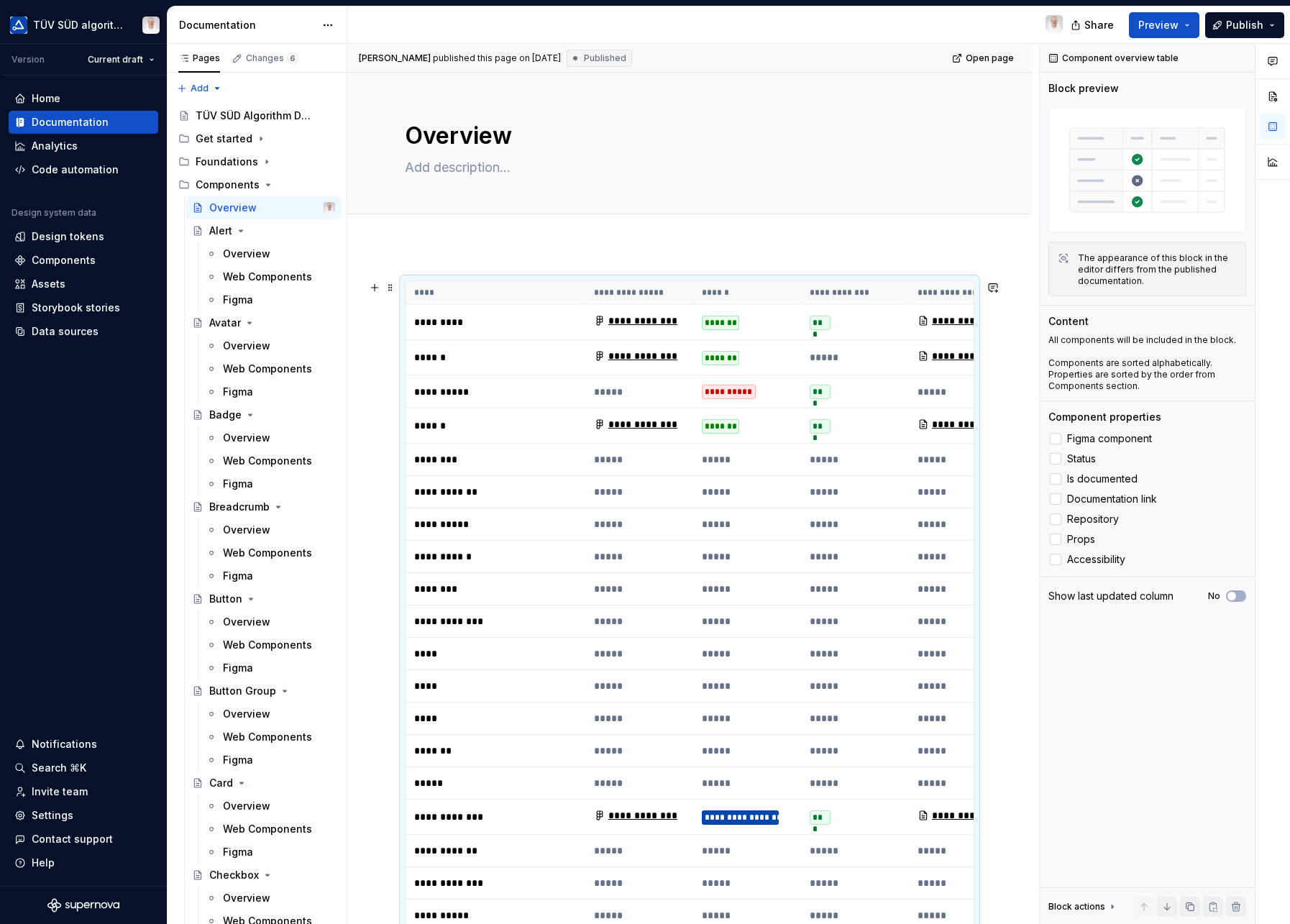
drag, startPoint x: 468, startPoint y: 356, endPoint x: 424, endPoint y: 351, distance: 44.3
click at [424, 351] on tr "**********" at bounding box center [873, 357] width 935 height 35
click at [434, 356] on p "******" at bounding box center [495, 357] width 162 height 14
click at [238, 346] on div "Overview" at bounding box center [247, 346] width 48 height 14
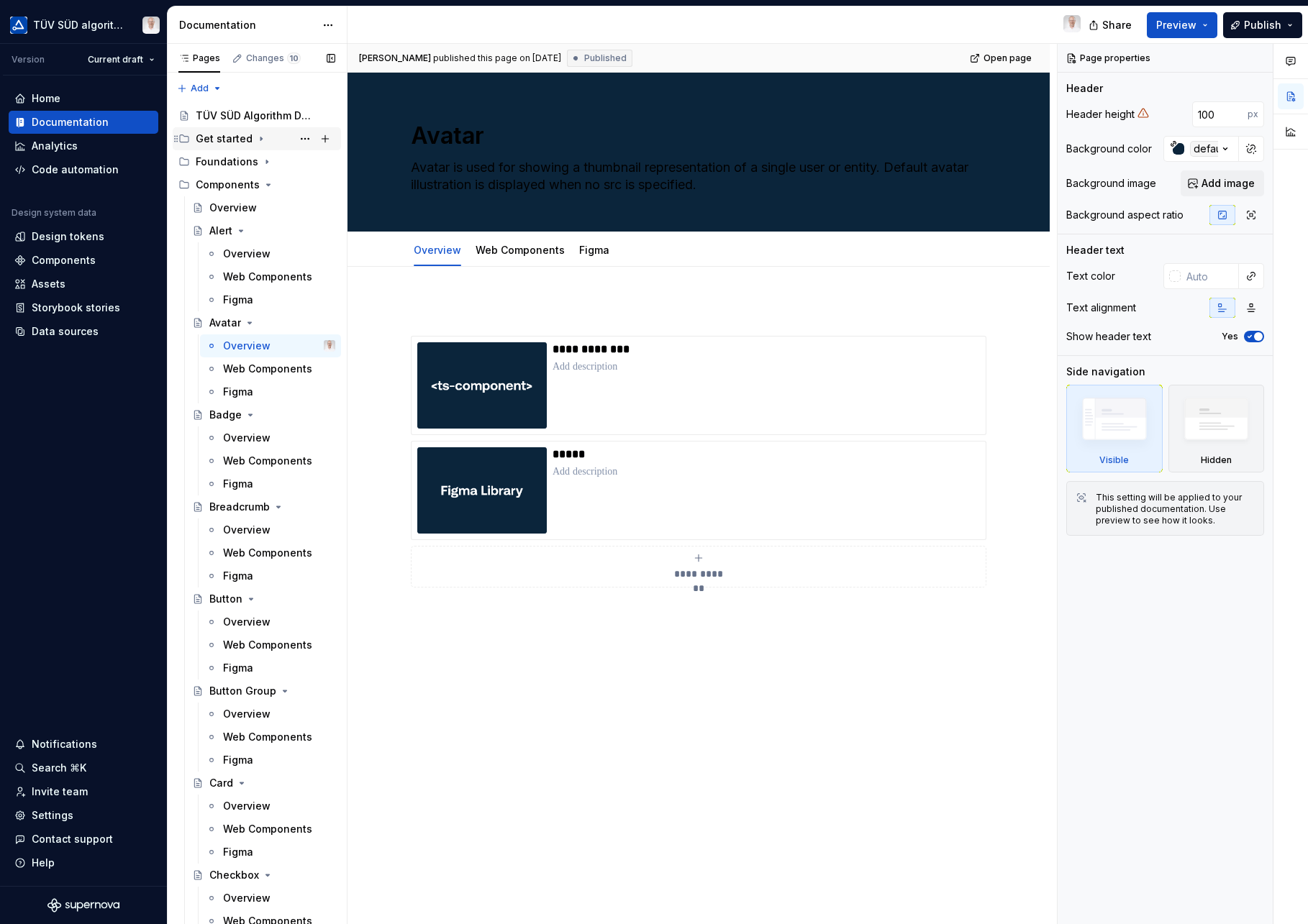
click at [243, 143] on div "Get started" at bounding box center [224, 139] width 57 height 14
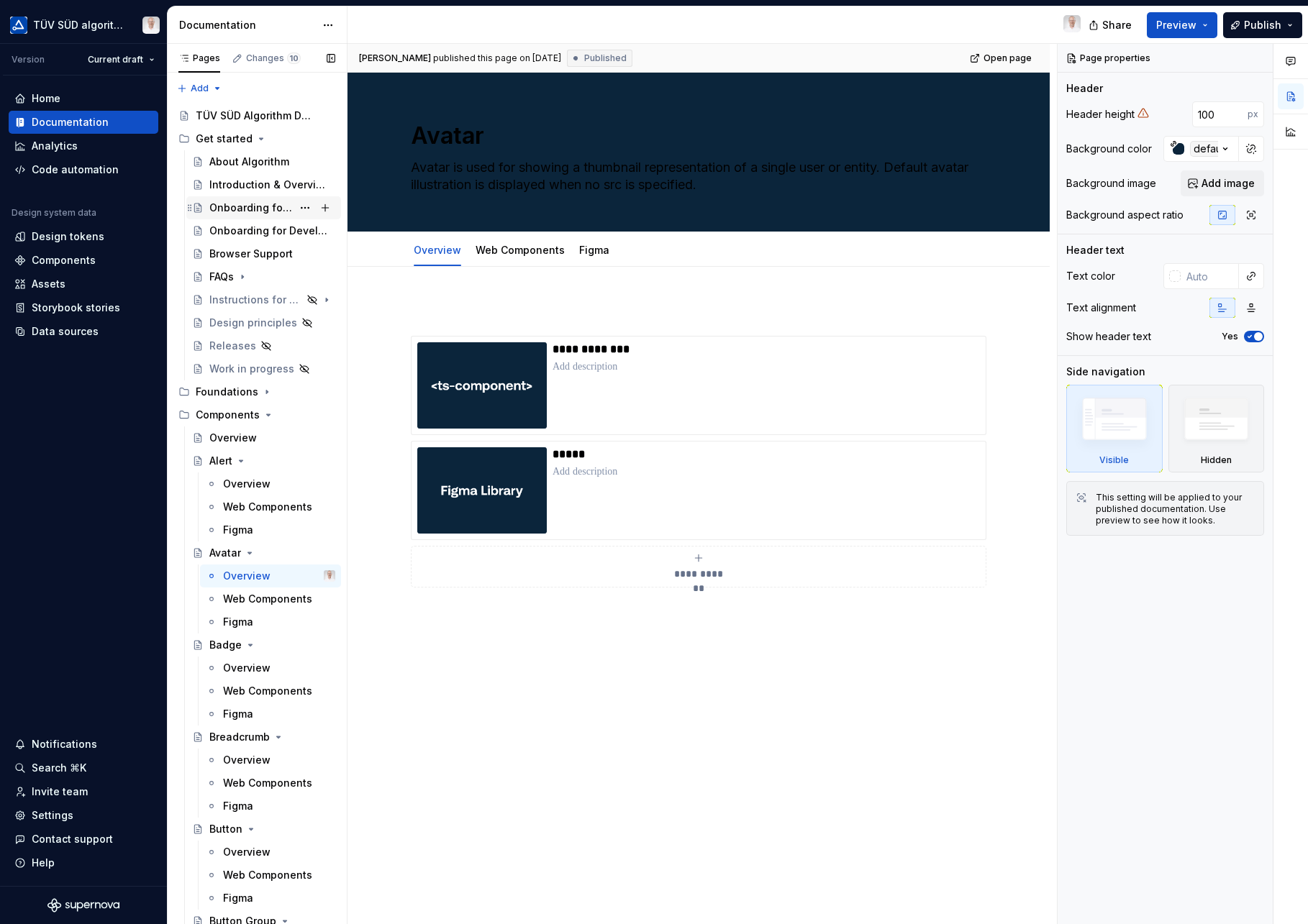
click at [243, 209] on div "Onboarding for Designers" at bounding box center [251, 207] width 83 height 14
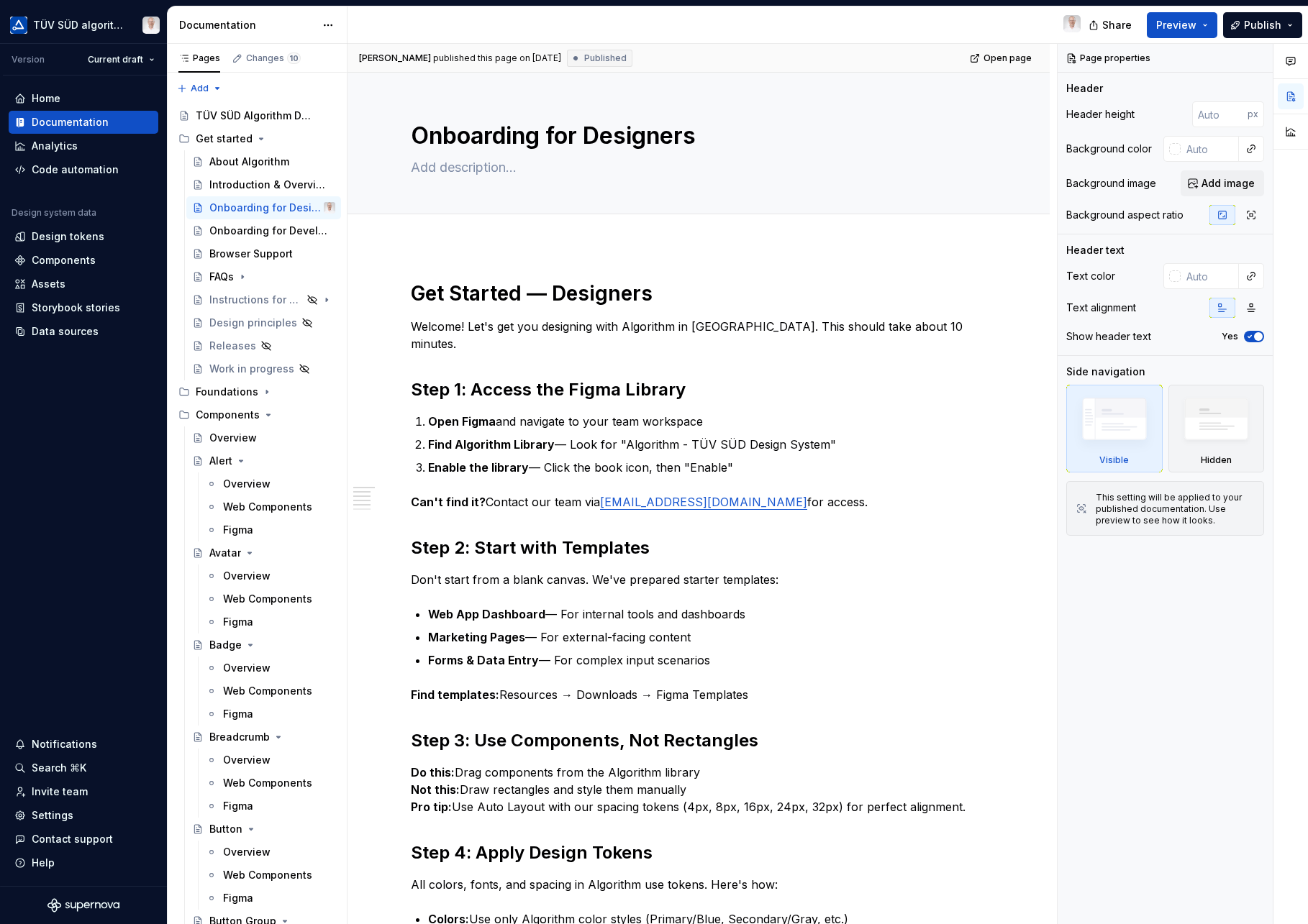
scroll to position [346, 0]
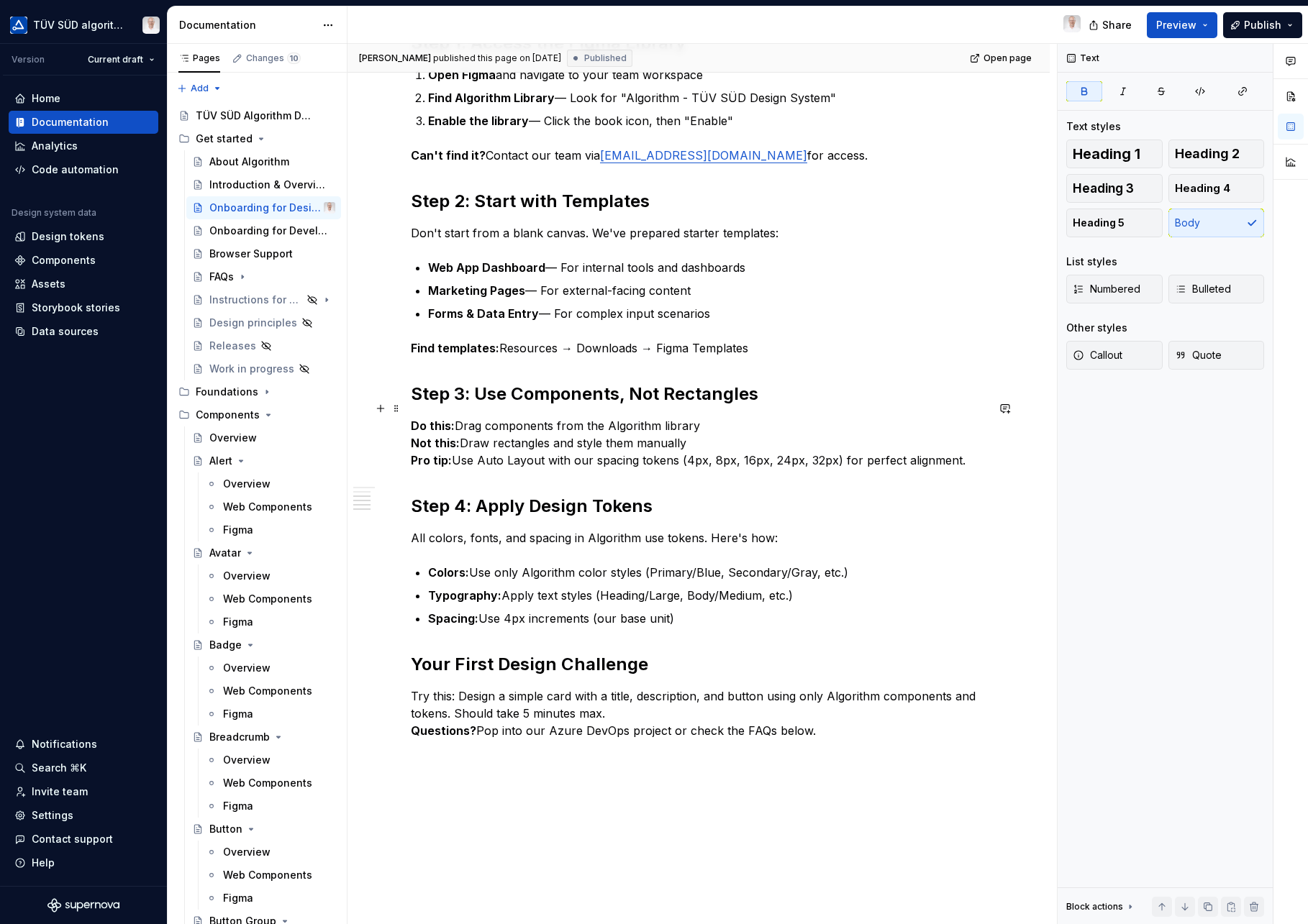
type textarea "*"
click at [413, 418] on strong "Do this:" at bounding box center [432, 425] width 44 height 14
click at [384, 410] on button "button" at bounding box center [380, 408] width 20 height 20
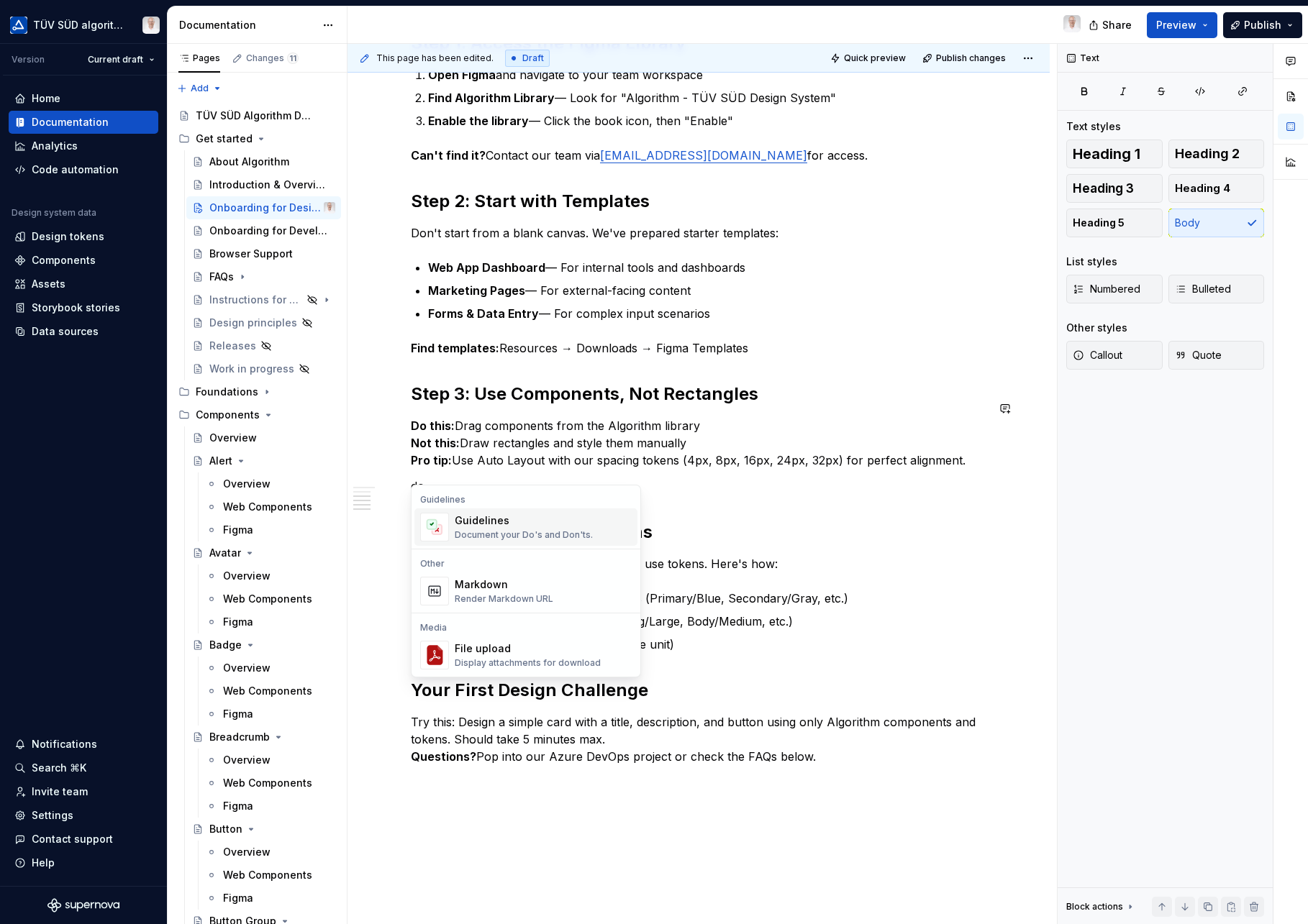
click at [479, 532] on div "Document your Do's and Don'ts." at bounding box center [523, 535] width 138 height 12
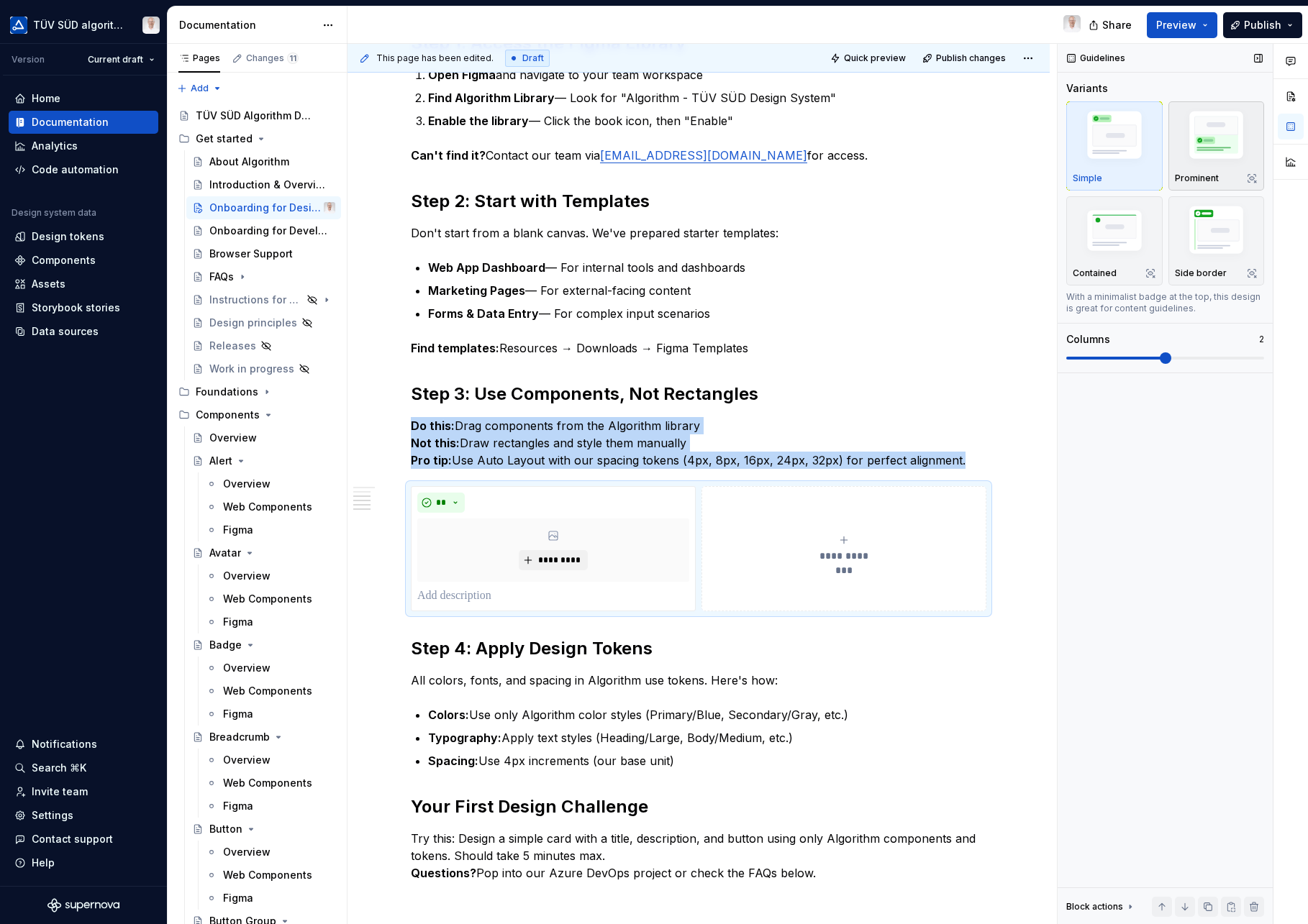
click at [1205, 154] on img "button" at bounding box center [1216, 138] width 83 height 63
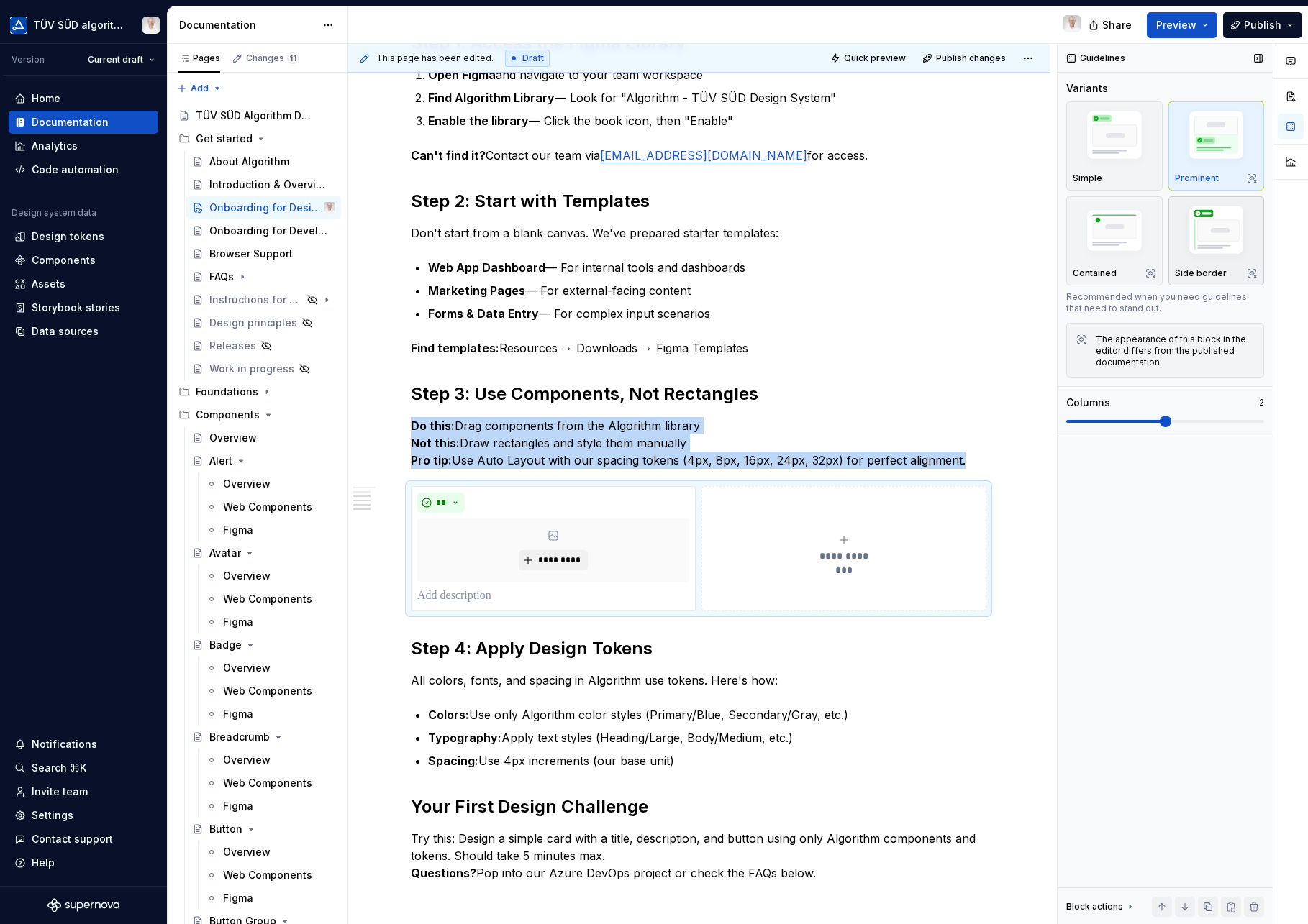
click at [1219, 238] on img "button" at bounding box center [1216, 233] width 83 height 63
click at [1136, 246] on img "button" at bounding box center [1114, 233] width 83 height 56
click at [1234, 240] on img "button" at bounding box center [1216, 233] width 83 height 63
click at [1124, 142] on img "button" at bounding box center [1114, 138] width 83 height 63
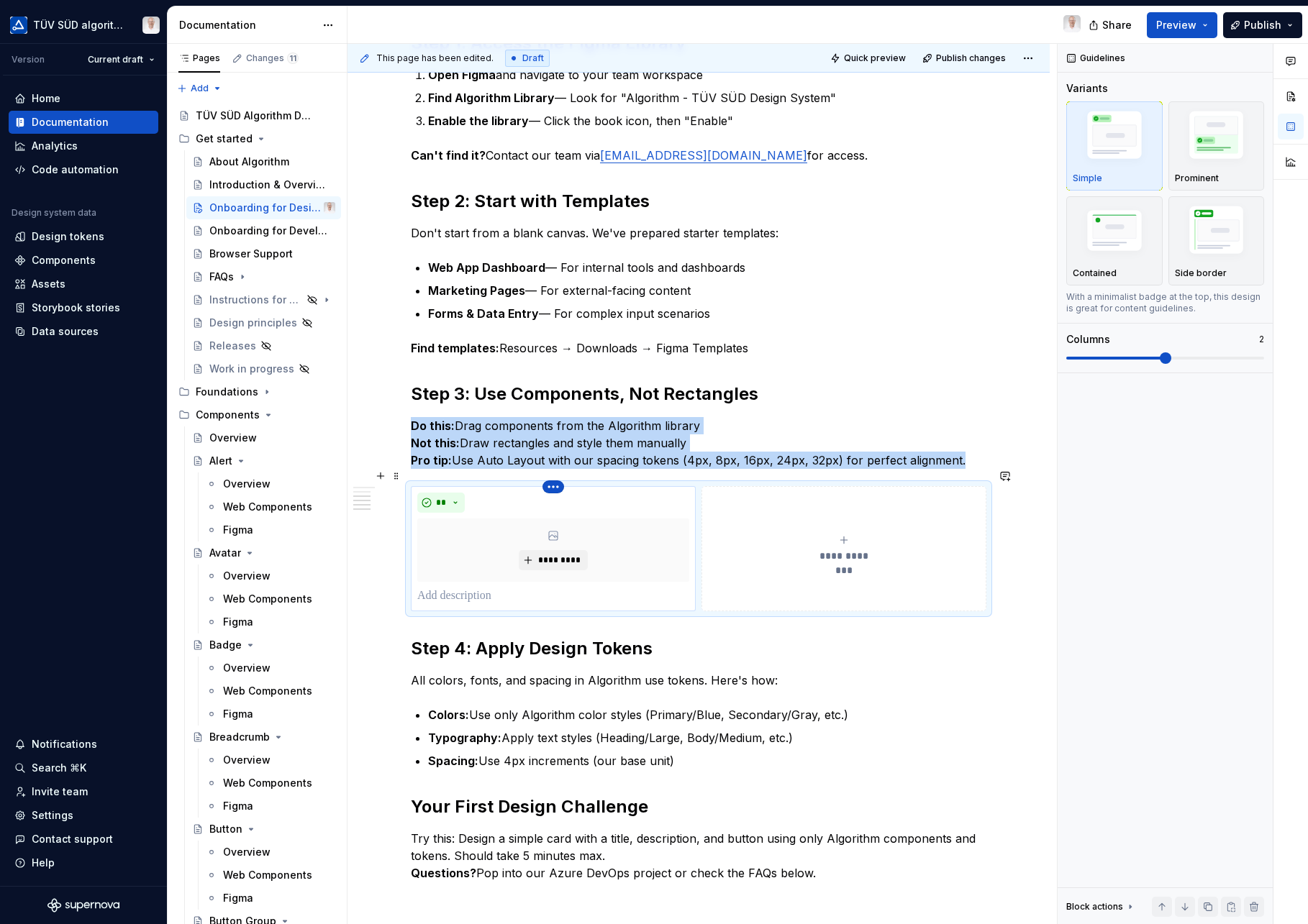
click at [555, 473] on html "TÜV SÜD algorithm Version Current draft Home Documentation Analytics Code autom…" at bounding box center [654, 462] width 1308 height 924
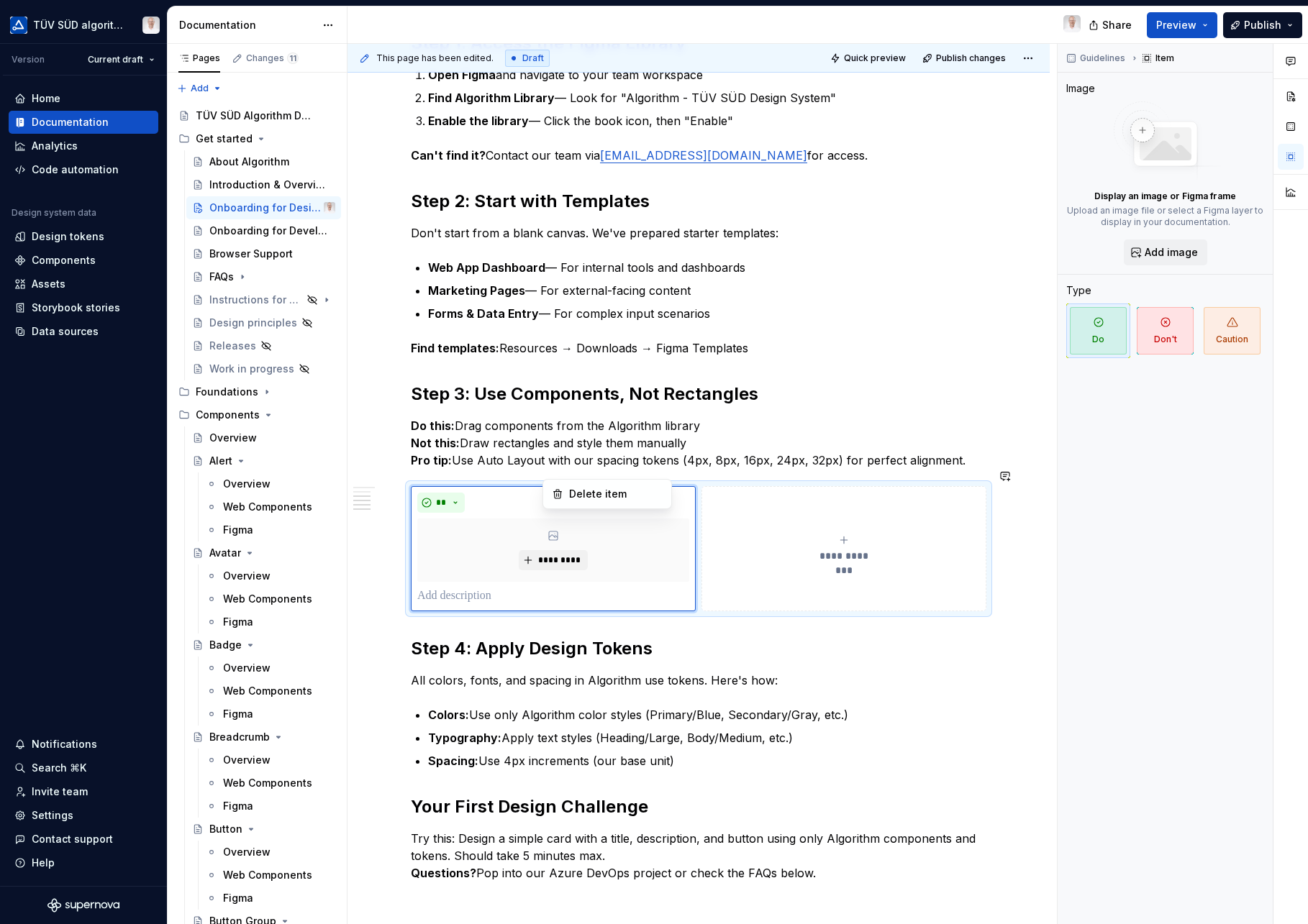
click at [528, 530] on html "TÜV SÜD algorithm Version Current draft Home Documentation Analytics Code autom…" at bounding box center [654, 462] width 1308 height 924
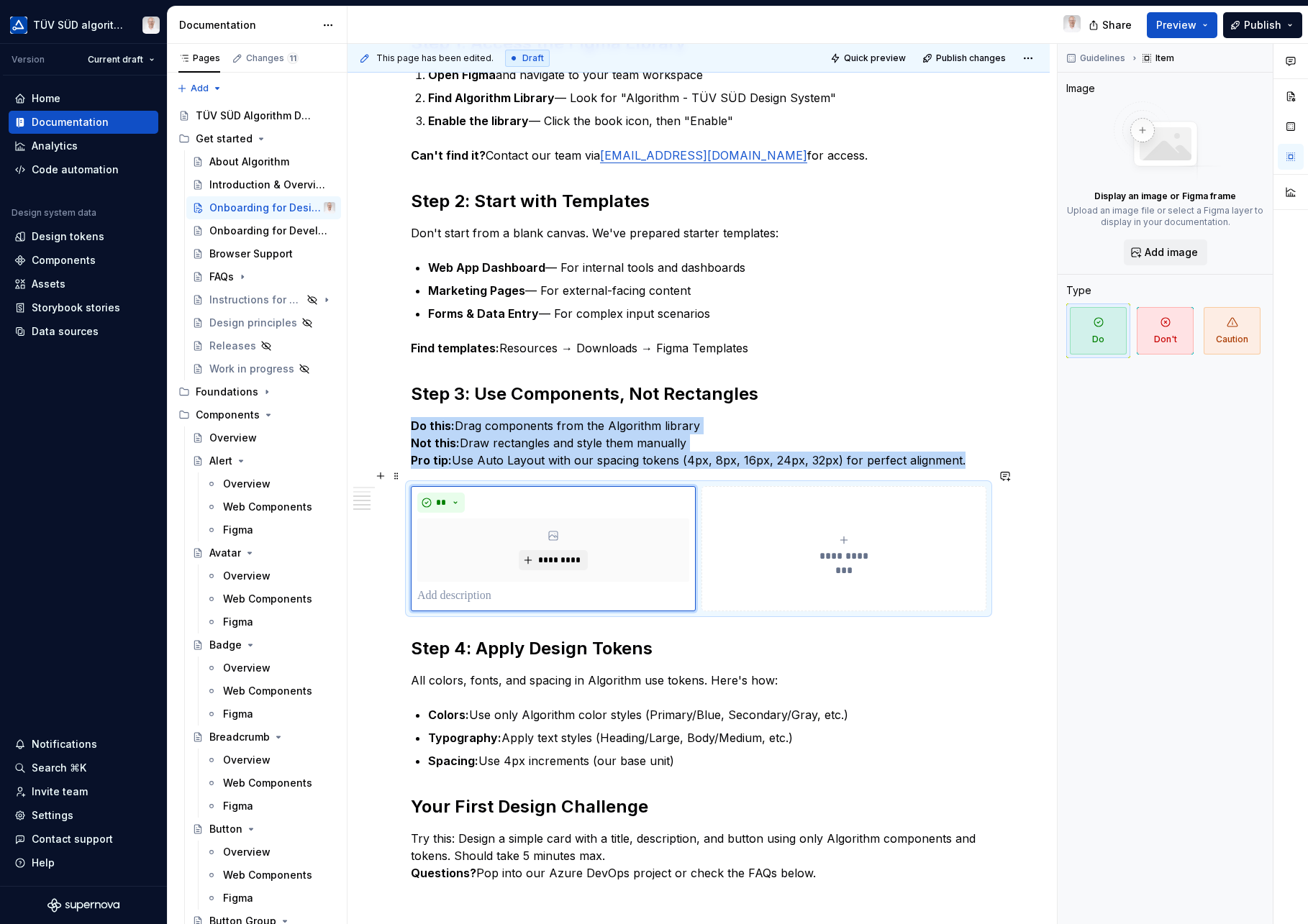
click at [763, 502] on button "**********" at bounding box center [843, 549] width 285 height 125
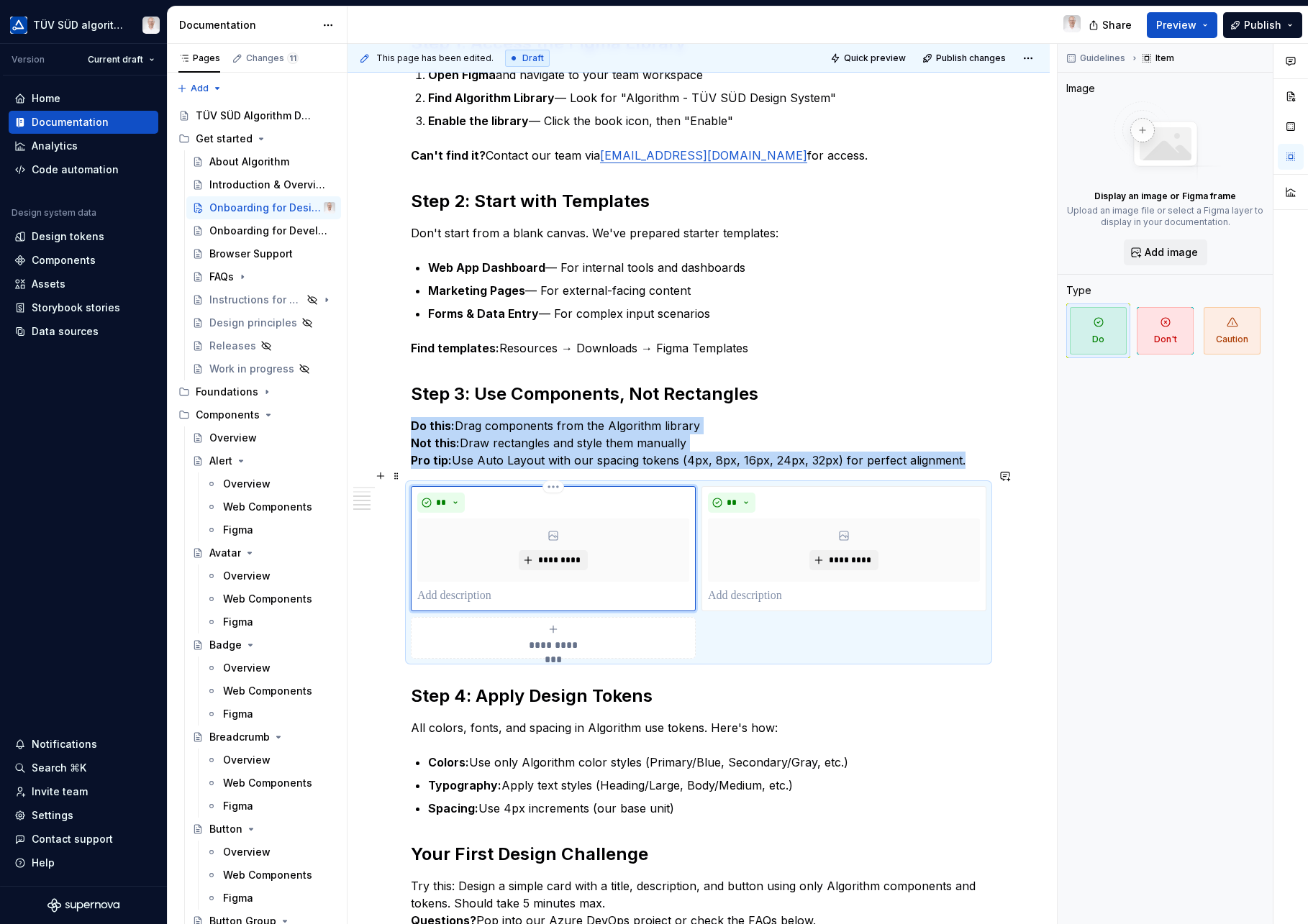
click at [505, 535] on div "*********" at bounding box center [554, 550] width 272 height 64
click at [631, 520] on div "*********" at bounding box center [554, 550] width 272 height 64
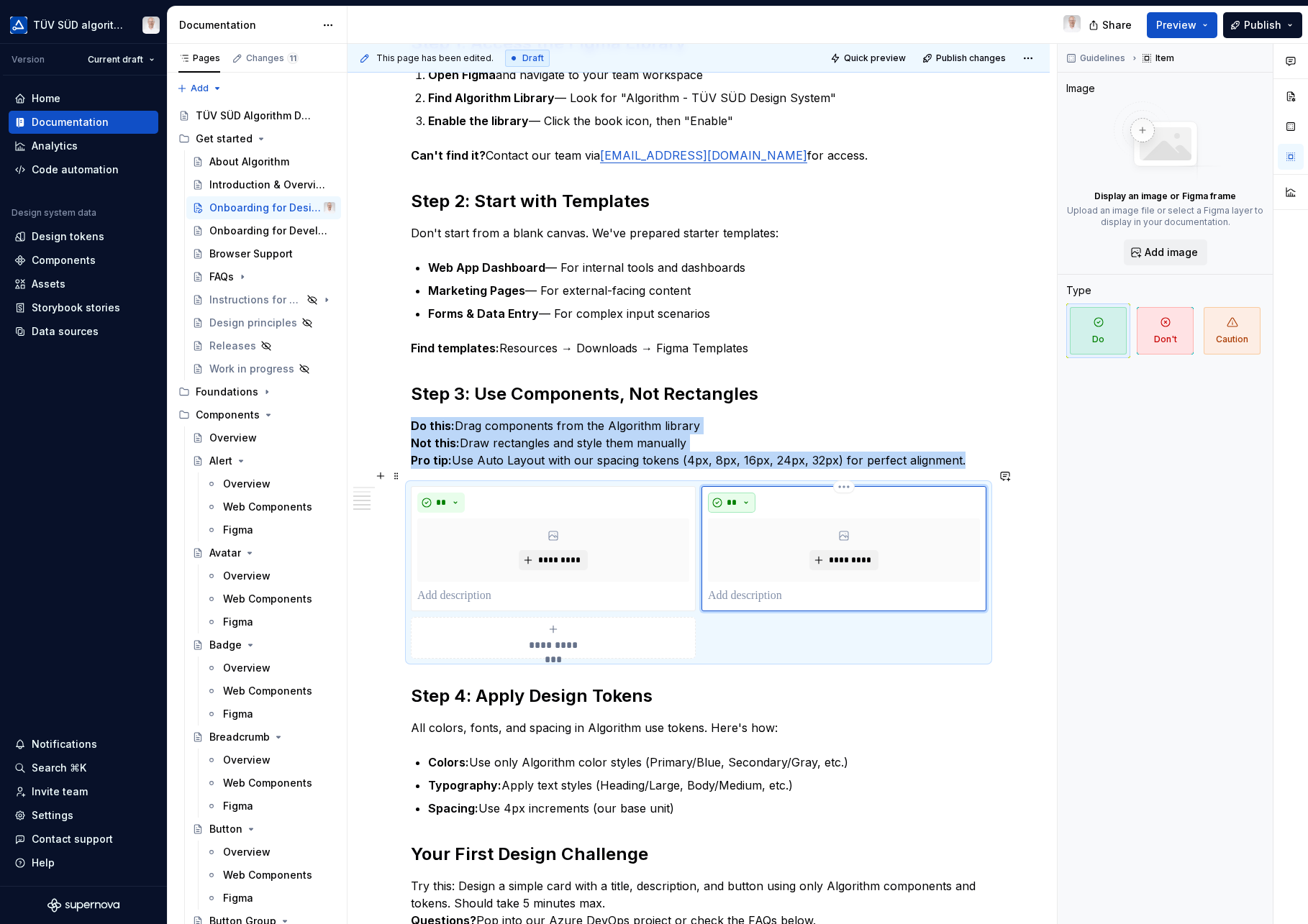
click at [748, 493] on button "**" at bounding box center [732, 502] width 48 height 20
click at [755, 534] on div "Don't" at bounding box center [765, 536] width 26 height 14
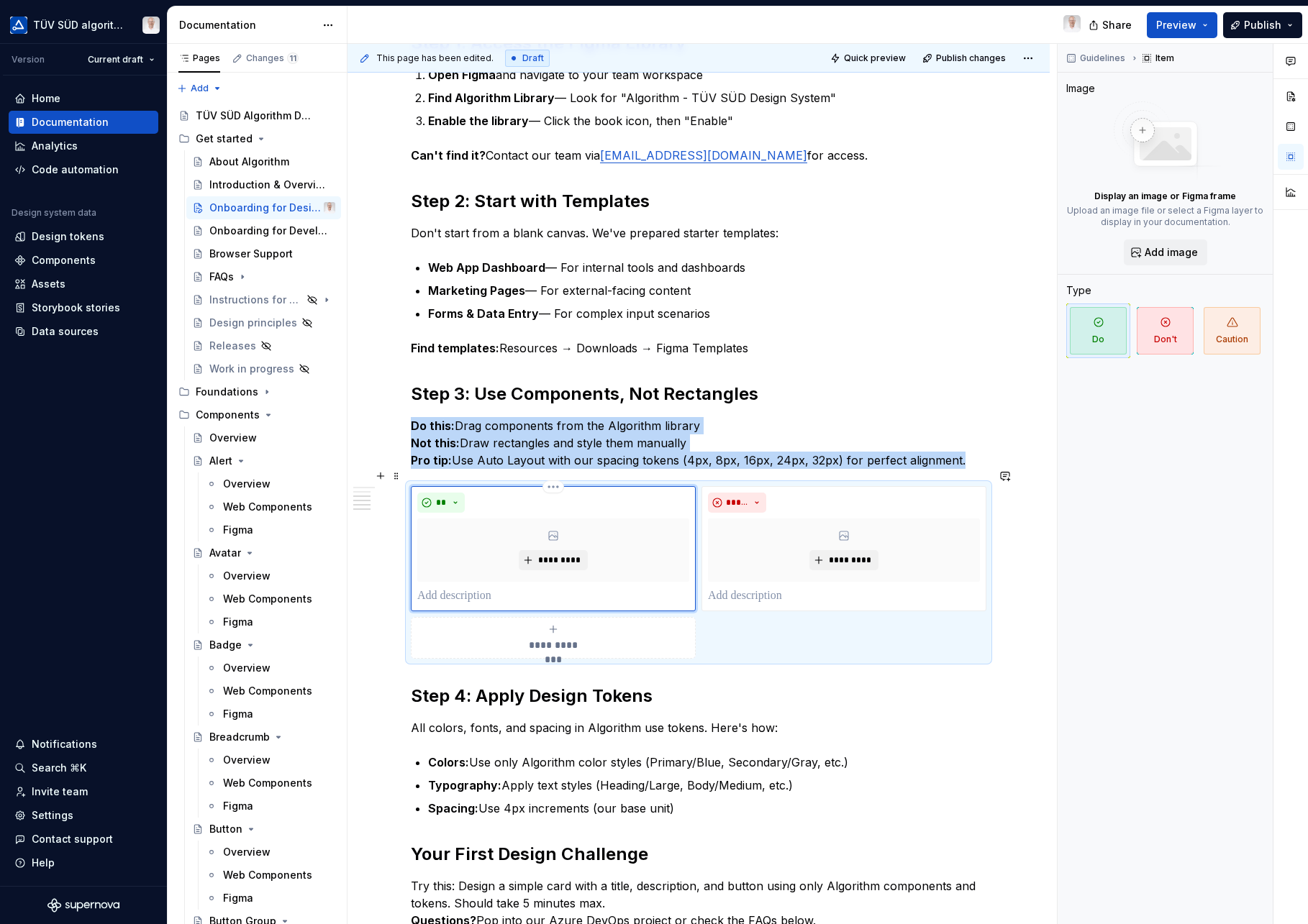
click at [670, 519] on div "*********" at bounding box center [554, 550] width 272 height 64
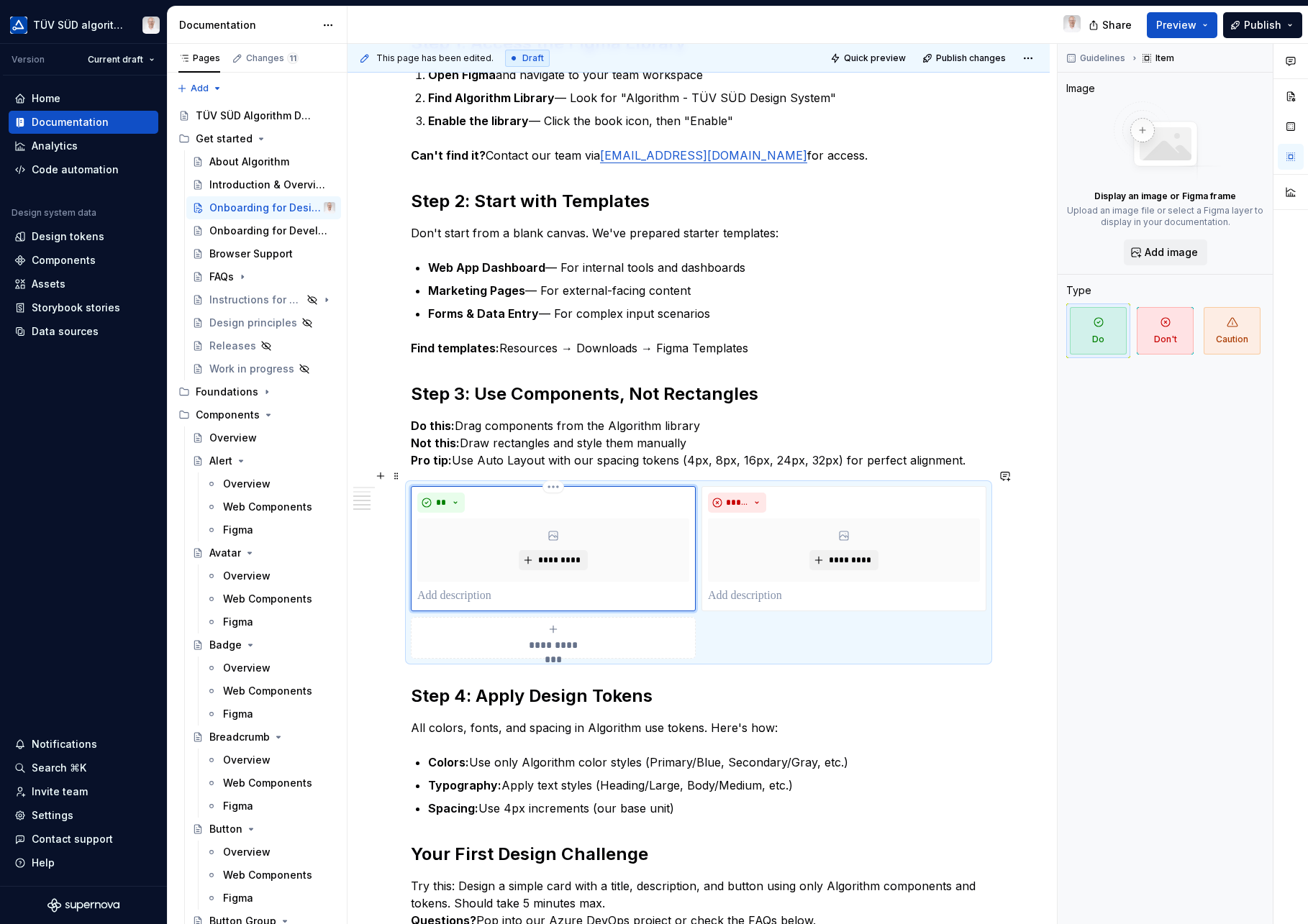
click at [497, 587] on p at bounding box center [554, 596] width 272 height 17
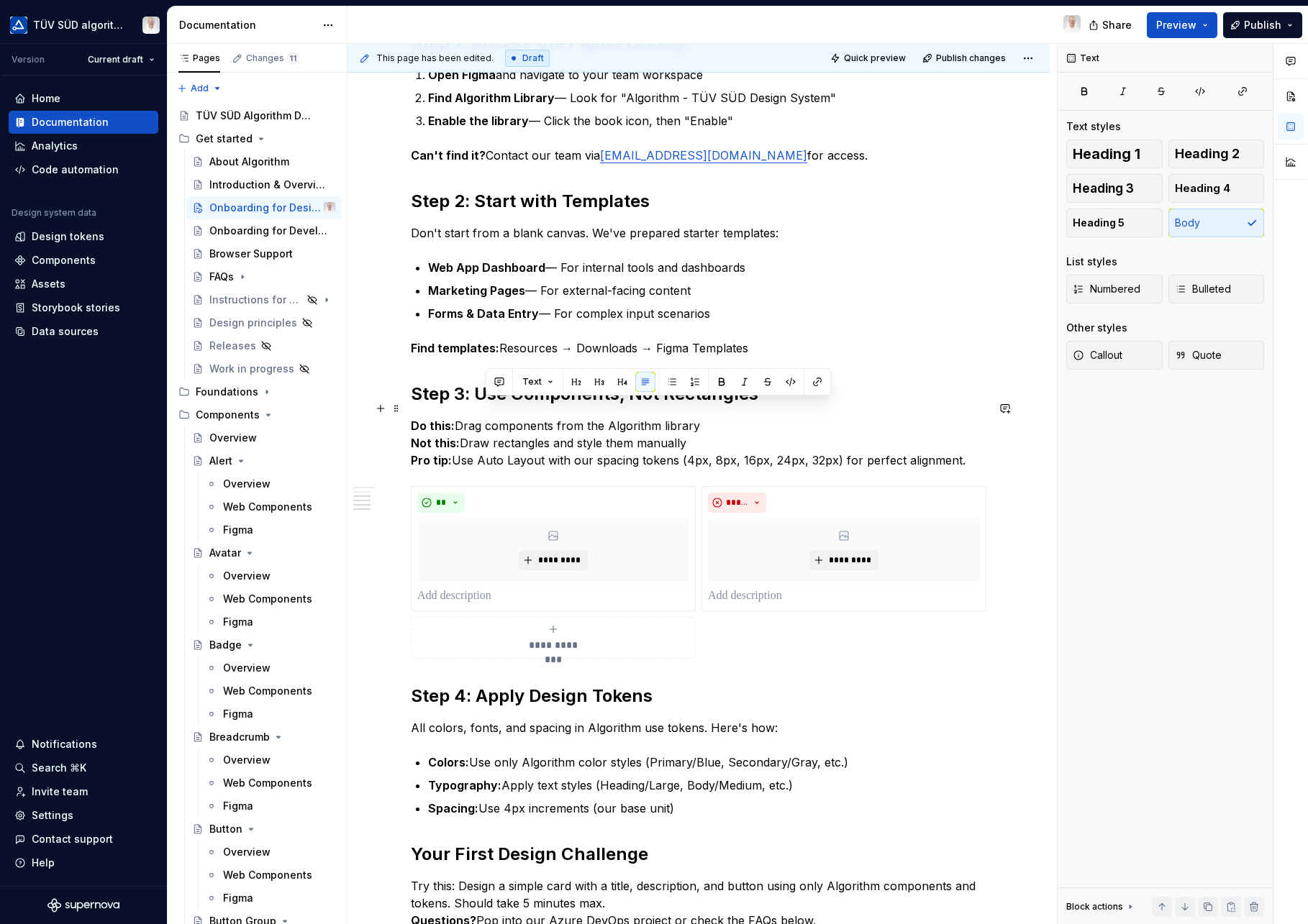
drag, startPoint x: 694, startPoint y: 412, endPoint x: 489, endPoint y: 412, distance: 205.0
click at [487, 417] on p "Do this: Drag components from the Algorithm library Not this: Draw rectangles a…" at bounding box center [698, 443] width 575 height 52
click at [461, 417] on p "Do this: Drag components from the Algorithm library Not this: Draw rectangles a…" at bounding box center [698, 443] width 575 height 52
click at [458, 417] on p "Do this: Drag components from the Algorithm library Not this: Draw rectangles a…" at bounding box center [698, 443] width 575 height 52
copy p "Drag components from the Algorithm library"
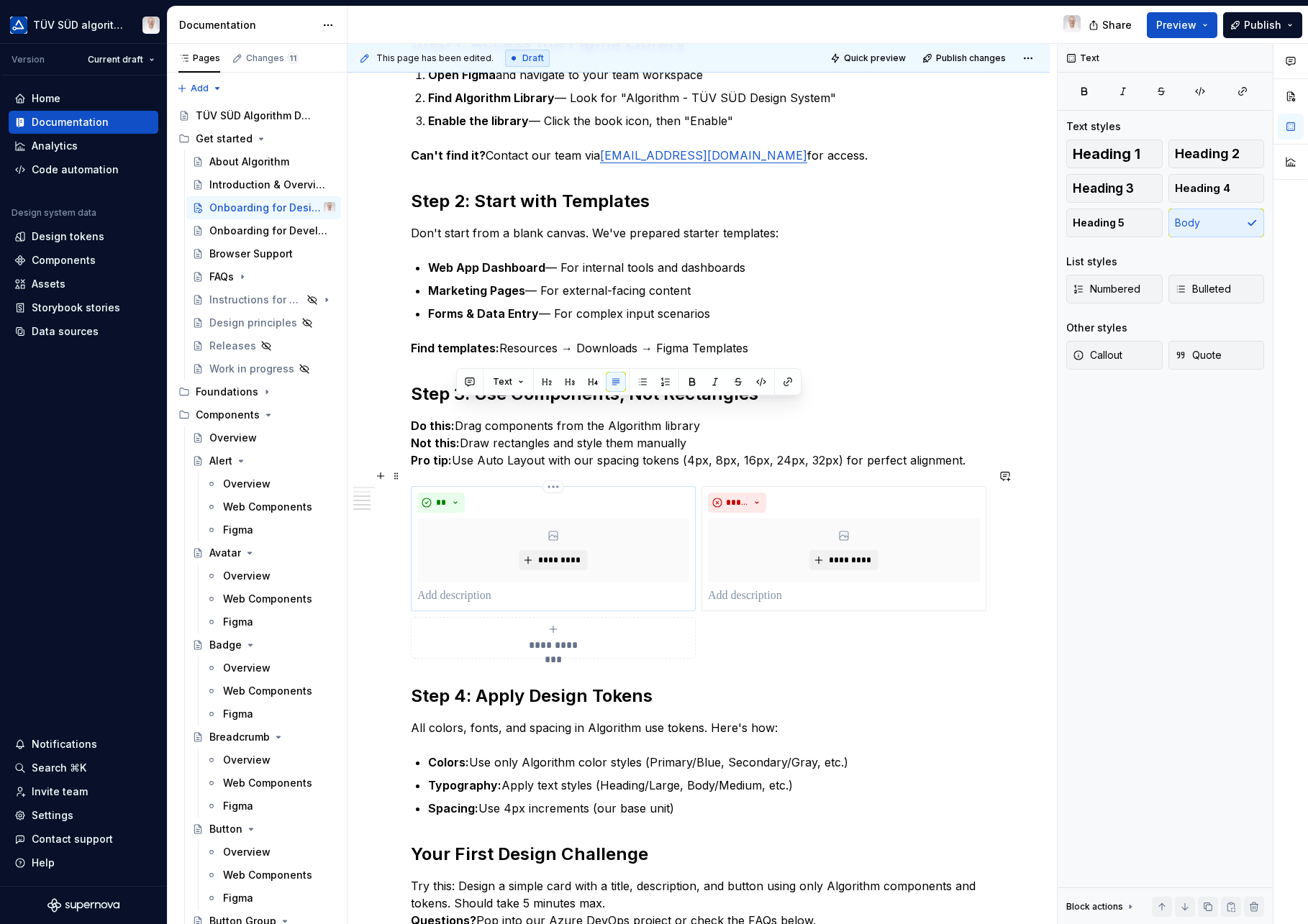
click at [497, 587] on p at bounding box center [554, 596] width 272 height 17
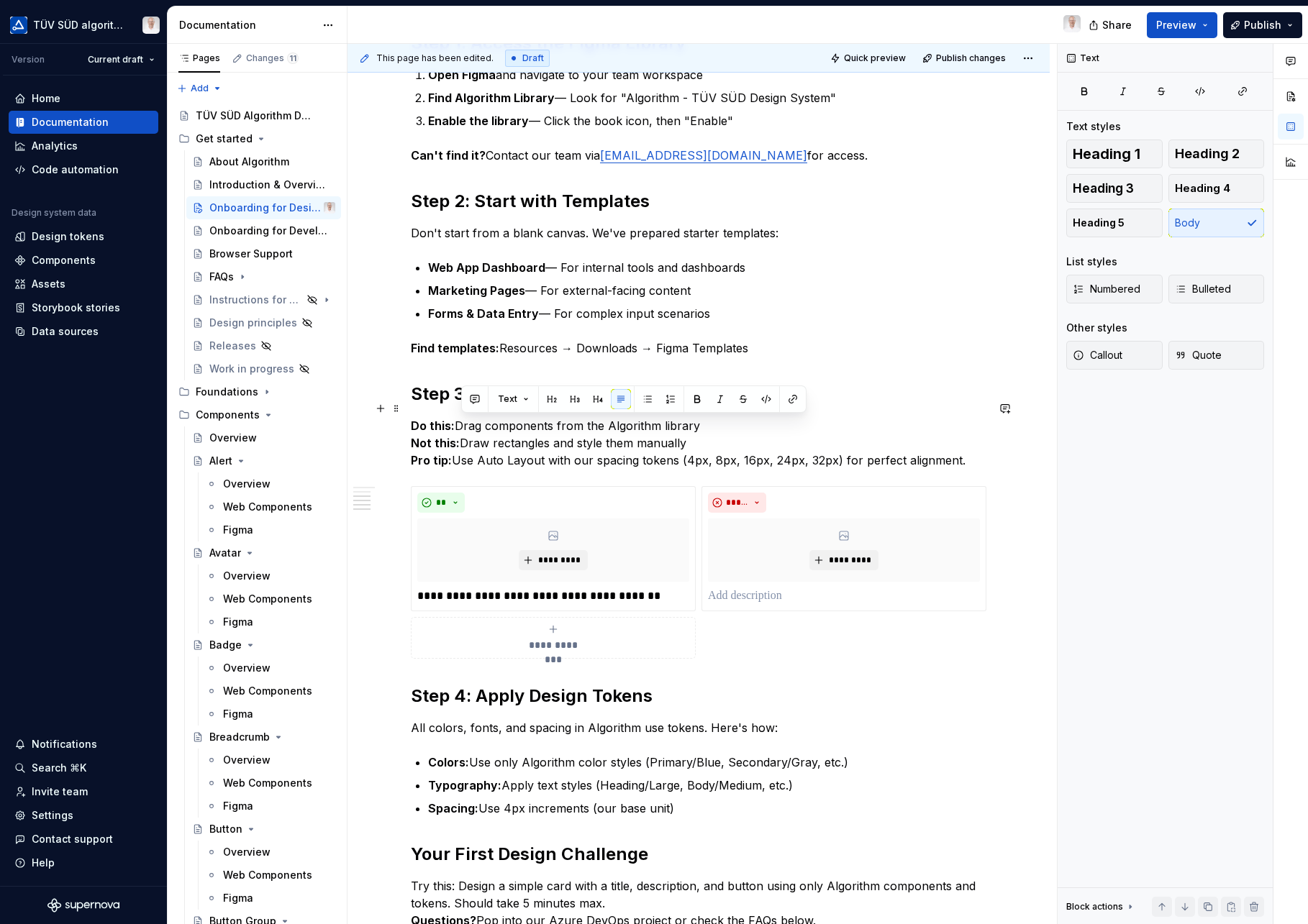
drag, startPoint x: 699, startPoint y: 425, endPoint x: 461, endPoint y: 426, distance: 238.0
click at [461, 426] on p "Do this: Drag components from the Algorithm library Not this: Draw rectangles a…" at bounding box center [698, 443] width 575 height 52
copy p "Draw rectangles and style them manually"
click at [753, 587] on p at bounding box center [844, 596] width 272 height 17
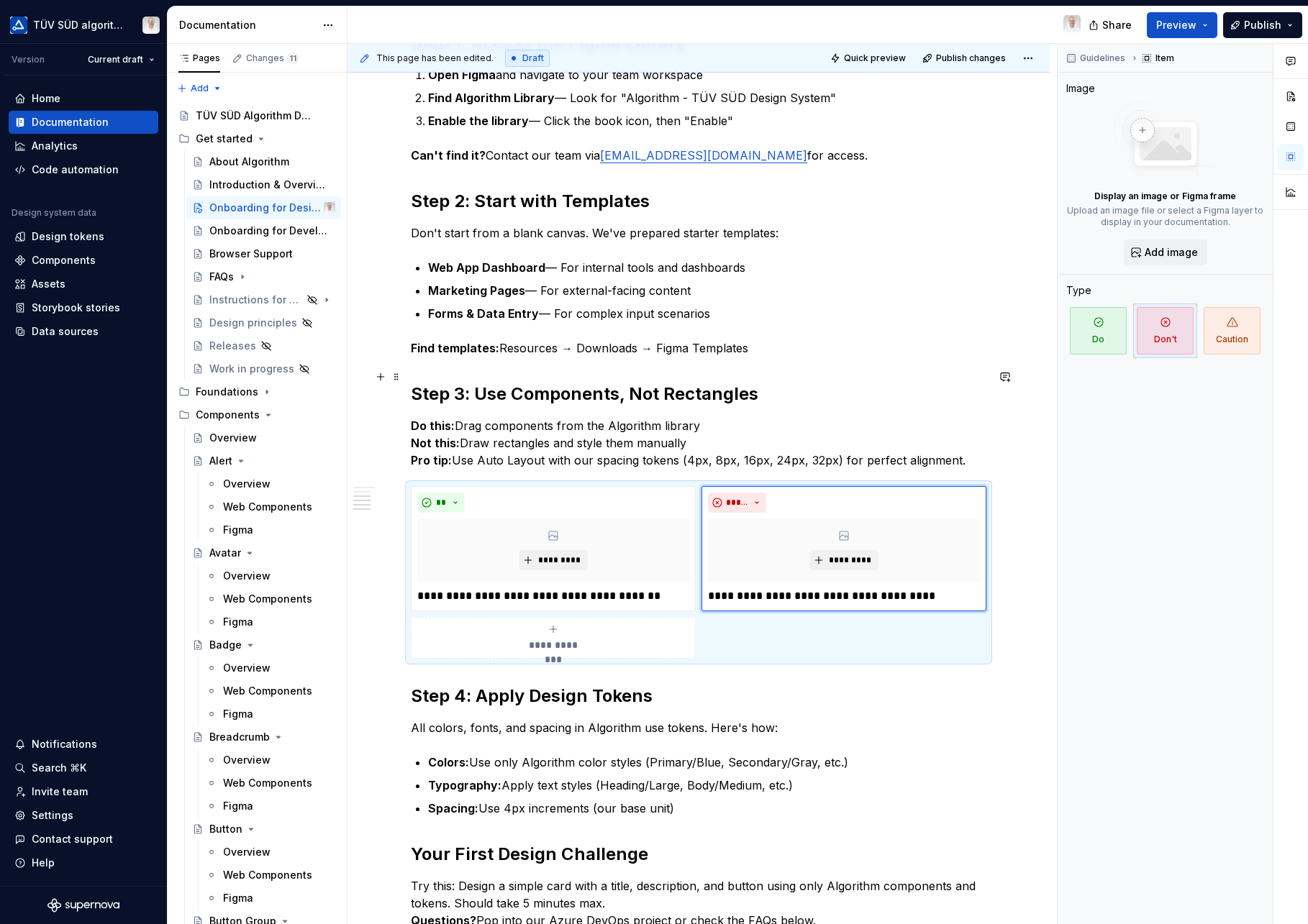
click at [900, 383] on h2 "Step 3: Use Components, Not Rectangles" at bounding box center [698, 394] width 575 height 23
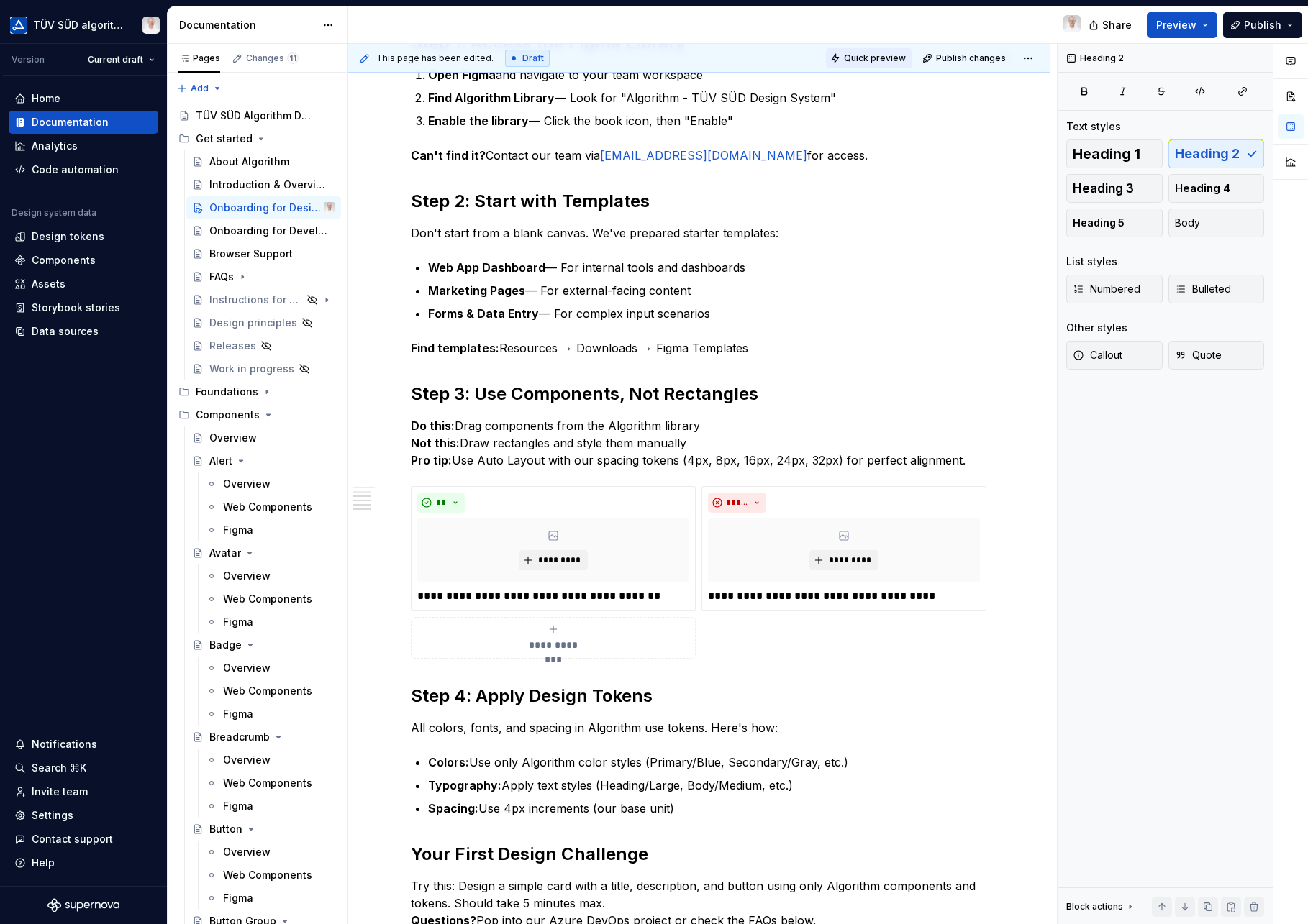
click at [878, 59] on span "Quick preview" at bounding box center [875, 59] width 62 height 12
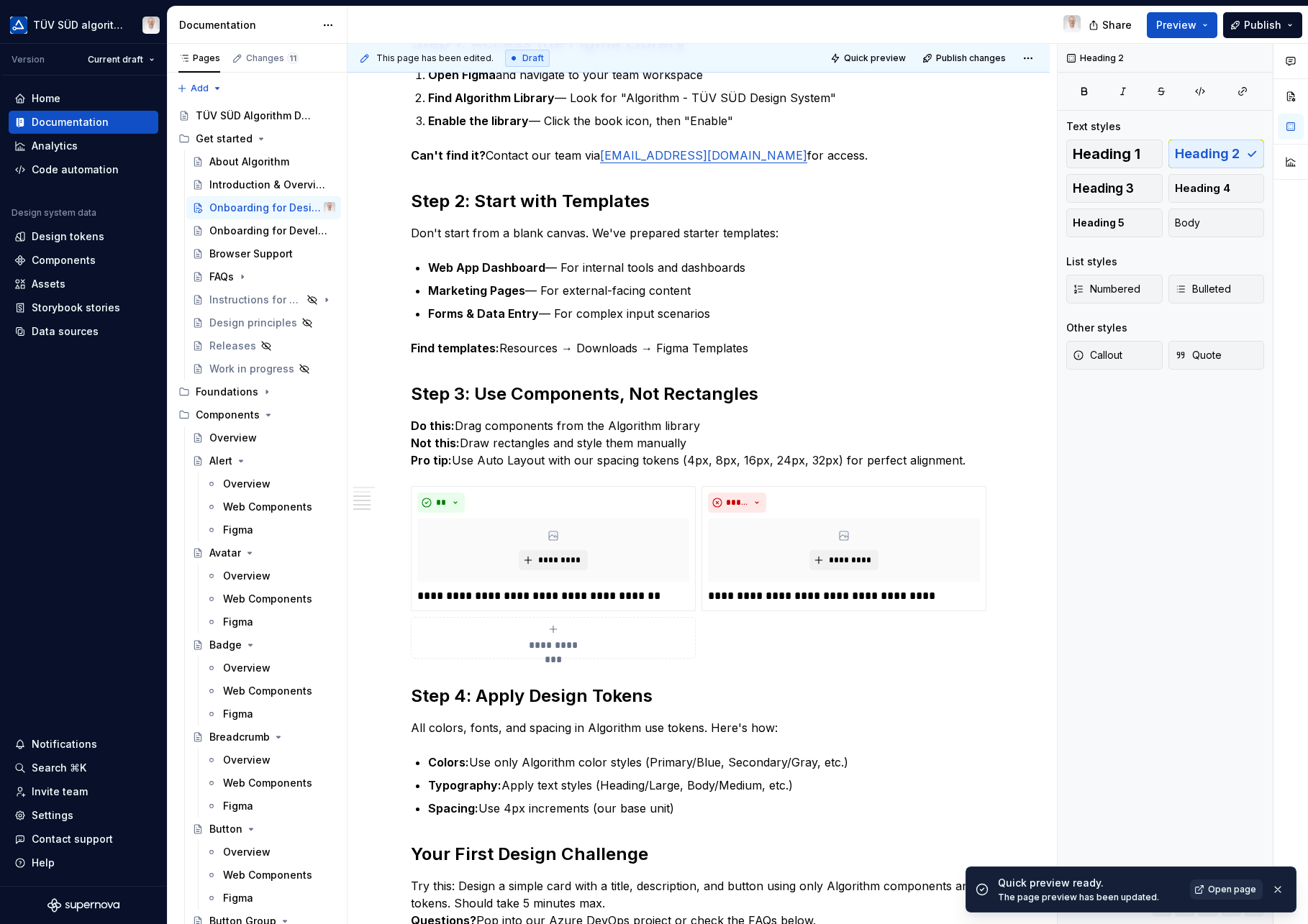
click at [1243, 889] on span "Open page" at bounding box center [1232, 889] width 48 height 12
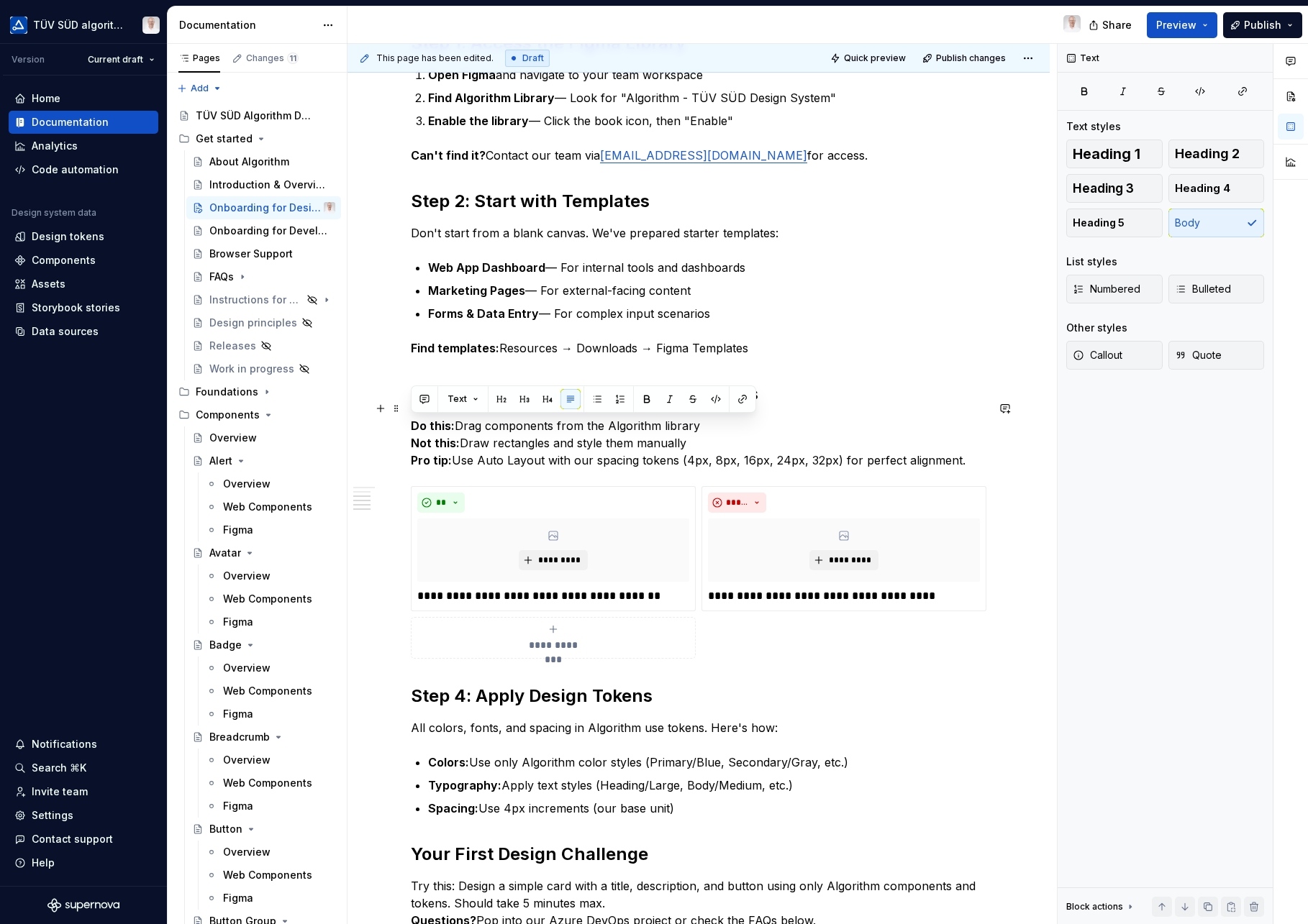
drag, startPoint x: 413, startPoint y: 429, endPoint x: 720, endPoint y: 417, distance: 307.2
click at [720, 417] on p "Do this: Drag components from the Algorithm library Not this: Draw rectangles a…" at bounding box center [698, 443] width 575 height 52
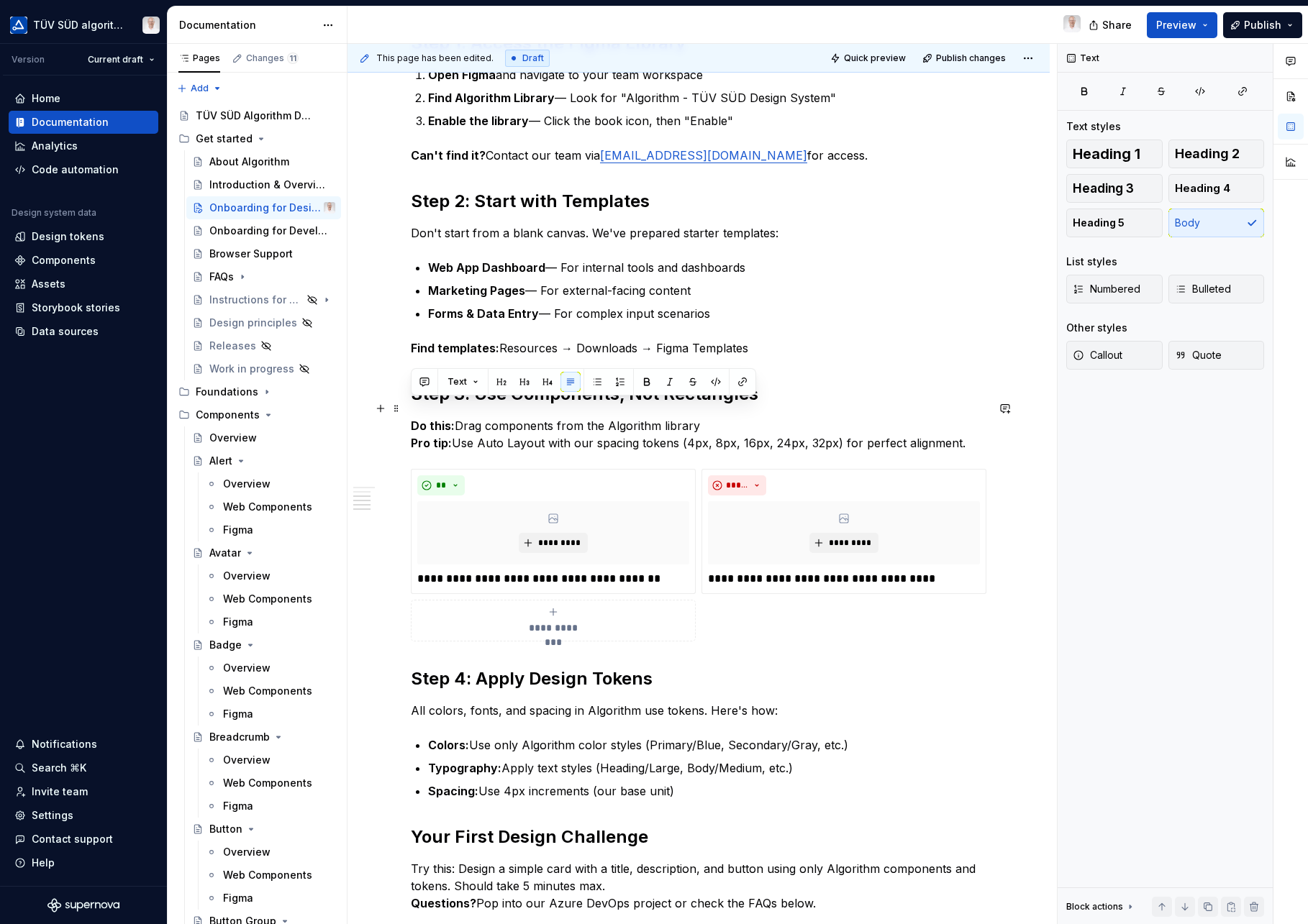
click at [413, 418] on strong "Do this:" at bounding box center [432, 425] width 44 height 14
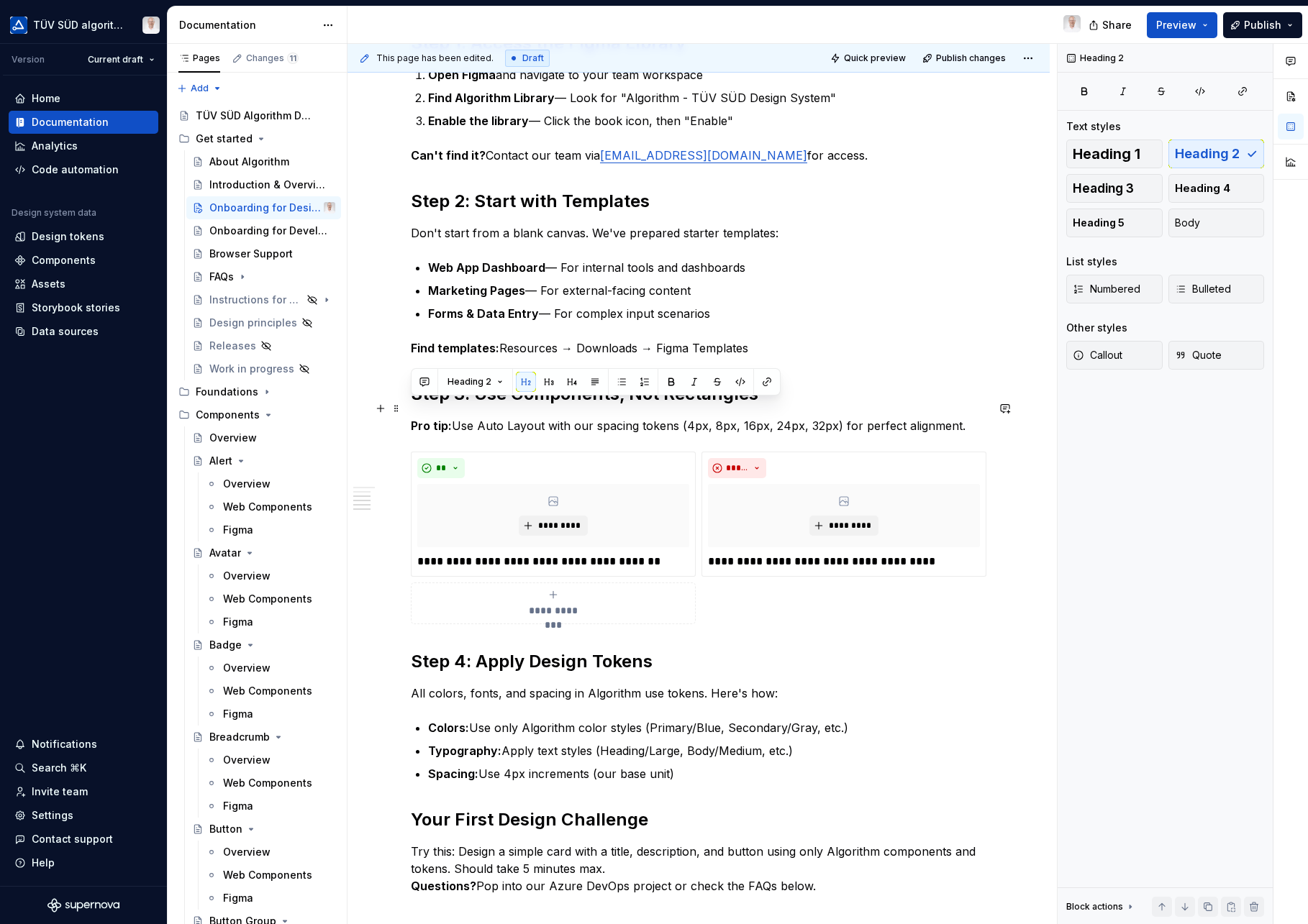
drag, startPoint x: 414, startPoint y: 411, endPoint x: 980, endPoint y: 407, distance: 566.0
click at [980, 417] on p "Pro tip: Use Auto Layout with our spacing tokens (4px, 8px, 16px, 24px, 32px) f…" at bounding box center [698, 426] width 575 height 17
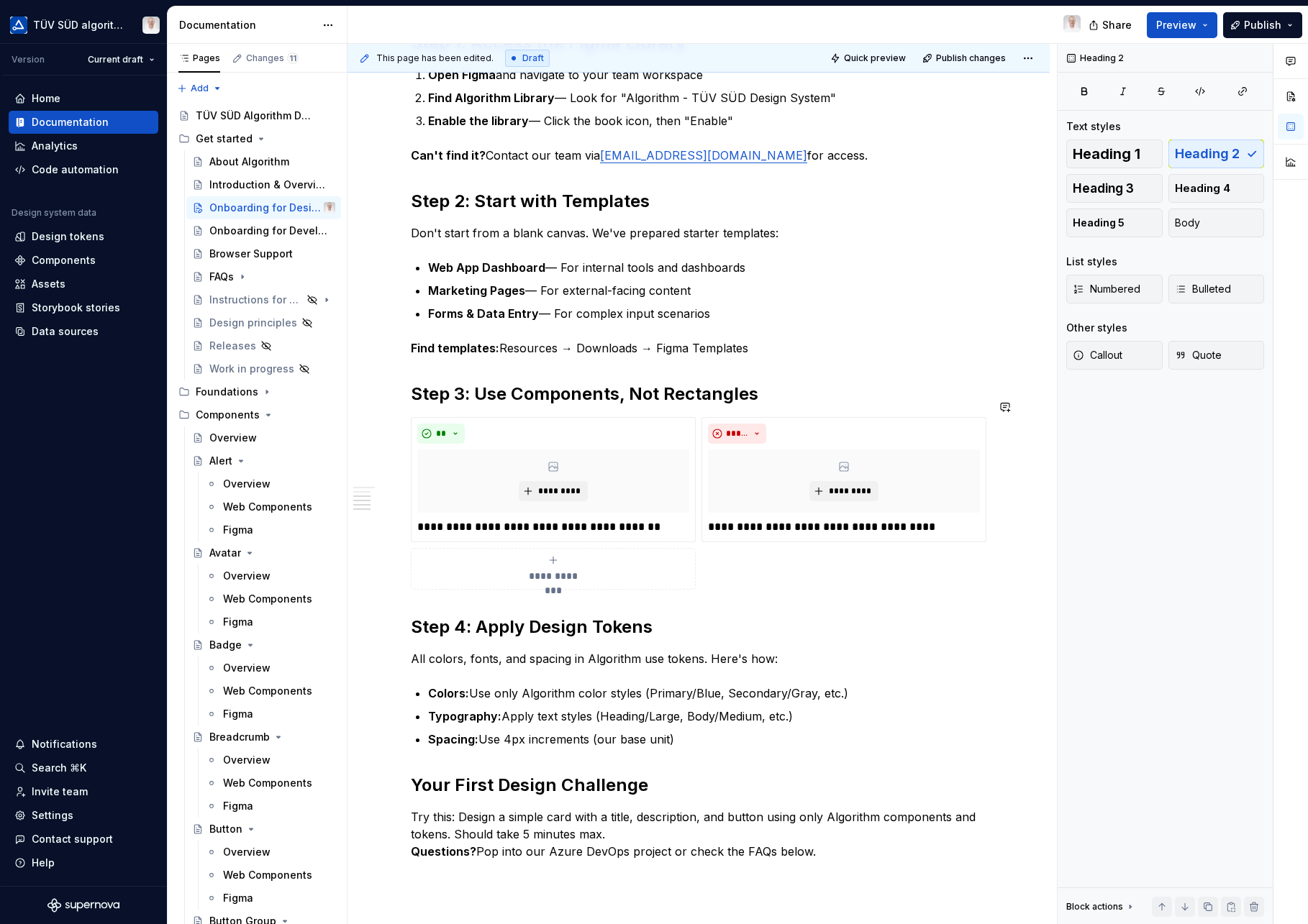
click at [418, 581] on div "**********" at bounding box center [698, 397] width 575 height 926
click at [380, 409] on button "button" at bounding box center [380, 407] width 20 height 20
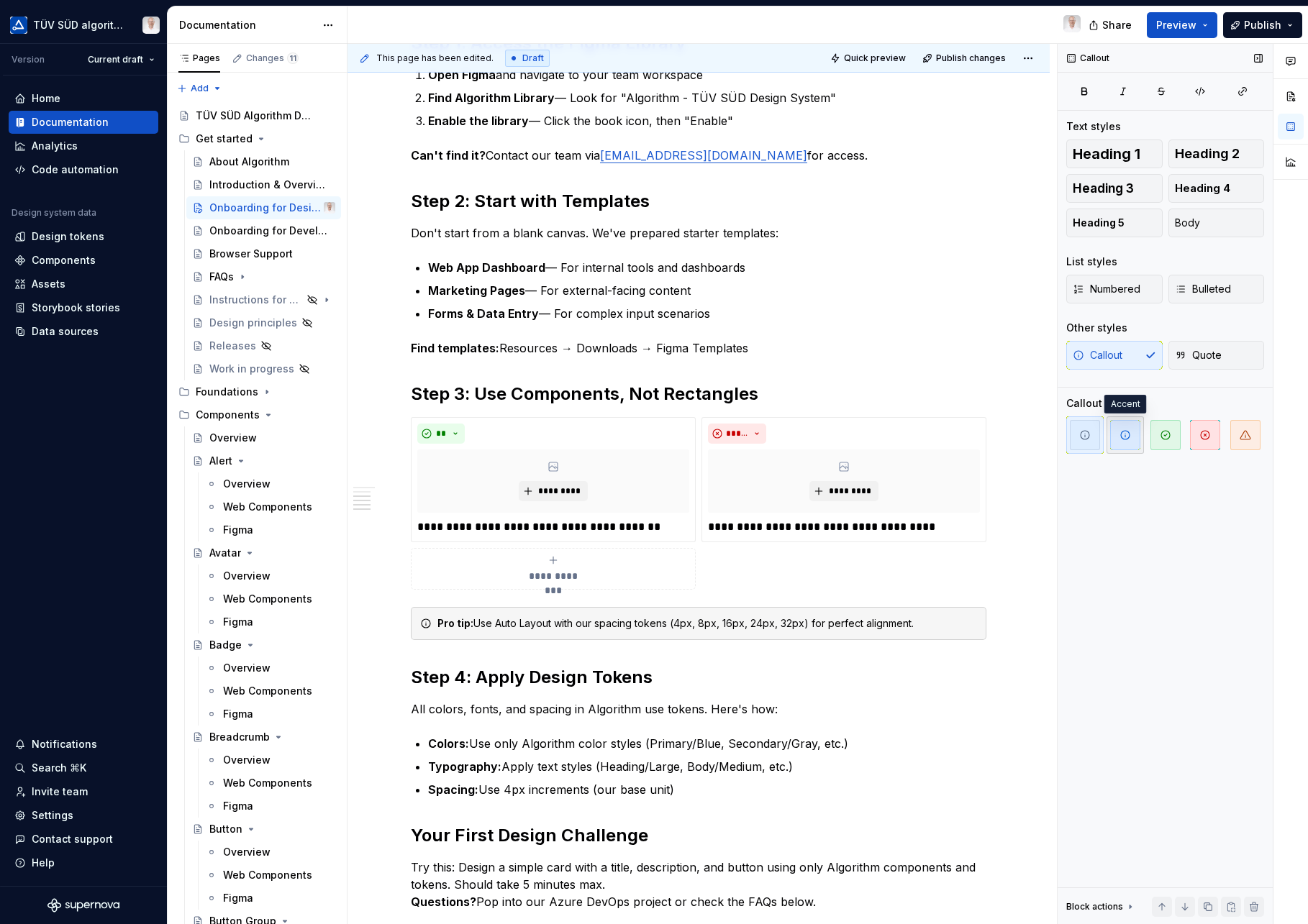
click at [1127, 442] on span "button" at bounding box center [1125, 435] width 31 height 31
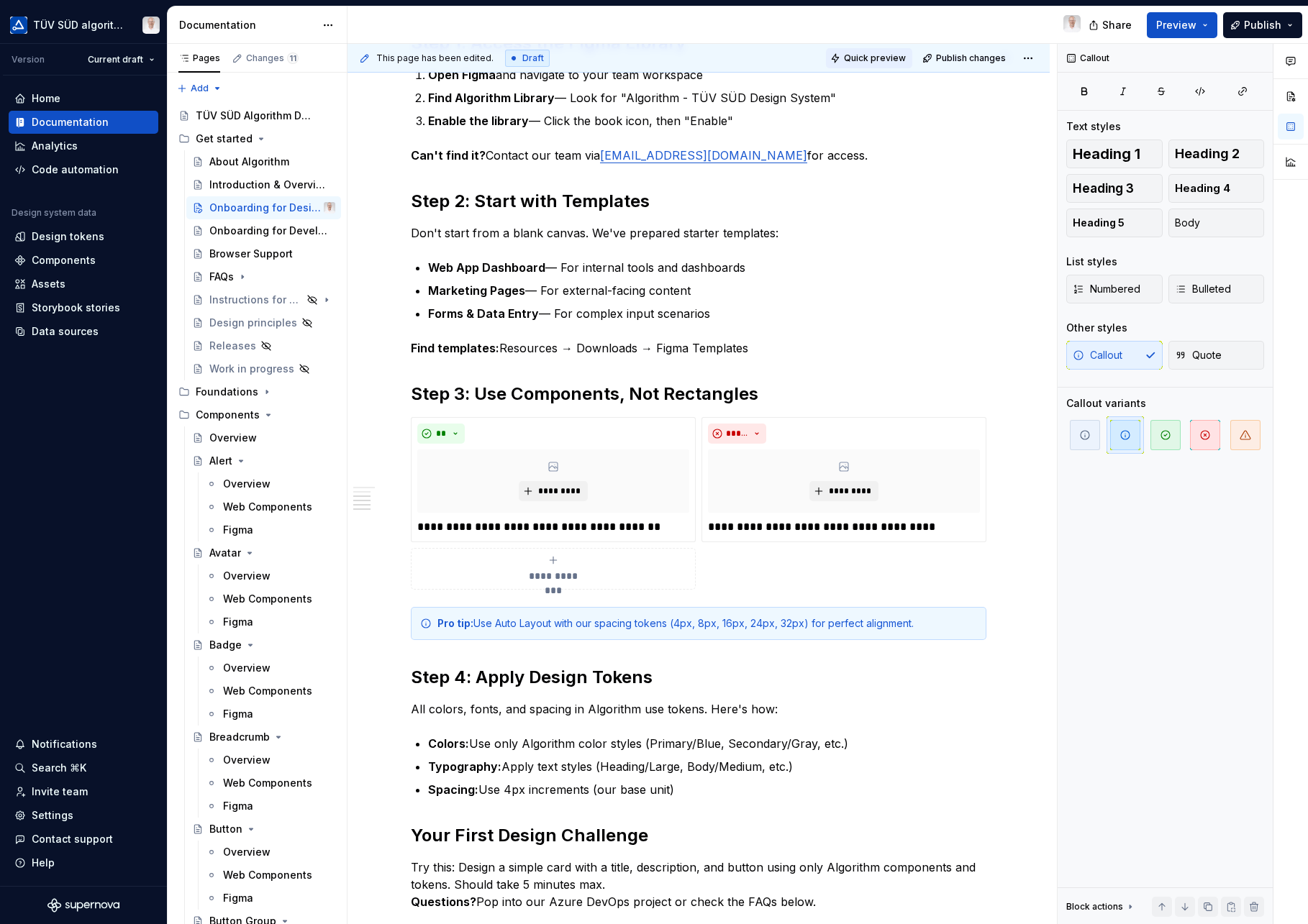
click at [875, 62] on span "Quick preview" at bounding box center [875, 59] width 62 height 12
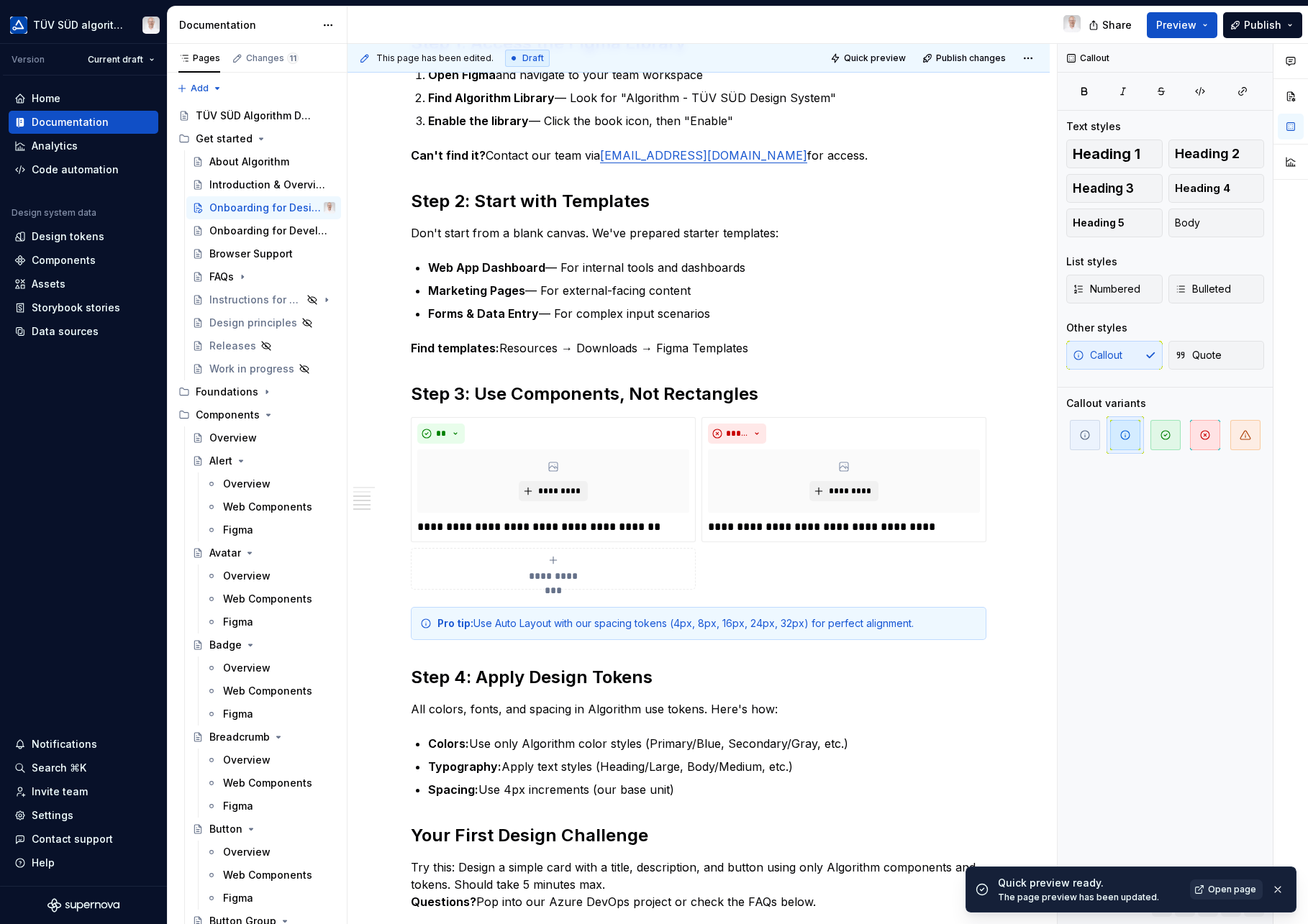
click at [1222, 889] on span "Open page" at bounding box center [1232, 889] width 48 height 12
click at [250, 117] on div "TÜV SÜD Algorithm Design System - seamless solutions, unified experiences." at bounding box center [243, 116] width 97 height 14
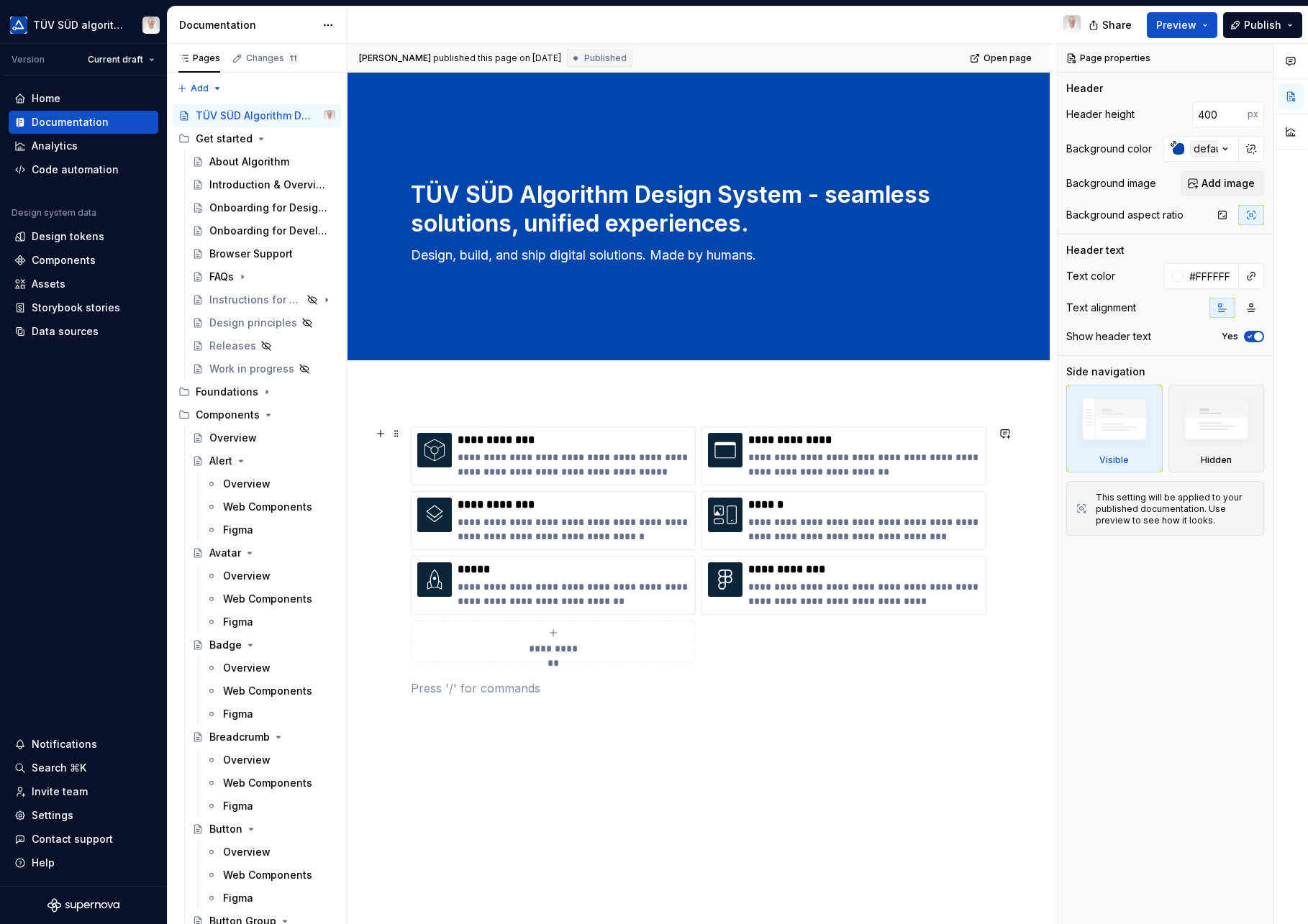
click at [411, 480] on div "**********" at bounding box center [698, 544] width 575 height 236
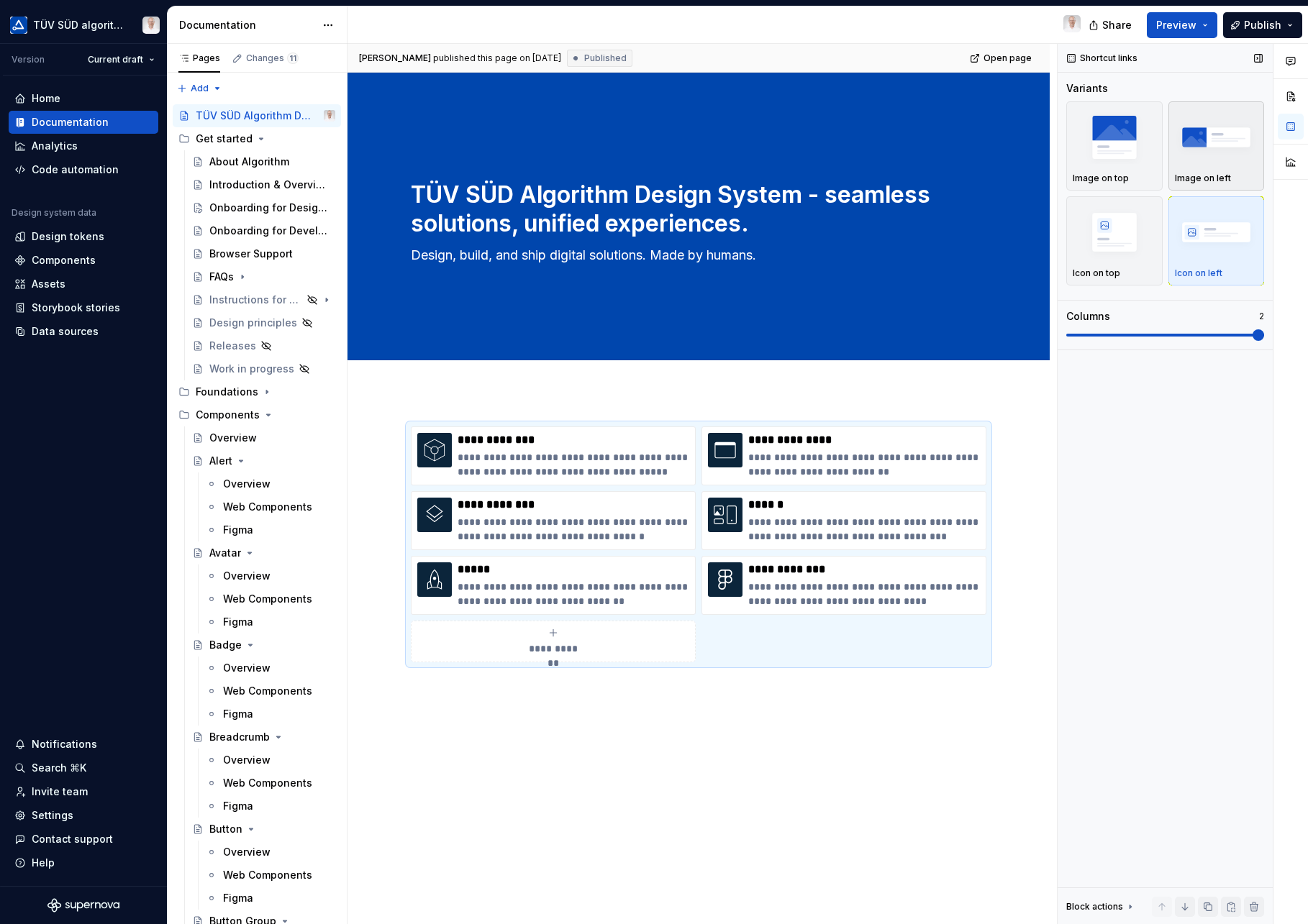
click at [1190, 159] on img "button" at bounding box center [1216, 137] width 83 height 53
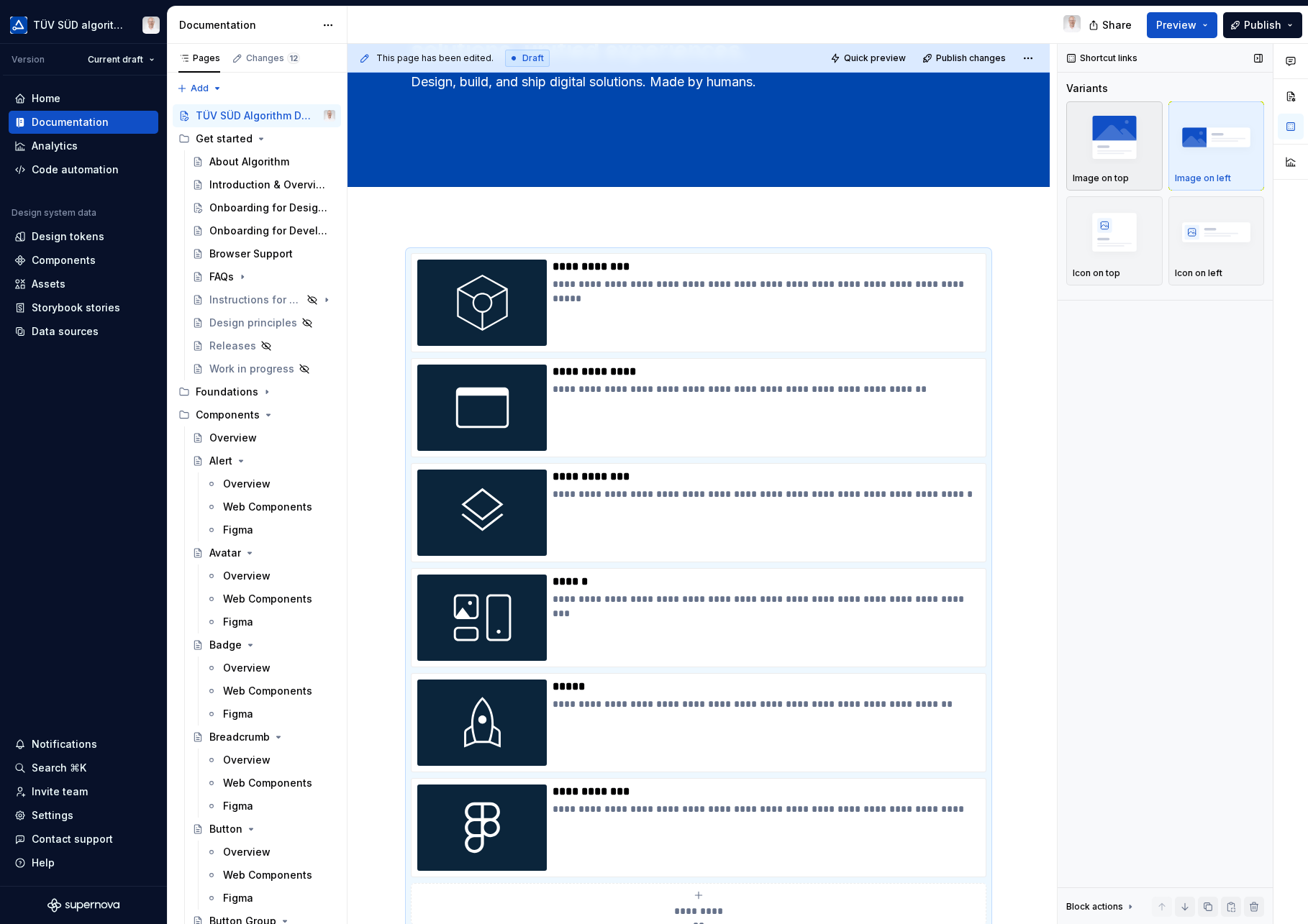
click at [1098, 166] on div "button" at bounding box center [1114, 137] width 83 height 59
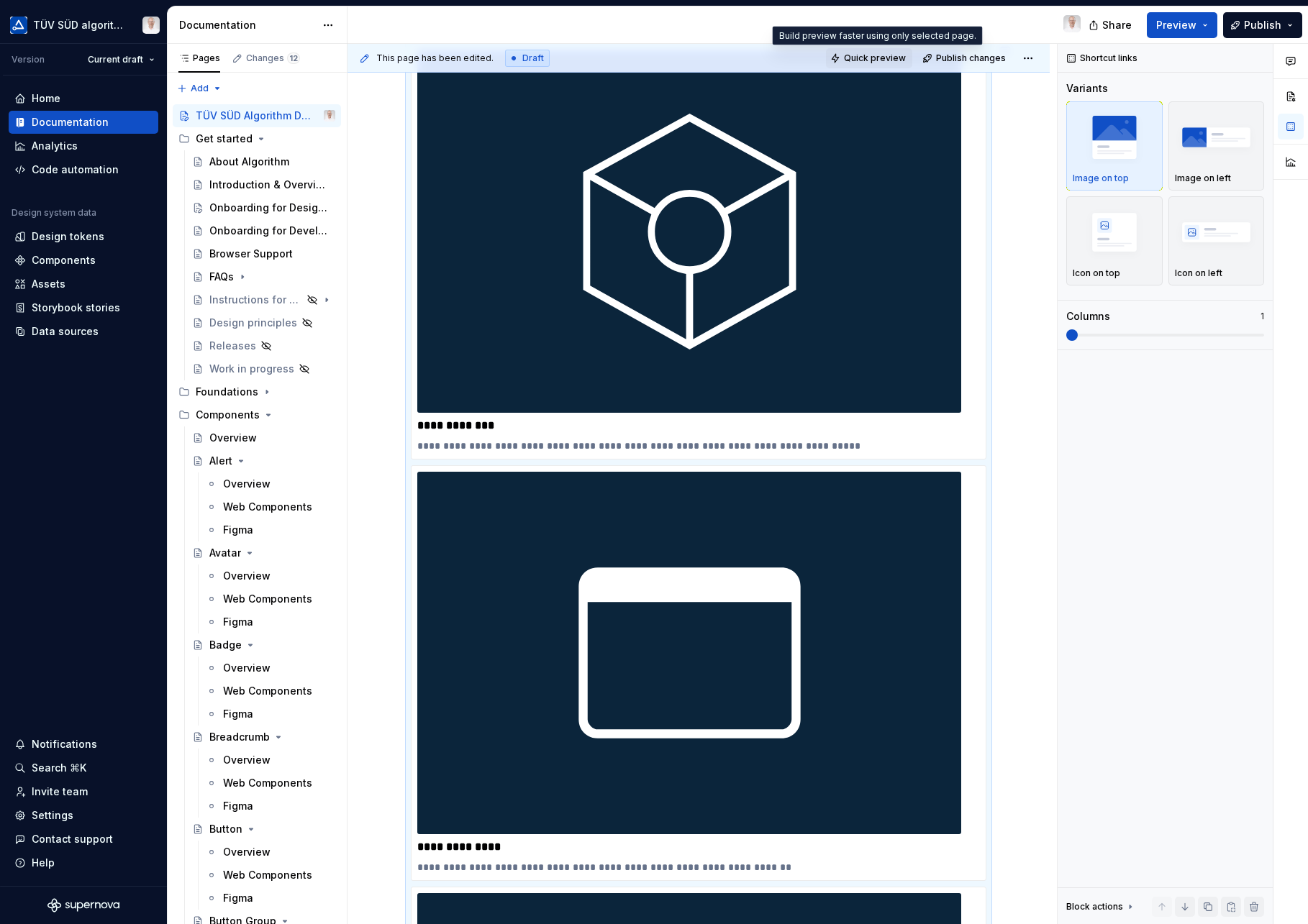
click at [867, 59] on span "Quick preview" at bounding box center [875, 59] width 62 height 12
click at [1205, 23] on button "Preview" at bounding box center [1182, 25] width 70 height 26
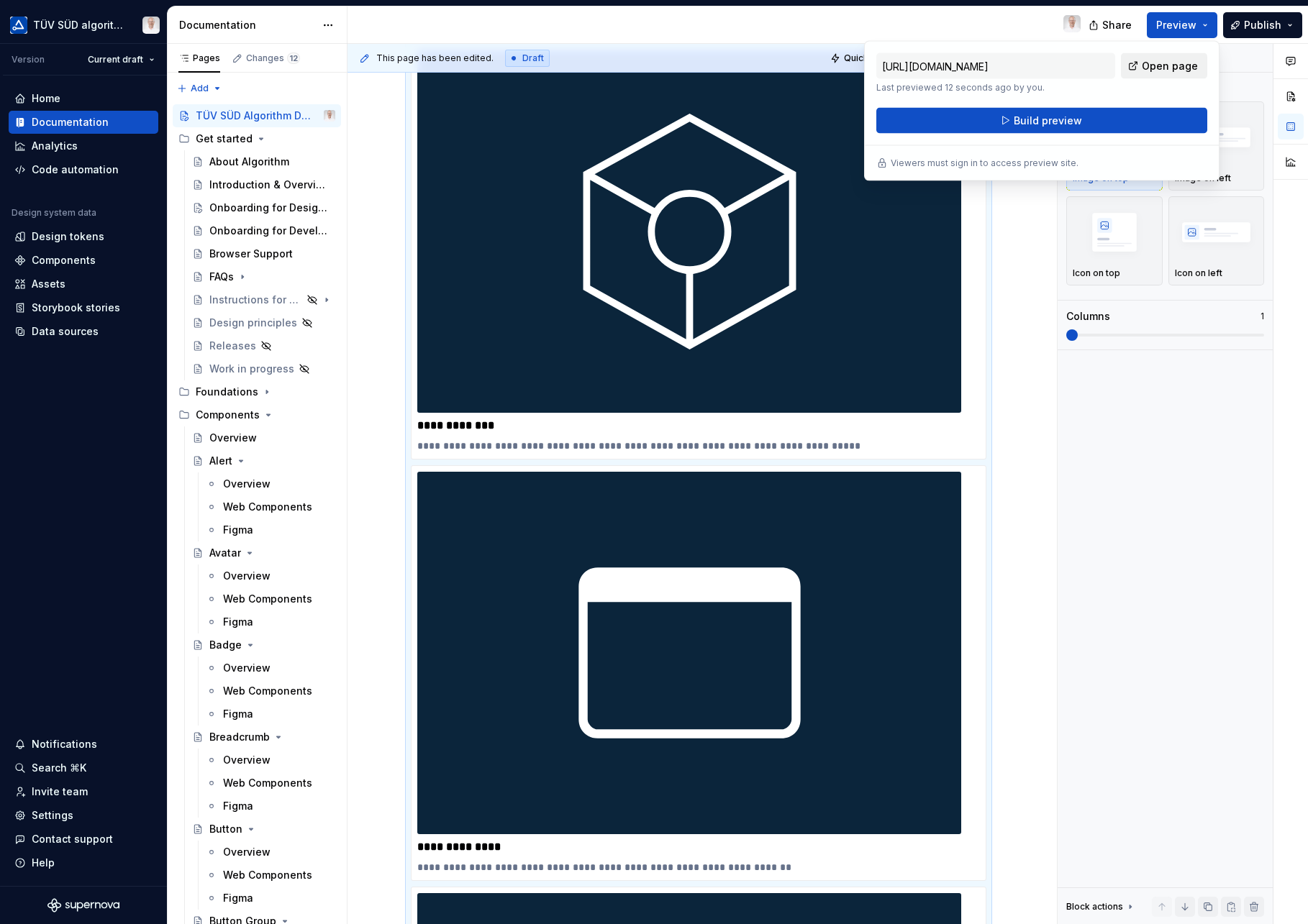
click at [1172, 61] on span "Open page" at bounding box center [1170, 65] width 56 height 14
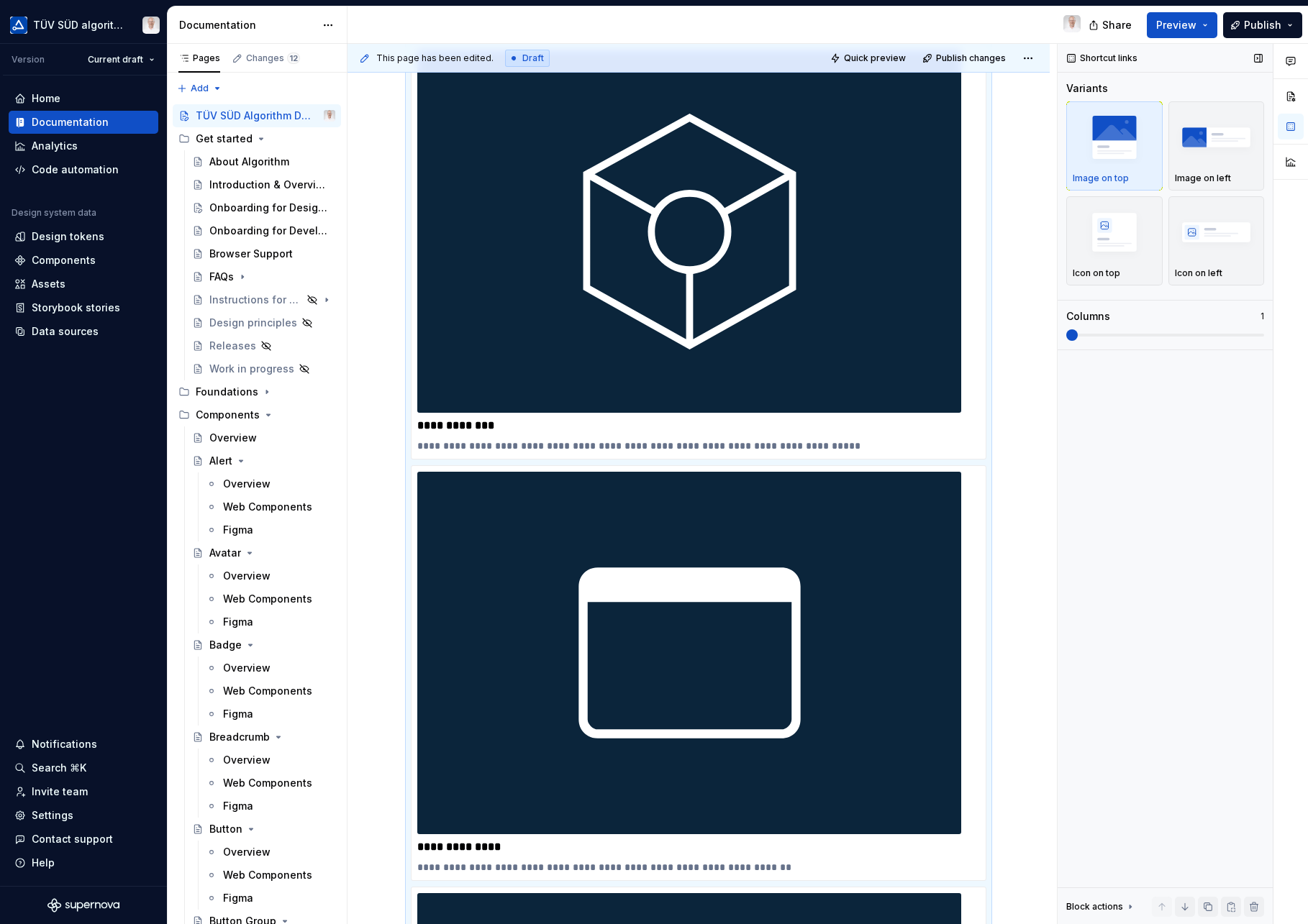
click at [1087, 417] on div "Shortcut links Variants Image on top Image on left Icon on top Icon on left Col…" at bounding box center [1165, 484] width 215 height 881
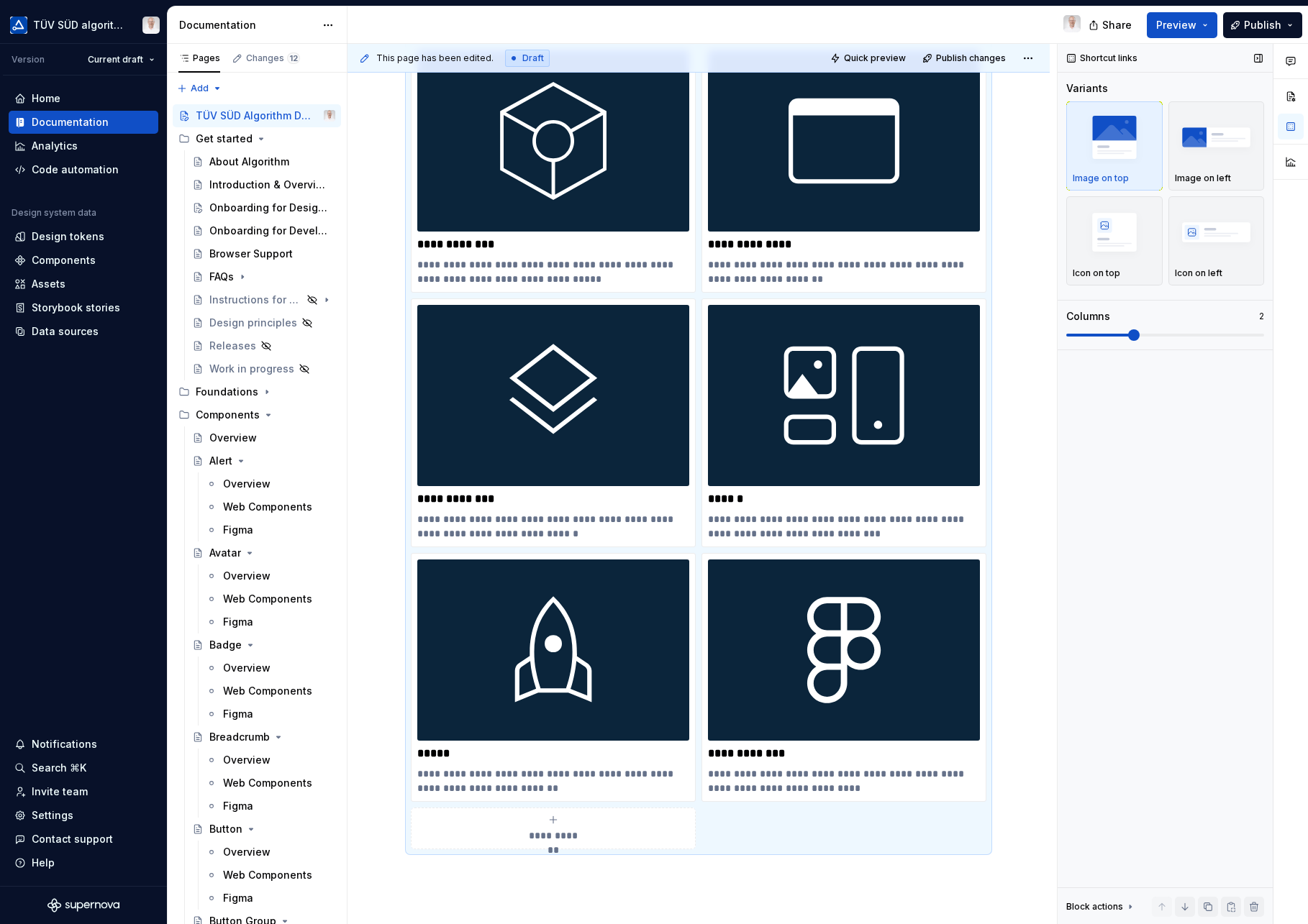
click at [1142, 335] on span at bounding box center [1165, 335] width 198 height 12
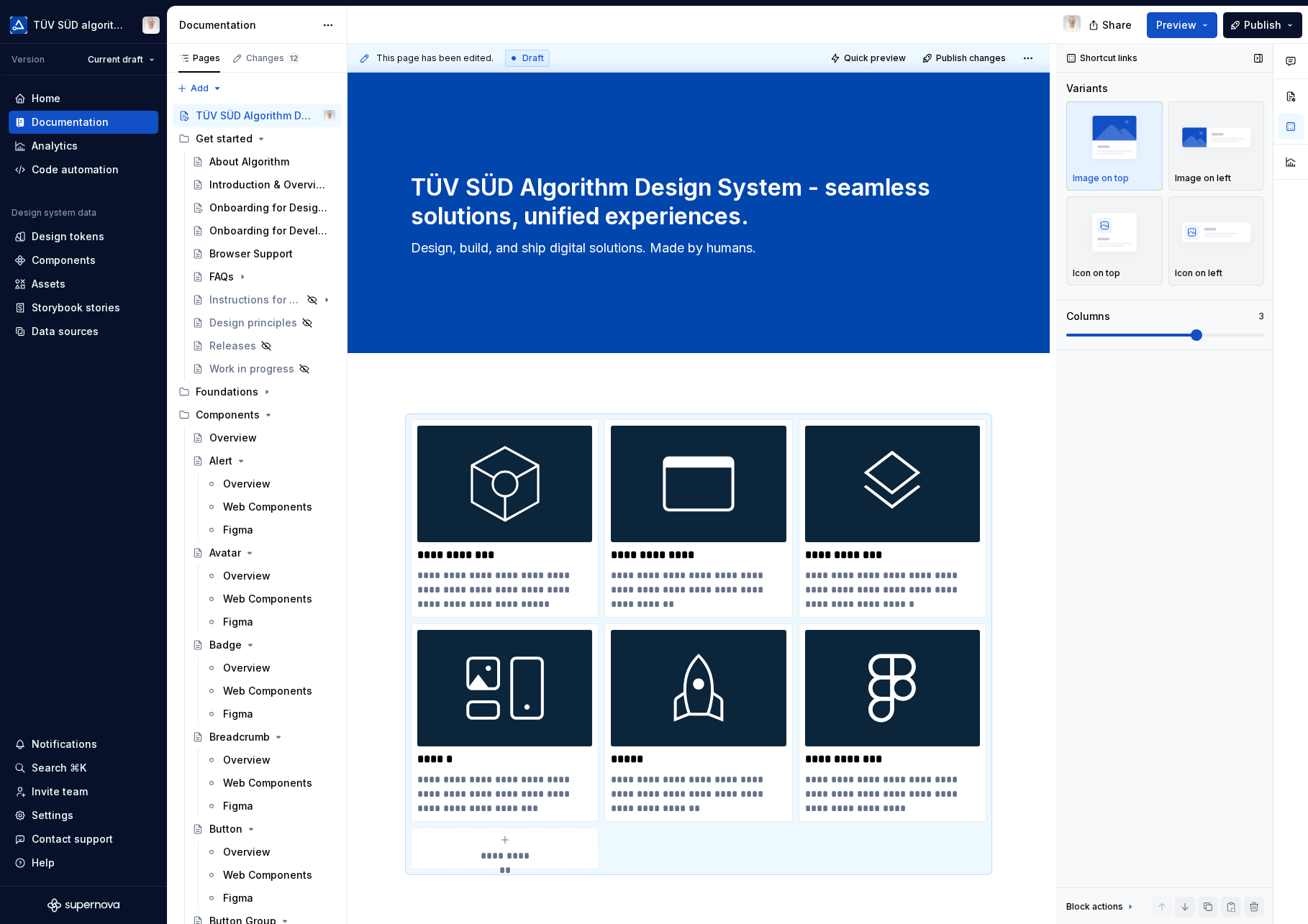
click at [1167, 335] on span at bounding box center [1165, 335] width 198 height 12
click at [973, 61] on span "Publish changes" at bounding box center [970, 59] width 70 height 12
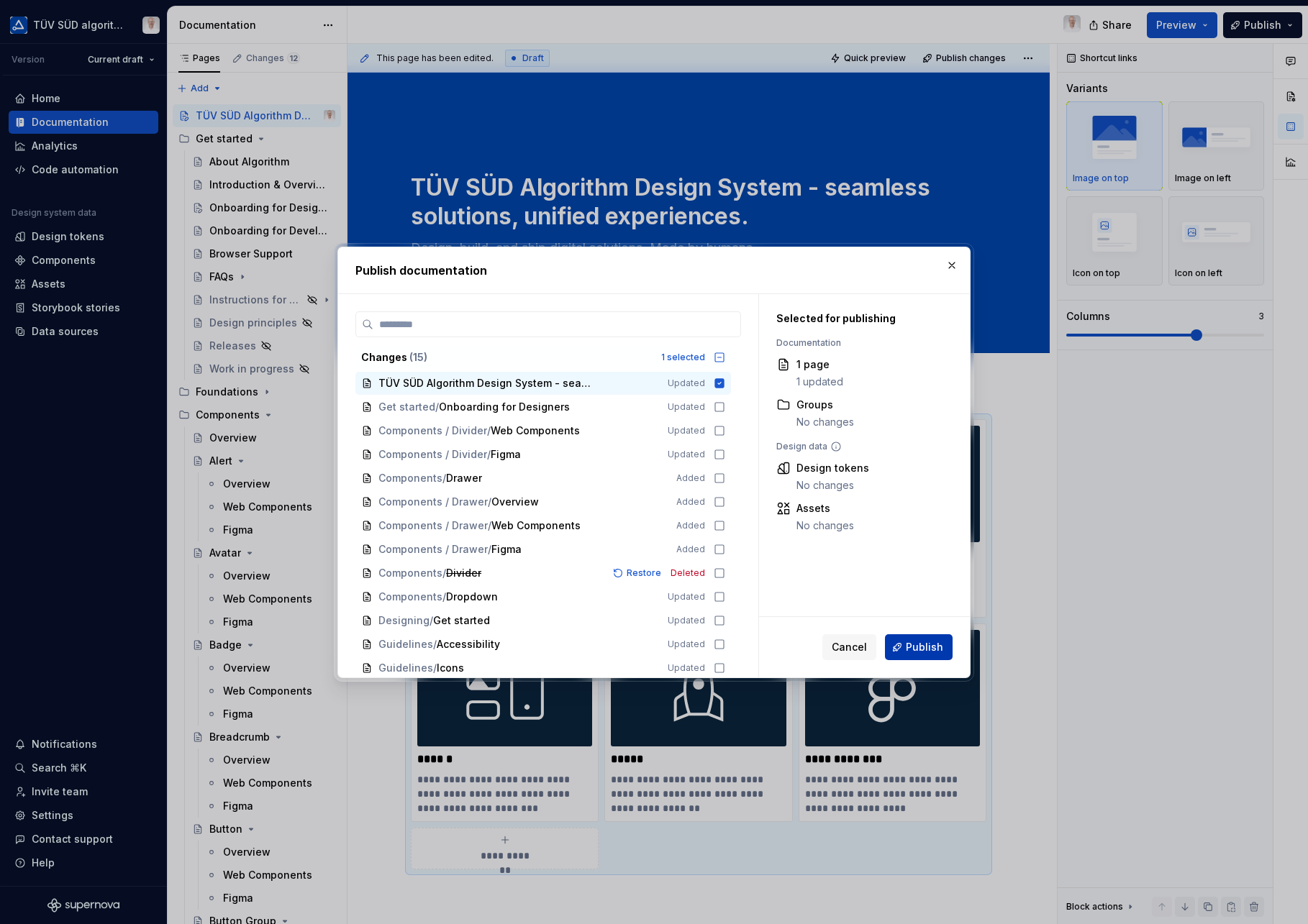
click at [918, 648] on span "Publish" at bounding box center [924, 647] width 37 height 14
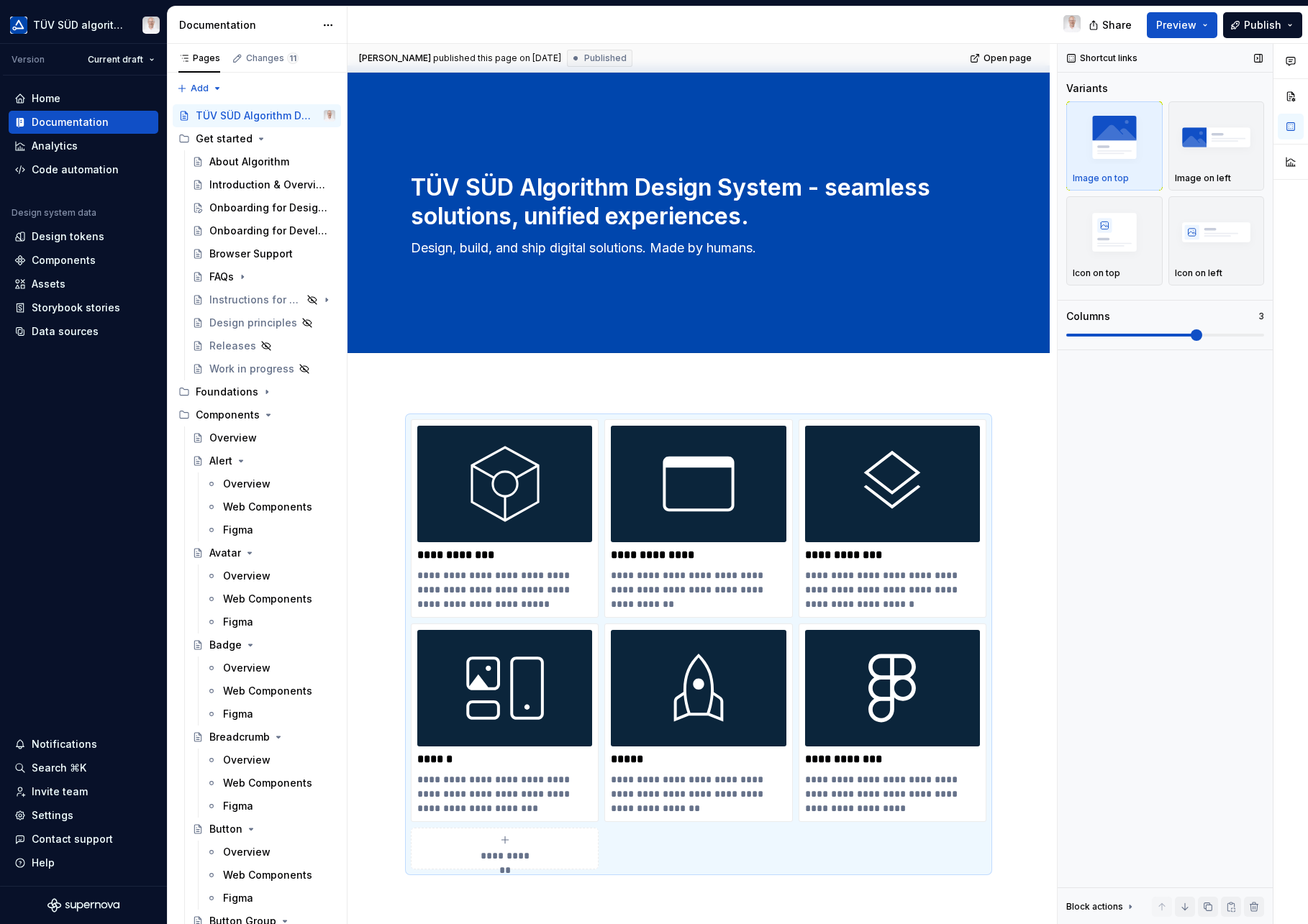
drag, startPoint x: 1118, startPoint y: 496, endPoint x: 1106, endPoint y: 491, distance: 13.0
click at [1118, 496] on div "Shortcut links Variants Image on top Image on left Icon on top Icon on left Col…" at bounding box center [1165, 484] width 215 height 881
type textarea "*"
click at [1008, 53] on span "Open page" at bounding box center [1008, 59] width 48 height 12
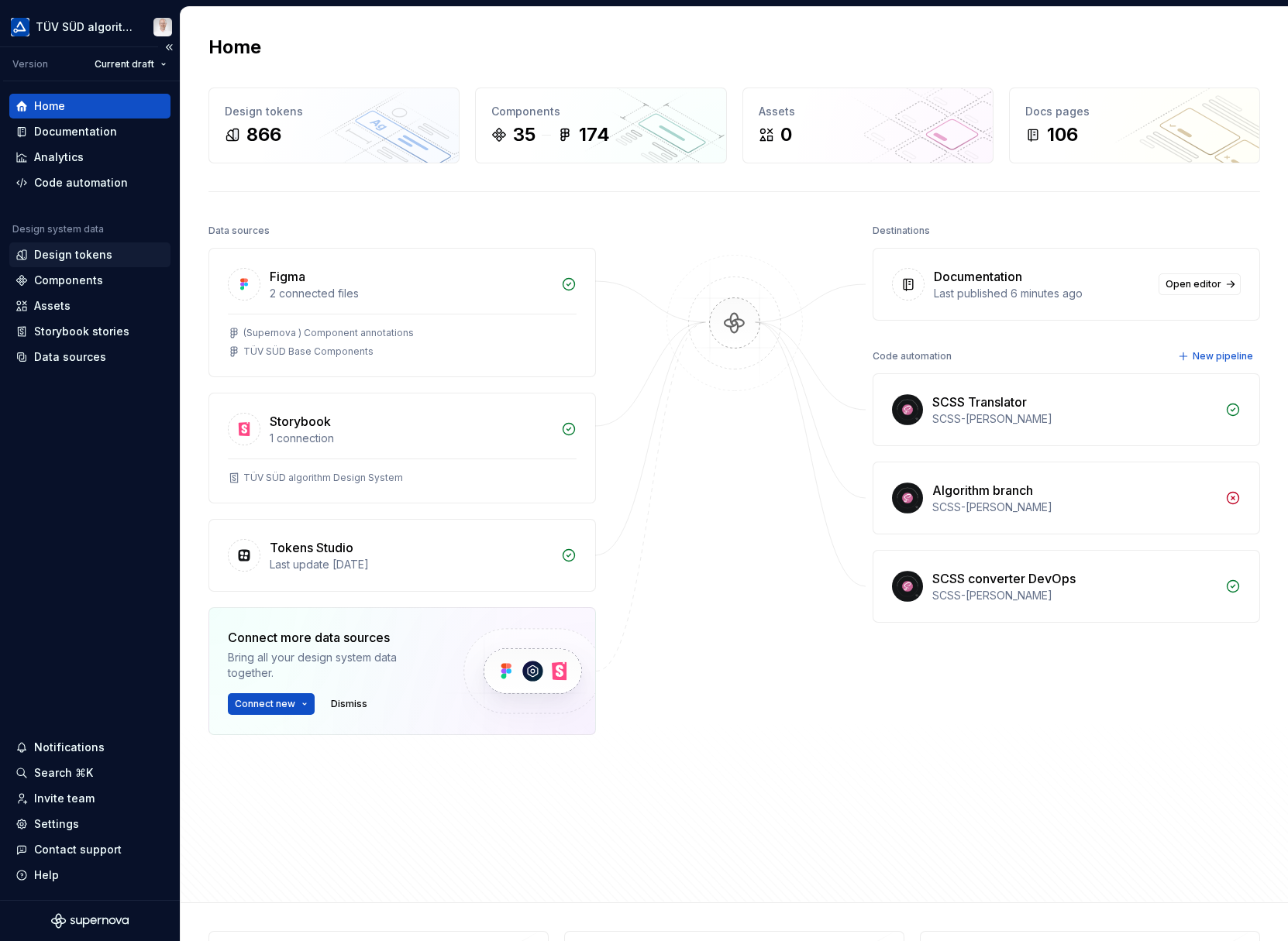
click at [67, 251] on div "Design tokens" at bounding box center [73, 254] width 78 height 15
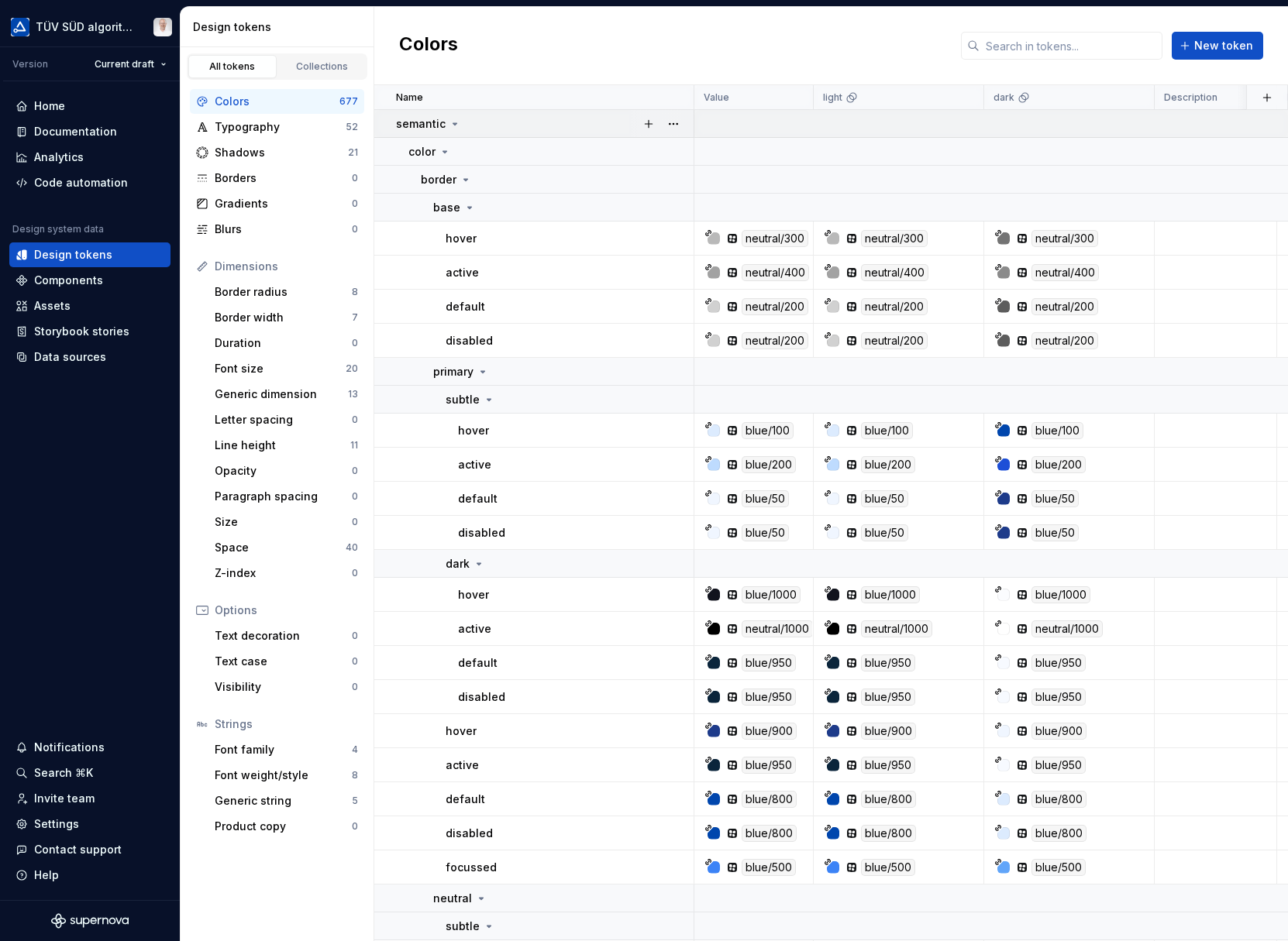
click at [451, 124] on icon at bounding box center [455, 124] width 12 height 12
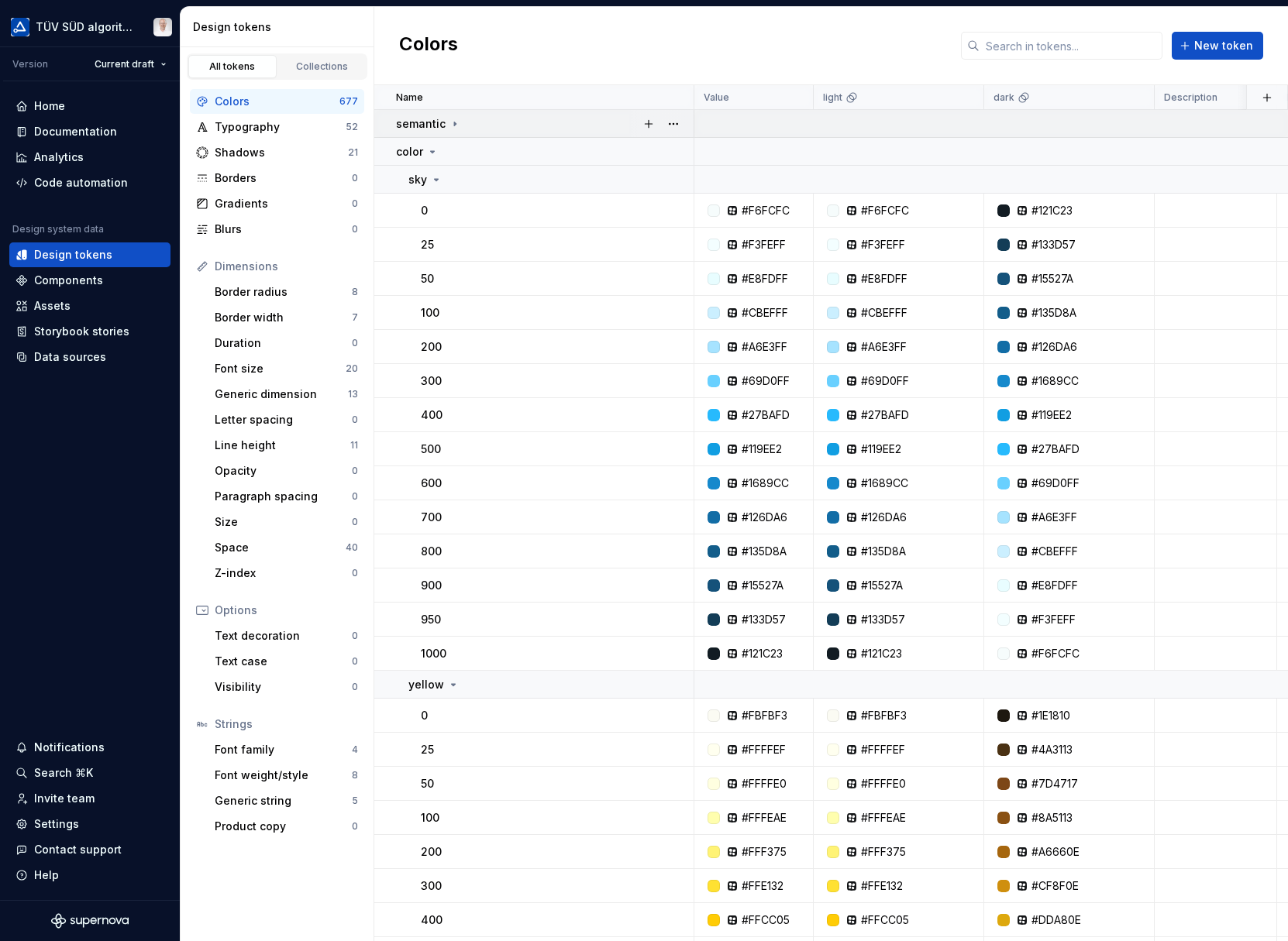
click at [449, 124] on icon at bounding box center [455, 124] width 12 height 12
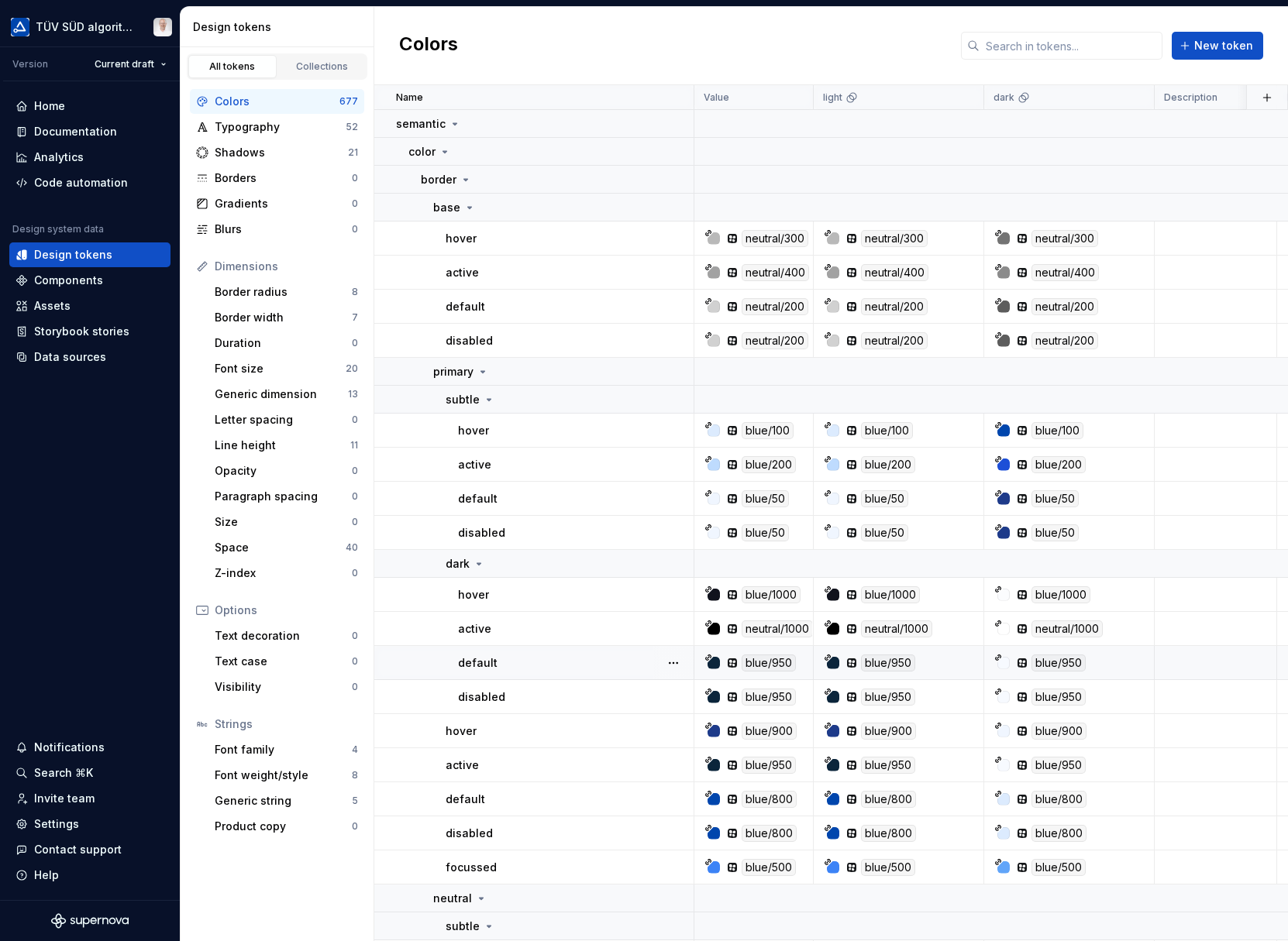
click at [715, 666] on div at bounding box center [714, 663] width 12 height 12
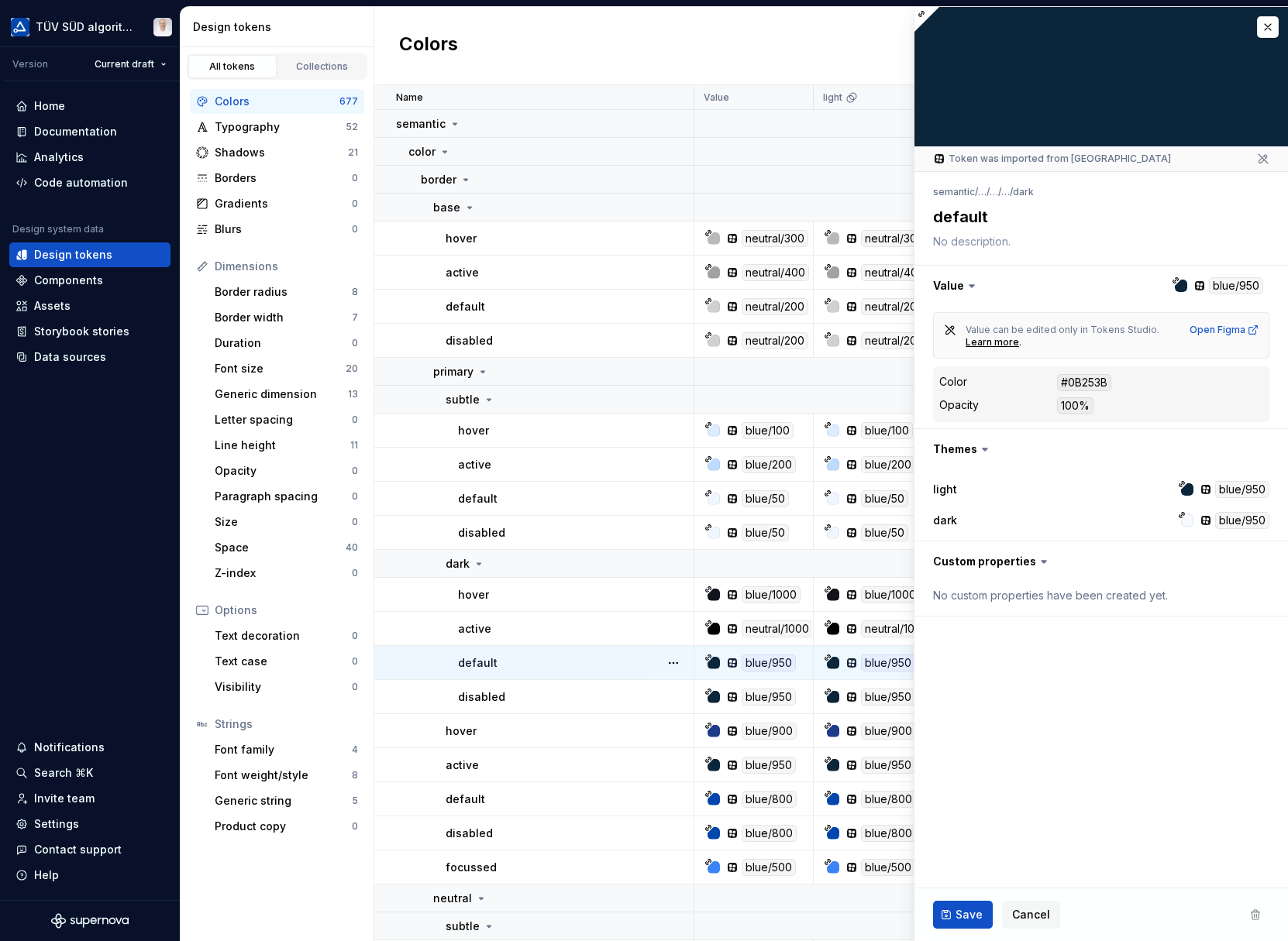
click at [1084, 384] on div "#0B253B" at bounding box center [1084, 382] width 54 height 17
copy div "0B253B"
click at [1273, 27] on button "button" at bounding box center [1268, 27] width 21 height 21
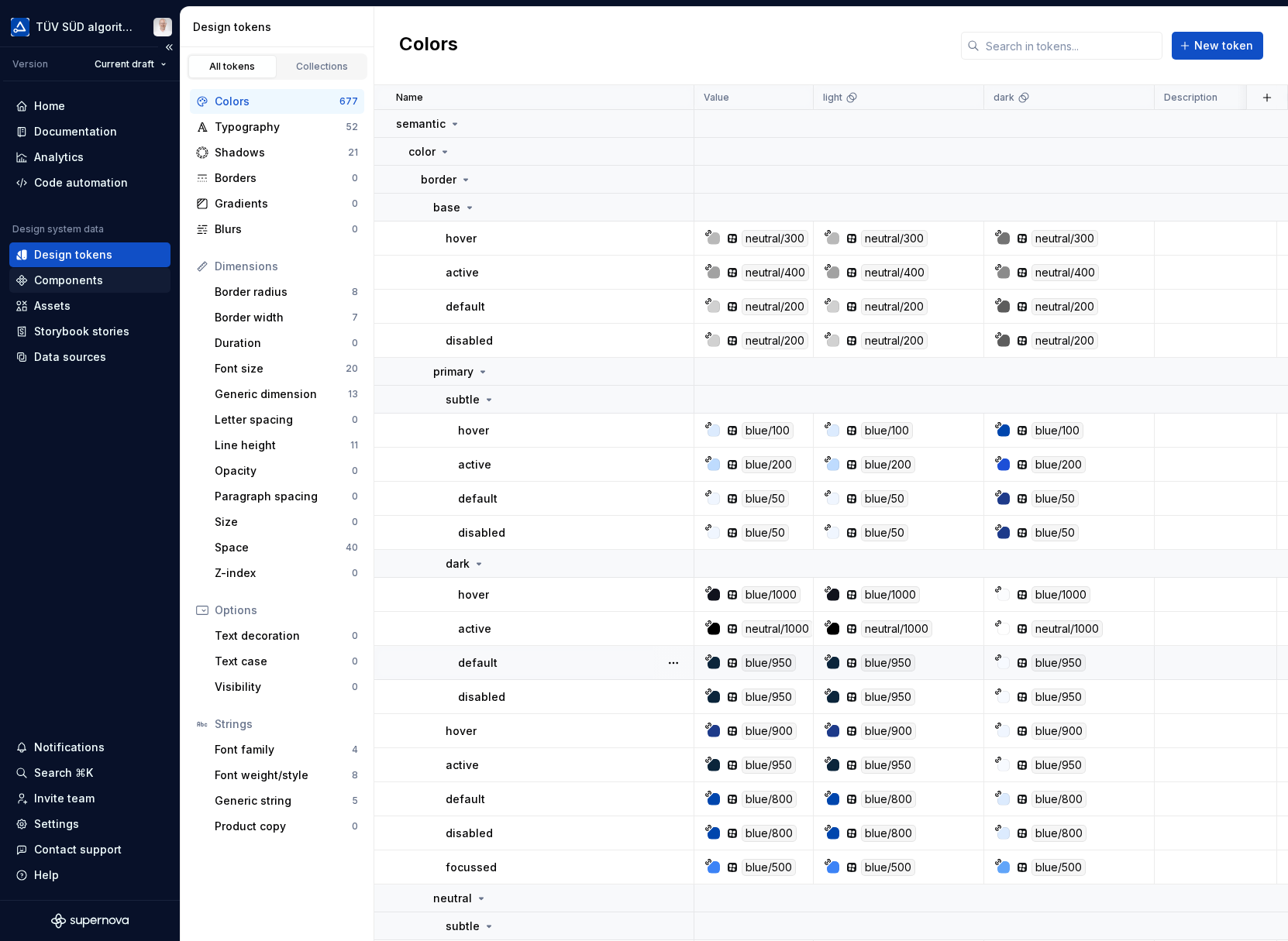
click at [78, 283] on div "Components" at bounding box center [68, 280] width 69 height 15
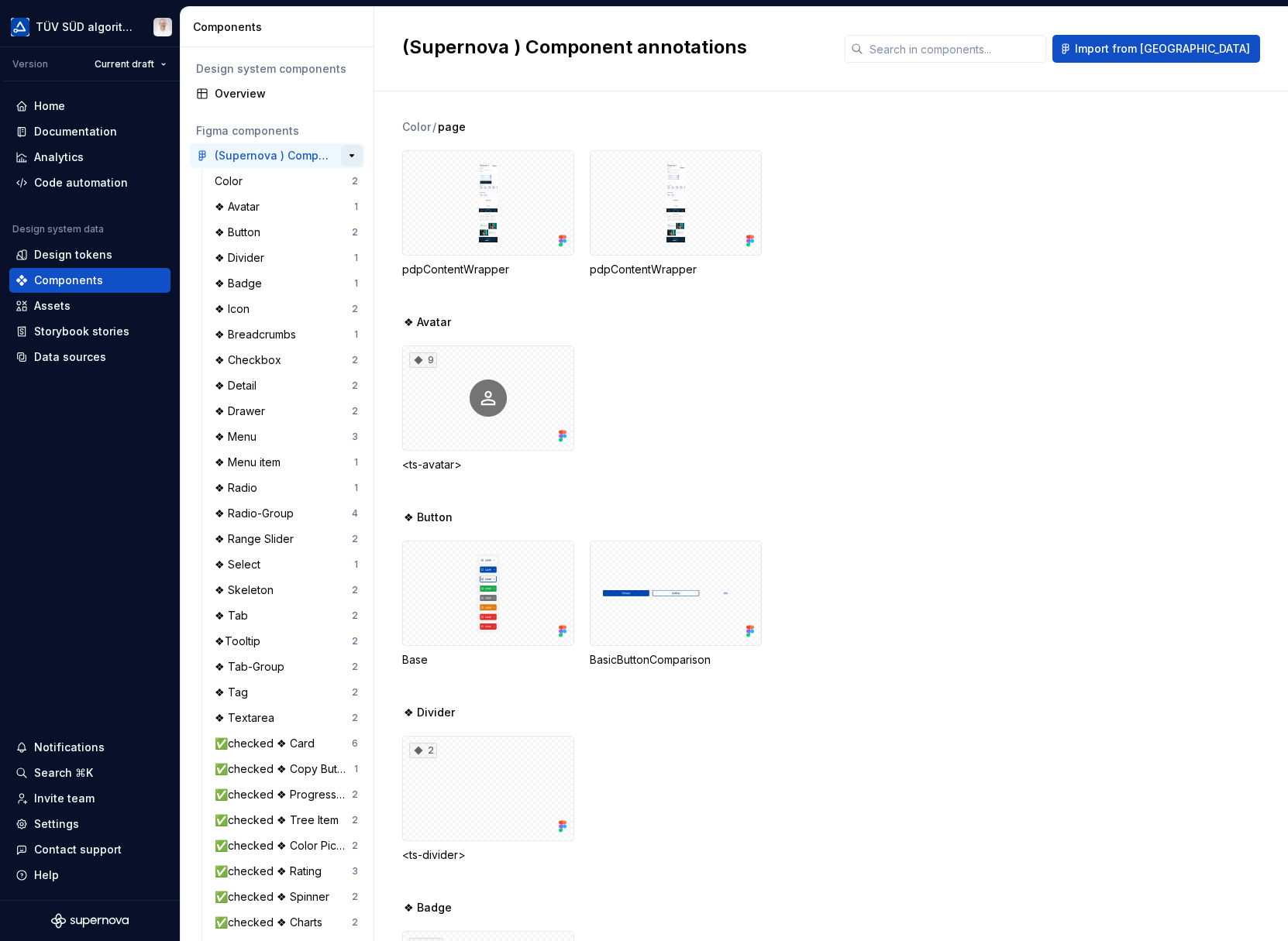
click at [341, 154] on button "button" at bounding box center [352, 156] width 21 height 21
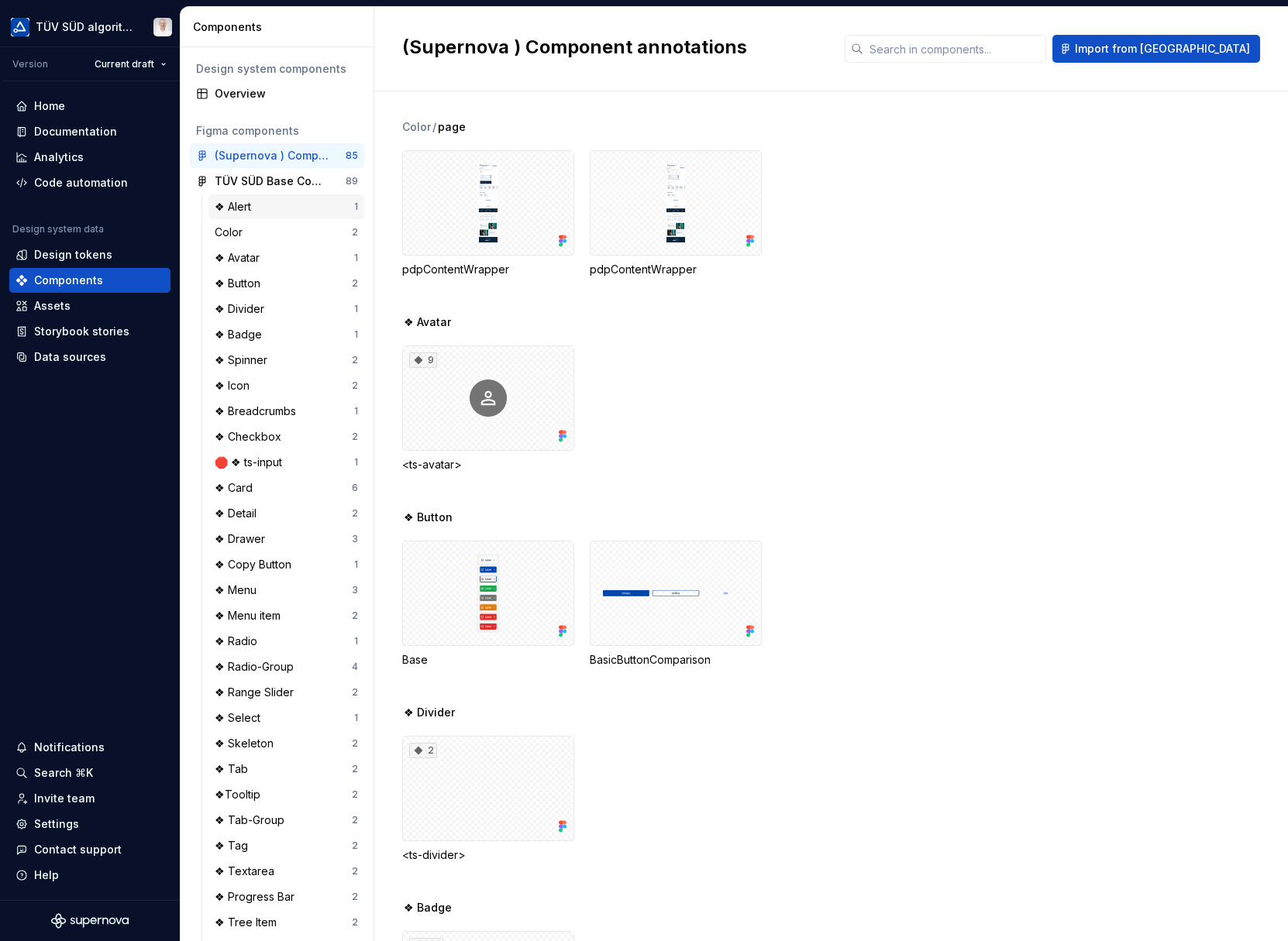
click at [245, 214] on div "❖ Alert 1" at bounding box center [286, 207] width 156 height 25
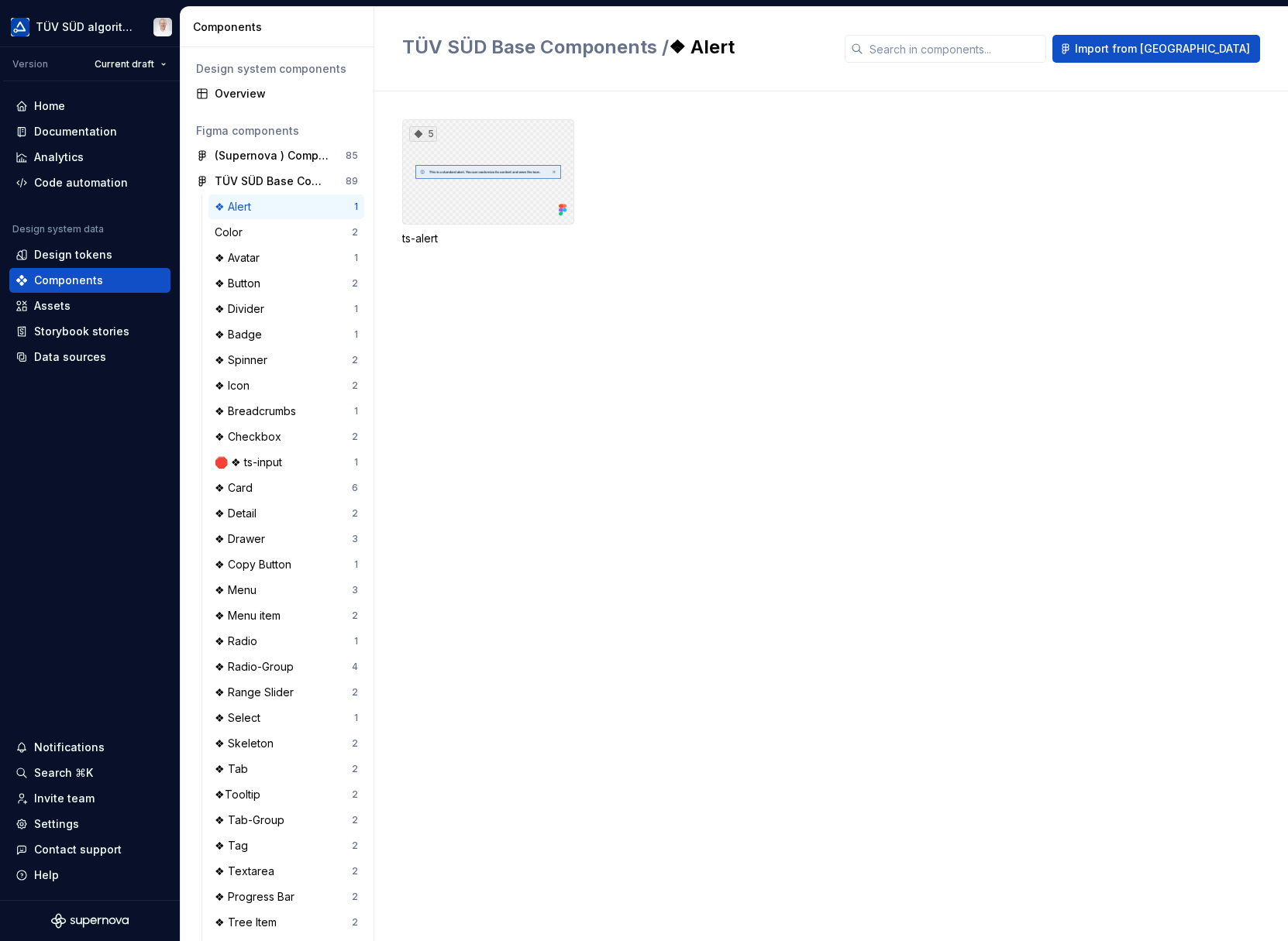
click at [477, 180] on div "5" at bounding box center [488, 171] width 172 height 106
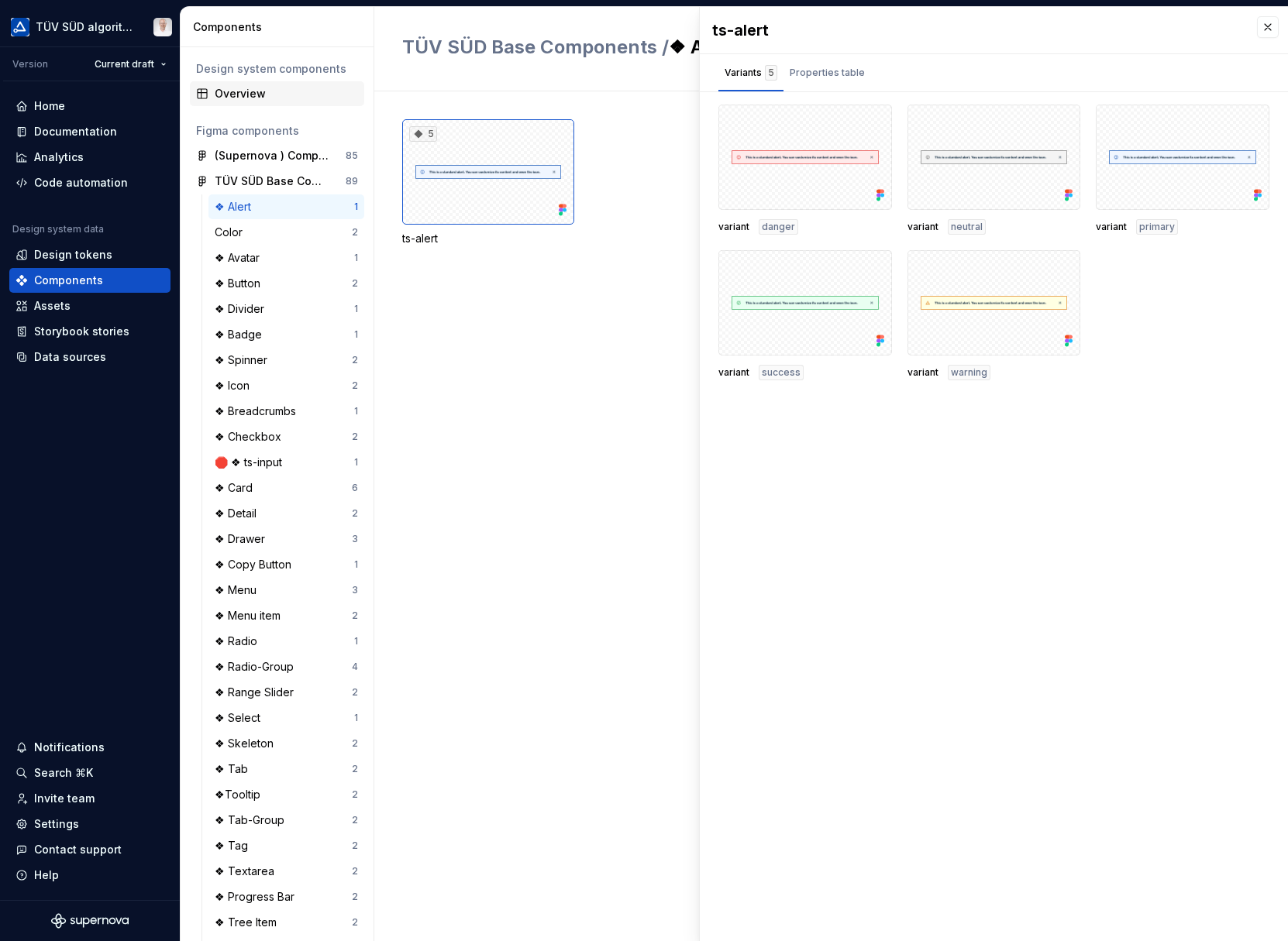
click at [251, 100] on div "Overview" at bounding box center [285, 93] width 143 height 15
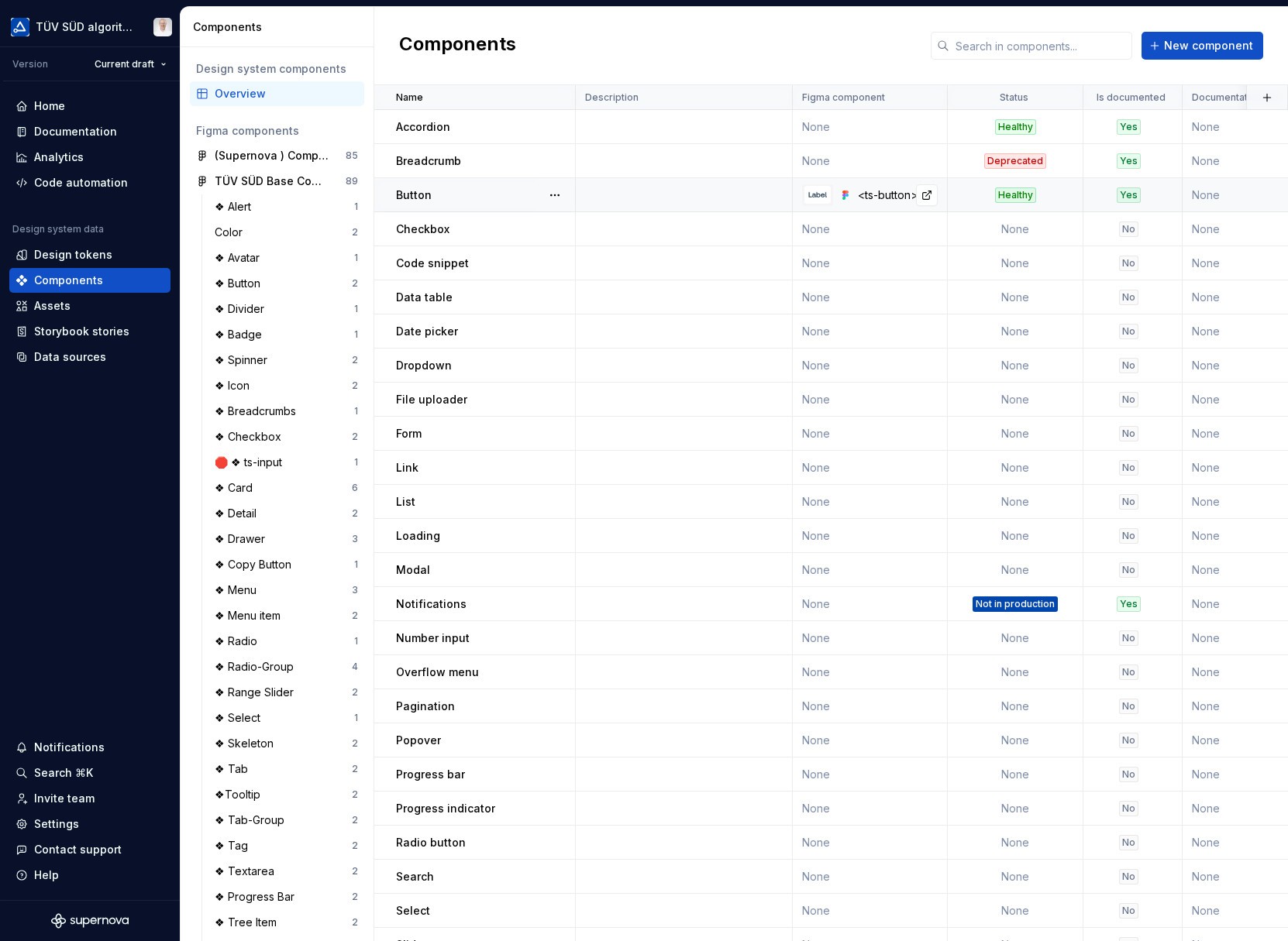
click at [870, 194] on div "<ts-button>" at bounding box center [898, 195] width 80 height 15
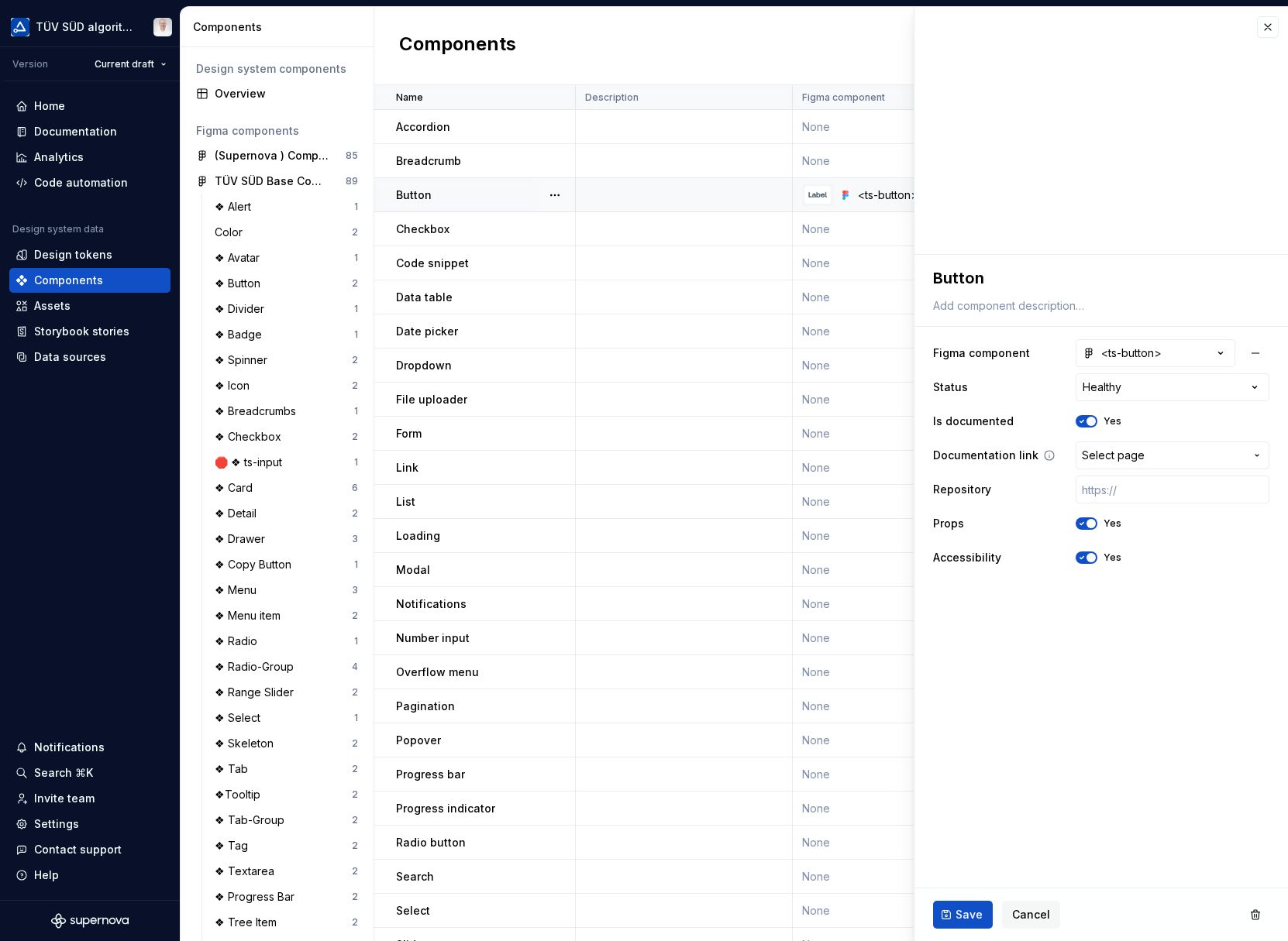
click at [1257, 455] on icon "button" at bounding box center [1257, 456] width 12 height 12
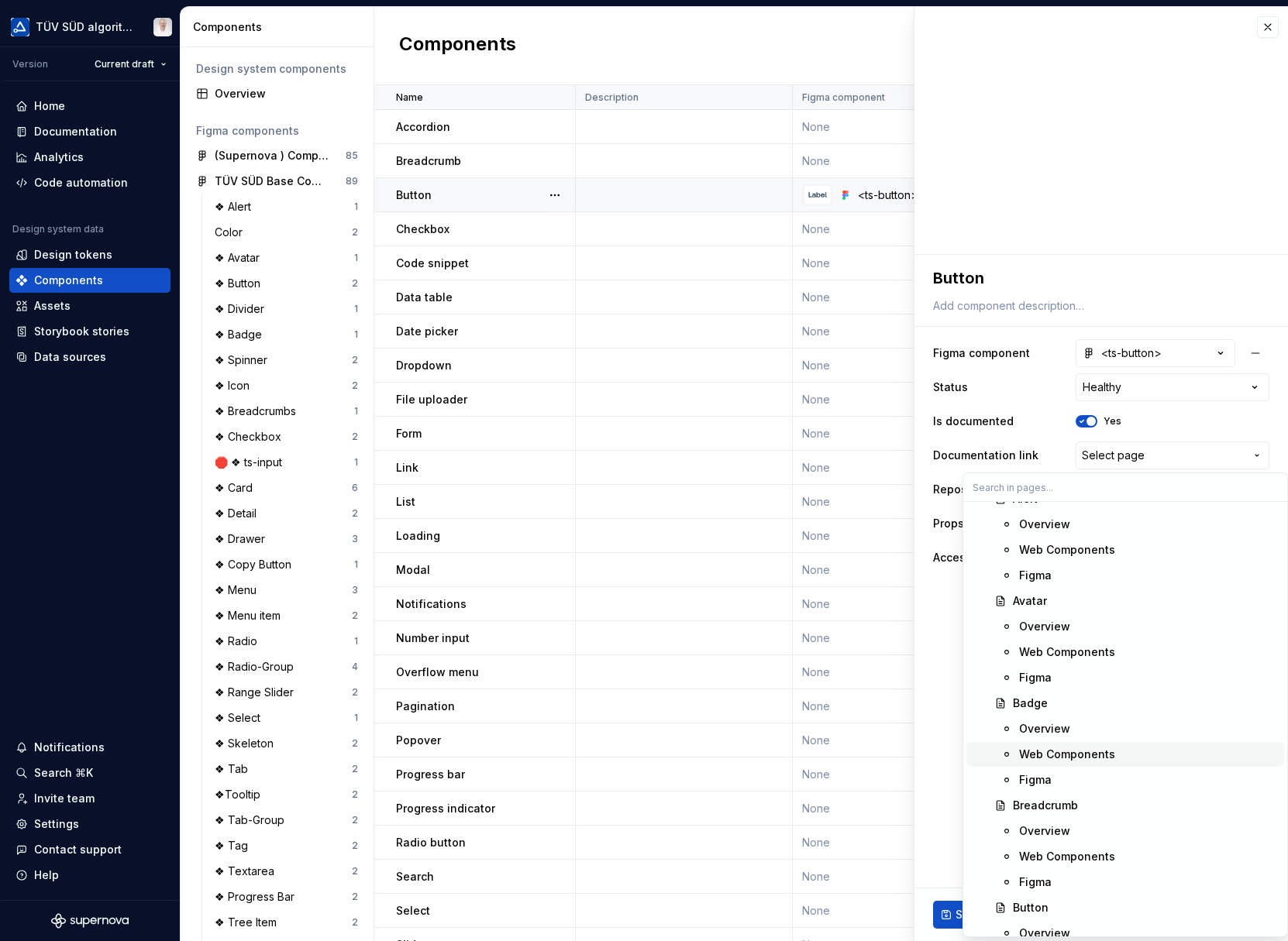
scroll to position [854, 0]
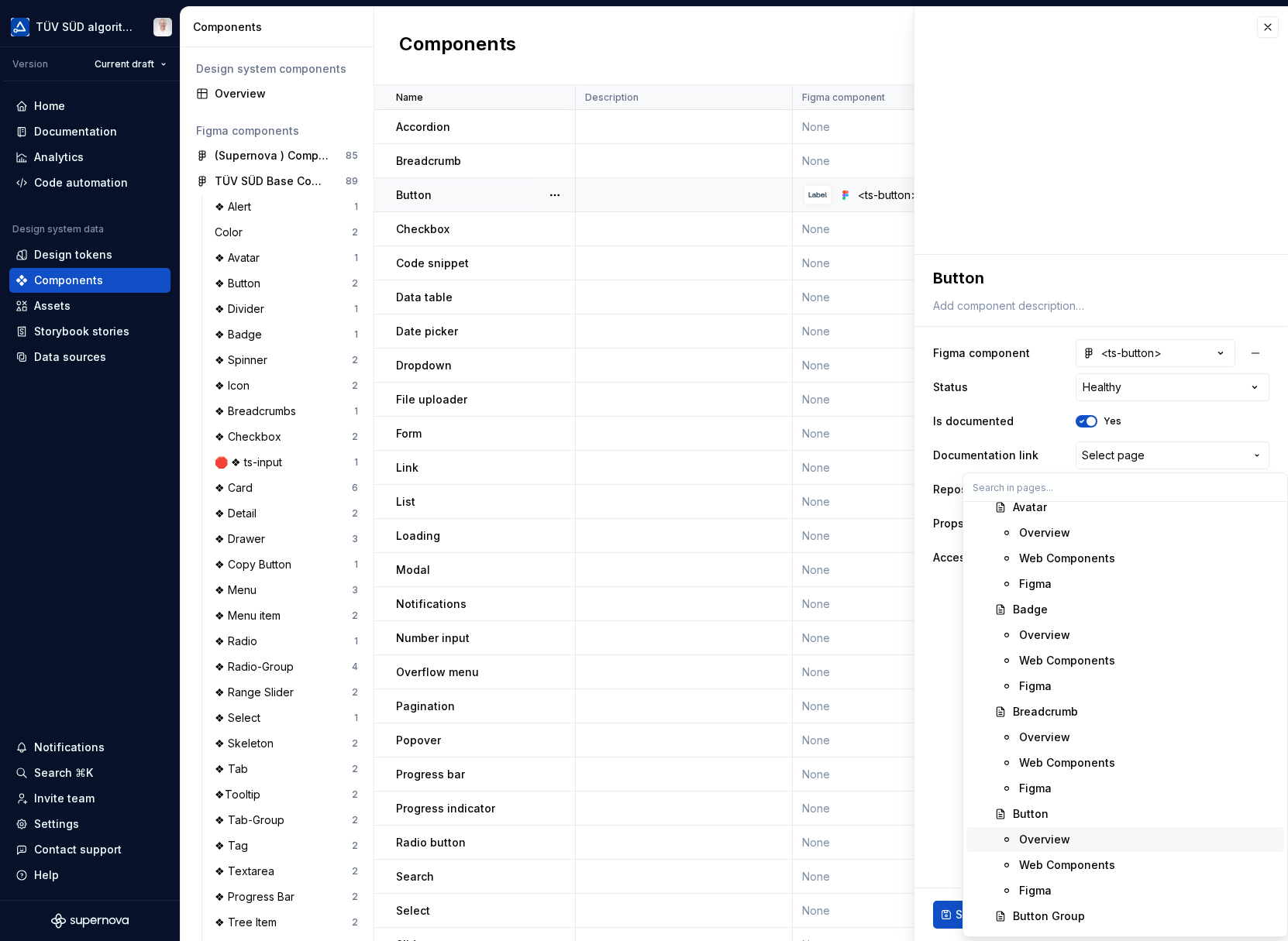
click at [1050, 840] on div "Overview" at bounding box center [1044, 839] width 52 height 15
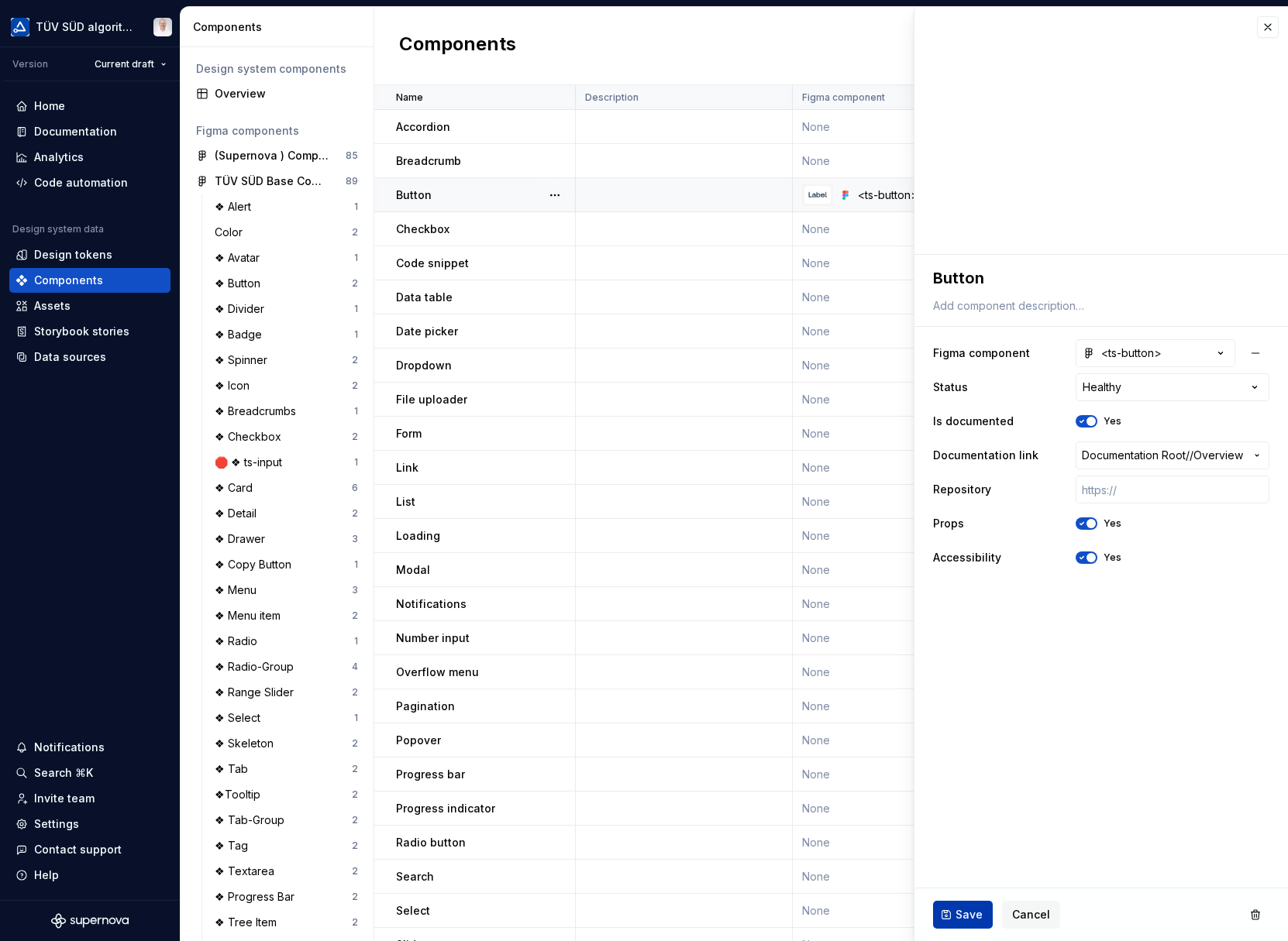
click at [972, 919] on span "Save" at bounding box center [969, 914] width 28 height 15
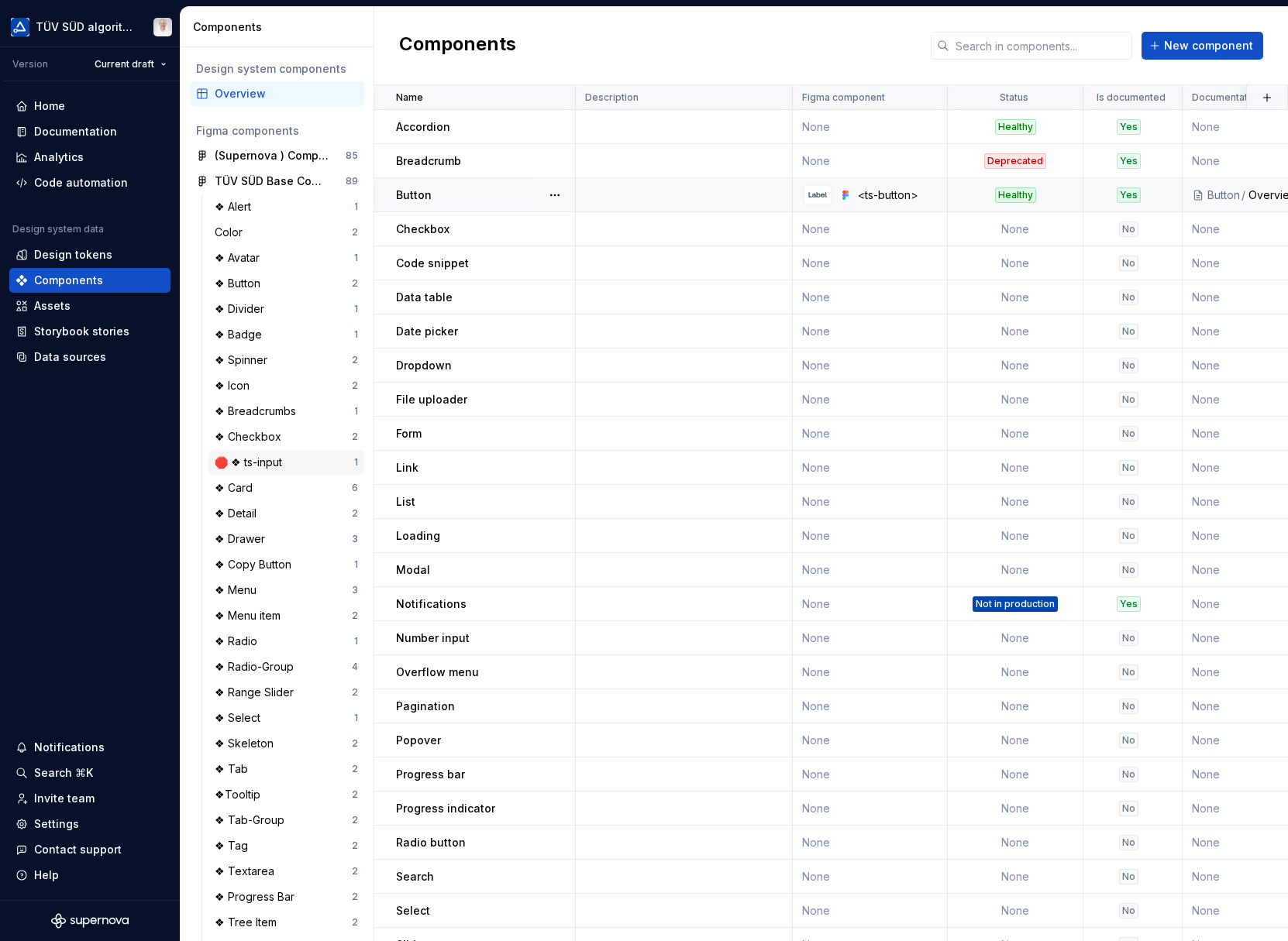
click at [268, 465] on div "🛑 ❖ ts-input" at bounding box center [251, 462] width 74 height 15
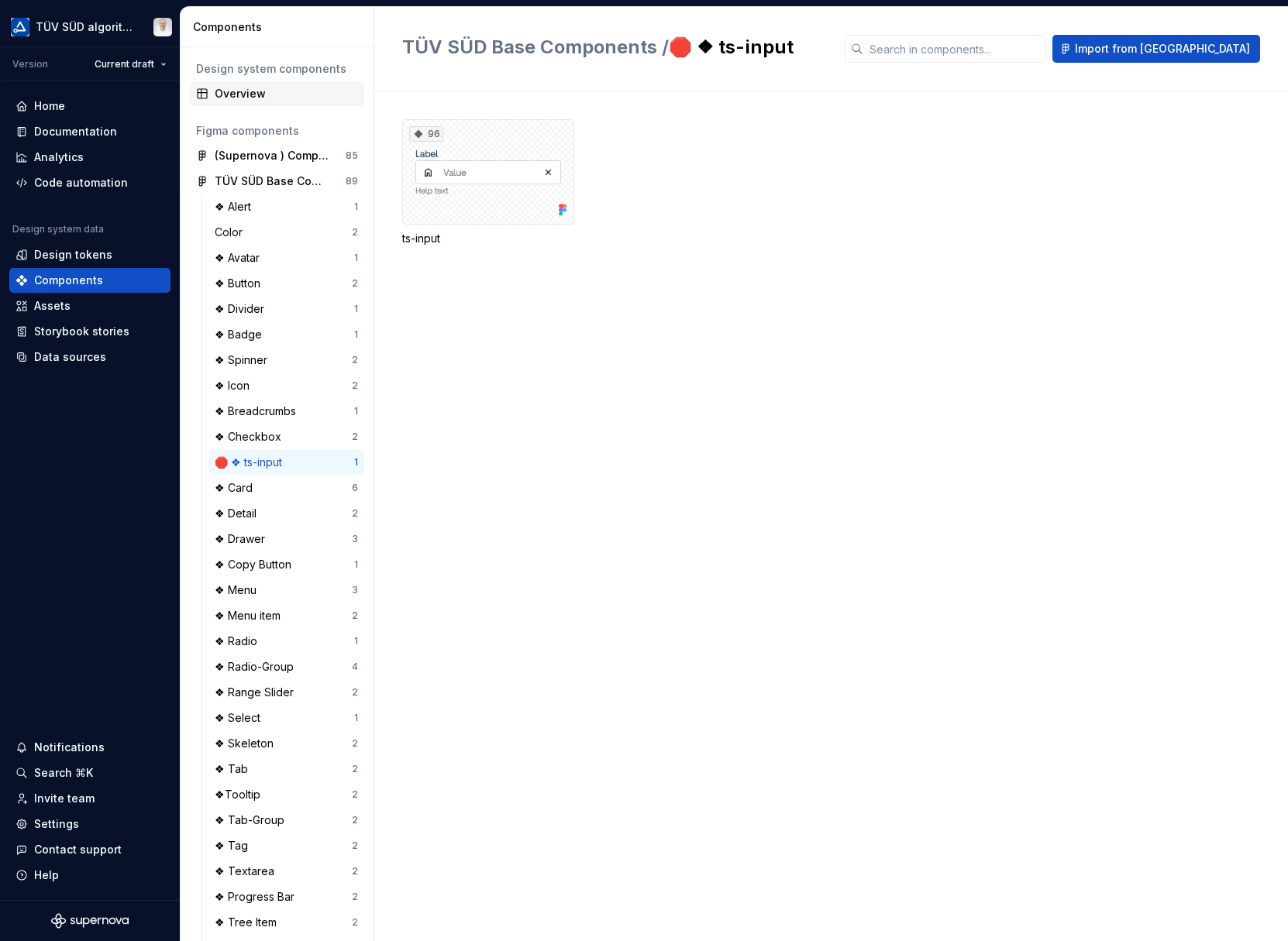
click at [248, 98] on div "Overview" at bounding box center [285, 93] width 143 height 15
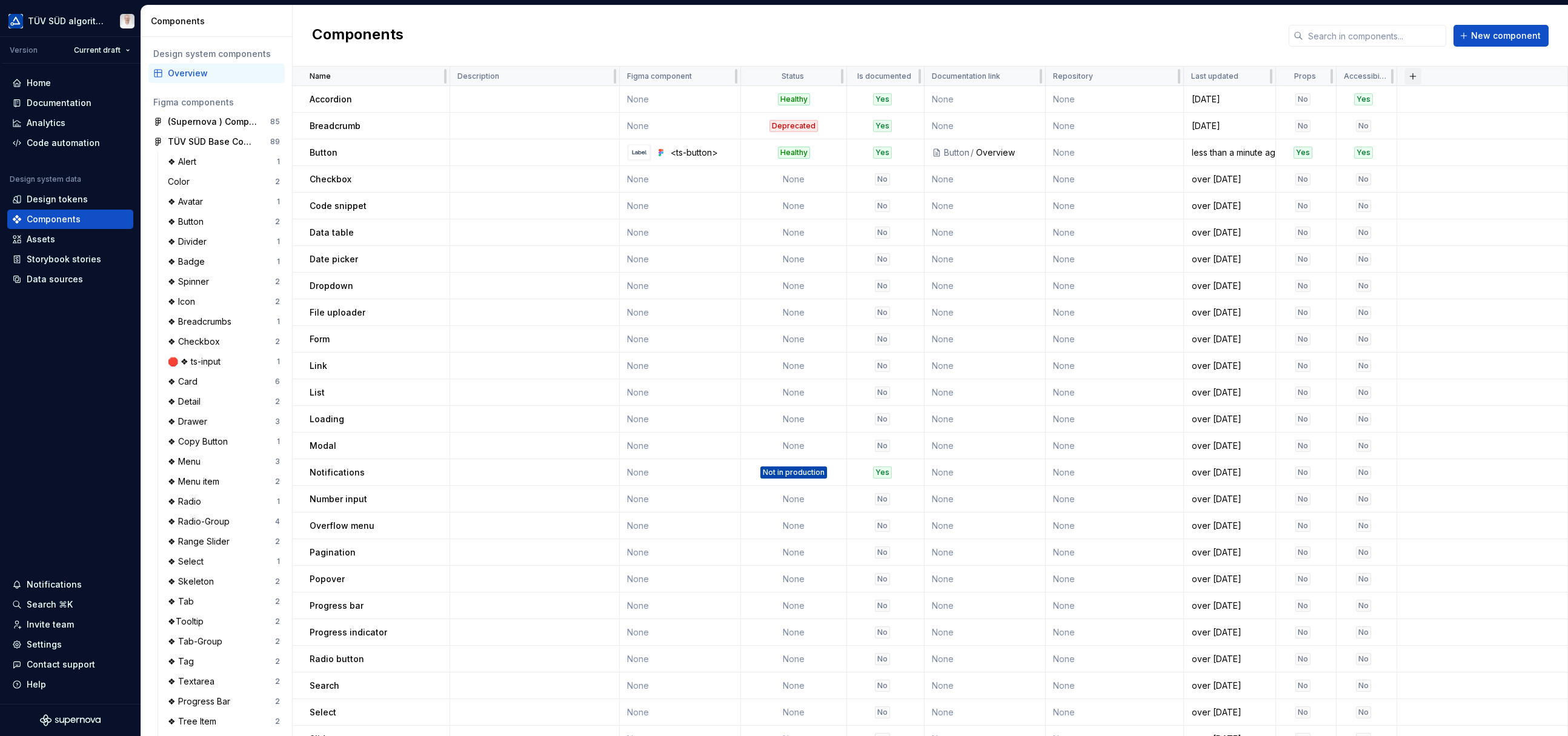
click at [1006, 74] on button "button" at bounding box center [1413, 76] width 17 height 17
click at [1006, 45] on div "Components New component" at bounding box center [930, 36] width 1275 height 61
click at [1006, 78] on icon at bounding box center [1365, 76] width 10 height 10
click at [1006, 79] on html "TÜV SÜD algorithm Version Current draft Home Documentation Analytics Code autom…" at bounding box center [784, 368] width 1568 height 736
click at [1006, 101] on div "Edit property" at bounding box center [1427, 100] width 103 height 19
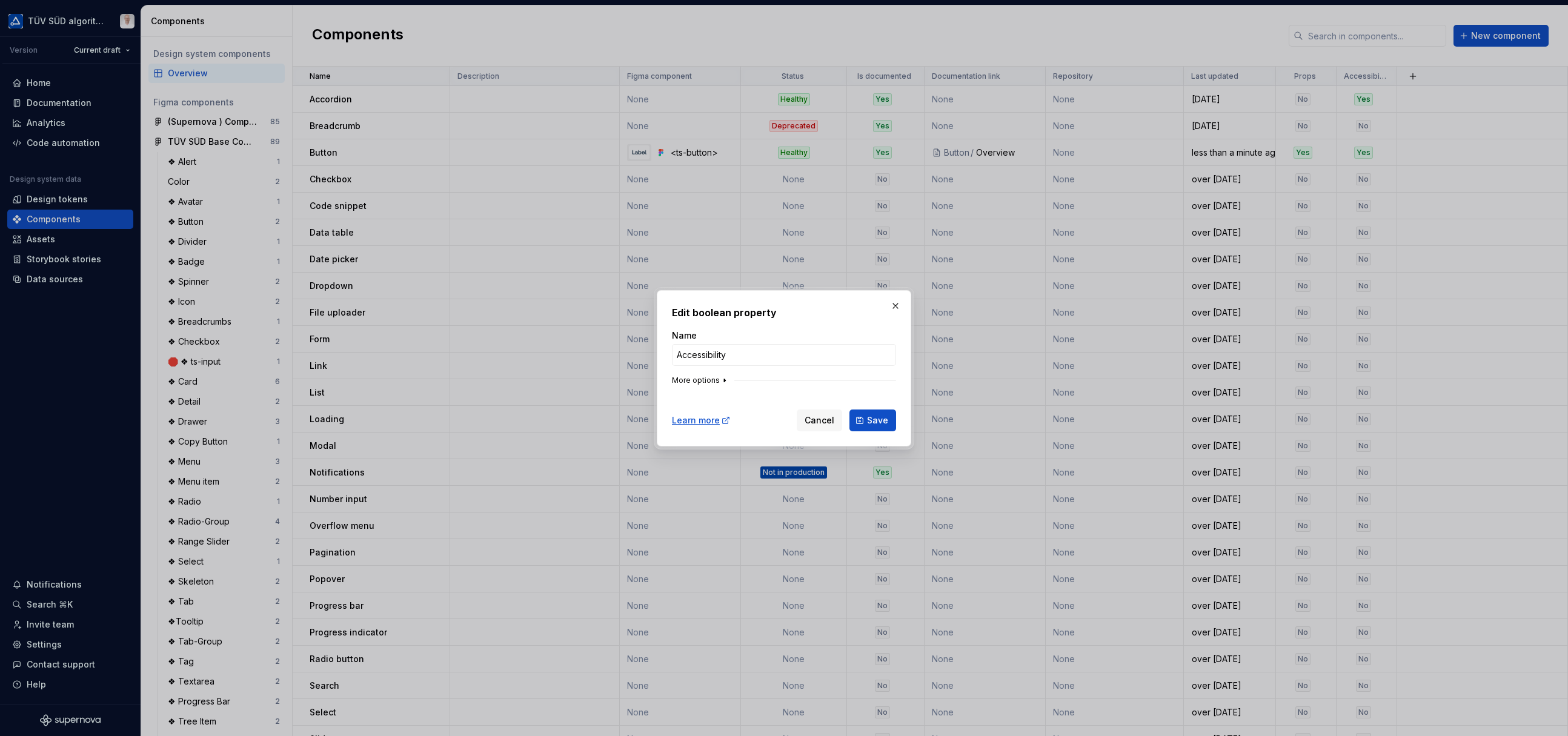
click at [717, 382] on button "More options" at bounding box center [701, 381] width 58 height 10
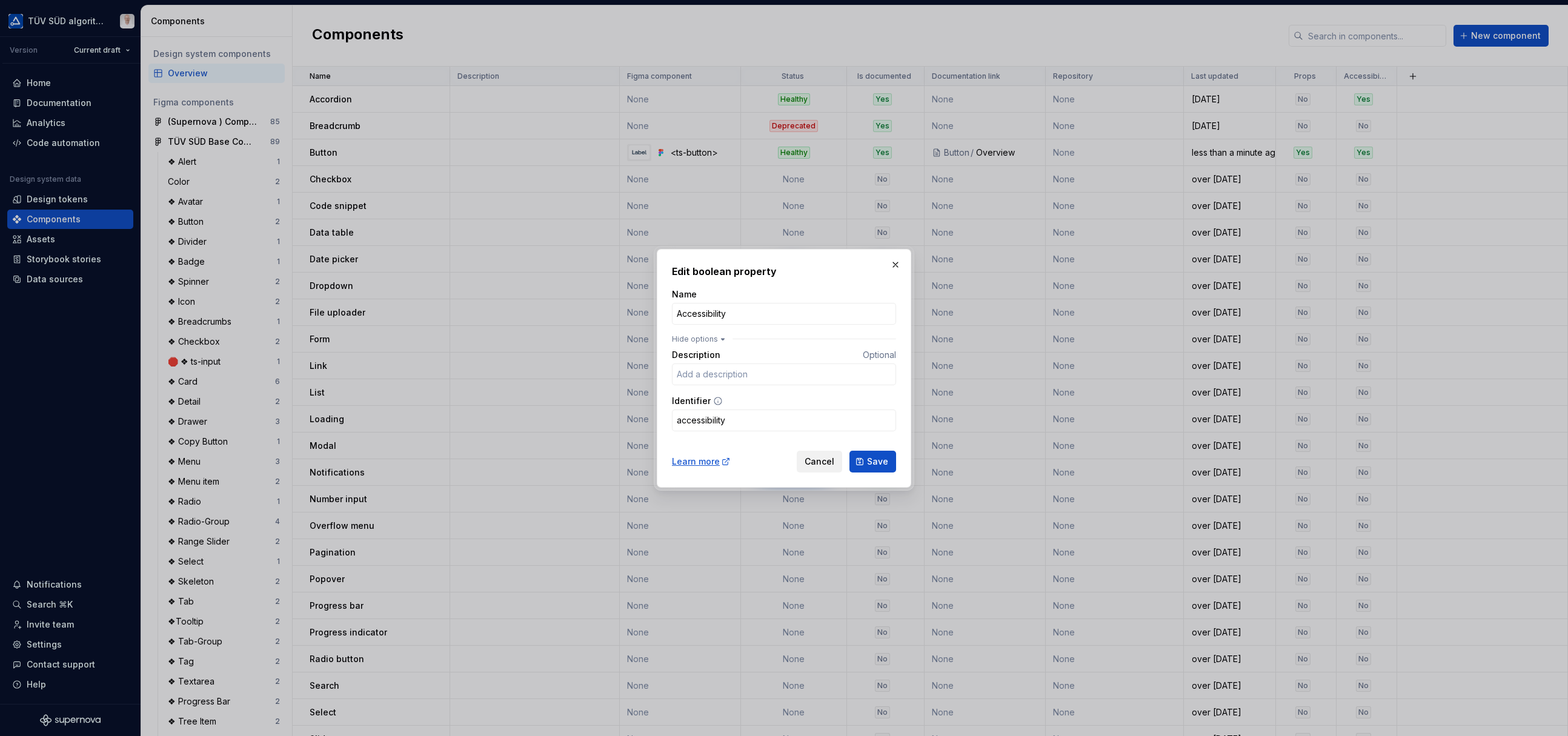
click at [826, 461] on span "Cancel" at bounding box center [819, 461] width 30 height 12
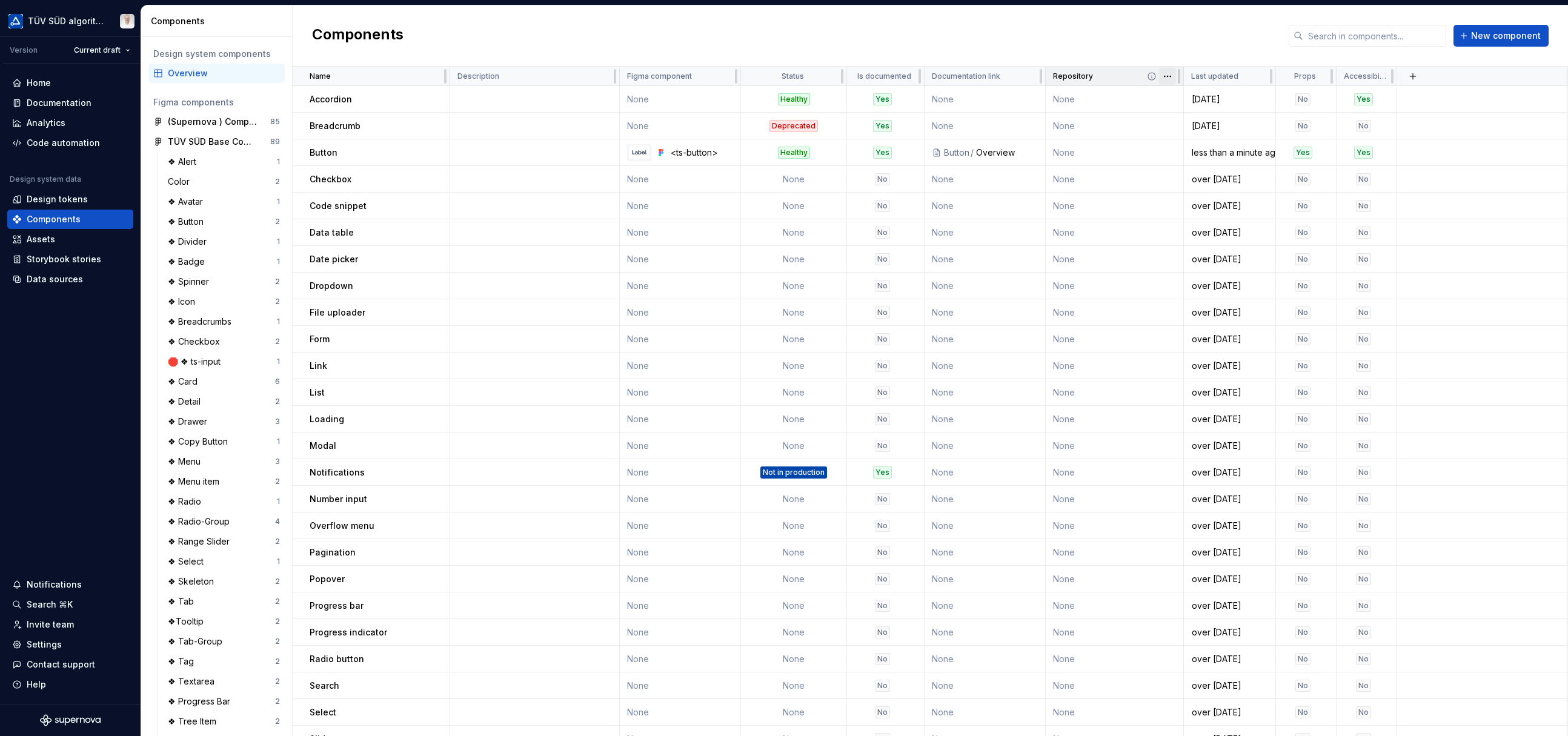
click at [1006, 78] on html "TÜV SÜD algorithm Version Current draft Home Documentation Analytics Code autom…" at bounding box center [784, 368] width 1568 height 736
click at [1006, 28] on div "Components New component" at bounding box center [930, 36] width 1275 height 61
click at [1006, 71] on button "button" at bounding box center [1413, 76] width 17 height 17
click at [1006, 101] on div "New custom property" at bounding box center [1344, 99] width 91 height 12
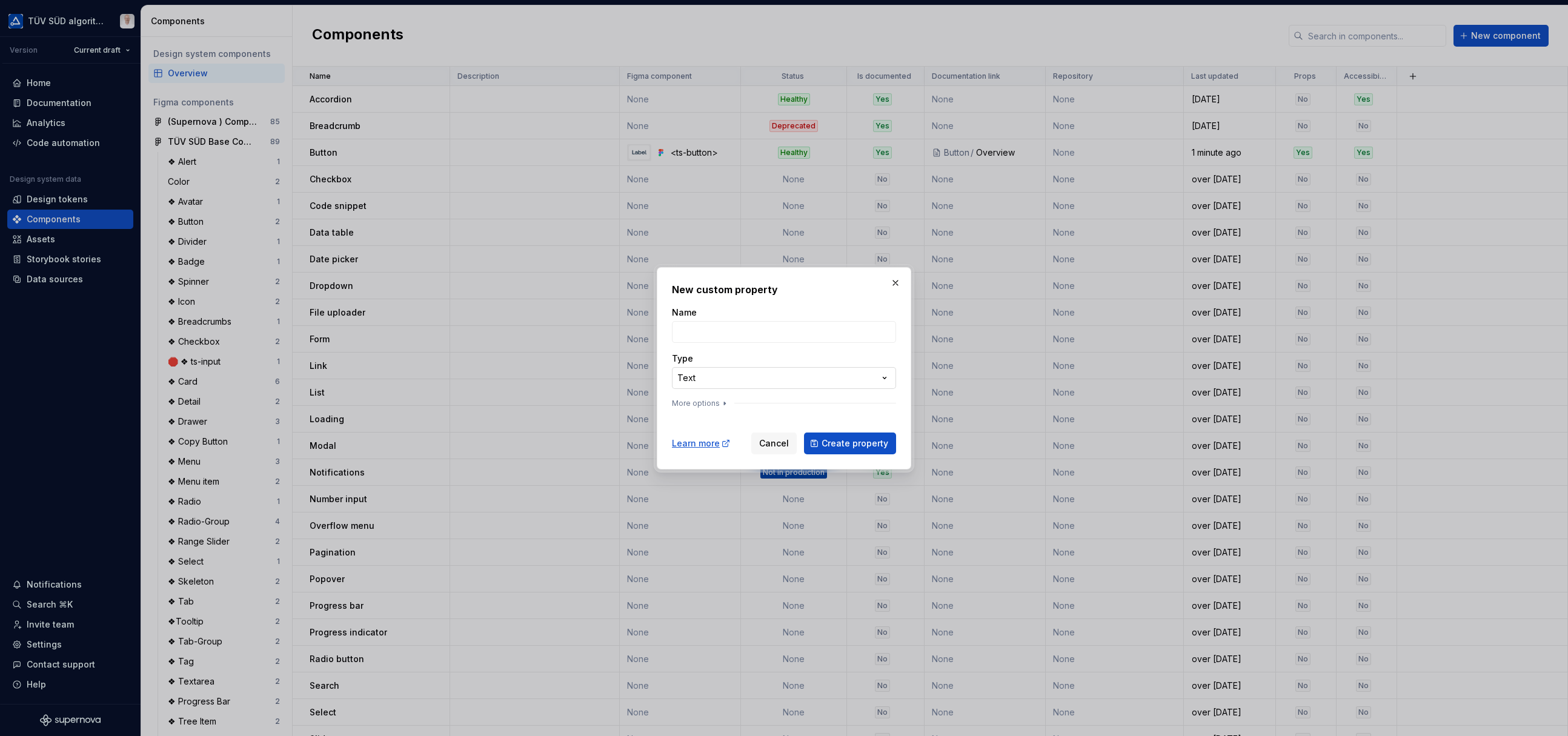
click at [716, 384] on div "**********" at bounding box center [784, 368] width 1568 height 736
click at [807, 281] on div "**********" at bounding box center [784, 368] width 1568 height 736
click at [783, 446] on span "Cancel" at bounding box center [774, 443] width 30 height 12
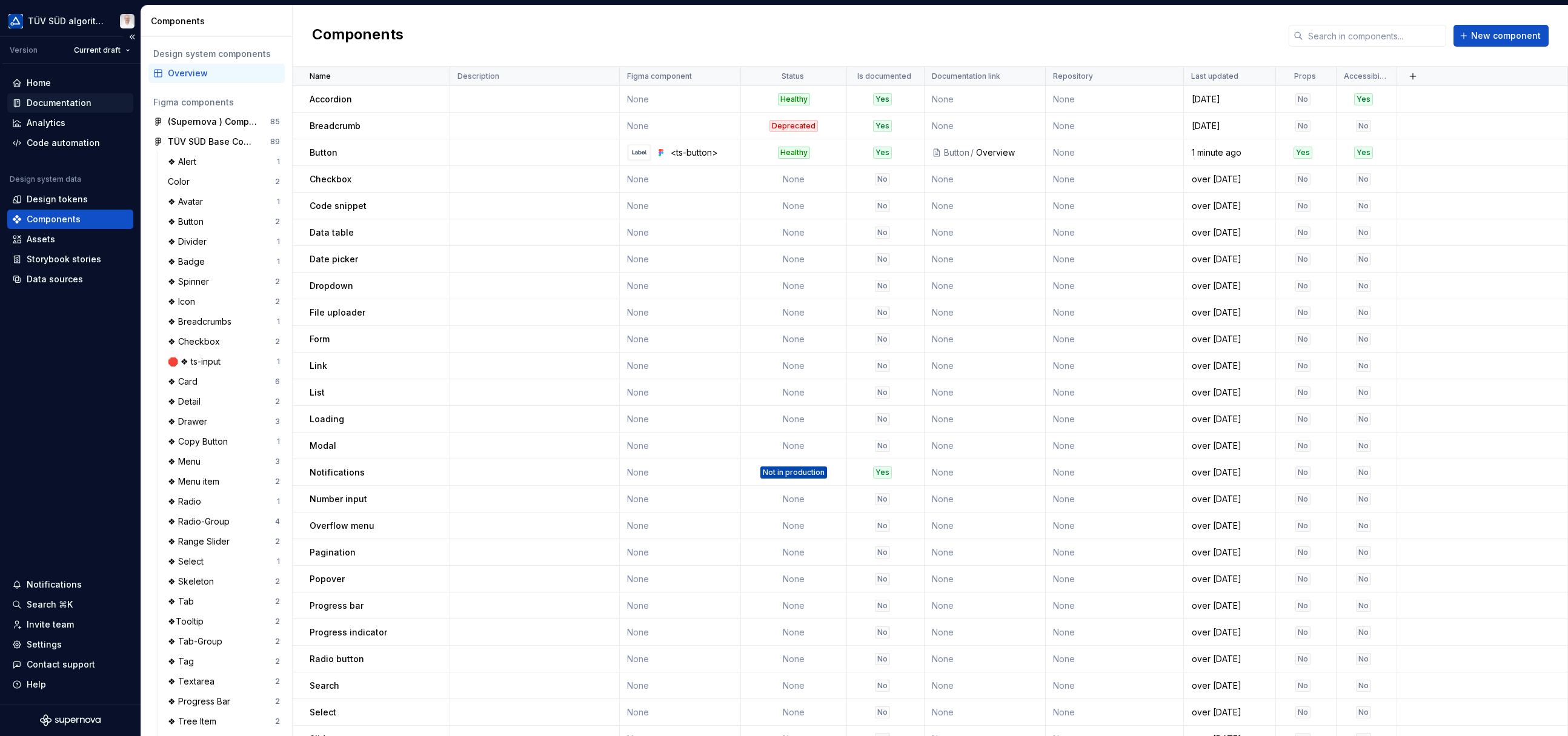
click at [75, 104] on div "Documentation" at bounding box center [58, 102] width 65 height 12
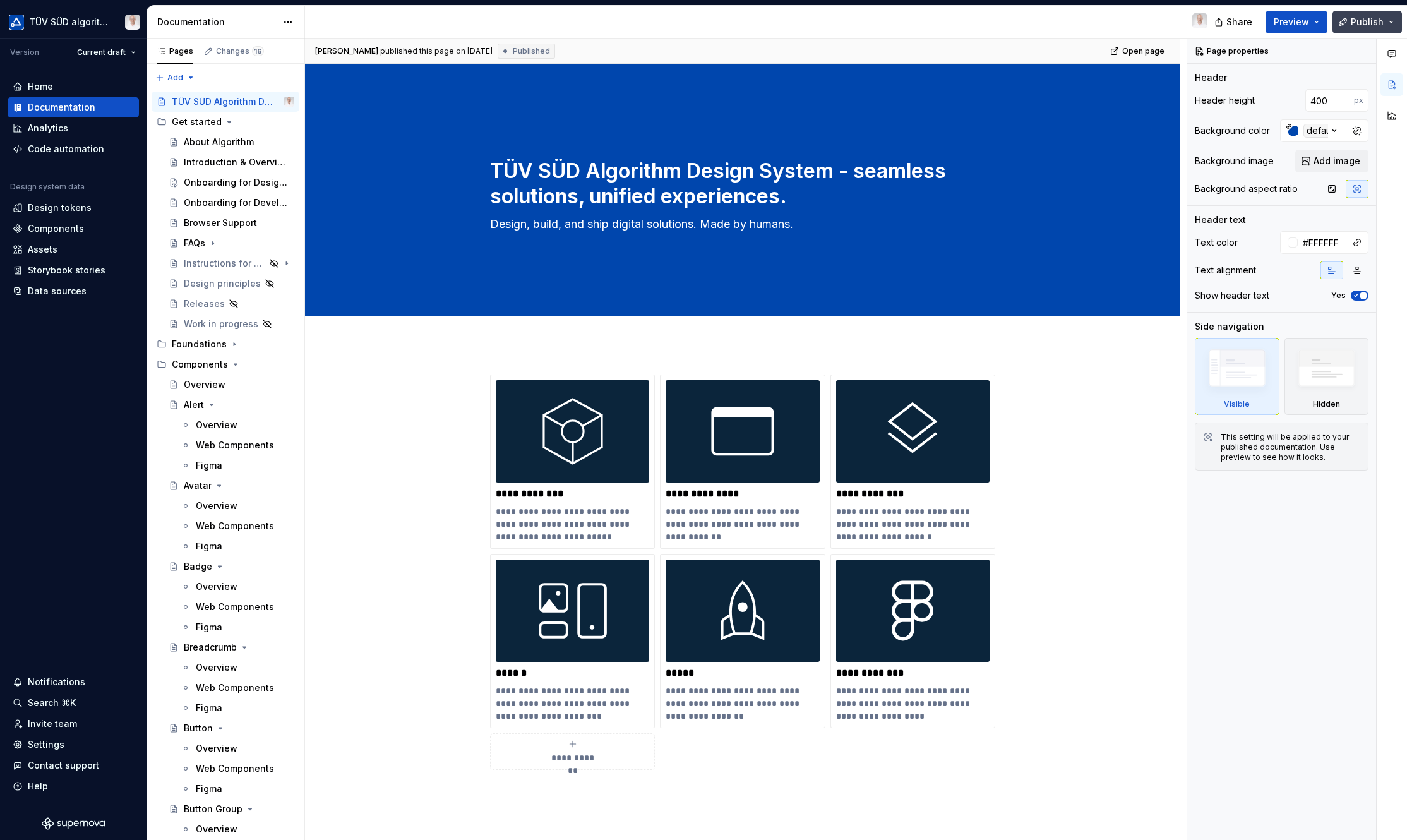
click at [1049, 23] on button "Publish" at bounding box center [1368, 22] width 70 height 22
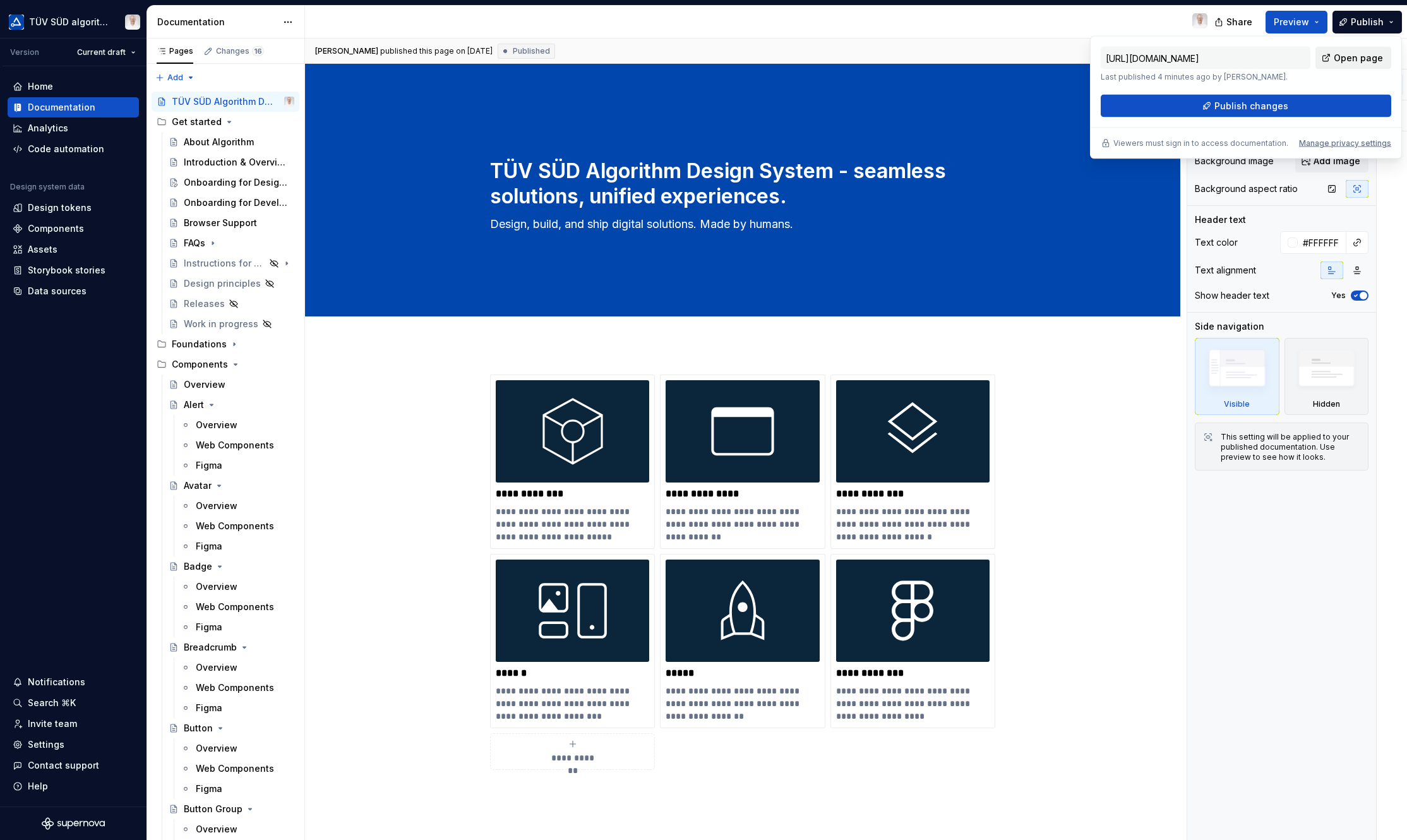
click at [1049, 56] on span "Open page" at bounding box center [1358, 57] width 49 height 12
click at [58, 739] on div "Settings" at bounding box center [46, 744] width 37 height 12
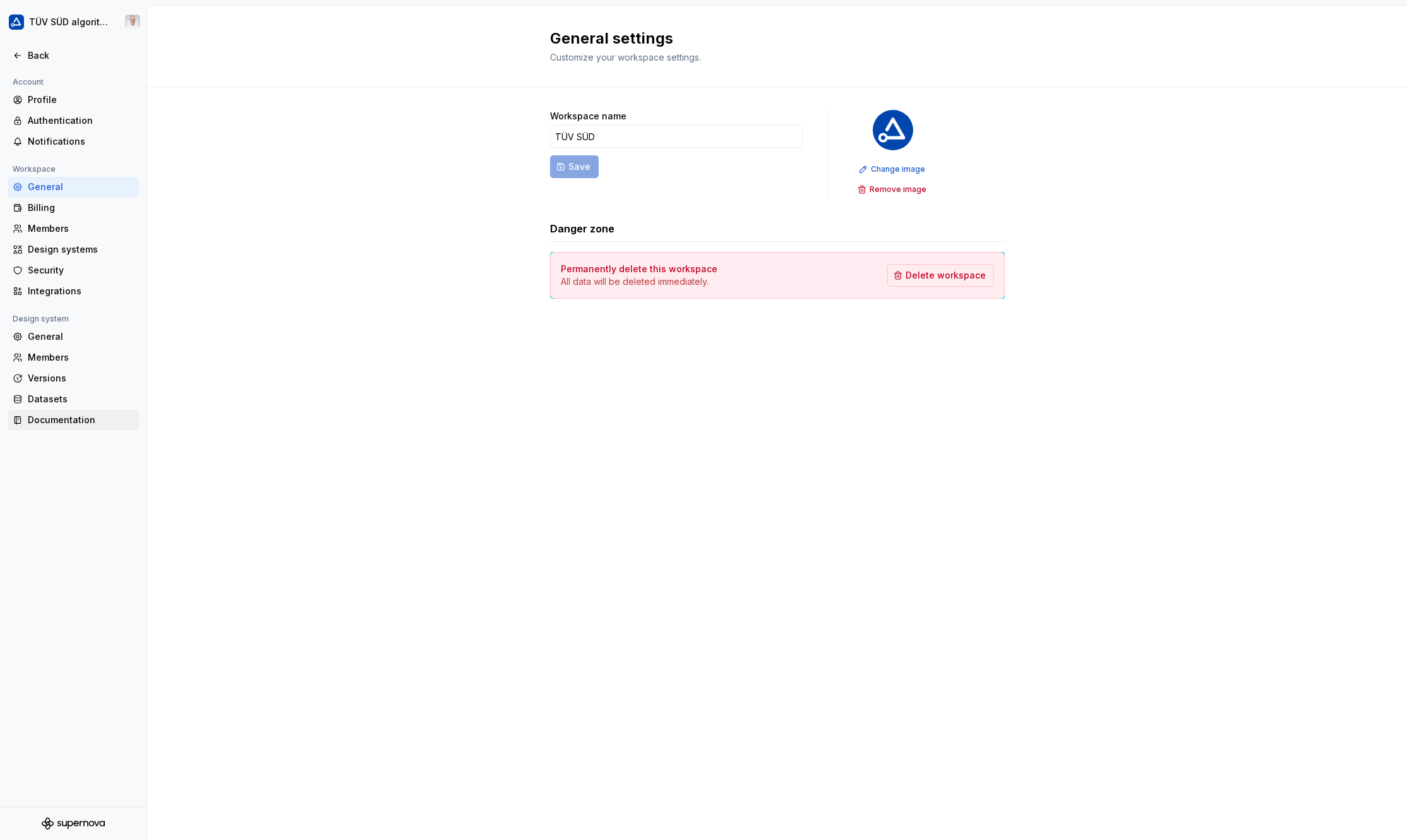
click at [55, 416] on div "Documentation" at bounding box center [80, 419] width 106 height 12
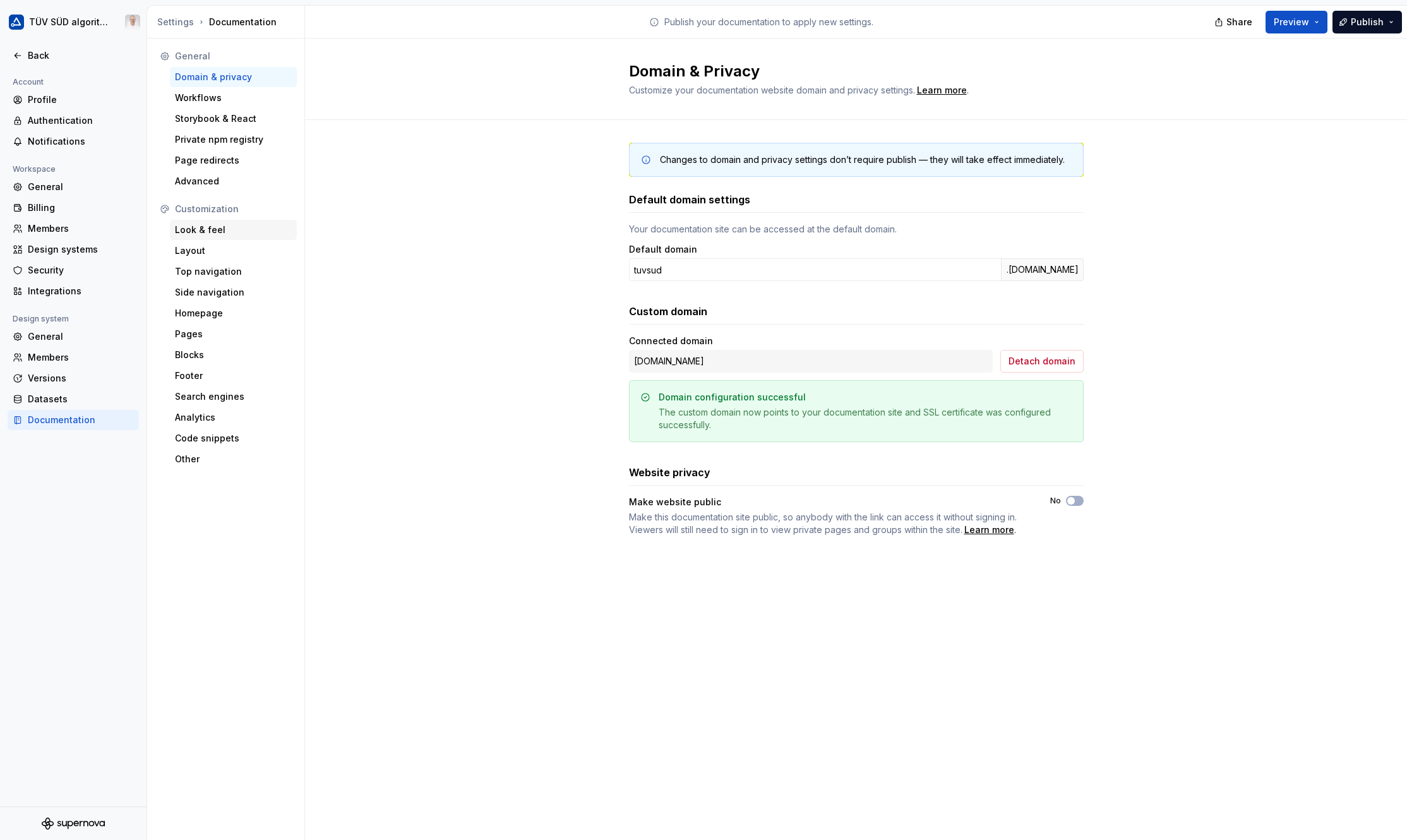
click at [196, 224] on div "Look & feel" at bounding box center [233, 230] width 117 height 12
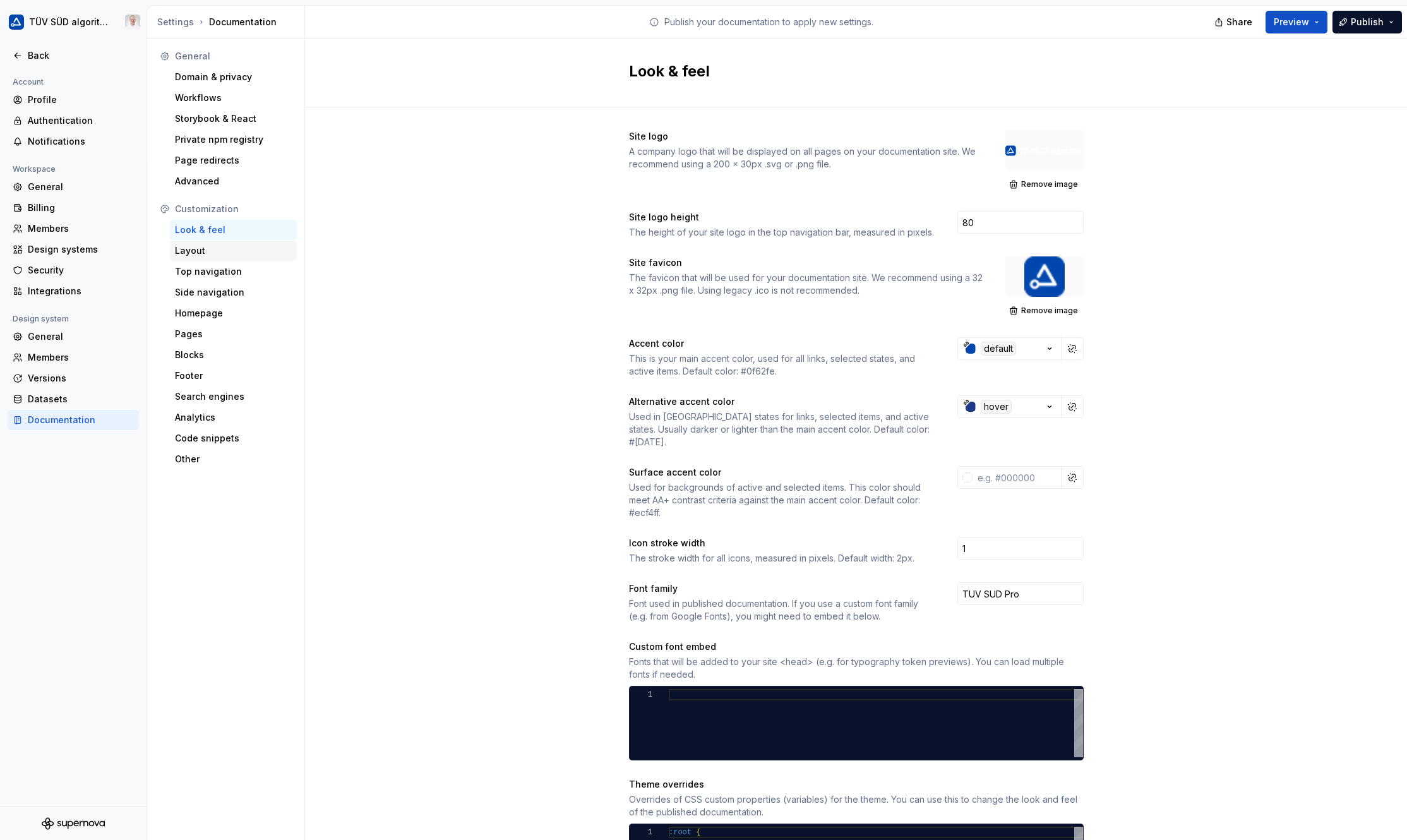
click at [201, 248] on div "Layout" at bounding box center [233, 250] width 117 height 12
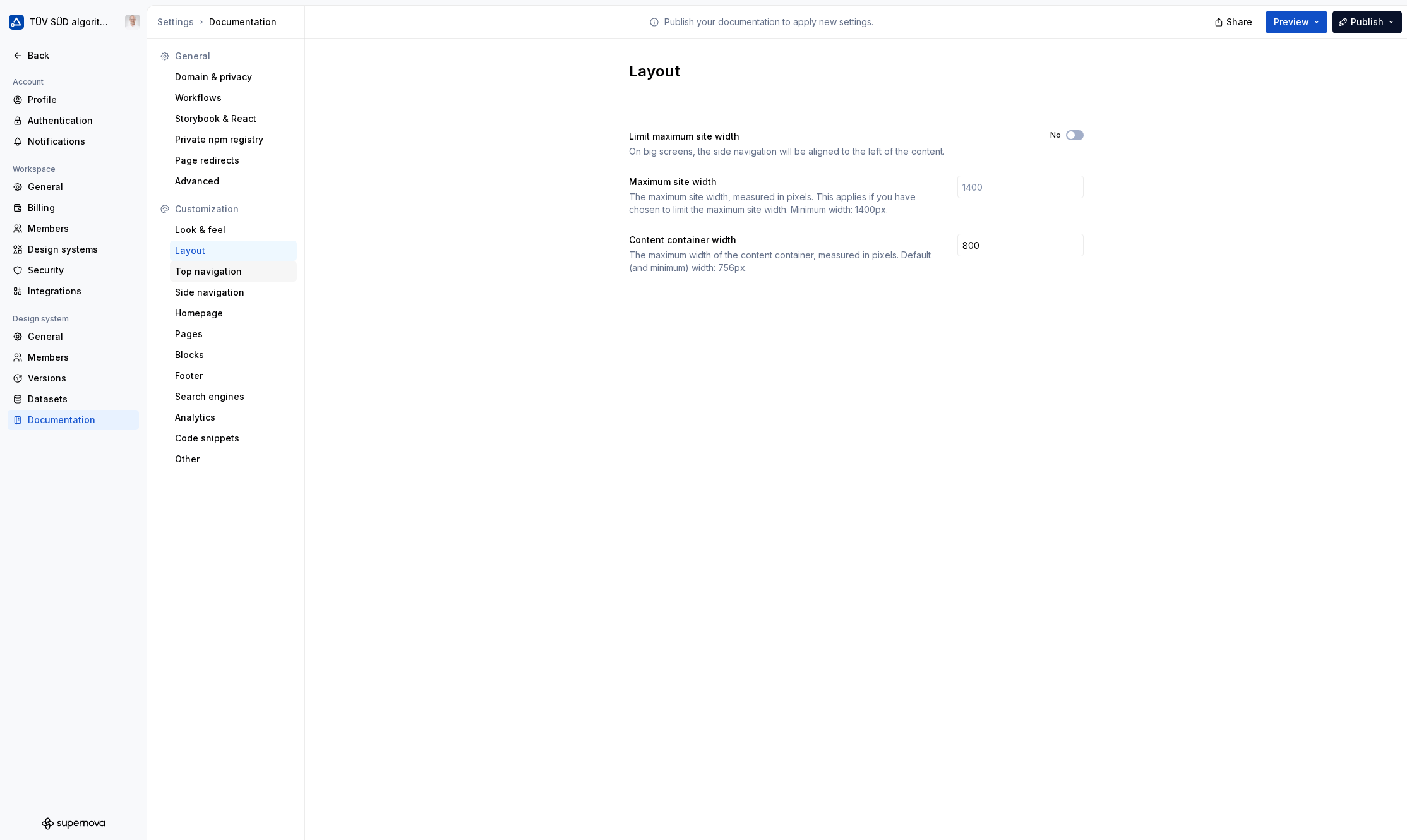
click at [212, 276] on div "Top navigation" at bounding box center [233, 271] width 117 height 12
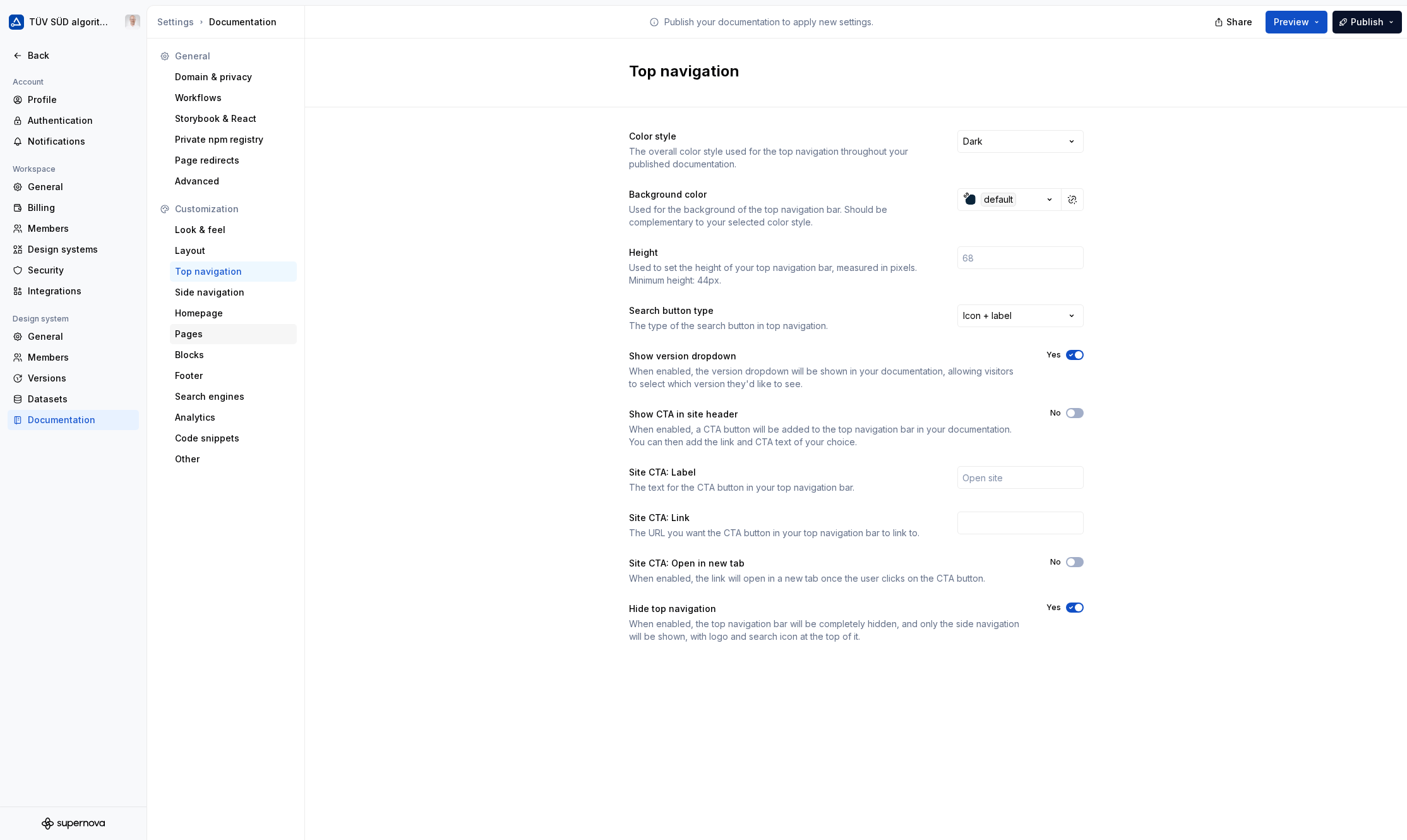
click at [192, 334] on div "Pages" at bounding box center [233, 333] width 117 height 12
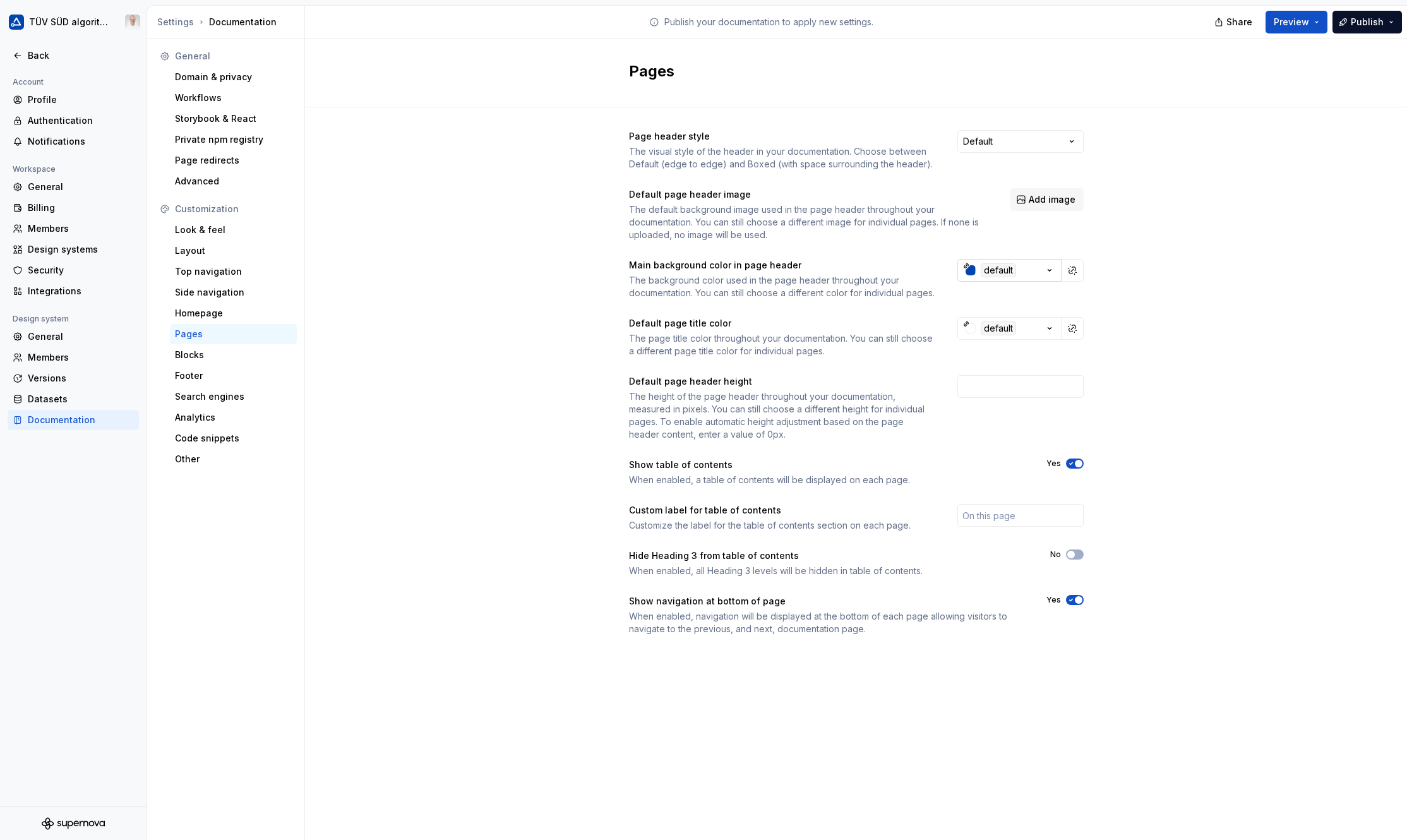
click at [1049, 274] on icon "button" at bounding box center [1049, 269] width 12 height 12
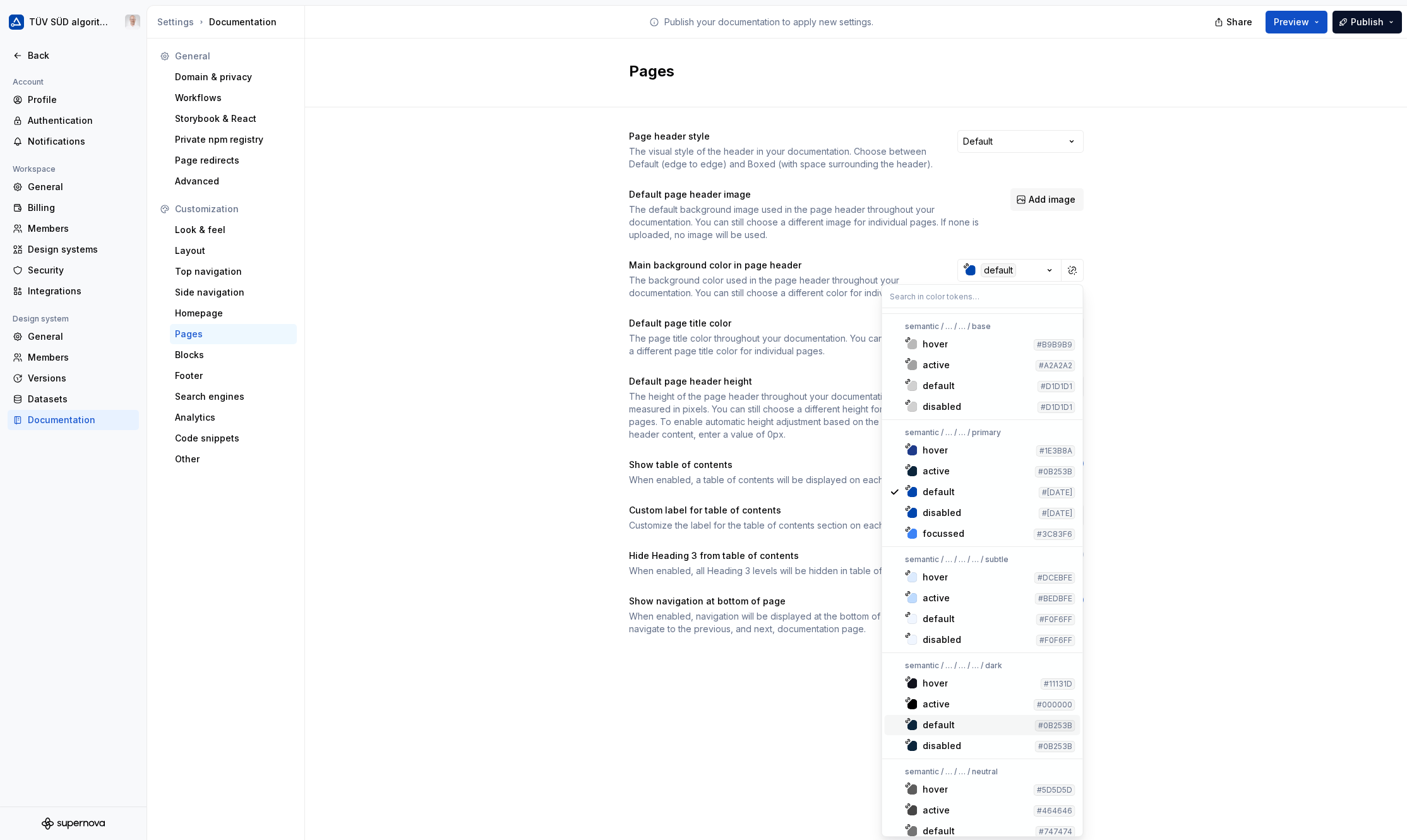
click at [935, 721] on div "default" at bounding box center [939, 724] width 32 height 12
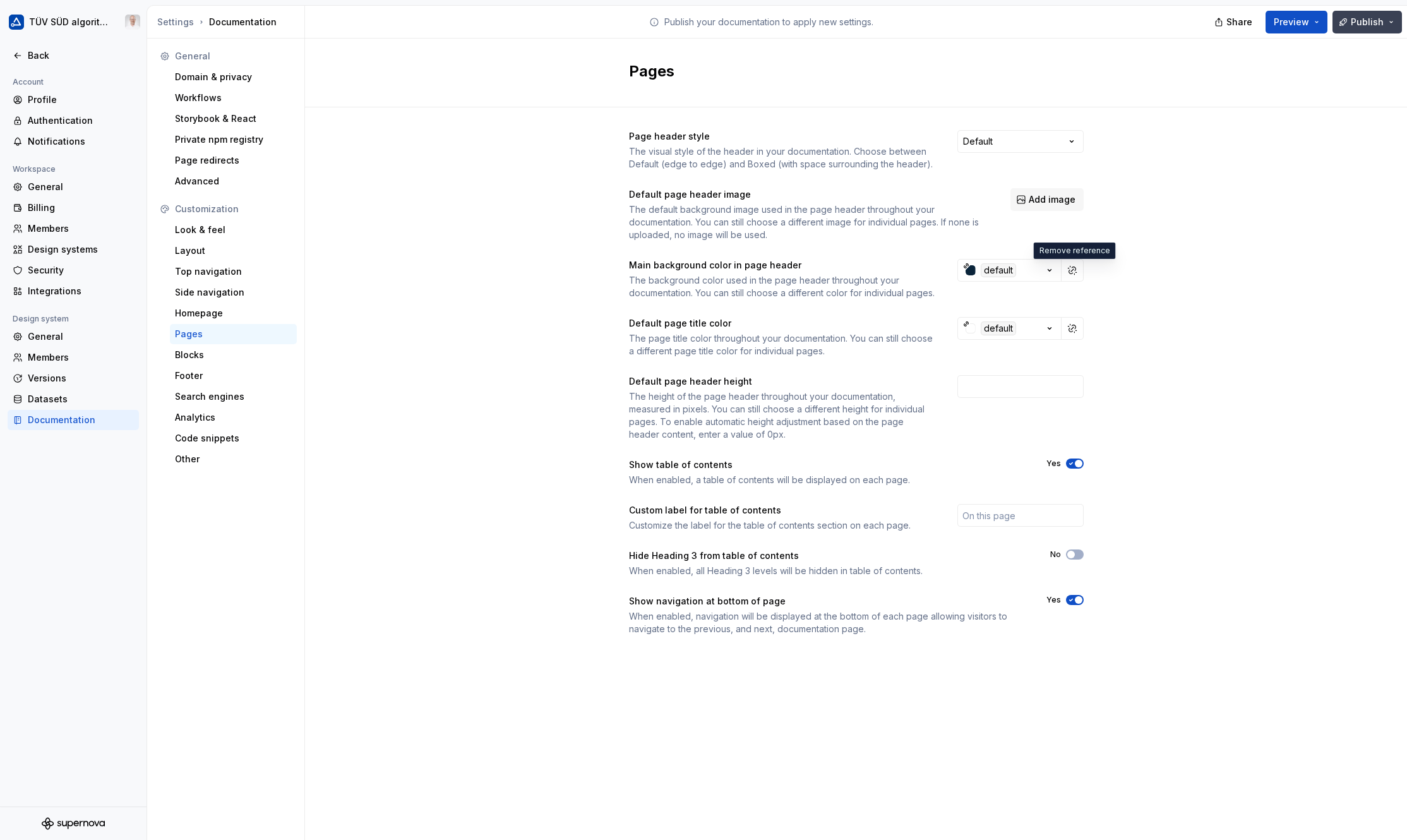
click at [1049, 24] on span "Publish" at bounding box center [1367, 22] width 33 height 12
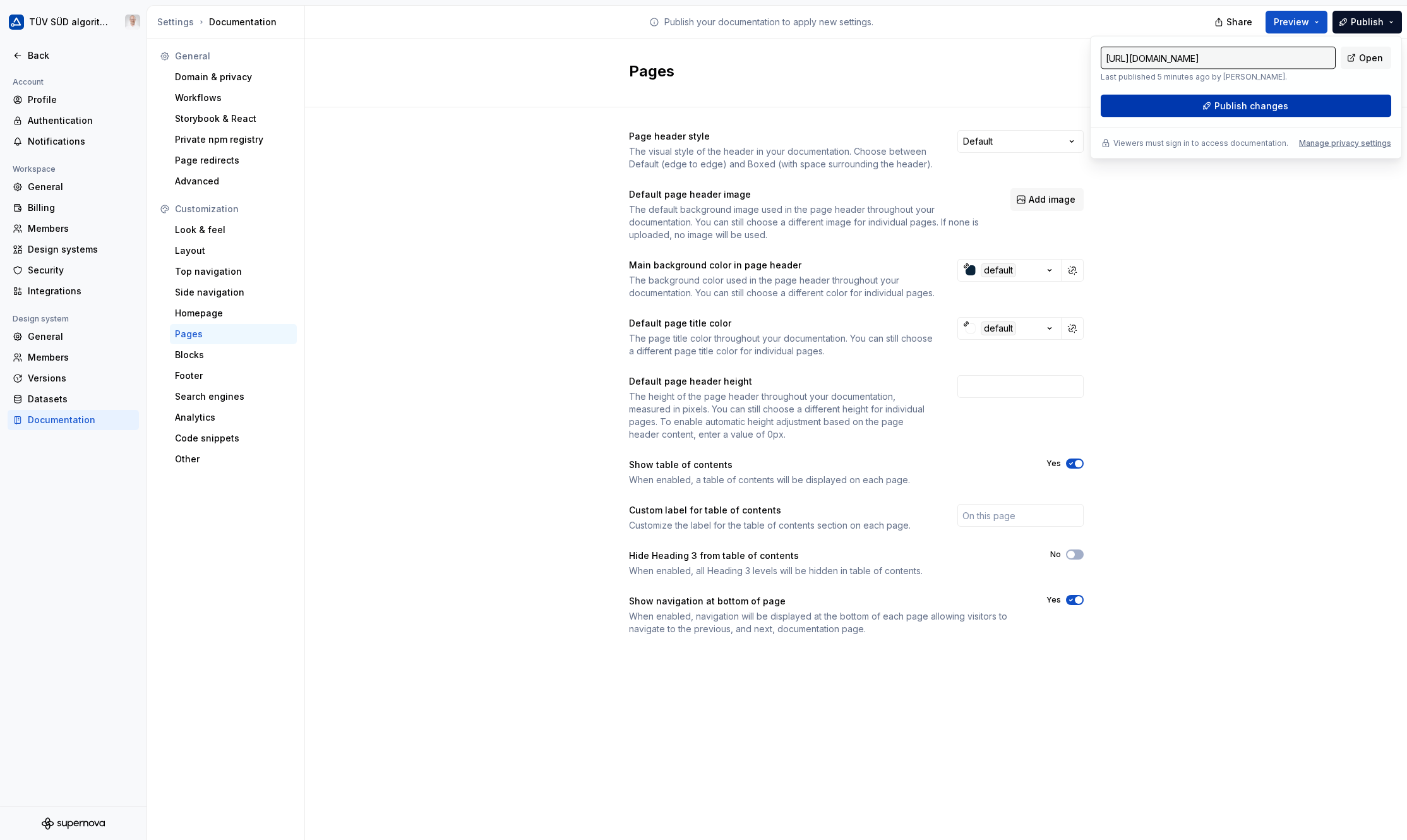
click at [1049, 102] on button "Publish changes" at bounding box center [1246, 106] width 291 height 22
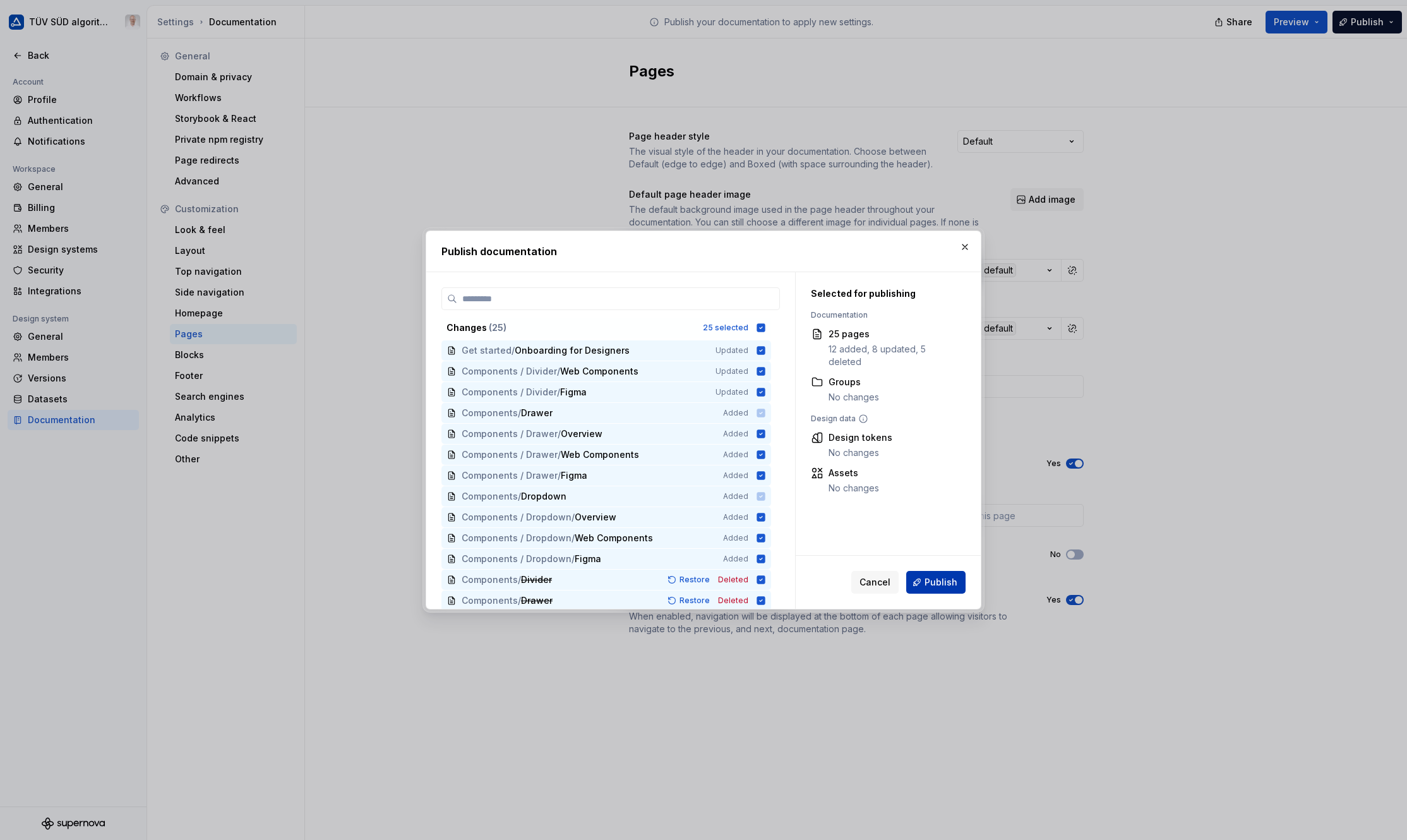
click at [951, 582] on span "Publish" at bounding box center [940, 581] width 33 height 12
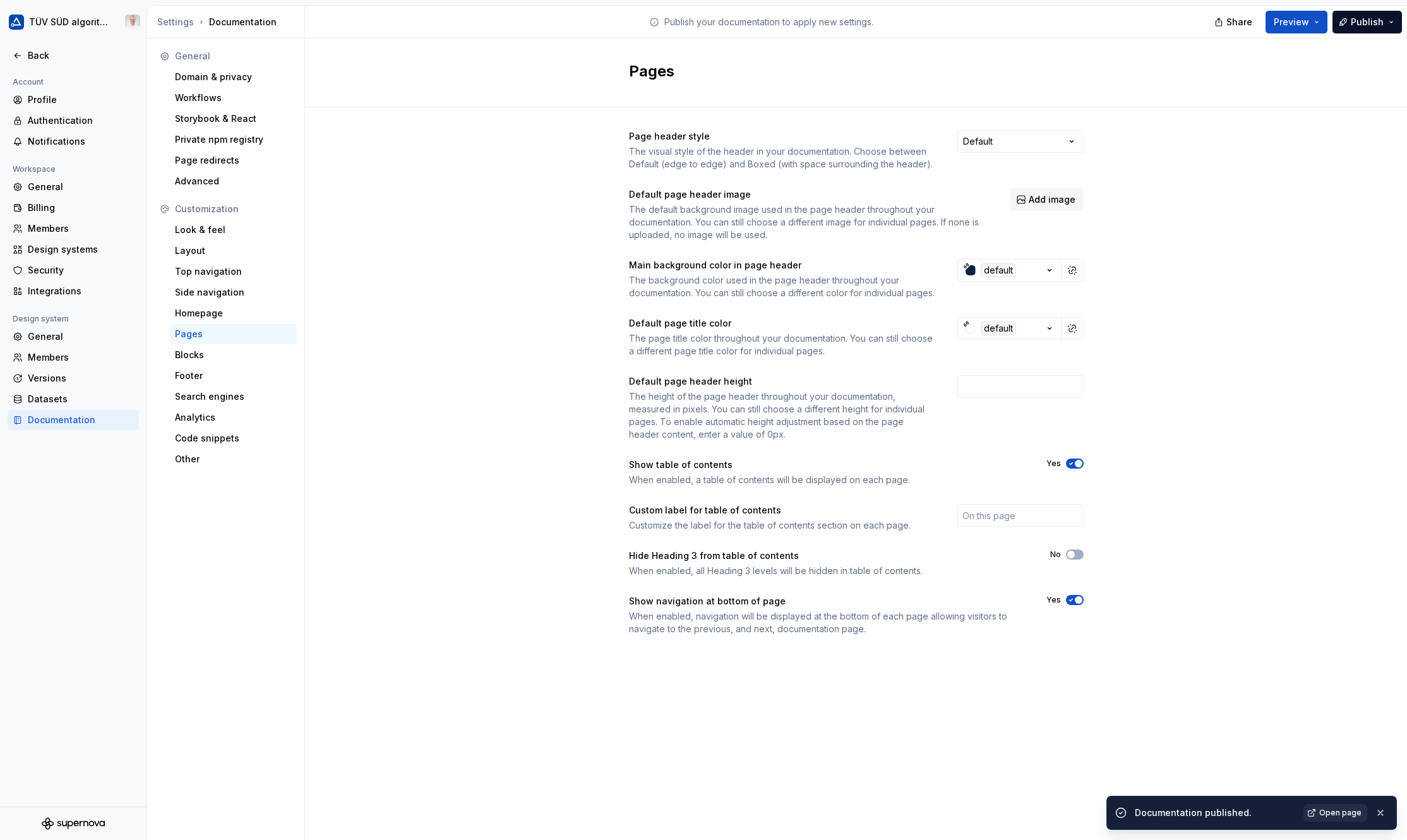
click at [1049, 766] on span "Open page" at bounding box center [1340, 812] width 42 height 10
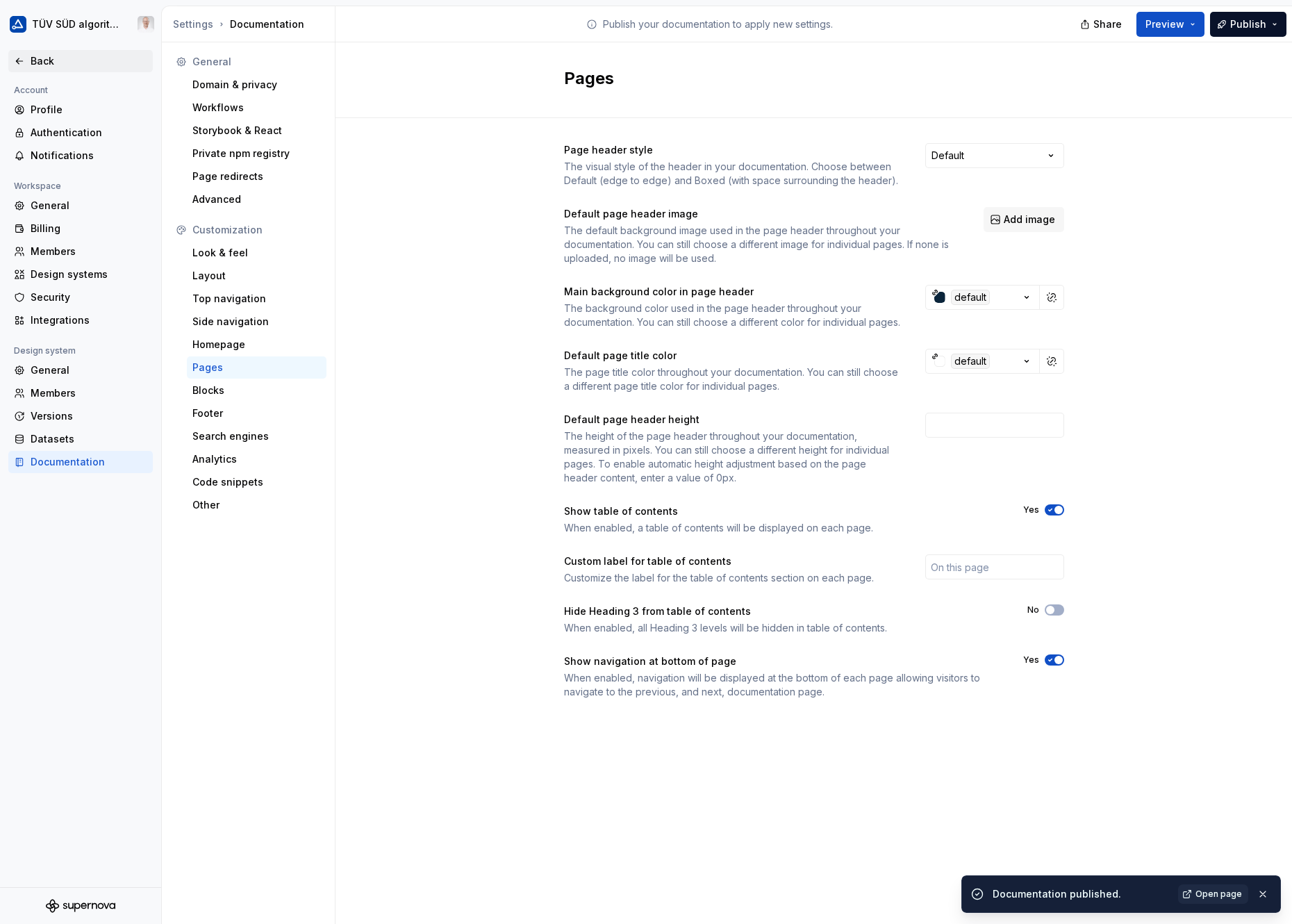
click at [41, 68] on div "Back" at bounding box center [88, 61] width 116 height 14
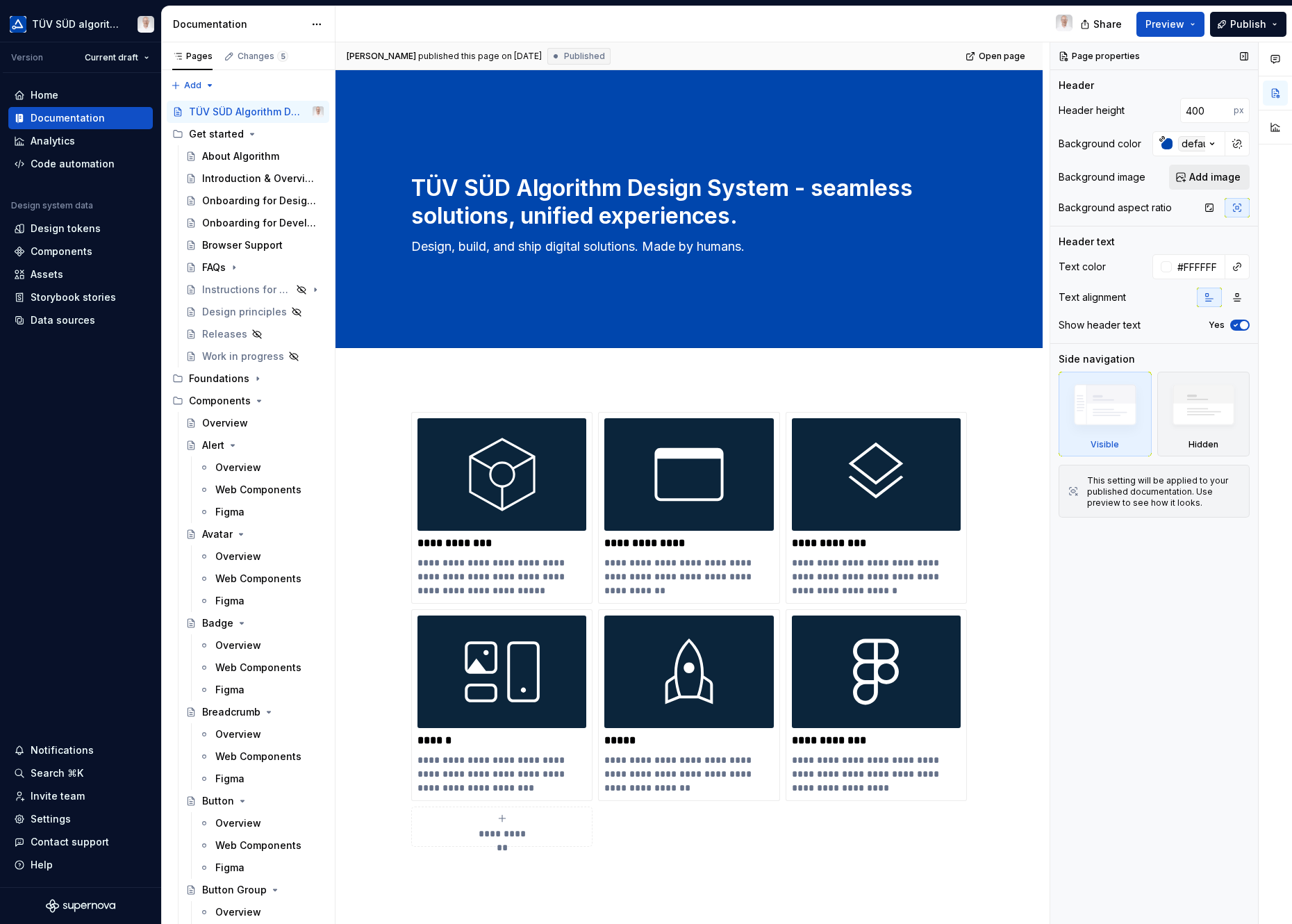
click at [1153, 177] on span "Add image" at bounding box center [1215, 177] width 52 height 14
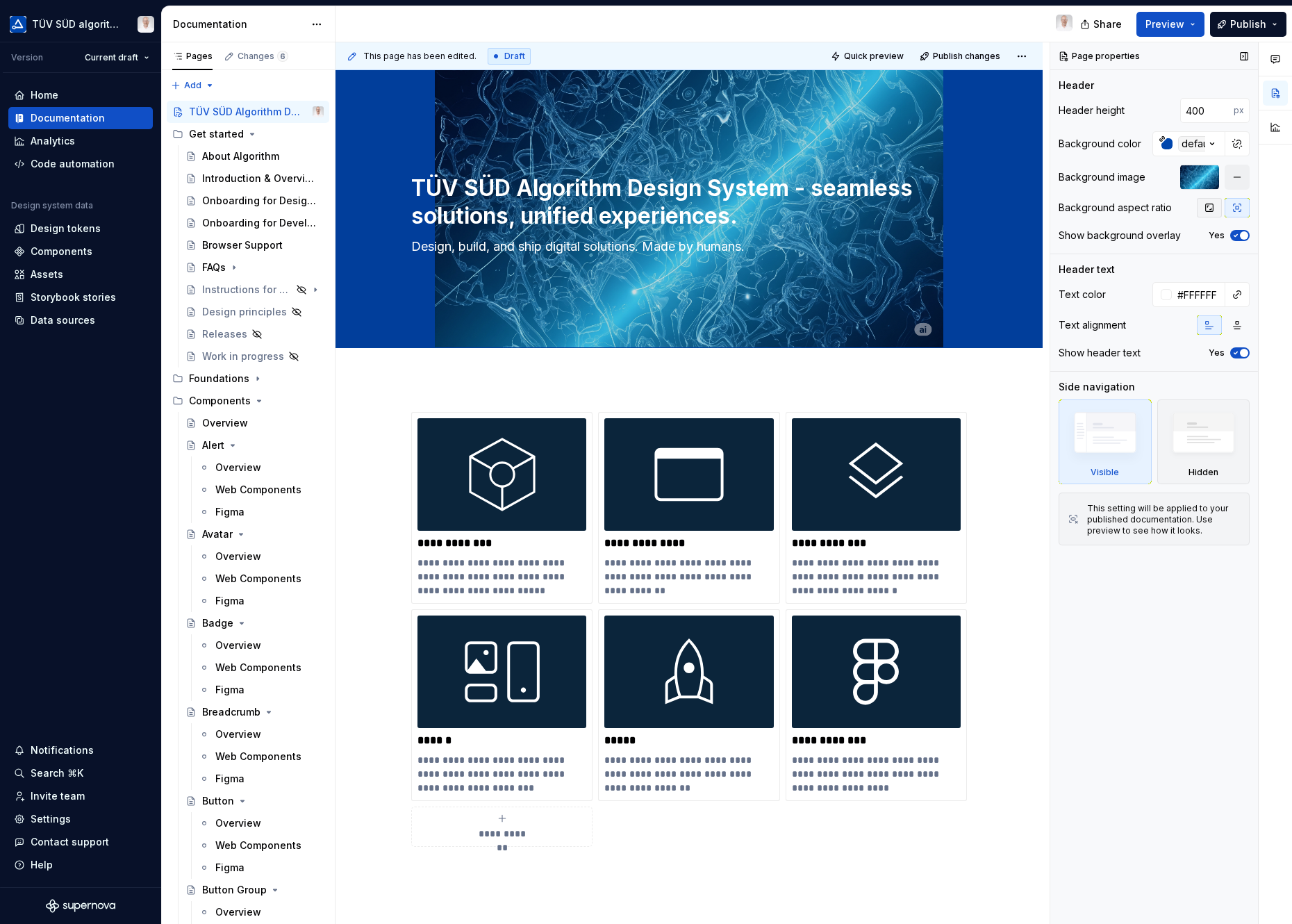
click at [1153, 207] on icon "button" at bounding box center [1209, 208] width 11 height 11
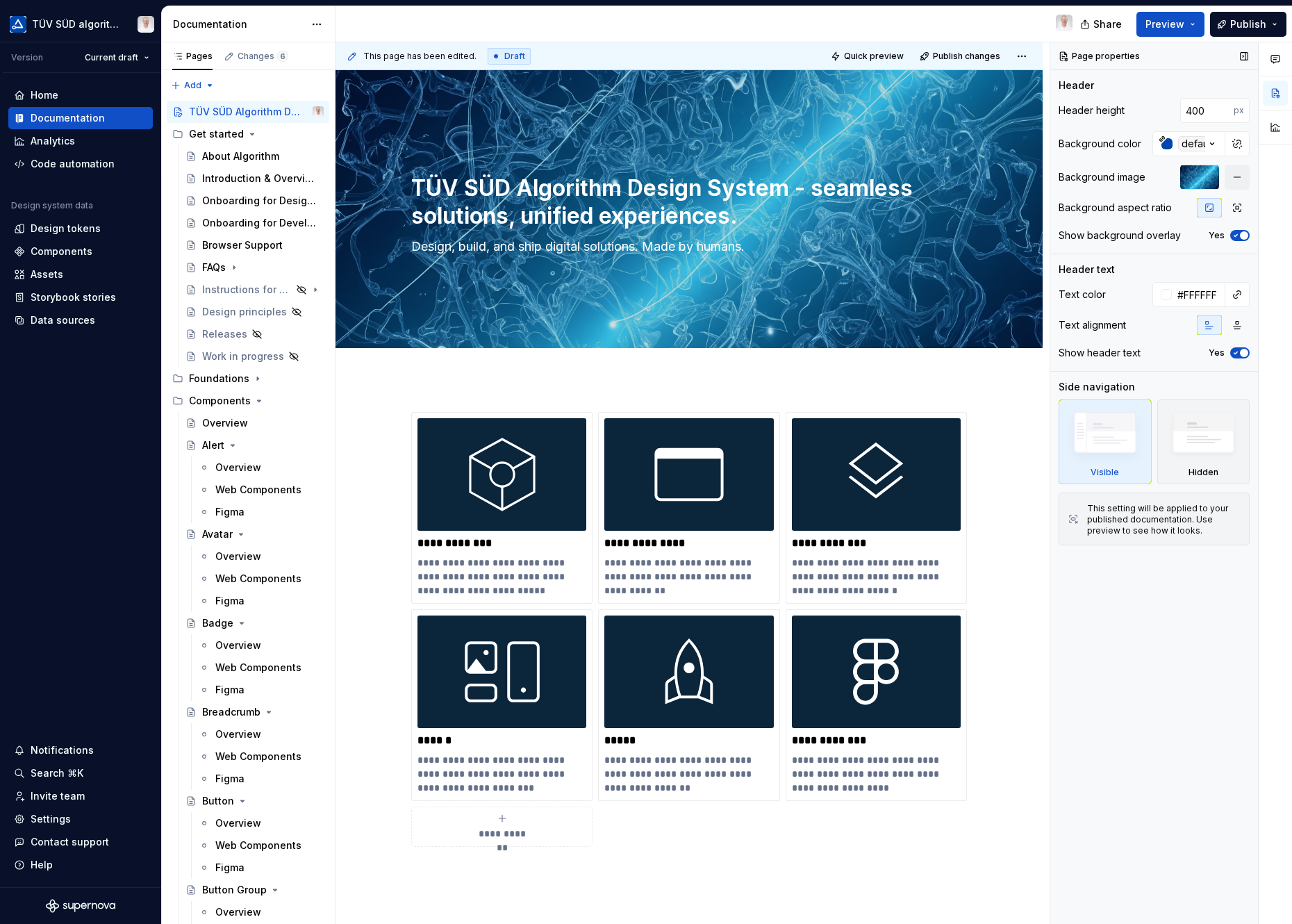
click at [1153, 233] on span "button" at bounding box center [1243, 235] width 8 height 8
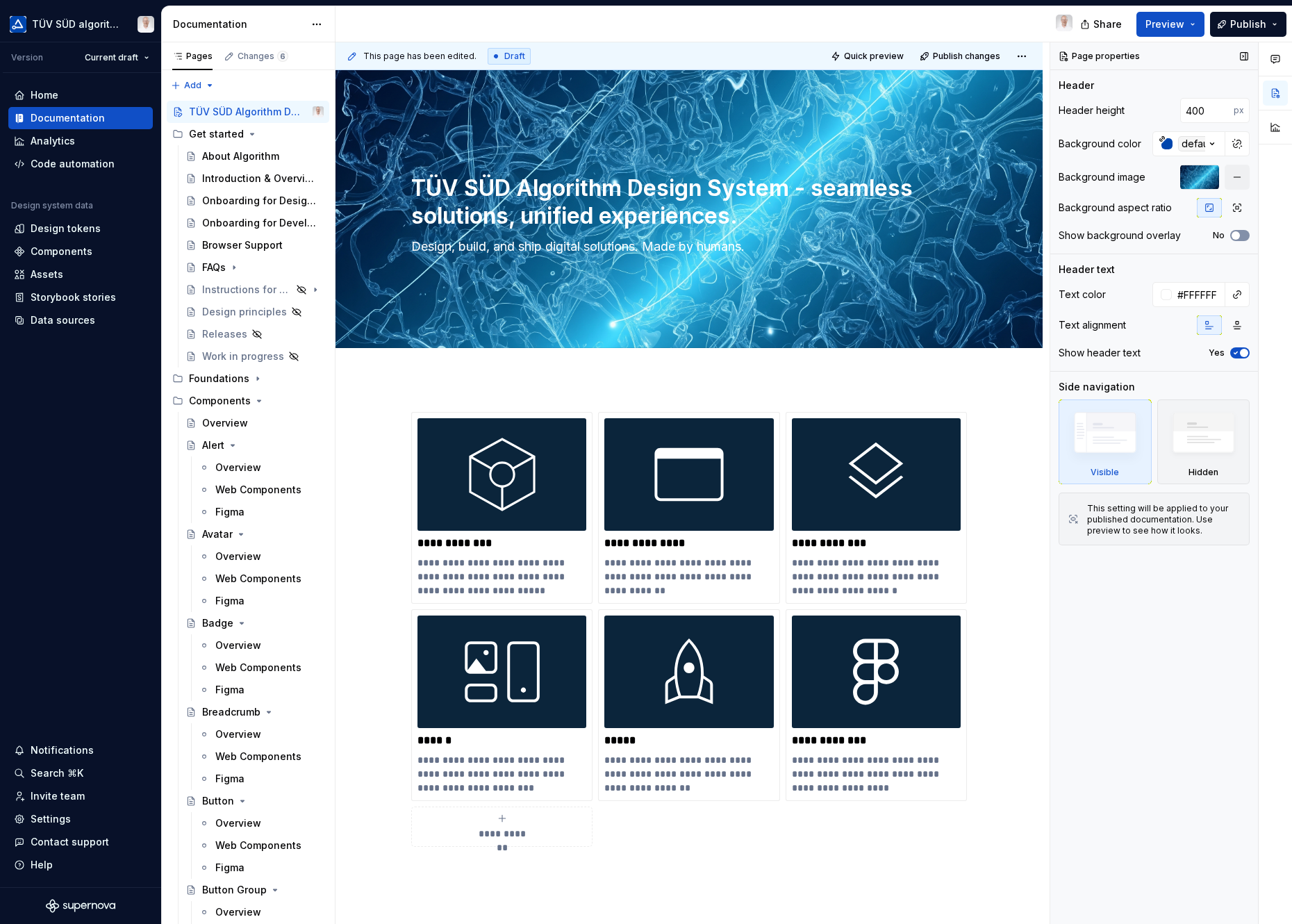
click at [1153, 233] on button "No" at bounding box center [1239, 236] width 19 height 11
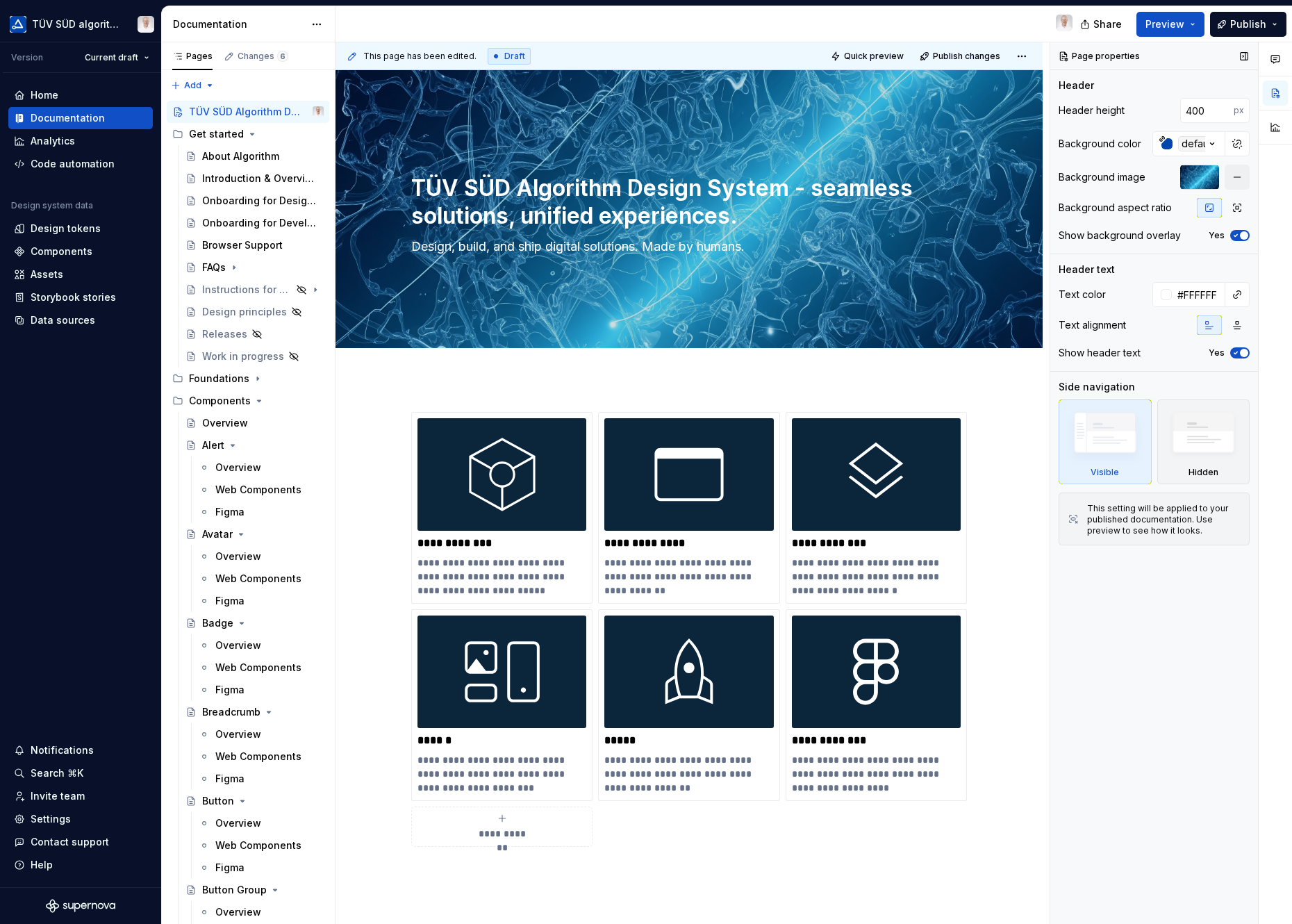
click at [1153, 233] on span "button" at bounding box center [1243, 235] width 8 height 8
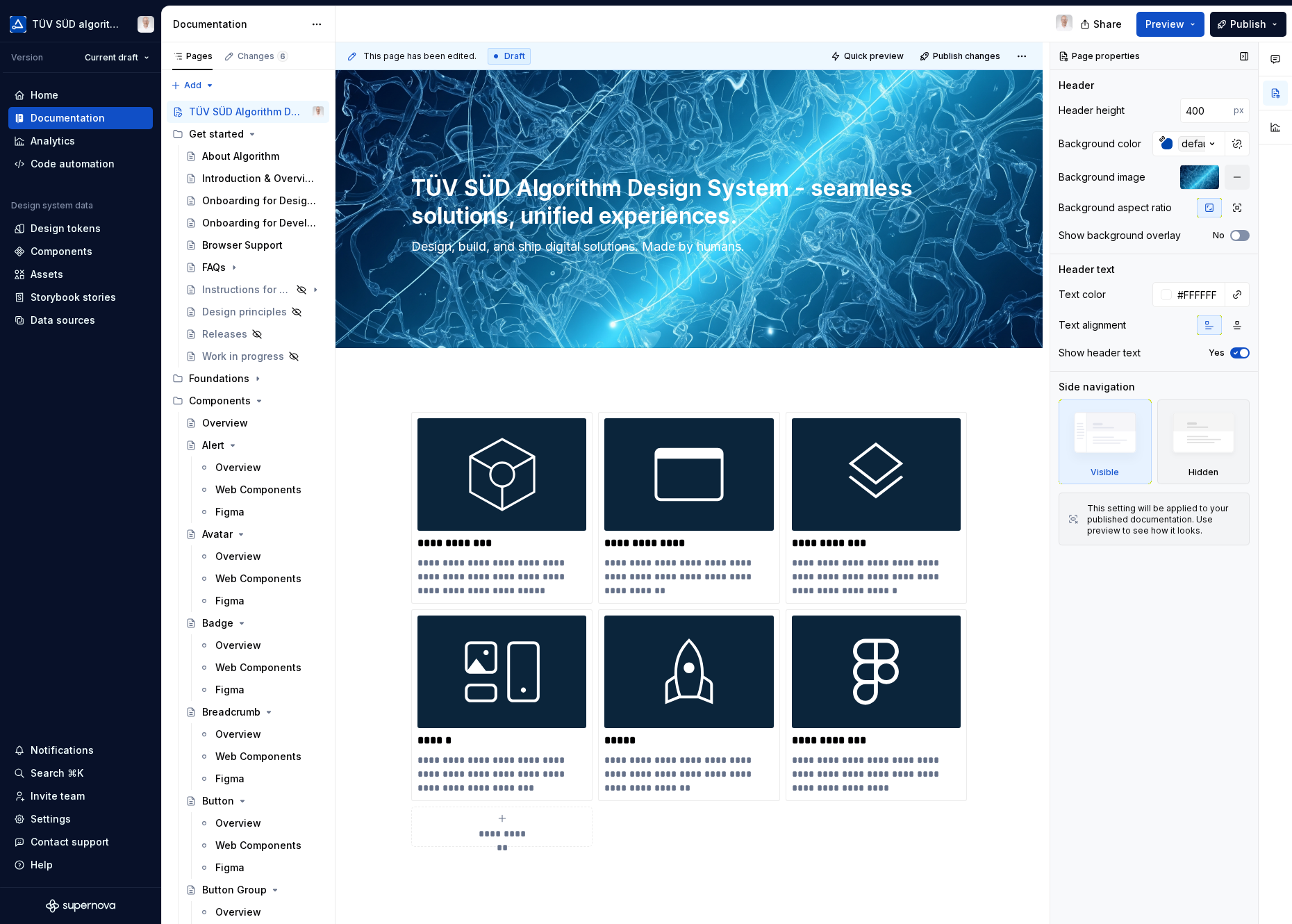
click at [1153, 233] on button "No" at bounding box center [1239, 236] width 19 height 11
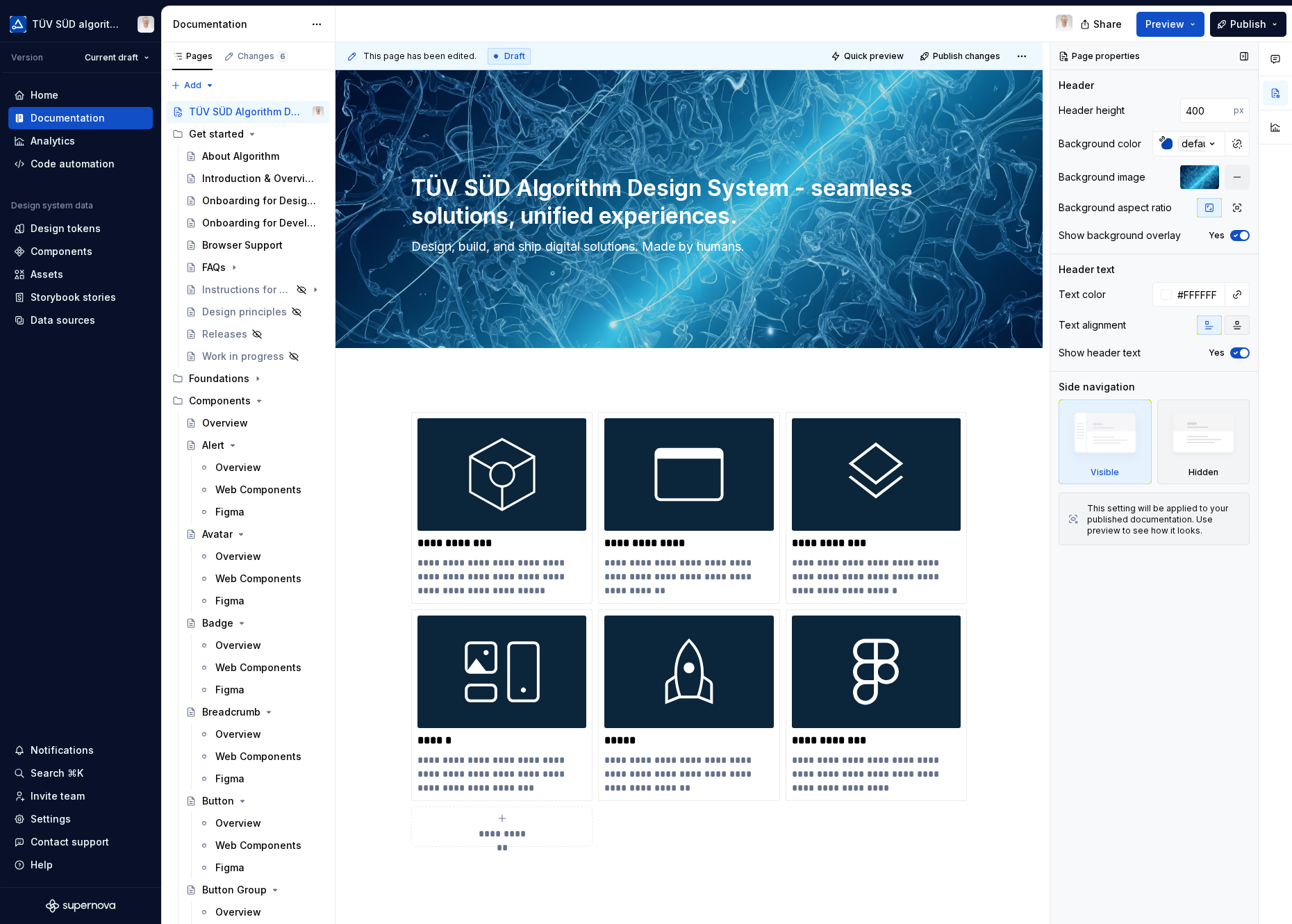
click at [1153, 328] on icon "button" at bounding box center [1237, 325] width 11 height 11
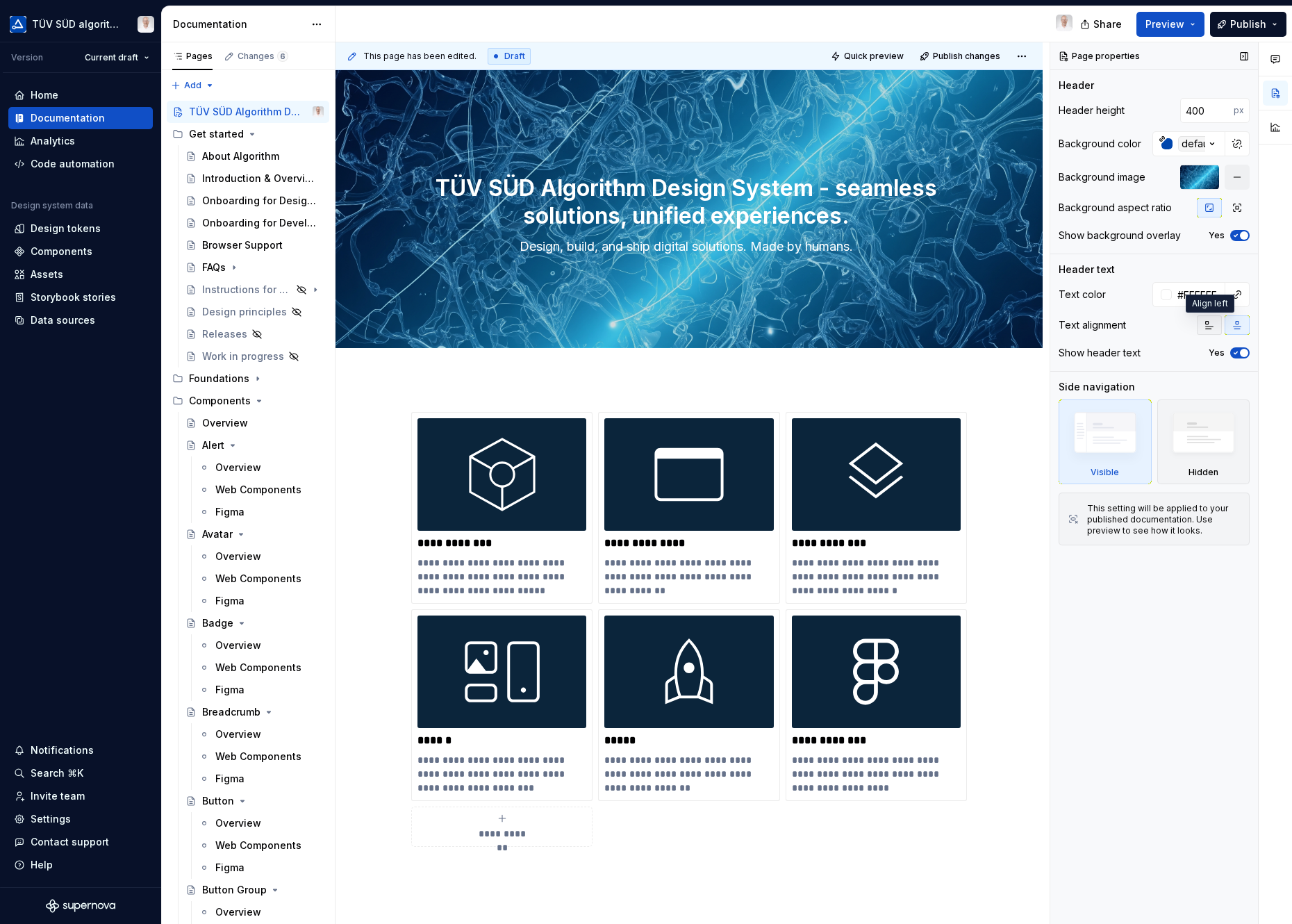
click at [1153, 327] on button "button" at bounding box center [1208, 325] width 25 height 19
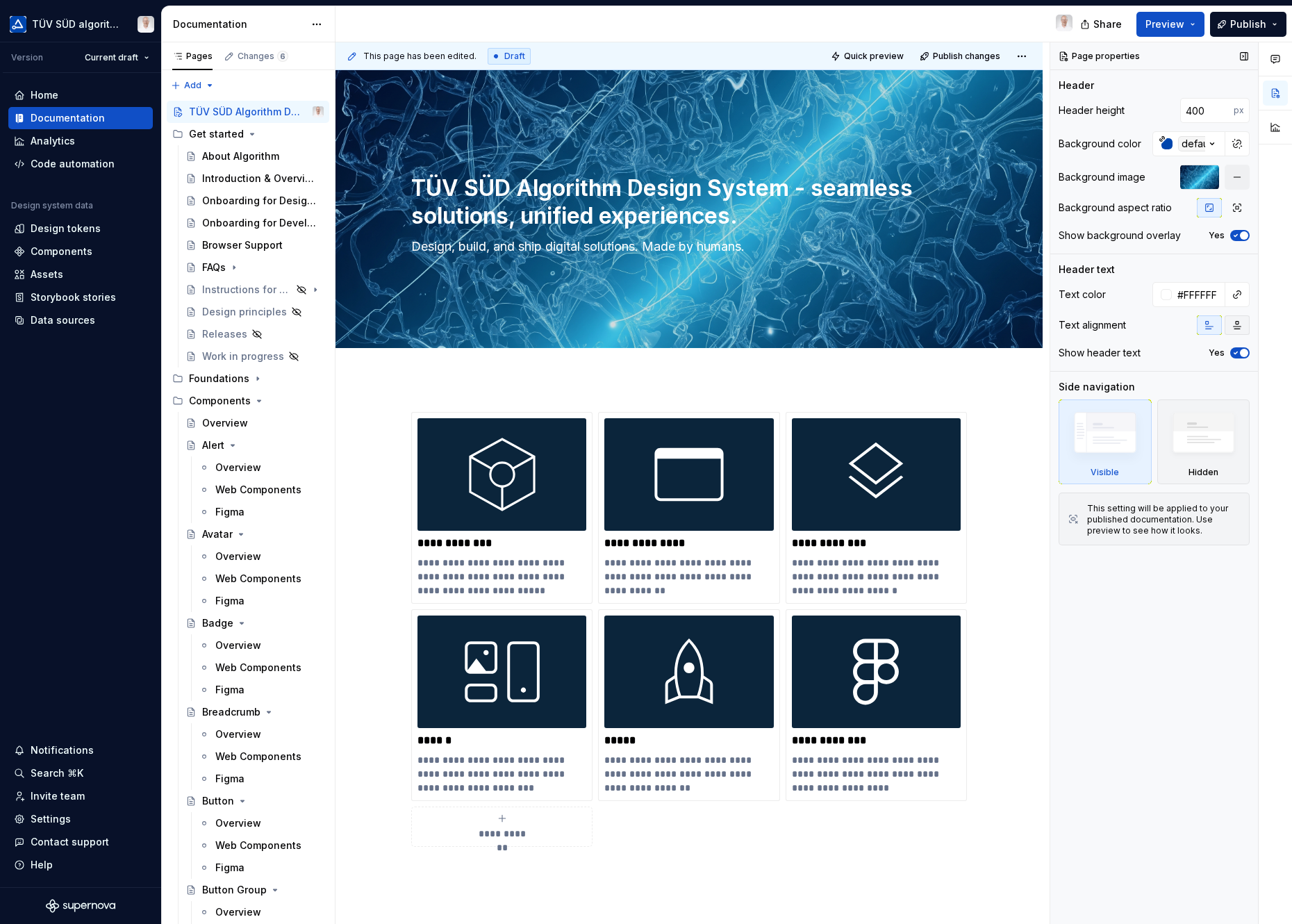
click at [1153, 327] on button "button" at bounding box center [1236, 325] width 25 height 19
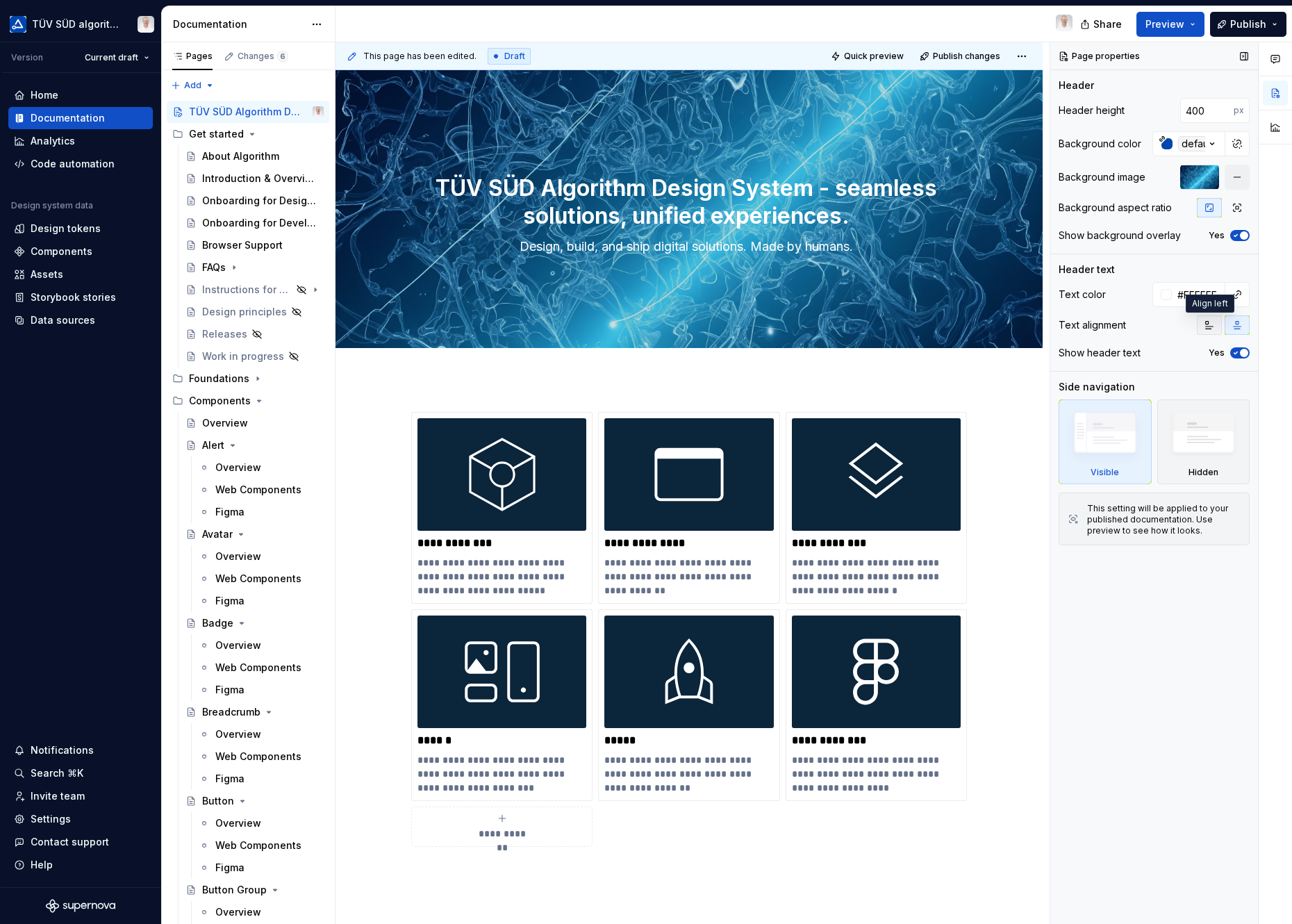
click at [1153, 329] on button "button" at bounding box center [1208, 325] width 25 height 19
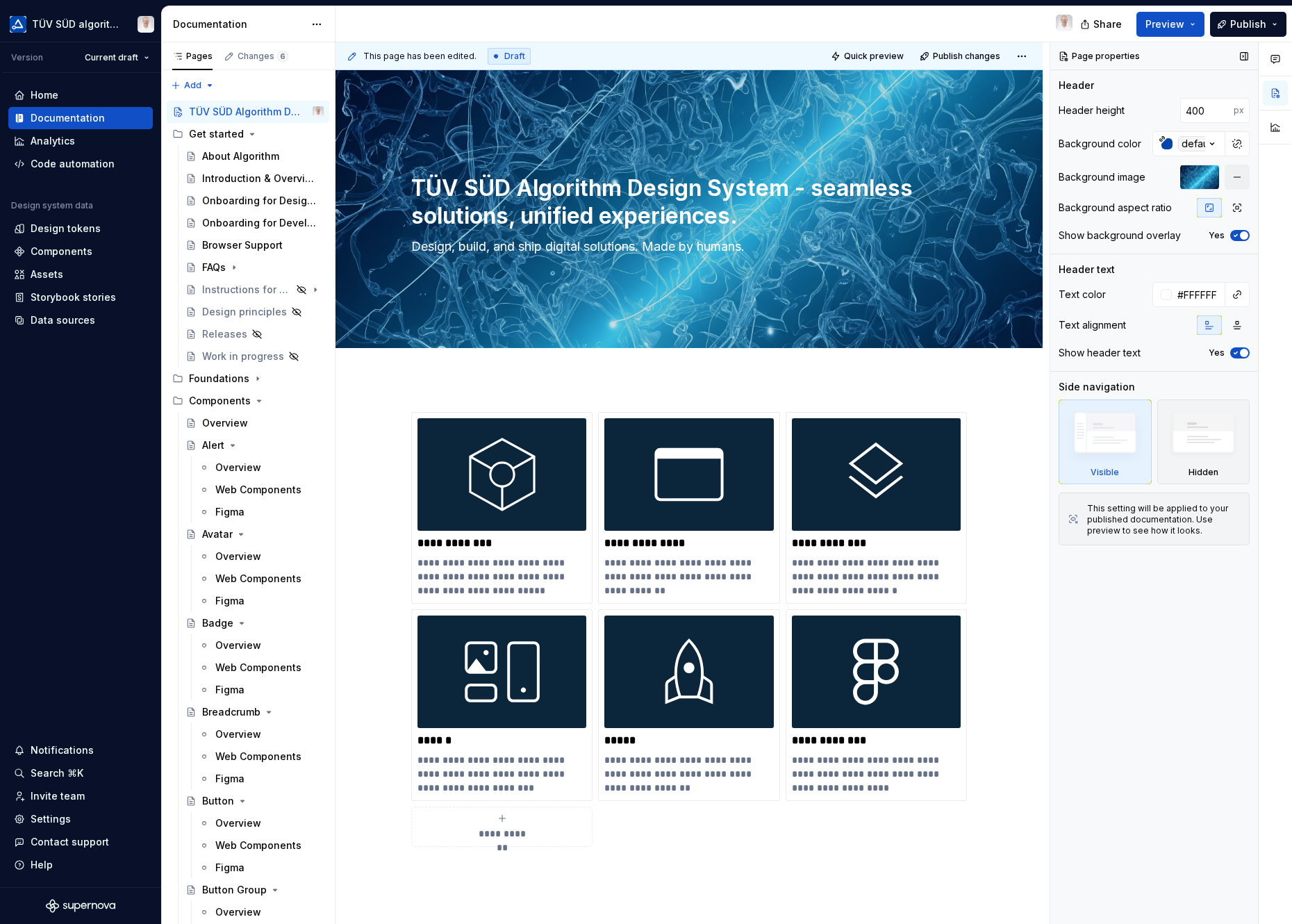
type textarea "*"
drag, startPoint x: 1215, startPoint y: 108, endPoint x: 1157, endPoint y: 110, distance: 58.0
click at [1153, 110] on div "400 px" at bounding box center [1202, 110] width 95 height 25
type input "200"
type textarea "*"
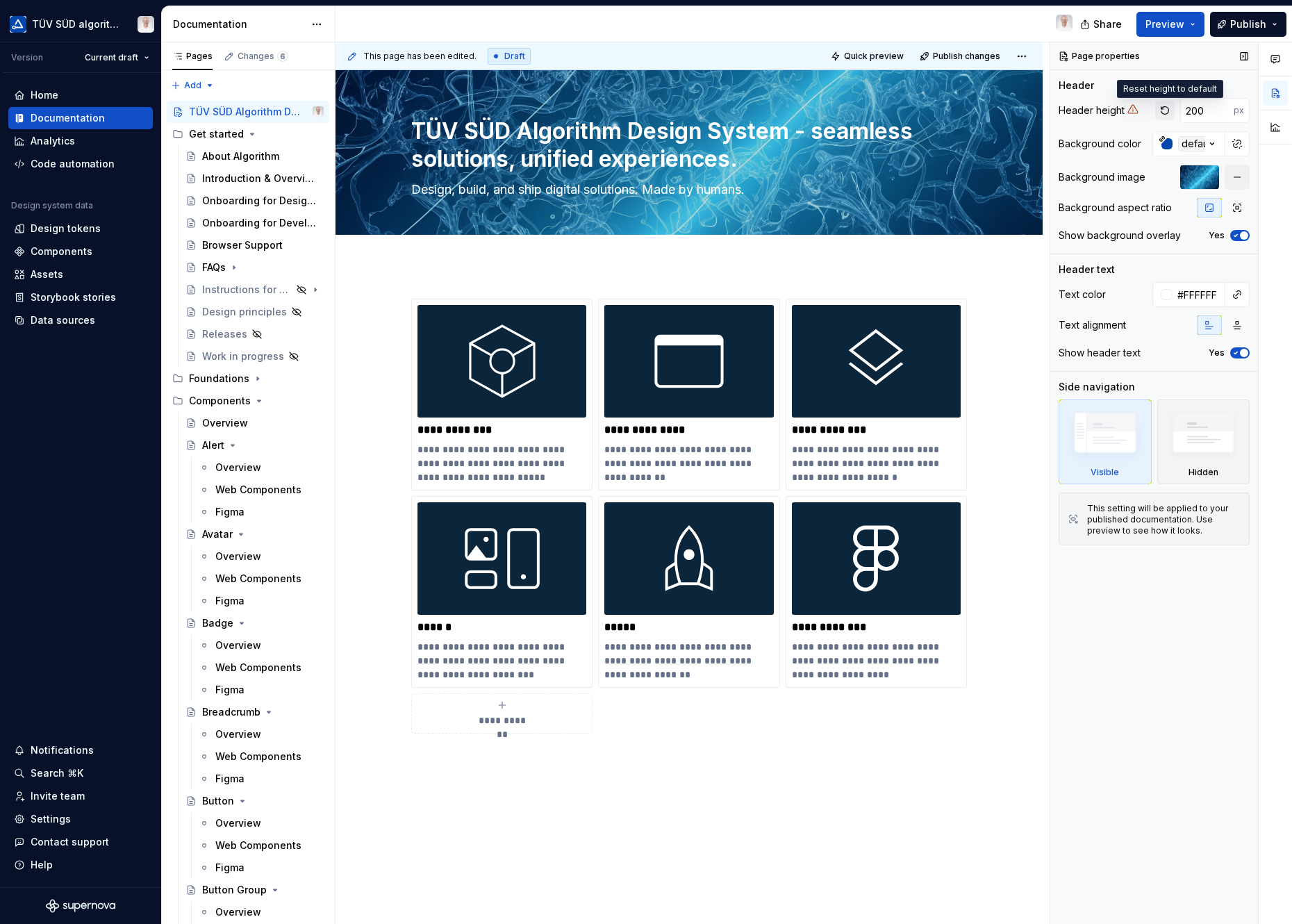
type textarea "*"
drag, startPoint x: 1202, startPoint y: 104, endPoint x: 1160, endPoint y: 98, distance: 42.4
click at [1153, 98] on div "200 px" at bounding box center [1202, 110] width 95 height 25
type input "250"
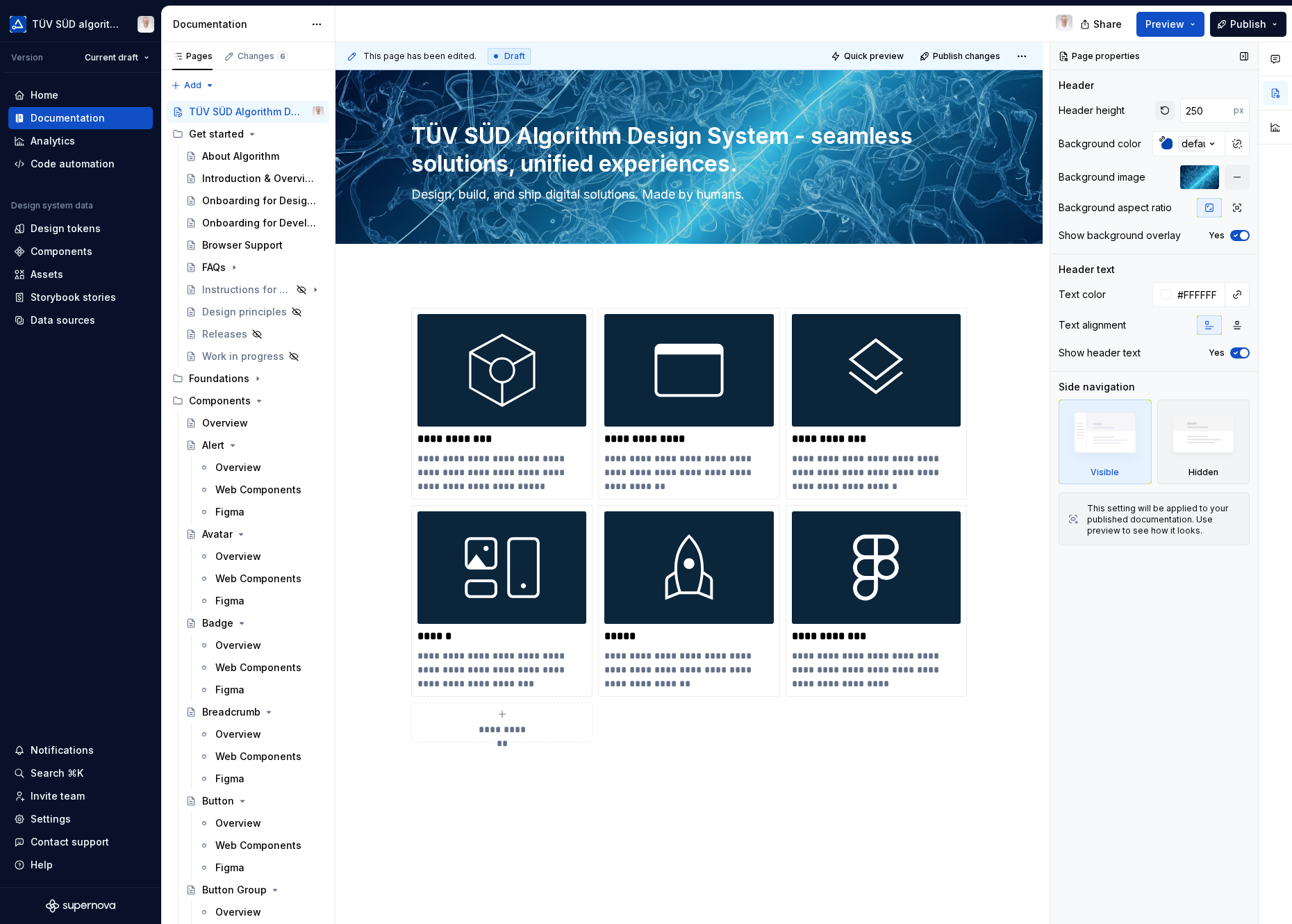
drag, startPoint x: 1210, startPoint y: 109, endPoint x: 1157, endPoint y: 104, distance: 53.2
click at [1153, 104] on div "250 px" at bounding box center [1202, 110] width 95 height 25
type textarea "*"
type input "300"
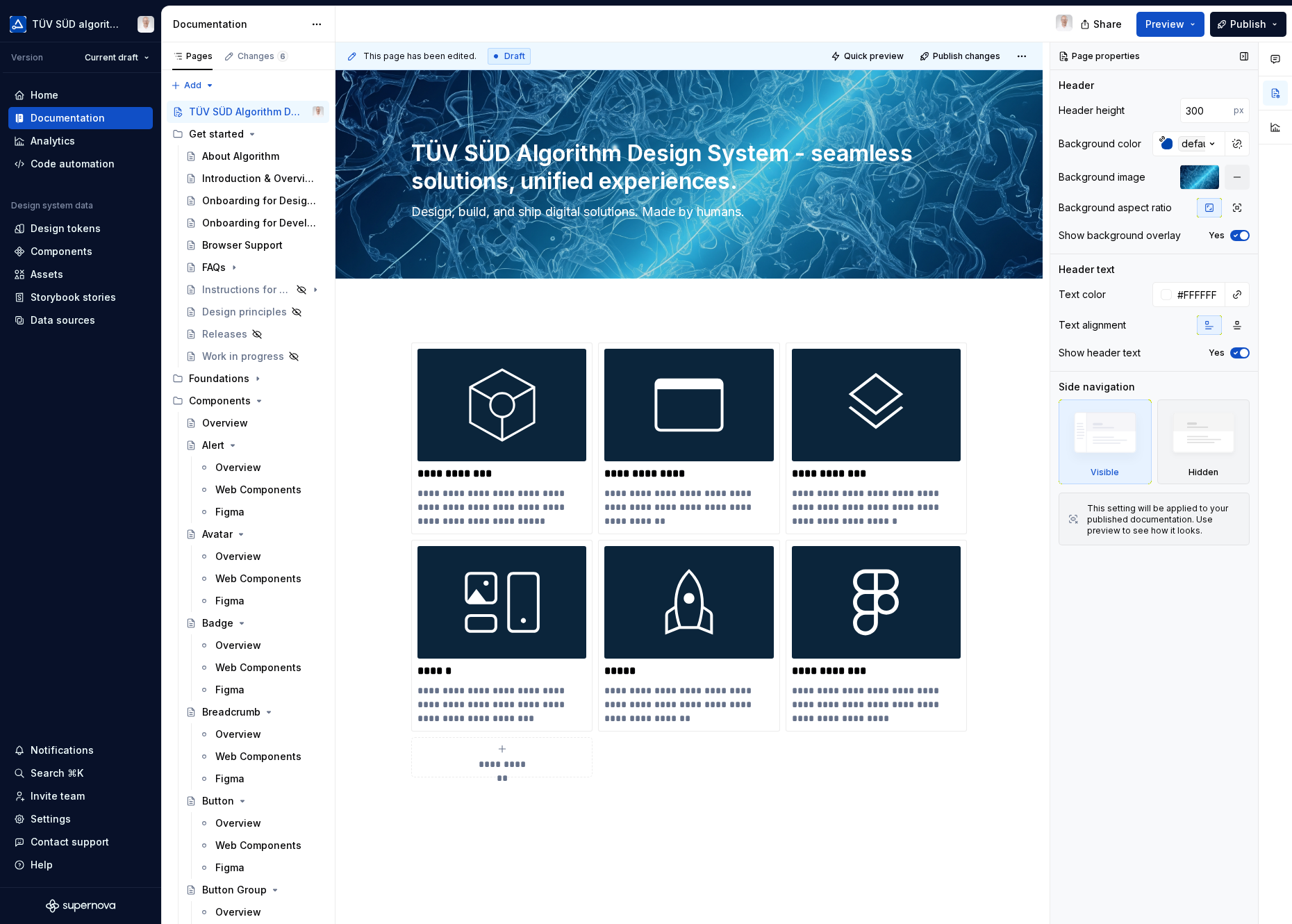
click at [1153, 355] on span "button" at bounding box center [1243, 353] width 8 height 8
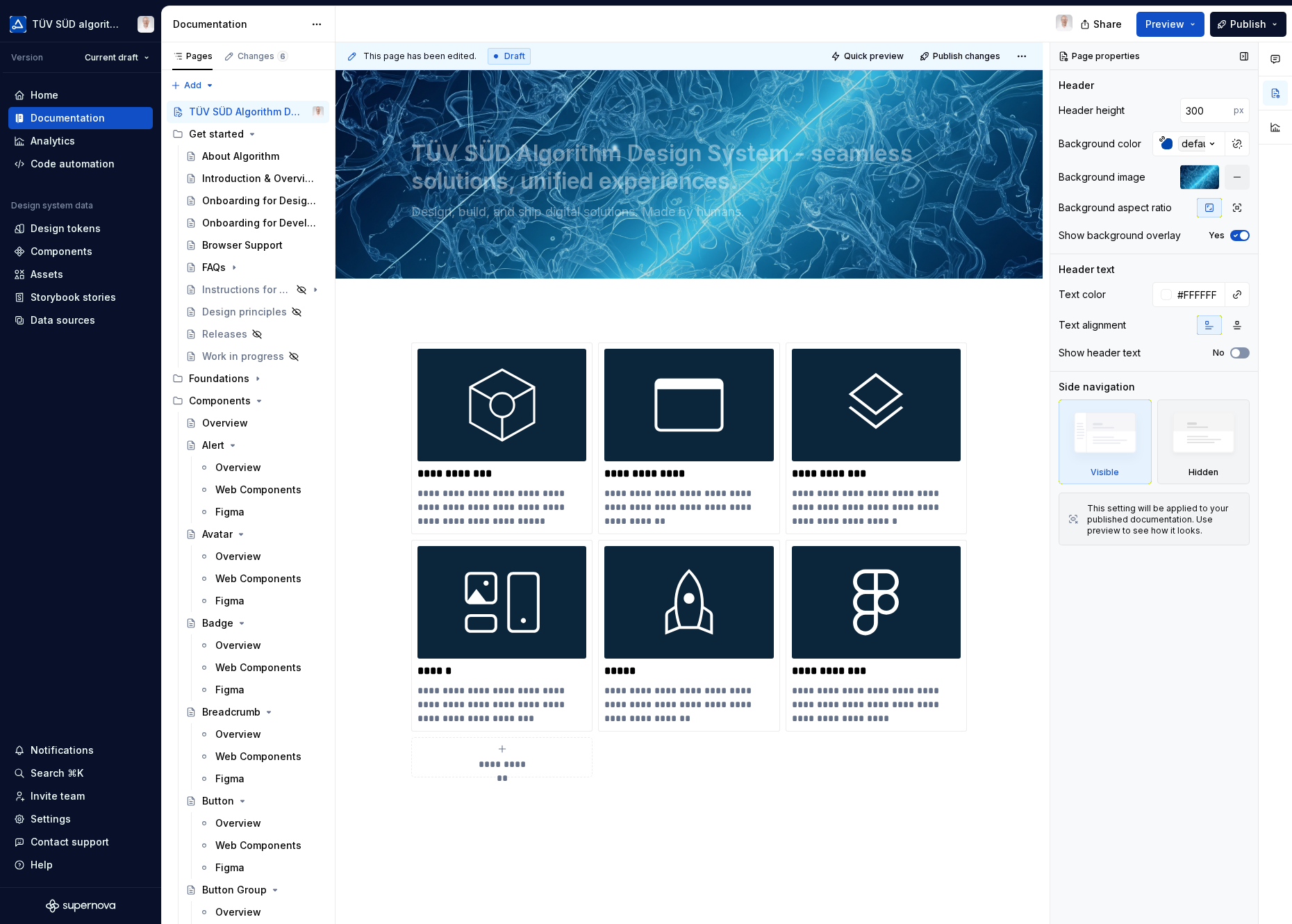
click at [1153, 355] on icon "button" at bounding box center [1235, 353] width 11 height 8
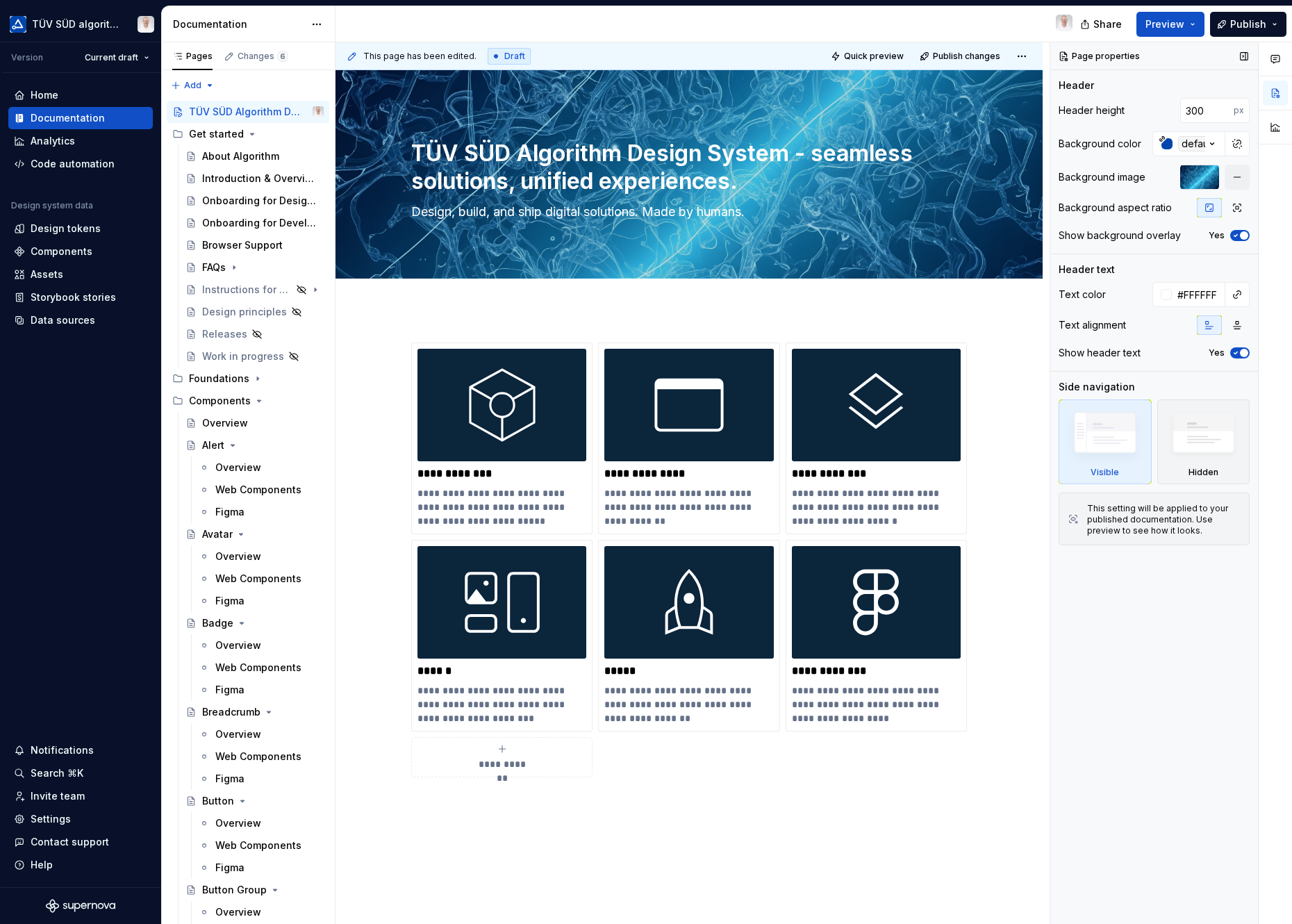
click at [1153, 355] on span "button" at bounding box center [1243, 353] width 8 height 8
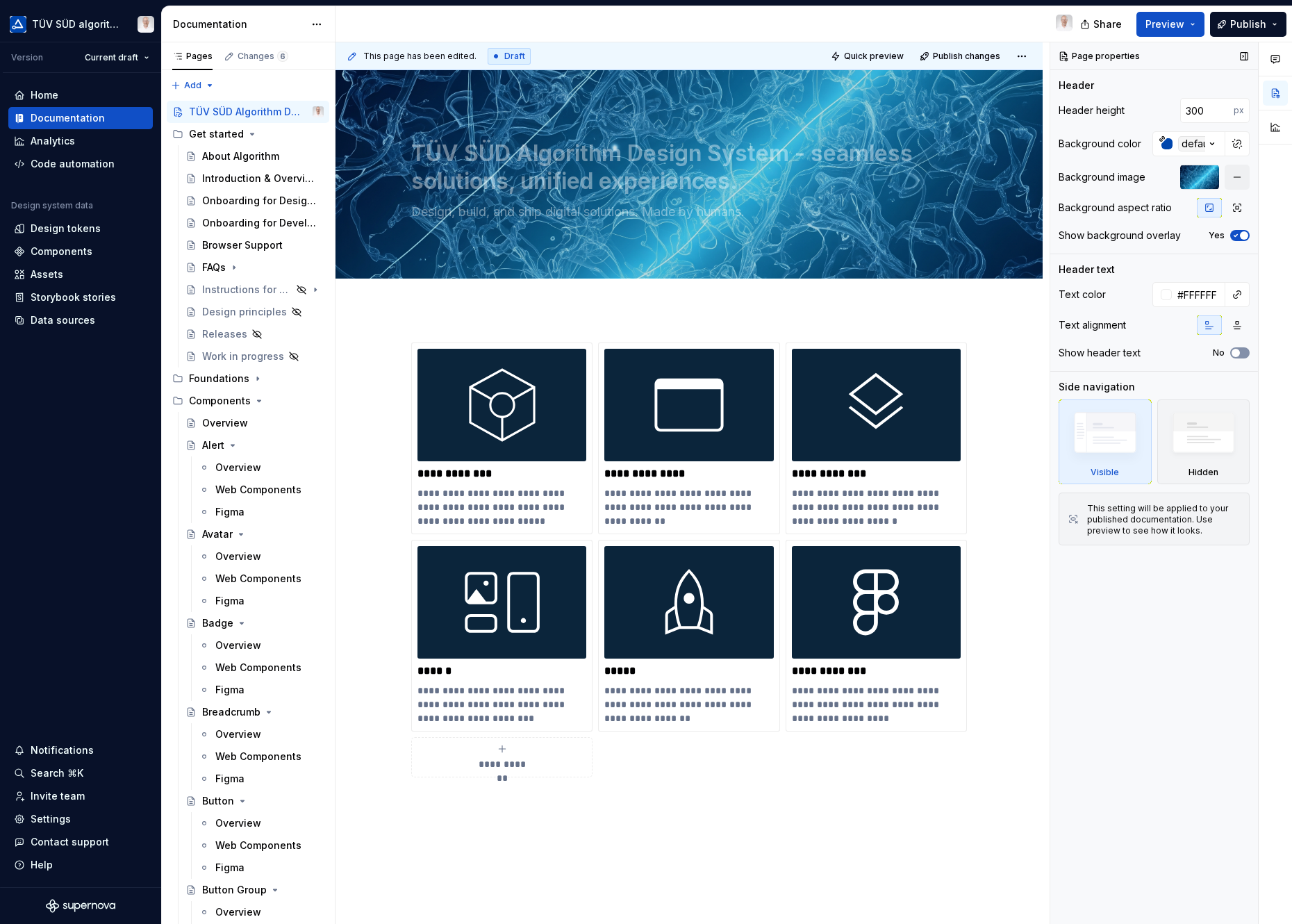
click at [1153, 355] on icon "button" at bounding box center [1235, 353] width 11 height 8
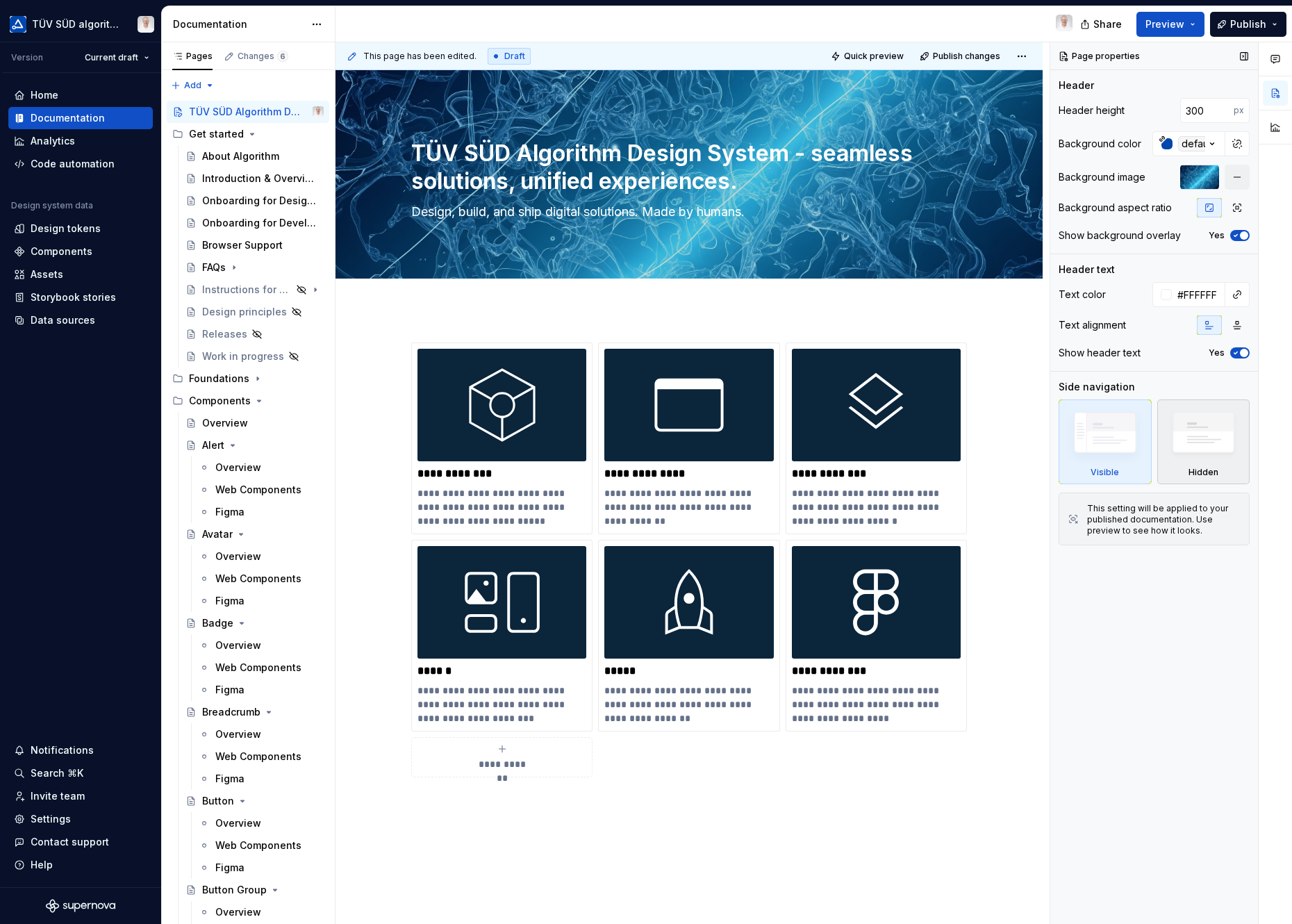
click at [1153, 448] on img at bounding box center [1203, 436] width 80 height 61
click at [1128, 443] on img at bounding box center [1105, 436] width 80 height 61
click at [1153, 144] on div "button" at bounding box center [1167, 143] width 11 height 11
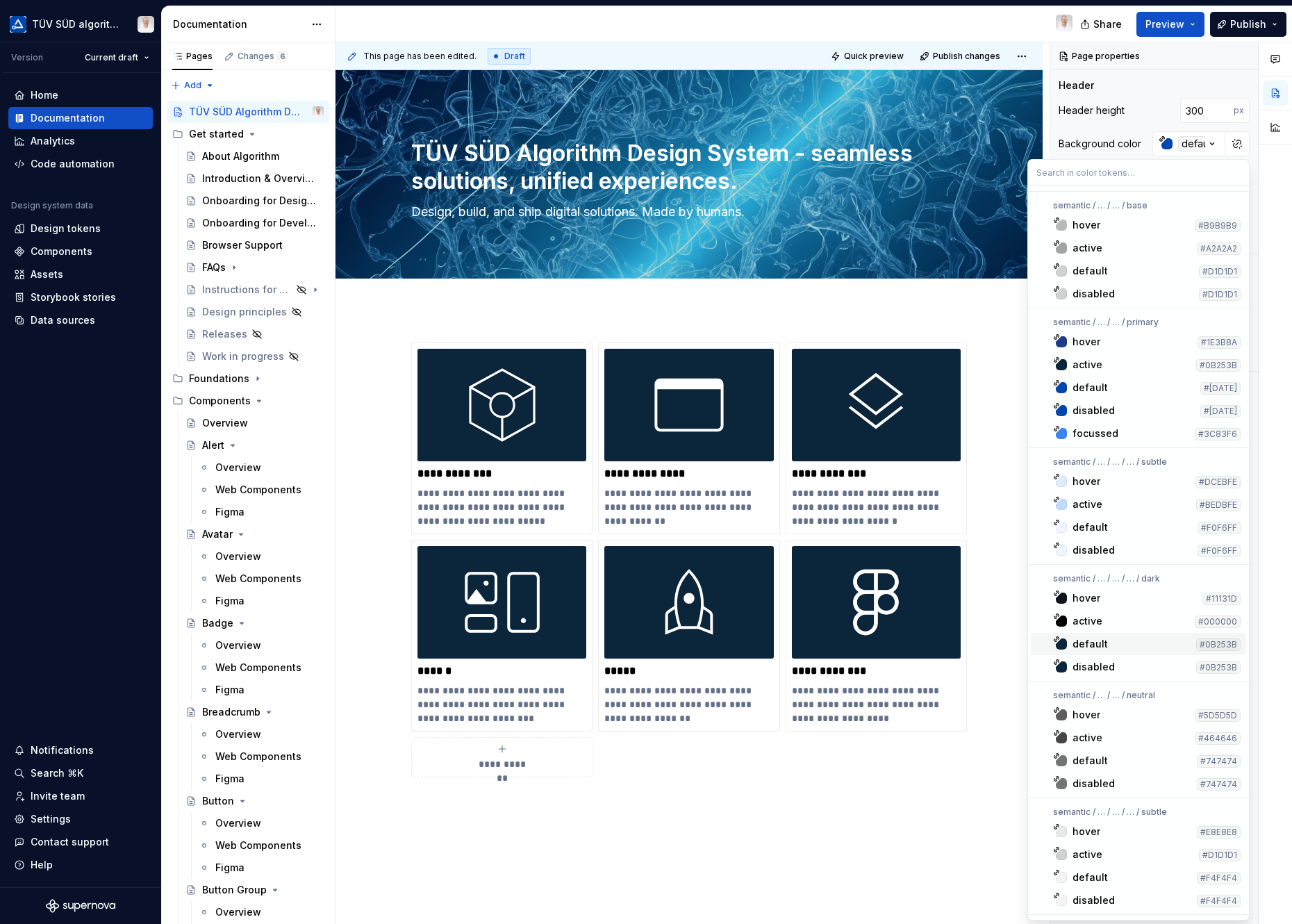
click at [1106, 642] on div "default" at bounding box center [1131, 643] width 118 height 14
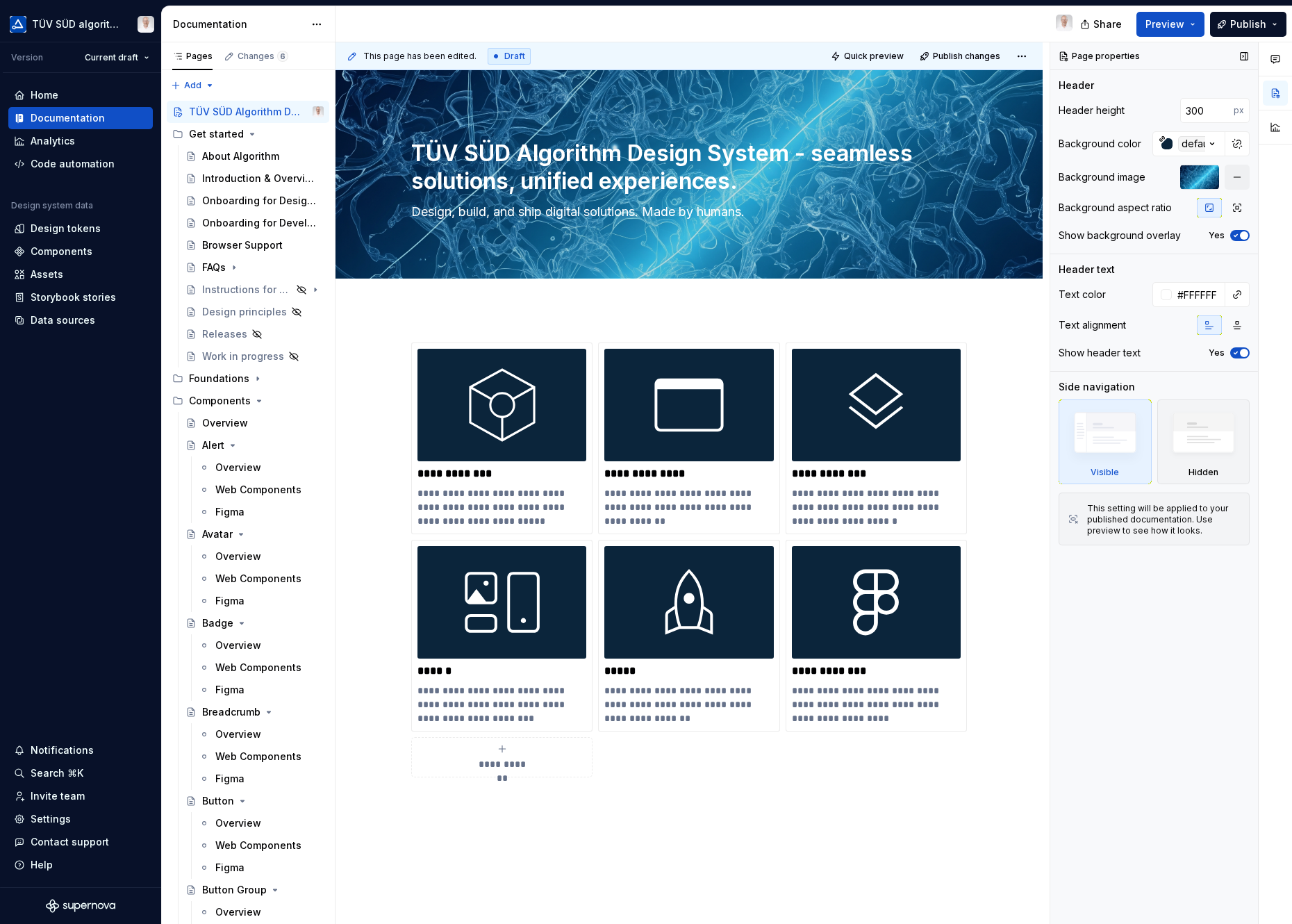
click at [1153, 237] on span "button" at bounding box center [1243, 235] width 8 height 8
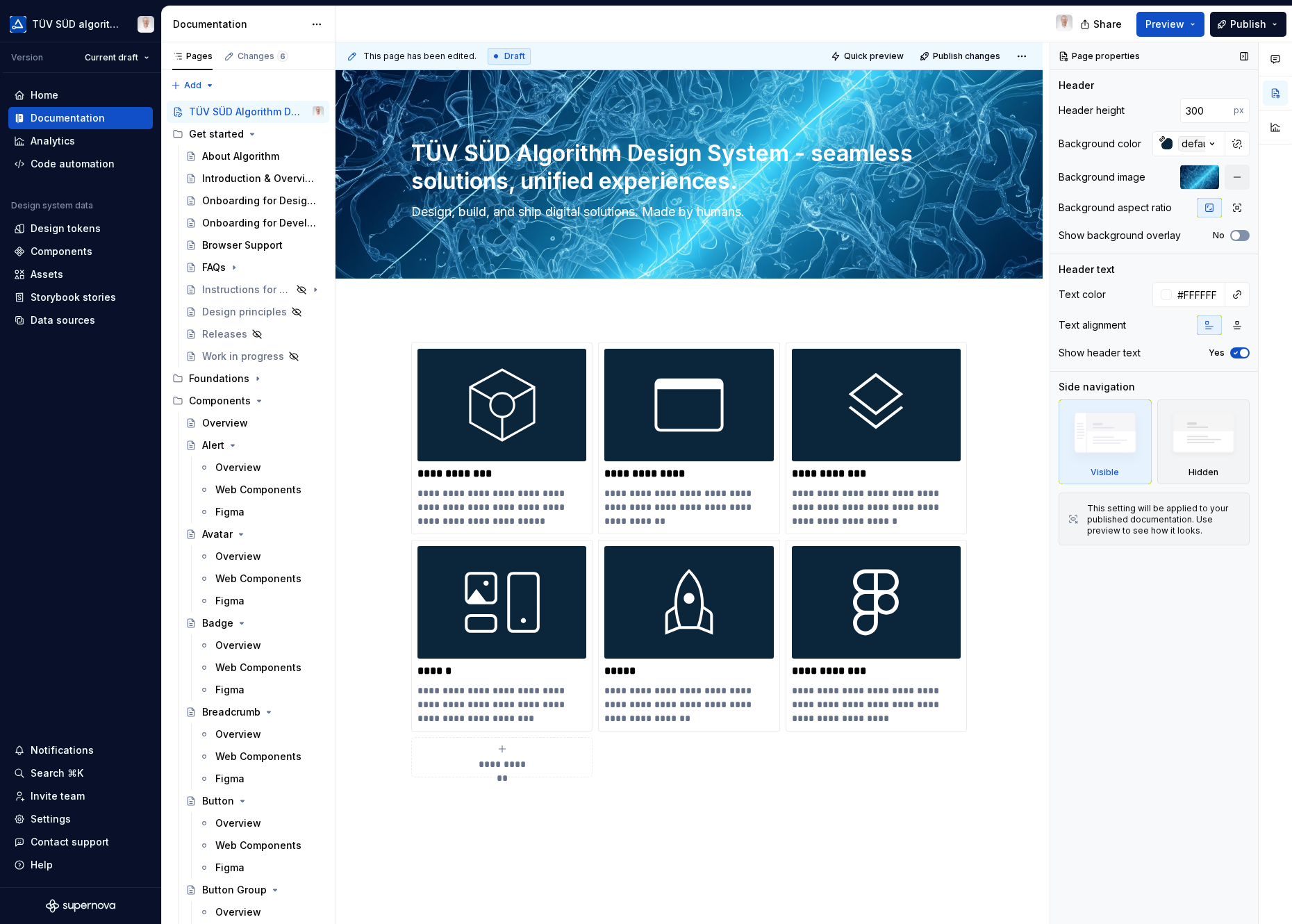
click at [1153, 237] on button "No" at bounding box center [1239, 236] width 19 height 11
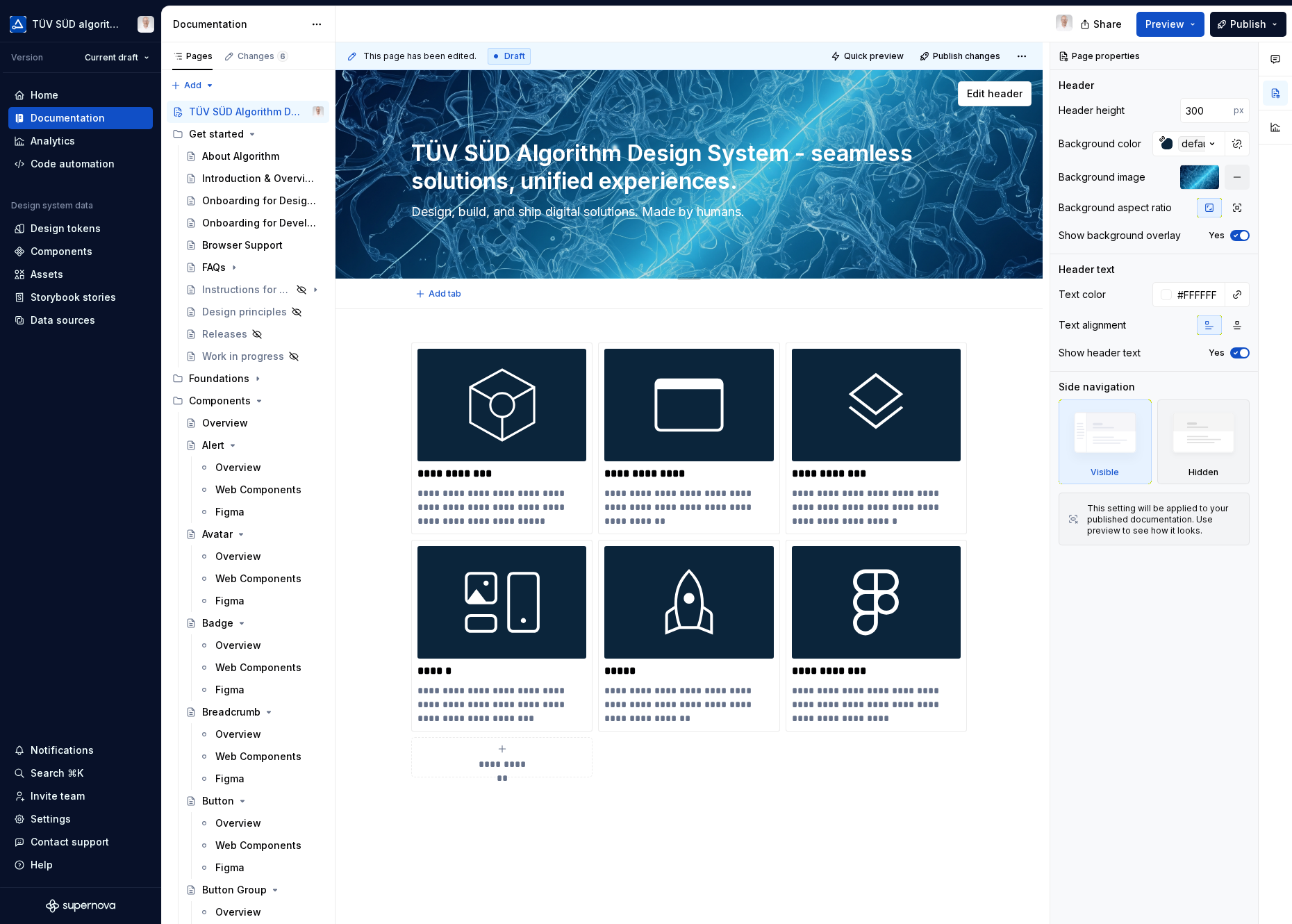
click at [991, 170] on div at bounding box center [689, 174] width 707 height 208
click at [1153, 206] on icon "button" at bounding box center [1237, 208] width 11 height 11
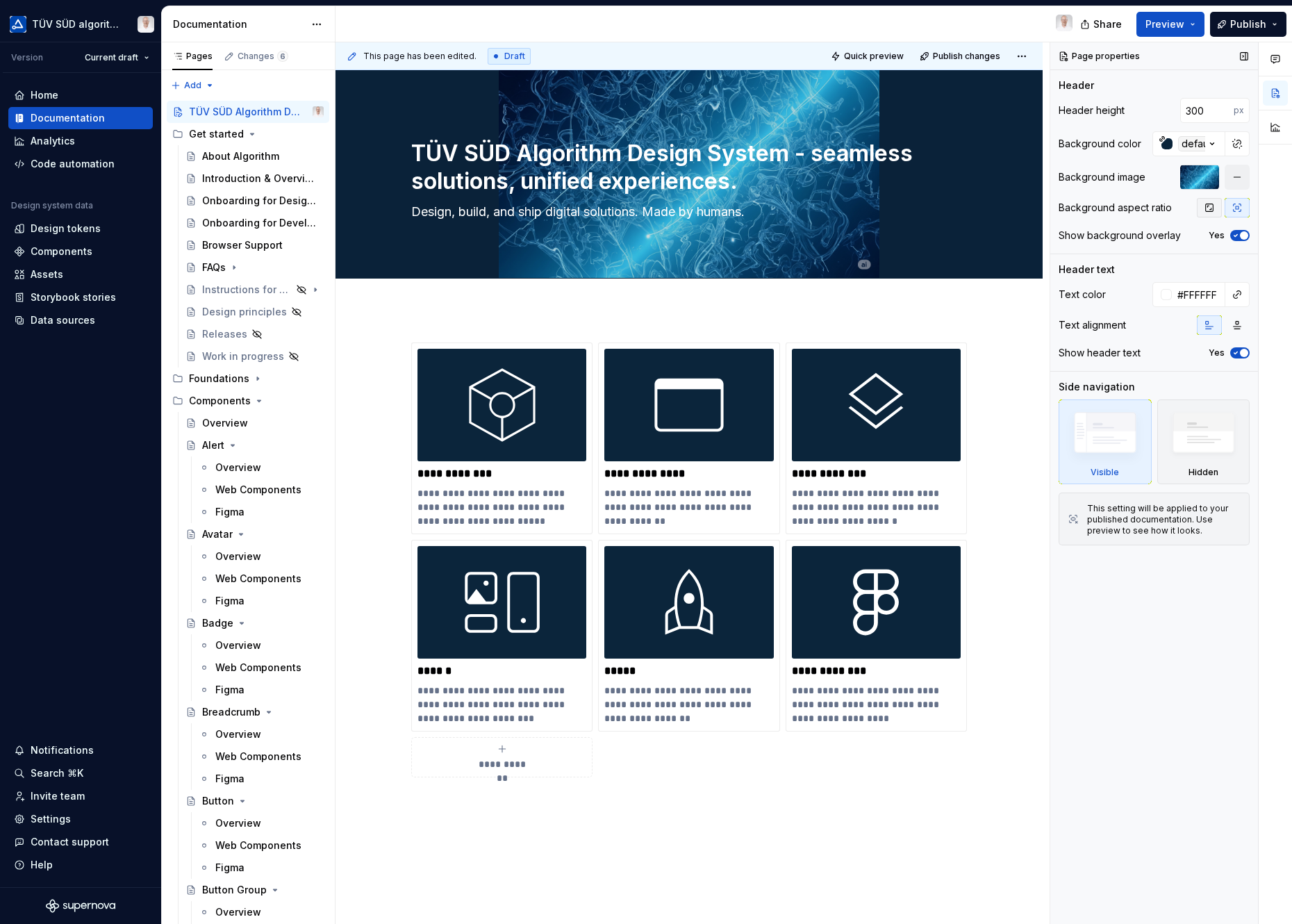
click at [1153, 211] on button "button" at bounding box center [1208, 207] width 25 height 19
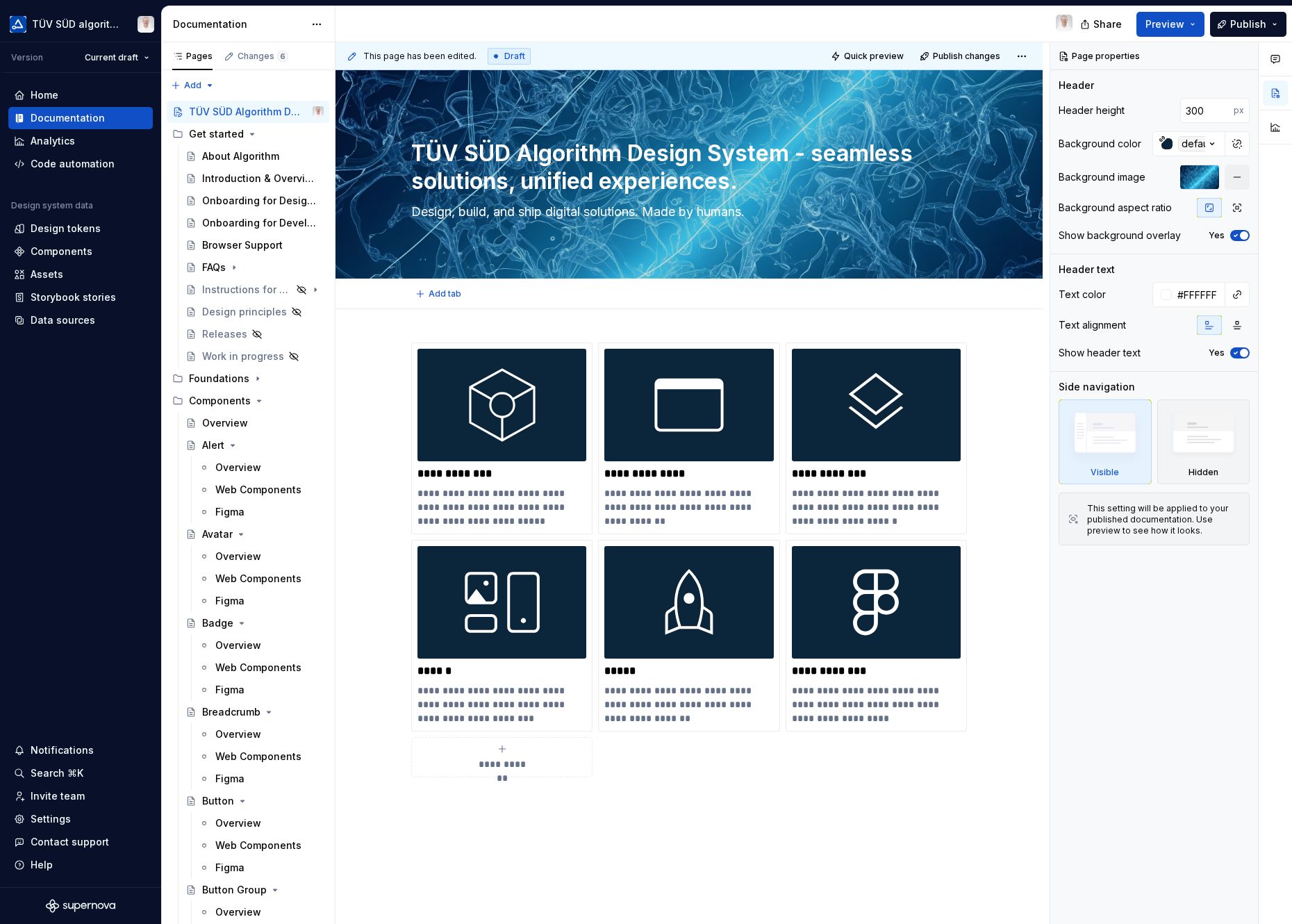
type textarea "*"
drag, startPoint x: 1211, startPoint y: 113, endPoint x: 1133, endPoint y: 106, distance: 78.3
click at [1133, 106] on div "Header height 300 px" at bounding box center [1154, 110] width 191 height 25
type input "800"
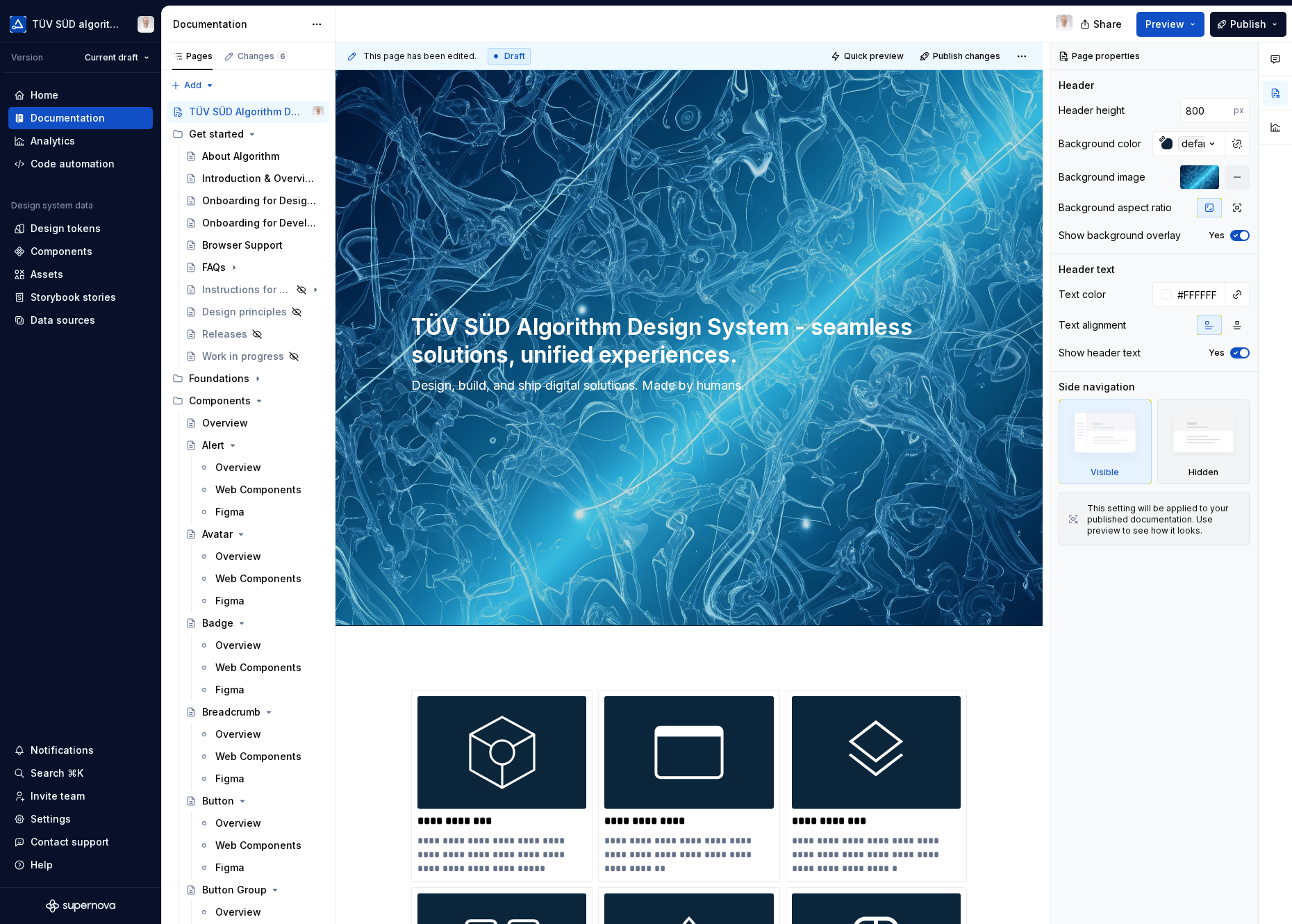
type textarea "*"
click at [1153, 111] on input "800" at bounding box center [1206, 110] width 53 height 25
type input "600"
type textarea "*"
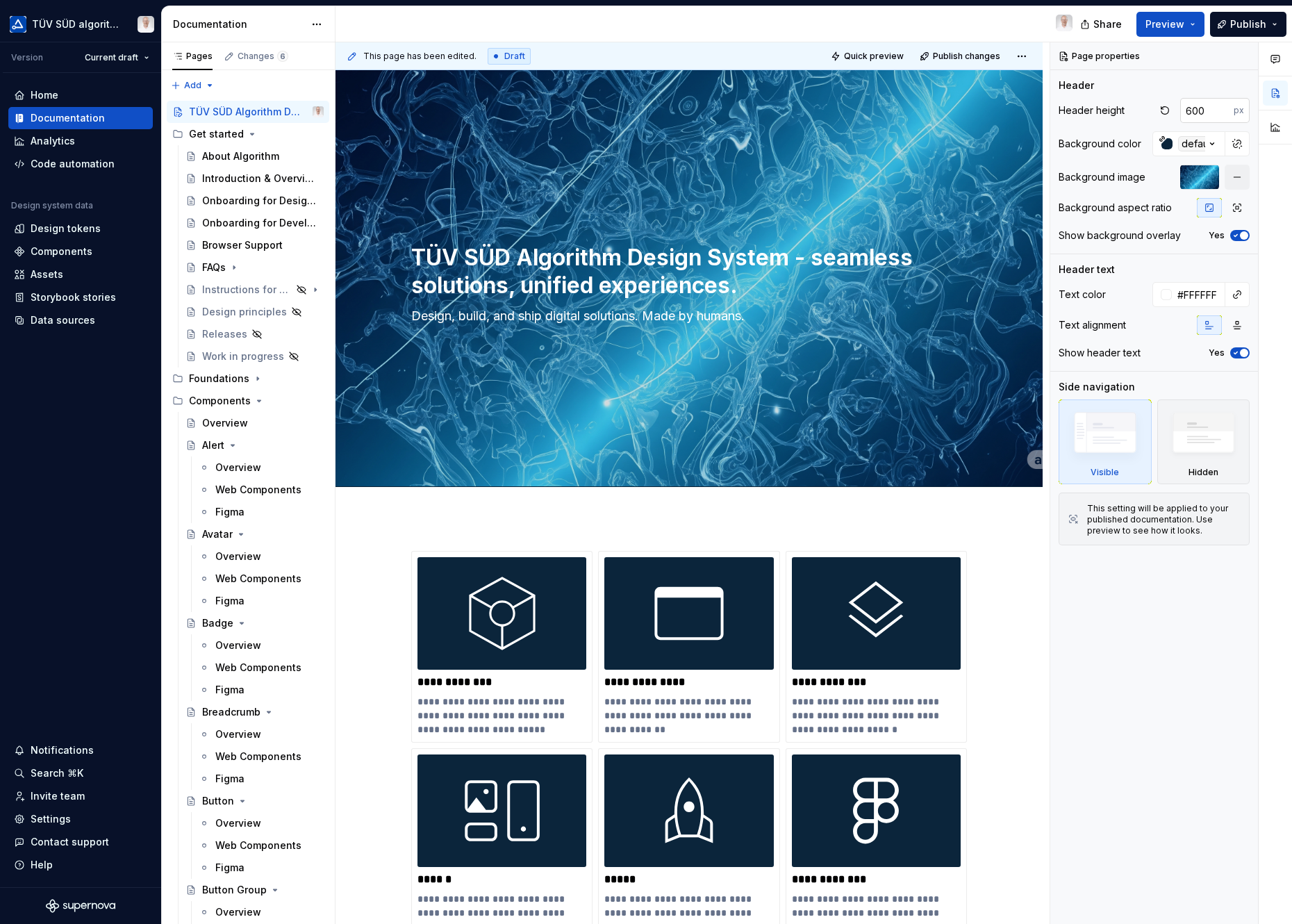
type textarea "*"
click at [1153, 111] on input "600" at bounding box center [1206, 110] width 53 height 25
type input "400"
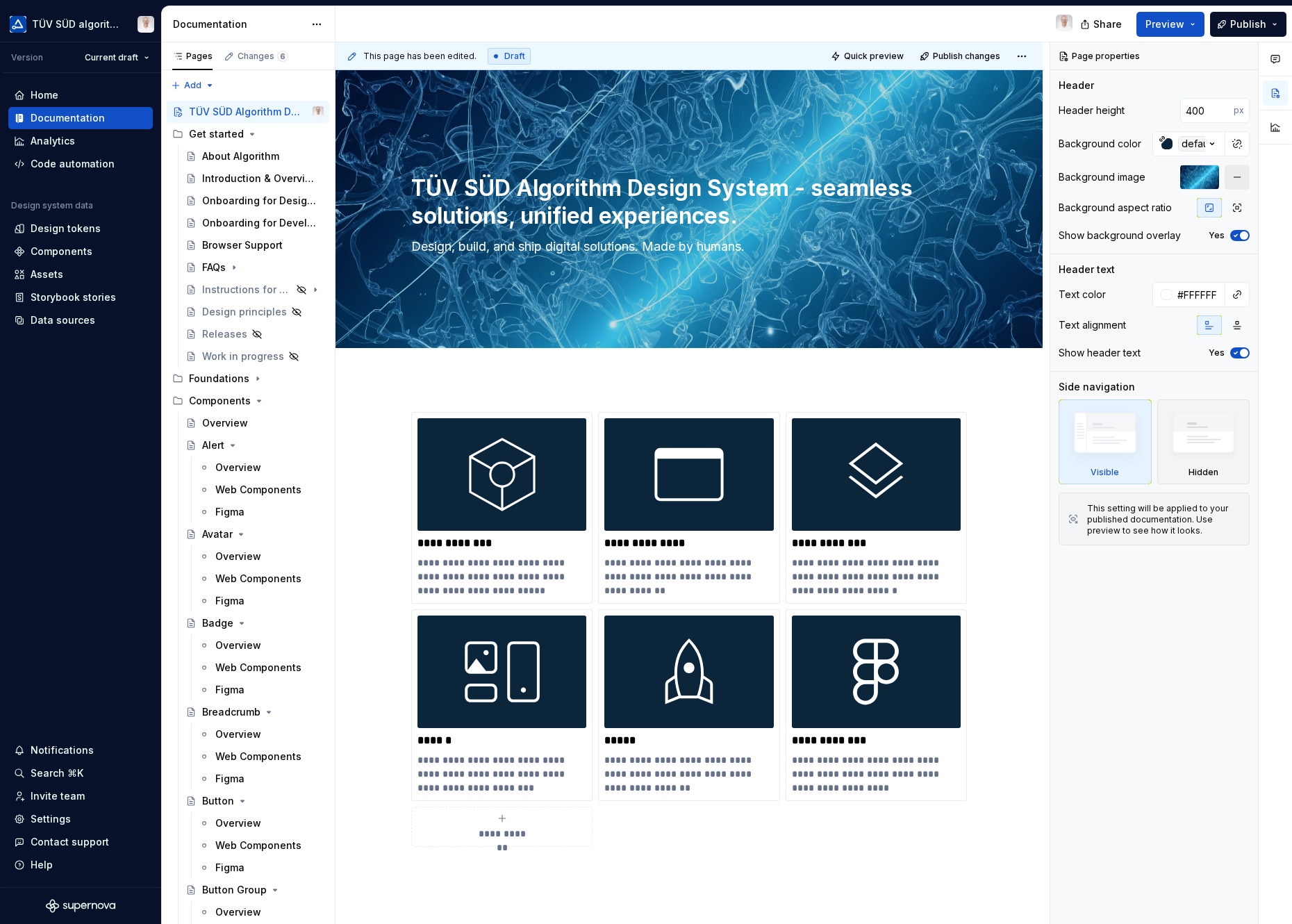
click at [1153, 178] on button "button" at bounding box center [1236, 177] width 25 height 25
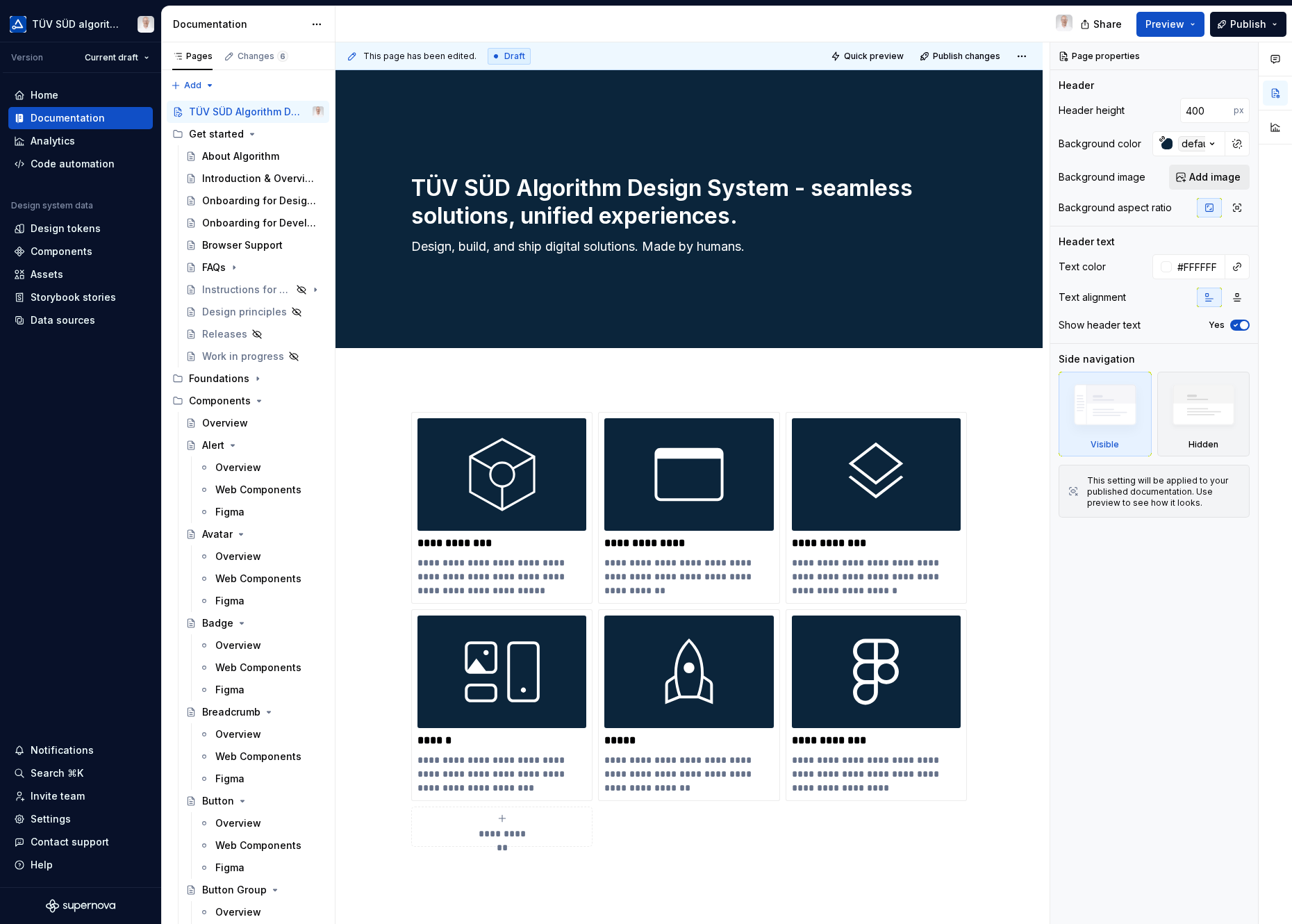
click at [1153, 177] on span "Add image" at bounding box center [1215, 177] width 52 height 14
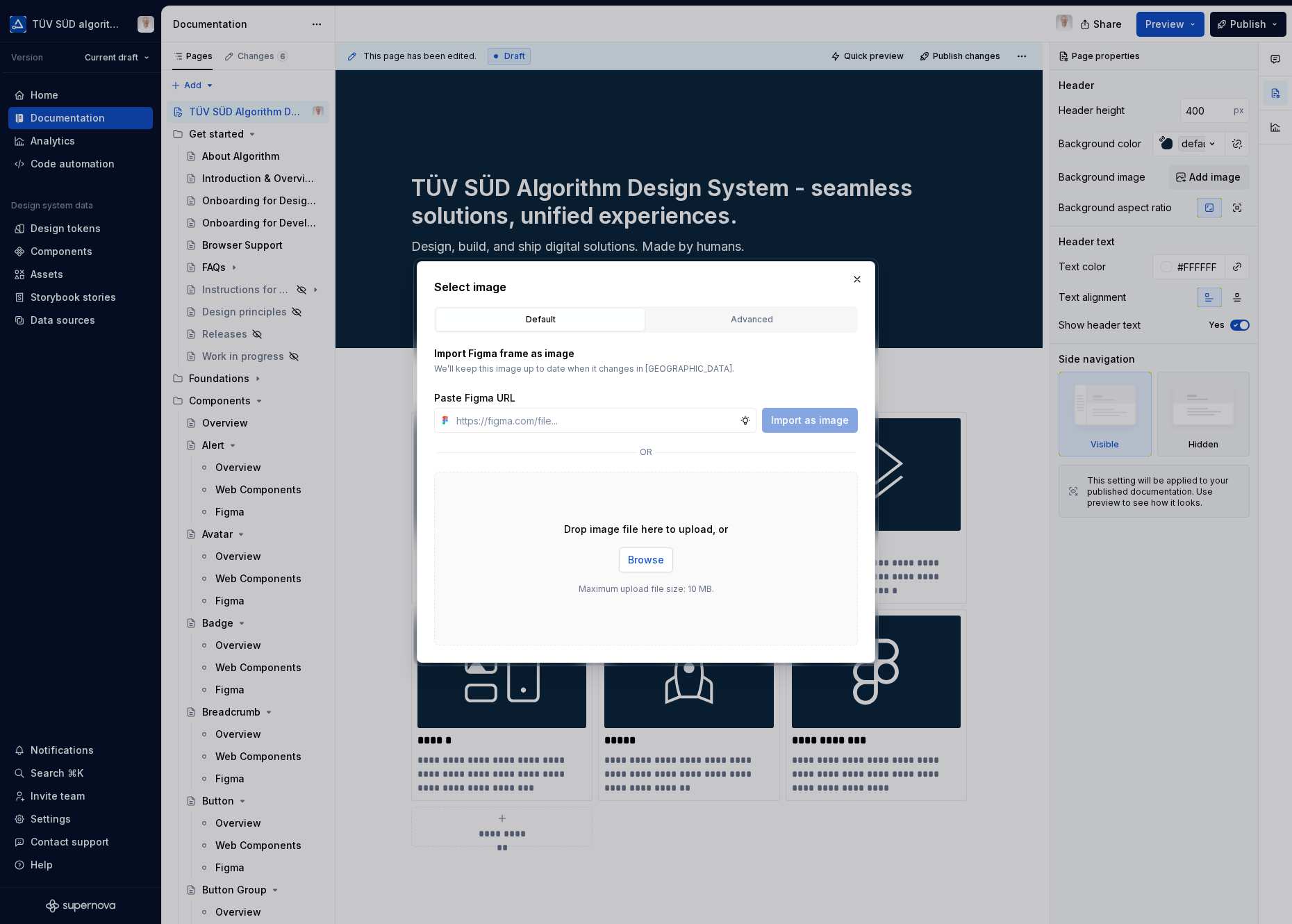
click at [638, 566] on span "Browse" at bounding box center [645, 559] width 36 height 14
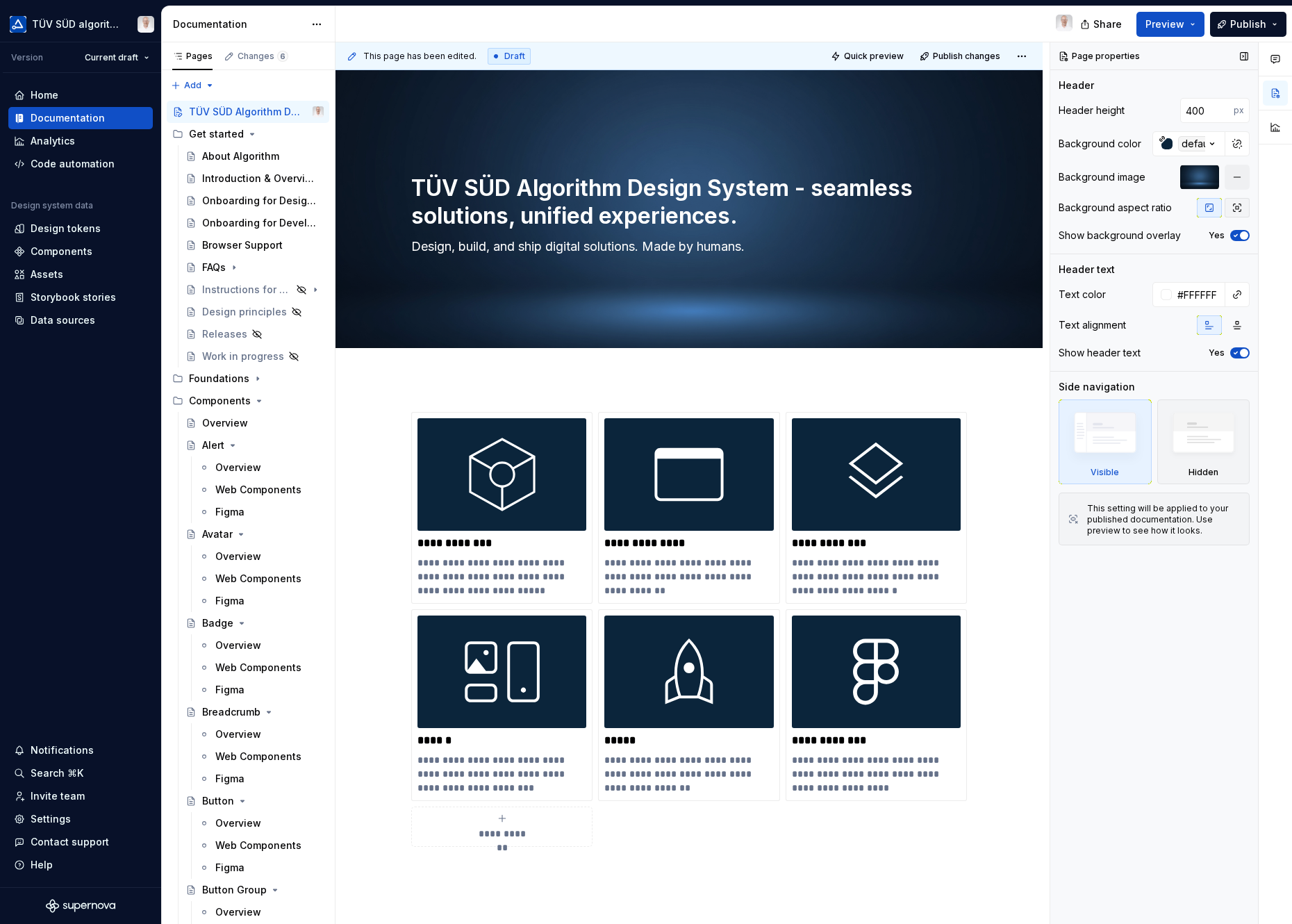
click at [1153, 212] on icon "button" at bounding box center [1237, 208] width 11 height 11
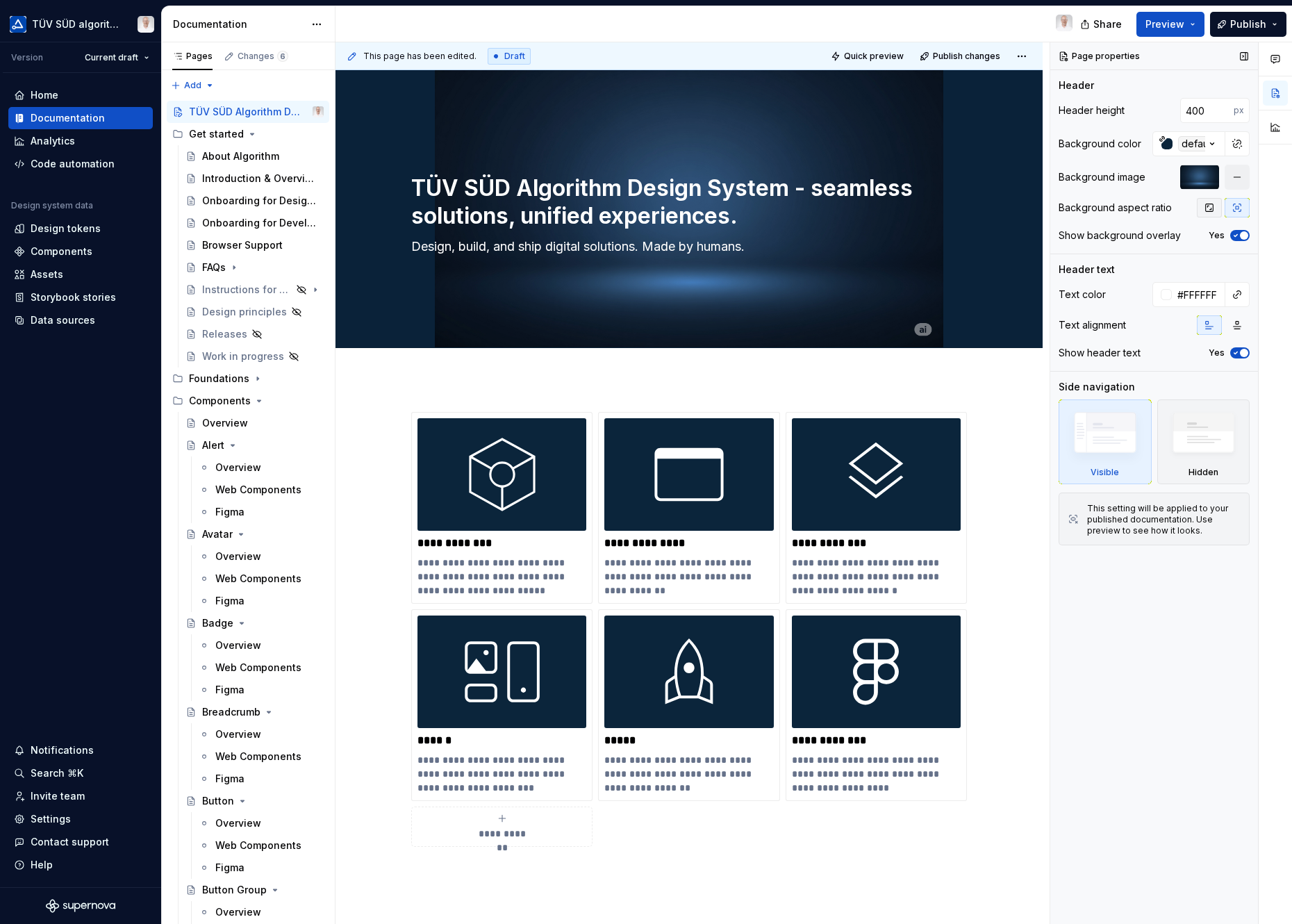
click at [1153, 207] on button "button" at bounding box center [1208, 207] width 25 height 19
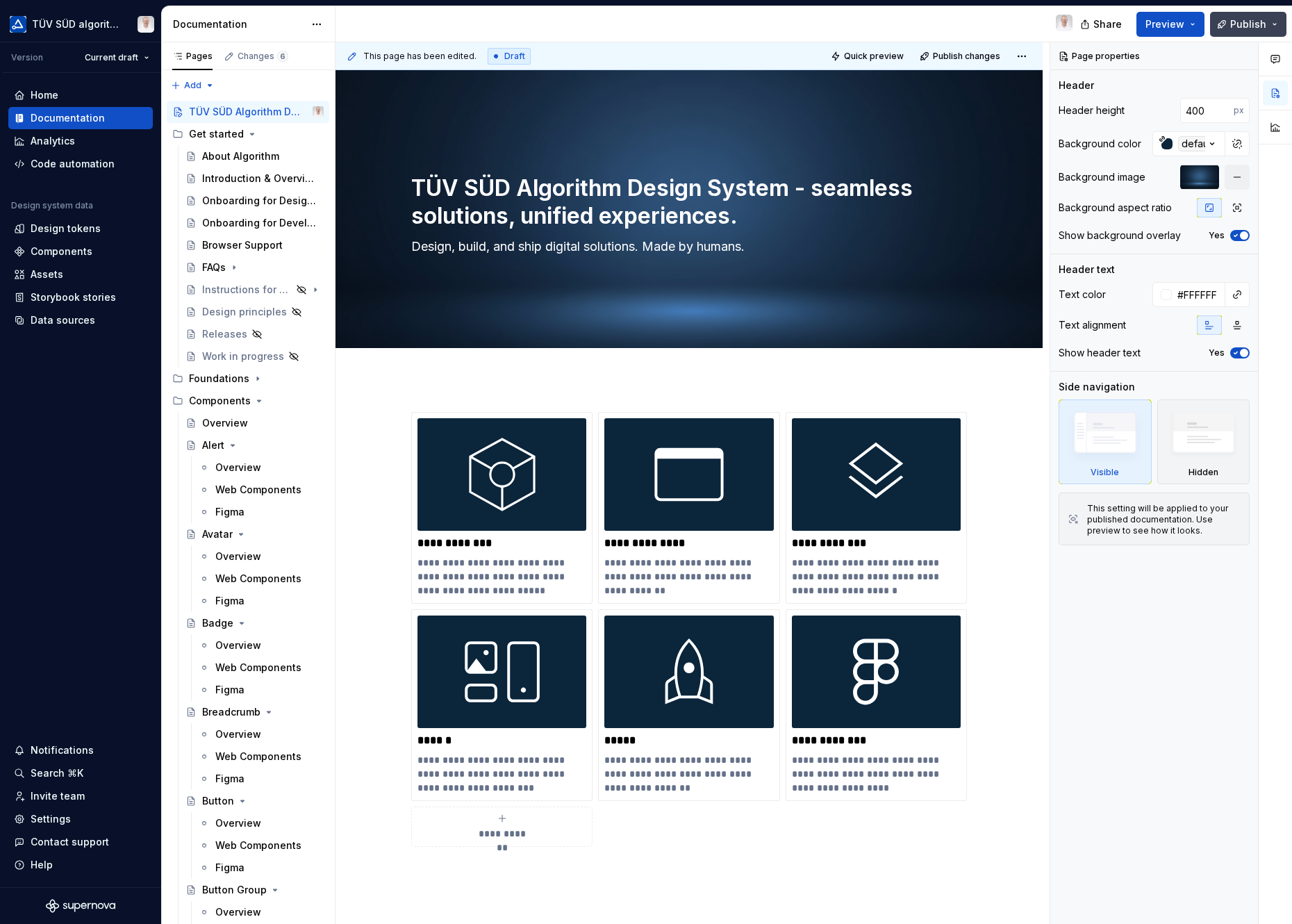
click at [1153, 18] on span "Publish" at bounding box center [1247, 24] width 36 height 14
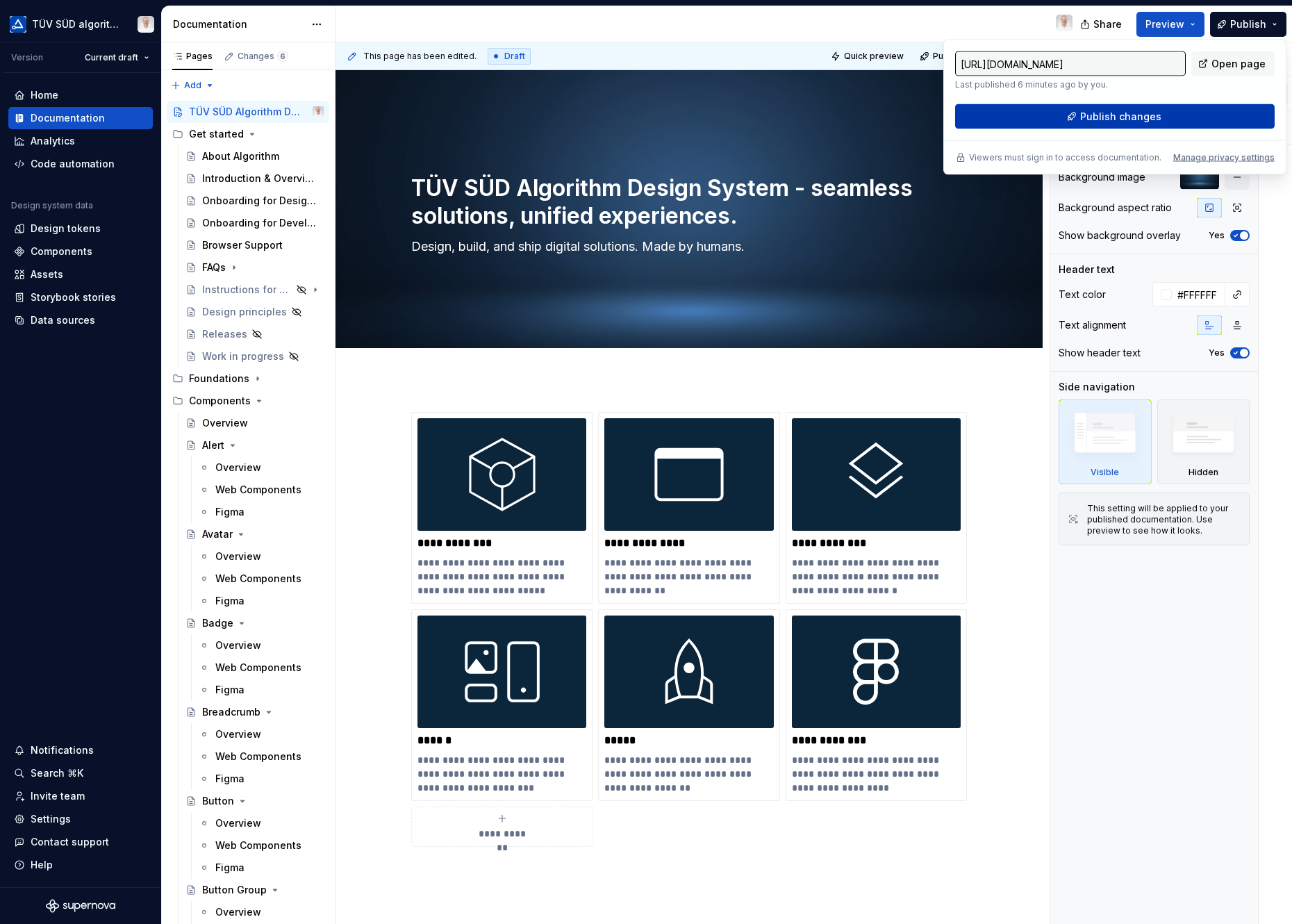
click at [1124, 118] on span "Publish changes" at bounding box center [1121, 116] width 81 height 14
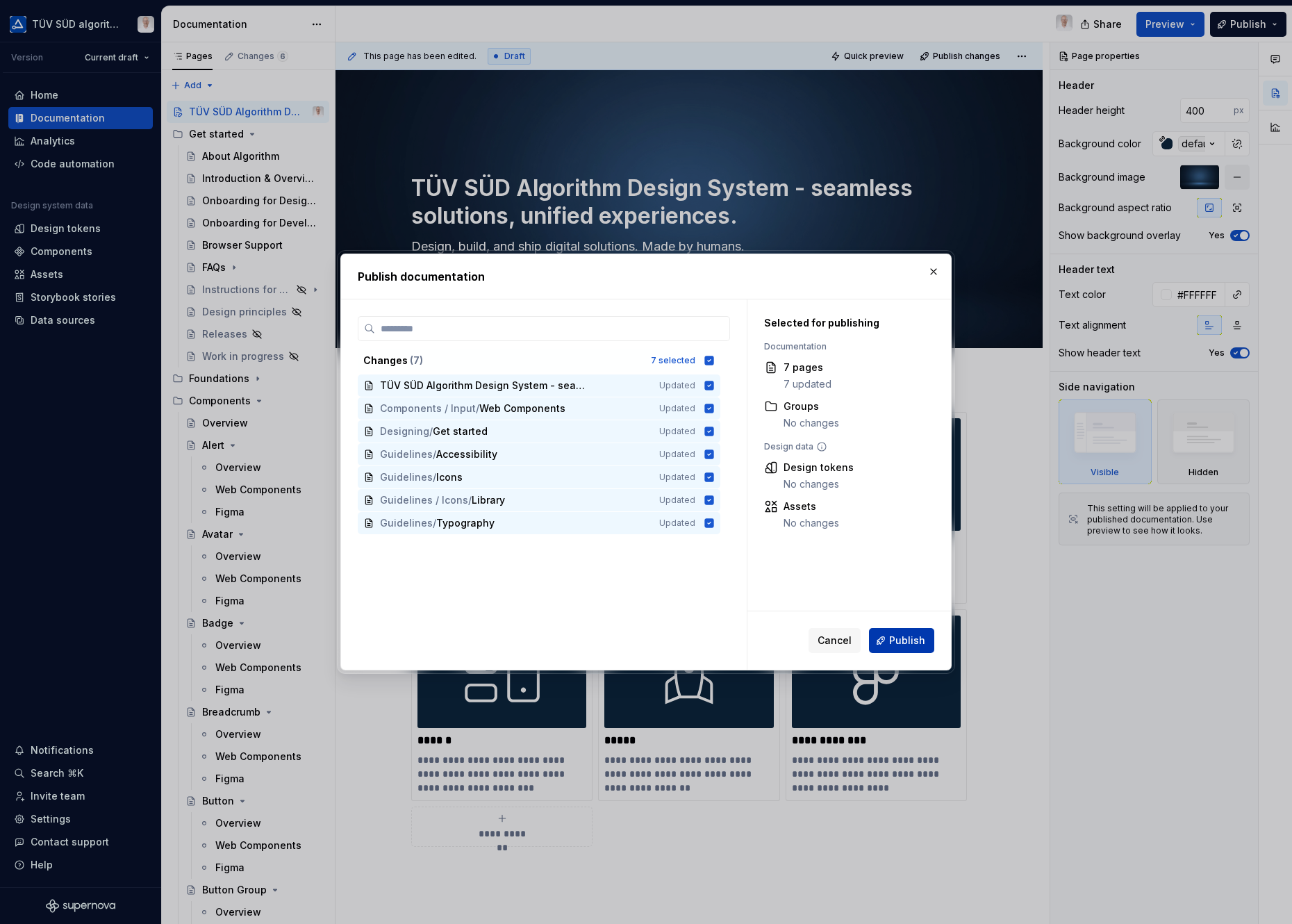
click at [905, 638] on span "Publish" at bounding box center [906, 640] width 36 height 14
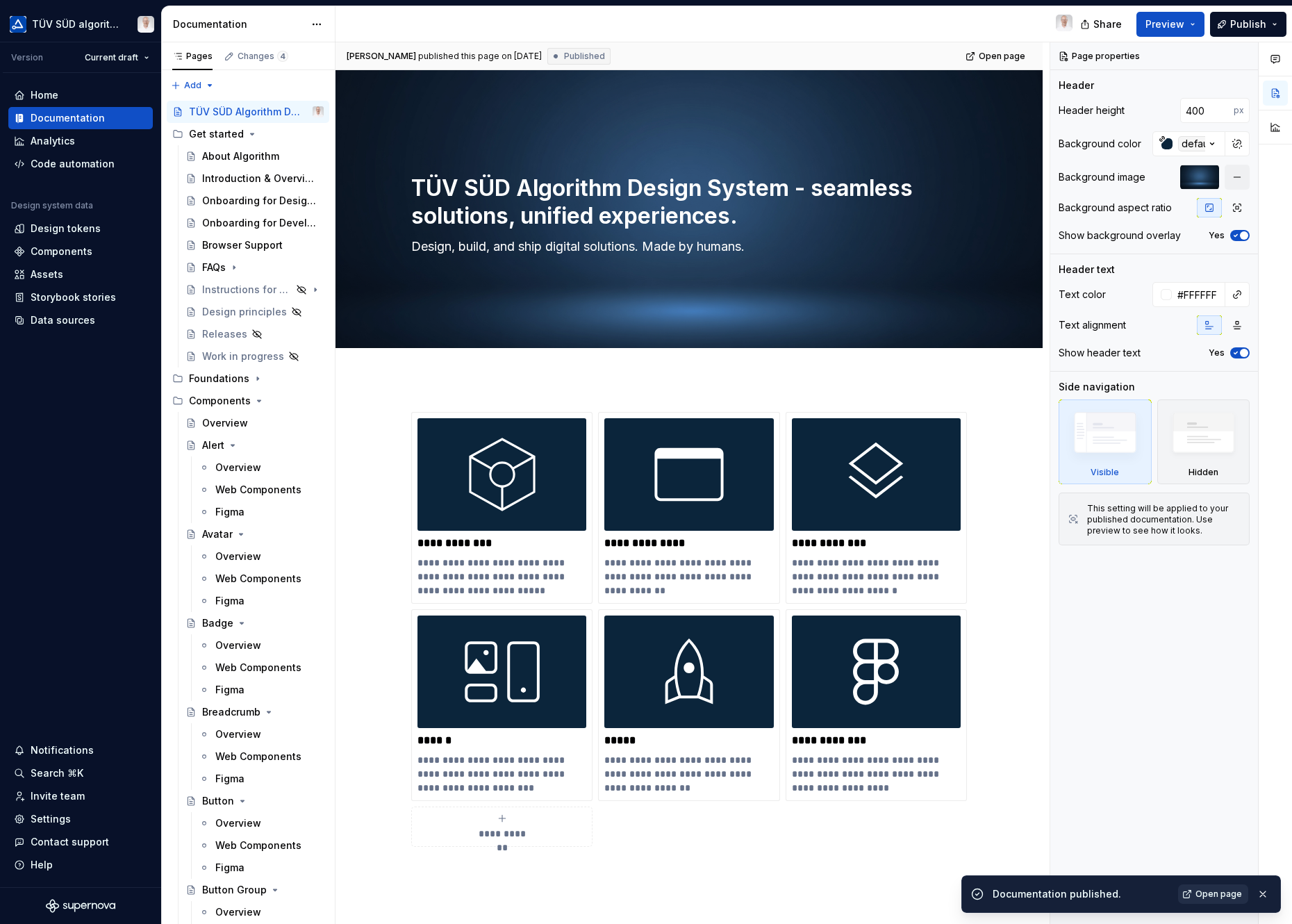
click at [1153, 843] on span "Open page" at bounding box center [1218, 894] width 46 height 11
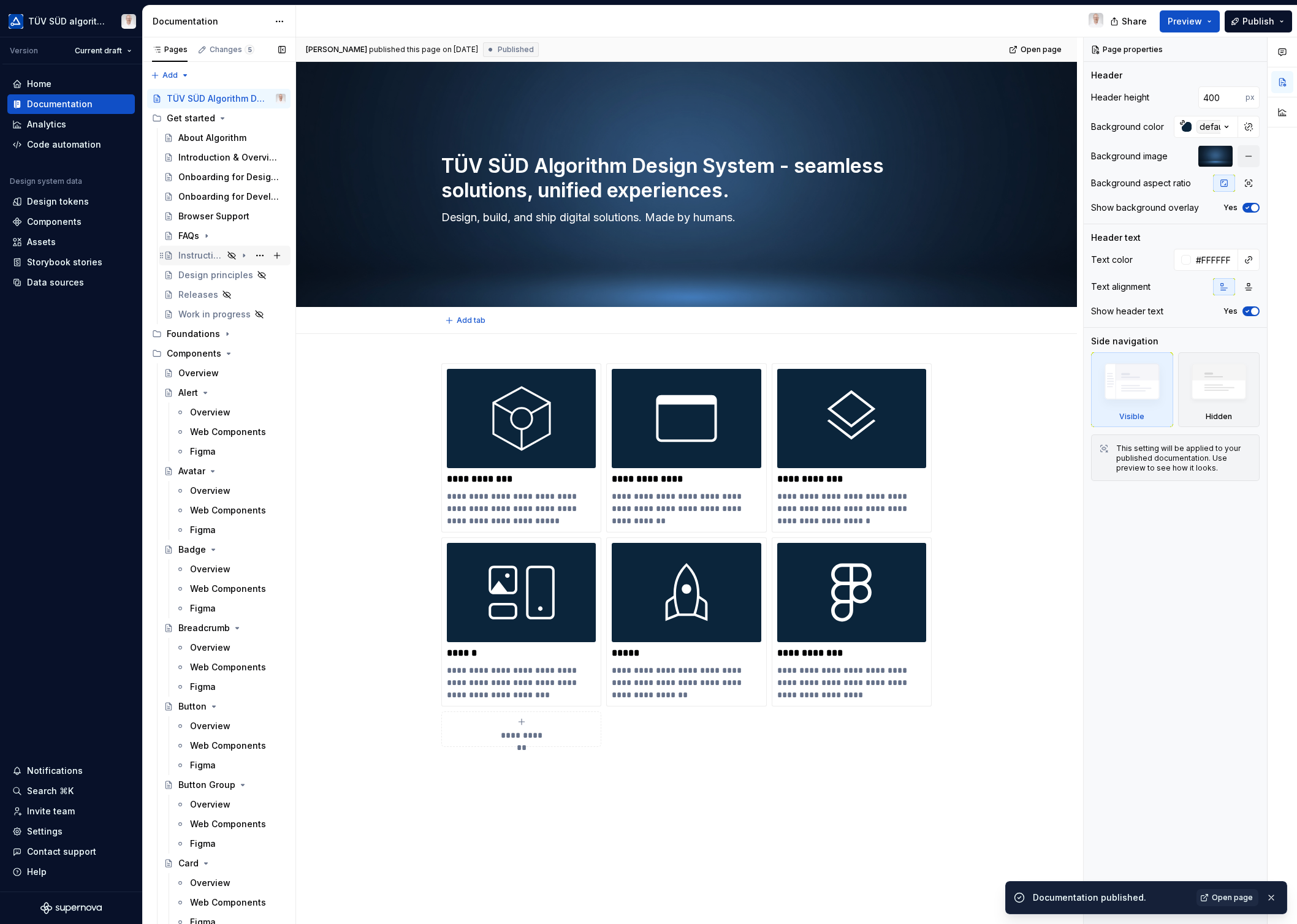
type textarea "*"
click at [50, 743] on div "Settings" at bounding box center [44, 831] width 36 height 12
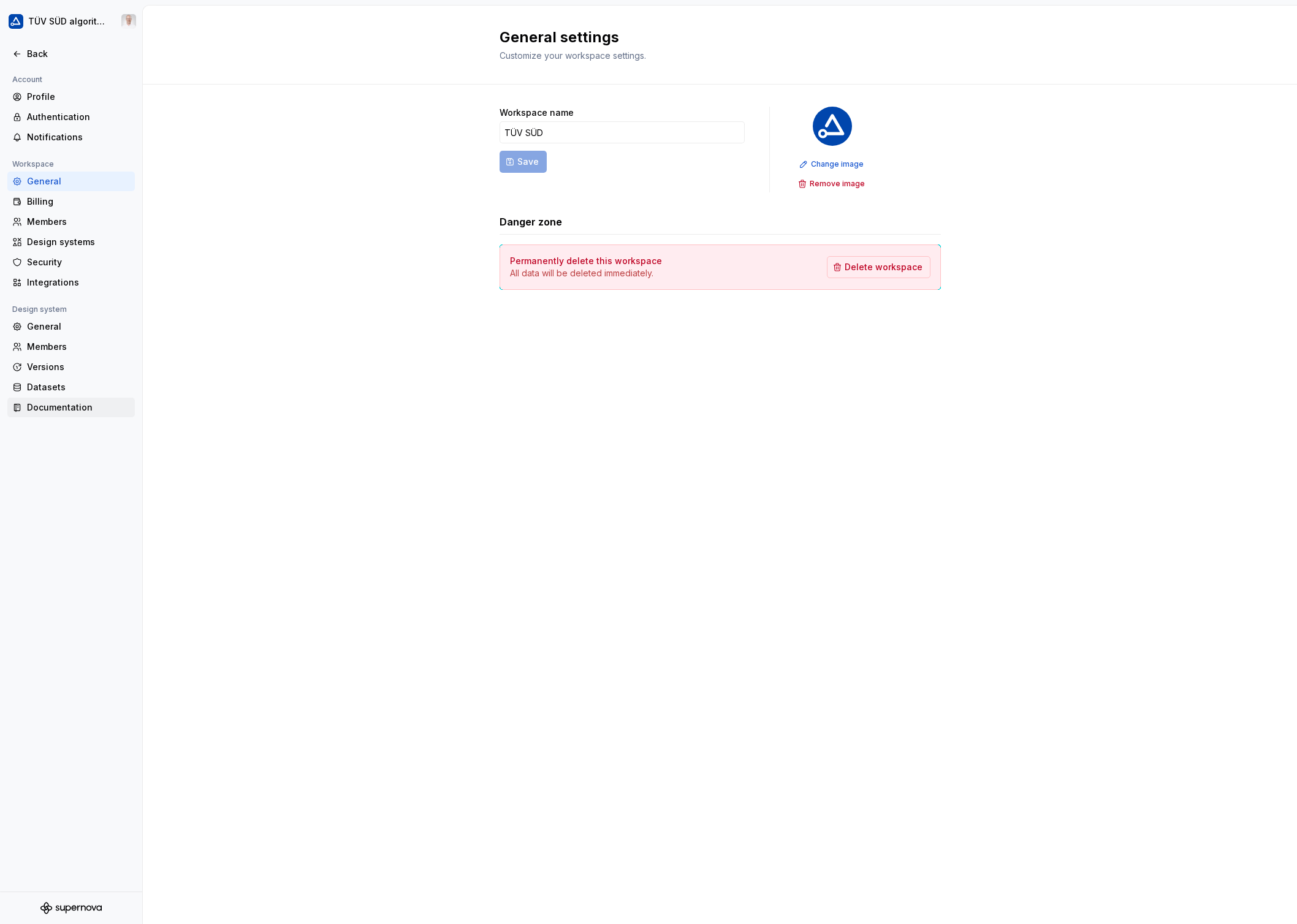
click at [55, 410] on div "Documentation" at bounding box center [78, 407] width 103 height 12
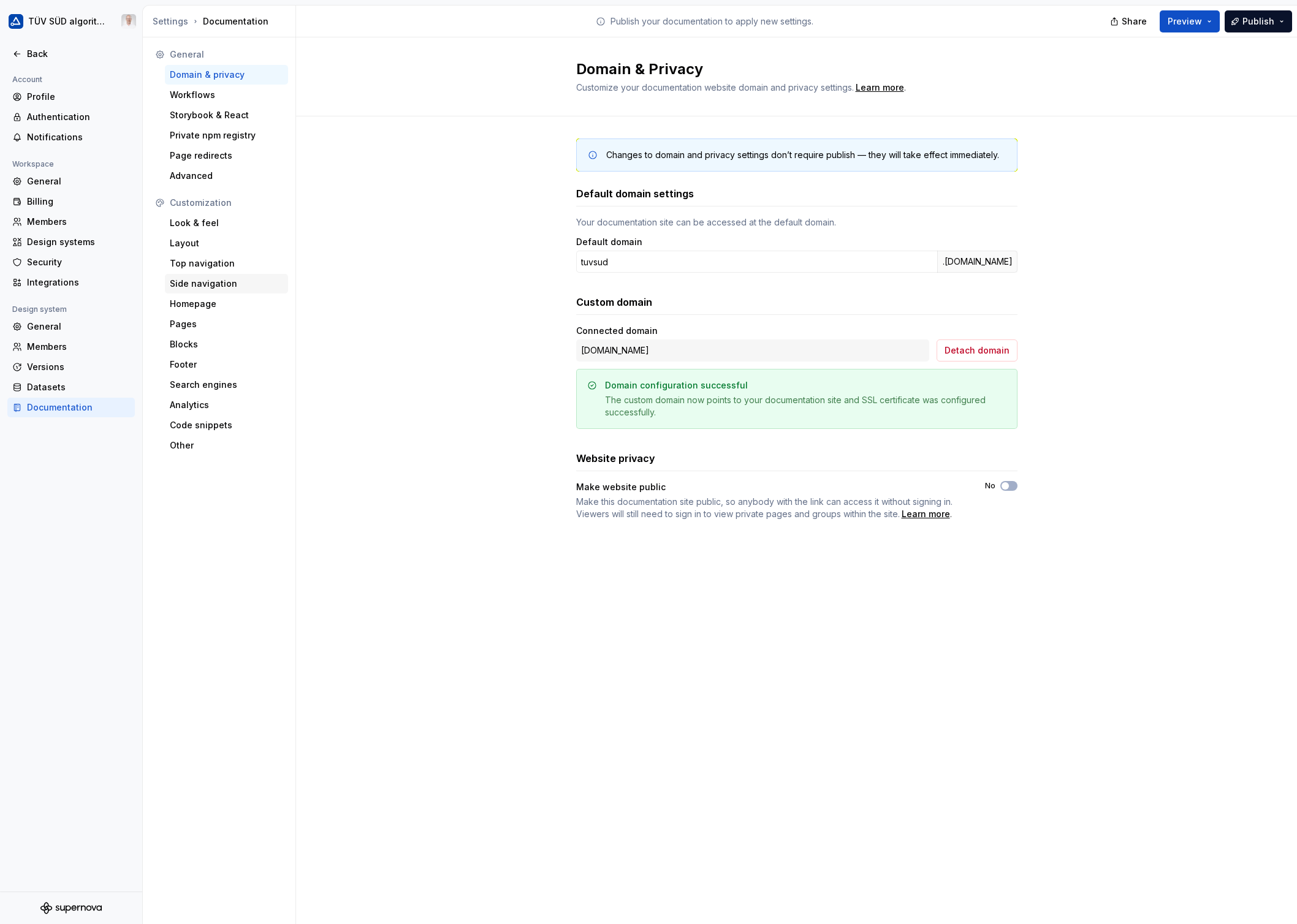
click at [198, 285] on div "Side navigation" at bounding box center [226, 283] width 113 height 12
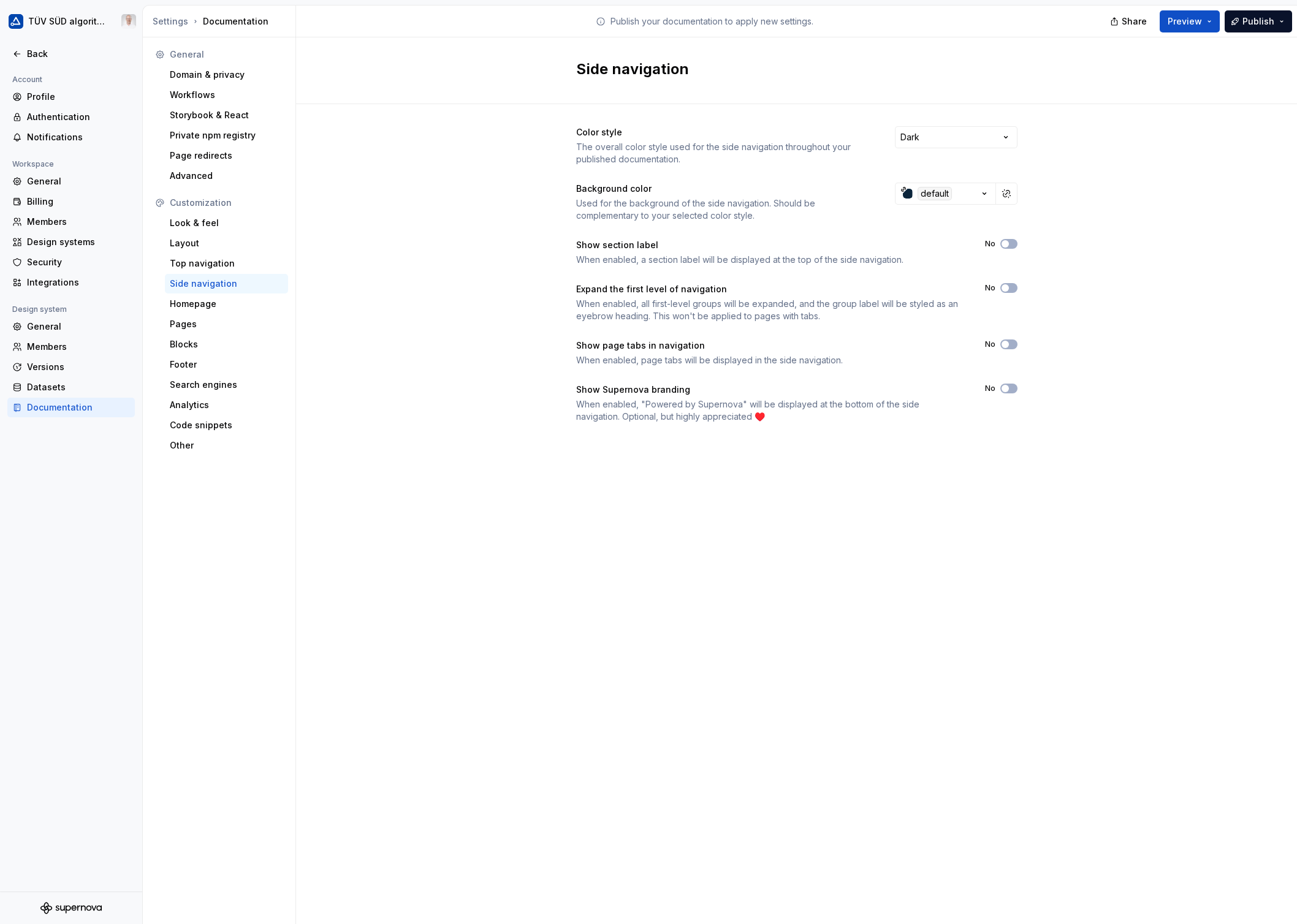
click at [1018, 285] on div "Color style The overall color style used for the side navigation throughout you…" at bounding box center [796, 287] width 1001 height 365
click at [198, 303] on div "Homepage" at bounding box center [226, 304] width 113 height 12
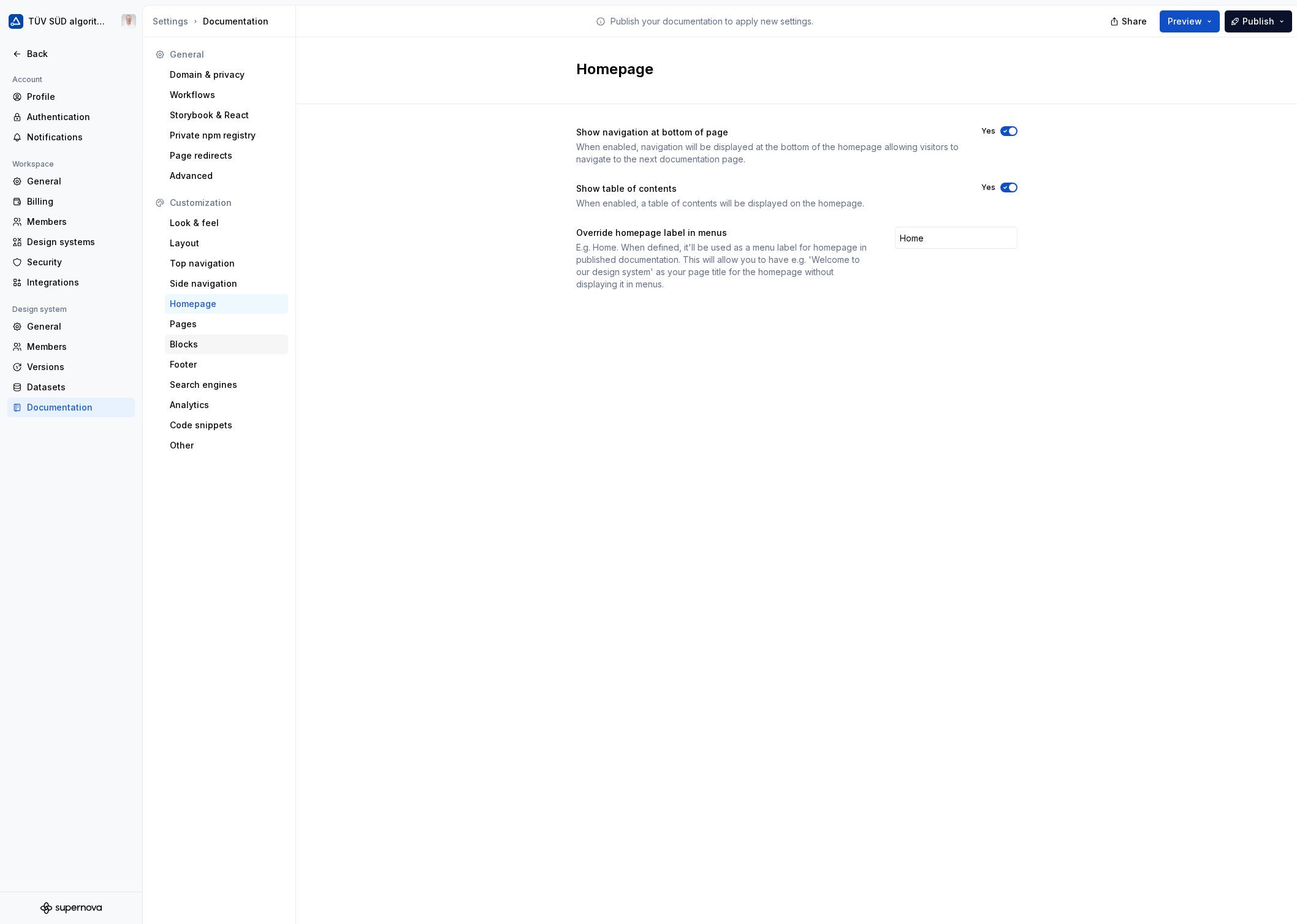
click at [194, 341] on div "Blocks" at bounding box center [226, 344] width 113 height 12
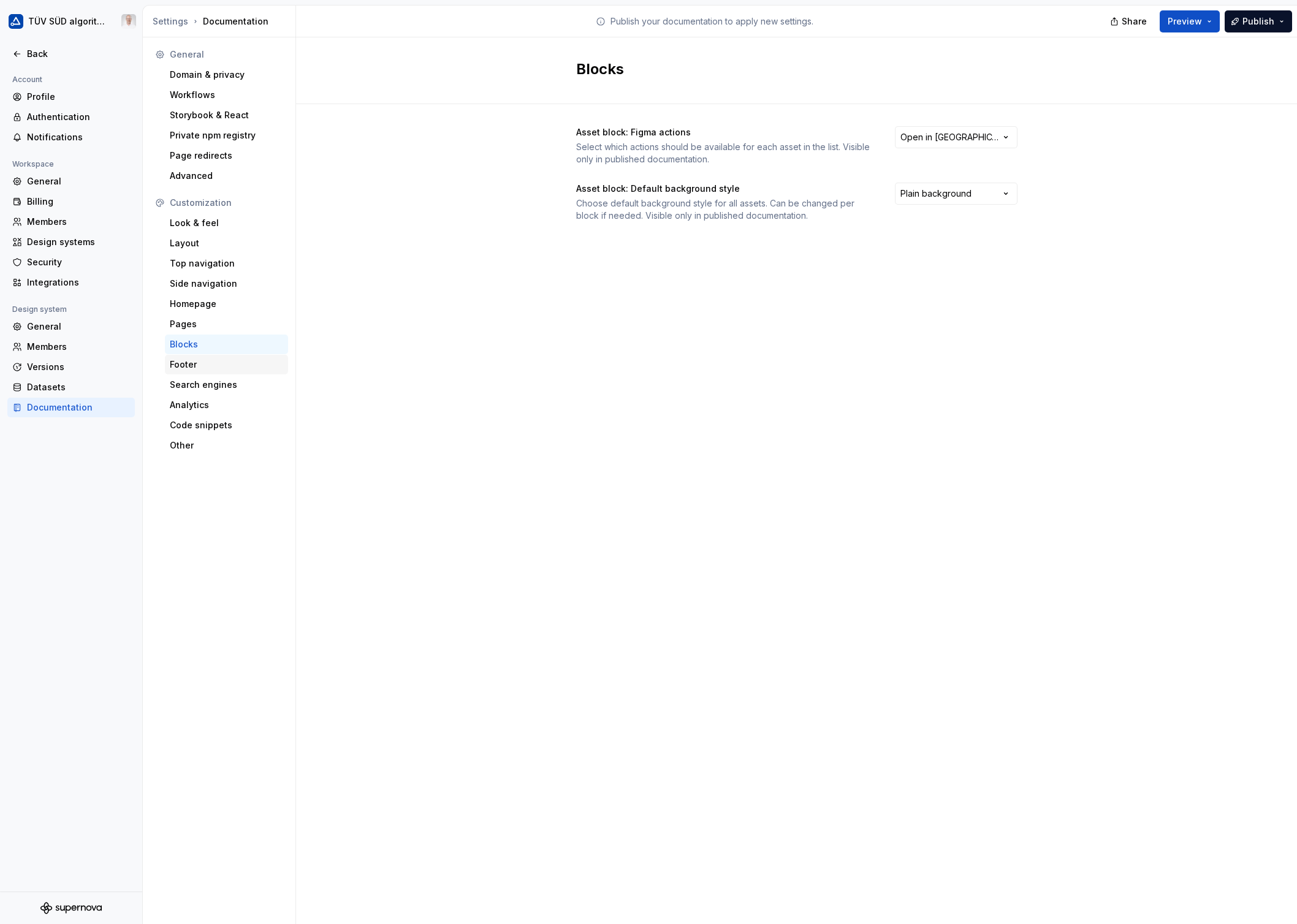
click at [190, 365] on div "Footer" at bounding box center [226, 364] width 113 height 12
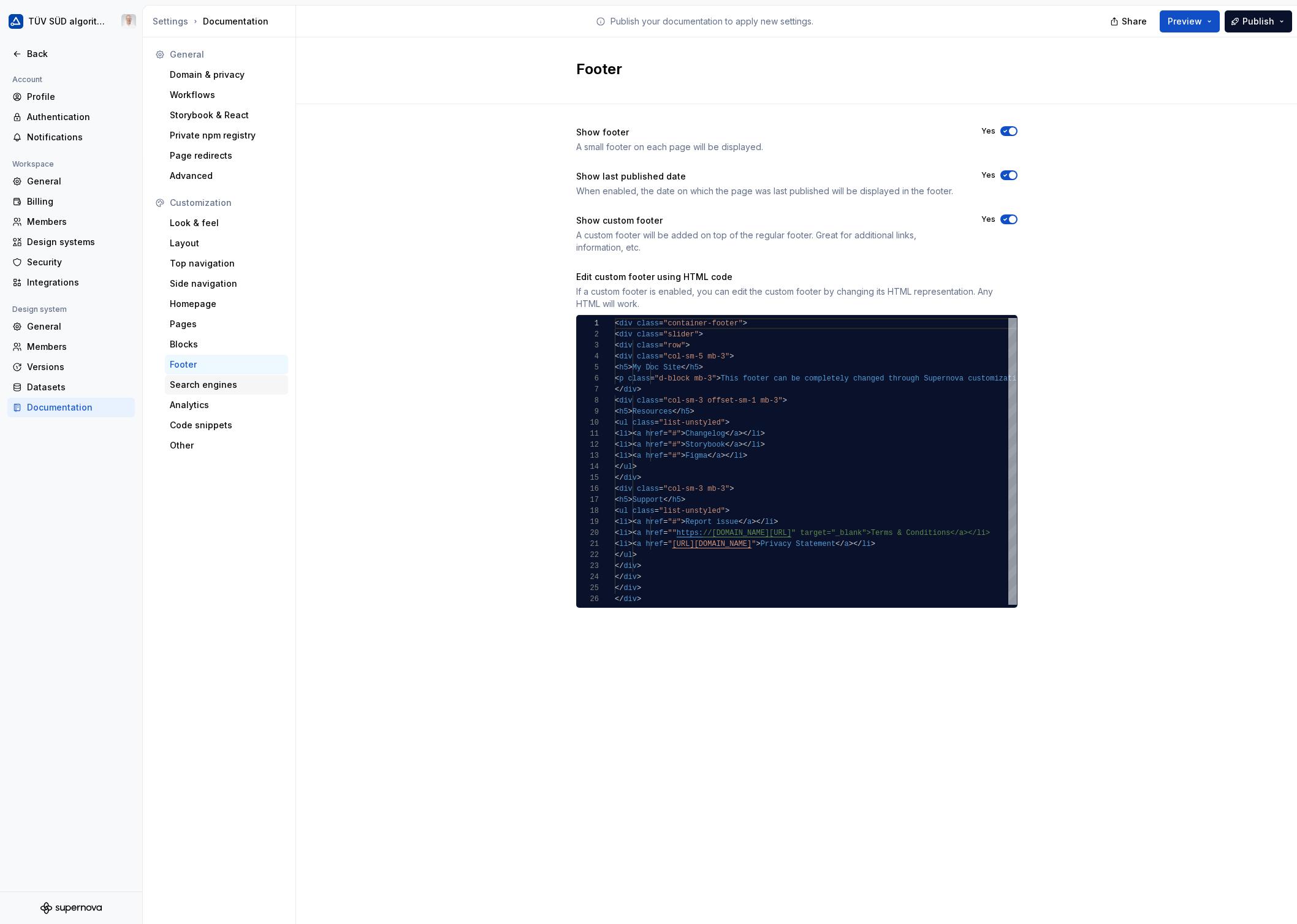
click at [208, 382] on div "Search engines" at bounding box center [226, 384] width 113 height 12
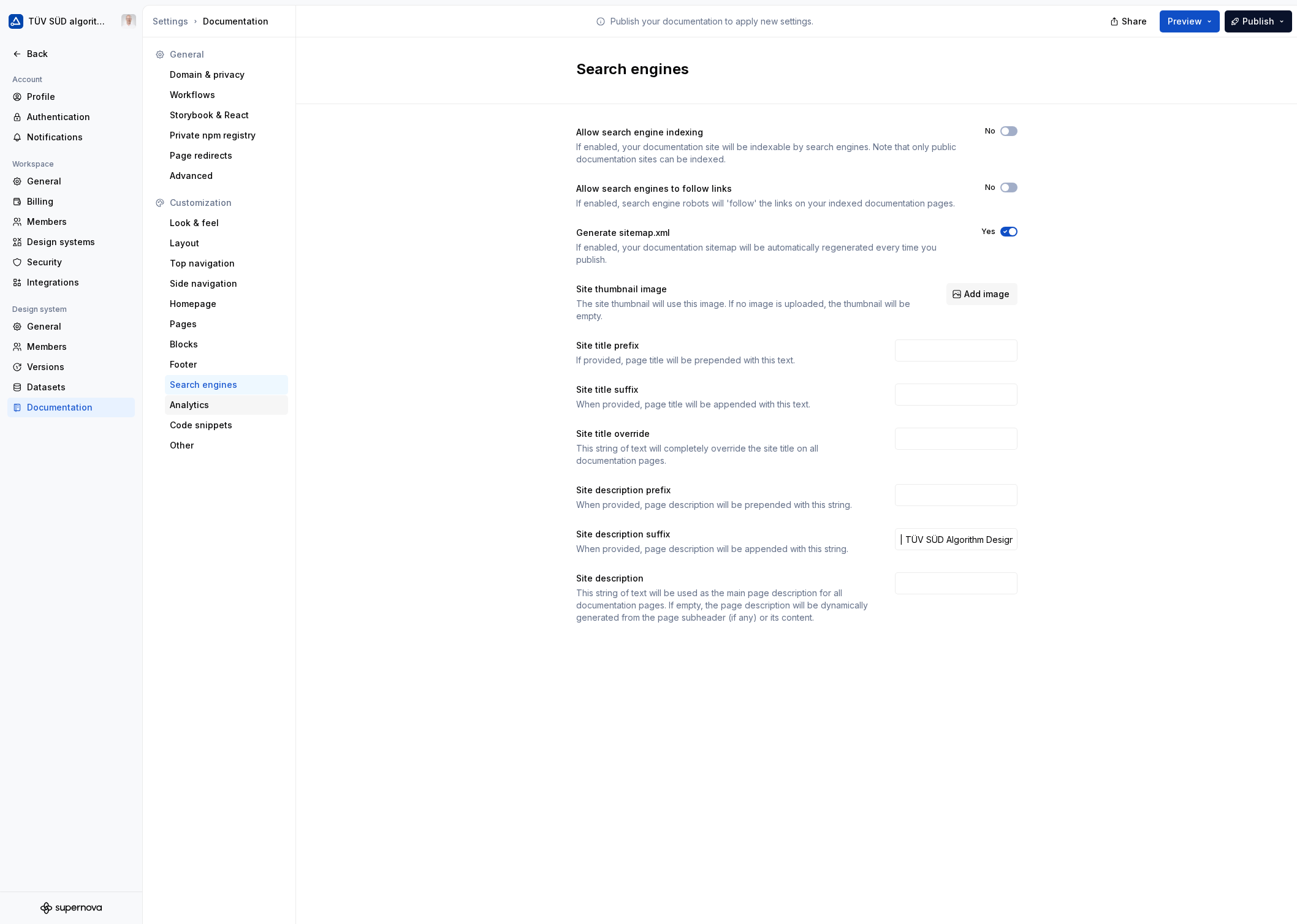
click at [193, 404] on div "Analytics" at bounding box center [226, 405] width 113 height 12
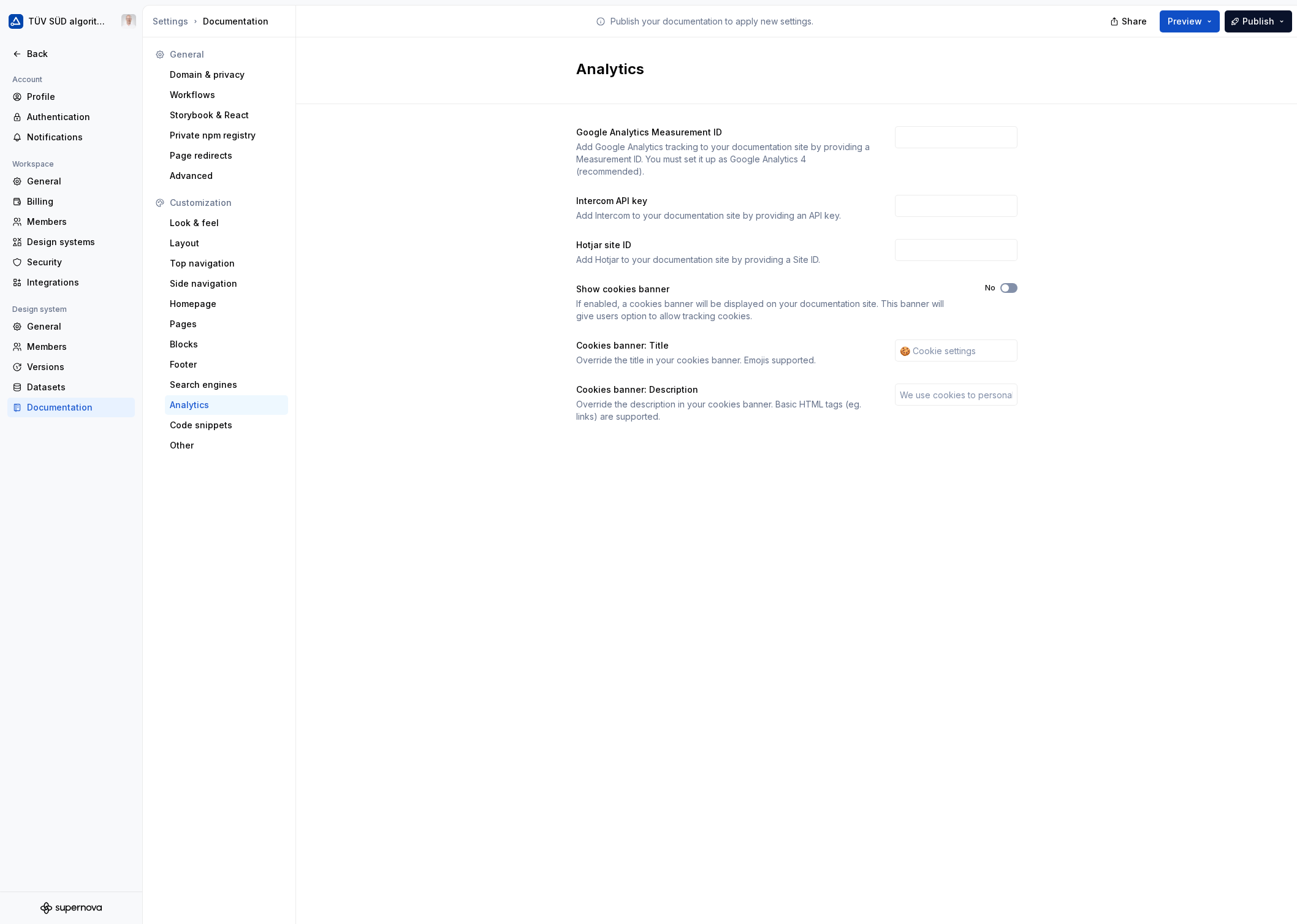
click at [1014, 286] on button "No" at bounding box center [1009, 288] width 17 height 10
drag, startPoint x: 938, startPoint y: 395, endPoint x: 1039, endPoint y: 398, distance: 101.0
click at [1018, 390] on div "Google Analytics Measurement ID Add Google Analytics tracking to your documenta…" at bounding box center [796, 287] width 1001 height 365
drag, startPoint x: 954, startPoint y: 398, endPoint x: 1095, endPoint y: 397, distance: 141.0
click at [1018, 397] on div "Google Analytics Measurement ID Add Google Analytics tracking to your documenta…" at bounding box center [796, 287] width 1001 height 365
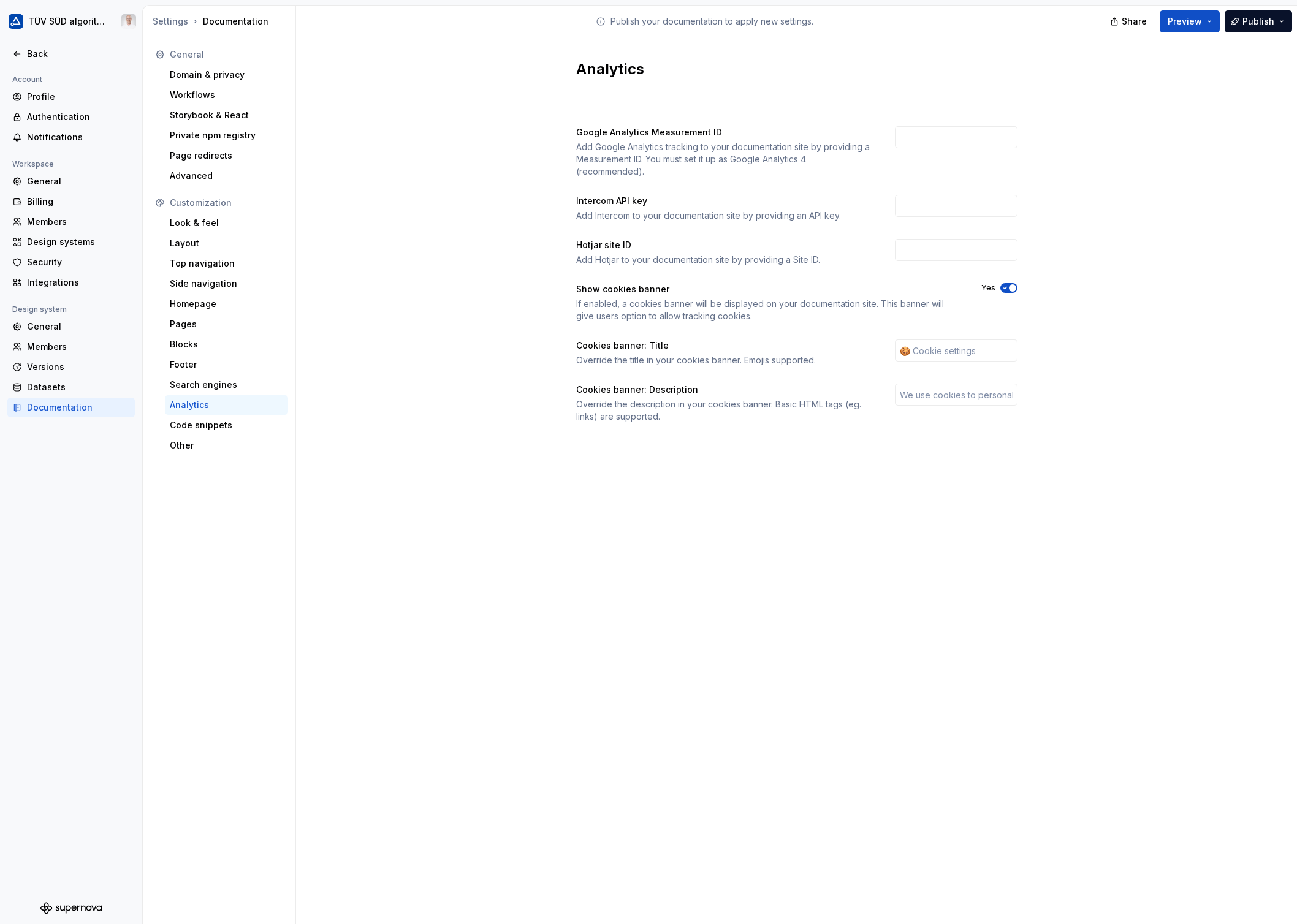
click at [1018, 399] on div "Google Analytics Measurement ID Add Google Analytics tracking to your documenta…" at bounding box center [796, 287] width 1001 height 365
click at [198, 431] on div "Code snippets" at bounding box center [226, 424] width 113 height 12
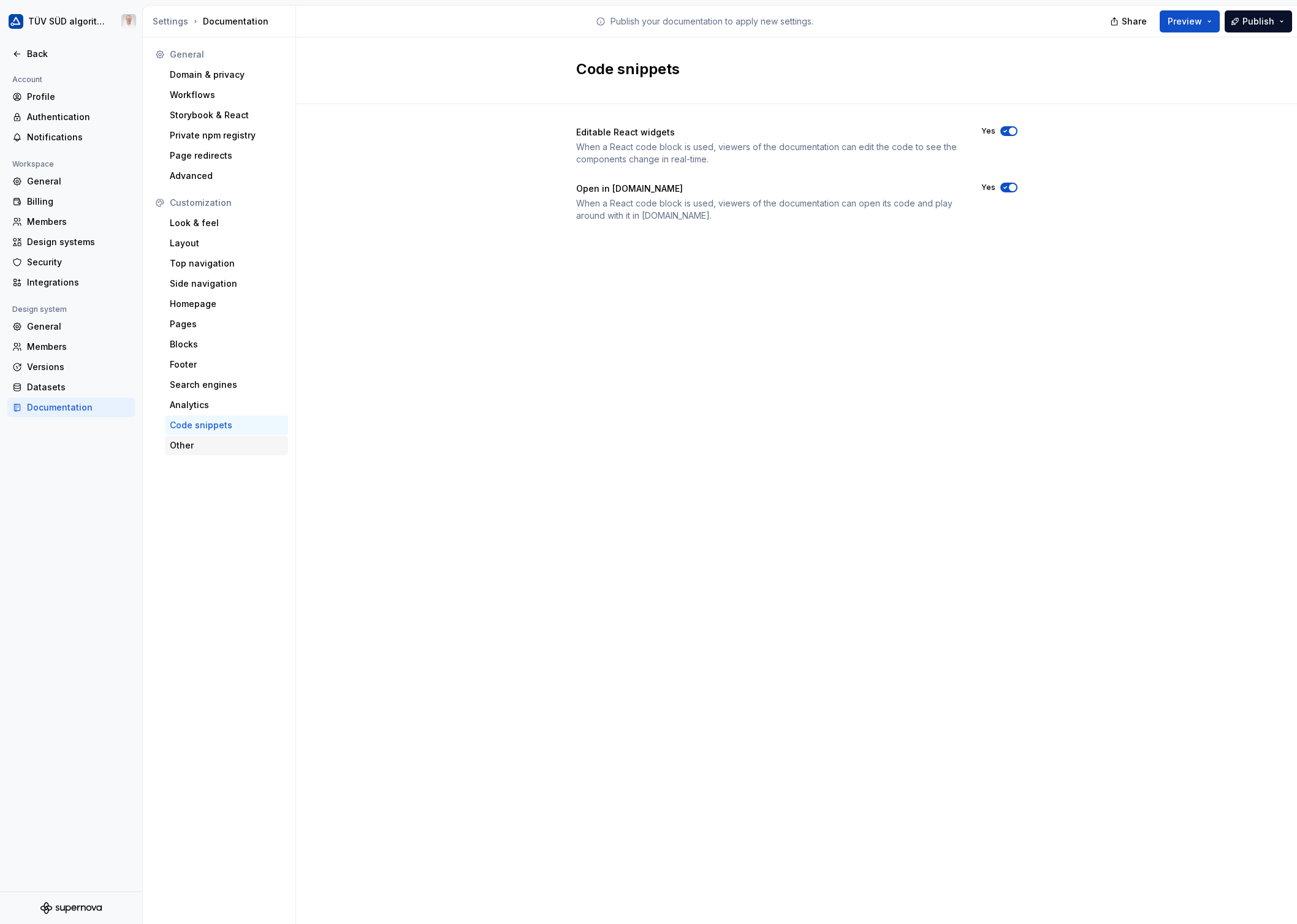
click at [184, 446] on div "Other" at bounding box center [226, 445] width 113 height 12
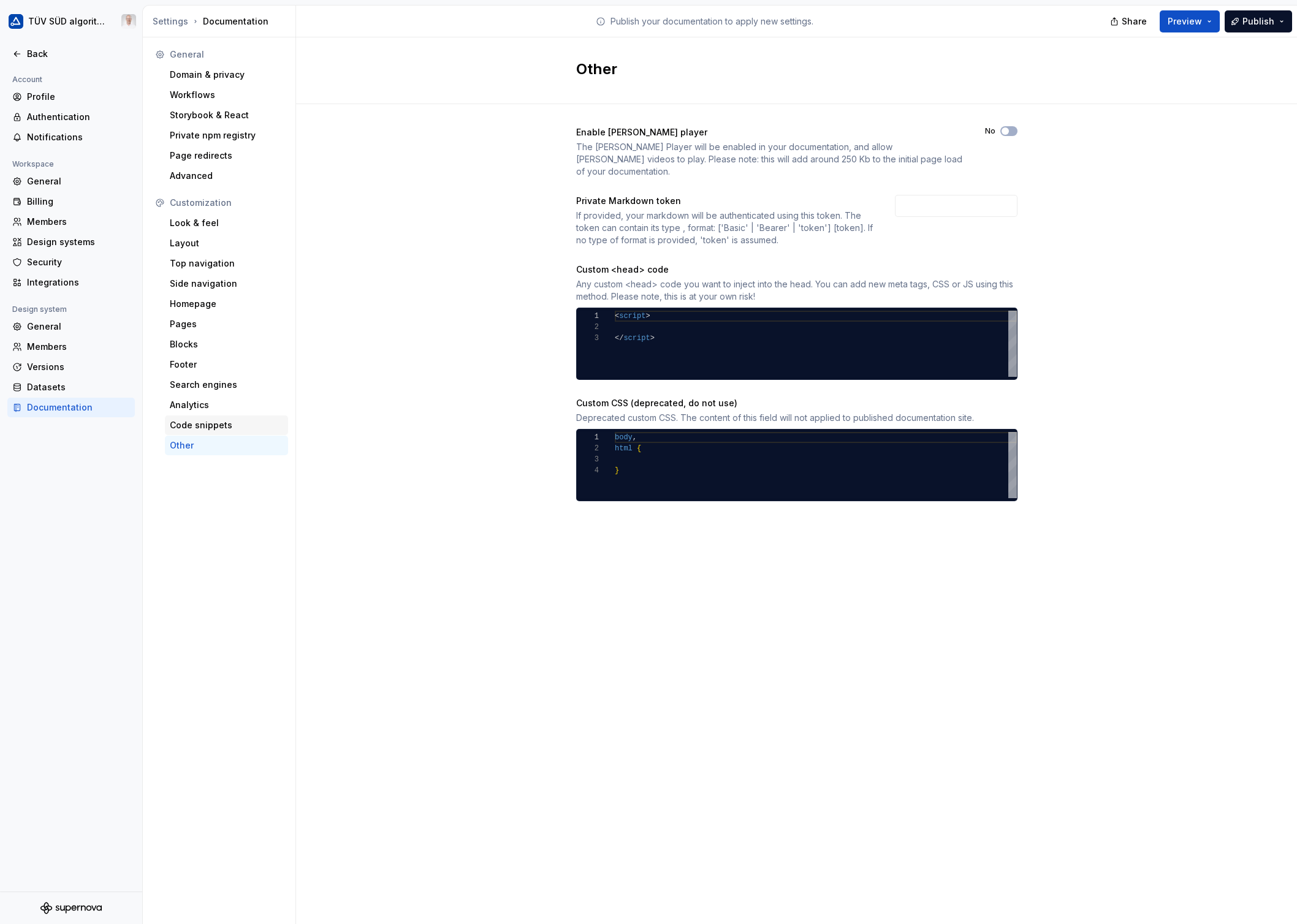
click at [193, 433] on div "Code snippets" at bounding box center [226, 425] width 123 height 20
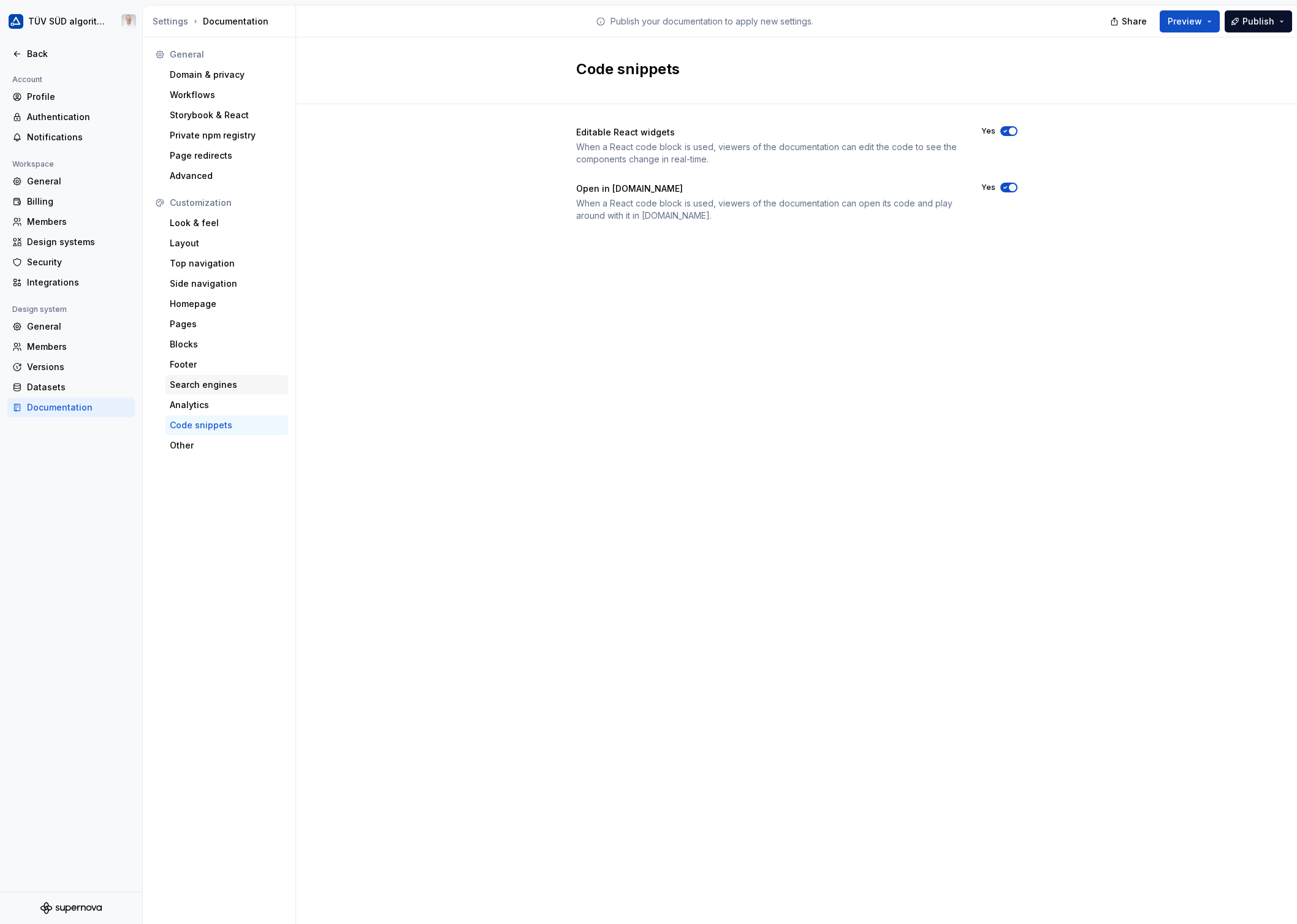
click at [199, 393] on div "Search engines" at bounding box center [226, 385] width 123 height 20
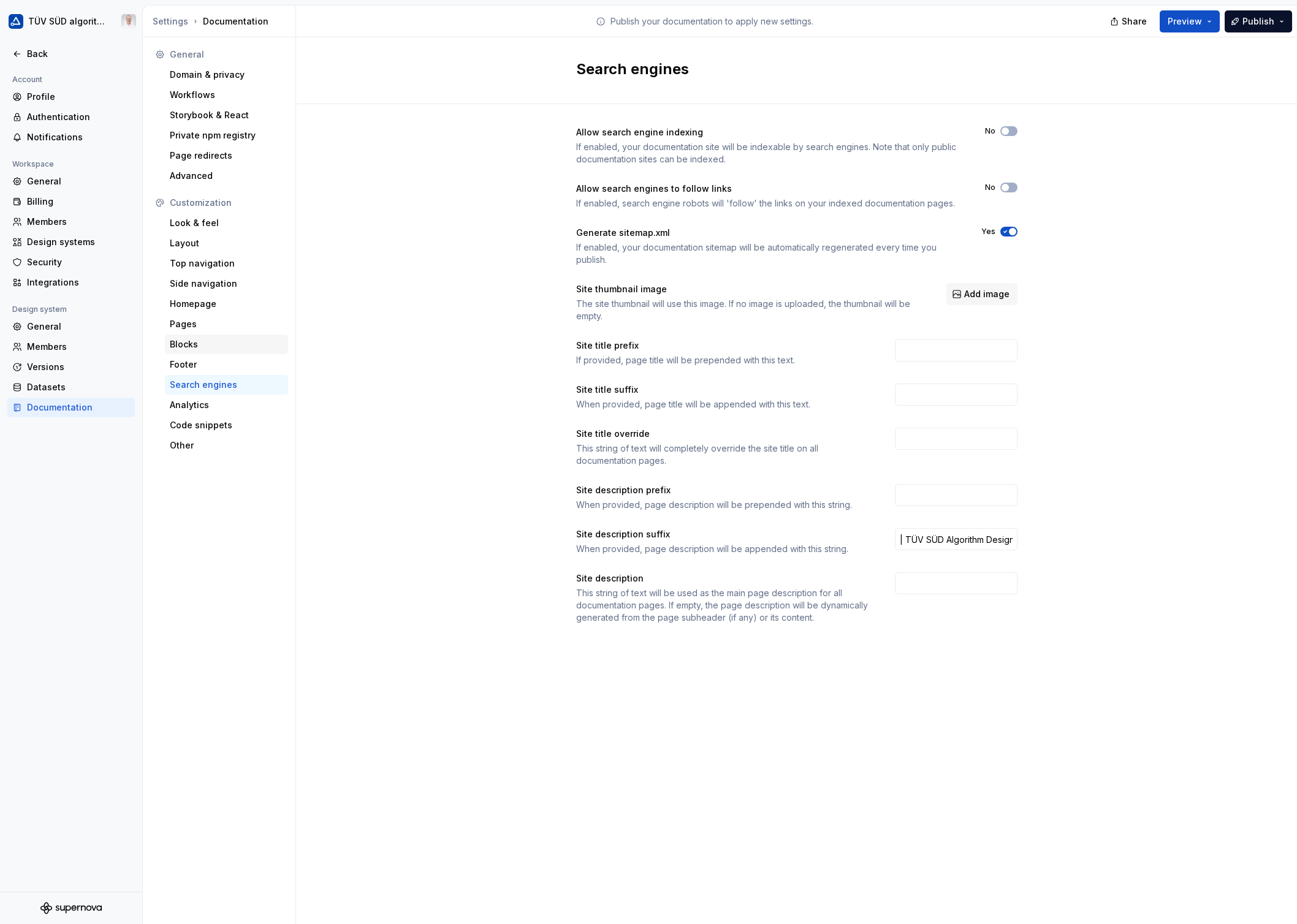
click at [178, 351] on div "Blocks" at bounding box center [226, 344] width 123 height 20
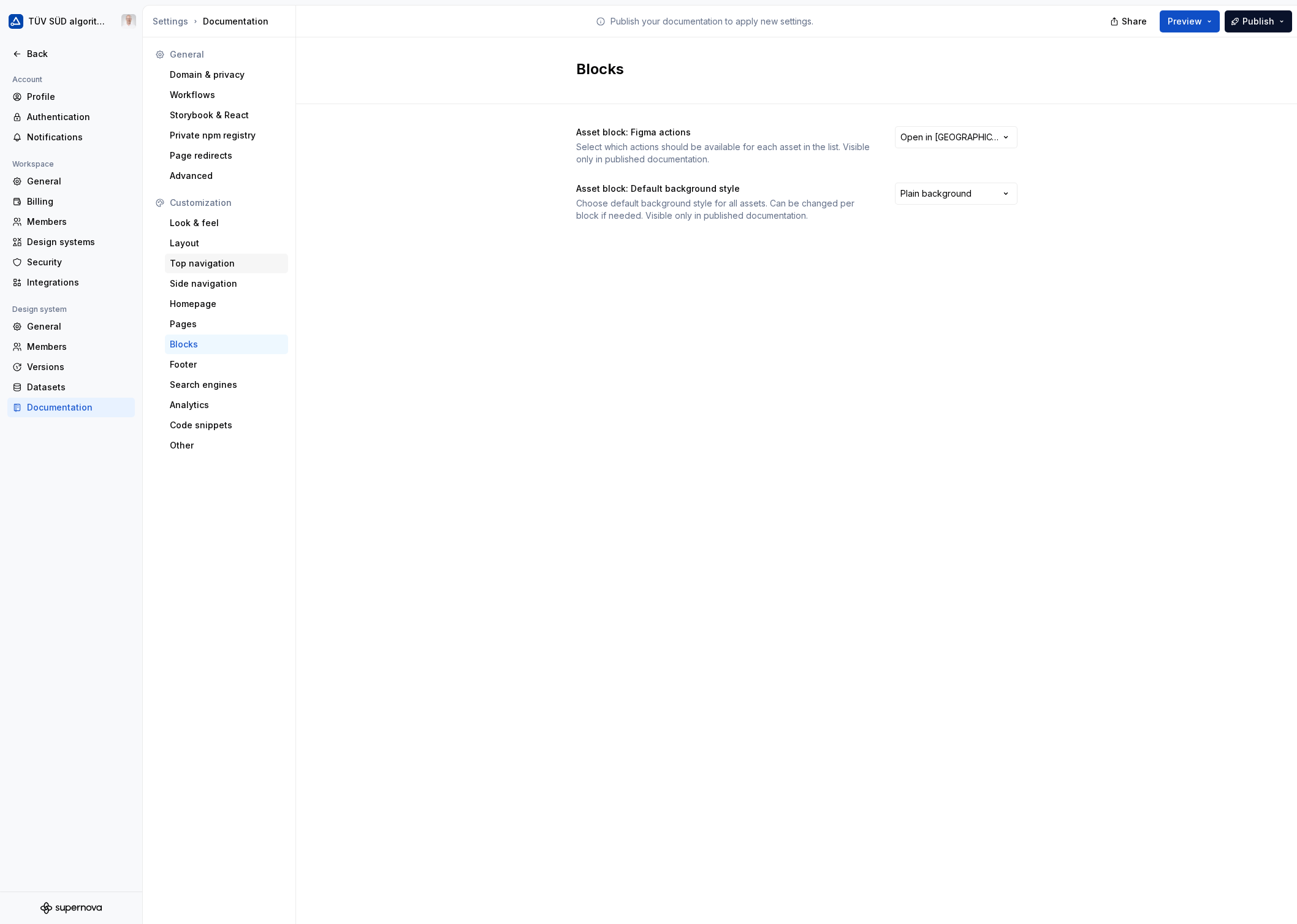
click at [199, 256] on div "Top navigation" at bounding box center [226, 263] width 123 height 20
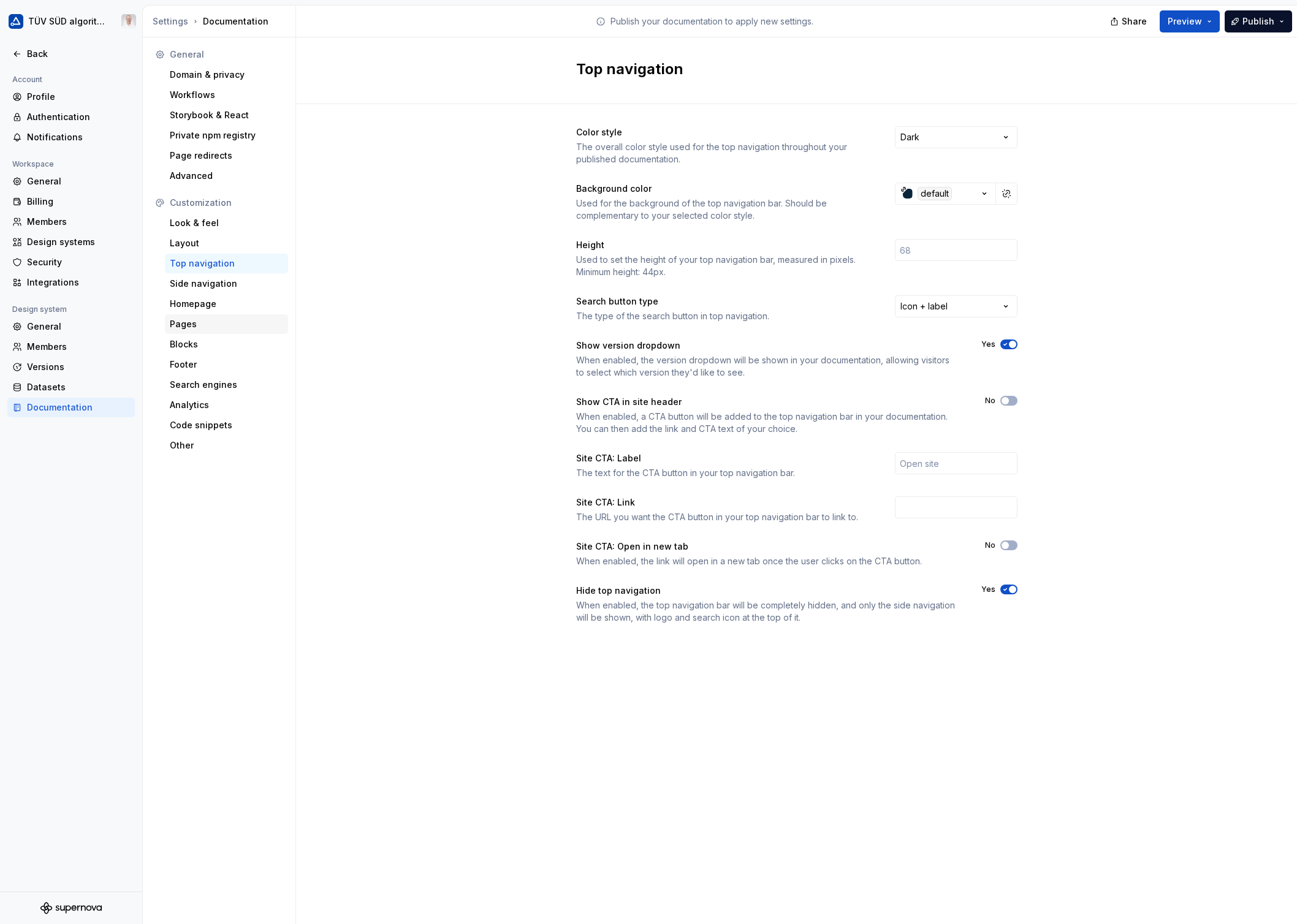
click at [199, 325] on div "Pages" at bounding box center [226, 323] width 113 height 12
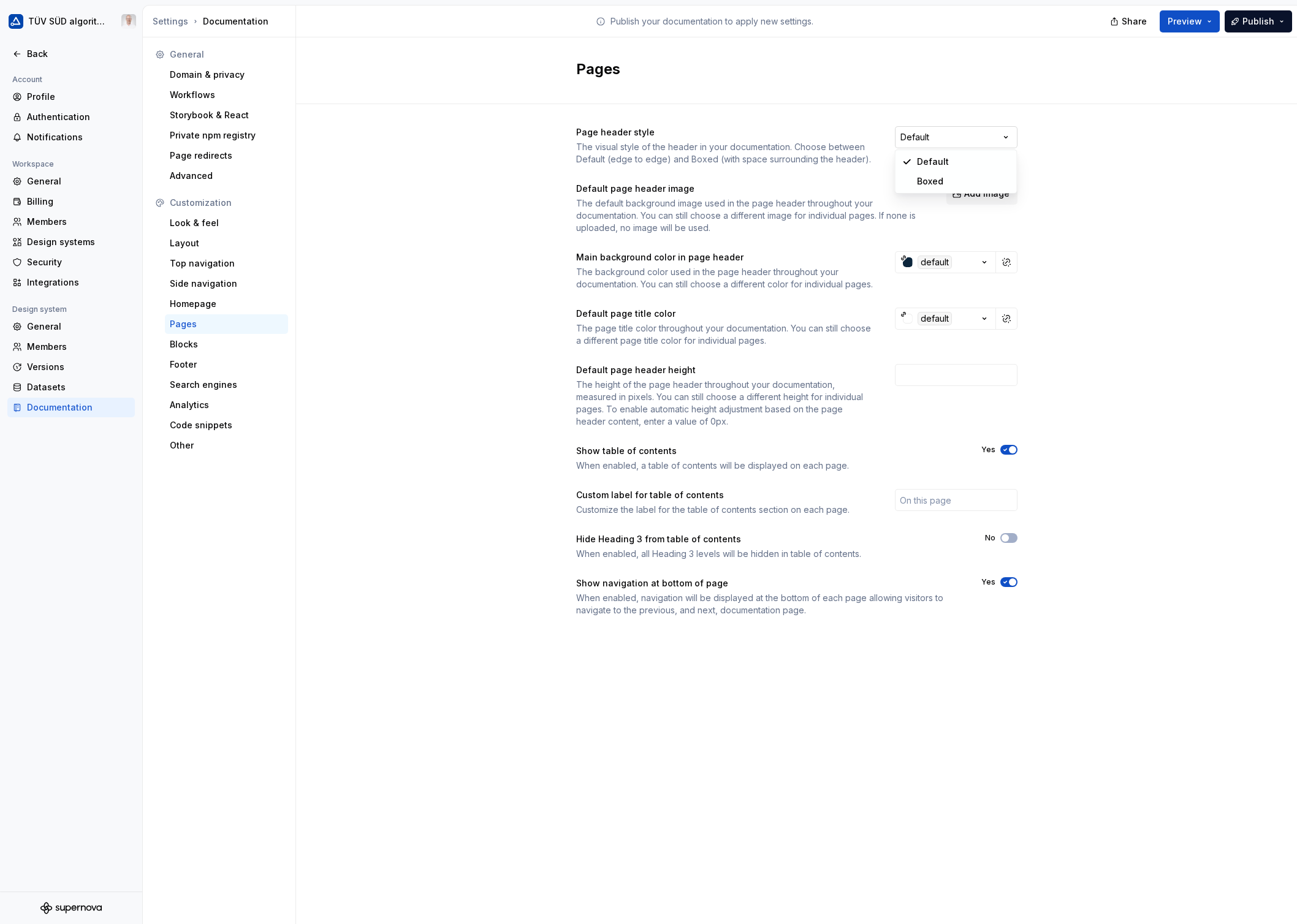
click at [996, 145] on html "TÜV SÜD algorithm Back Account Profile Authentication Notifications Workspace G…" at bounding box center [648, 462] width 1297 height 924
click at [557, 193] on html "TÜV SÜD algorithm Back Account Profile Authentication Notifications Workspace G…" at bounding box center [648, 462] width 1297 height 924
click at [527, 482] on div "Page header style The visual style of the header in your documentation. Choose …" at bounding box center [796, 383] width 1001 height 559
click at [193, 226] on div "Look & feel" at bounding box center [226, 223] width 113 height 12
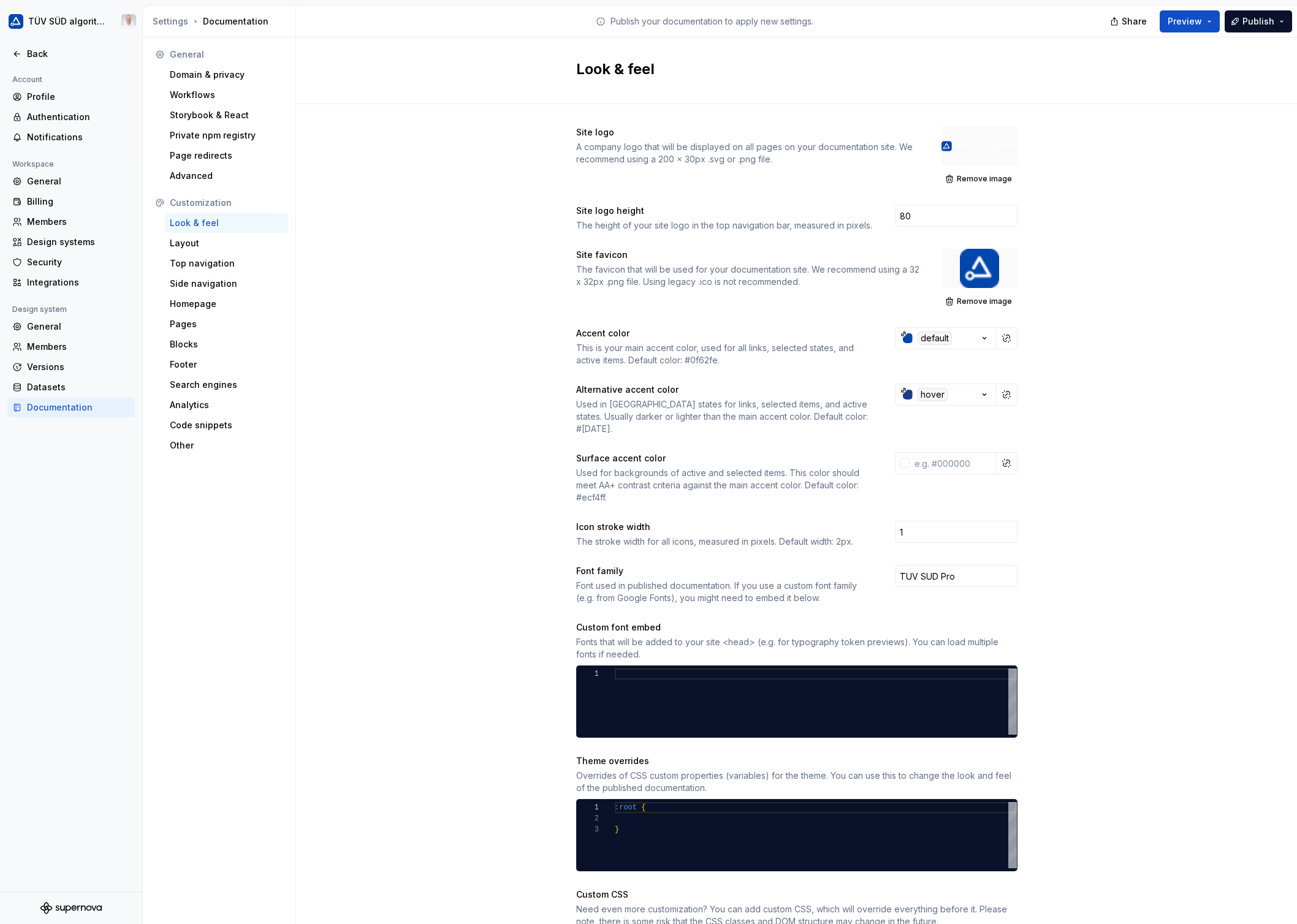
click at [535, 533] on div "Site logo A company logo that will be displayed on all pages on your documentat…" at bounding box center [796, 578] width 1001 height 947
click at [212, 245] on div "Layout" at bounding box center [226, 242] width 113 height 12
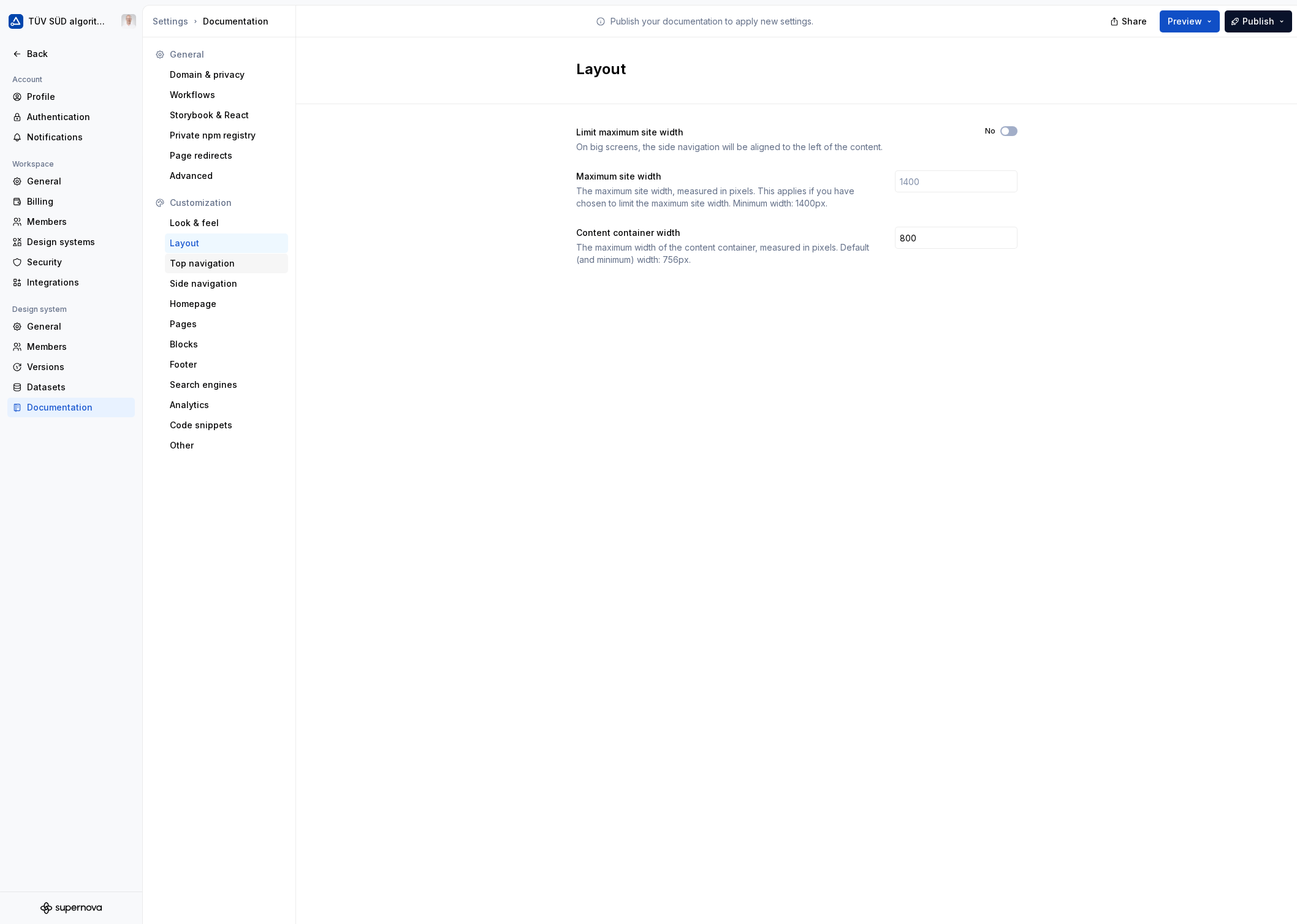
click at [206, 261] on div "Top navigation" at bounding box center [226, 263] width 113 height 12
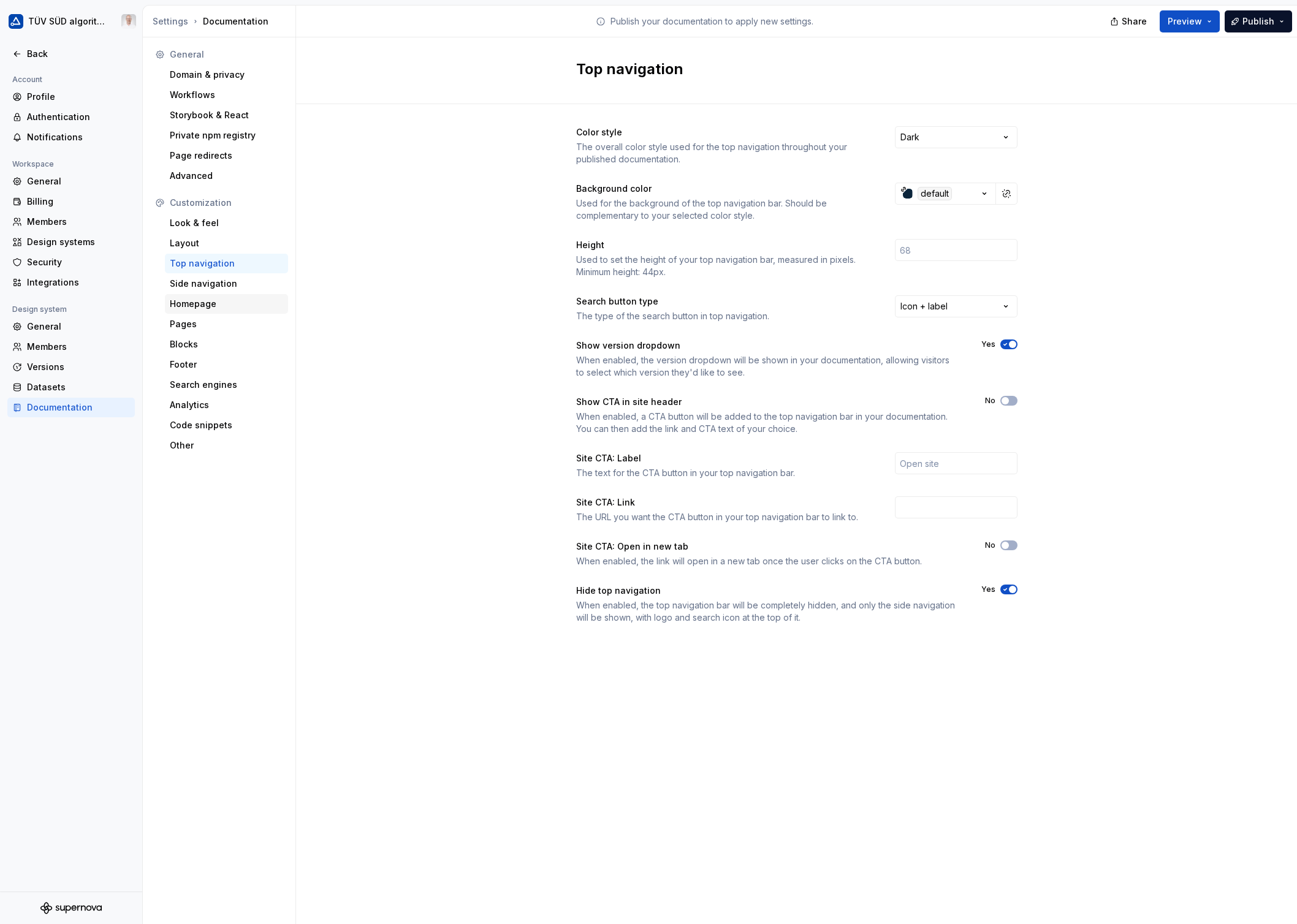
click at [198, 304] on div "Homepage" at bounding box center [226, 304] width 113 height 12
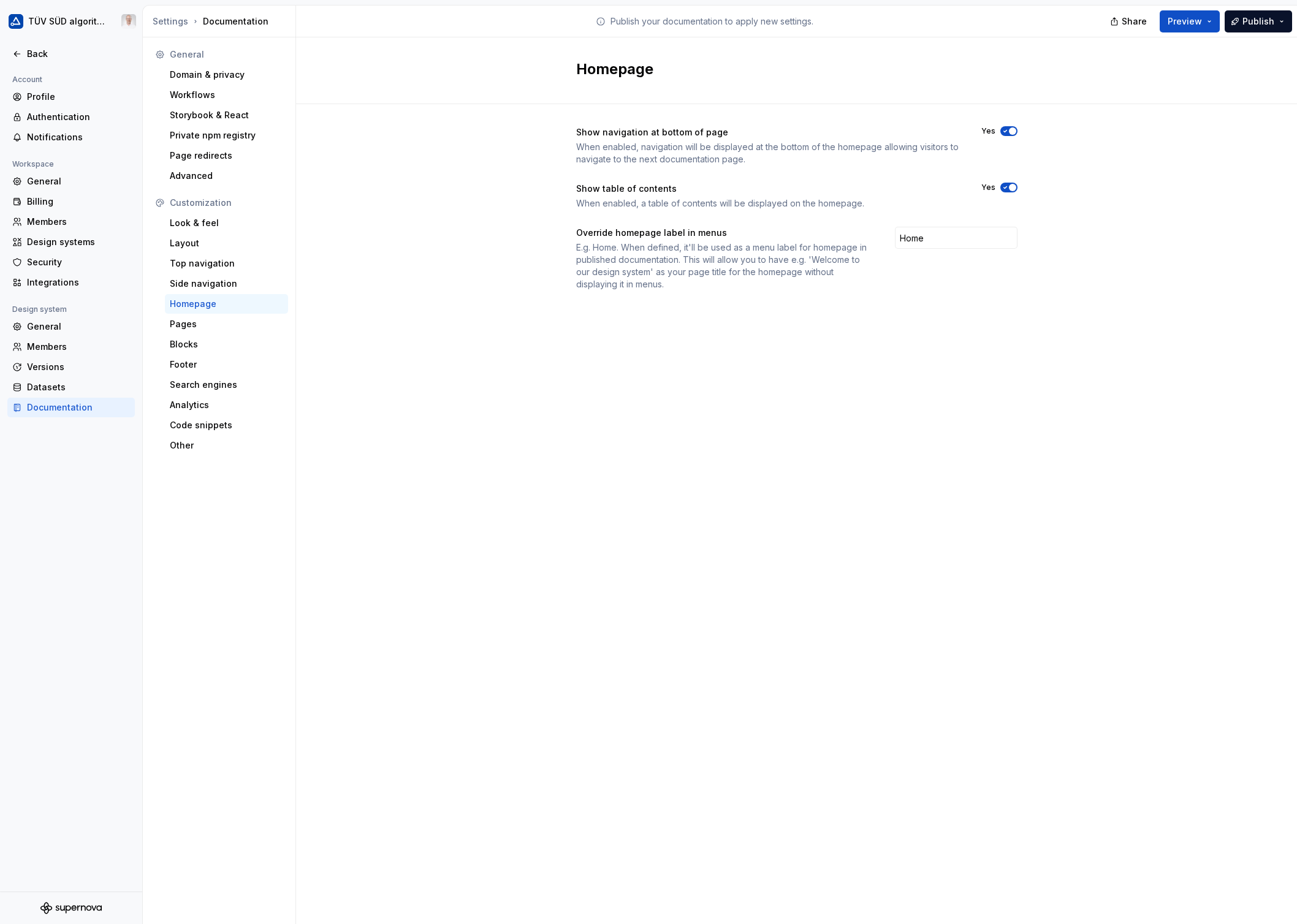
drag, startPoint x: 1011, startPoint y: 130, endPoint x: 1054, endPoint y: 128, distance: 43.0
click at [1018, 128] on div "Show navigation at bottom of page When enabled, navigation will be displayed at…" at bounding box center [796, 220] width 1001 height 233
click at [1004, 185] on icon "button" at bounding box center [1005, 188] width 10 height 7
click at [1018, 20] on button "Publish" at bounding box center [1258, 21] width 67 height 22
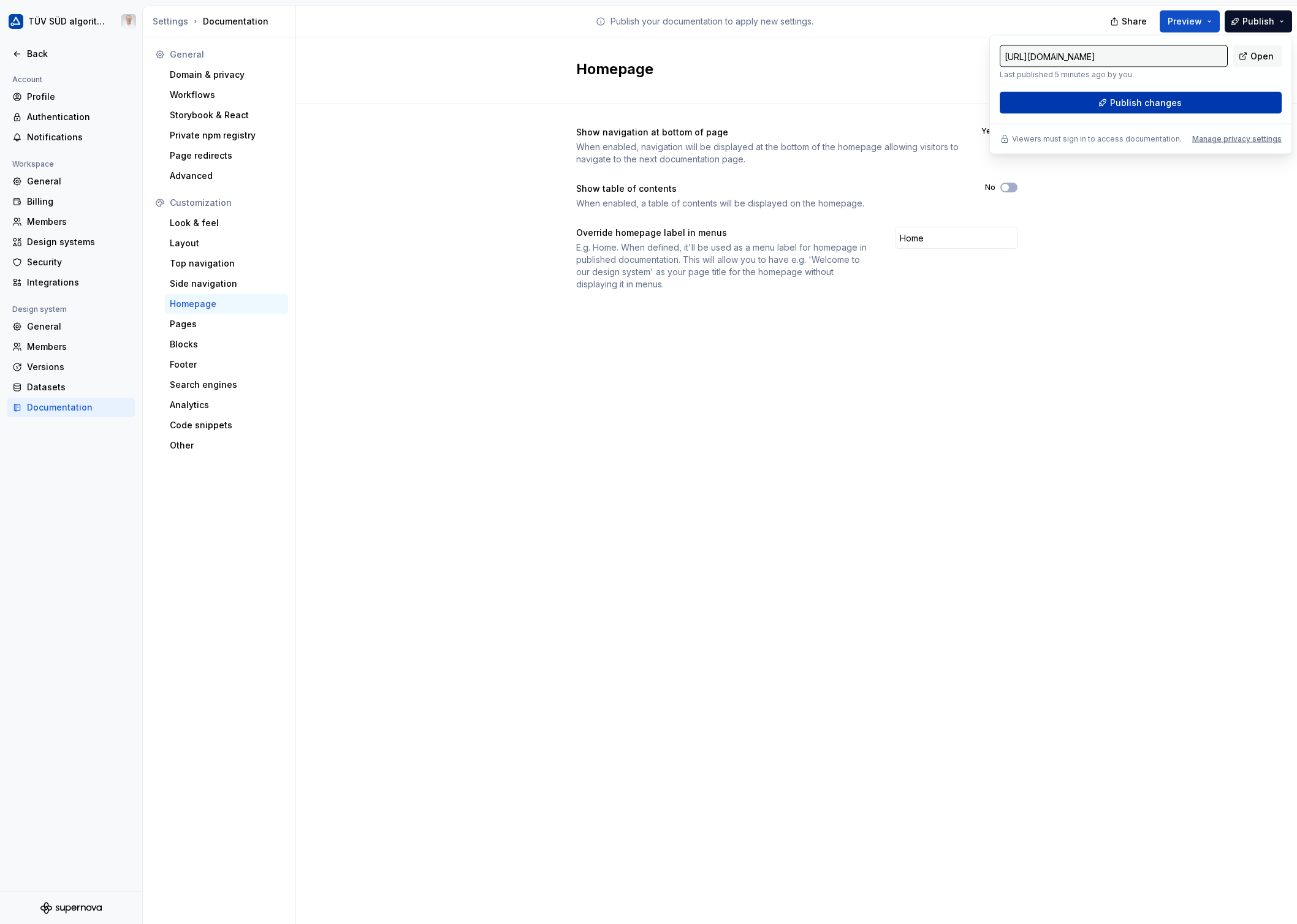
click at [1018, 107] on button "Publish changes" at bounding box center [1140, 103] width 282 height 22
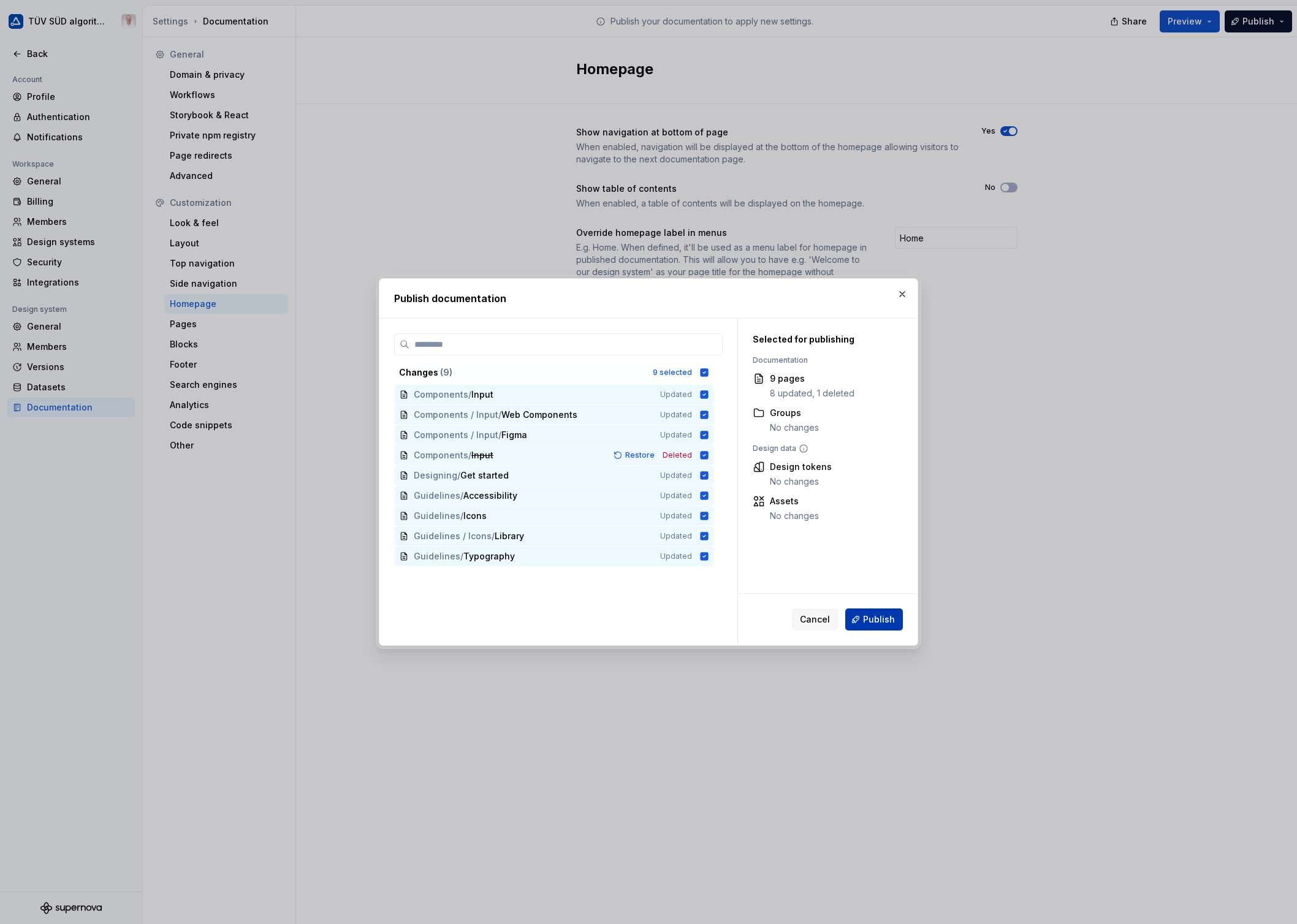
click at [870, 621] on span "Publish" at bounding box center [879, 619] width 32 height 12
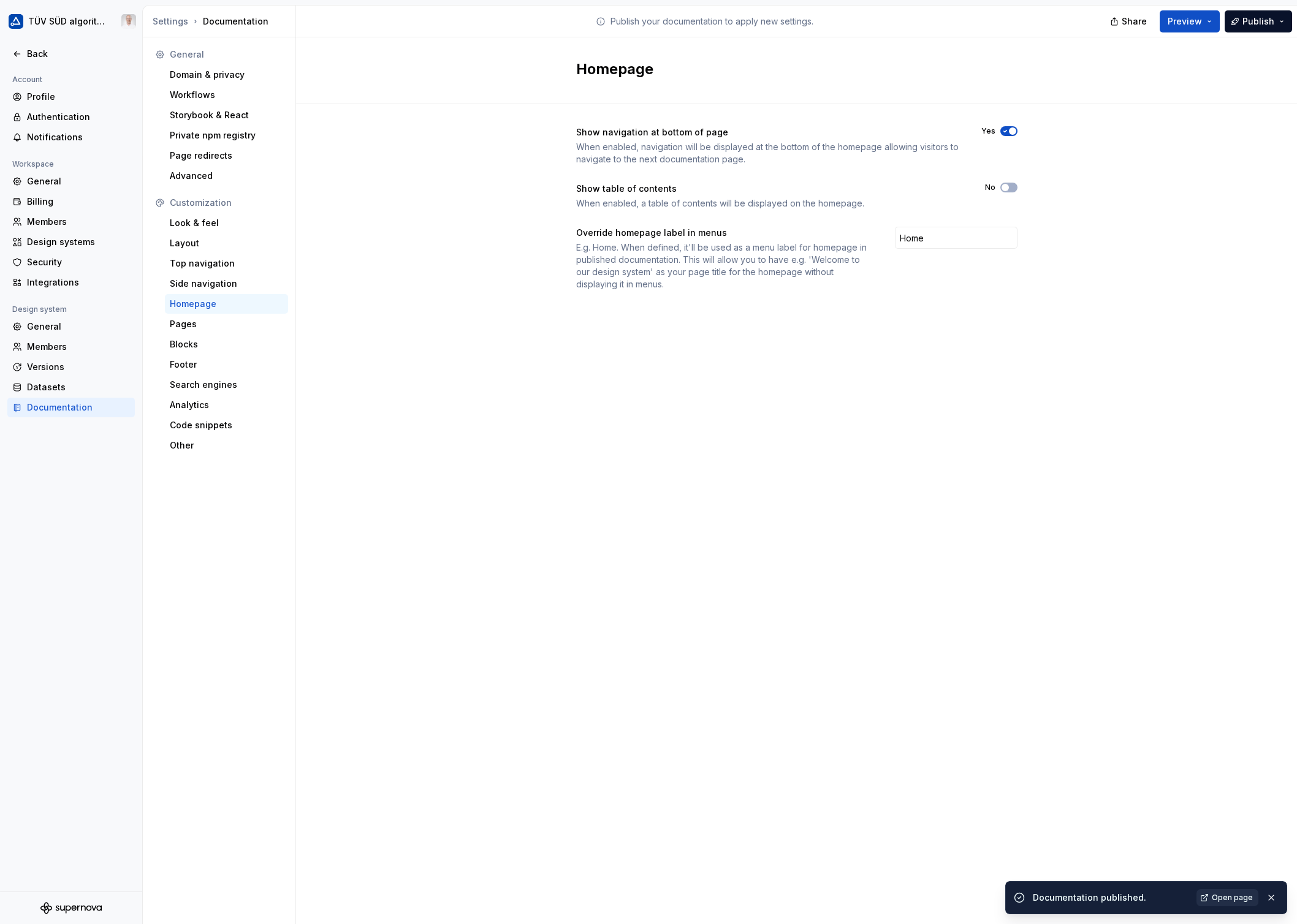
click at [1018, 743] on span "Open page" at bounding box center [1232, 897] width 41 height 10
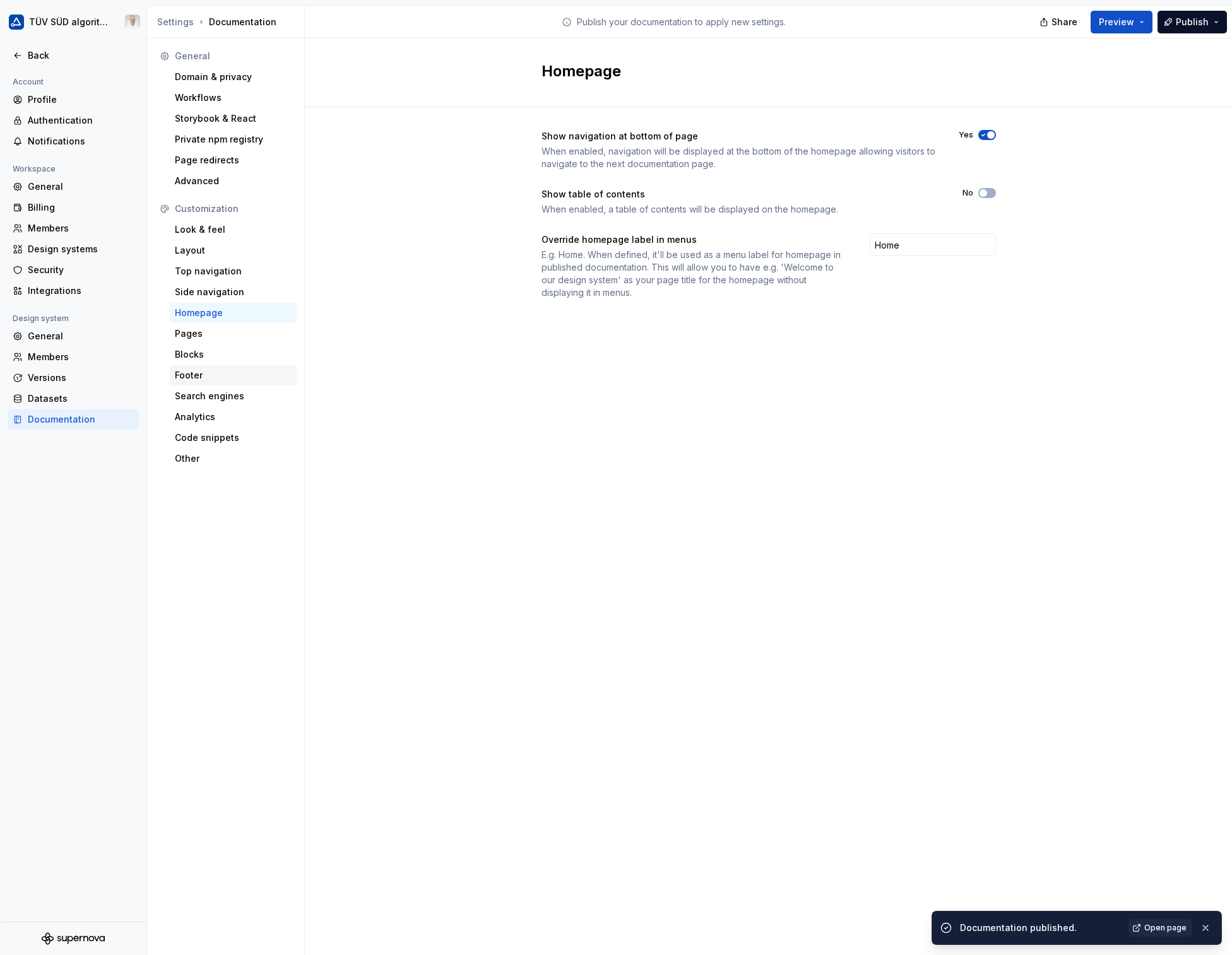
click at [193, 381] on div "Footer" at bounding box center [233, 375] width 127 height 20
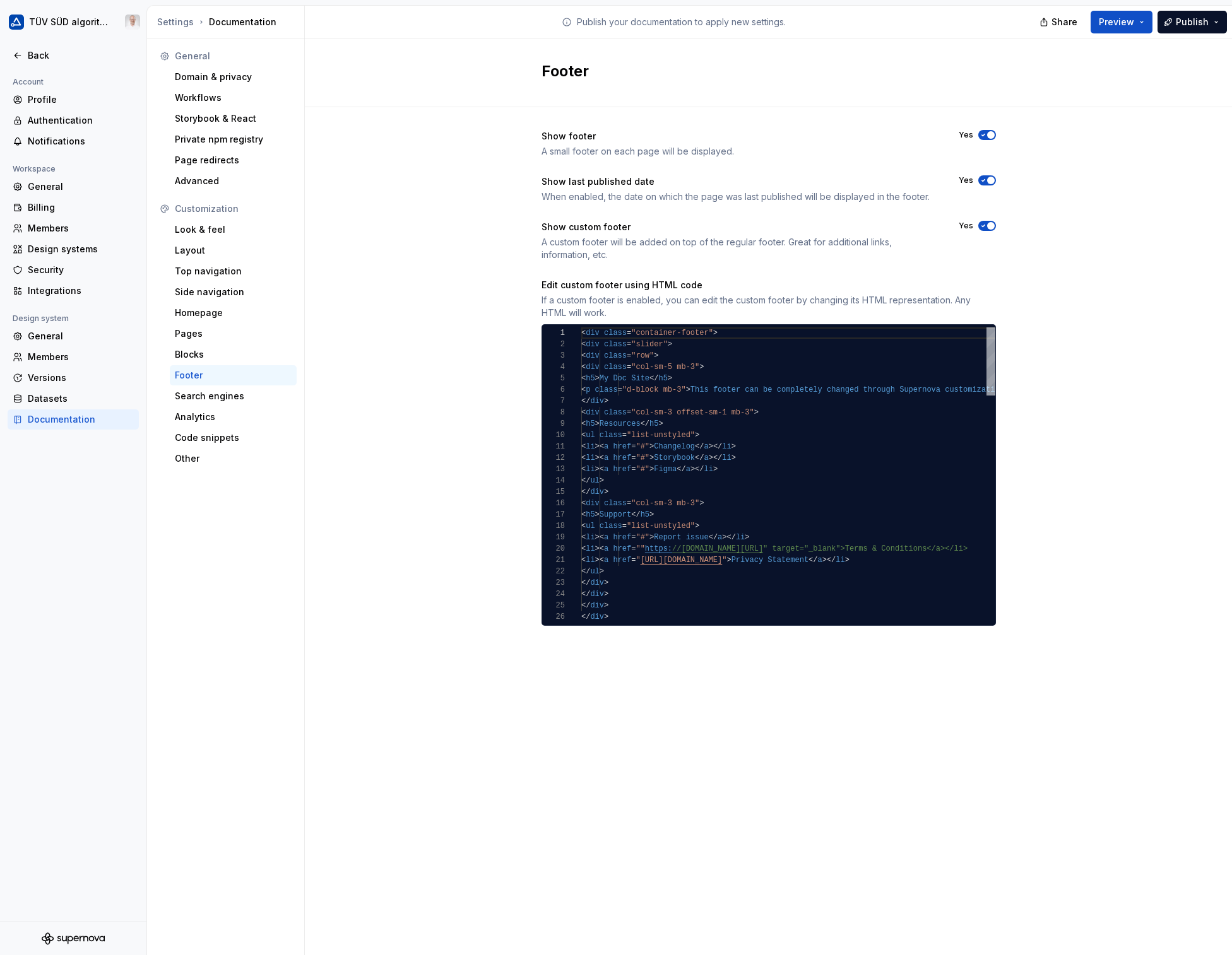
click at [982, 227] on icon "button" at bounding box center [983, 226] width 3 height 2
click at [990, 226] on button "No" at bounding box center [987, 226] width 17 height 10
click at [649, 465] on span ""#"" at bounding box center [642, 470] width 14 height 9
type textarea "**********"
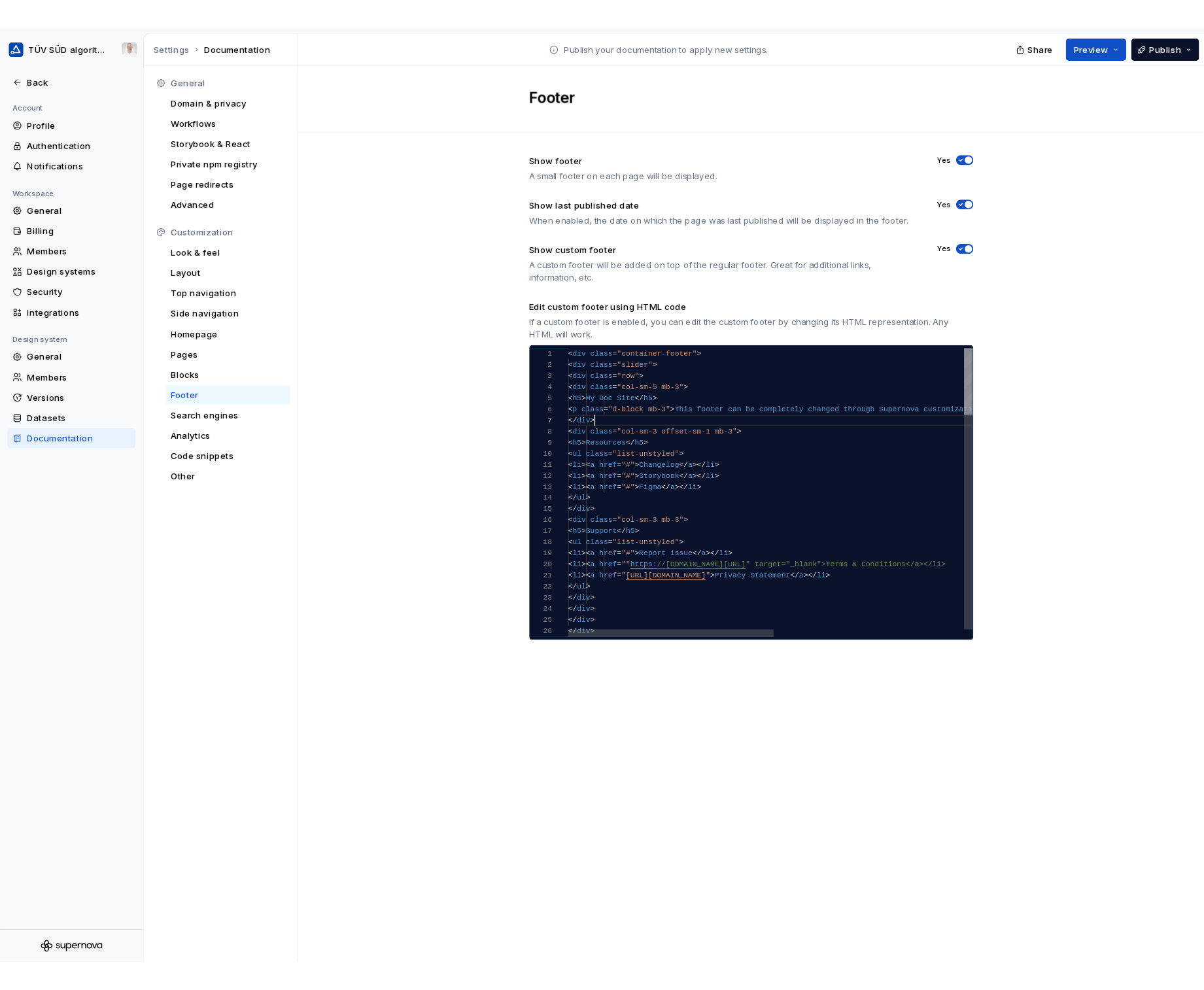
scroll to position [70, 28]
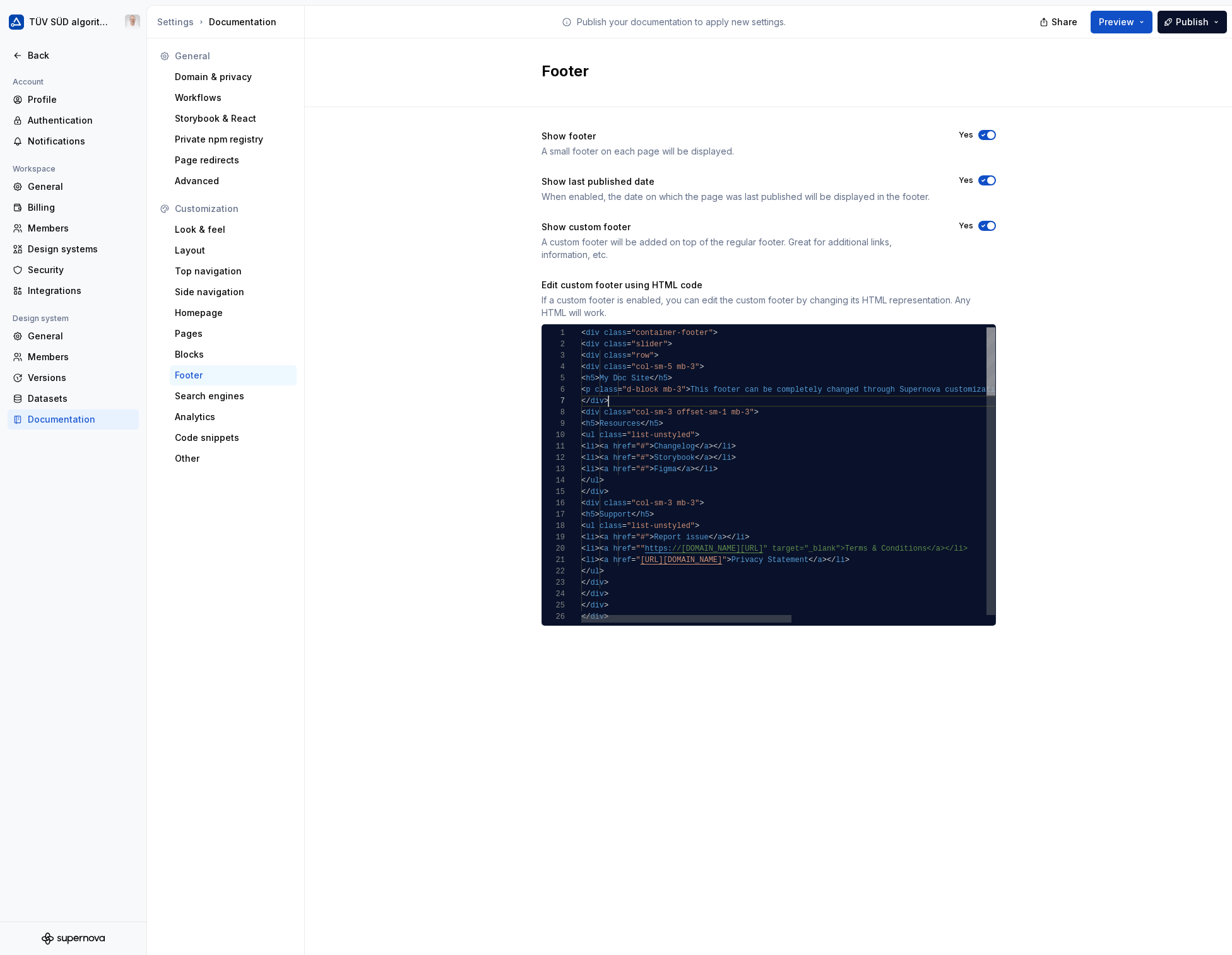
click at [663, 404] on div "</ div >" at bounding box center [979, 402] width 797 height 12
click at [459, 452] on div "Show footer A small footer on each page will be displayed. Yes Show last publis…" at bounding box center [768, 390] width 927 height 566
click at [984, 229] on icon "button" at bounding box center [983, 226] width 10 height 7
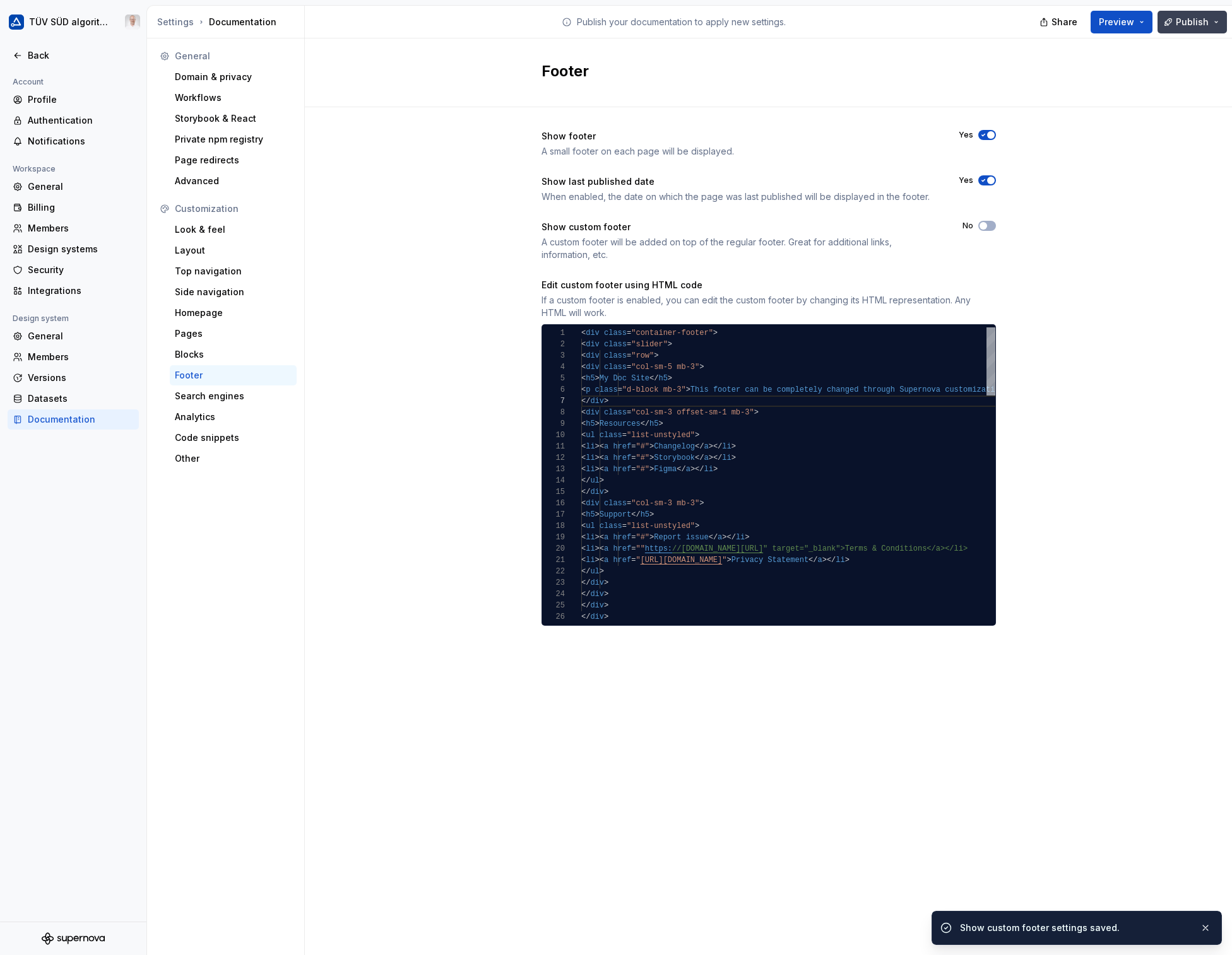
click at [1048, 21] on span "Publish" at bounding box center [1191, 22] width 33 height 12
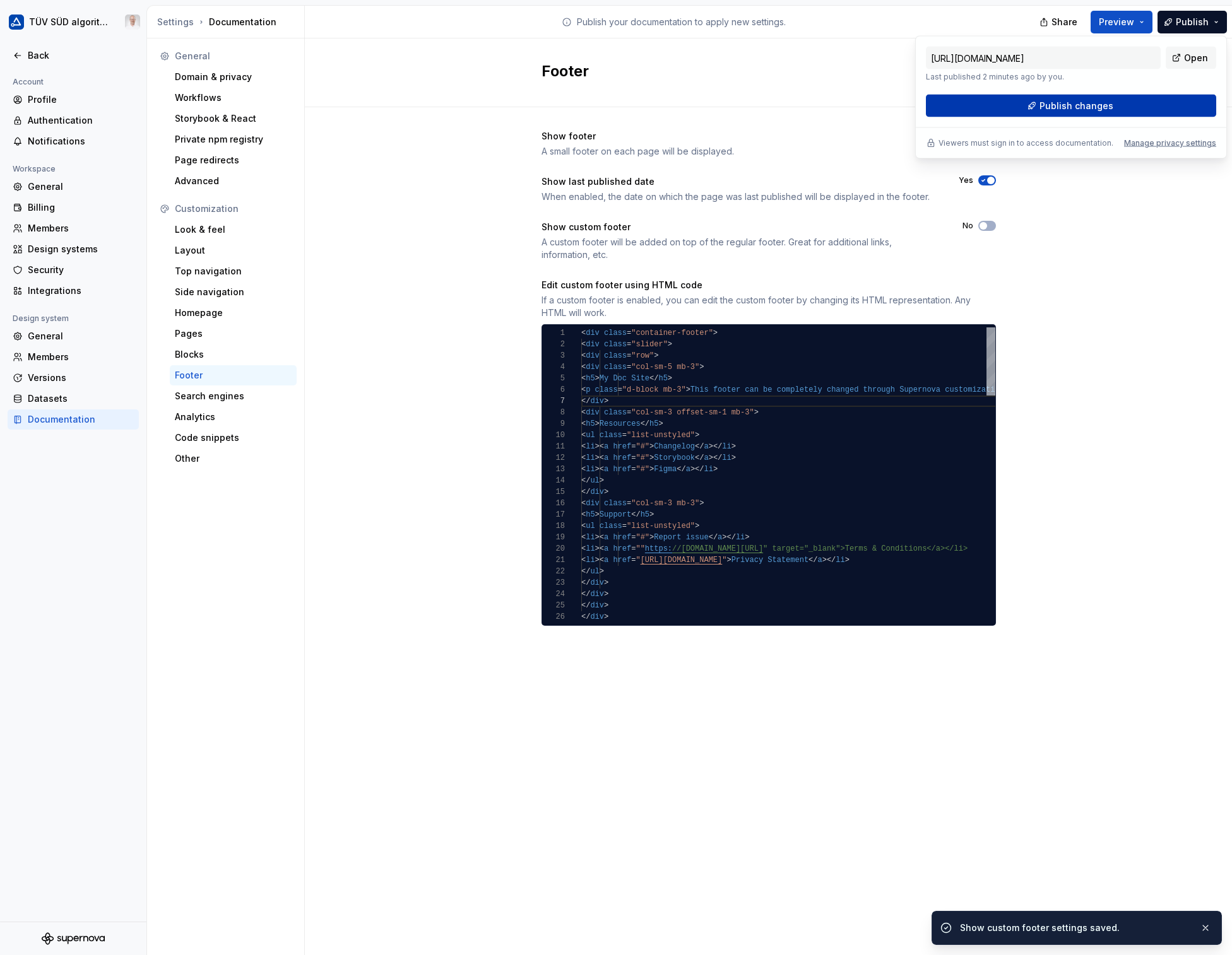
click at [1048, 103] on button "Publish changes" at bounding box center [1071, 106] width 290 height 22
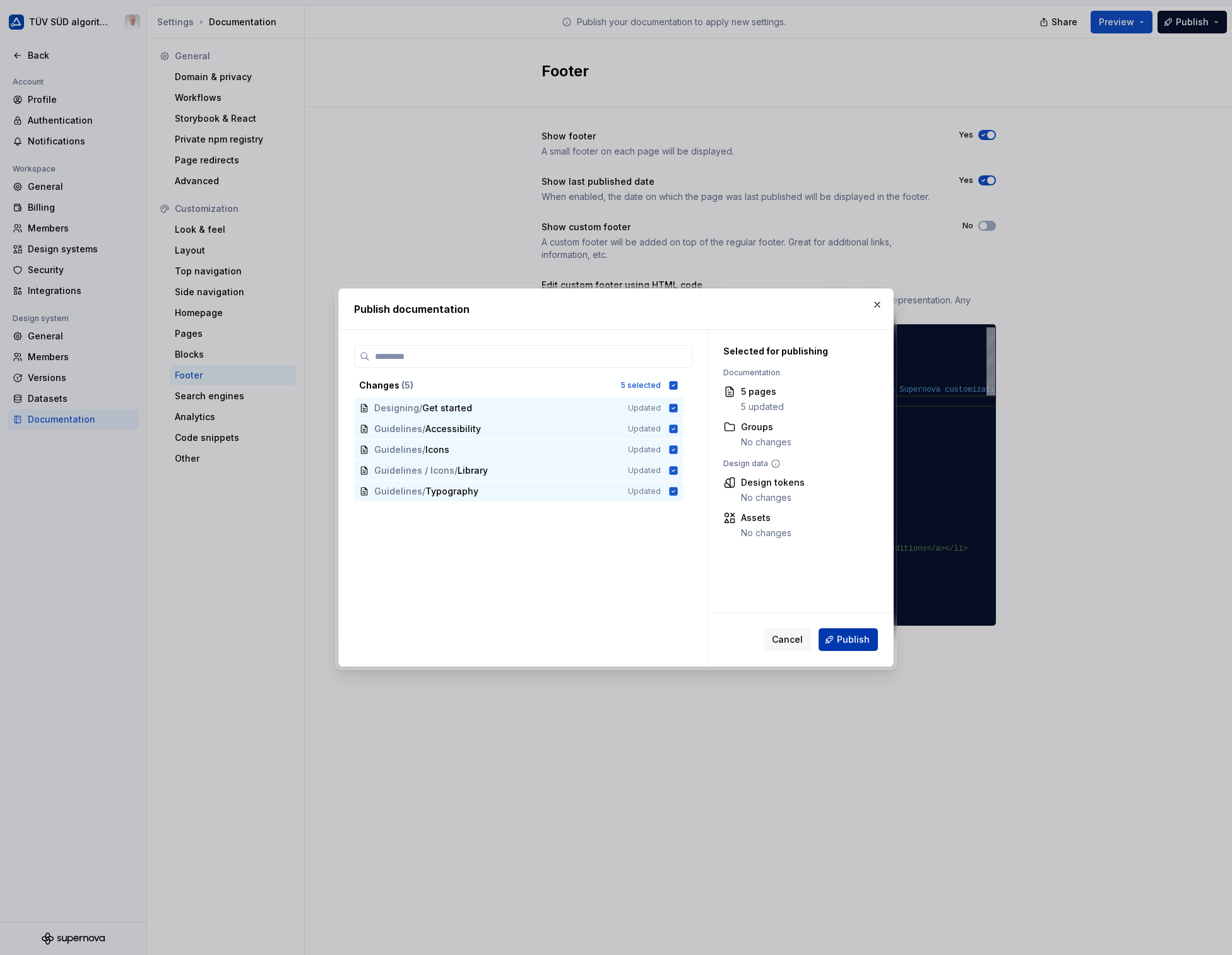
click at [845, 639] on span "Publish" at bounding box center [853, 639] width 33 height 12
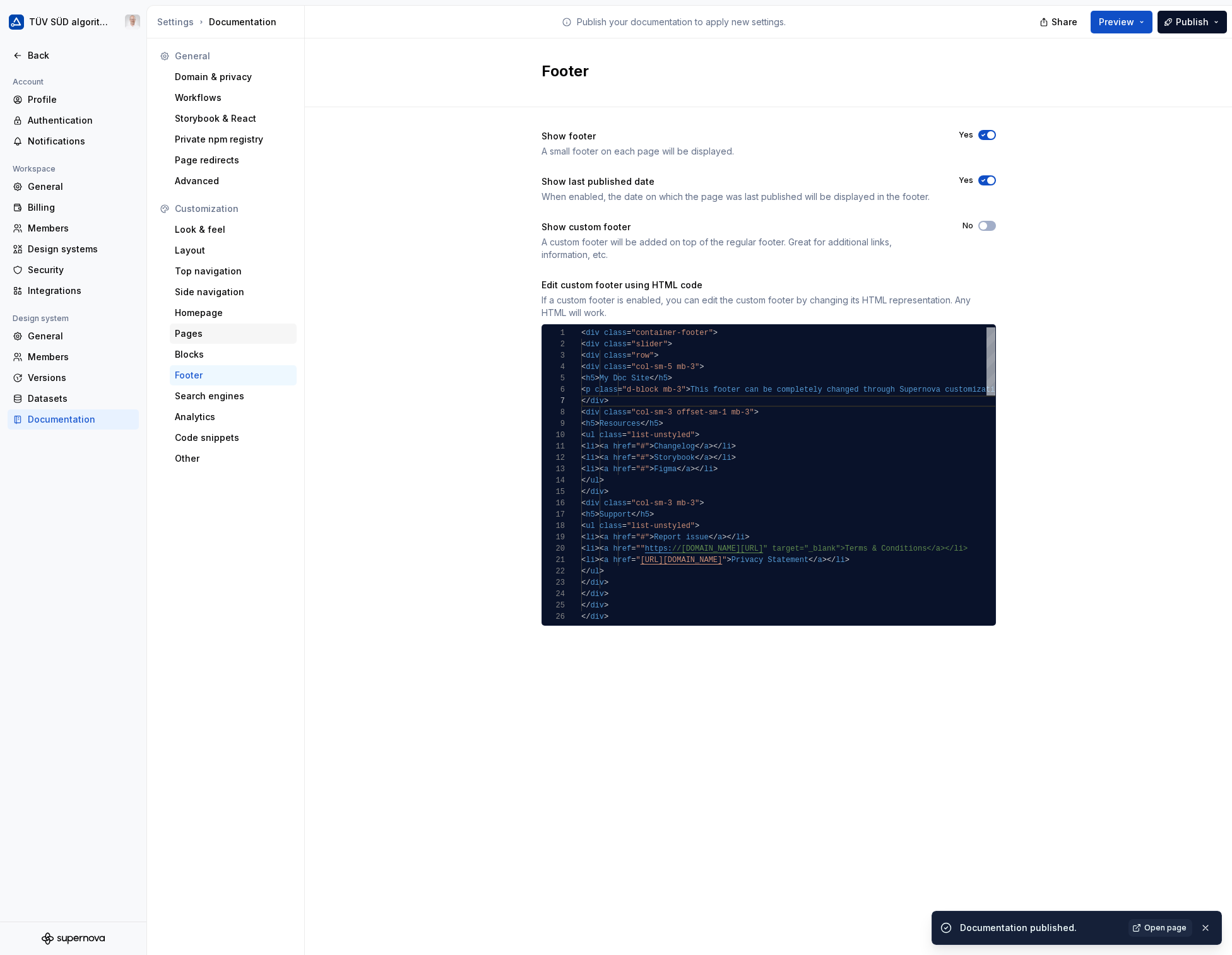
click at [212, 331] on div "Pages" at bounding box center [232, 333] width 117 height 12
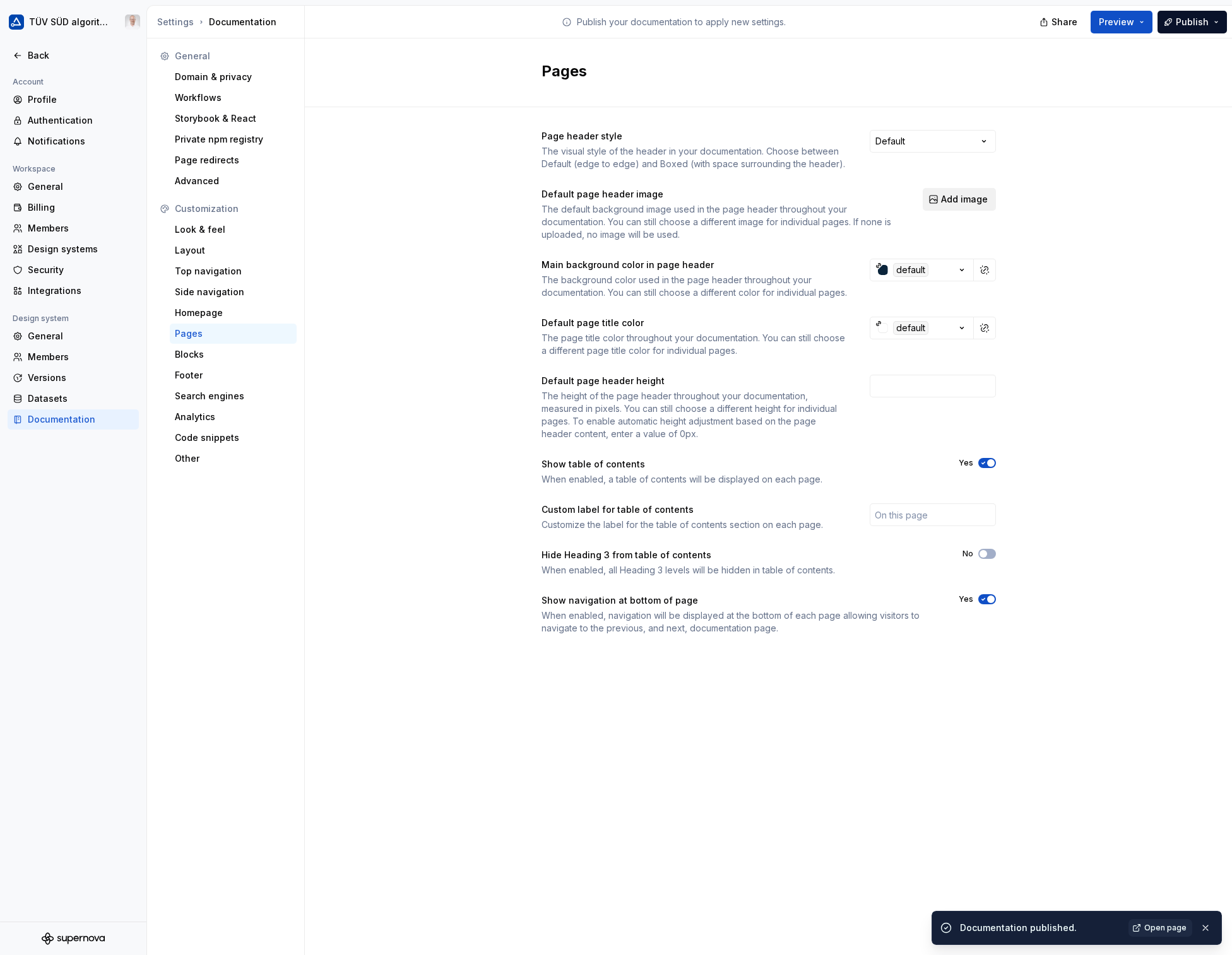
click at [953, 204] on span "Add image" at bounding box center [964, 199] width 47 height 12
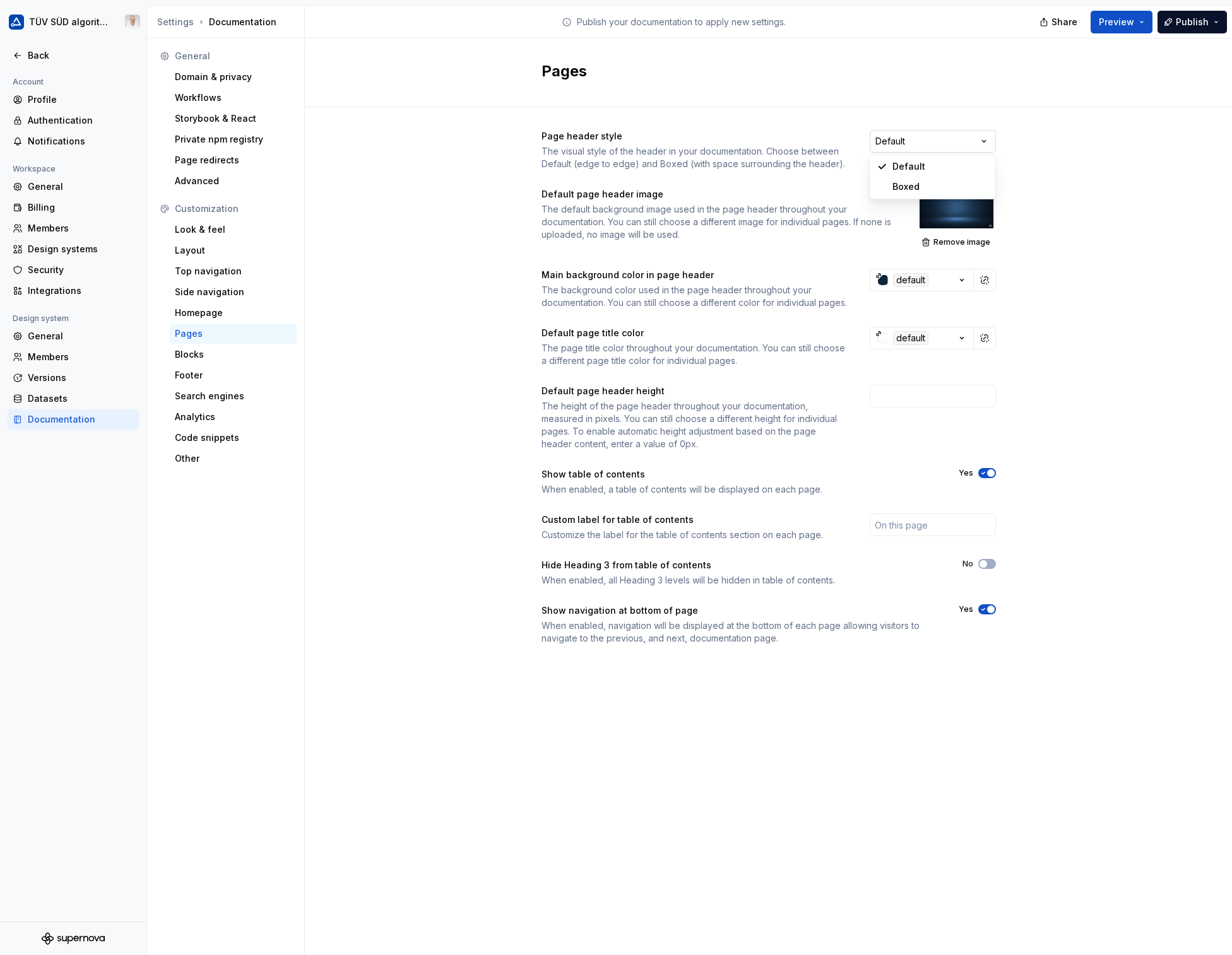
click at [1048, 124] on html "TÜV SÜD algorithm Back Account Profile Authentication Notifications Workspace G…" at bounding box center [616, 478] width 1232 height 955
click at [1048, 145] on div "Page header style The visual style of the header in your documentation. Choose …" at bounding box center [768, 399] width 927 height 585
click at [963, 247] on button "Remove image" at bounding box center [957, 242] width 78 height 17
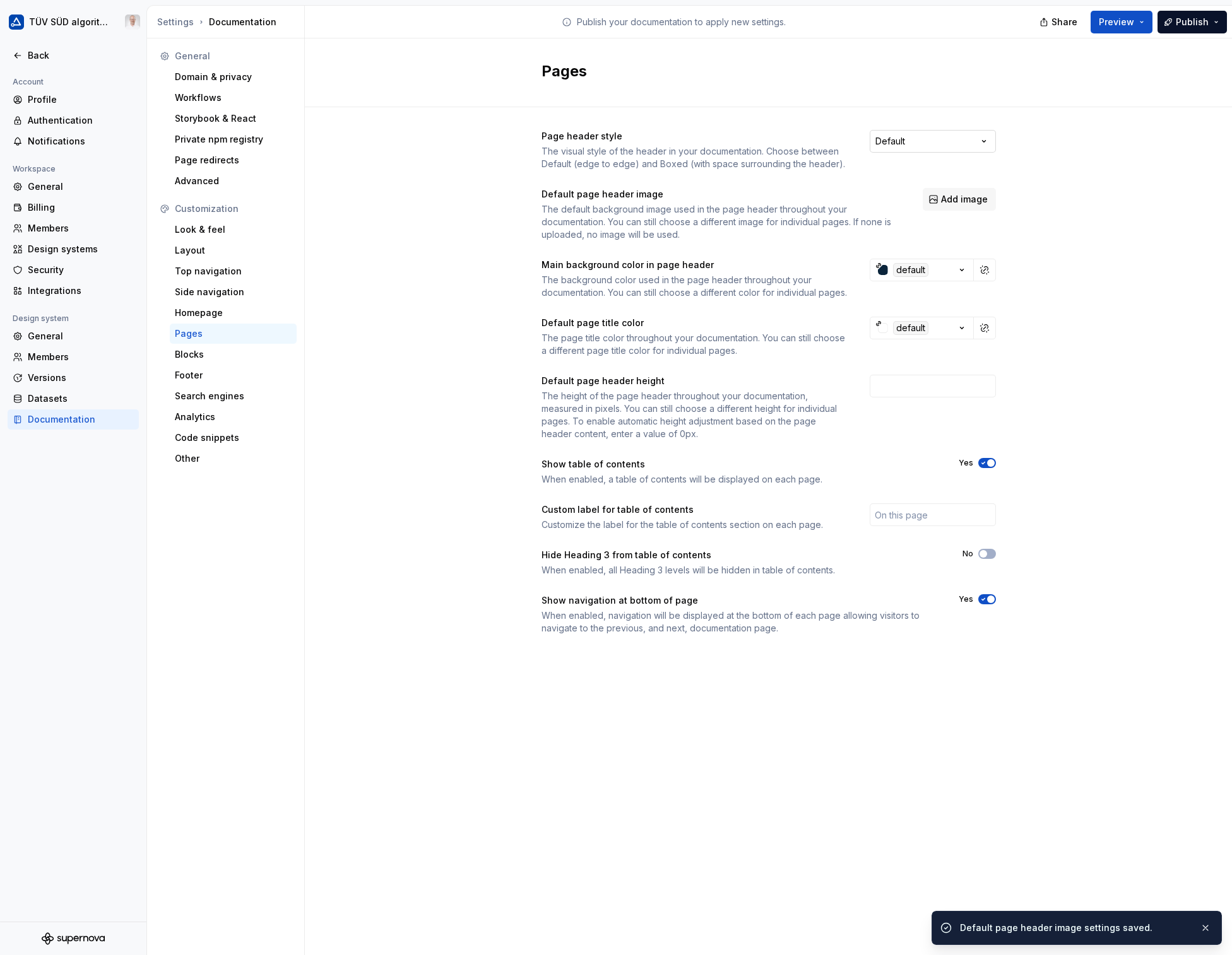
click at [958, 136] on html "TÜV SÜD algorithm Back Account Profile Authentication Notifications Workspace G…" at bounding box center [616, 478] width 1232 height 955
click at [1048, 21] on span "Publish" at bounding box center [1191, 22] width 33 height 12
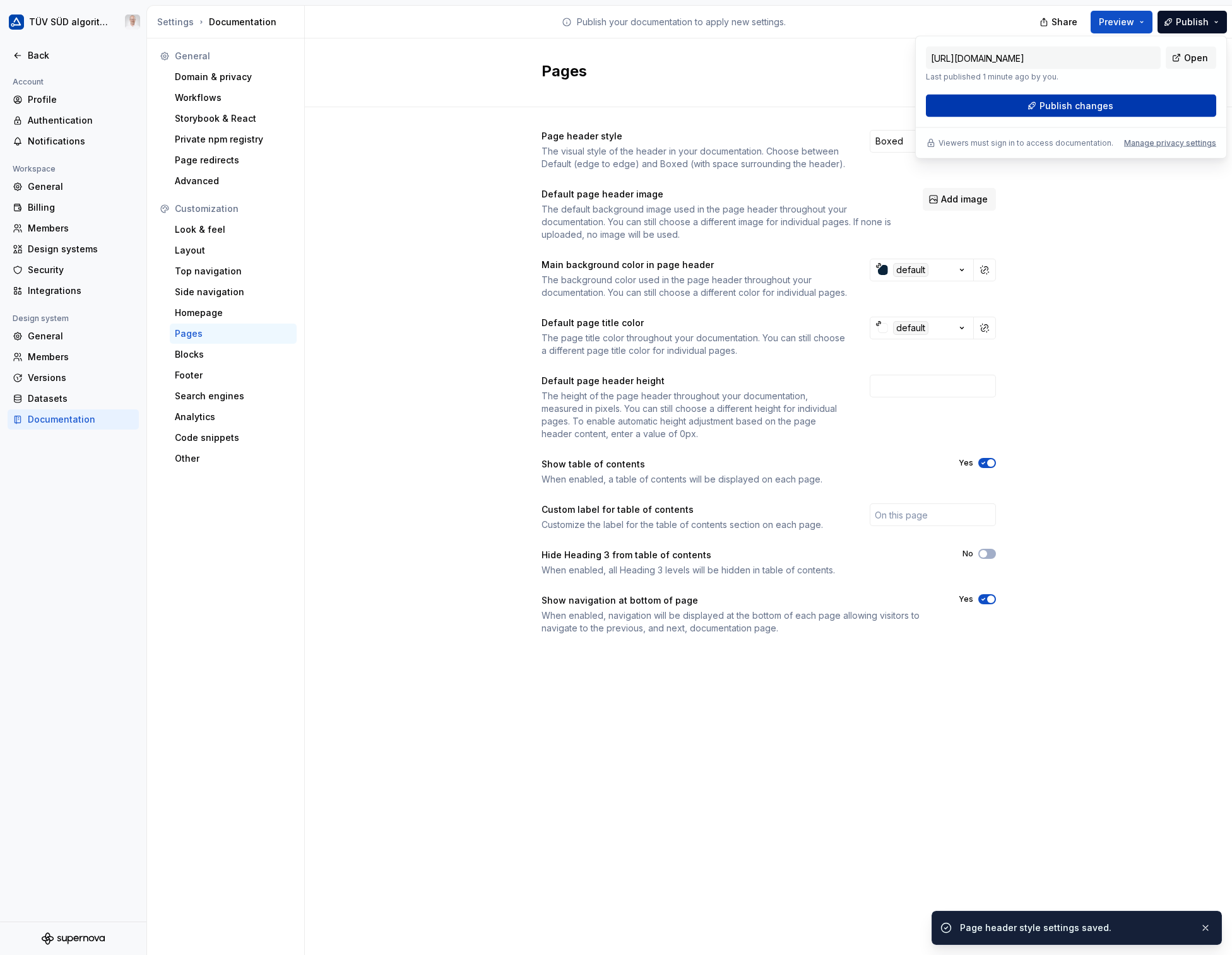
click at [1048, 111] on button "Publish changes" at bounding box center [1071, 106] width 290 height 22
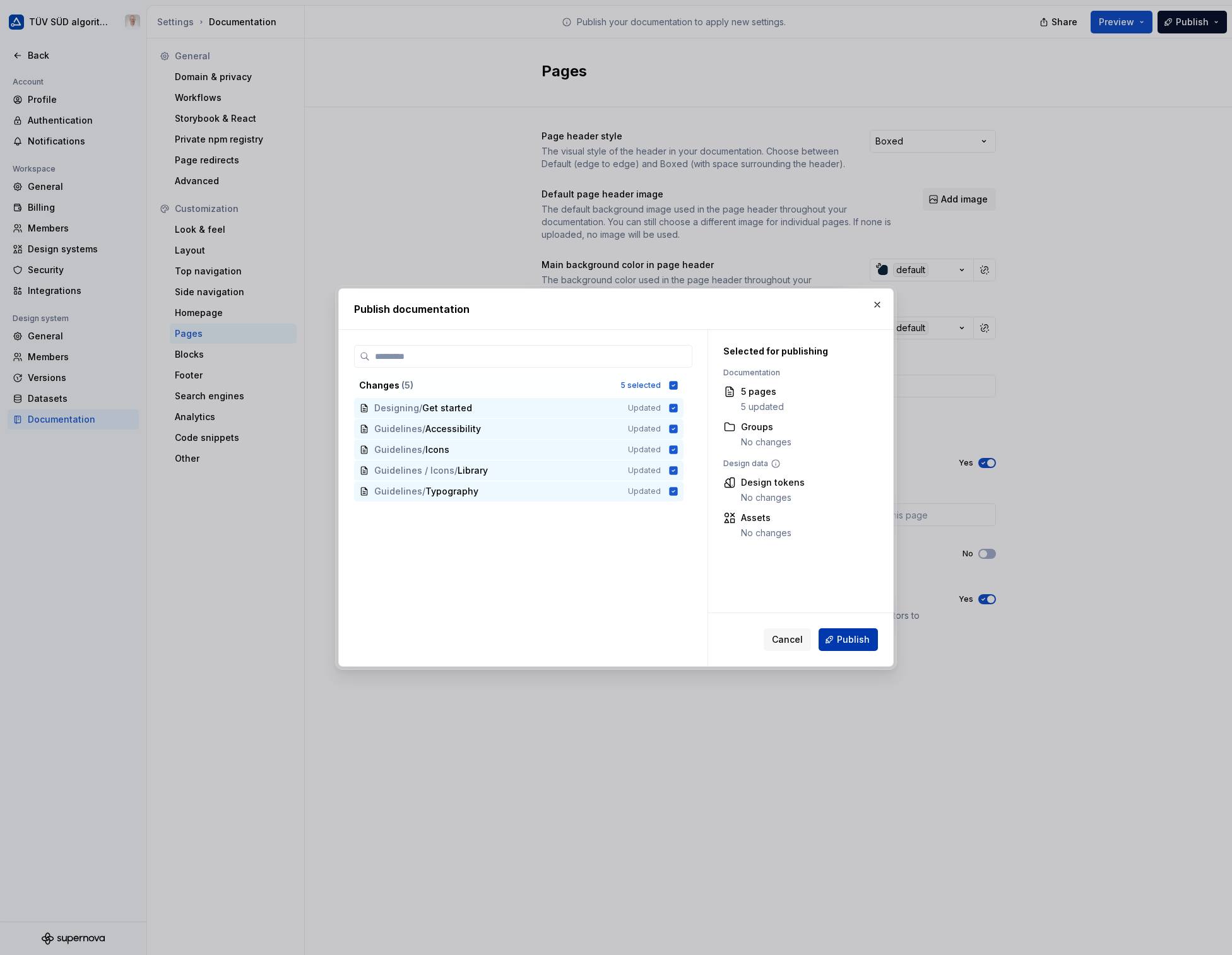
click at [861, 645] on span "Publish" at bounding box center [853, 639] width 33 height 12
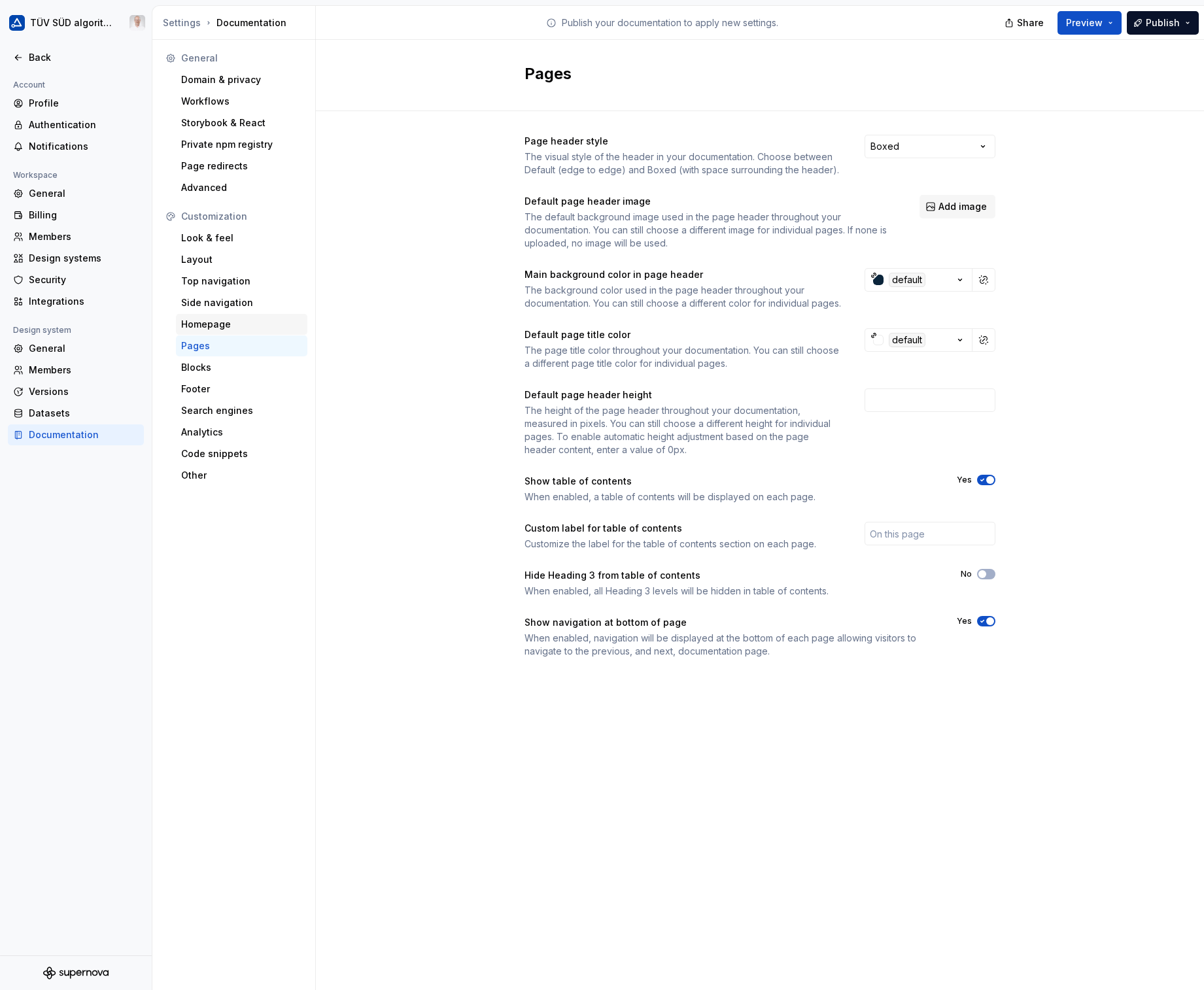
click at [202, 330] on div "Homepage" at bounding box center [241, 324] width 121 height 13
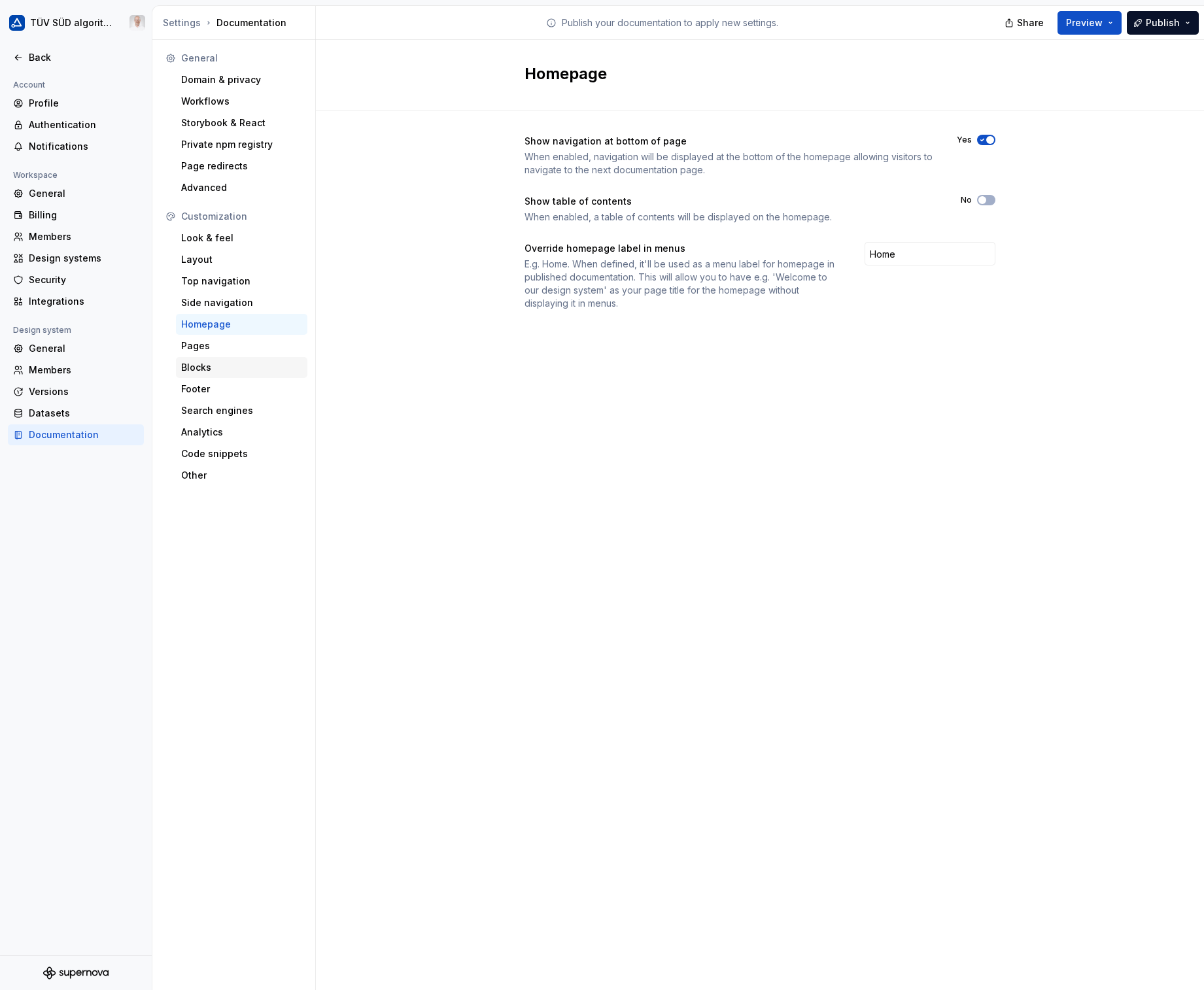
click at [205, 364] on div "Blocks" at bounding box center [241, 367] width 121 height 13
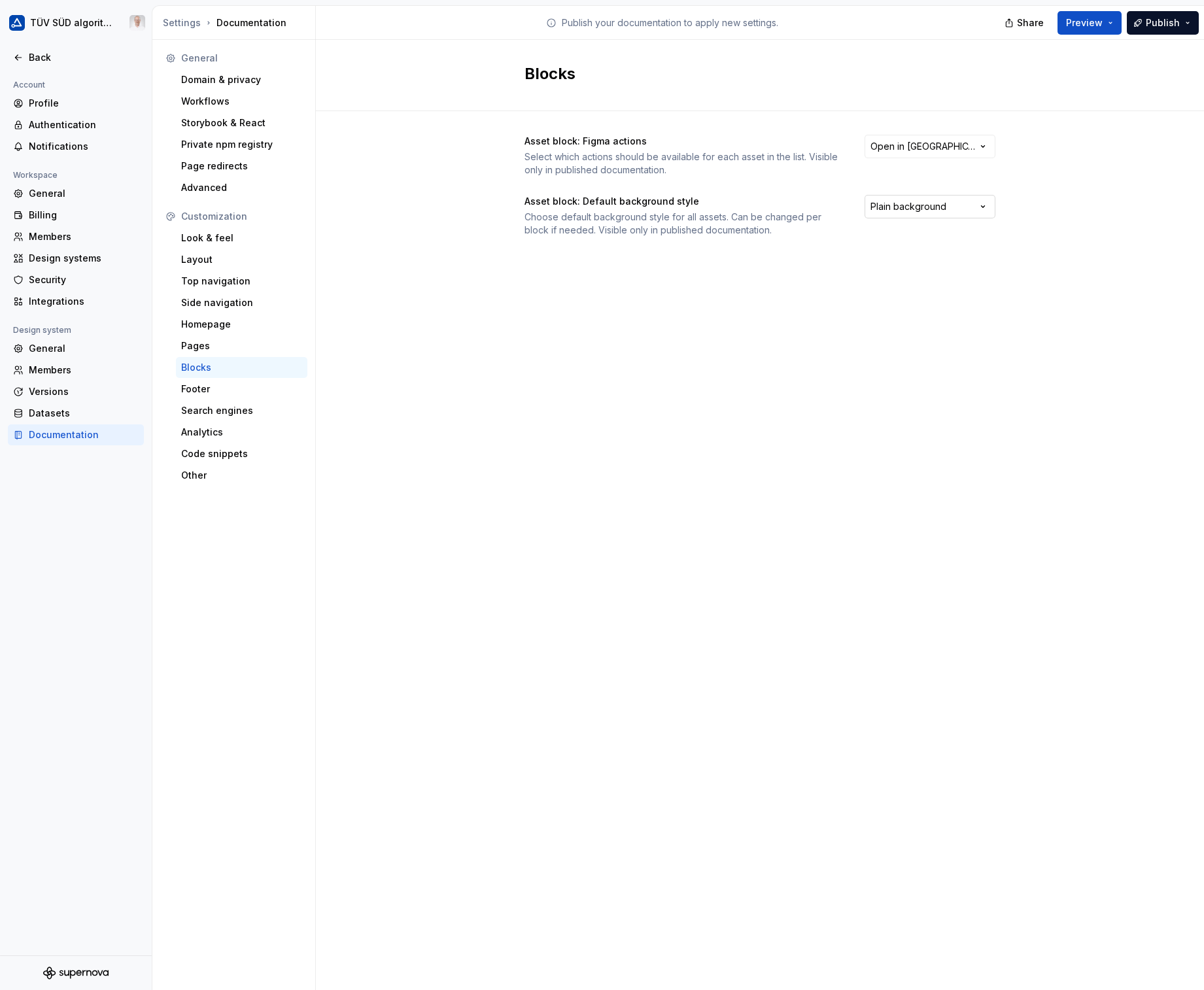
click at [946, 215] on html "TÜV SÜD algorithm Back Account Profile Authentication Notifications Workspace G…" at bounding box center [602, 495] width 1204 height 990
click at [1086, 196] on html "TÜV SÜD algorithm Back Account Profile Authentication Notifications Workspace G…" at bounding box center [602, 495] width 1204 height 990
click at [206, 395] on div "Footer" at bounding box center [241, 388] width 121 height 13
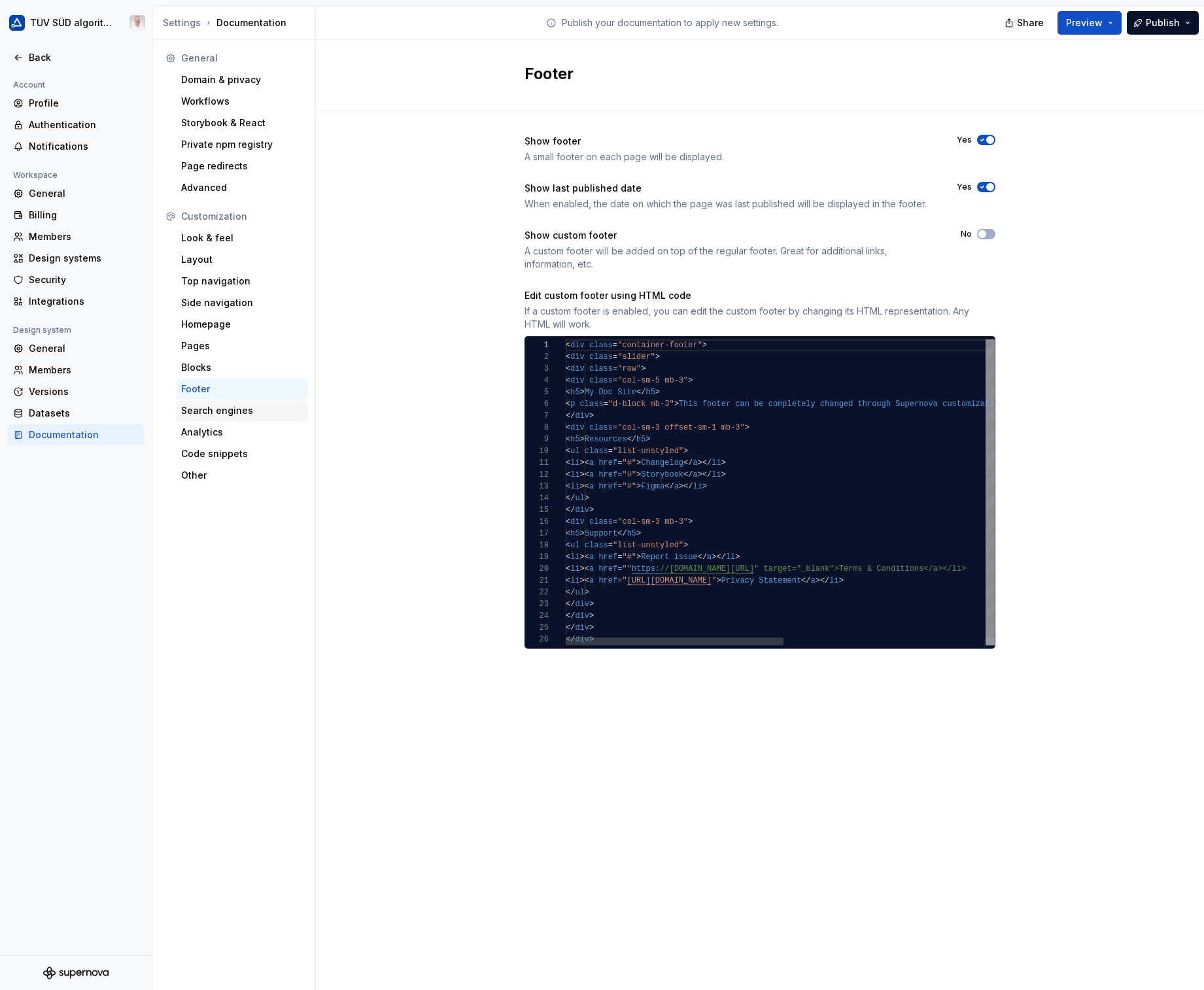
click at [214, 407] on div "Search engines" at bounding box center [241, 410] width 121 height 13
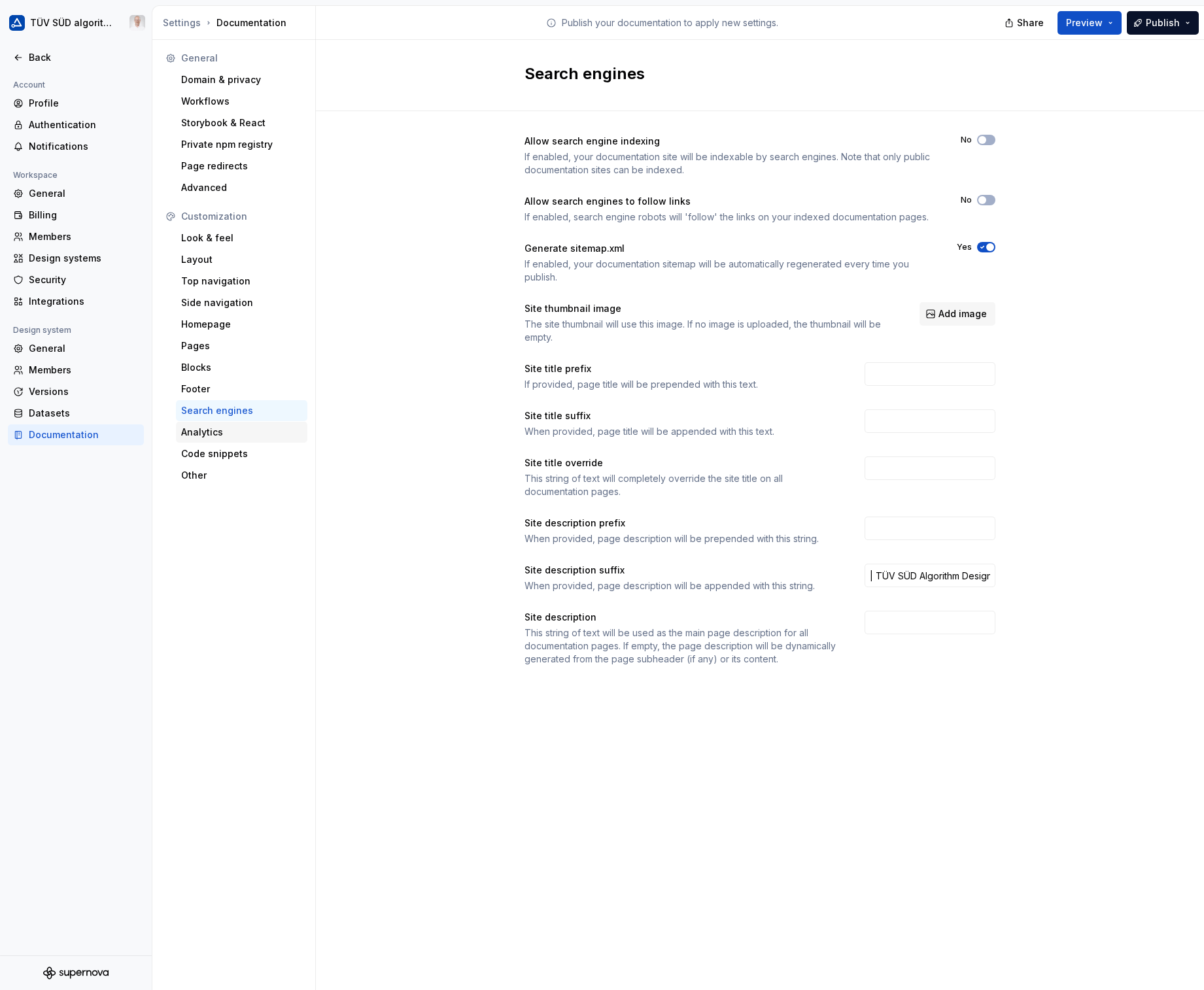
click at [209, 432] on div "Analytics" at bounding box center [241, 432] width 121 height 13
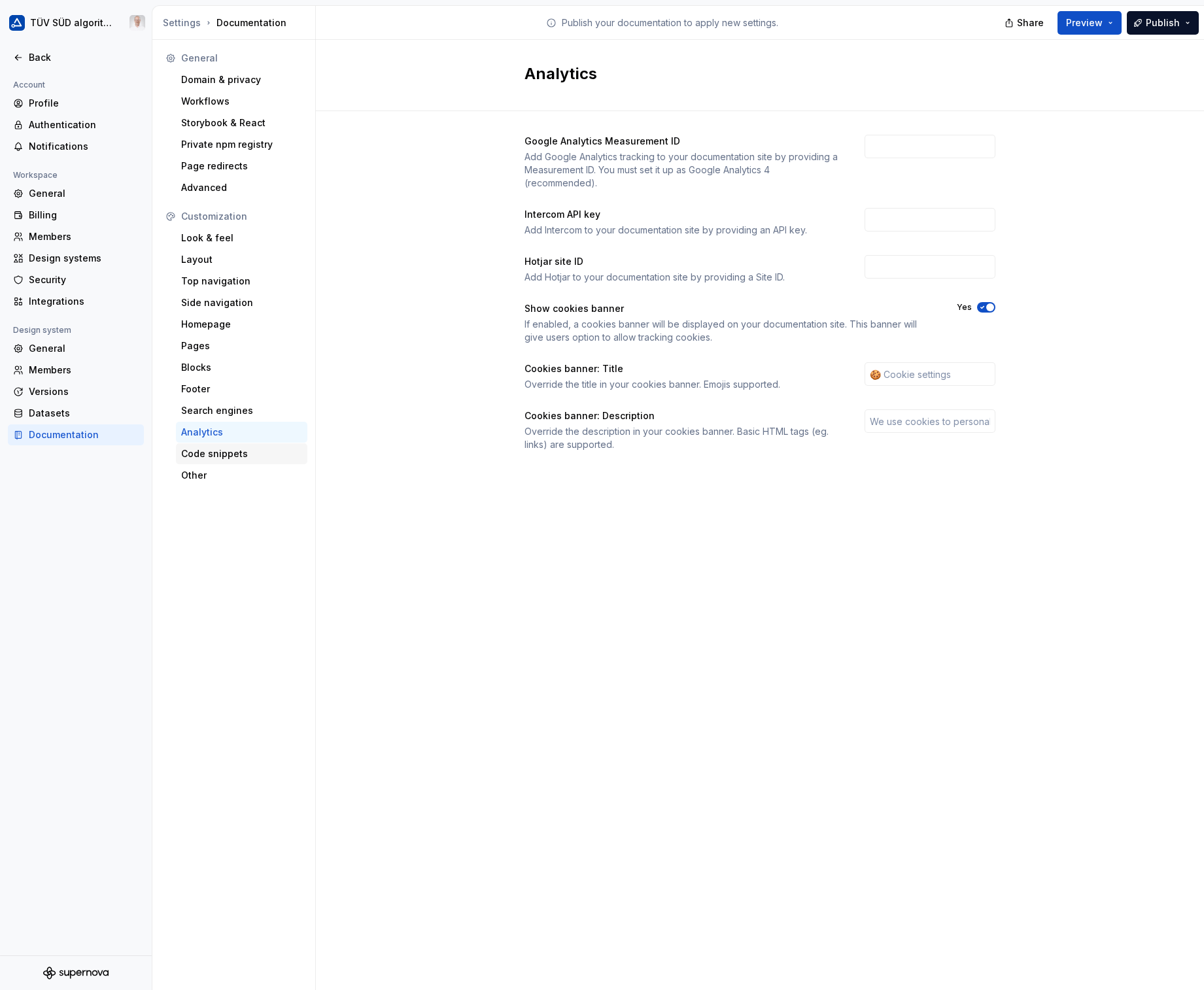
click at [219, 458] on div "Code snippets" at bounding box center [241, 453] width 121 height 13
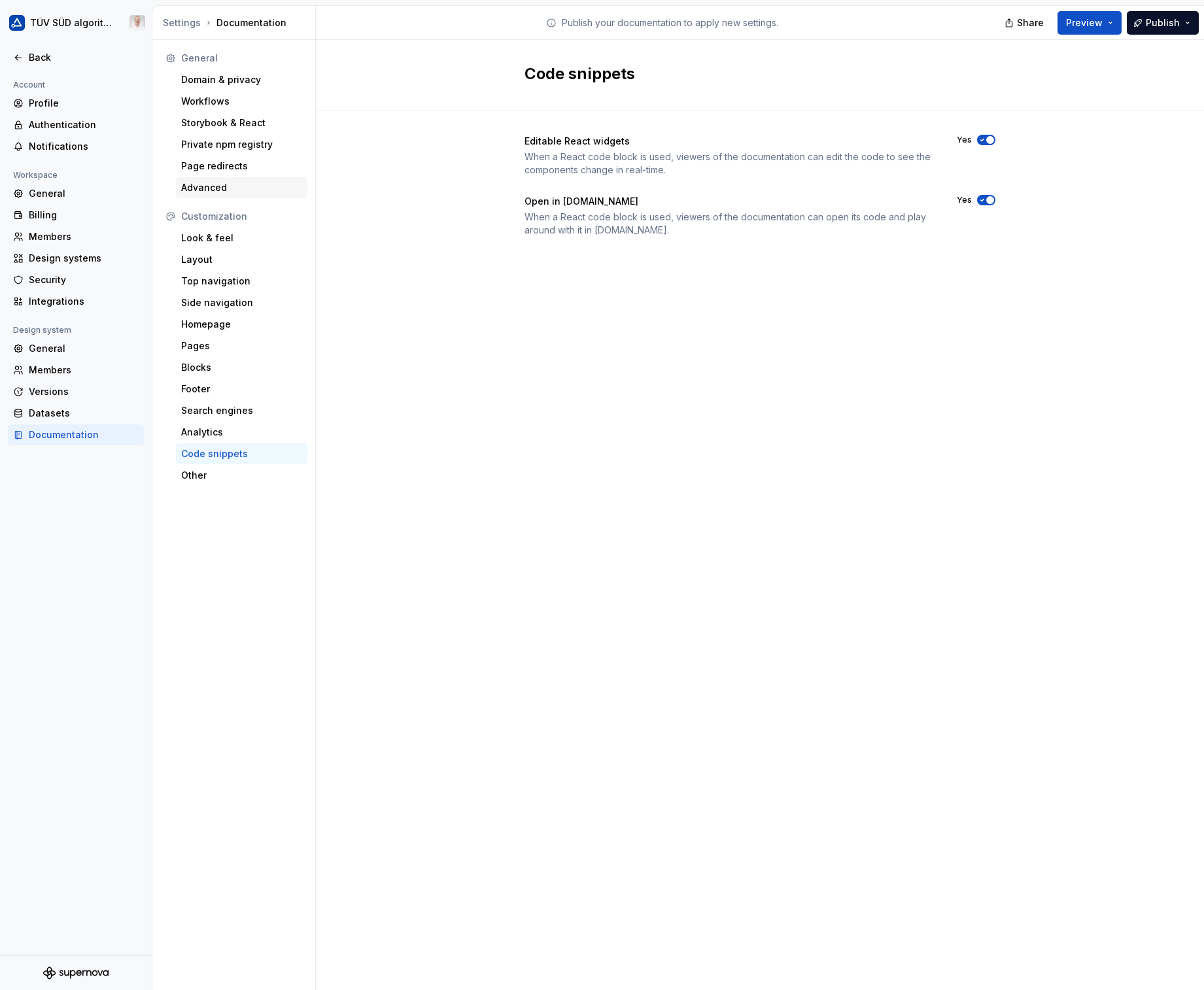
click at [213, 190] on div "Advanced" at bounding box center [241, 187] width 121 height 13
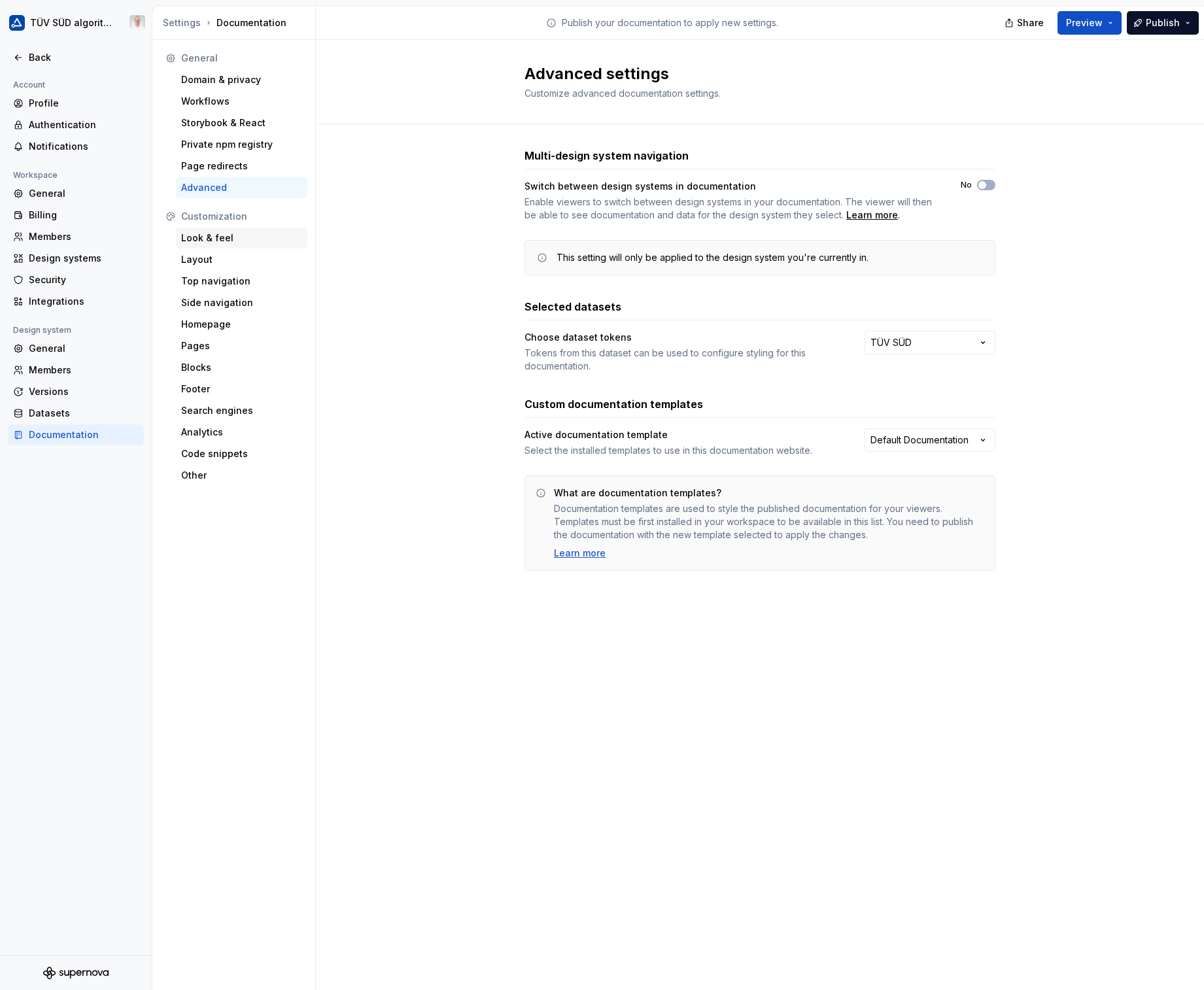
click at [224, 238] on div "Look & feel" at bounding box center [241, 238] width 121 height 13
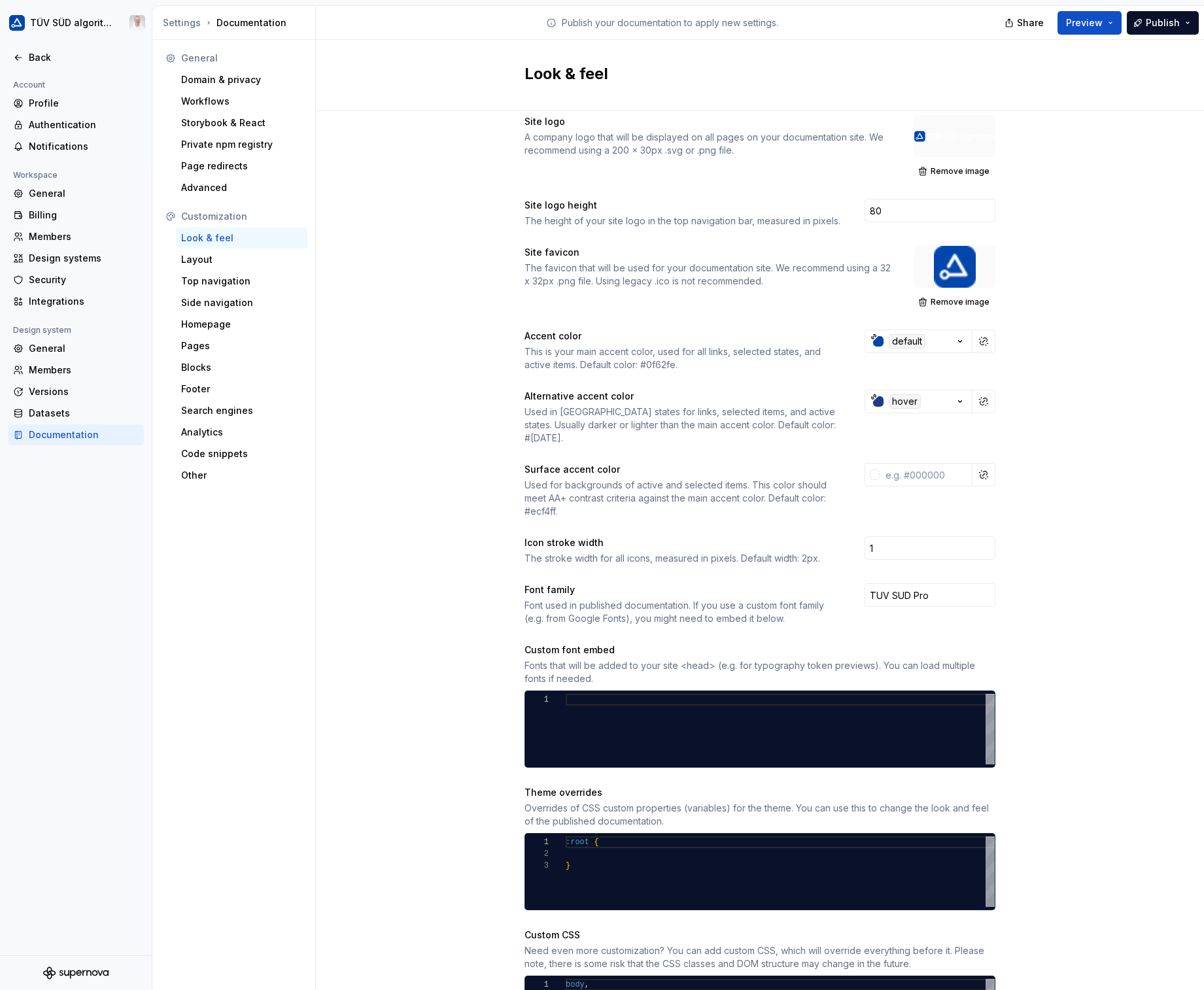
scroll to position [113, 0]
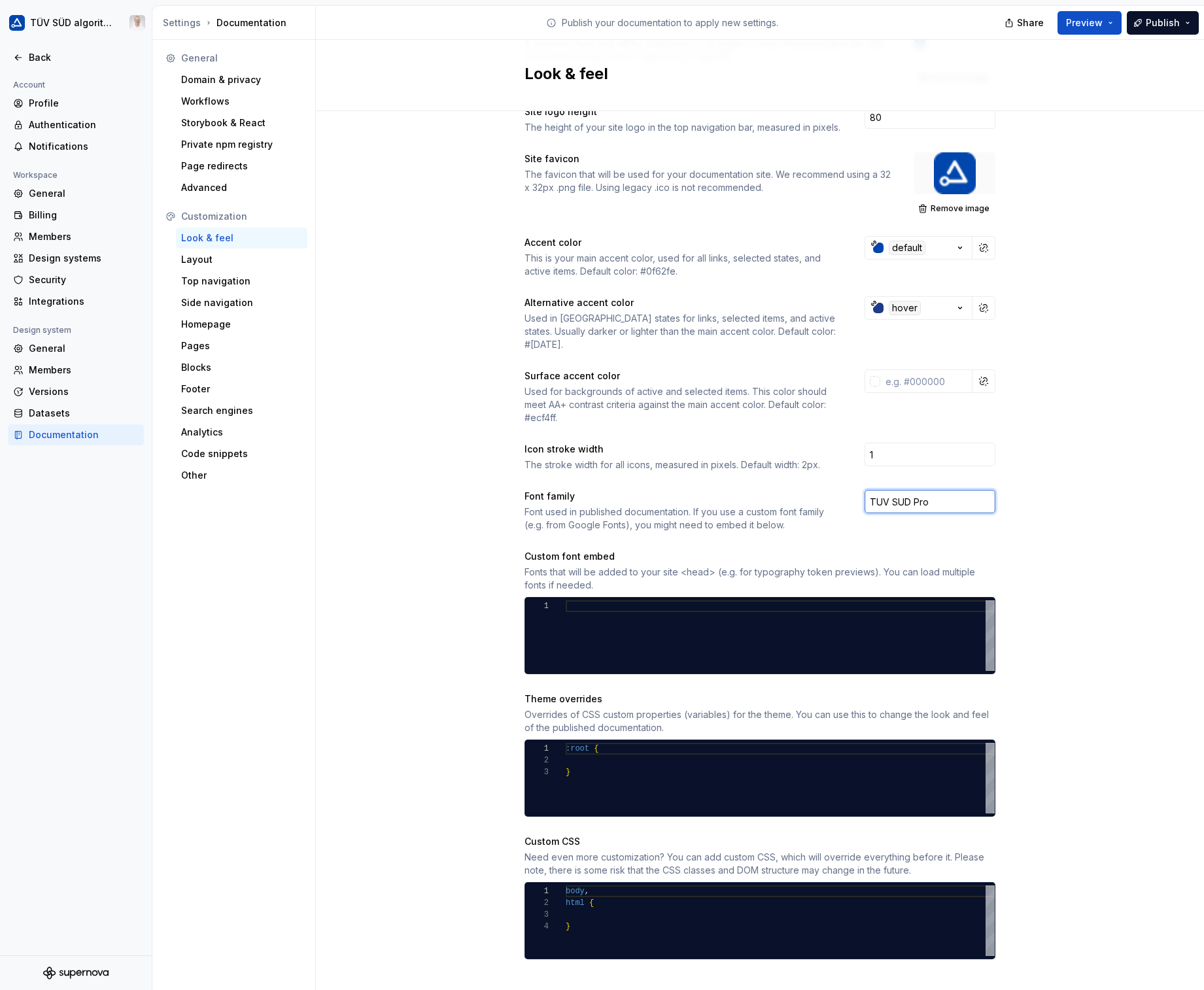
drag, startPoint x: 944, startPoint y: 490, endPoint x: 788, endPoint y: 487, distance: 156.0
click at [788, 490] on div "Font family Font used in published documentation. If you use a custom font fami…" at bounding box center [760, 511] width 471 height 42
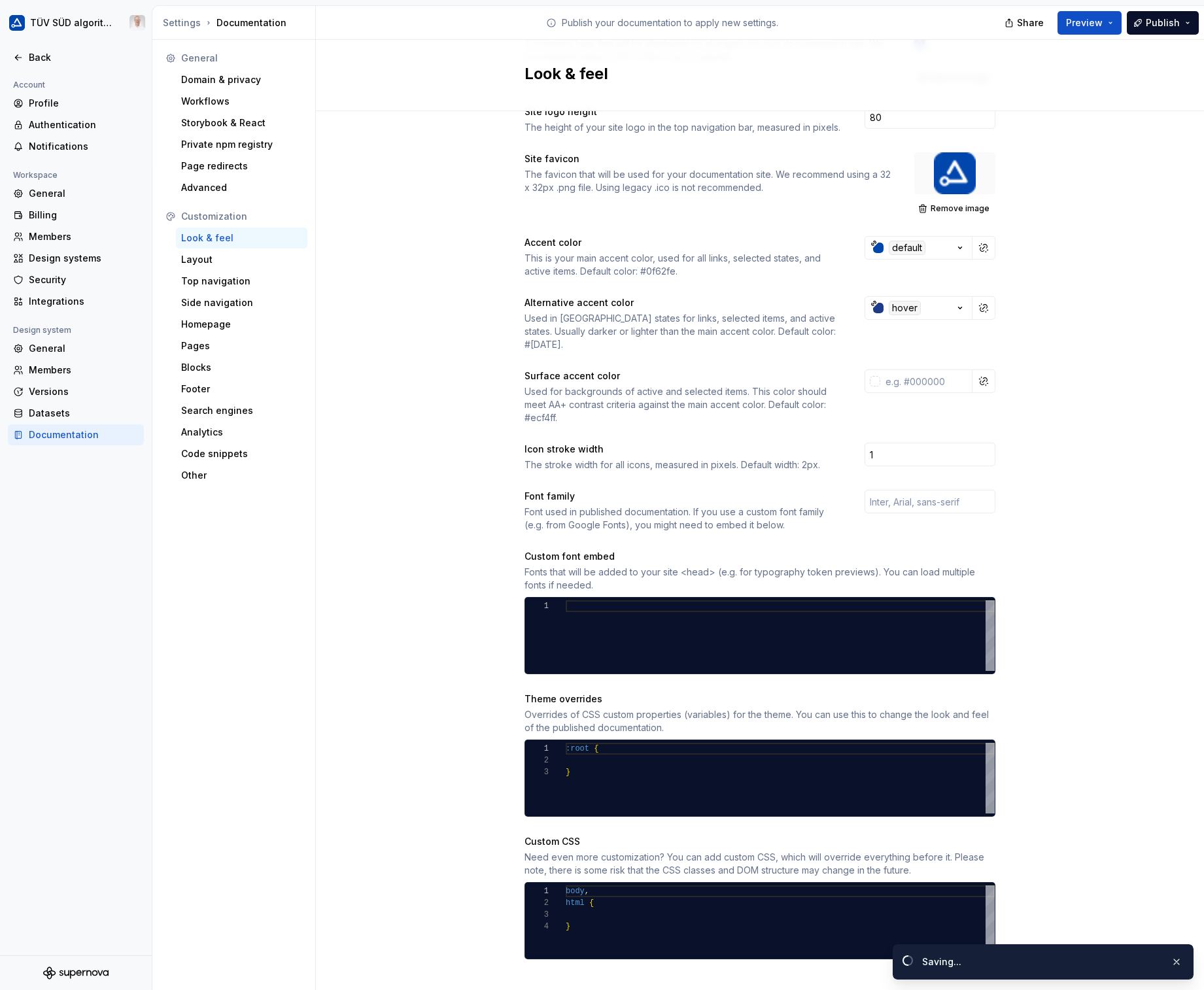
click at [1086, 525] on div "Site logo A company logo that will be displayed on all pages on your documentat…" at bounding box center [760, 503] width 888 height 1011
click at [1086, 22] on span "Publish" at bounding box center [1162, 22] width 34 height 13
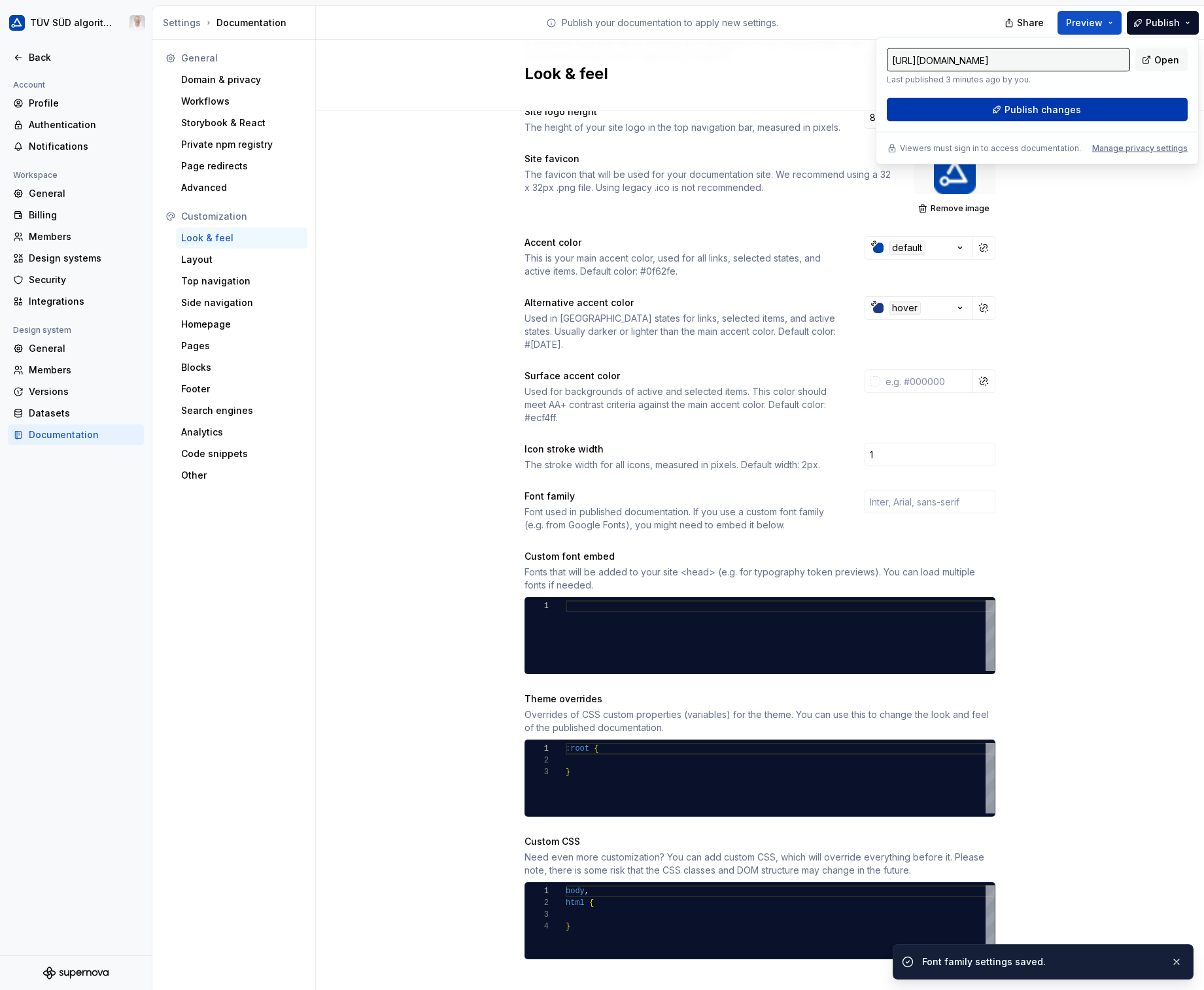
click at [1085, 108] on button "Publish changes" at bounding box center [1037, 110] width 301 height 23
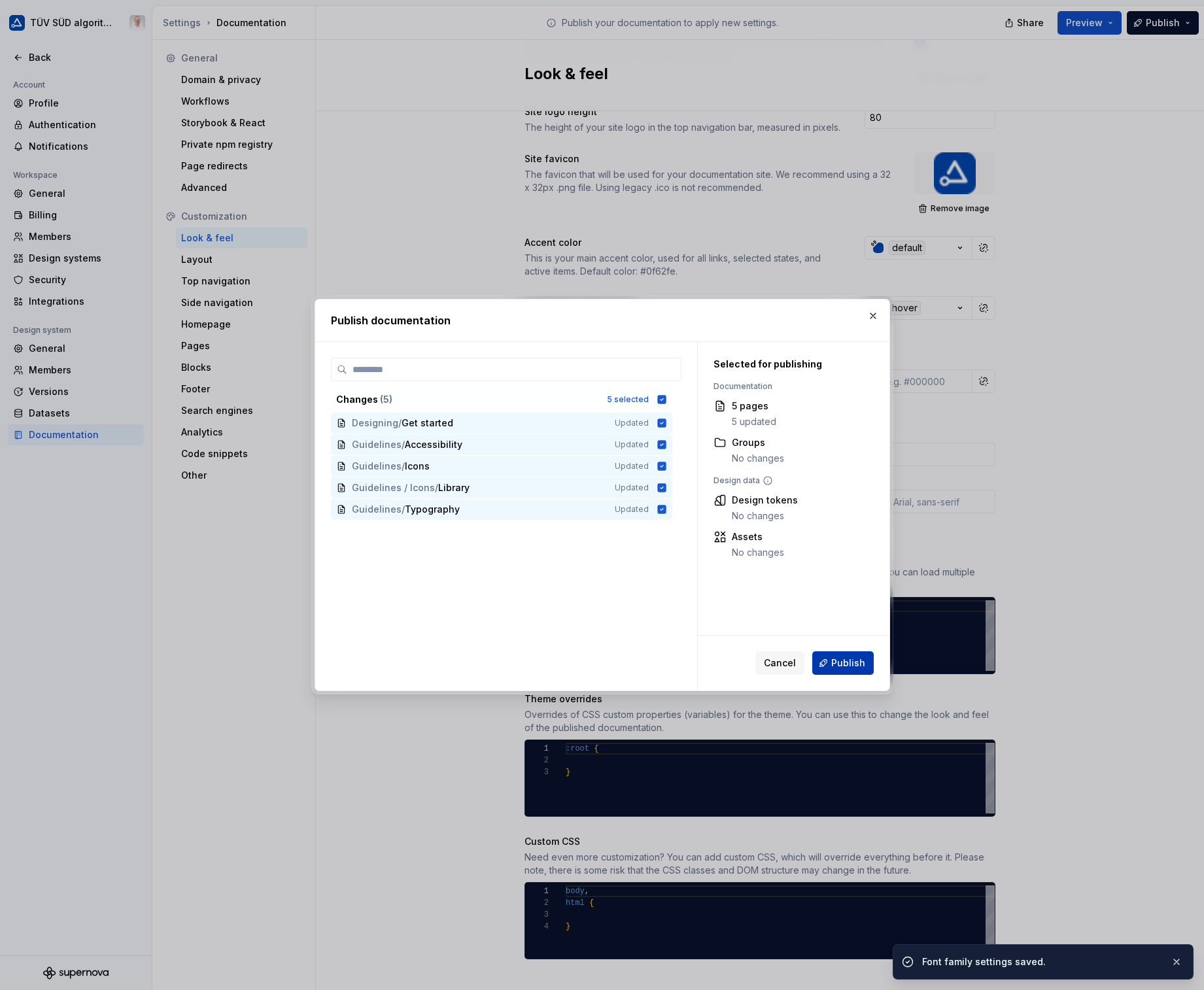
click at [845, 670] on button "Publish" at bounding box center [843, 662] width 62 height 23
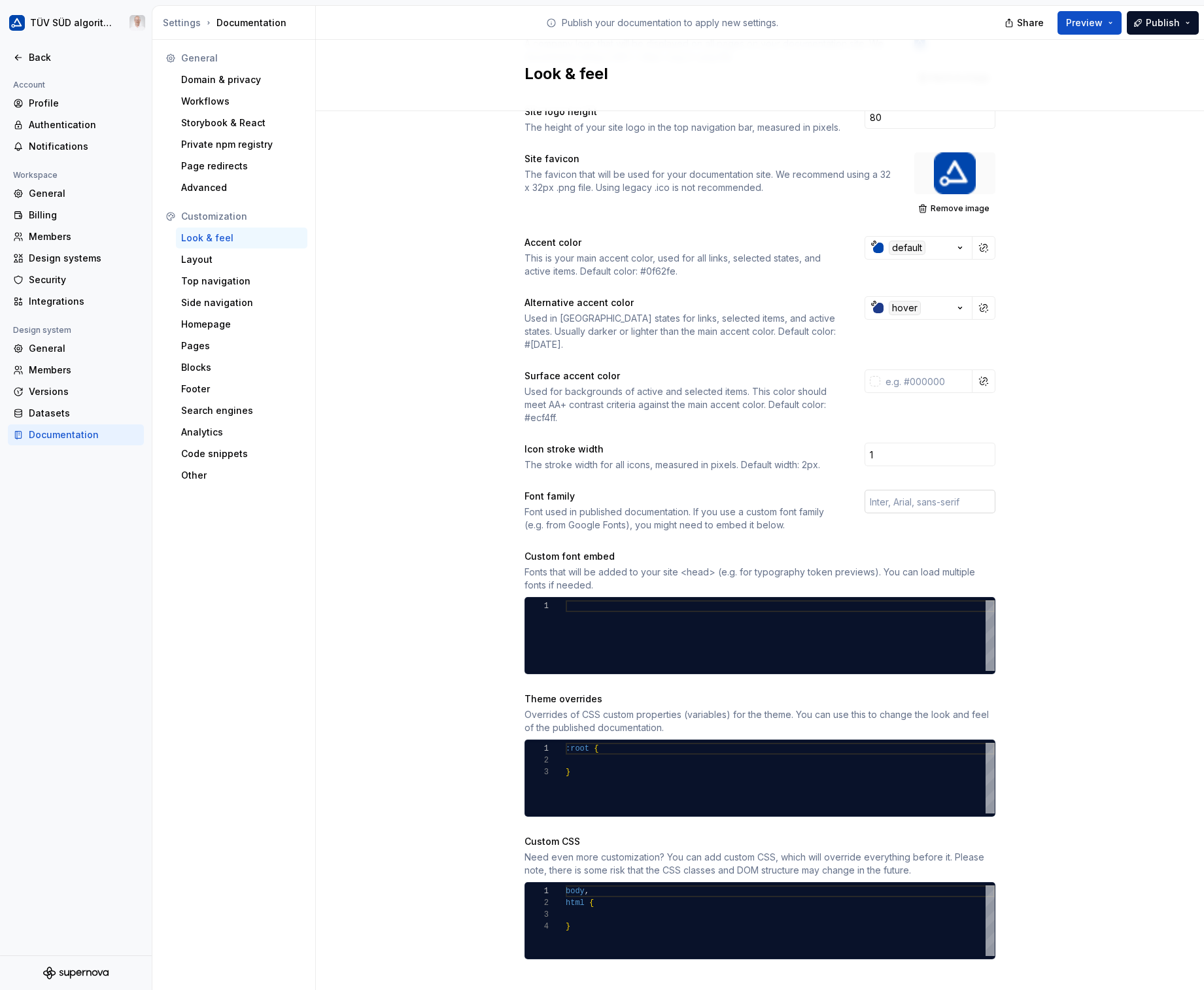
click at [895, 492] on input "text" at bounding box center [930, 501] width 131 height 23
type input "TUV SUD Pro"
click at [1086, 23] on span "Publish" at bounding box center [1162, 22] width 34 height 13
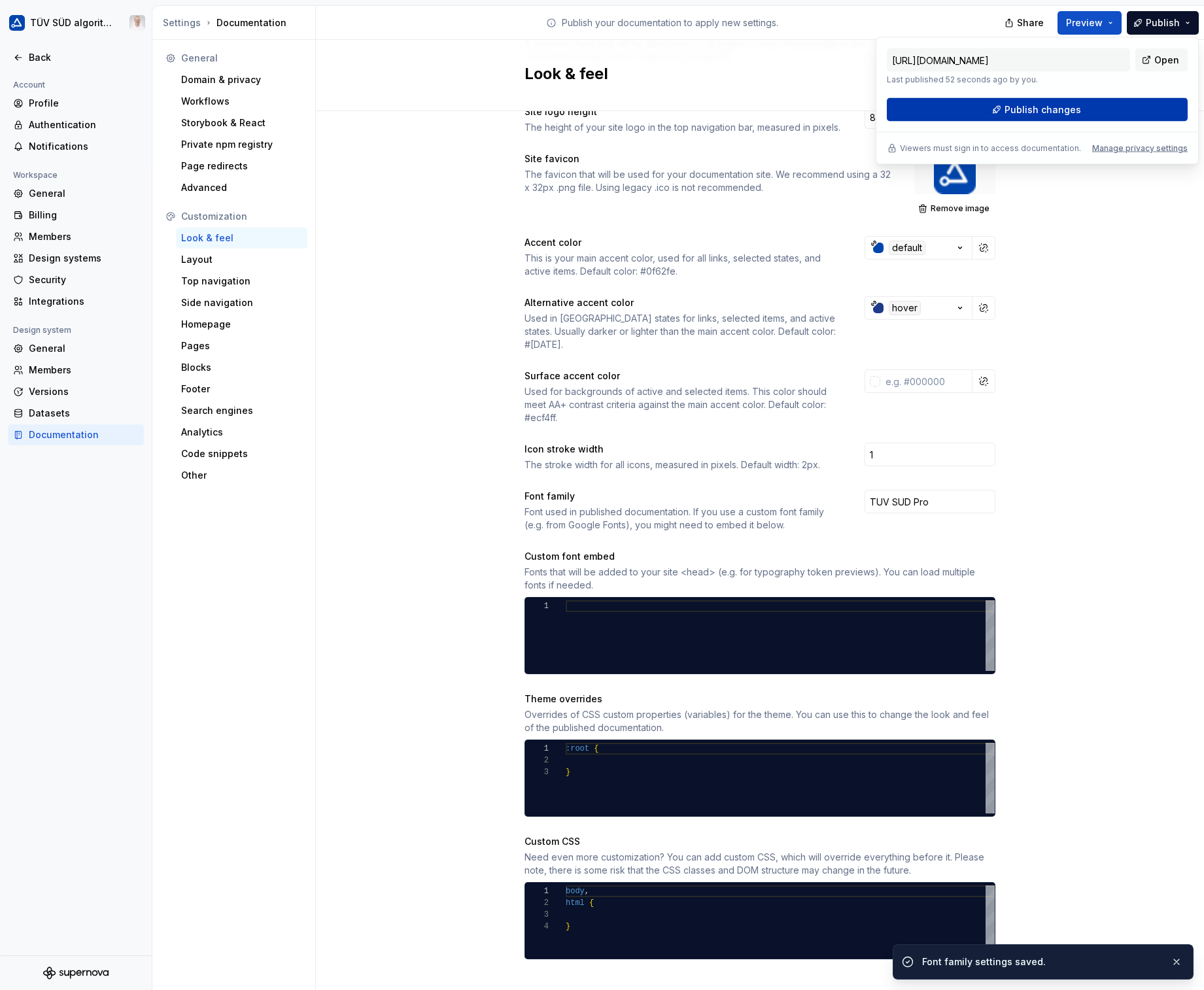
click at [1070, 106] on span "Publish changes" at bounding box center [1043, 110] width 77 height 13
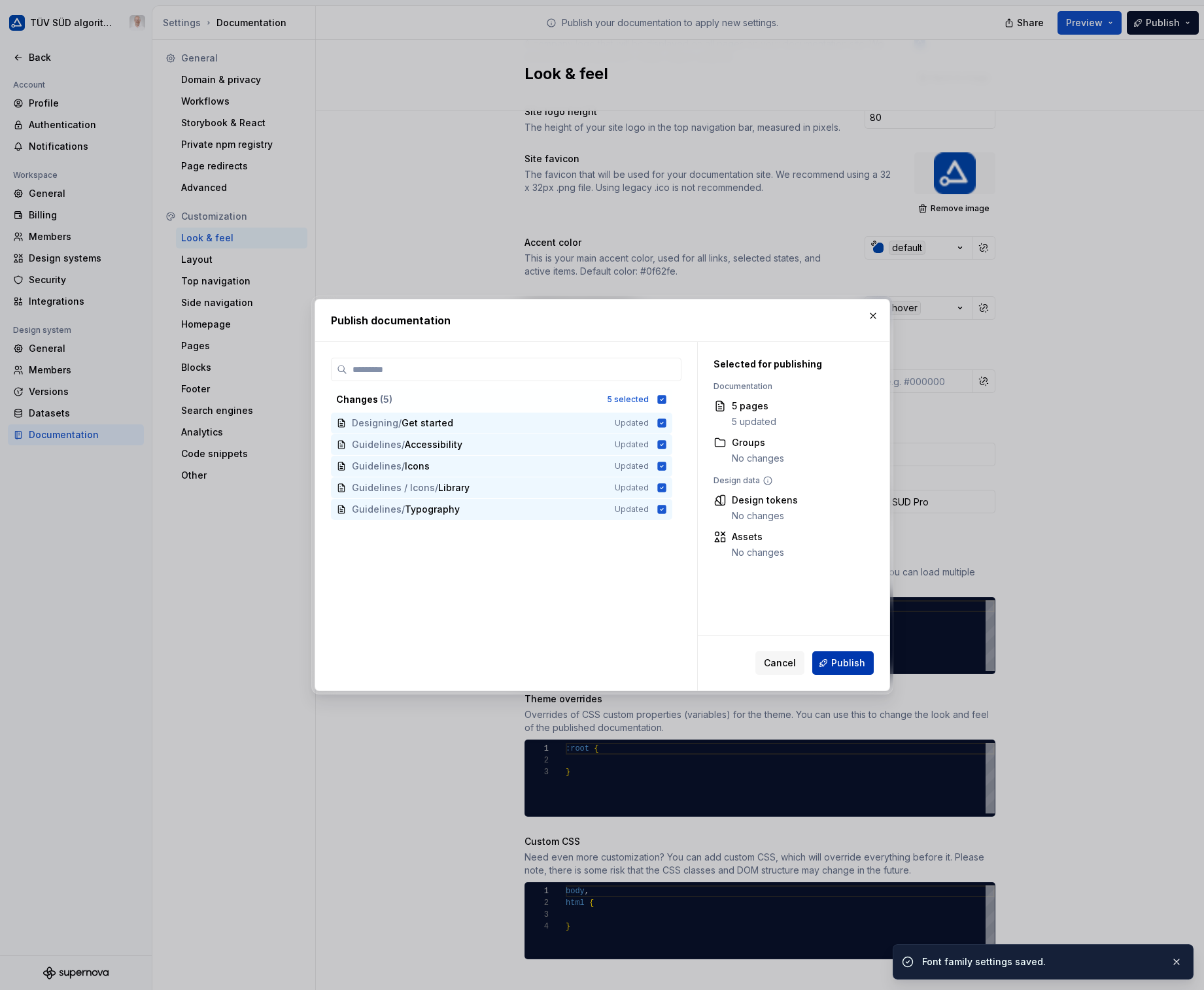
click at [859, 662] on span "Publish" at bounding box center [848, 662] width 34 height 13
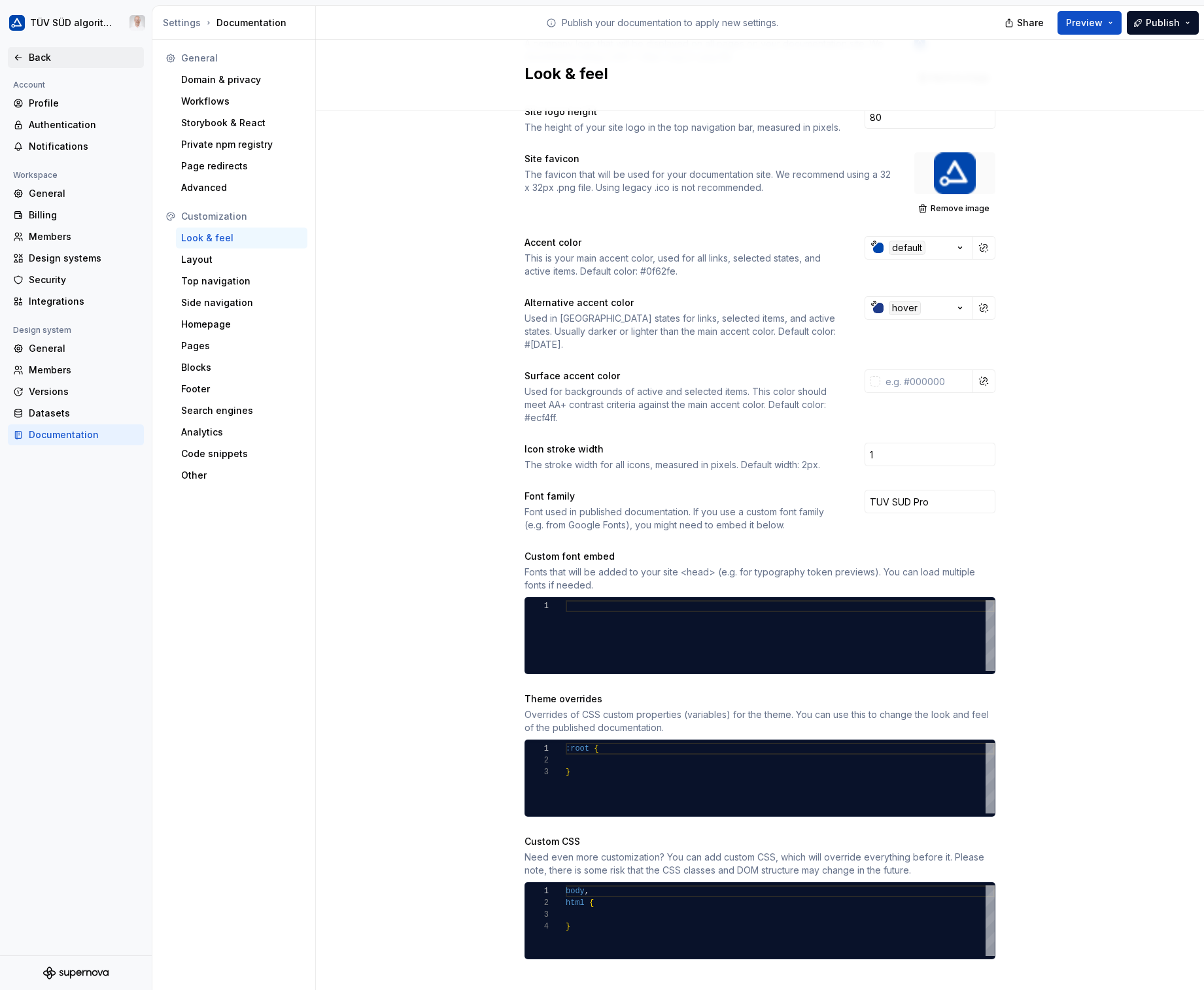
click at [38, 59] on div "Back" at bounding box center [83, 57] width 110 height 13
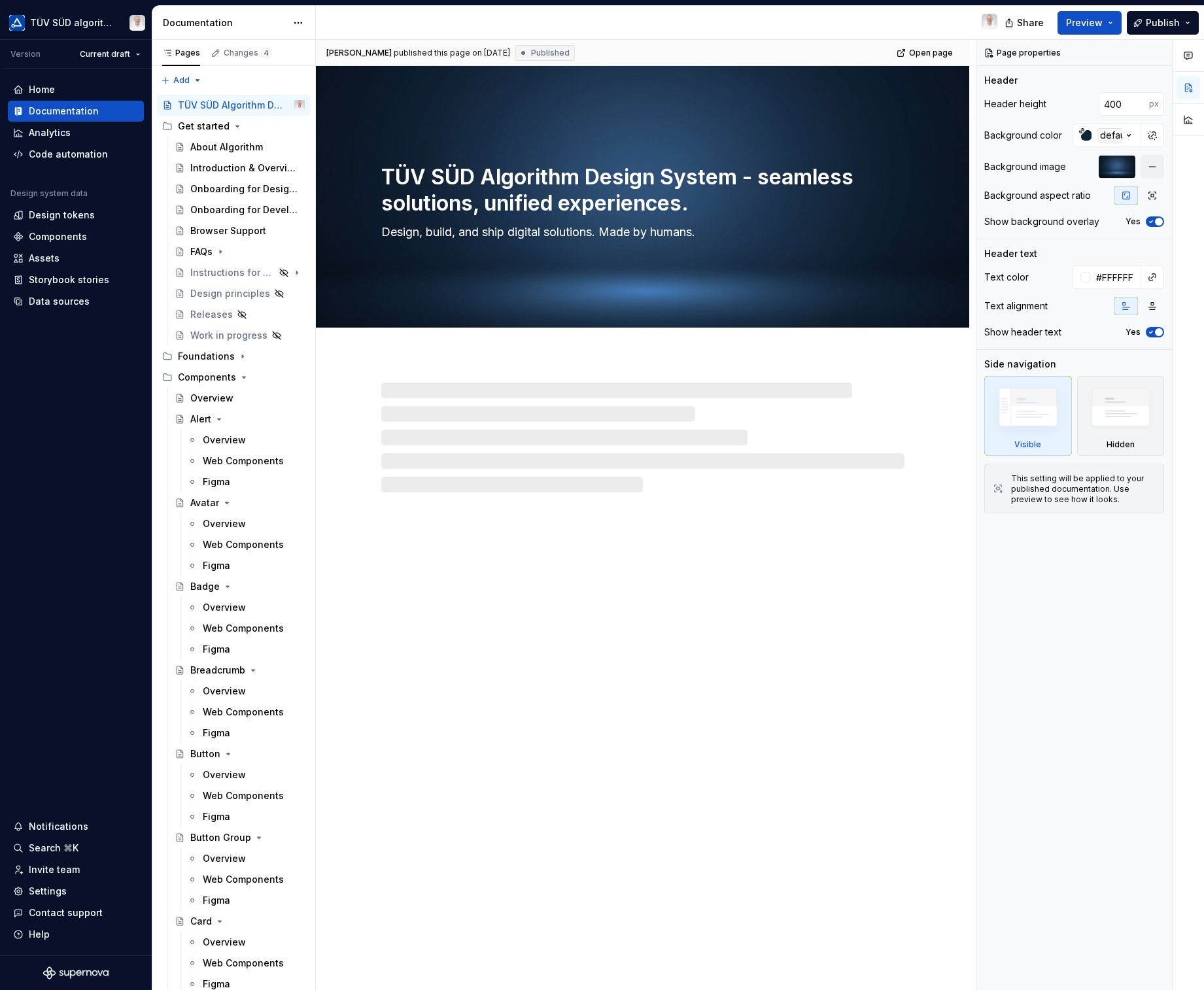
type textarea "*"
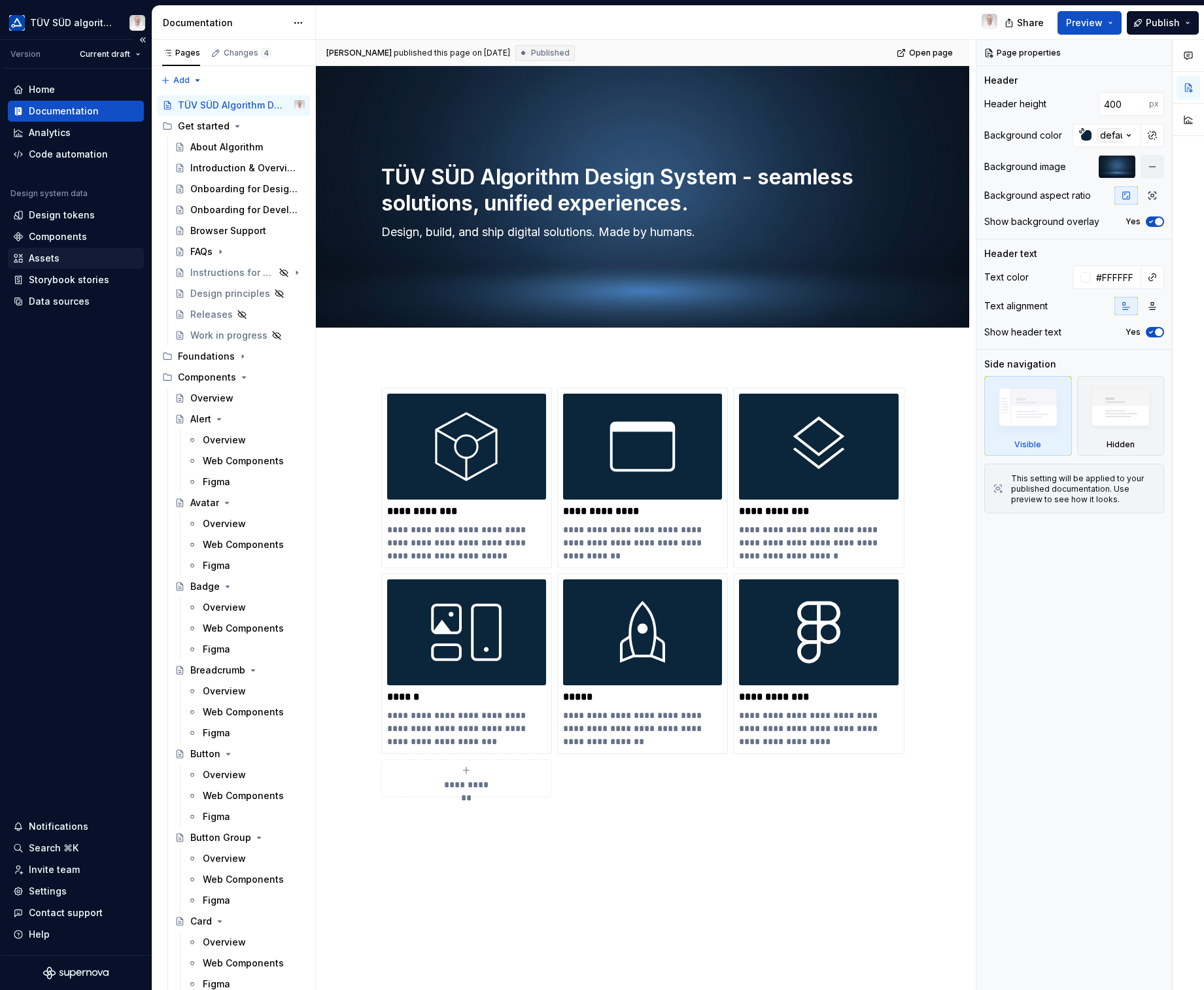
click at [31, 253] on div "Assets" at bounding box center [44, 258] width 31 height 13
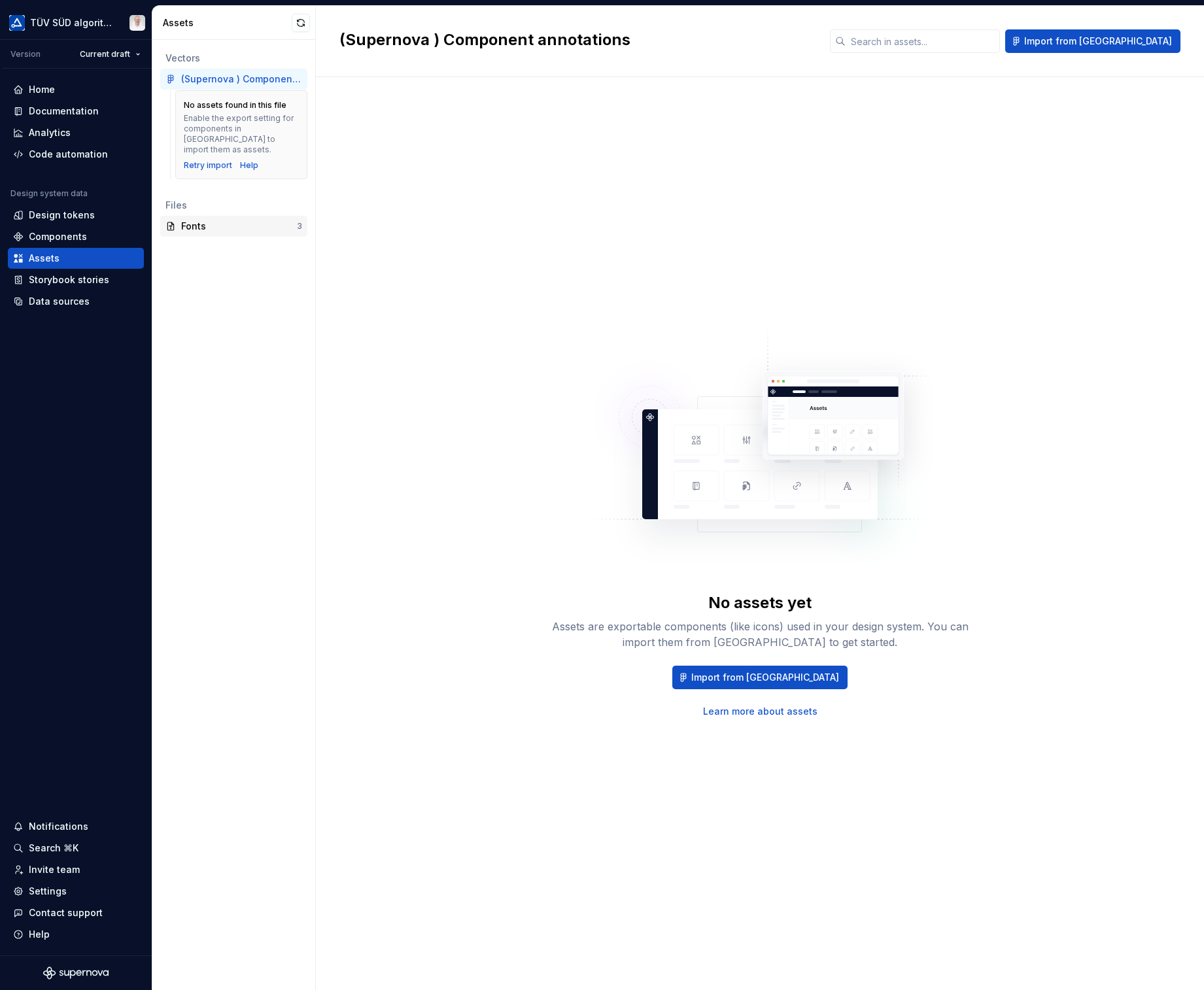
click at [248, 220] on div "Fonts" at bounding box center [239, 226] width 116 height 13
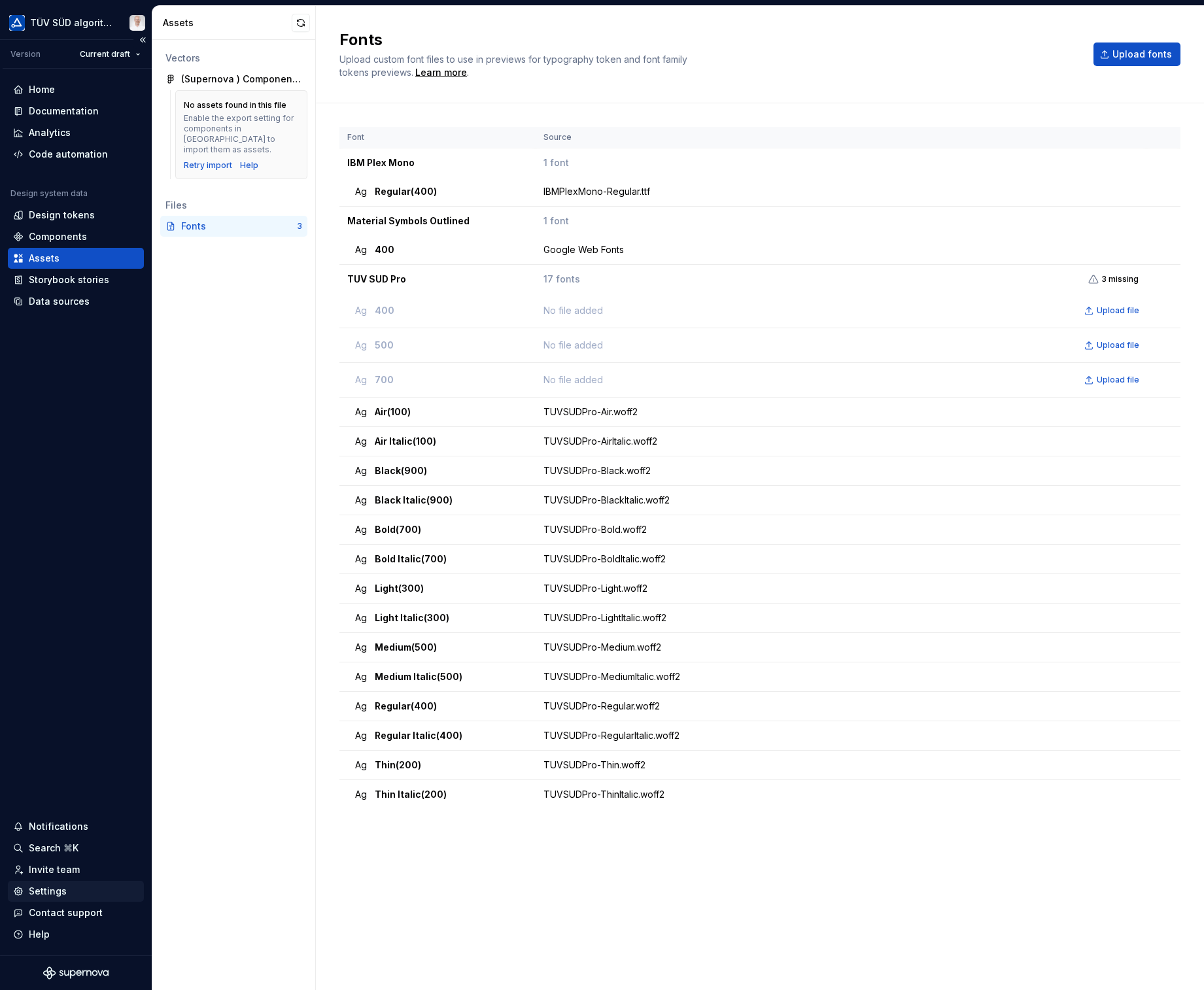
click at [41, 794] on div "Settings" at bounding box center [47, 891] width 38 height 13
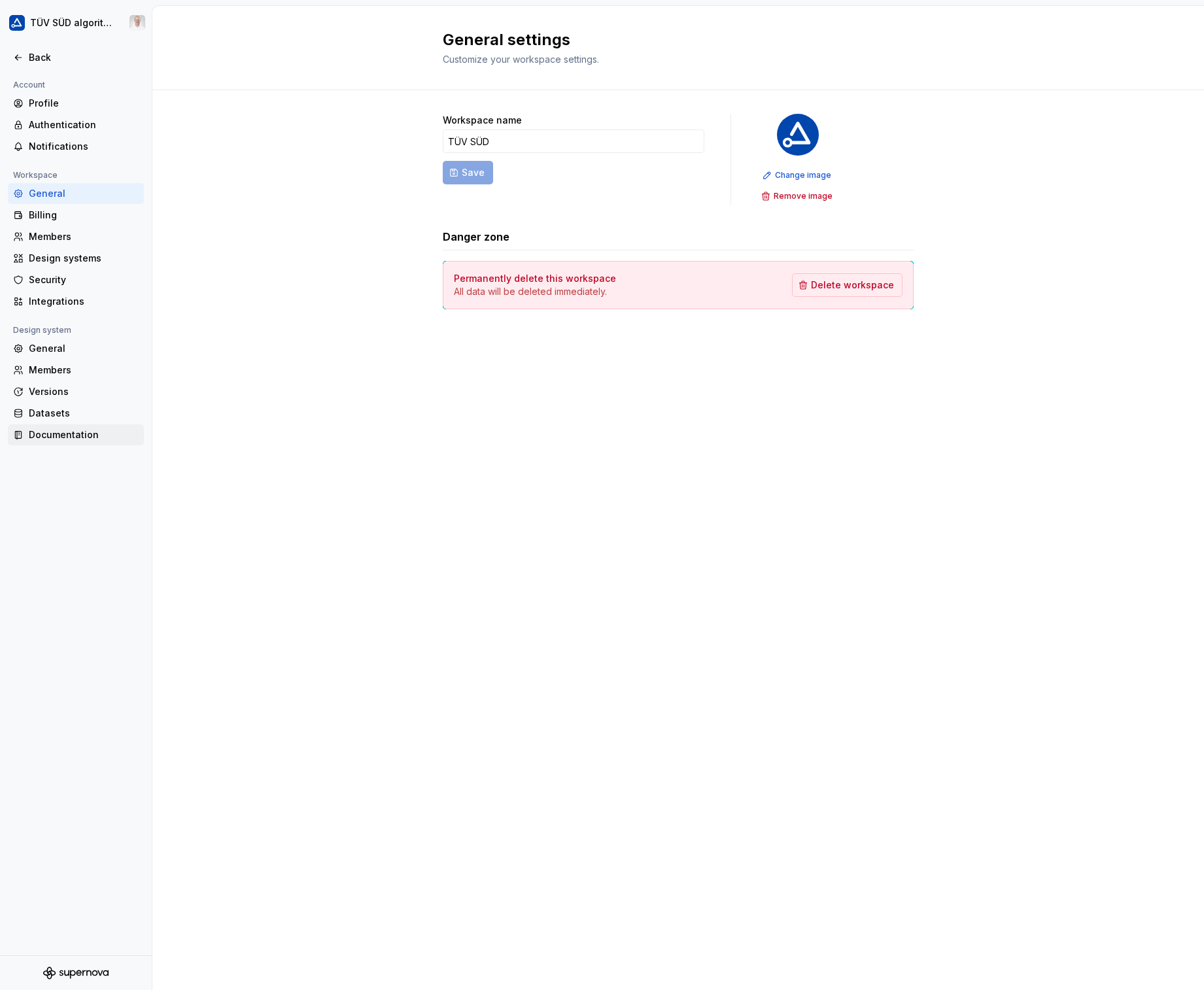
click at [58, 428] on div "Documentation" at bounding box center [83, 434] width 110 height 13
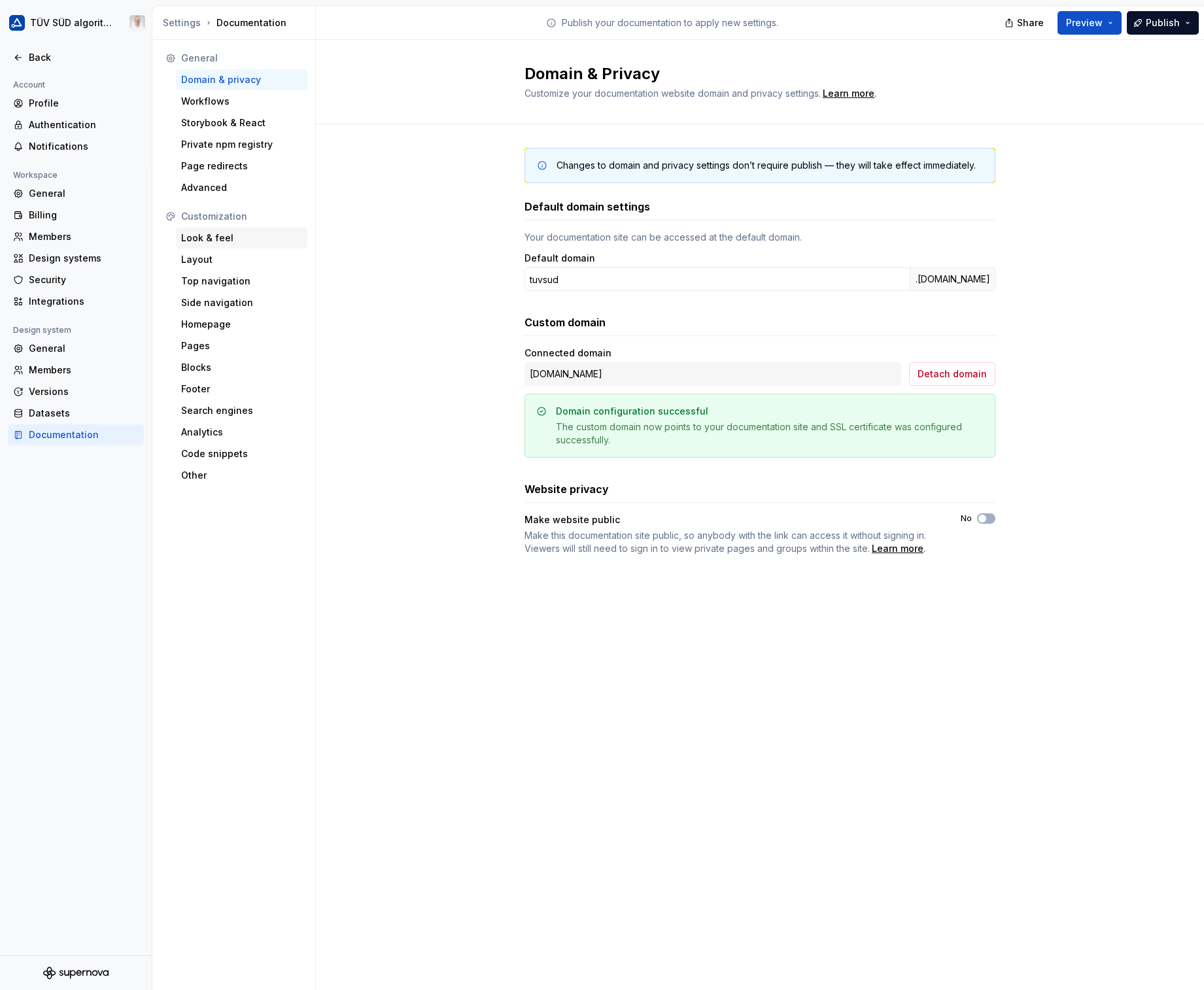
click at [233, 241] on div "Look & feel" at bounding box center [241, 238] width 121 height 13
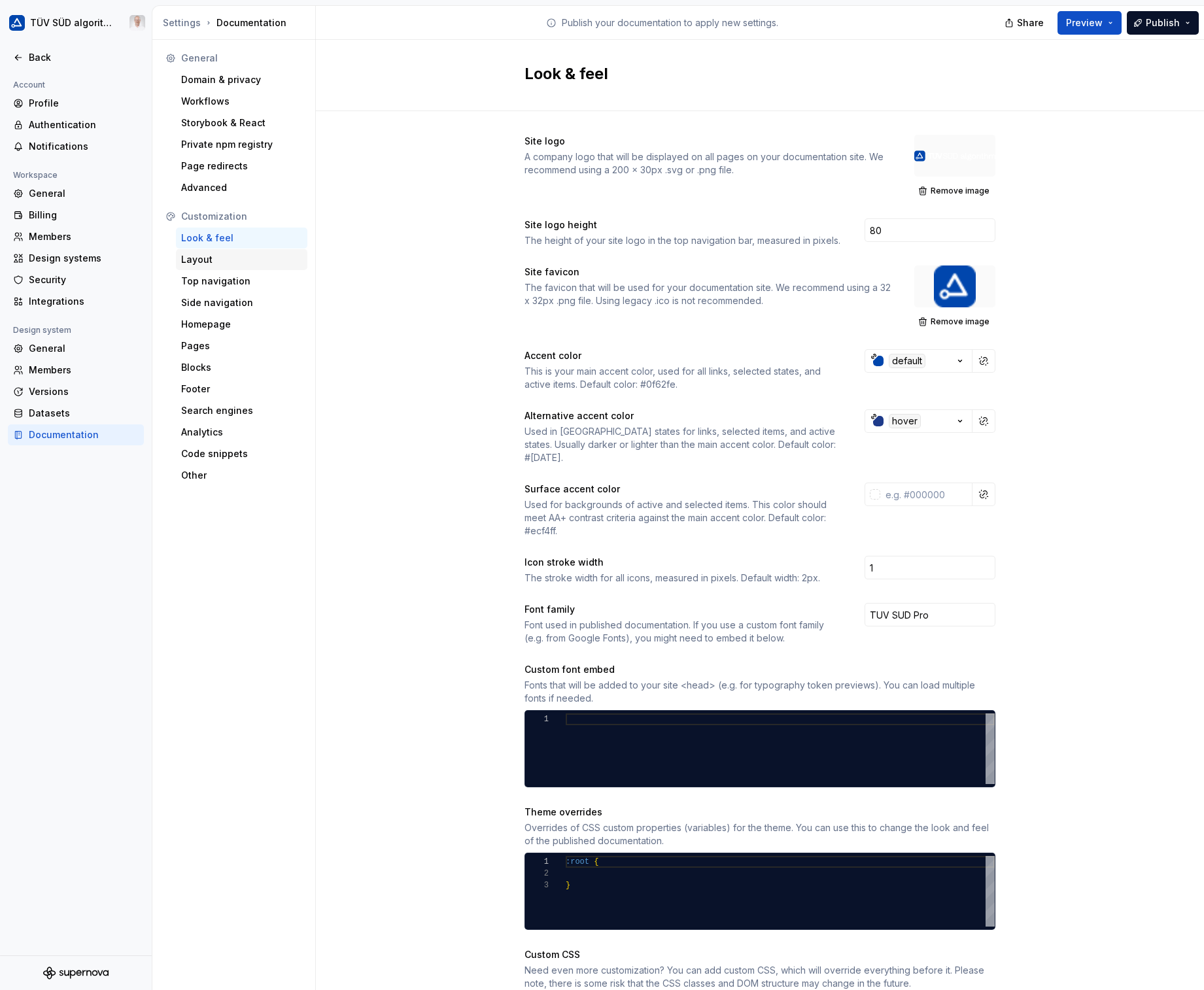
click at [221, 254] on div "Layout" at bounding box center [241, 259] width 121 height 13
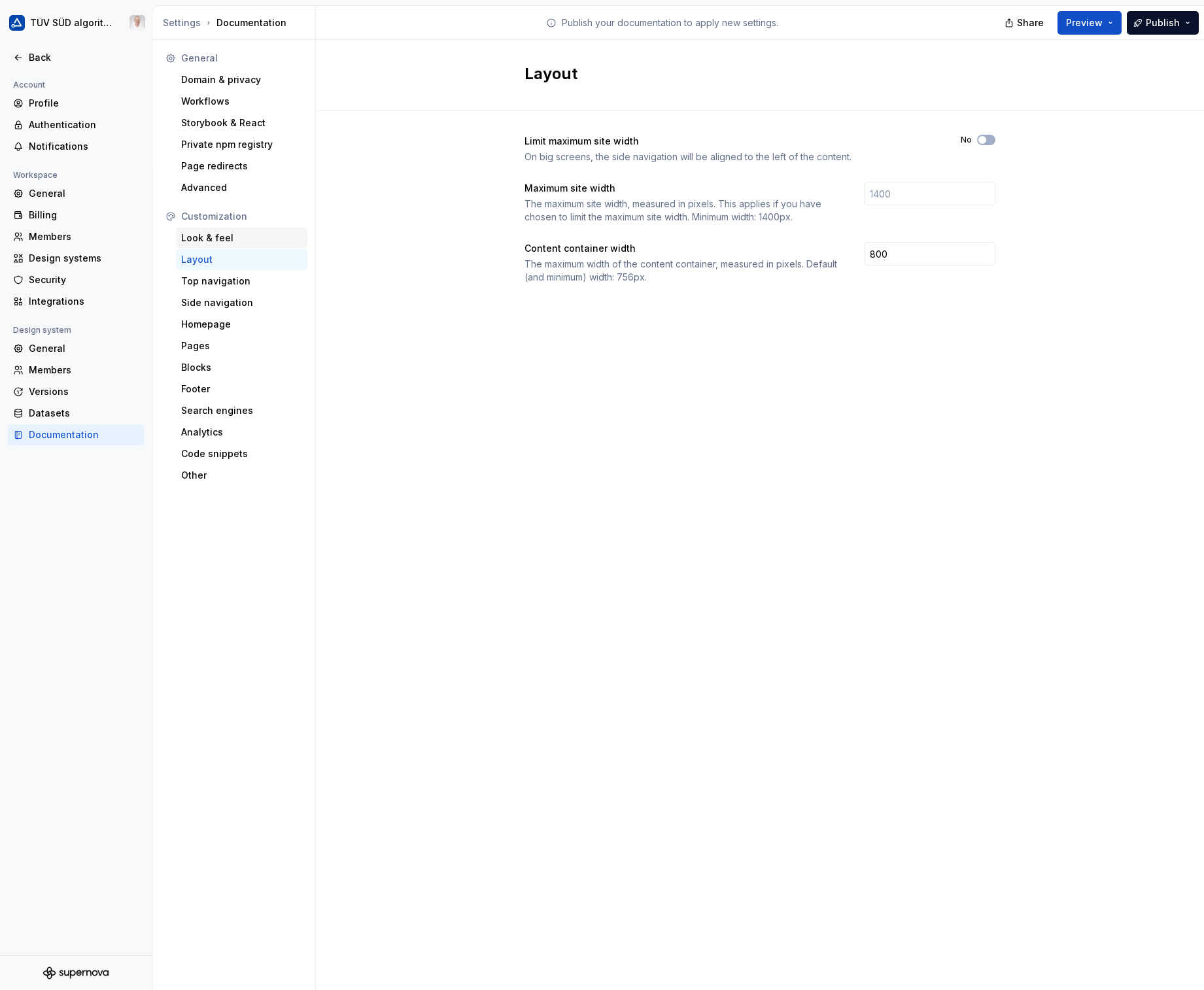
click at [209, 237] on div "Look & feel" at bounding box center [241, 238] width 121 height 13
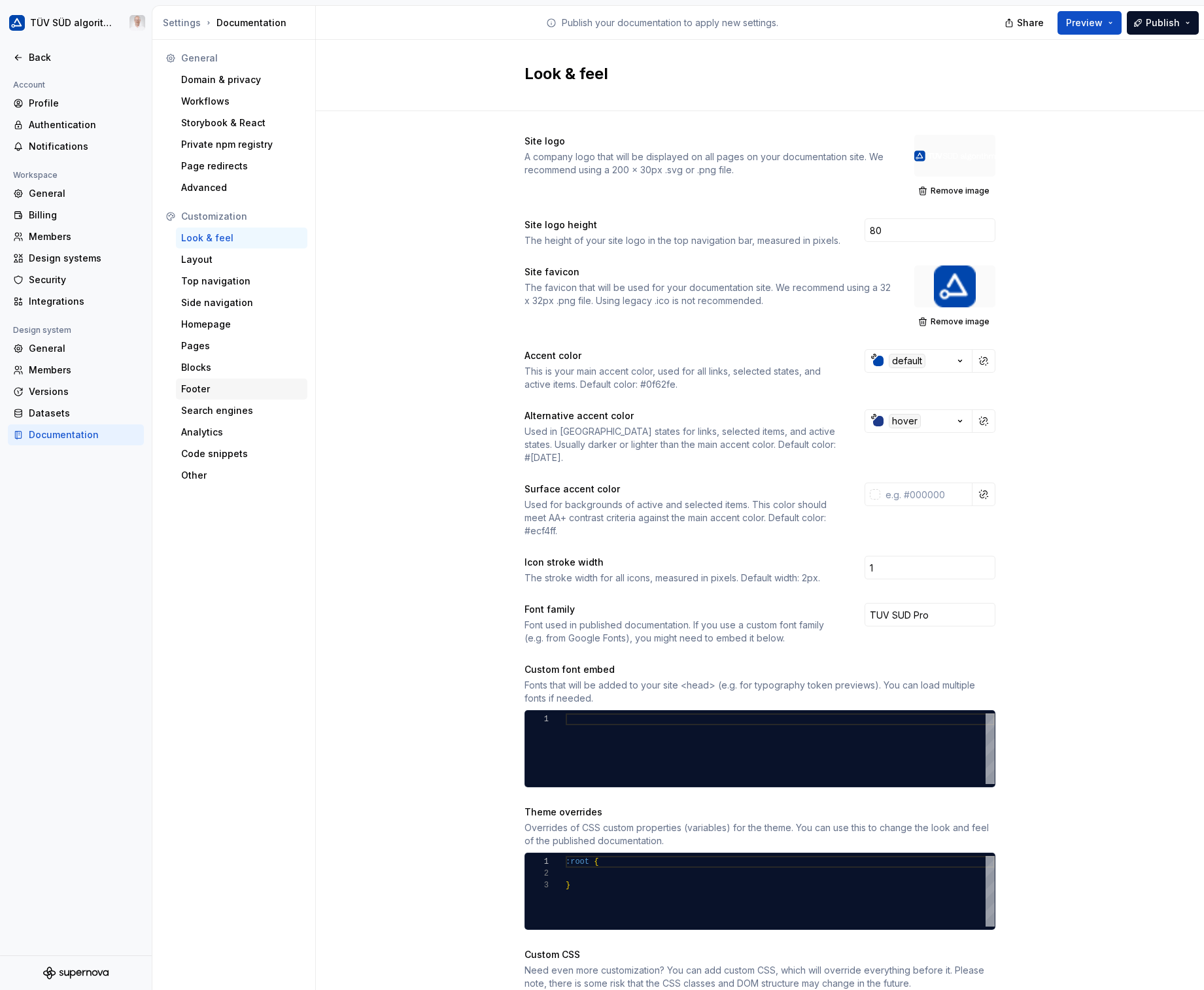
click at [203, 395] on div "Footer" at bounding box center [241, 388] width 121 height 13
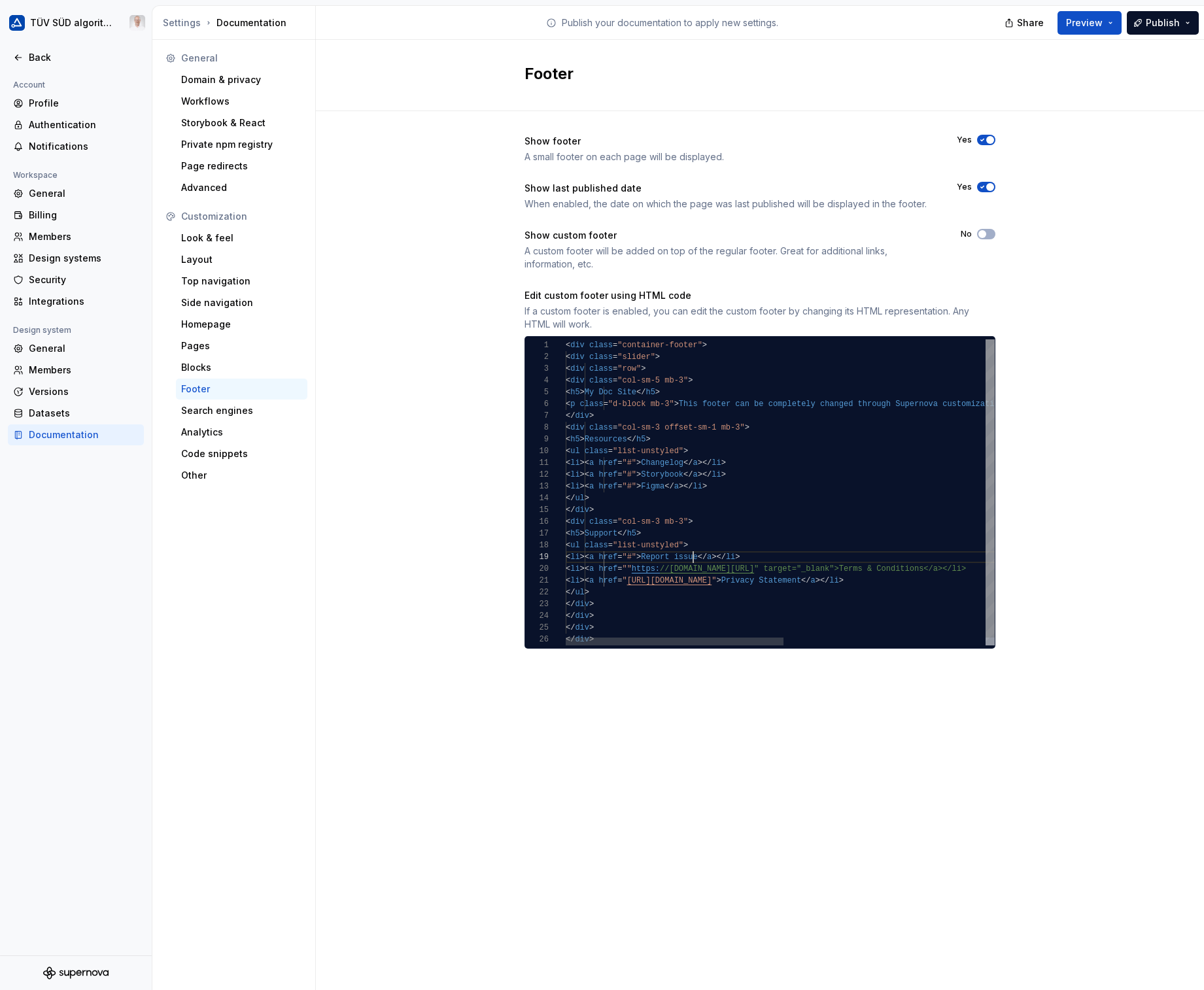
click at [695, 552] on span "< li > < a href = "#" > Report issue </ a > </ li >" at bounding box center [653, 557] width 175 height 12
click at [866, 452] on div "< ul class = "list-unstyled" >" at bounding box center [978, 452] width 826 height 12
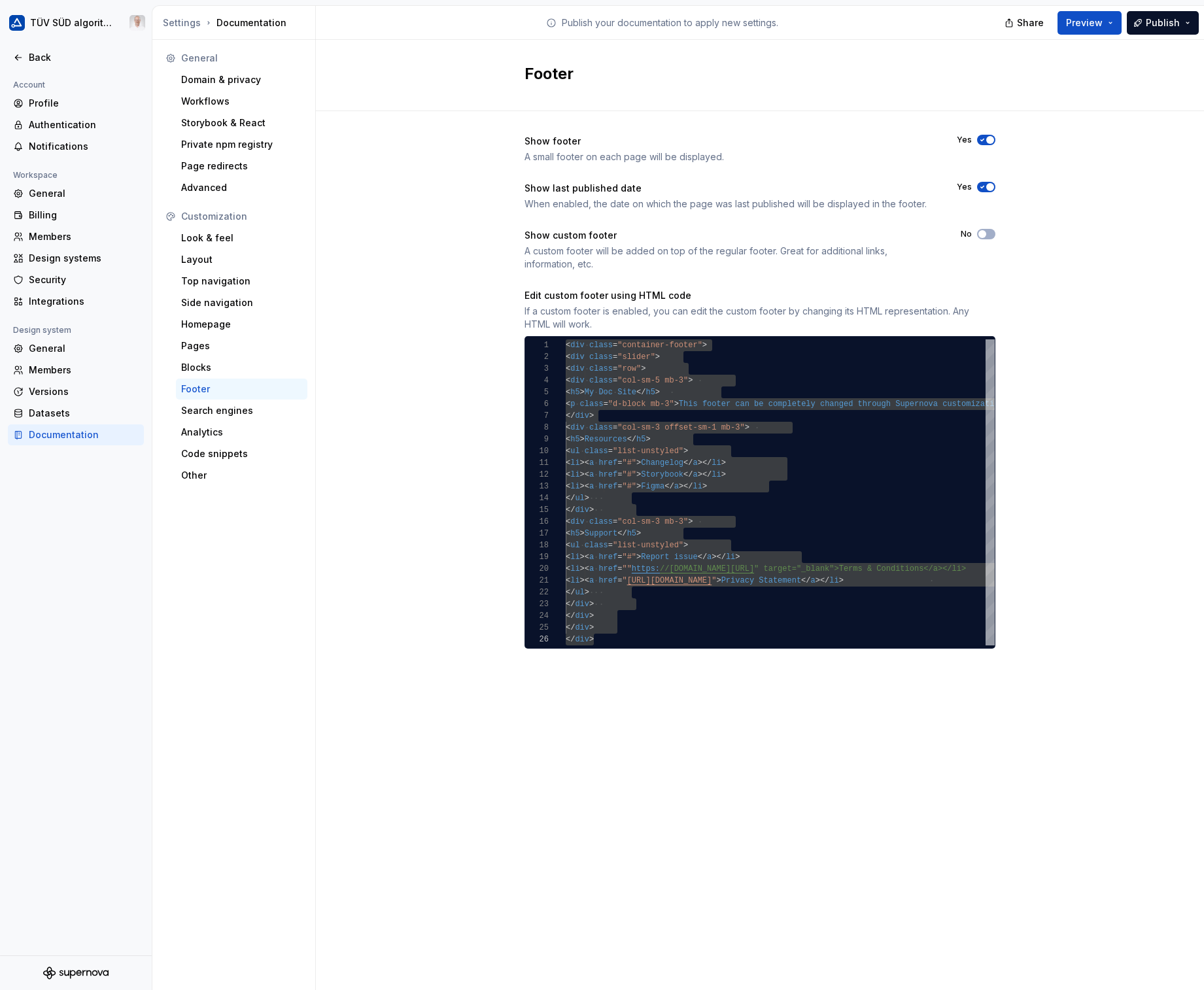
click at [466, 524] on div "Show footer A small footer on each page will be displayed. Yes Show last publis…" at bounding box center [760, 404] width 888 height 587
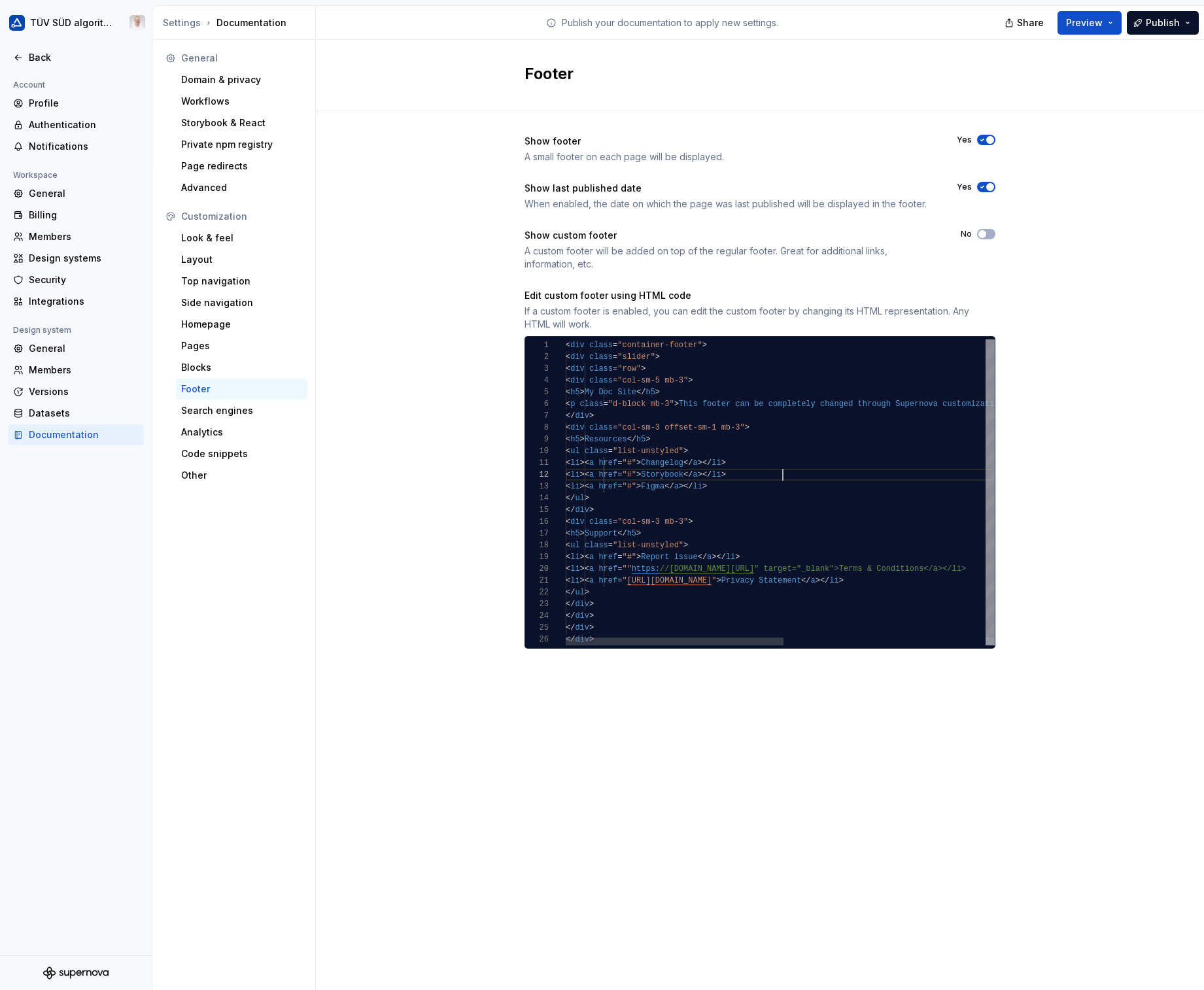
click at [904, 470] on div "< li > < a href = "#" > Storybook </ a > </ li >" at bounding box center [978, 475] width 826 height 12
click at [904, 452] on div "< ul class = "list-unstyled" >" at bounding box center [978, 452] width 826 height 12
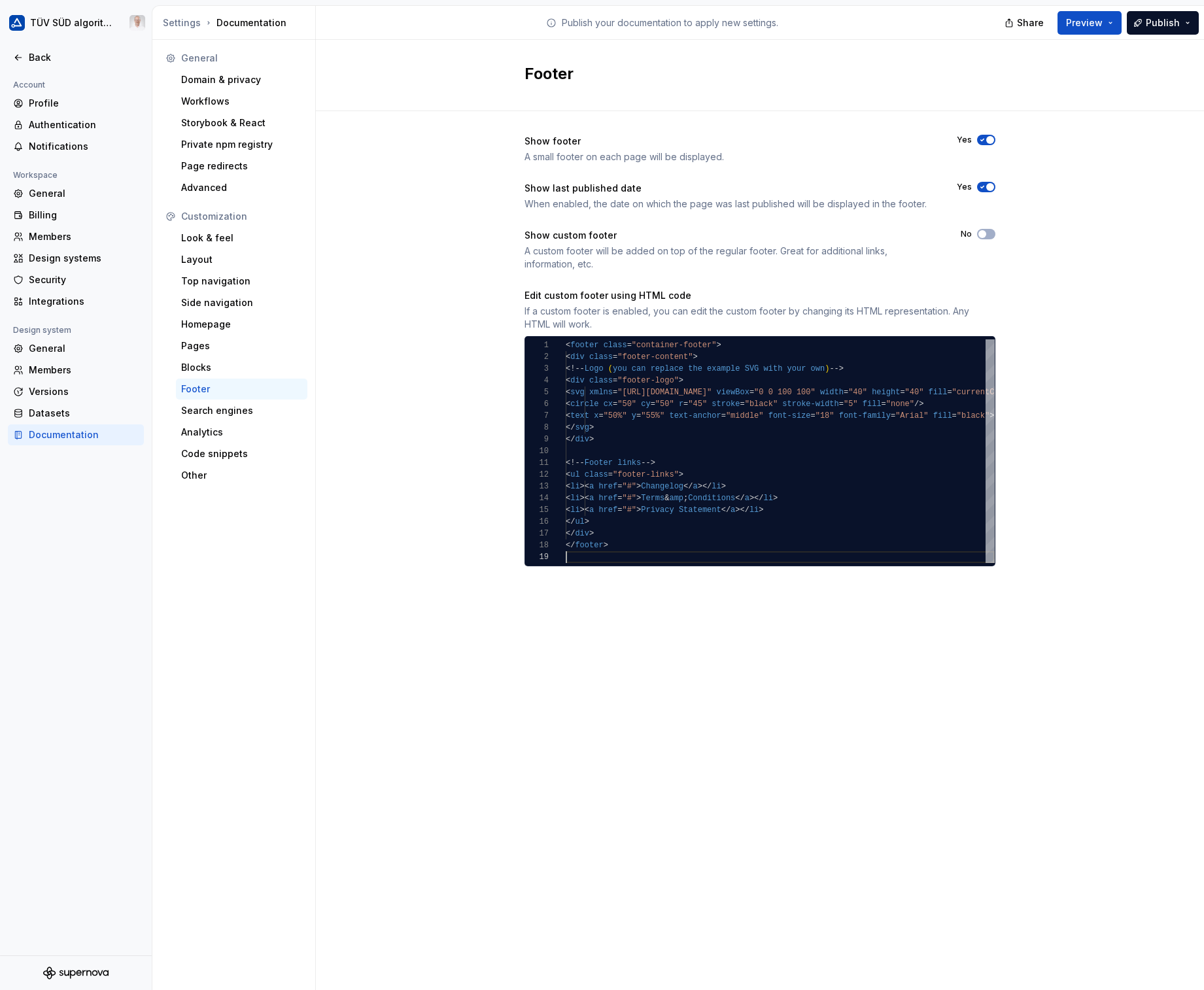
scroll to position [94, 0]
type textarea "**********"
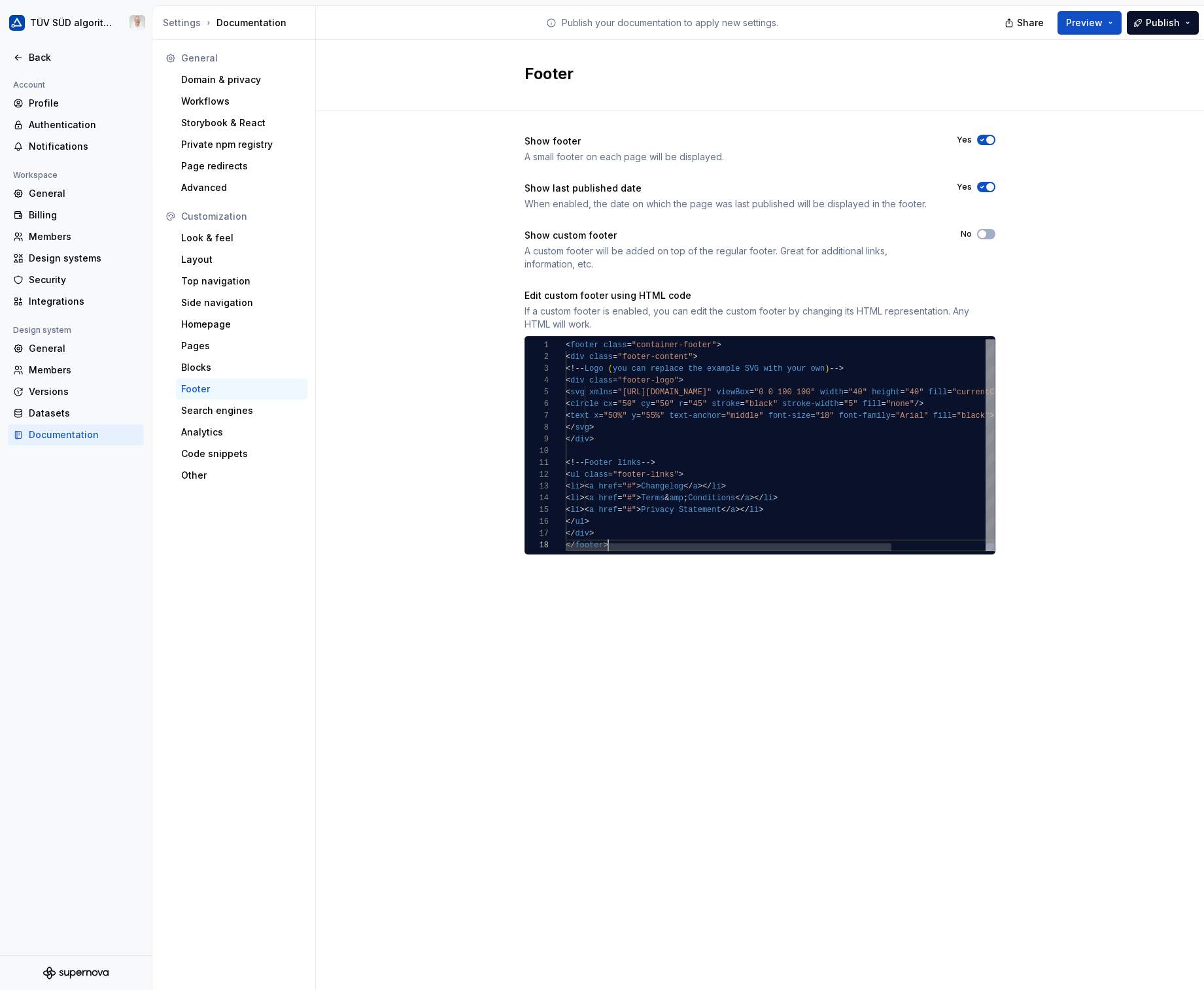
scroll to position [82, 43]
click at [1086, 21] on span "Preview" at bounding box center [1084, 22] width 37 height 13
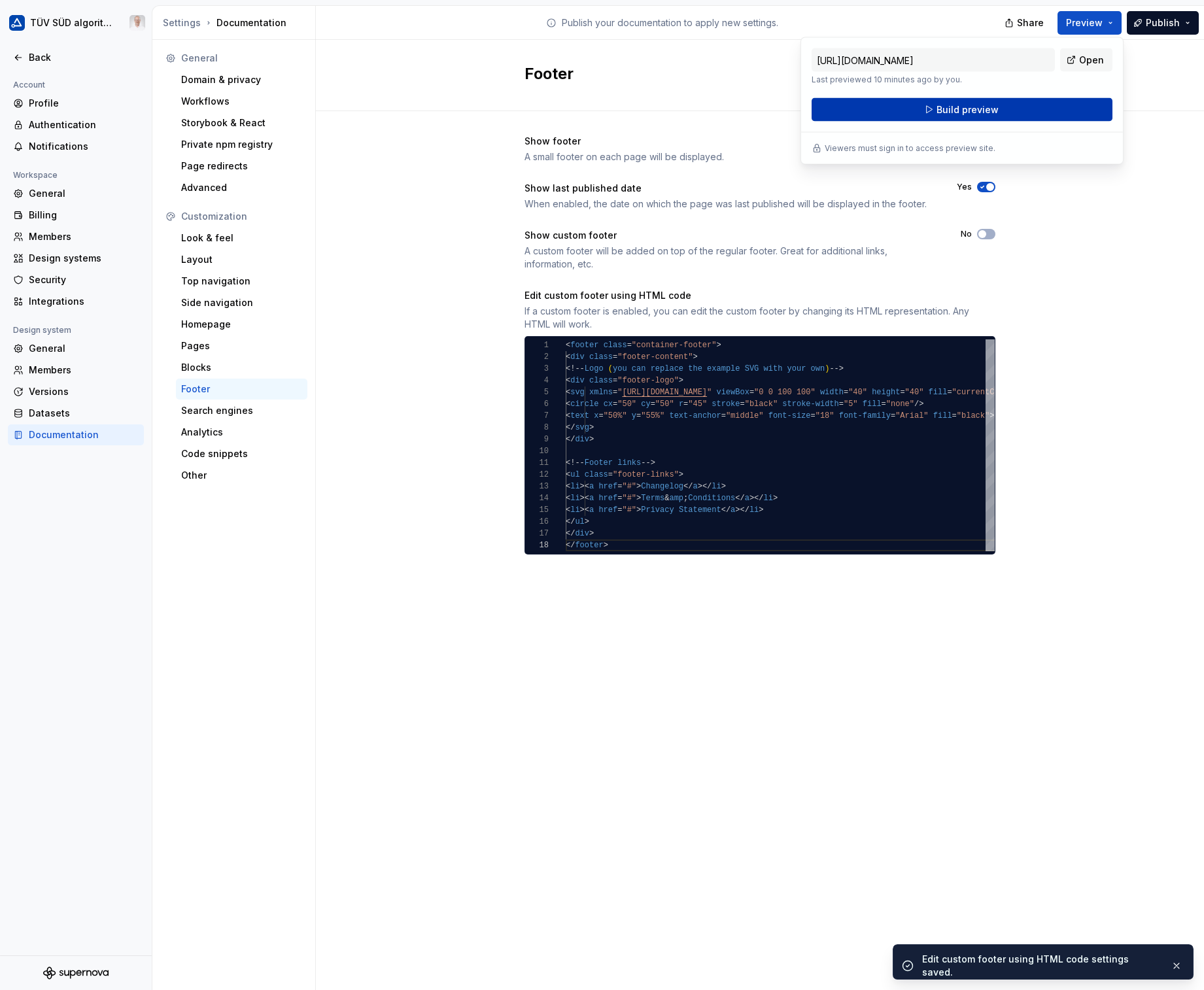
click at [977, 113] on span "Build preview" at bounding box center [967, 110] width 62 height 13
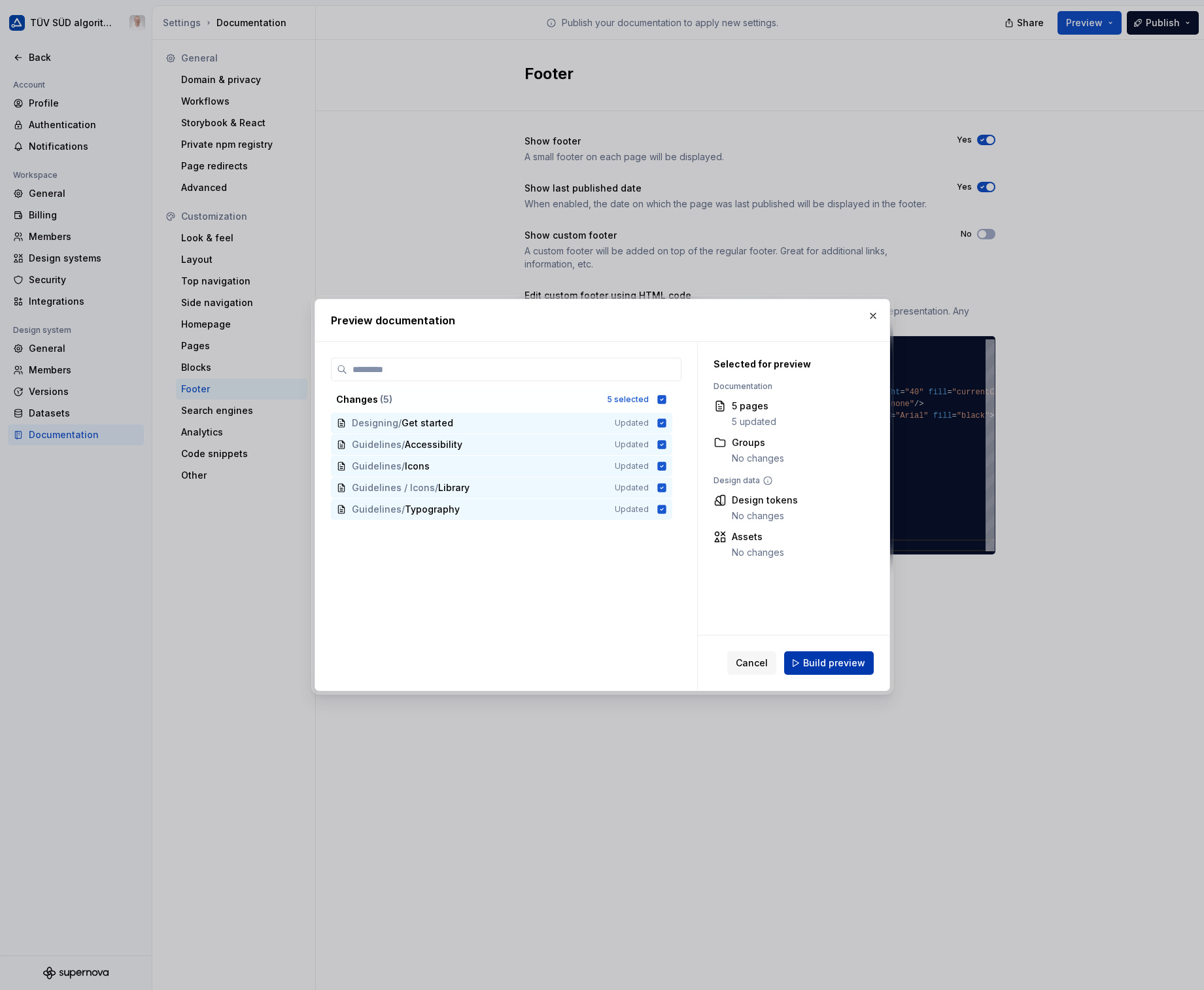
click at [828, 658] on span "Build preview" at bounding box center [834, 662] width 62 height 13
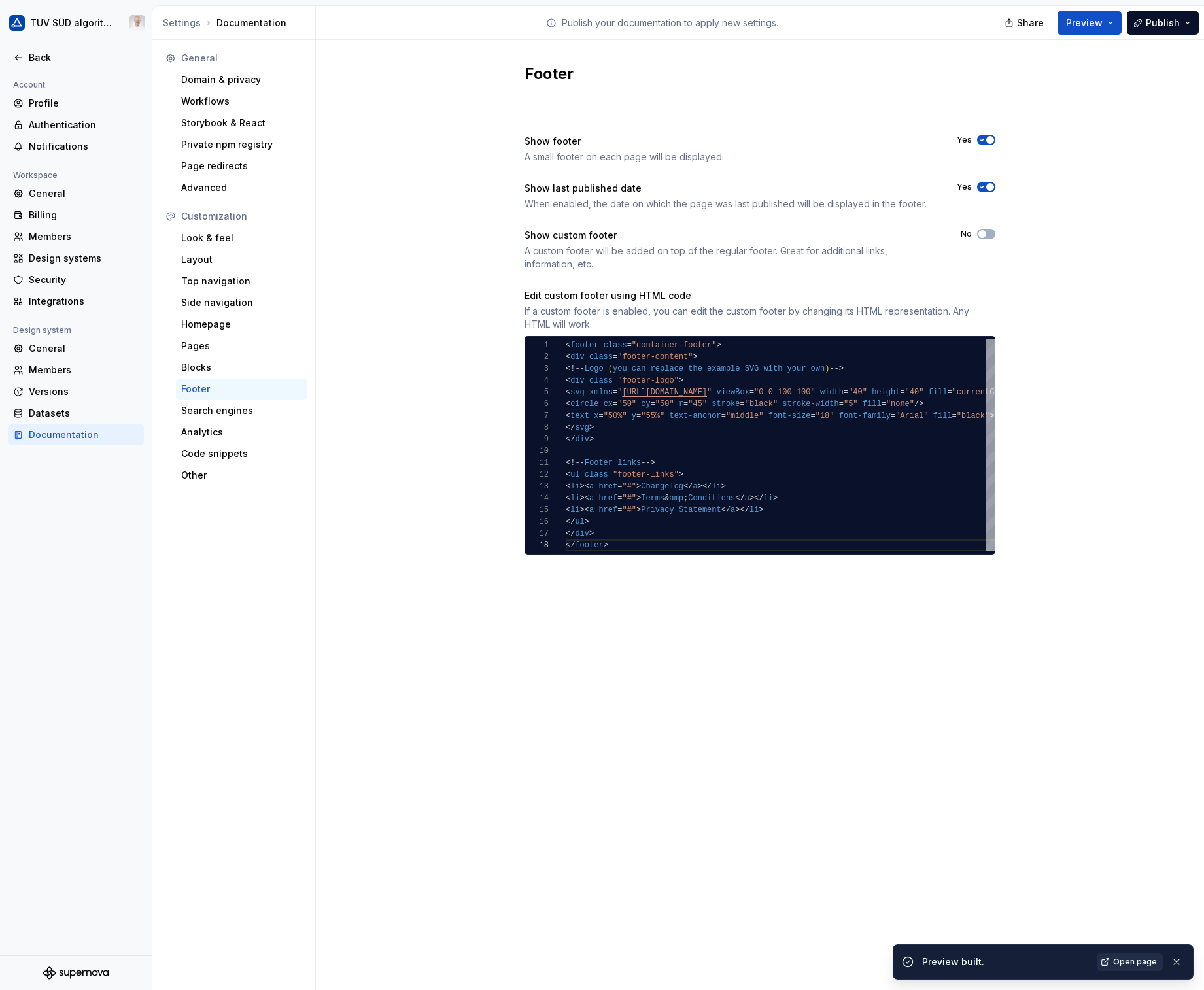
click at [1086, 794] on div "Preview built. Open page" at bounding box center [1043, 962] width 301 height 35
click at [1086, 794] on span "Open page" at bounding box center [1135, 962] width 44 height 10
click at [981, 235] on span "button" at bounding box center [982, 234] width 8 height 8
click at [1086, 22] on button "Preview" at bounding box center [1089, 22] width 64 height 23
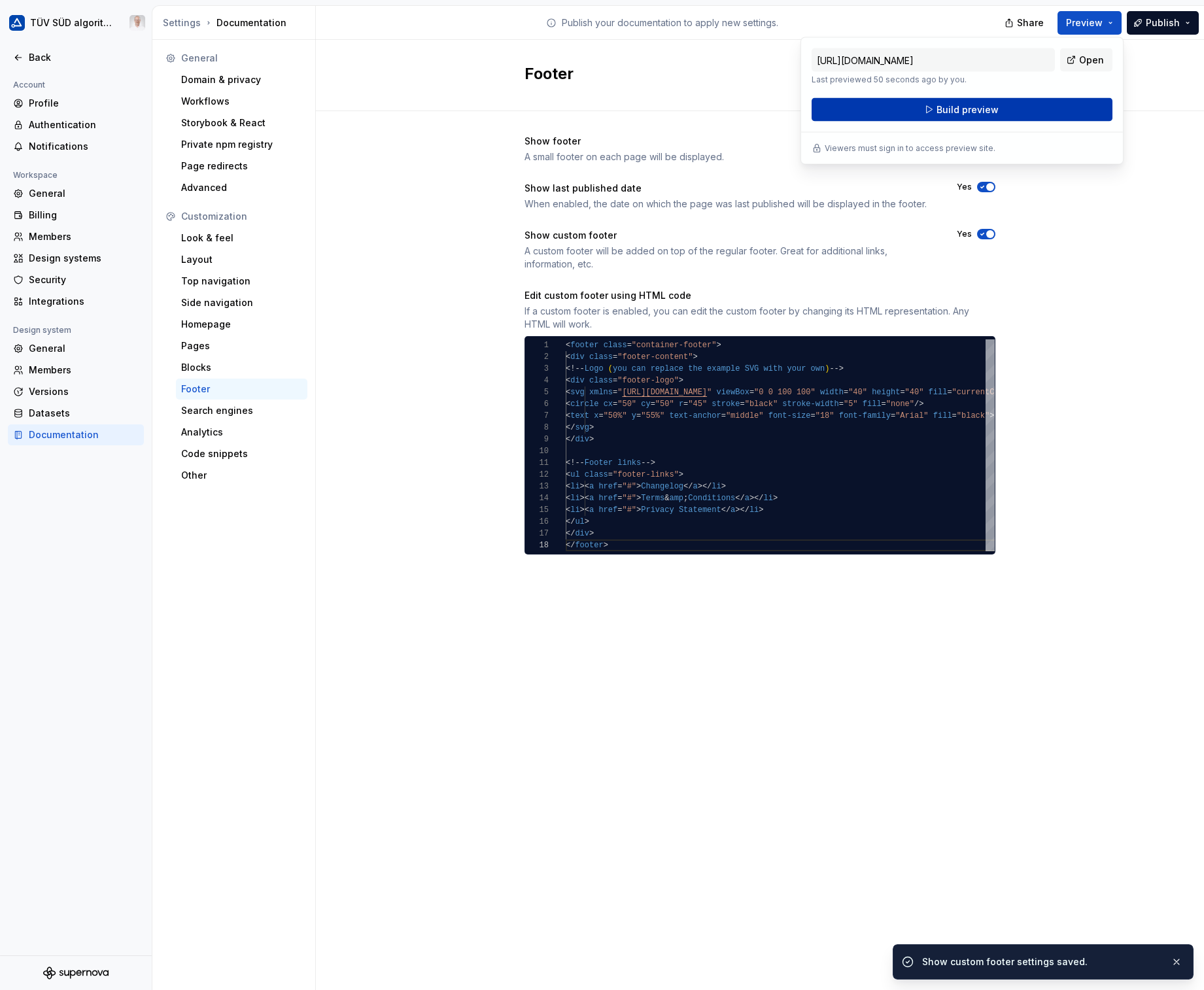
click at [1037, 113] on button "Build preview" at bounding box center [962, 110] width 301 height 23
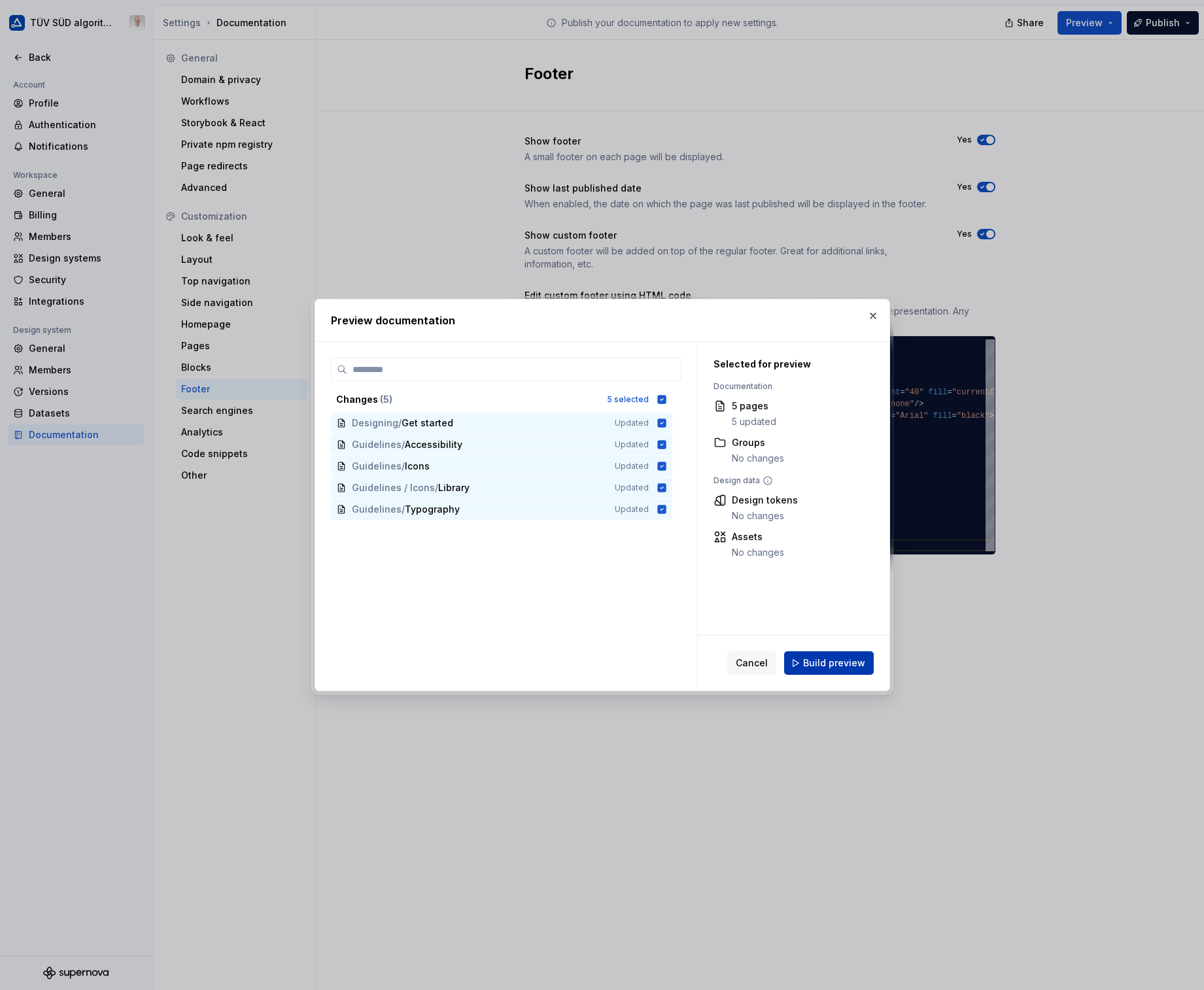
click at [850, 667] on span "Build preview" at bounding box center [834, 662] width 62 height 13
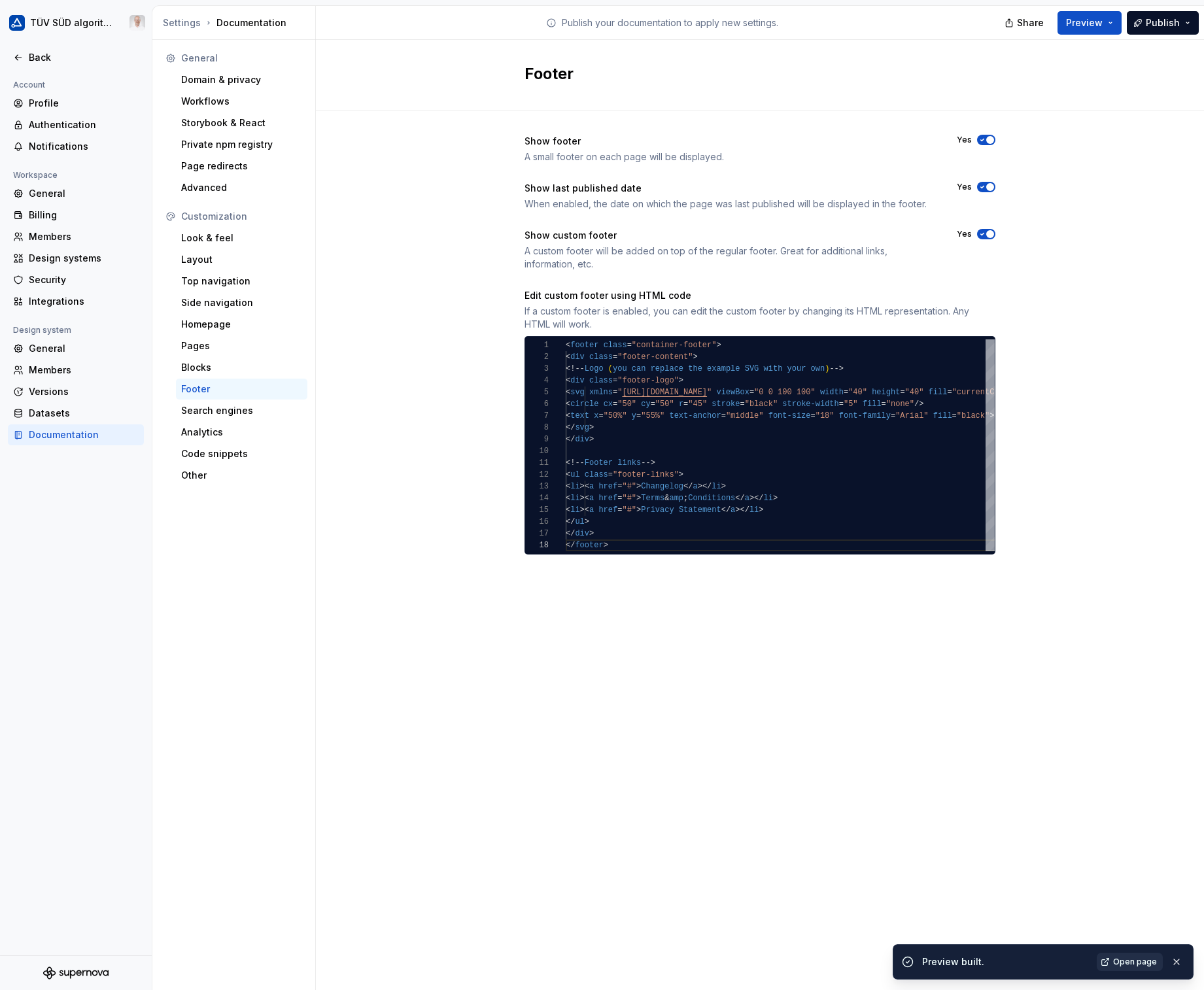
click at [1086, 794] on span "Open page" at bounding box center [1135, 962] width 44 height 10
click at [216, 241] on div "Look & feel" at bounding box center [241, 238] width 121 height 13
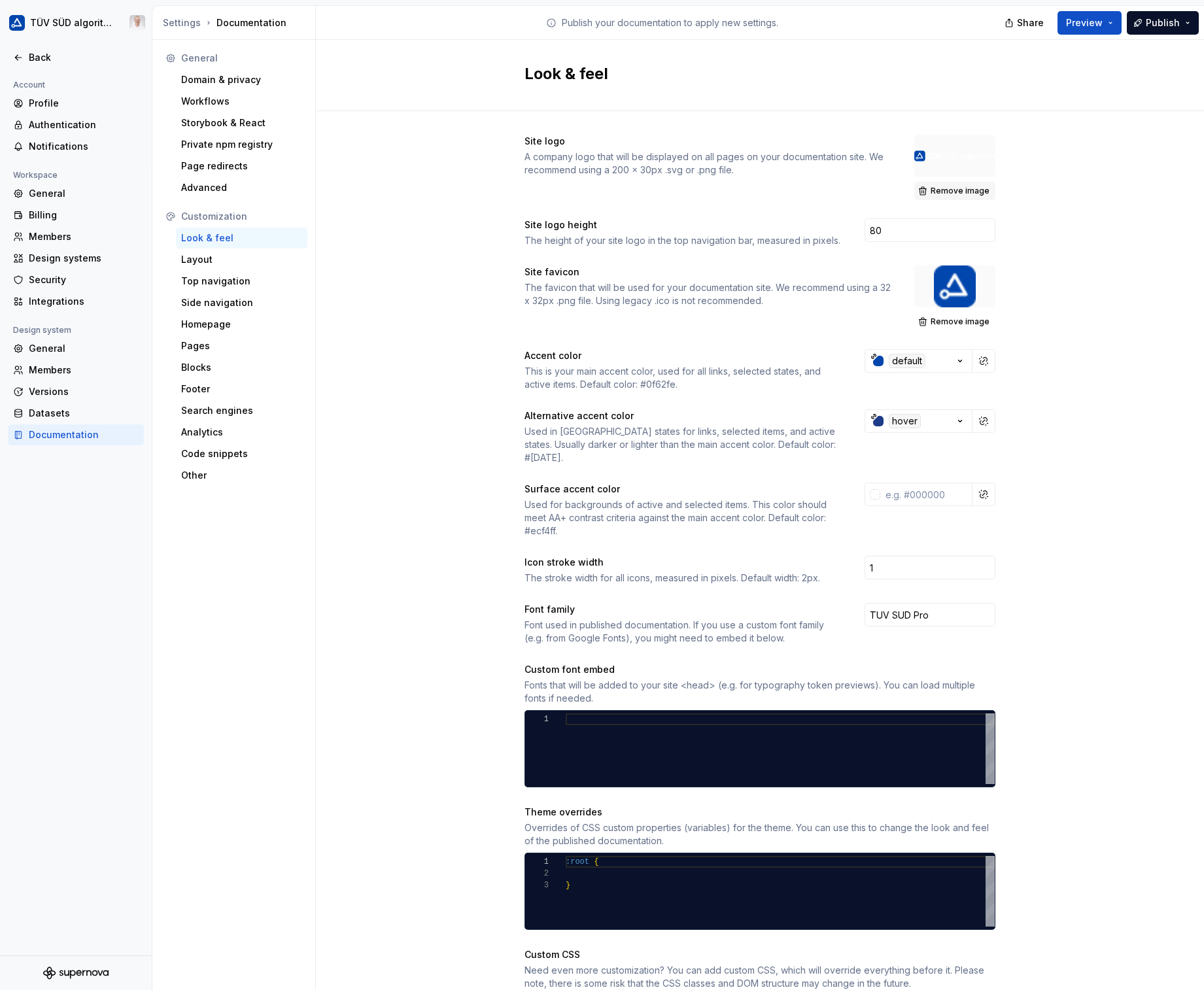
click at [946, 188] on span "Remove image" at bounding box center [960, 191] width 59 height 10
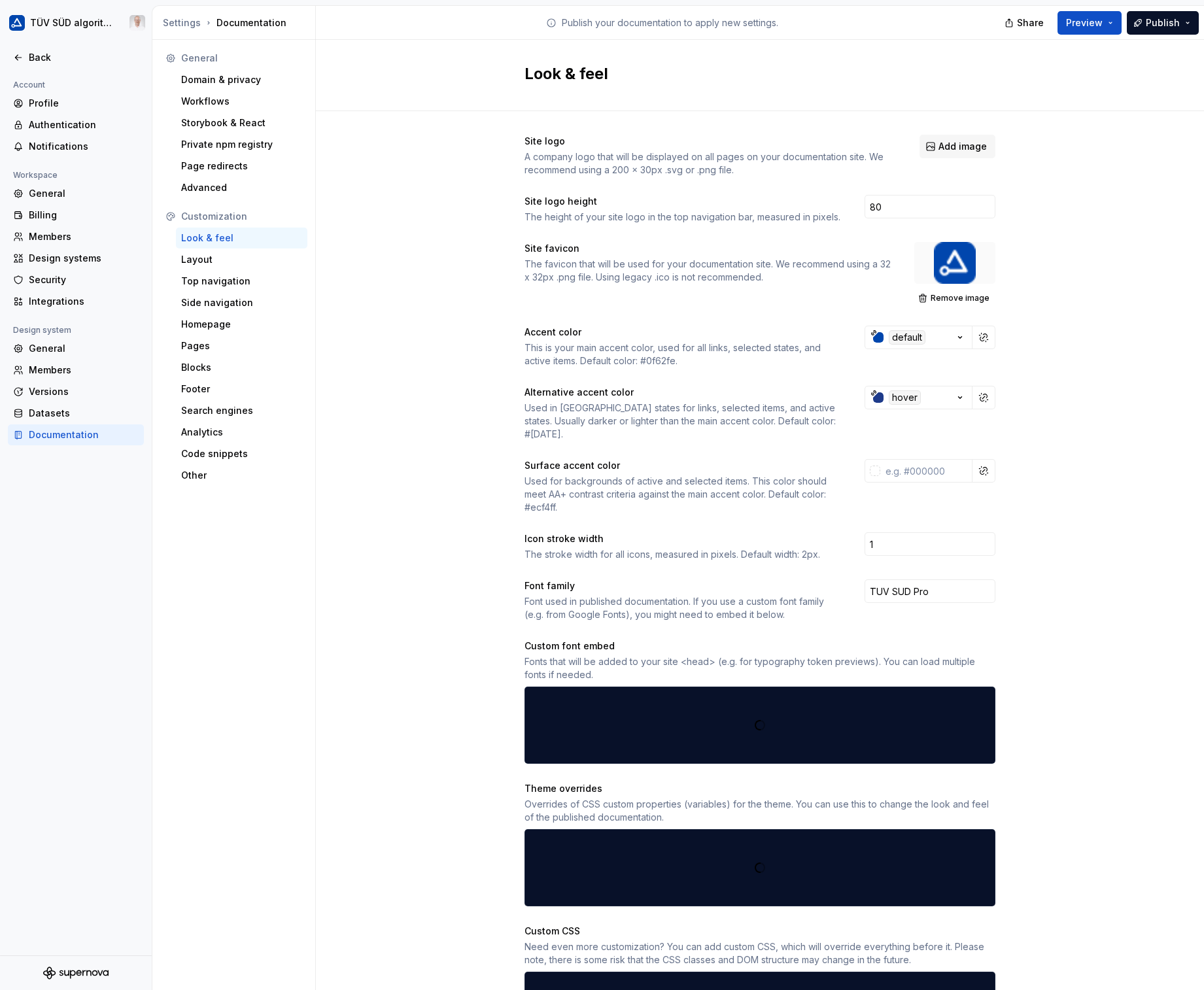
click at [955, 143] on span "Add image" at bounding box center [962, 146] width 49 height 13
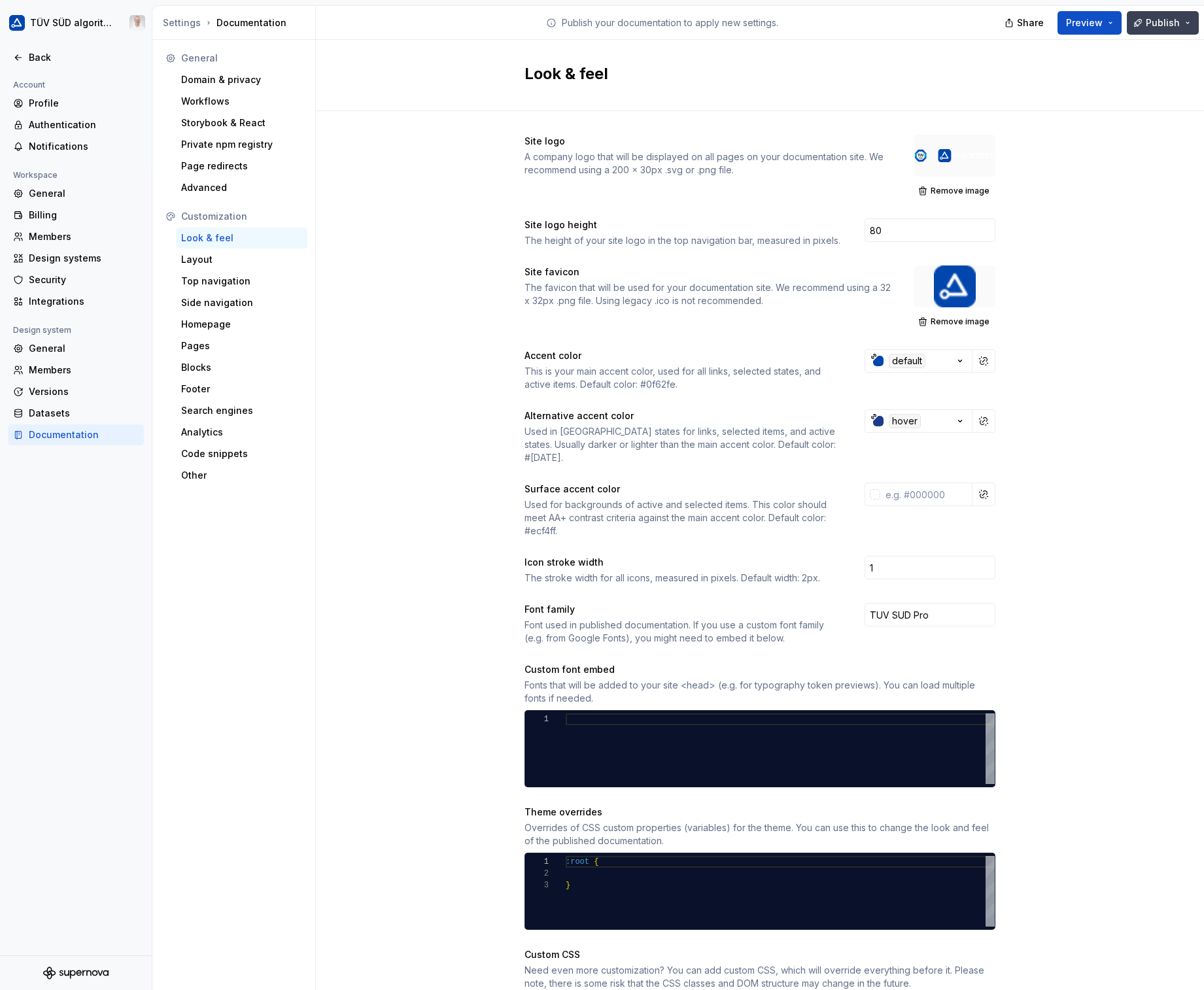
click at [1157, 28] on span "Publish" at bounding box center [1162, 22] width 34 height 13
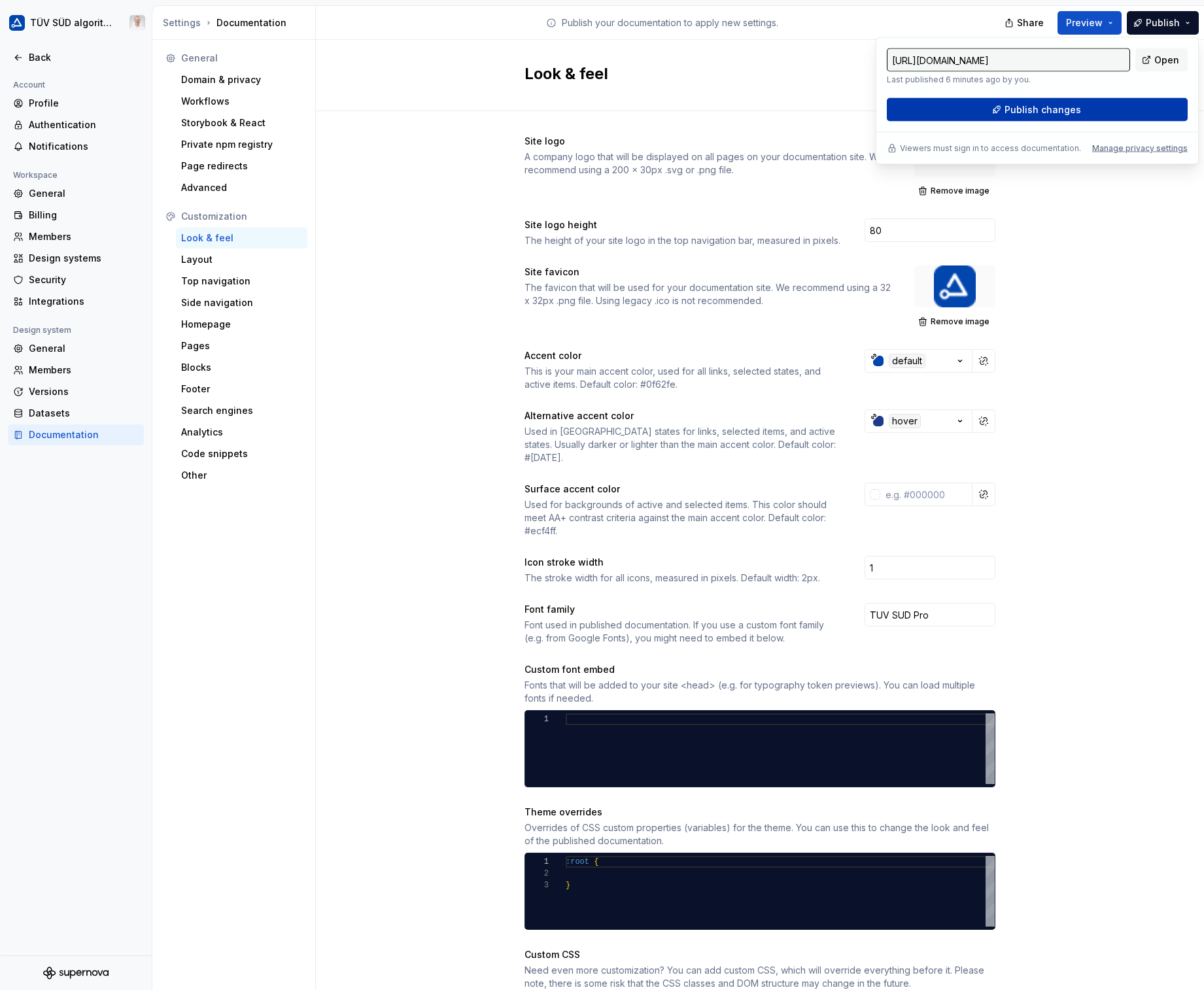
click at [1021, 115] on span "Publish changes" at bounding box center [1043, 110] width 77 height 13
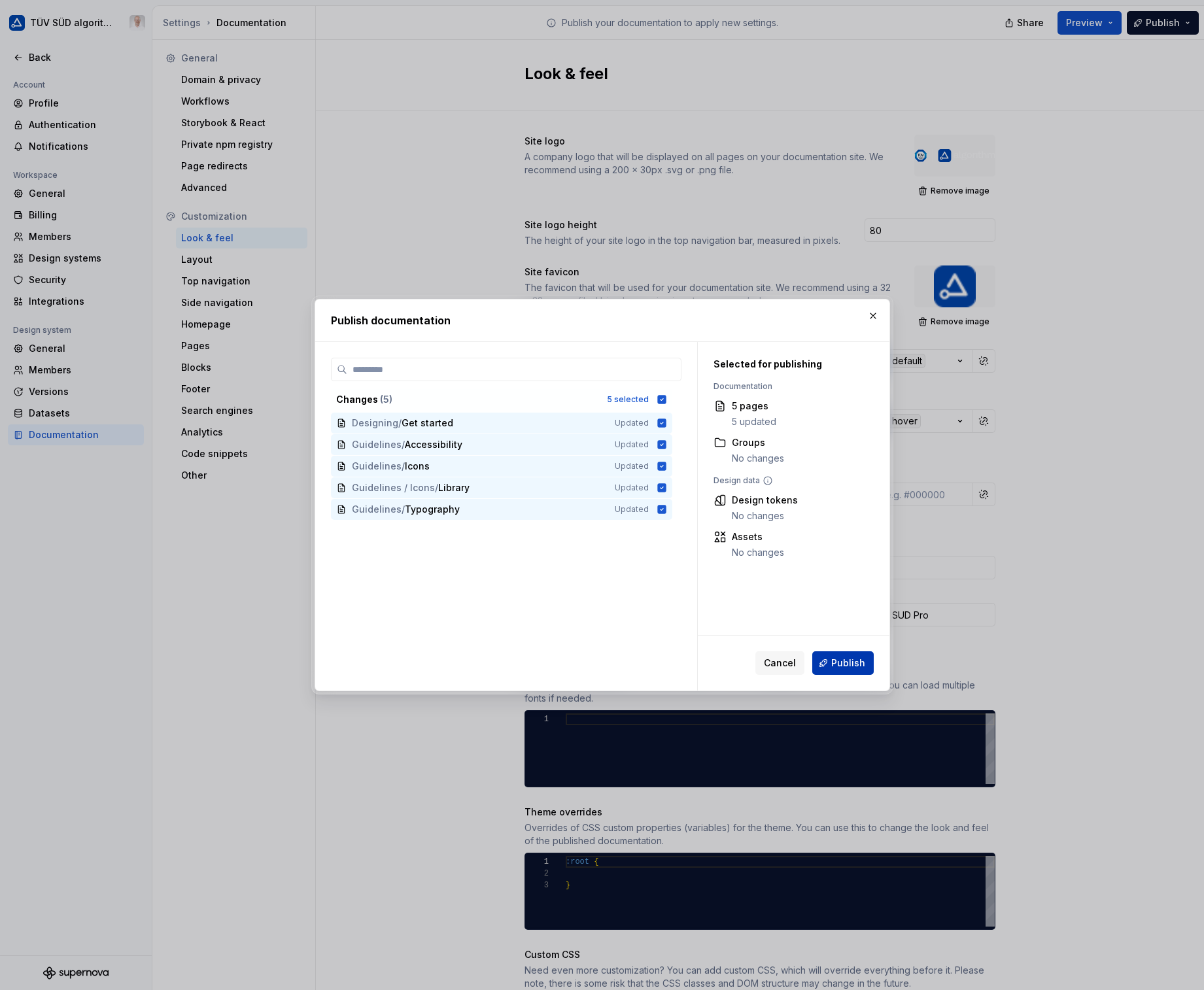
click at [857, 656] on button "Publish" at bounding box center [843, 662] width 62 height 23
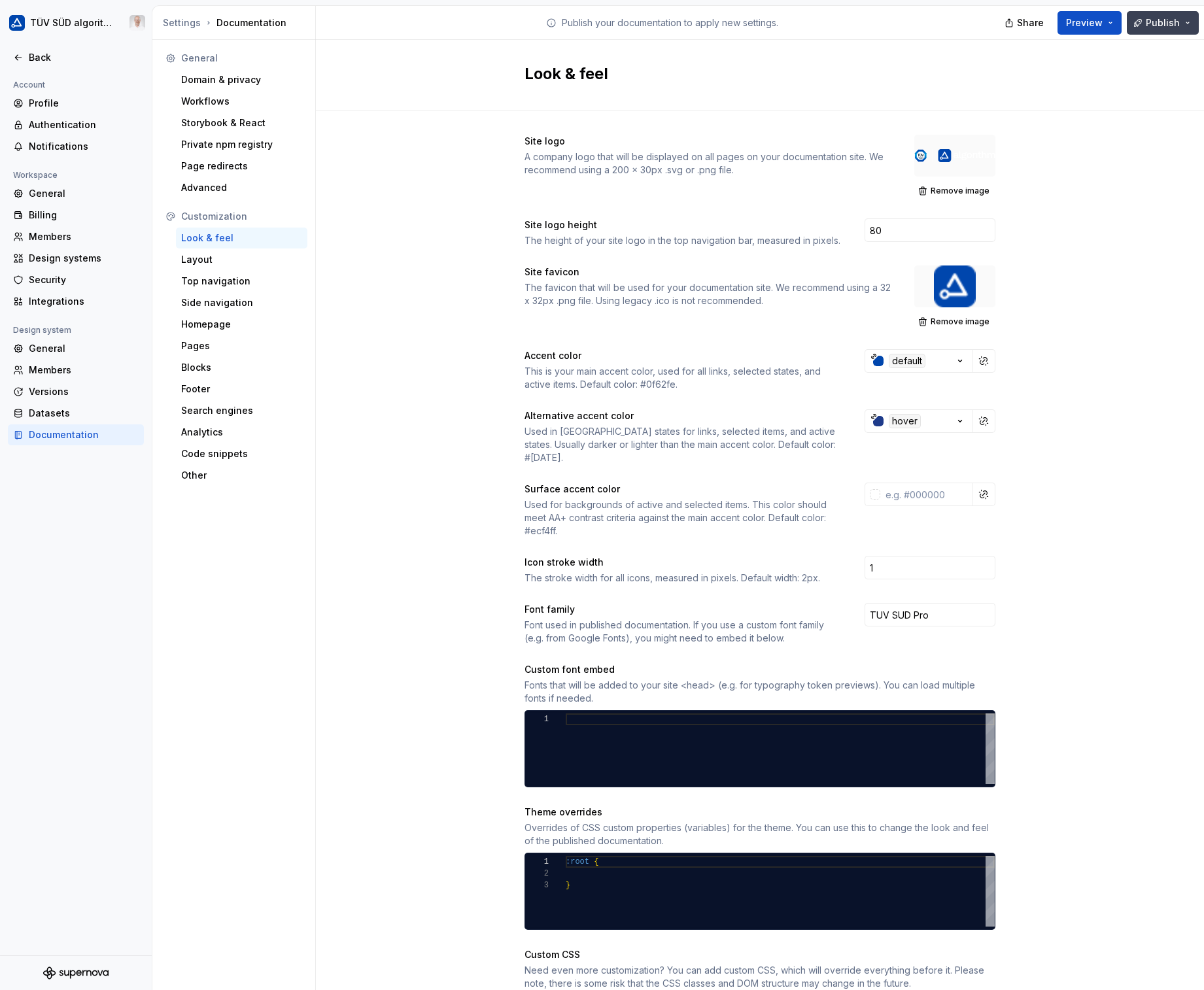
click at [1186, 31] on button "Publish" at bounding box center [1163, 22] width 72 height 23
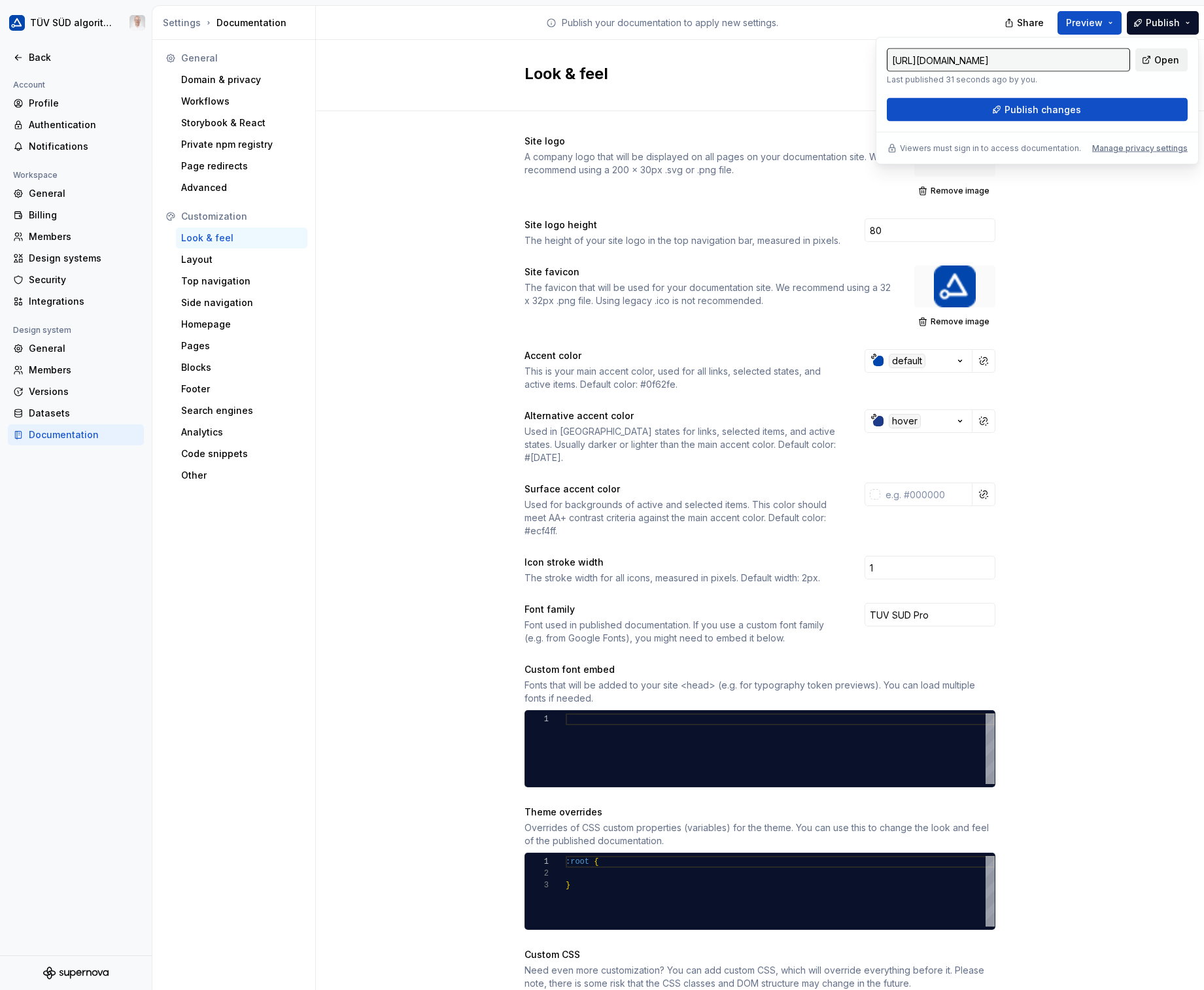
click at [1154, 58] on link "Open" at bounding box center [1162, 60] width 53 height 23
click at [1134, 224] on div "Site logo A company logo that will be displayed on all pages on your documentat…" at bounding box center [760, 616] width 888 height 1011
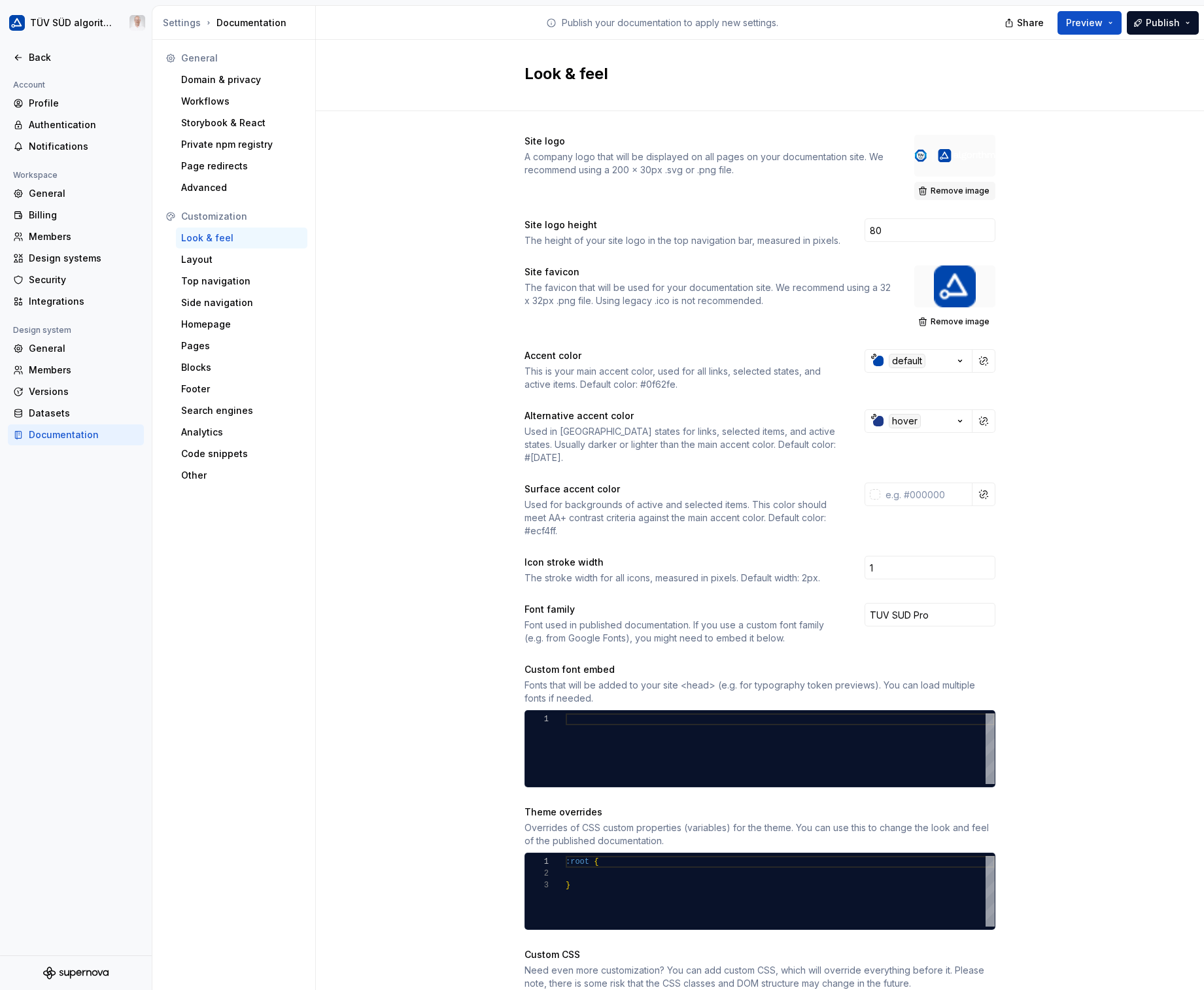
click at [941, 186] on span "Remove image" at bounding box center [960, 191] width 59 height 10
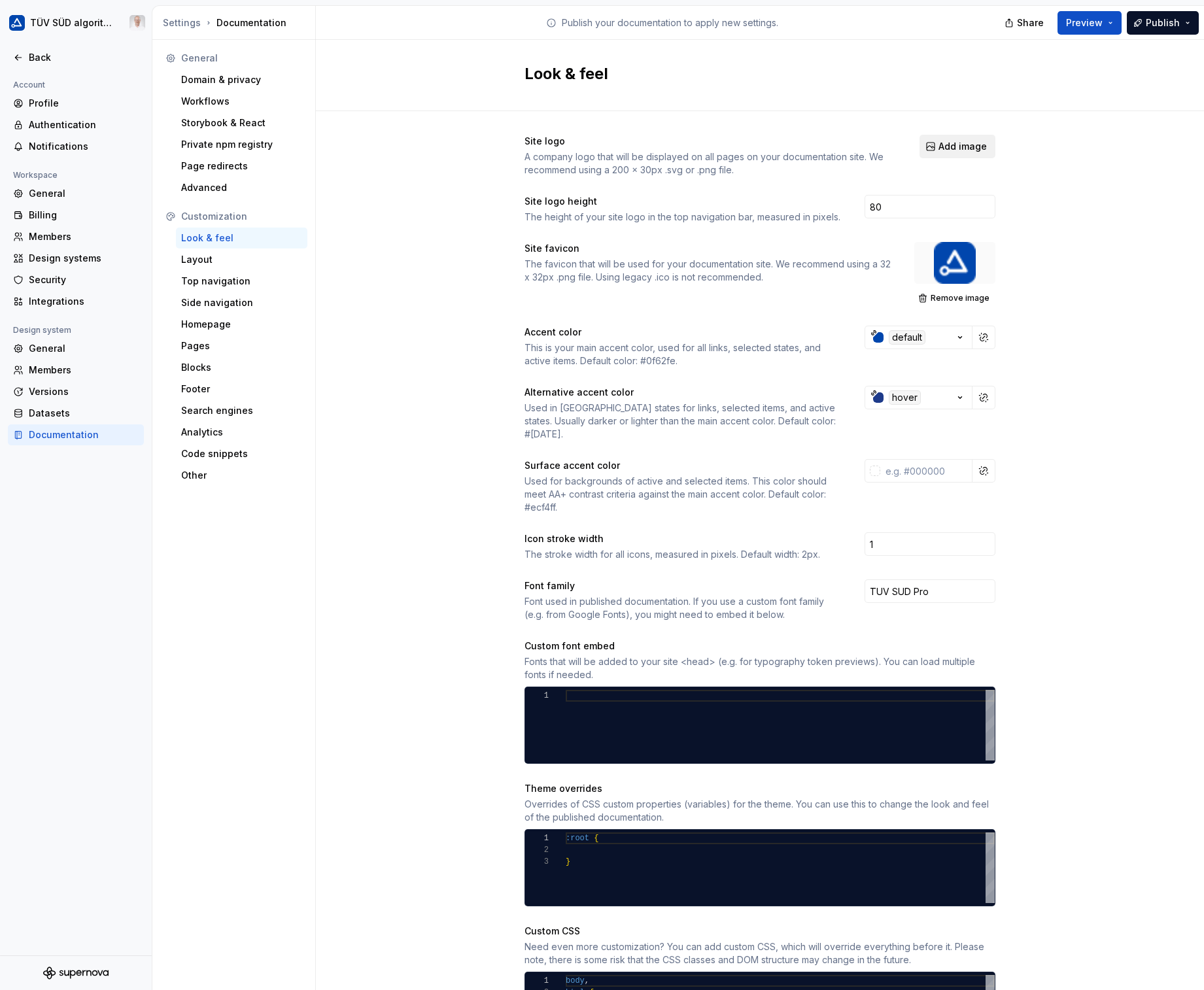
click at [938, 152] on span "Add image" at bounding box center [962, 146] width 49 height 13
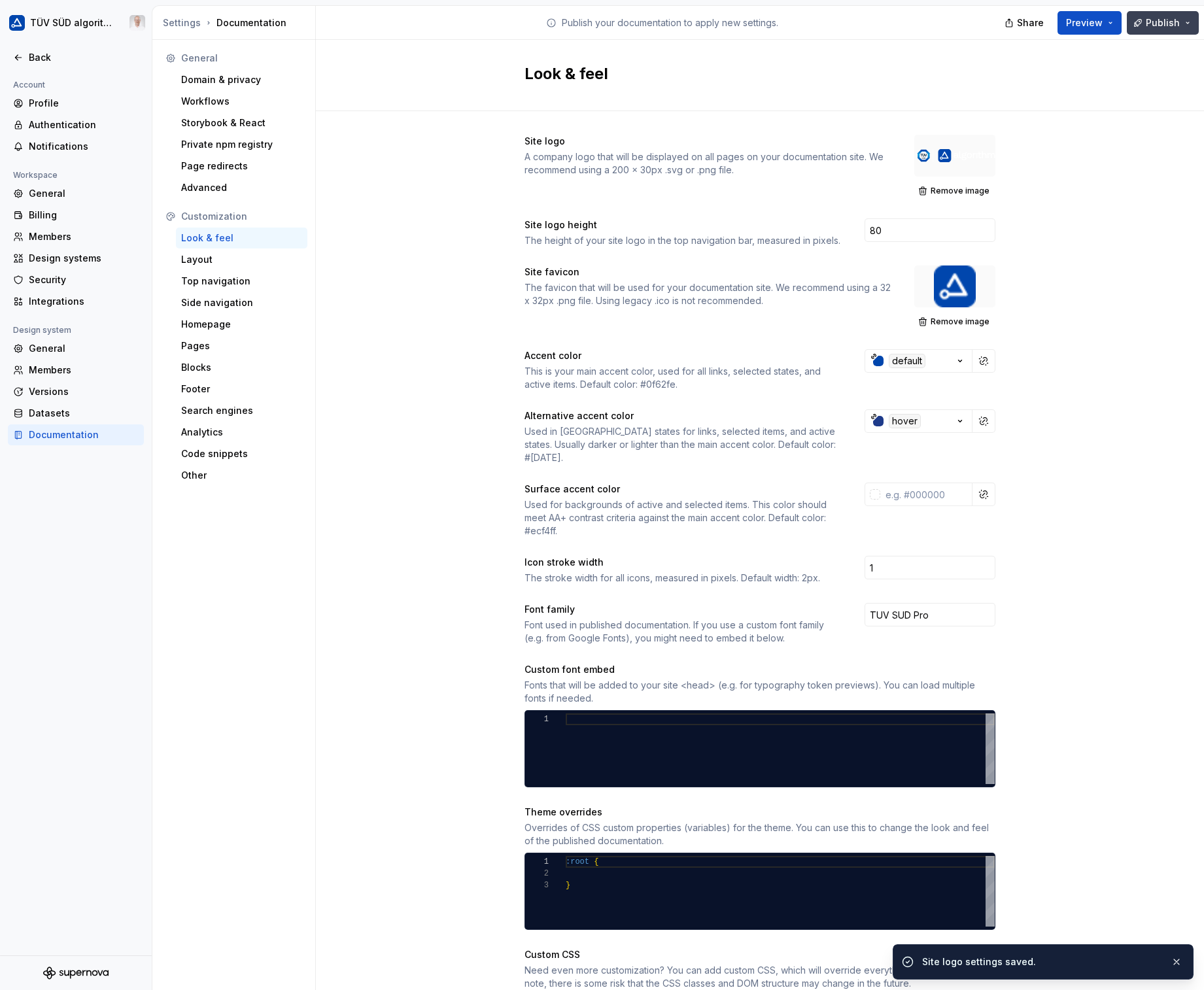
click at [1171, 19] on span "Publish" at bounding box center [1162, 22] width 34 height 13
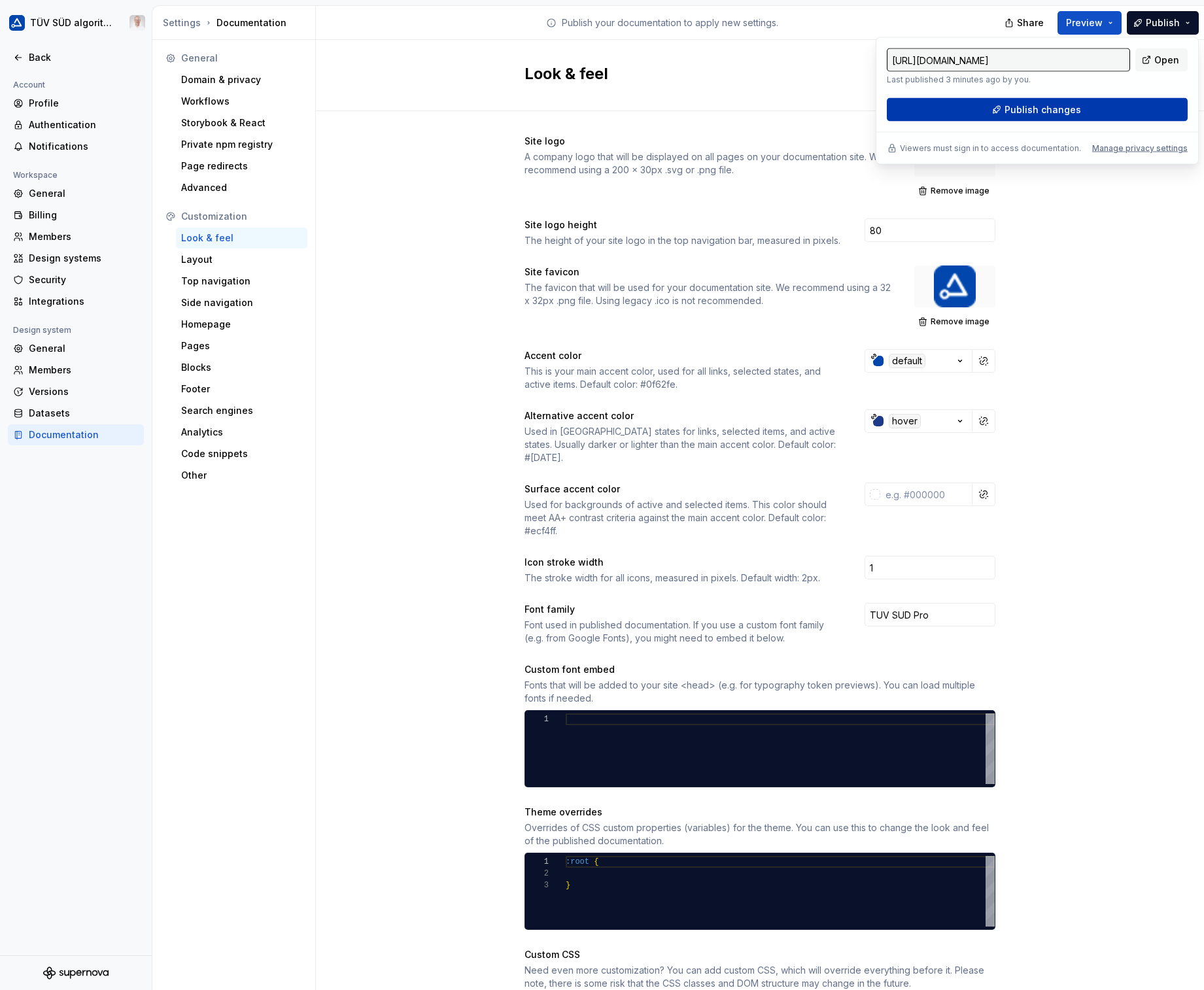
click at [1082, 112] on button "Publish changes" at bounding box center [1037, 110] width 301 height 23
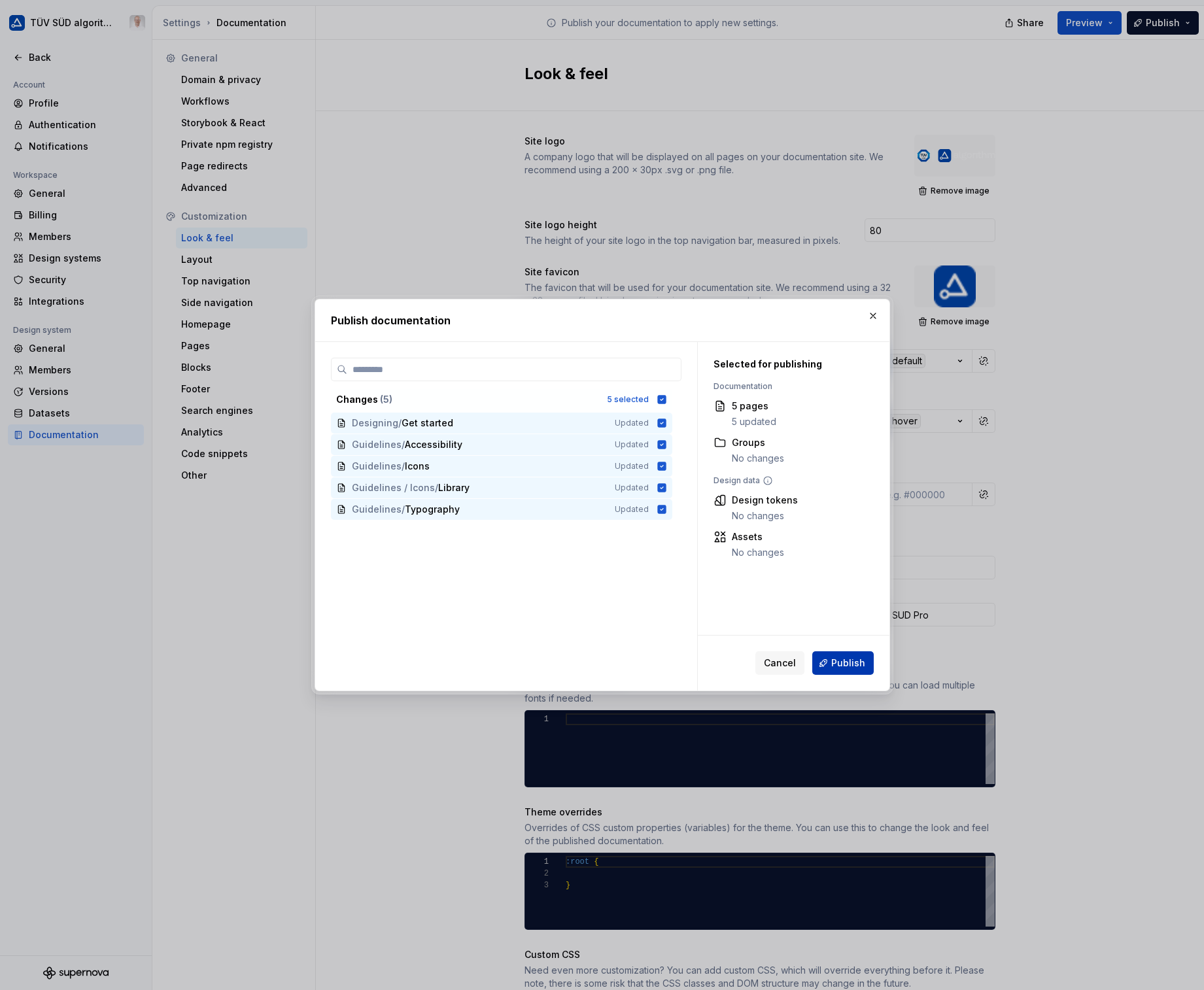
click at [854, 660] on span "Publish" at bounding box center [848, 662] width 34 height 13
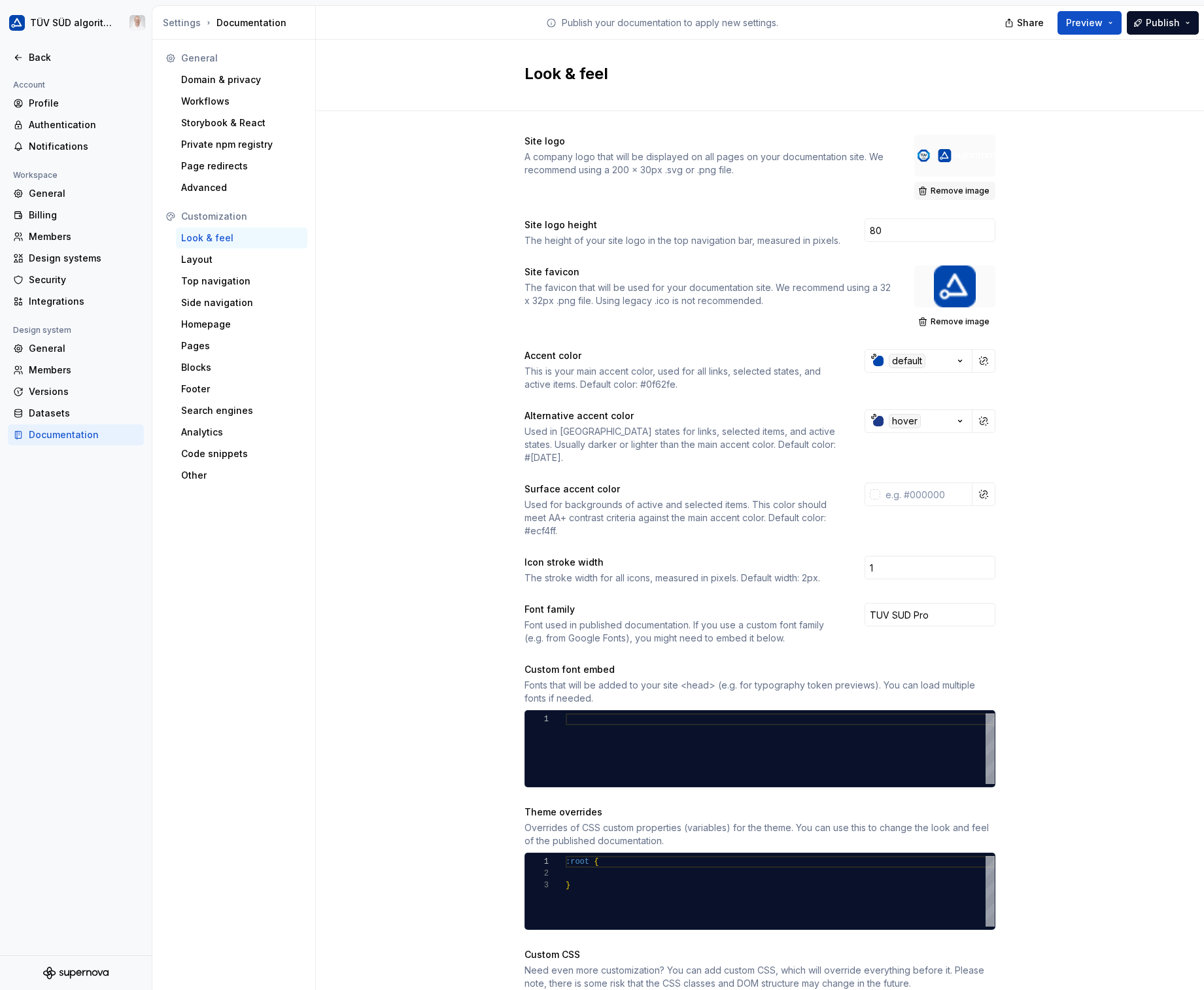
click at [980, 190] on span "Remove image" at bounding box center [960, 191] width 59 height 10
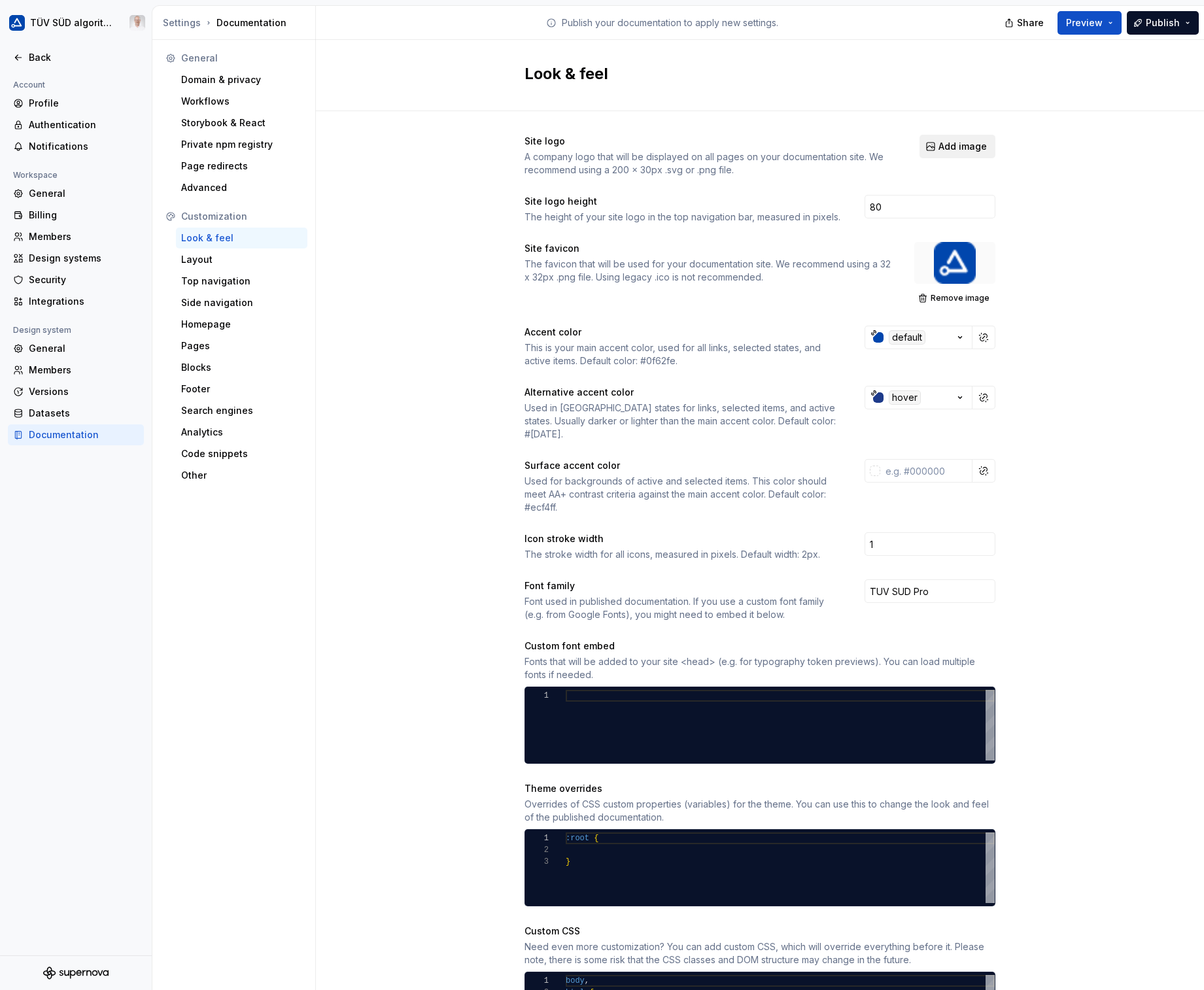
click at [963, 143] on span "Add image" at bounding box center [962, 146] width 49 height 13
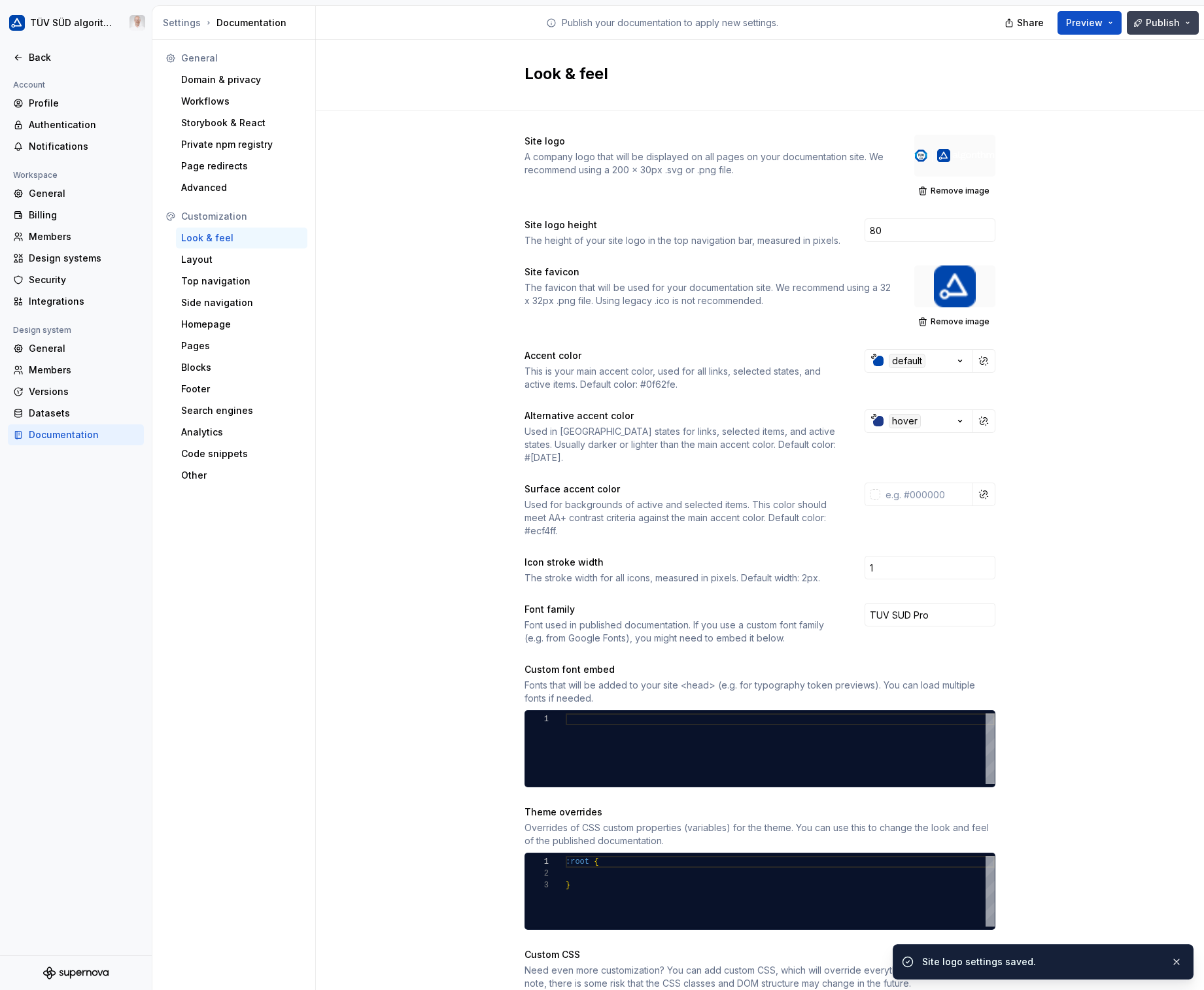
click at [1148, 29] on button "Publish" at bounding box center [1163, 22] width 72 height 23
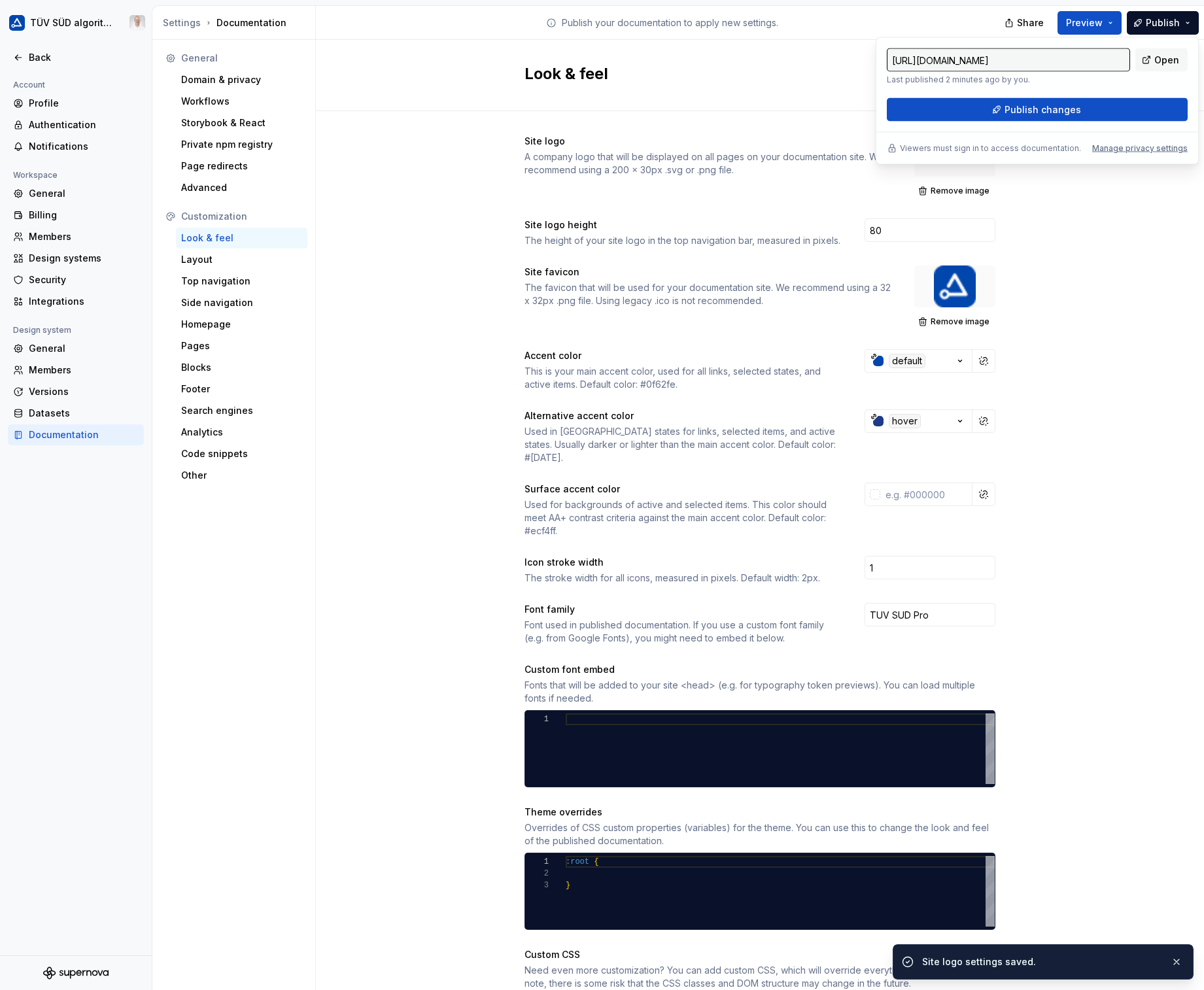
click at [1106, 314] on div "Site logo A company logo that will be displayed on all pages on your documentat…" at bounding box center [760, 616] width 888 height 1011
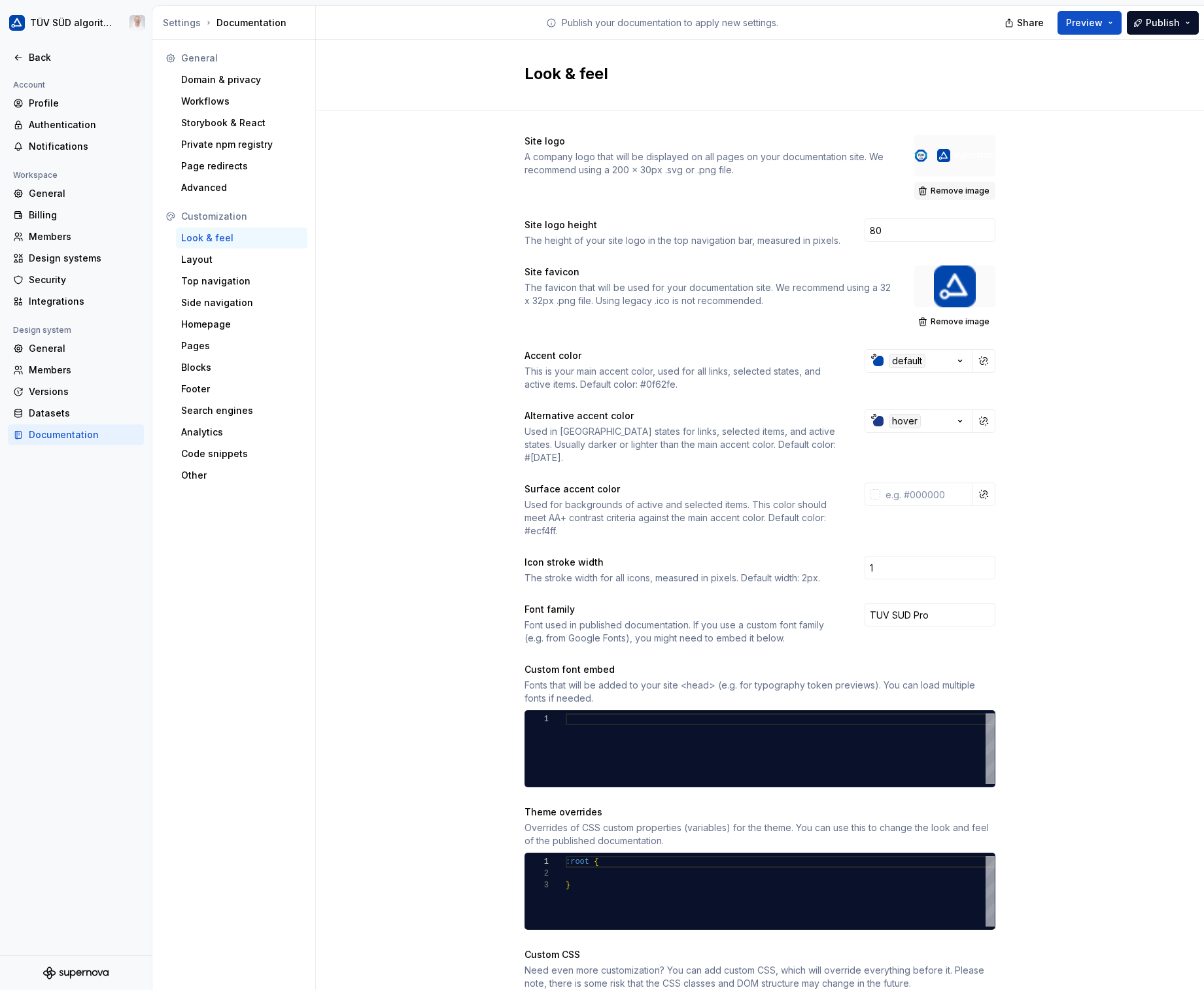
click at [955, 194] on span "Remove image" at bounding box center [960, 191] width 59 height 10
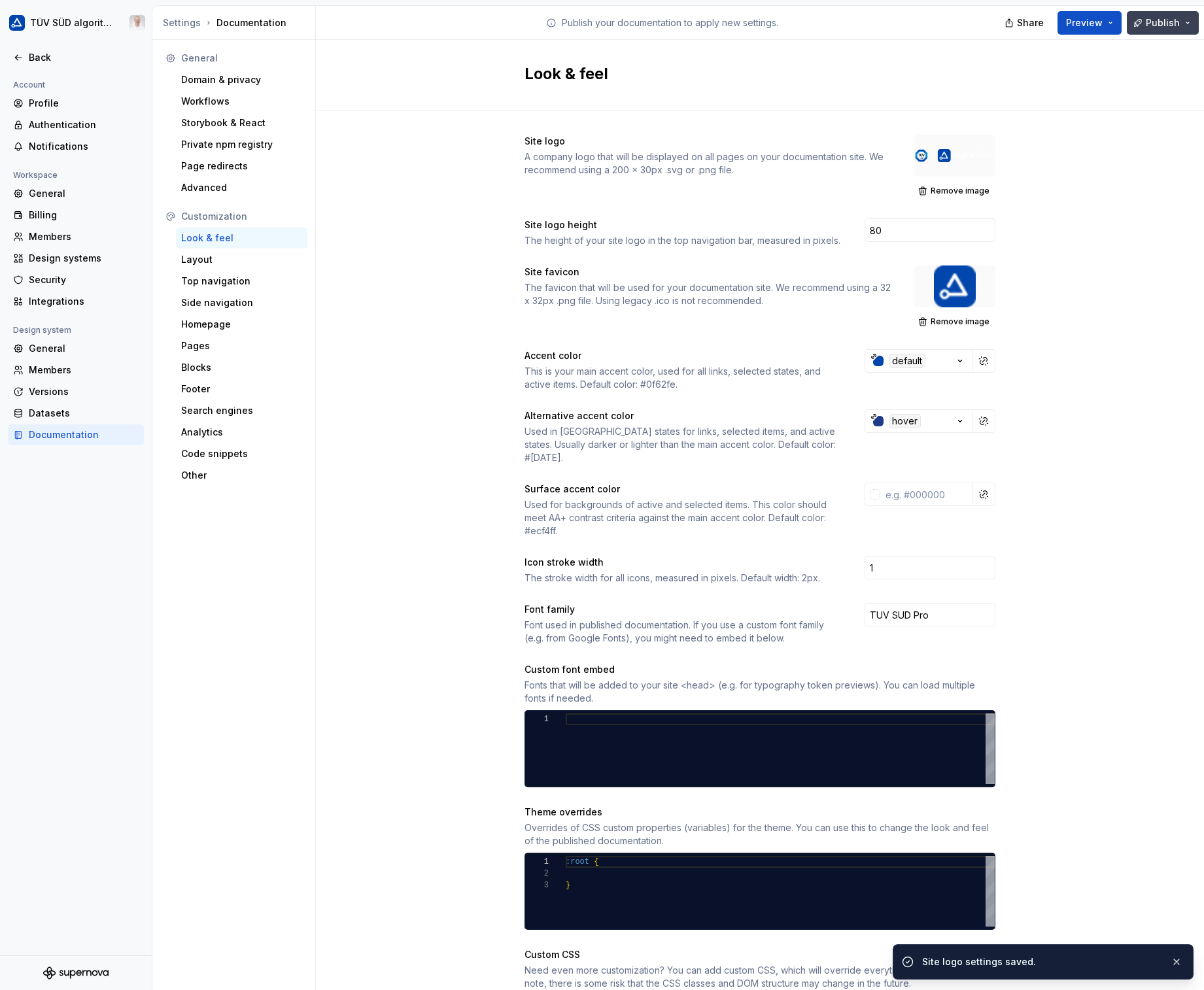
click at [1179, 26] on span "Publish" at bounding box center [1162, 22] width 34 height 13
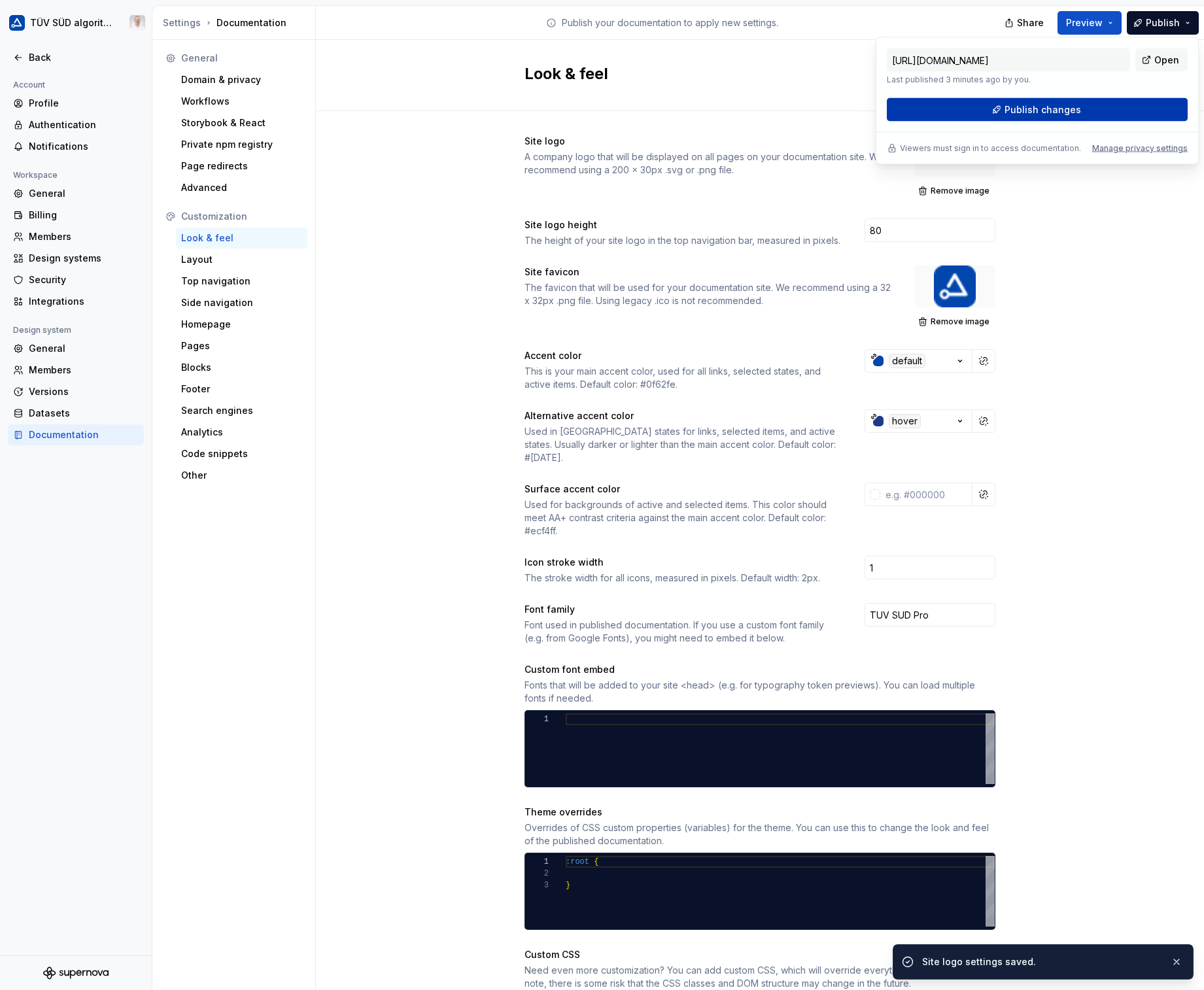
click at [1140, 108] on button "Publish changes" at bounding box center [1037, 110] width 301 height 23
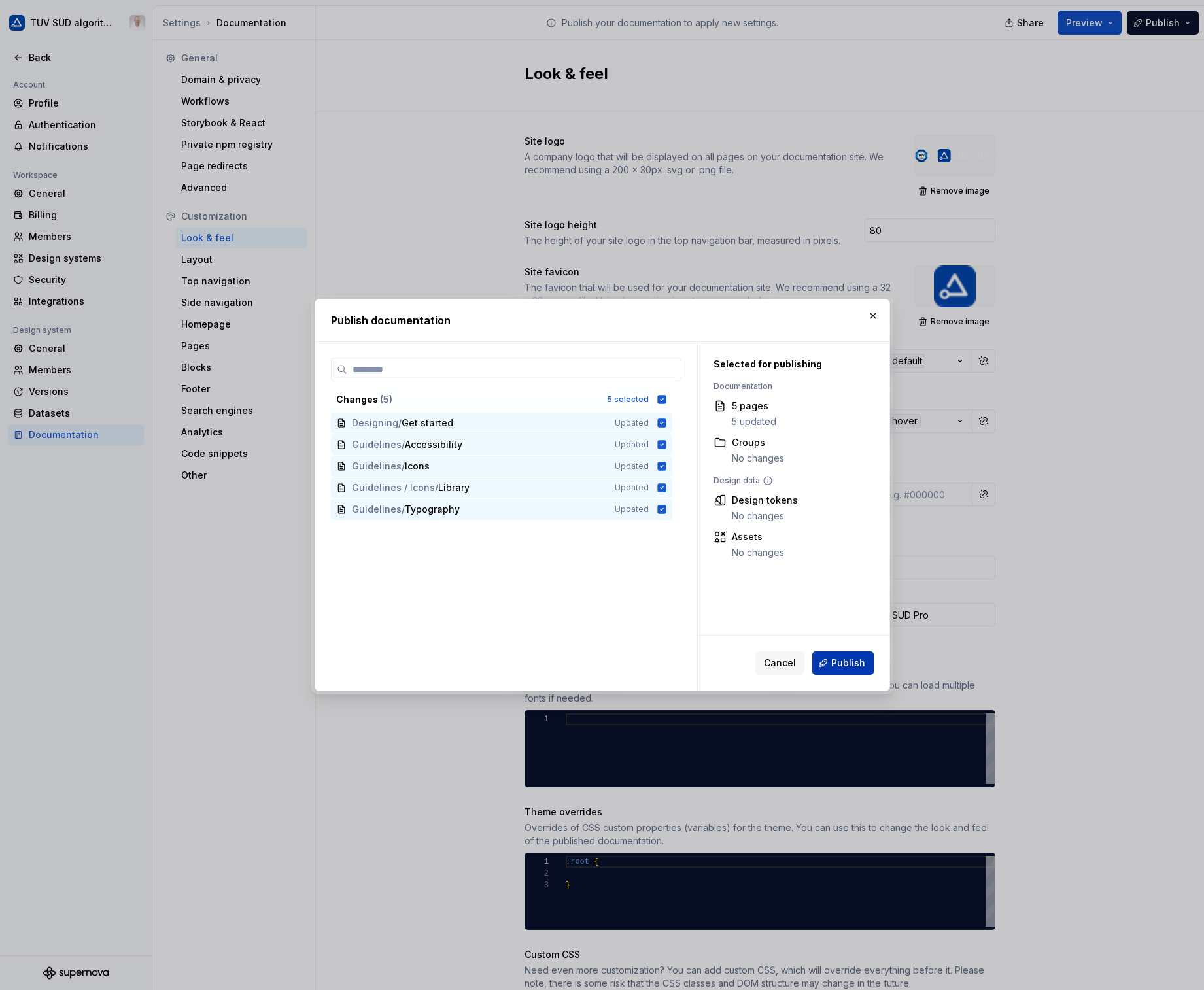
click at [839, 662] on span "Publish" at bounding box center [848, 662] width 34 height 13
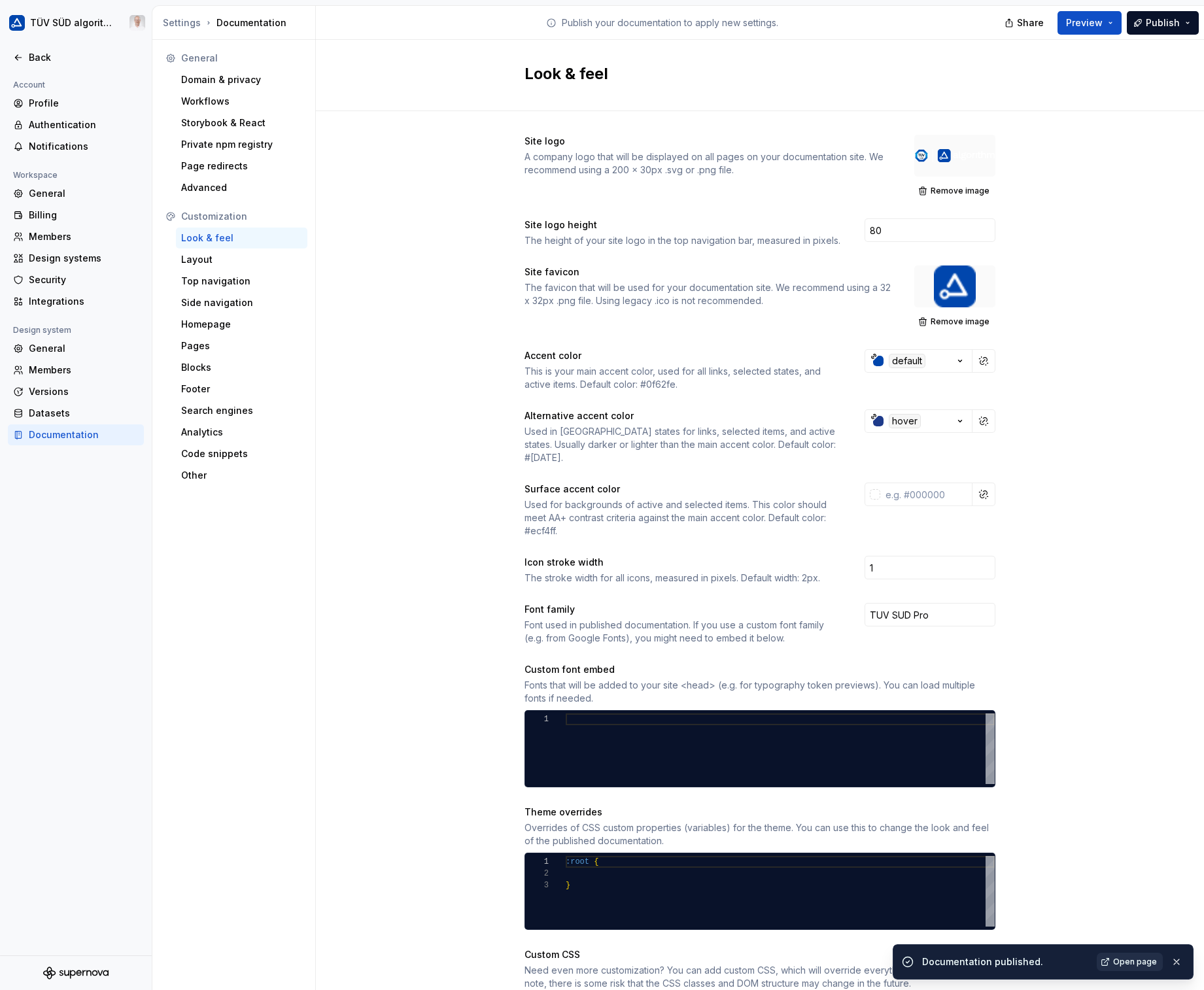
click at [1121, 960] on span "Open page" at bounding box center [1135, 962] width 44 height 10
click at [204, 393] on div "Footer" at bounding box center [241, 388] width 121 height 13
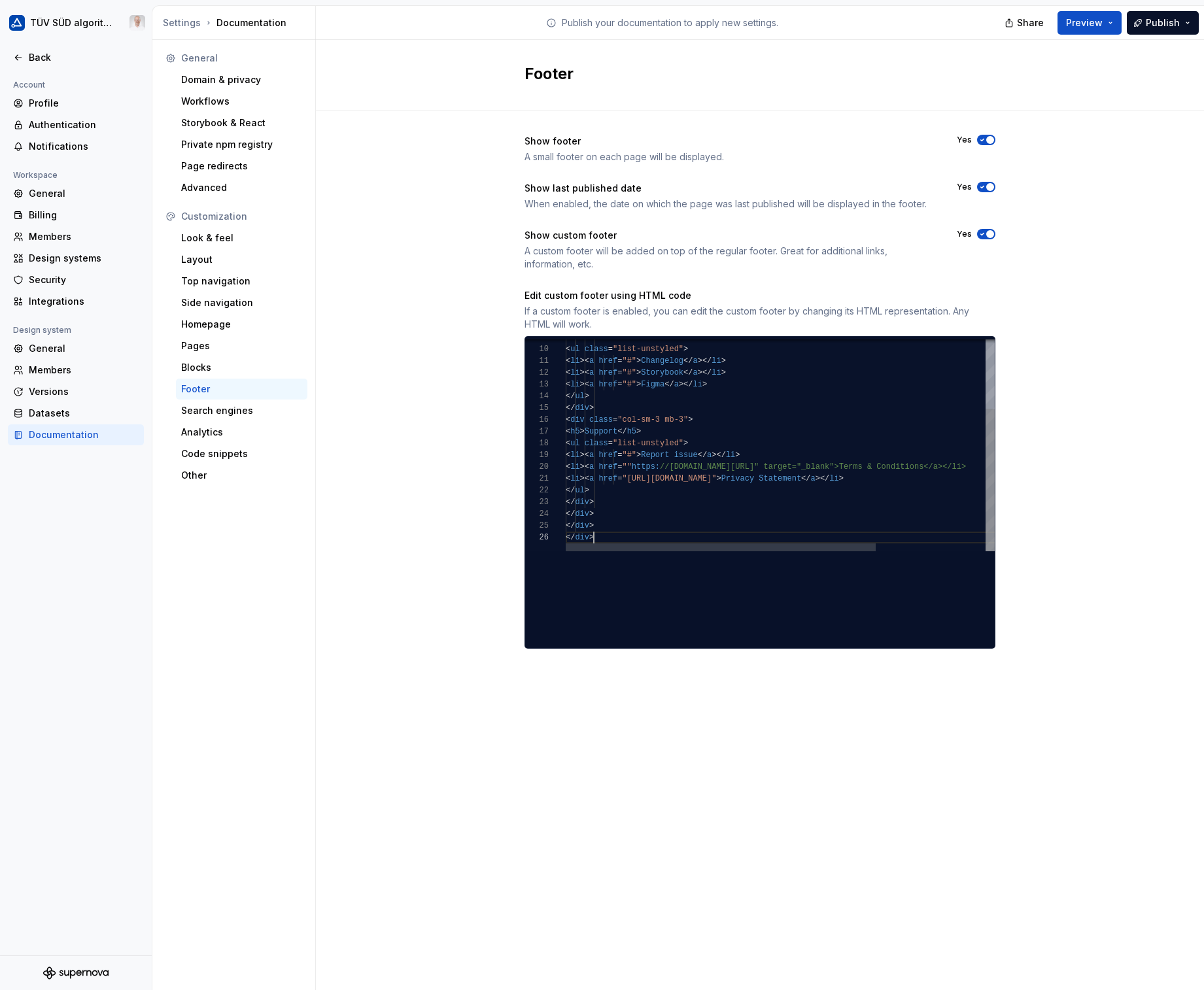
scroll to position [58, 28]
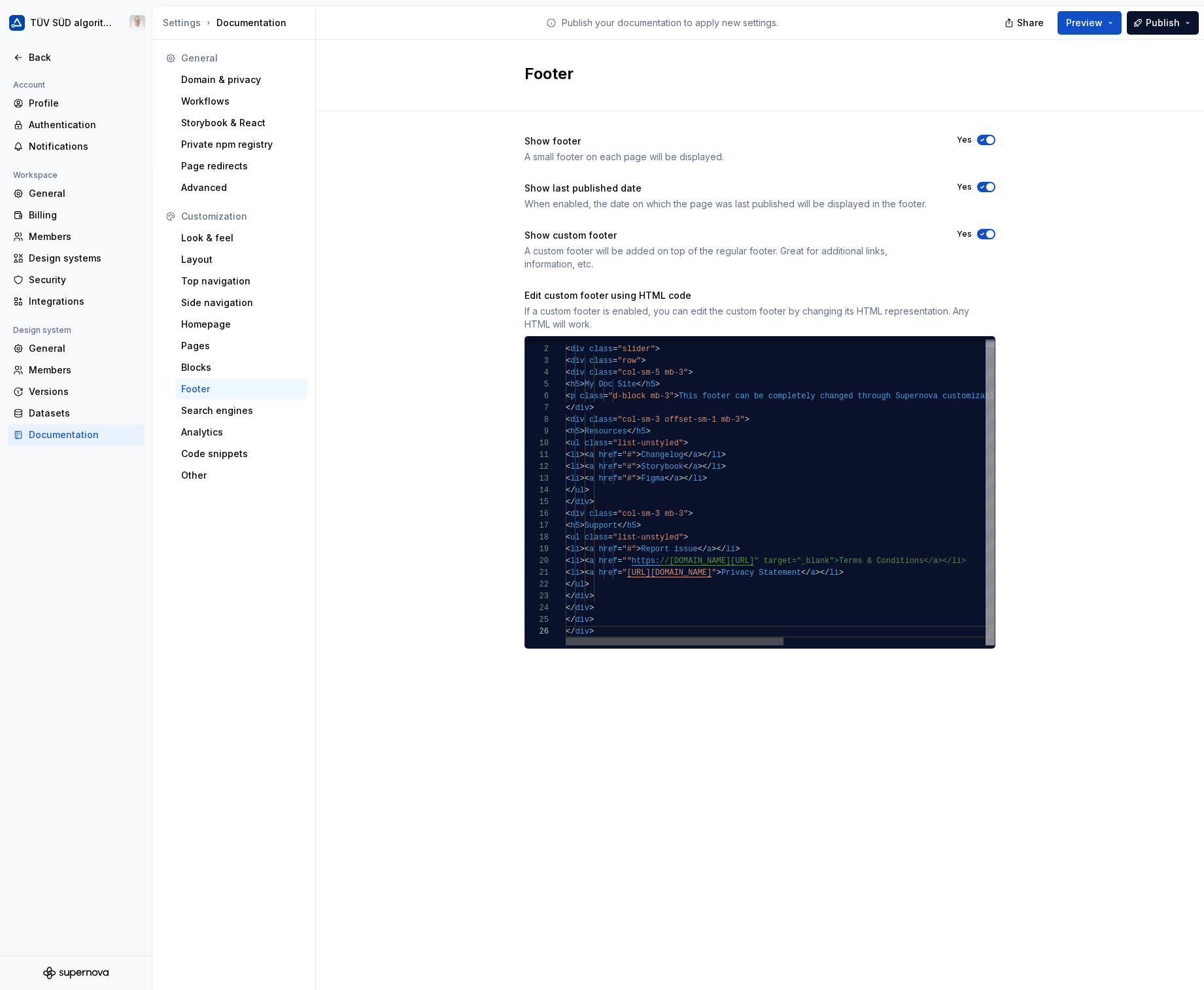
click at [578, 645] on div at bounding box center [674, 641] width 218 height 8
type textarea "**********"
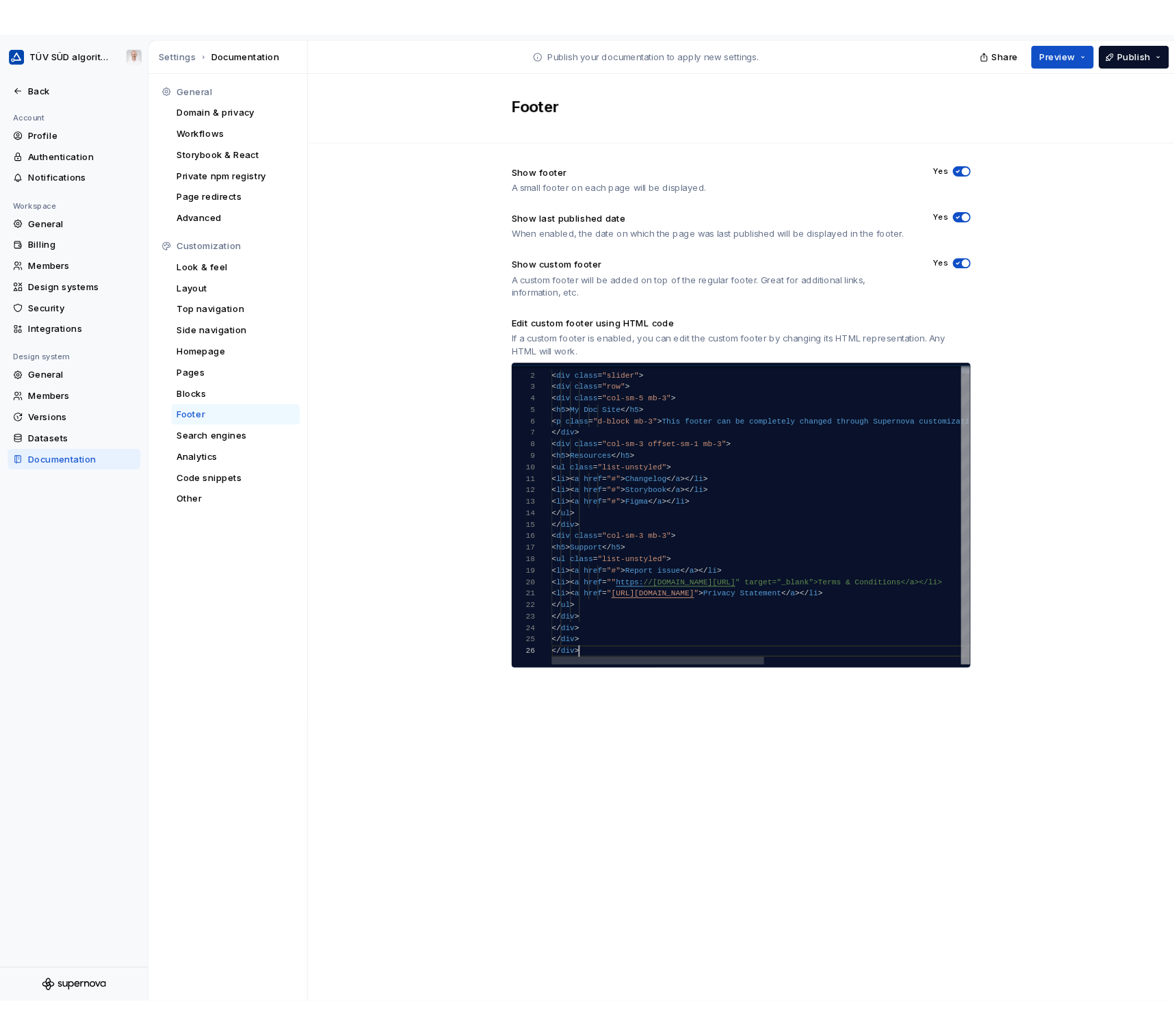
scroll to position [61, 29]
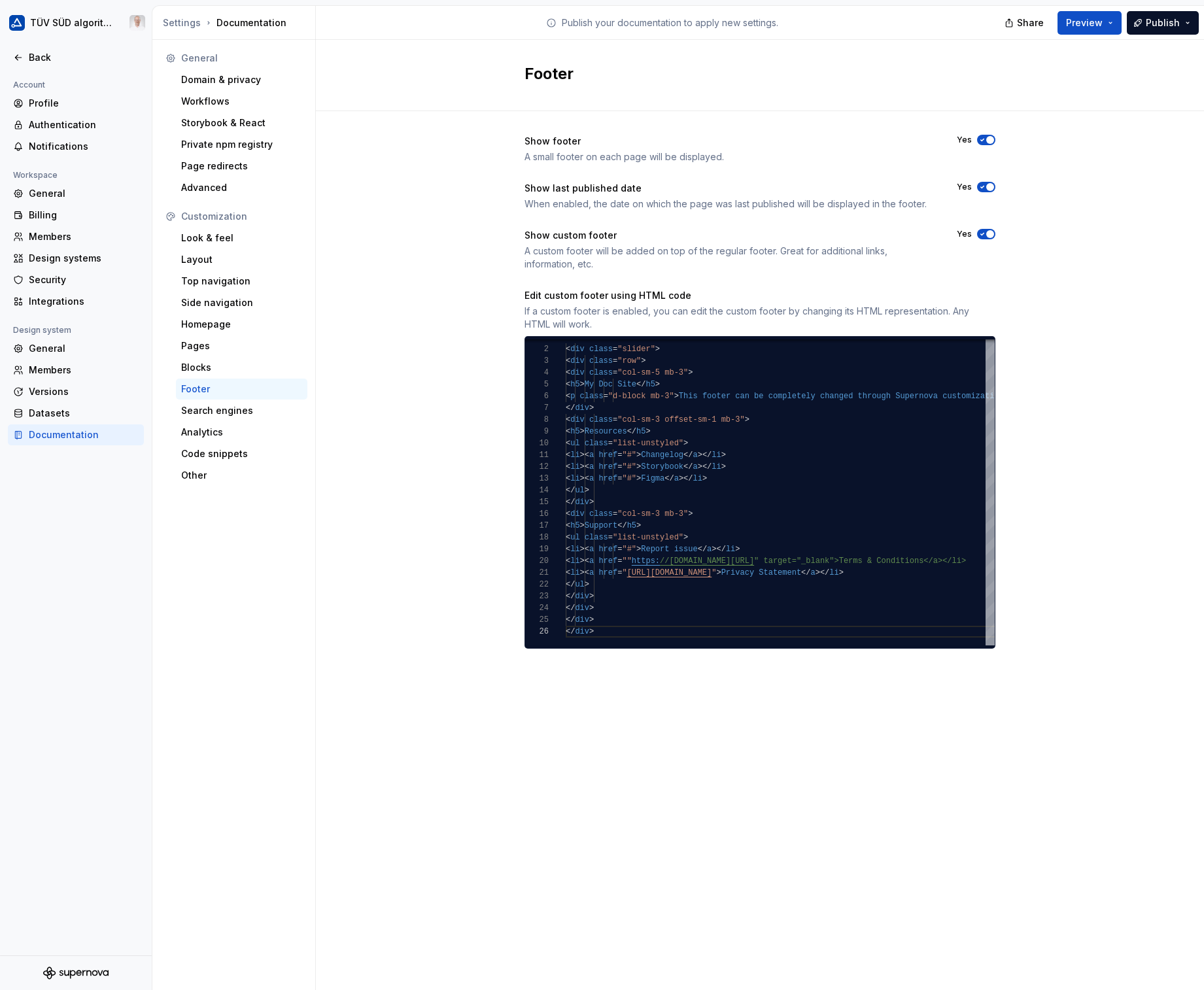
click at [439, 417] on div "Show footer A small footer on each page will be displayed. Yes Show last publis…" at bounding box center [760, 404] width 888 height 587
click at [989, 232] on span "button" at bounding box center [990, 234] width 8 height 8
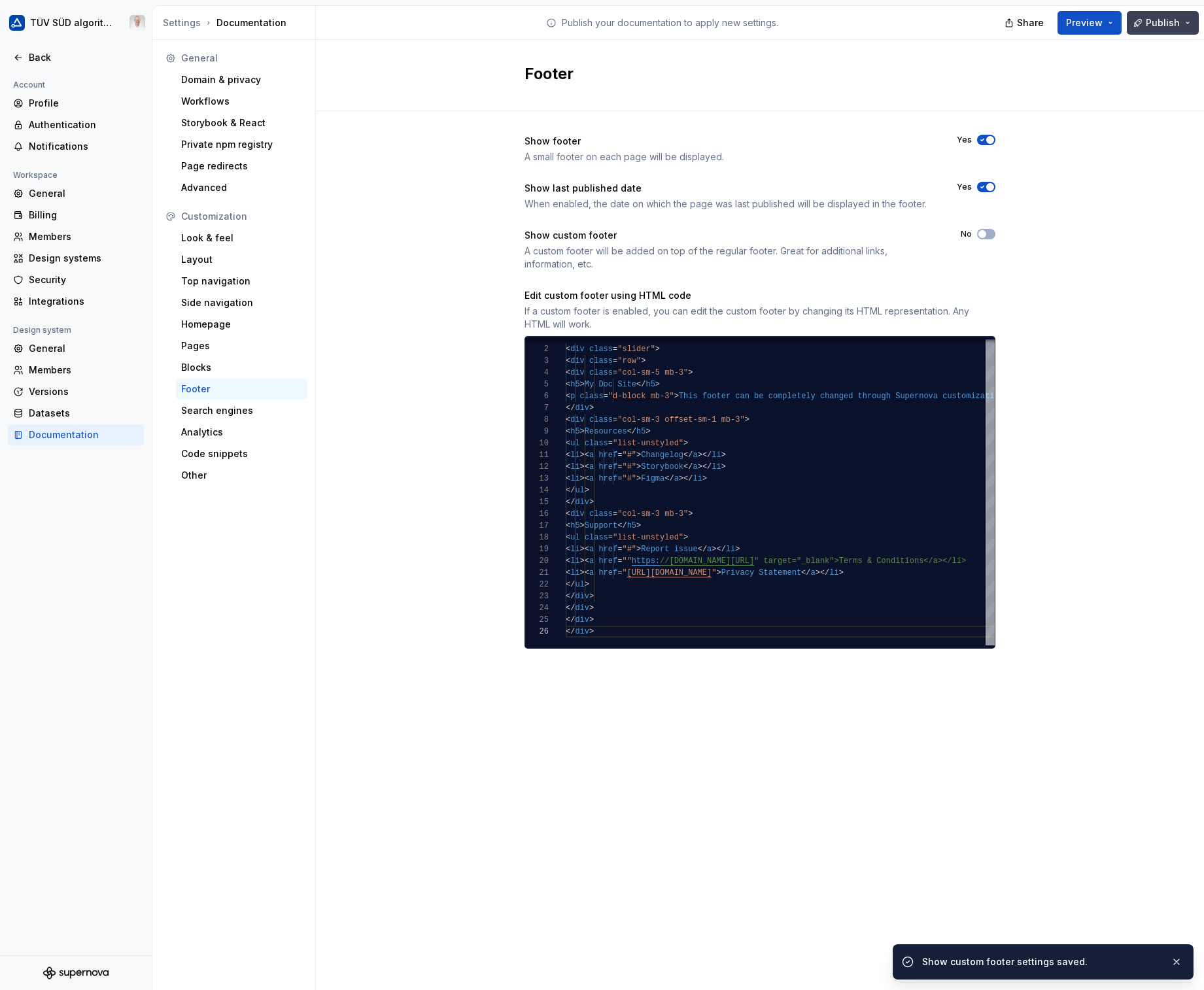
click at [1163, 21] on span "Publish" at bounding box center [1162, 22] width 34 height 13
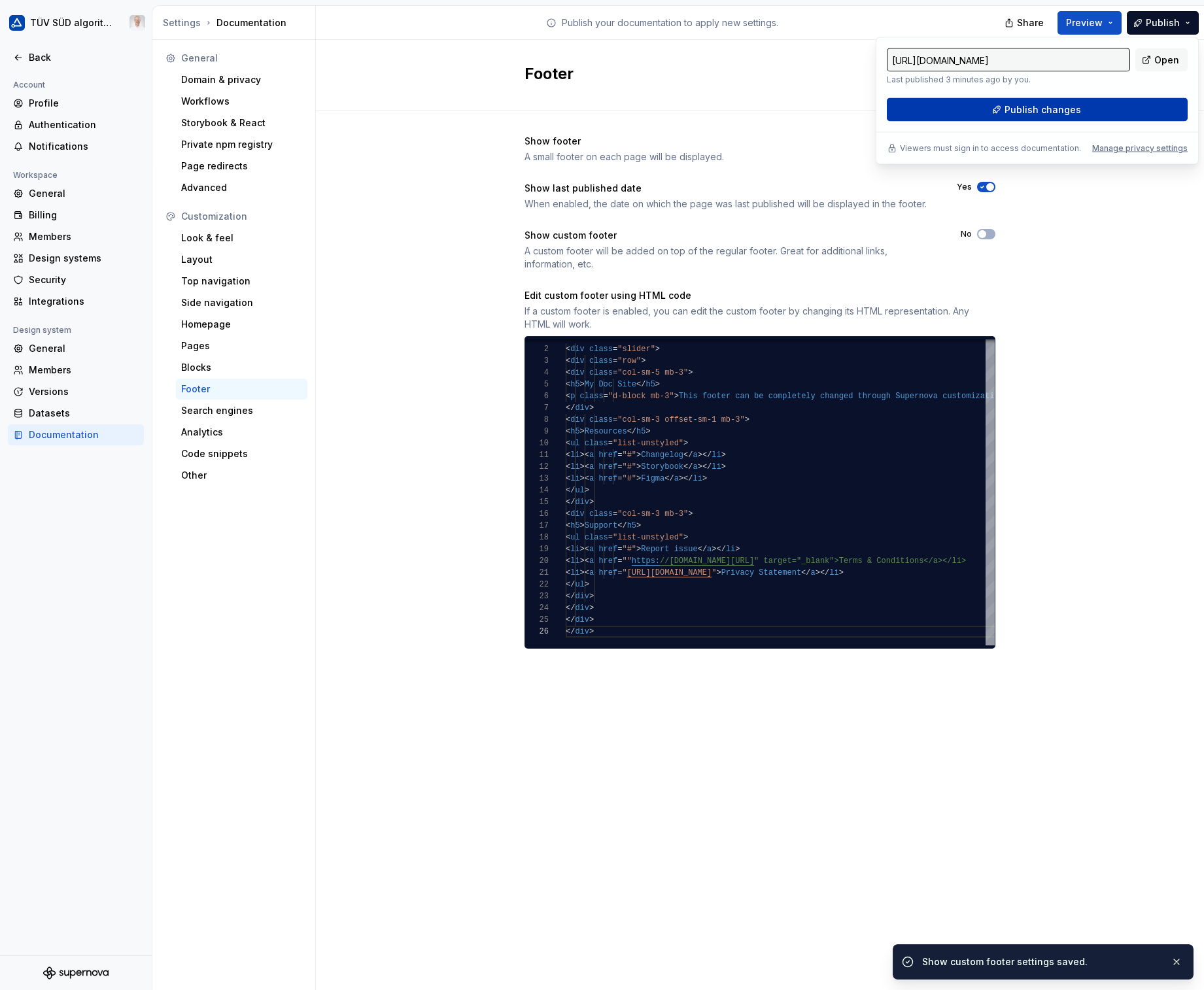
click at [1052, 108] on span "Publish changes" at bounding box center [1043, 110] width 77 height 13
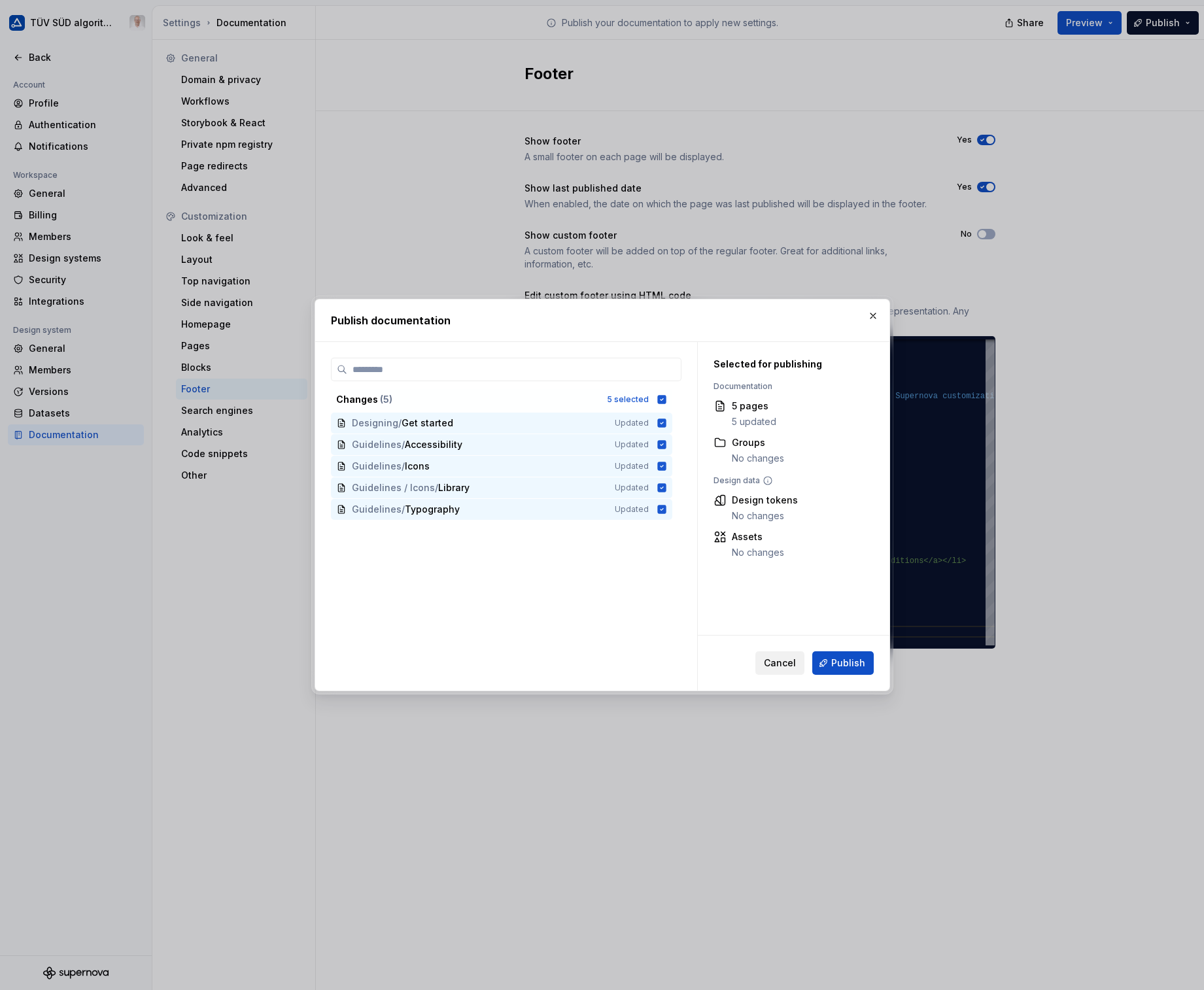
click at [788, 670] on button "Cancel" at bounding box center [779, 662] width 49 height 23
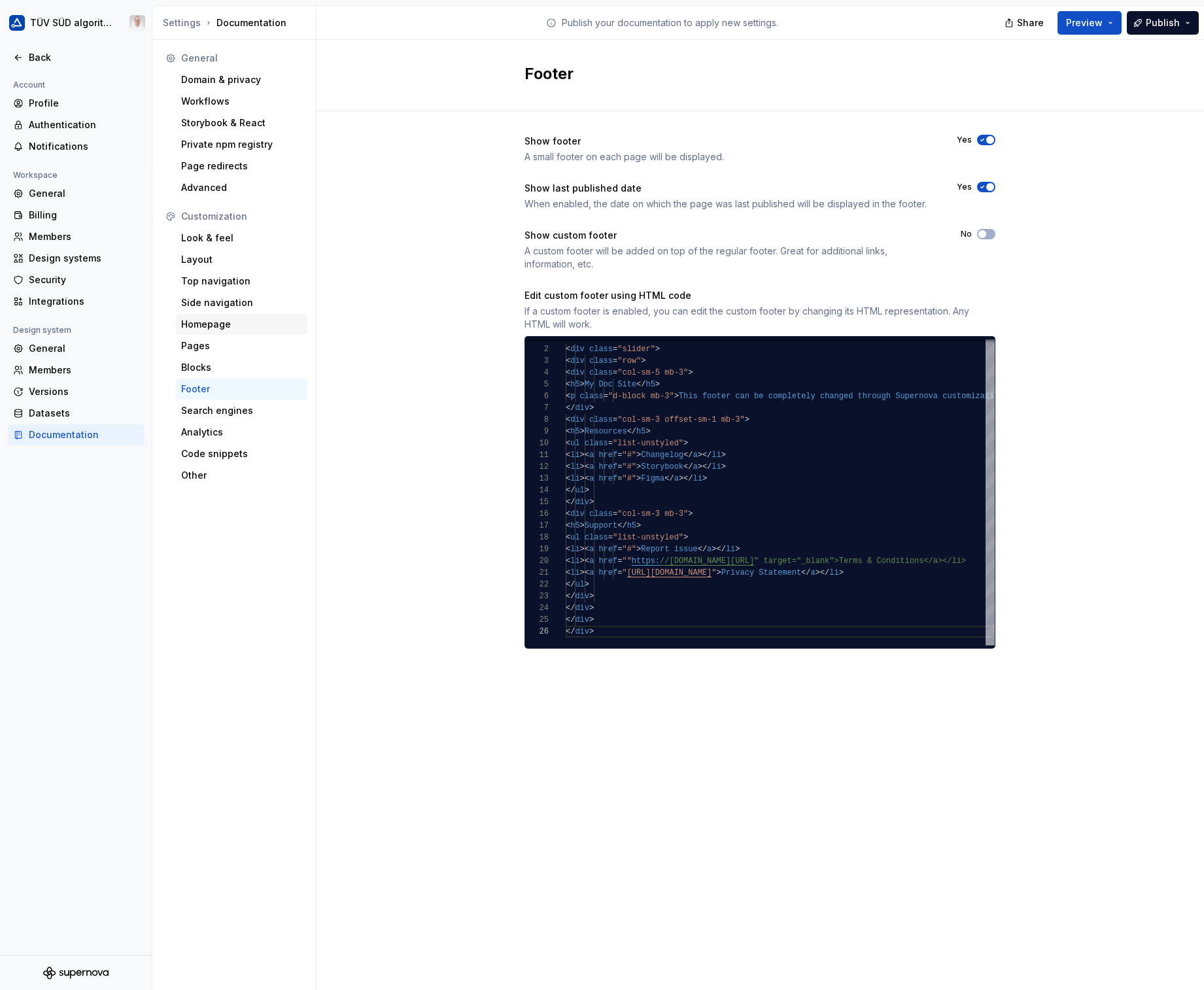
click at [205, 320] on div "Homepage" at bounding box center [241, 324] width 121 height 13
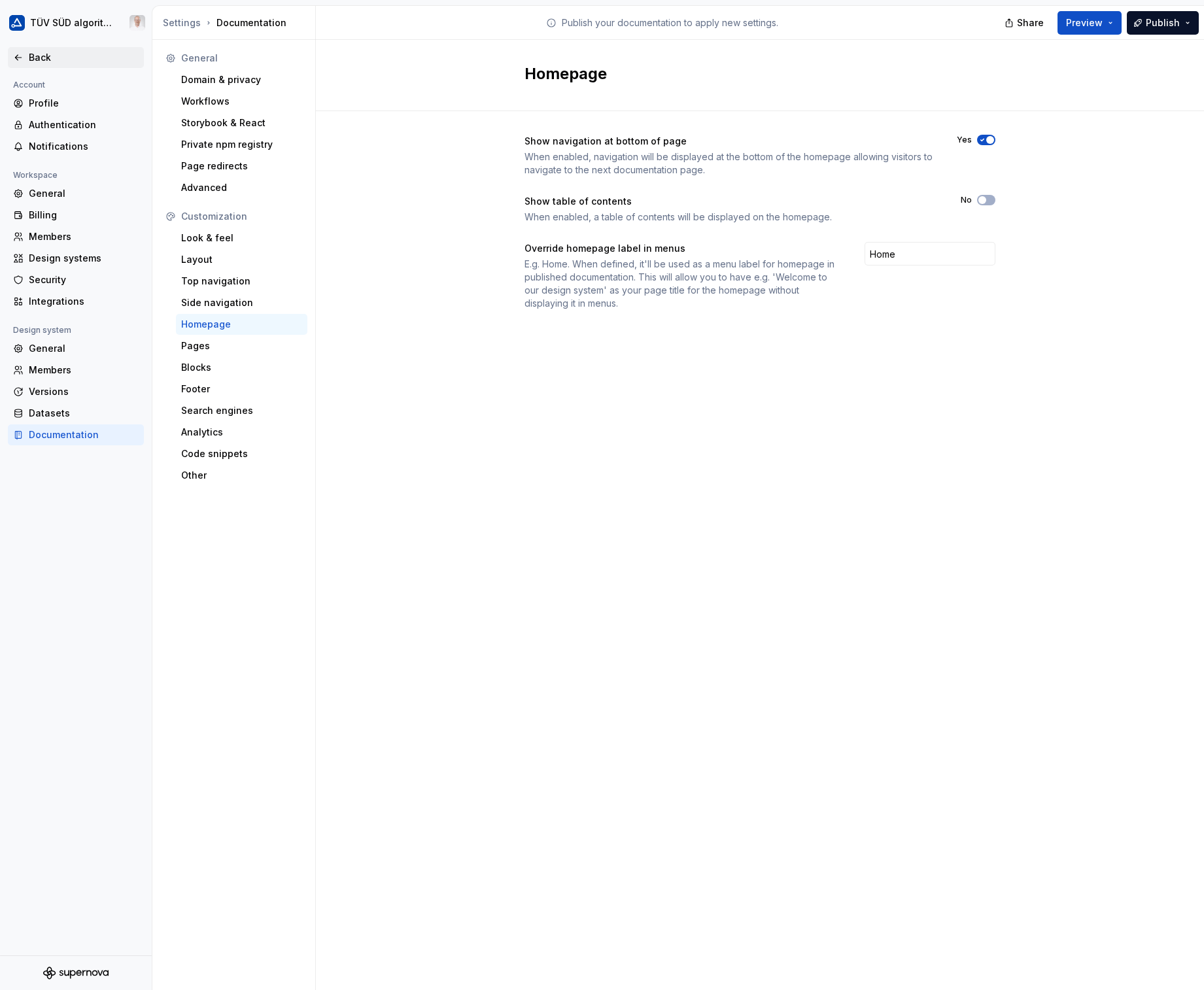
click at [35, 56] on div "Back" at bounding box center [83, 57] width 110 height 13
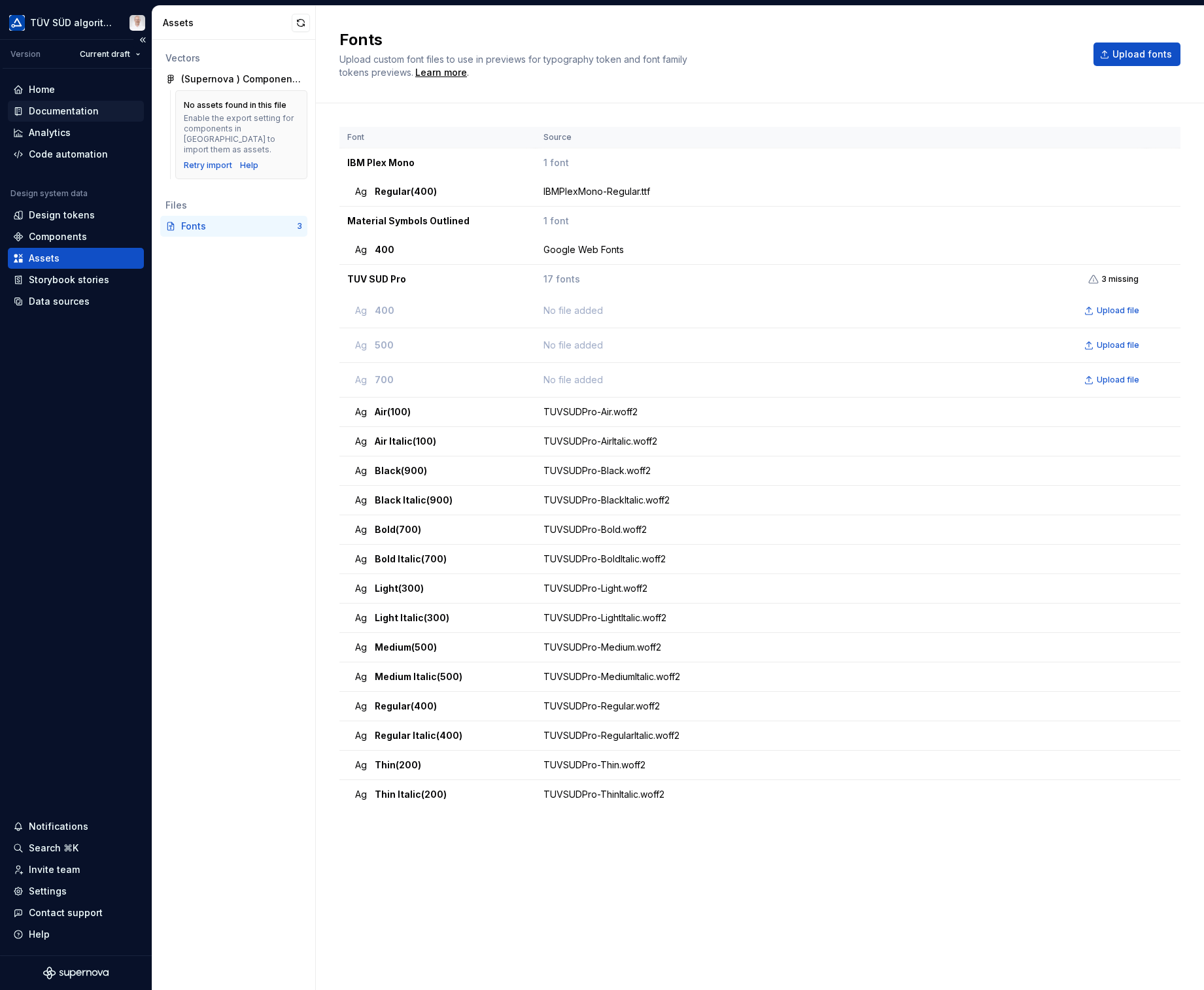
click at [37, 112] on div "Documentation" at bounding box center [63, 110] width 70 height 13
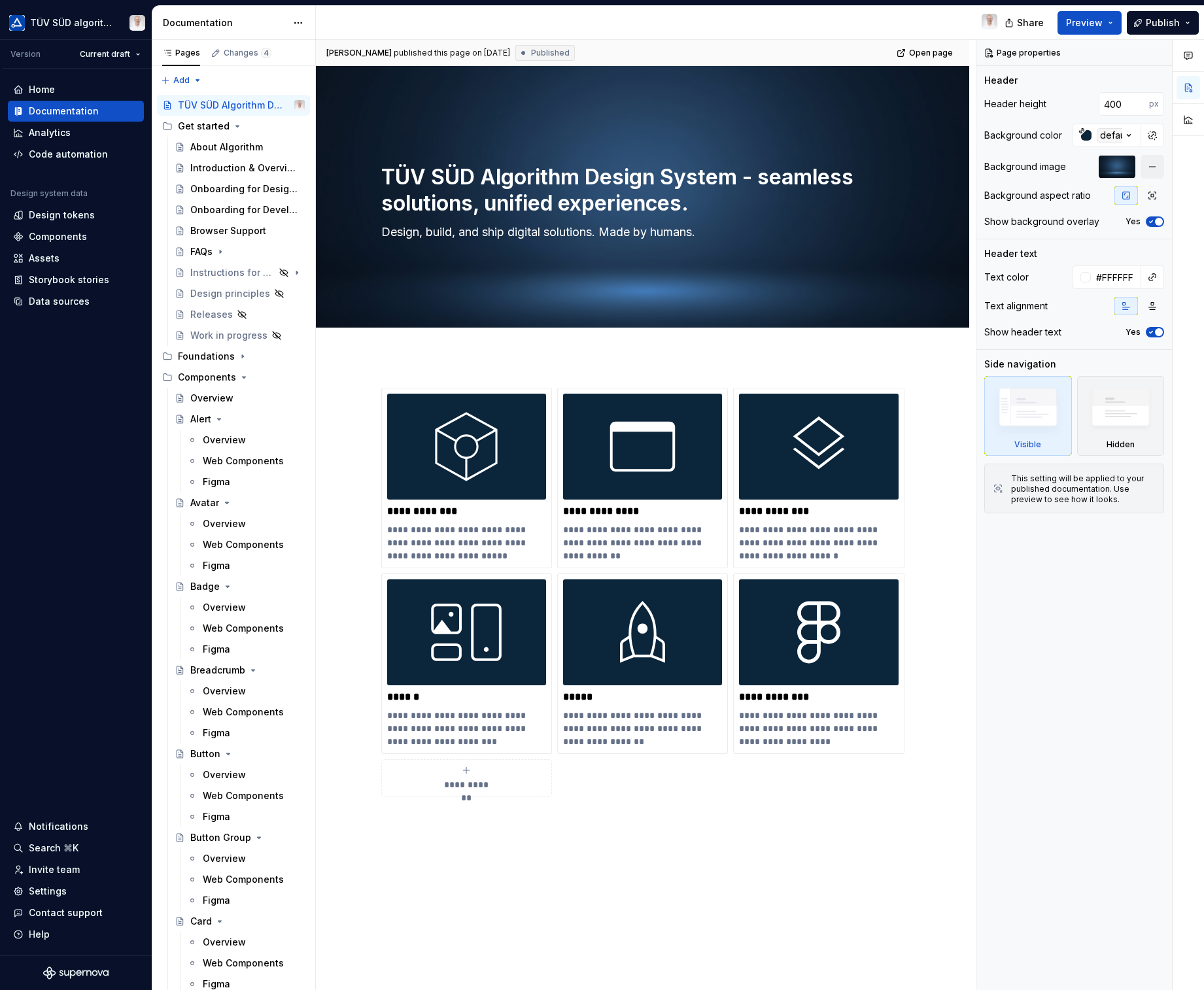
click at [1169, 4] on div "TÜV SÜD algorithm Version Current draft Home Documentation Analytics Code autom…" at bounding box center [602, 495] width 1204 height 990
click at [1171, 26] on span "Publish" at bounding box center [1162, 22] width 34 height 13
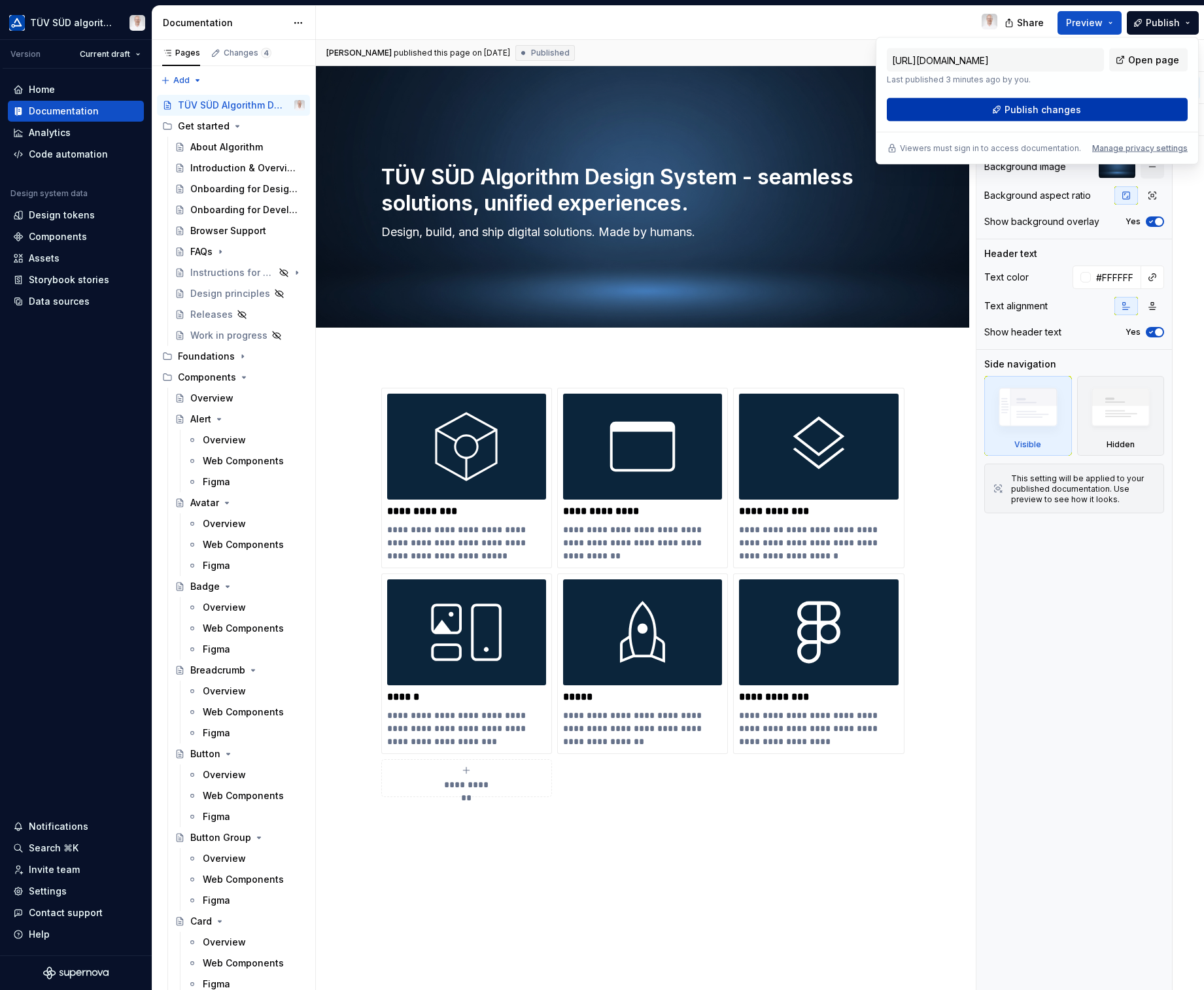
click at [1088, 107] on button "Publish changes" at bounding box center [1037, 110] width 301 height 23
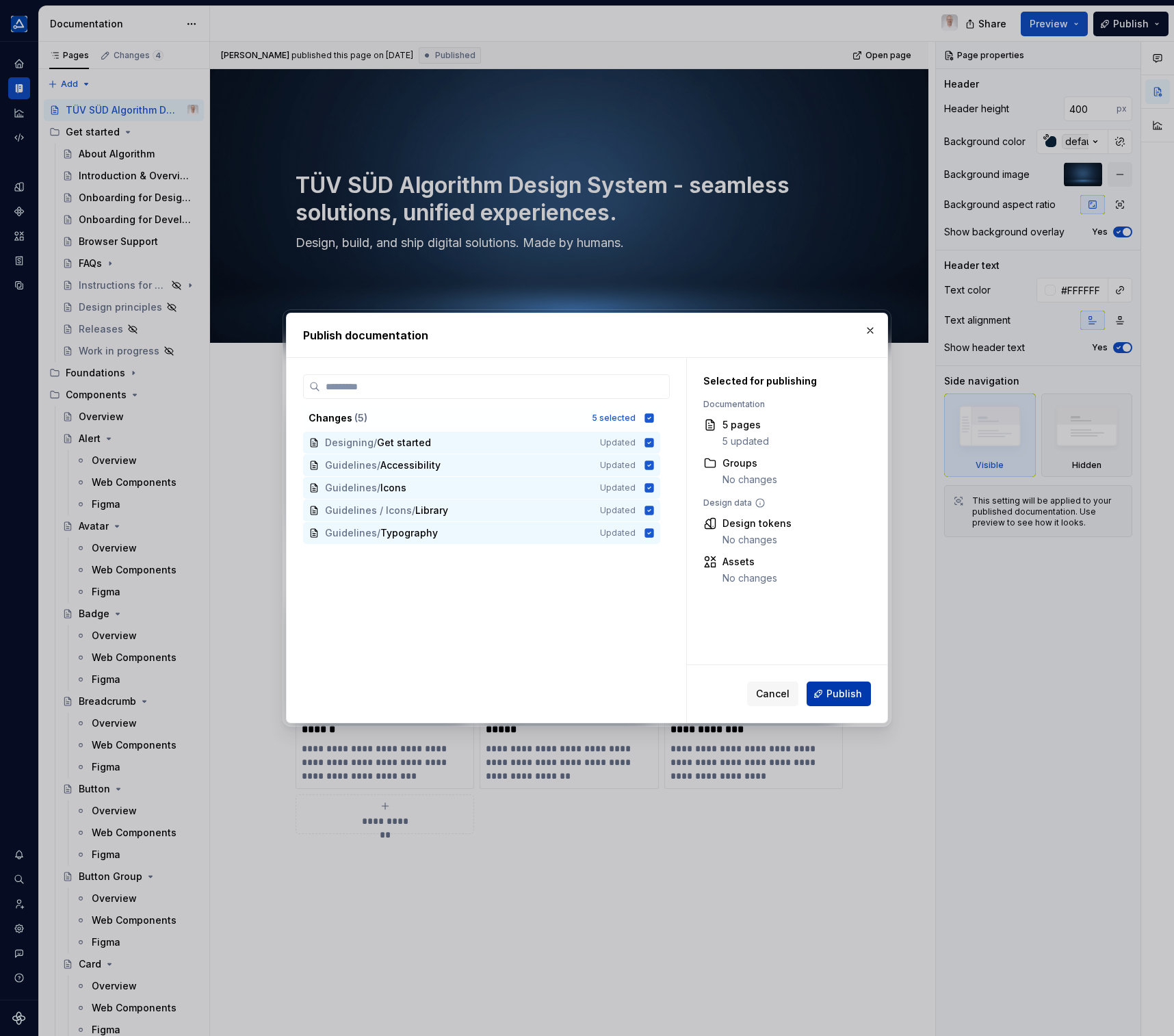
click at [839, 695] on span "Publish" at bounding box center [844, 693] width 35 height 13
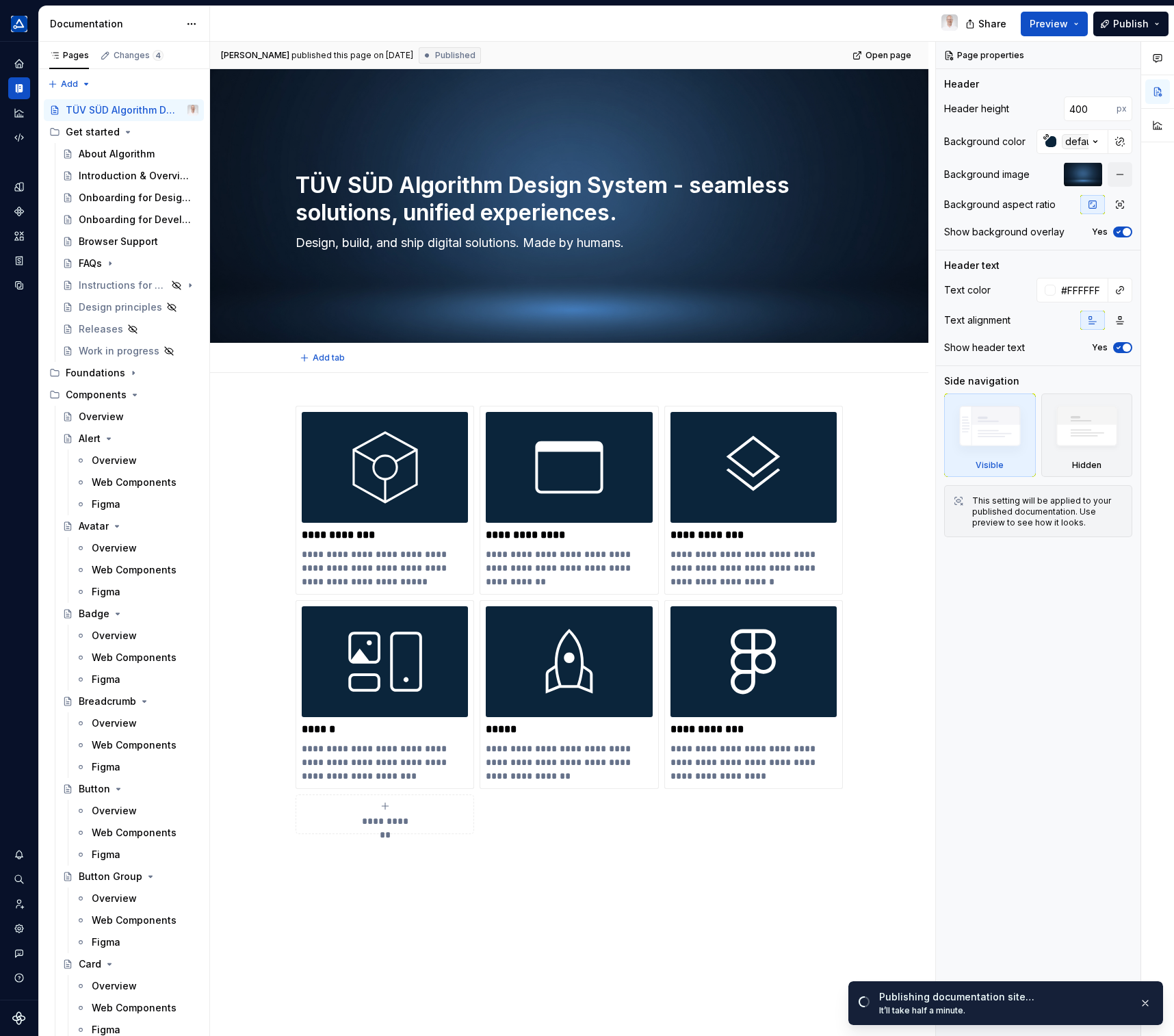
type textarea "*"
